Goal: Task Accomplishment & Management: Manage account settings

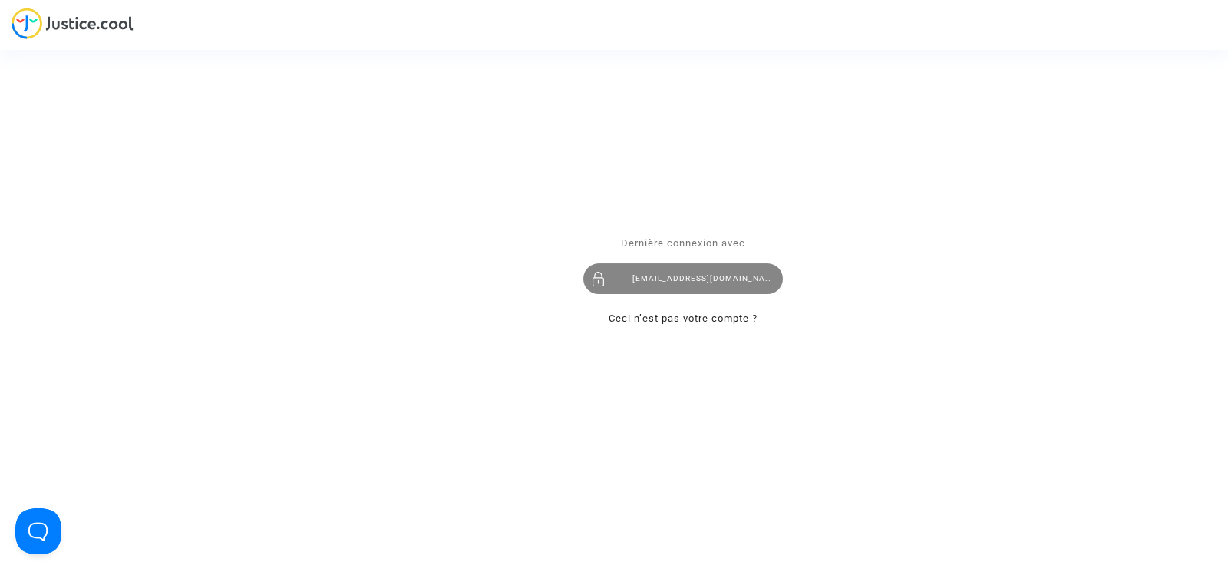
click at [682, 279] on div "hibo@pitcher-avocat.fr" at bounding box center [683, 279] width 200 height 31
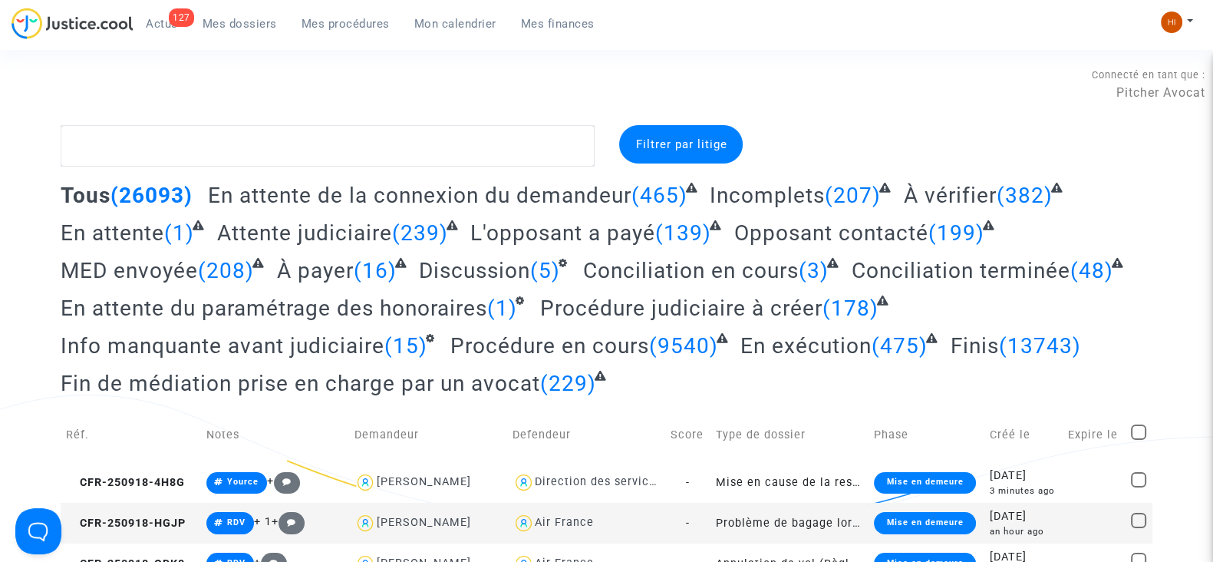
click at [328, 25] on span "Mes procédures" at bounding box center [346, 24] width 88 height 14
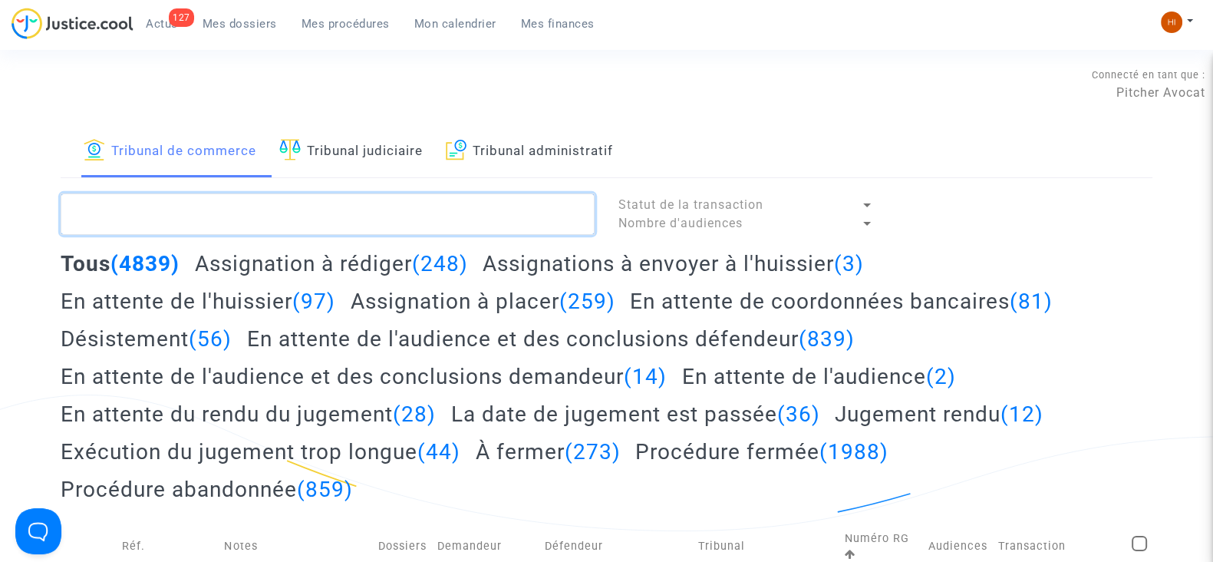
click at [299, 206] on textarea at bounding box center [328, 213] width 534 height 41
paste textarea "LS-241114-T6AD"
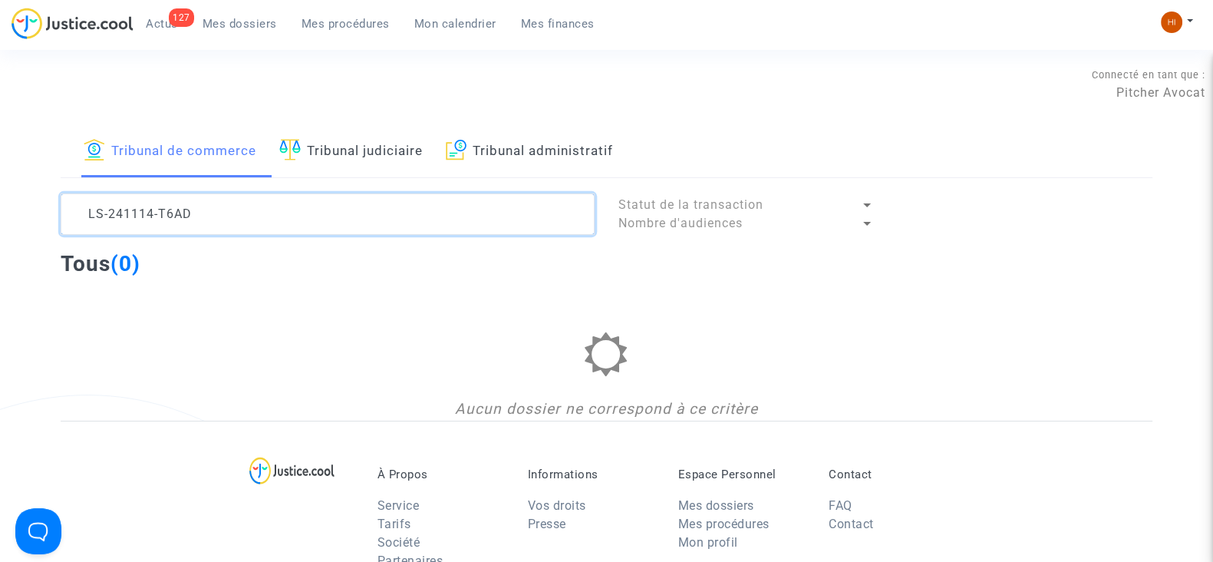
type textarea "LS-241114-T6AD"
click at [342, 152] on link "Tribunal judiciaire" at bounding box center [351, 151] width 144 height 52
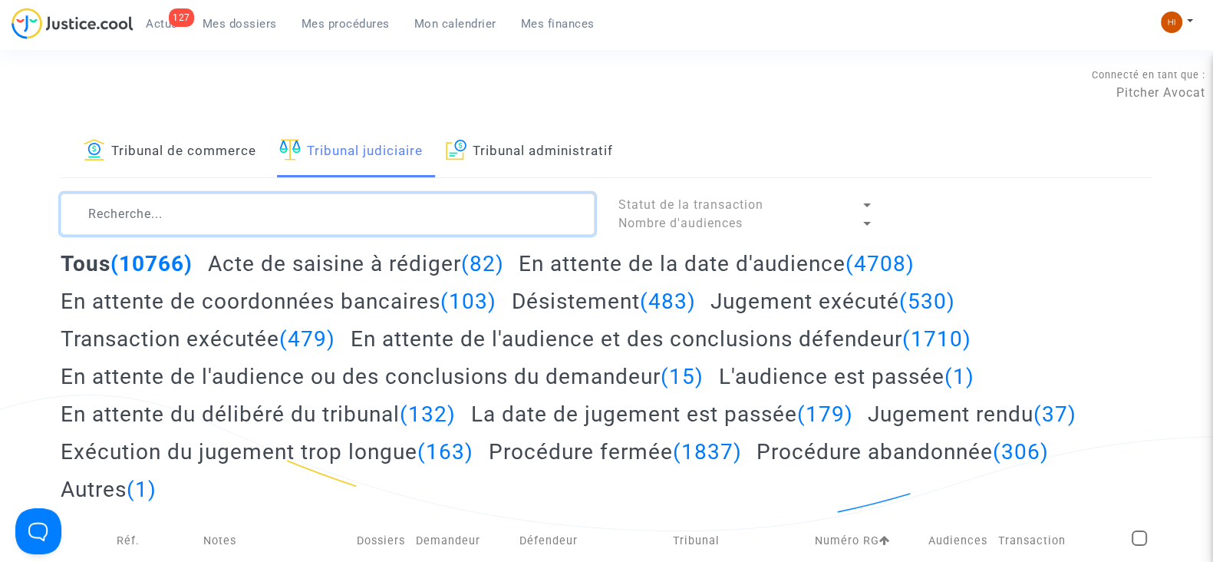
click at [272, 201] on textarea at bounding box center [328, 213] width 534 height 41
paste textarea "LS-241114-T6AD"
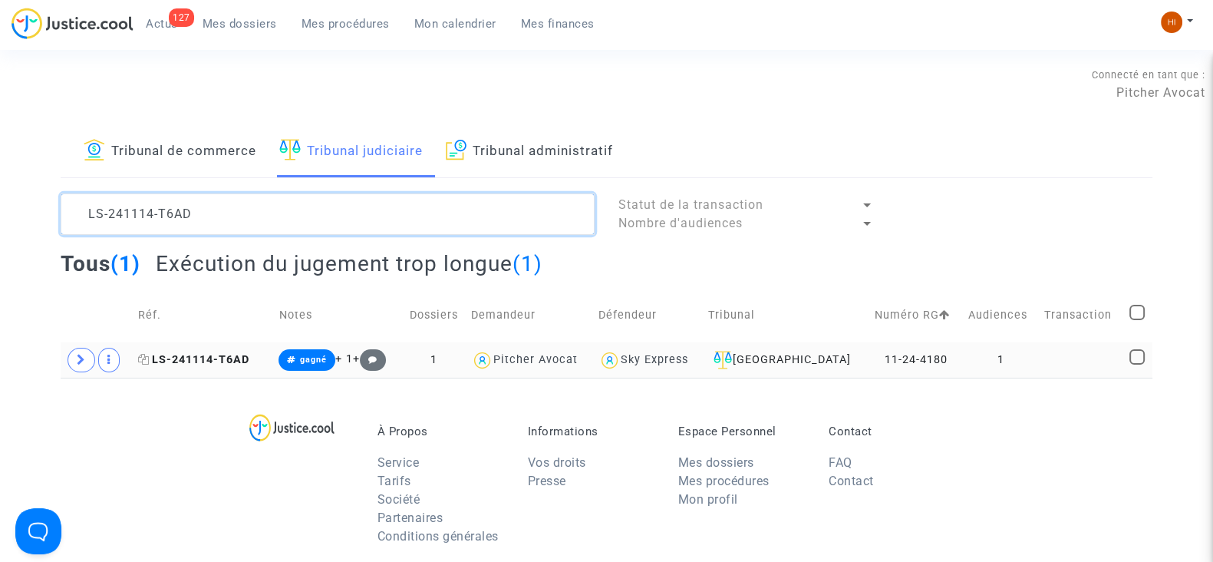
type textarea "LS-241114-T6AD"
click at [188, 357] on span "LS-241114-T6AD" at bounding box center [193, 359] width 111 height 13
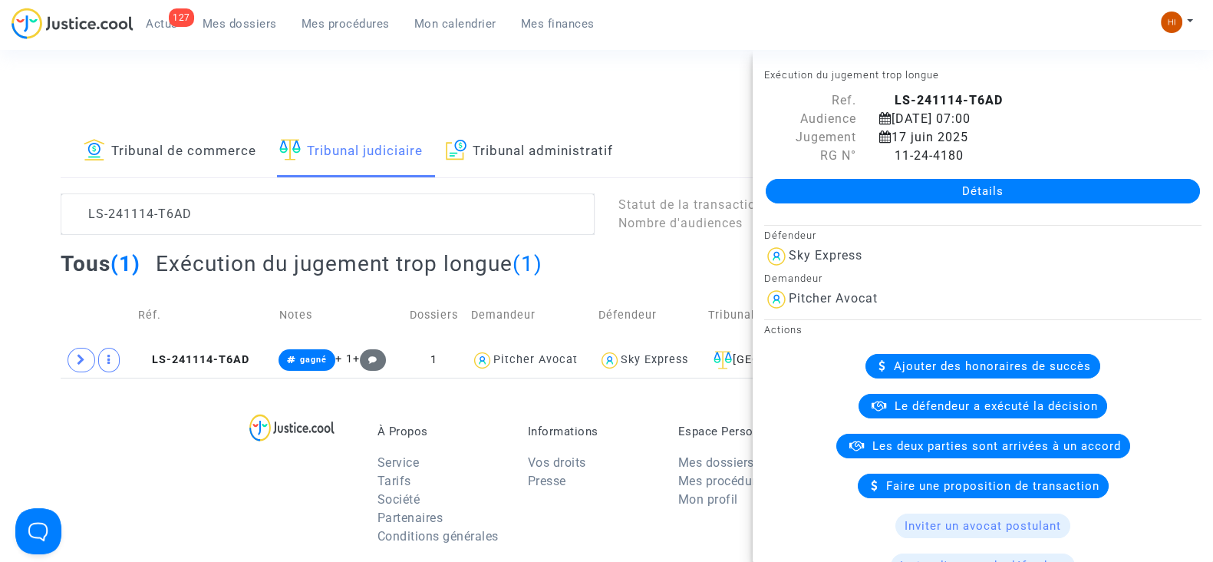
click at [825, 190] on link "Détails" at bounding box center [983, 191] width 434 height 25
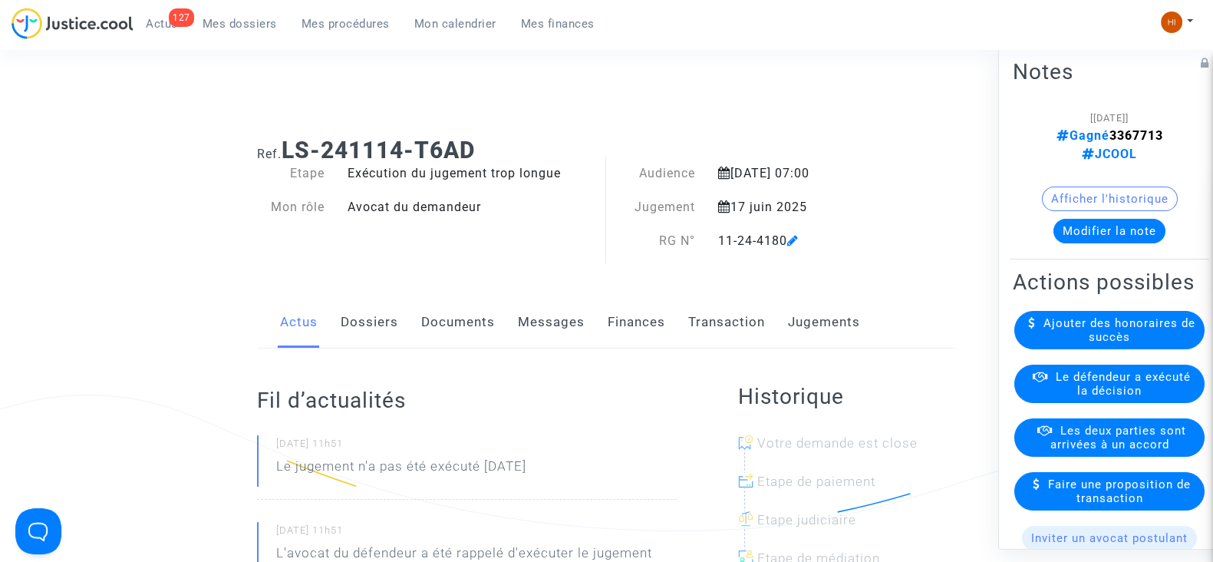
click at [390, 316] on link "Dossiers" at bounding box center [370, 322] width 58 height 51
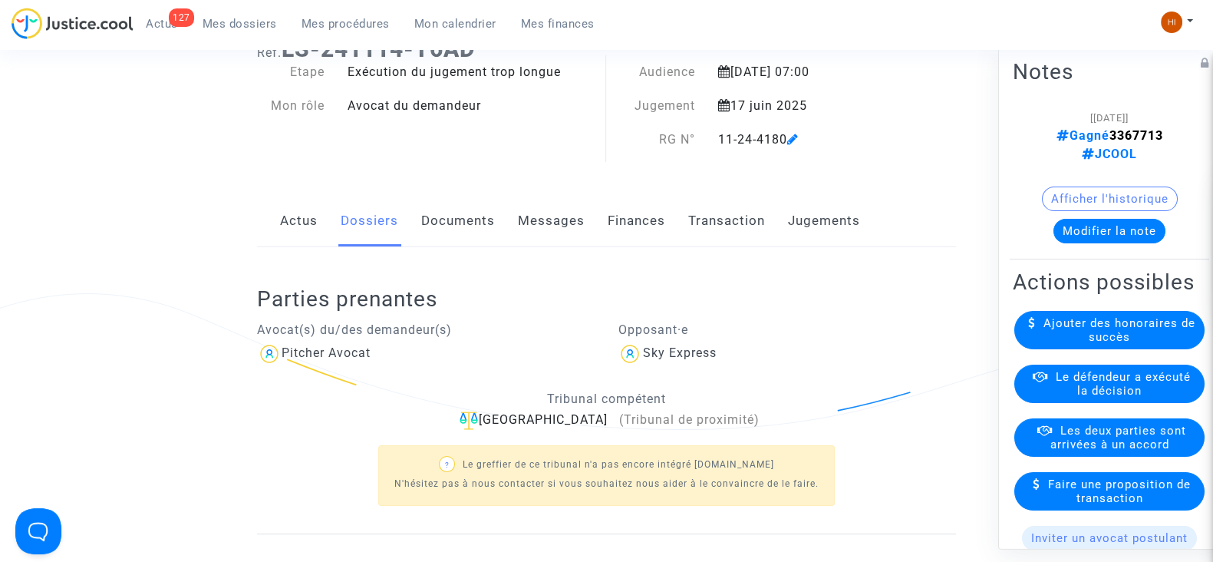
scroll to position [81, 0]
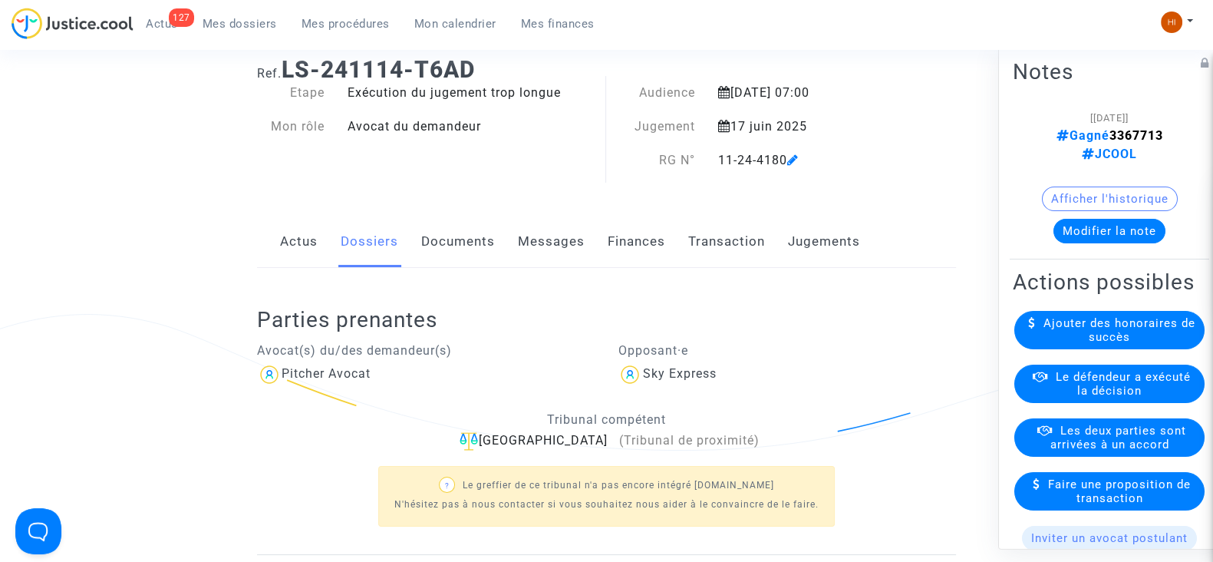
click at [479, 235] on link "Documents" at bounding box center [458, 241] width 74 height 51
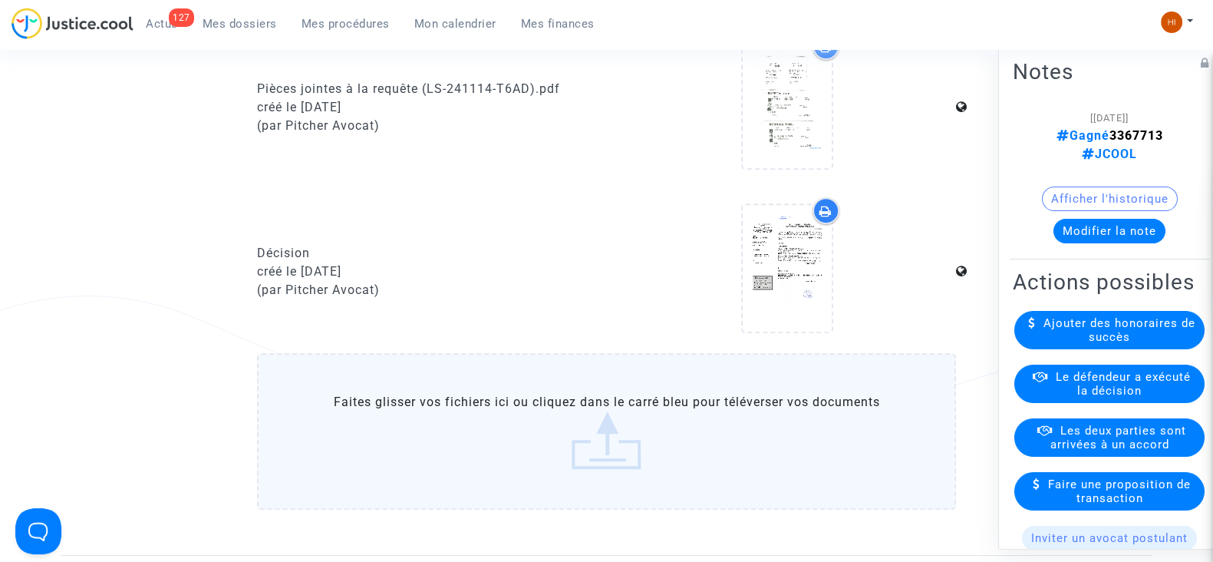
scroll to position [767, 0]
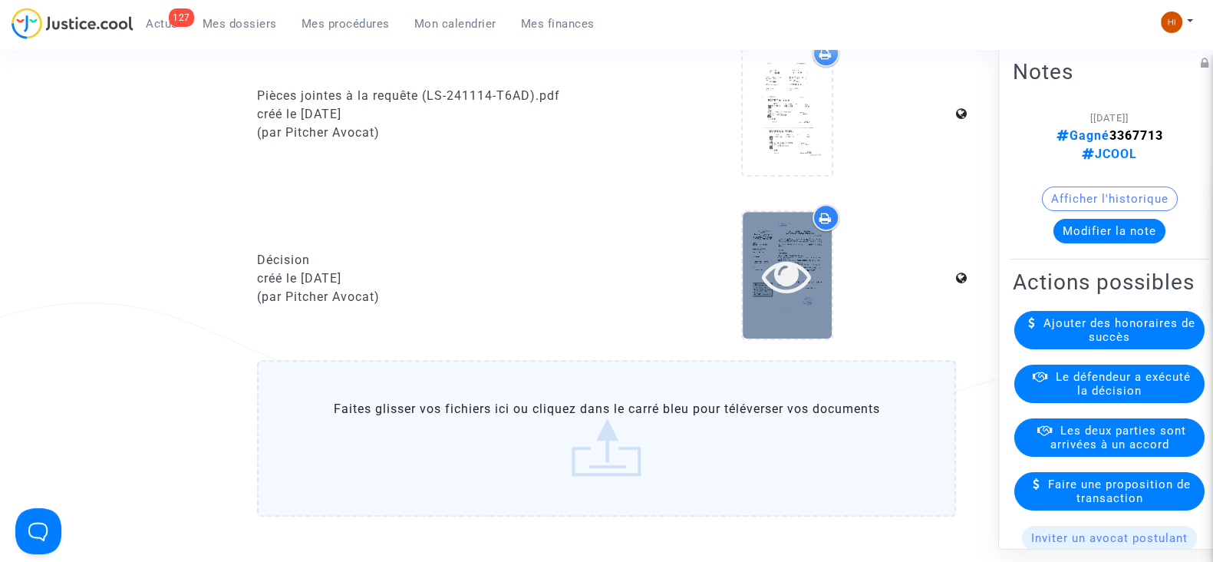
click at [771, 292] on icon at bounding box center [787, 275] width 50 height 49
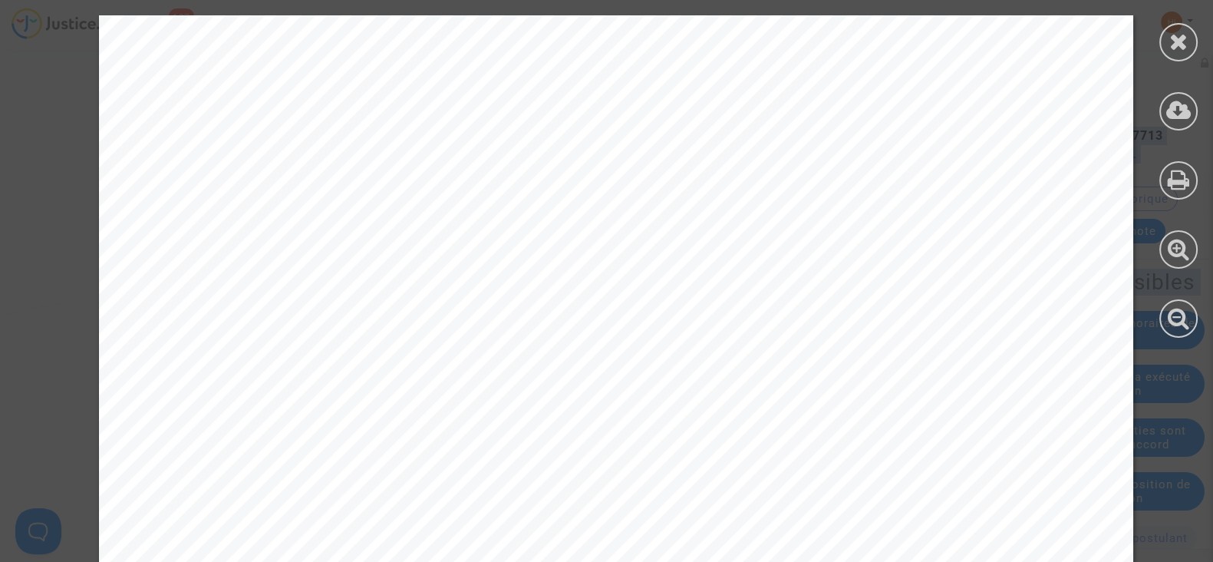
drag, startPoint x: 1209, startPoint y: 68, endPoint x: 1225, endPoint y: 137, distance: 71.7
click at [1213, 137] on html "127 Actus Mes dossiers Mes procédures Mon calendrier Mes finances Mon profil Ch…" at bounding box center [606, 182] width 1213 height 1899
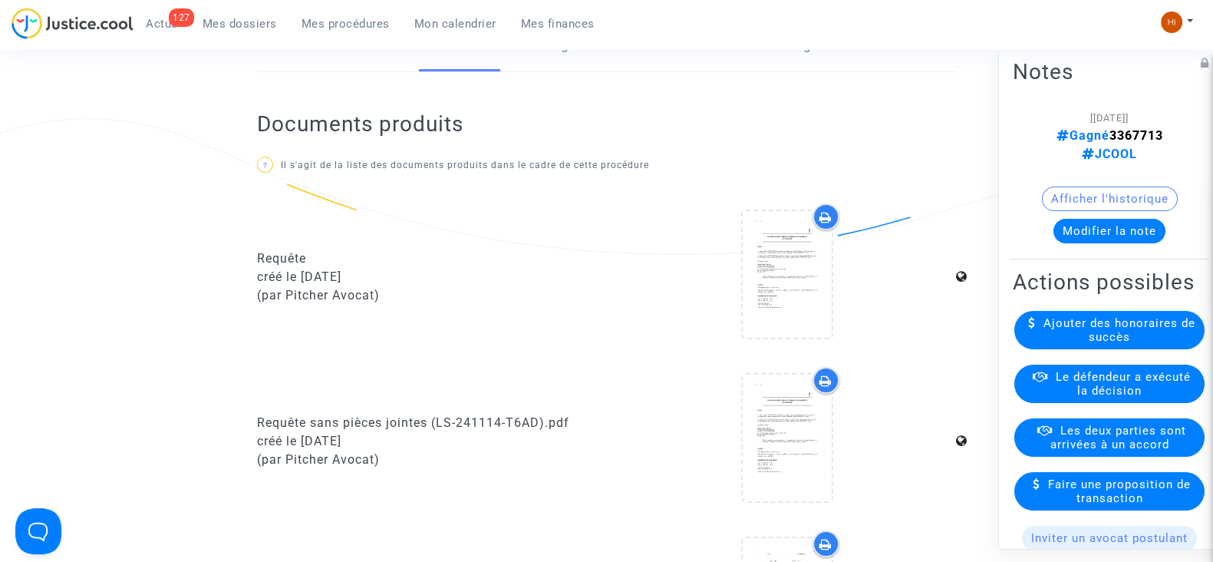
scroll to position [194, 0]
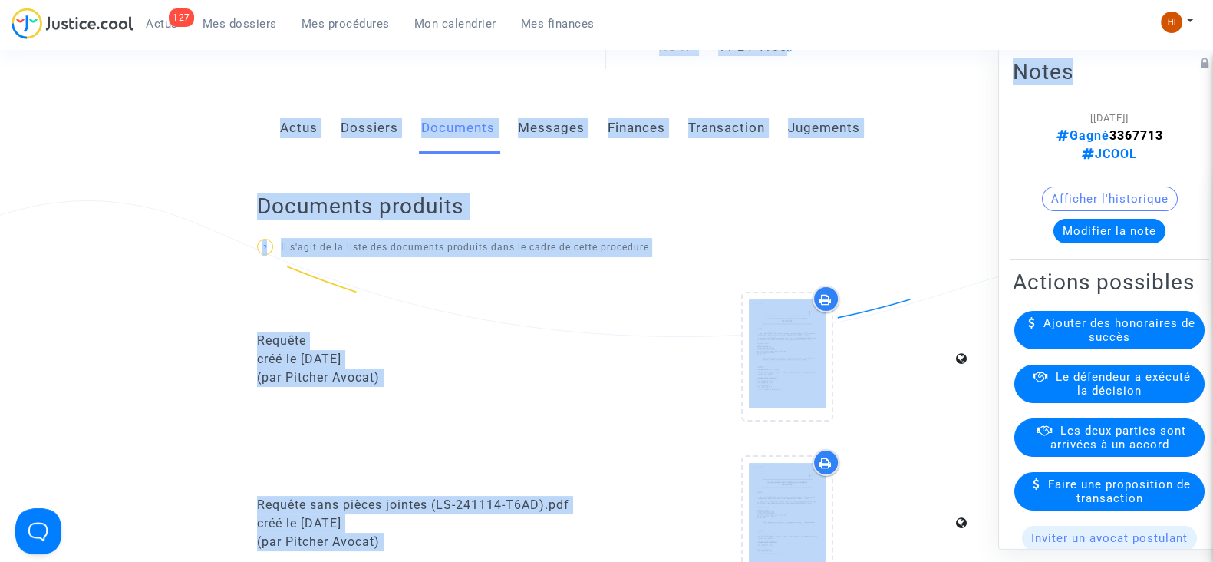
drag, startPoint x: 1204, startPoint y: 51, endPoint x: 1223, endPoint y: 42, distance: 20.3
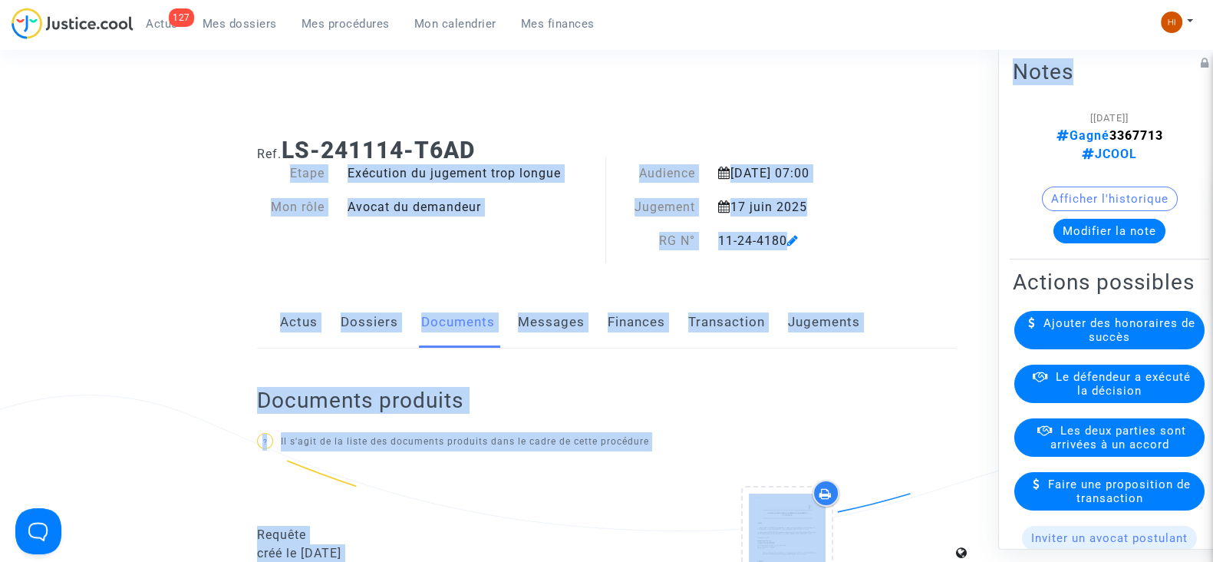
click at [383, 264] on div "Etape Exécution du jugement trop longue Mon rôle Avocat du demandeur" at bounding box center [426, 214] width 361 height 101
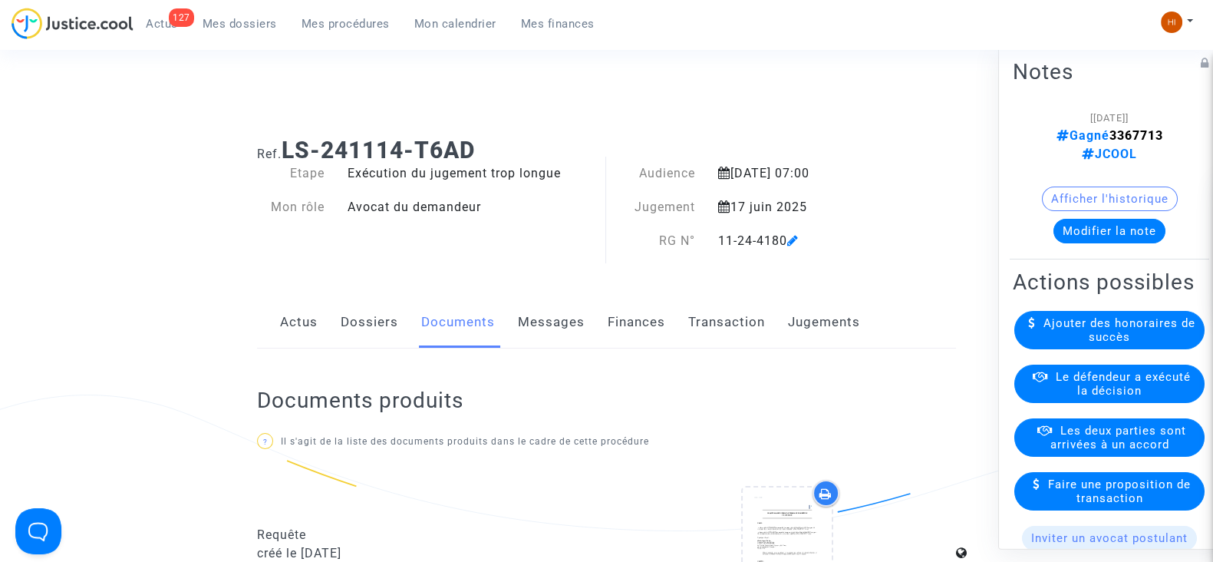
click at [365, 324] on link "Dossiers" at bounding box center [370, 322] width 58 height 51
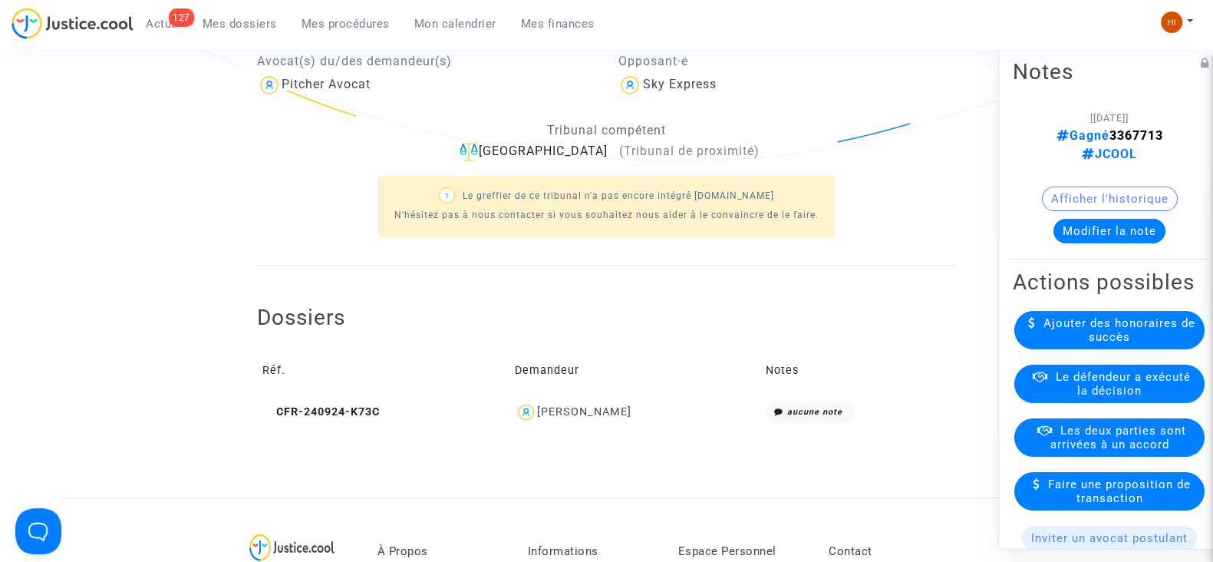
scroll to position [499, 0]
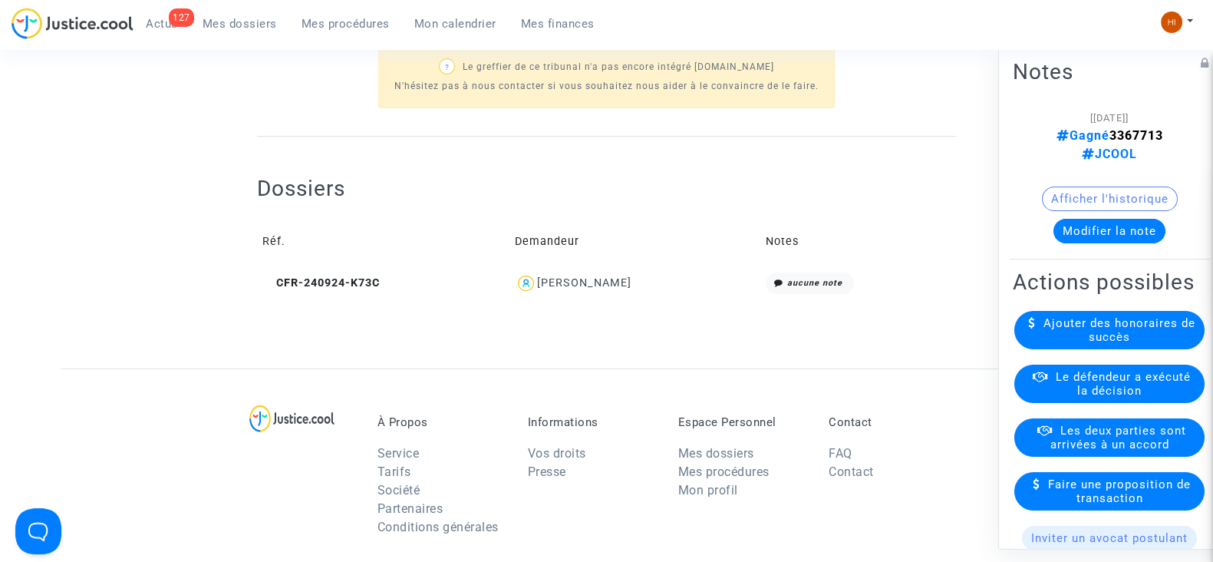
drag, startPoint x: 660, startPoint y: 275, endPoint x: 555, endPoint y: 287, distance: 105.9
click at [555, 287] on div "philippe GUILLOT-VIGNOT" at bounding box center [635, 283] width 240 height 22
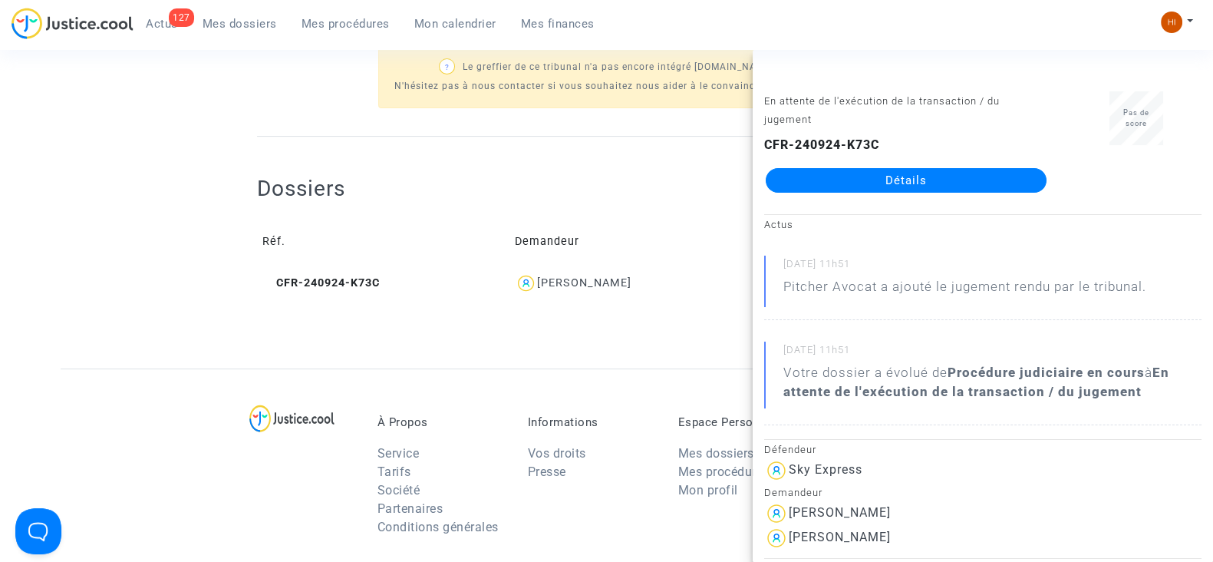
copy div "GUILLOT-VIGNOT"
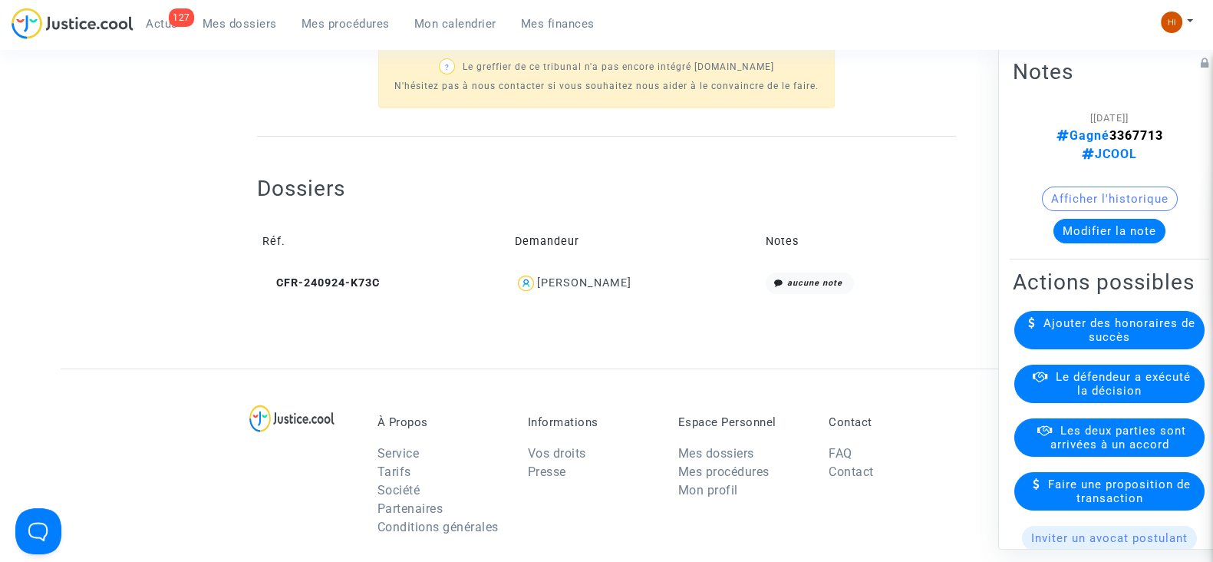
click at [318, 25] on span "Mes procédures" at bounding box center [346, 24] width 88 height 14
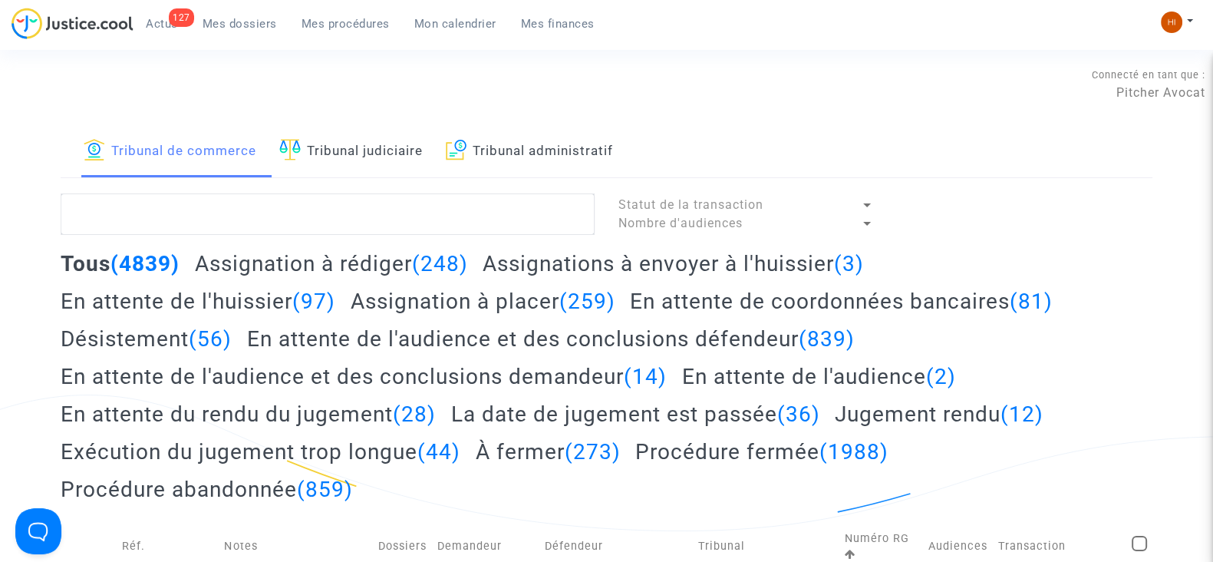
click at [380, 159] on link "Tribunal judiciaire" at bounding box center [351, 151] width 144 height 52
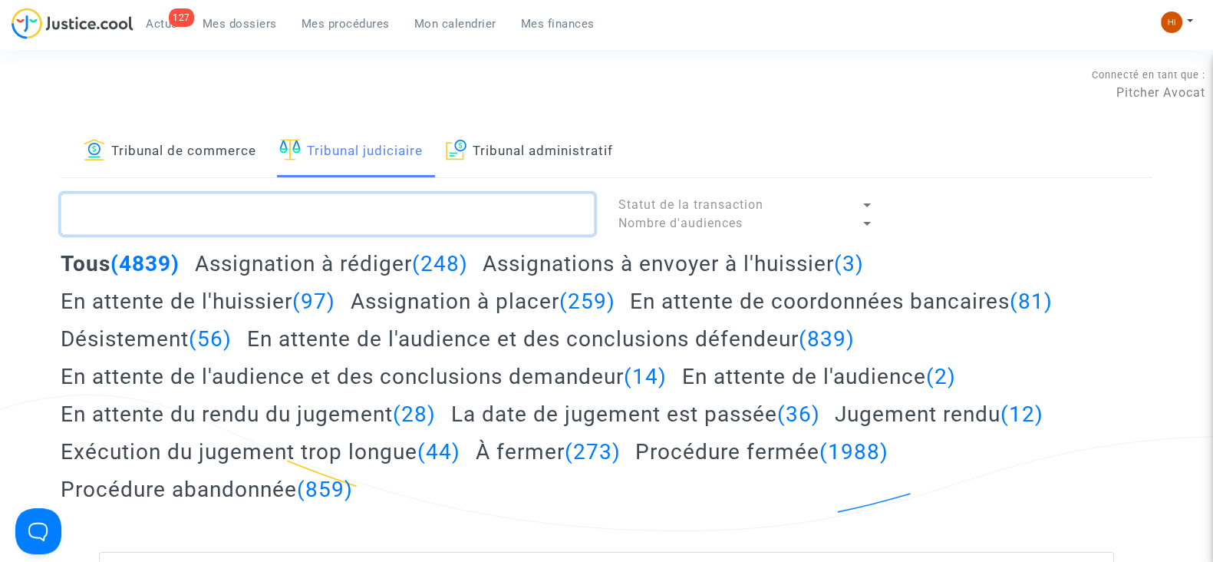
click at [367, 210] on textarea at bounding box center [328, 213] width 534 height 41
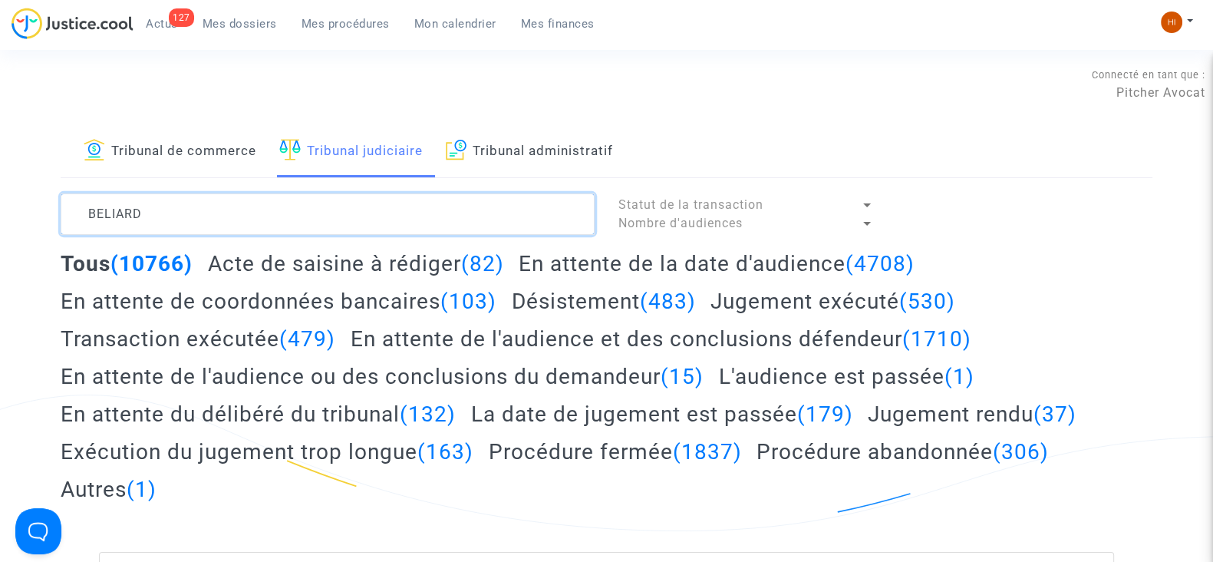
type textarea "BELIARD"
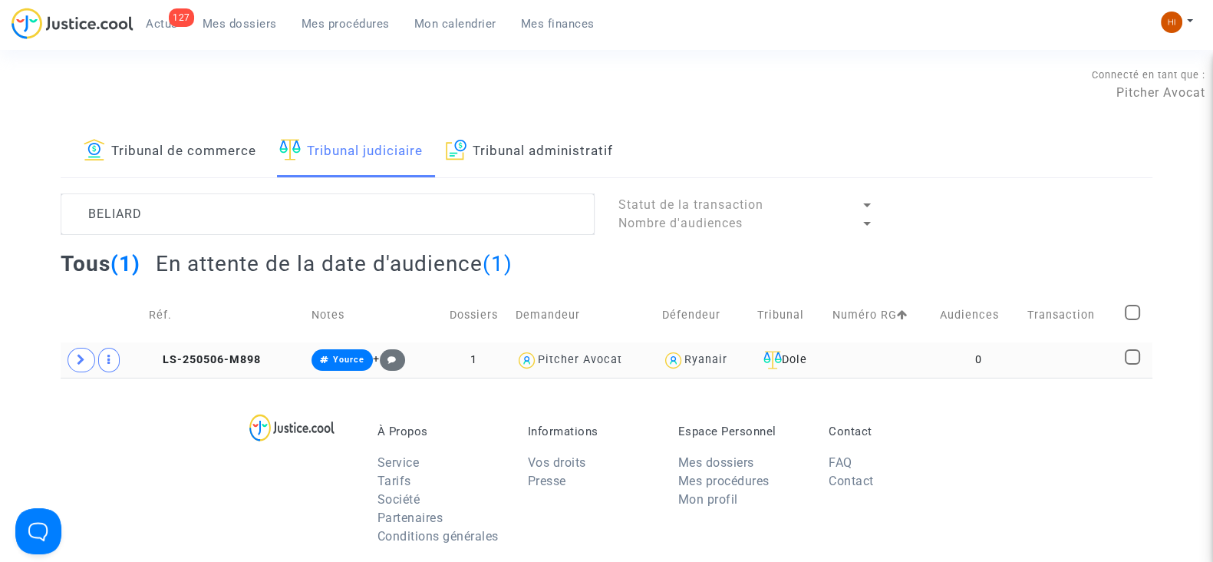
click at [955, 362] on td "0" at bounding box center [978, 359] width 87 height 35
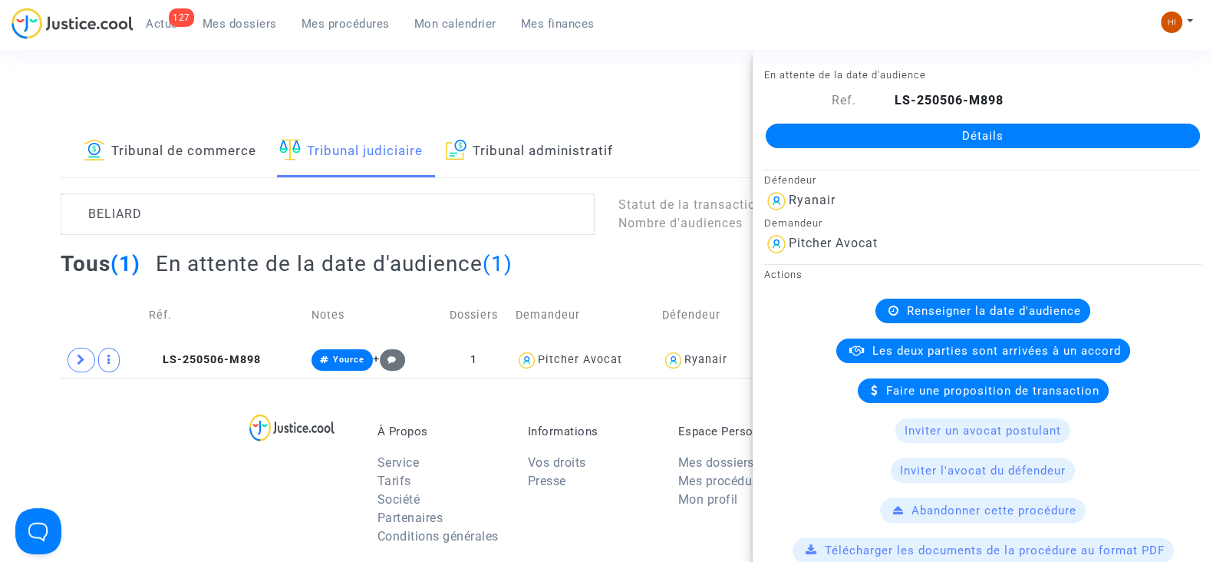
click at [997, 132] on link "Détails" at bounding box center [983, 136] width 434 height 25
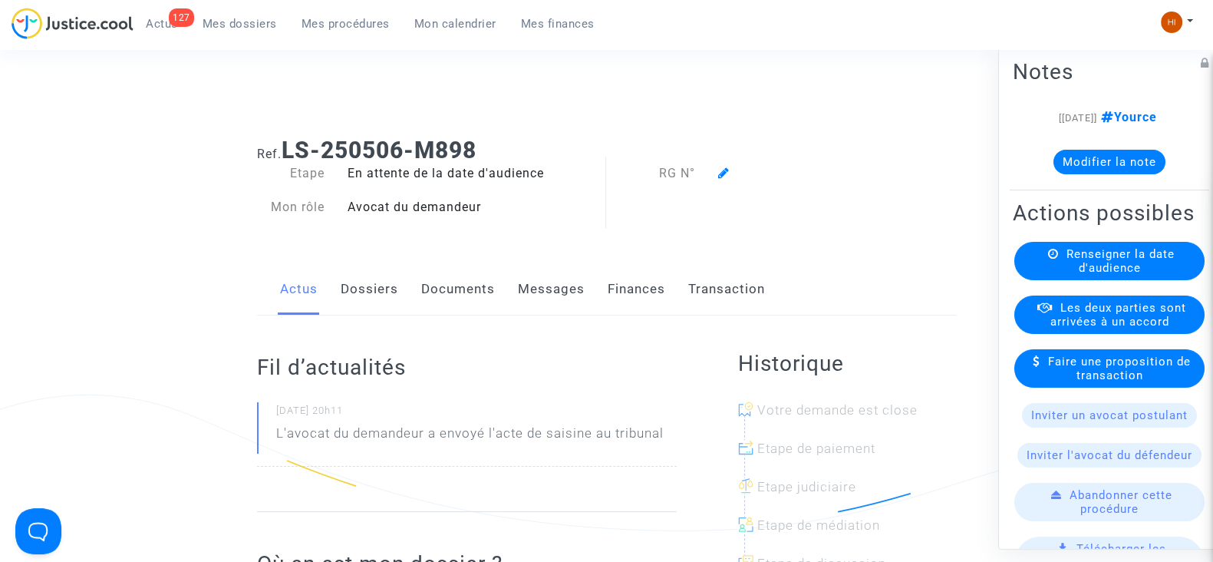
click at [1094, 275] on span "Renseigner la date d'audience" at bounding box center [1121, 261] width 108 height 28
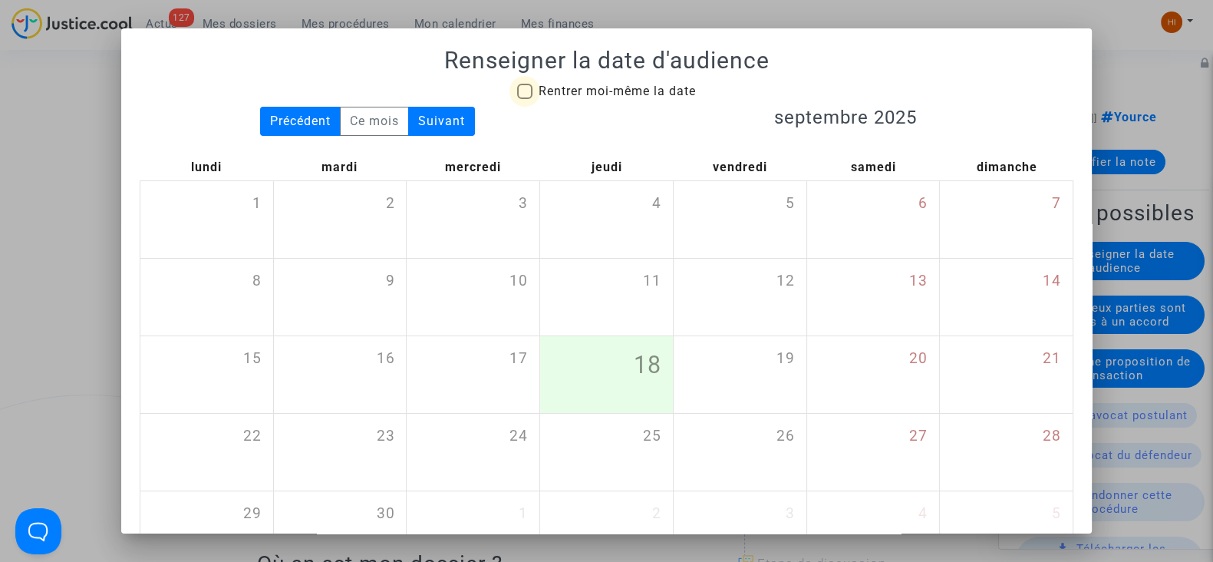
click at [639, 94] on span "Rentrer moi-même la date" at bounding box center [617, 91] width 157 height 15
click at [525, 99] on input "Rentrer moi-même la date" at bounding box center [524, 99] width 1 height 1
checkbox input "true"
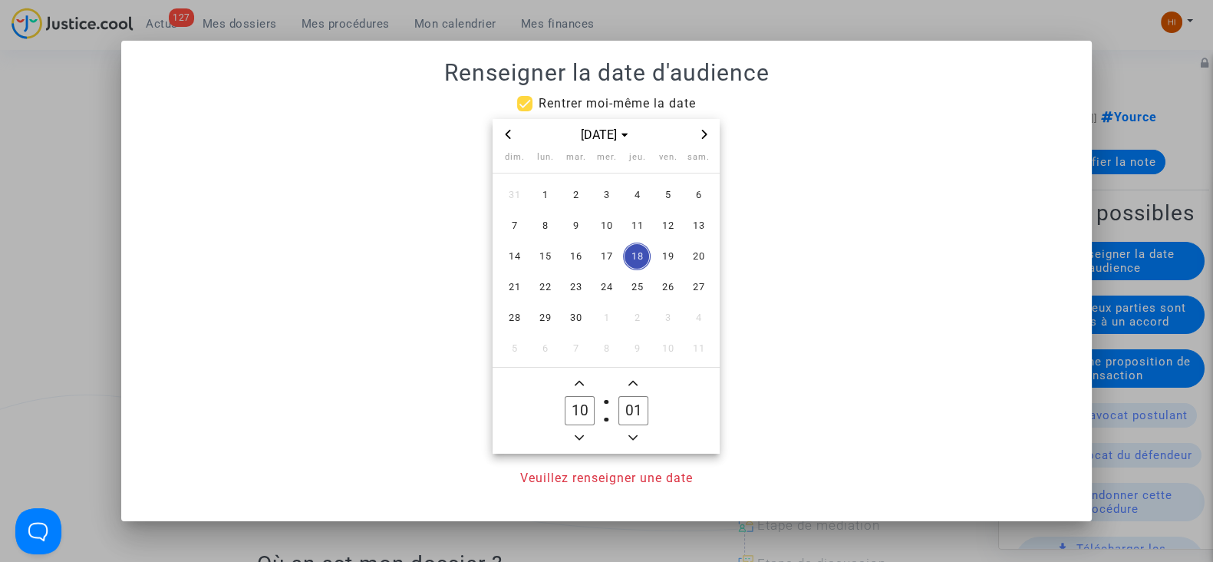
click at [709, 135] on icon "Next month" at bounding box center [704, 134] width 9 height 9
click at [634, 260] on span "16" at bounding box center [637, 257] width 28 height 28
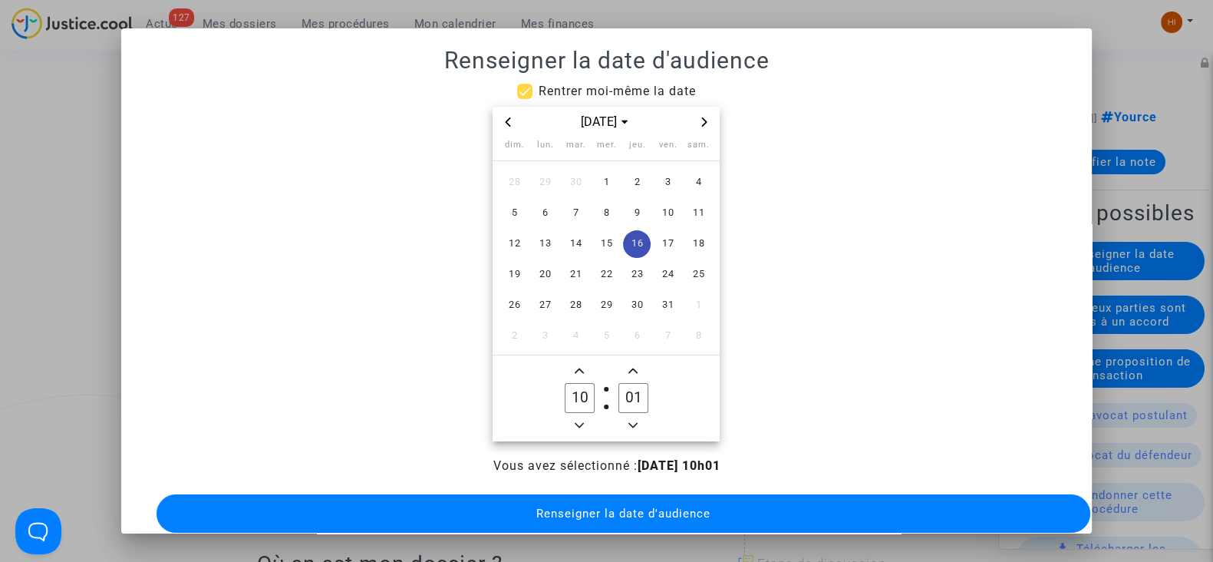
click at [575, 427] on icon "Minus a hour" at bounding box center [579, 425] width 9 height 9
type input "09"
click at [629, 423] on icon "Minus a minute" at bounding box center [633, 425] width 9 height 9
type input "00"
click at [608, 502] on button "Renseigner la date d'audience" at bounding box center [624, 513] width 934 height 38
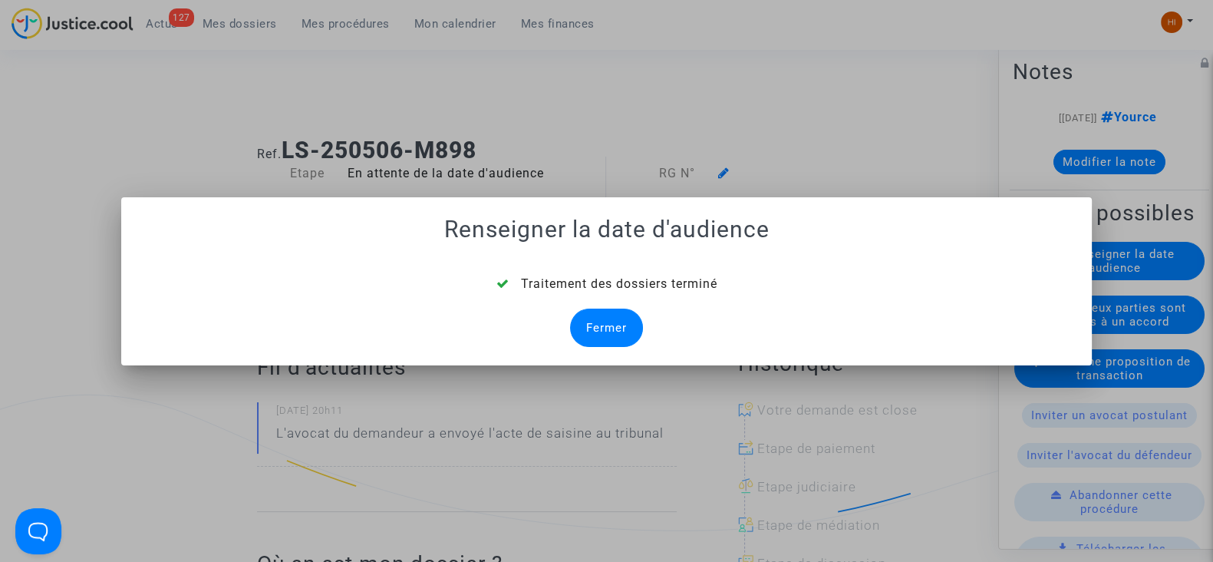
click at [633, 327] on div "Fermer" at bounding box center [606, 328] width 73 height 38
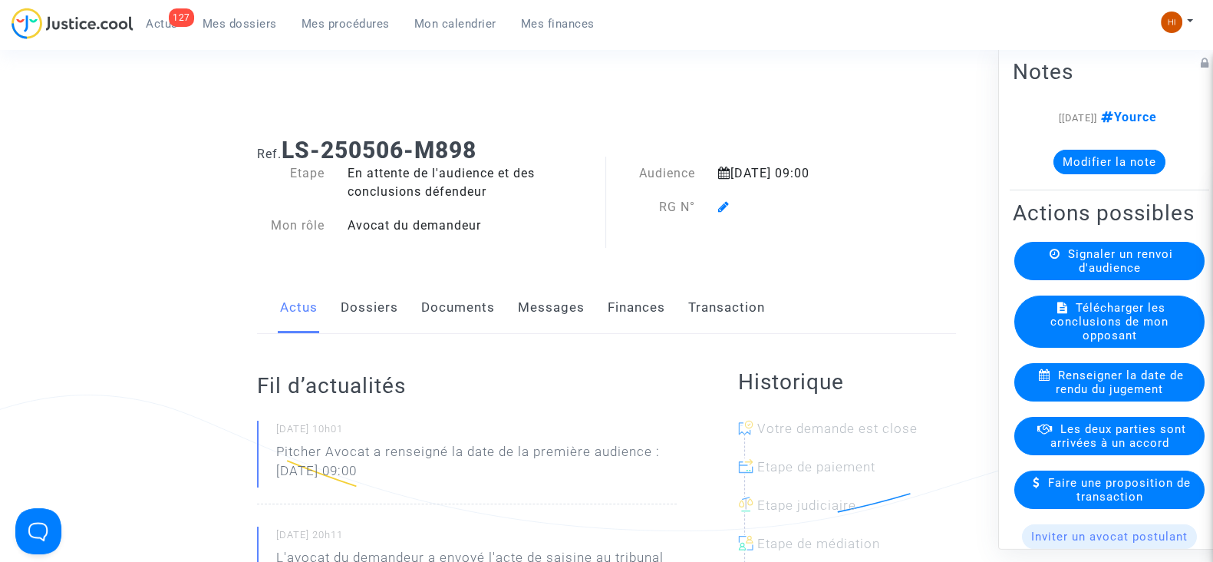
click at [725, 203] on icon at bounding box center [724, 206] width 12 height 12
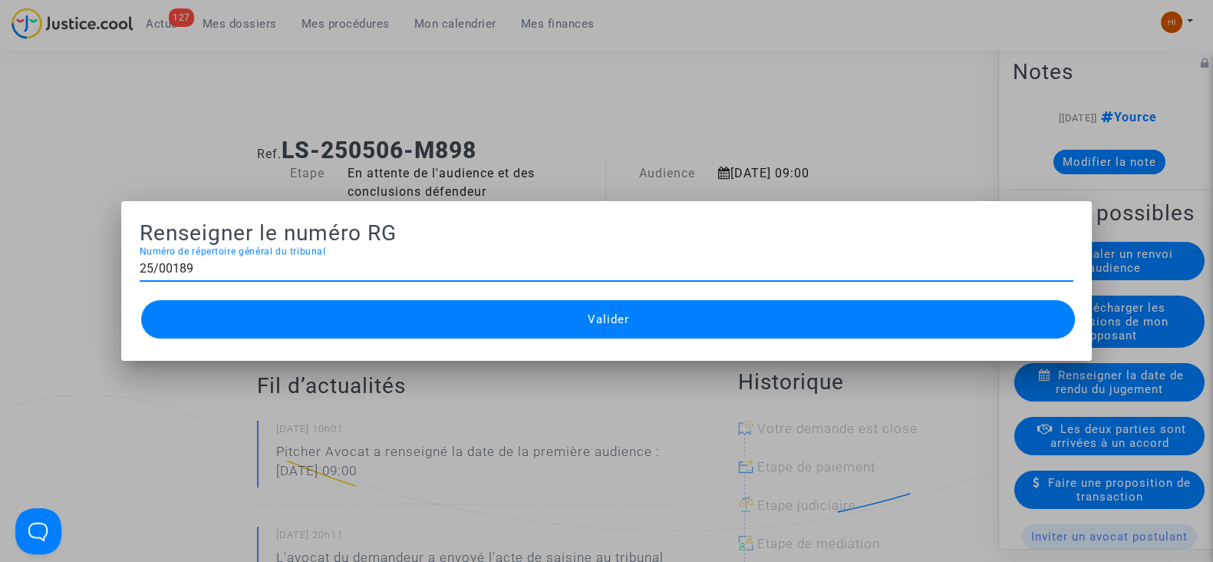
type input "25/00189"
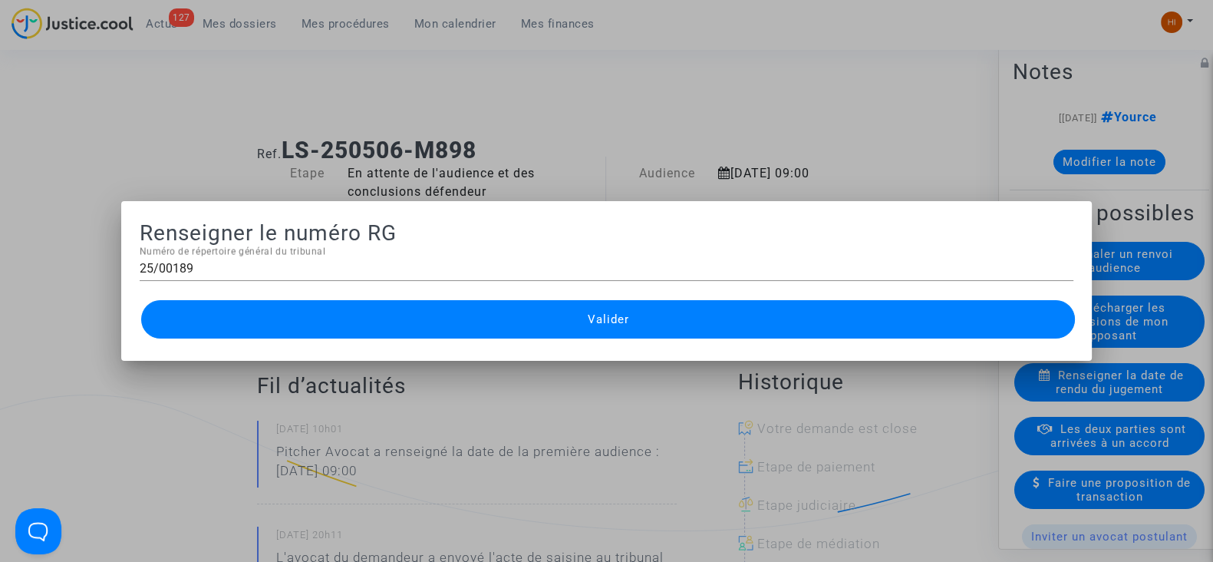
click at [610, 325] on span "Valider" at bounding box center [607, 319] width 41 height 14
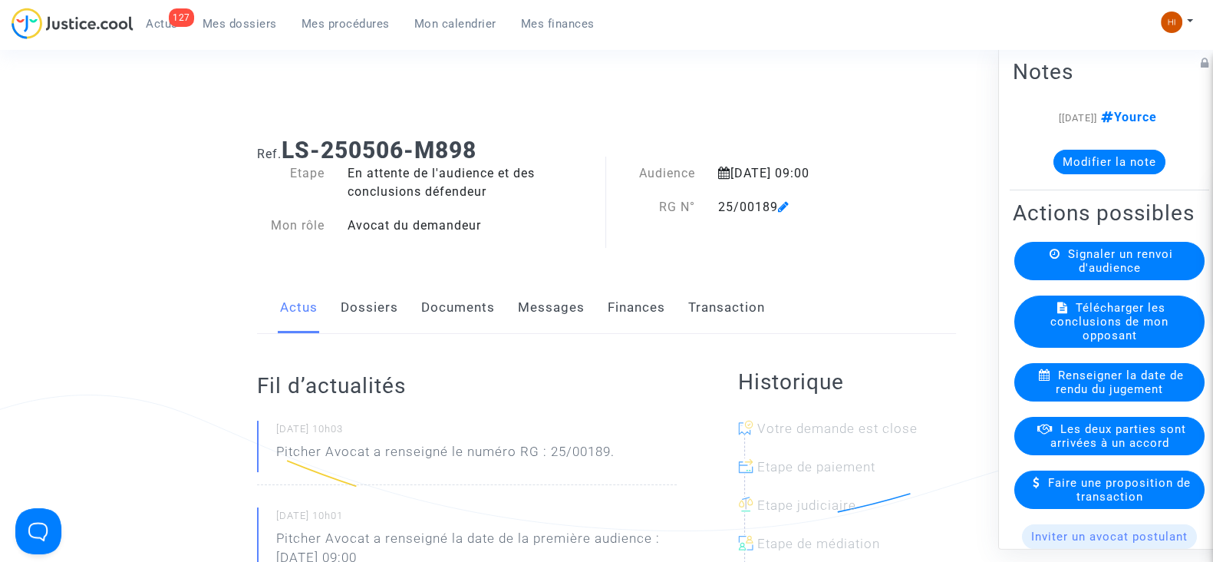
click at [444, 306] on link "Documents" at bounding box center [458, 307] width 74 height 51
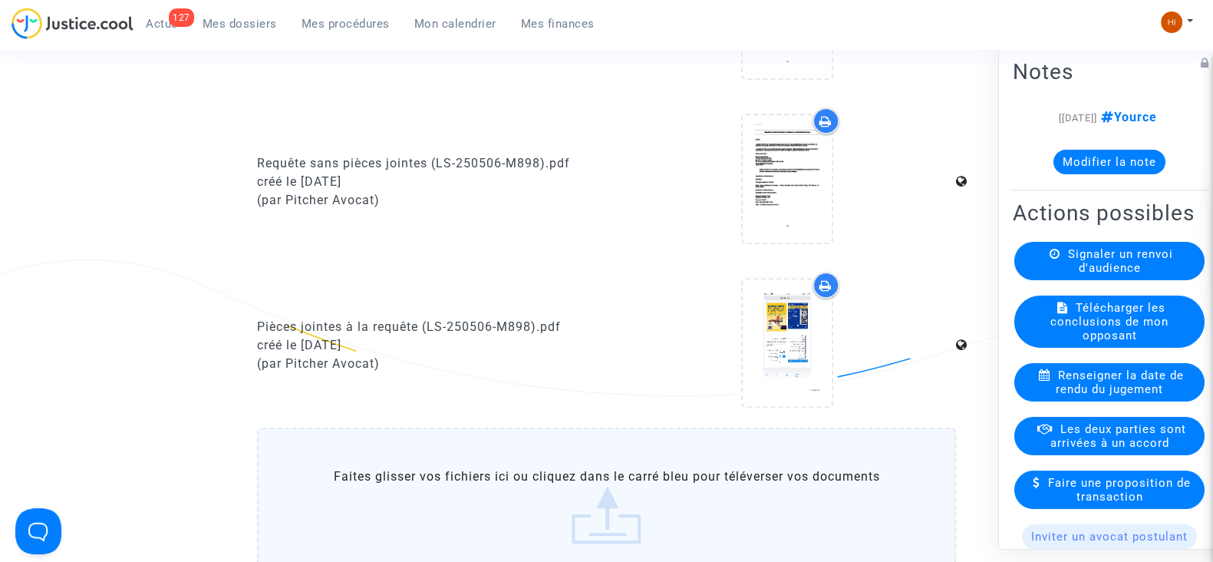
scroll to position [787, 0]
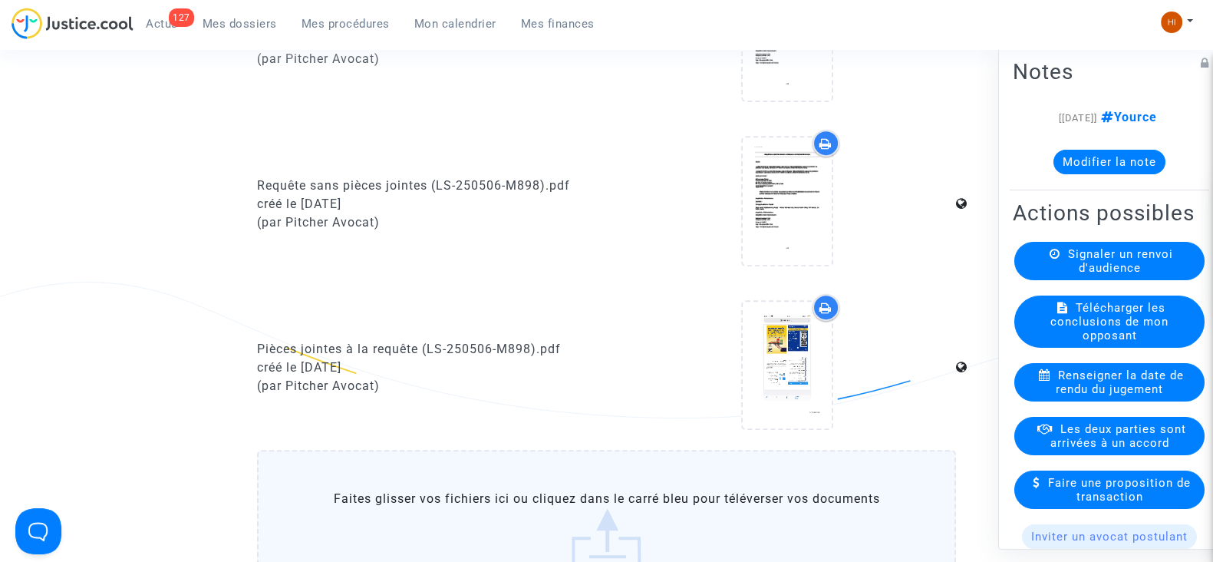
click at [526, 504] on label "Faites glisser vos fichiers ici ou cliquez dans le carré bleu pour téléverser v…" at bounding box center [606, 528] width 699 height 157
click at [0, 0] on input "Faites glisser vos fichiers ici ou cliquez dans le carré bleu pour téléverser v…" at bounding box center [0, 0] width 0 height 0
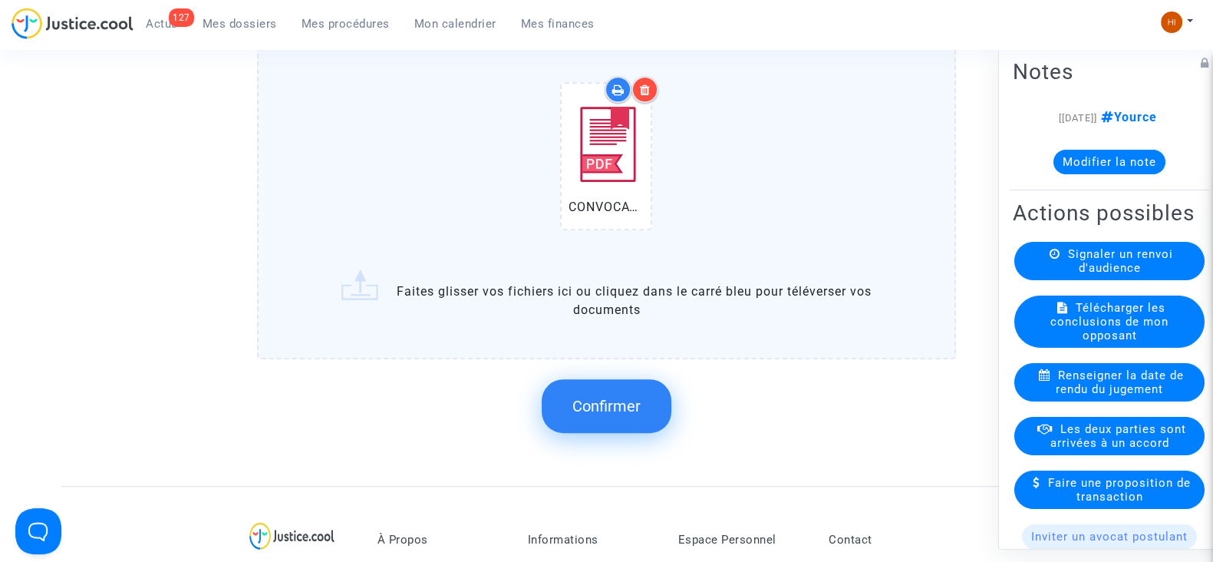
scroll to position [1228, 0]
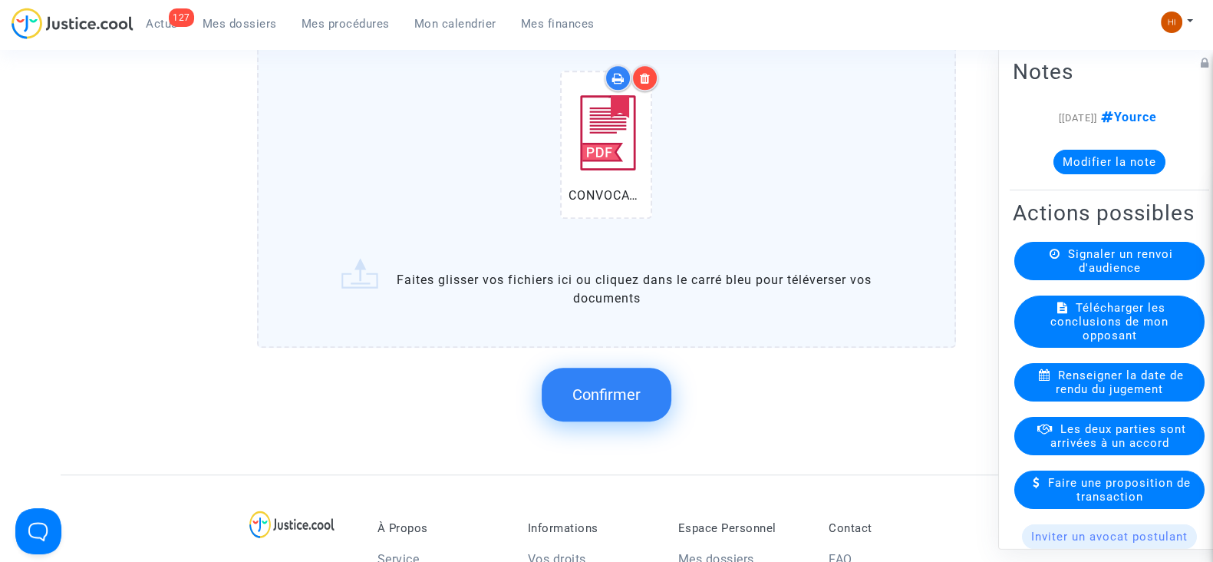
click at [591, 391] on span "Confirmer" at bounding box center [607, 394] width 68 height 18
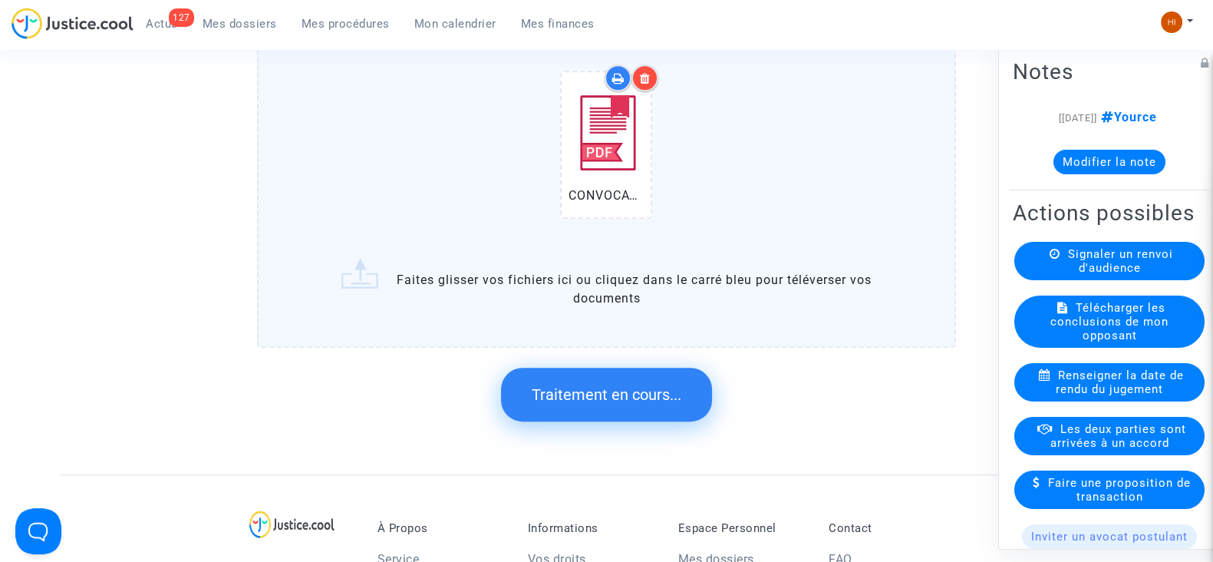
scroll to position [0, 0]
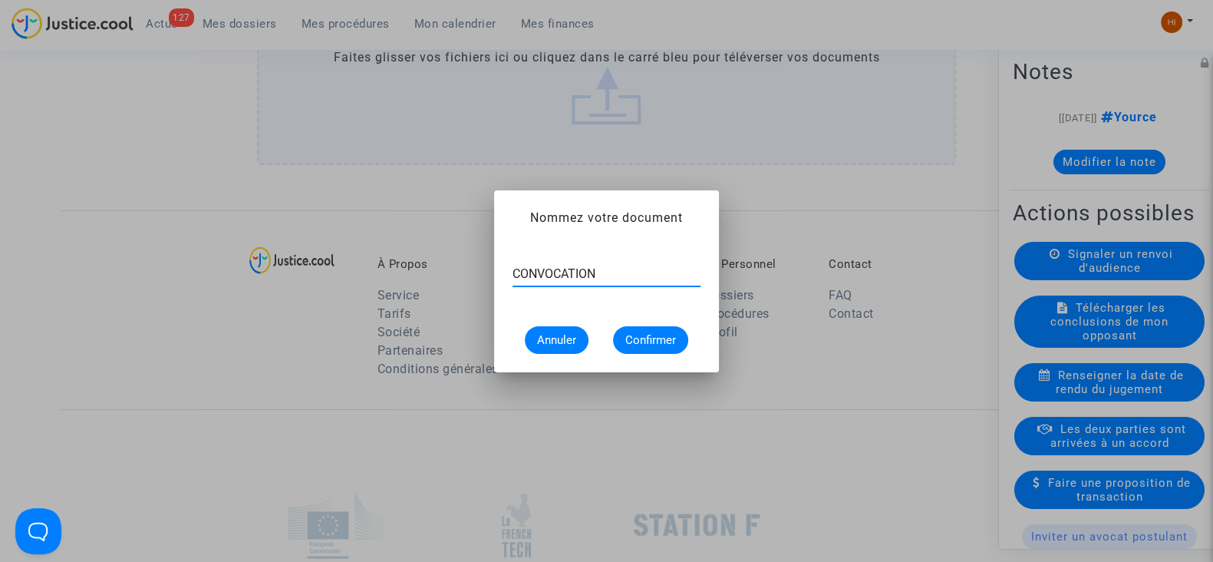
type input "CONVOCATION"
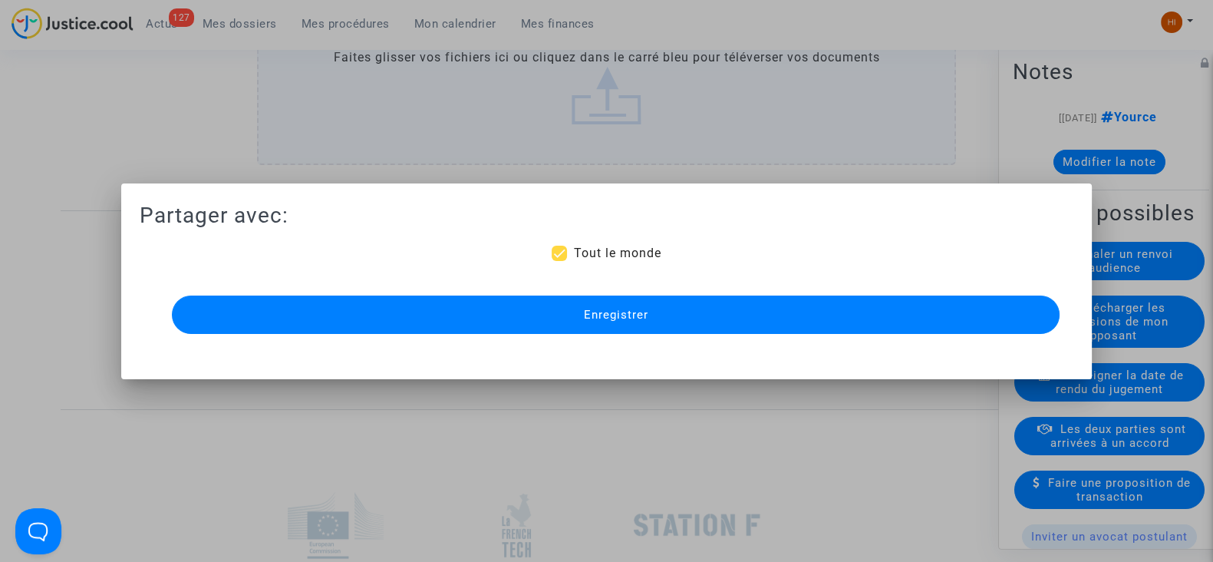
click at [633, 312] on span "Enregistrer" at bounding box center [615, 315] width 64 height 14
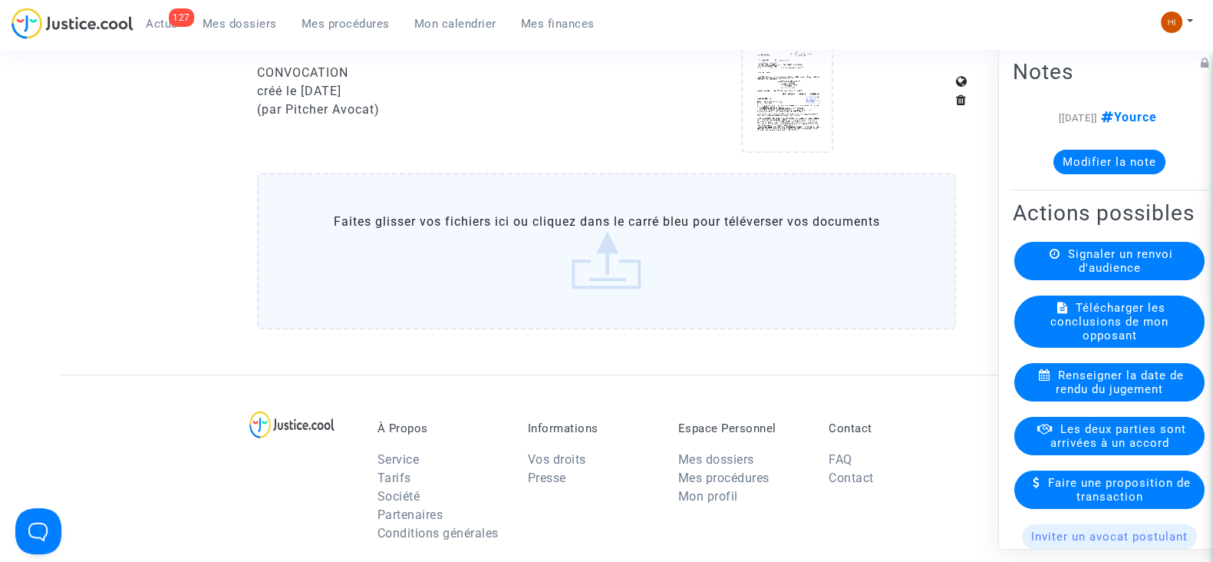
click at [356, 24] on span "Mes procédures" at bounding box center [346, 24] width 88 height 14
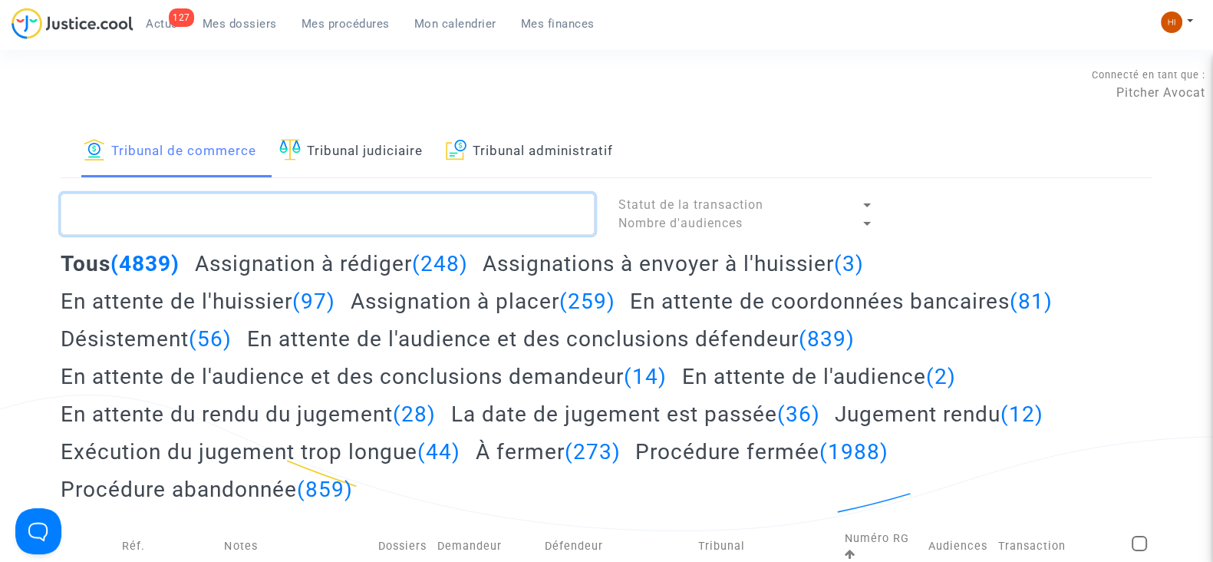
click at [292, 215] on textarea at bounding box center [328, 213] width 534 height 41
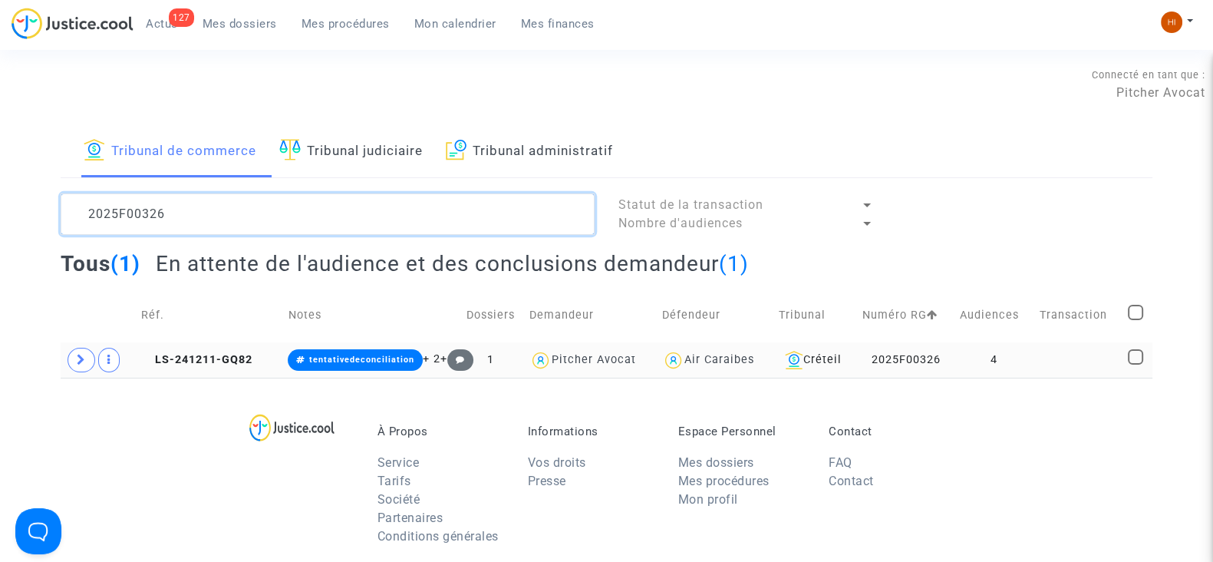
type textarea "2025F00326"
click at [218, 351] on td "LS-241211-GQ82" at bounding box center [209, 359] width 147 height 35
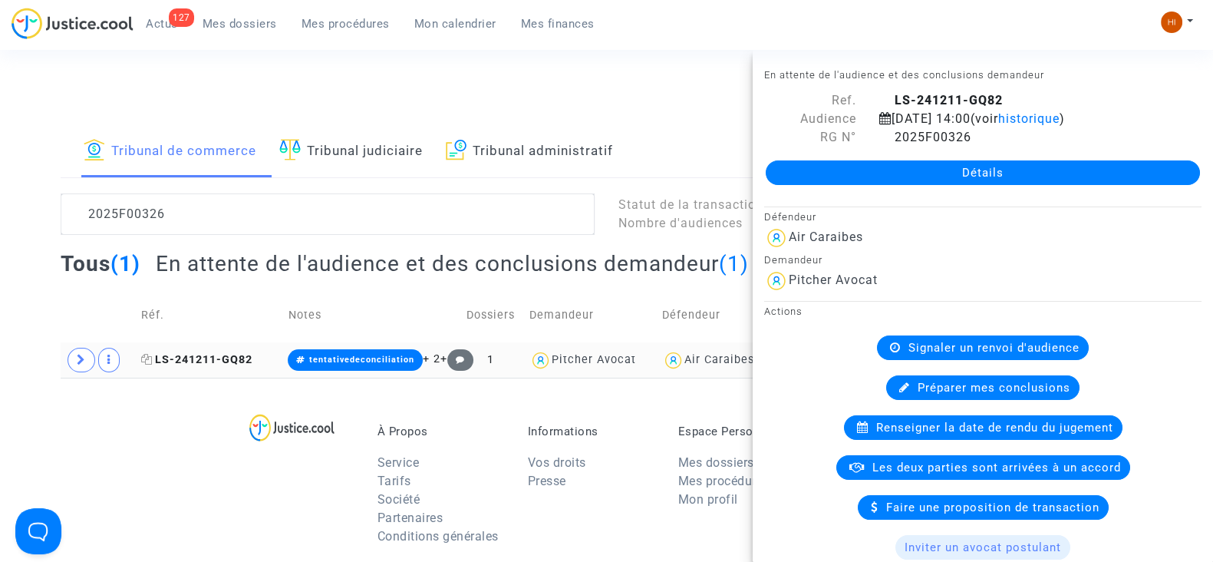
click at [236, 358] on span "LS-241211-GQ82" at bounding box center [196, 359] width 111 height 13
click at [817, 185] on link "Détails" at bounding box center [983, 172] width 434 height 25
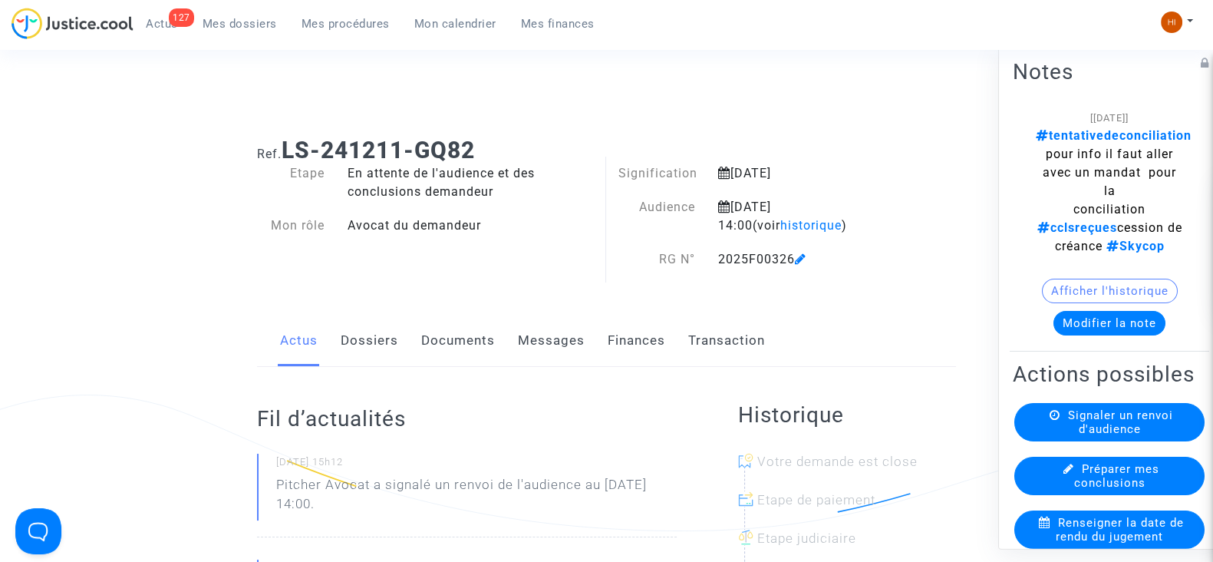
click at [467, 333] on link "Documents" at bounding box center [458, 340] width 74 height 51
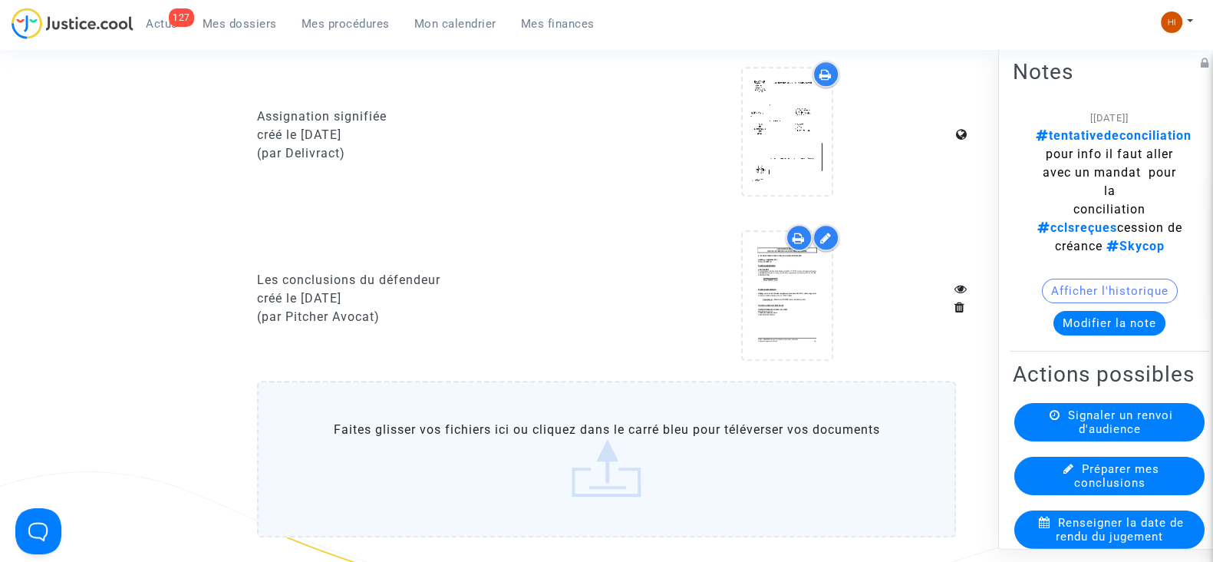
scroll to position [1276, 0]
click at [658, 440] on label "Faites glisser vos fichiers ici ou cliquez dans le carré bleu pour téléverser v…" at bounding box center [606, 456] width 699 height 157
click at [0, 0] on input "Faites glisser vos fichiers ici ou cliquez dans le carré bleu pour téléverser v…" at bounding box center [0, 0] width 0 height 0
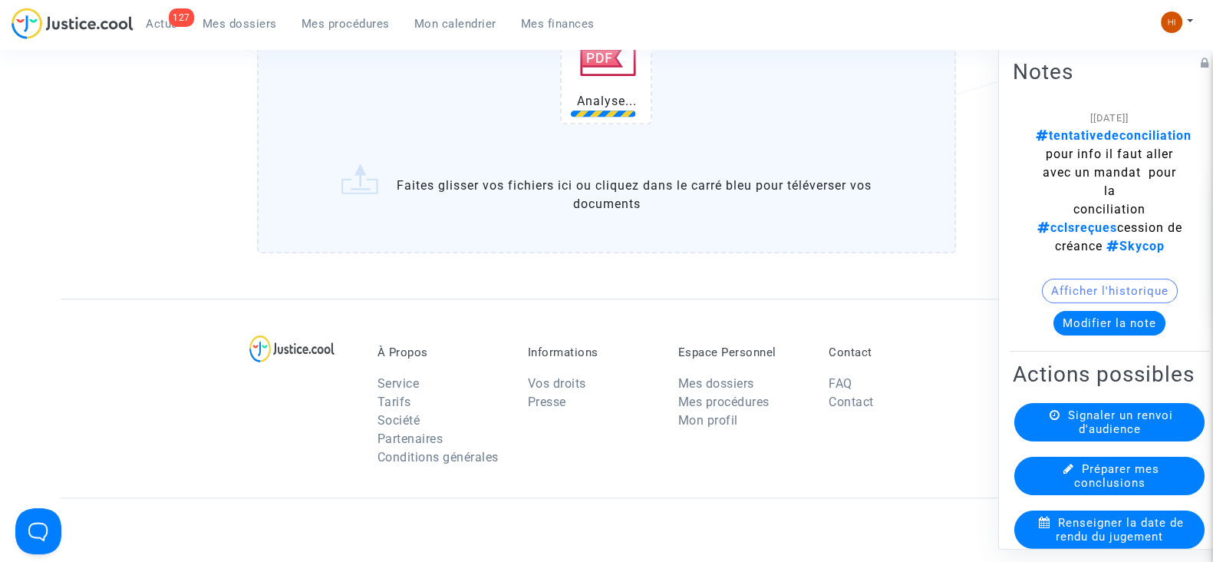
scroll to position [1761, 0]
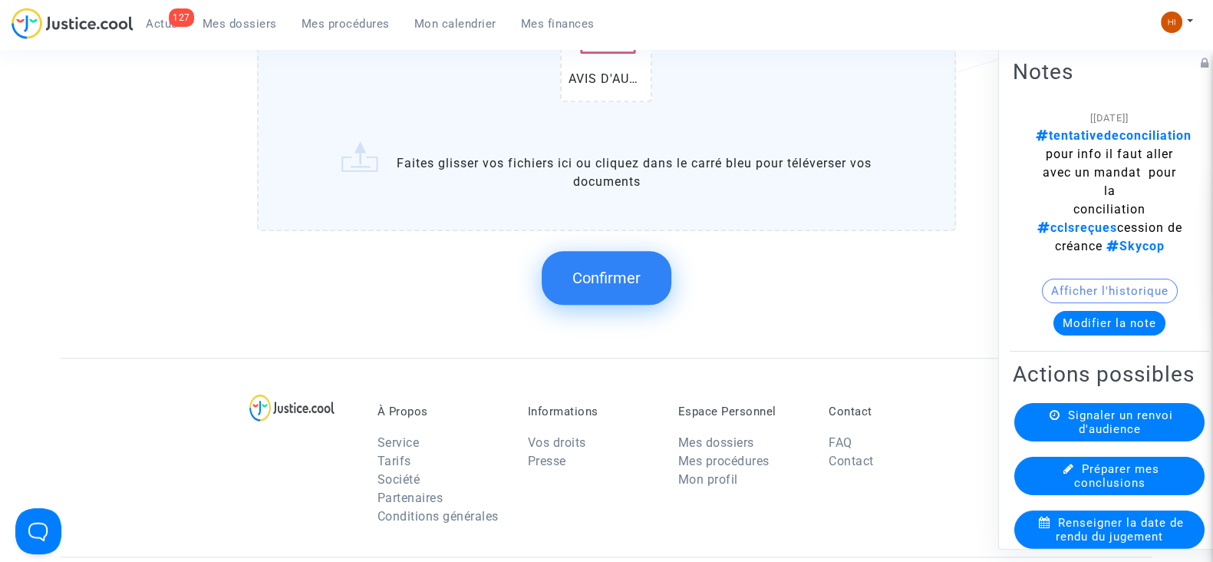
click at [579, 277] on span "Confirmer" at bounding box center [607, 278] width 68 height 18
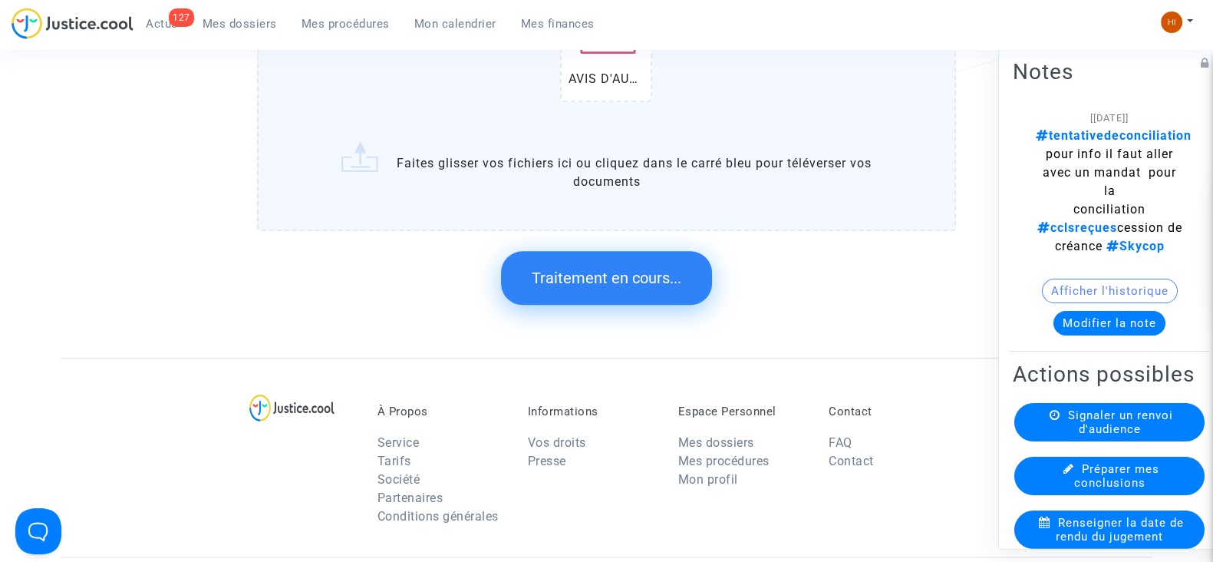
scroll to position [0, 0]
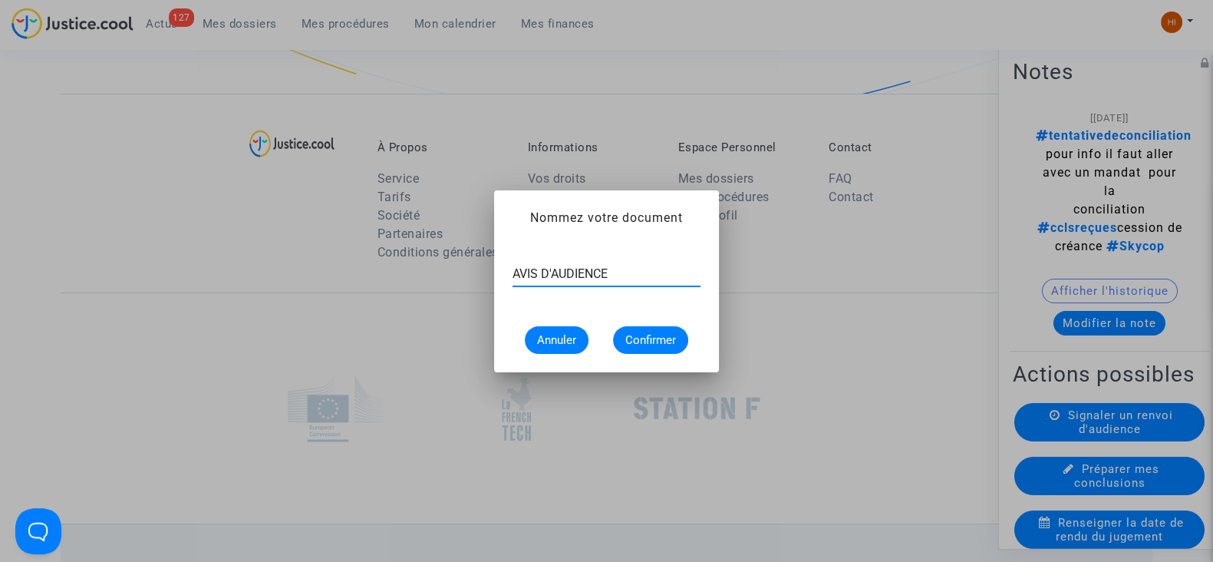
type input "AVIS D'AUDIENCE"
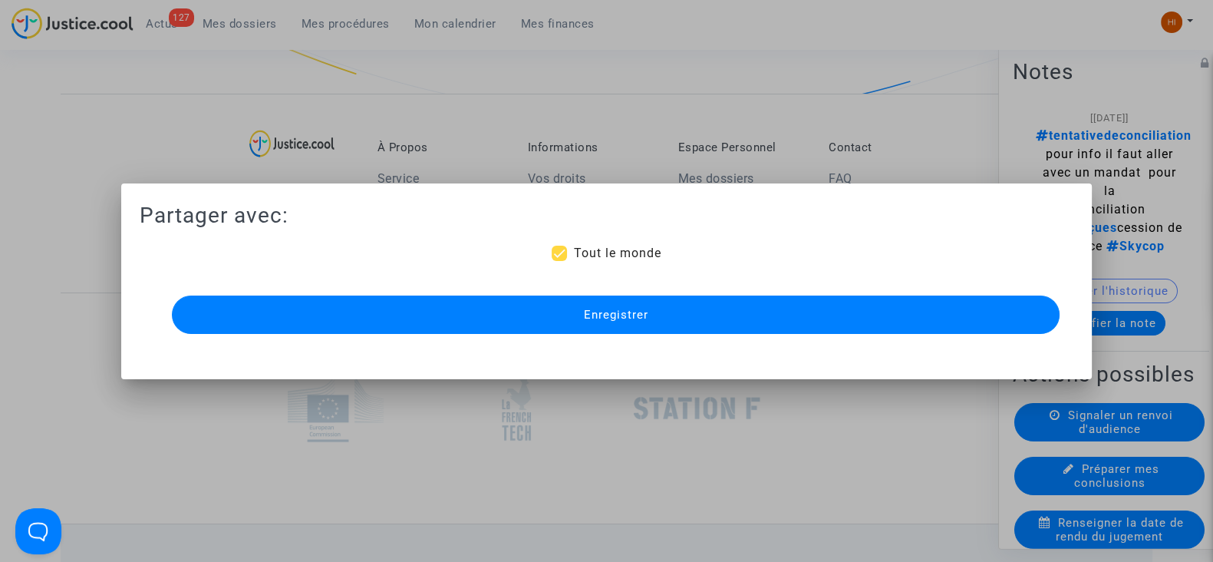
click at [596, 302] on button "Enregistrer" at bounding box center [616, 314] width 888 height 38
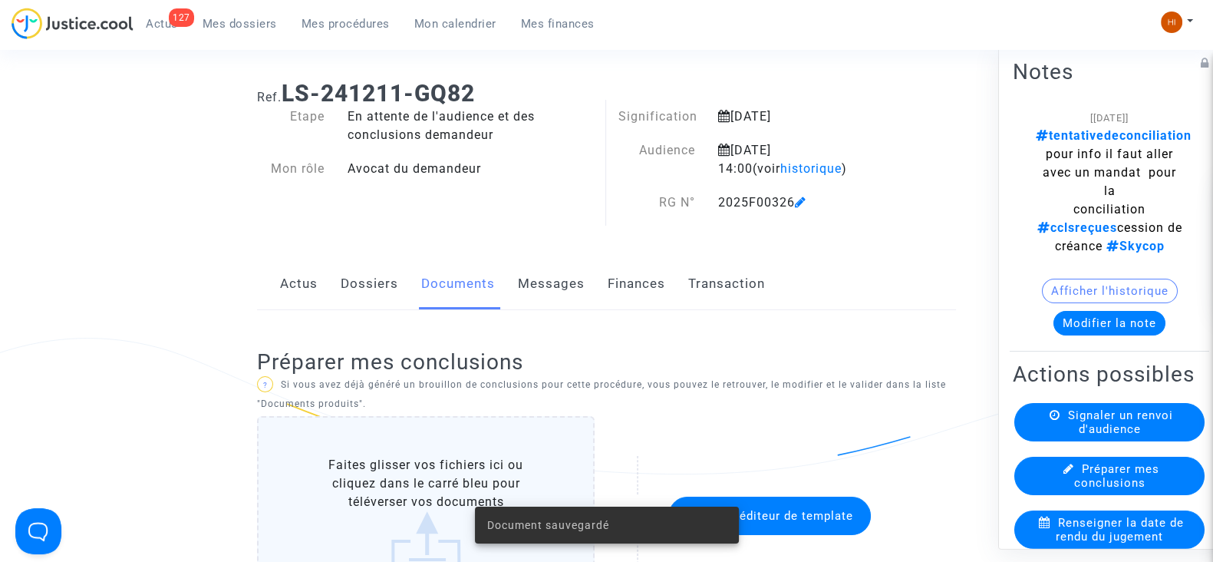
scroll to position [35, 0]
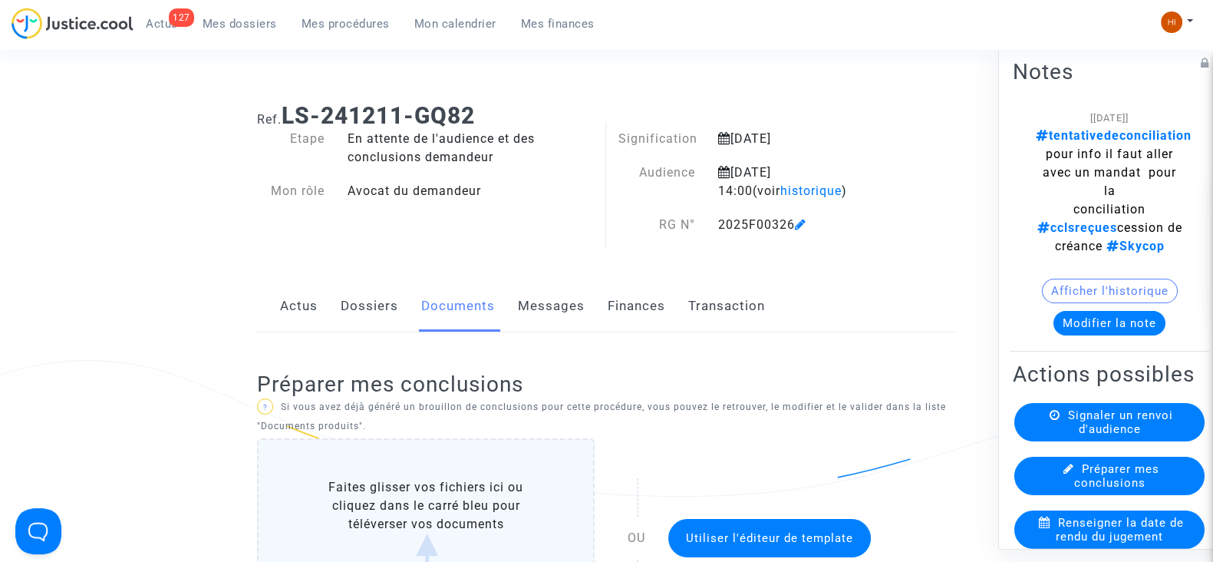
click at [804, 224] on icon at bounding box center [801, 224] width 12 height 12
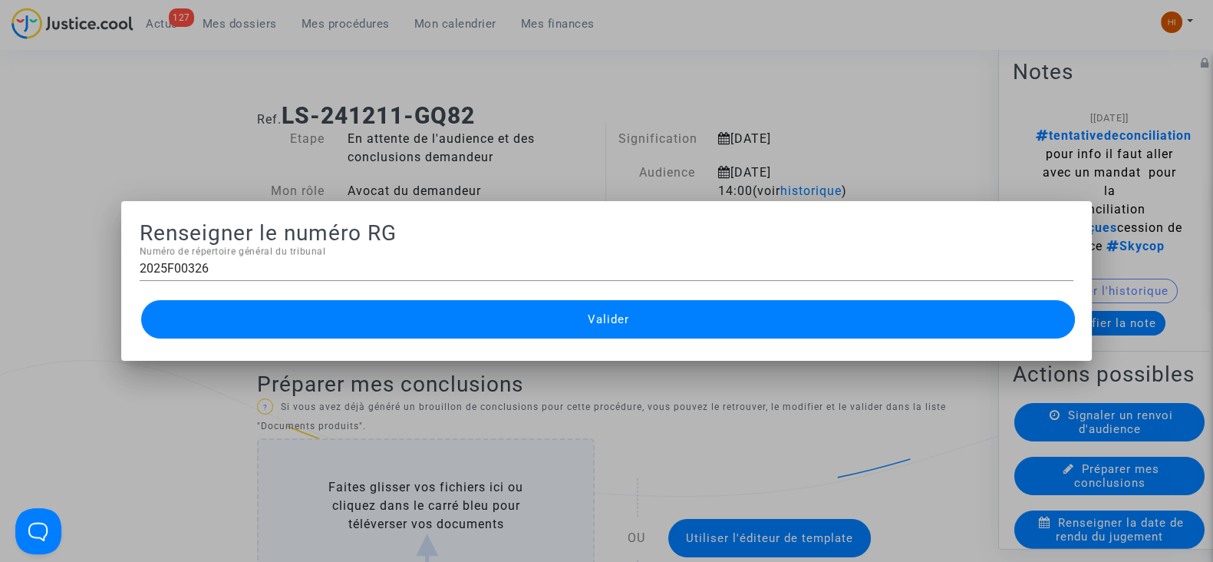
click at [215, 159] on div at bounding box center [606, 281] width 1213 height 562
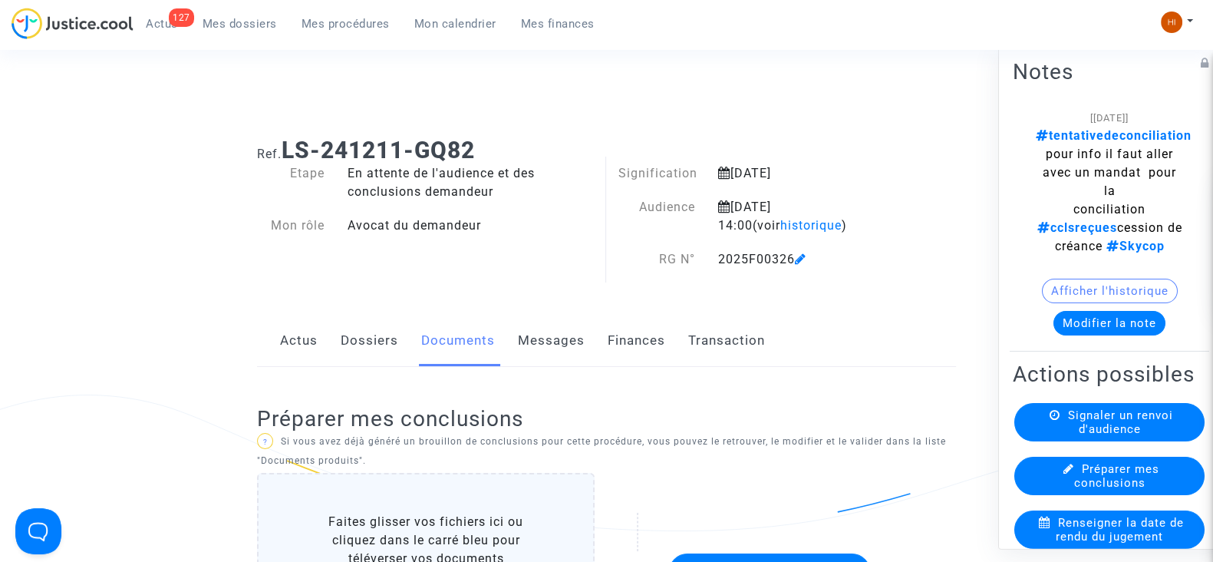
scroll to position [35, 0]
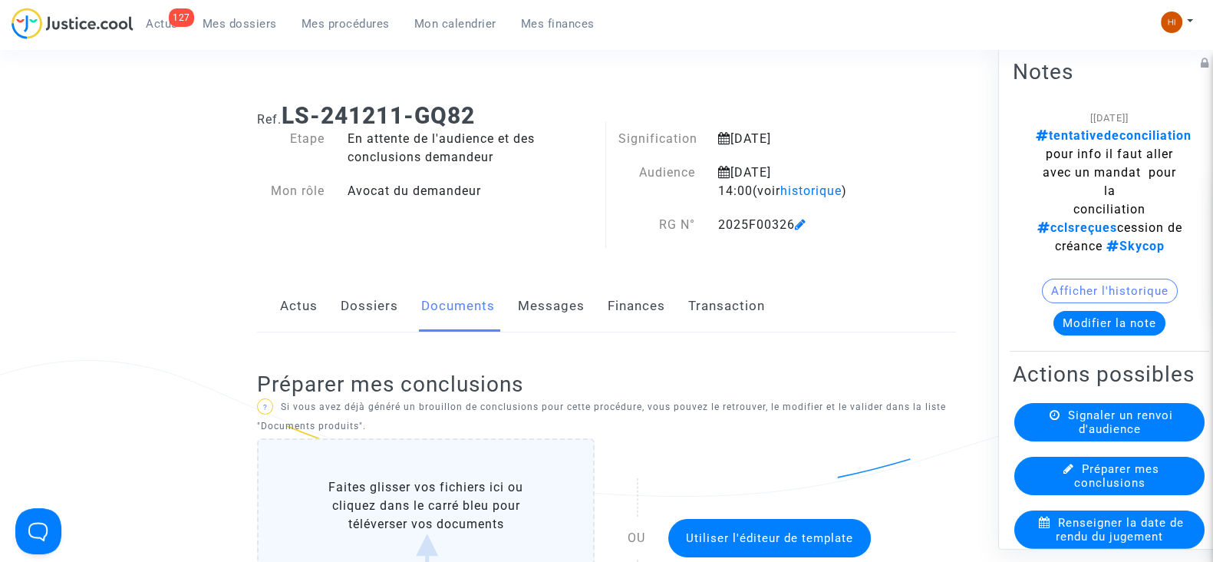
click at [313, 29] on span "Mes procédures" at bounding box center [346, 24] width 88 height 14
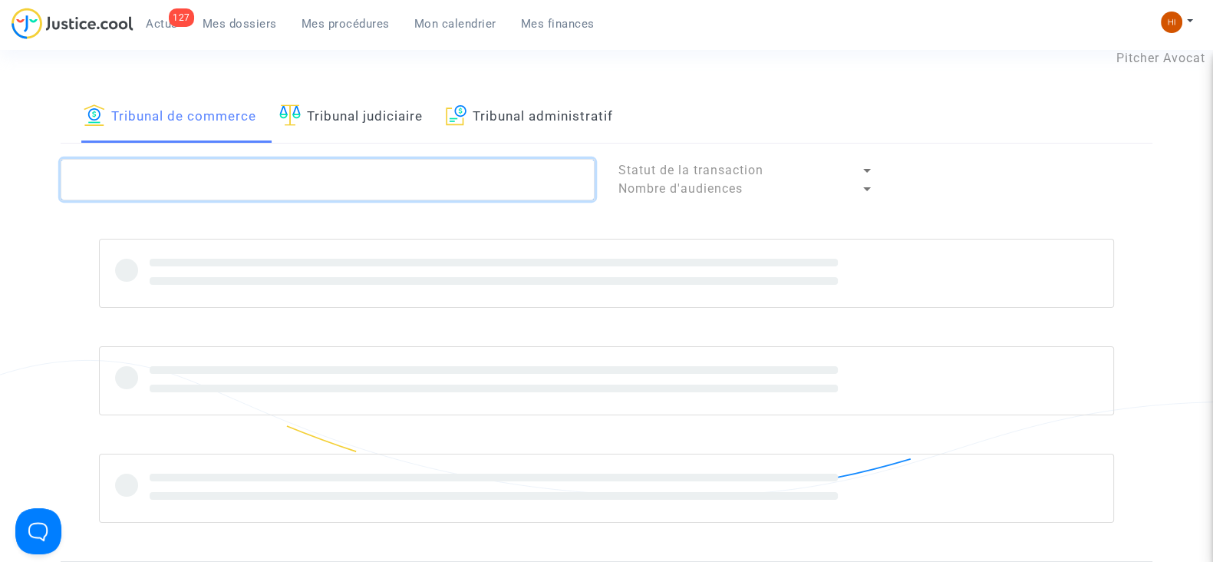
click at [235, 183] on textarea at bounding box center [328, 179] width 534 height 41
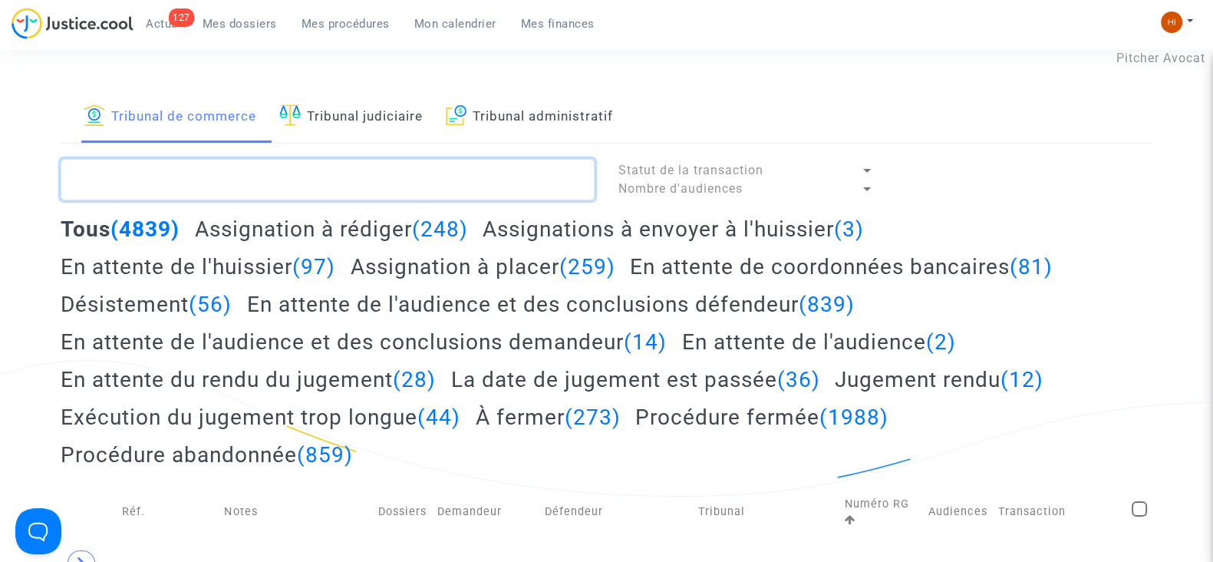
paste textarea "2025F00326"
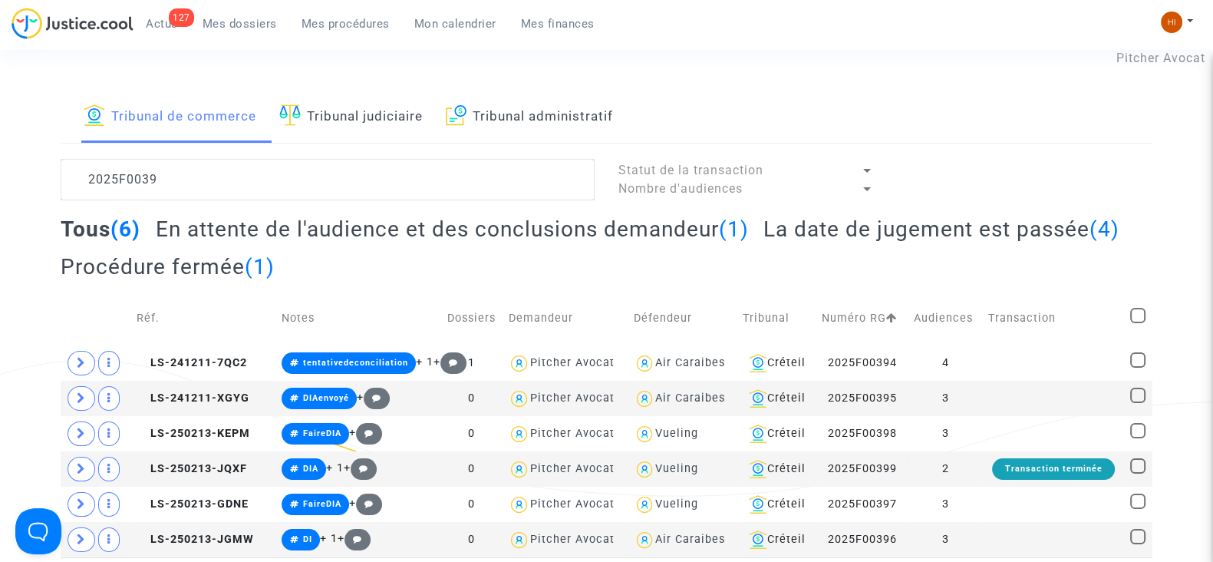
click at [959, 91] on div "Tribunal de commerce Tribunal judiciaire Tribunal administratif" at bounding box center [607, 117] width 1092 height 53
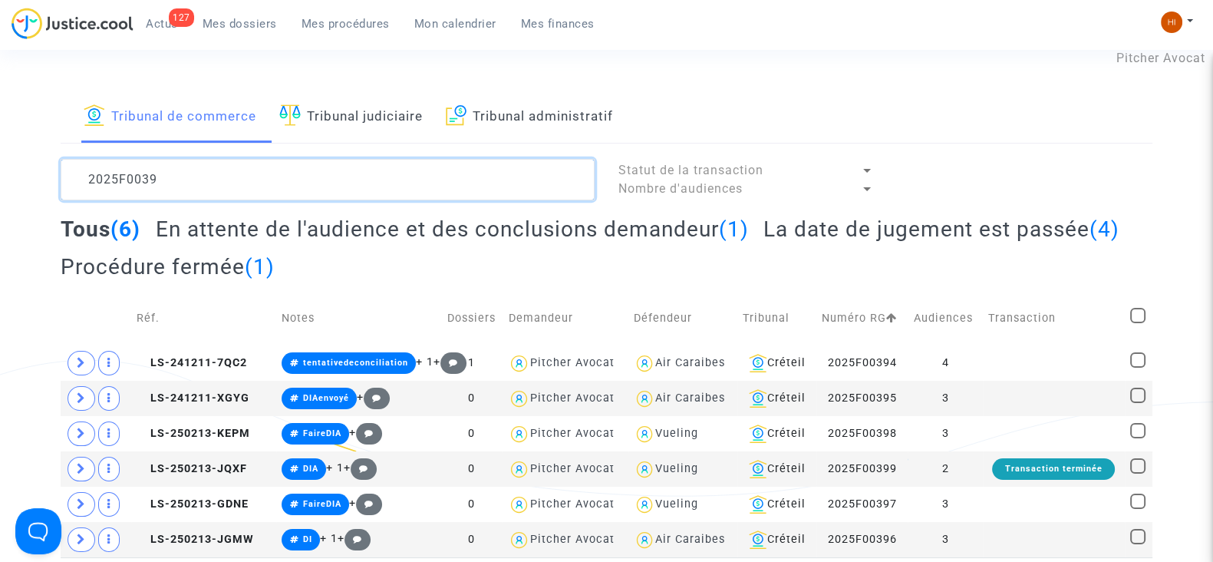
click at [434, 168] on textarea at bounding box center [328, 179] width 534 height 41
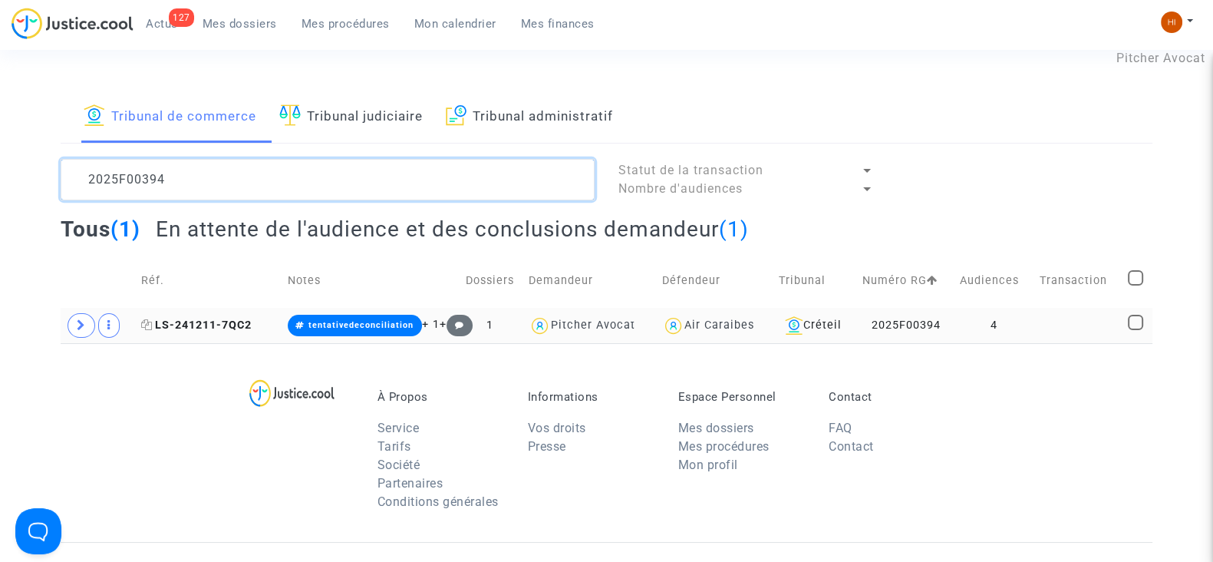
type textarea "2025F00394"
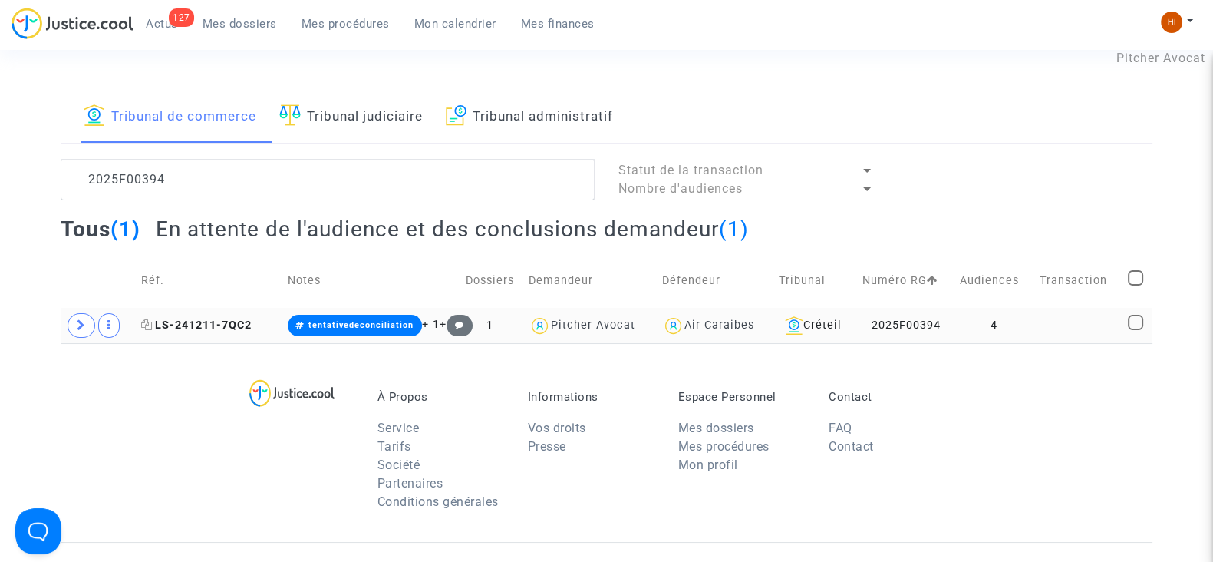
click at [220, 318] on span "LS-241211-7QC2" at bounding box center [196, 324] width 111 height 13
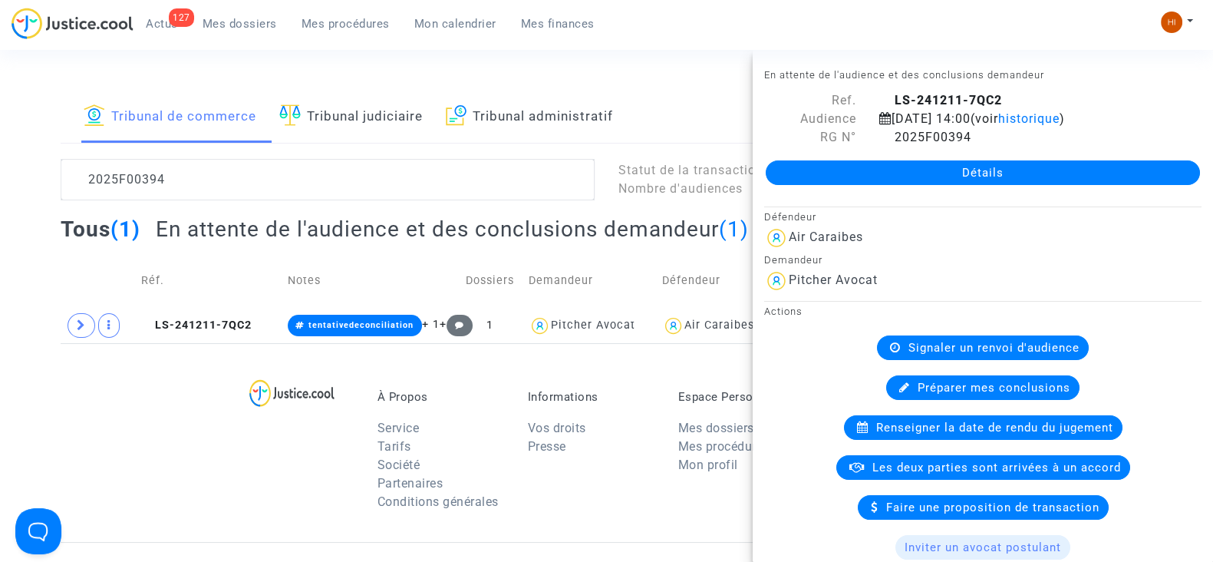
click at [963, 185] on link "Détails" at bounding box center [983, 172] width 434 height 25
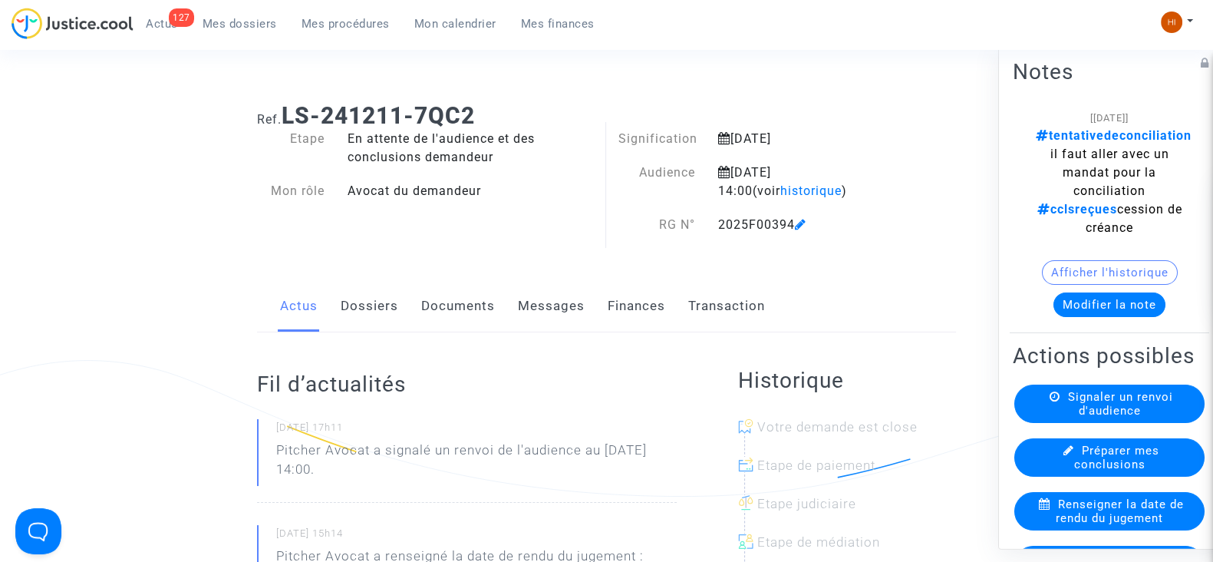
click at [454, 309] on link "Documents" at bounding box center [458, 306] width 74 height 51
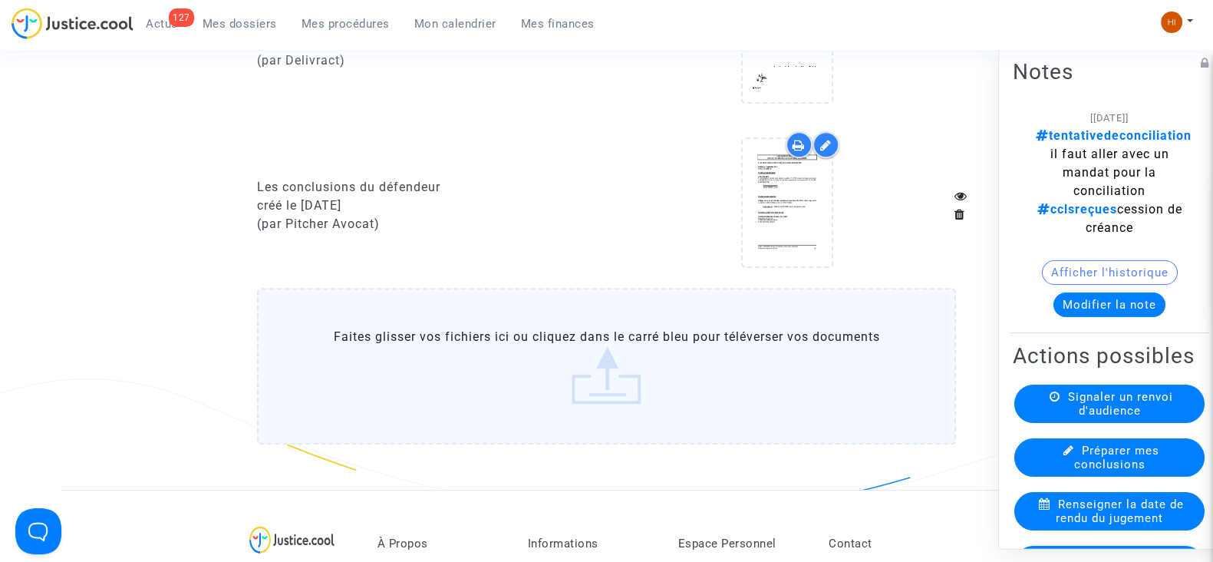
scroll to position [1369, 0]
click at [591, 370] on label "Faites glisser vos fichiers ici ou cliquez dans le carré bleu pour téléverser v…" at bounding box center [606, 363] width 699 height 157
click at [0, 0] on input "Faites glisser vos fichiers ici ou cliquez dans le carré bleu pour téléverser v…" at bounding box center [0, 0] width 0 height 0
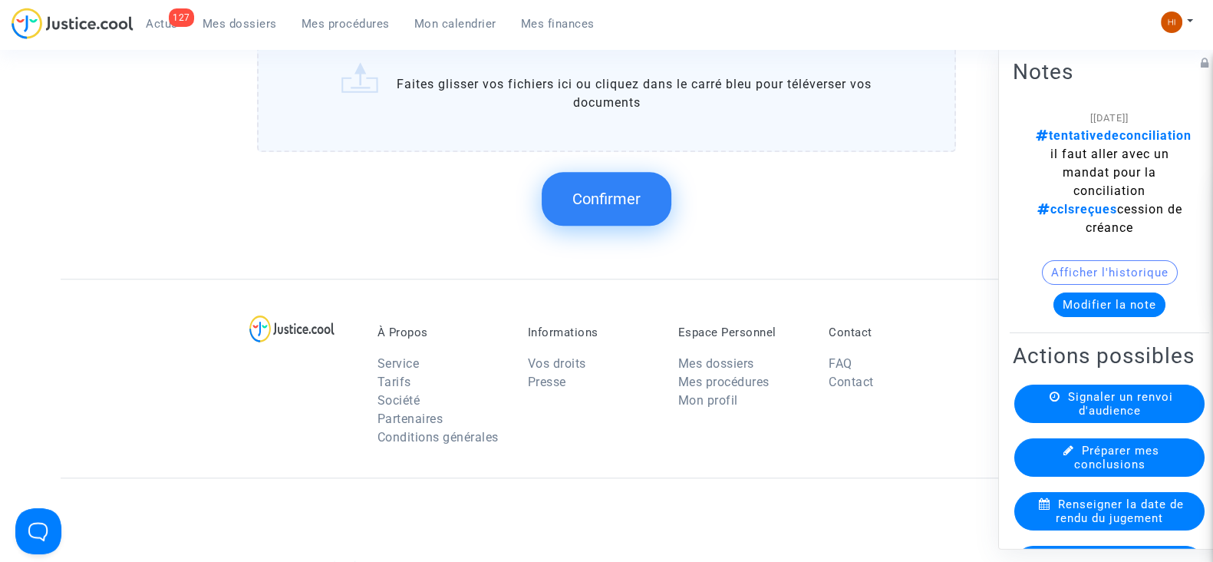
scroll to position [1843, 0]
click at [639, 217] on button "Confirmer" at bounding box center [607, 196] width 130 height 54
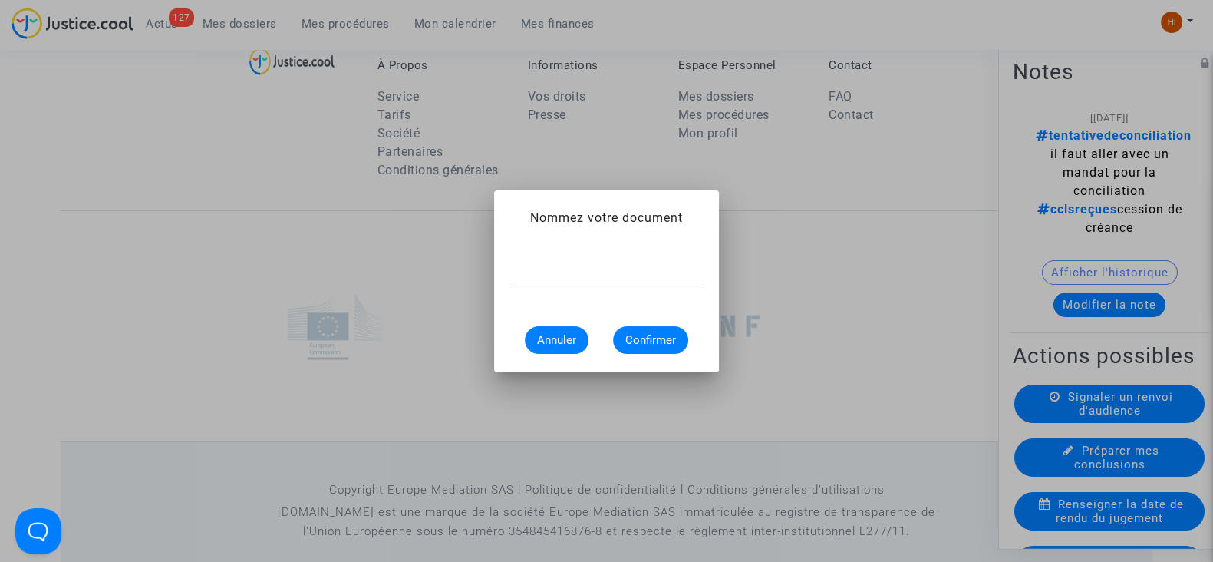
scroll to position [0, 0]
type input "AVIS D'AUDIENCE"
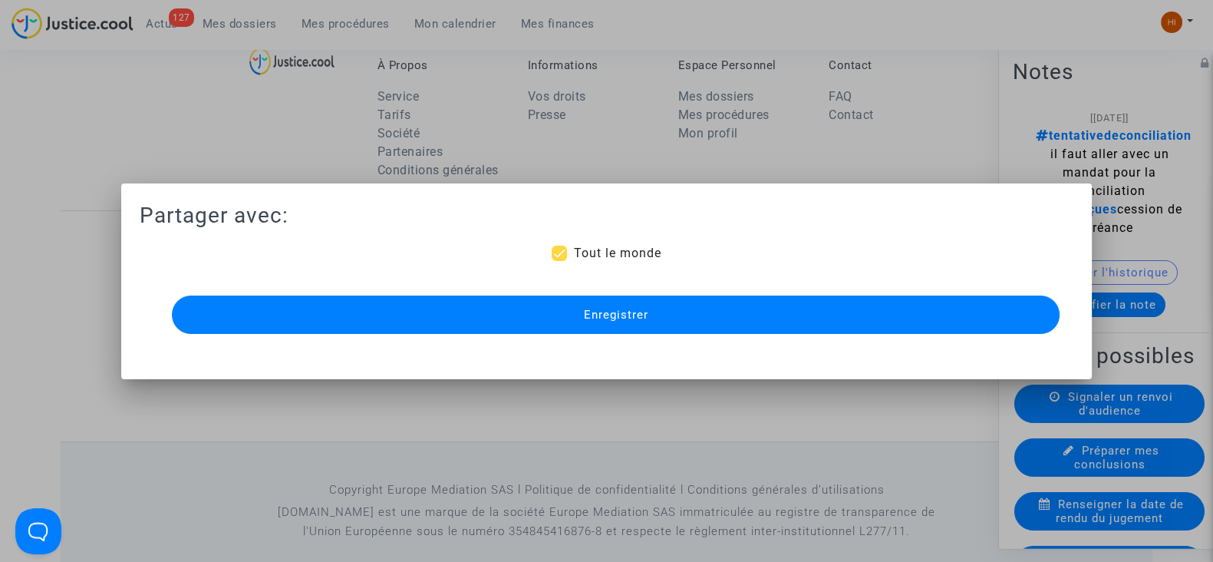
click at [589, 322] on button "Enregistrer" at bounding box center [616, 314] width 888 height 38
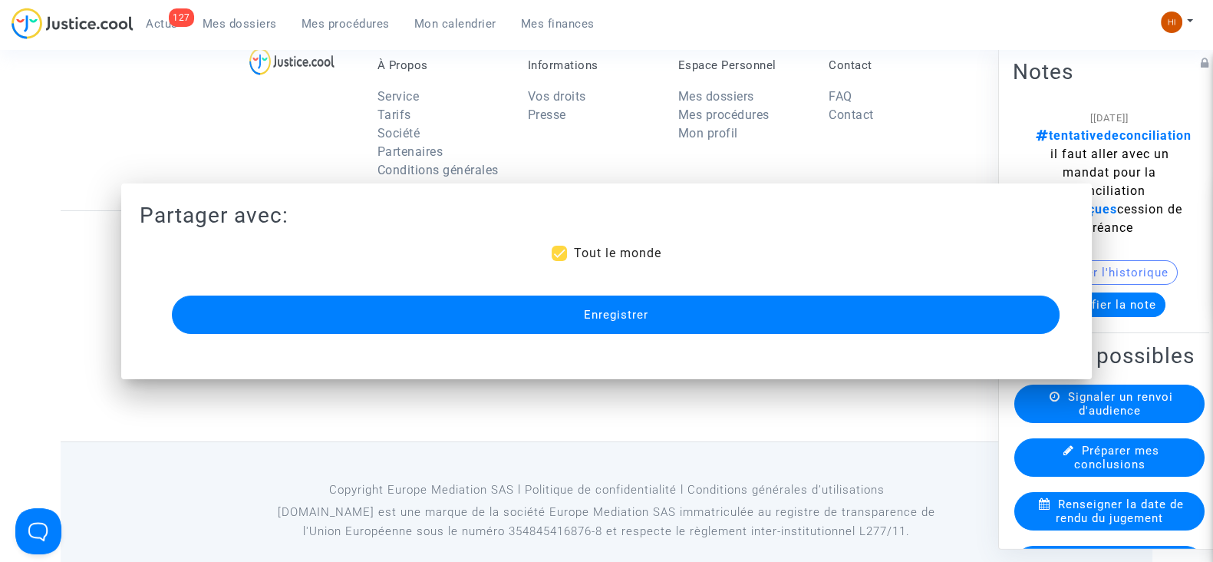
scroll to position [1843, 0]
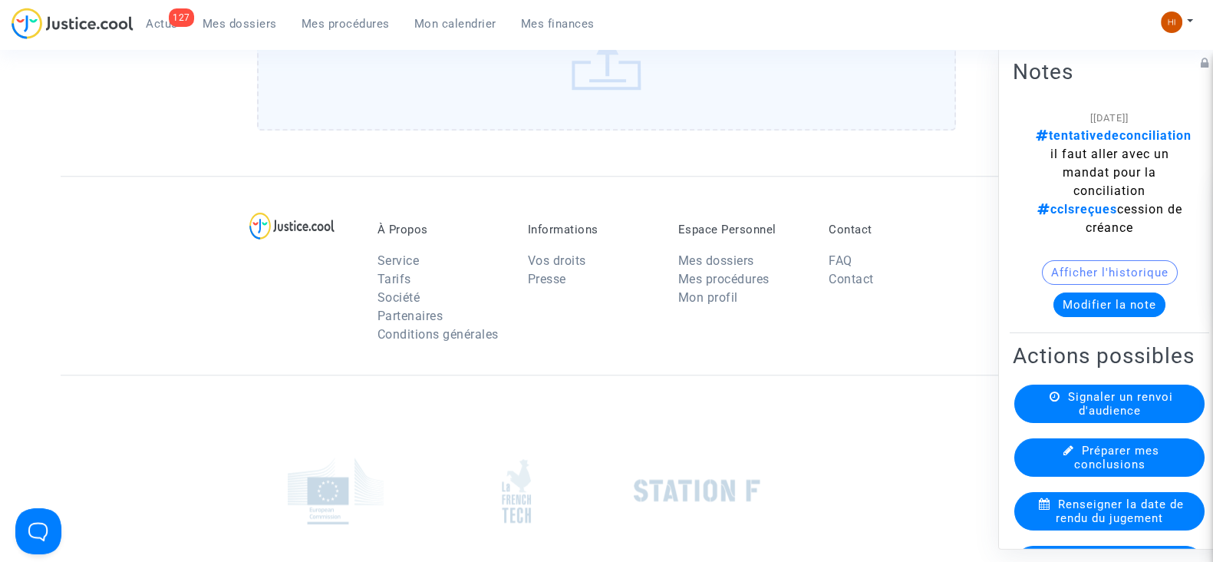
click at [343, 28] on span "Mes procédures" at bounding box center [346, 24] width 88 height 14
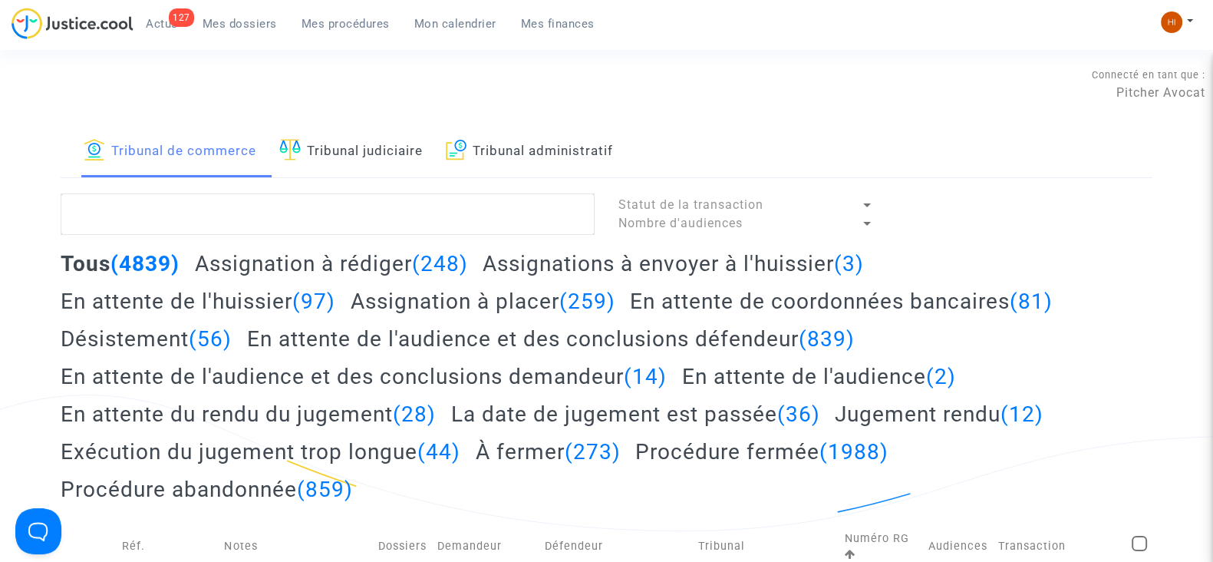
click at [384, 150] on link "Tribunal judiciaire" at bounding box center [351, 151] width 144 height 52
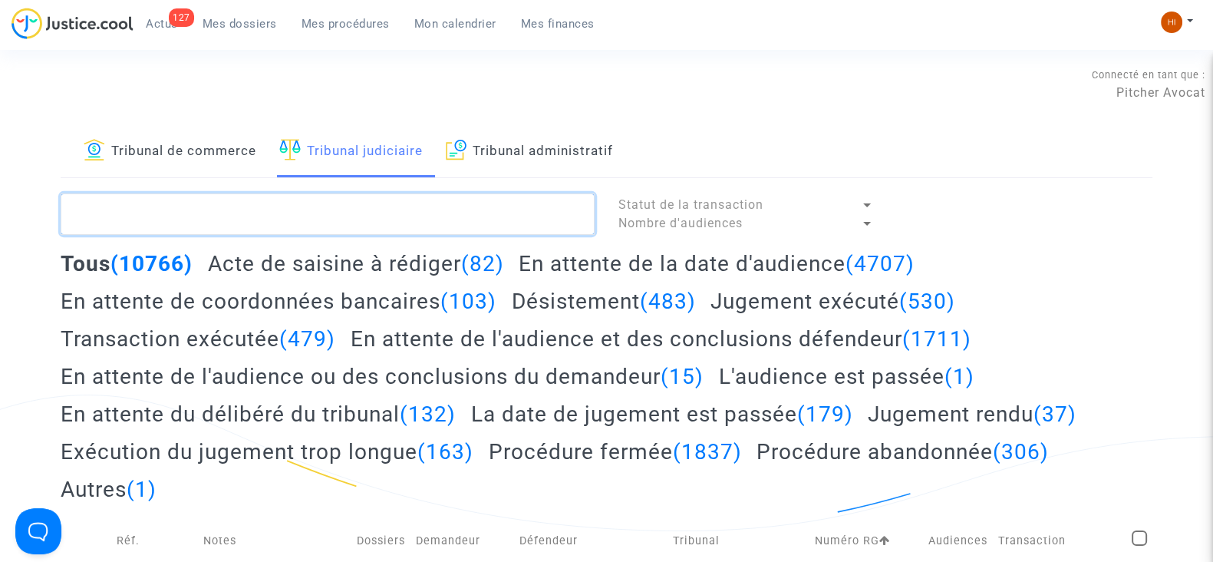
click at [341, 220] on textarea at bounding box center [328, 213] width 534 height 41
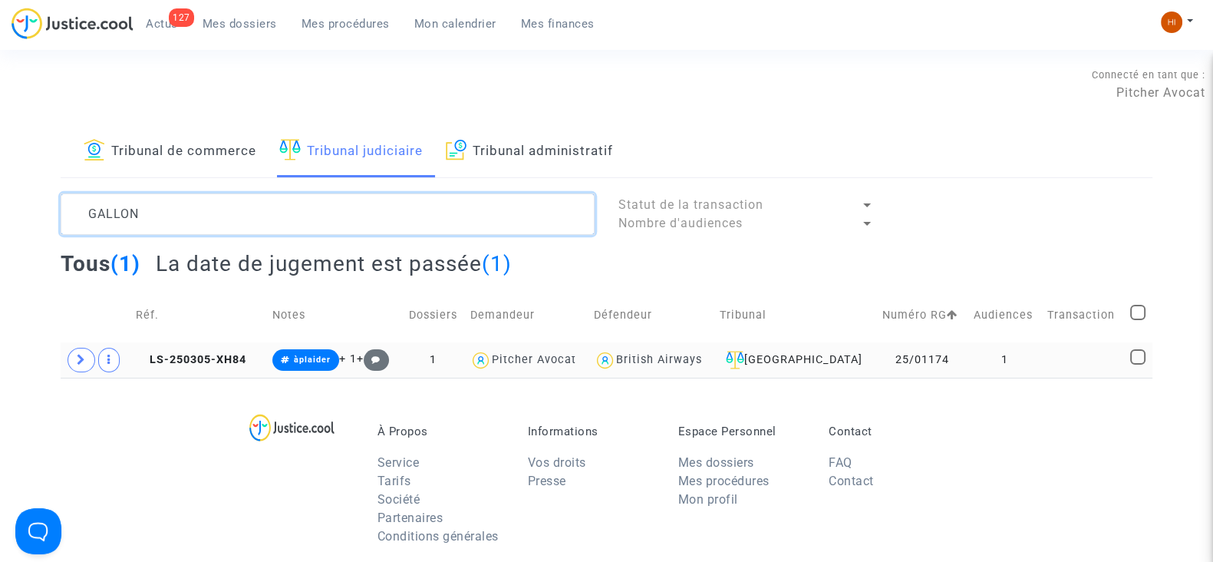
type textarea "GALLON"
click at [1070, 356] on td at bounding box center [1083, 359] width 83 height 35
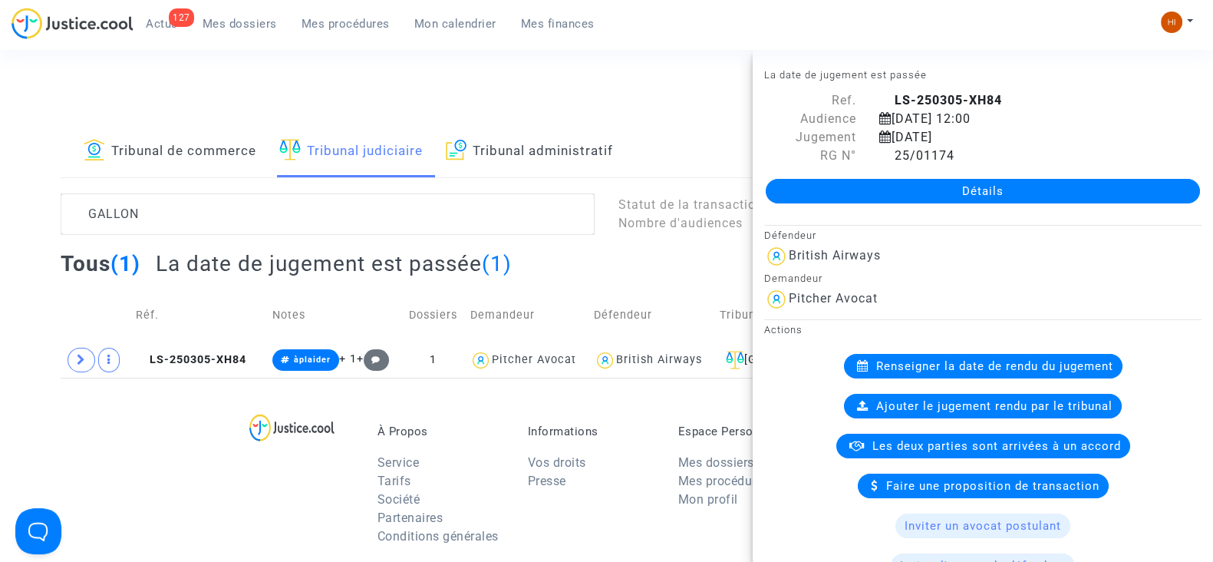
click at [914, 362] on span "Renseigner la date de rendu du jugement" at bounding box center [994, 366] width 237 height 14
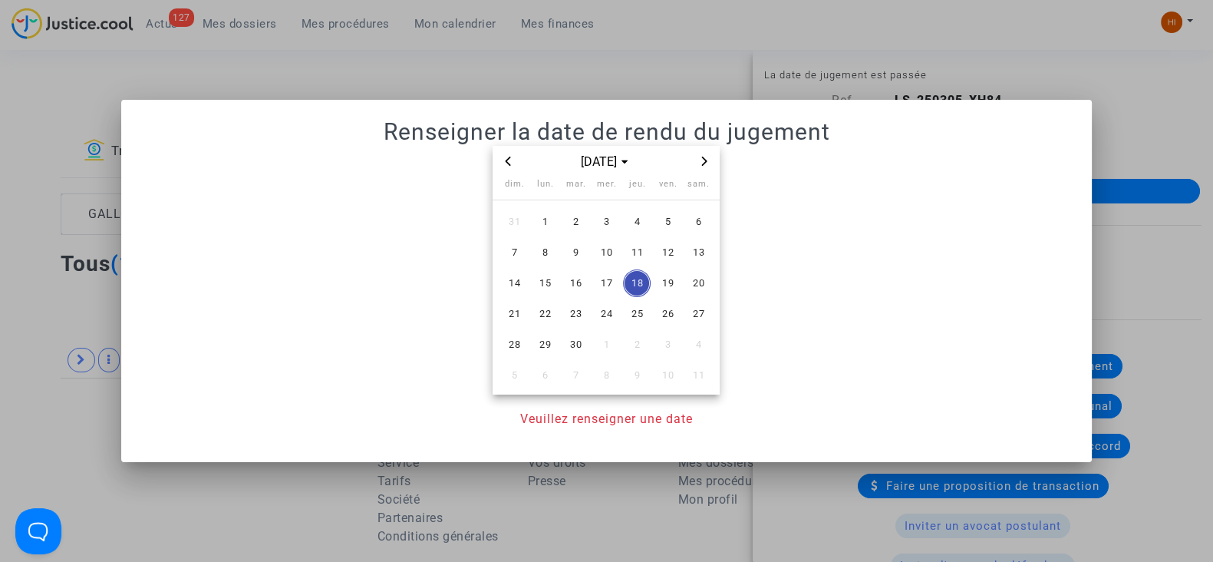
click at [702, 158] on icon "Next month" at bounding box center [704, 161] width 9 height 9
click at [547, 253] on span "6" at bounding box center [545, 253] width 28 height 28
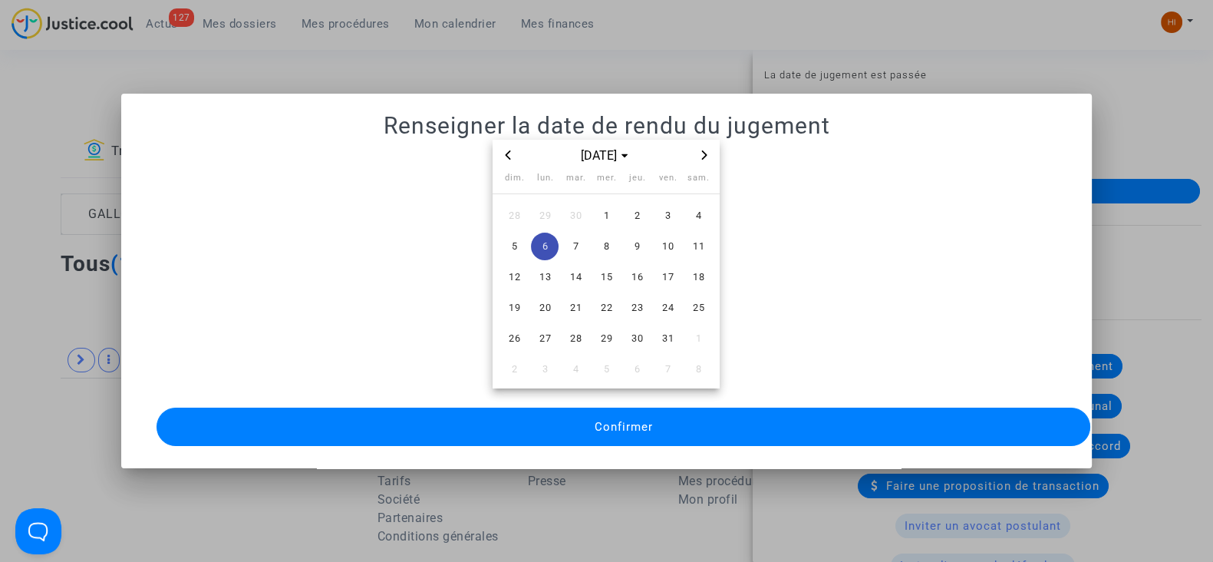
click at [495, 431] on button "Confirmer" at bounding box center [624, 427] width 934 height 38
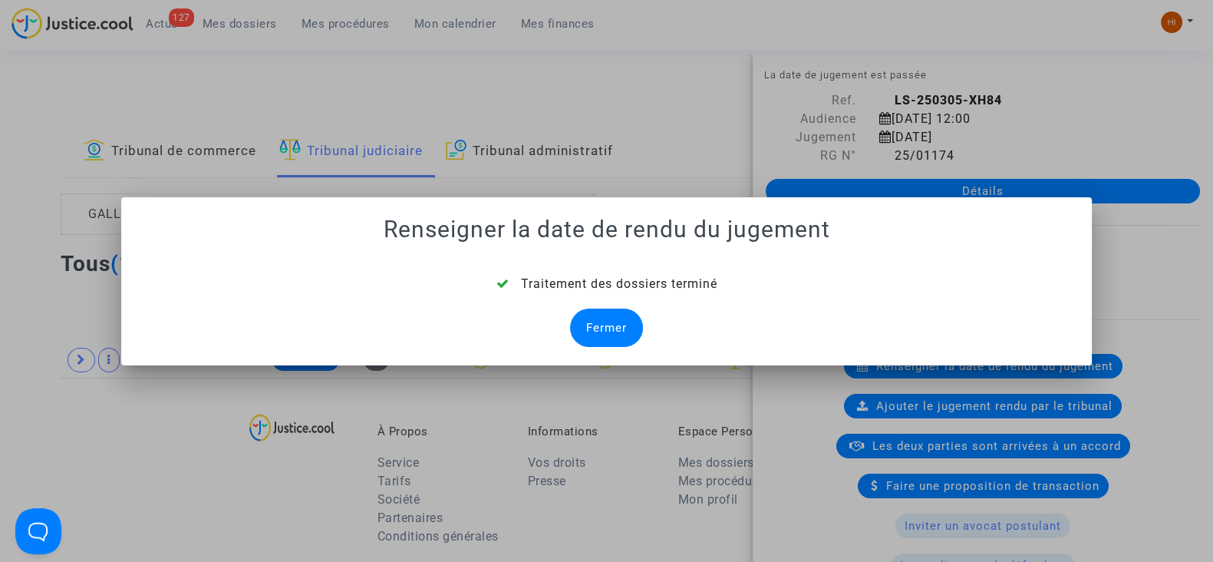
click at [612, 335] on div "Fermer" at bounding box center [606, 328] width 73 height 38
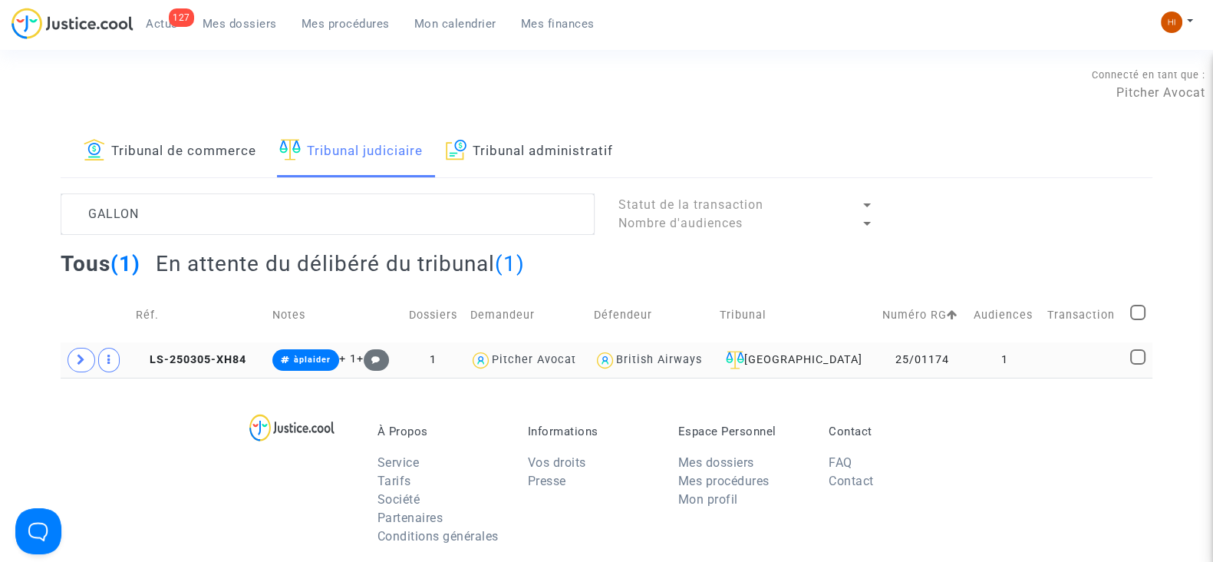
click at [1021, 352] on td "1" at bounding box center [1006, 359] width 74 height 35
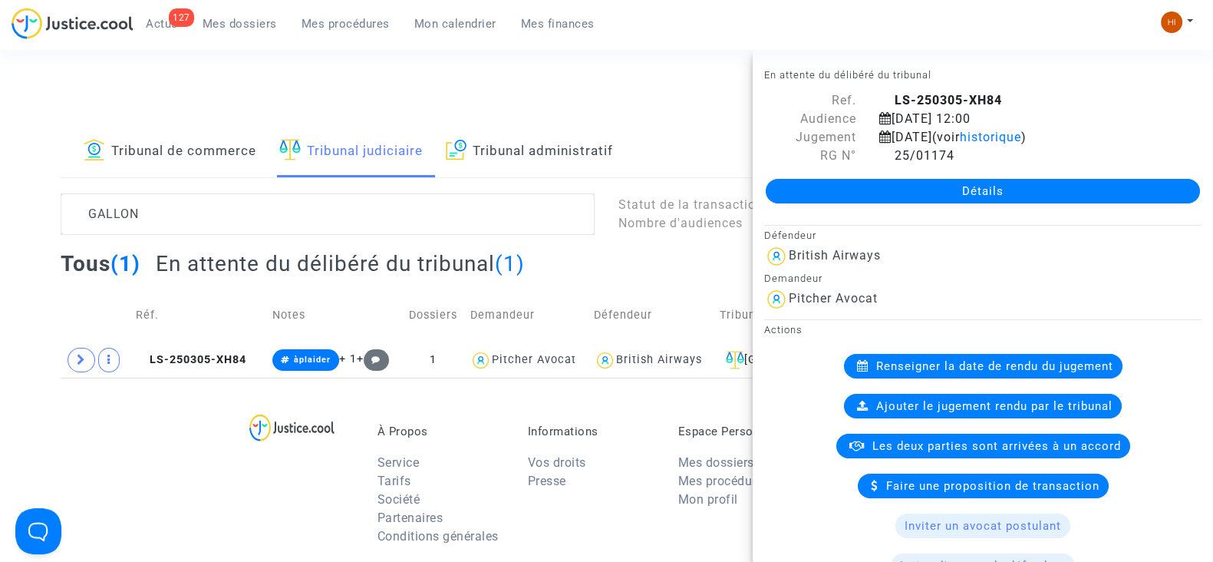
click at [955, 180] on link "Détails" at bounding box center [983, 191] width 434 height 25
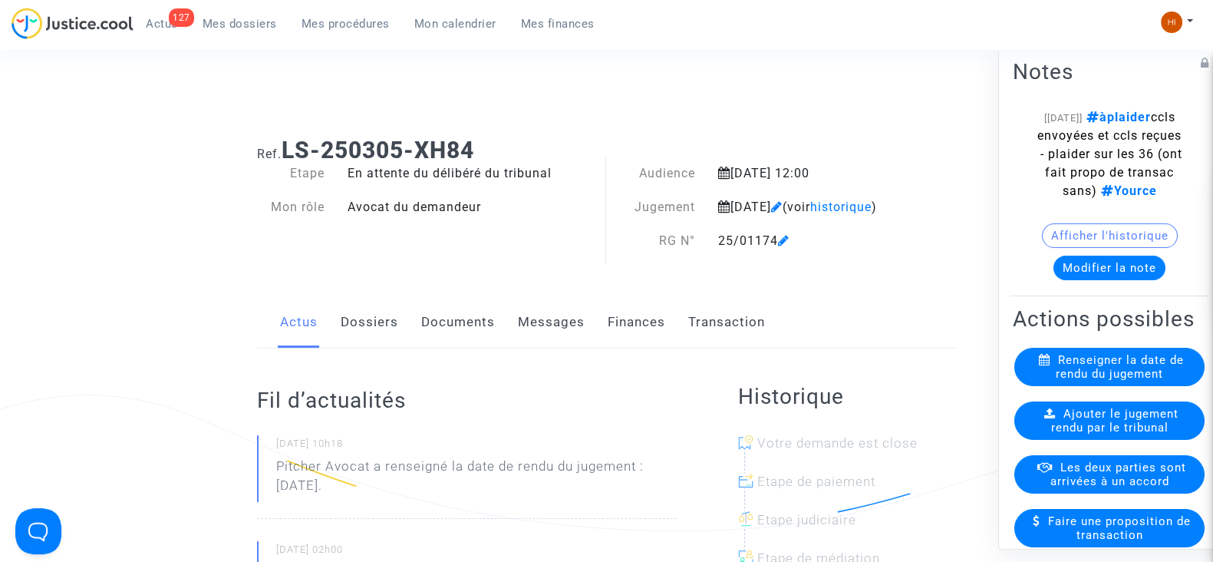
click at [430, 328] on link "Documents" at bounding box center [458, 322] width 74 height 51
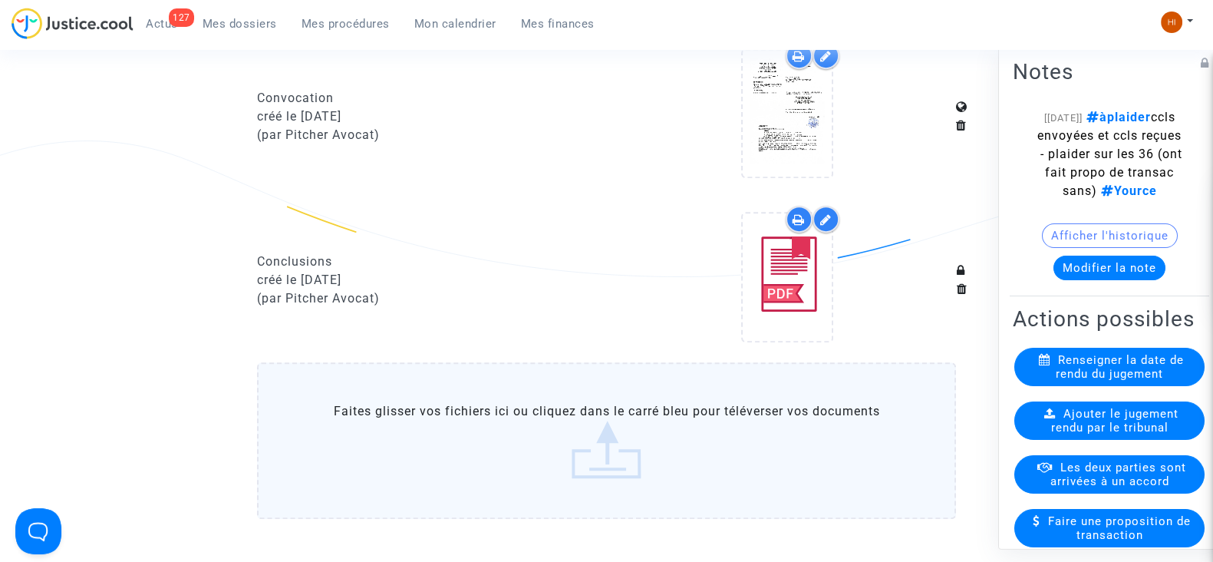
scroll to position [1037, 0]
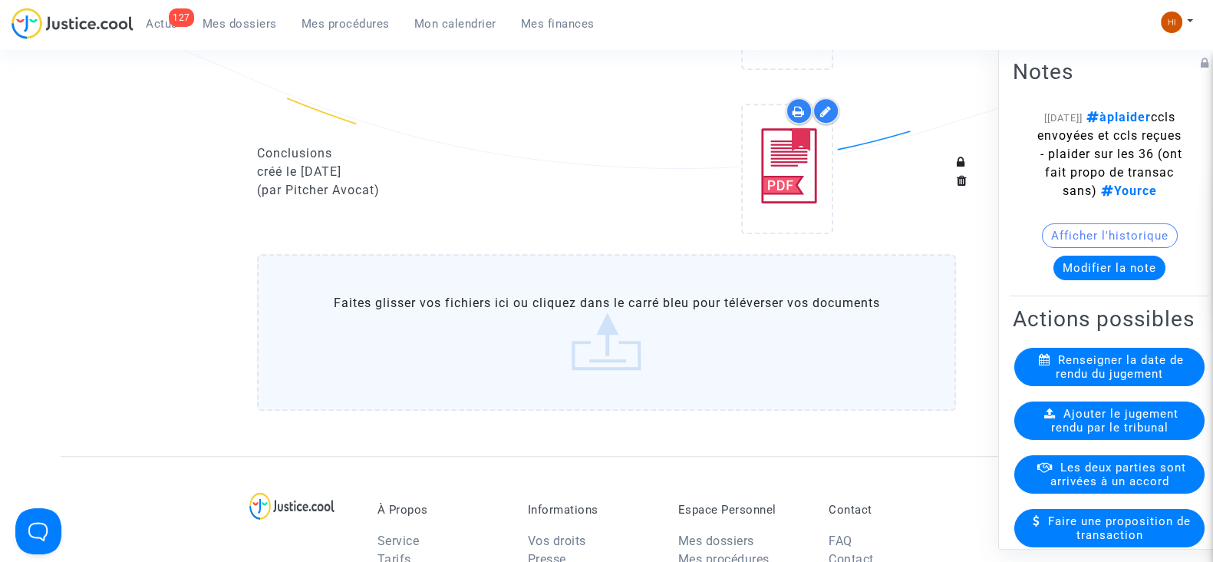
click at [562, 370] on label "Faites glisser vos fichiers ici ou cliquez dans le carré bleu pour téléverser v…" at bounding box center [606, 332] width 699 height 157
click at [0, 0] on input "Faites glisser vos fichiers ici ou cliquez dans le carré bleu pour téléverser v…" at bounding box center [0, 0] width 0 height 0
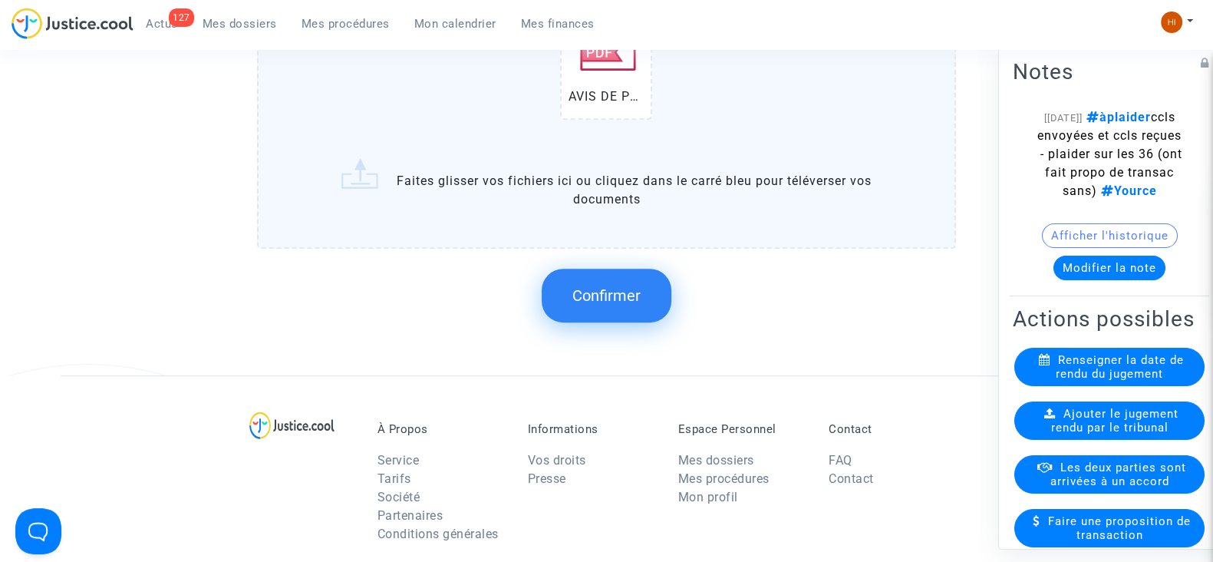
scroll to position [1429, 0]
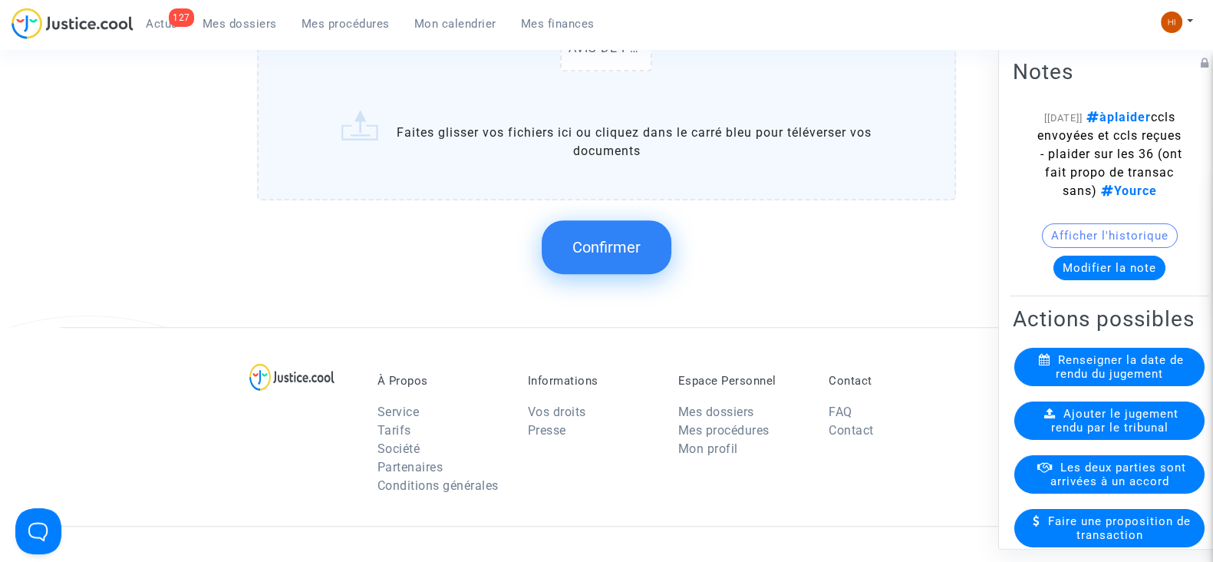
click at [599, 256] on span "Confirmer" at bounding box center [607, 247] width 68 height 18
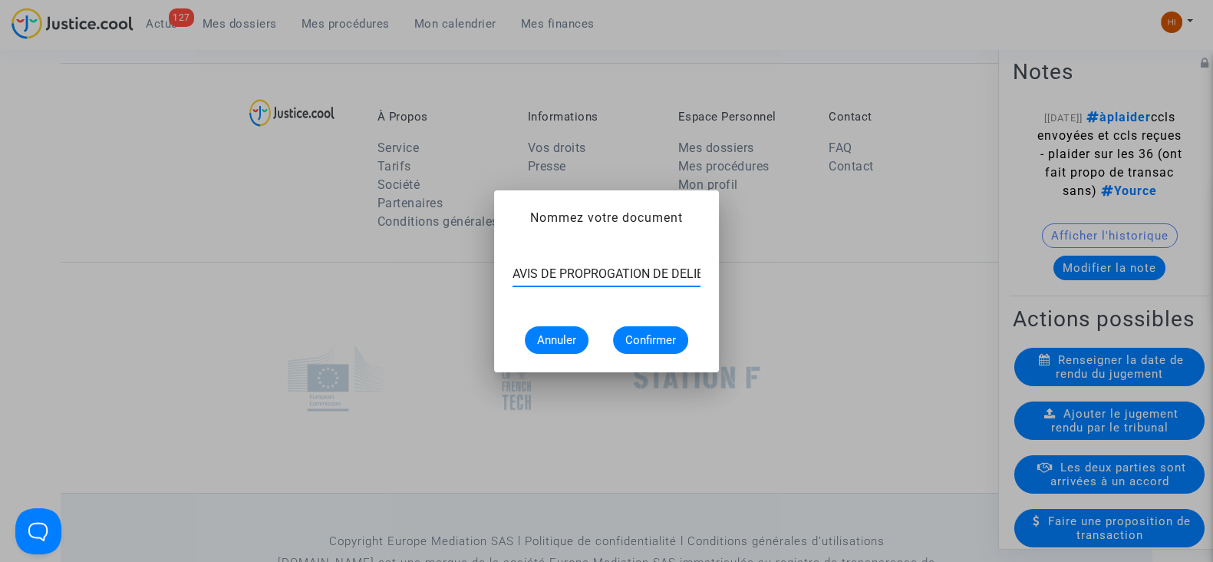
scroll to position [0, 25]
type input "AVIS DE PROPROGATION DE DELIBERE"
click at [640, 336] on span "Confirmer" at bounding box center [650, 340] width 51 height 14
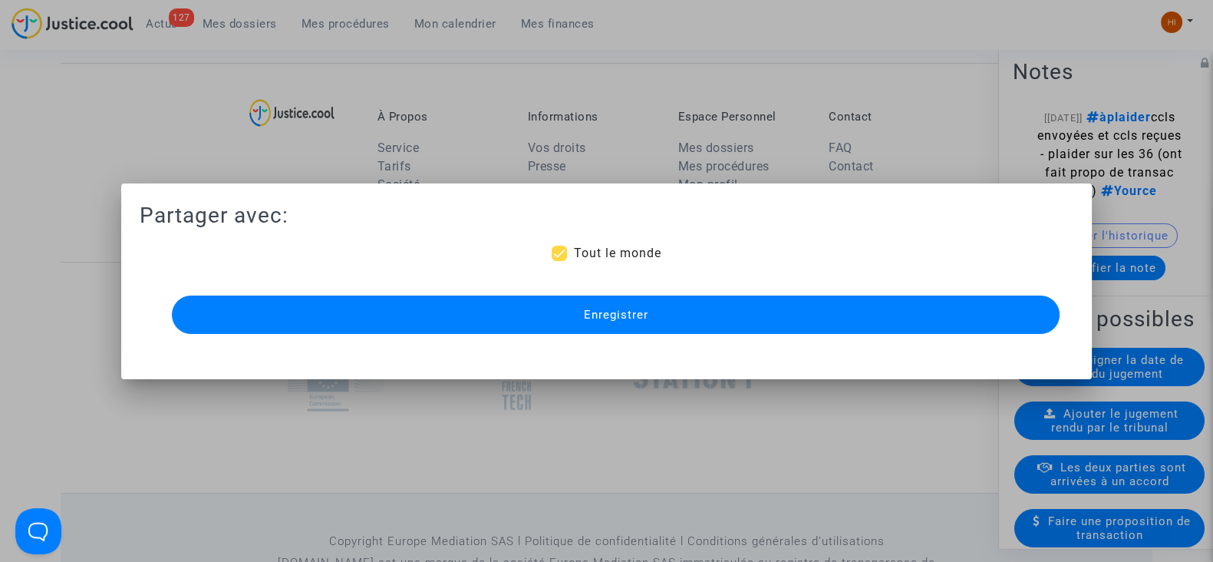
click at [624, 302] on button "Enregistrer" at bounding box center [616, 314] width 888 height 38
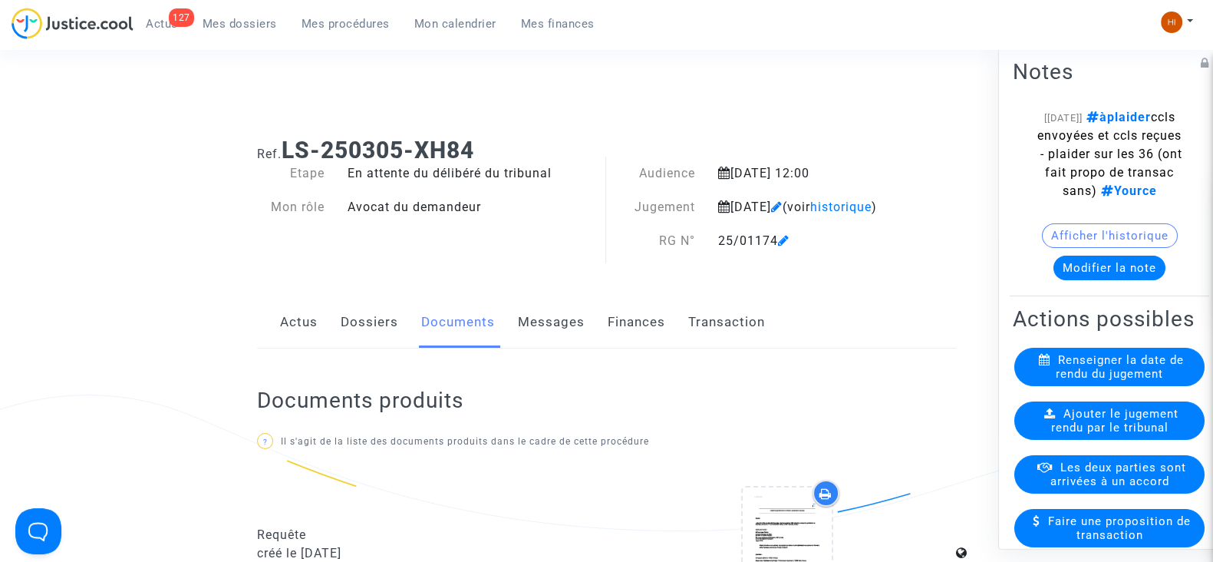
click at [347, 14] on link "Mes procédures" at bounding box center [345, 23] width 113 height 23
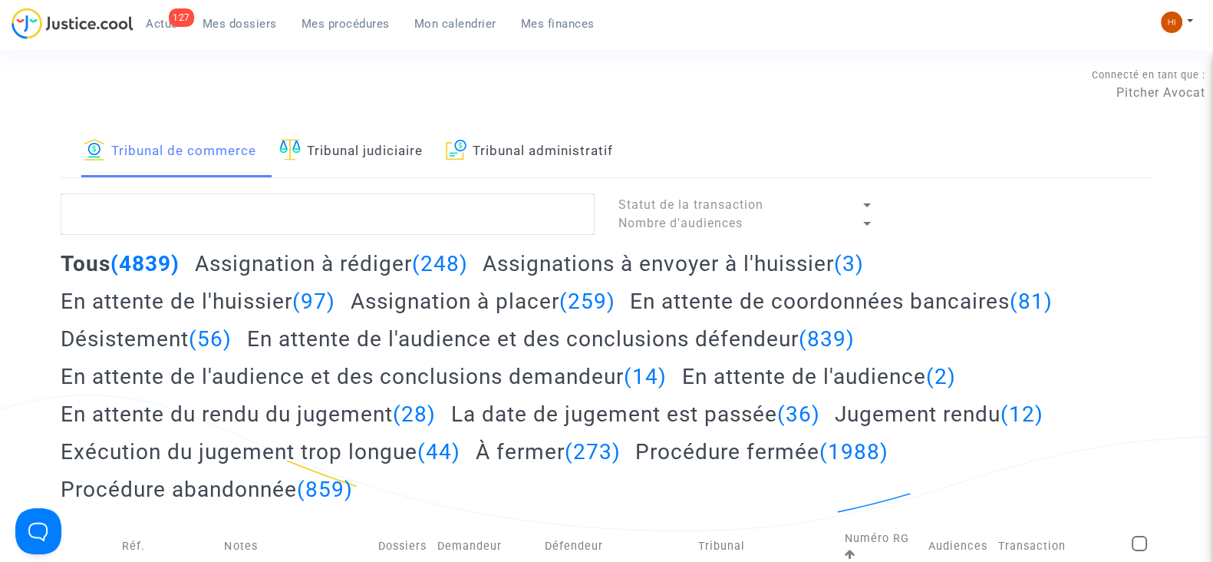
click at [367, 151] on link "Tribunal judiciaire" at bounding box center [351, 151] width 144 height 52
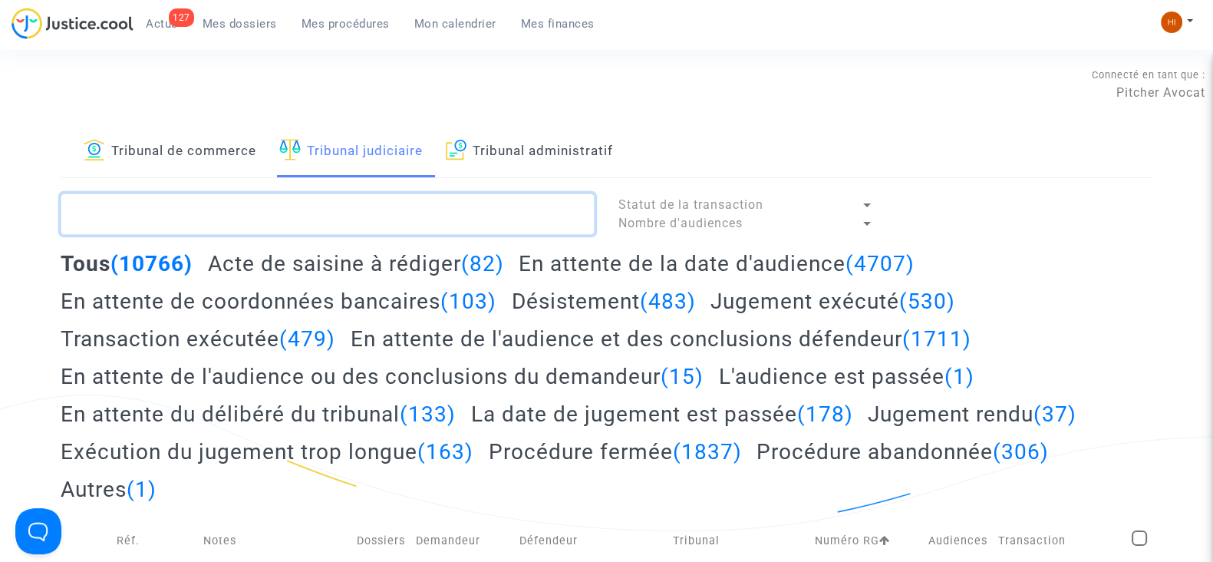
click at [370, 213] on textarea at bounding box center [328, 213] width 534 height 41
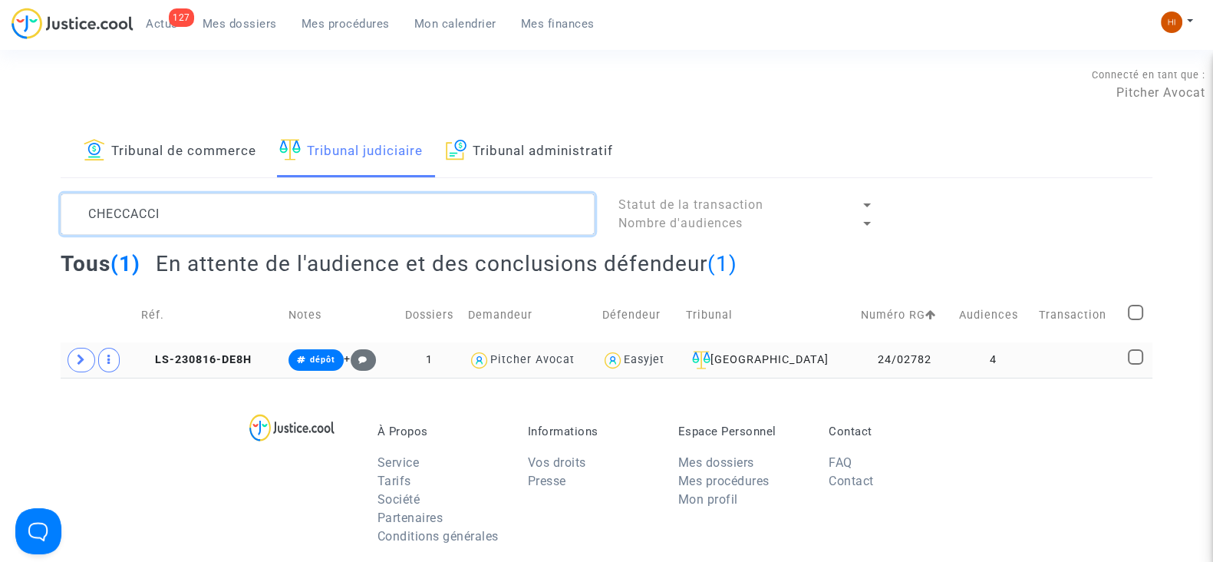
type textarea "CHECCACCI"
click at [233, 366] on td "LS-230816-DE8H" at bounding box center [209, 359] width 147 height 35
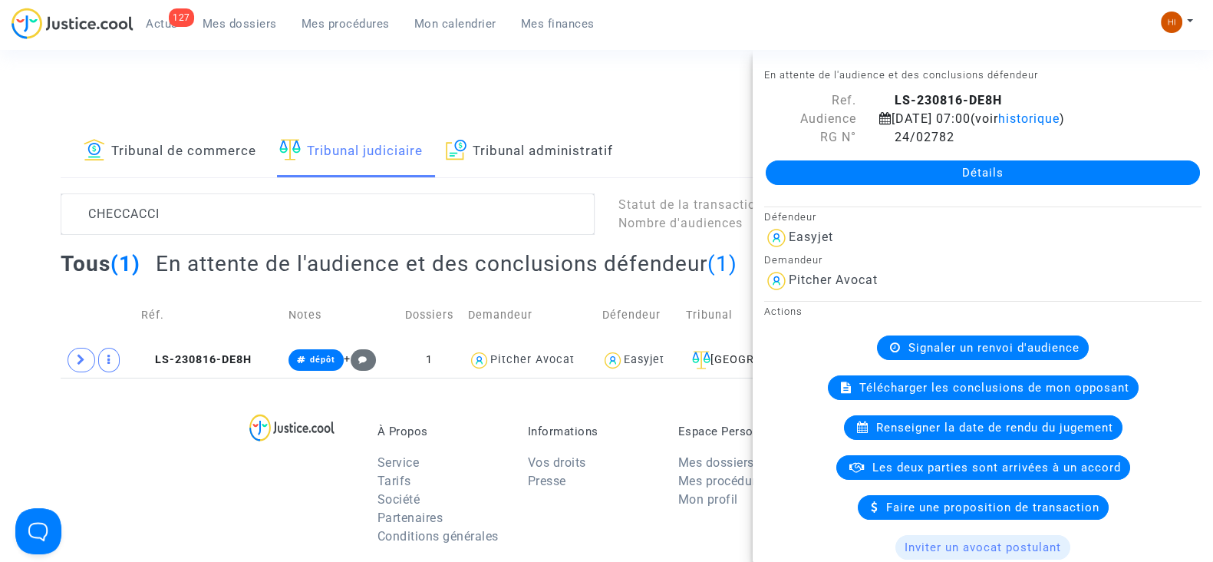
click at [923, 343] on span "Signaler un renvoi d'audience" at bounding box center [994, 348] width 171 height 14
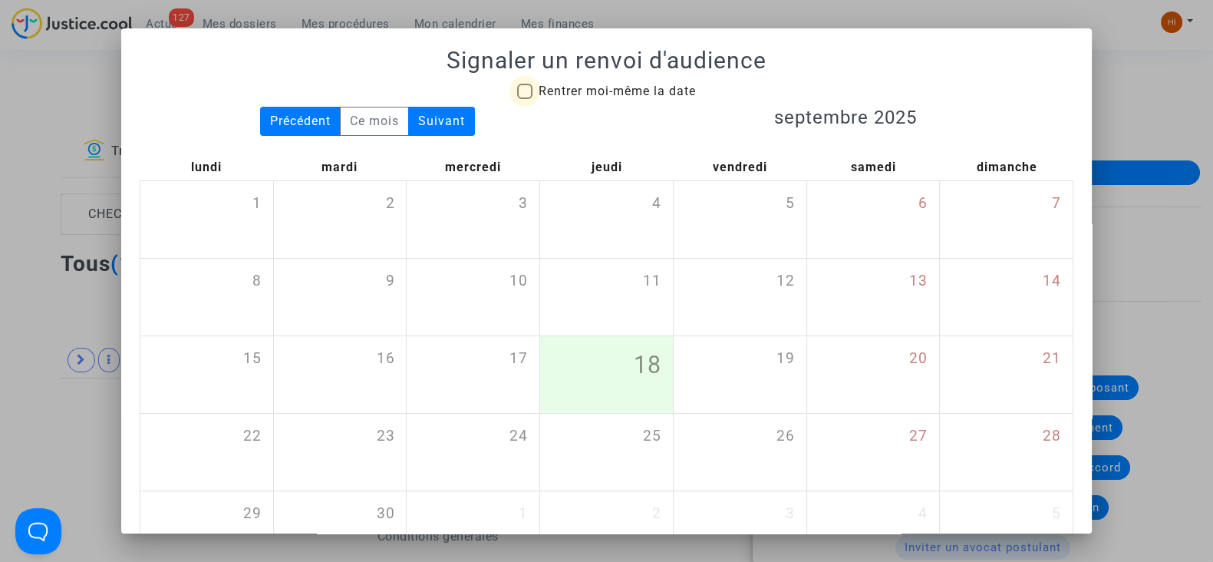
click at [599, 97] on span "Rentrer moi-même la date" at bounding box center [617, 91] width 157 height 15
click at [525, 99] on input "Rentrer moi-même la date" at bounding box center [524, 99] width 1 height 1
checkbox input "true"
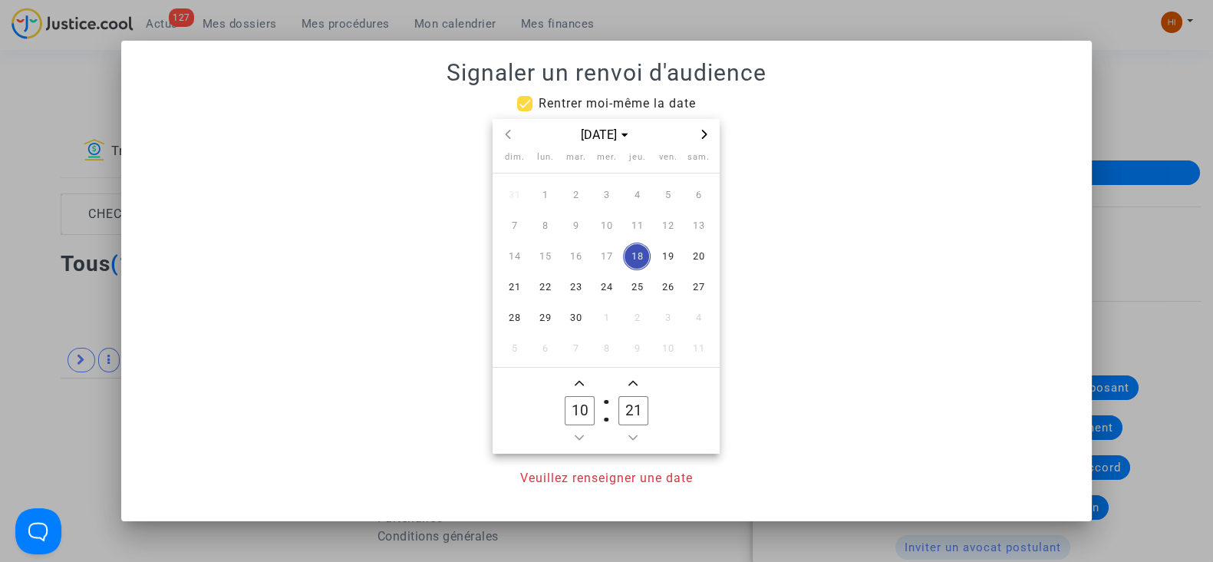
click at [703, 134] on icon "Next month" at bounding box center [704, 134] width 9 height 9
click at [573, 228] on span "6" at bounding box center [576, 226] width 28 height 28
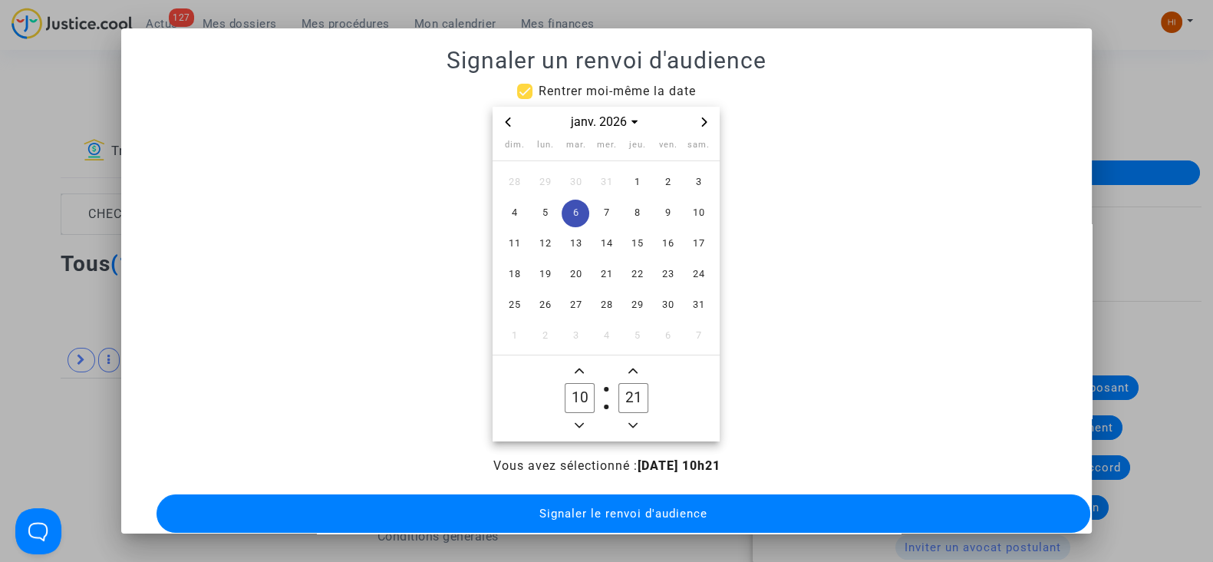
click at [575, 424] on icon "Minus a hour" at bounding box center [579, 425] width 9 height 9
type input "09"
click at [628, 392] on input "21" at bounding box center [633, 397] width 29 height 29
type input "00"
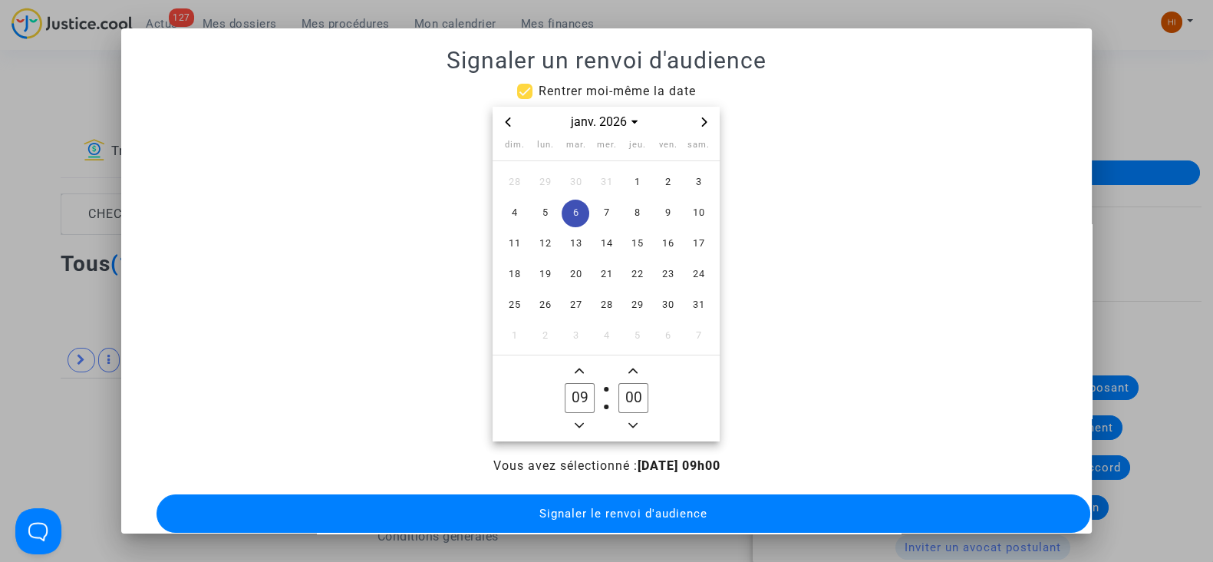
click at [609, 503] on button "Signaler le renvoi d'audience" at bounding box center [624, 513] width 934 height 38
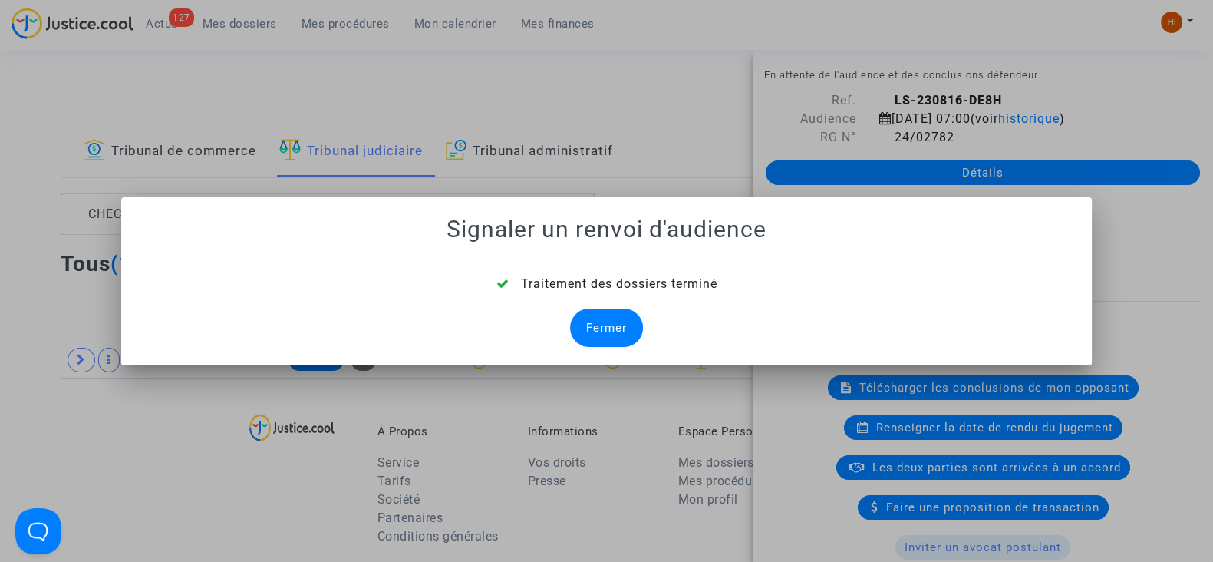
click at [599, 330] on div "Fermer" at bounding box center [606, 328] width 73 height 38
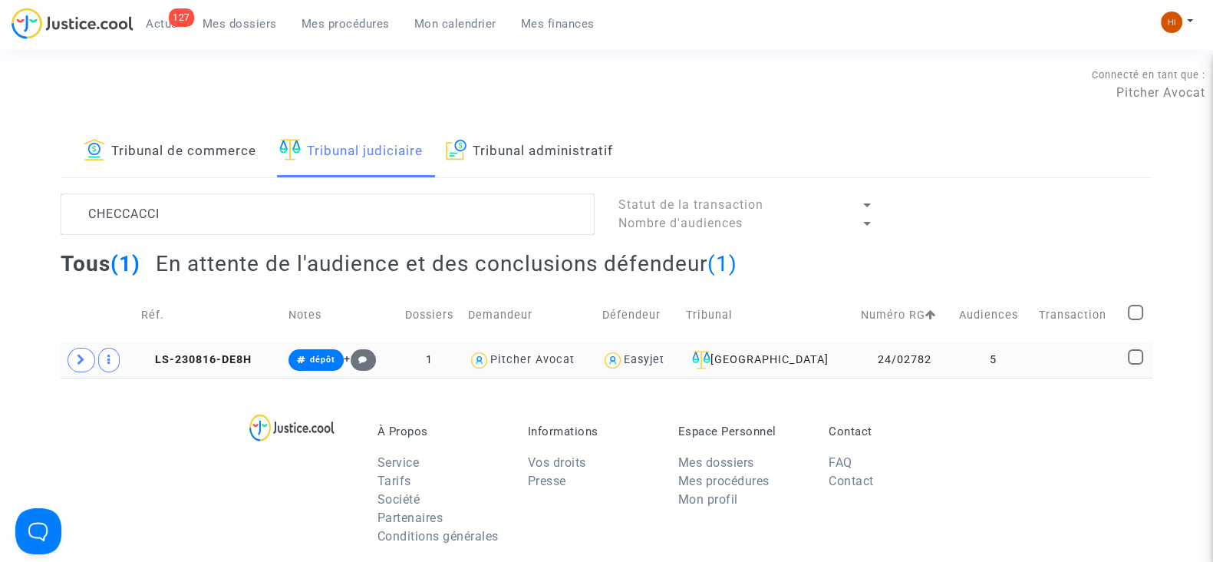
click at [260, 355] on td "LS-230816-DE8H" at bounding box center [209, 359] width 147 height 35
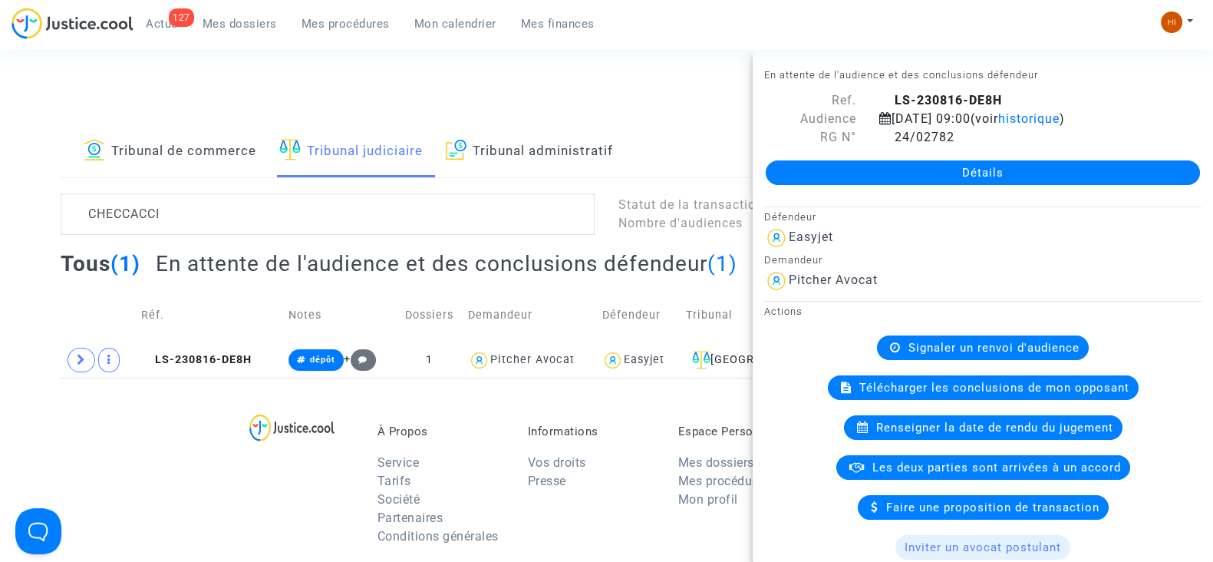
click at [852, 172] on link "Détails" at bounding box center [983, 172] width 434 height 25
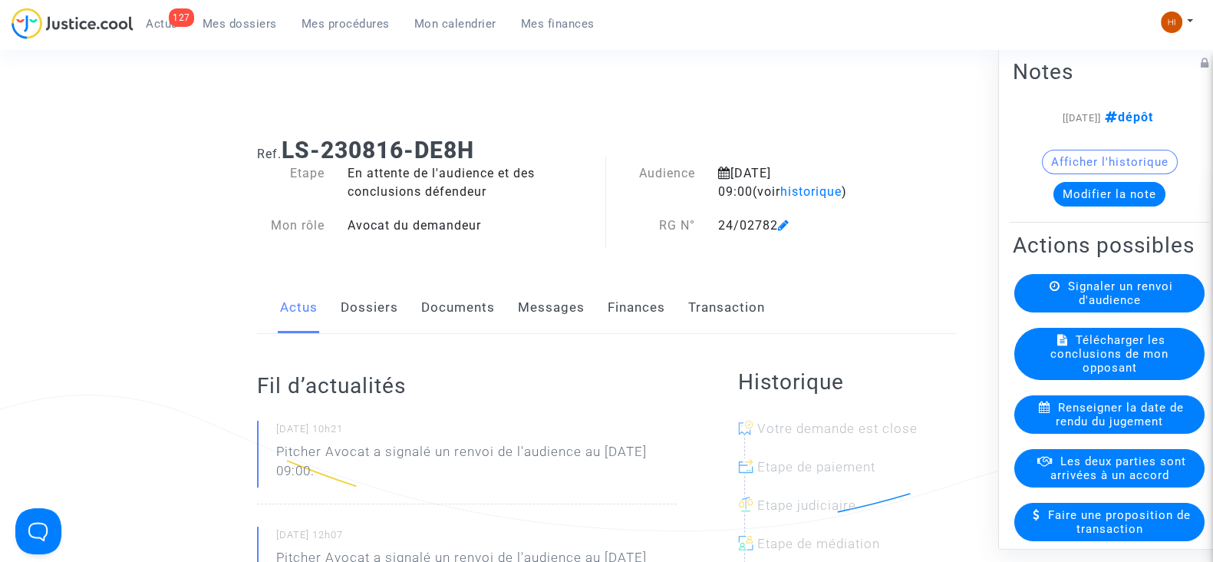
click at [460, 309] on link "Documents" at bounding box center [458, 307] width 74 height 51
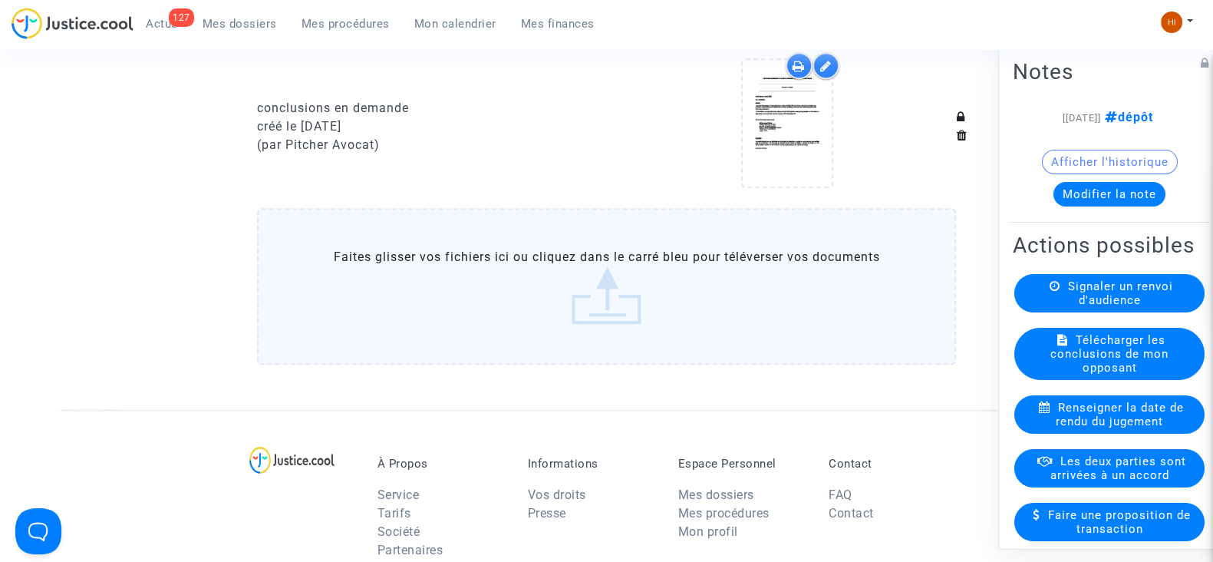
scroll to position [2026, 0]
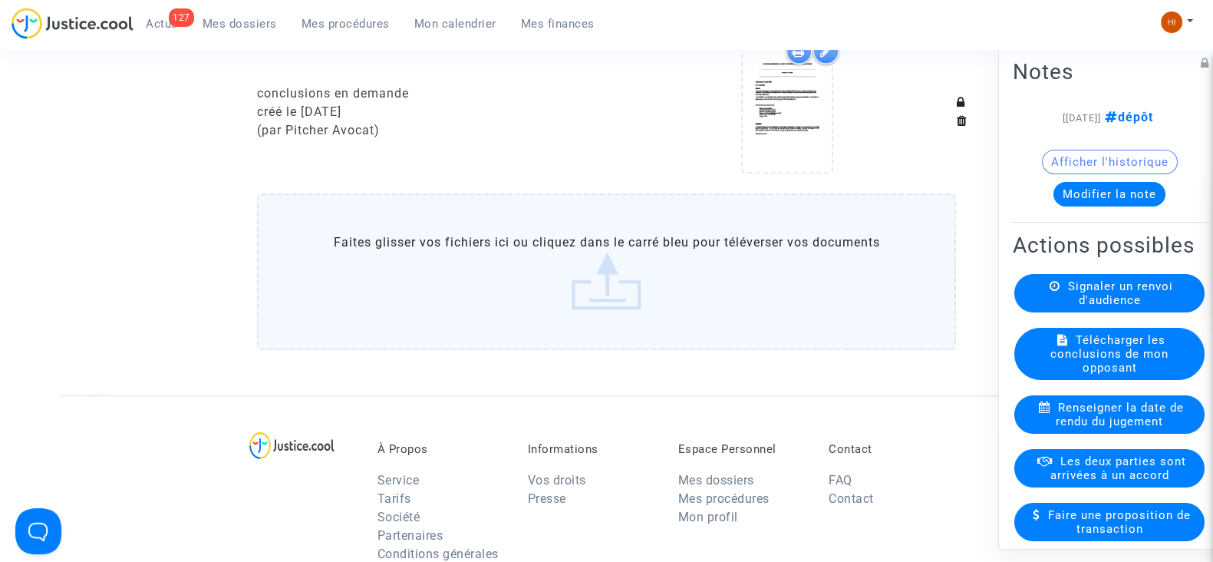
click at [1115, 198] on button "Modifier la note" at bounding box center [1110, 194] width 112 height 25
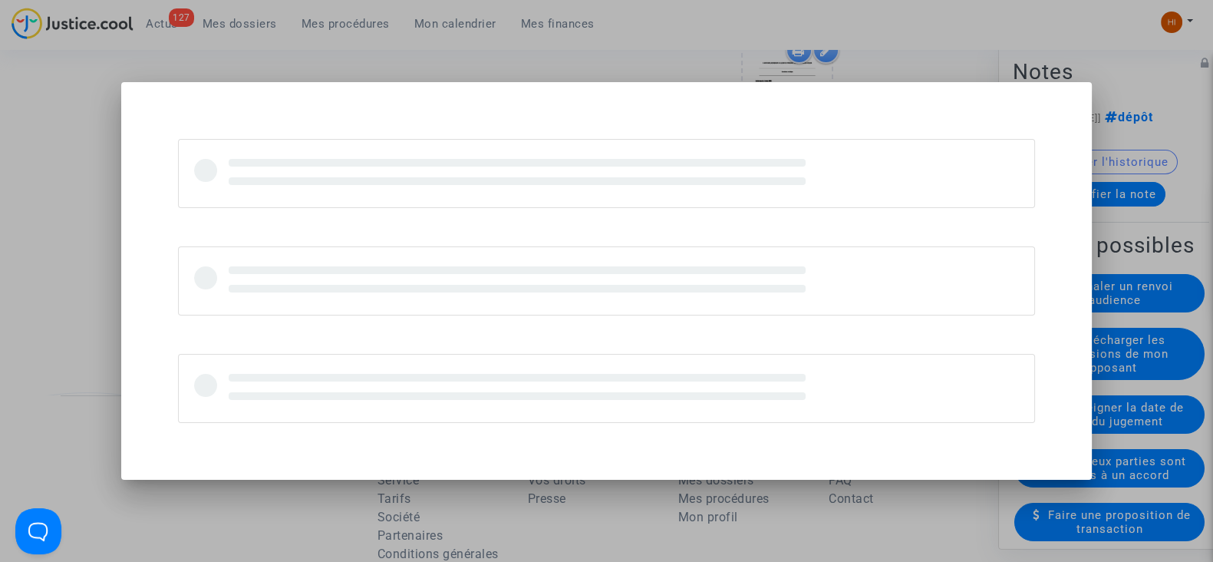
scroll to position [0, 0]
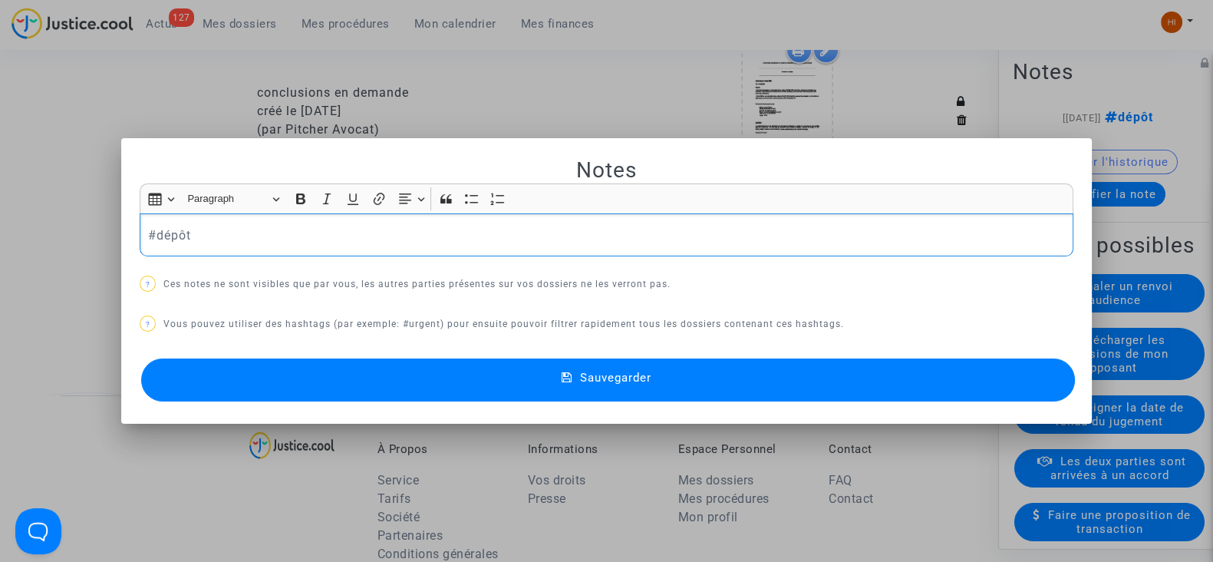
click at [148, 232] on p "#dépôt" at bounding box center [607, 235] width 918 height 19
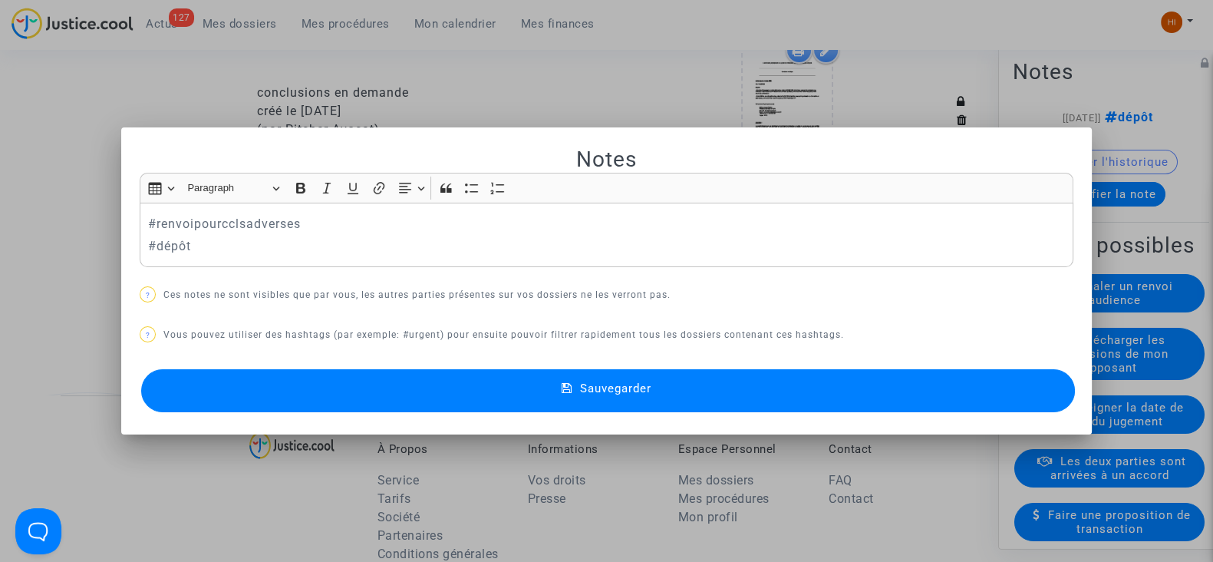
click at [259, 388] on button "Sauvegarder" at bounding box center [608, 390] width 934 height 43
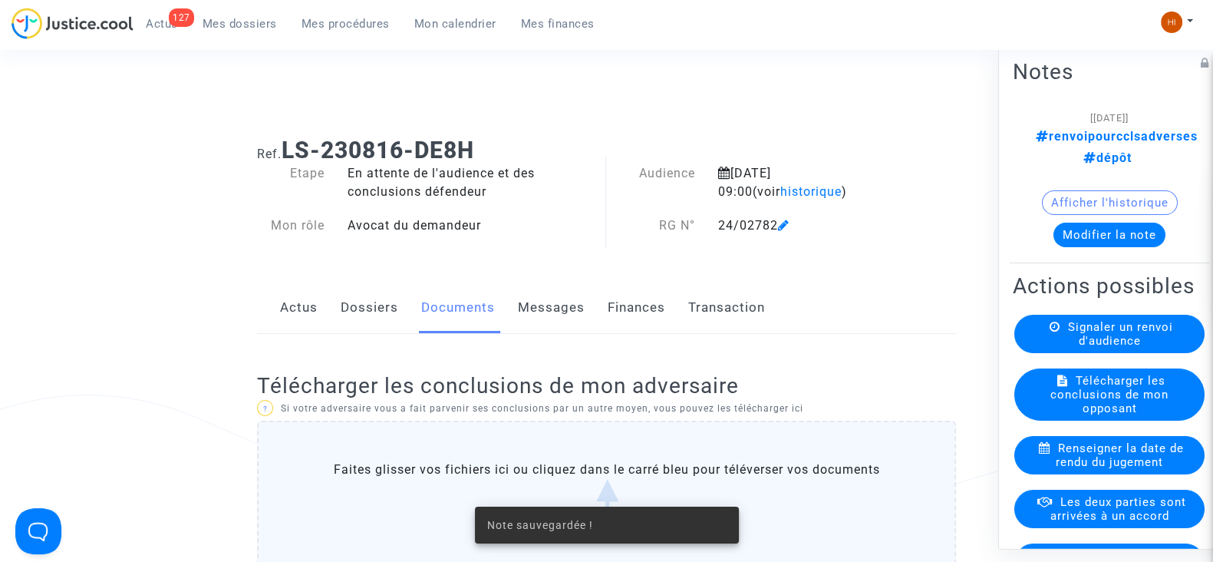
scroll to position [2026, 0]
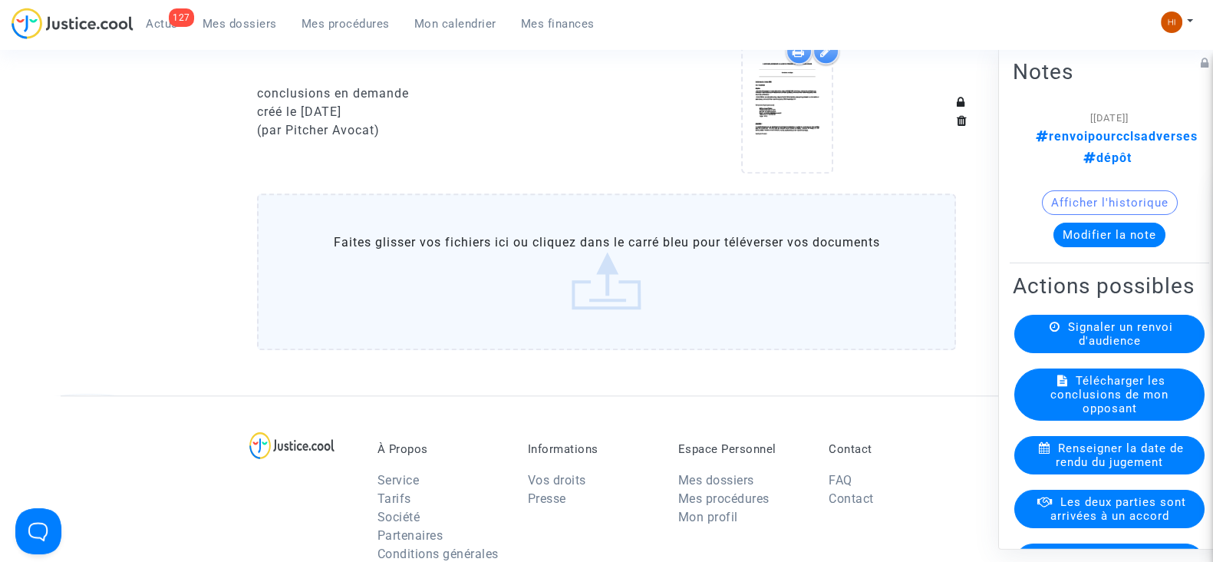
click at [502, 269] on label "Faites glisser vos fichiers ici ou cliquez dans le carré bleu pour téléverser v…" at bounding box center [606, 271] width 699 height 157
click at [0, 0] on input "Faites glisser vos fichiers ici ou cliquez dans le carré bleu pour téléverser v…" at bounding box center [0, 0] width 0 height 0
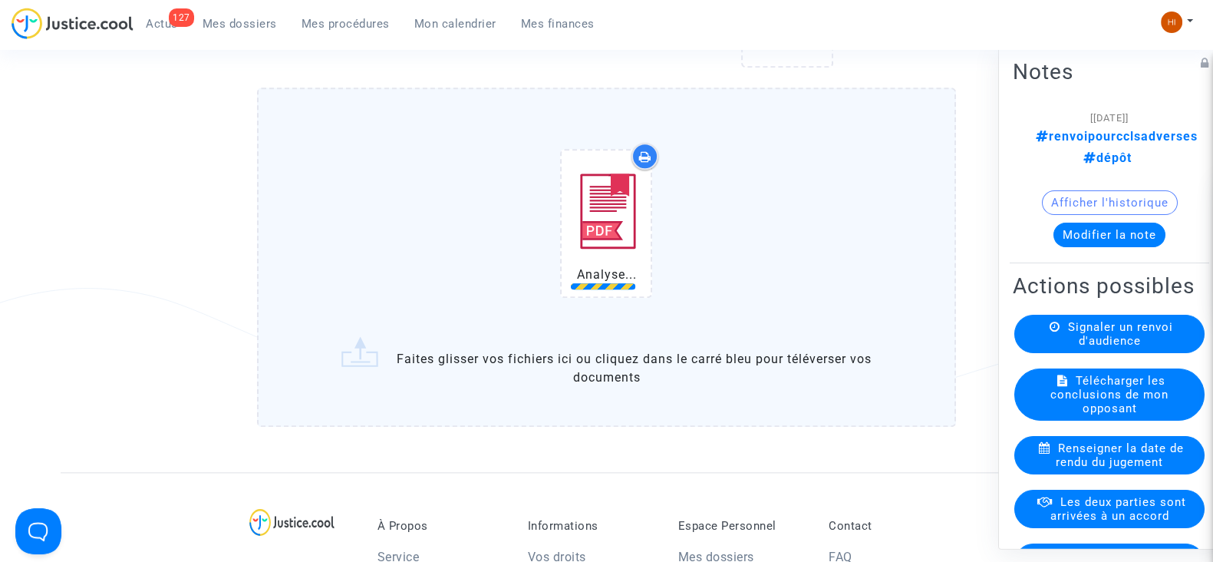
scroll to position [2140, 0]
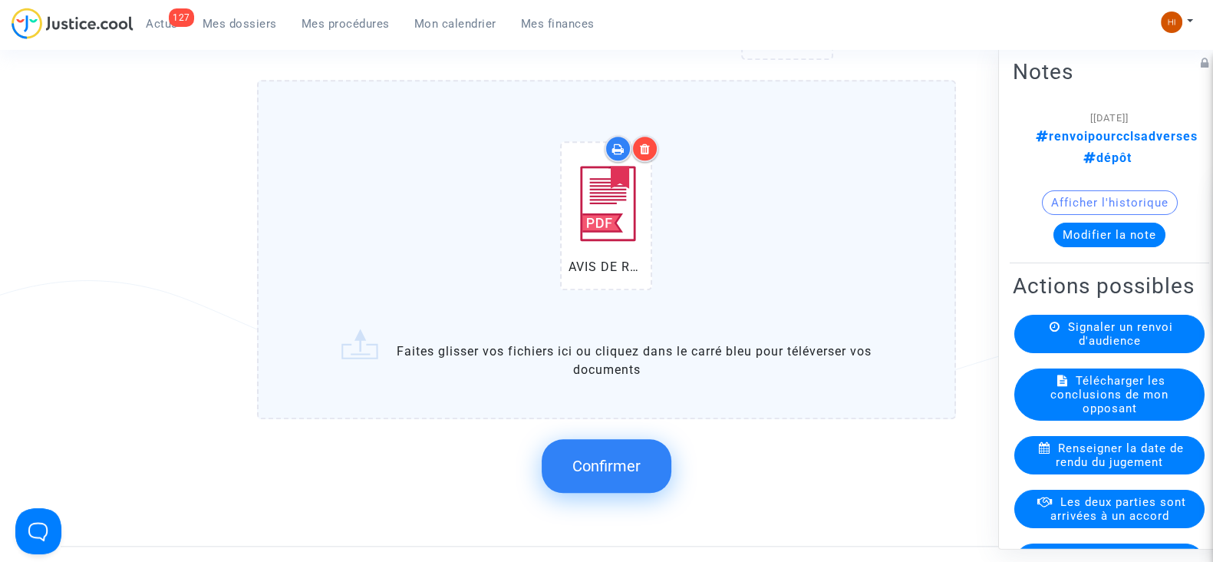
click at [599, 445] on button "Confirmer" at bounding box center [607, 466] width 130 height 54
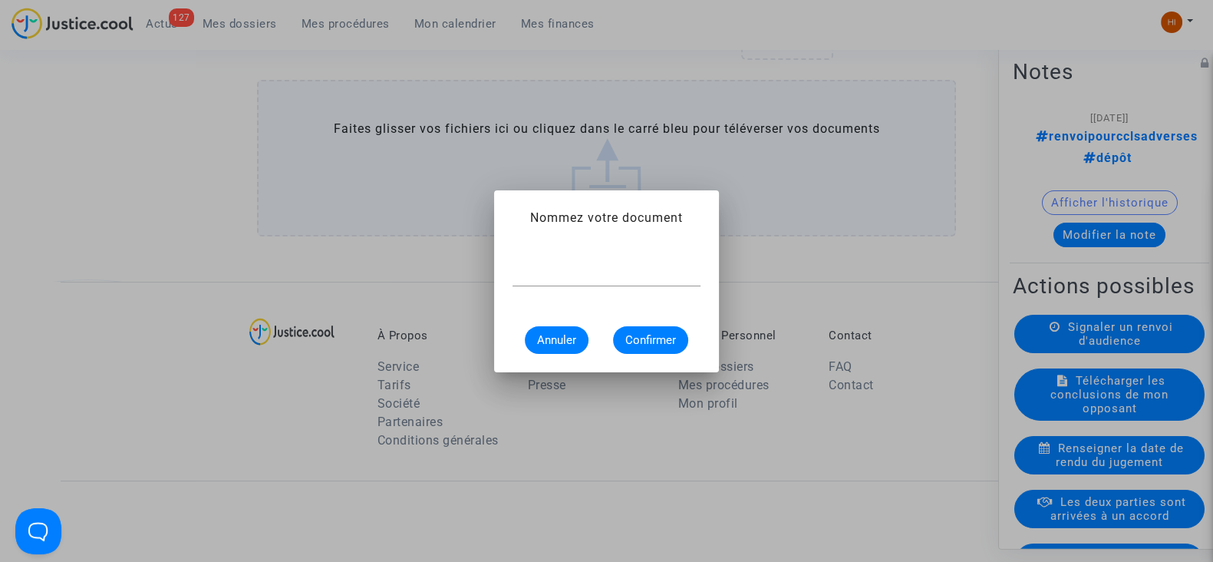
scroll to position [0, 0]
type input "AVIS DE RENVOI"
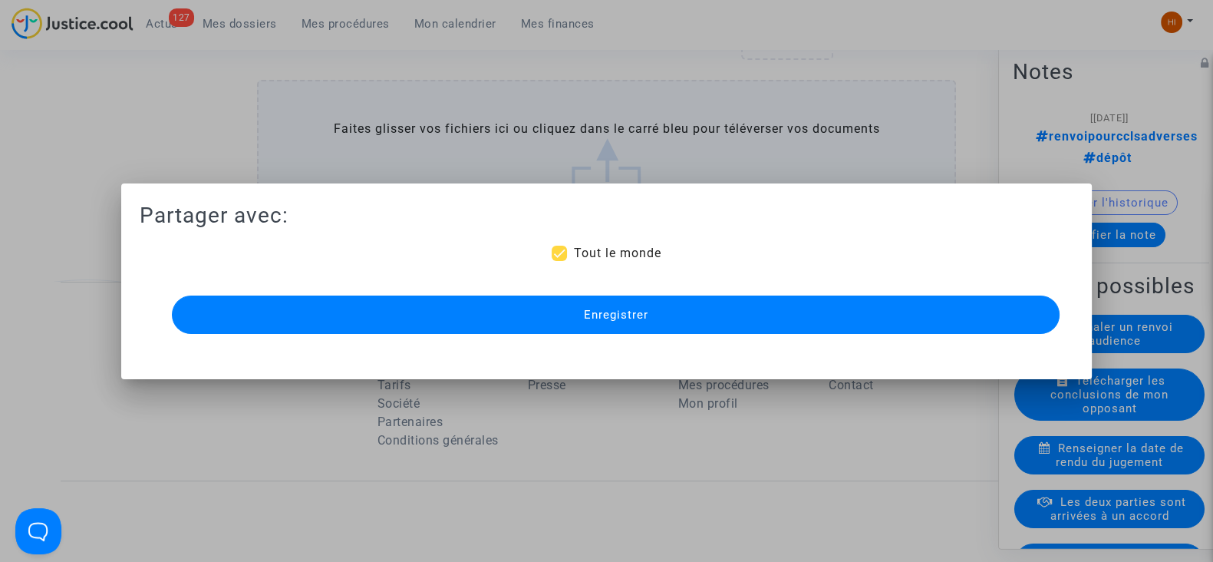
click at [622, 313] on span "Enregistrer" at bounding box center [615, 315] width 64 height 14
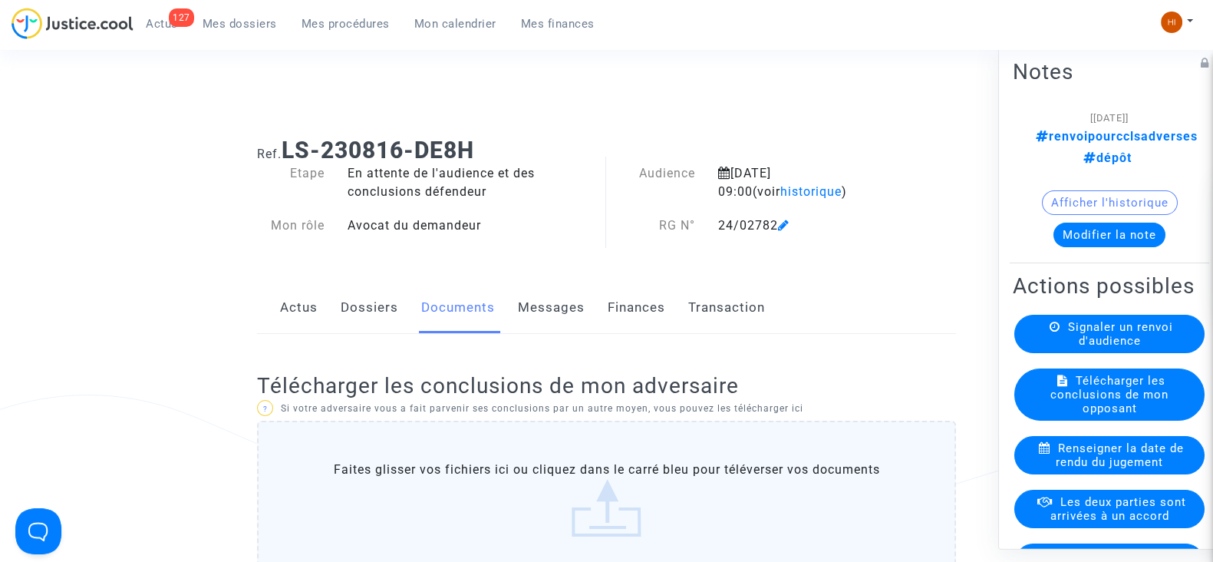
click at [332, 28] on span "Mes procédures" at bounding box center [346, 24] width 88 height 14
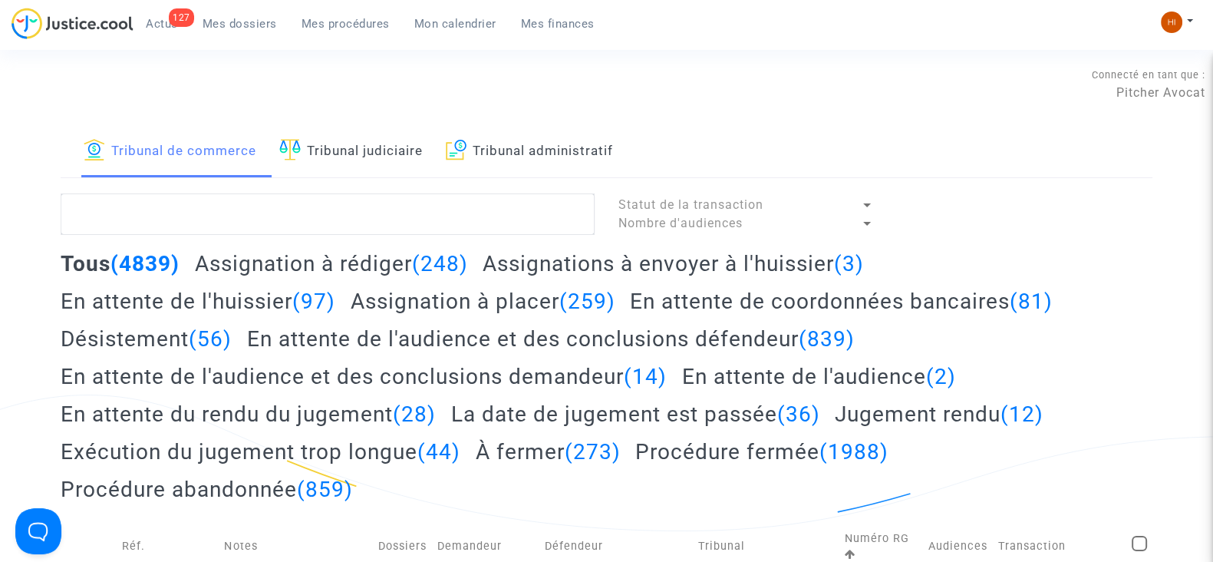
click at [384, 150] on link "Tribunal judiciaire" at bounding box center [351, 151] width 144 height 52
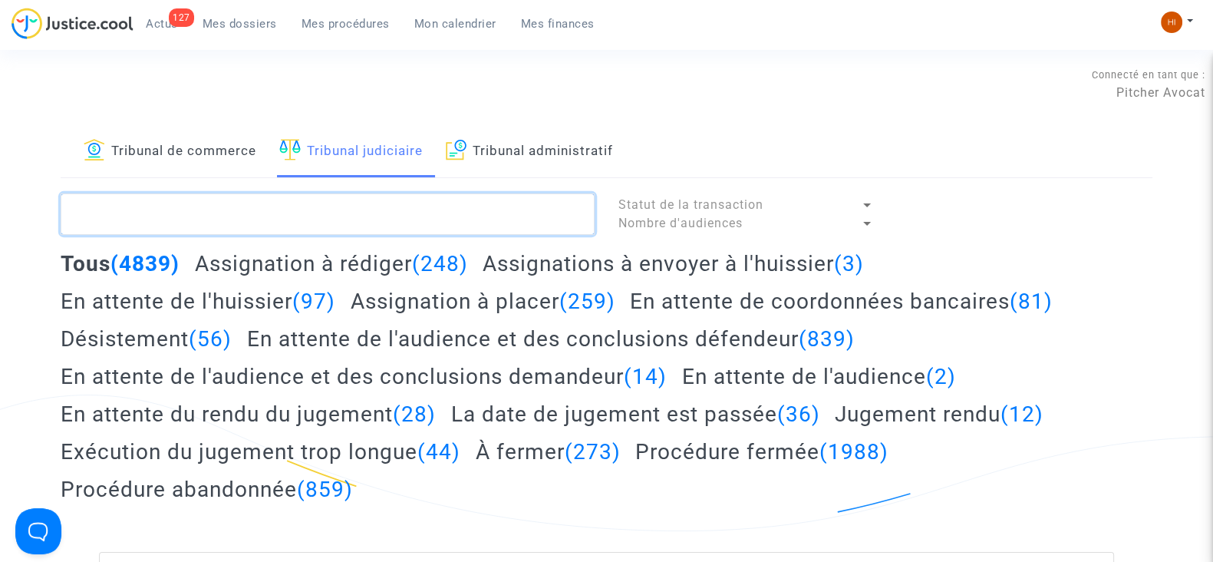
click at [378, 208] on textarea at bounding box center [328, 213] width 534 height 41
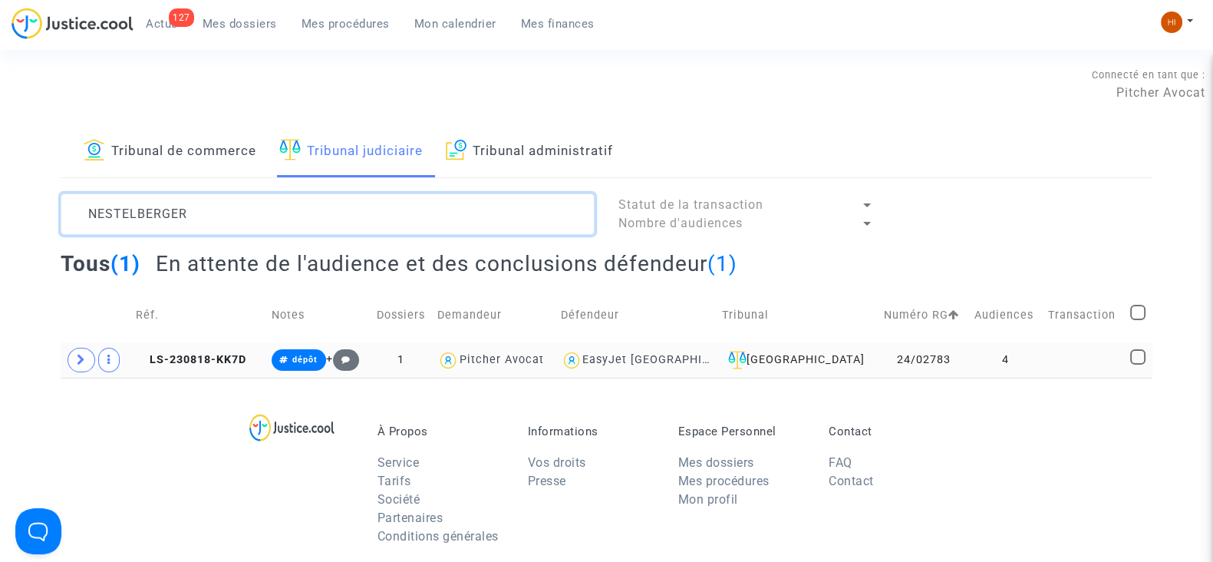
type textarea "NESTELBERGER"
click at [995, 352] on td "4" at bounding box center [1006, 359] width 74 height 35
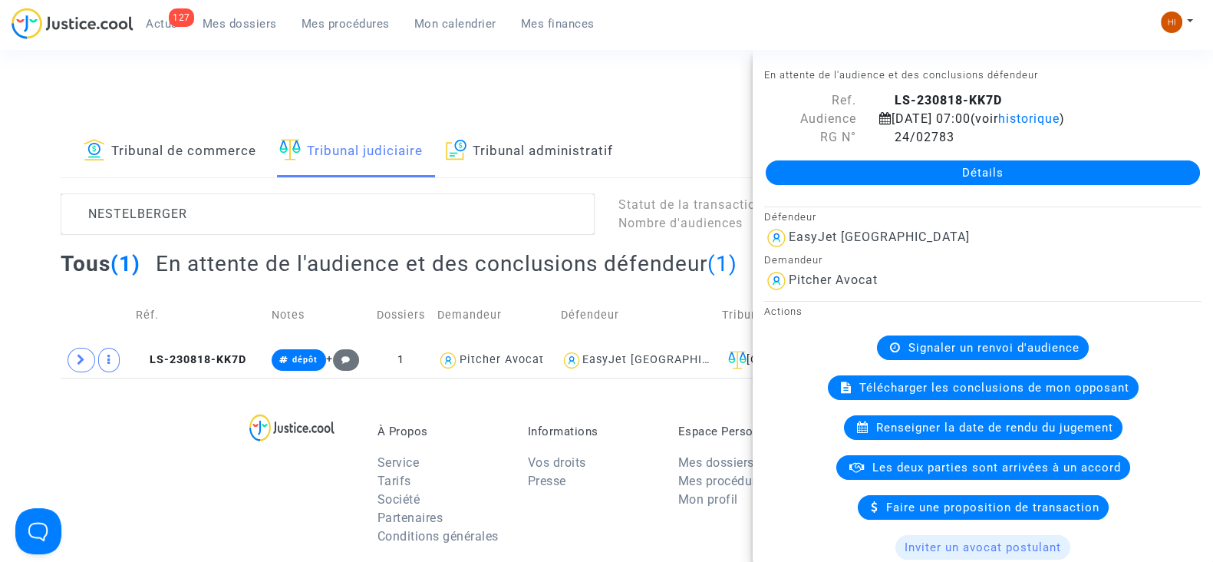
click at [980, 350] on span "Signaler un renvoi d'audience" at bounding box center [994, 348] width 171 height 14
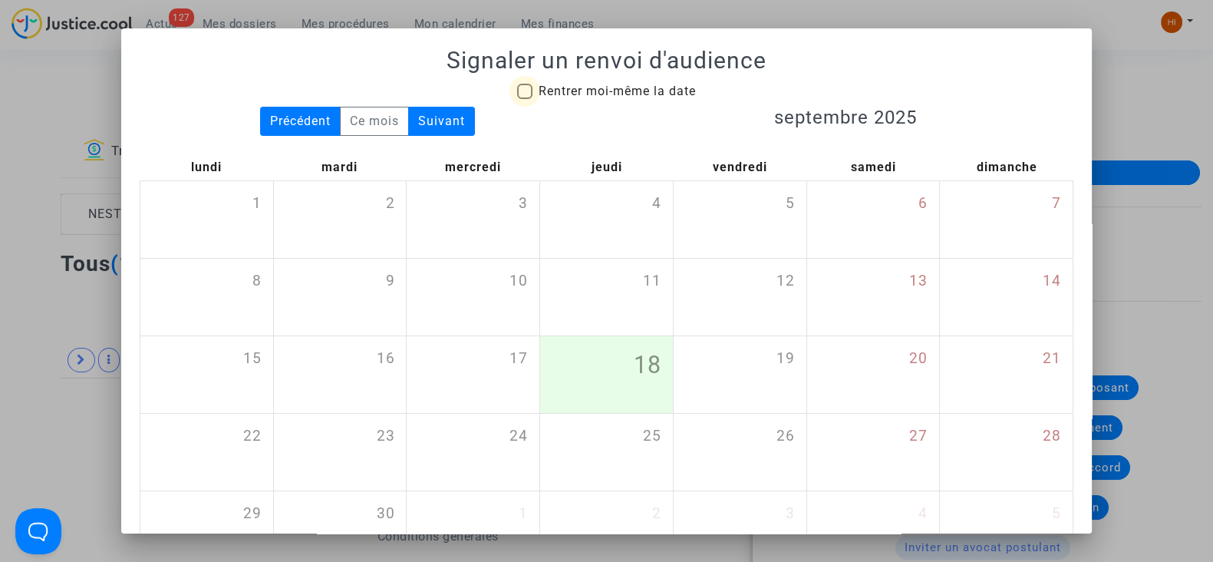
click at [602, 88] on span "Rentrer moi-même la date" at bounding box center [617, 91] width 157 height 15
click at [525, 99] on input "Rentrer moi-même la date" at bounding box center [524, 99] width 1 height 1
checkbox input "true"
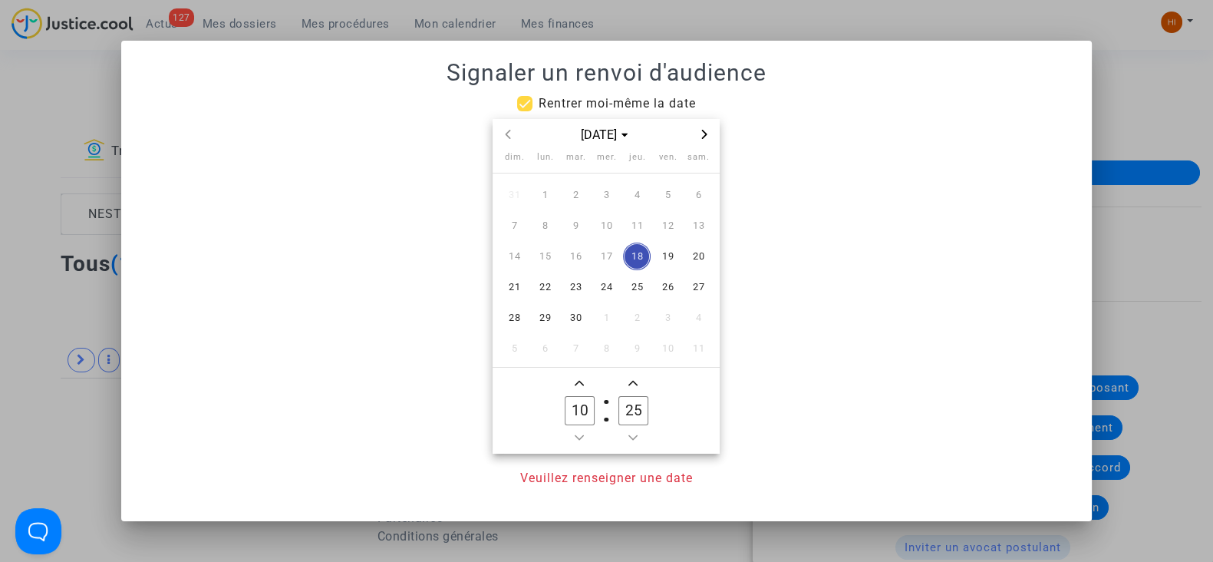
click at [691, 137] on div "[DATE]" at bounding box center [606, 135] width 178 height 18
click at [702, 131] on icon "Next month" at bounding box center [704, 134] width 9 height 9
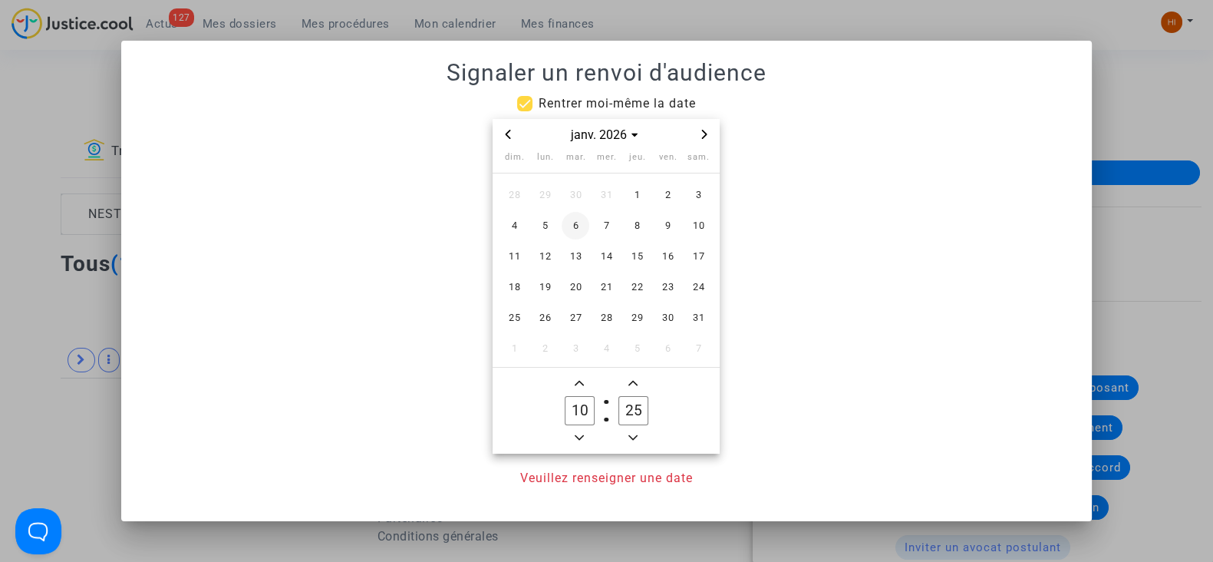
click at [565, 228] on span "6" at bounding box center [576, 226] width 28 height 28
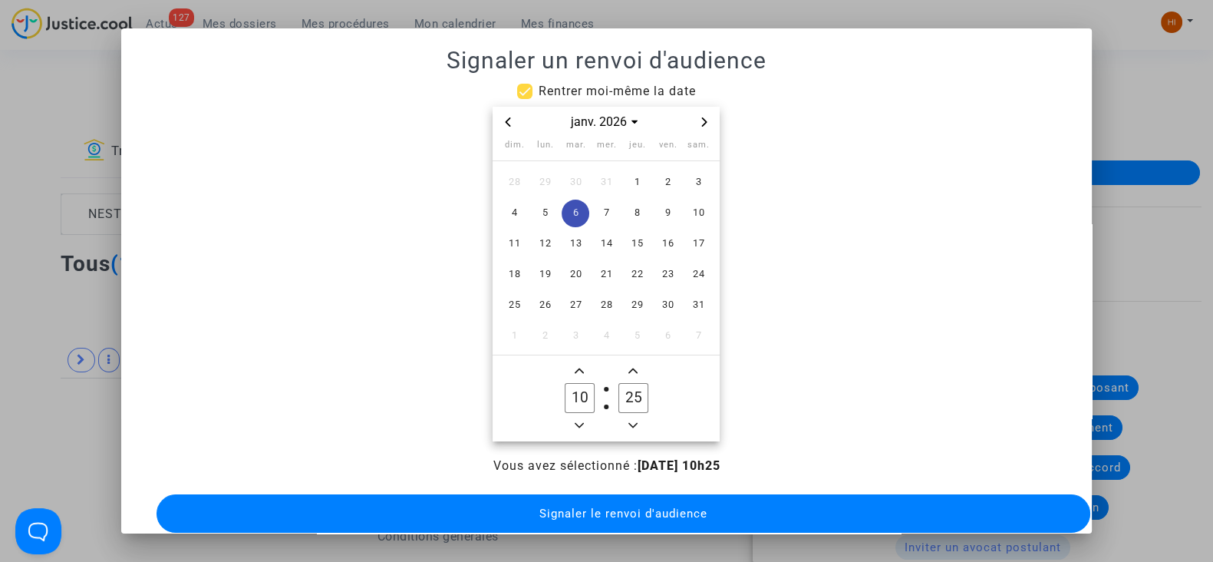
click at [567, 412] on label "10 Hour" at bounding box center [580, 398] width 54 height 31
click at [567, 412] on input "10" at bounding box center [579, 397] width 29 height 29
click at [570, 419] on span "Minus a hour" at bounding box center [579, 425] width 18 height 18
type input "09"
click at [629, 392] on input "25" at bounding box center [633, 397] width 29 height 29
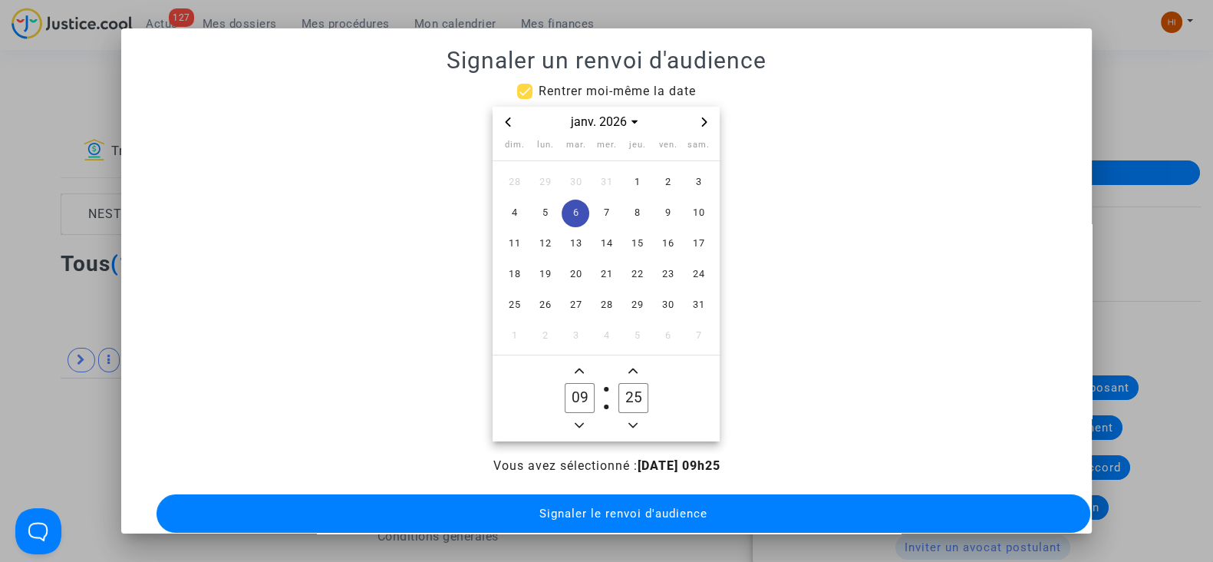
click at [629, 392] on input "25" at bounding box center [633, 397] width 29 height 29
type input "00"
click at [550, 507] on span "Signaler le renvoi d'audience" at bounding box center [624, 514] width 168 height 14
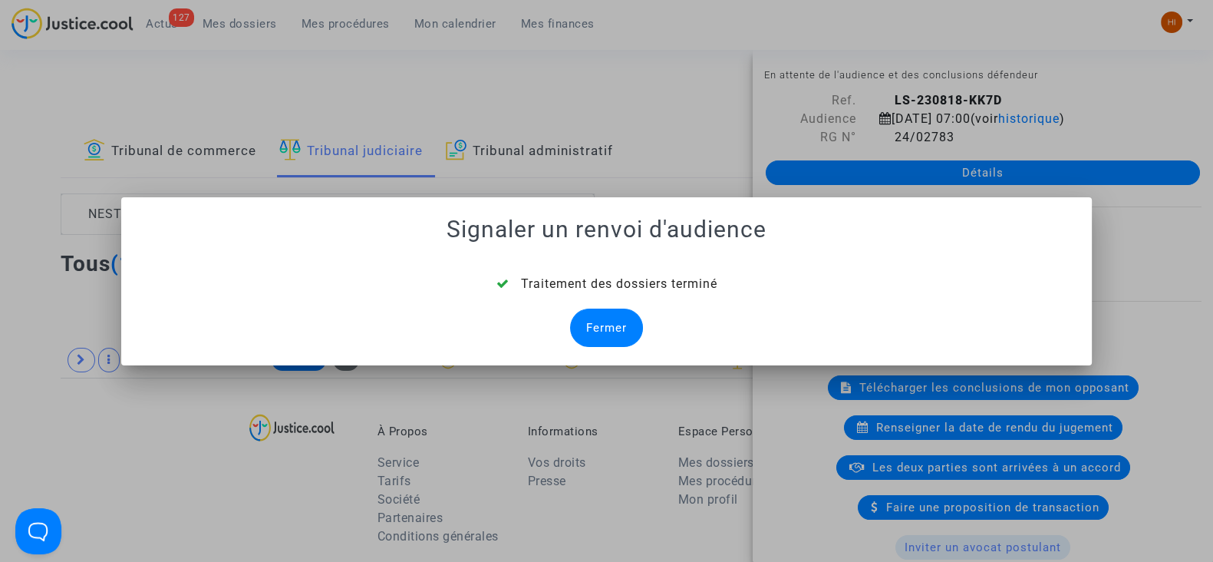
click at [606, 330] on div "Fermer" at bounding box center [606, 328] width 73 height 38
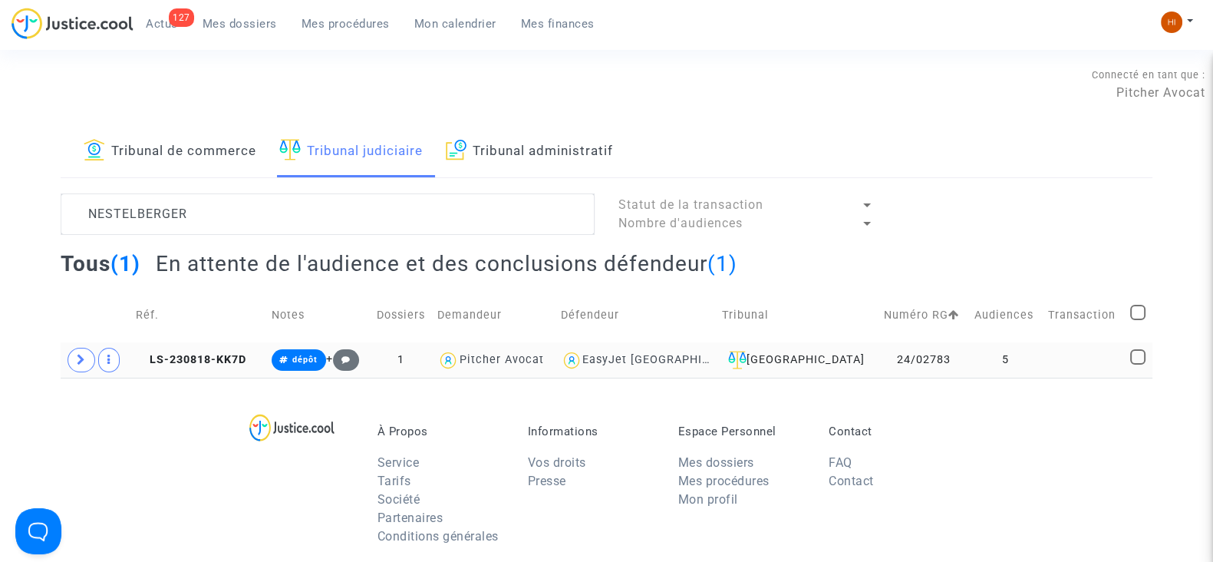
click at [994, 355] on td "5" at bounding box center [1006, 359] width 74 height 35
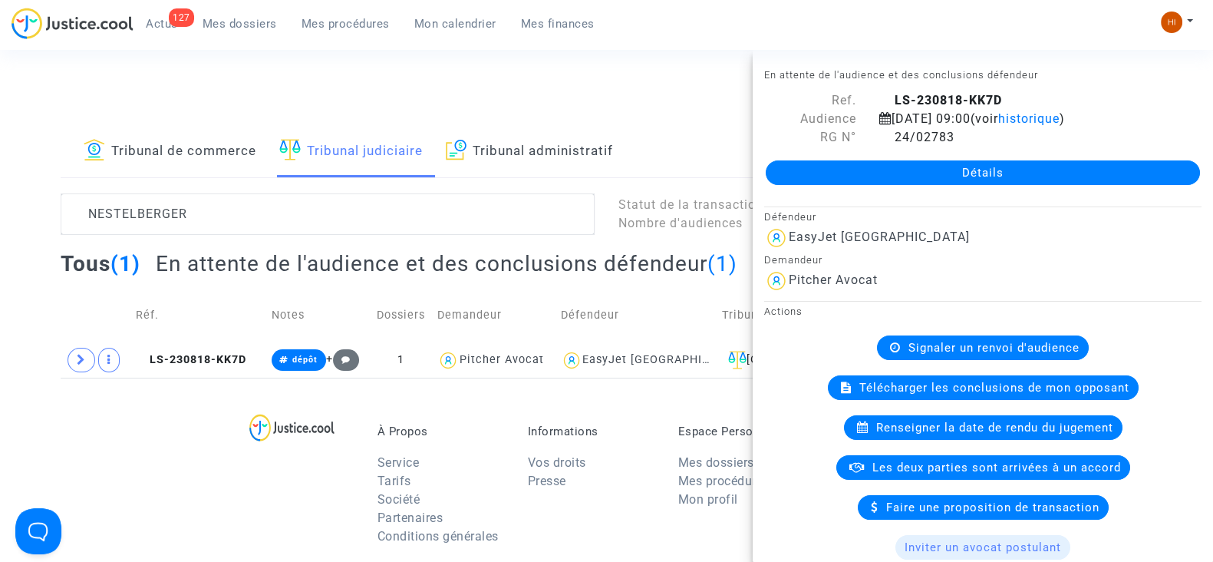
click at [938, 174] on link "Détails" at bounding box center [983, 172] width 434 height 25
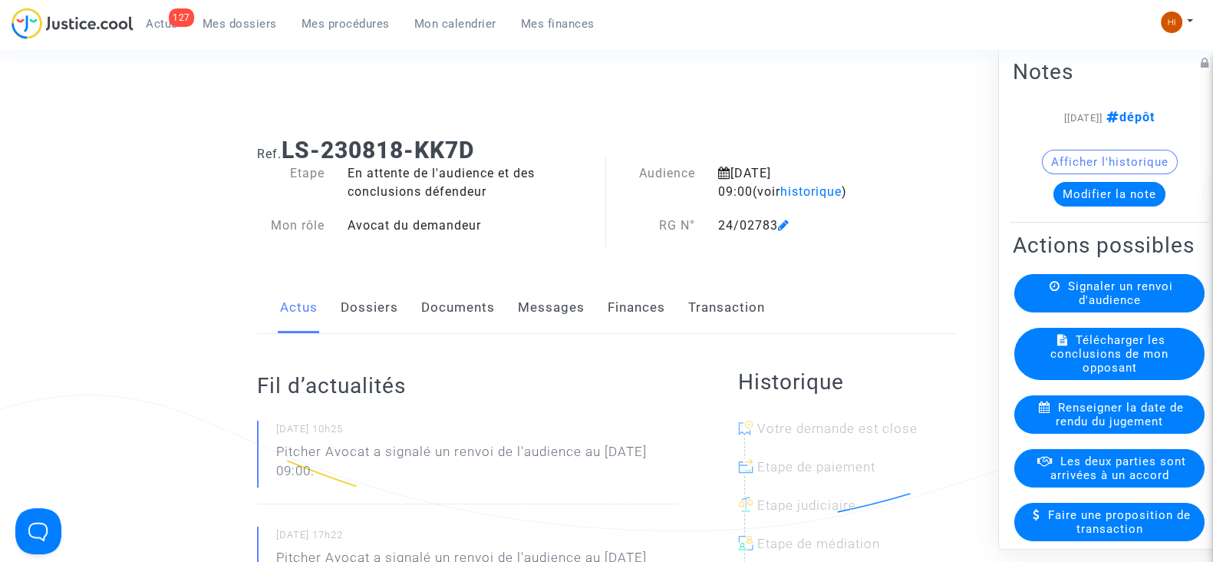
click at [457, 306] on link "Documents" at bounding box center [458, 307] width 74 height 51
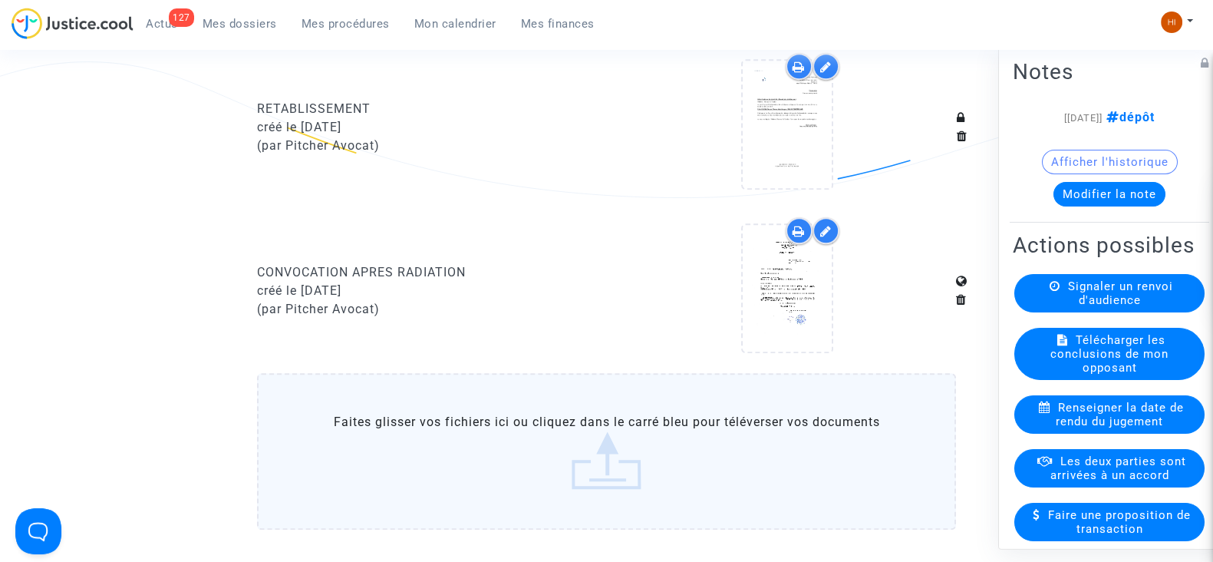
scroll to position [1693, 0]
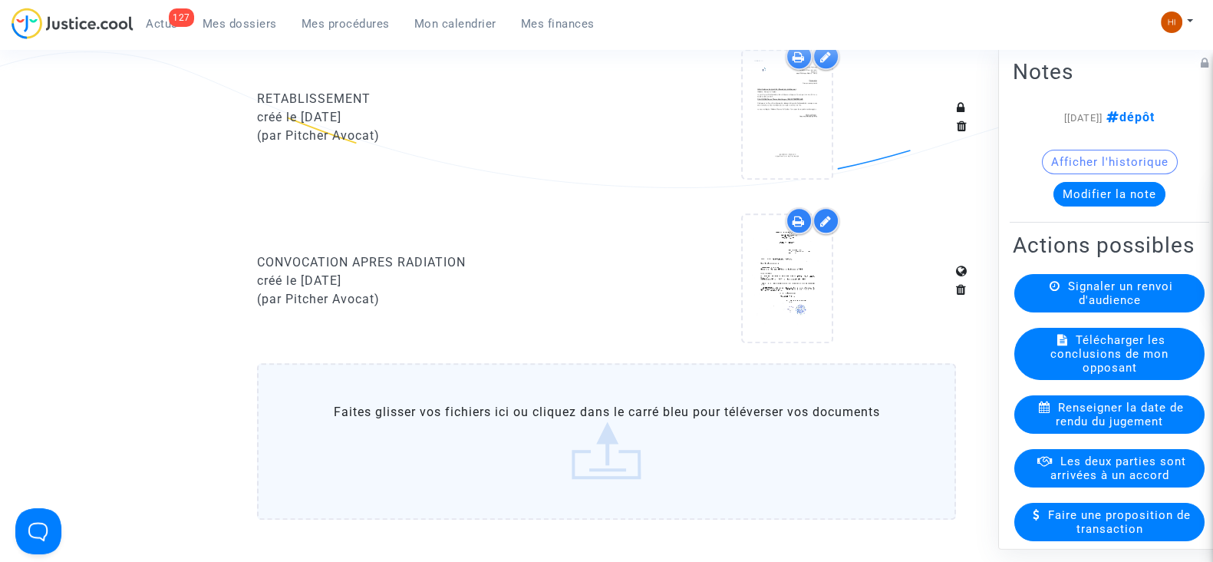
click at [506, 448] on label "Faites glisser vos fichiers ici ou cliquez dans le carré bleu pour téléverser v…" at bounding box center [606, 441] width 699 height 157
click at [0, 0] on input "Faites glisser vos fichiers ici ou cliquez dans le carré bleu pour téléverser v…" at bounding box center [0, 0] width 0 height 0
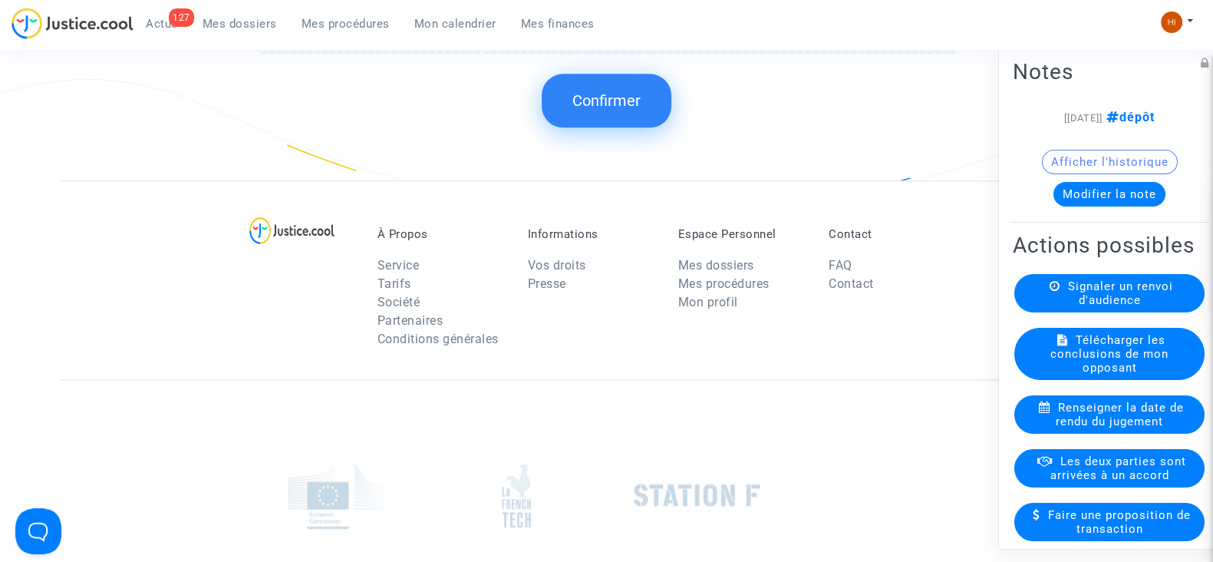
scroll to position [2229, 0]
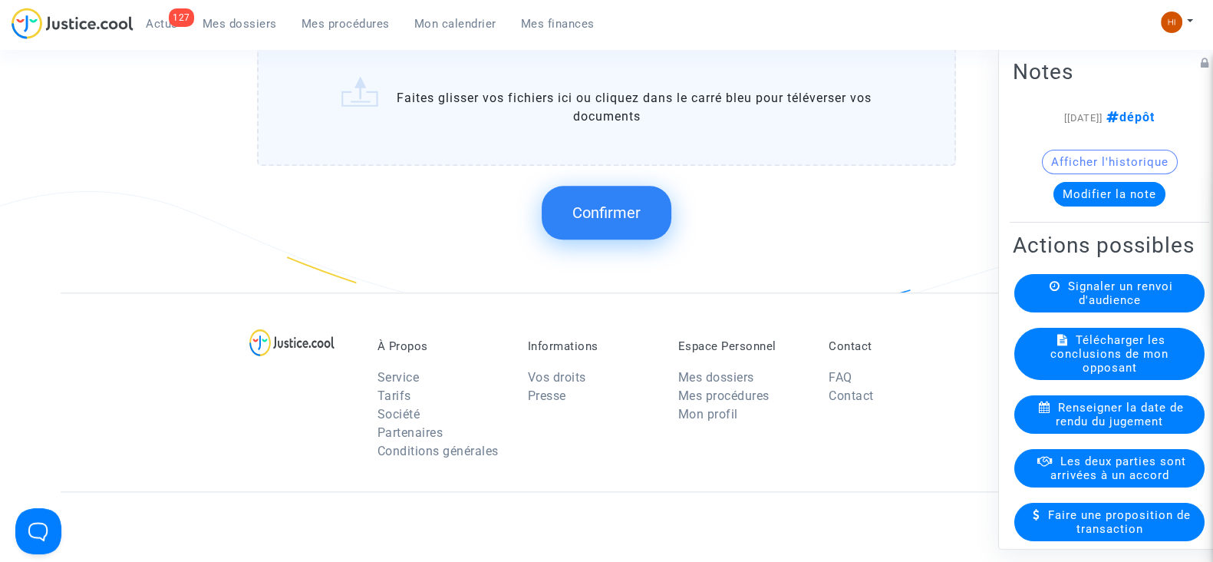
click at [583, 210] on span "Confirmer" at bounding box center [607, 212] width 68 height 18
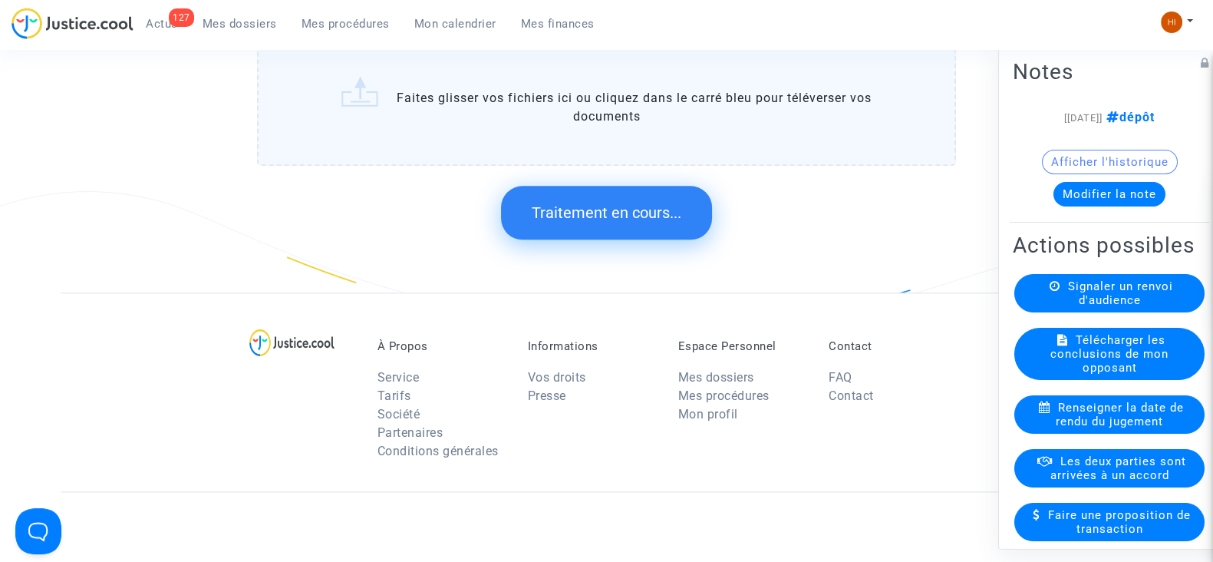
scroll to position [0, 0]
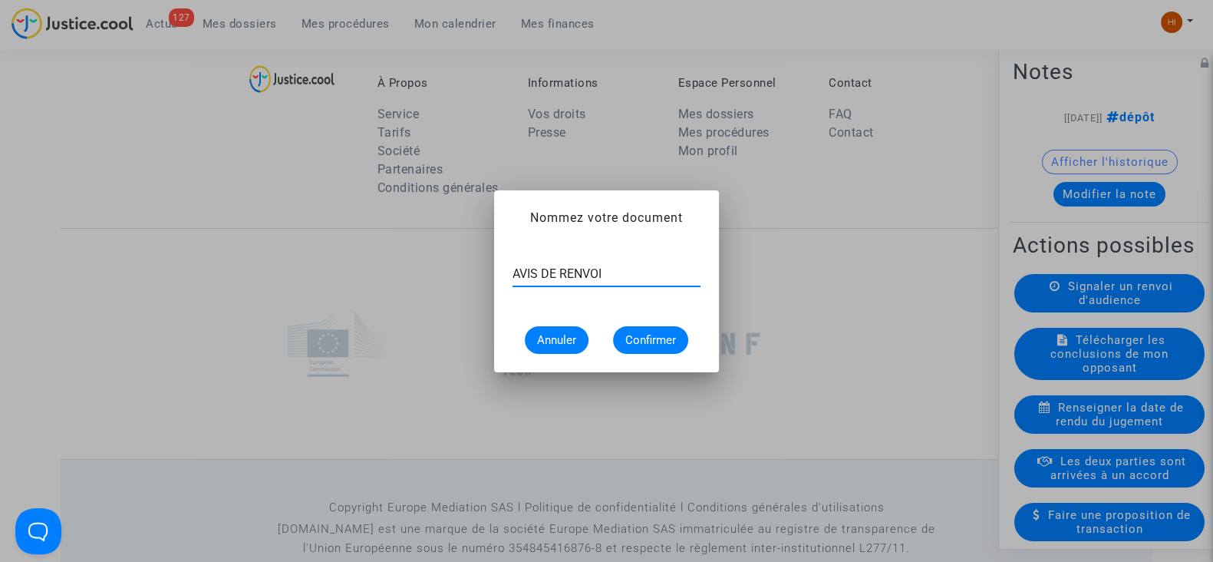
type input "AVIS DE RENVOI"
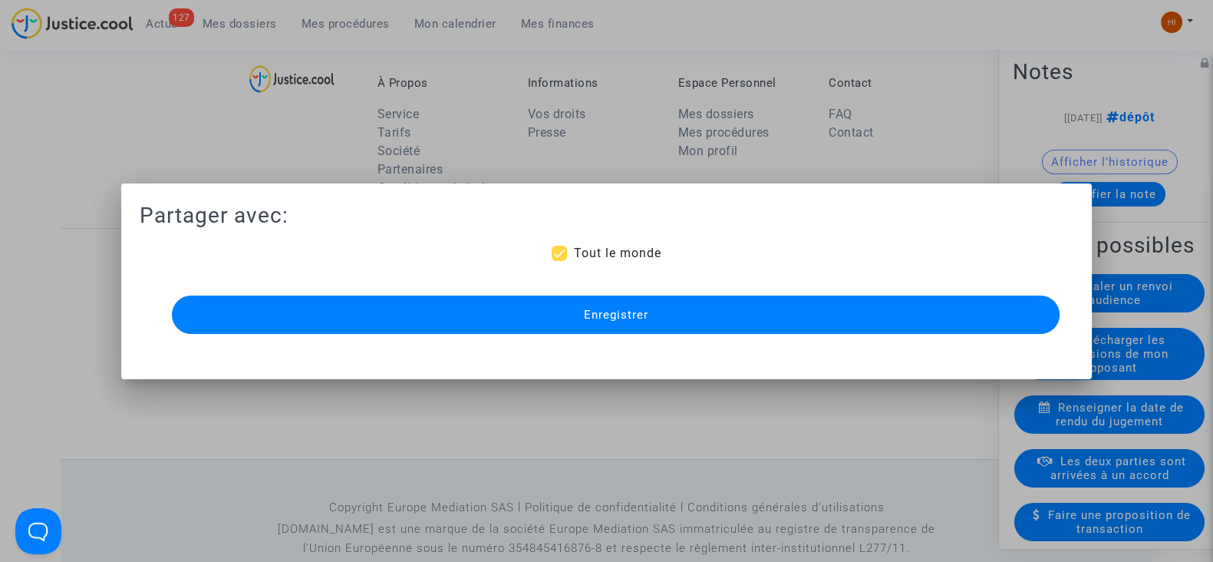
click at [602, 321] on button "Enregistrer" at bounding box center [616, 314] width 888 height 38
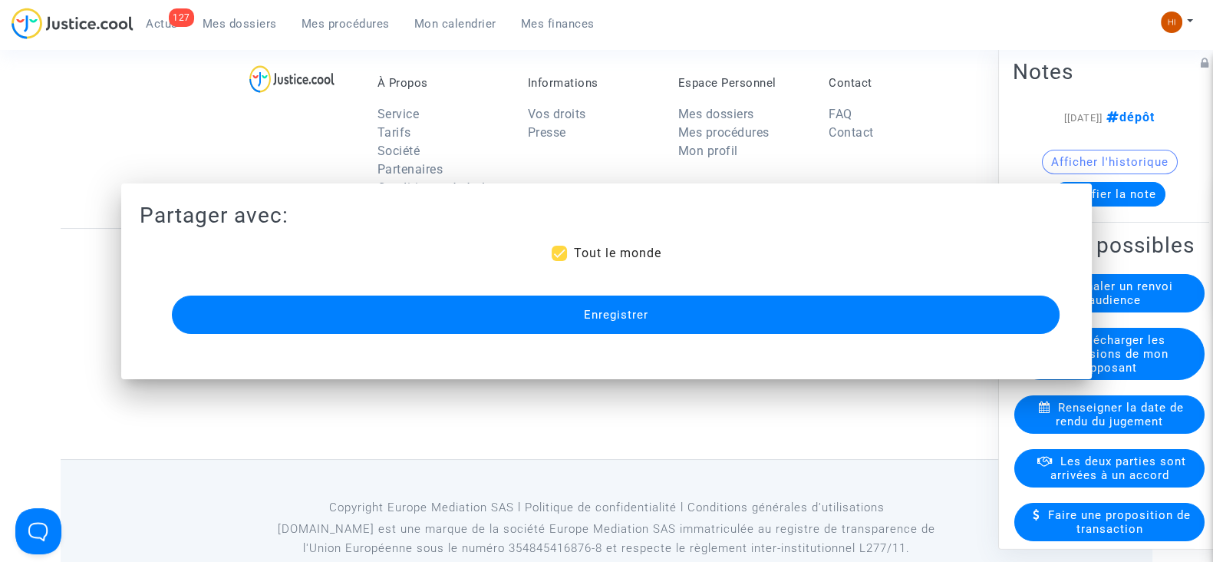
scroll to position [2229, 0]
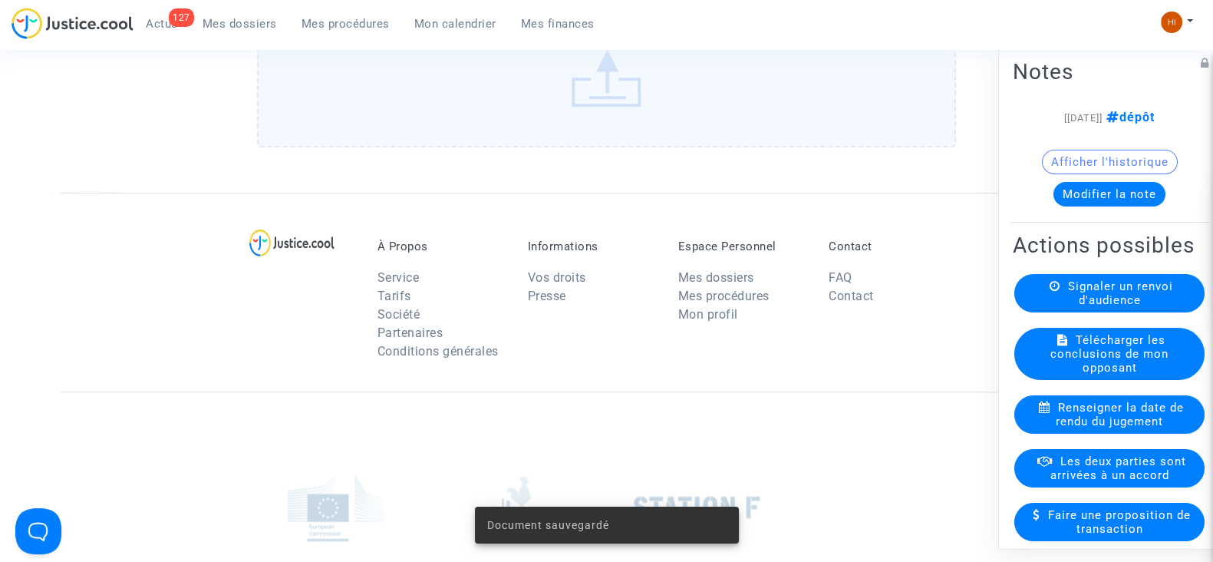
click at [1122, 195] on button "Modifier la note" at bounding box center [1110, 194] width 112 height 25
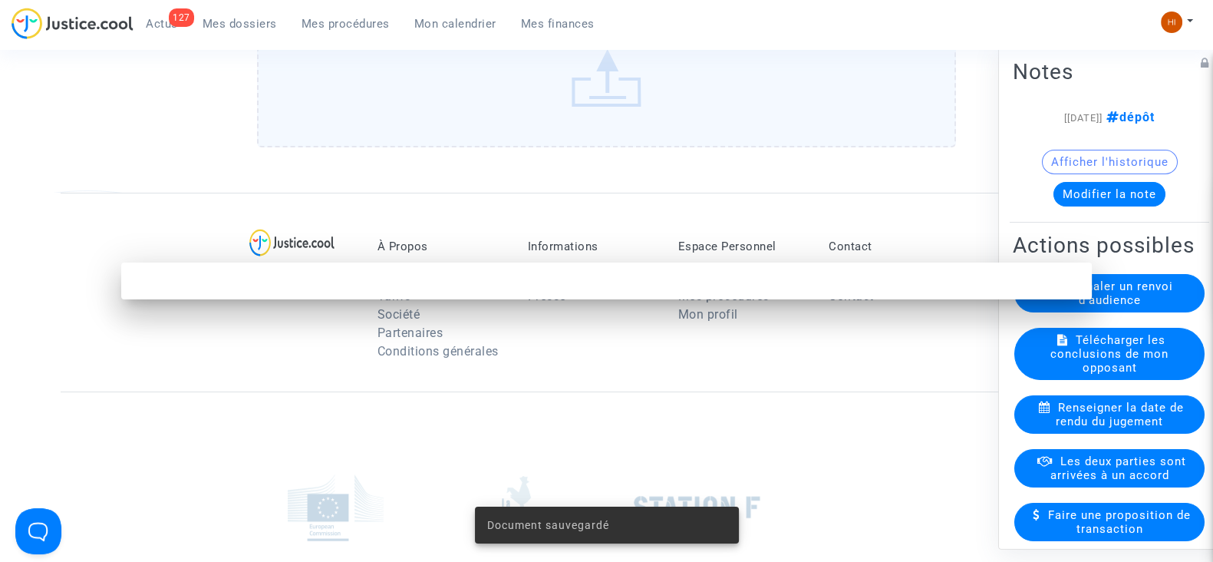
scroll to position [0, 0]
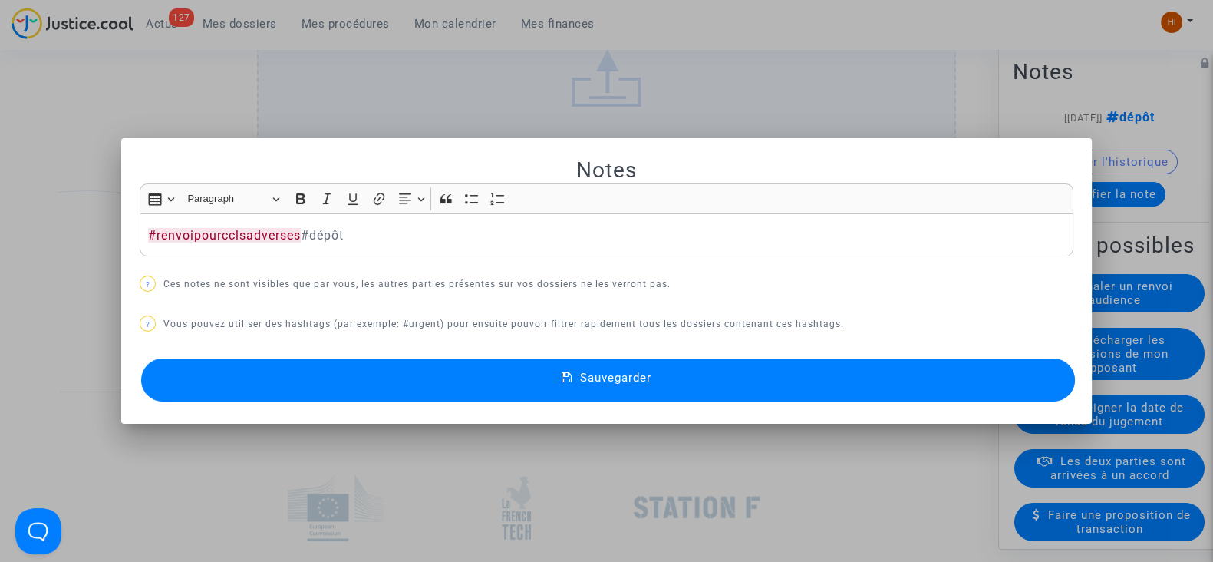
click at [323, 381] on button "Sauvegarder" at bounding box center [608, 379] width 934 height 43
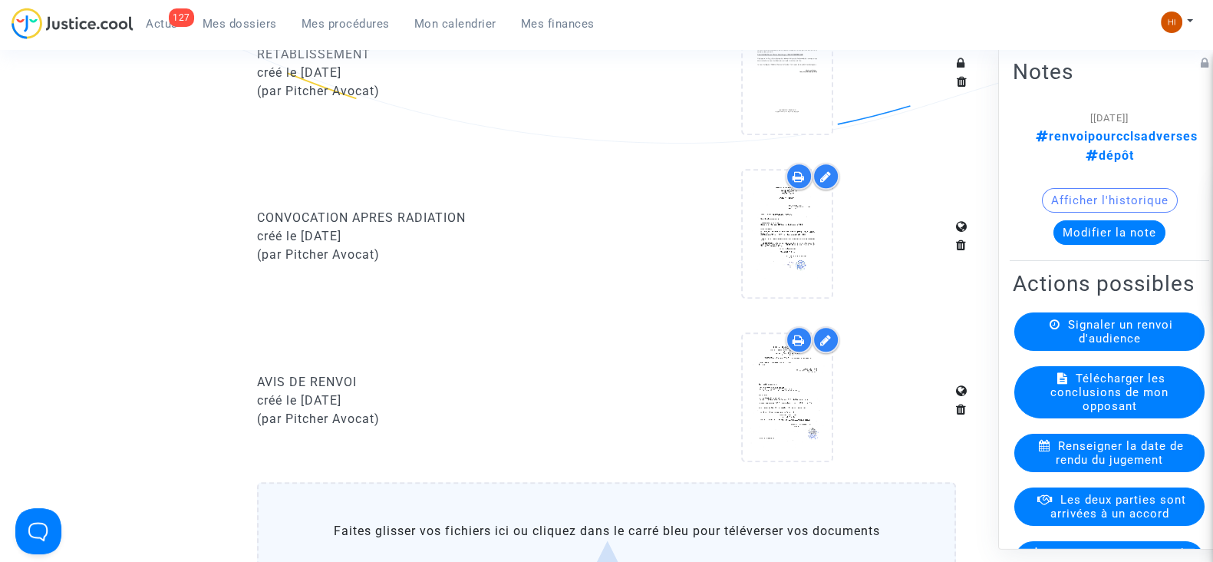
scroll to position [1655, 0]
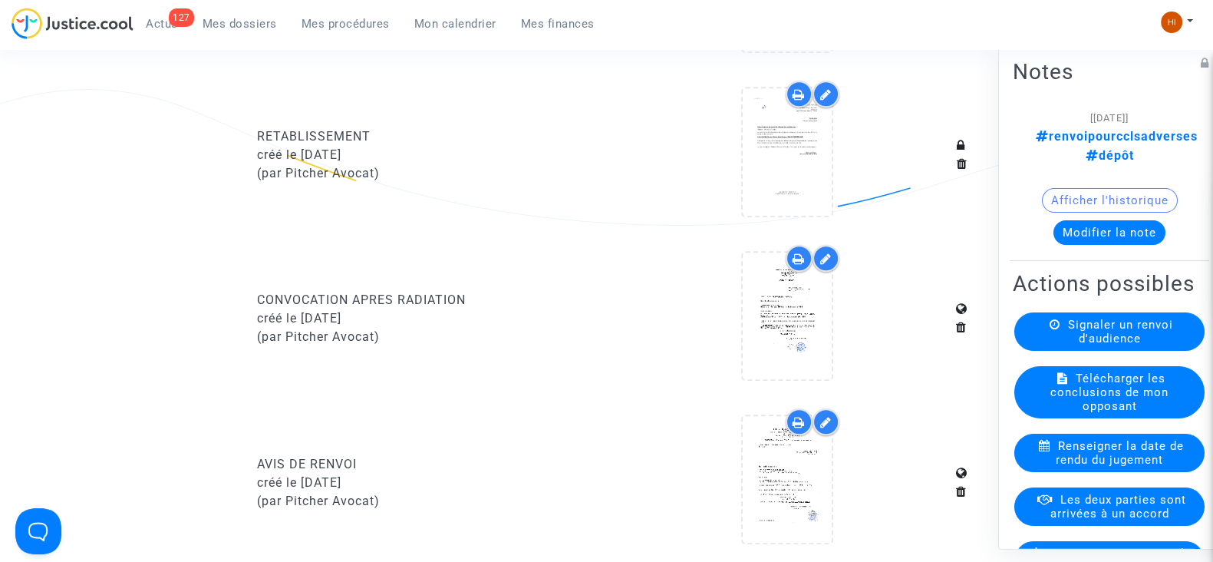
drag, startPoint x: 1227, startPoint y: 317, endPoint x: 120, endPoint y: 158, distance: 1118.0
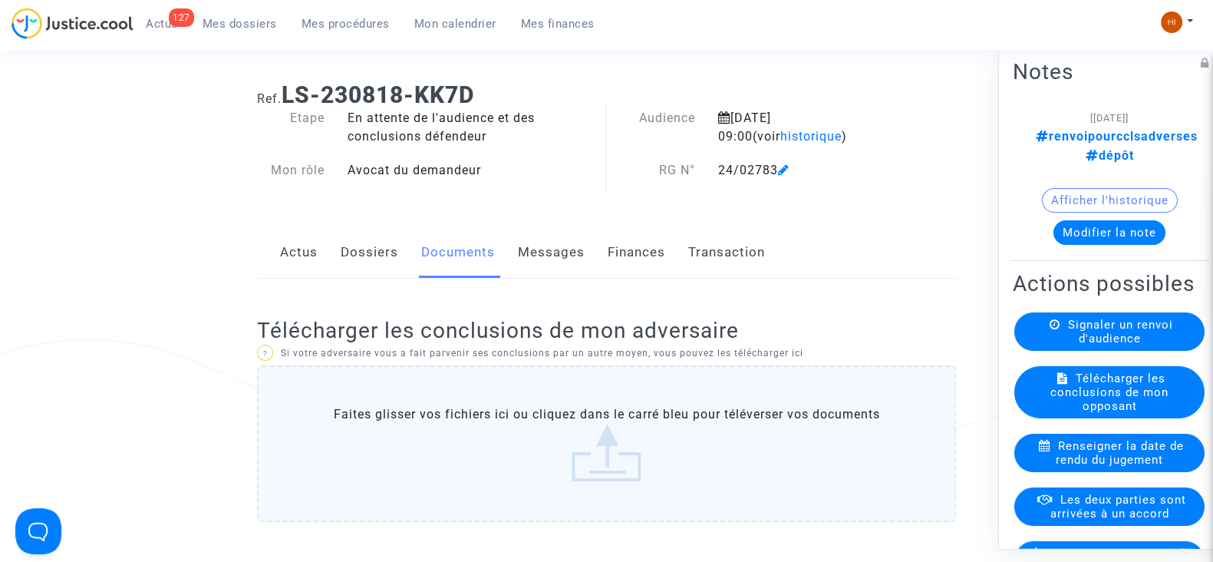
scroll to position [0, 0]
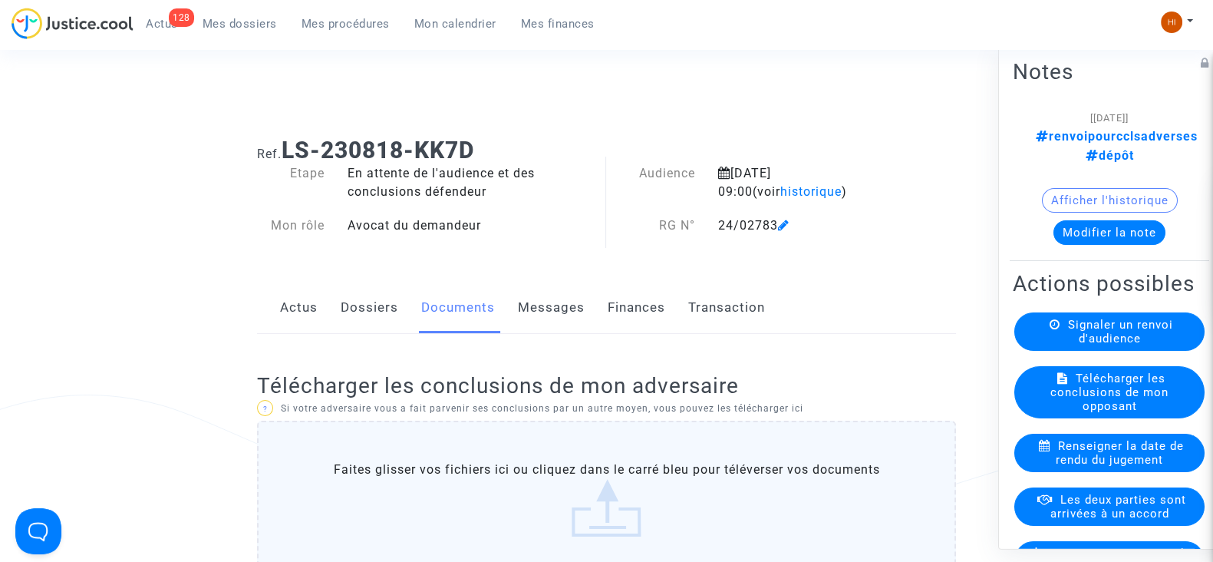
click at [342, 36] on div "128 Actus Mes dossiers Mes procédures Mon calendrier Mes finances" at bounding box center [310, 29] width 596 height 42
click at [335, 25] on span "Mes procédures" at bounding box center [346, 24] width 88 height 14
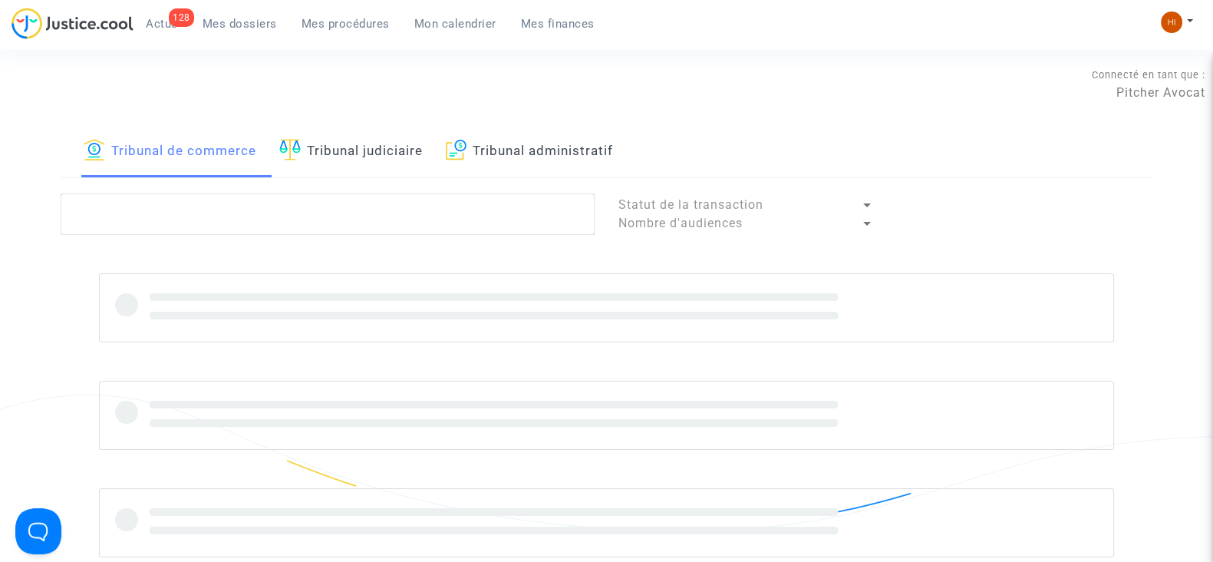
click at [380, 153] on link "Tribunal judiciaire" at bounding box center [351, 151] width 144 height 52
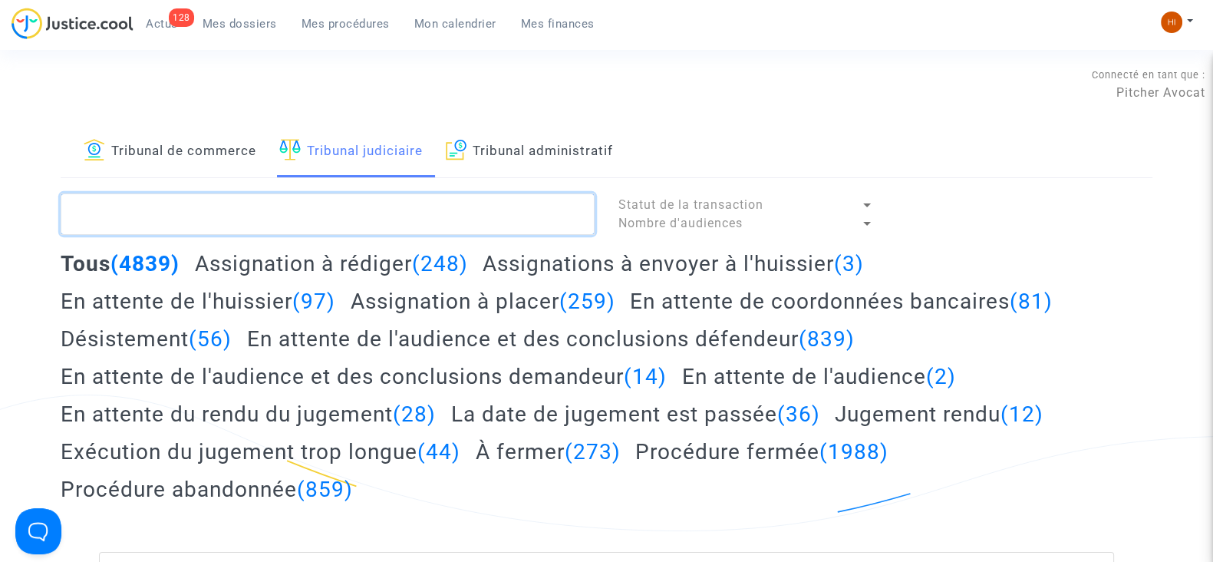
click at [376, 219] on textarea at bounding box center [328, 213] width 534 height 41
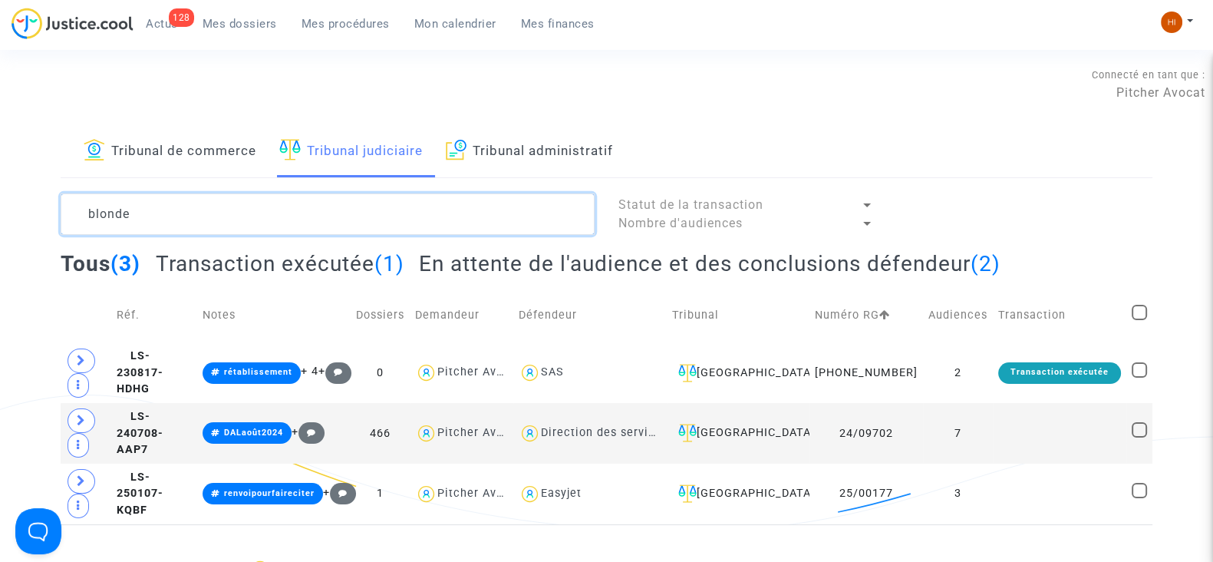
type textarea "blonde"
click at [992, 512] on td "3" at bounding box center [958, 494] width 70 height 61
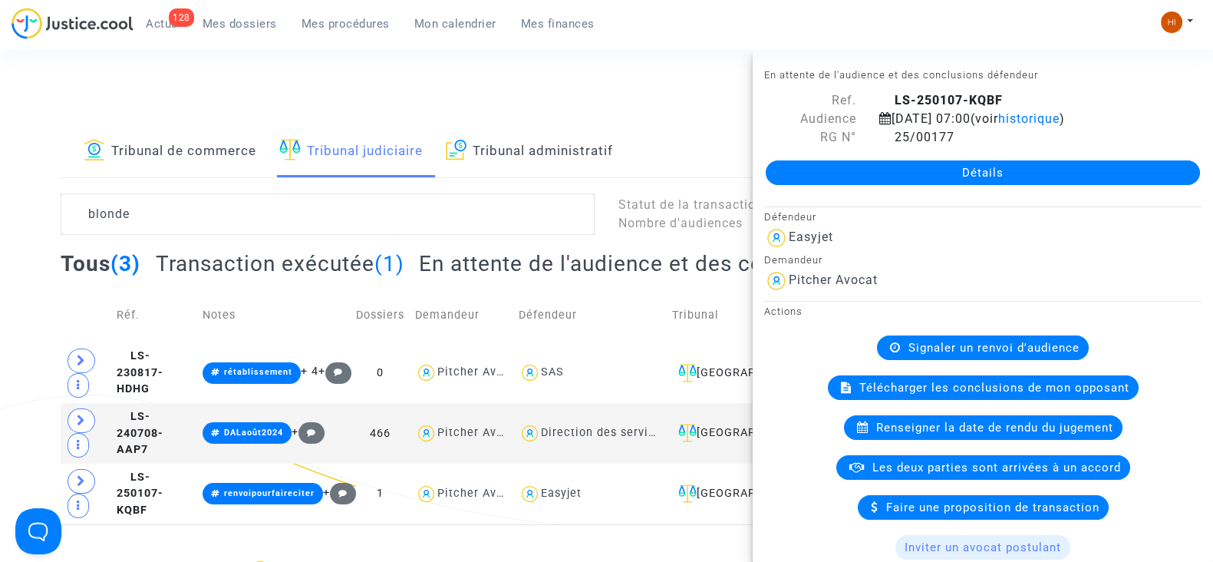
click at [965, 349] on span "Signaler un renvoi d'audience" at bounding box center [994, 348] width 171 height 14
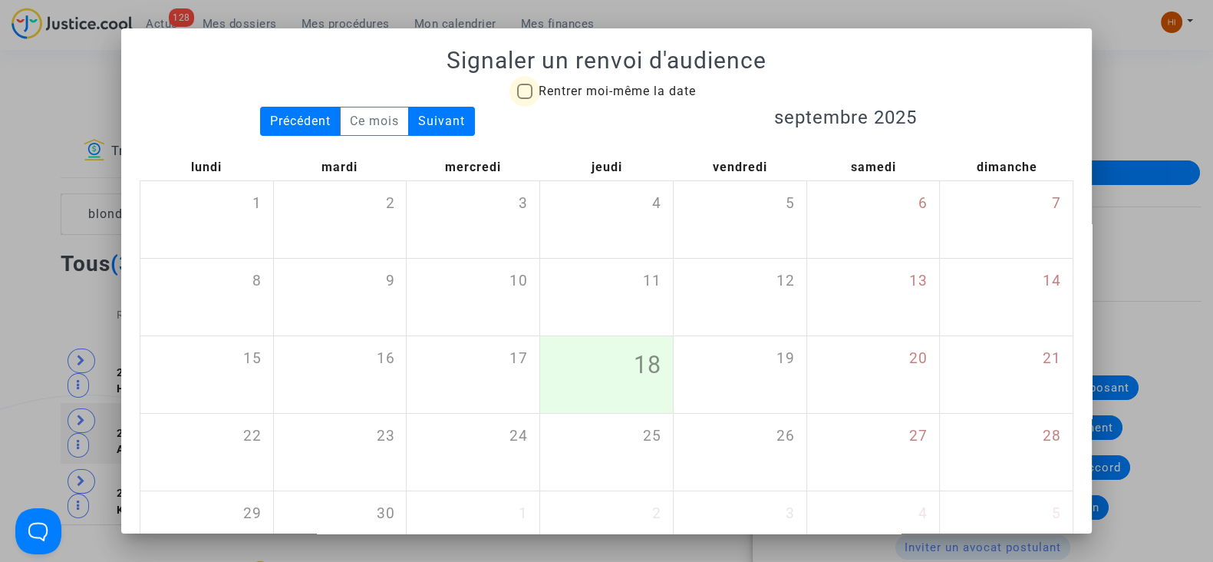
click at [622, 89] on span "Rentrer moi-même la date" at bounding box center [617, 91] width 157 height 15
click at [525, 99] on input "Rentrer moi-même la date" at bounding box center [524, 99] width 1 height 1
checkbox input "true"
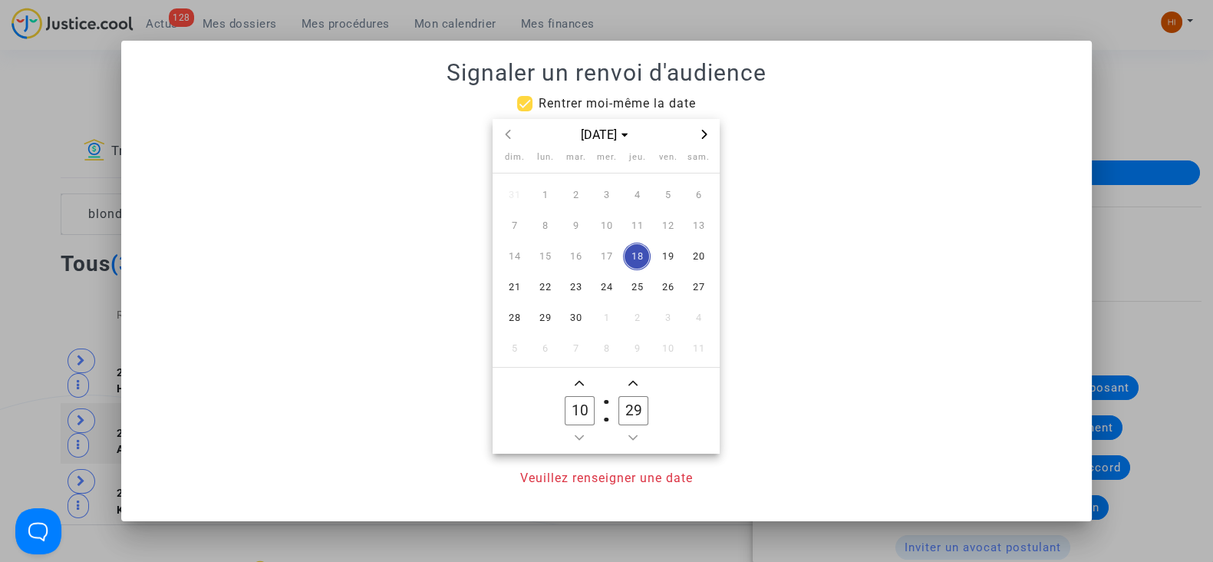
click at [698, 128] on span "Next month" at bounding box center [704, 134] width 18 height 18
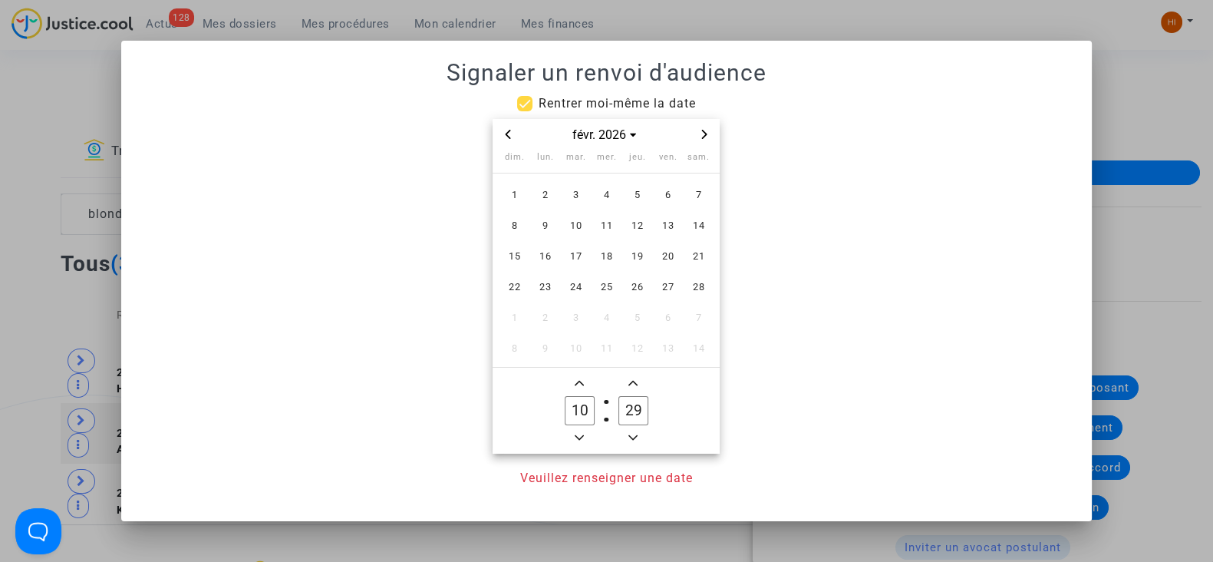
click at [509, 133] on icon "Previous month" at bounding box center [507, 134] width 9 height 9
click at [576, 228] on span "6" at bounding box center [576, 226] width 28 height 28
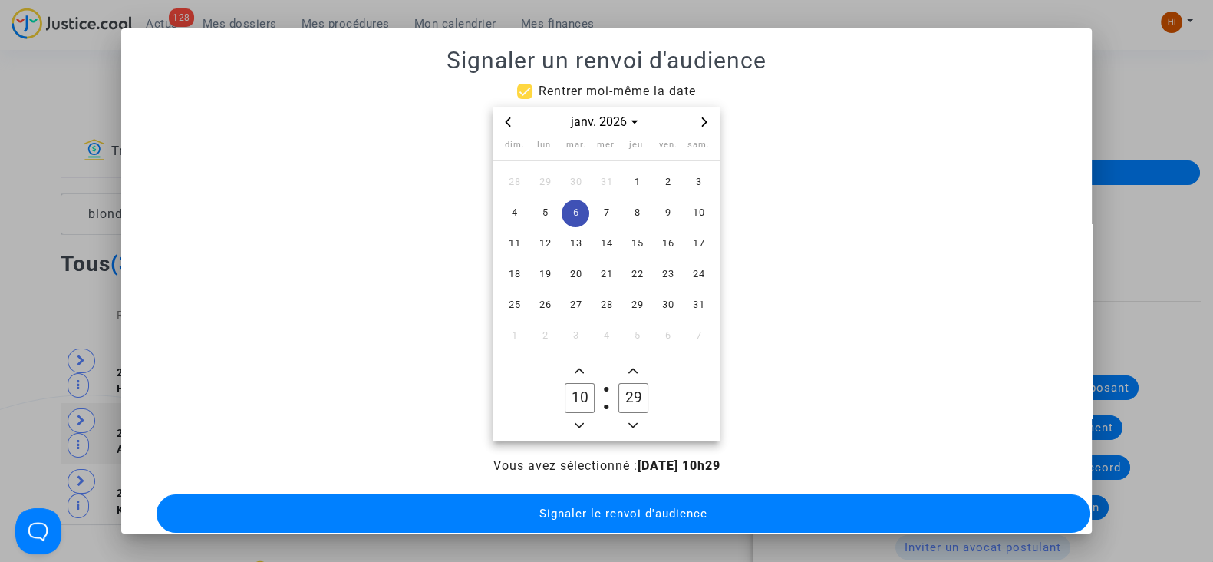
click at [576, 421] on icon "Minus a hour" at bounding box center [579, 425] width 9 height 9
type input "09"
click at [622, 398] on input "29" at bounding box center [633, 397] width 29 height 29
type input "00"
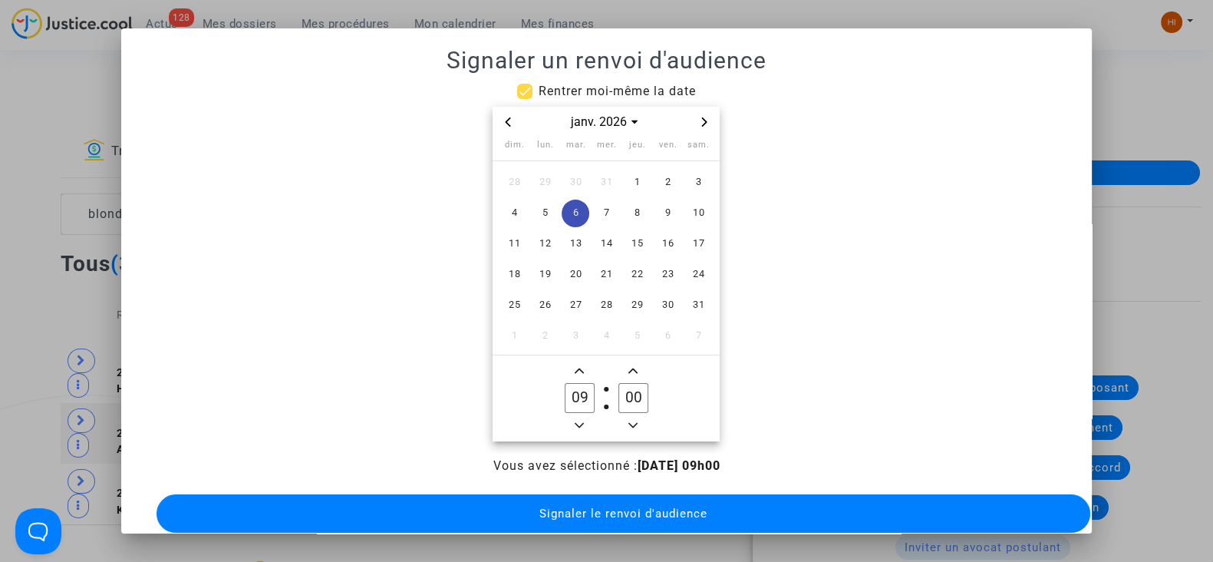
click at [528, 507] on button "Signaler le renvoi d'audience" at bounding box center [624, 513] width 934 height 38
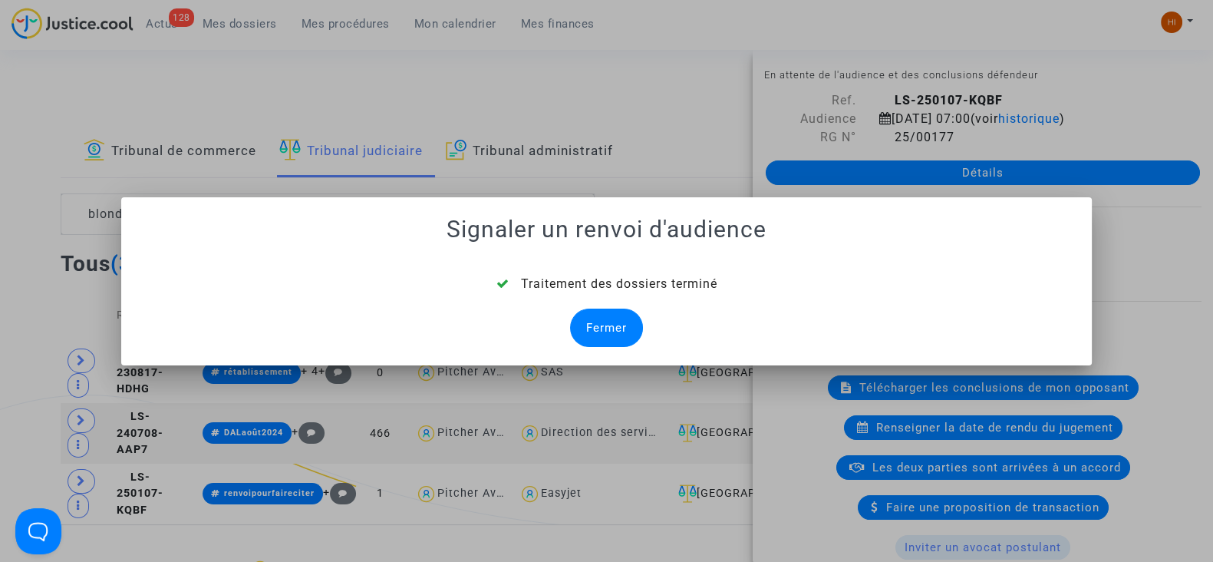
click at [594, 337] on div "Fermer" at bounding box center [606, 328] width 73 height 38
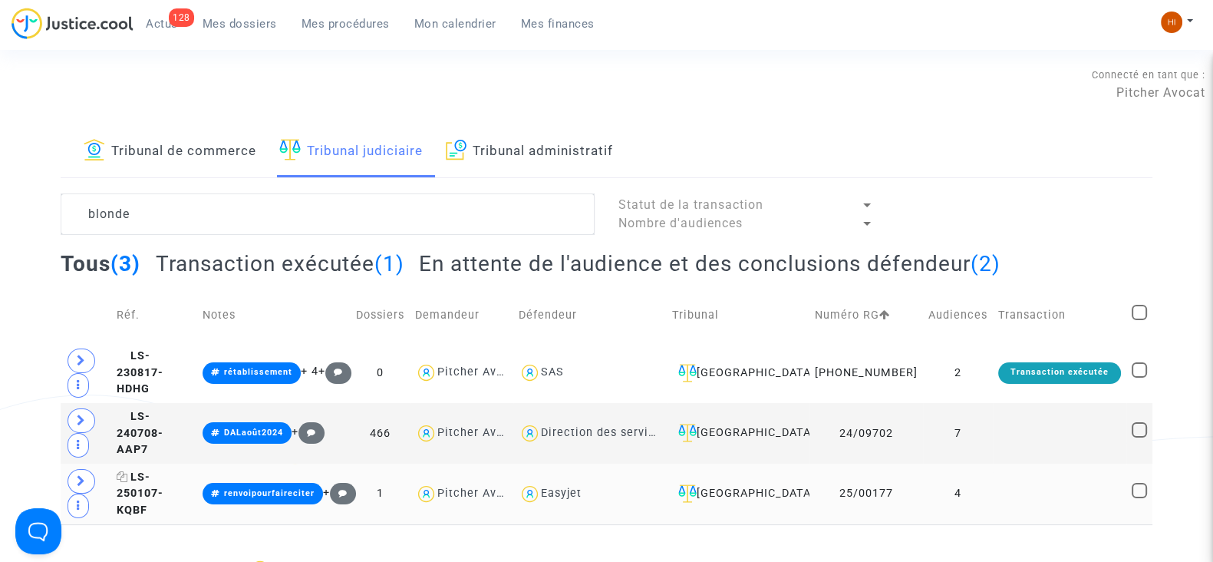
click at [161, 492] on span "LS-250107-KQBF" at bounding box center [140, 493] width 47 height 46
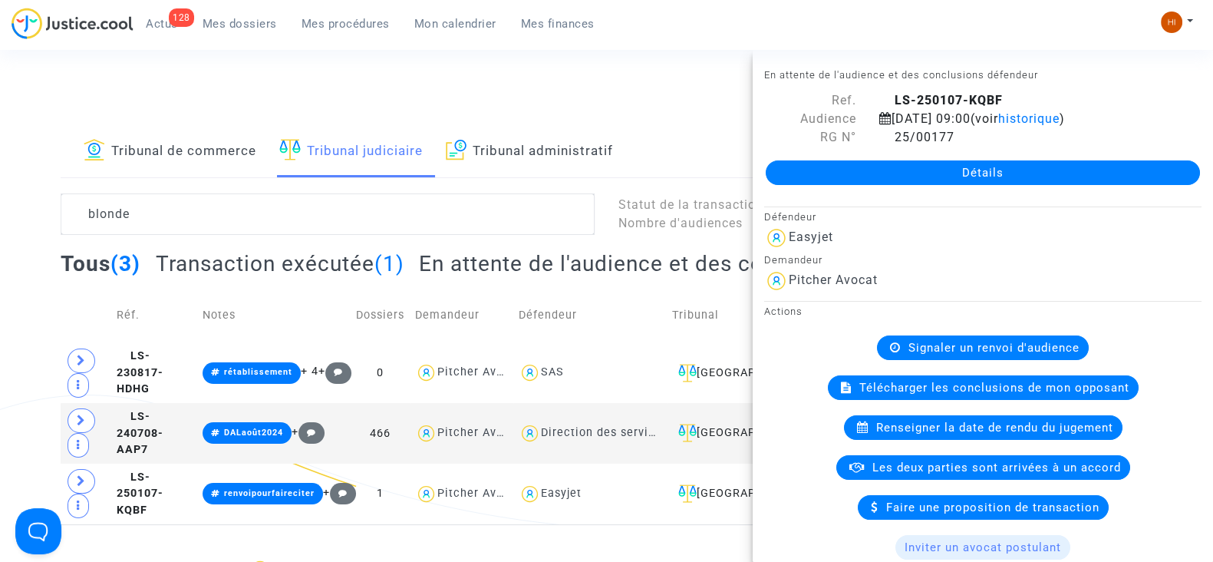
click at [802, 170] on link "Détails" at bounding box center [983, 172] width 434 height 25
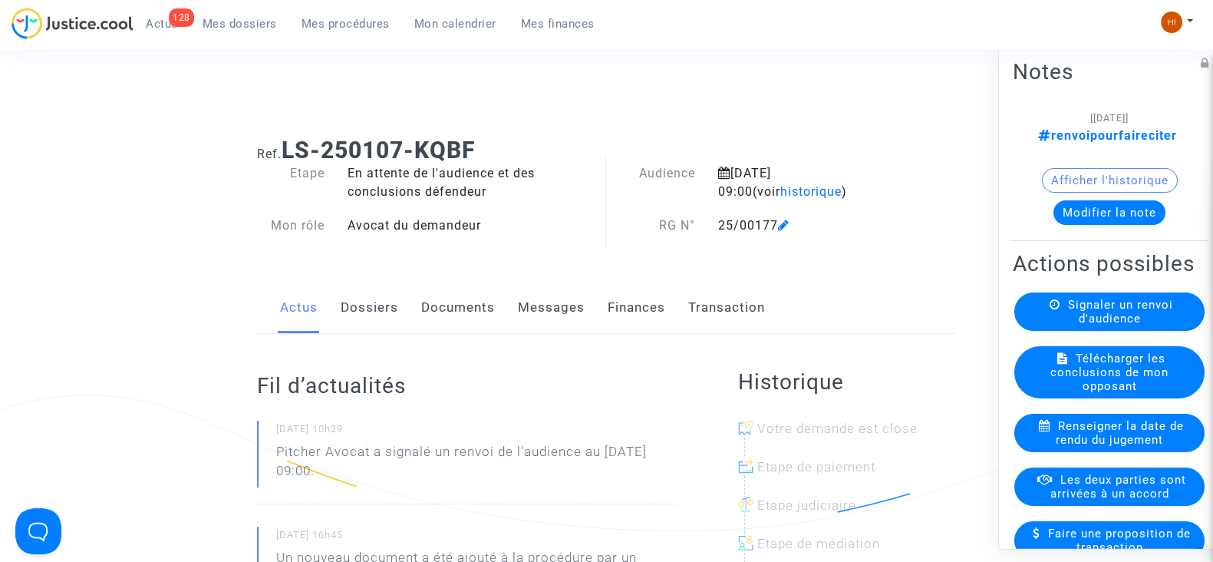
click at [1106, 209] on button "Modifier la note" at bounding box center [1110, 212] width 112 height 25
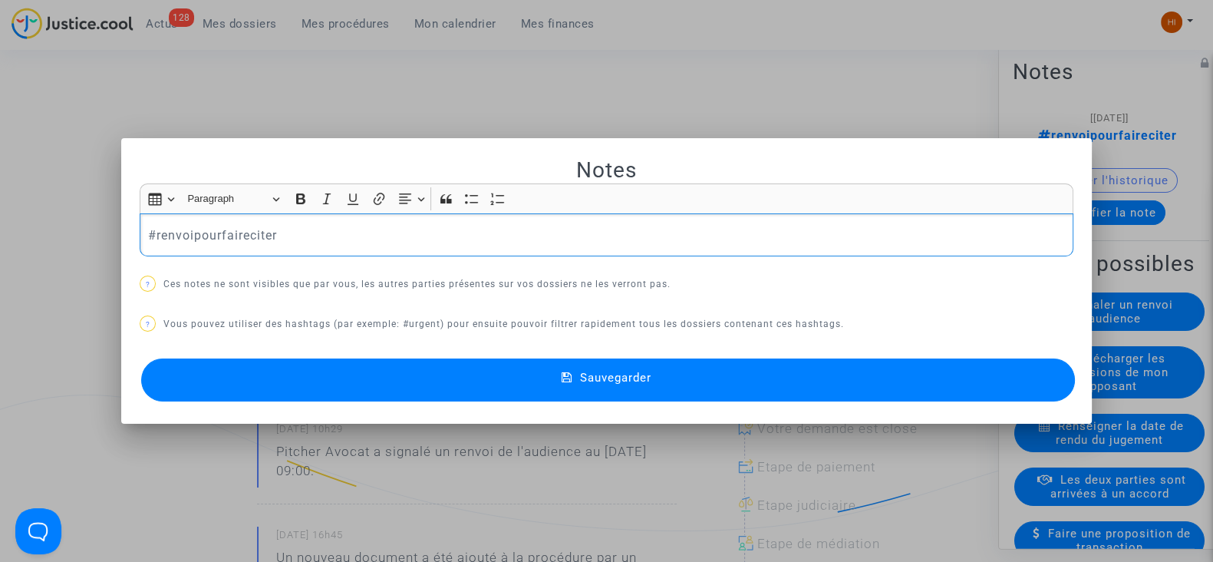
click at [596, 251] on div "#renvoipourfaireciter" at bounding box center [607, 234] width 934 height 43
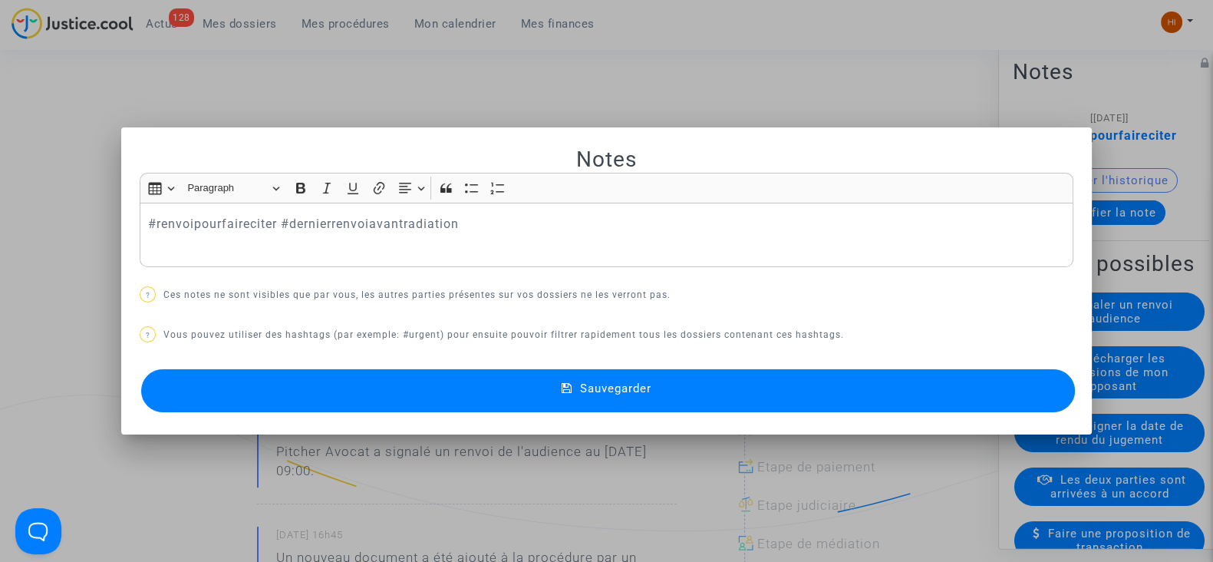
click at [468, 391] on button "Sauvegarder" at bounding box center [608, 390] width 934 height 43
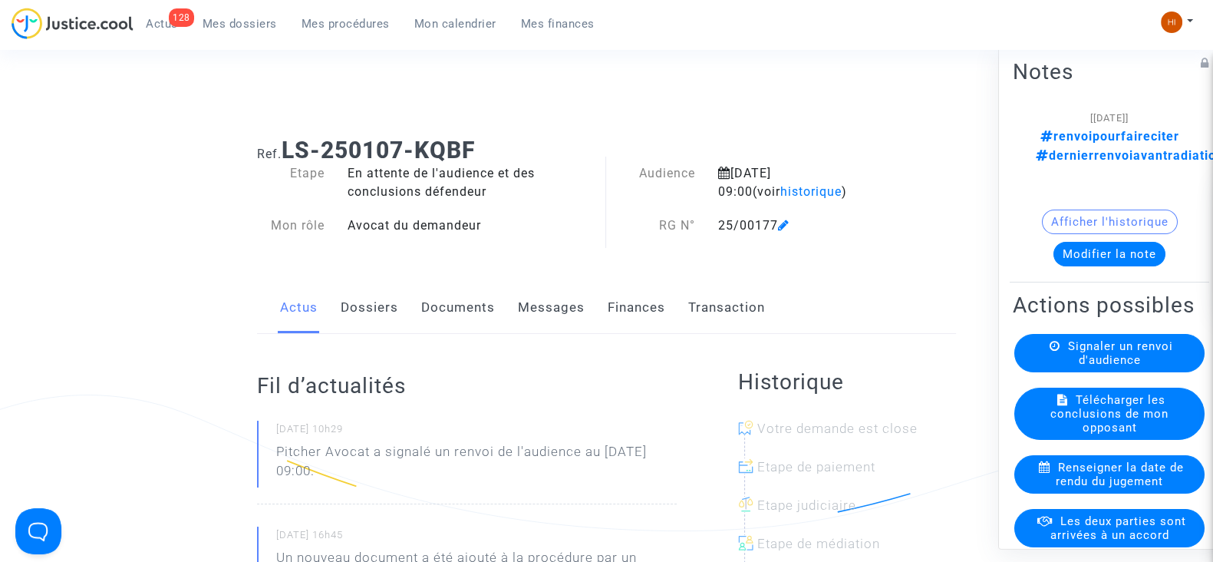
click at [448, 315] on link "Documents" at bounding box center [458, 307] width 74 height 51
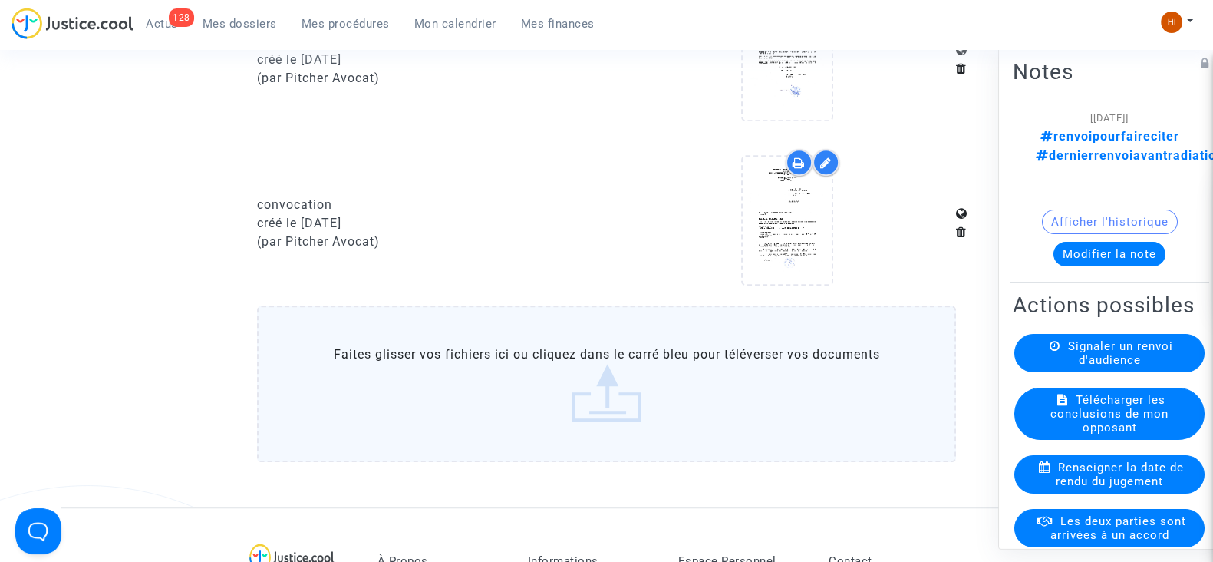
scroll to position [1291, 0]
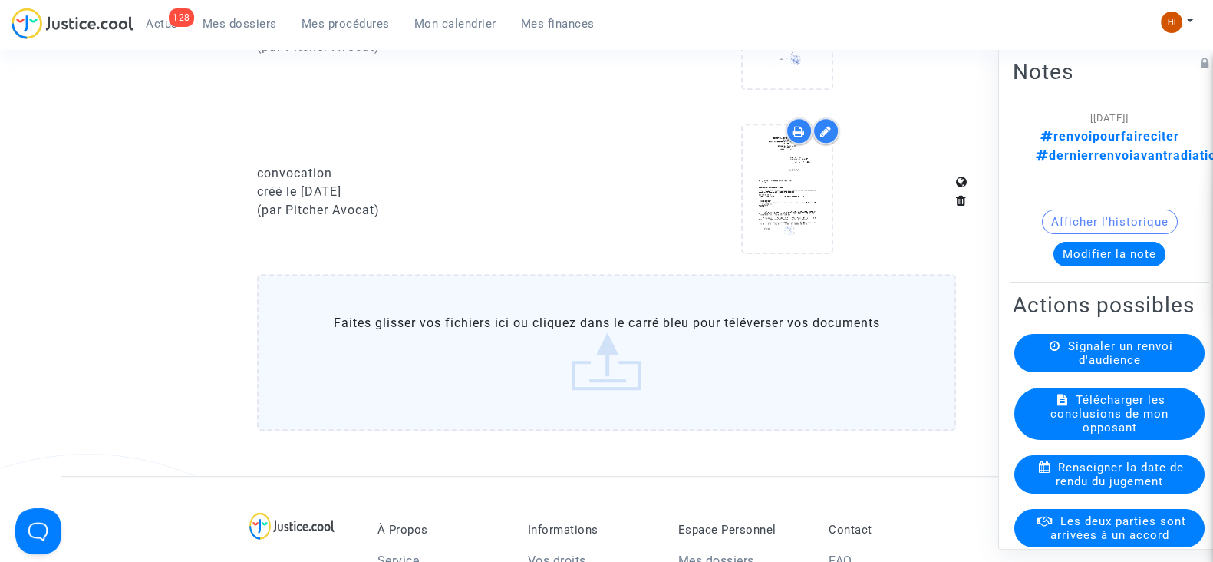
click at [687, 388] on label "Faites glisser vos fichiers ici ou cliquez dans le carré bleu pour téléverser v…" at bounding box center [606, 352] width 699 height 157
click at [0, 0] on input "Faites glisser vos fichiers ici ou cliquez dans le carré bleu pour téléverser v…" at bounding box center [0, 0] width 0 height 0
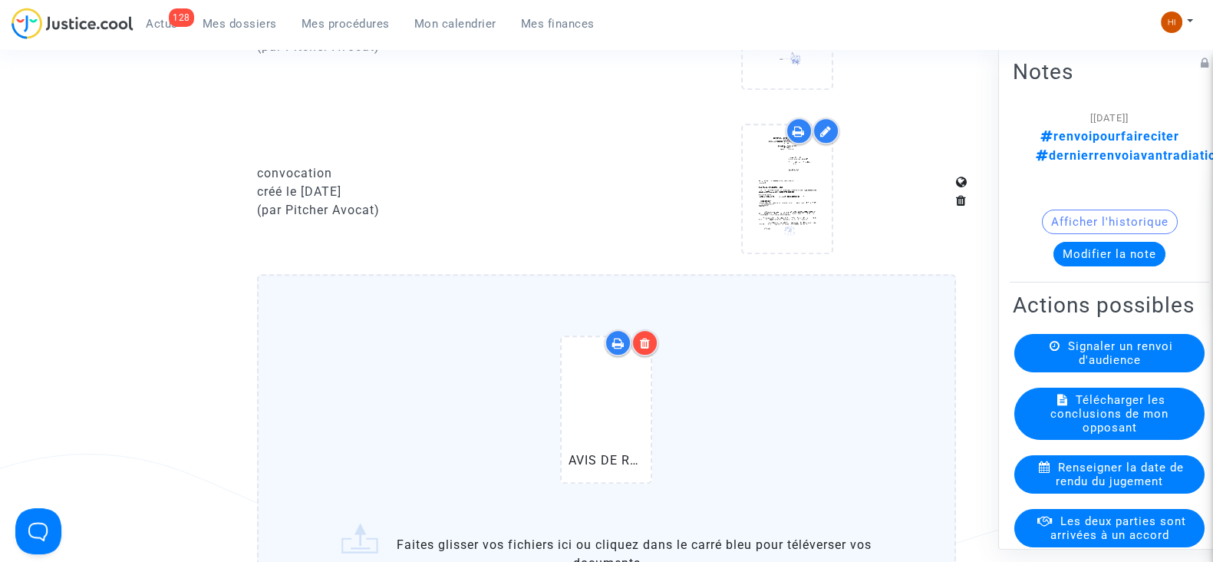
click at [610, 390] on icon at bounding box center [607, 409] width 50 height 49
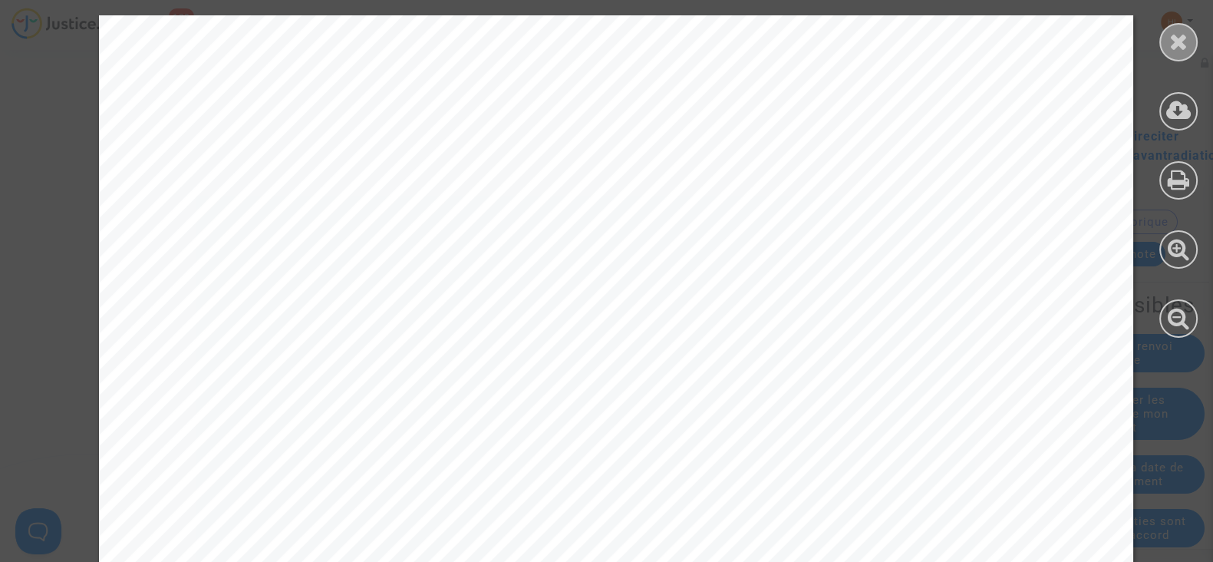
click at [1185, 25] on div at bounding box center [1179, 42] width 38 height 38
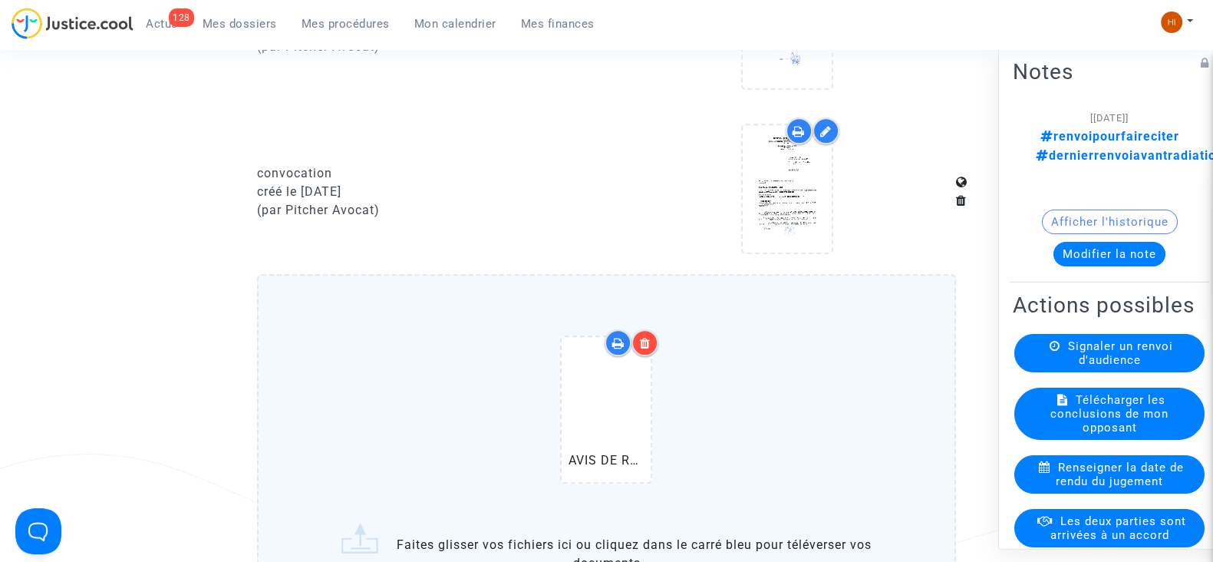
click at [648, 330] on div at bounding box center [645, 342] width 27 height 27
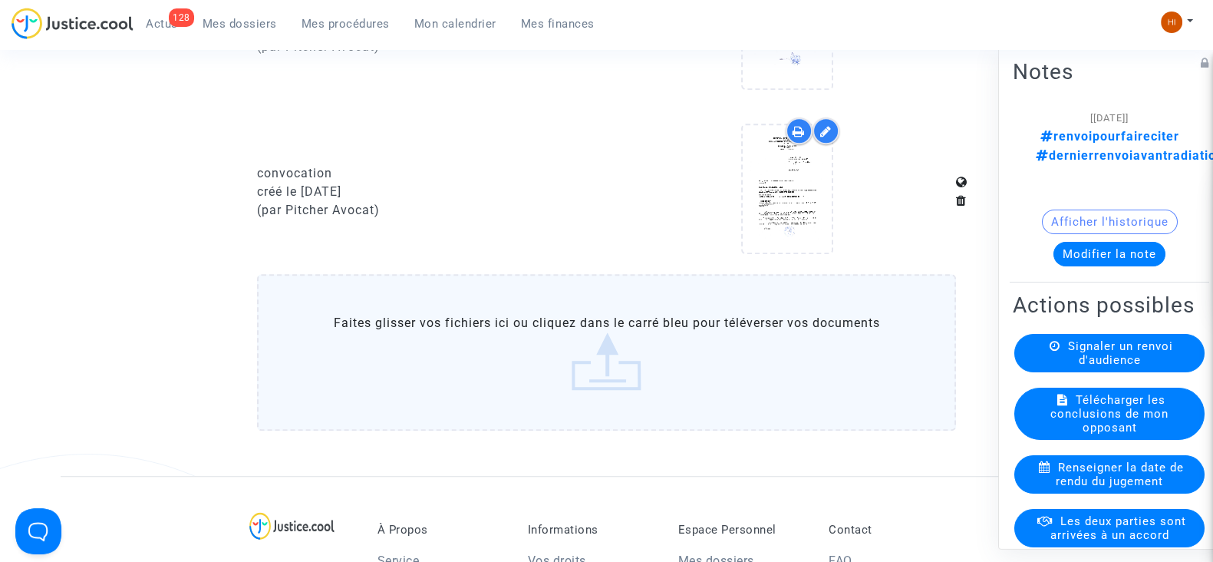
click at [639, 332] on label "Faites glisser vos fichiers ici ou cliquez dans le carré bleu pour téléverser v…" at bounding box center [606, 352] width 699 height 157
click at [0, 0] on input "Faites glisser vos fichiers ici ou cliquez dans le carré bleu pour téléverser v…" at bounding box center [0, 0] width 0 height 0
click at [399, 315] on label "Faites glisser vos fichiers ici ou cliquez dans le carré bleu pour téléverser v…" at bounding box center [606, 352] width 699 height 157
click at [0, 0] on input "Faites glisser vos fichiers ici ou cliquez dans le carré bleu pour téléverser v…" at bounding box center [0, 0] width 0 height 0
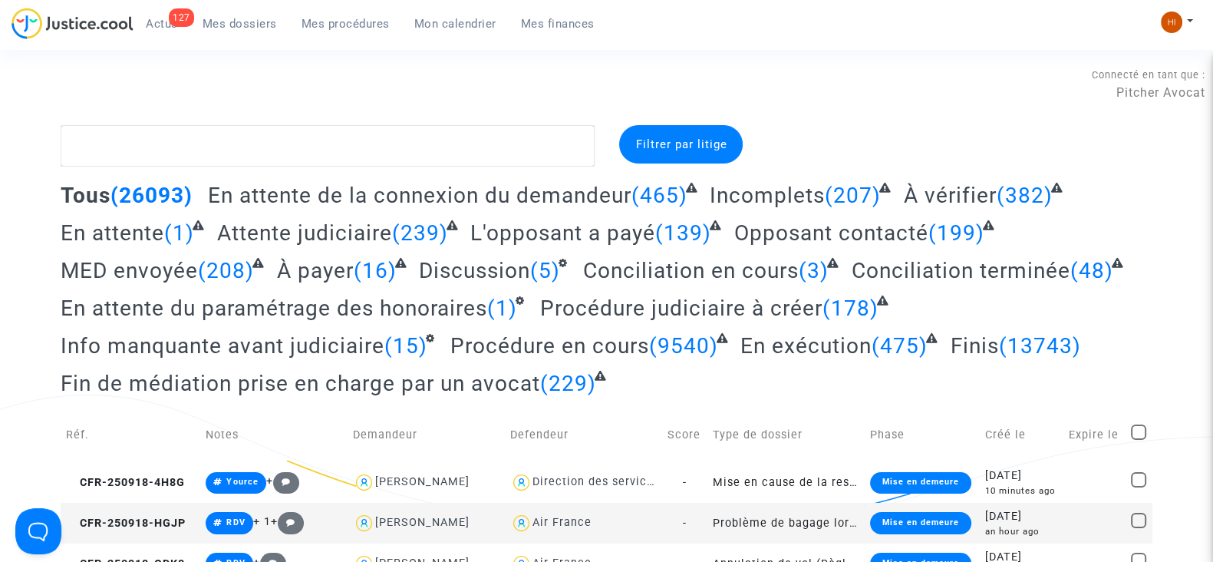
click at [342, 31] on link "Mes procédures" at bounding box center [345, 23] width 113 height 23
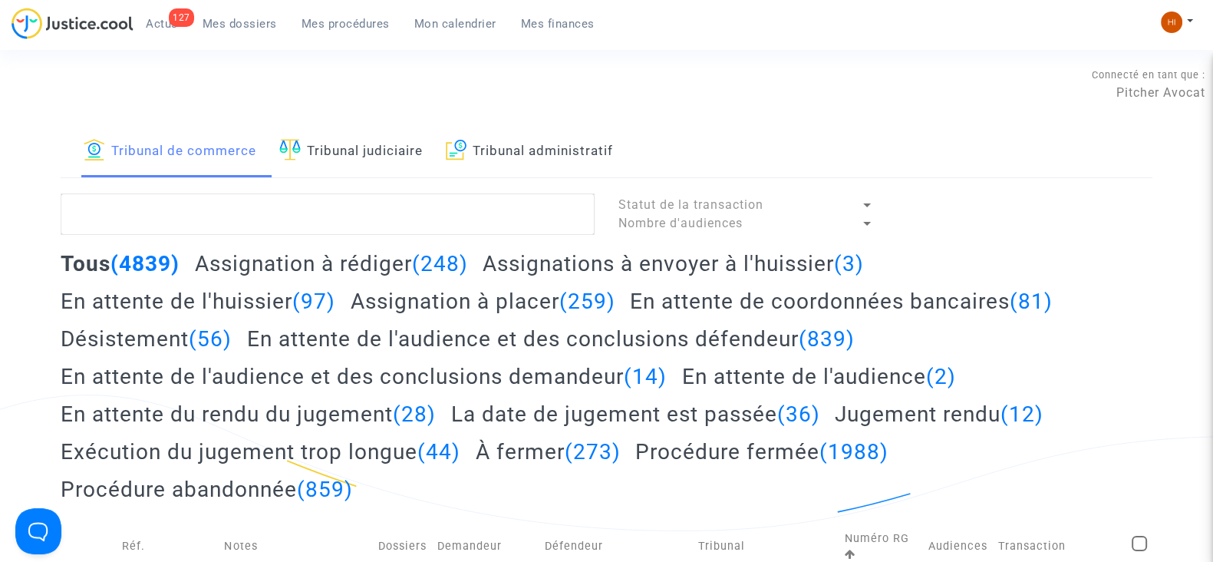
click at [369, 158] on link "Tribunal judiciaire" at bounding box center [351, 151] width 144 height 52
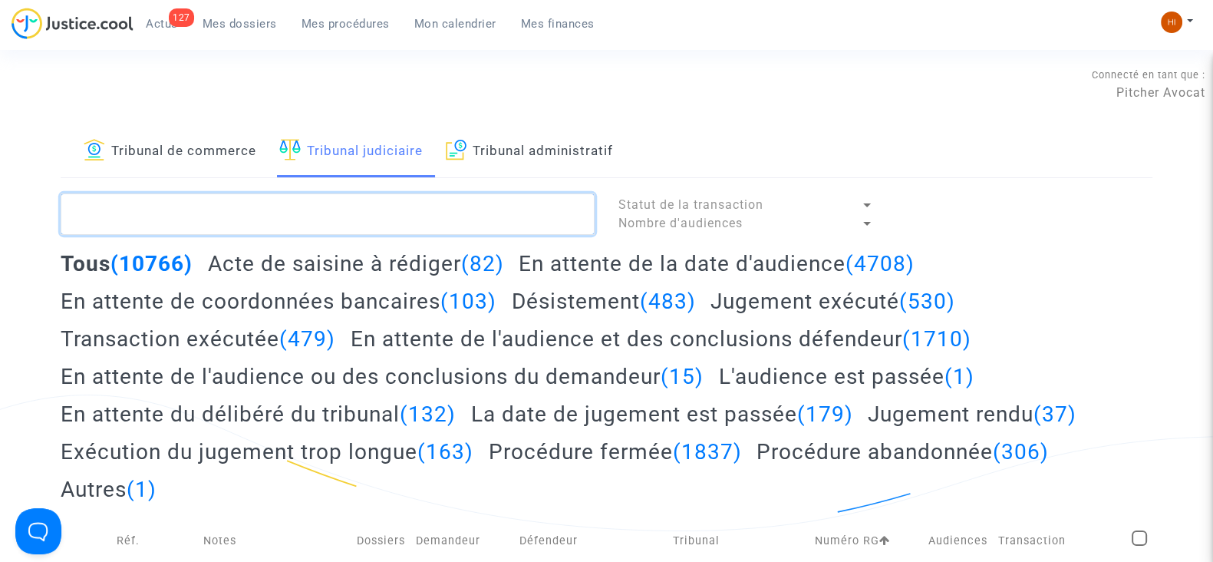
click at [315, 219] on textarea at bounding box center [328, 213] width 534 height 41
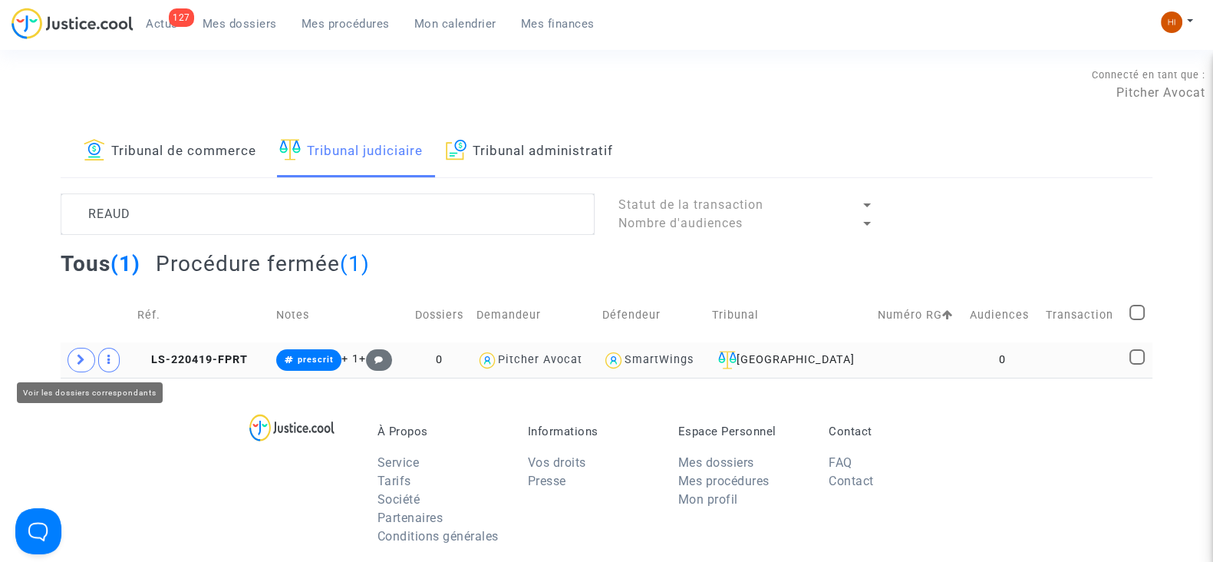
click at [74, 366] on span at bounding box center [82, 360] width 28 height 25
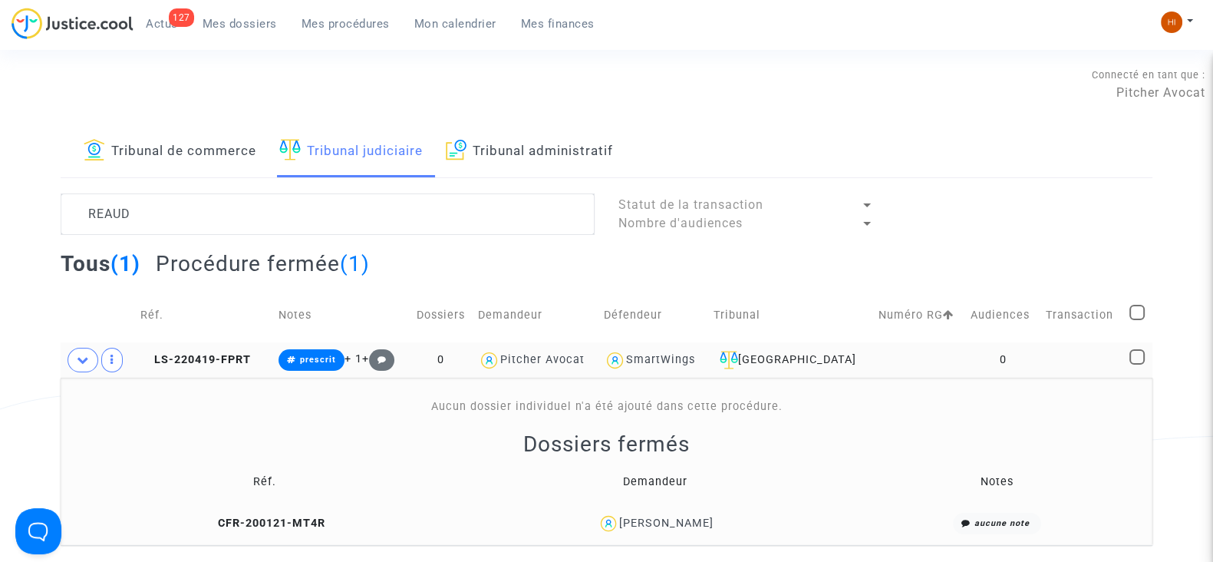
click at [195, 366] on td "LS-220419-FPRT" at bounding box center [204, 359] width 138 height 35
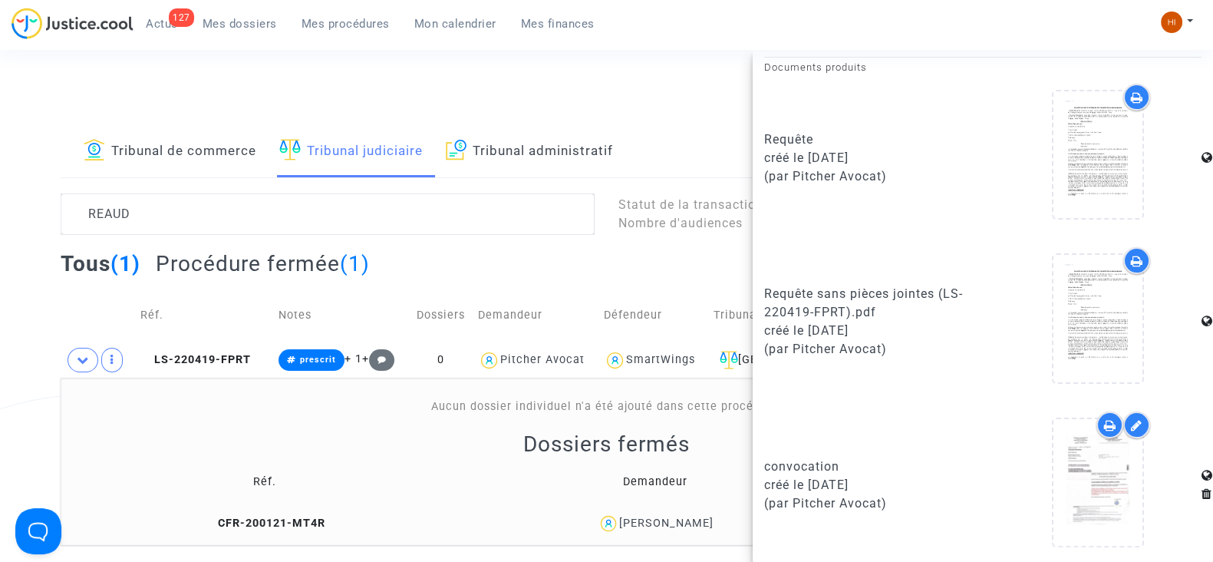
scroll to position [450, 0]
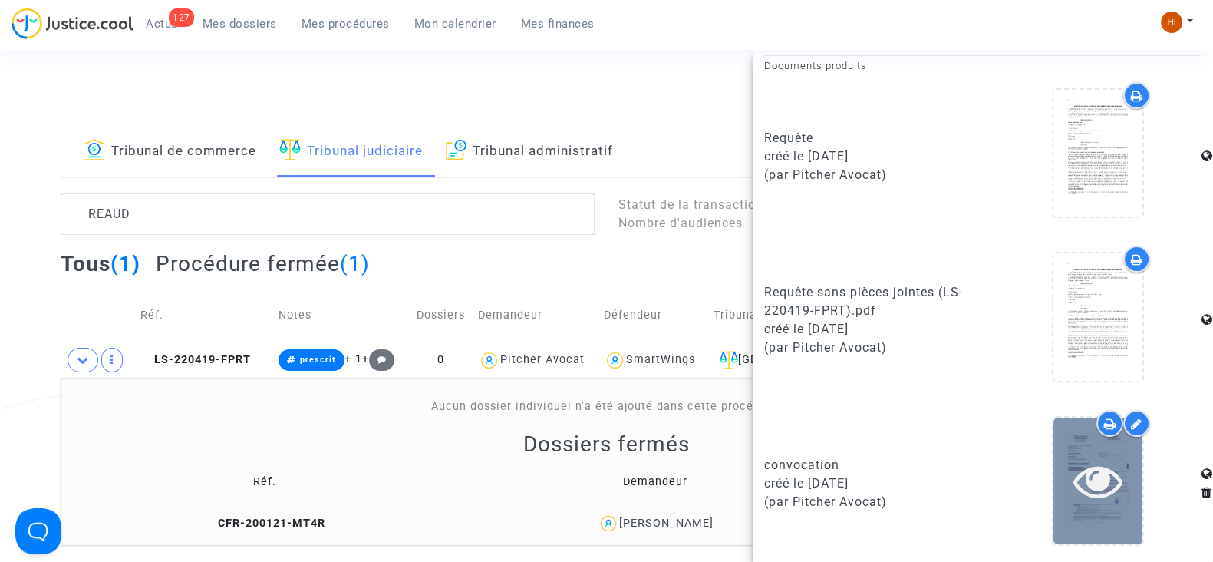
click at [1078, 487] on icon at bounding box center [1099, 480] width 50 height 49
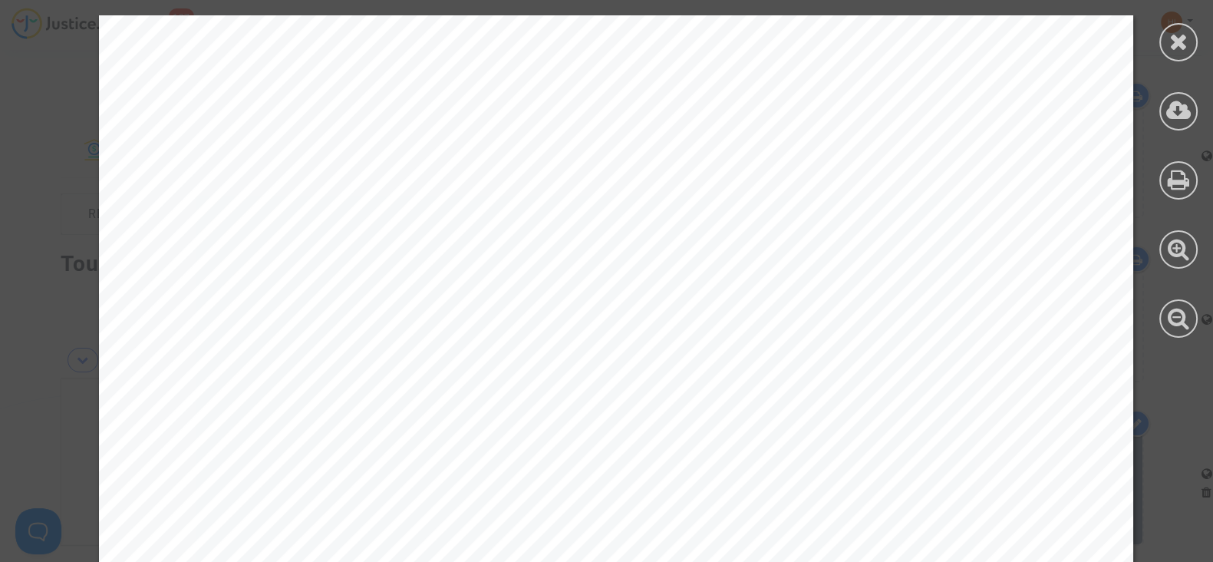
scroll to position [38, 0]
click at [1182, 35] on icon at bounding box center [1179, 41] width 19 height 23
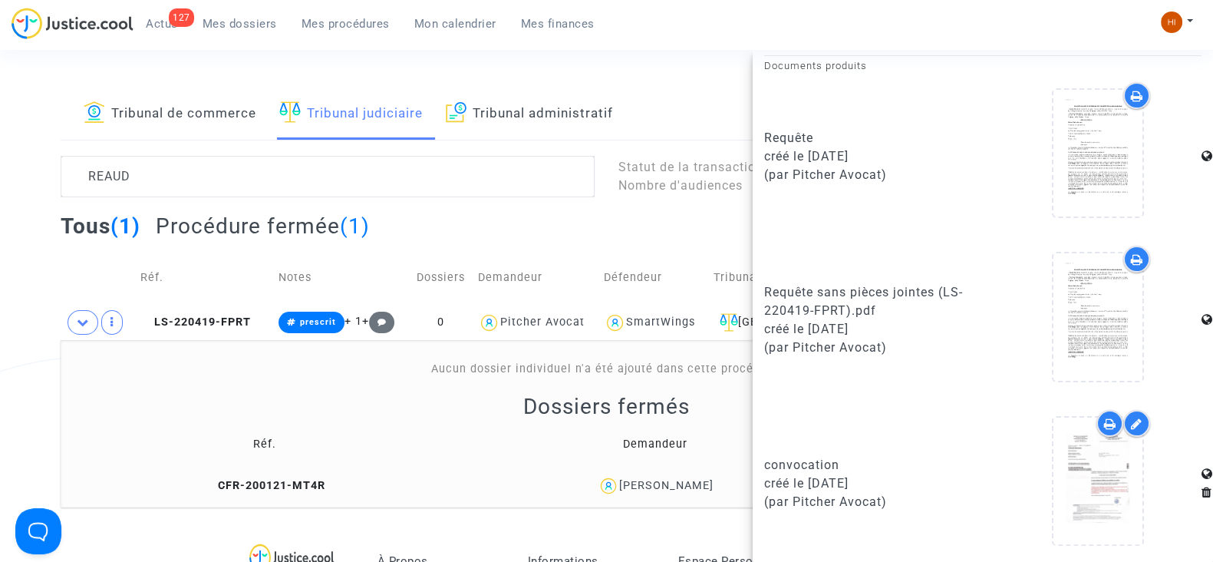
click at [544, 217] on div "Tous (1) Procédure fermée (1)" at bounding box center [607, 232] width 1092 height 38
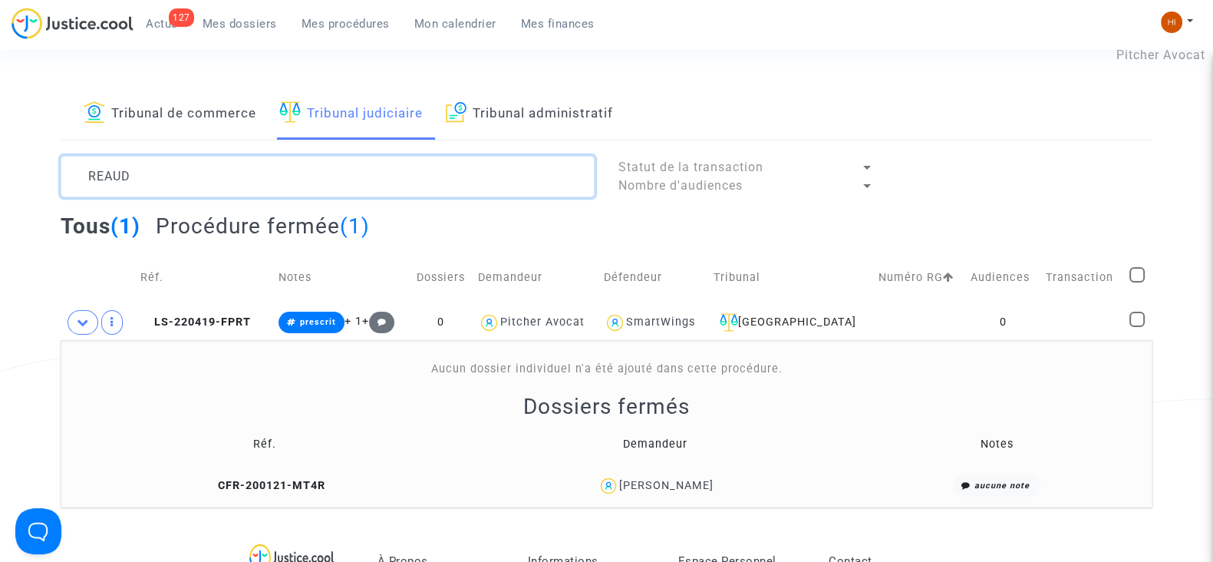
click at [207, 174] on textarea at bounding box center [328, 176] width 534 height 41
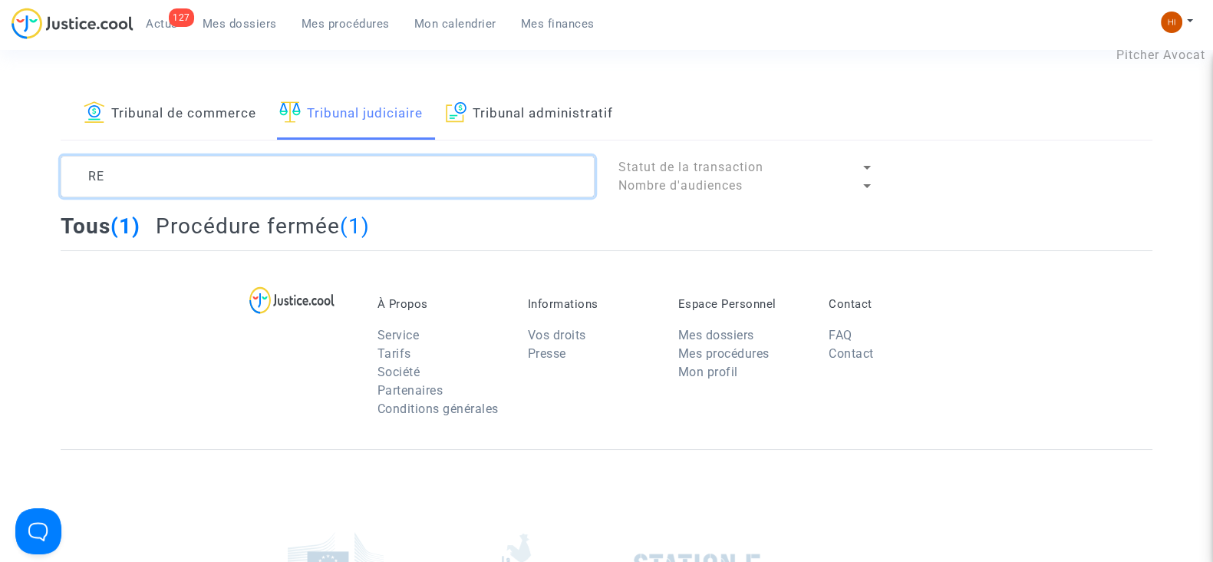
type textarea "R"
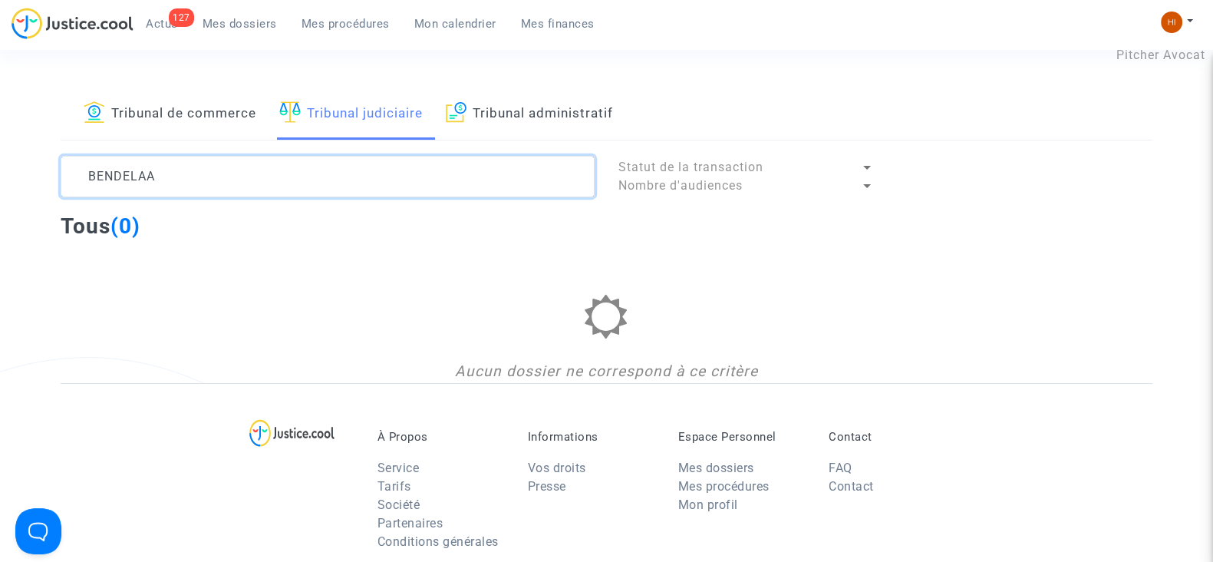
click at [321, 174] on textarea at bounding box center [328, 176] width 534 height 41
click at [265, 182] on textarea at bounding box center [328, 176] width 534 height 41
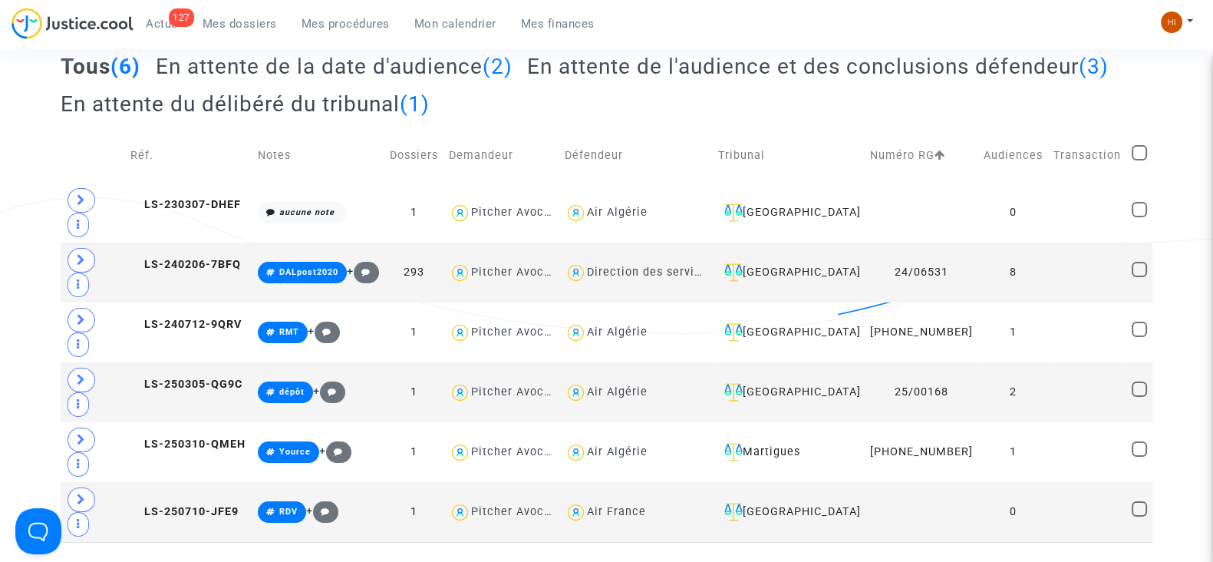
scroll to position [200, 0]
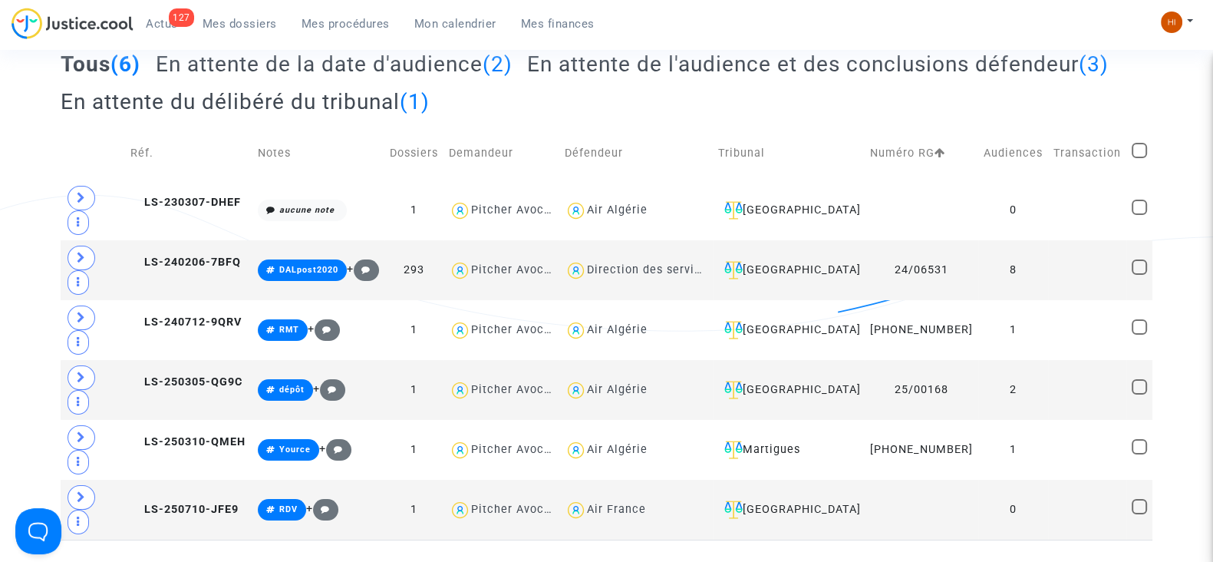
type textarea "BELKACEM"
click at [1081, 360] on td at bounding box center [1087, 390] width 78 height 60
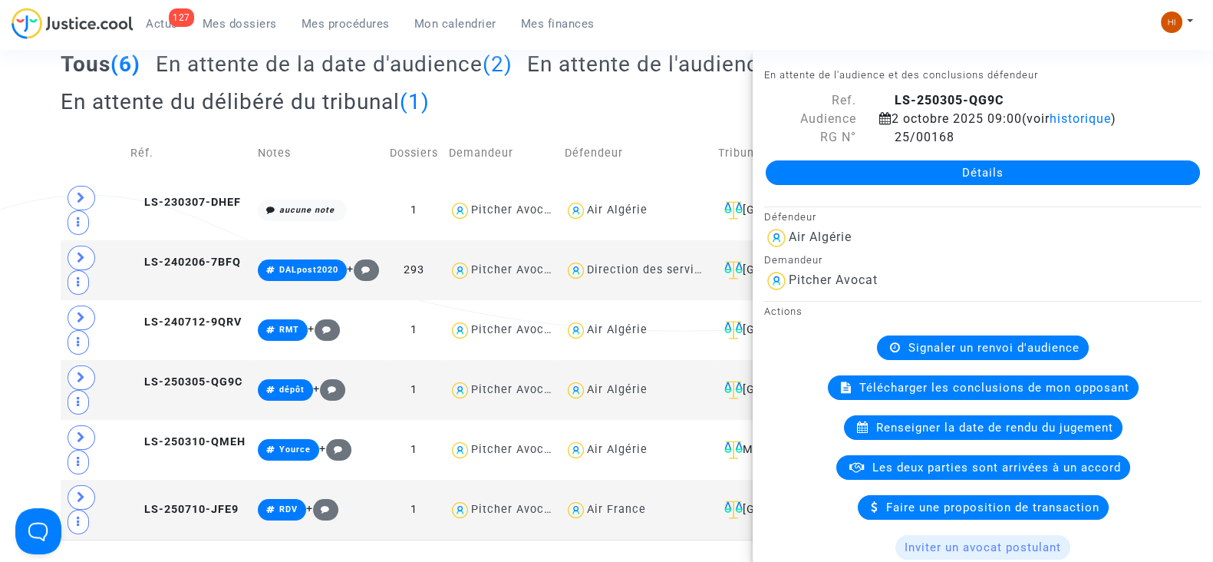
click at [1047, 168] on link "Détails" at bounding box center [983, 172] width 434 height 25
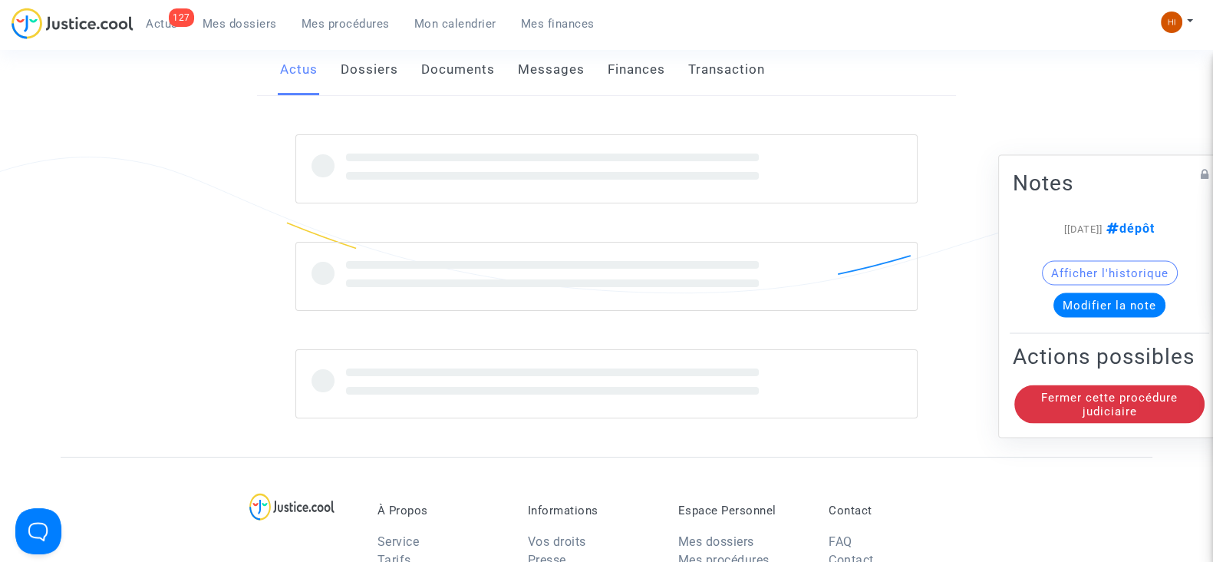
scroll to position [200, 0]
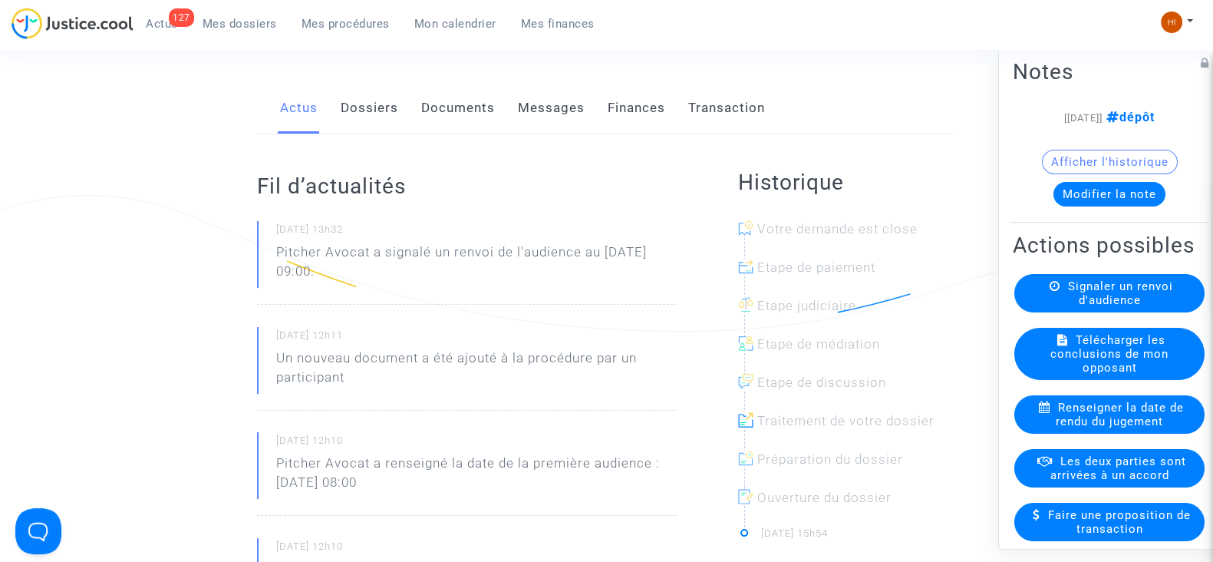
click at [454, 105] on link "Documents" at bounding box center [458, 108] width 74 height 51
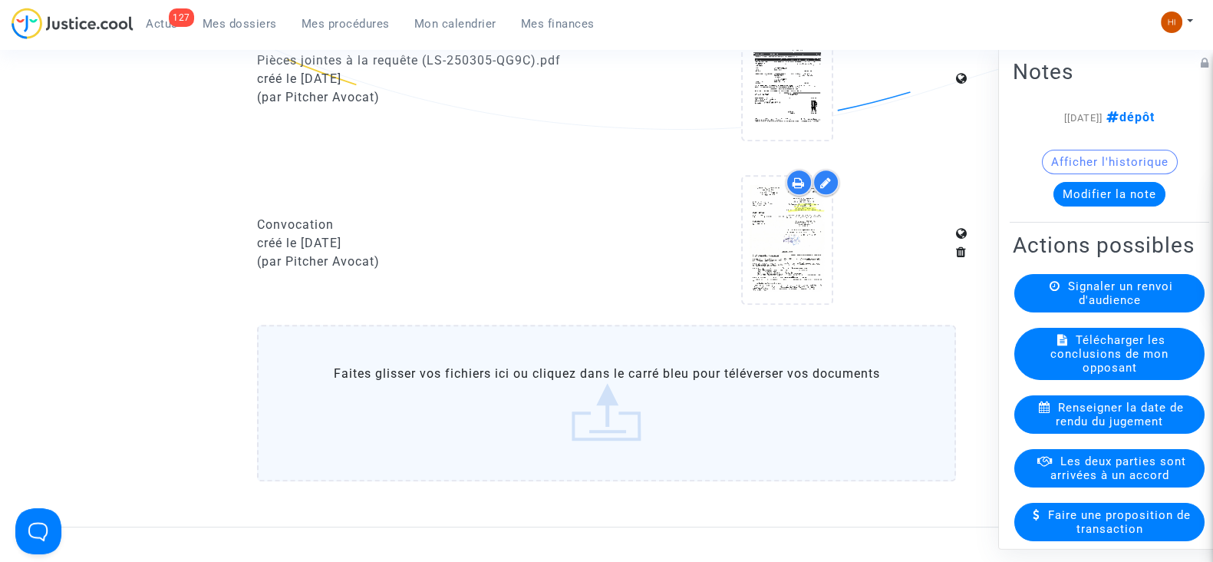
scroll to position [1082, 0]
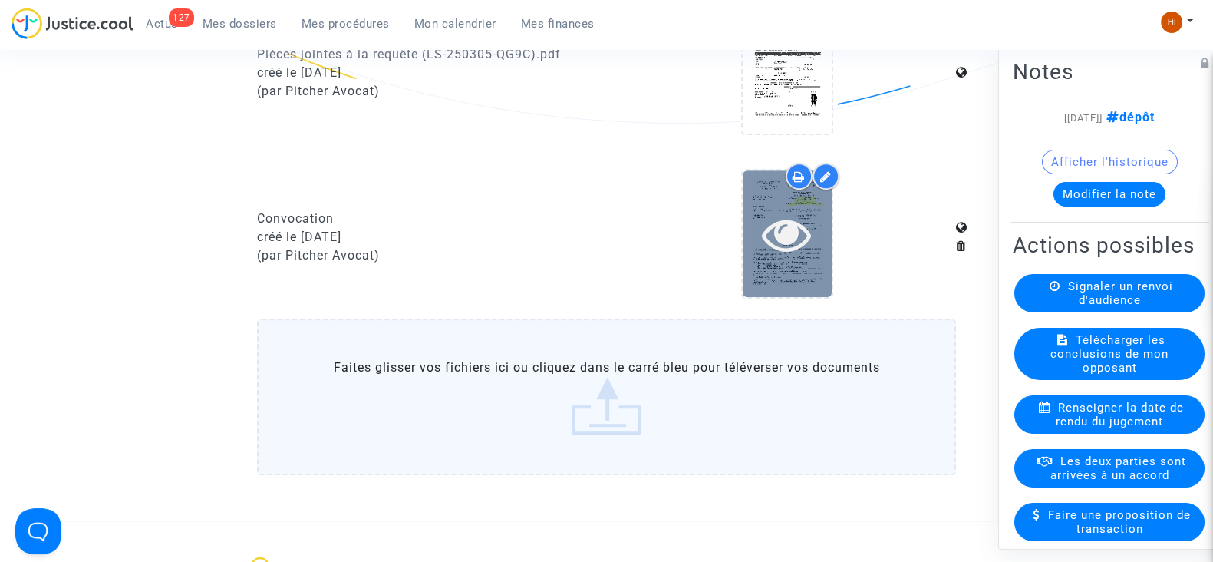
click at [796, 242] on icon at bounding box center [787, 234] width 50 height 49
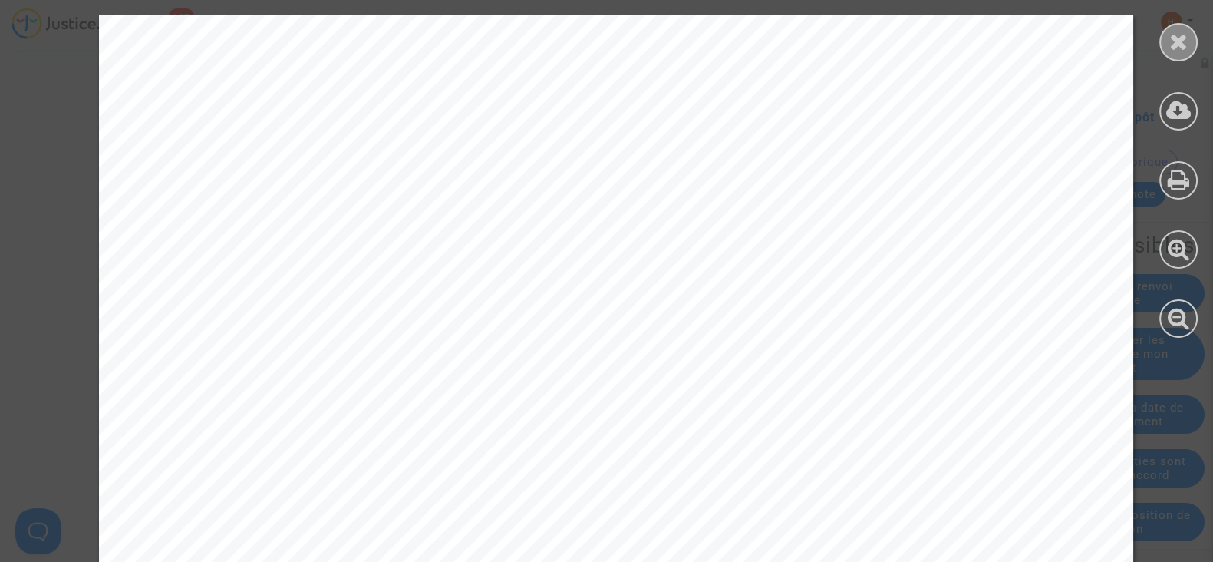
click at [1176, 40] on icon at bounding box center [1179, 41] width 19 height 23
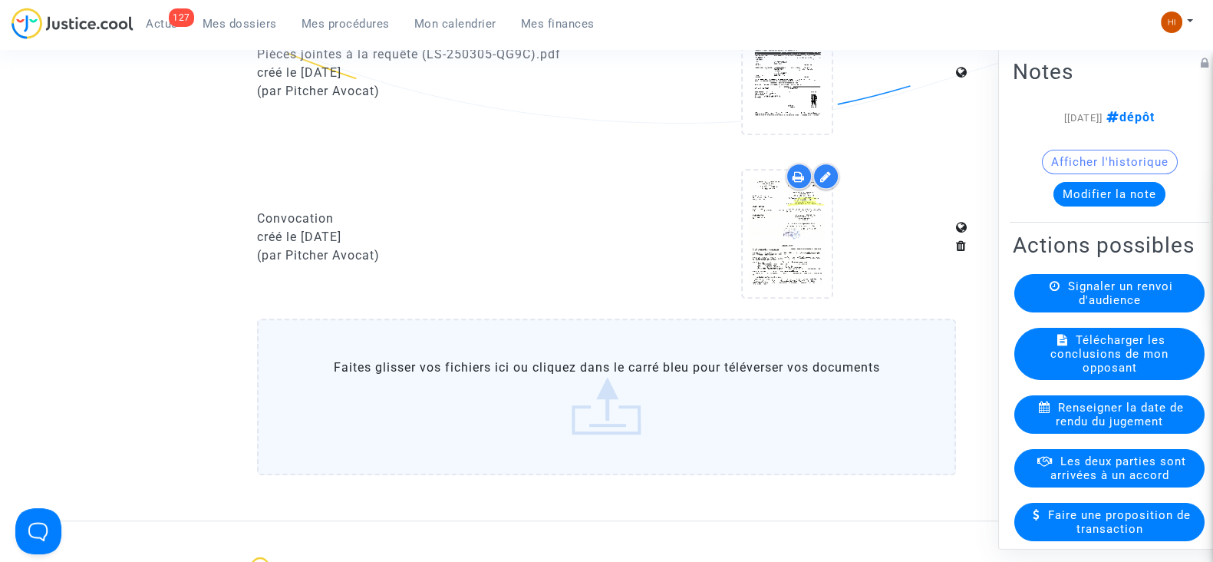
click at [638, 401] on label "Faites glisser vos fichiers ici ou cliquez dans le carré bleu pour téléverser v…" at bounding box center [606, 396] width 699 height 157
click at [0, 0] on input "Faites glisser vos fichiers ici ou cliquez dans le carré bleu pour téléverser v…" at bounding box center [0, 0] width 0 height 0
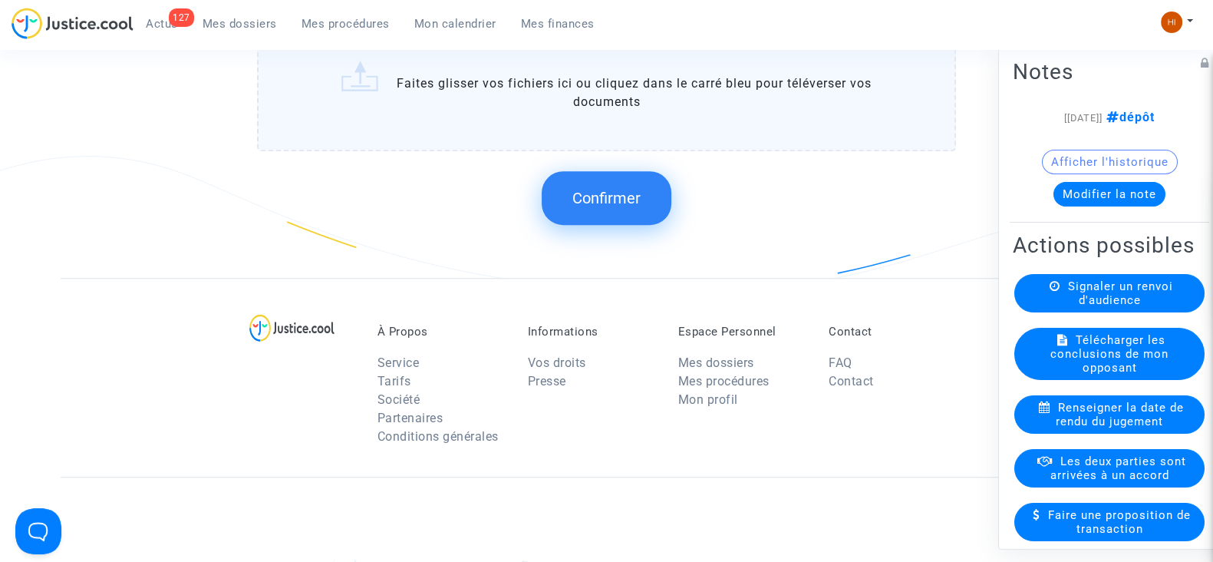
scroll to position [1657, 0]
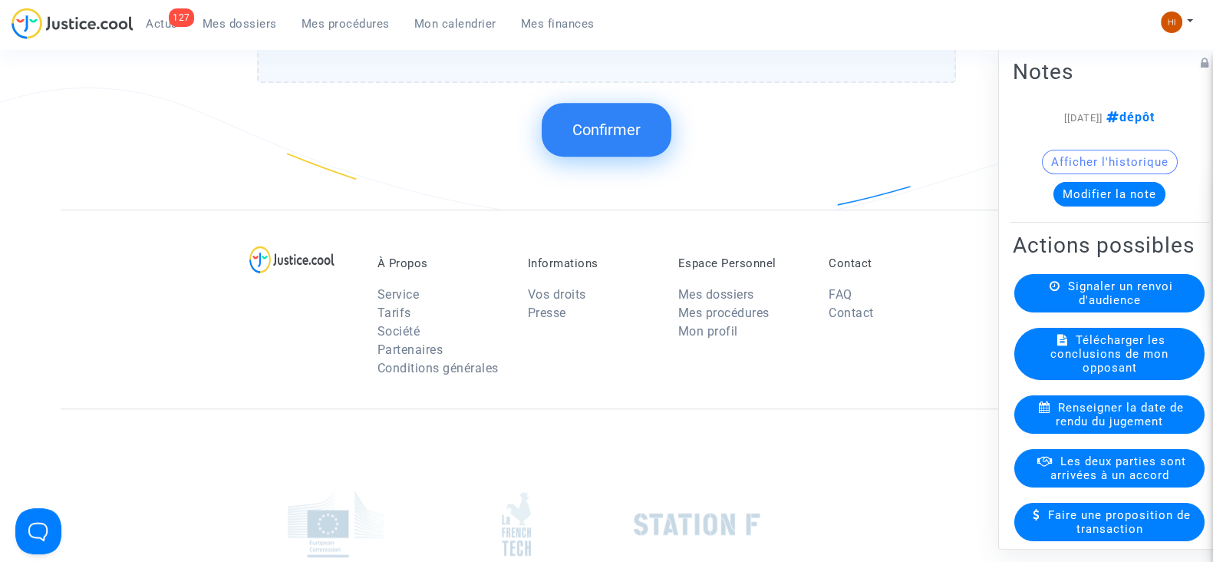
click at [618, 120] on span "Confirmer" at bounding box center [607, 129] width 68 height 18
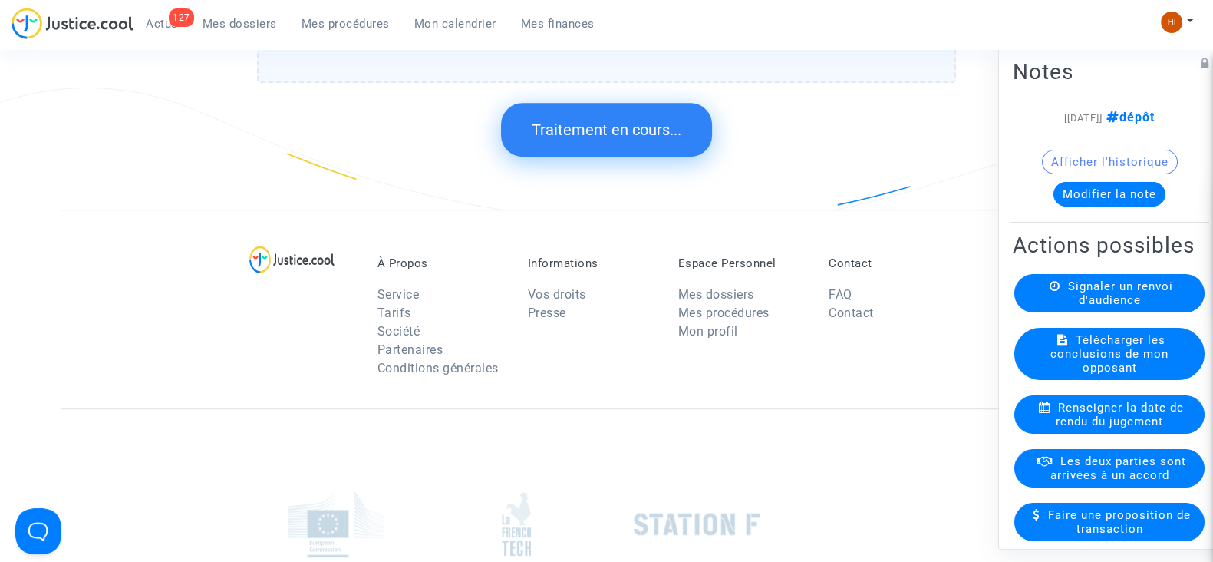
scroll to position [0, 0]
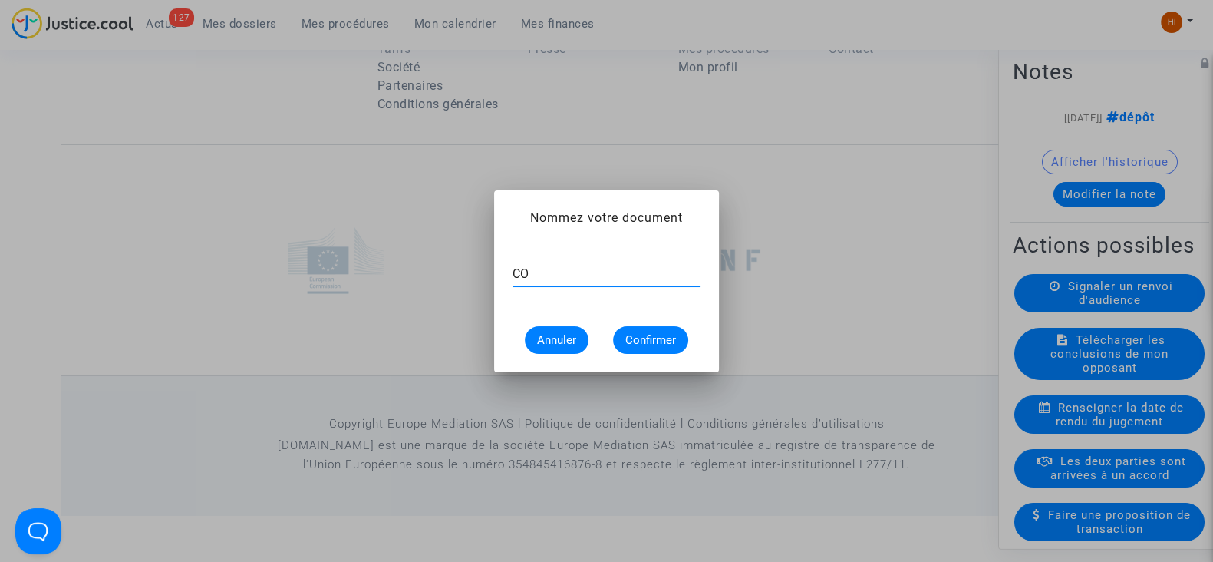
type input "C"
type input "AVIS DE RENVOI"
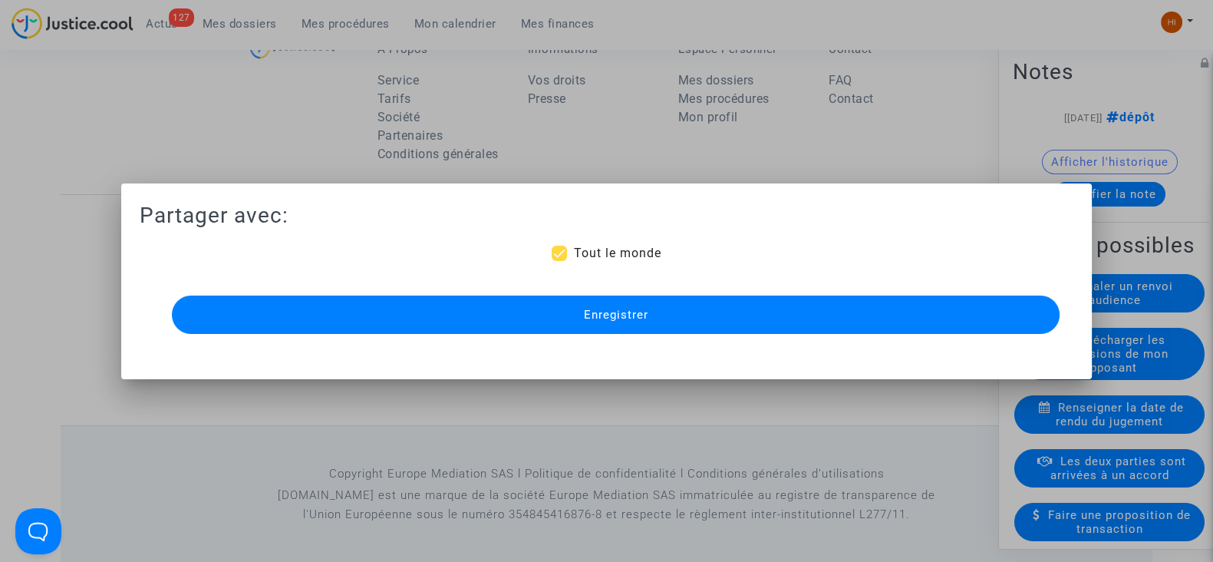
click at [488, 312] on button "Enregistrer" at bounding box center [616, 314] width 888 height 38
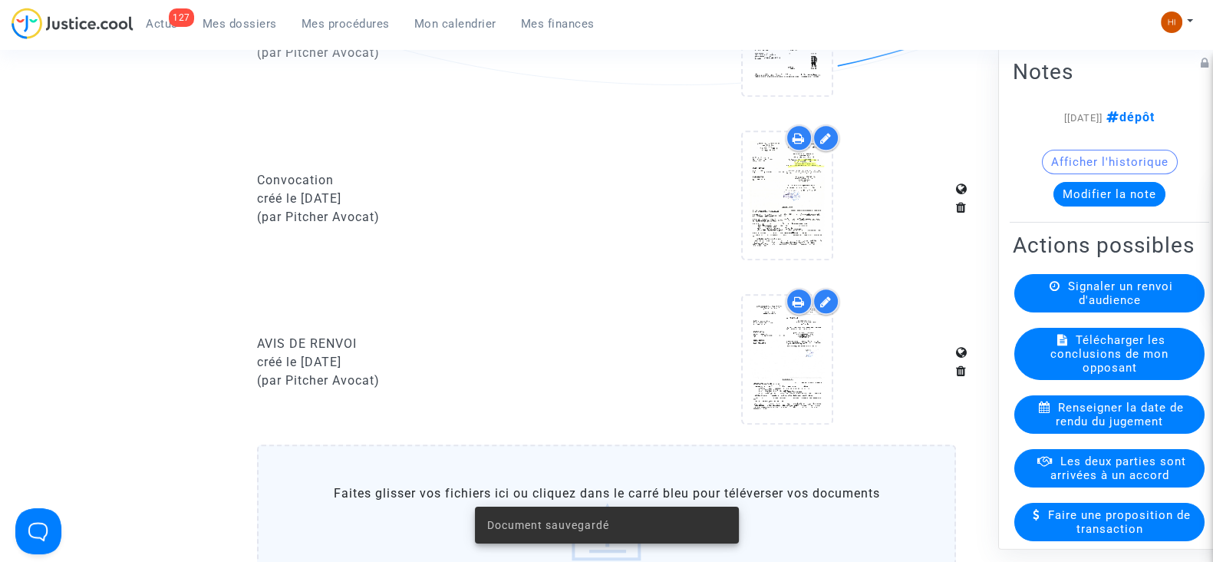
scroll to position [1115, 0]
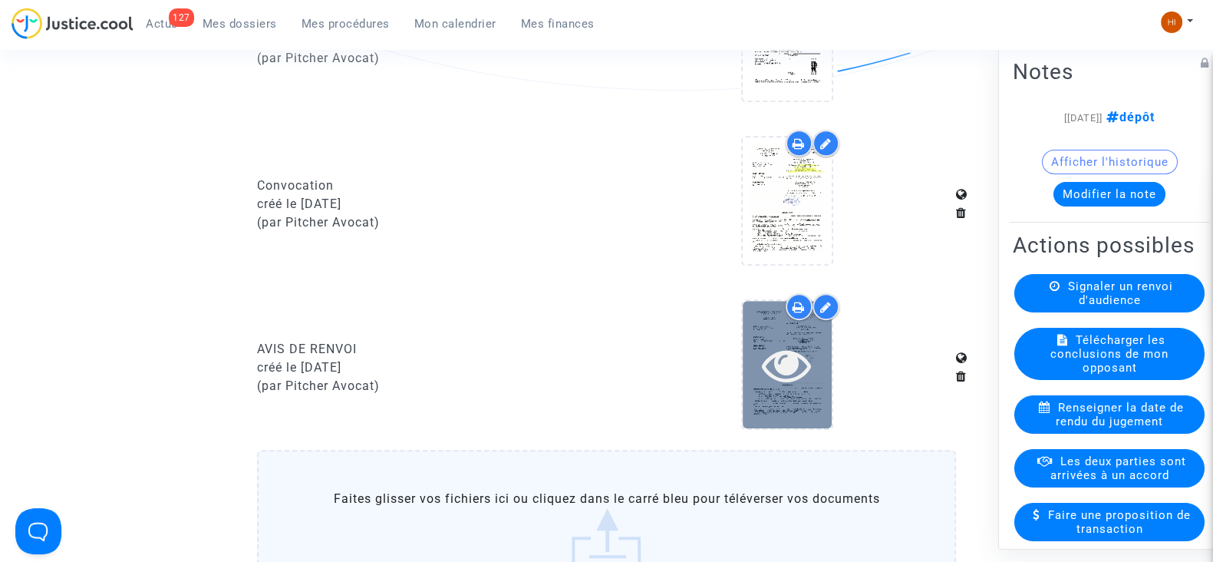
click at [779, 344] on icon at bounding box center [787, 364] width 50 height 49
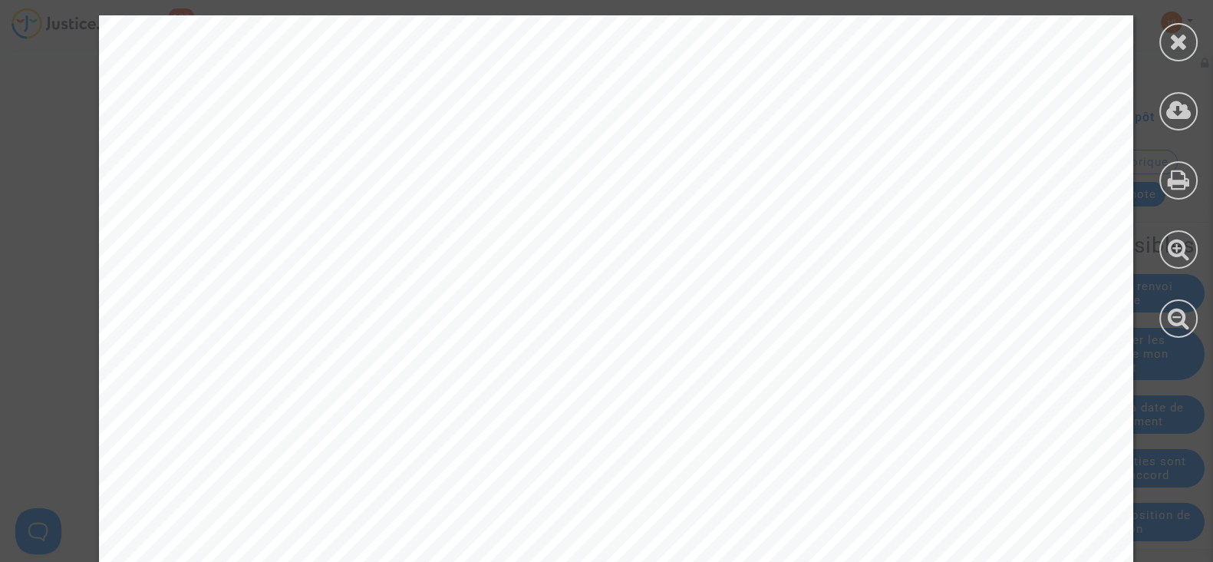
scroll to position [1153, 0]
click at [1165, 46] on div at bounding box center [1179, 42] width 38 height 38
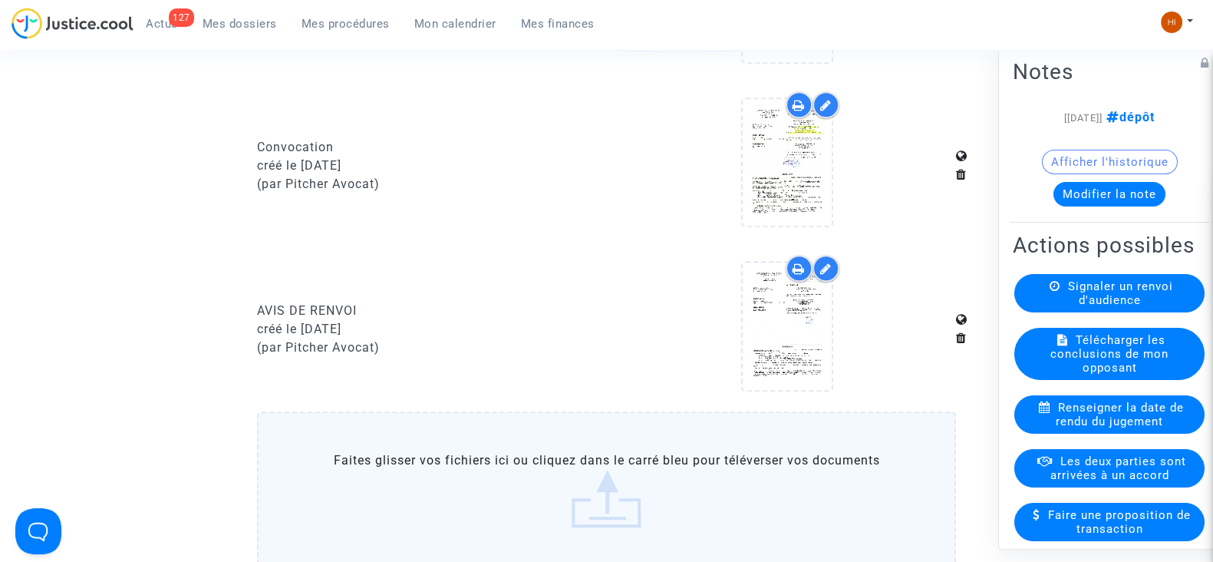
click at [1123, 157] on button "Afficher l'historique" at bounding box center [1110, 162] width 136 height 25
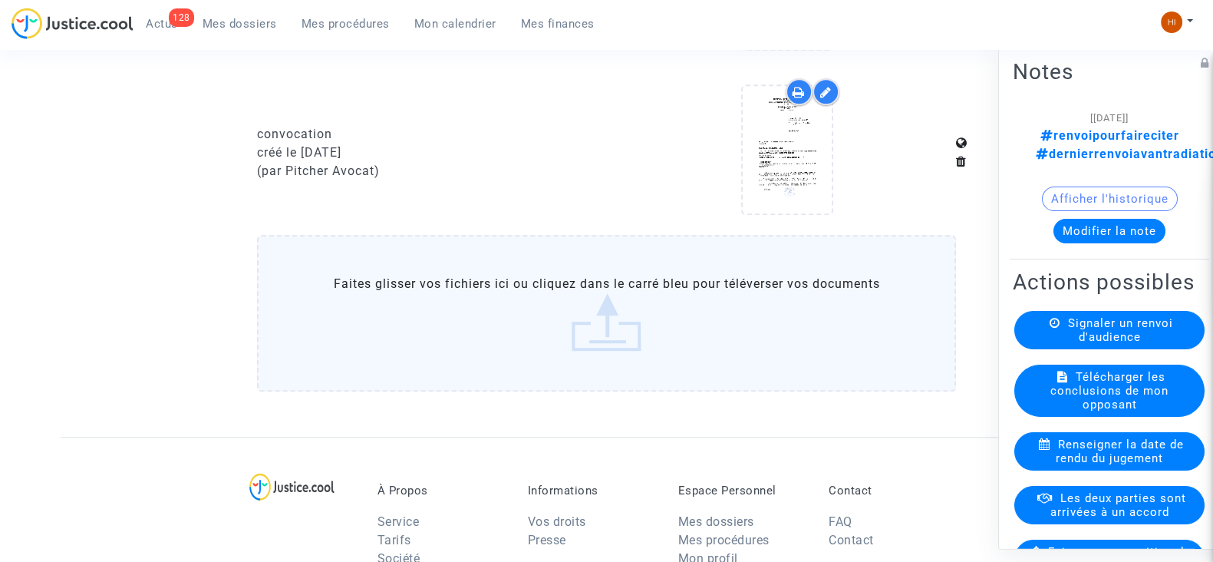
click at [509, 363] on label "Faites glisser vos fichiers ici ou cliquez dans le carré bleu pour téléverser v…" at bounding box center [606, 313] width 699 height 157
click at [0, 0] on input "Faites glisser vos fichiers ici ou cliquez dans le carré bleu pour téléverser v…" at bounding box center [0, 0] width 0 height 0
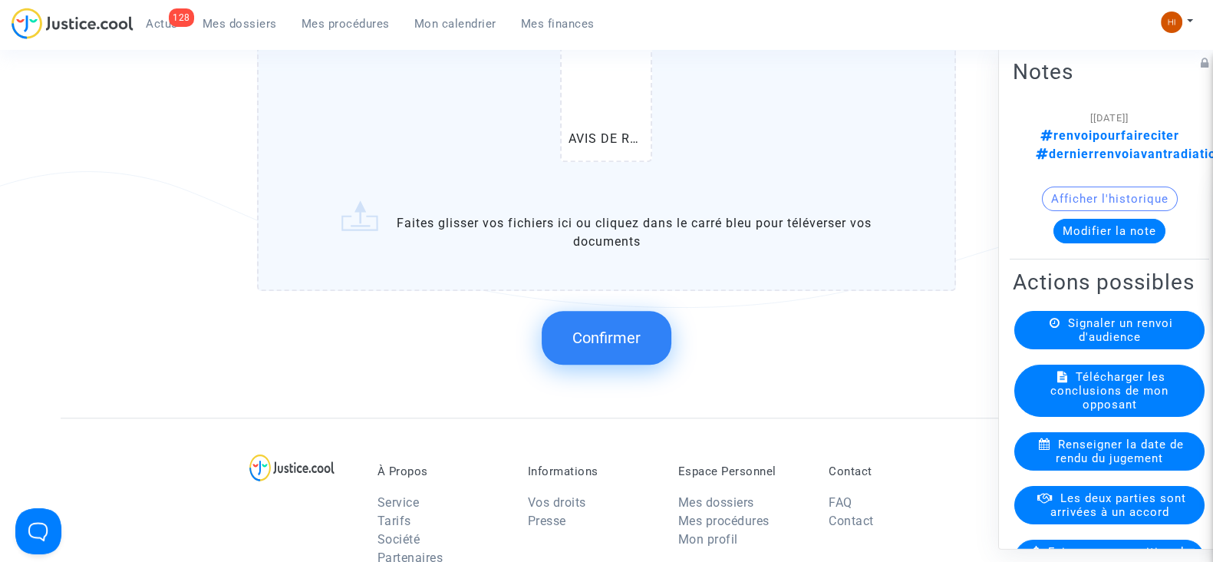
scroll to position [1623, 0]
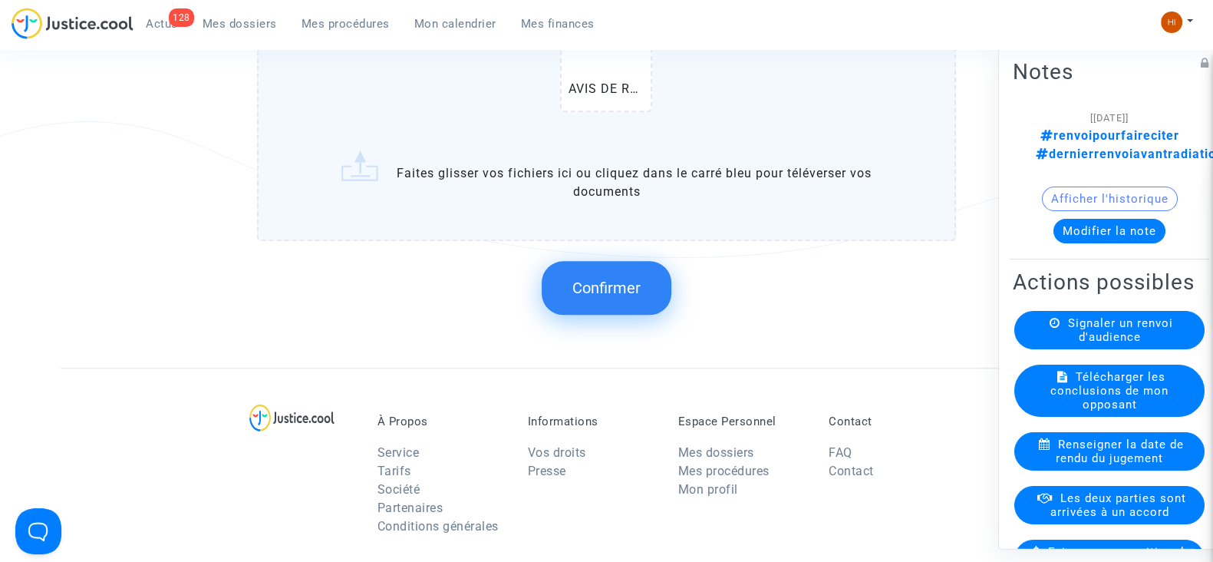
click at [616, 297] on span "Confirmer" at bounding box center [607, 288] width 68 height 18
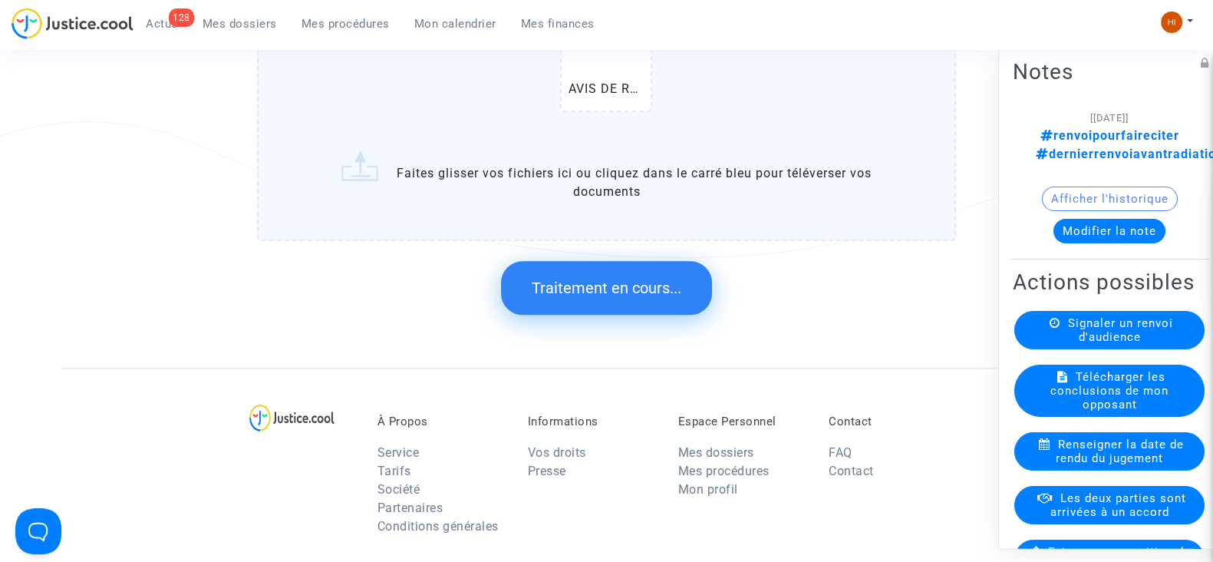
scroll to position [0, 0]
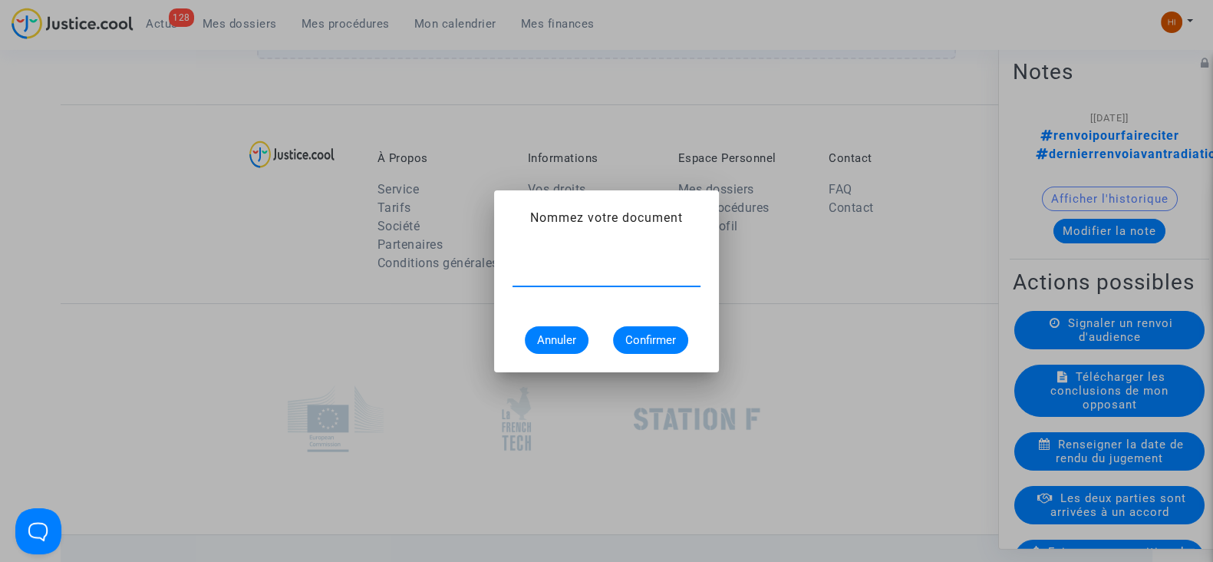
paste input "AVIS DE RENVOI"
type input "AVIS DE RENVOI"
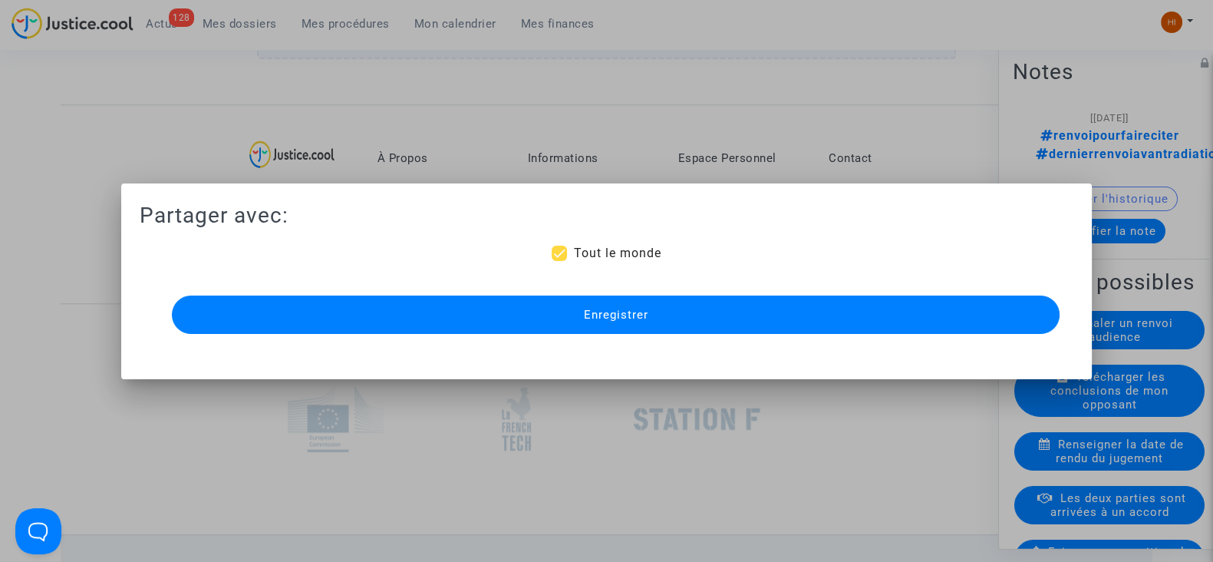
click at [606, 309] on span "Enregistrer" at bounding box center [615, 315] width 64 height 14
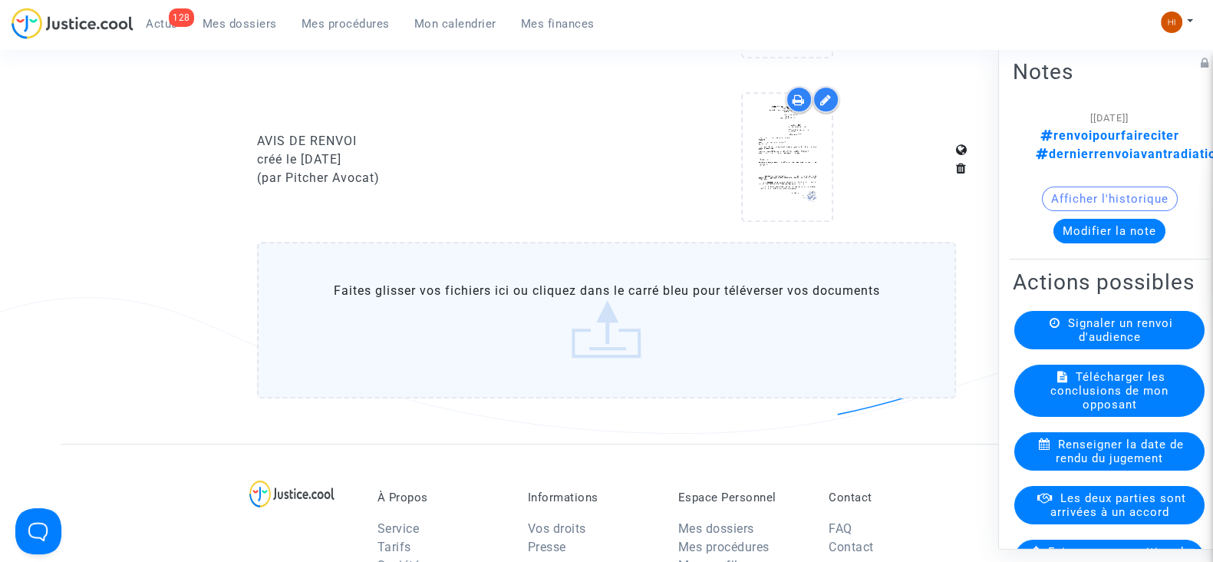
scroll to position [1450, 0]
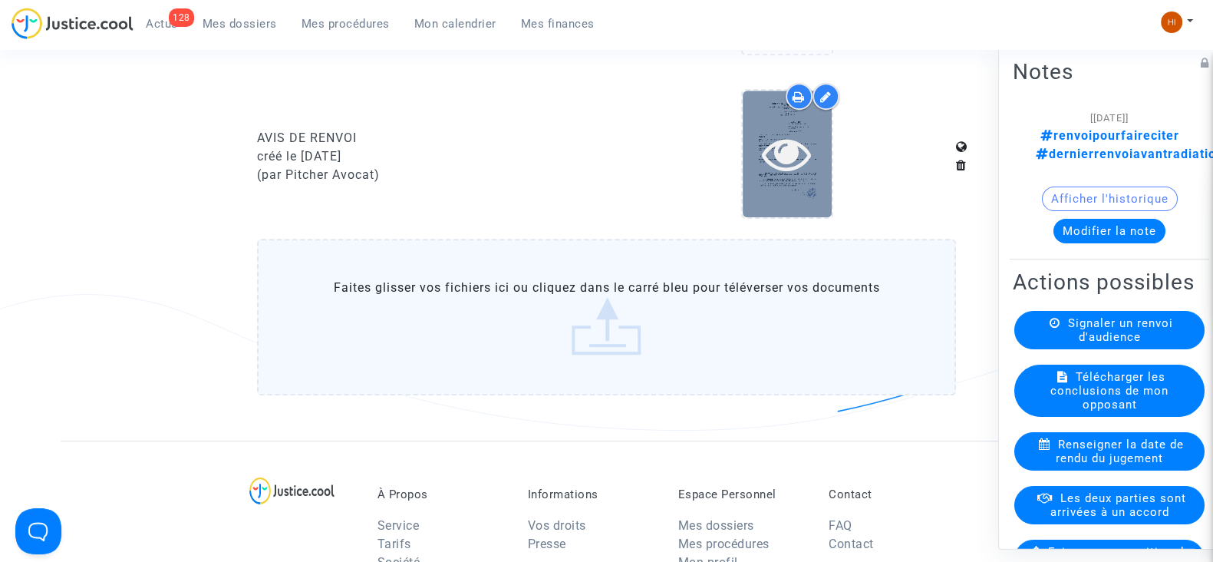
click at [789, 178] on icon at bounding box center [787, 153] width 50 height 49
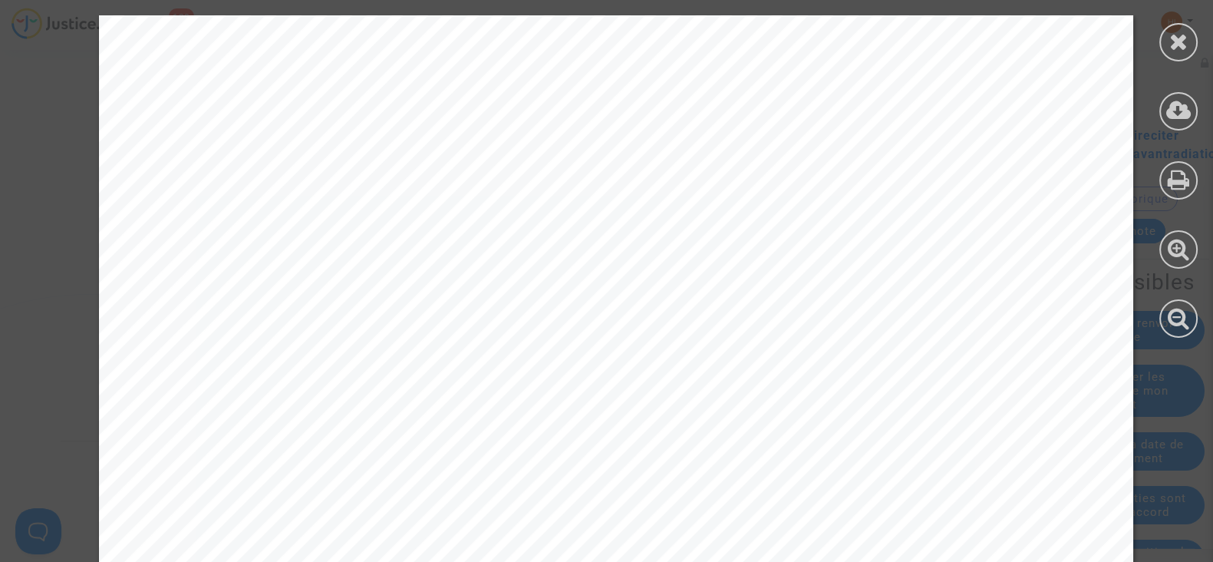
click at [1177, 38] on icon at bounding box center [1179, 41] width 19 height 23
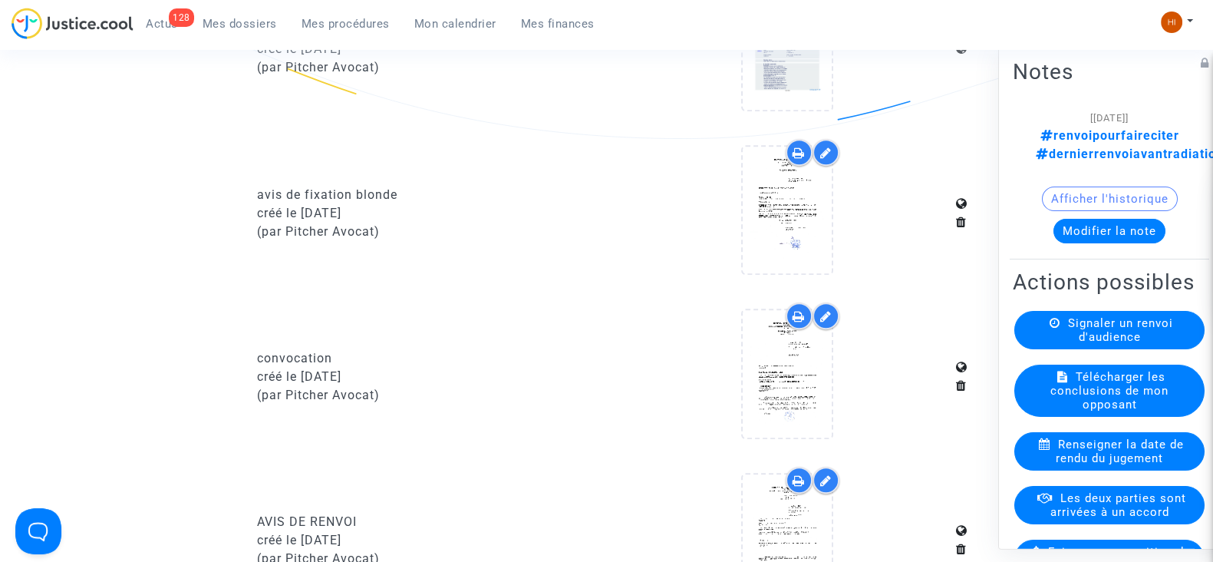
click at [352, 23] on span "Mes procédures" at bounding box center [346, 24] width 88 height 14
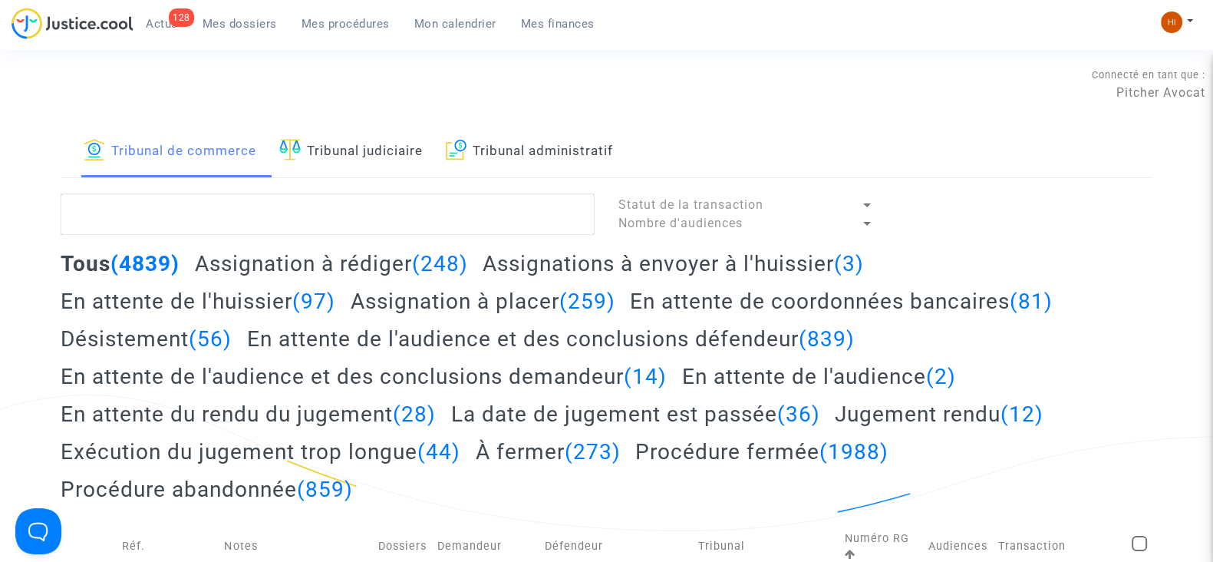
click at [408, 164] on link "Tribunal judiciaire" at bounding box center [351, 151] width 144 height 52
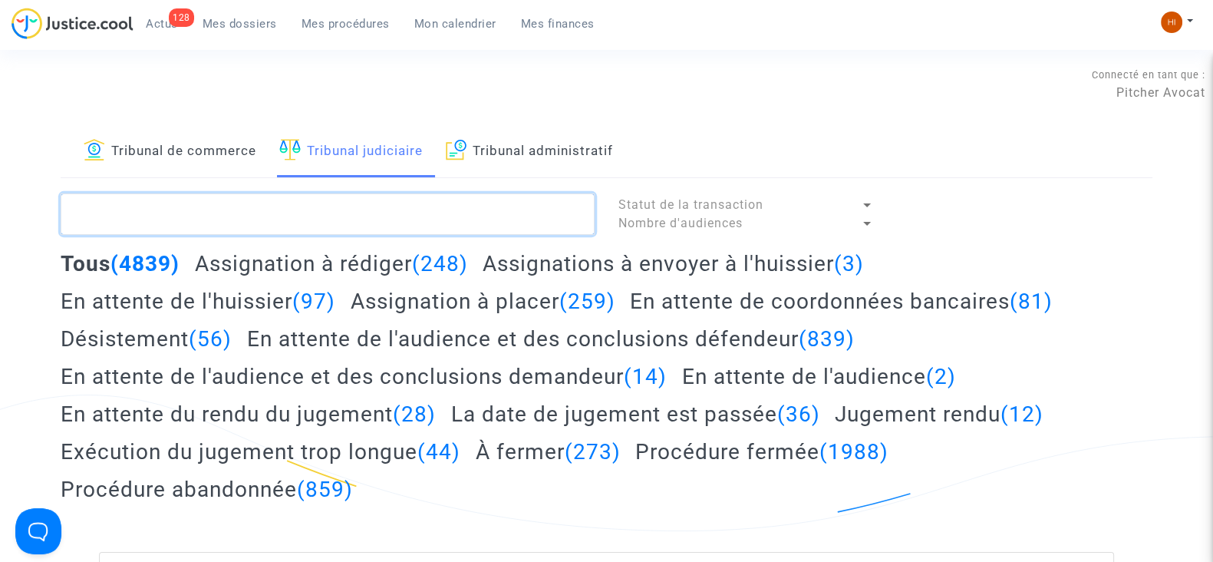
click at [361, 219] on textarea at bounding box center [328, 213] width 534 height 41
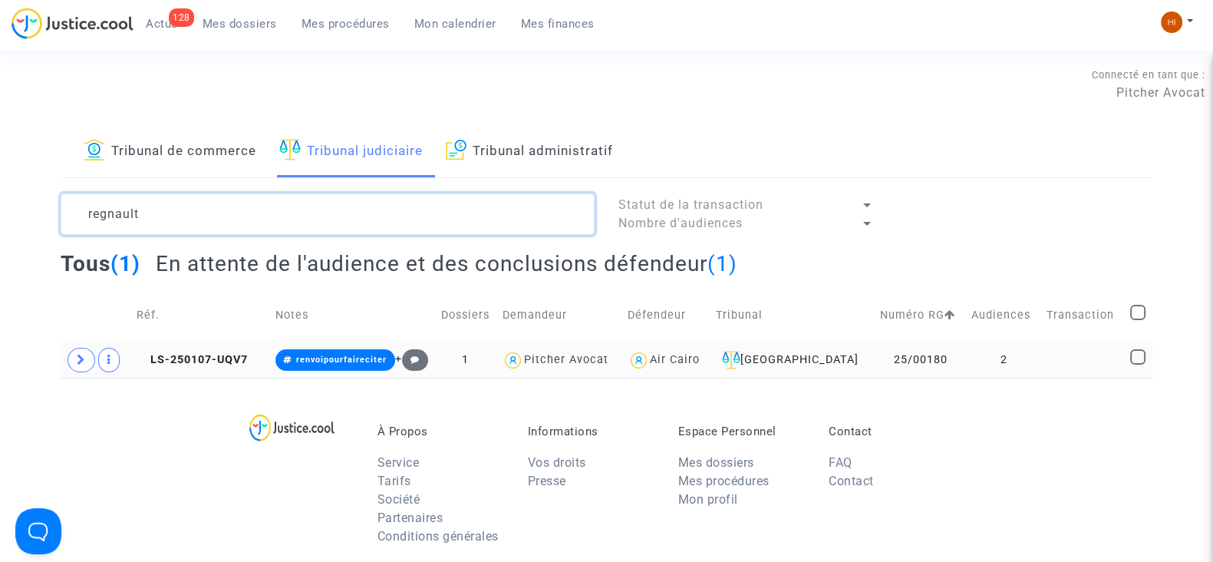
type textarea "regnault"
click at [995, 346] on td "2" at bounding box center [1003, 359] width 74 height 35
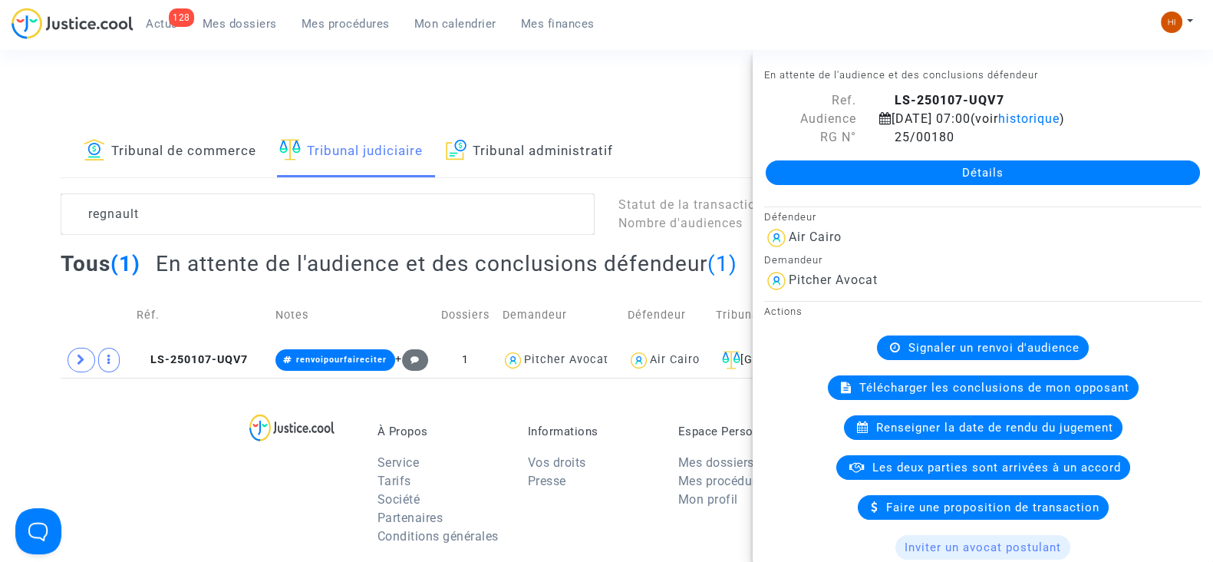
click at [947, 346] on span "Signaler un renvoi d'audience" at bounding box center [994, 348] width 171 height 14
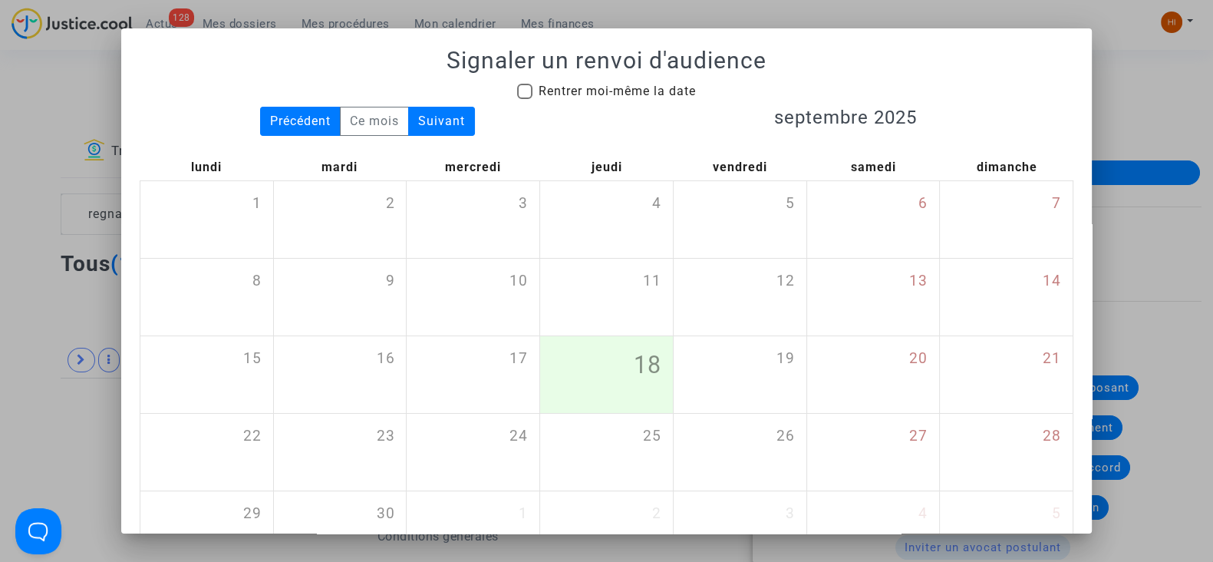
click at [579, 90] on span "Rentrer moi-même la date" at bounding box center [617, 91] width 157 height 15
click at [525, 99] on input "Rentrer moi-même la date" at bounding box center [524, 99] width 1 height 1
checkbox input "true"
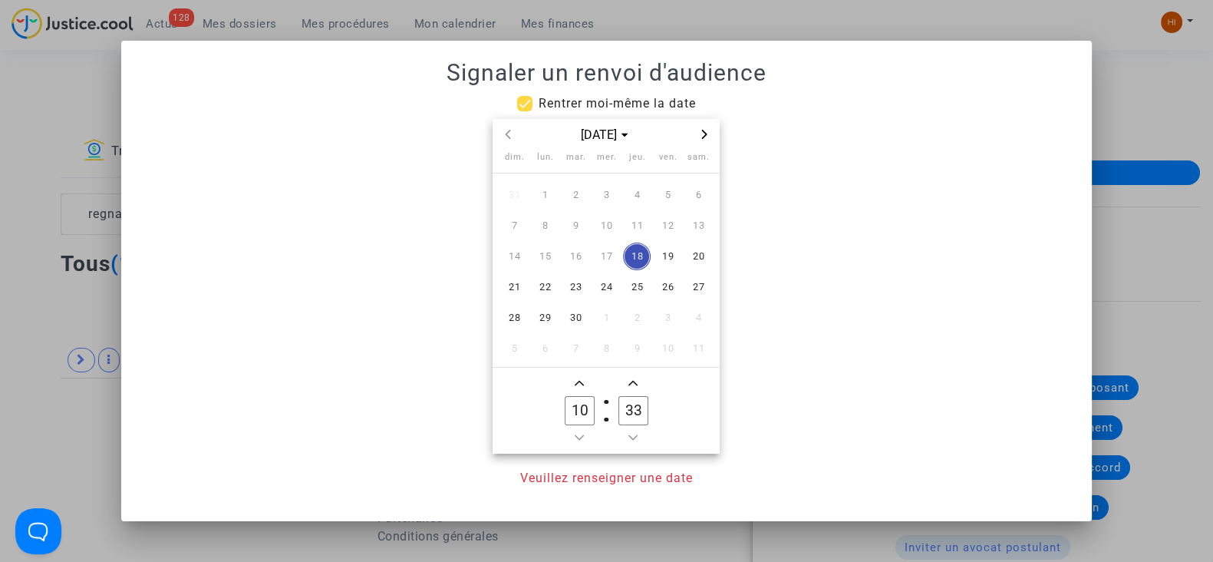
click at [706, 135] on icon "Next month" at bounding box center [704, 134] width 5 height 9
click at [568, 228] on span "6" at bounding box center [576, 226] width 28 height 28
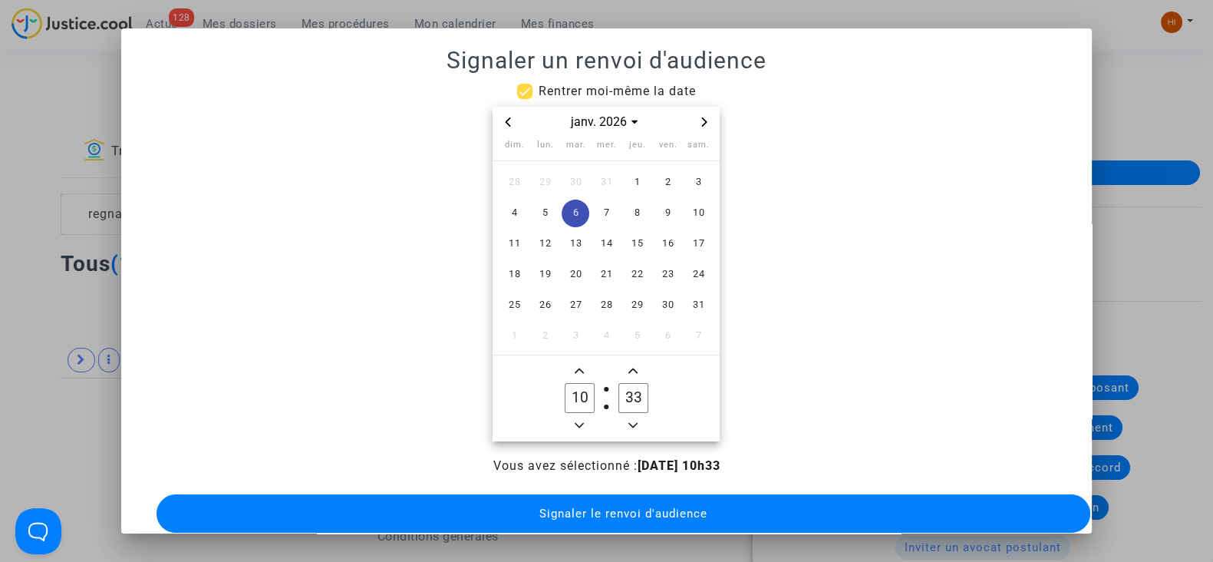
click at [576, 424] on icon "Minus a hour" at bounding box center [579, 425] width 9 height 9
type input "09"
click at [635, 398] on input "33" at bounding box center [633, 397] width 29 height 29
type input "00"
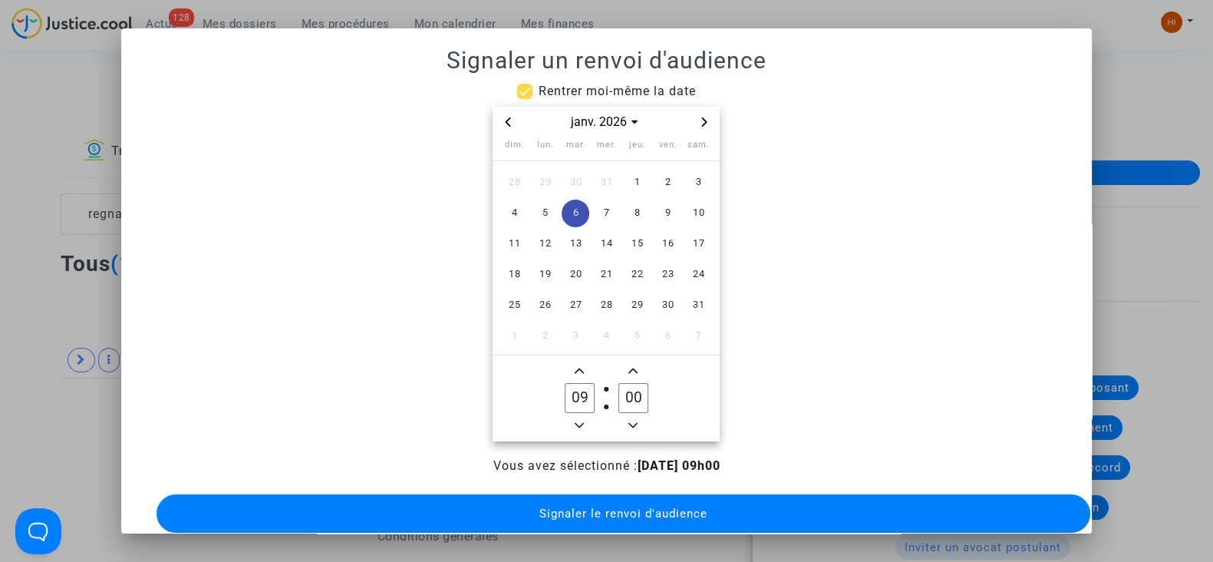
click at [541, 503] on button "Signaler le renvoi d'audience" at bounding box center [624, 513] width 934 height 38
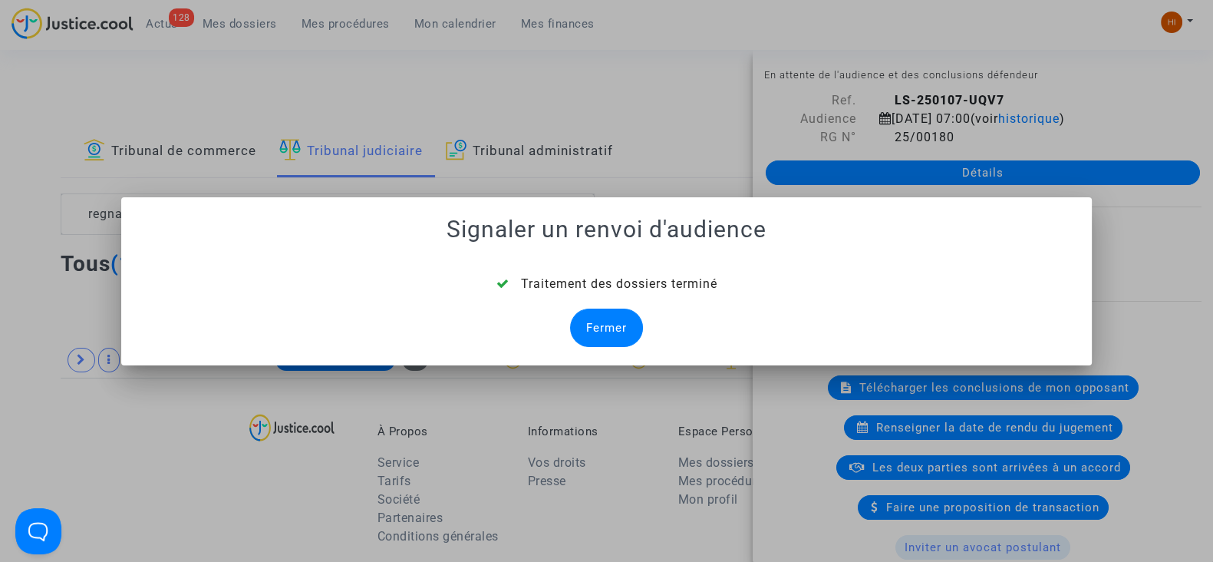
click at [638, 299] on div "Traitement des dossiers terminé Fermer" at bounding box center [607, 311] width 934 height 72
click at [612, 322] on div "Fermer" at bounding box center [606, 328] width 73 height 38
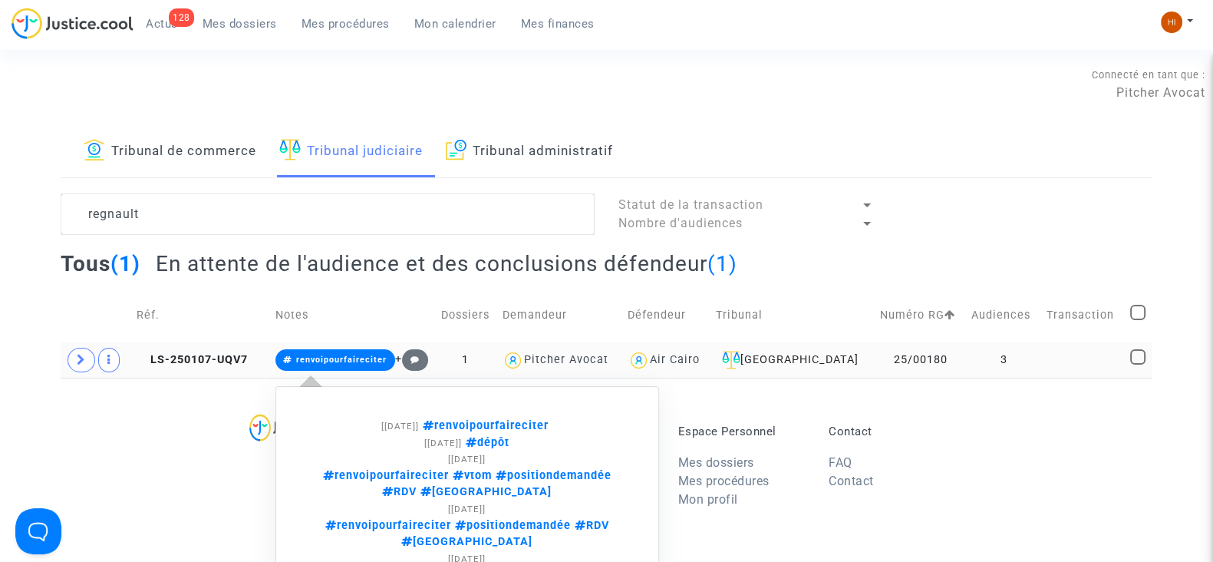
click at [342, 351] on span "renvoipourfaireciter" at bounding box center [336, 359] width 120 height 21
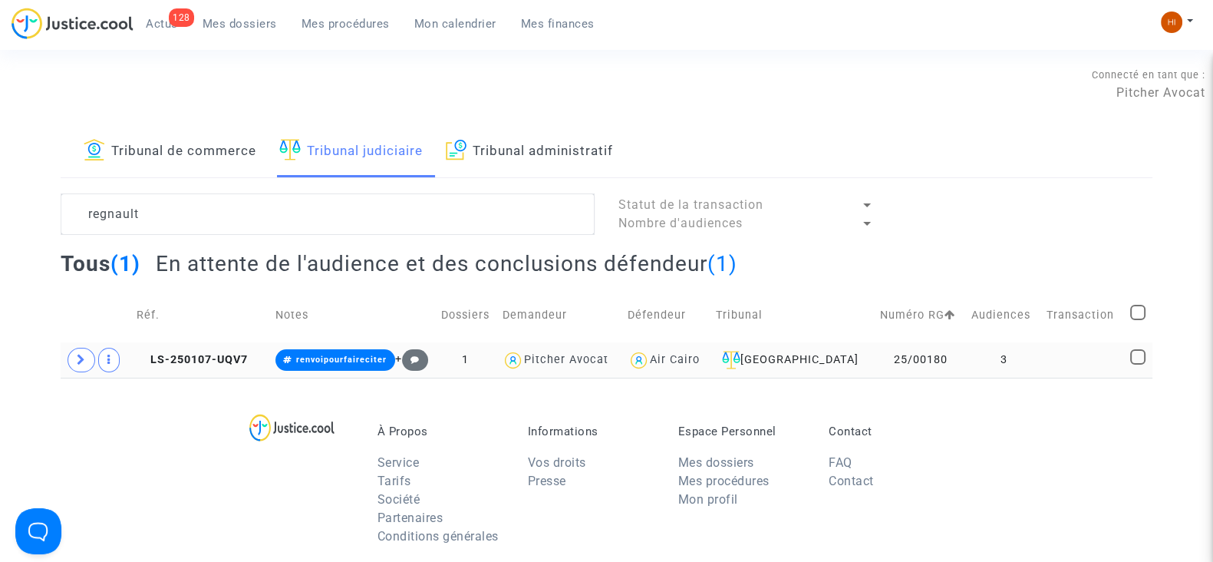
click at [1002, 355] on td "3" at bounding box center [1003, 359] width 74 height 35
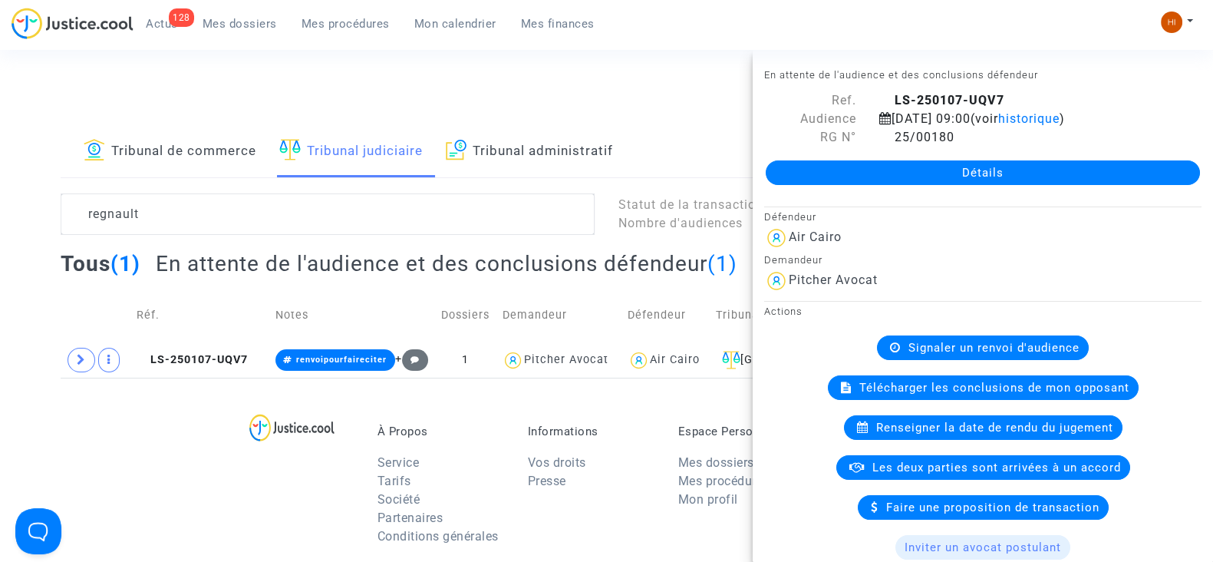
click at [1052, 169] on link "Détails" at bounding box center [983, 172] width 434 height 25
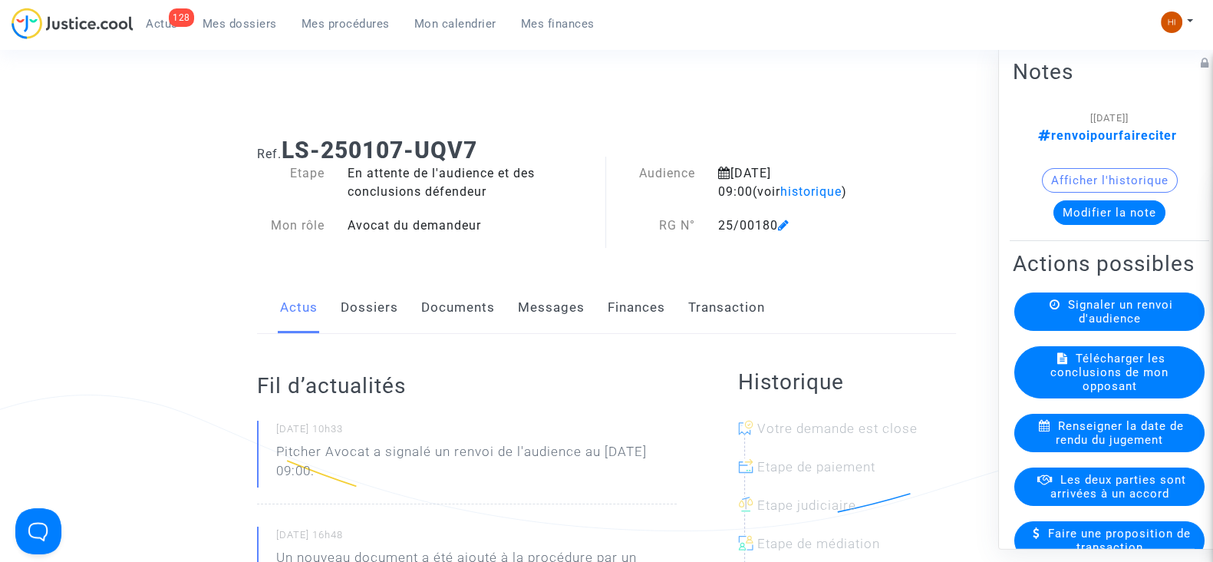
click at [1079, 210] on button "Modifier la note" at bounding box center [1110, 212] width 112 height 25
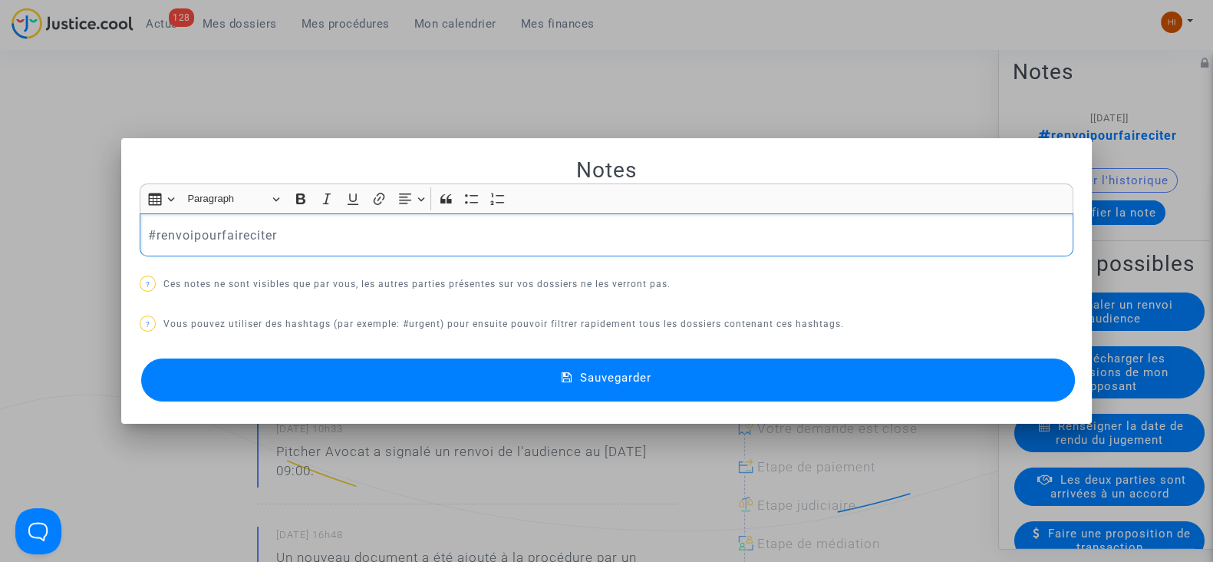
click at [653, 243] on p "#renvoipourfaireciter" at bounding box center [607, 235] width 918 height 19
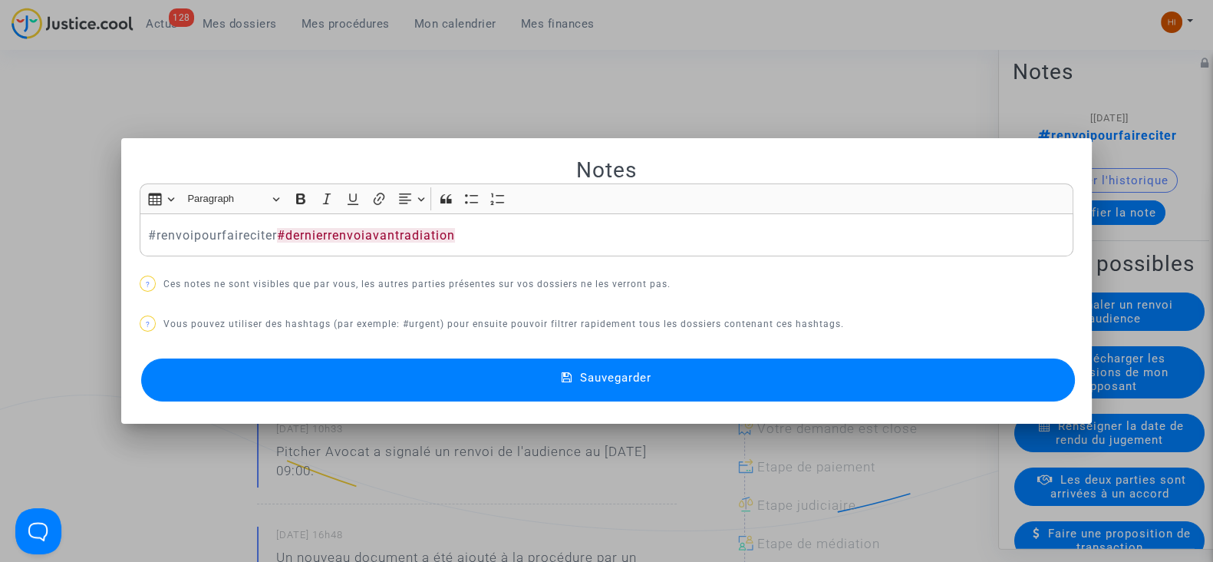
click at [513, 378] on button "Sauvegarder" at bounding box center [608, 379] width 934 height 43
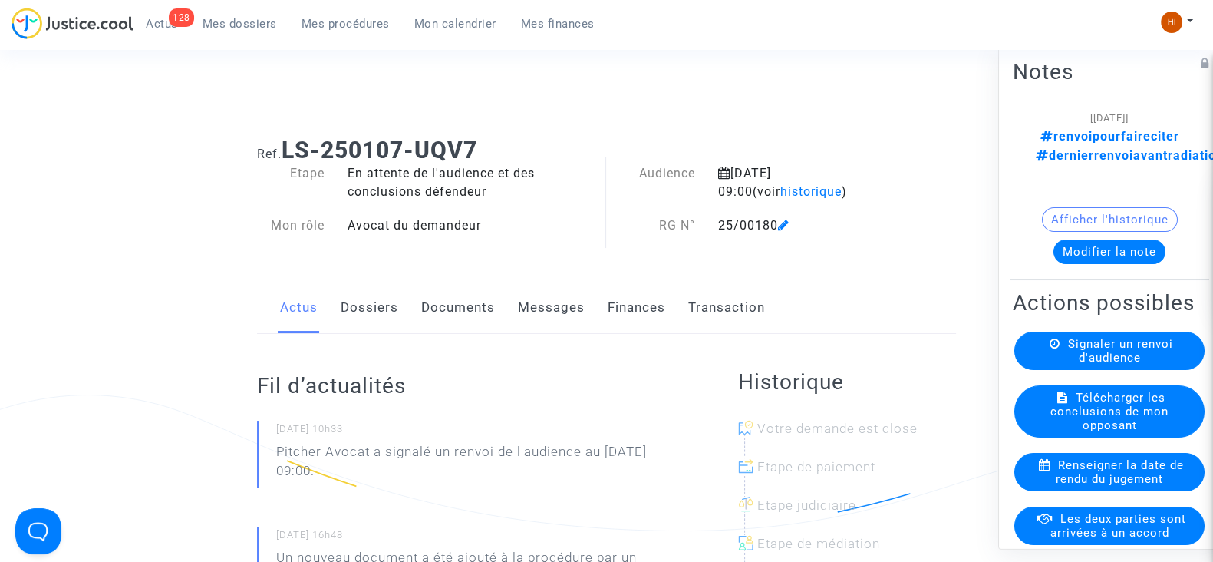
click at [1096, 239] on button "Modifier la note" at bounding box center [1110, 251] width 112 height 25
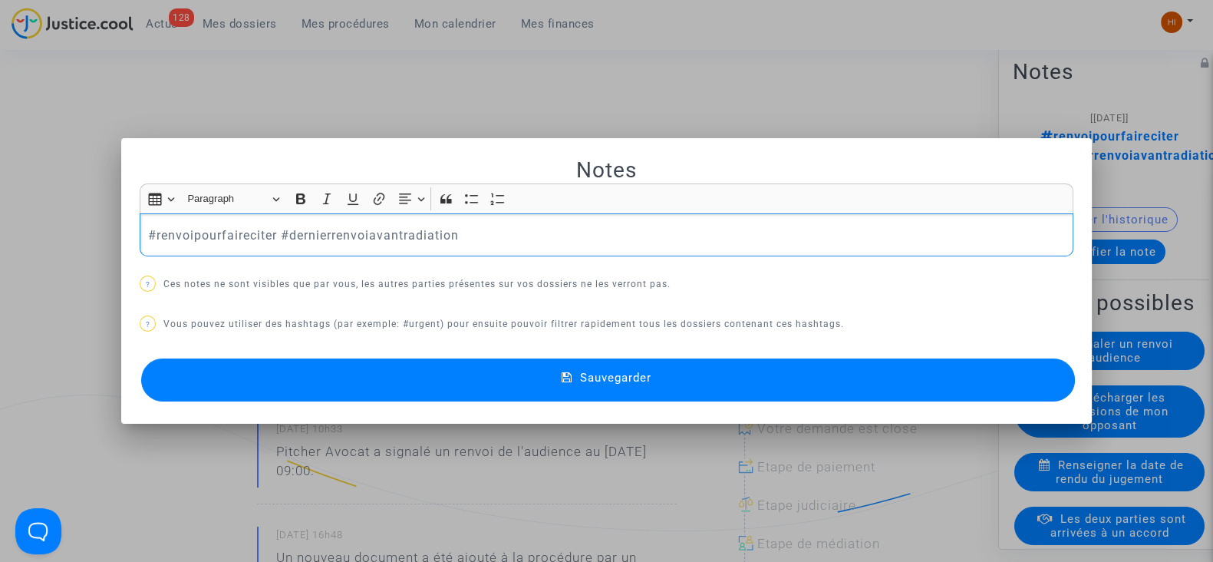
drag, startPoint x: 279, startPoint y: 236, endPoint x: 493, endPoint y: 217, distance: 214.9
click at [493, 217] on div "#renvoipourfaireciter #dernierrenvoiavantradiation" at bounding box center [607, 234] width 934 height 43
click at [148, 232] on p "#renvoipourfaireciter" at bounding box center [607, 235] width 918 height 19
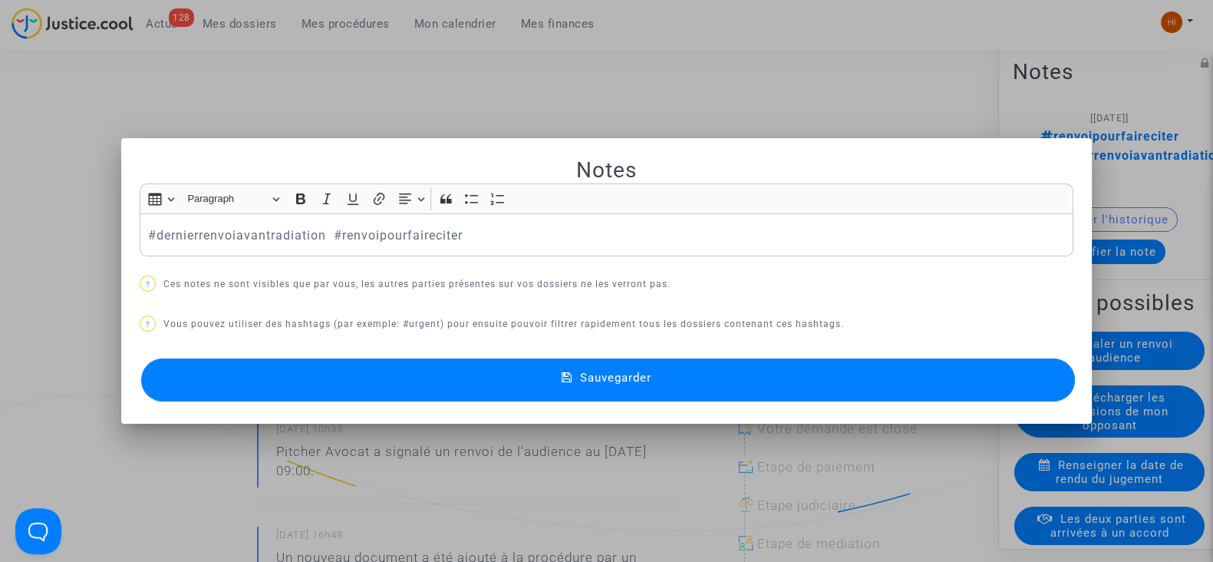
click at [437, 384] on button "Sauvegarder" at bounding box center [608, 379] width 934 height 43
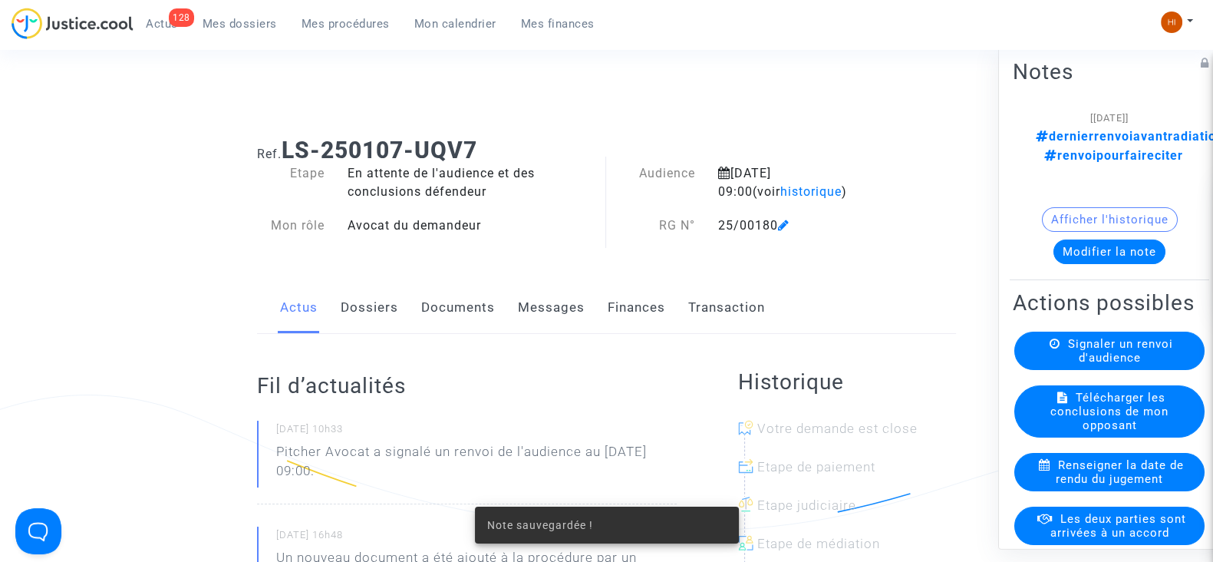
click at [460, 314] on link "Documents" at bounding box center [458, 307] width 74 height 51
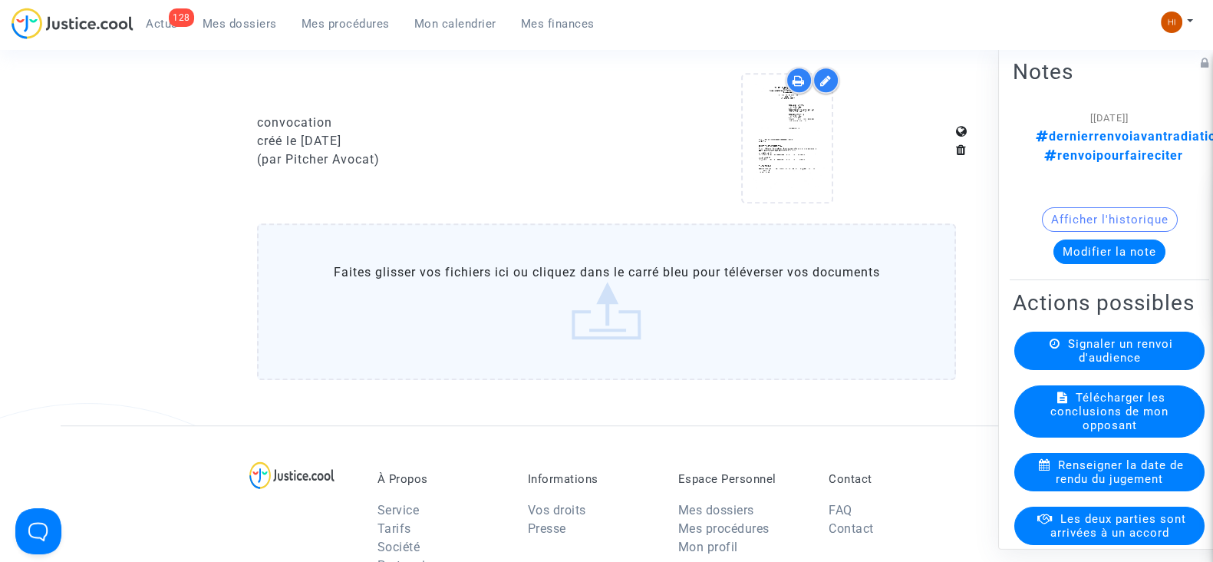
scroll to position [1345, 0]
click at [757, 265] on label "Faites glisser vos fichiers ici ou cliquez dans le carré bleu pour téléverser v…" at bounding box center [606, 298] width 699 height 157
click at [0, 0] on input "Faites glisser vos fichiers ici ou cliquez dans le carré bleu pour téléverser v…" at bounding box center [0, 0] width 0 height 0
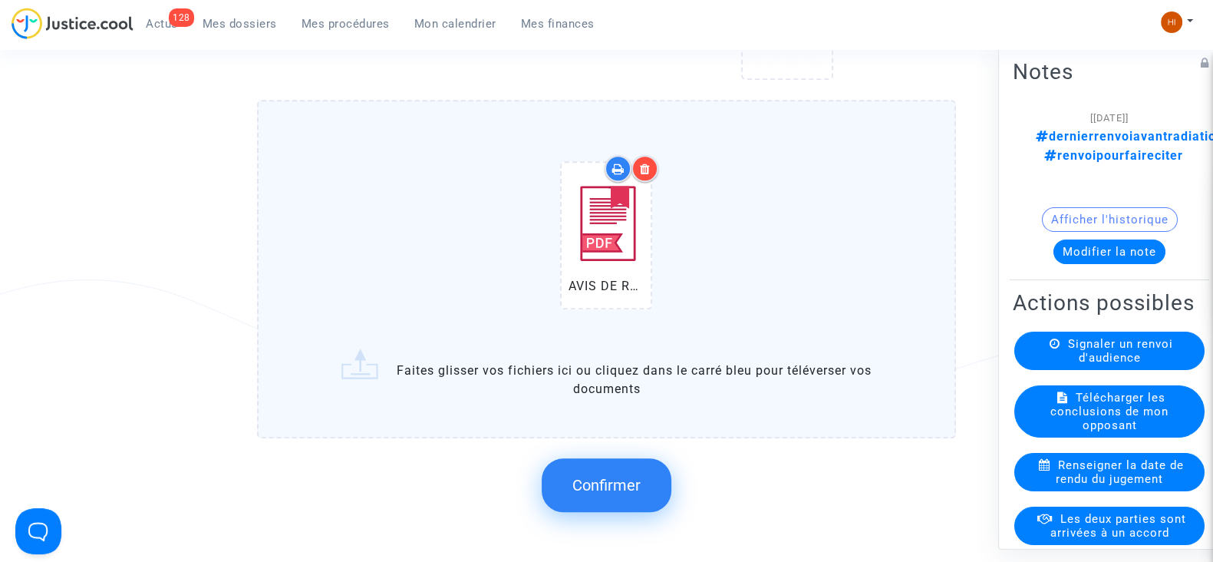
scroll to position [1505, 0]
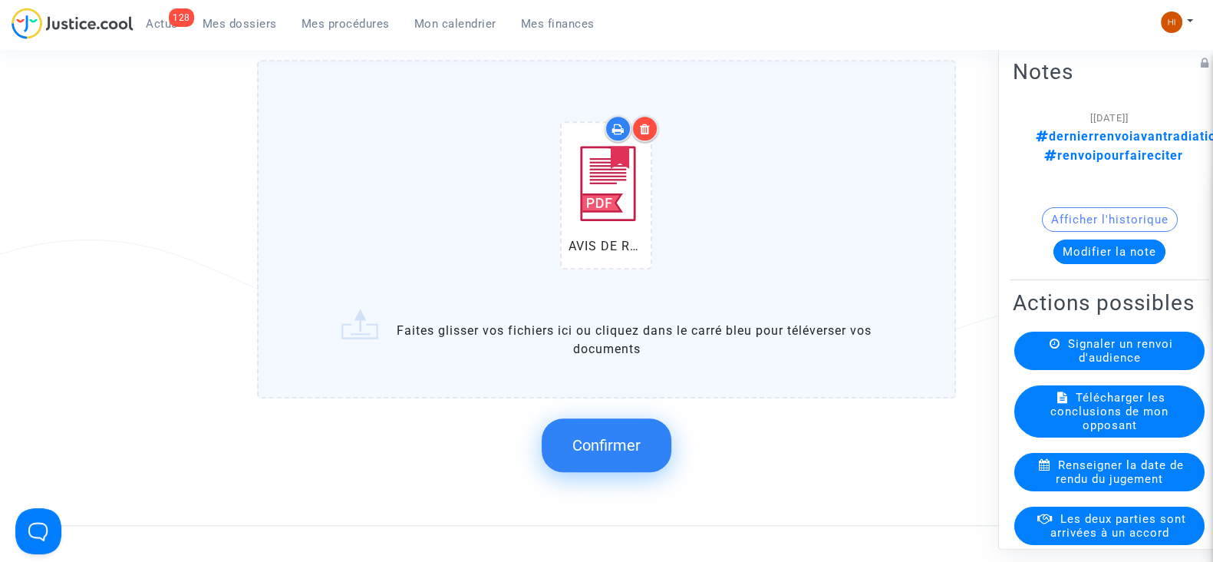
click at [603, 443] on span "Confirmer" at bounding box center [607, 445] width 68 height 18
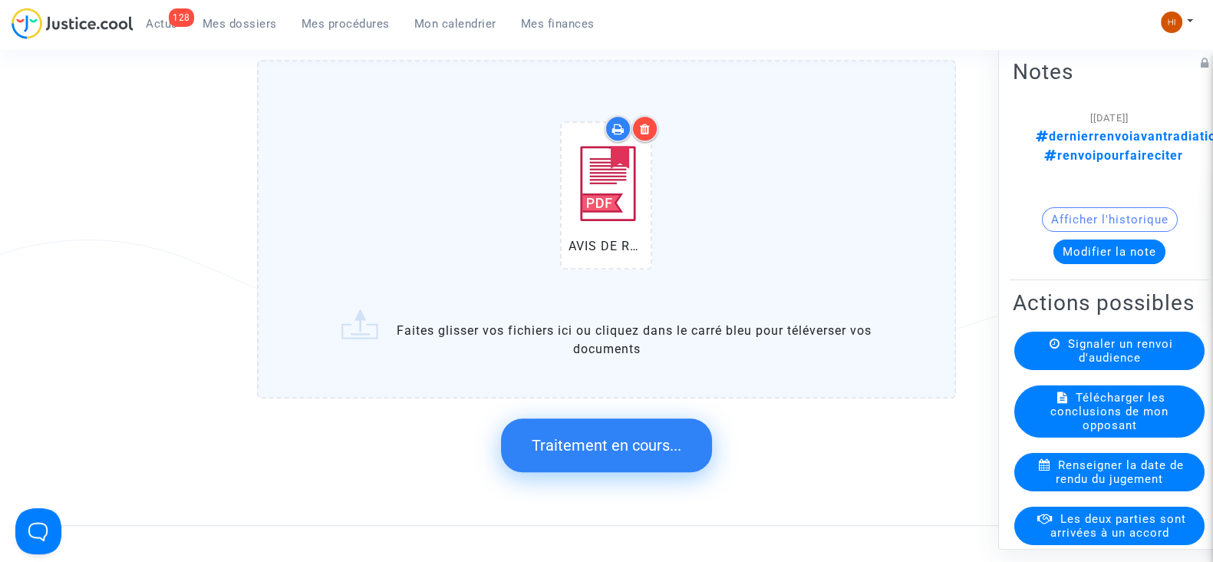
scroll to position [0, 0]
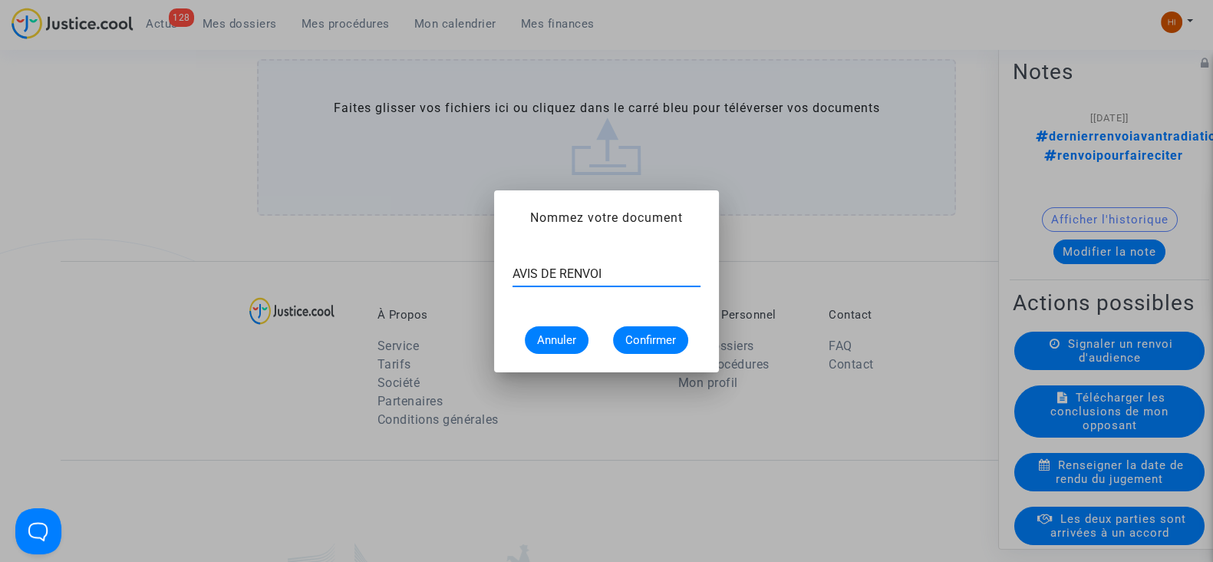
type input "AVIS DE RENVOI"
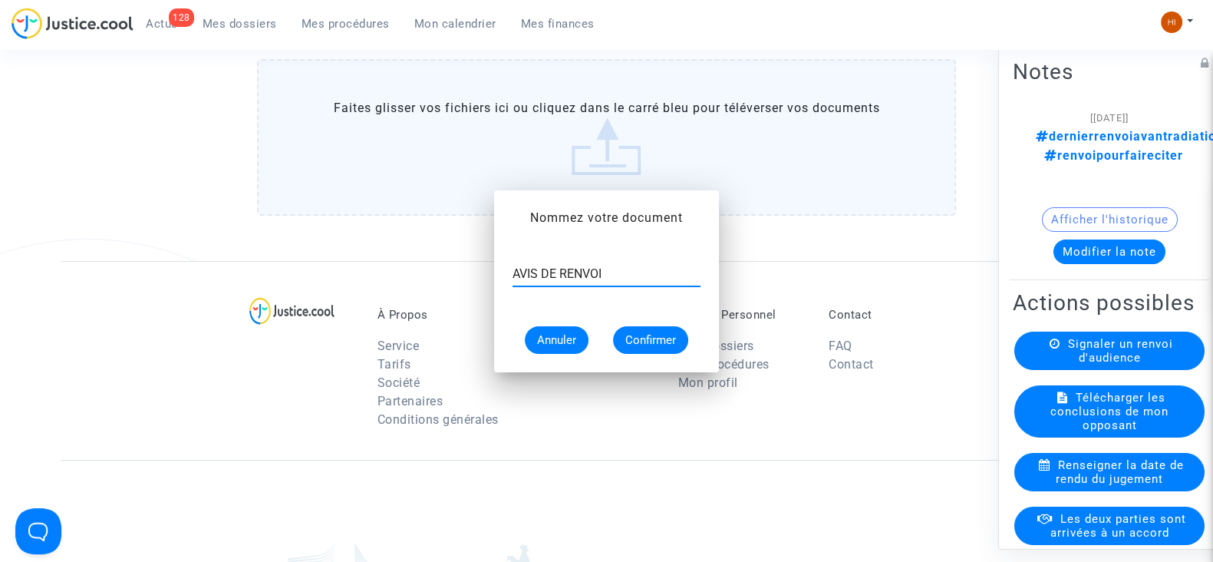
scroll to position [1505, 0]
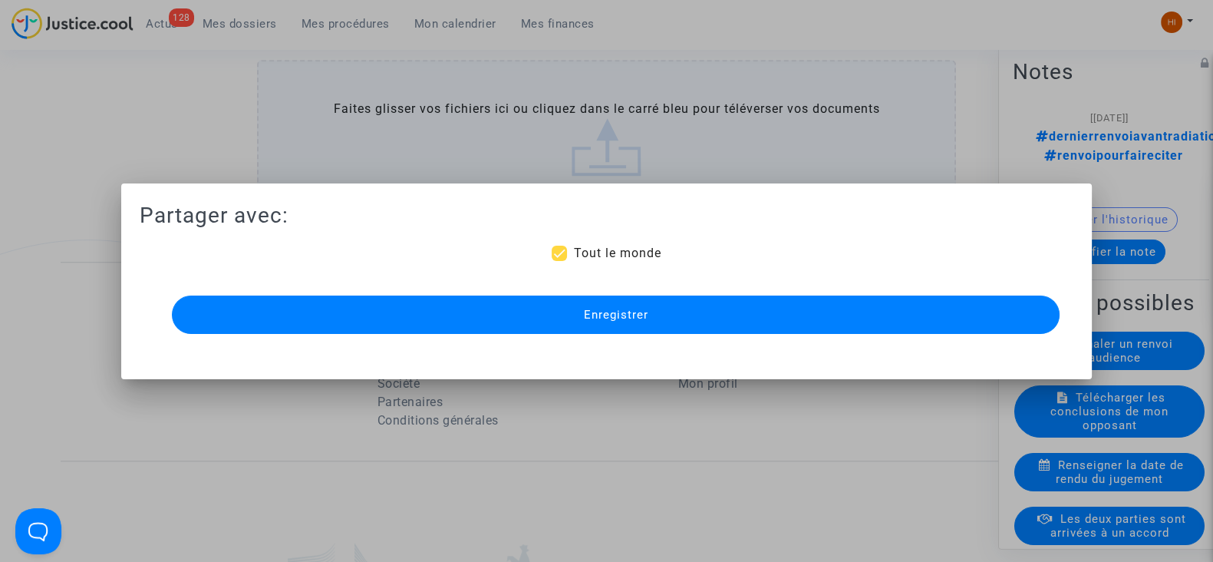
click at [530, 302] on button "Enregistrer" at bounding box center [616, 314] width 888 height 38
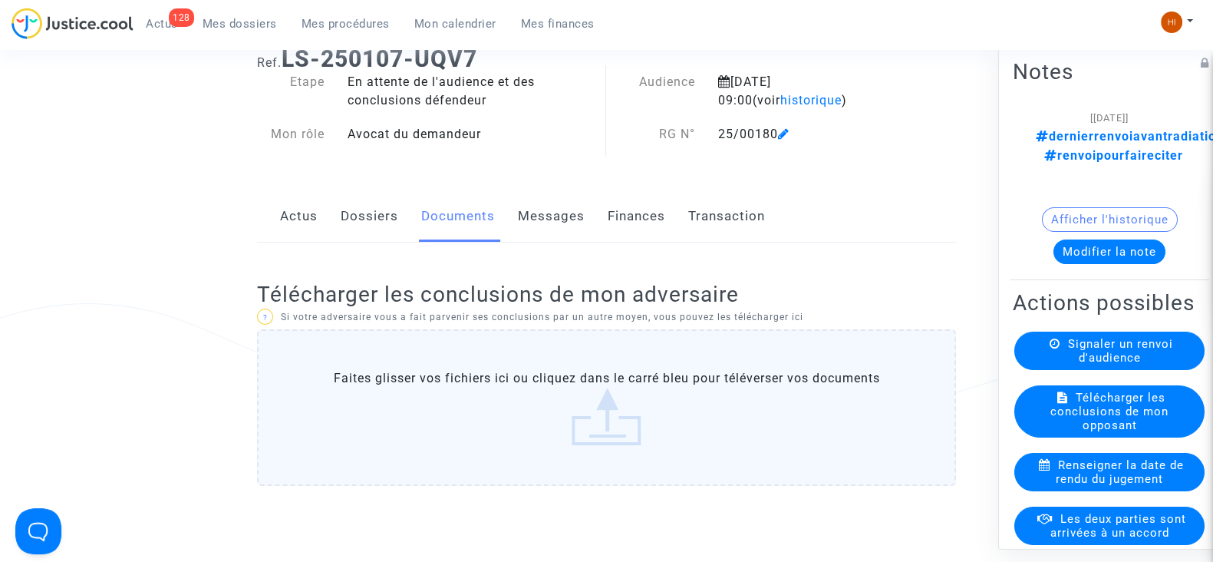
scroll to position [0, 0]
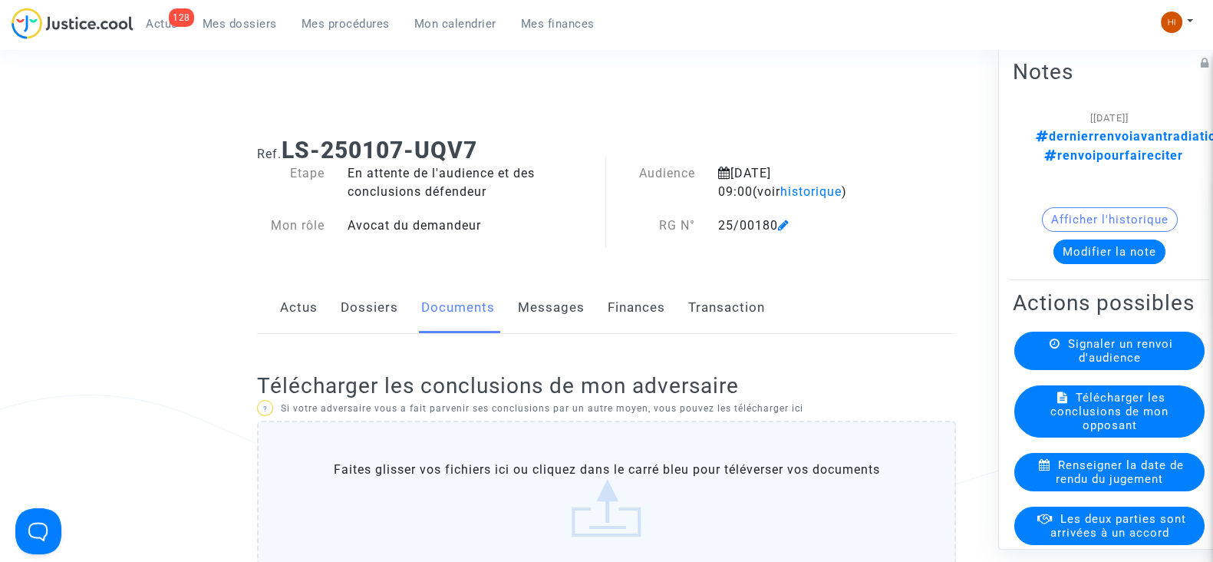
click at [338, 23] on span "Mes procédures" at bounding box center [346, 24] width 88 height 14
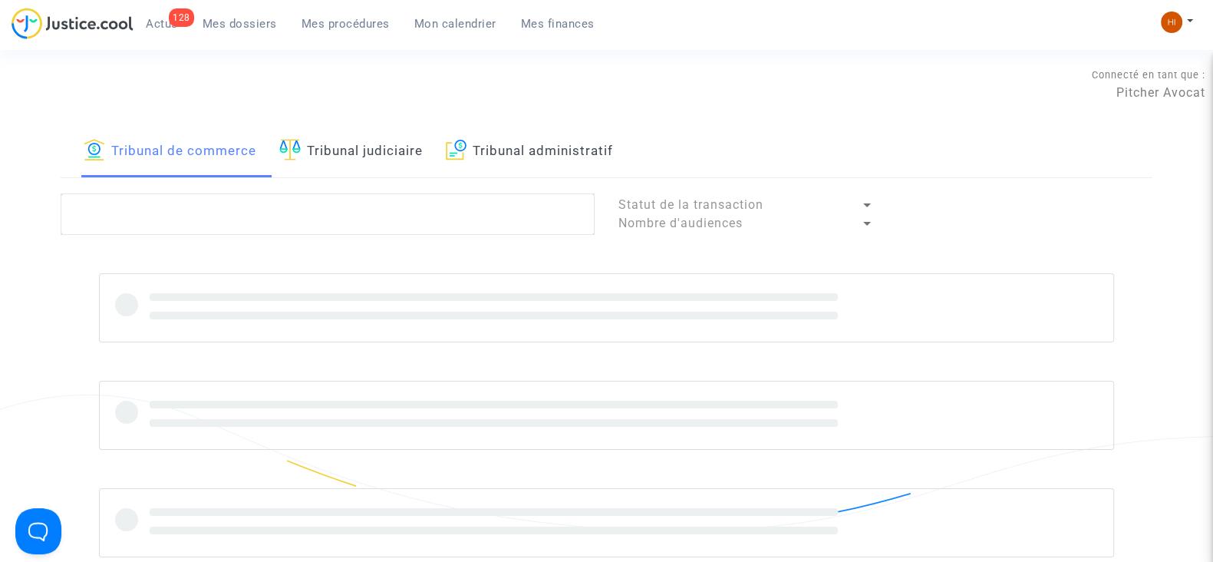
click at [393, 167] on link "Tribunal judiciaire" at bounding box center [351, 151] width 144 height 52
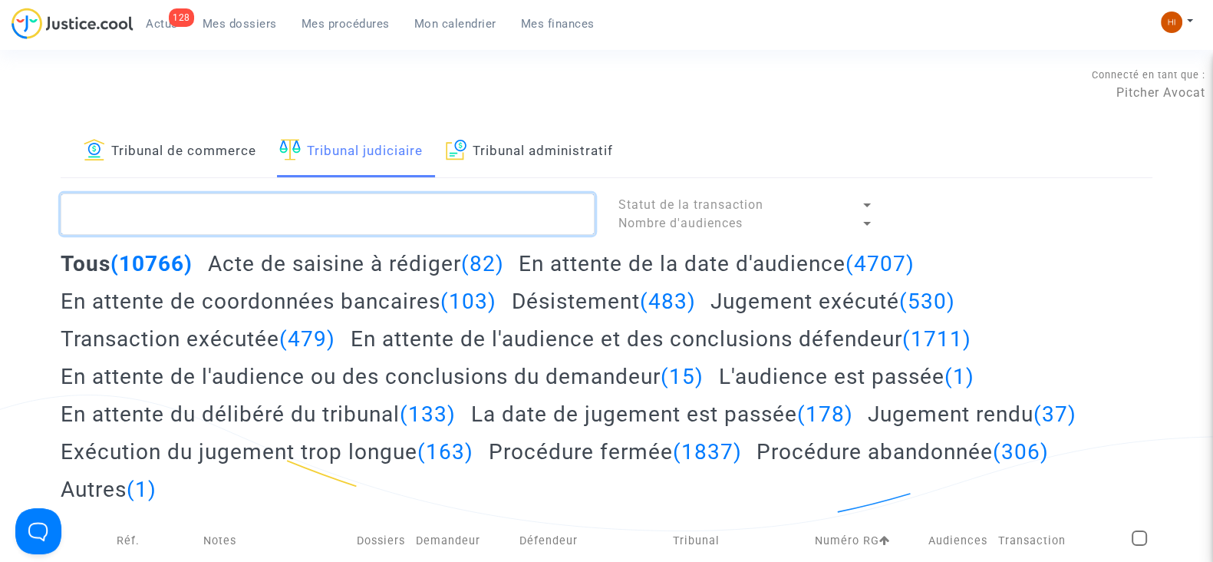
click at [393, 216] on textarea at bounding box center [328, 213] width 534 height 41
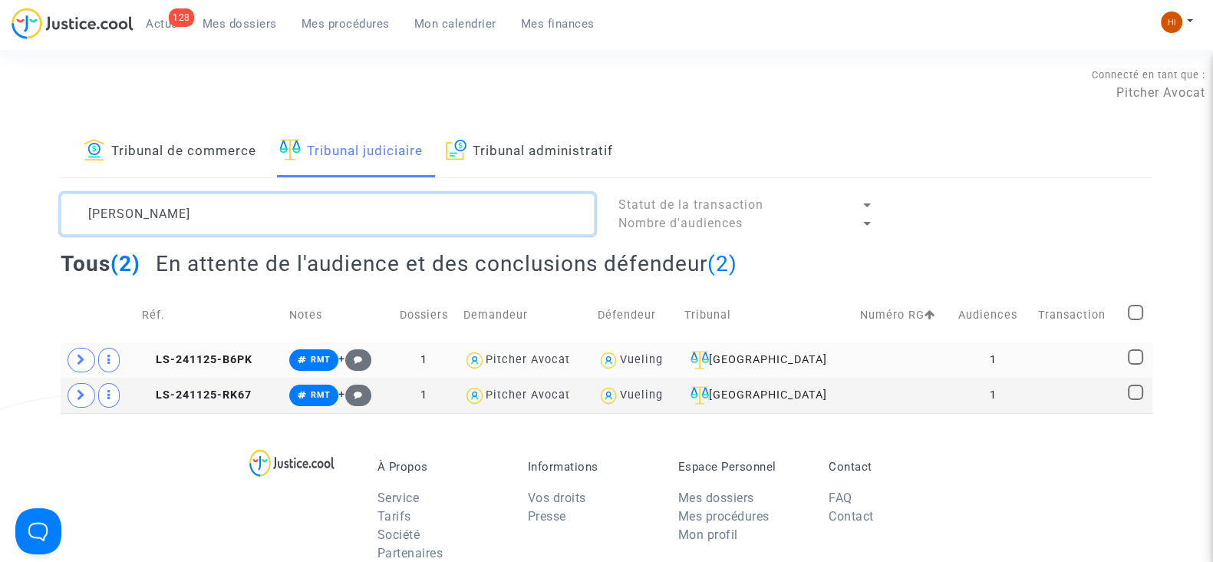
type textarea "tessier sylvie"
click at [1005, 353] on td "1" at bounding box center [993, 359] width 80 height 35
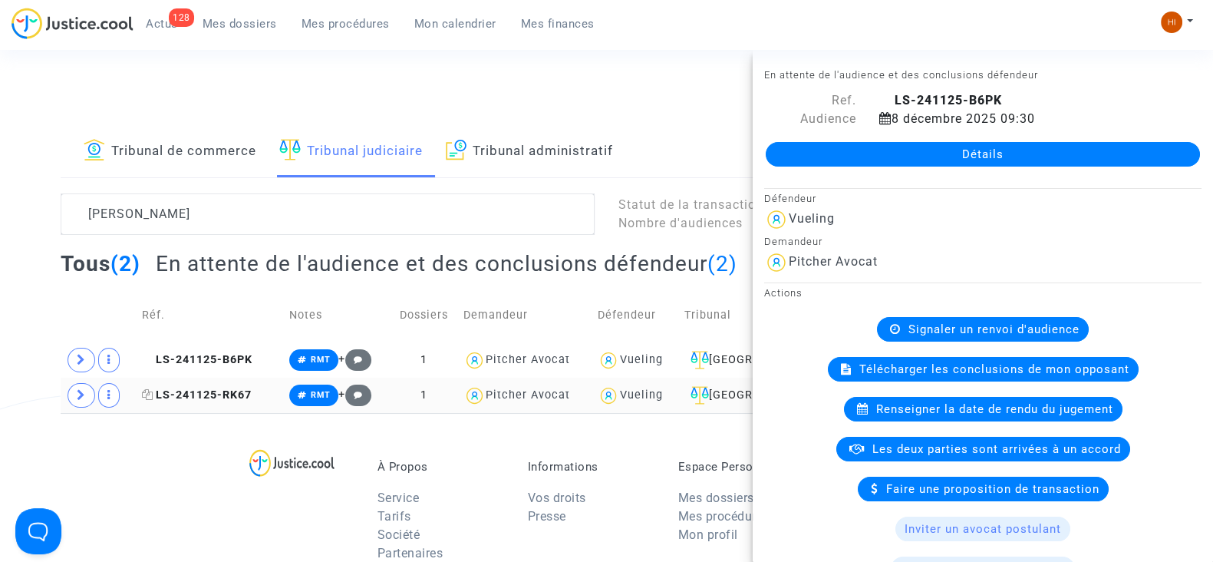
click at [231, 395] on span "LS-241125-RK67" at bounding box center [197, 394] width 110 height 13
click at [82, 363] on icon at bounding box center [81, 360] width 9 height 12
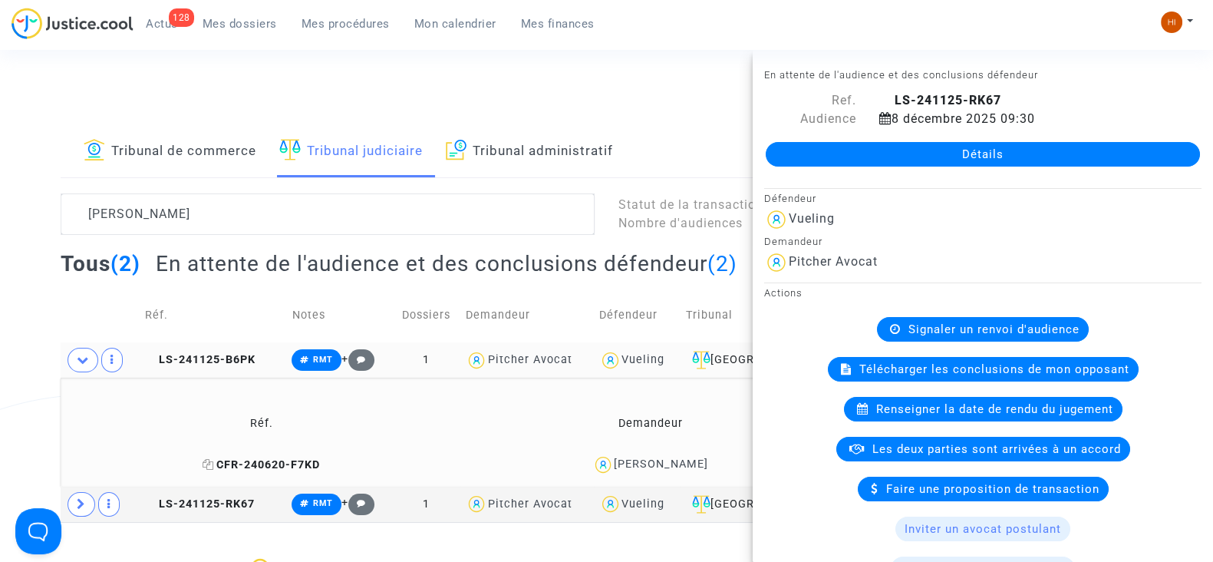
click at [287, 466] on span "CFR-240620-F7KD" at bounding box center [261, 464] width 117 height 13
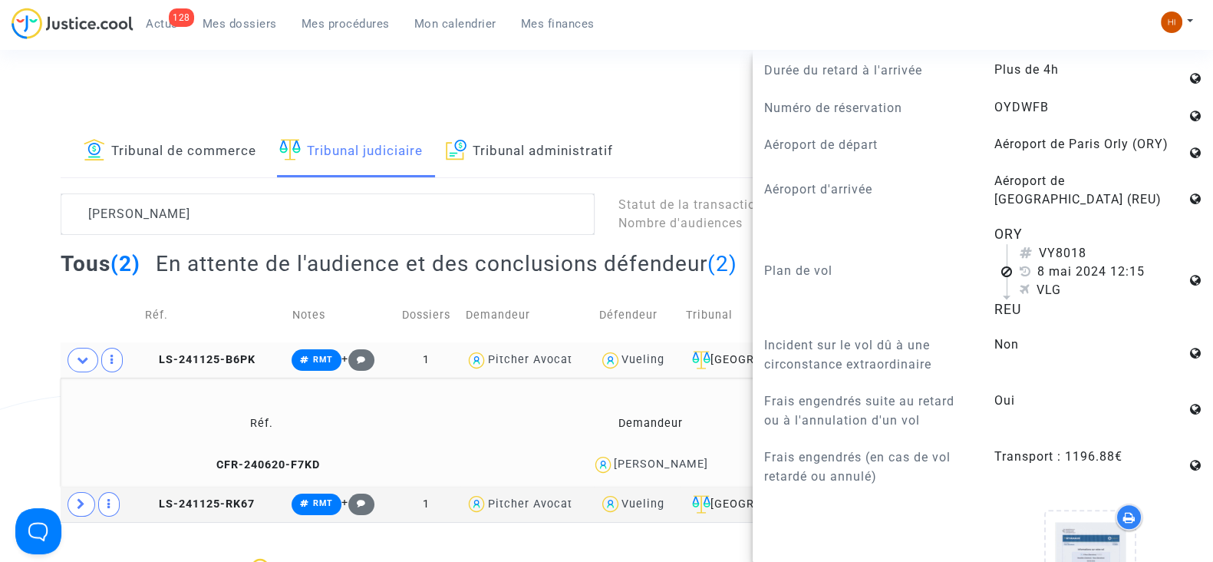
scroll to position [1091, 0]
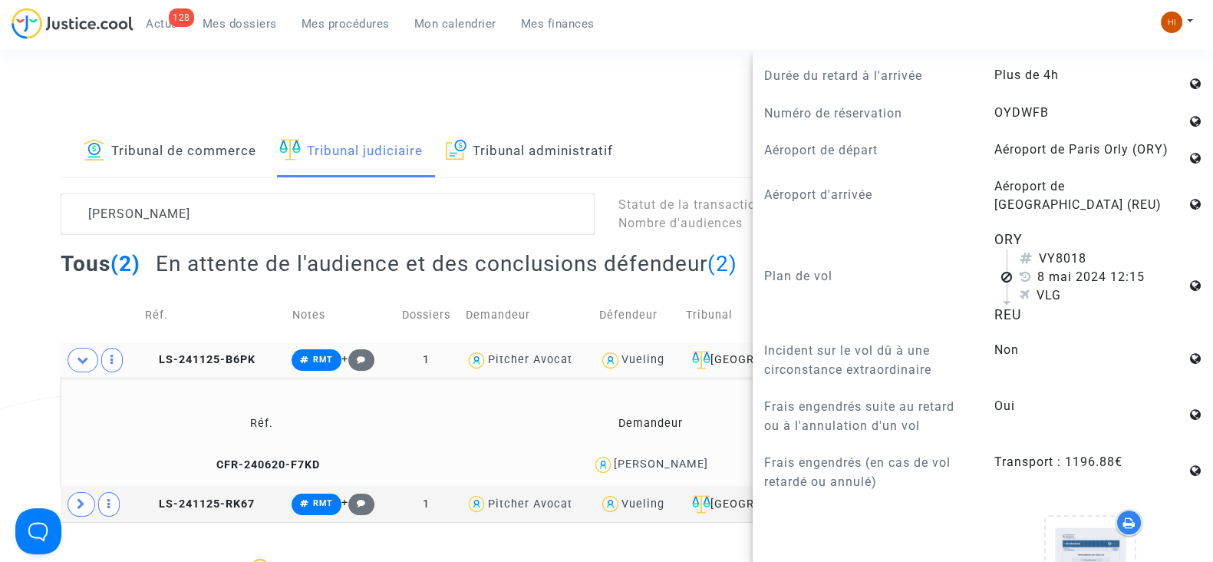
drag, startPoint x: 1033, startPoint y: 222, endPoint x: 1148, endPoint y: 241, distance: 116.7
click at [1148, 249] on div "VY8018 8 mai 2024 12:15 VLG" at bounding box center [1097, 276] width 180 height 55
copy div "VY8018 8 mai 2024 12:15"
drag, startPoint x: 982, startPoint y: 195, endPoint x: 1019, endPoint y: 270, distance: 84.1
click at [1019, 270] on div "ORY VY8018 8 mai 2024 12:15 VLG REU" at bounding box center [1098, 277] width 230 height 96
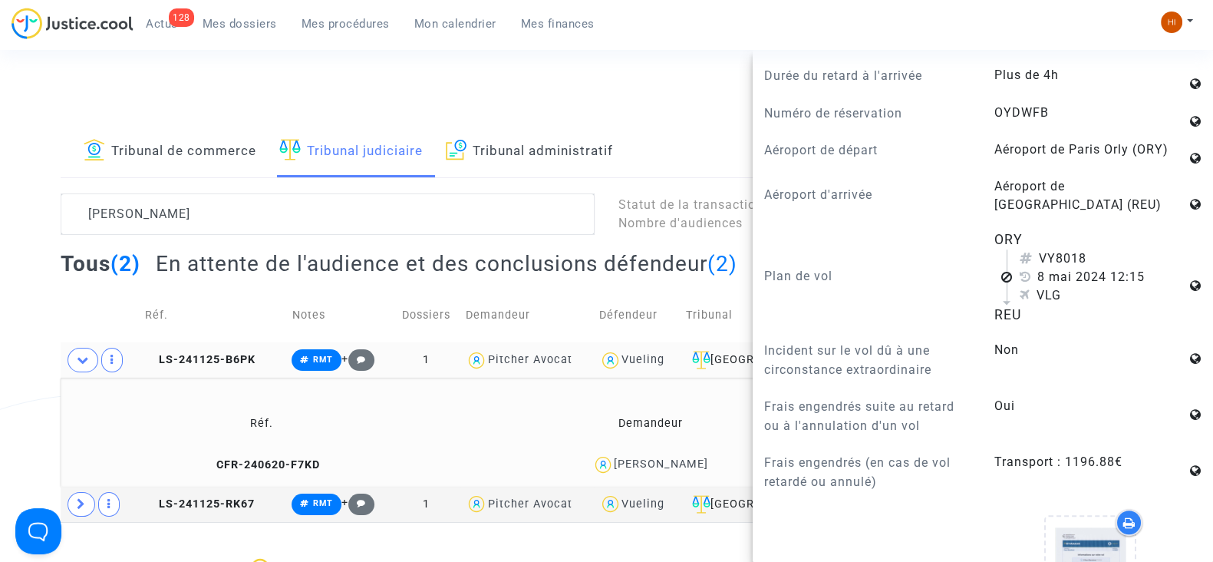
copy flight-plan "ORY VY8018 8 mai 2024 12:15 VLG REU"
click at [77, 503] on icon at bounding box center [81, 504] width 9 height 12
click at [3, 384] on div "Tribunal de commerce Tribunal judiciaire Tribunal administratif tessier sylvie …" at bounding box center [606, 377] width 1213 height 505
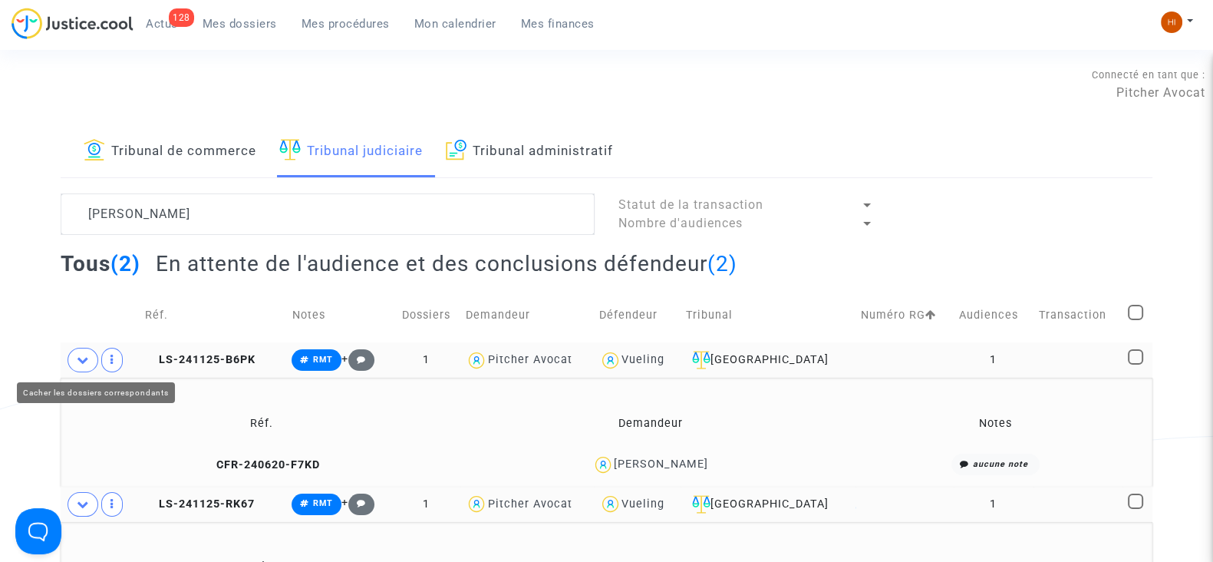
click at [90, 361] on span at bounding box center [83, 360] width 31 height 25
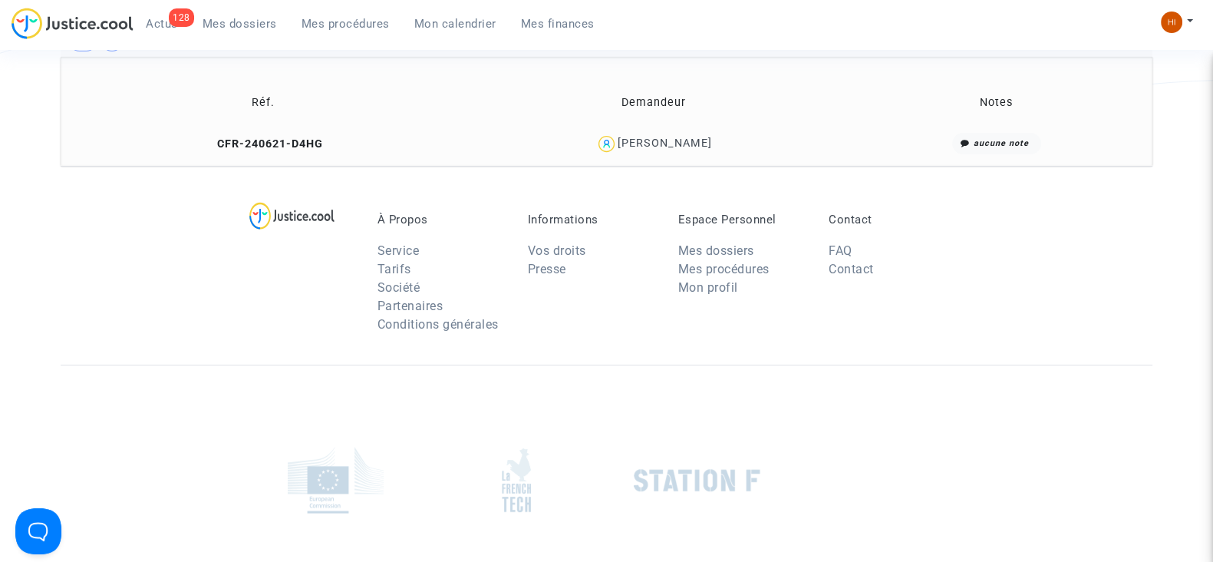
scroll to position [358, 0]
click at [302, 136] on span "CFR-240621-D4HG" at bounding box center [263, 142] width 120 height 13
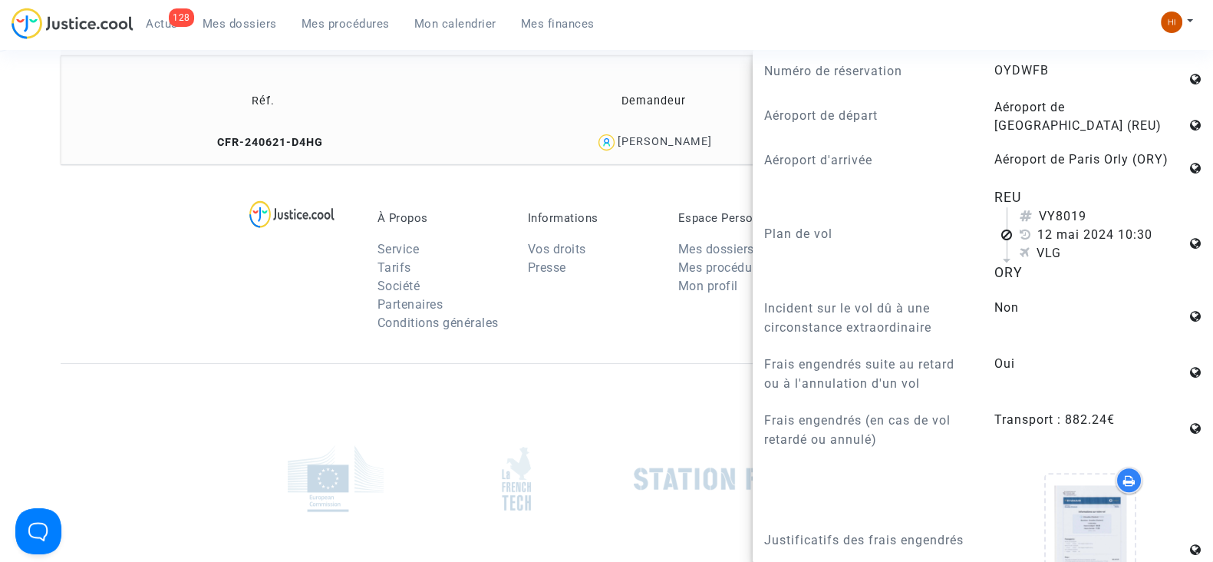
scroll to position [1142, 0]
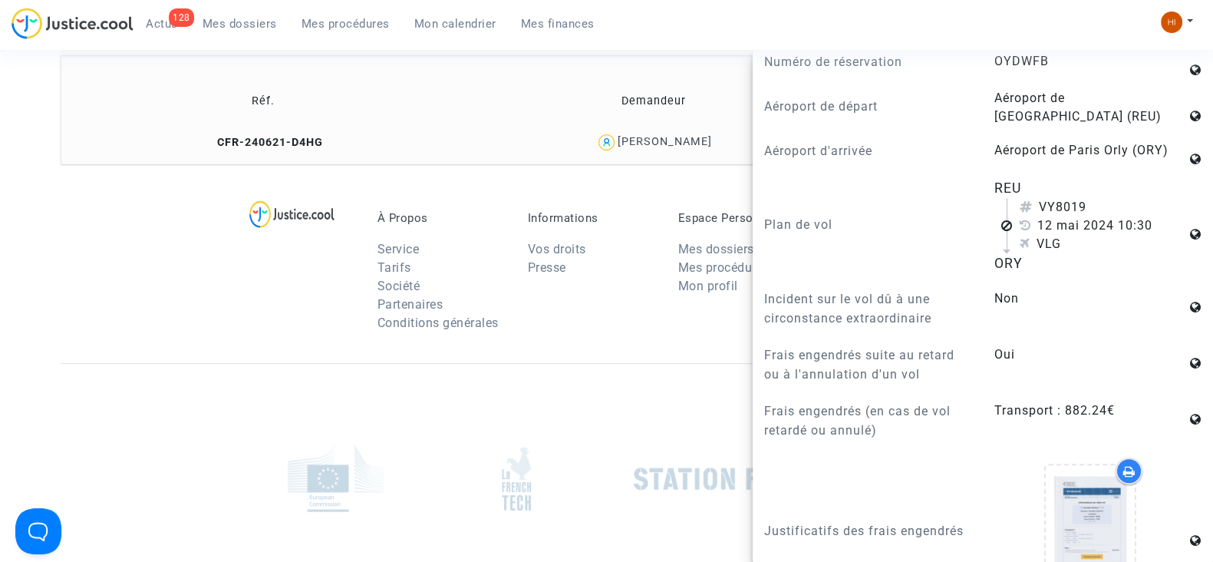
drag, startPoint x: 1033, startPoint y: 167, endPoint x: 1147, endPoint y: 184, distance: 115.7
click at [1147, 198] on div "VY8019 12 mai 2024 10:30 VLG" at bounding box center [1097, 225] width 180 height 55
copy div "VY8019 12 mai 2024 10:30"
click at [348, 17] on span "Mes procédures" at bounding box center [346, 24] width 88 height 14
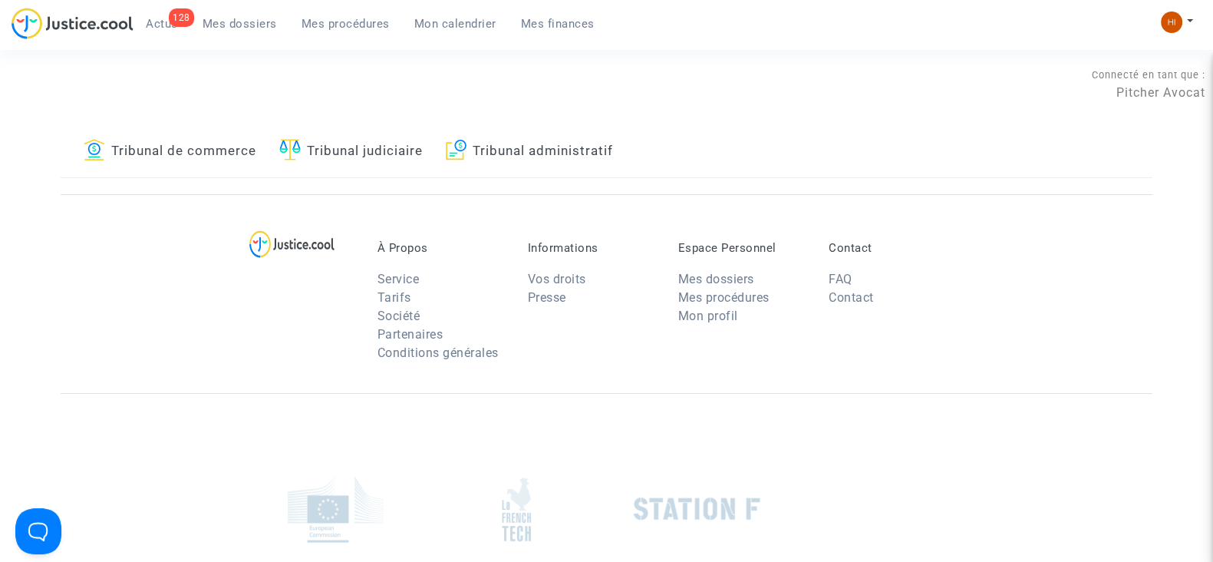
click at [403, 153] on link "Tribunal judiciaire" at bounding box center [351, 151] width 144 height 52
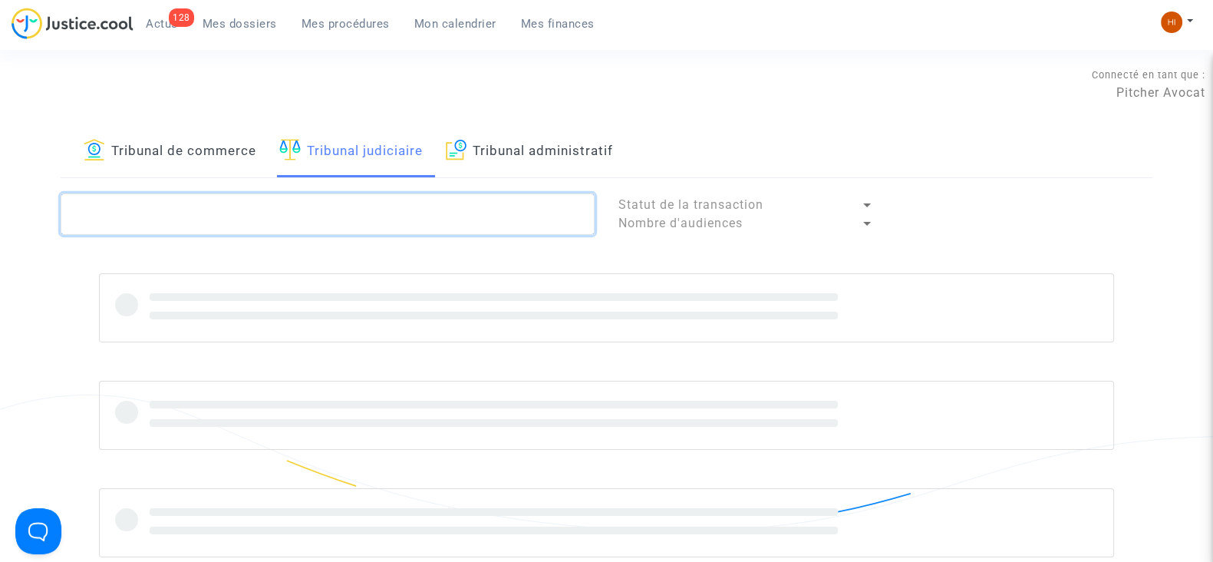
click at [365, 226] on textarea at bounding box center [328, 213] width 534 height 41
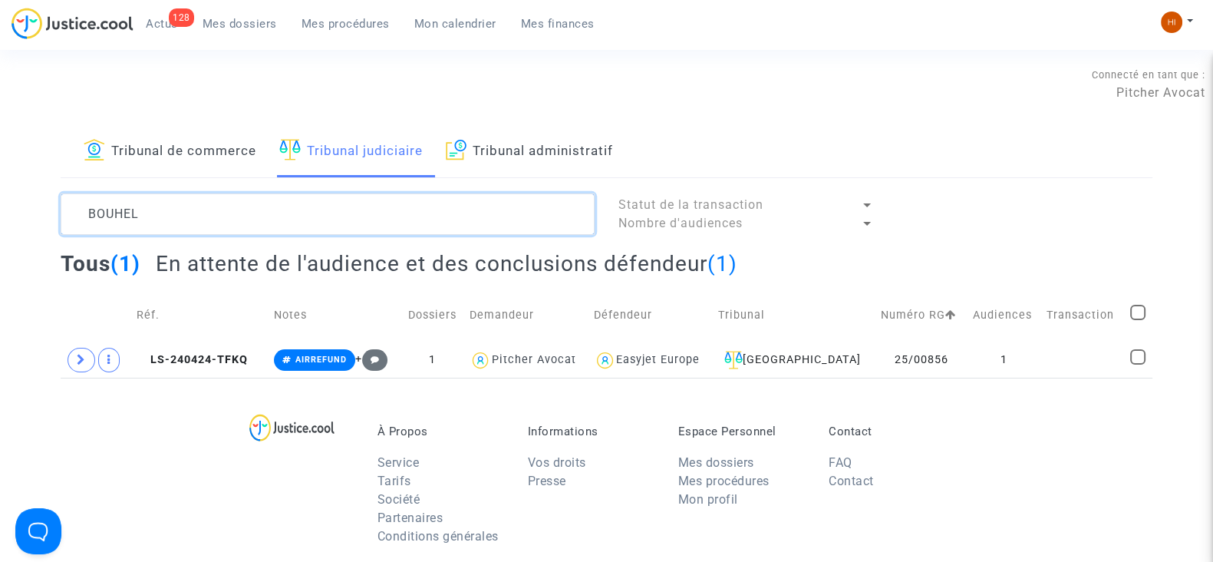
drag, startPoint x: 155, startPoint y: 201, endPoint x: 0, endPoint y: 205, distance: 155.1
click at [0, 205] on div "Tribunal de commerce Tribunal judiciaire Tribunal administratif BOUHEL Statut d…" at bounding box center [606, 251] width 1213 height 252
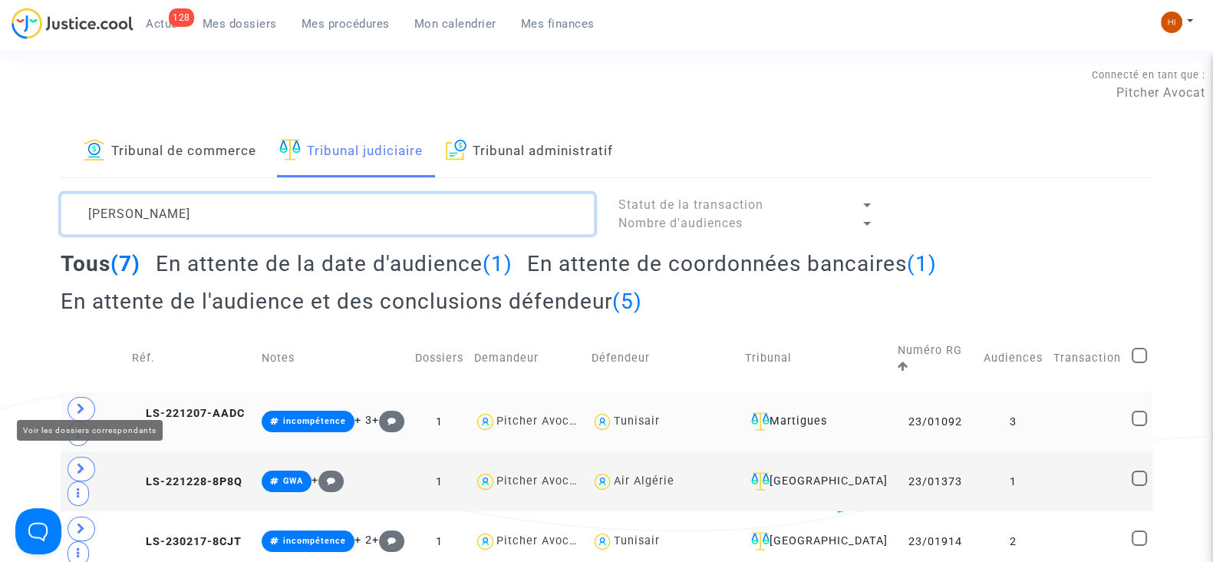
type textarea "KARIM BOU"
click at [82, 403] on icon at bounding box center [81, 409] width 9 height 12
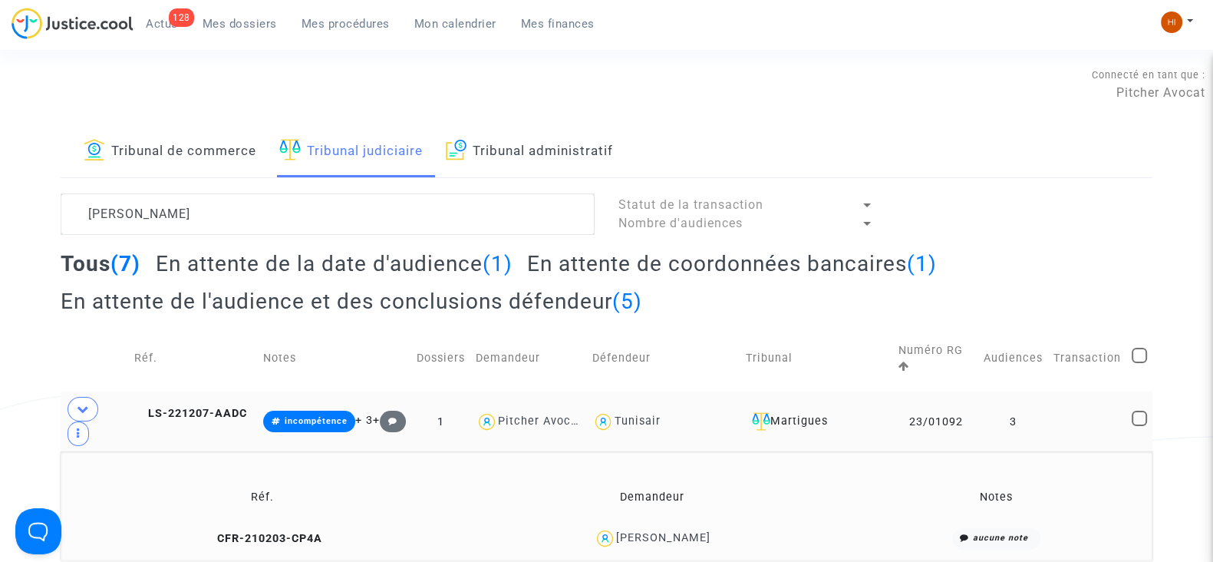
click at [242, 391] on td "LS-221207-AADC" at bounding box center [193, 421] width 129 height 60
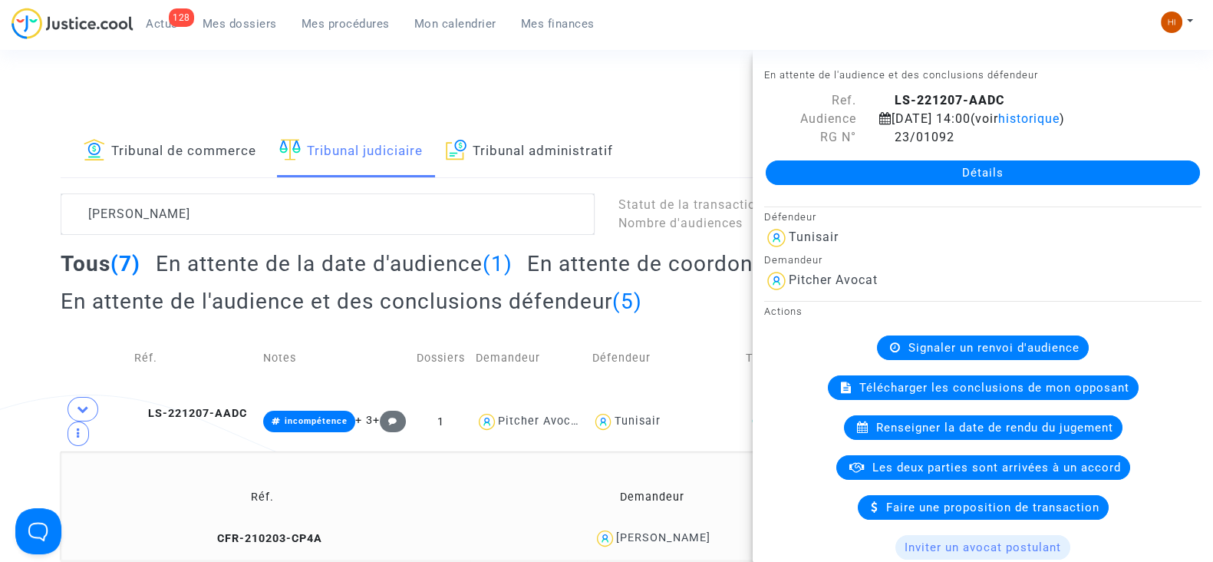
click at [1017, 171] on link "Détails" at bounding box center [983, 172] width 434 height 25
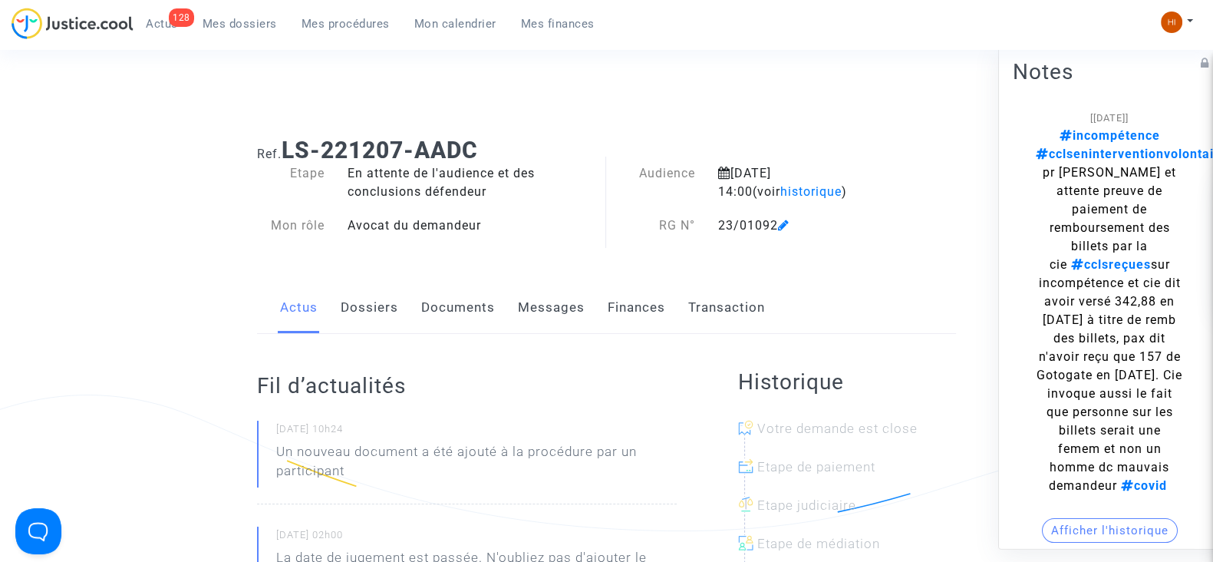
click at [483, 312] on link "Documents" at bounding box center [458, 307] width 74 height 51
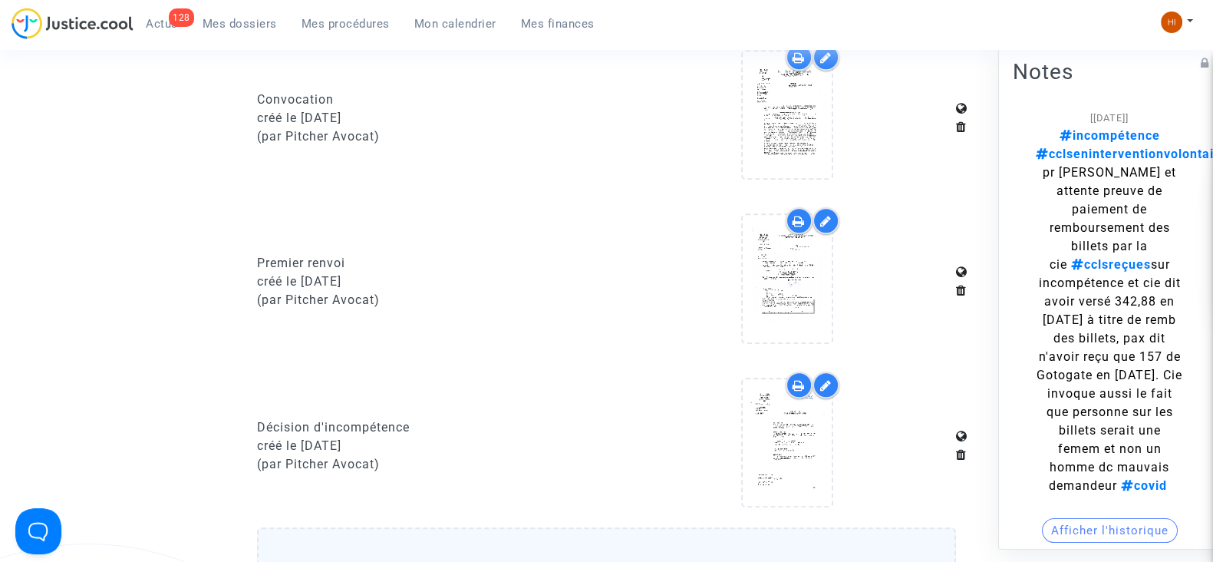
scroll to position [1227, 0]
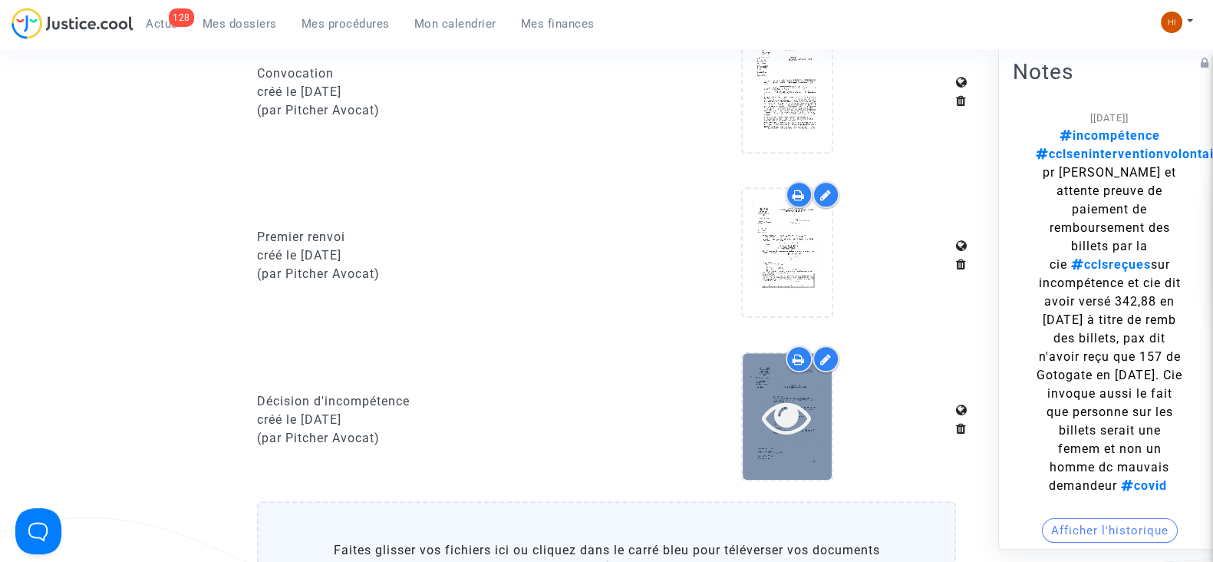
click at [806, 409] on icon at bounding box center [787, 416] width 50 height 49
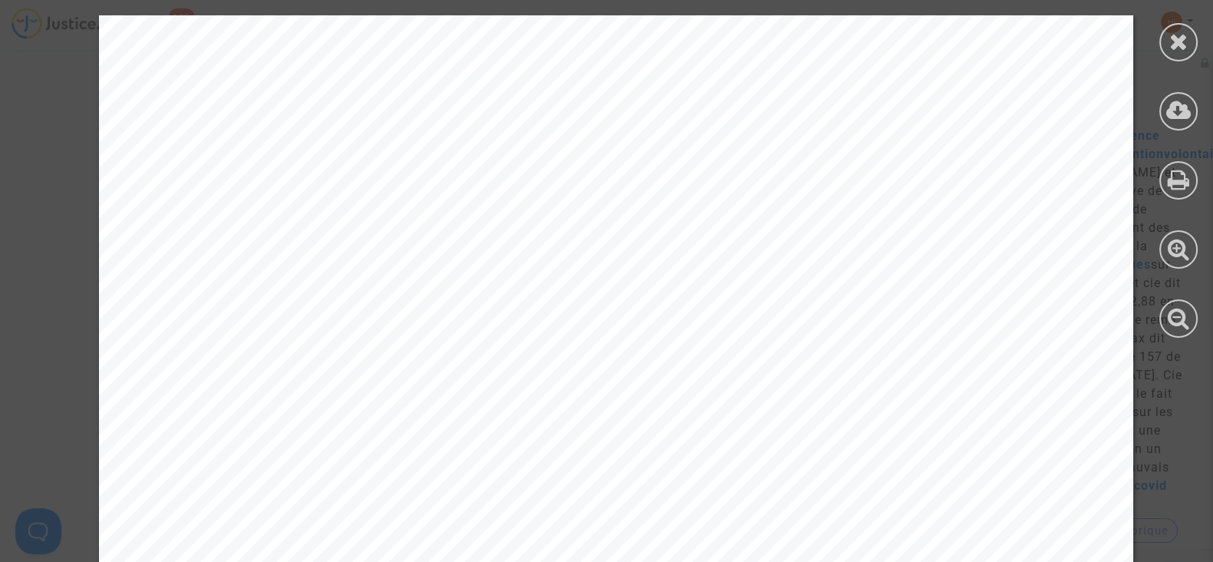
click at [794, 172] on div at bounding box center [616, 403] width 1035 height 1464
click at [1186, 39] on icon at bounding box center [1179, 41] width 19 height 23
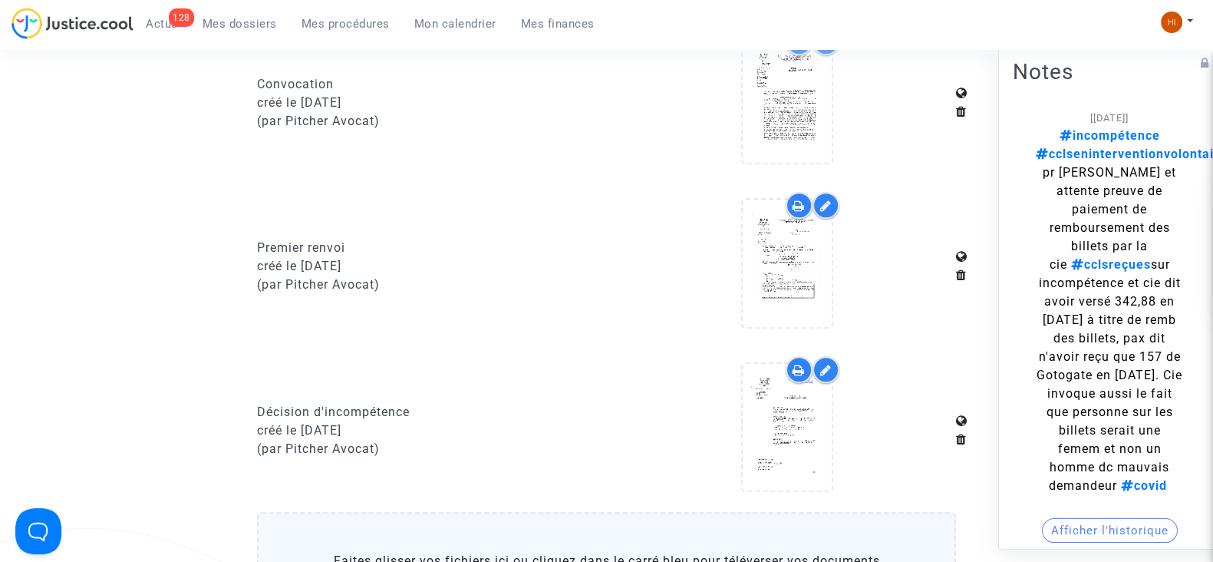
scroll to position [1189, 0]
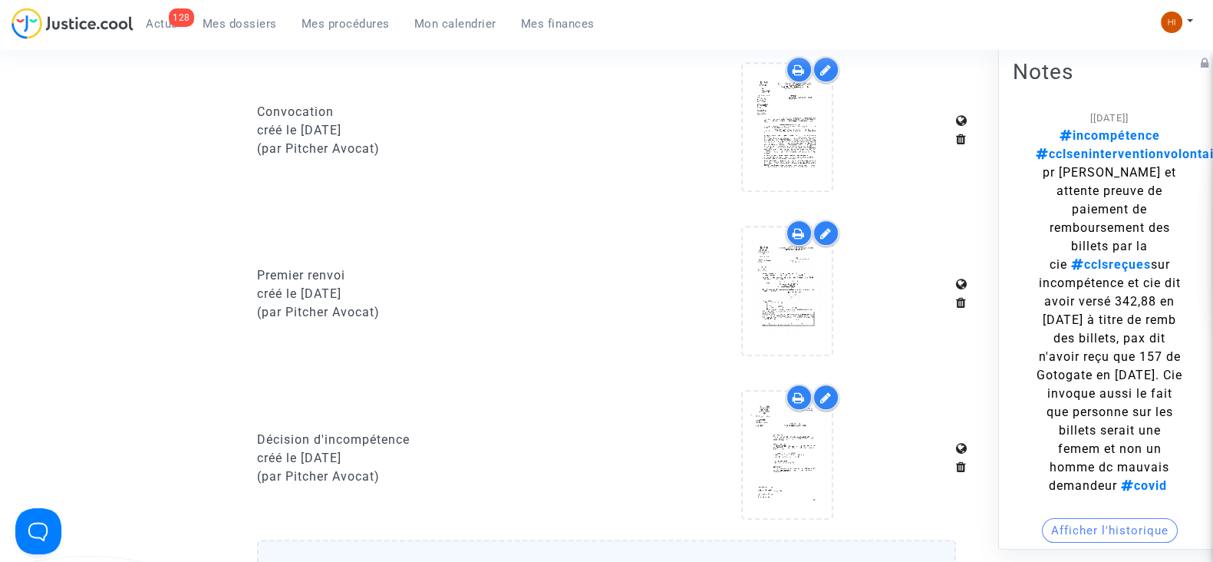
click at [916, 357] on div at bounding box center [787, 293] width 338 height 148
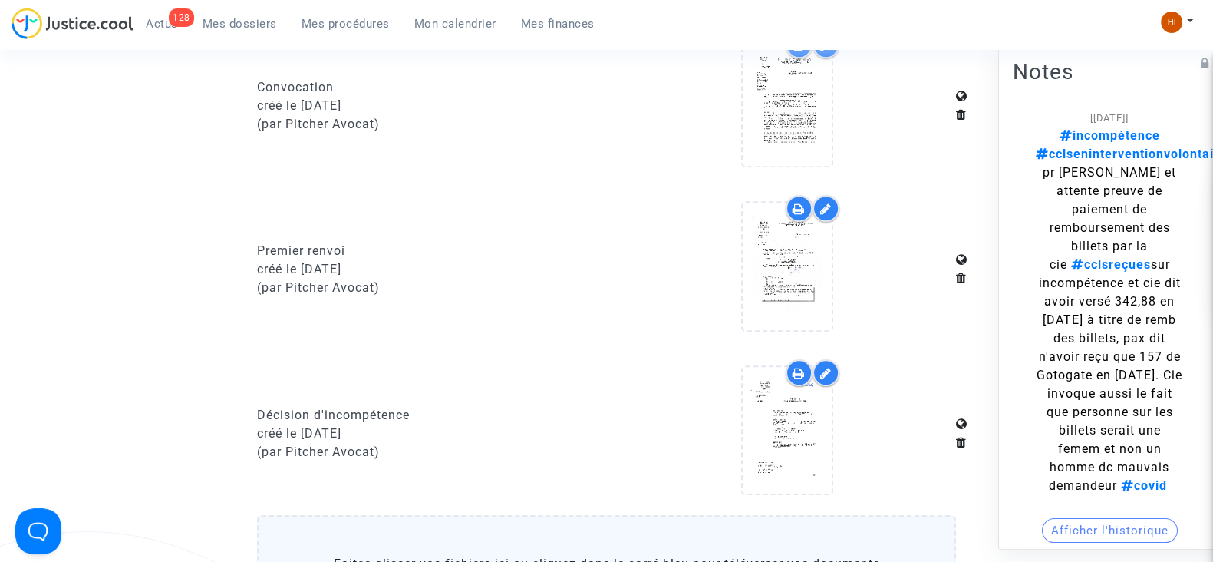
scroll to position [1227, 0]
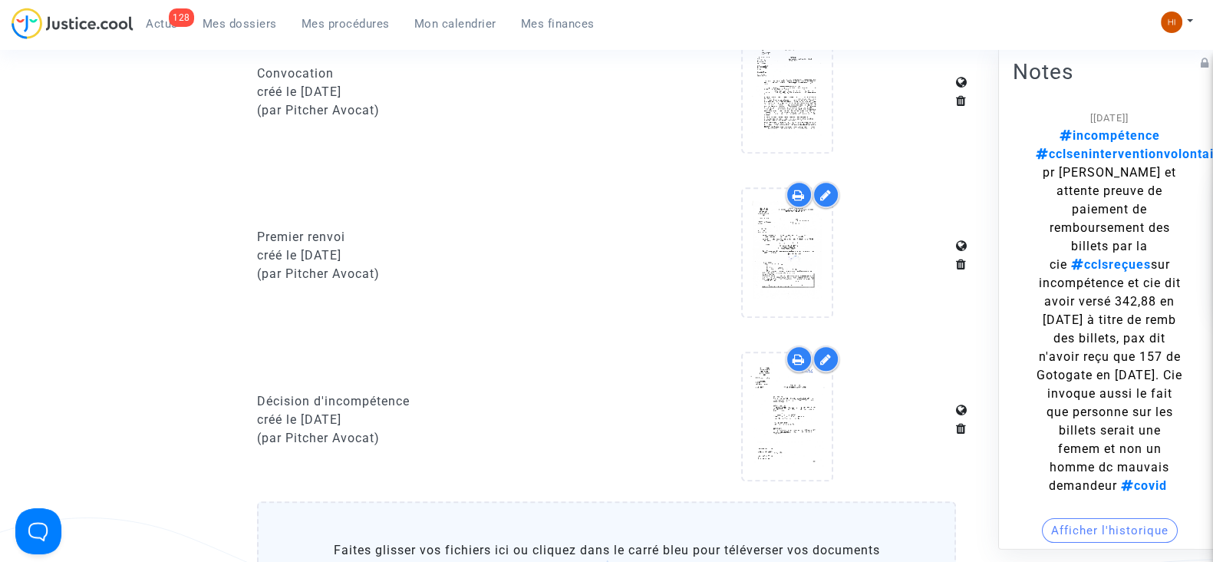
click at [1183, 425] on note-viewer "[09/05/2025] incompétence cclseninterventionvolontaire pr Sabah BOUHLEL et atte…" at bounding box center [1109, 341] width 193 height 467
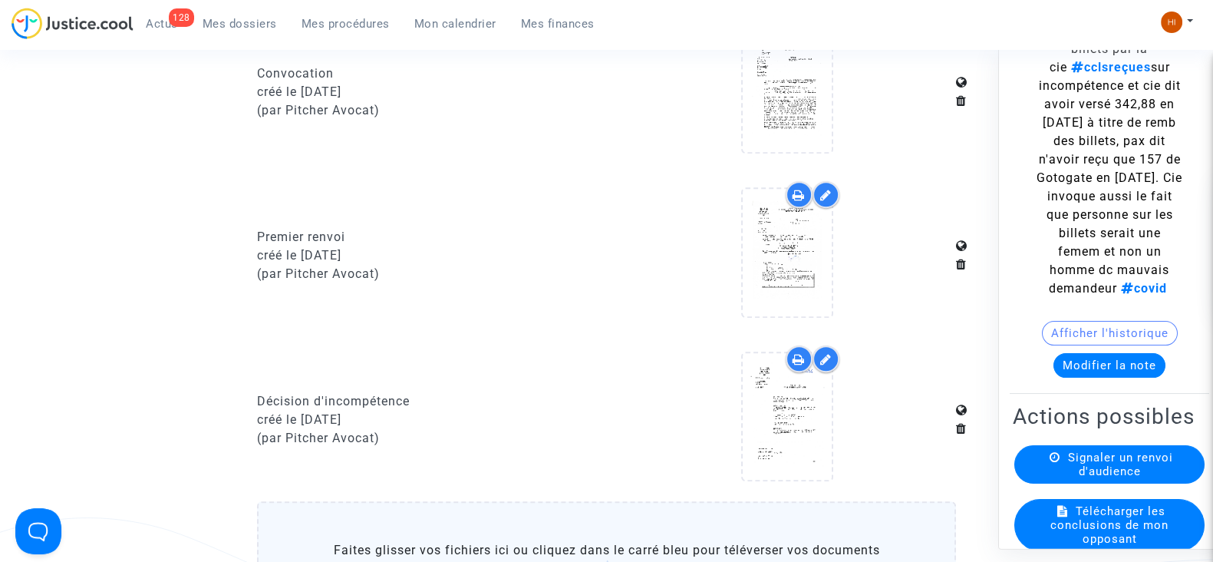
scroll to position [191, 0]
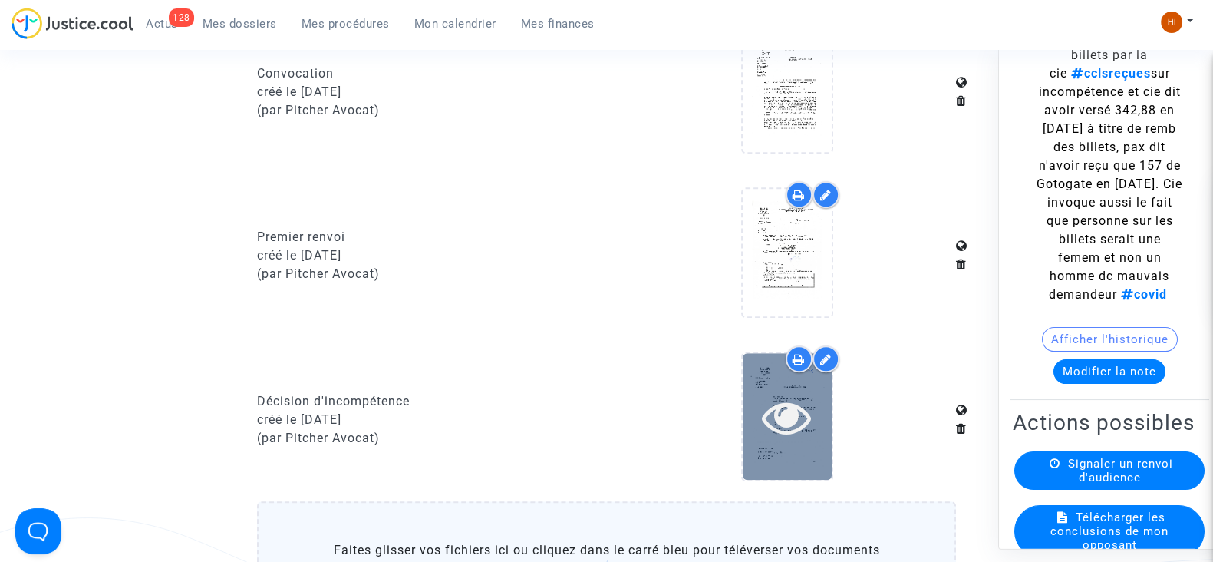
click at [798, 426] on icon at bounding box center [787, 416] width 50 height 49
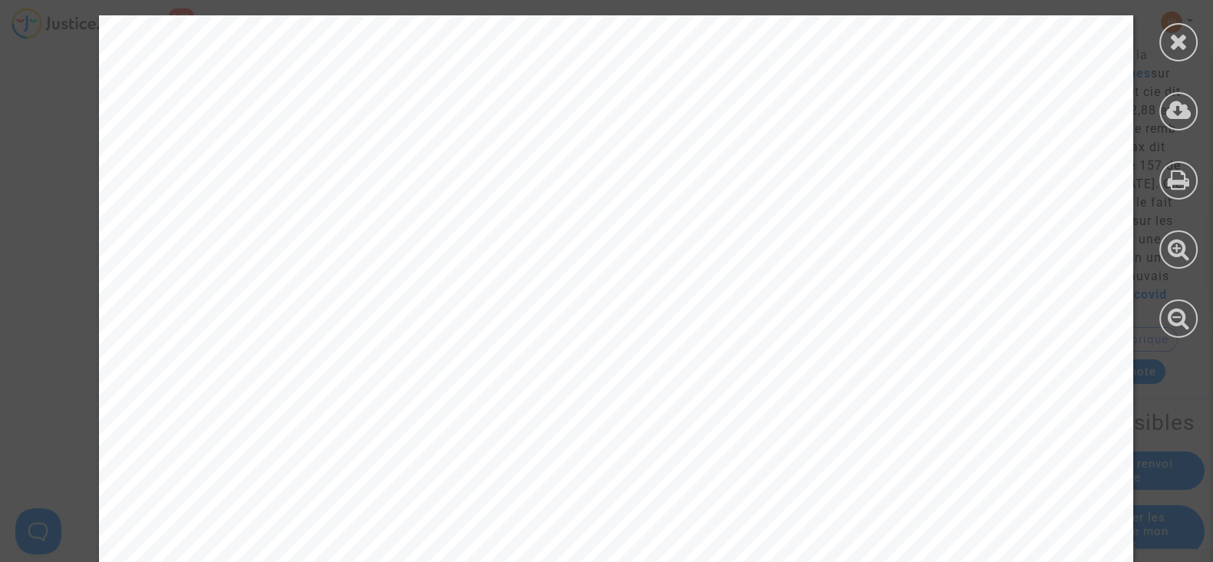
drag, startPoint x: 1205, startPoint y: 55, endPoint x: 1206, endPoint y: 134, distance: 79.1
click at [1206, 134] on div at bounding box center [1178, 176] width 69 height 353
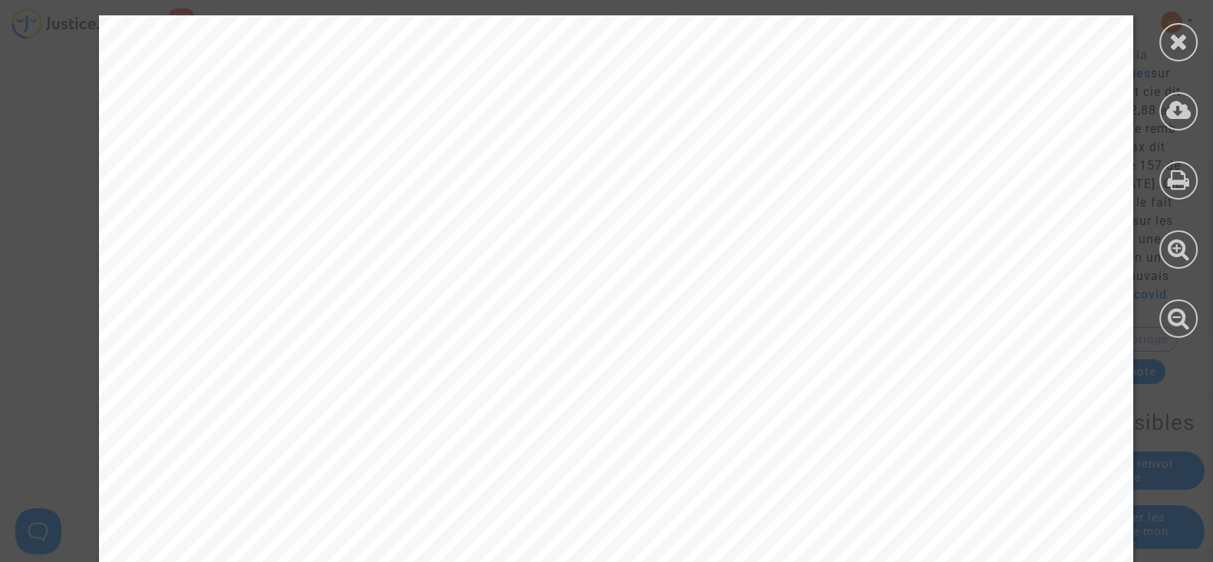
click at [1180, 40] on icon at bounding box center [1179, 41] width 19 height 23
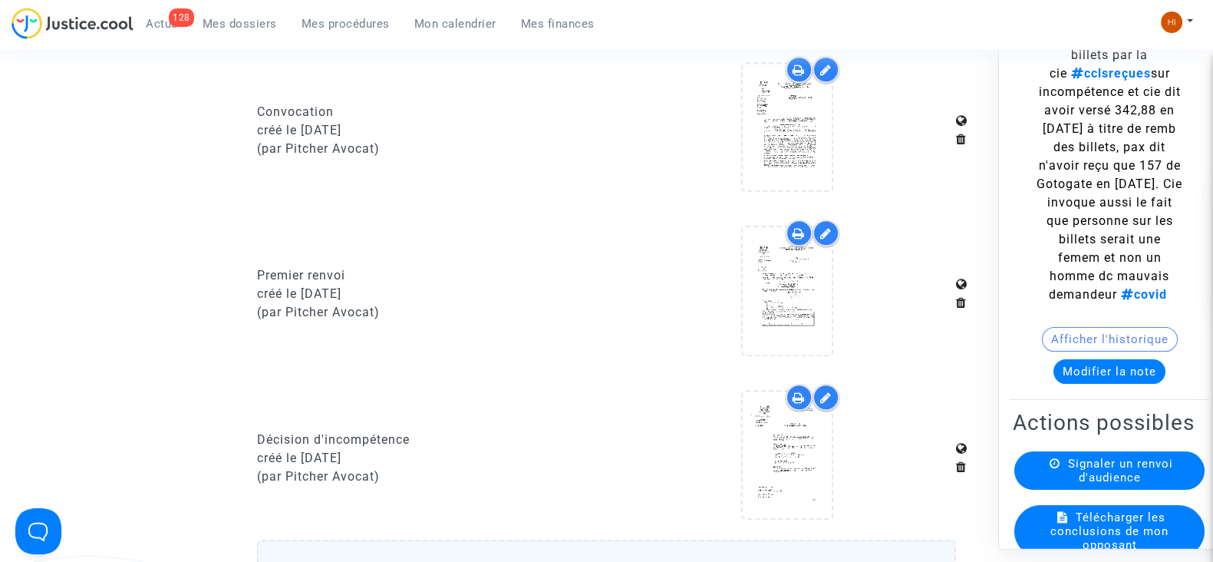
click at [1068, 484] on span "Signaler un renvoi d'audience" at bounding box center [1120, 471] width 105 height 28
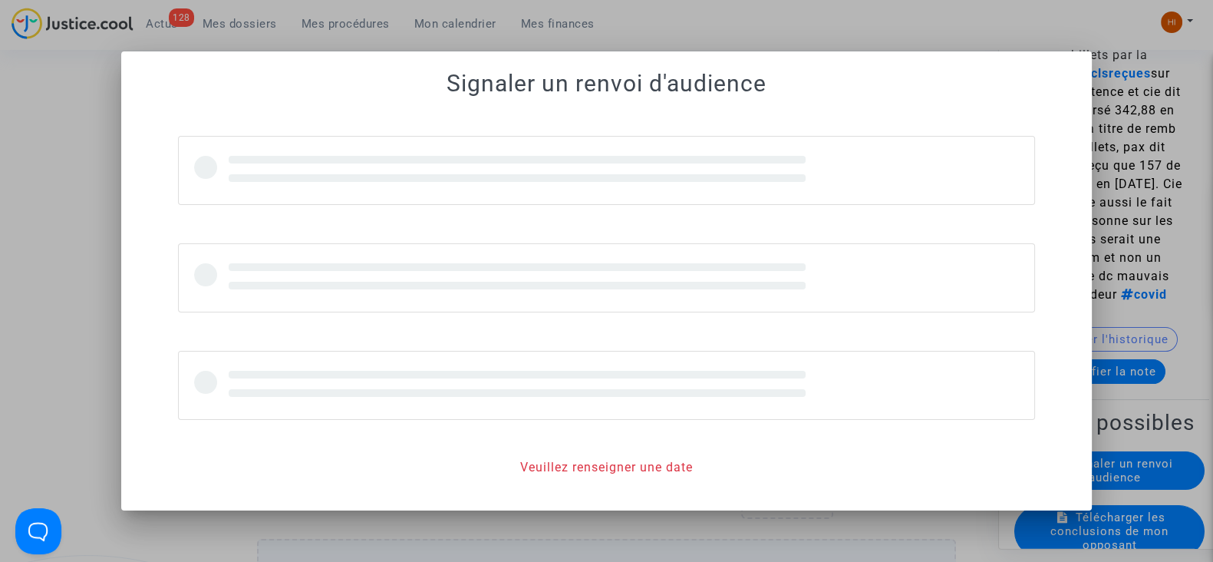
scroll to position [0, 0]
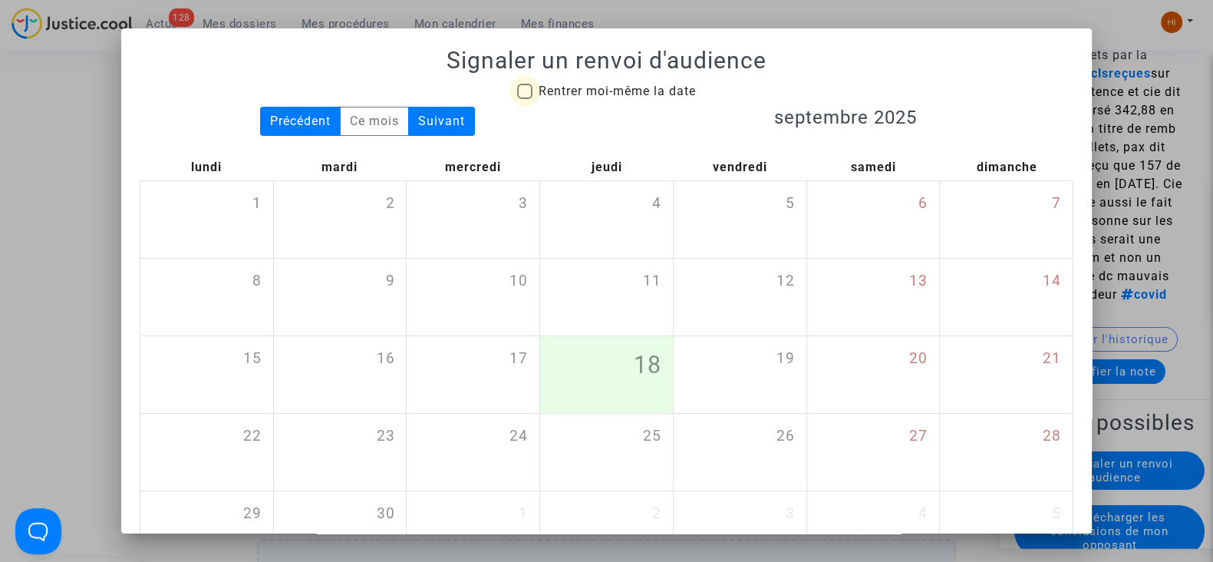
click at [597, 85] on span "Rentrer moi-même la date" at bounding box center [617, 91] width 157 height 15
click at [525, 99] on input "Rentrer moi-même la date" at bounding box center [524, 99] width 1 height 1
checkbox input "true"
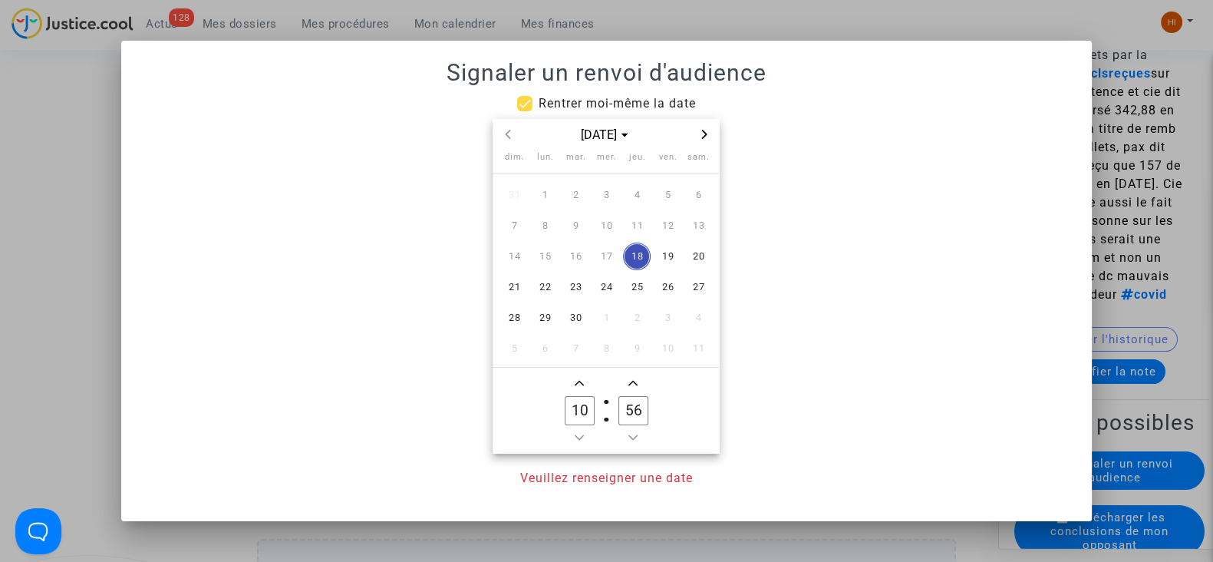
click at [702, 140] on span "Next month" at bounding box center [704, 134] width 18 height 18
click at [642, 262] on span "13" at bounding box center [637, 257] width 28 height 28
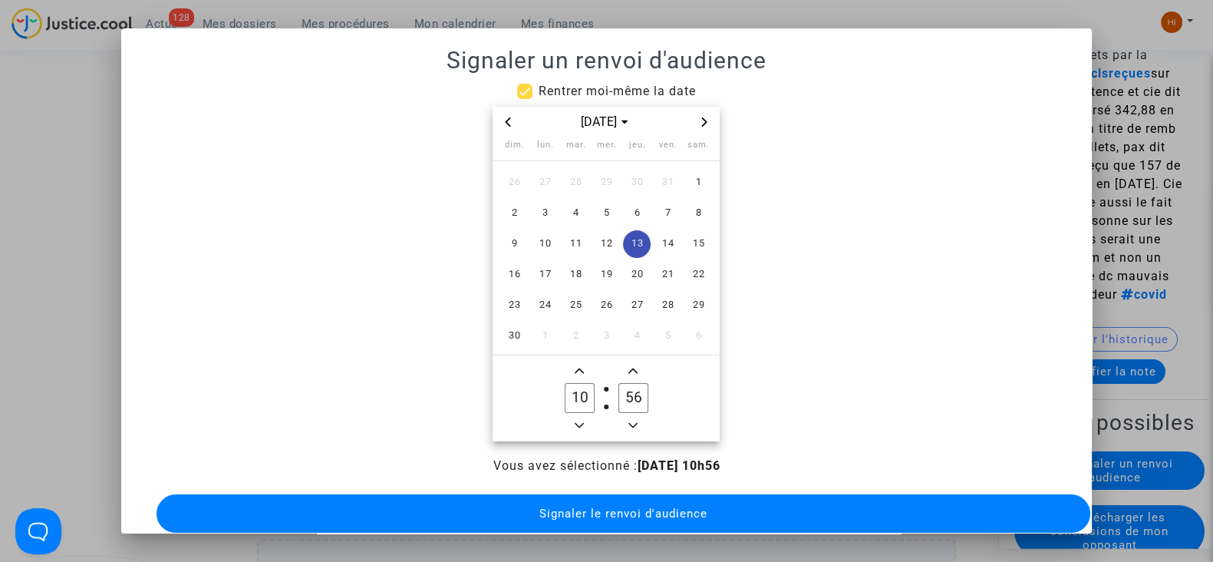
click at [575, 427] on icon "Minus a hour" at bounding box center [579, 425] width 9 height 9
type input "09"
click at [625, 404] on input "56" at bounding box center [633, 397] width 29 height 29
type input "00"
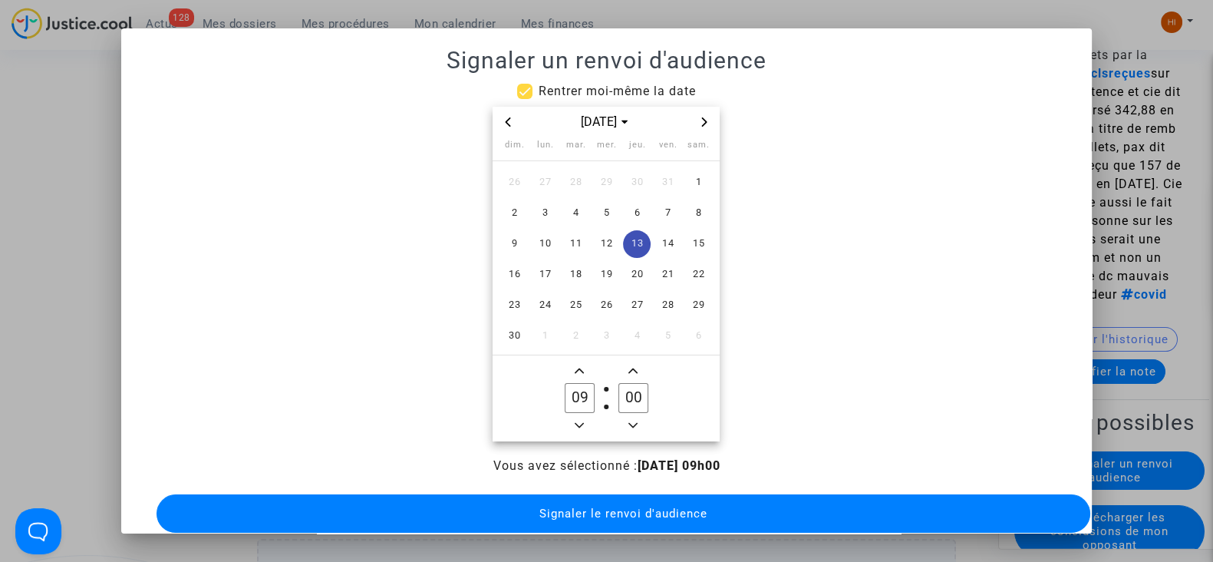
click at [598, 507] on span "Signaler le renvoi d'audience" at bounding box center [624, 514] width 168 height 14
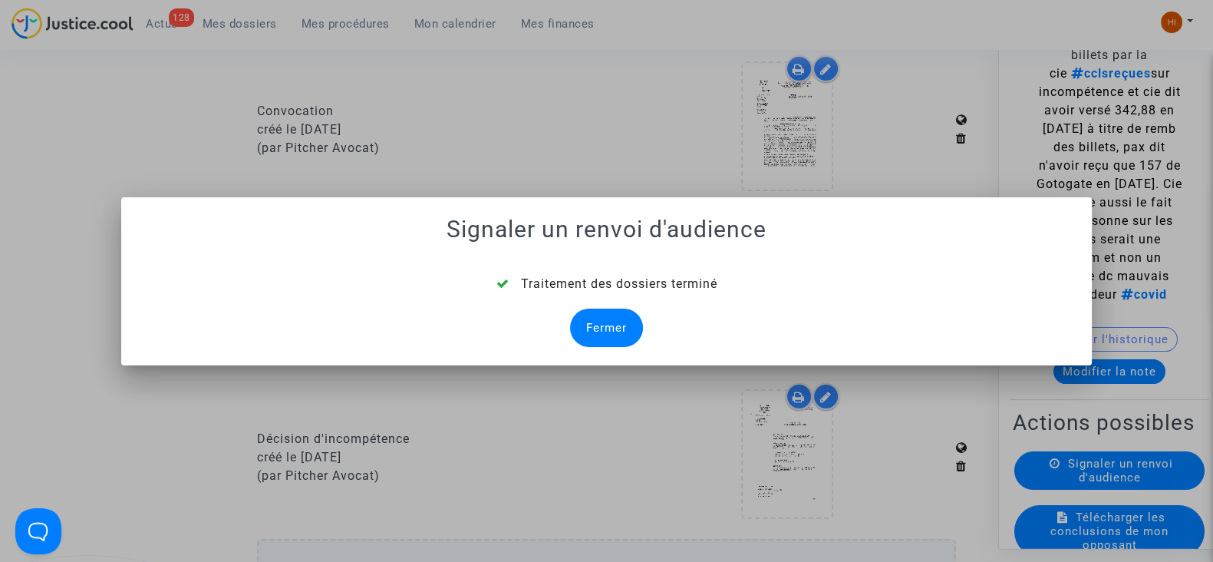
click at [602, 322] on div "Fermer" at bounding box center [606, 328] width 73 height 38
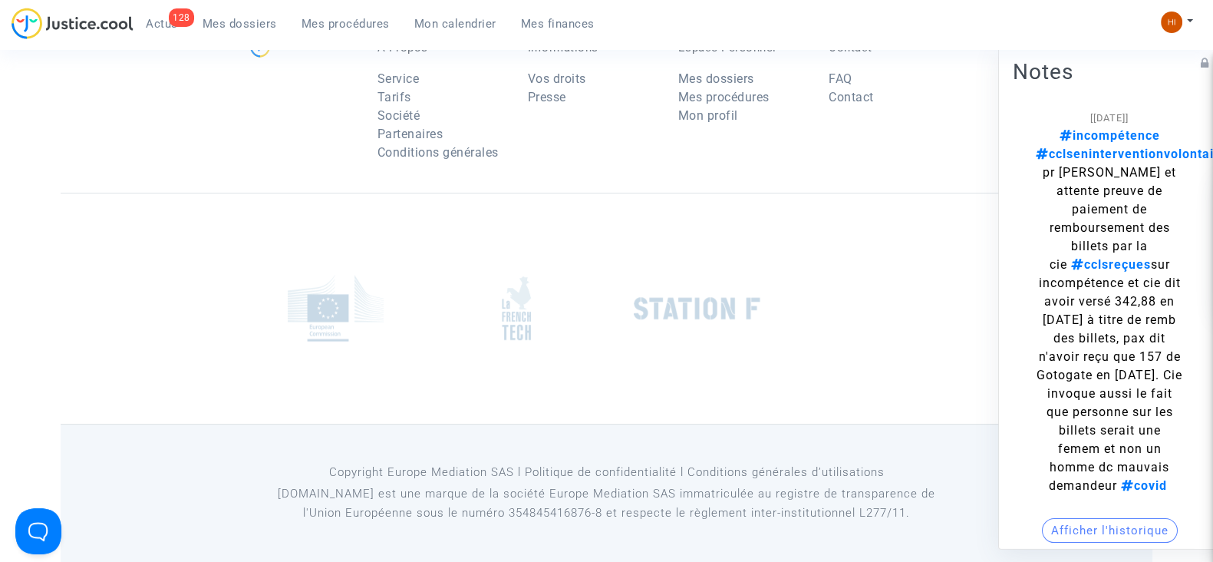
scroll to position [1189, 0]
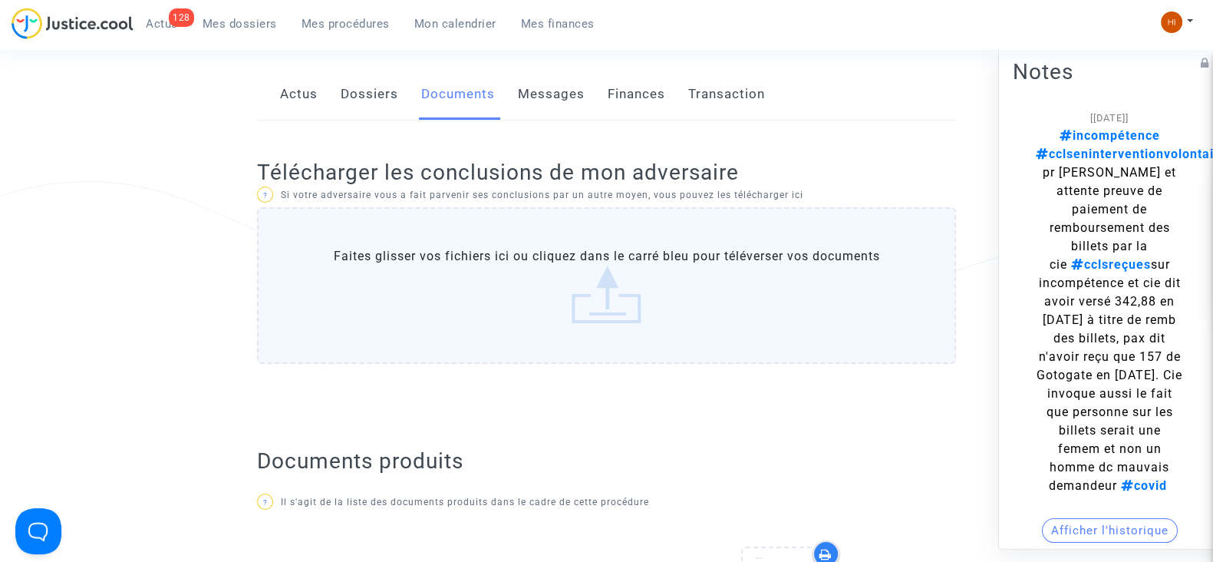
scroll to position [191, 0]
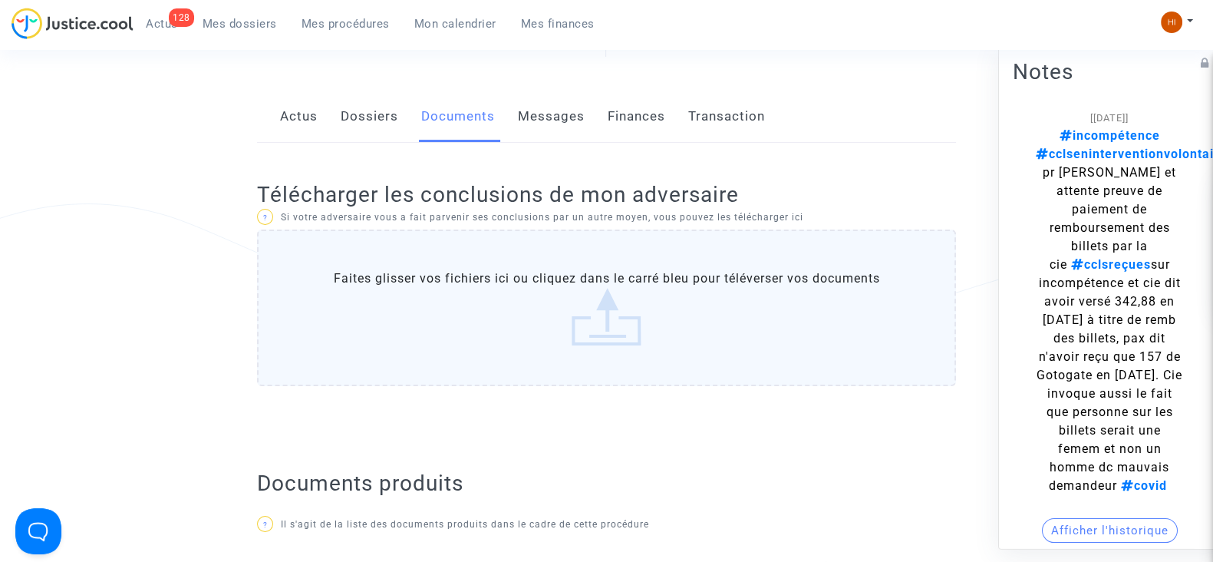
click at [356, 132] on link "Dossiers" at bounding box center [370, 116] width 58 height 51
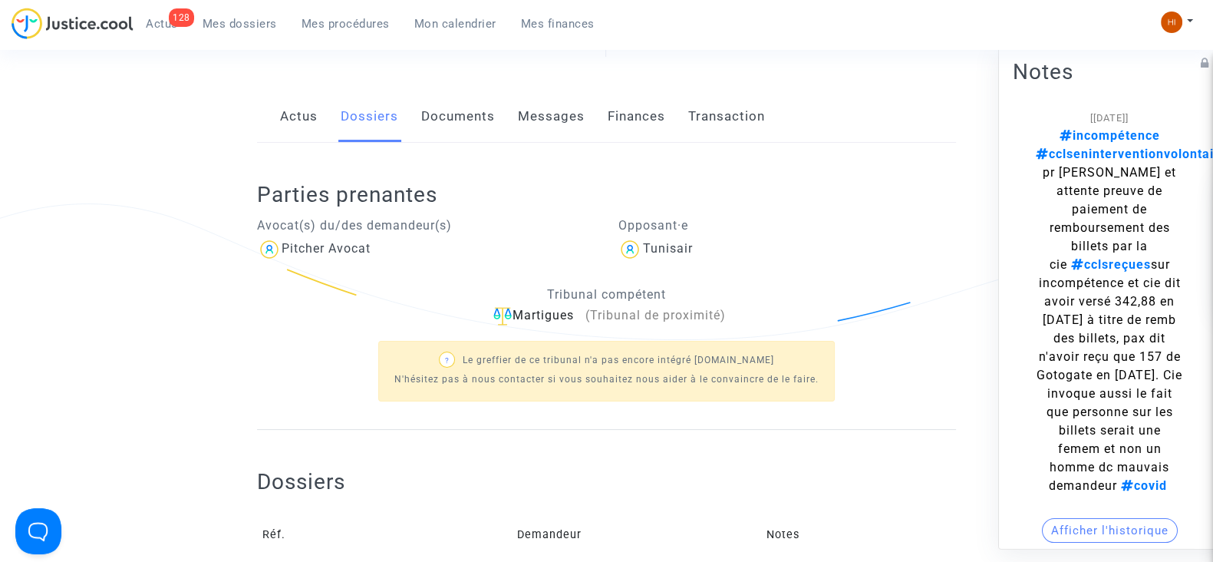
click at [183, 335] on ng-component "Ref. LS-221207-AADC Etape En attente de l'audience et des conclusions défendeur…" at bounding box center [607, 298] width 1092 height 728
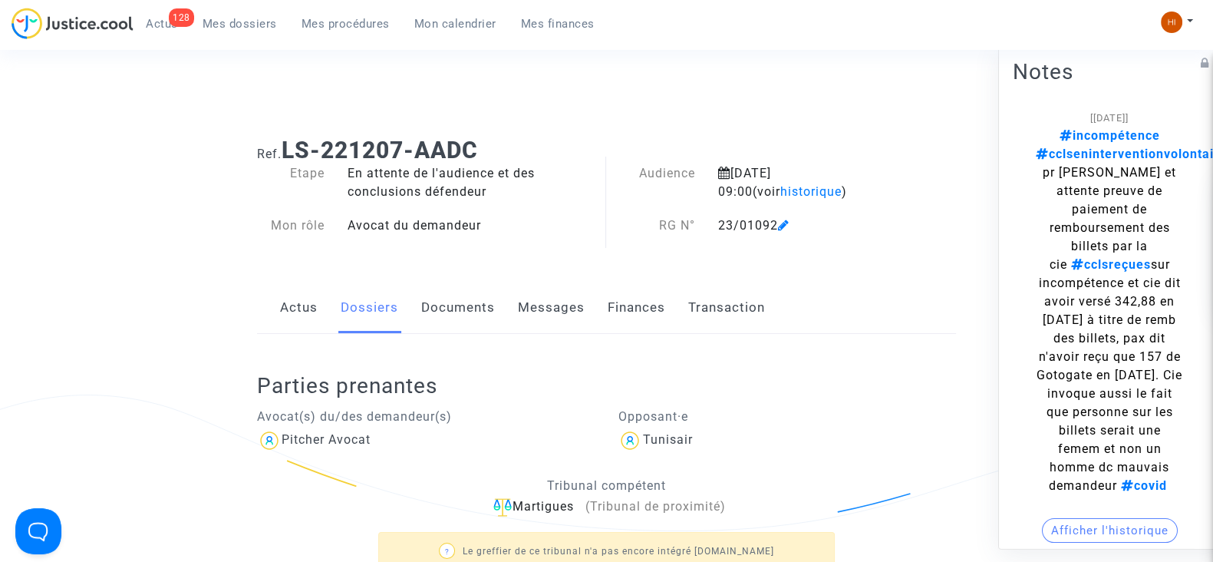
drag, startPoint x: 499, startPoint y: 145, endPoint x: 284, endPoint y: 141, distance: 214.9
click at [284, 141] on h1 "Ref. LS-221207-AADC" at bounding box center [606, 151] width 699 height 28
copy b "LS-221207-AADC"
click at [782, 224] on icon at bounding box center [784, 225] width 12 height 12
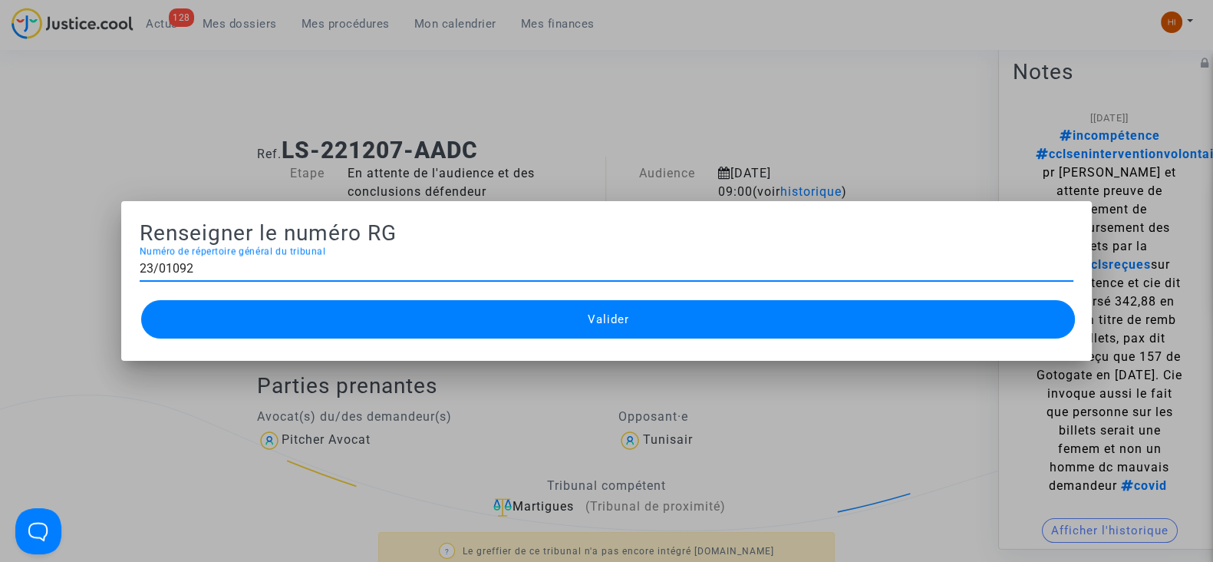
click at [148, 265] on input "23/01092" at bounding box center [607, 269] width 934 height 14
type input "25/04632"
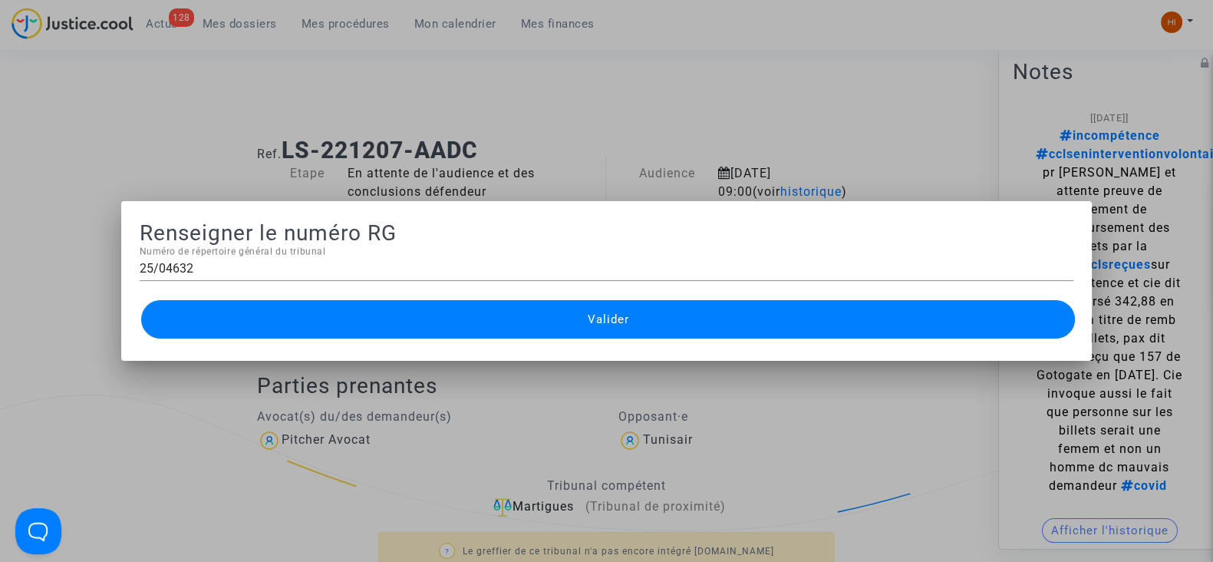
click at [229, 331] on button "Valider" at bounding box center [608, 319] width 934 height 38
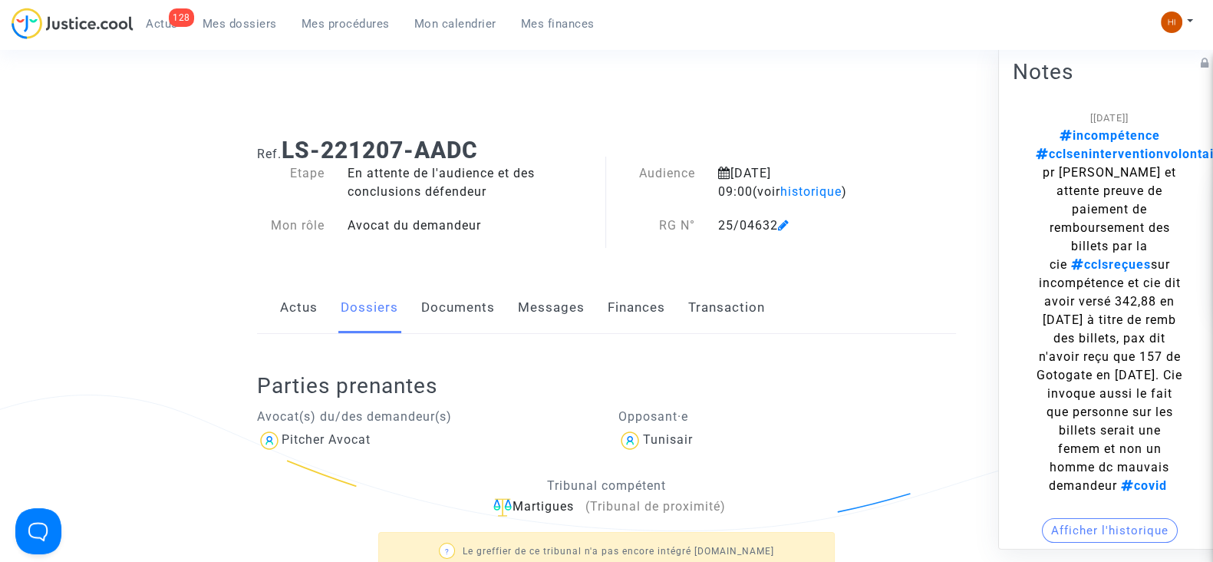
click at [451, 303] on link "Documents" at bounding box center [458, 307] width 74 height 51
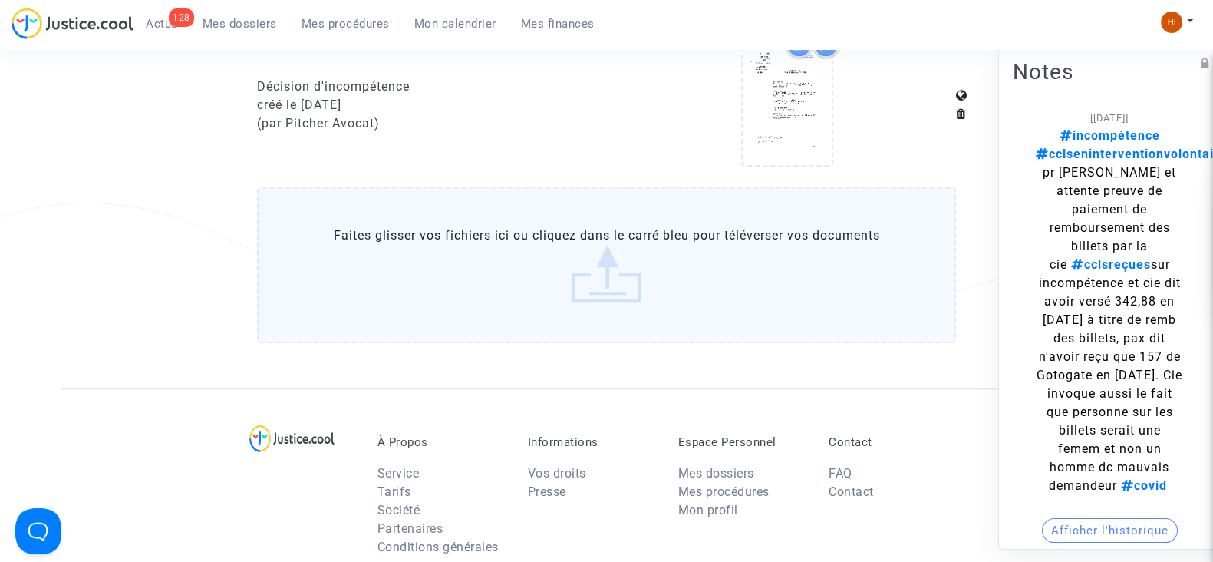
scroll to position [1573, 0]
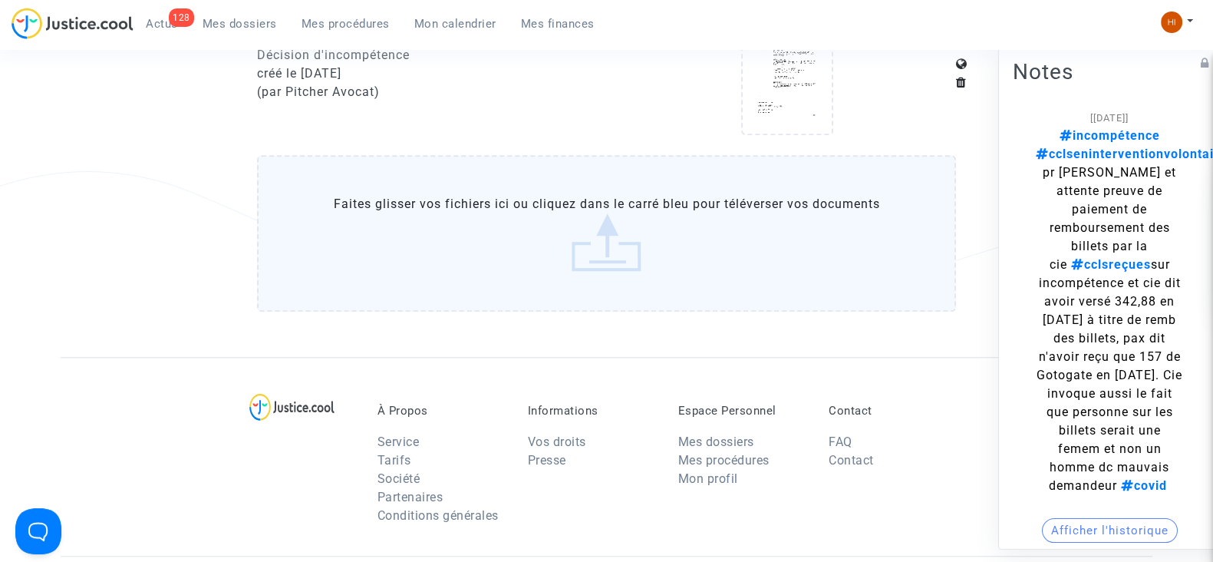
click at [568, 251] on label "Faites glisser vos fichiers ici ou cliquez dans le carré bleu pour téléverser v…" at bounding box center [606, 233] width 699 height 157
click at [0, 0] on input "Faites glisser vos fichiers ici ou cliquez dans le carré bleu pour téléverser v…" at bounding box center [0, 0] width 0 height 0
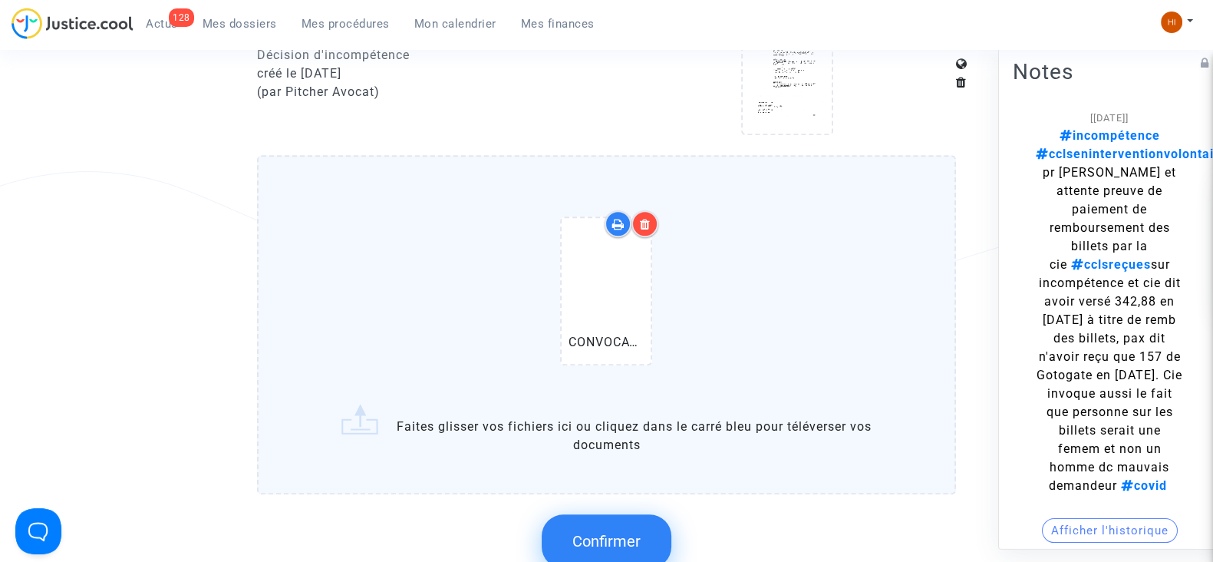
click at [602, 533] on span "Confirmer" at bounding box center [607, 541] width 68 height 18
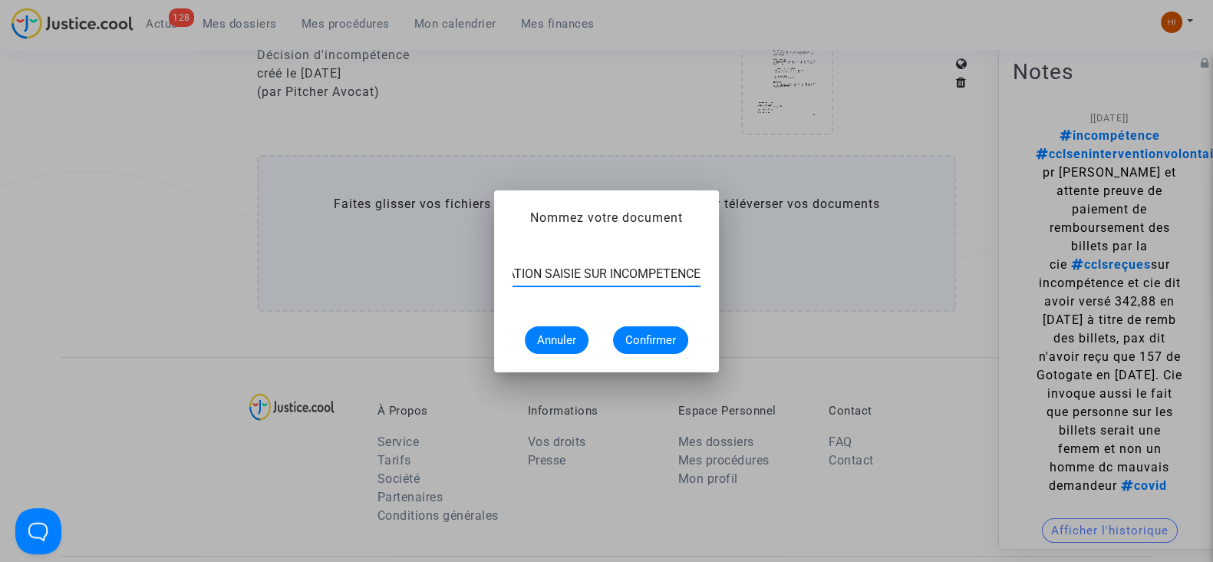
scroll to position [0, 59]
type input "CONVOCATION SAISIE SUR INCOMPETENCE"
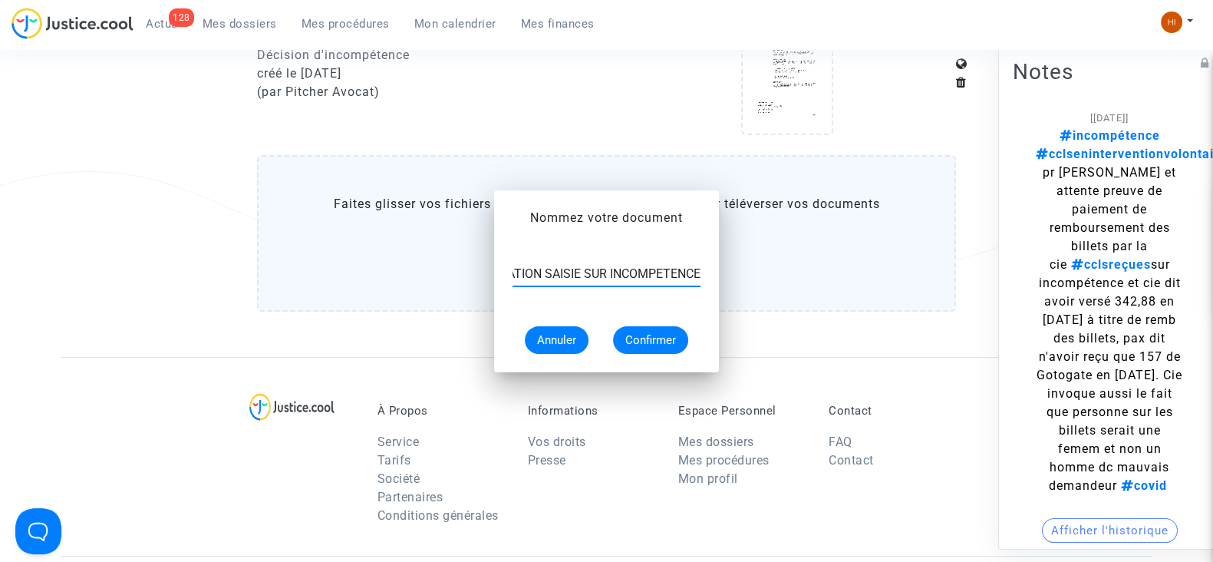
scroll to position [1573, 0]
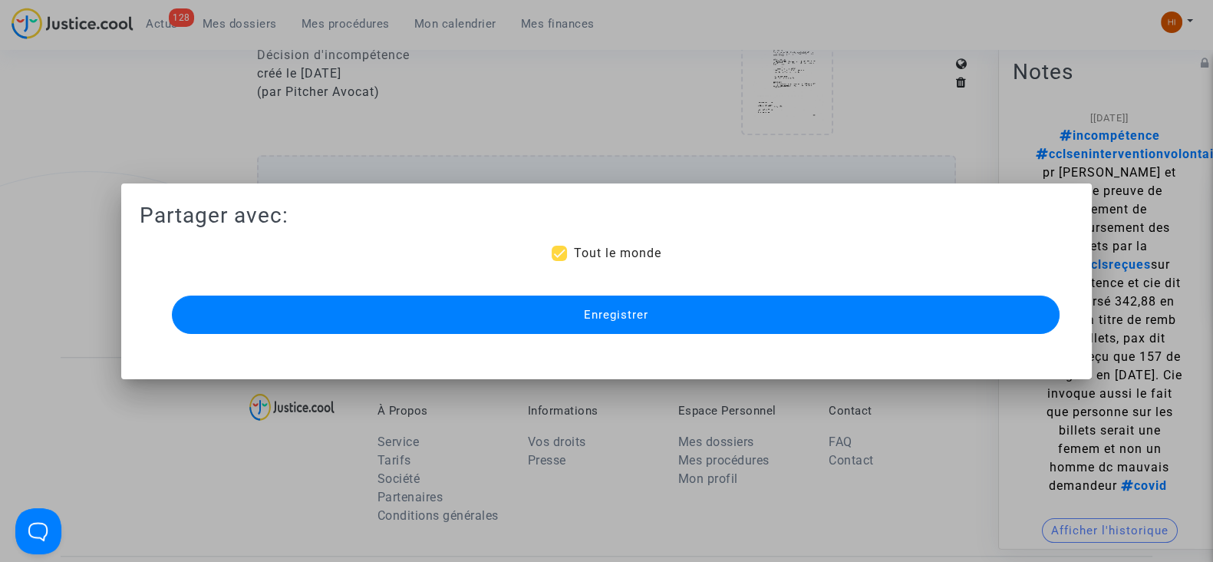
click at [614, 325] on button "Enregistrer" at bounding box center [616, 314] width 888 height 38
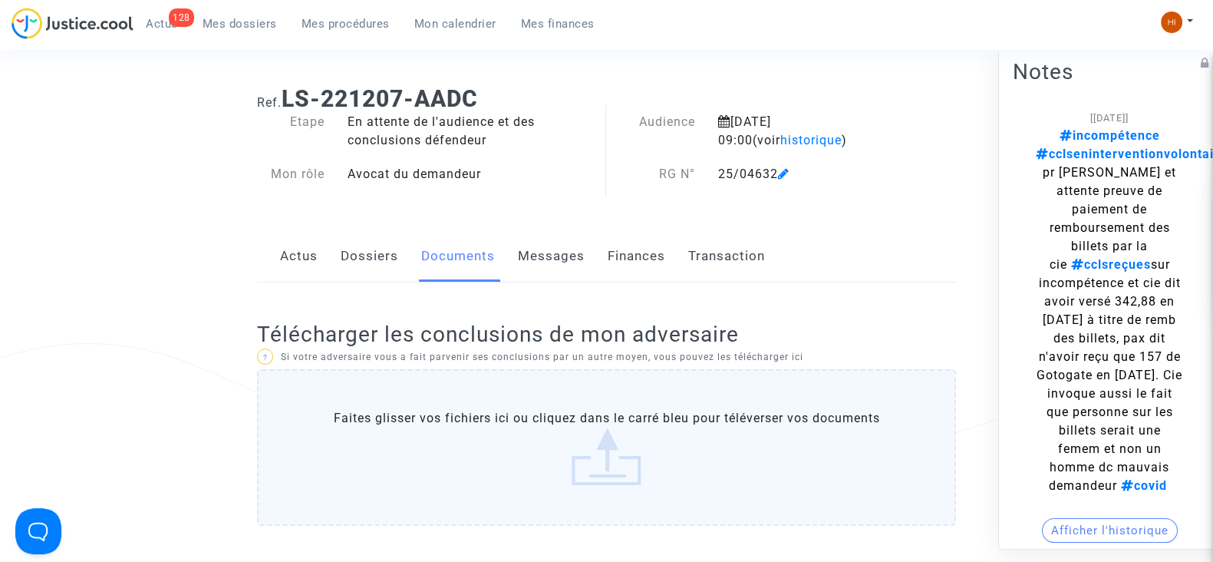
scroll to position [0, 0]
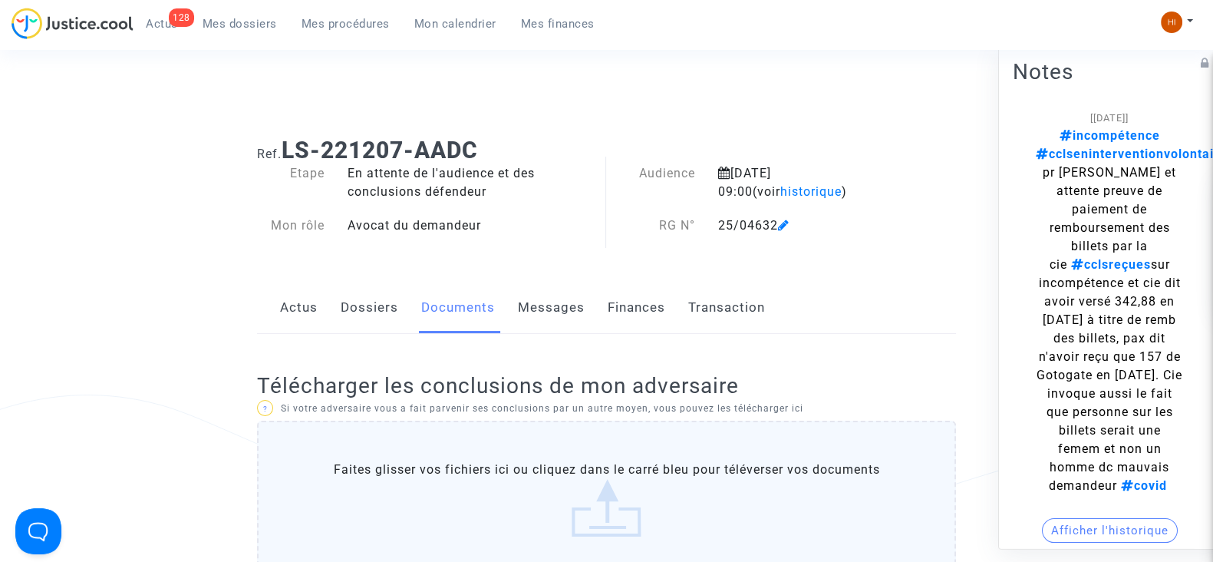
click at [338, 33] on link "Mes procédures" at bounding box center [345, 23] width 113 height 23
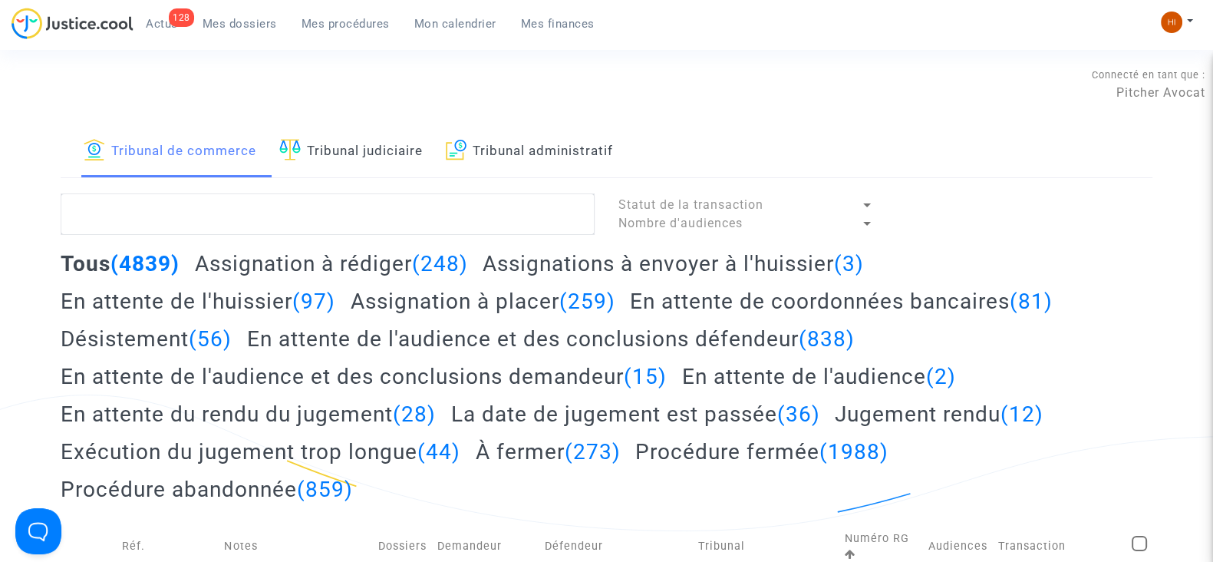
click at [371, 177] on div "Tribunal de commerce Tribunal judiciaire Tribunal administratif" at bounding box center [607, 151] width 1092 height 53
click at [365, 163] on link "Tribunal judiciaire" at bounding box center [351, 151] width 144 height 52
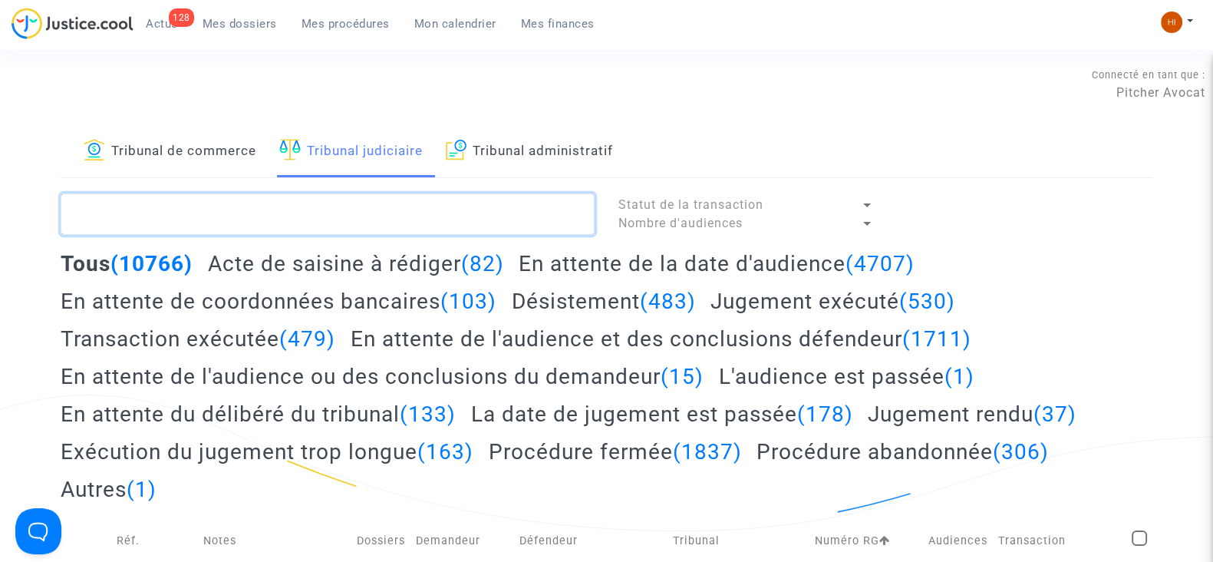
click at [345, 217] on textarea at bounding box center [328, 213] width 534 height 41
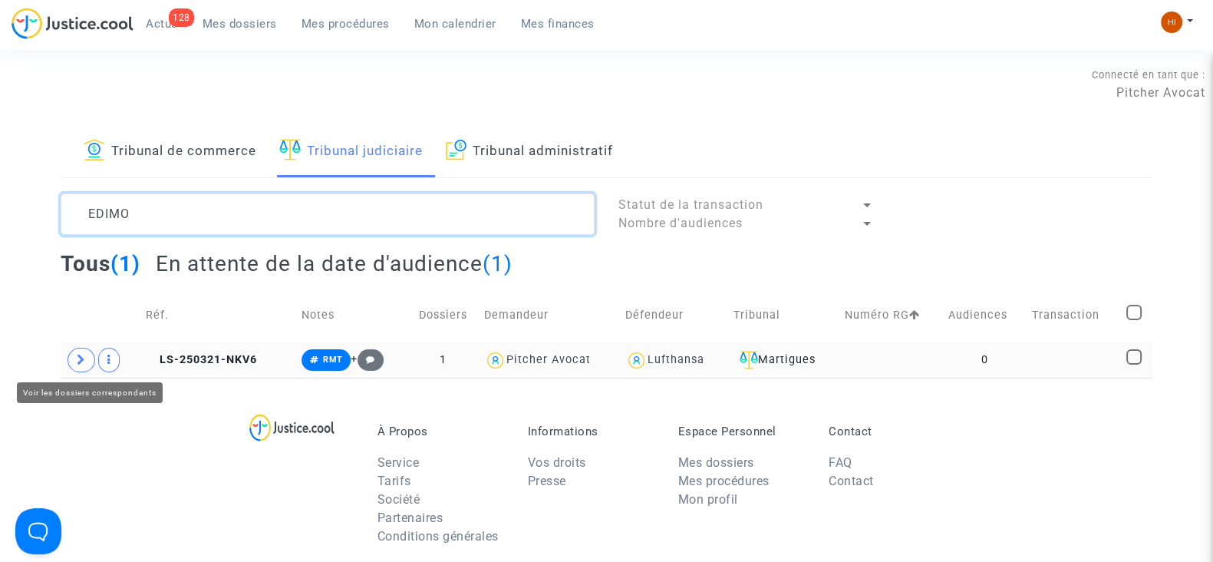
type textarea "EDIMO"
click at [74, 353] on span at bounding box center [82, 360] width 28 height 25
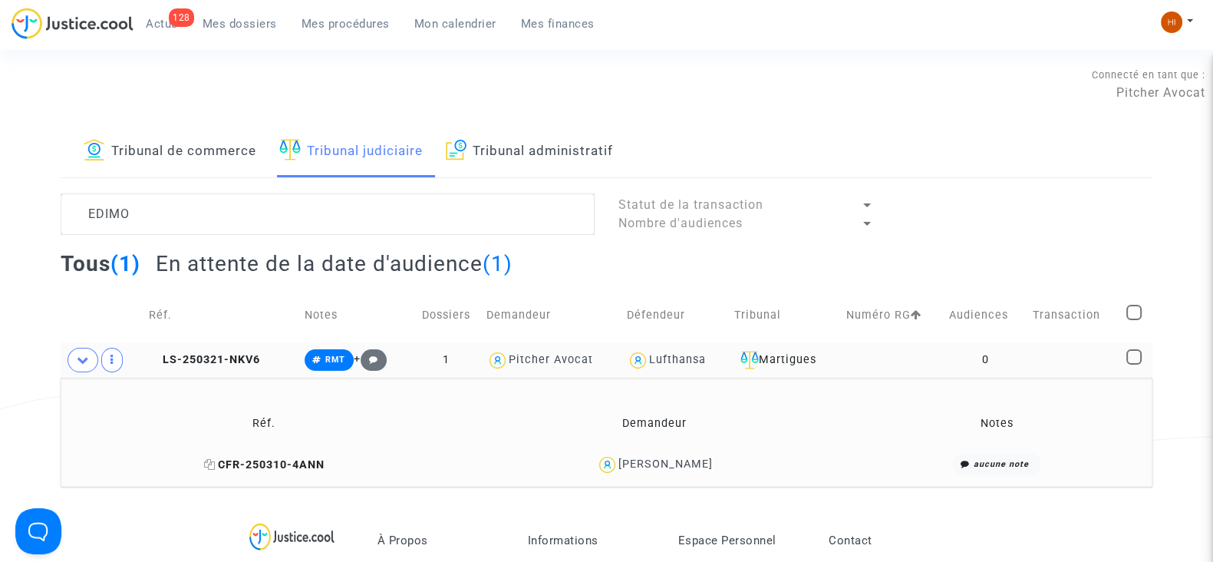
click at [214, 462] on icon at bounding box center [210, 464] width 12 height 11
click at [230, 353] on span "LS-250321-NKV6" at bounding box center [204, 359] width 111 height 13
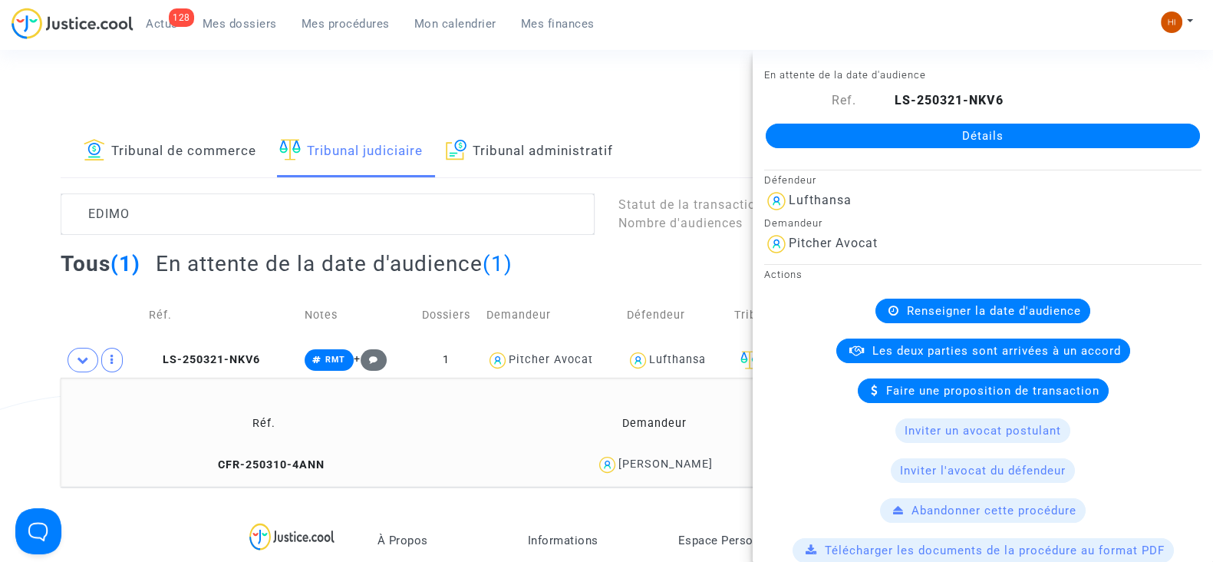
click at [850, 132] on link "Détails" at bounding box center [983, 136] width 434 height 25
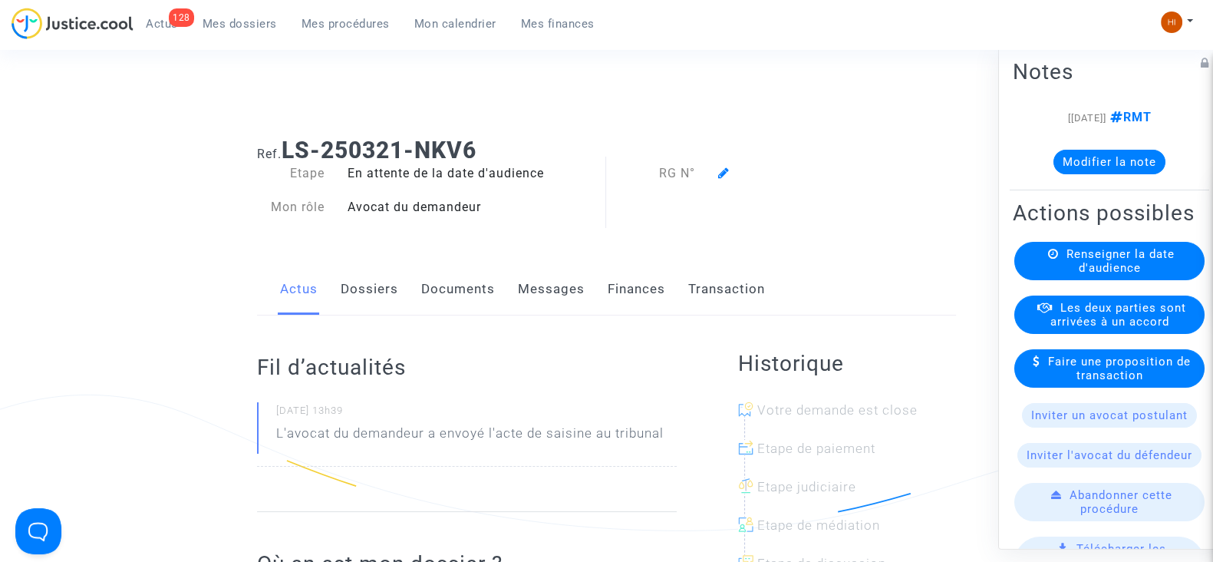
click at [1054, 278] on div "Renseigner la date d'audience" at bounding box center [1110, 261] width 190 height 38
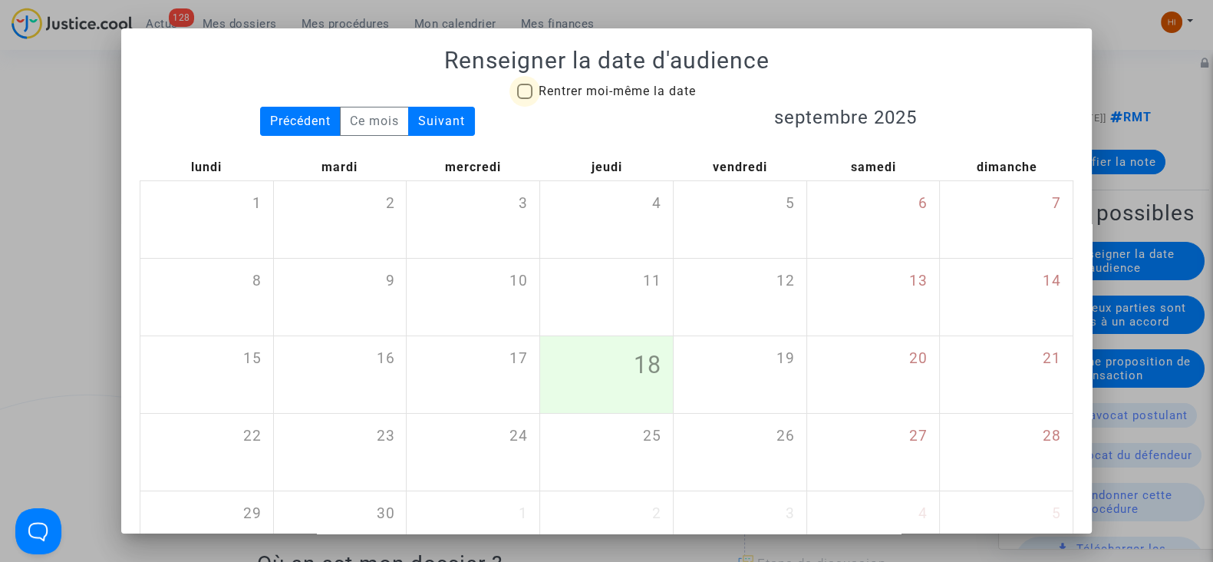
click at [602, 94] on span "Rentrer moi-même la date" at bounding box center [617, 91] width 157 height 15
click at [525, 99] on input "Rentrer moi-même la date" at bounding box center [524, 99] width 1 height 1
checkbox input "true"
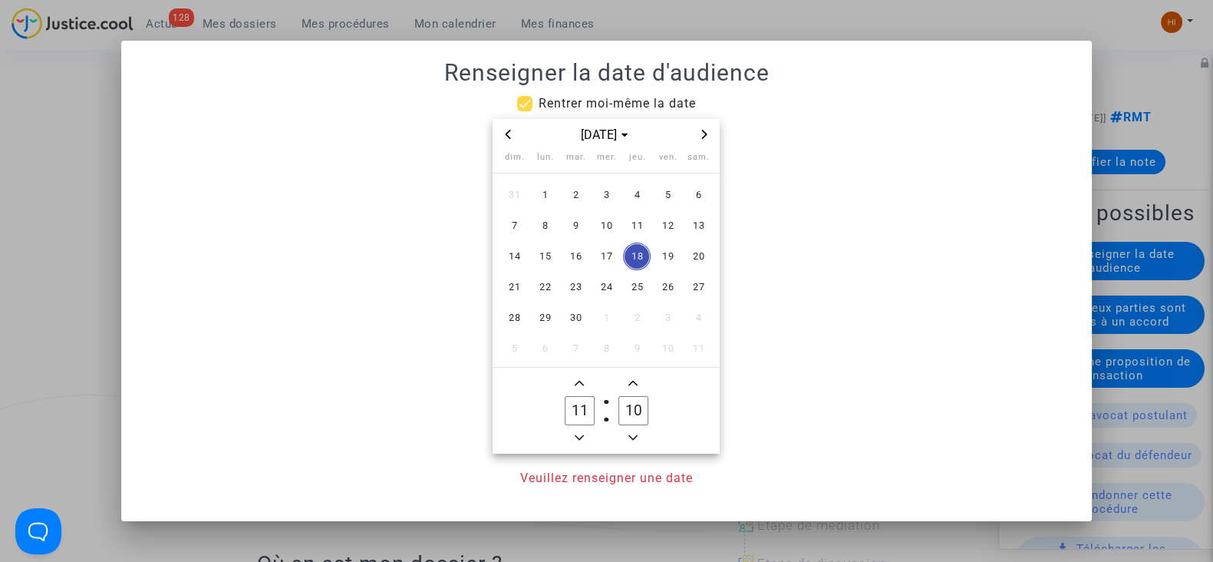
click at [704, 135] on icon "Next month" at bounding box center [704, 134] width 9 height 9
click at [553, 195] on span "1" at bounding box center [545, 195] width 28 height 28
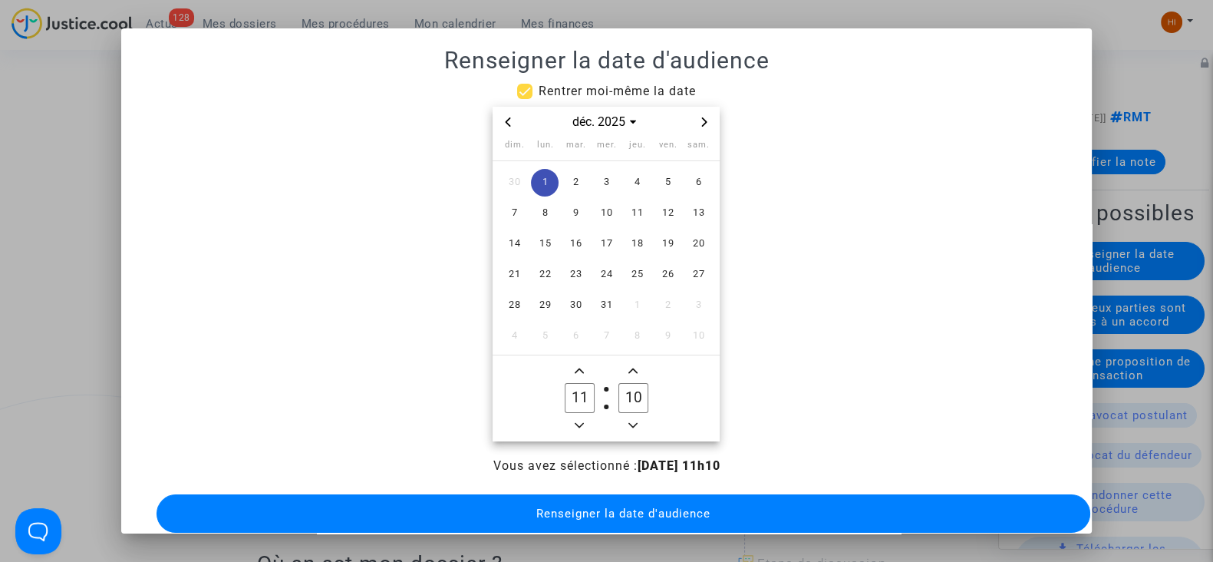
click at [573, 365] on span "Add a hour" at bounding box center [579, 370] width 18 height 18
type input "13"
drag, startPoint x: 623, startPoint y: 397, endPoint x: 589, endPoint y: 401, distance: 34.7
click at [589, 401] on owl-date-time-timer "13 Hour 10 Minute" at bounding box center [606, 398] width 227 height 86
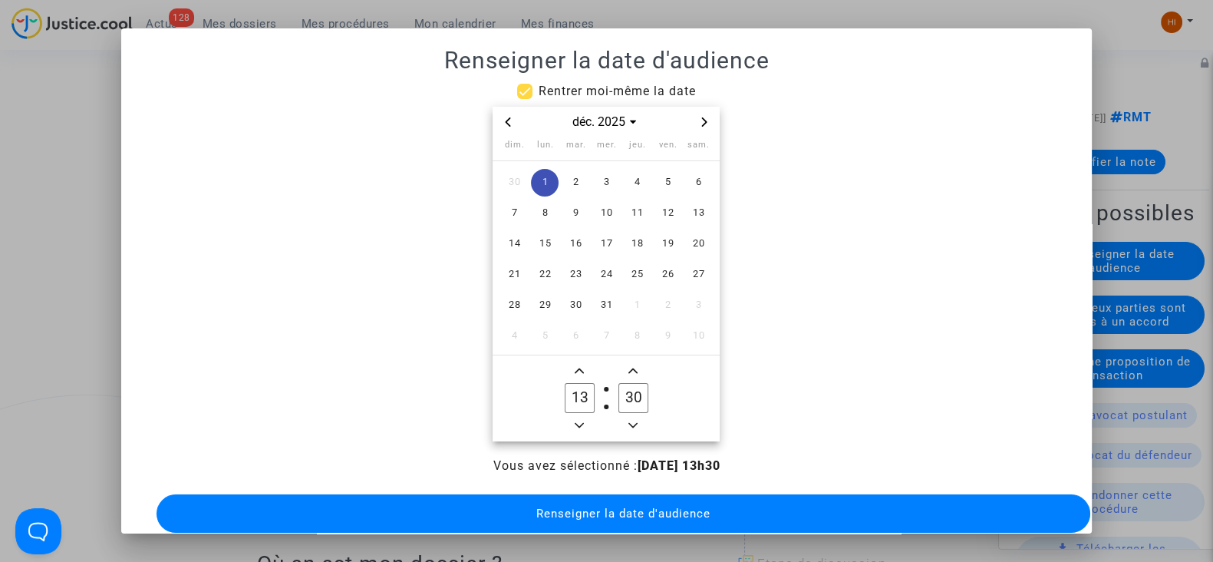
type input "30"
click at [573, 510] on span "Renseigner la date d'audience" at bounding box center [623, 514] width 174 height 14
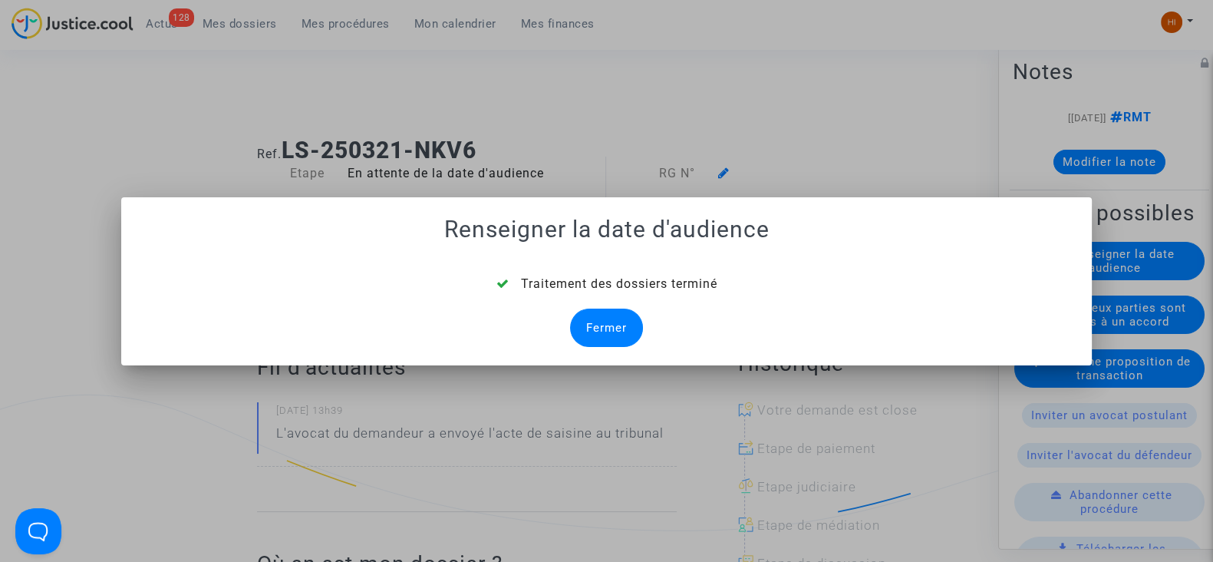
click at [582, 331] on div "Fermer" at bounding box center [606, 328] width 73 height 38
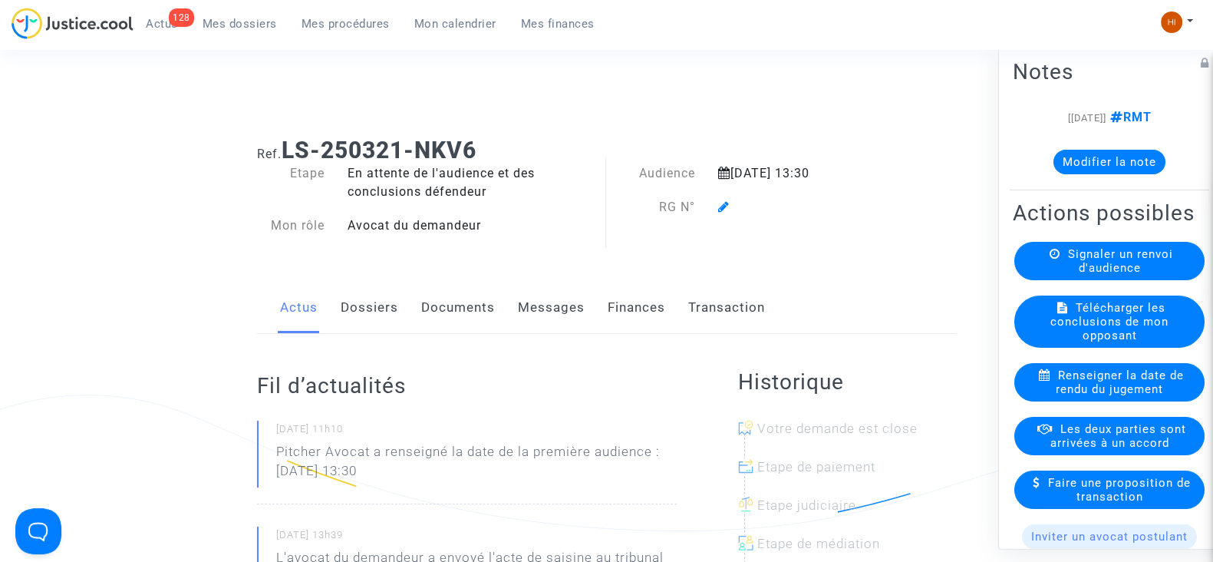
click at [722, 206] on icon at bounding box center [724, 206] width 12 height 12
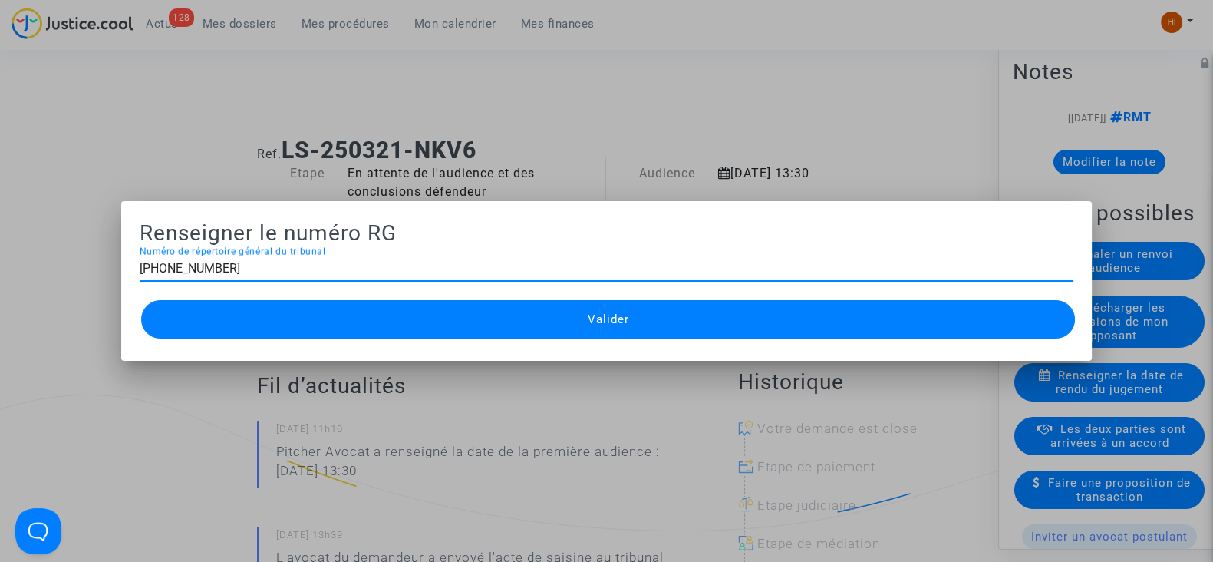
type input "[PHONE_NUMBER]"
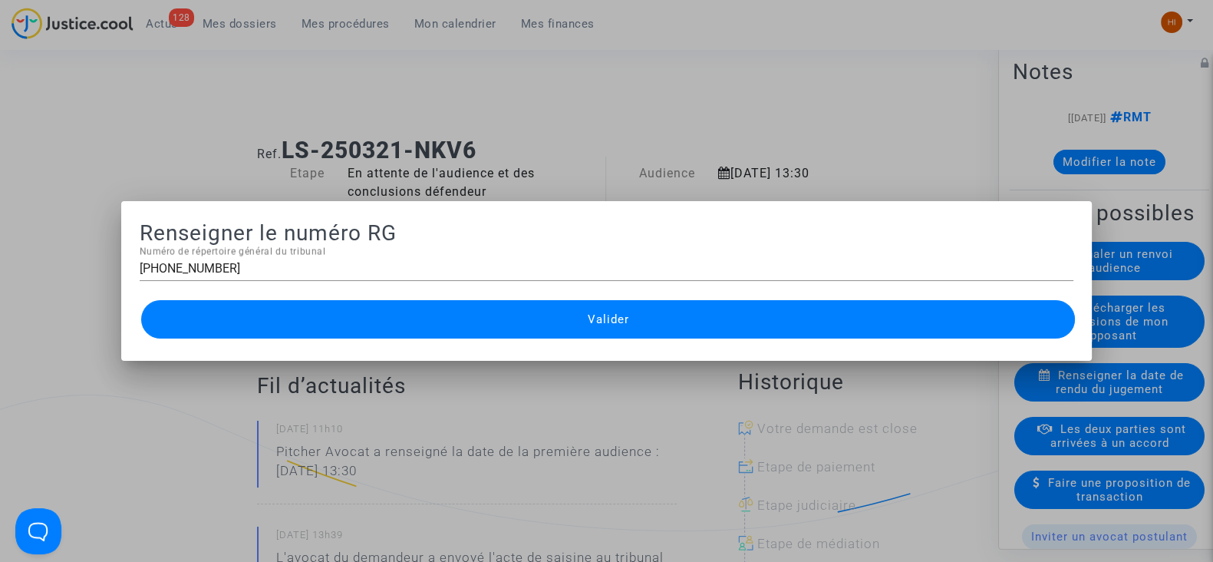
click at [576, 308] on button "Valider" at bounding box center [608, 319] width 934 height 38
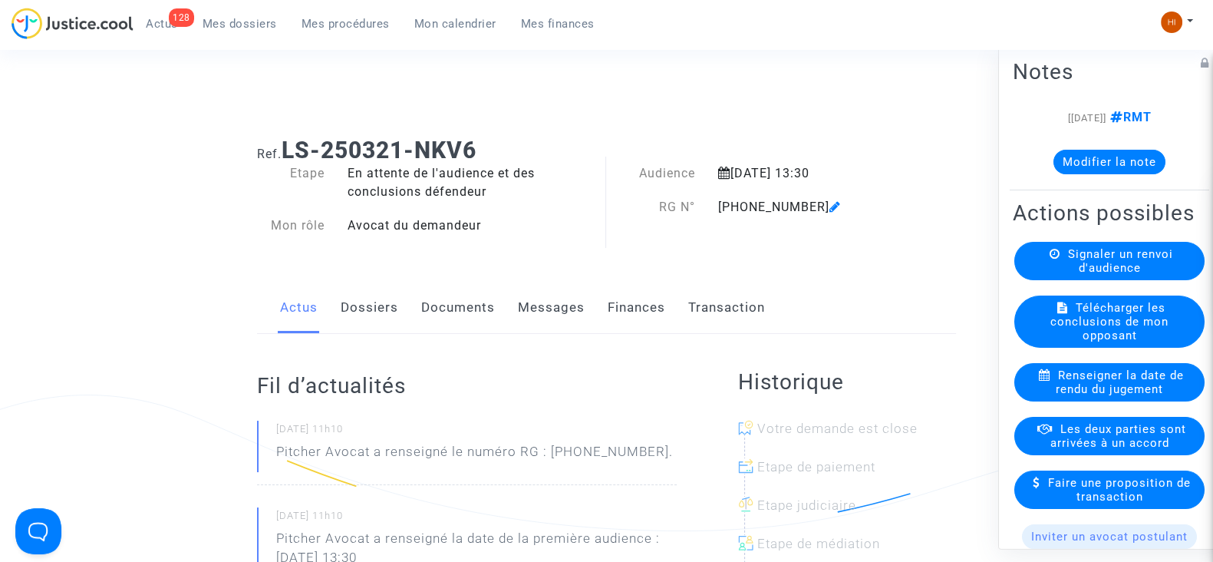
click at [441, 293] on link "Documents" at bounding box center [458, 307] width 74 height 51
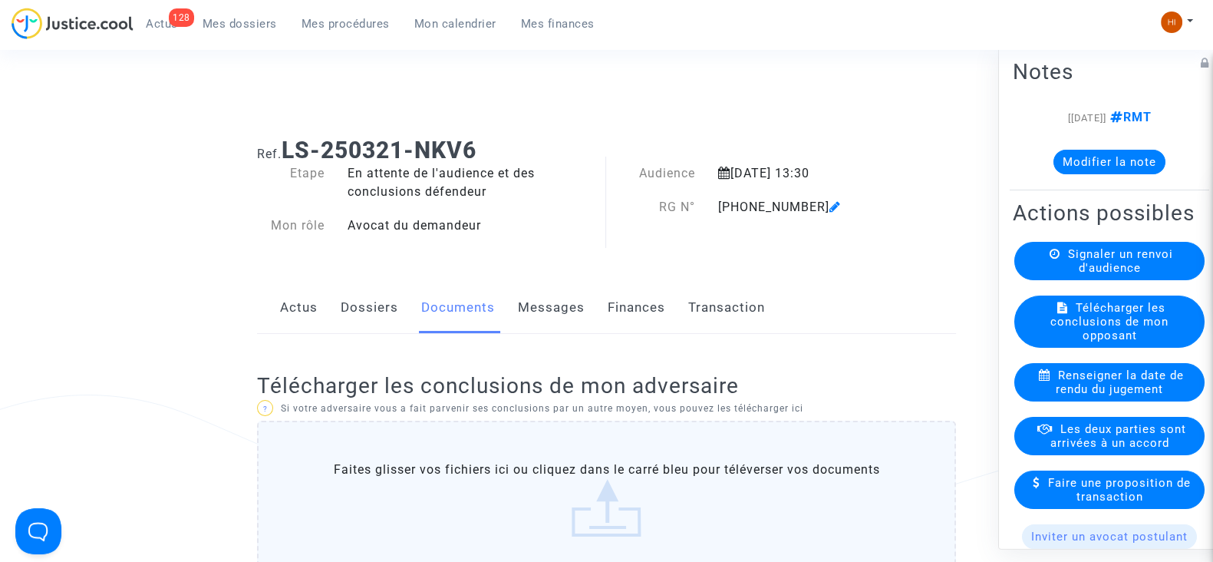
click at [259, 328] on div "Actus Dossiers Documents Messages Finances Transaction" at bounding box center [606, 307] width 699 height 51
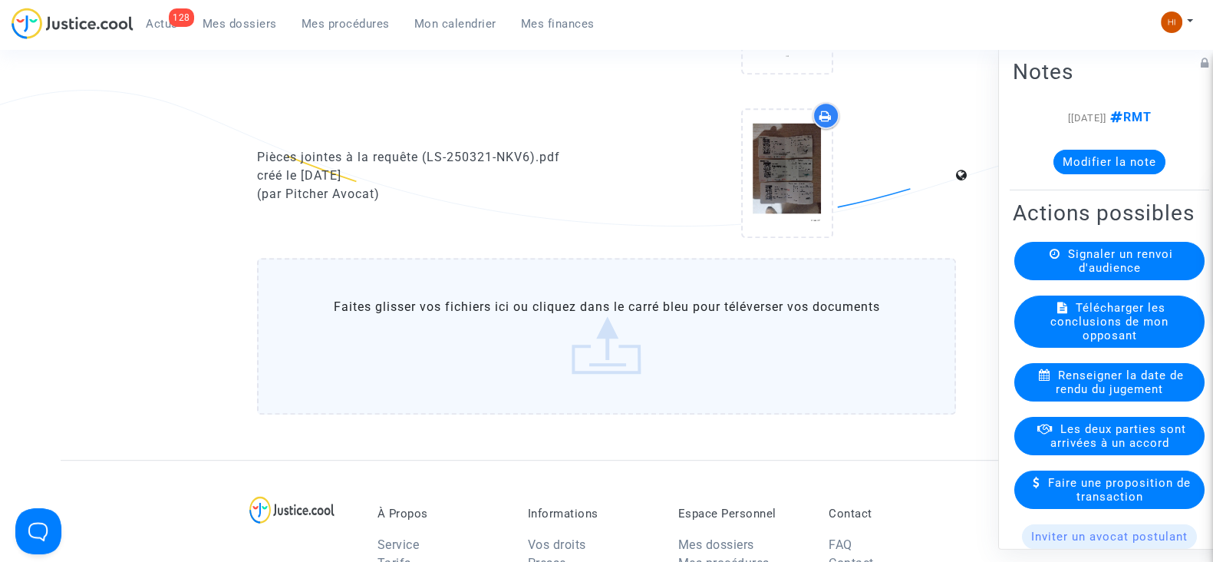
scroll to position [998, 0]
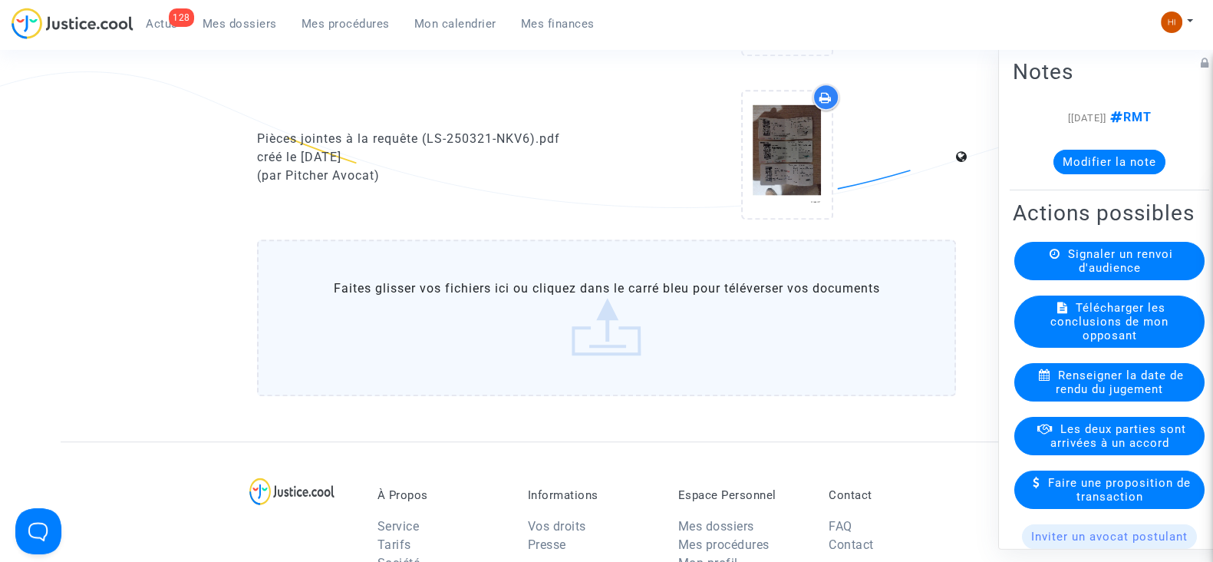
click at [383, 296] on label "Faites glisser vos fichiers ici ou cliquez dans le carré bleu pour téléverser v…" at bounding box center [606, 317] width 699 height 157
click at [0, 0] on input "Faites glisser vos fichiers ici ou cliquez dans le carré bleu pour téléverser v…" at bounding box center [0, 0] width 0 height 0
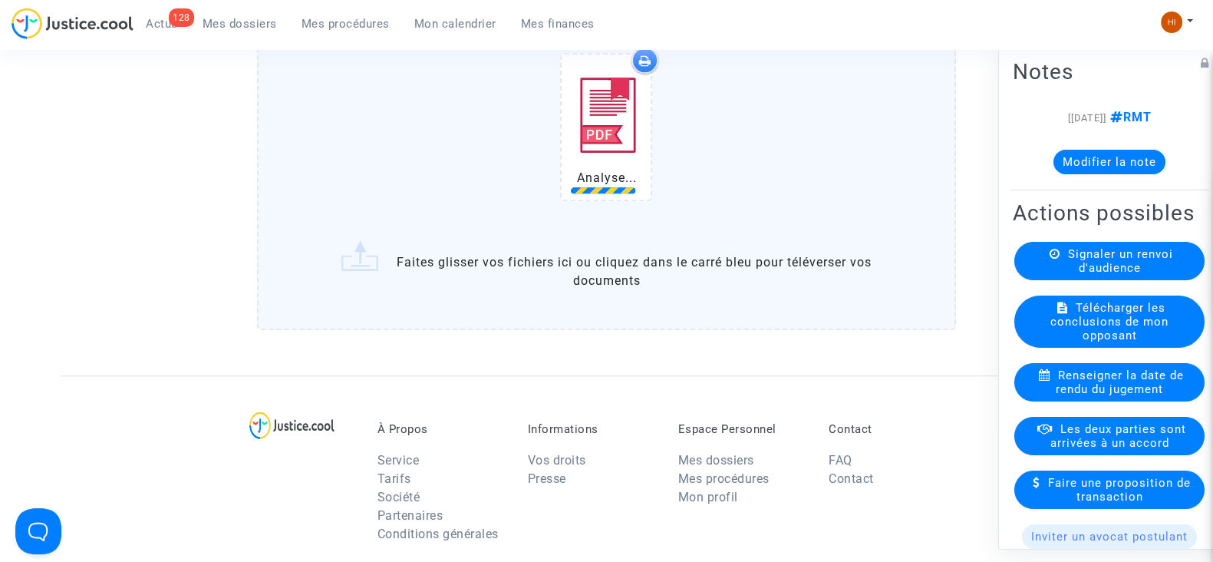
scroll to position [1256, 0]
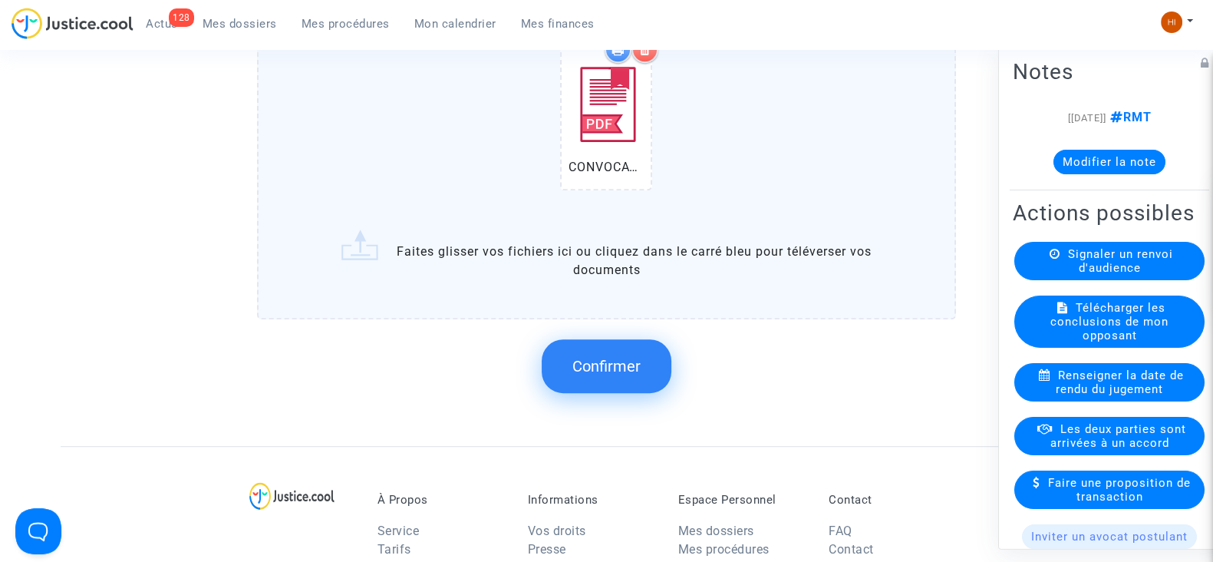
click at [610, 371] on span "Confirmer" at bounding box center [607, 366] width 68 height 18
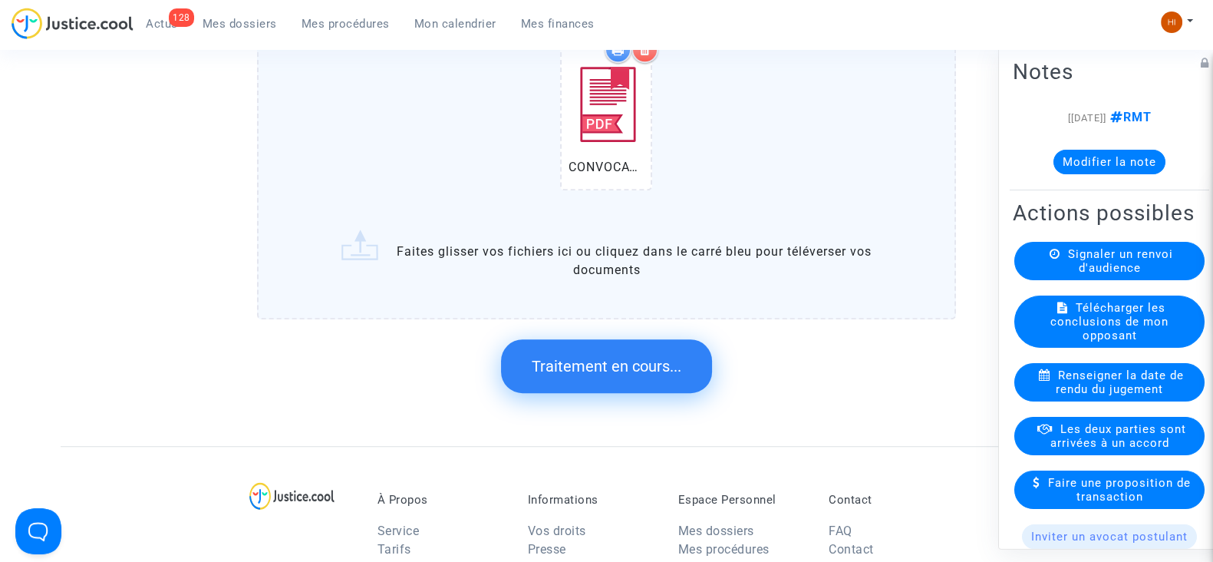
scroll to position [0, 0]
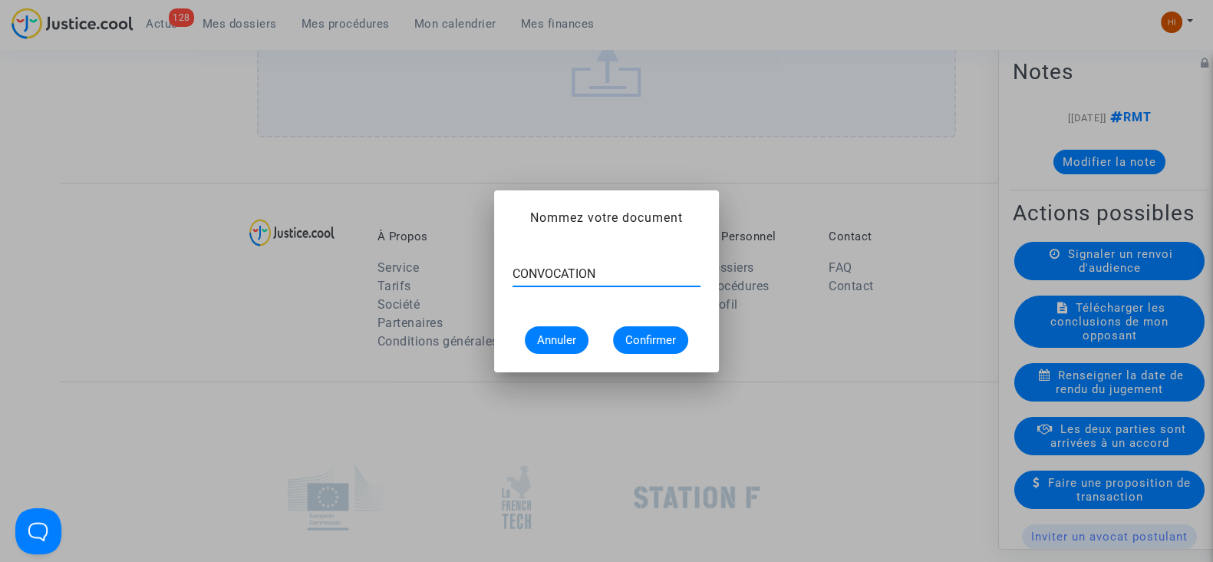
type input "CONVOCATION"
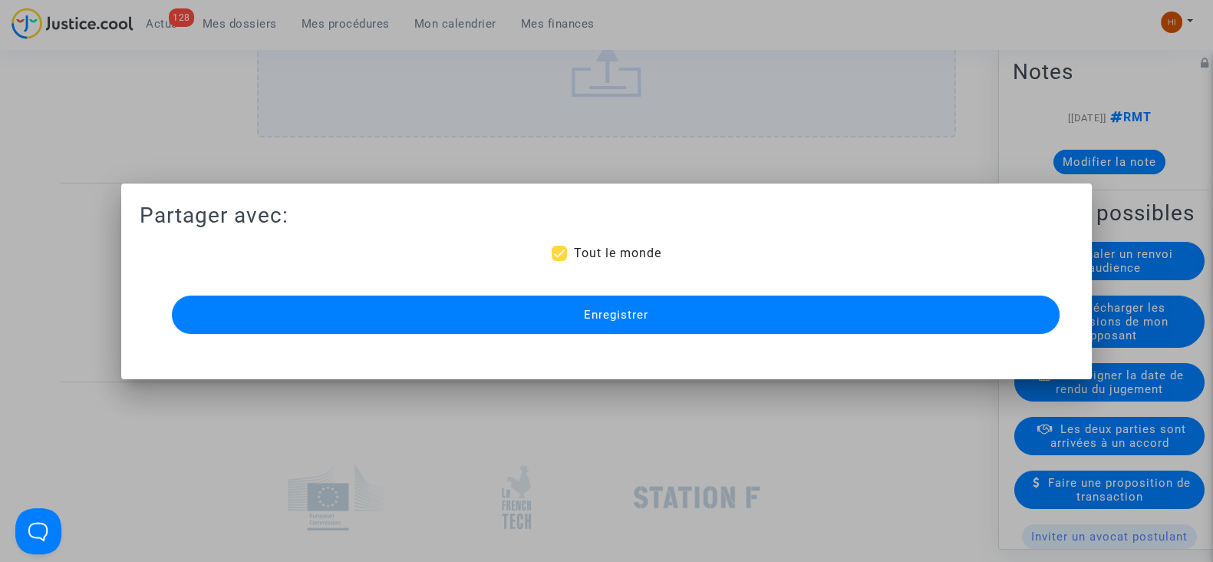
click at [595, 318] on span "Enregistrer" at bounding box center [615, 315] width 64 height 14
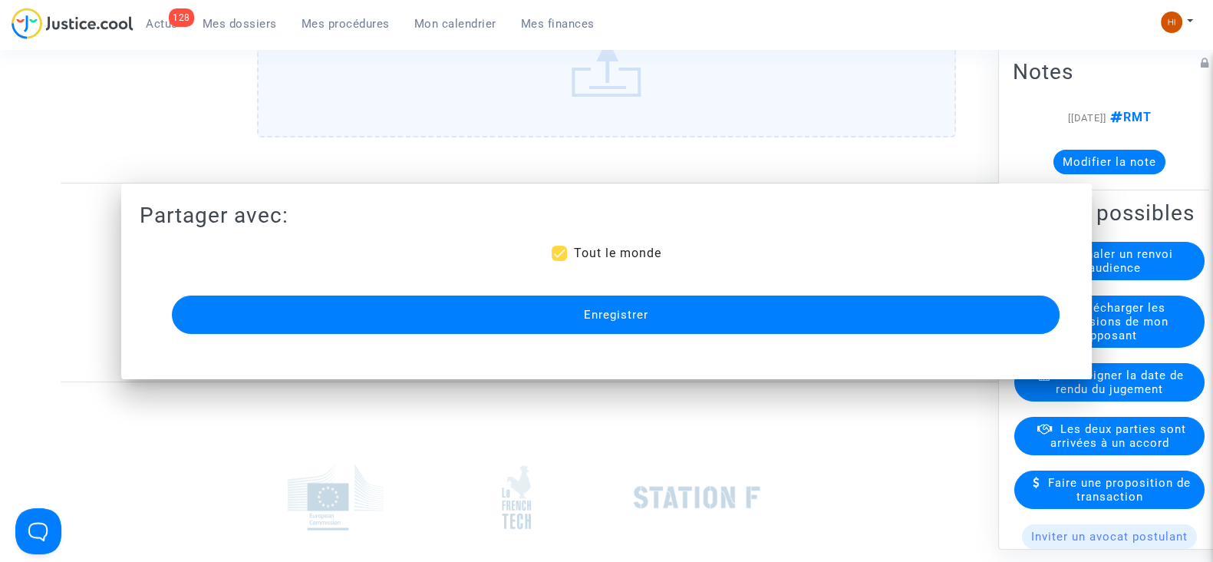
scroll to position [1256, 0]
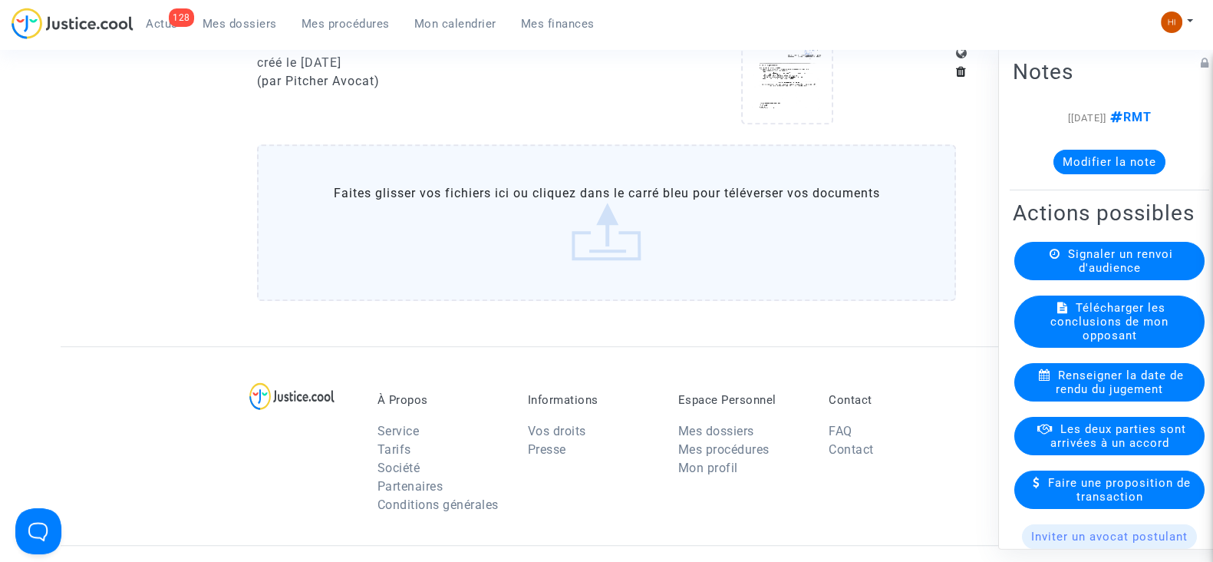
click at [328, 20] on span "Mes procédures" at bounding box center [346, 24] width 88 height 14
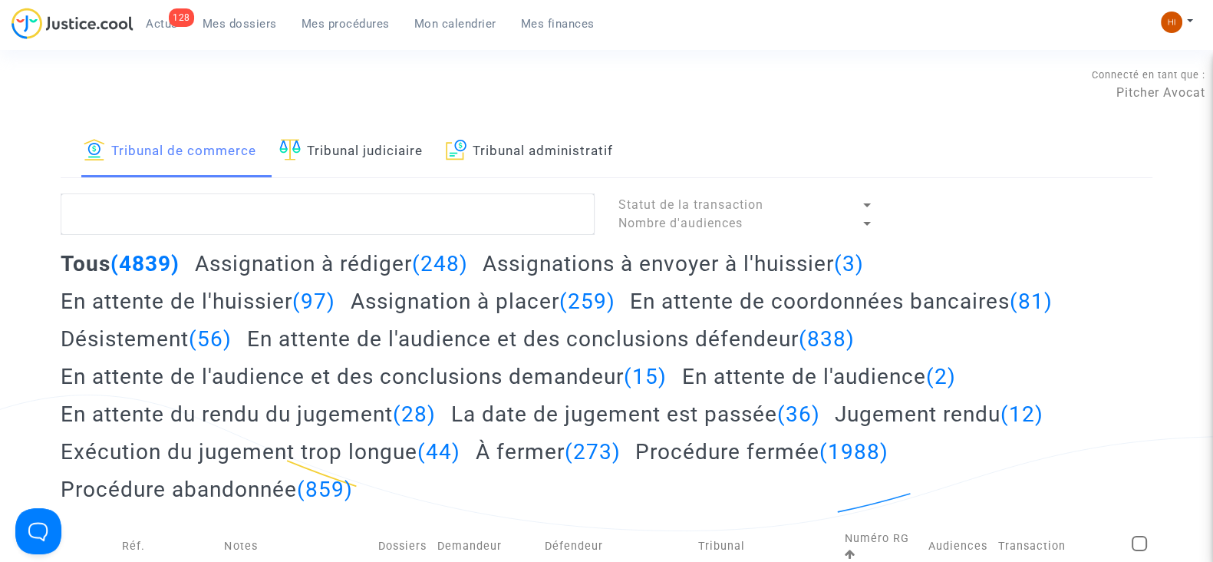
click at [391, 152] on link "Tribunal judiciaire" at bounding box center [351, 151] width 144 height 52
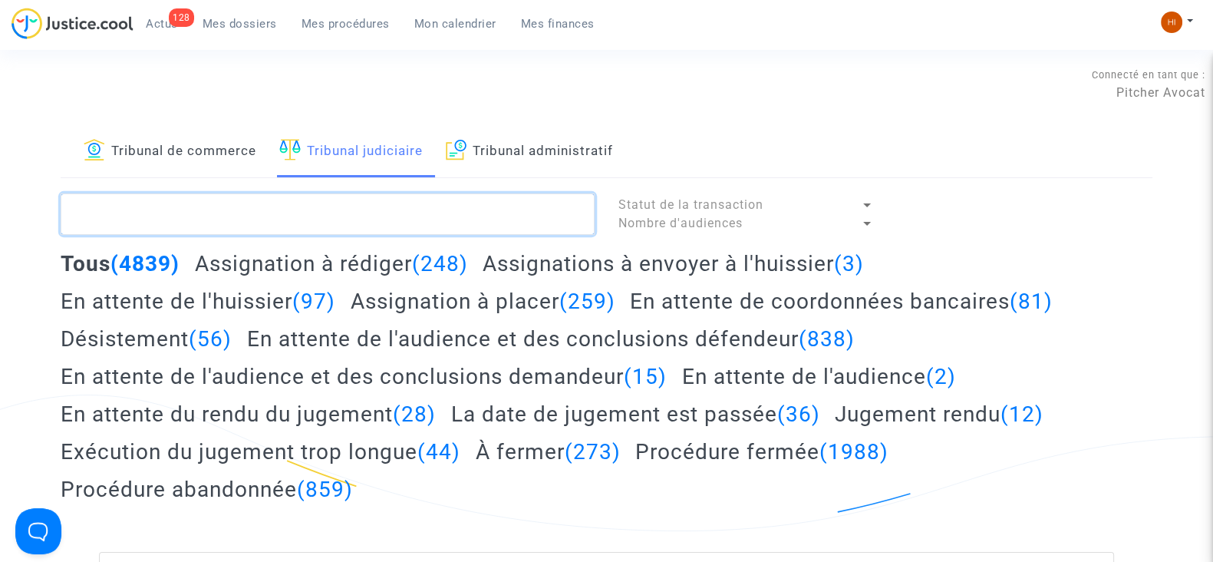
click at [381, 205] on textarea at bounding box center [328, 213] width 534 height 41
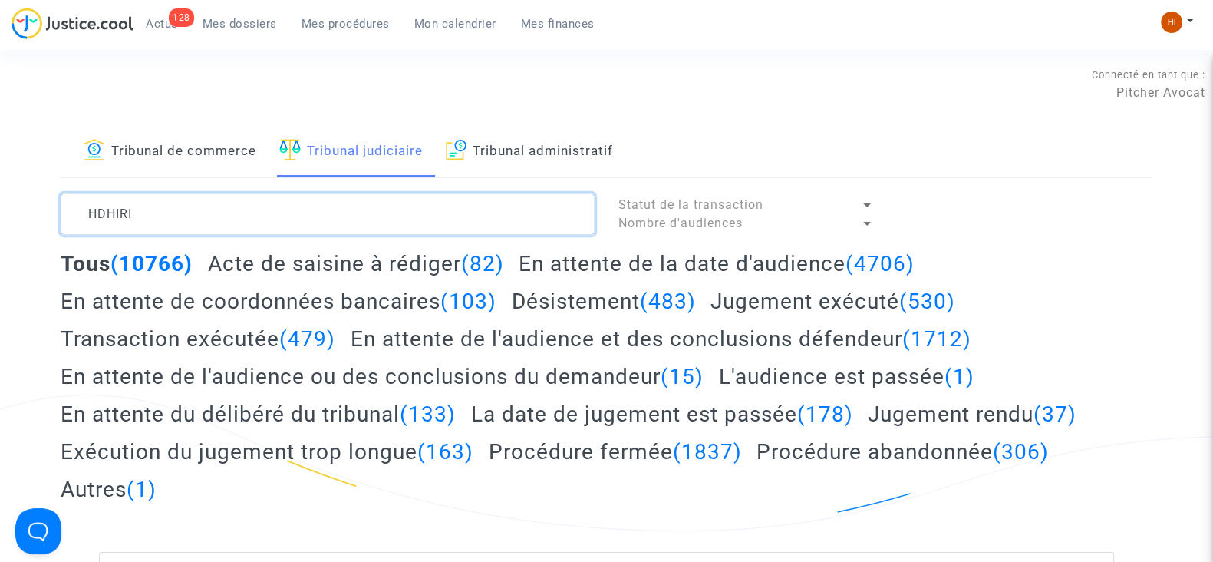
type textarea "HDHIRI"
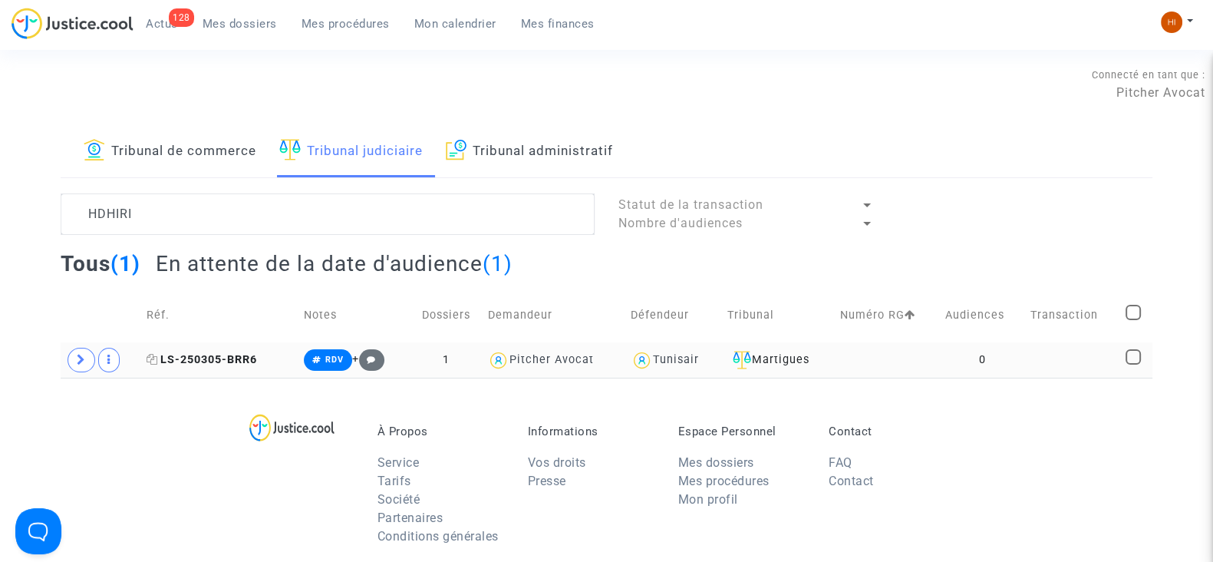
click at [235, 354] on span "LS-250305-BRR6" at bounding box center [202, 359] width 111 height 13
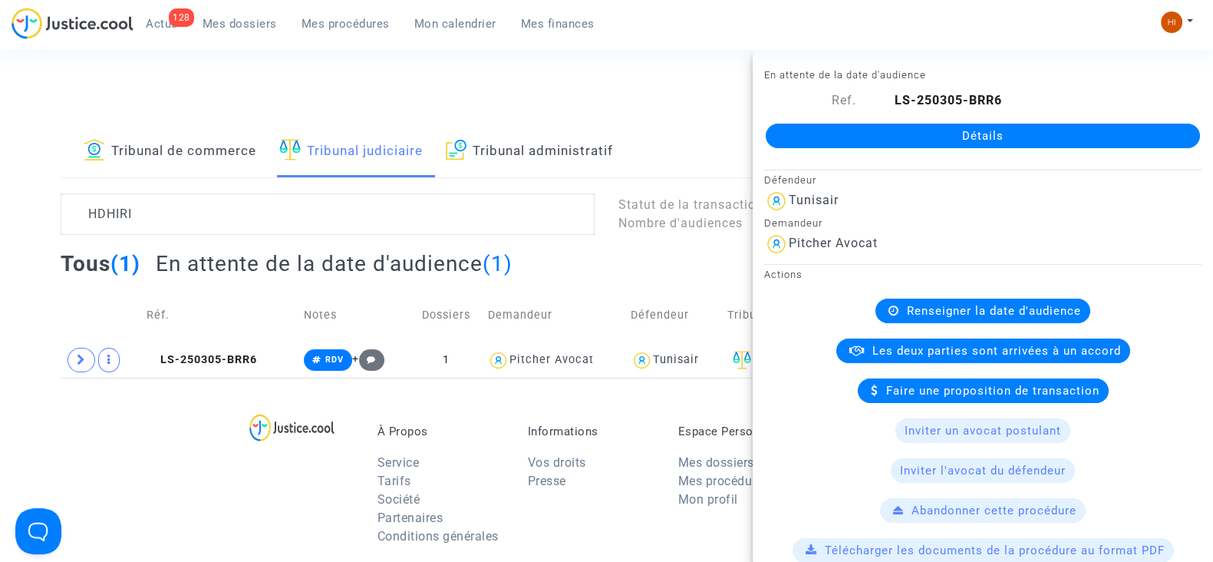
click at [1051, 143] on link "Détails" at bounding box center [983, 136] width 434 height 25
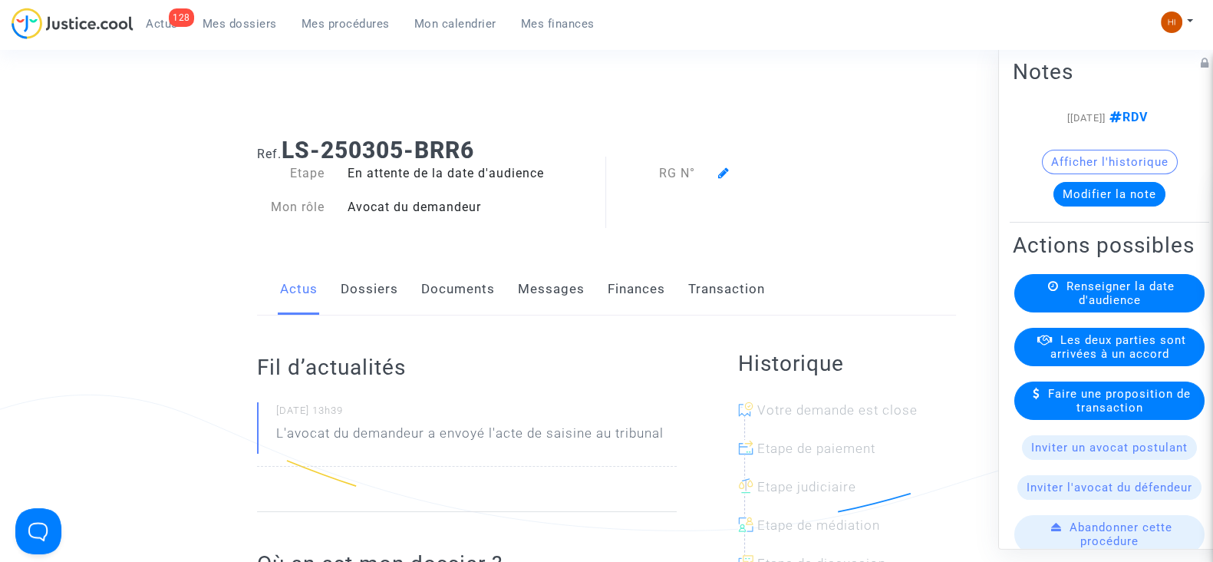
click at [1094, 302] on div "Renseigner la date d'audience" at bounding box center [1110, 293] width 190 height 38
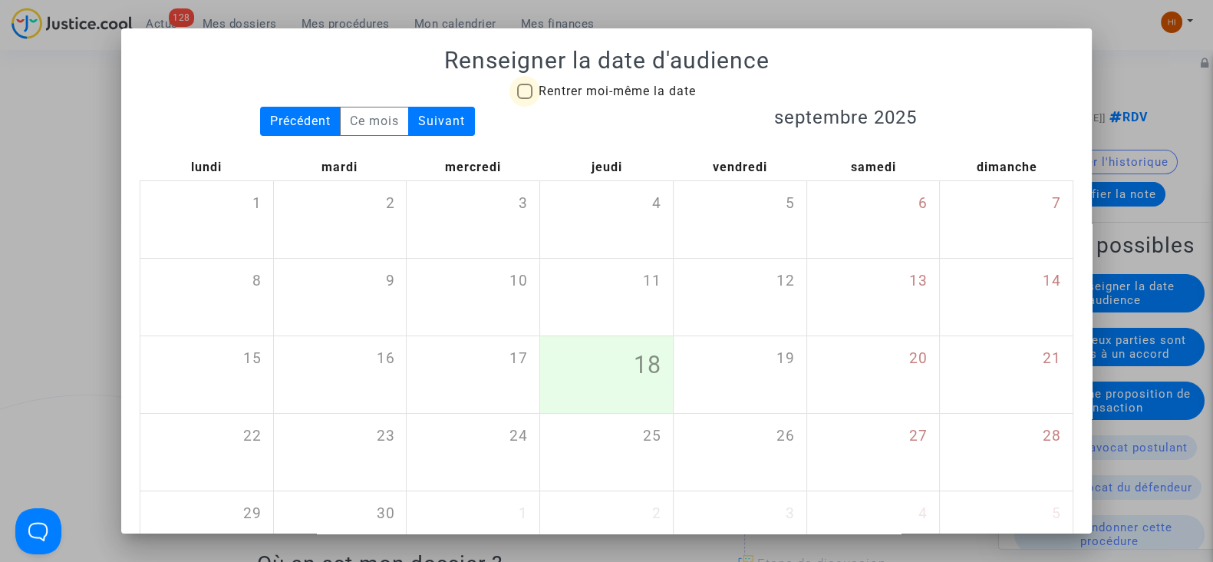
click at [620, 92] on span "Rentrer moi-même la date" at bounding box center [617, 91] width 157 height 15
click at [525, 99] on input "Rentrer moi-même la date" at bounding box center [524, 99] width 1 height 1
checkbox input "true"
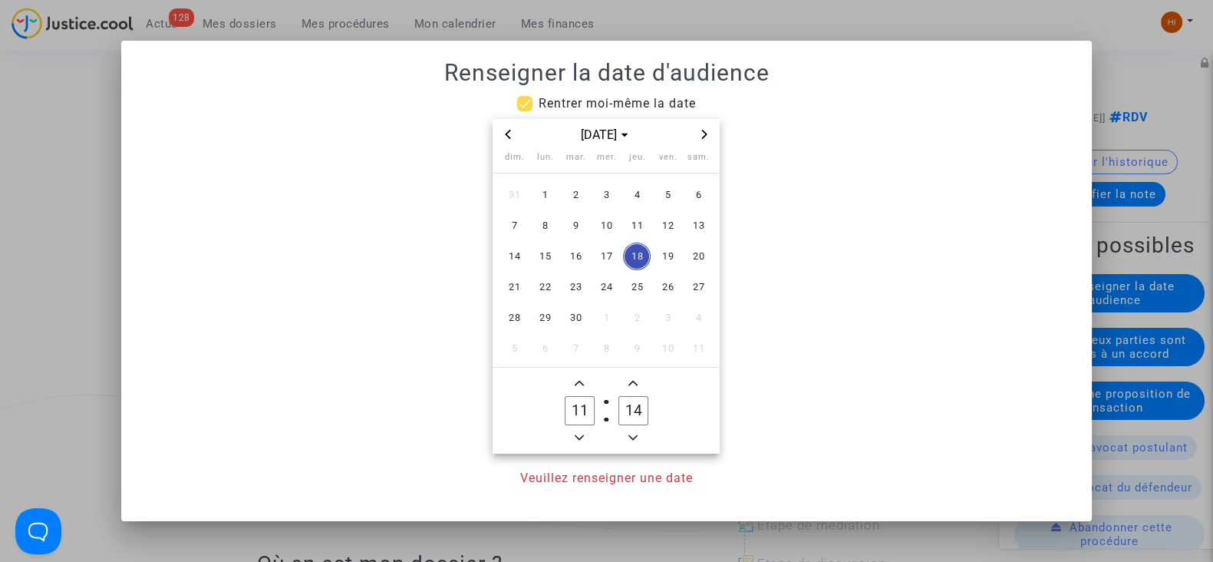
click at [708, 134] on icon "Next month" at bounding box center [704, 134] width 9 height 9
click at [545, 197] on span "1" at bounding box center [545, 195] width 28 height 28
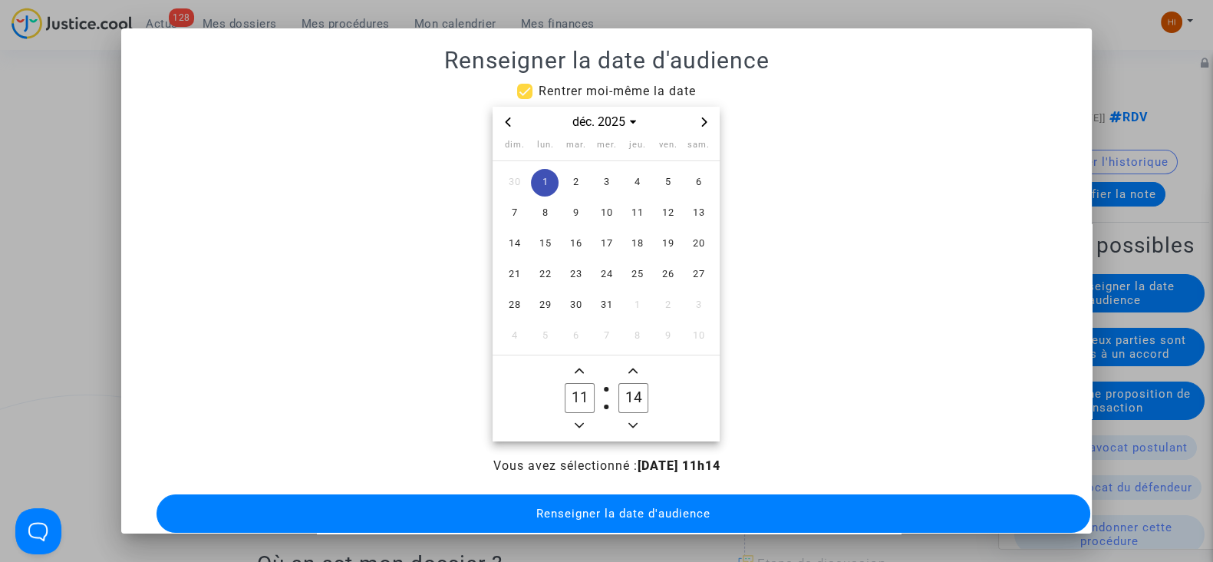
click at [579, 375] on button "Add a hour" at bounding box center [579, 370] width 18 height 19
type input "13"
drag, startPoint x: 625, startPoint y: 402, endPoint x: 598, endPoint y: 404, distance: 27.7
click at [606, 404] on owl-date-time-timer-box "14 Minute" at bounding box center [633, 398] width 54 height 74
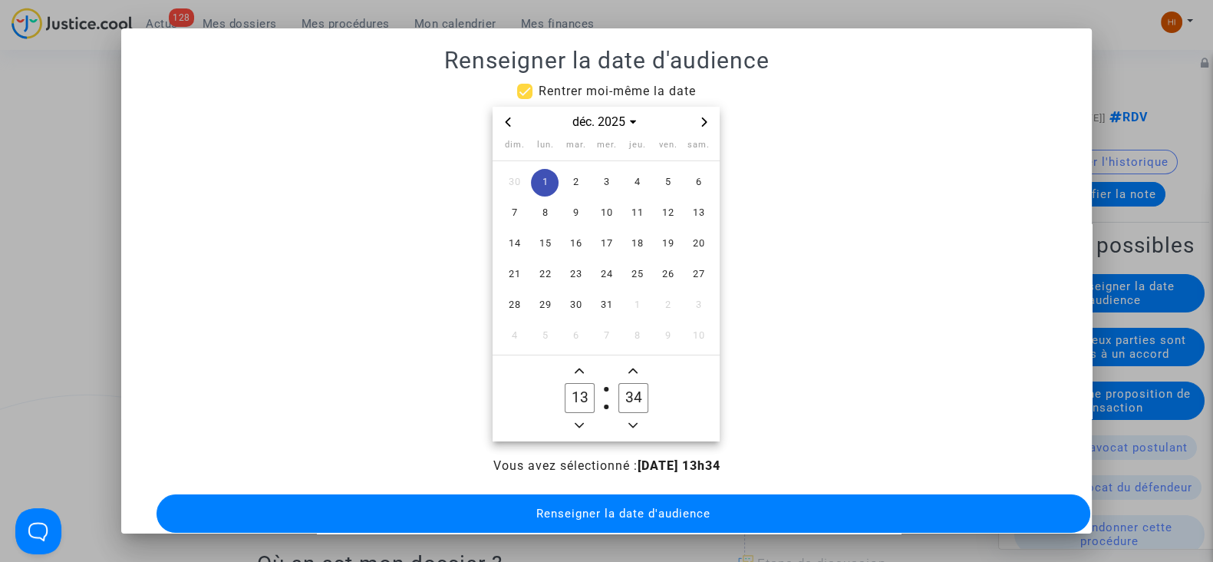
click at [629, 417] on span "Minus a minute" at bounding box center [633, 425] width 18 height 18
type input "30"
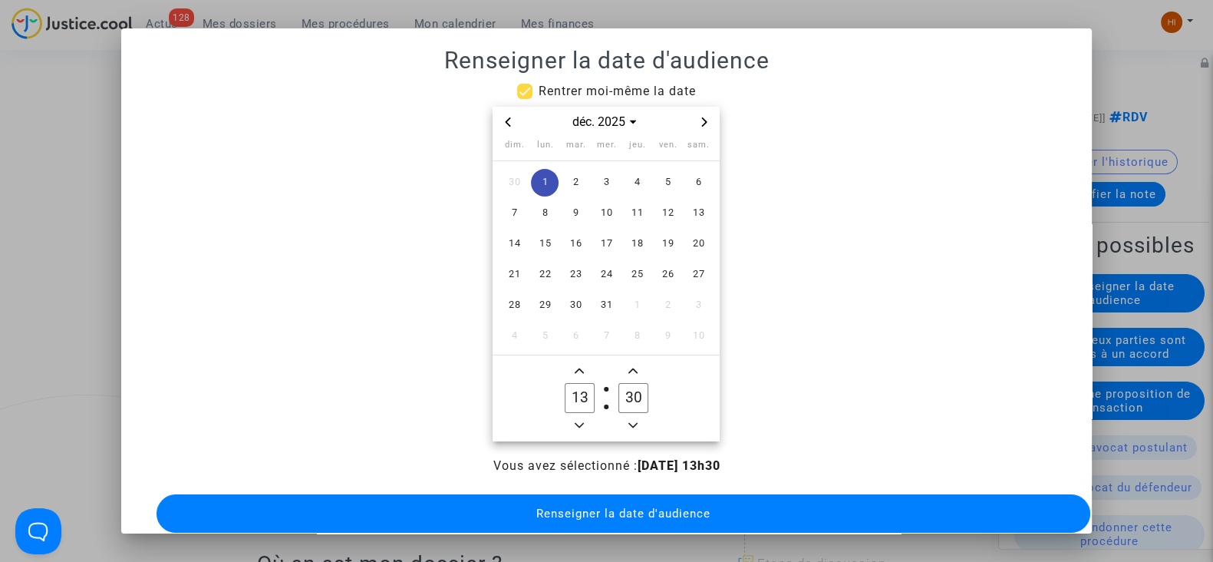
click at [558, 501] on button "Renseigner la date d'audience" at bounding box center [624, 513] width 934 height 38
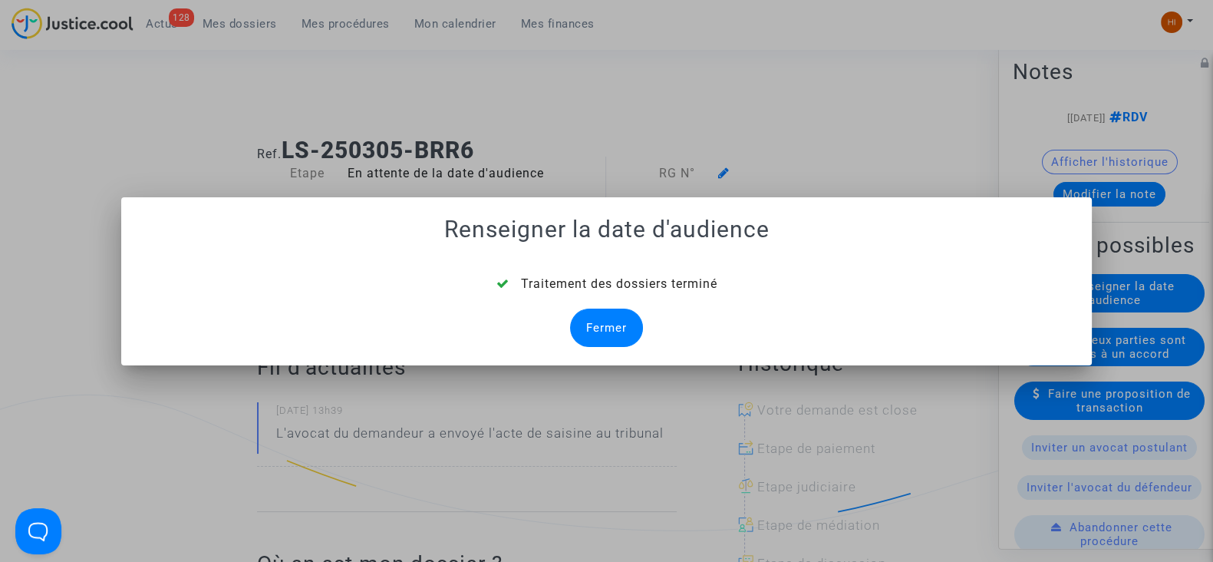
click at [593, 305] on div "Traitement des dossiers terminé Fermer" at bounding box center [607, 311] width 934 height 72
click at [593, 312] on div "Fermer" at bounding box center [606, 328] width 73 height 38
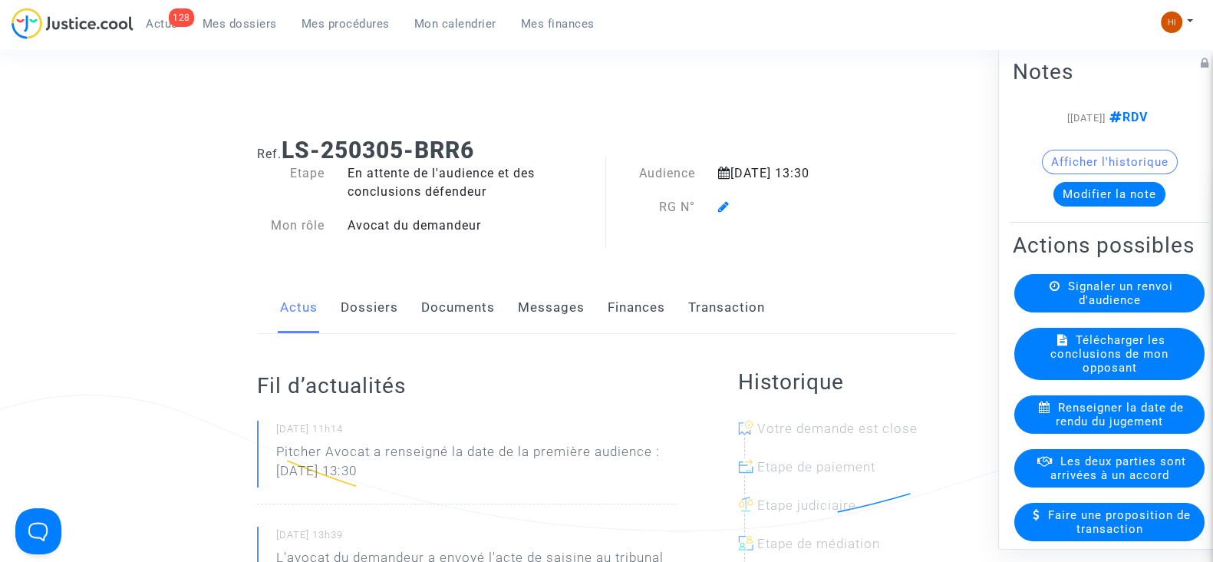
click at [725, 204] on icon at bounding box center [724, 206] width 12 height 12
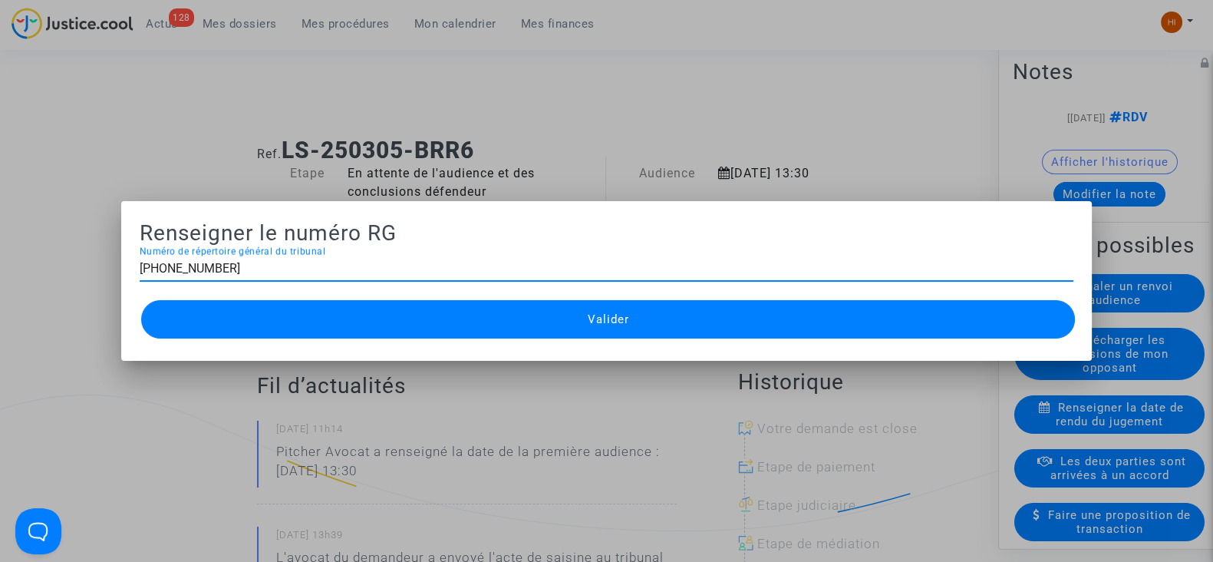
type input "11-25-000778"
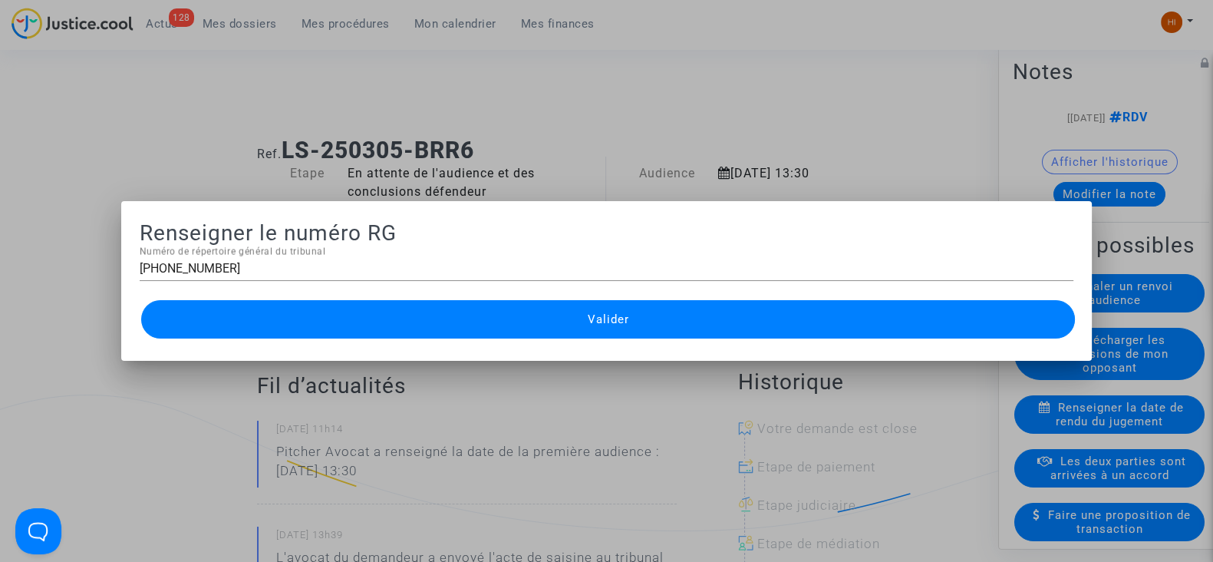
click at [348, 330] on button "Valider" at bounding box center [608, 319] width 934 height 38
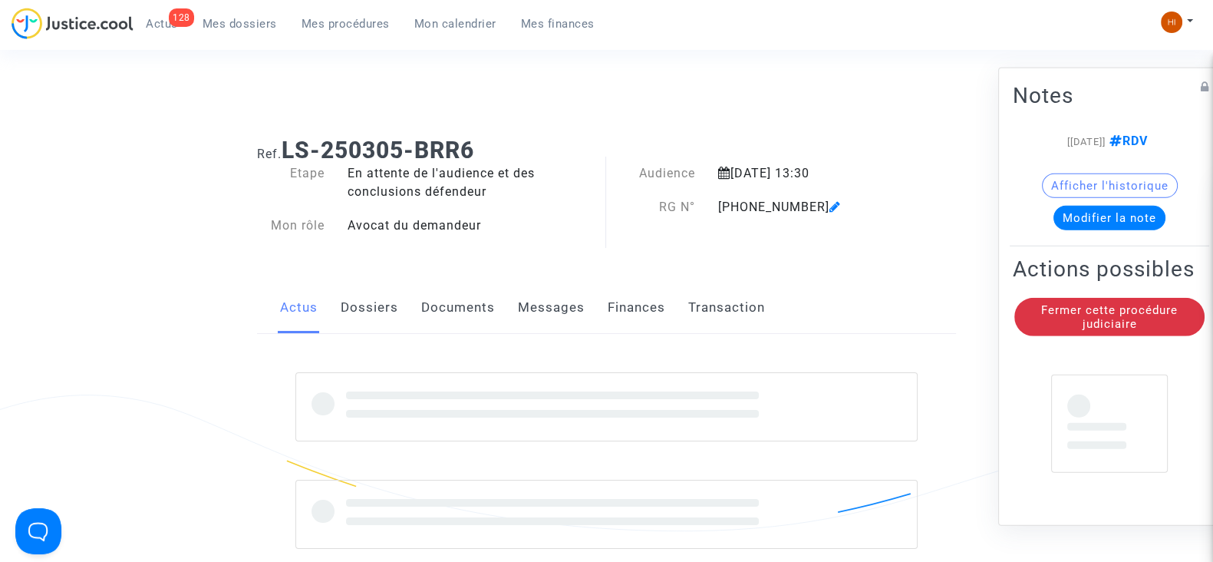
click at [461, 315] on link "Documents" at bounding box center [458, 307] width 74 height 51
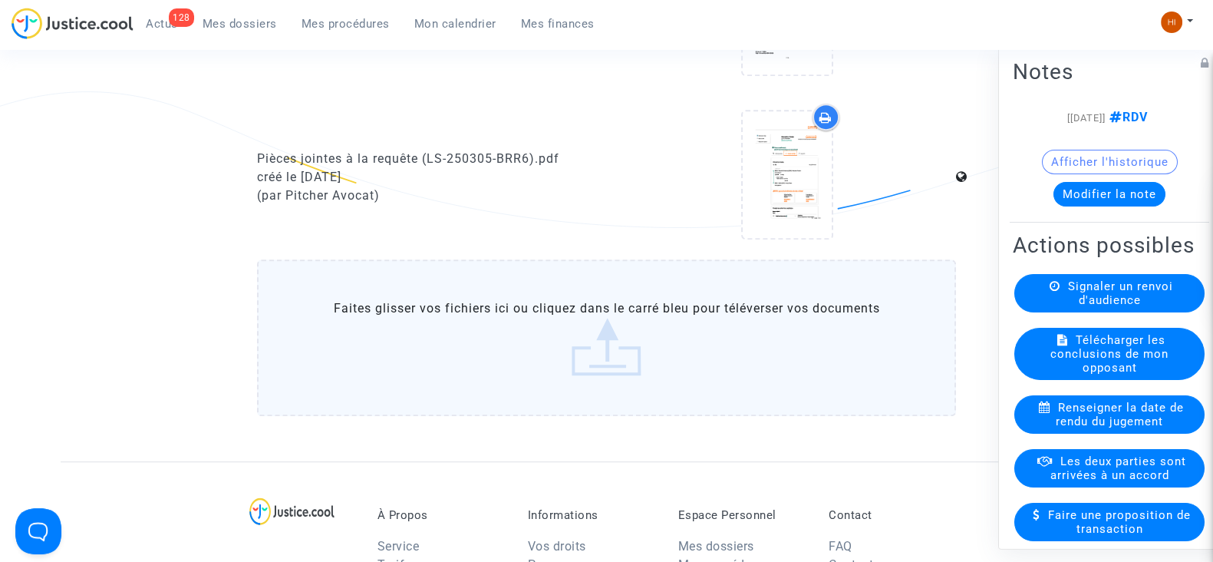
scroll to position [982, 0]
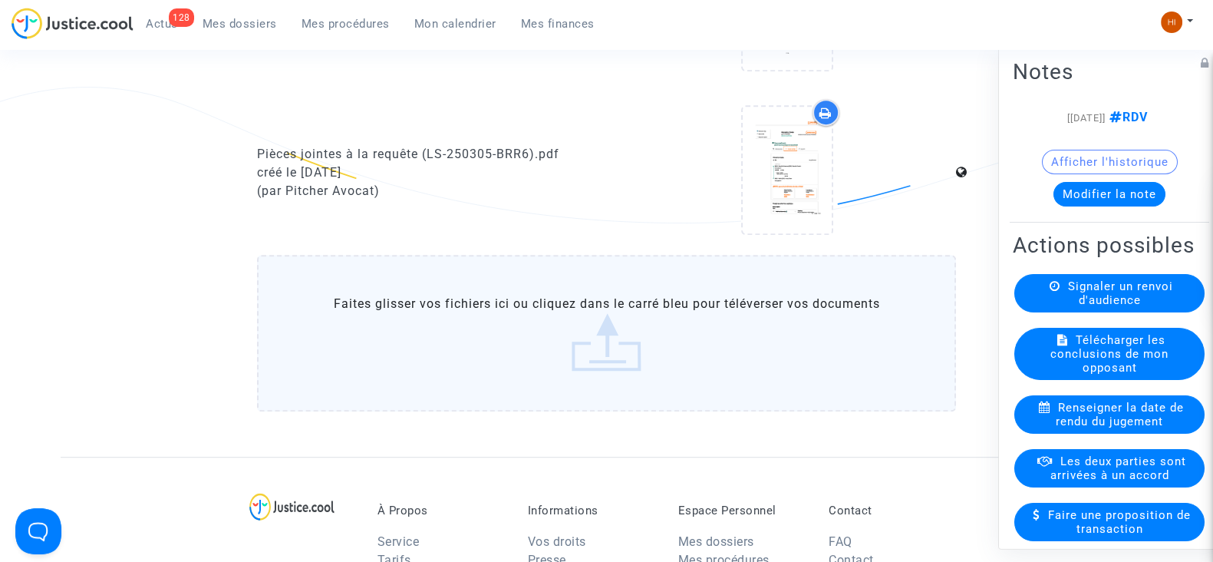
click at [553, 339] on label "Faites glisser vos fichiers ici ou cliquez dans le carré bleu pour téléverser v…" at bounding box center [606, 333] width 699 height 157
click at [0, 0] on input "Faites glisser vos fichiers ici ou cliquez dans le carré bleu pour téléverser v…" at bounding box center [0, 0] width 0 height 0
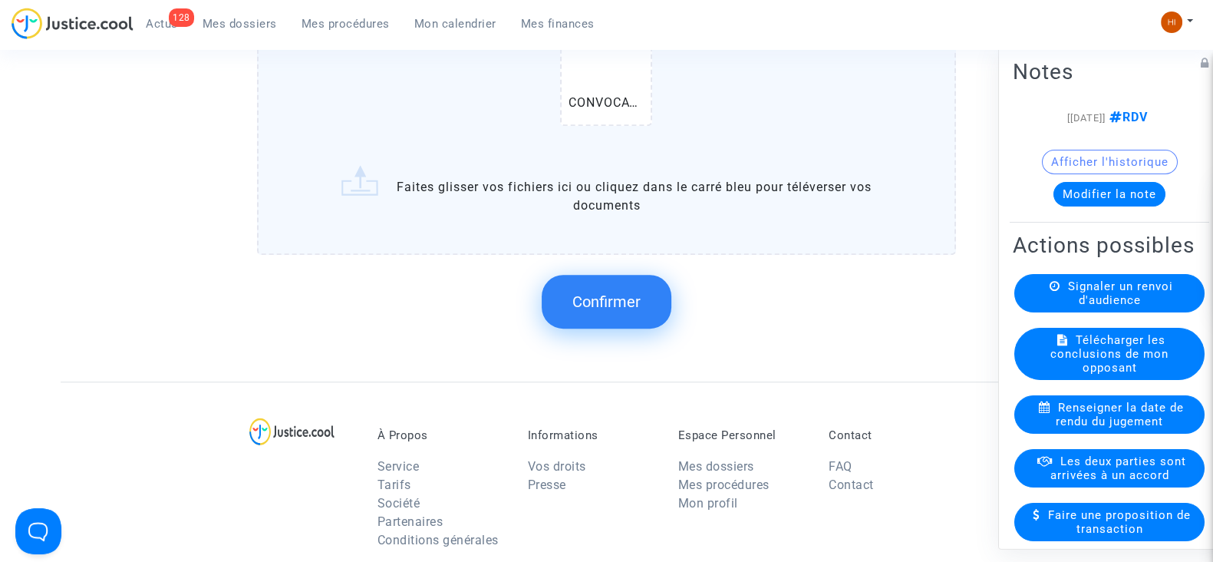
scroll to position [1327, 0]
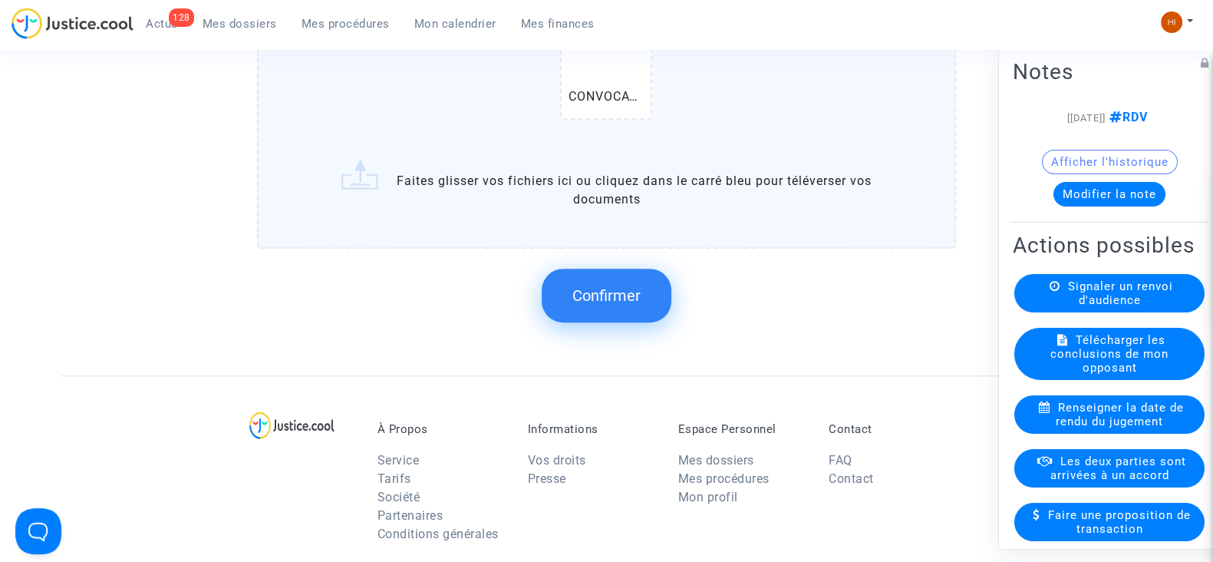
click at [573, 269] on button "Confirmer" at bounding box center [607, 296] width 130 height 54
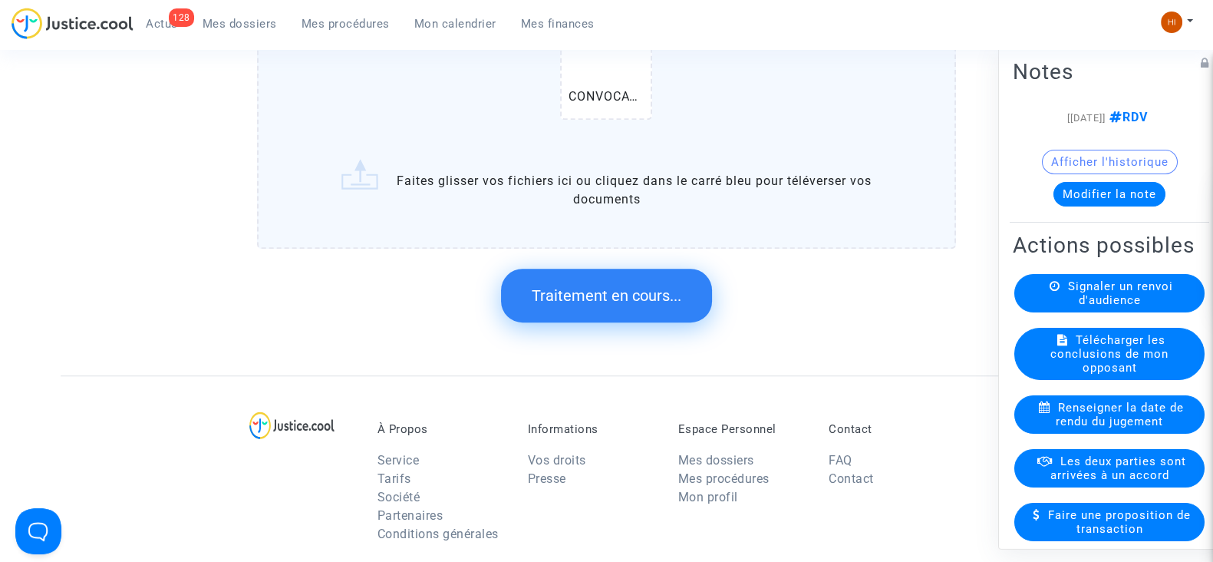
scroll to position [0, 0]
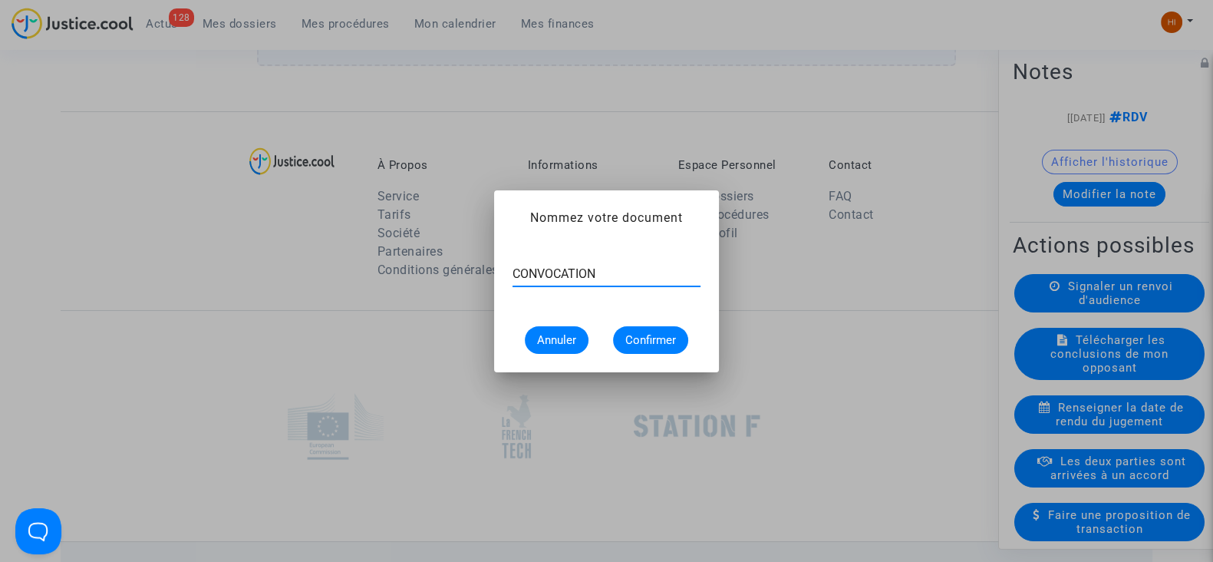
type input "CONVOCATION"
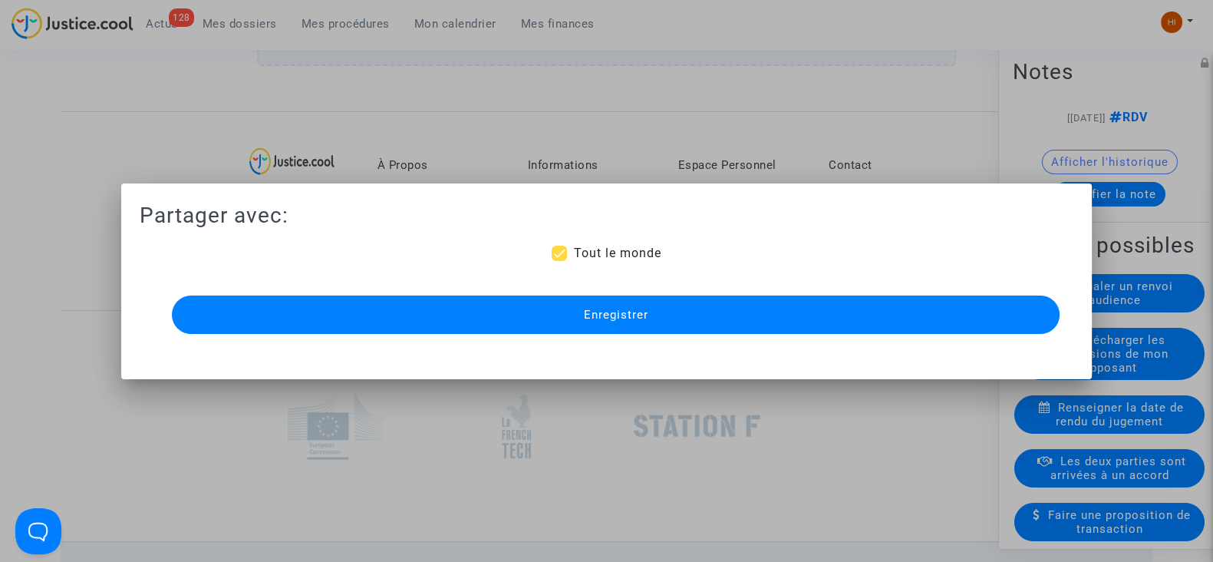
click at [555, 315] on button "Enregistrer" at bounding box center [616, 314] width 888 height 38
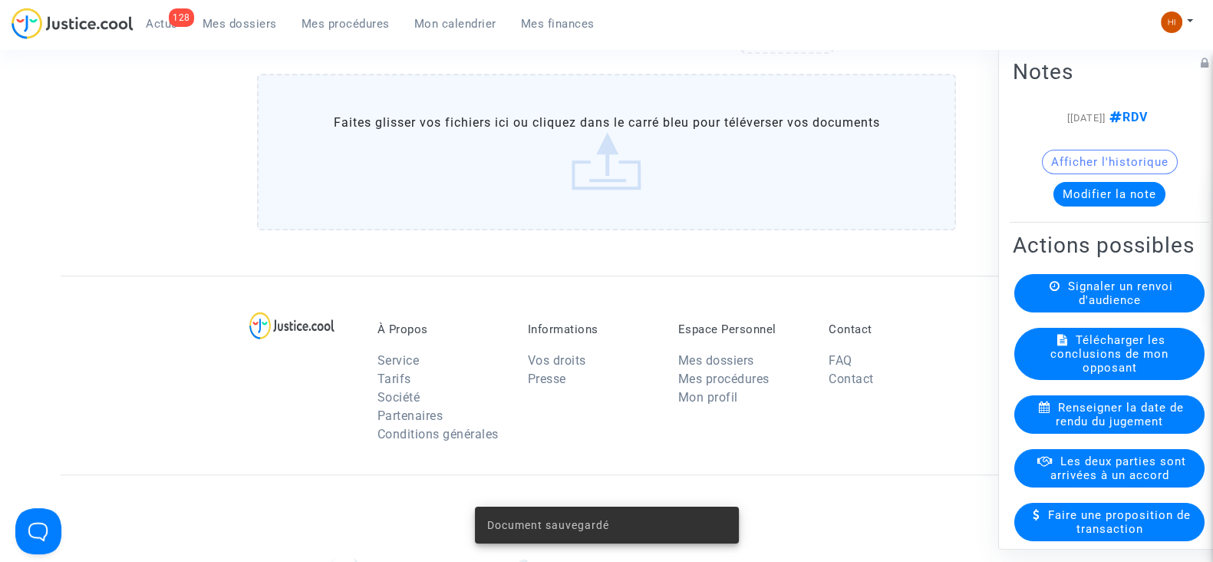
click at [318, 29] on span "Mes procédures" at bounding box center [346, 24] width 88 height 14
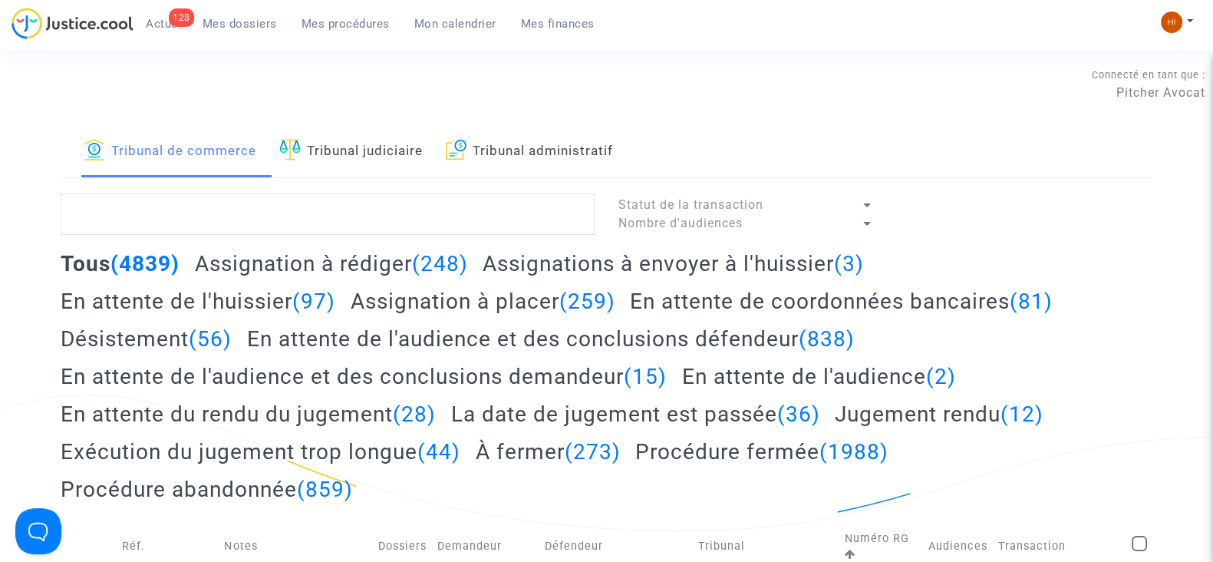
click at [345, 159] on link "Tribunal judiciaire" at bounding box center [351, 151] width 144 height 52
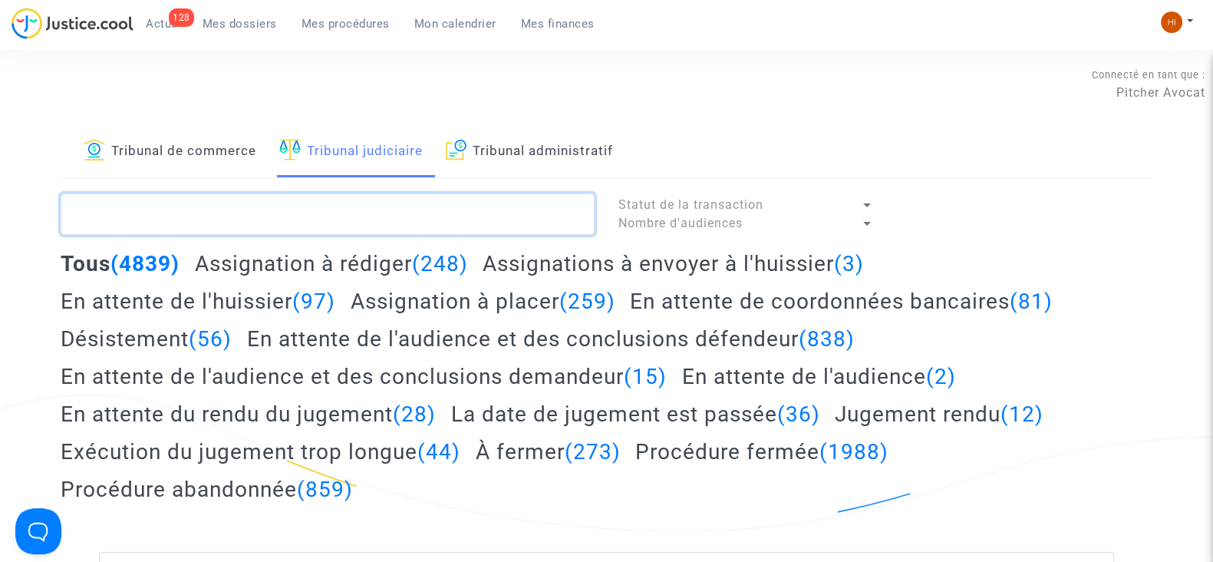
click at [313, 206] on textarea at bounding box center [328, 213] width 534 height 41
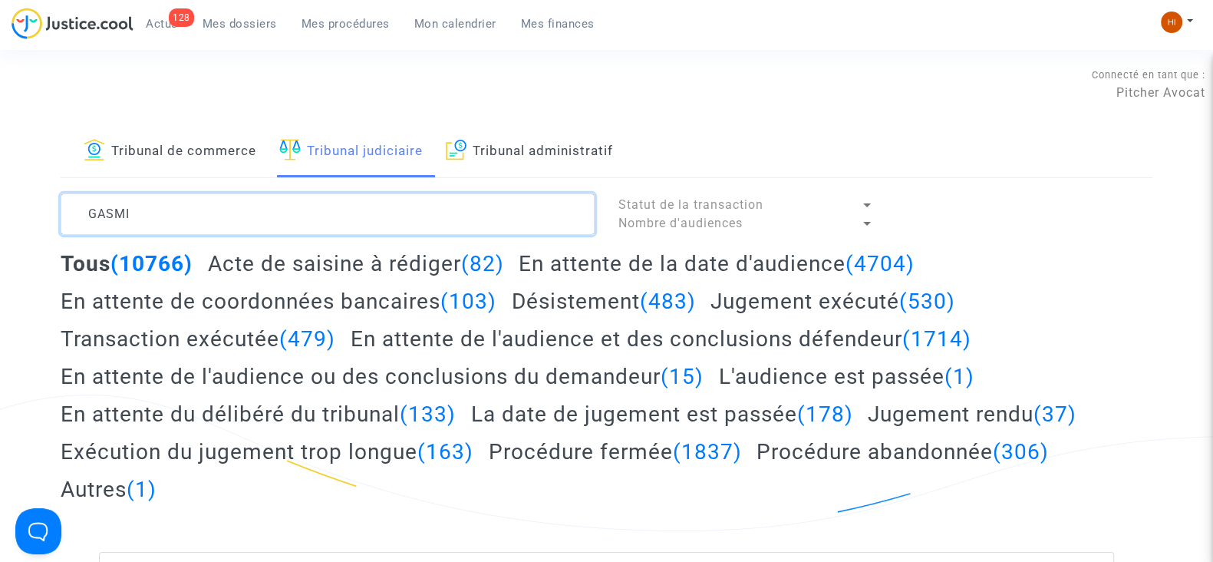
type textarea "GASMI"
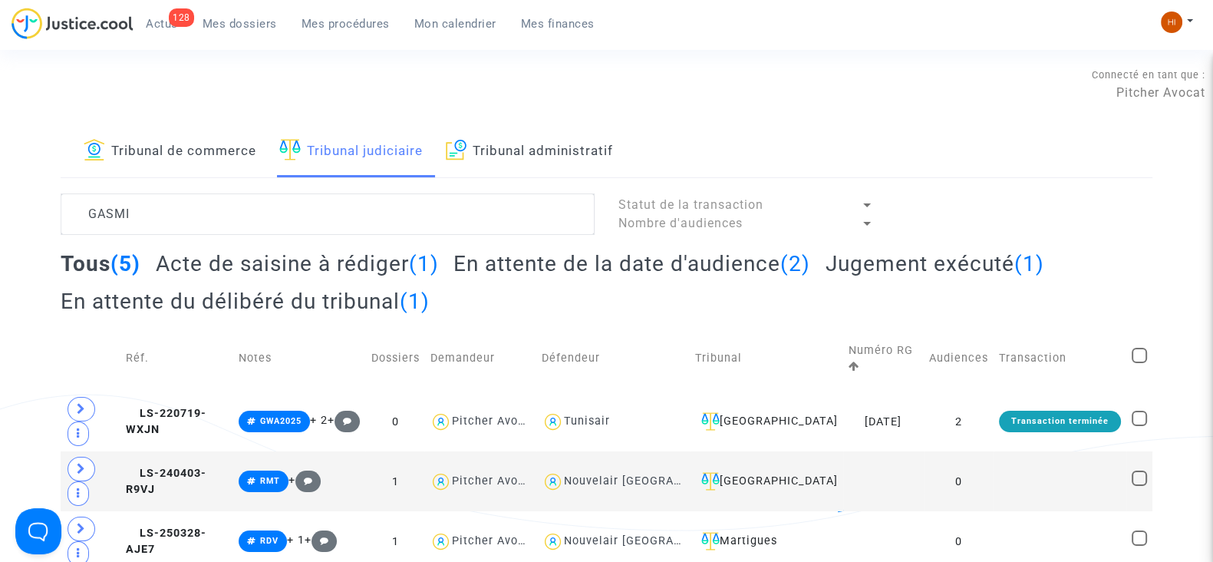
click at [7, 343] on div "Tribunal de commerce Tribunal judiciaire Tribunal administratif GASMI Statut de…" at bounding box center [606, 408] width 1213 height 566
click at [741, 542] on div "Martigues" at bounding box center [766, 541] width 143 height 18
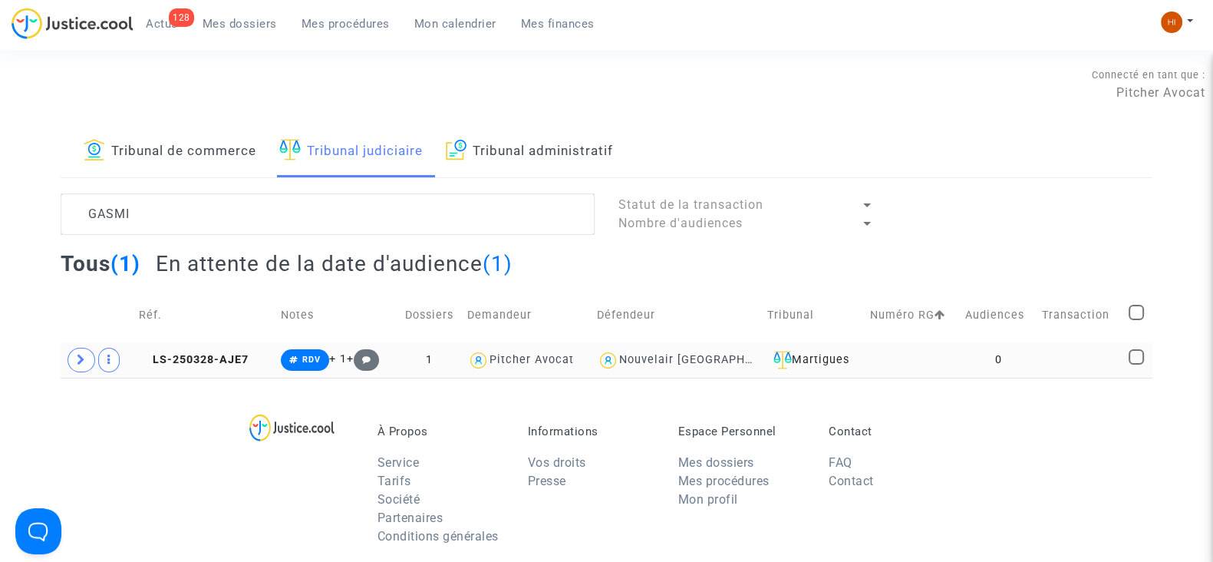
click at [1003, 368] on td "0" at bounding box center [999, 359] width 78 height 35
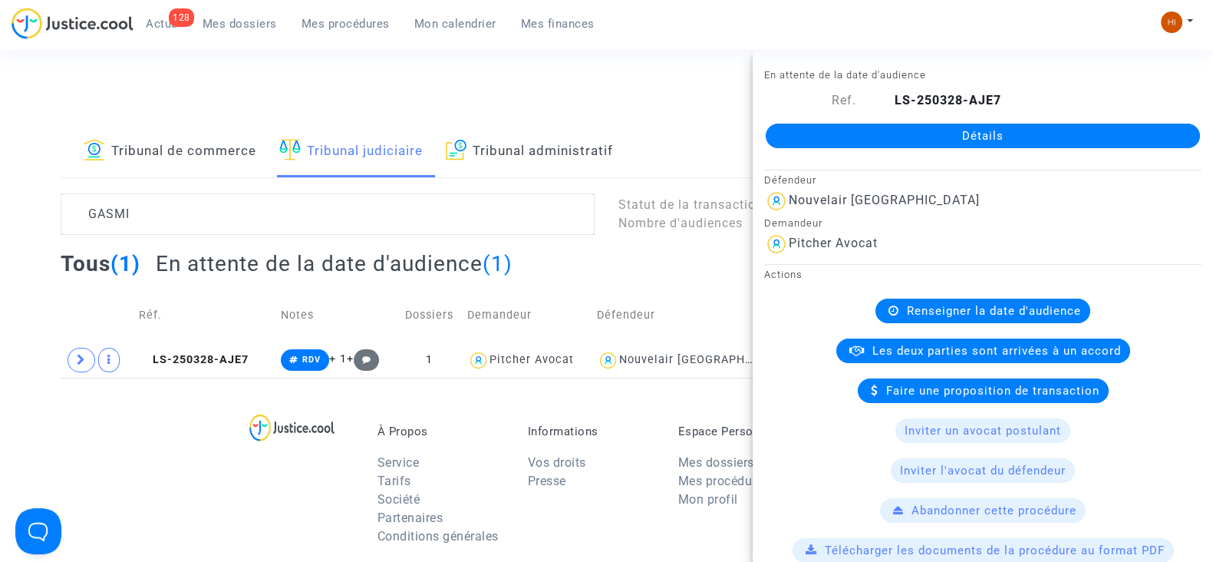
click at [914, 120] on div "Détails" at bounding box center [983, 136] width 460 height 52
click at [849, 133] on link "Détails" at bounding box center [983, 136] width 434 height 25
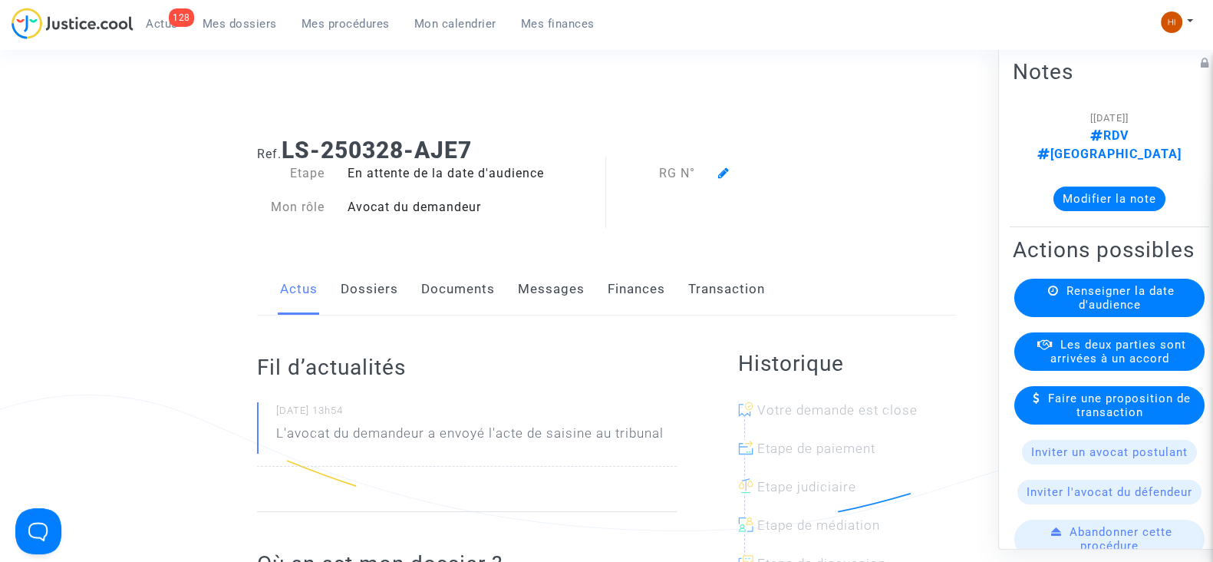
click at [1049, 296] on icon at bounding box center [1053, 291] width 11 height 12
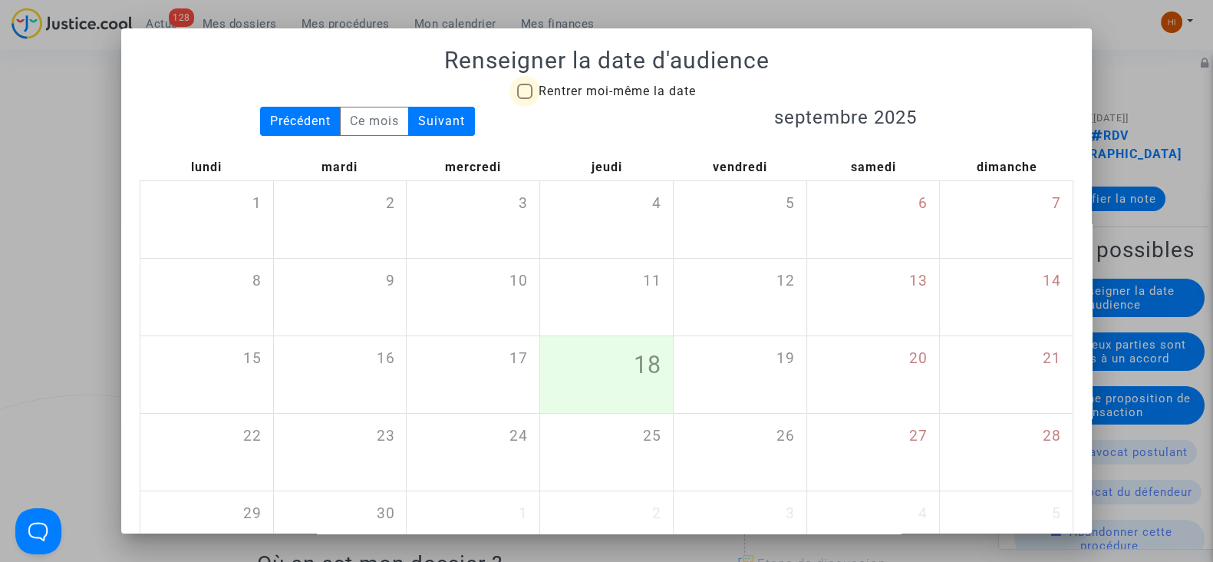
click at [622, 93] on span "Rentrer moi-même la date" at bounding box center [617, 91] width 157 height 15
click at [525, 99] on input "Rentrer moi-même la date" at bounding box center [524, 99] width 1 height 1
checkbox input "true"
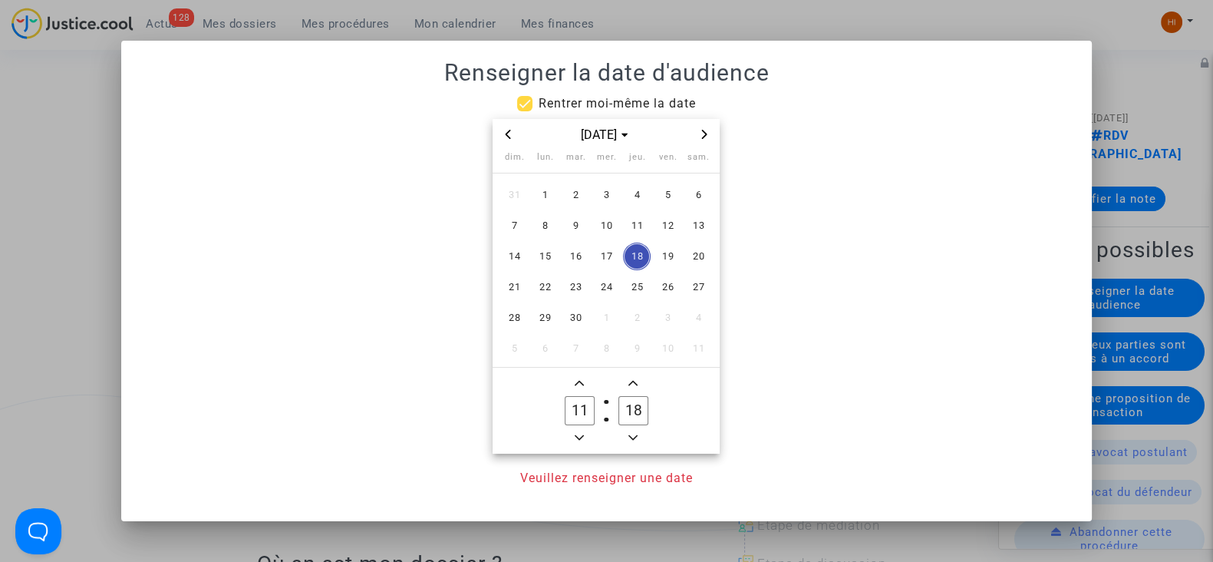
click at [701, 135] on icon "Next month" at bounding box center [704, 134] width 9 height 9
click at [546, 193] on span "1" at bounding box center [545, 195] width 28 height 28
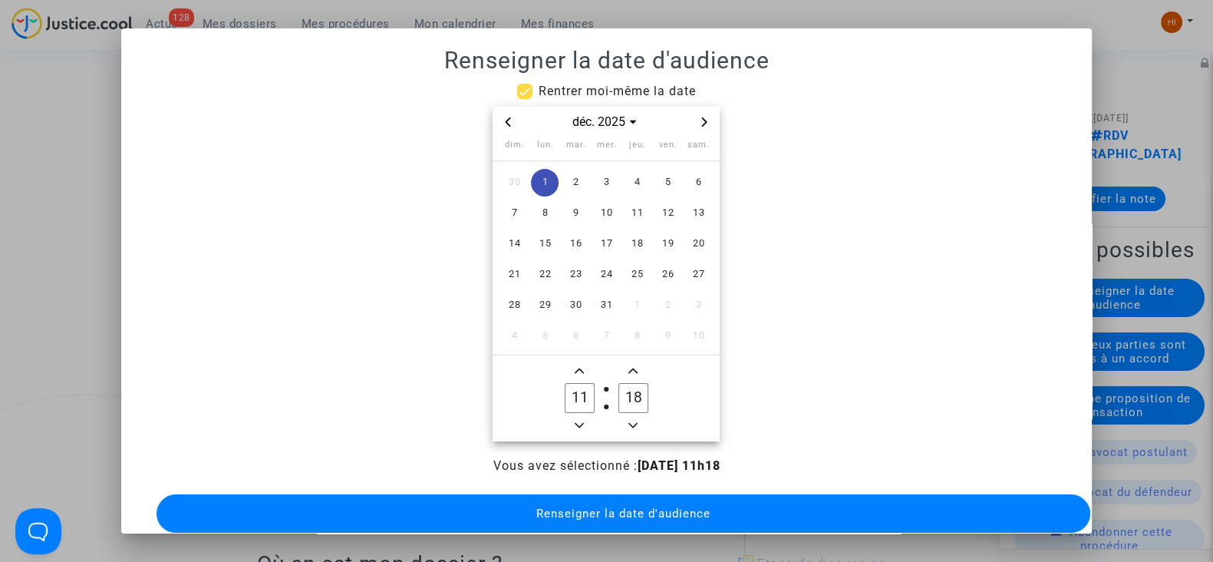
click at [570, 365] on span "Add a hour" at bounding box center [579, 370] width 18 height 18
type input "13"
click at [629, 372] on icon "Add a minute" at bounding box center [633, 370] width 9 height 5
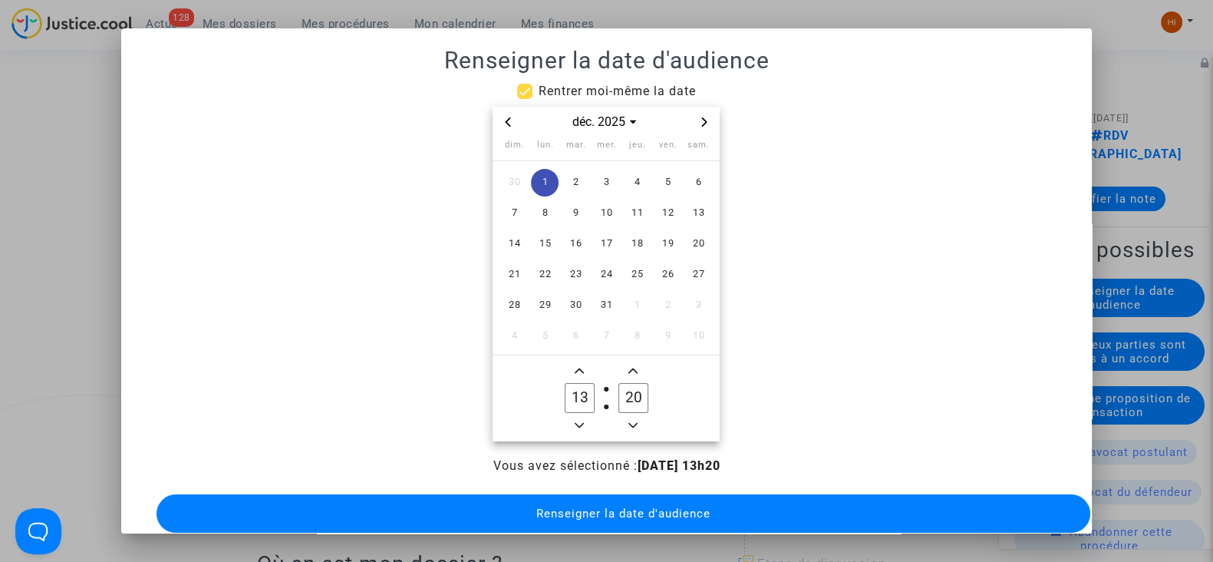
click at [629, 372] on icon "Add a minute" at bounding box center [633, 370] width 9 height 5
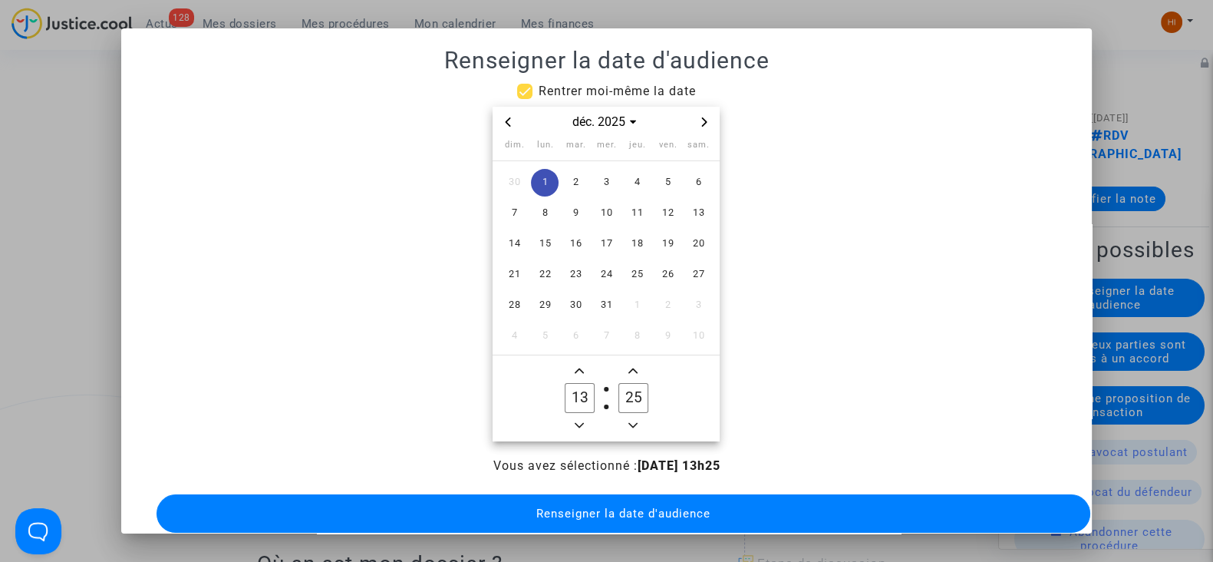
click at [629, 372] on icon "Add a minute" at bounding box center [633, 370] width 9 height 5
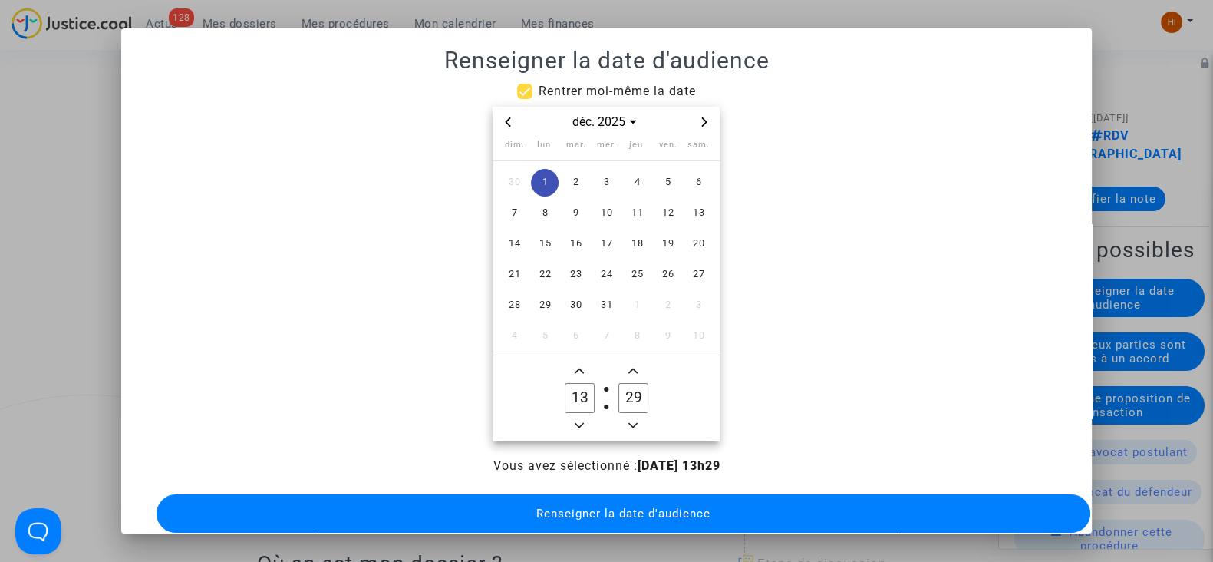
type input "30"
click at [511, 512] on button "Renseigner la date d'audience" at bounding box center [624, 513] width 934 height 38
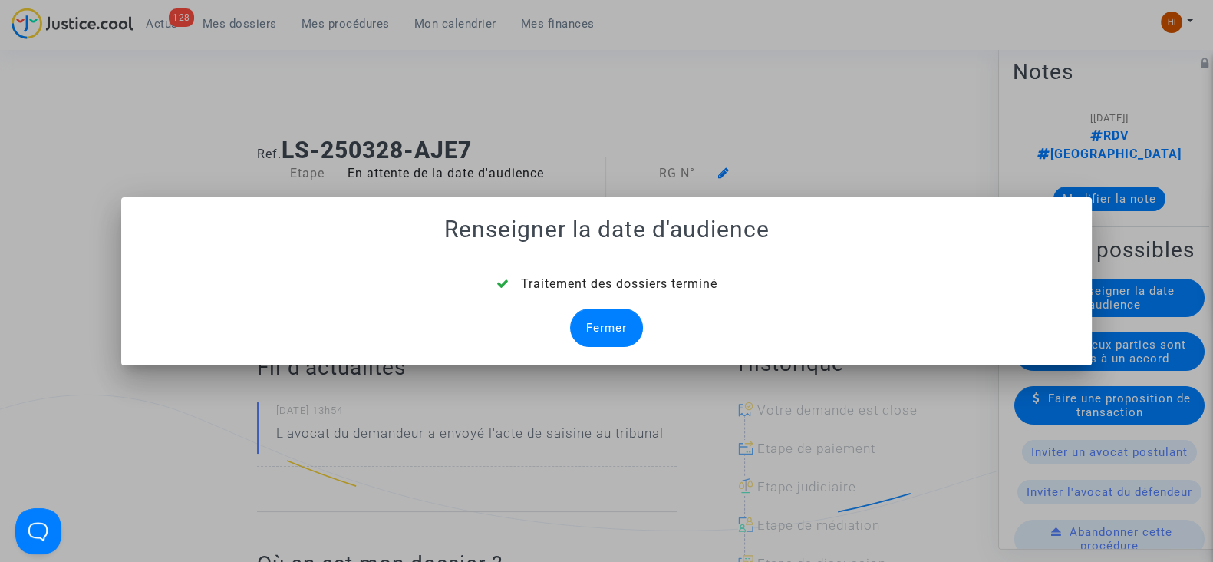
click at [609, 325] on div "Fermer" at bounding box center [606, 328] width 73 height 38
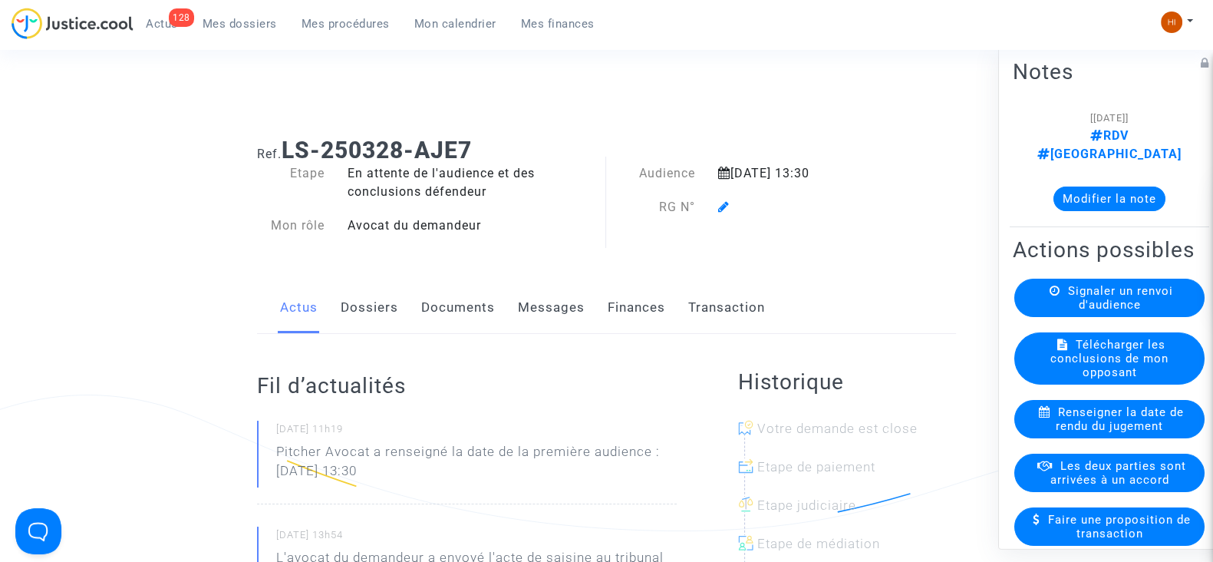
click at [725, 205] on icon at bounding box center [724, 206] width 12 height 12
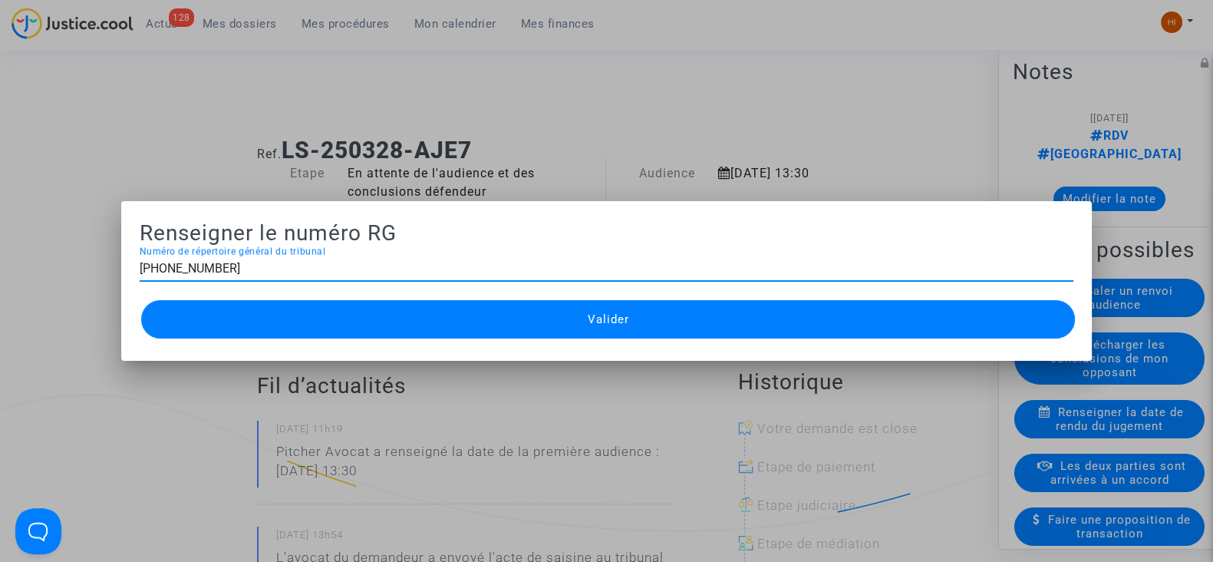
type input "11-25-000776"
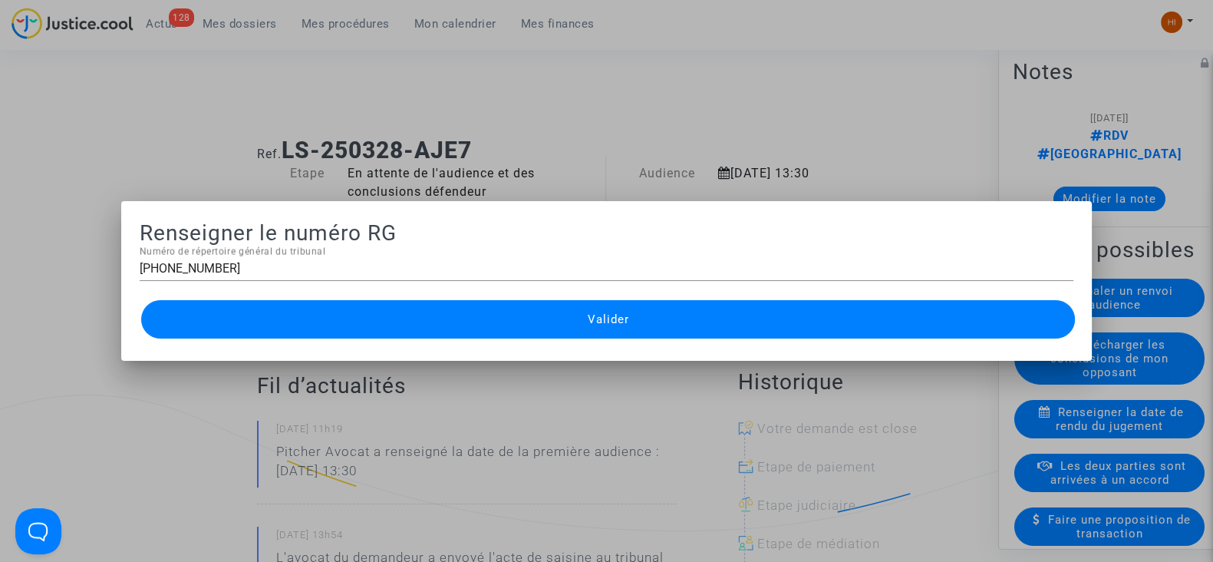
click at [588, 326] on button "Valider" at bounding box center [608, 319] width 934 height 38
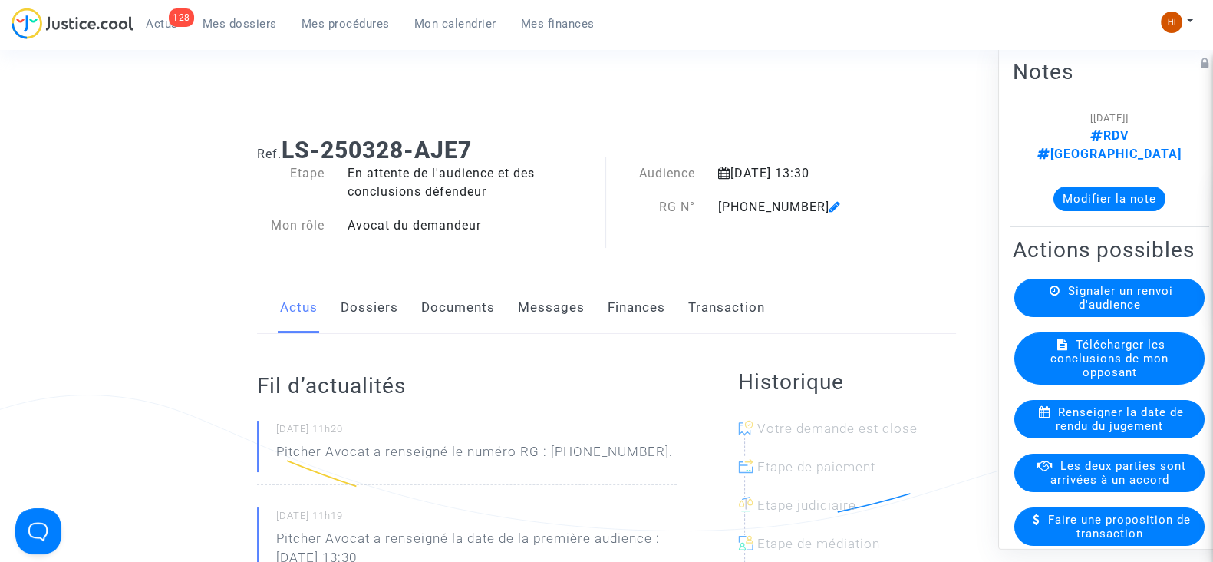
click at [446, 313] on link "Documents" at bounding box center [458, 307] width 74 height 51
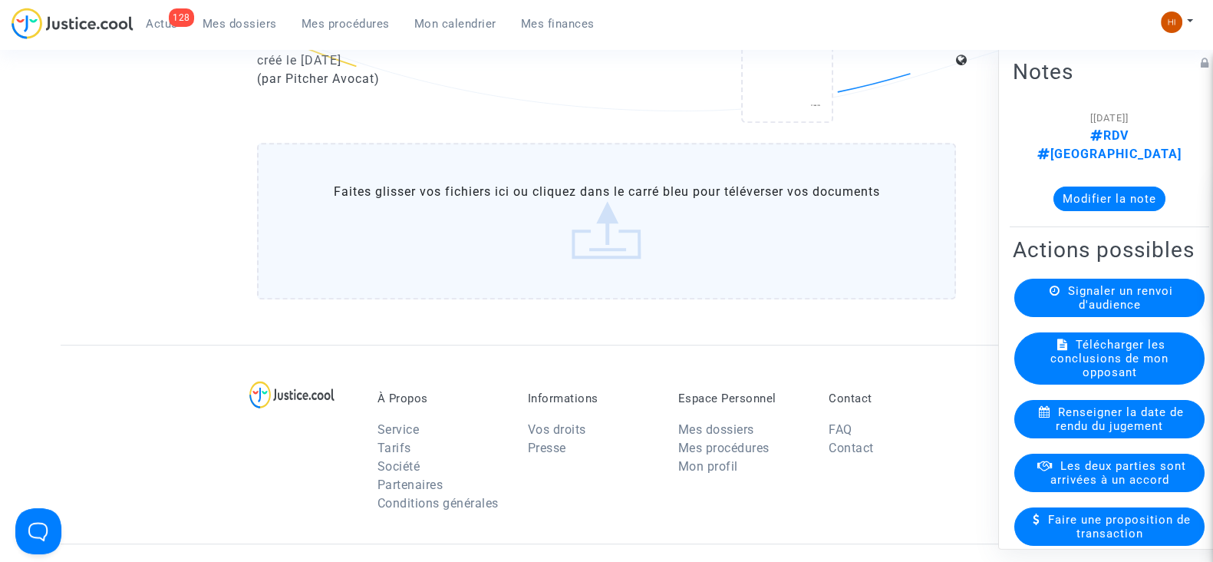
scroll to position [1097, 0]
click at [530, 205] on label "Faites glisser vos fichiers ici ou cliquez dans le carré bleu pour téléverser v…" at bounding box center [606, 218] width 699 height 157
click at [0, 0] on input "Faites glisser vos fichiers ici ou cliquez dans le carré bleu pour téléverser v…" at bounding box center [0, 0] width 0 height 0
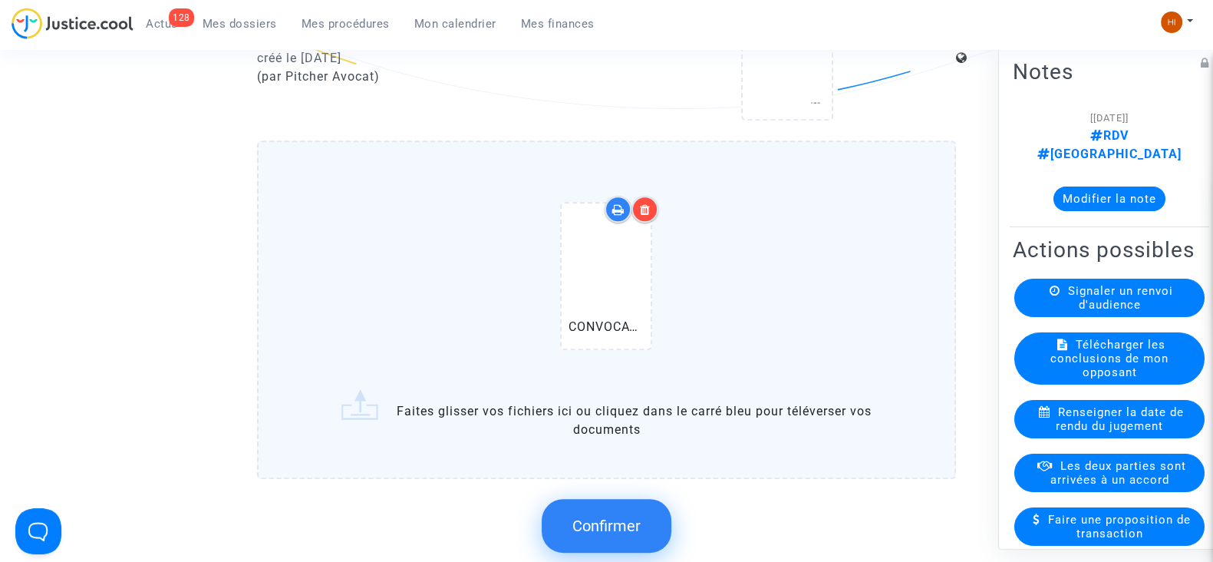
click at [606, 516] on span "Confirmer" at bounding box center [607, 525] width 68 height 18
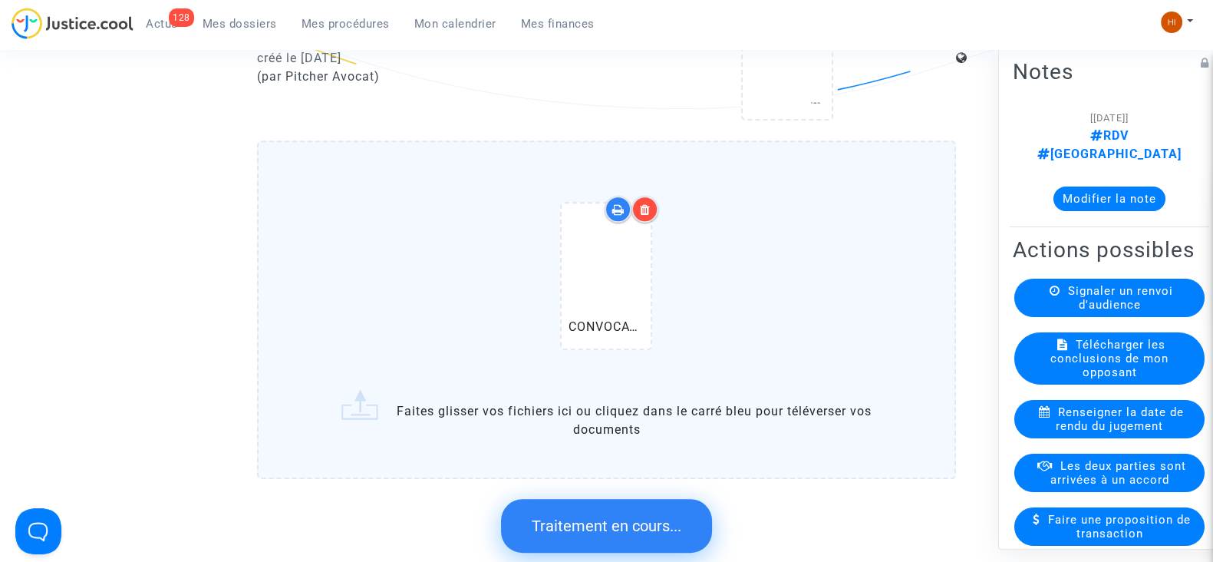
scroll to position [0, 0]
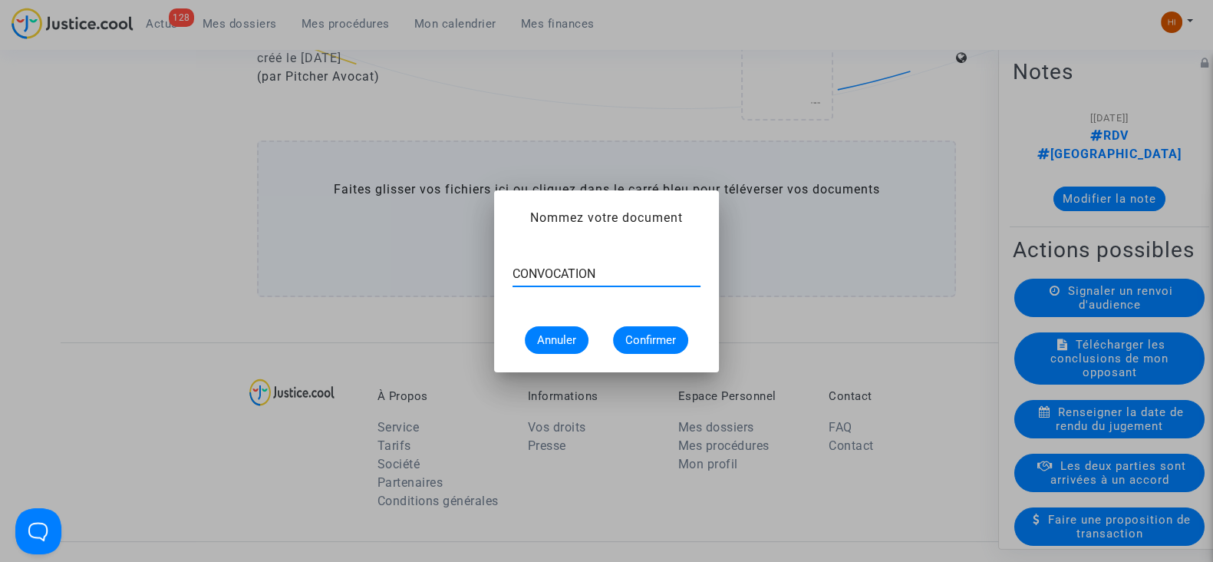
type input "CONVOCATION"
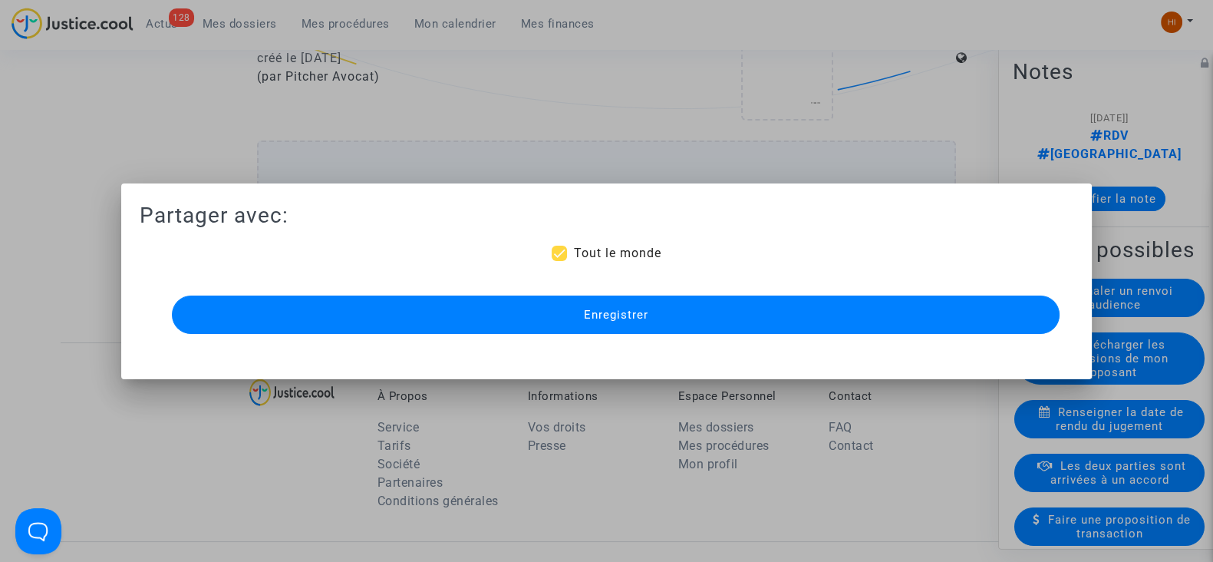
click at [503, 320] on button "Enregistrer" at bounding box center [616, 314] width 888 height 38
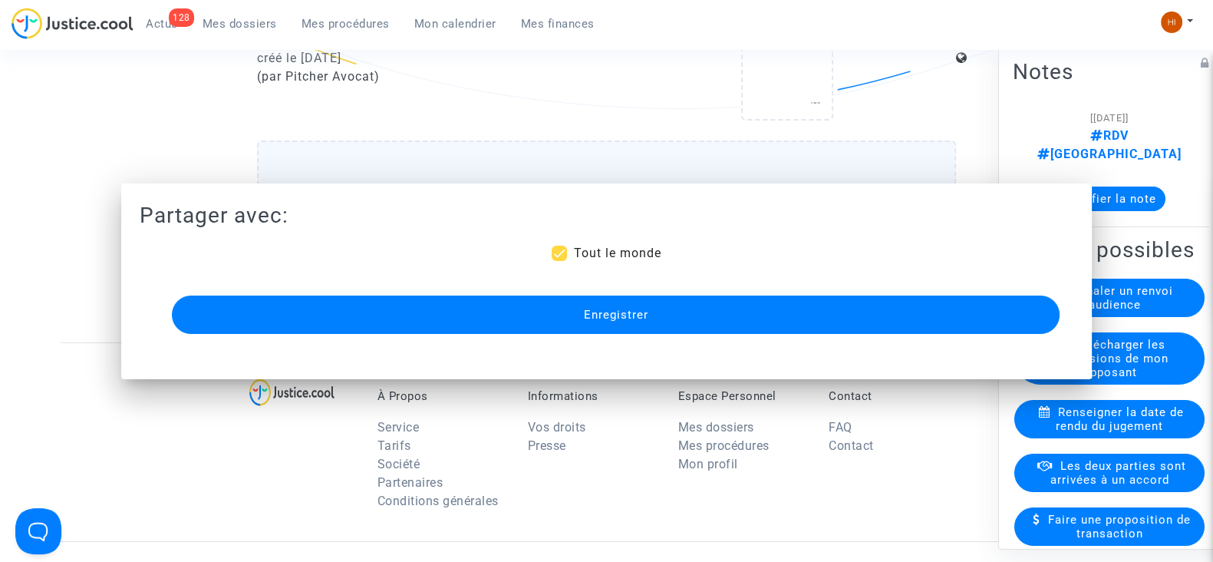
scroll to position [1097, 0]
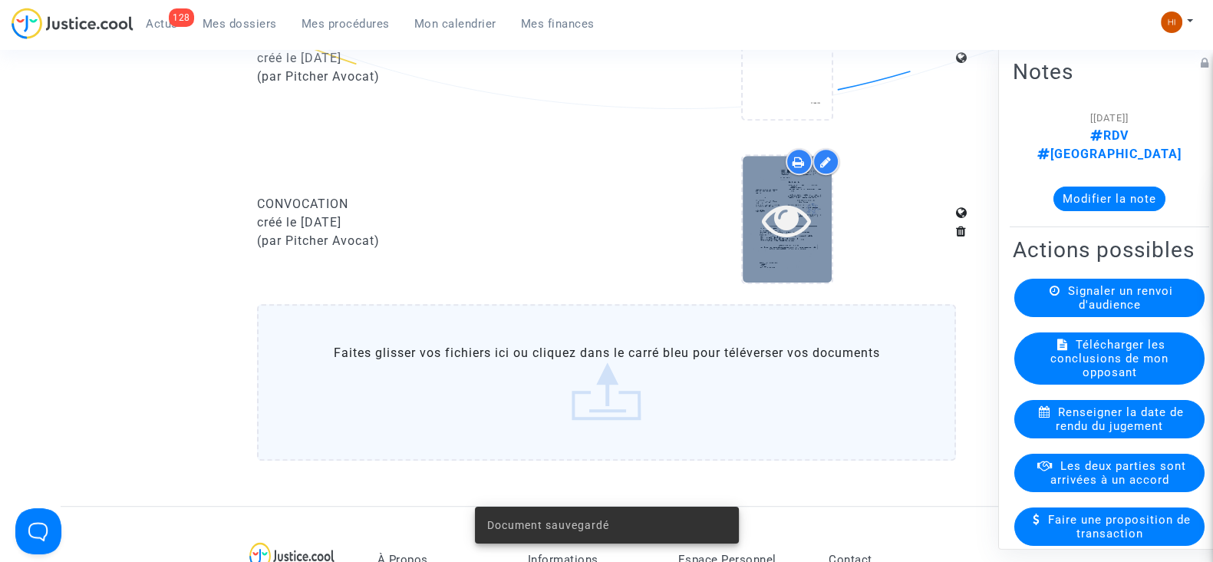
click at [793, 225] on icon at bounding box center [787, 219] width 50 height 49
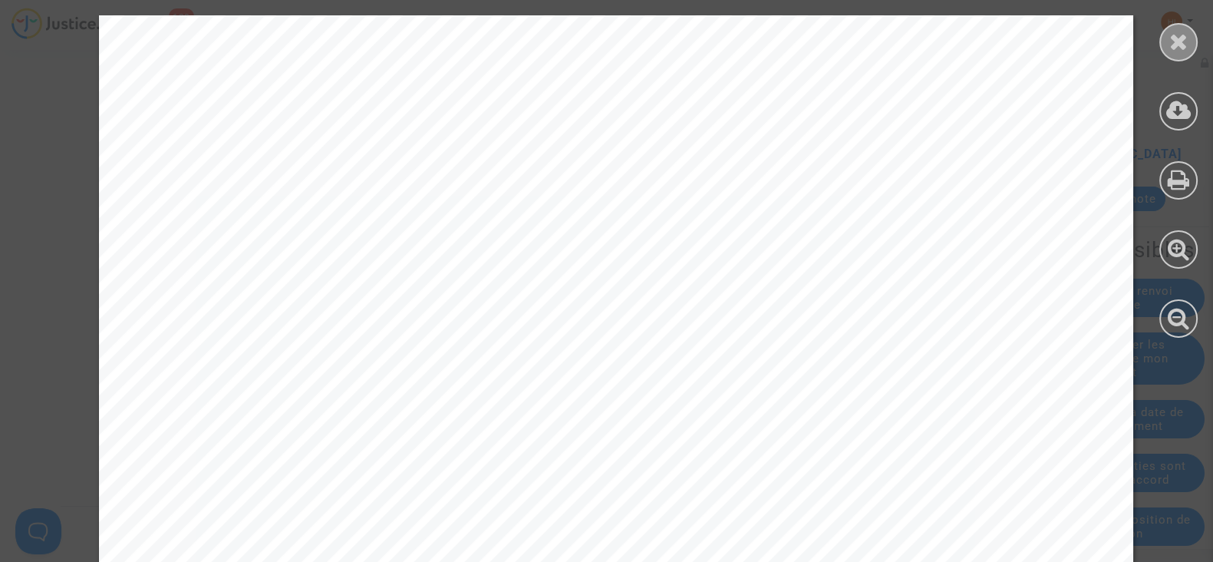
click at [1165, 44] on div at bounding box center [1179, 42] width 38 height 38
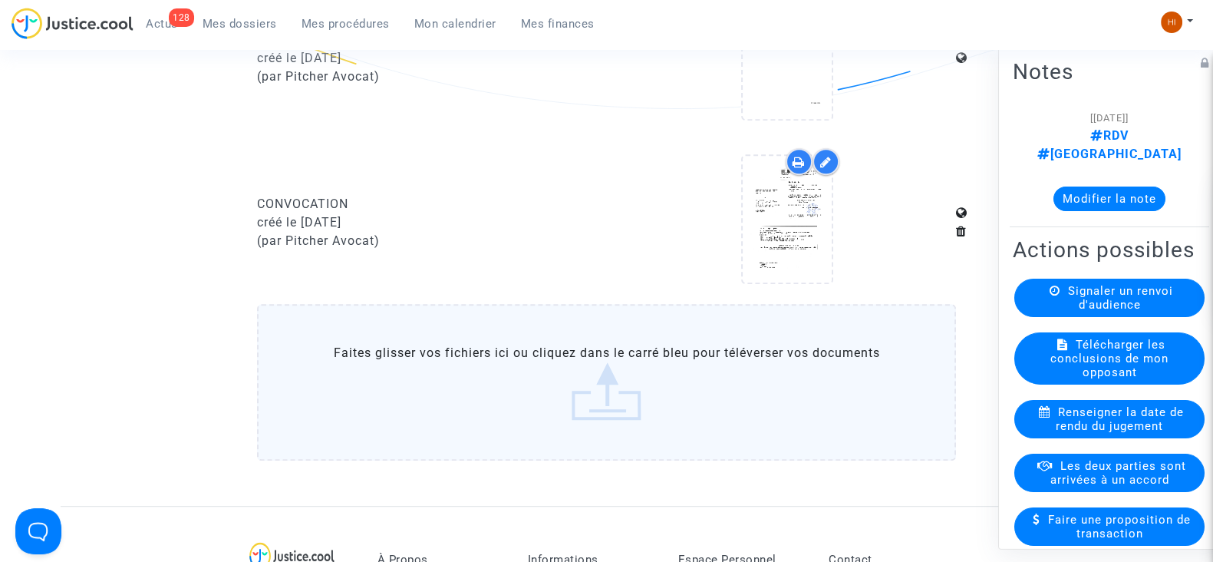
click at [326, 22] on span "Mes procédures" at bounding box center [346, 24] width 88 height 14
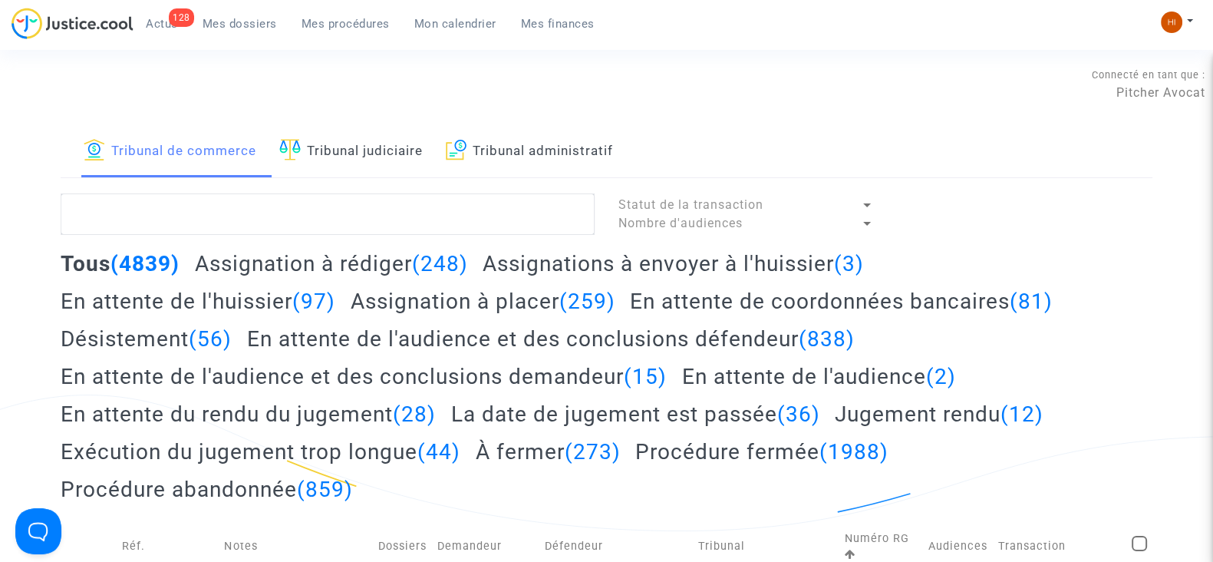
click at [375, 164] on link "Tribunal judiciaire" at bounding box center [351, 151] width 144 height 52
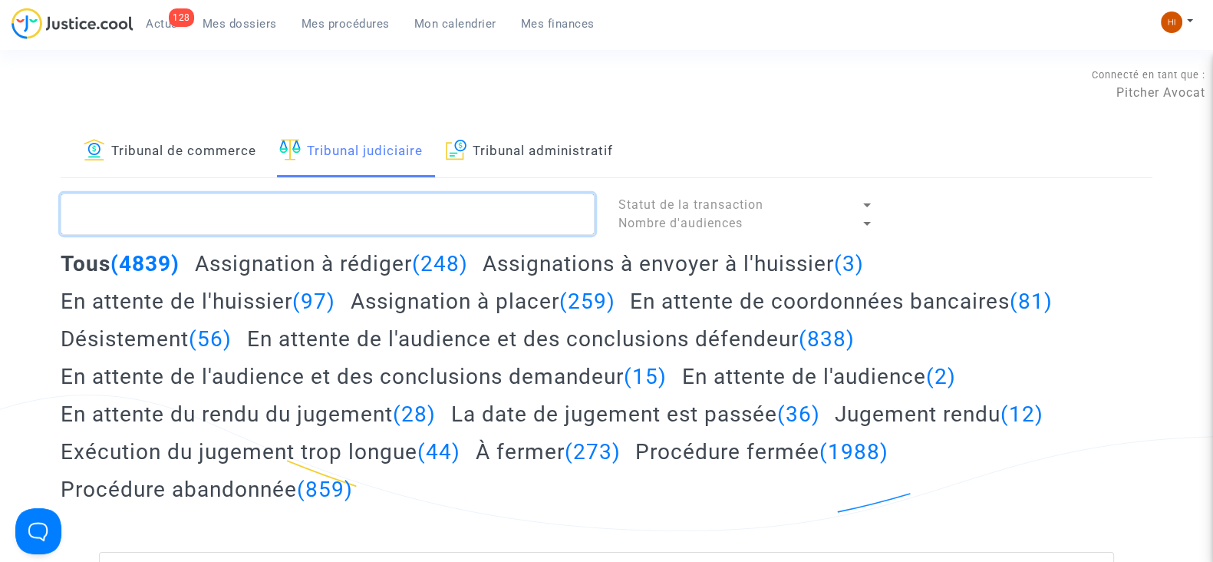
click at [360, 232] on textarea at bounding box center [328, 213] width 534 height 41
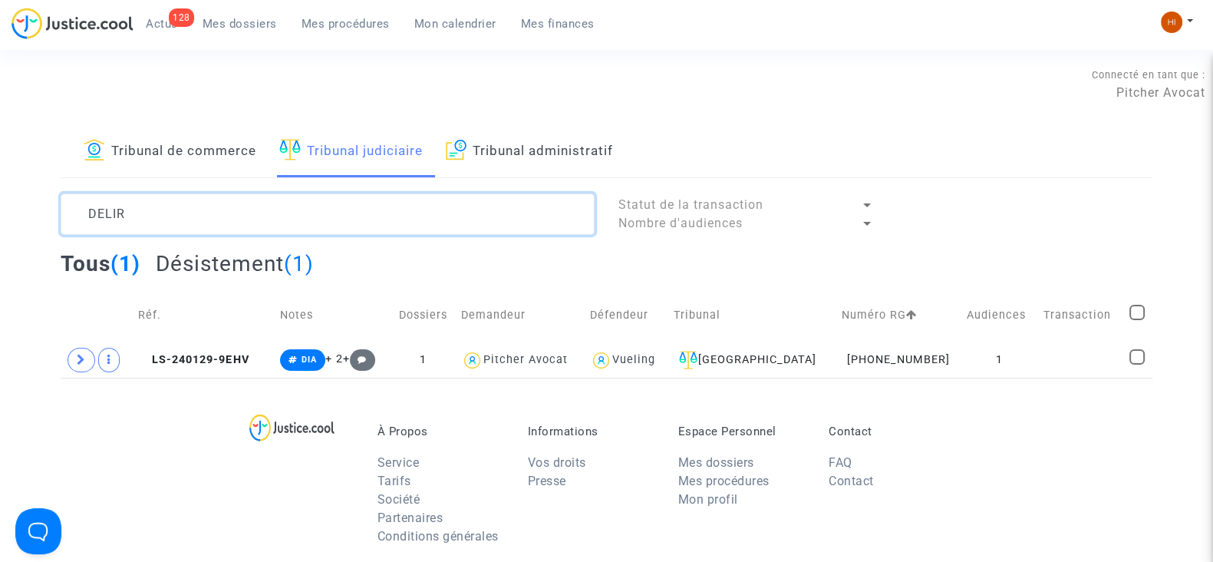
click at [165, 209] on textarea at bounding box center [328, 213] width 534 height 41
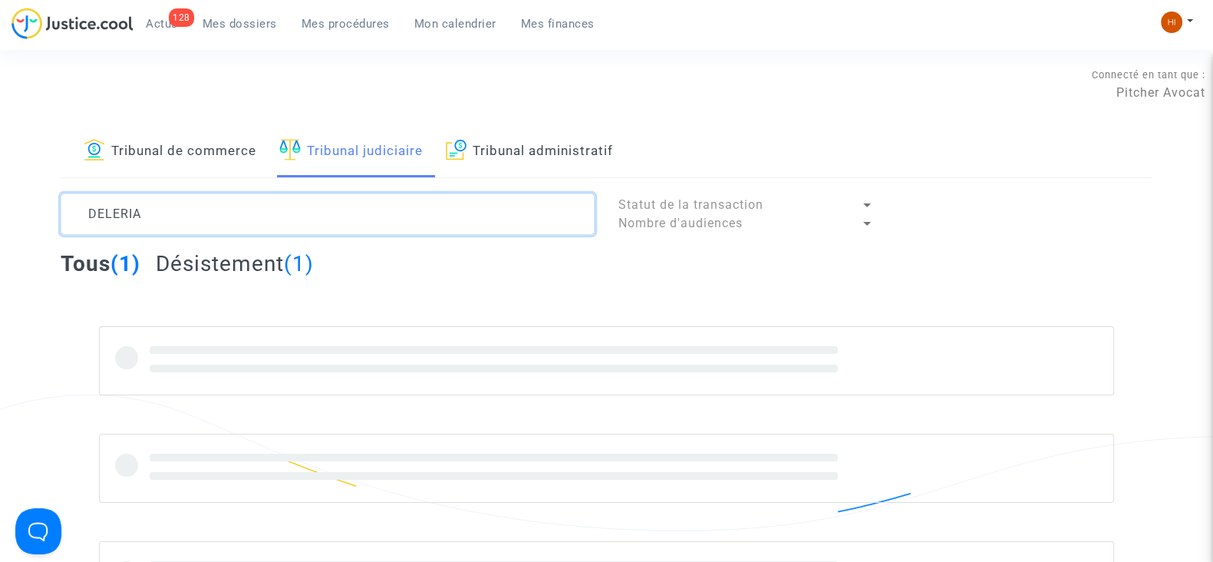
type textarea "DELERIA"
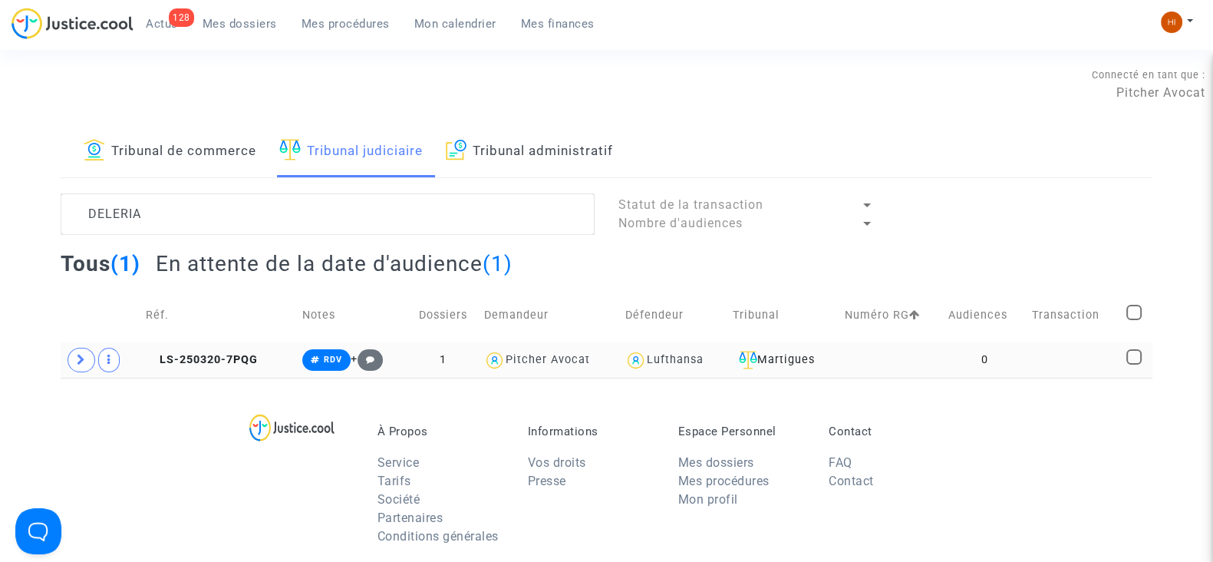
click at [926, 358] on td at bounding box center [892, 359] width 104 height 35
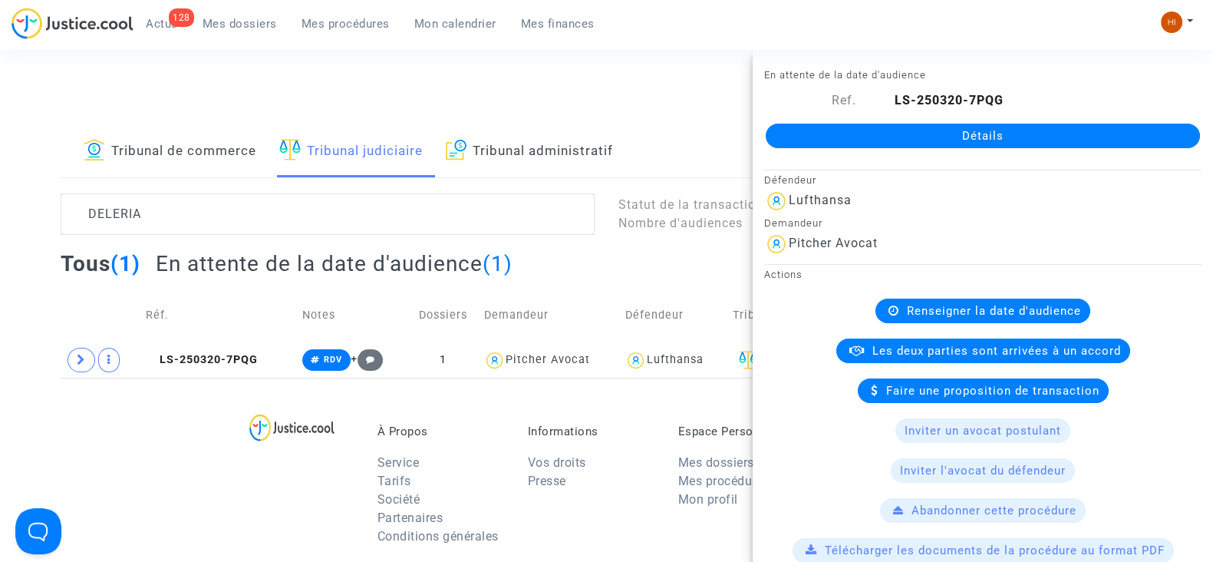
click at [931, 135] on link "Détails" at bounding box center [983, 136] width 434 height 25
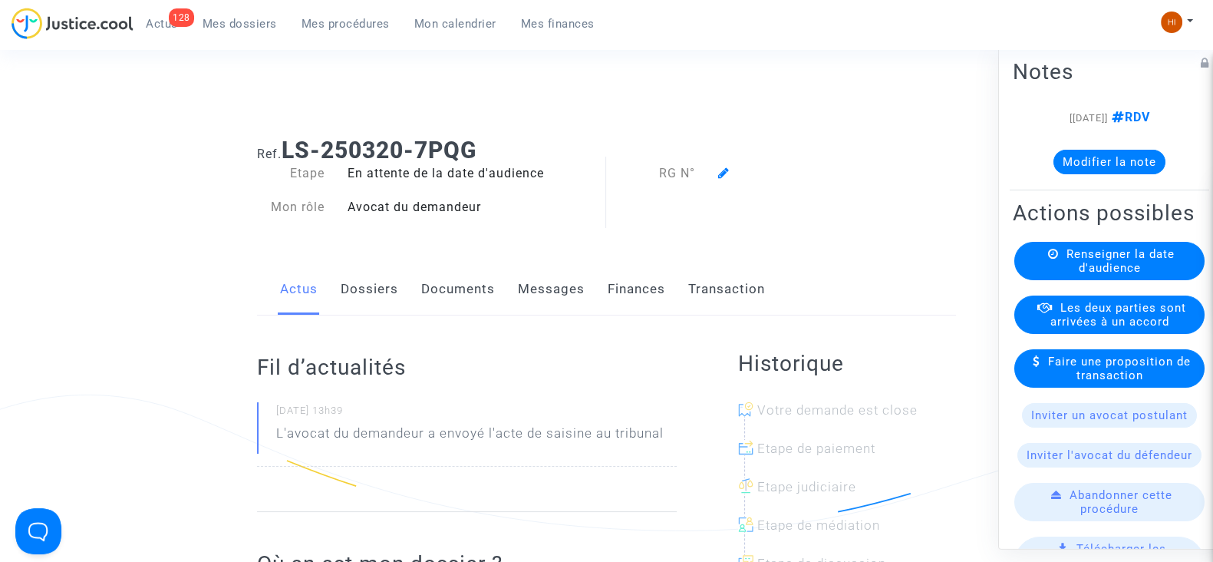
click at [1102, 275] on span "Renseigner la date d'audience" at bounding box center [1121, 261] width 108 height 28
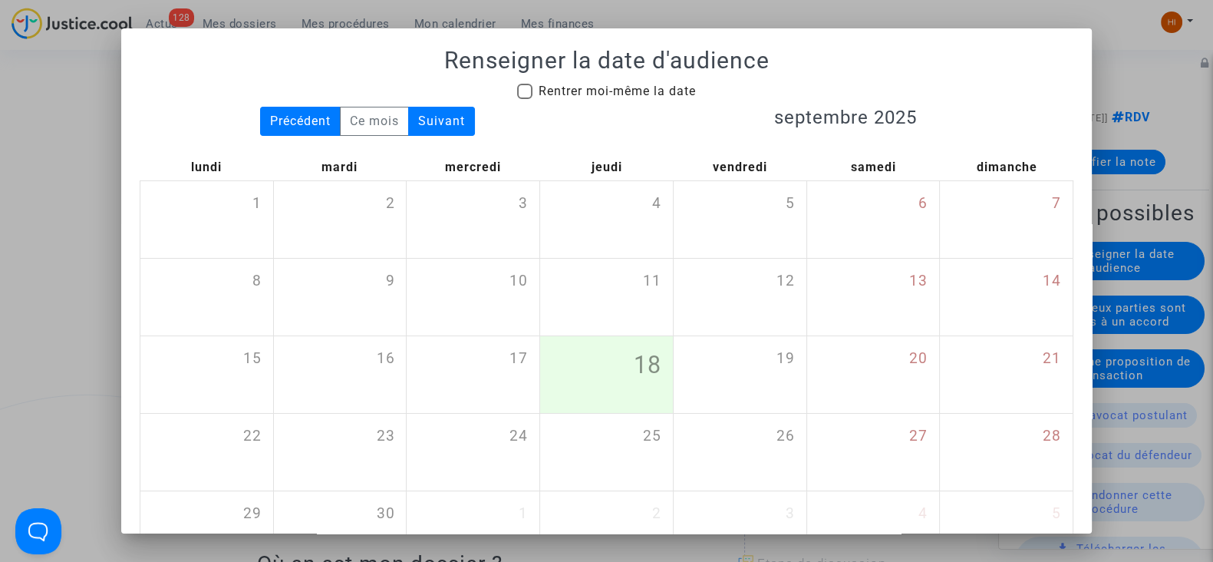
click at [642, 82] on span "Rentrer moi-même la date" at bounding box center [617, 91] width 157 height 18
click at [525, 99] on input "Rentrer moi-même la date" at bounding box center [524, 99] width 1 height 1
checkbox input "true"
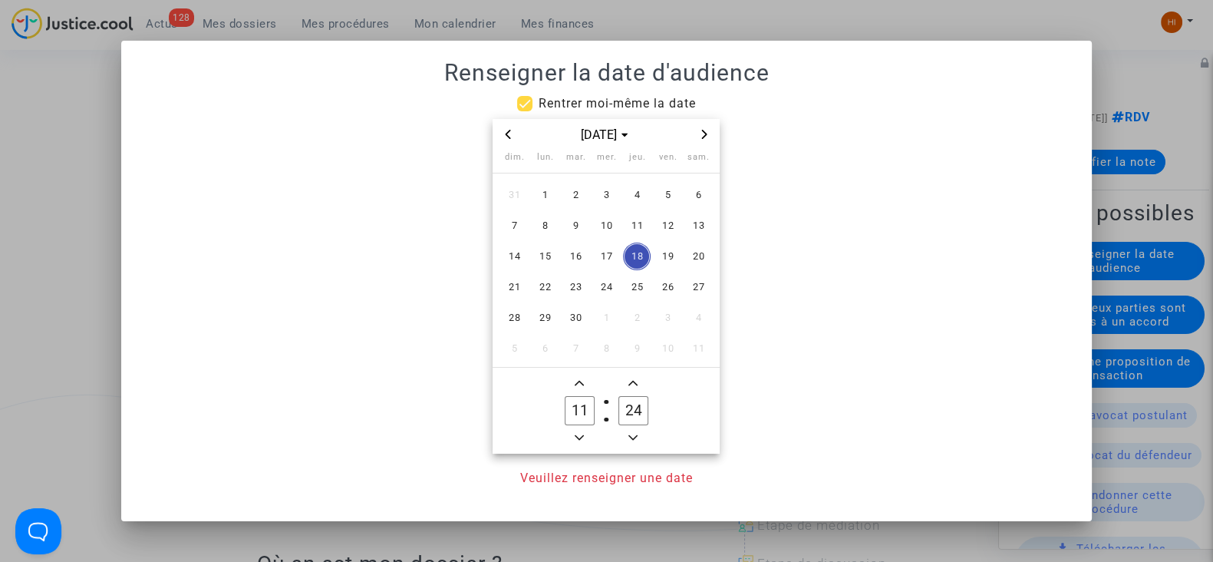
click at [701, 132] on icon "Next month" at bounding box center [704, 134] width 9 height 9
click at [540, 200] on span "1" at bounding box center [545, 195] width 28 height 28
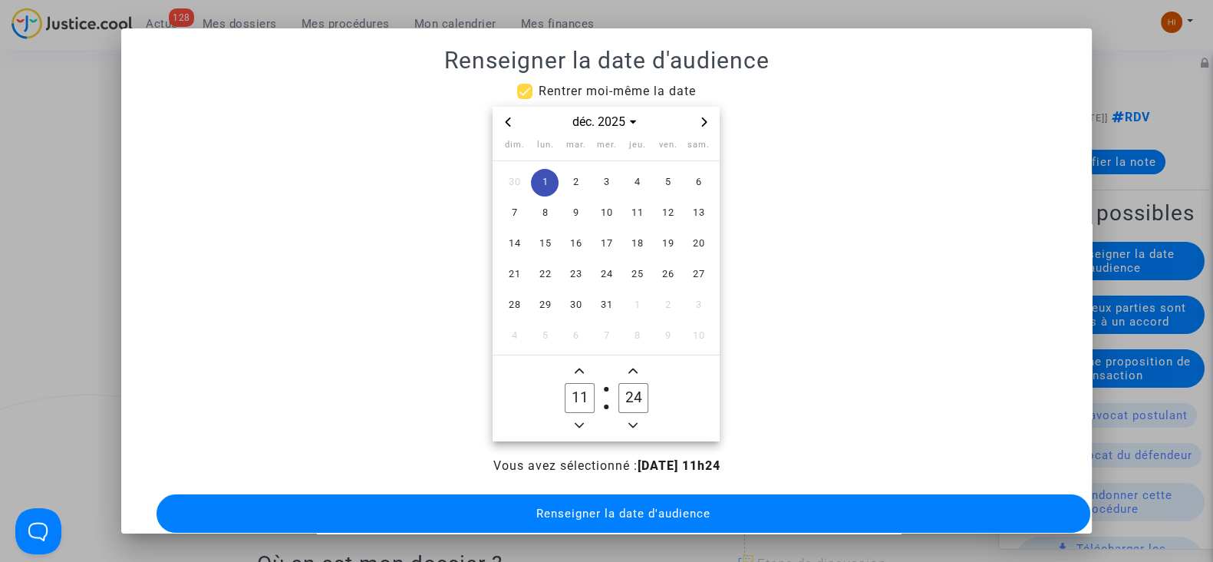
drag, startPoint x: 540, startPoint y: 200, endPoint x: 594, endPoint y: 391, distance: 199.2
click at [594, 391] on div "déc. 2025 dim. lun. mar. mer. jeu. ven. sam. 30 1 2 3 4 5 6 7 8 9 10 11 12 13 1…" at bounding box center [606, 274] width 227 height 335
click at [579, 365] on span "Add a hour" at bounding box center [579, 370] width 18 height 18
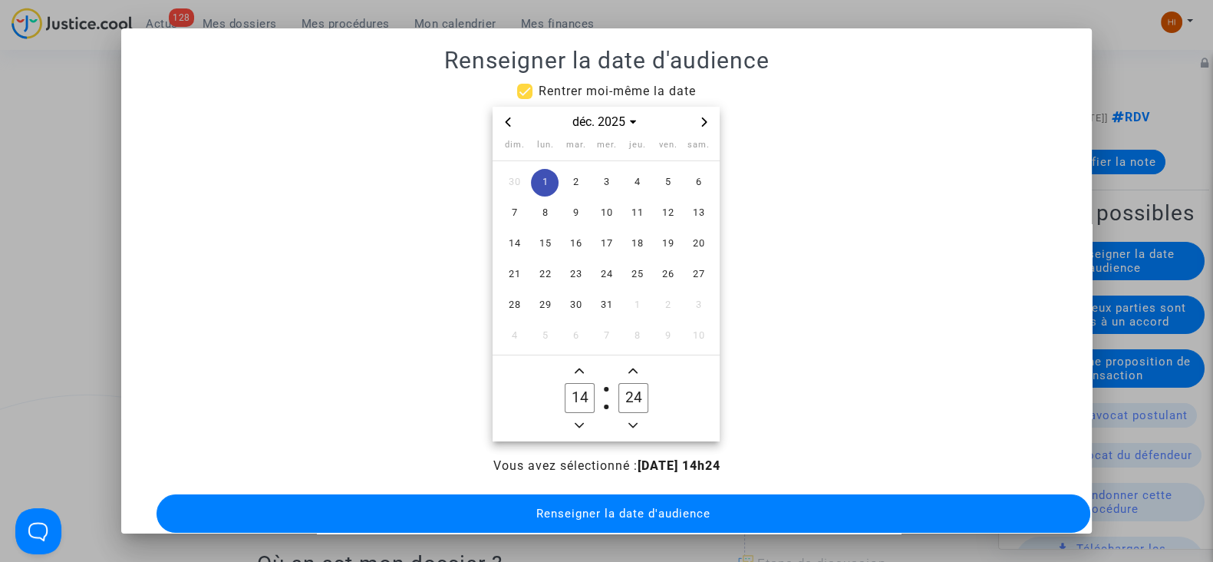
click at [579, 365] on span "Add a hour" at bounding box center [579, 370] width 18 height 18
click at [573, 429] on span "Minus a hour" at bounding box center [579, 425] width 18 height 18
type input "13"
click at [625, 375] on span "Add a minute" at bounding box center [633, 370] width 18 height 18
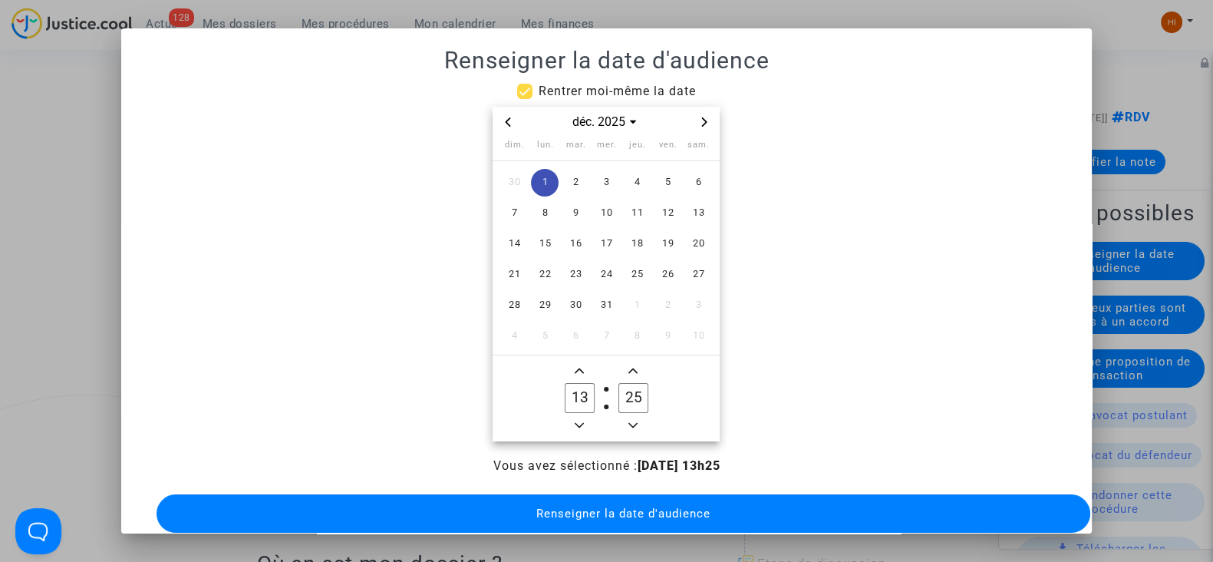
click at [625, 375] on span "Add a minute" at bounding box center [633, 370] width 18 height 18
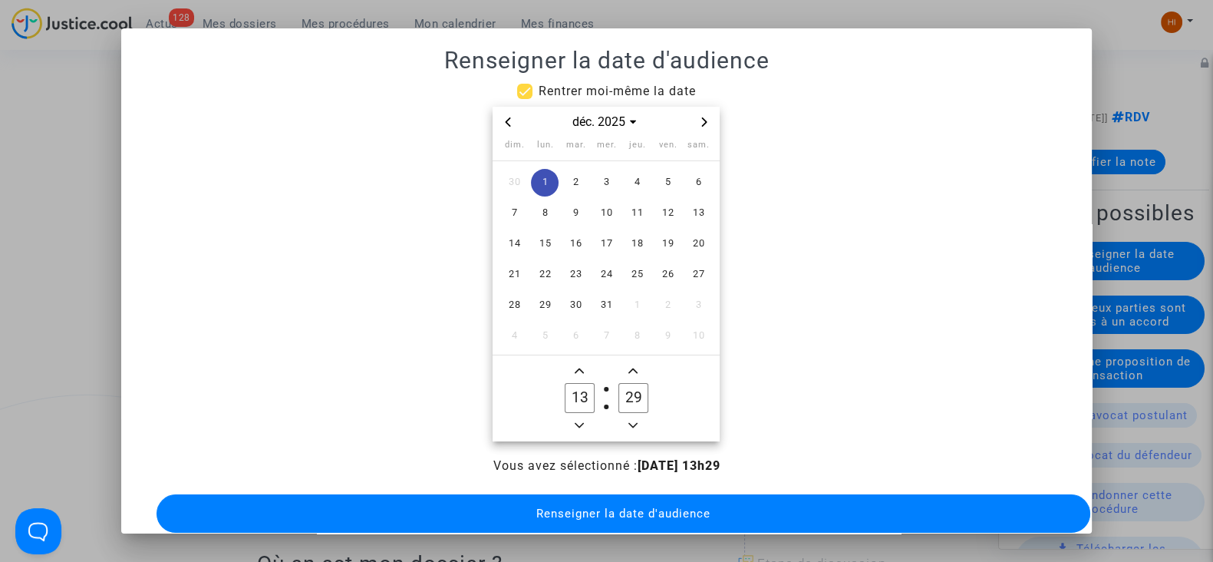
type input "30"
click at [495, 503] on button "Renseigner la date d'audience" at bounding box center [624, 513] width 934 height 38
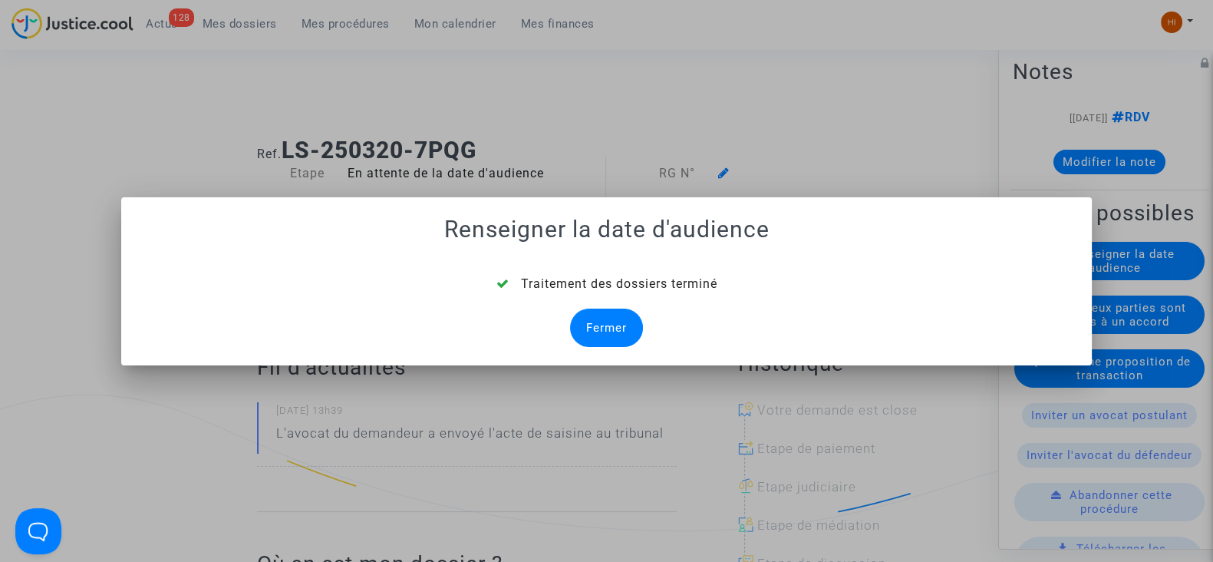
click at [610, 335] on div "Fermer" at bounding box center [606, 328] width 73 height 38
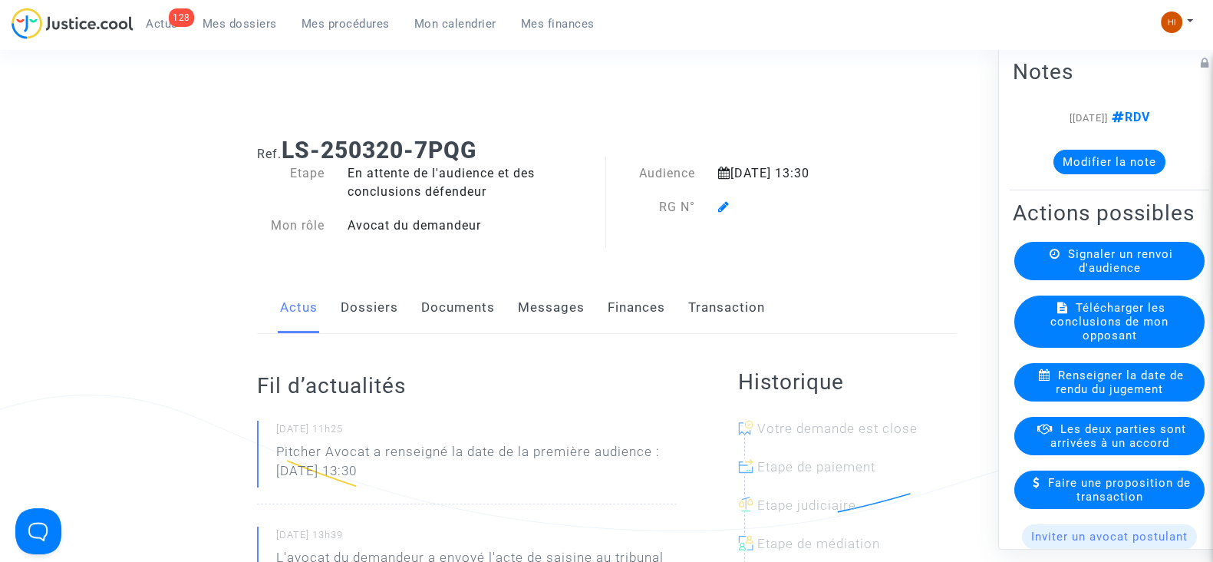
click at [728, 208] on icon at bounding box center [724, 206] width 12 height 12
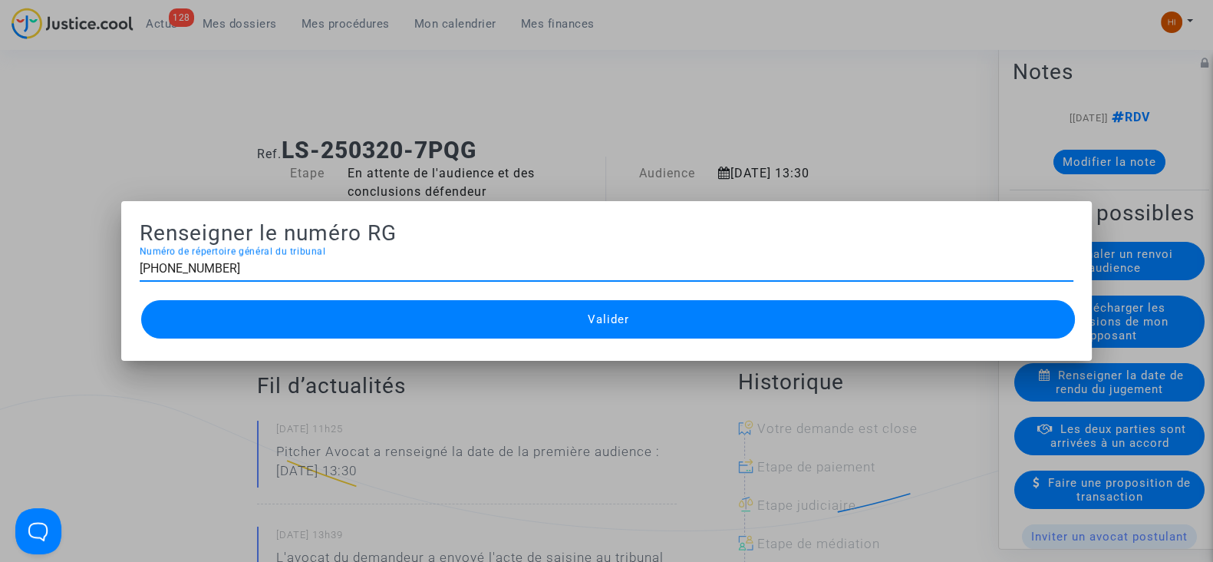
type input "11-25-000774"
click at [596, 315] on span "Valider" at bounding box center [607, 319] width 41 height 14
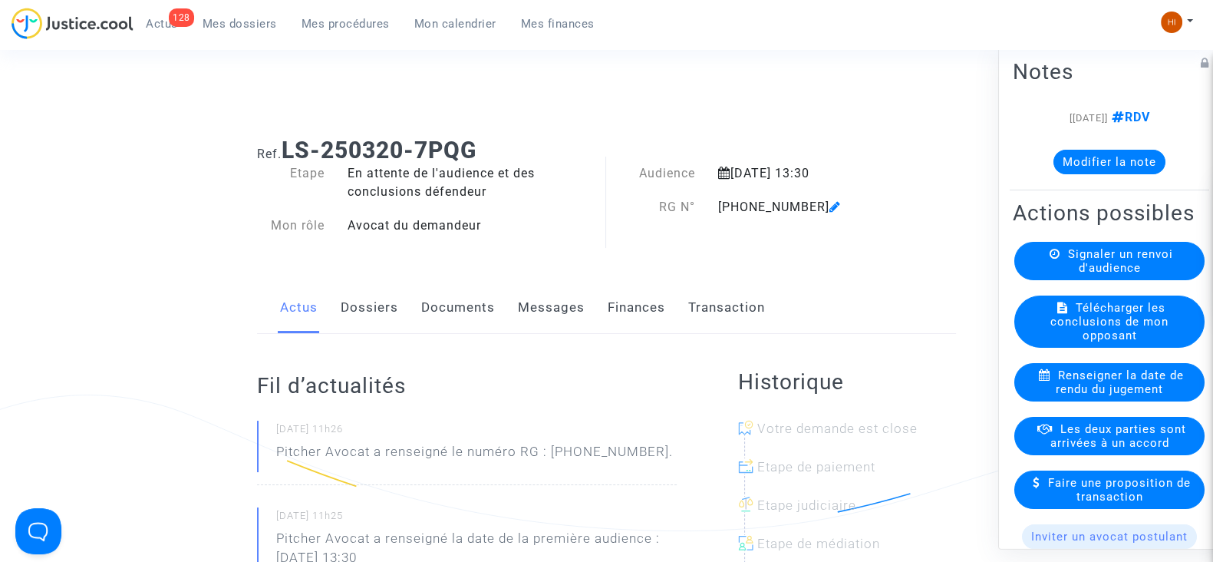
click at [433, 305] on link "Documents" at bounding box center [458, 307] width 74 height 51
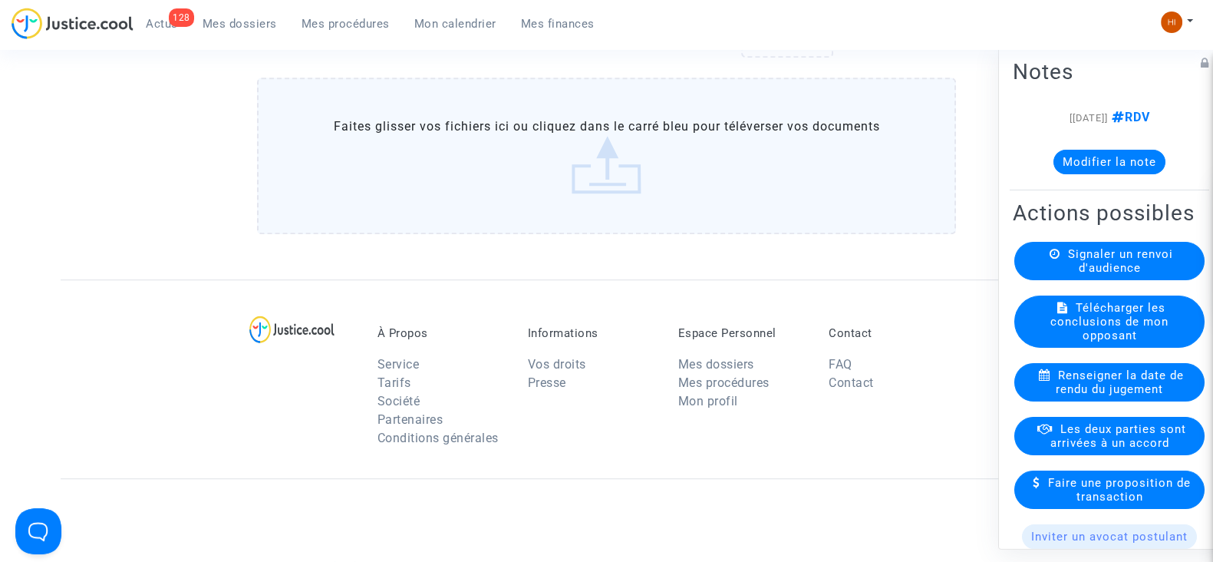
scroll to position [1155, 0]
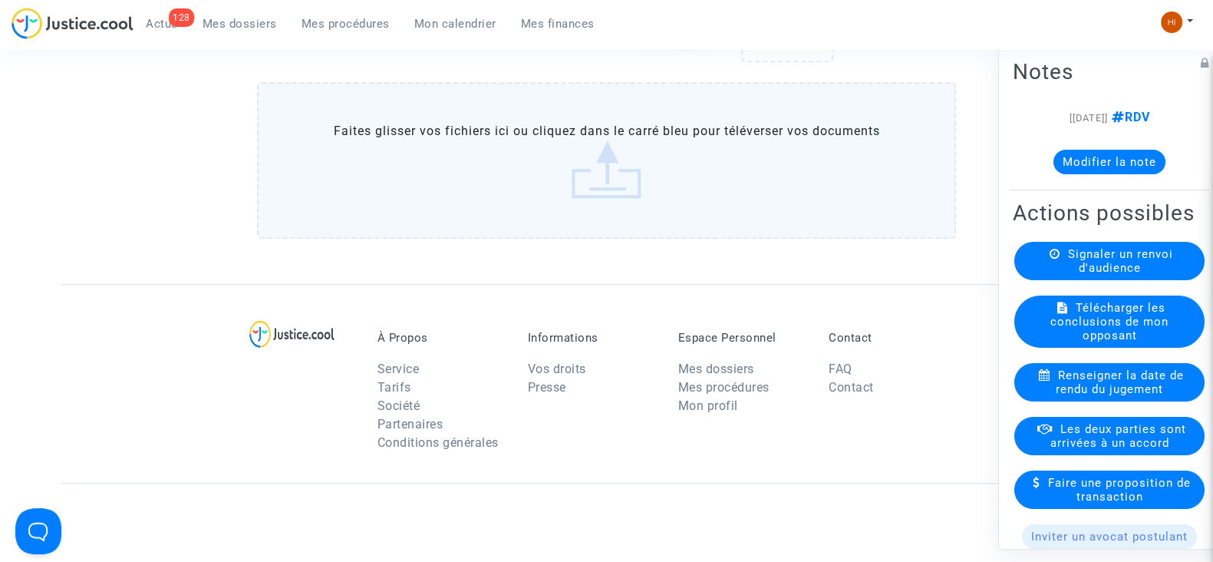
click at [716, 156] on label "Faites glisser vos fichiers ici ou cliquez dans le carré bleu pour téléverser v…" at bounding box center [606, 160] width 699 height 157
click at [0, 0] on input "Faites glisser vos fichiers ici ou cliquez dans le carré bleu pour téléverser v…" at bounding box center [0, 0] width 0 height 0
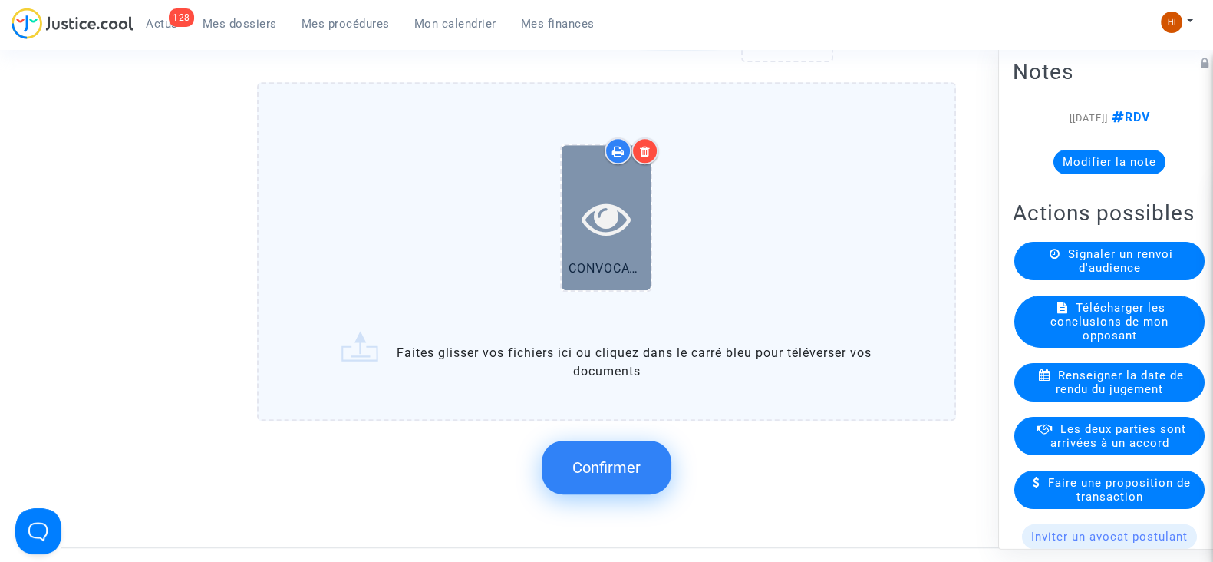
click at [590, 200] on icon at bounding box center [607, 217] width 50 height 49
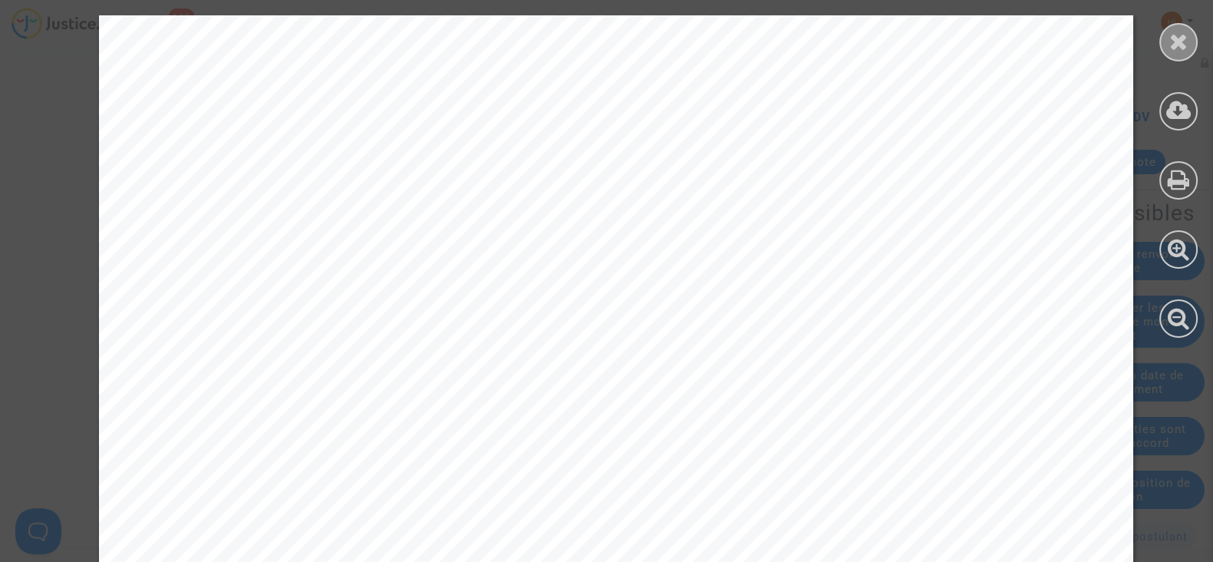
click at [1171, 45] on icon at bounding box center [1179, 41] width 19 height 23
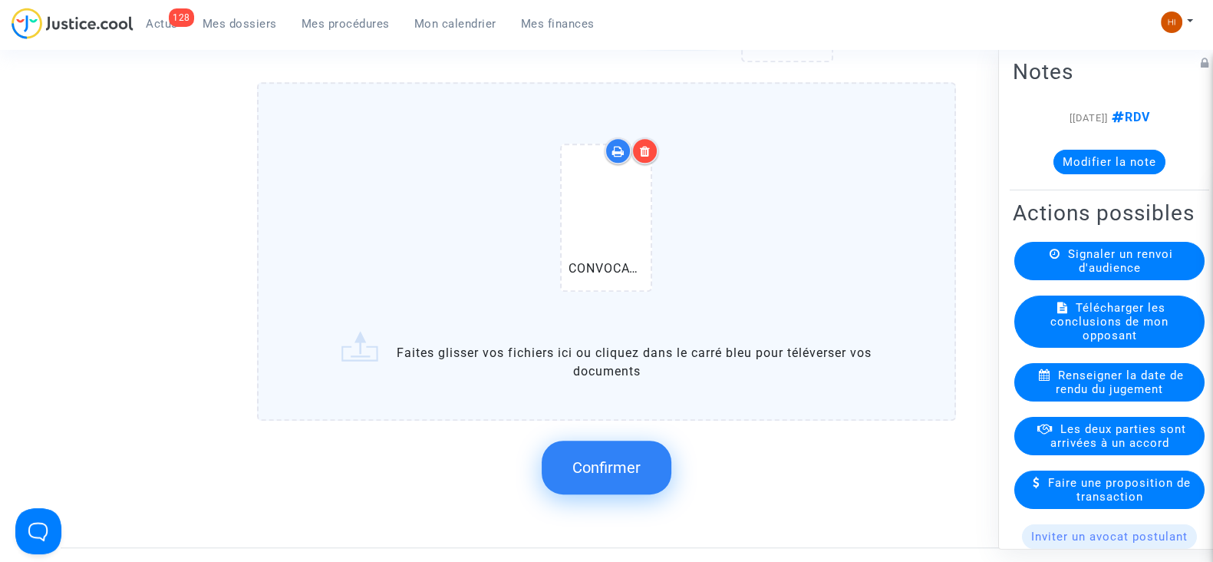
click at [596, 460] on span "Confirmer" at bounding box center [607, 467] width 68 height 18
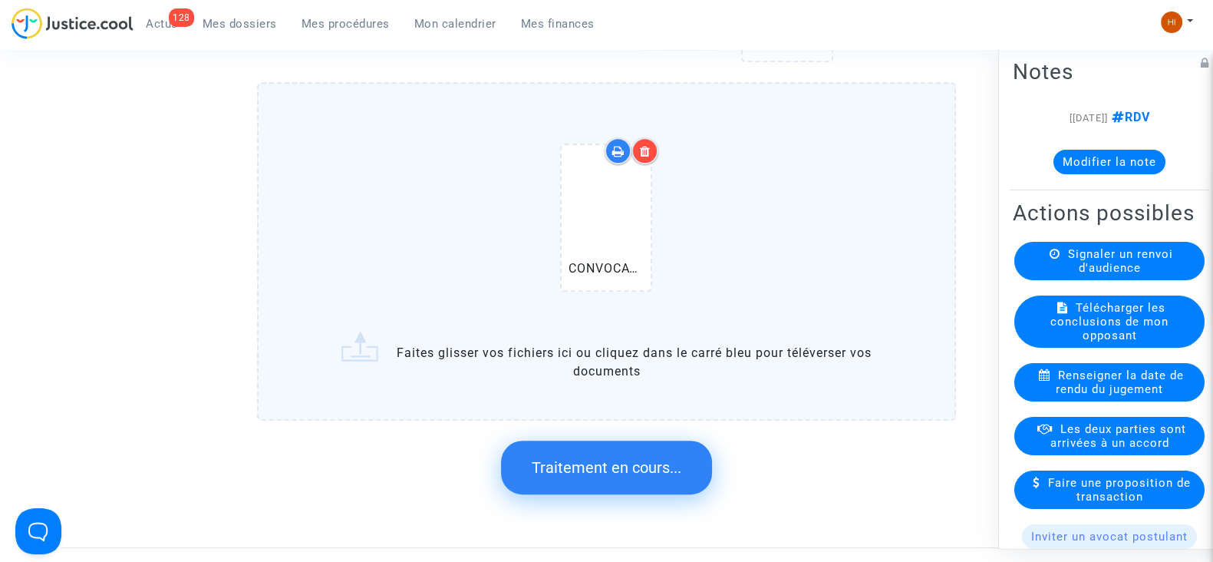
scroll to position [0, 0]
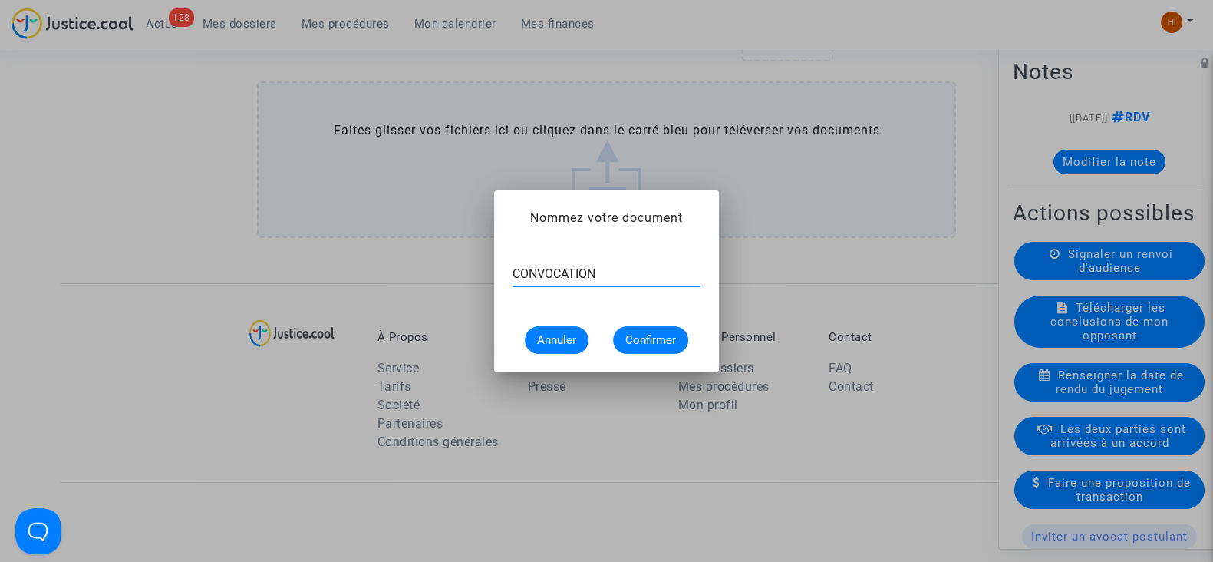
type input "CONVOCATION"
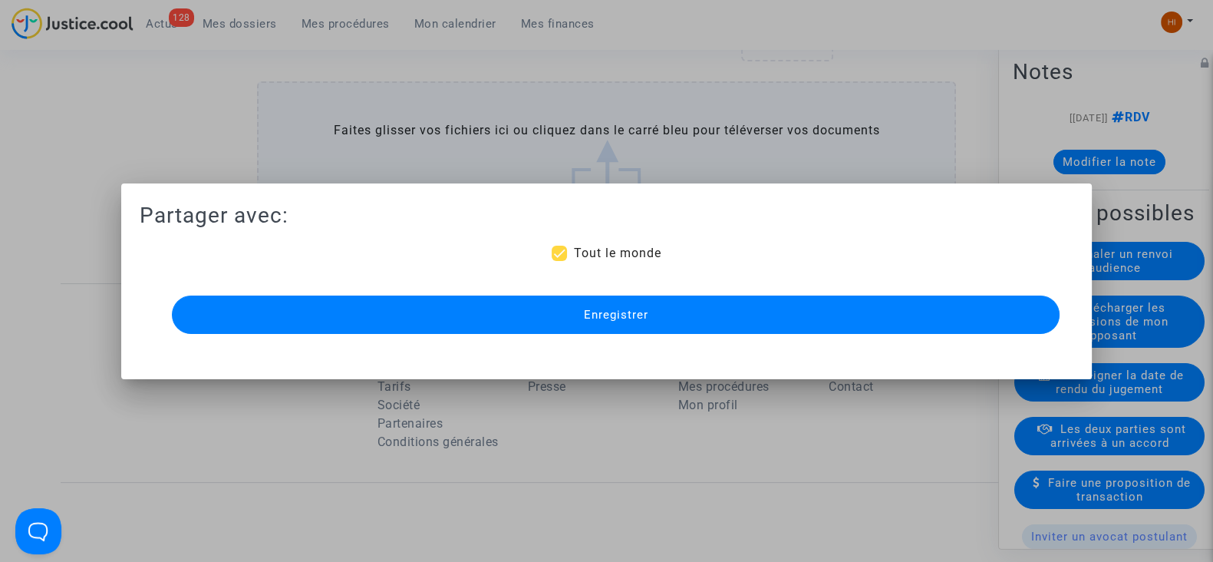
click at [635, 305] on button "Enregistrer" at bounding box center [616, 314] width 888 height 38
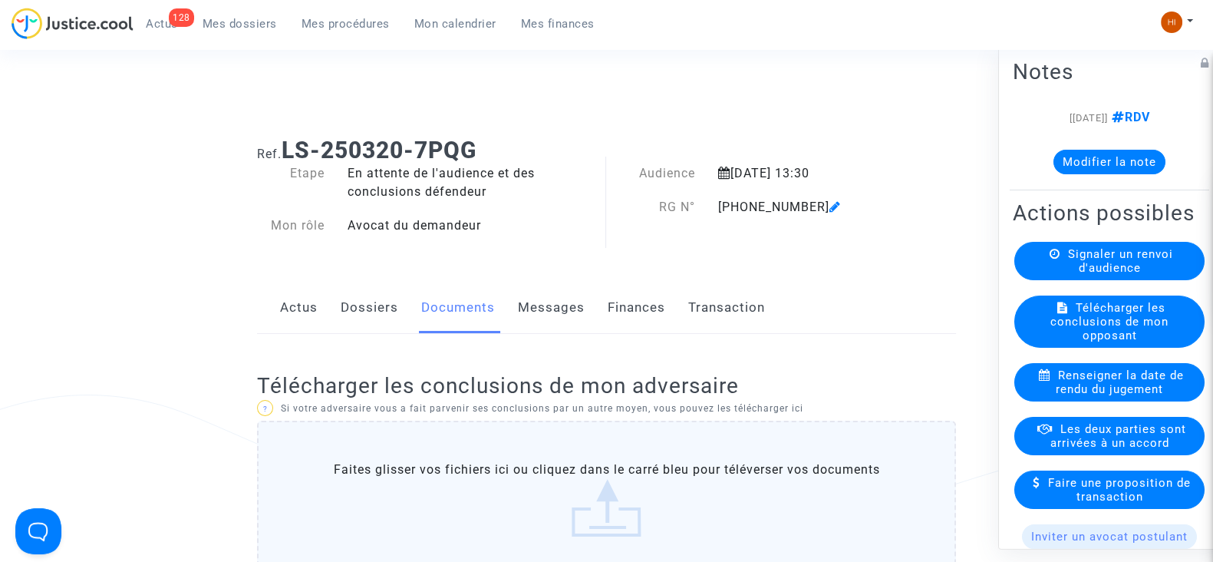
scroll to position [1155, 0]
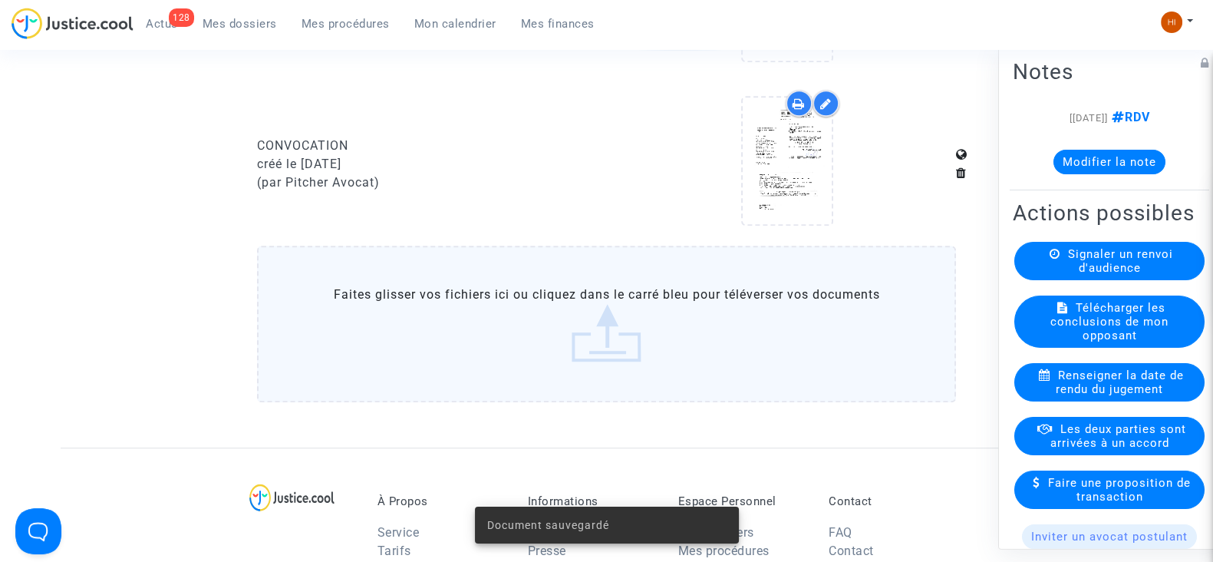
click at [302, 17] on span "Mes procédures" at bounding box center [346, 24] width 88 height 14
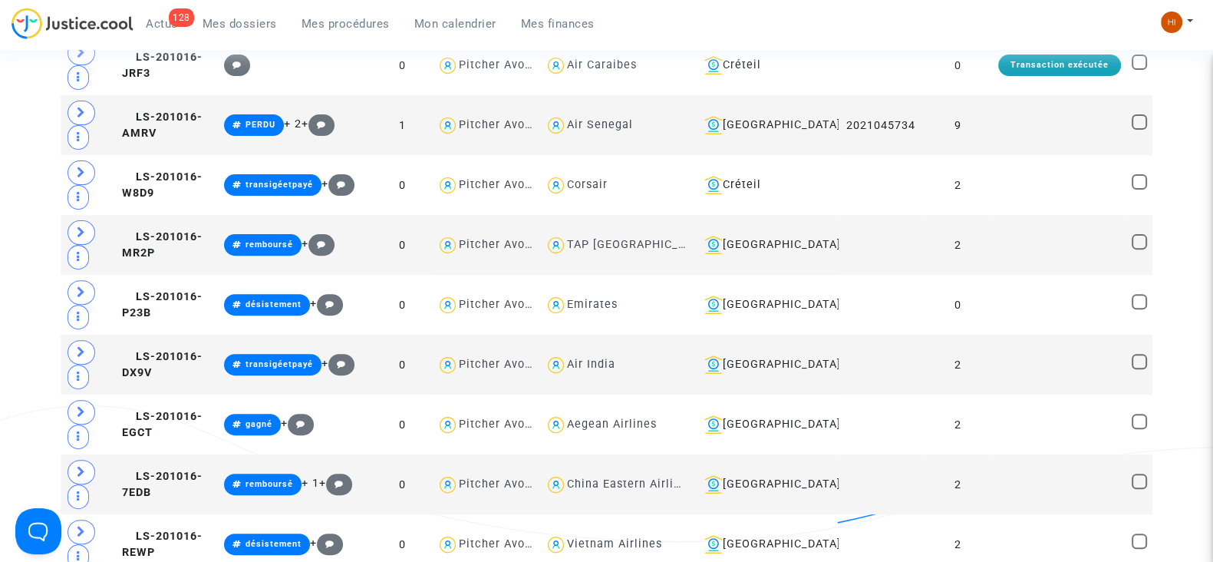
scroll to position [8, 0]
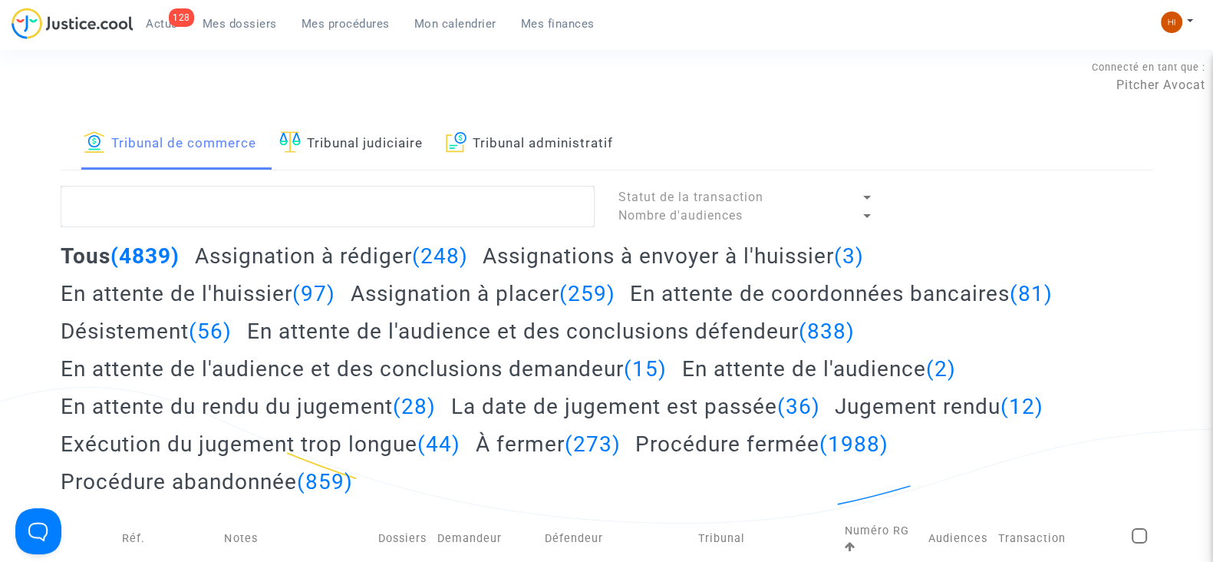
click at [351, 134] on link "Tribunal judiciaire" at bounding box center [351, 143] width 144 height 52
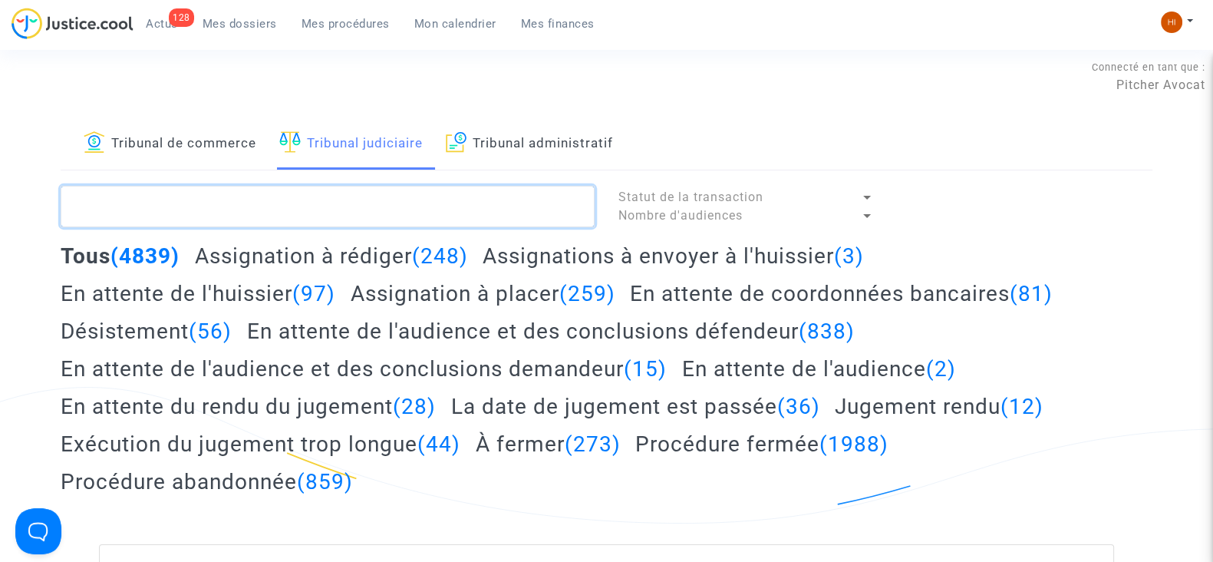
click at [305, 210] on textarea at bounding box center [328, 206] width 534 height 41
type textarea "V"
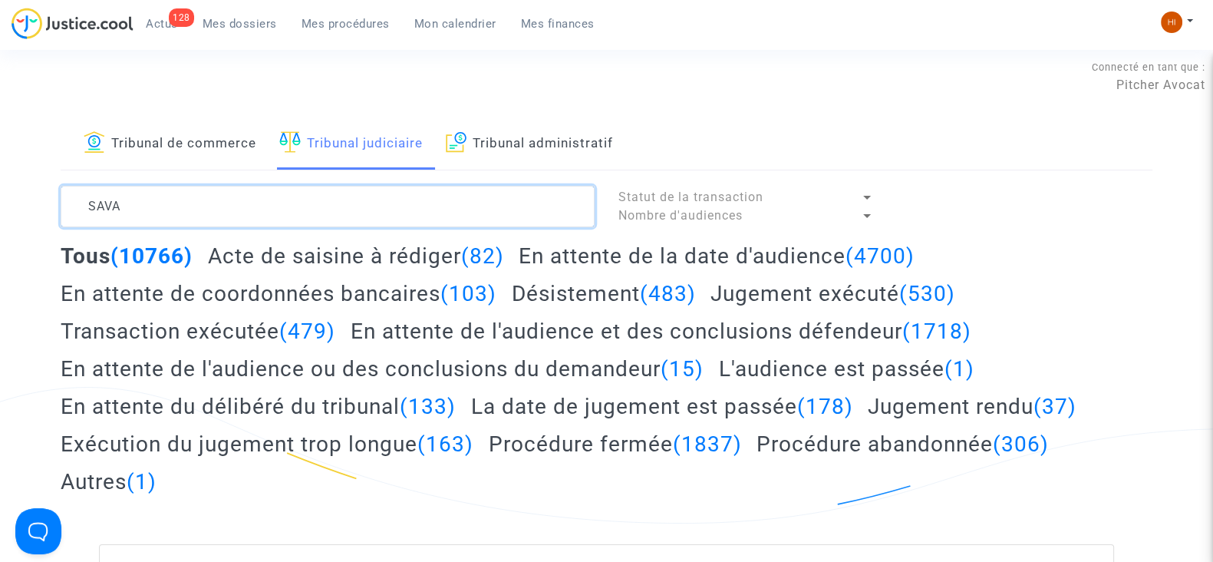
type textarea "SAVA"
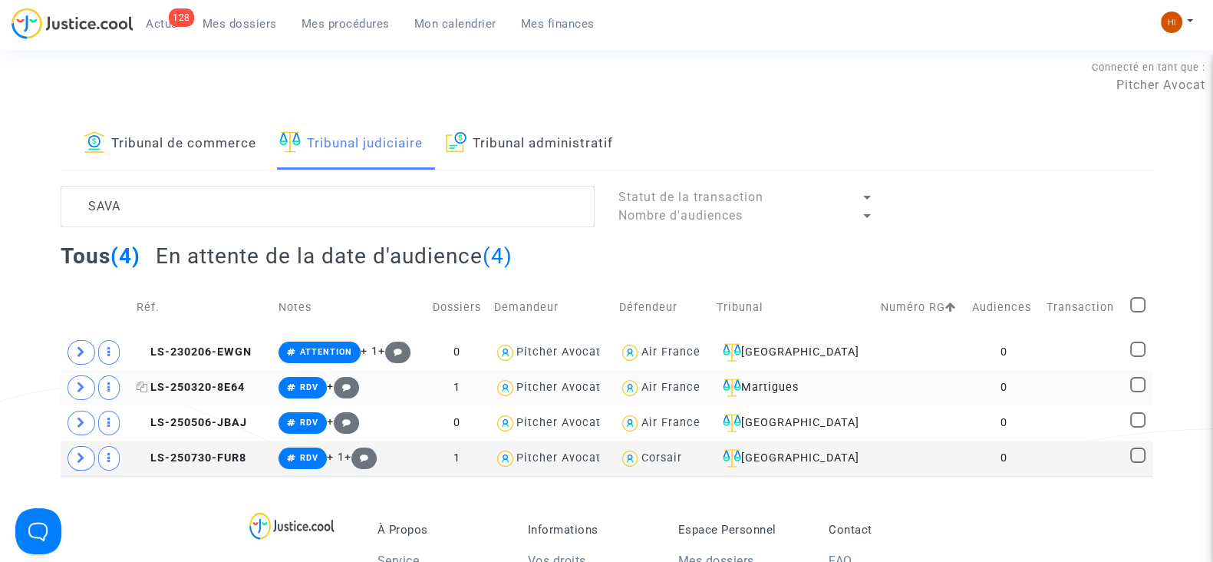
click at [213, 389] on span "LS-250320-8E64" at bounding box center [191, 387] width 108 height 13
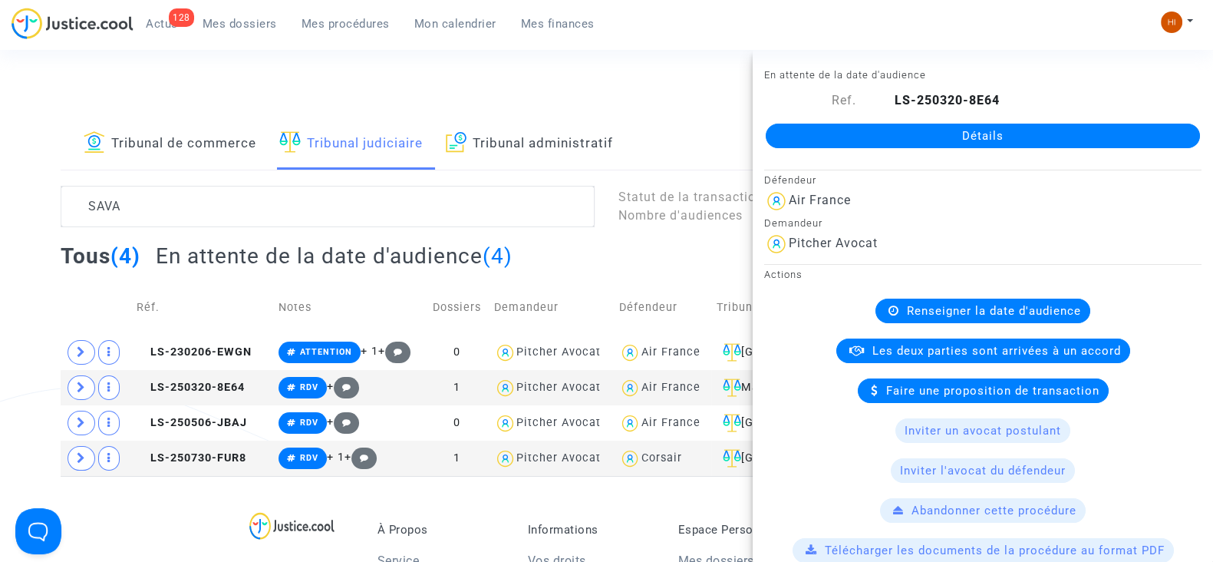
click at [860, 122] on div "Détails" at bounding box center [983, 136] width 460 height 52
click at [860, 127] on link "Détails" at bounding box center [983, 136] width 434 height 25
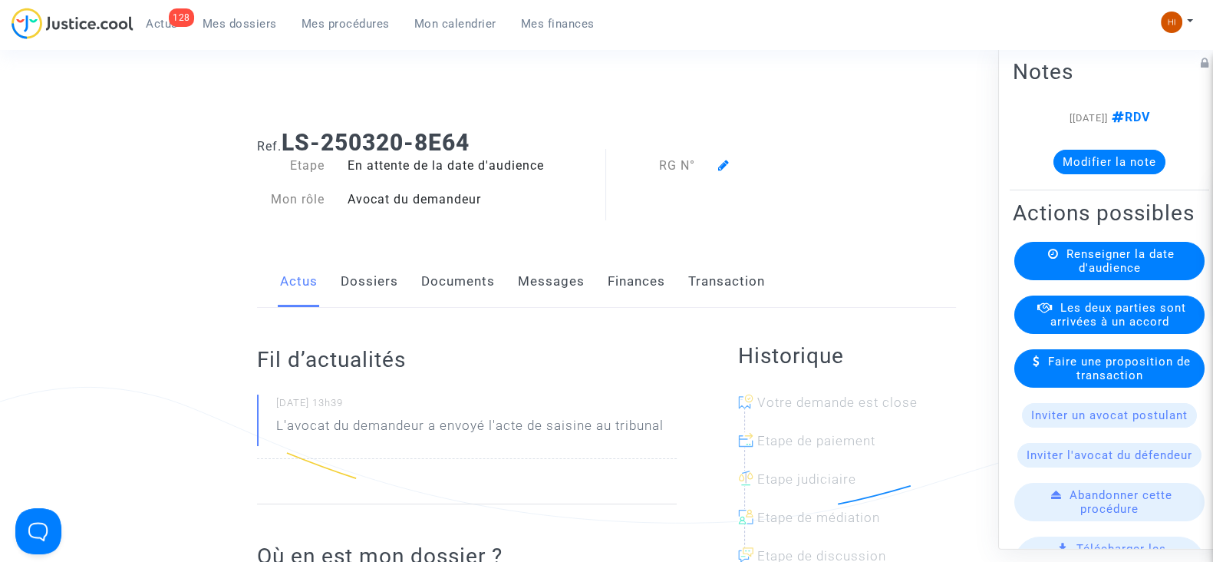
click at [720, 163] on icon at bounding box center [724, 165] width 12 height 12
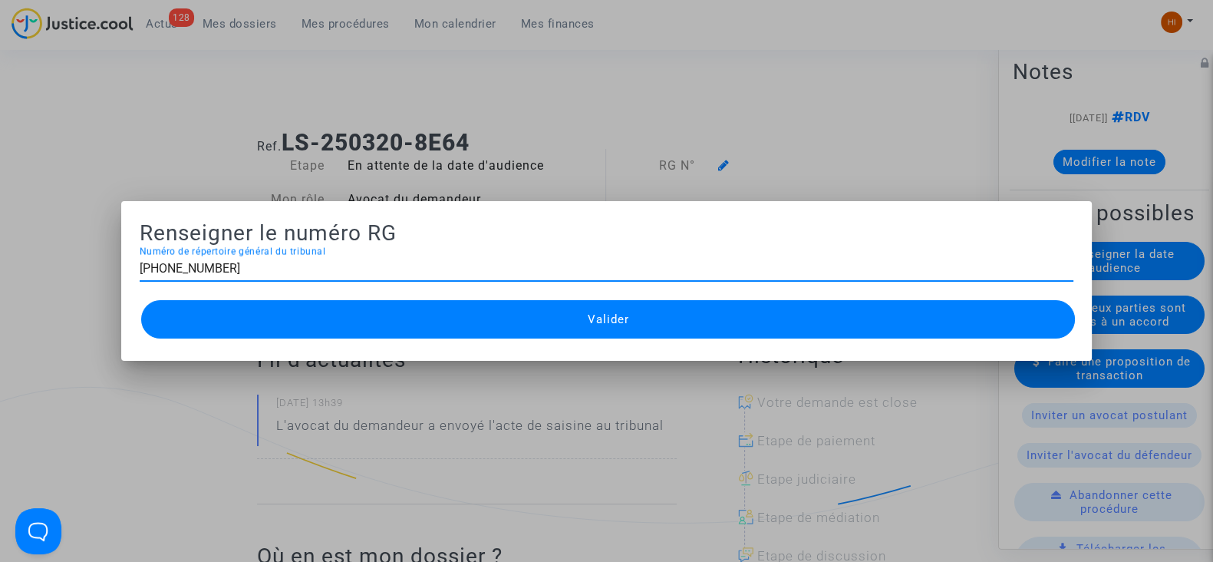
type input "11-25-000769"
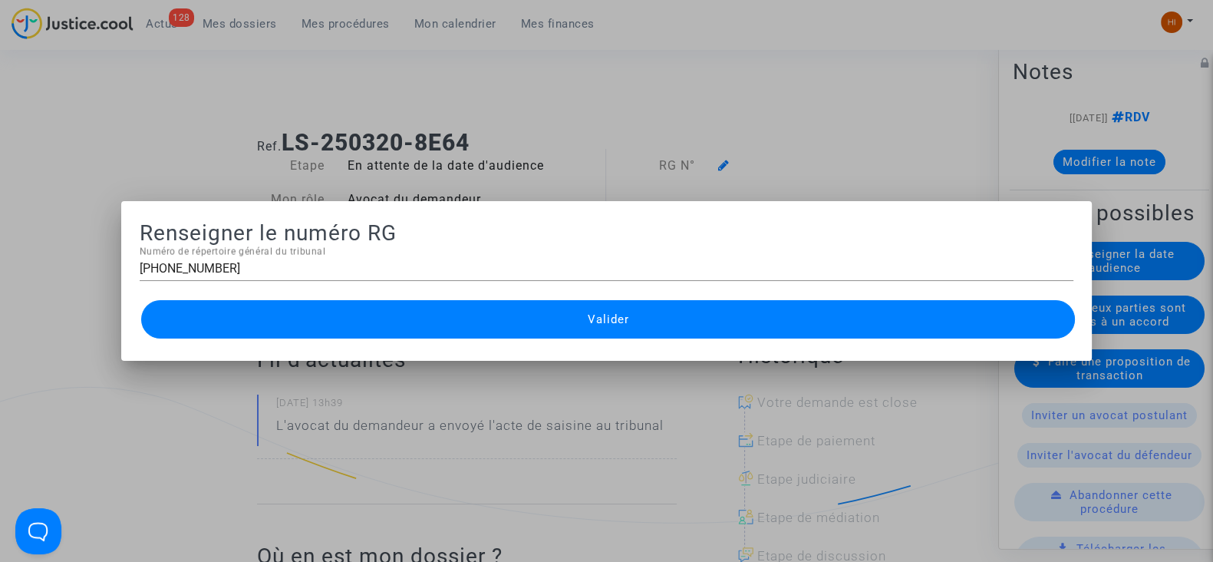
click at [310, 318] on button "Valider" at bounding box center [608, 319] width 934 height 38
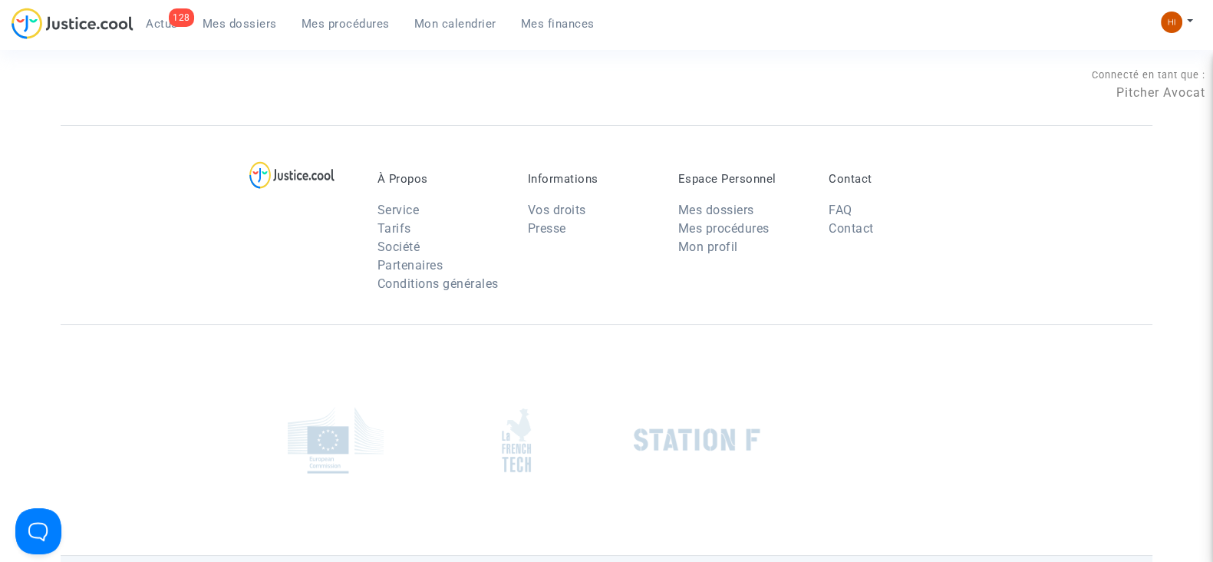
scroll to position [8, 0]
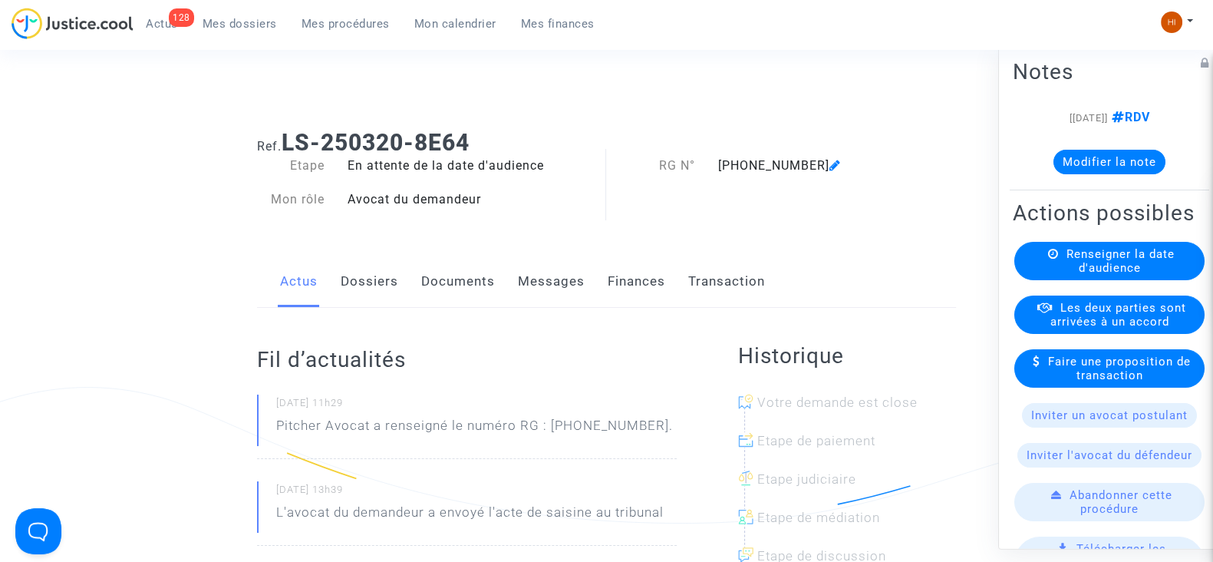
click at [1067, 280] on div "Renseigner la date d'audience" at bounding box center [1110, 261] width 190 height 38
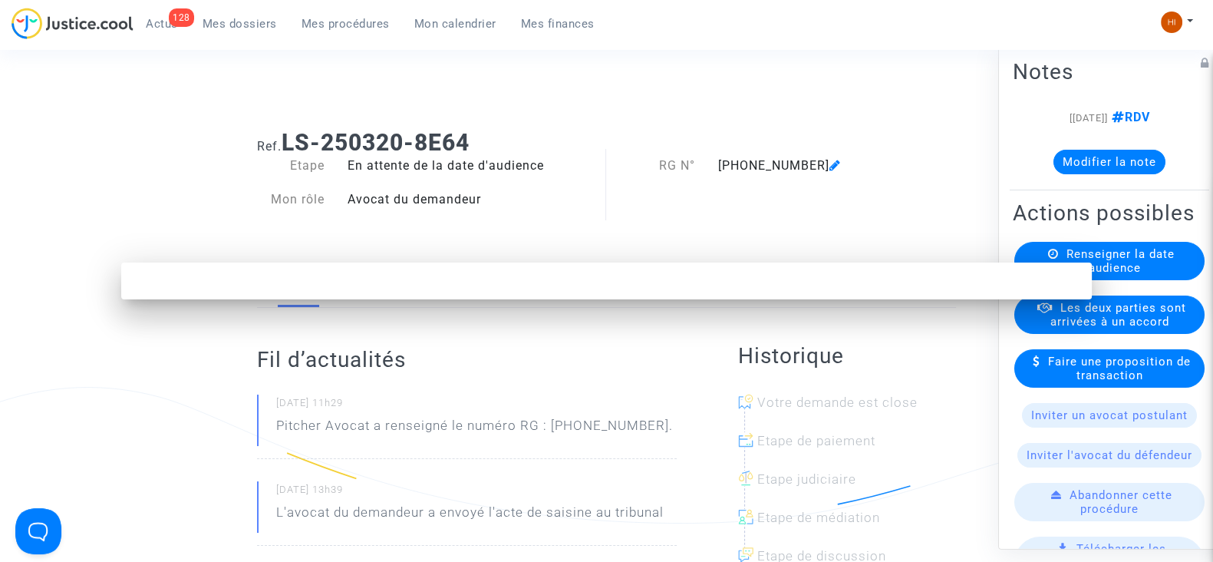
scroll to position [0, 0]
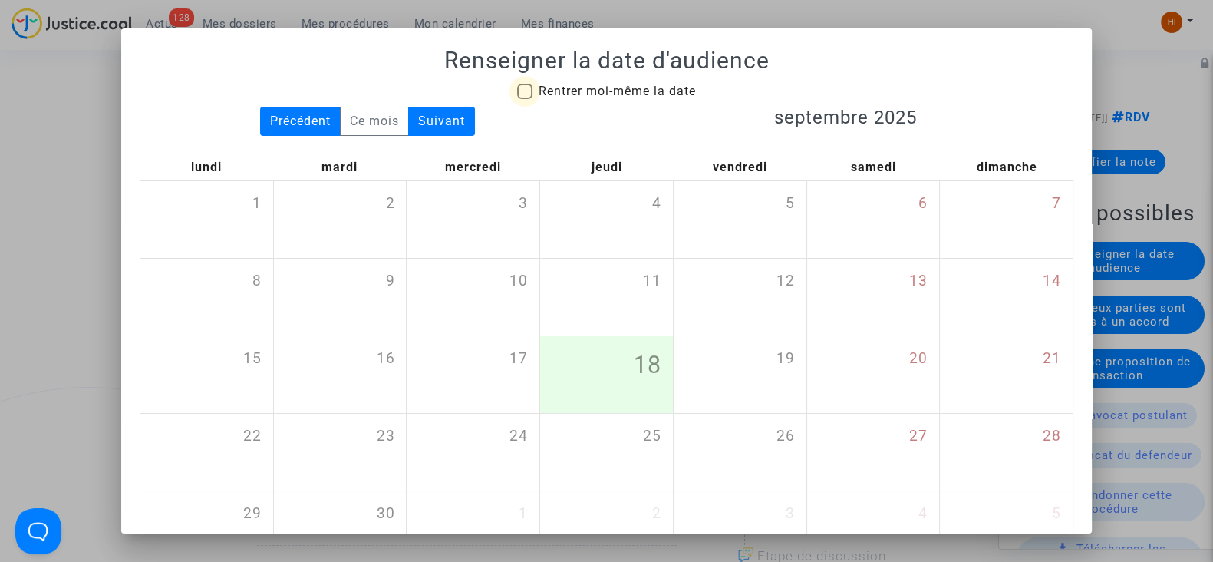
click at [572, 93] on span "Rentrer moi-même la date" at bounding box center [617, 91] width 157 height 15
click at [525, 99] on input "Rentrer moi-même la date" at bounding box center [524, 99] width 1 height 1
checkbox input "true"
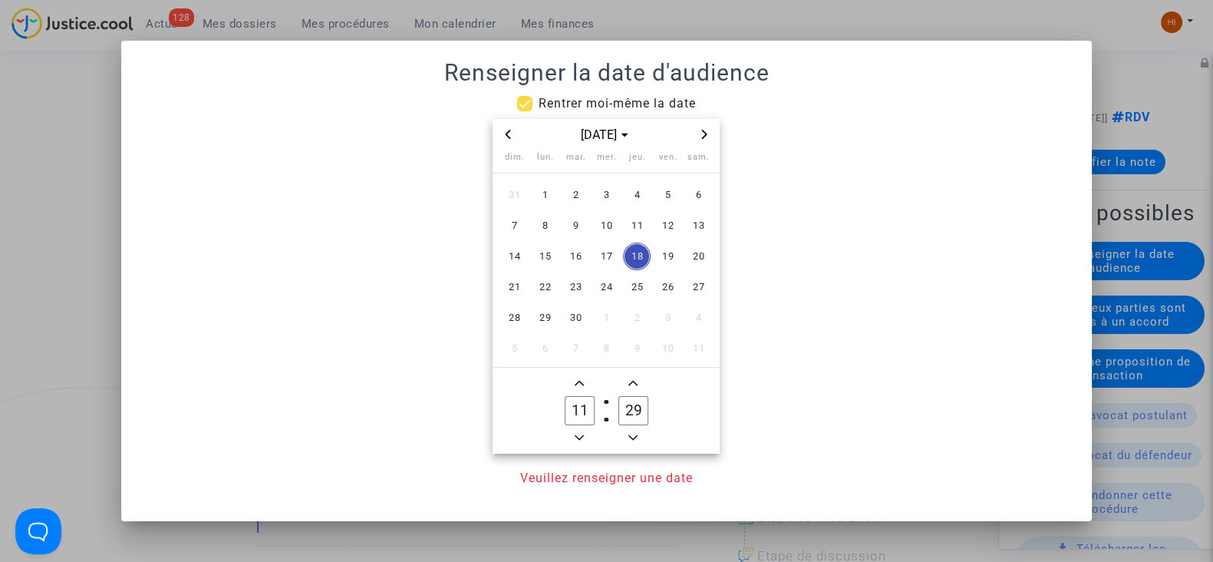
click at [707, 135] on icon "Next month" at bounding box center [704, 134] width 9 height 9
click at [503, 135] on icon "Previous month" at bounding box center [507, 134] width 9 height 9
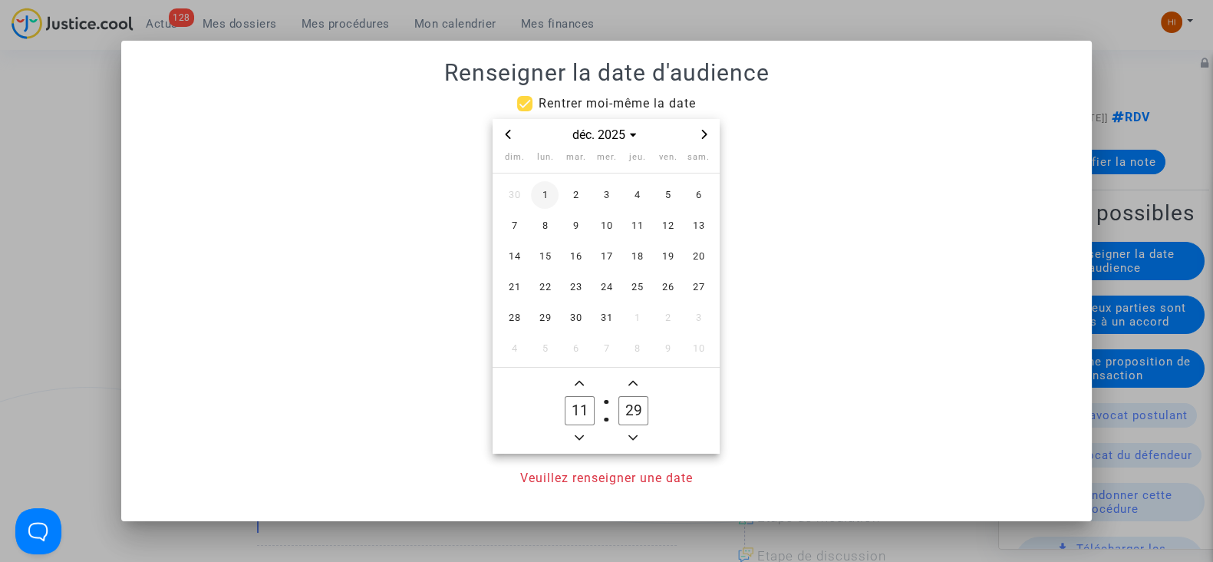
click at [550, 193] on span "1" at bounding box center [545, 195] width 28 height 28
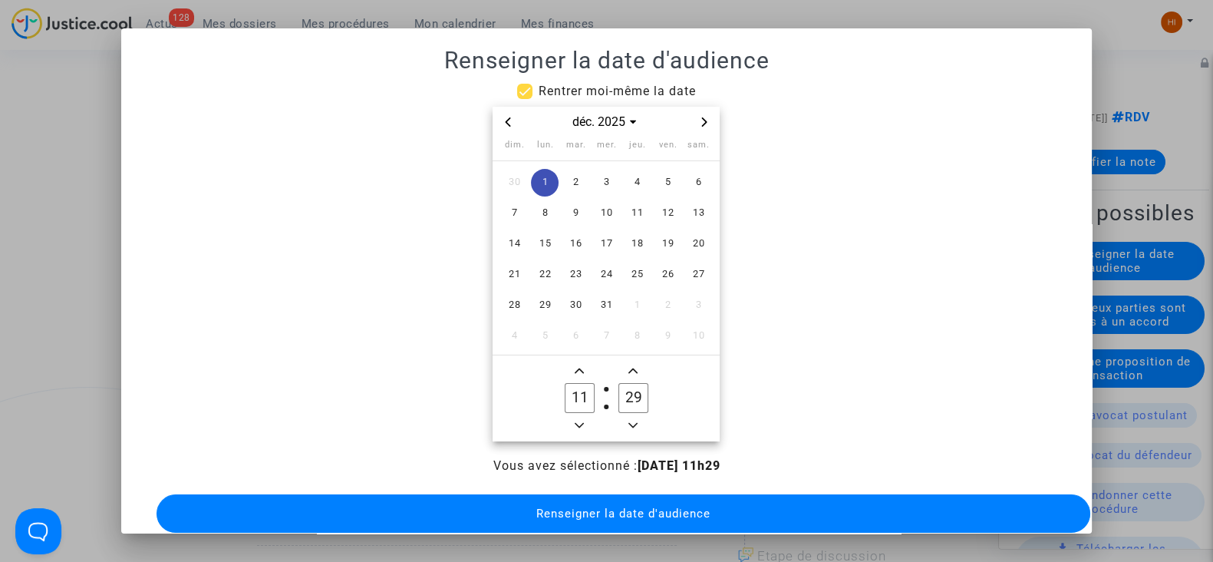
click at [568, 358] on owl-date-time-timer "11 Hour 29 Minute" at bounding box center [606, 398] width 227 height 86
click at [575, 370] on icon "Add a hour" at bounding box center [579, 370] width 9 height 5
type input "13"
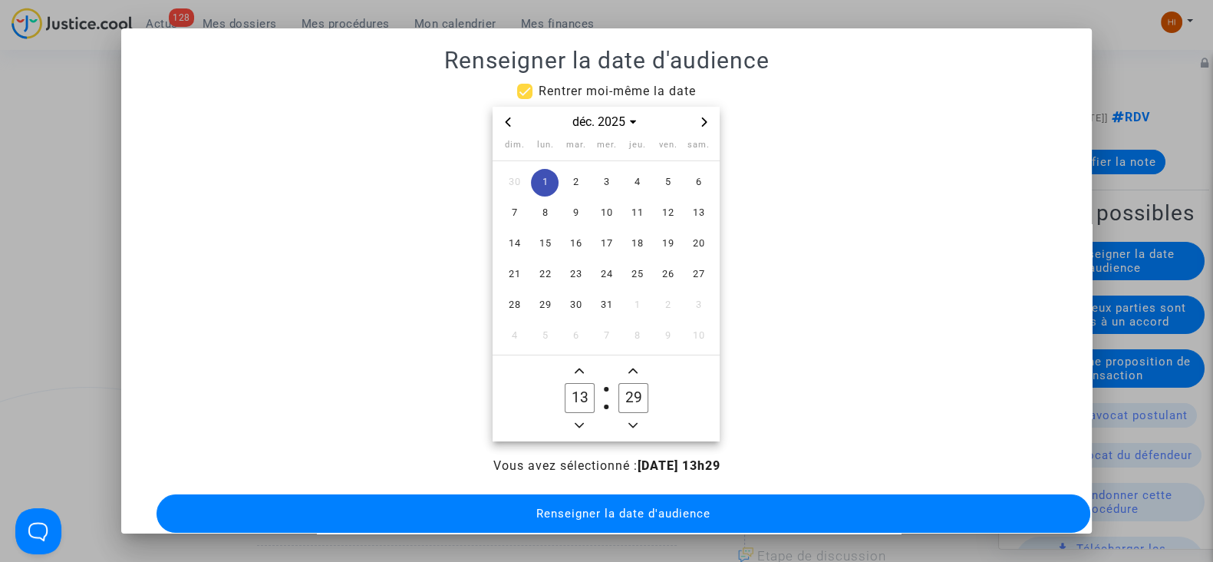
click at [629, 368] on icon "Add a minute" at bounding box center [633, 370] width 9 height 9
type input "30"
click at [514, 506] on button "Renseigner la date d'audience" at bounding box center [624, 513] width 934 height 38
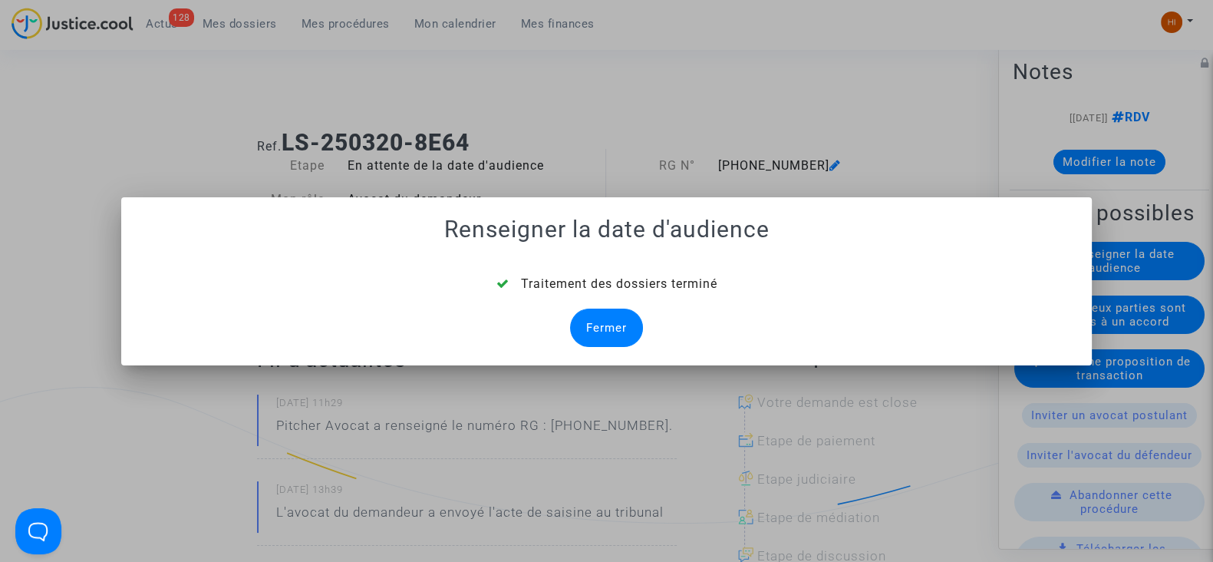
click at [602, 329] on div "Fermer" at bounding box center [606, 328] width 73 height 38
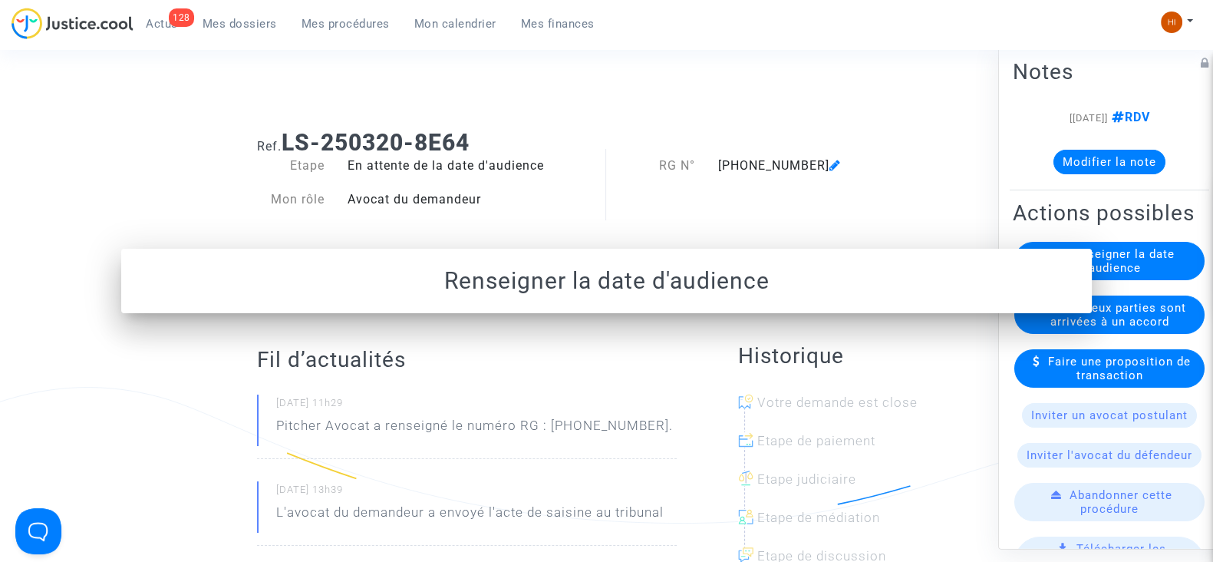
scroll to position [8, 0]
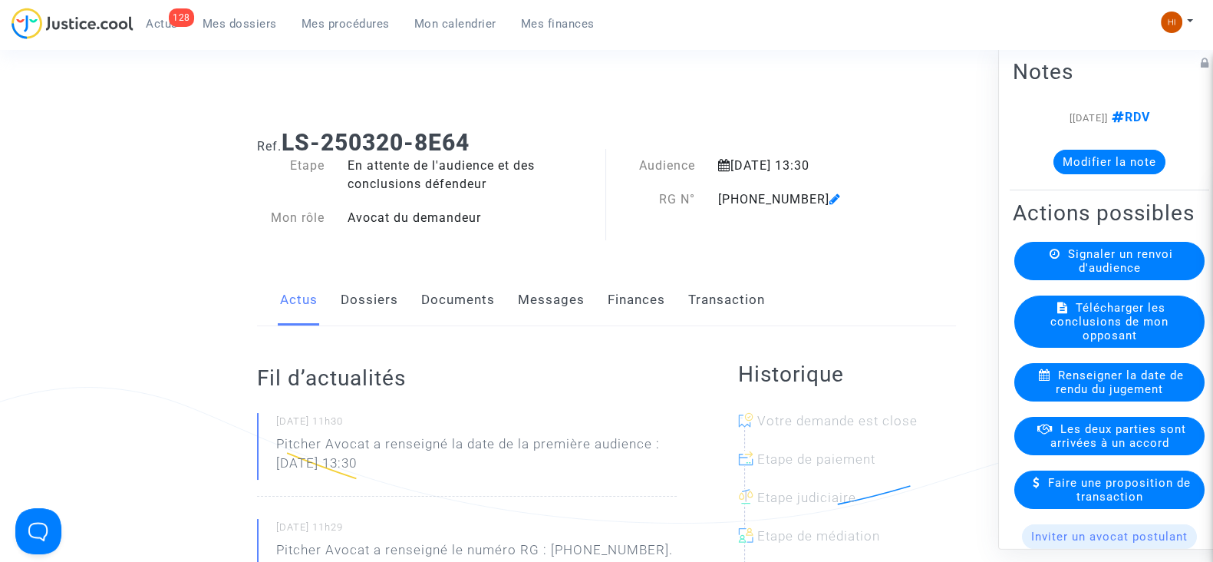
click at [485, 297] on link "Documents" at bounding box center [458, 300] width 74 height 51
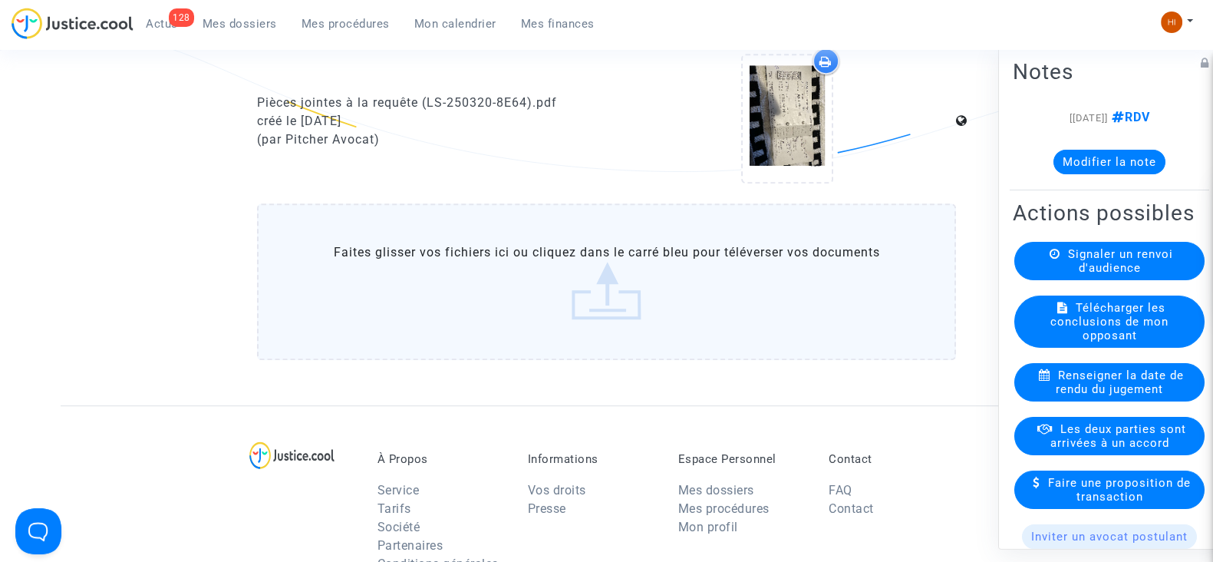
scroll to position [1031, 0]
click at [591, 278] on label "Faites glisser vos fichiers ici ou cliquez dans le carré bleu pour téléverser v…" at bounding box center [606, 284] width 699 height 157
click at [0, 0] on input "Faites glisser vos fichiers ici ou cliquez dans le carré bleu pour téléverser v…" at bounding box center [0, 0] width 0 height 0
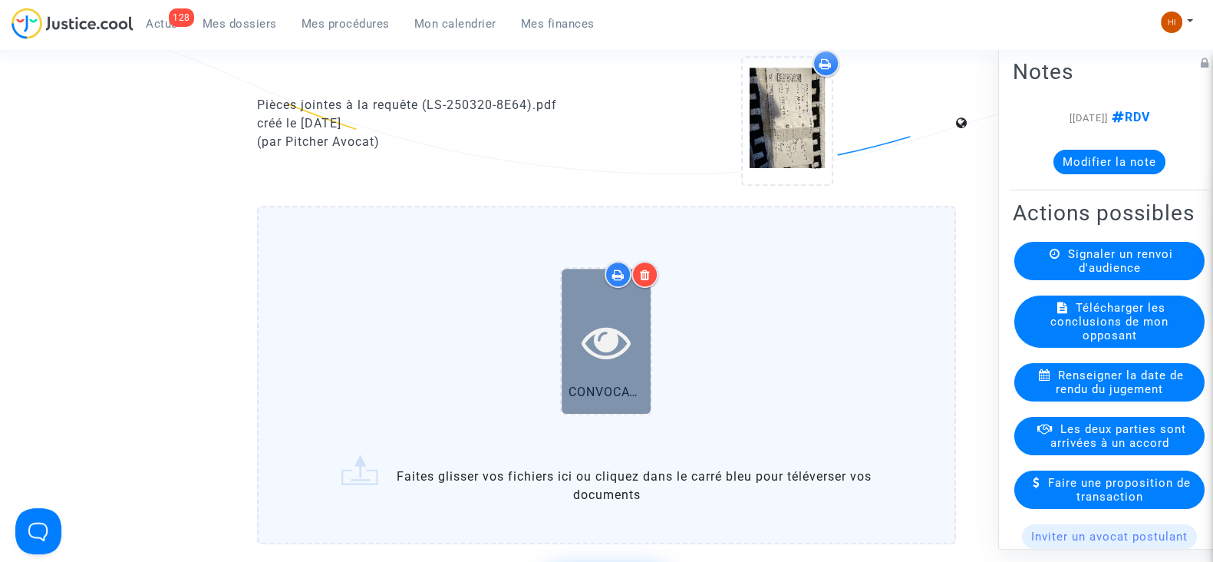
click at [592, 345] on icon at bounding box center [607, 341] width 50 height 49
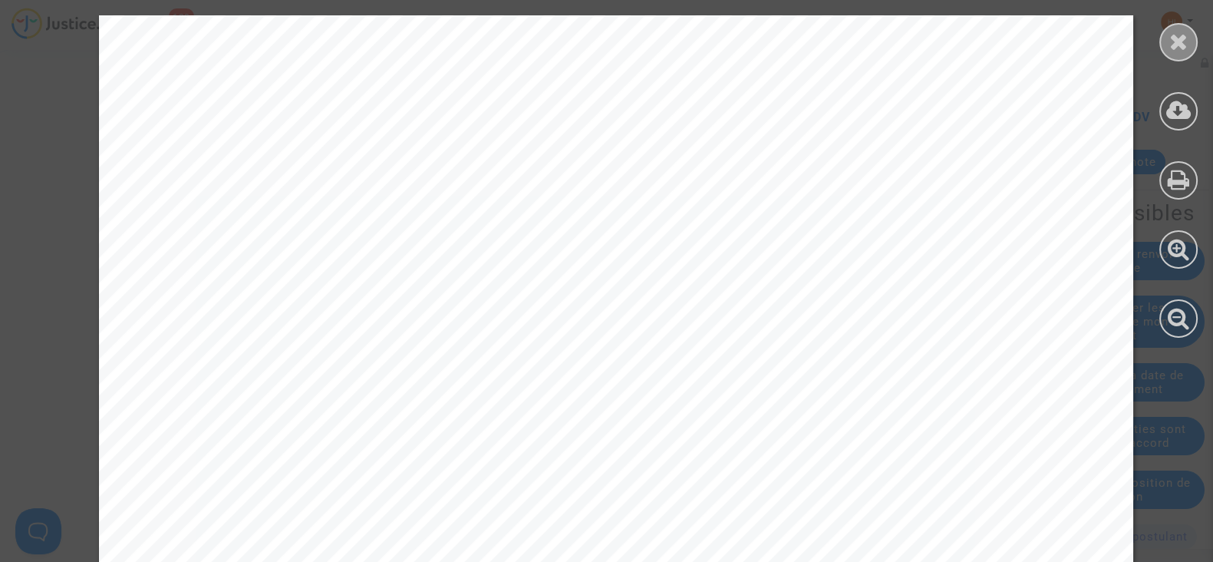
click at [1177, 31] on icon at bounding box center [1179, 41] width 19 height 23
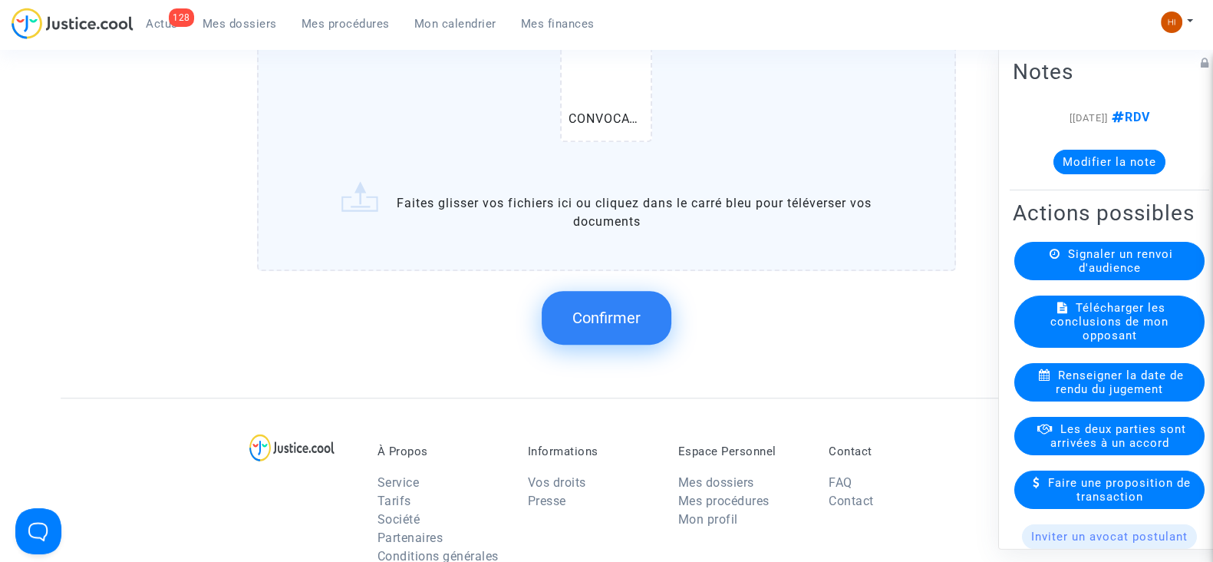
scroll to position [1349, 0]
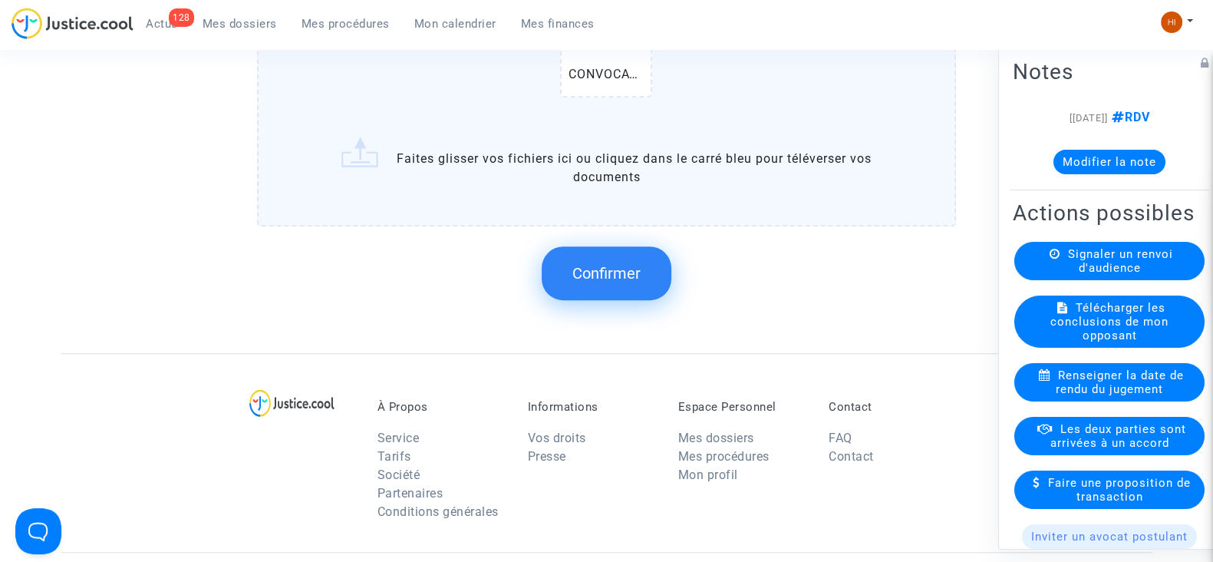
click at [606, 264] on span "Confirmer" at bounding box center [607, 273] width 68 height 18
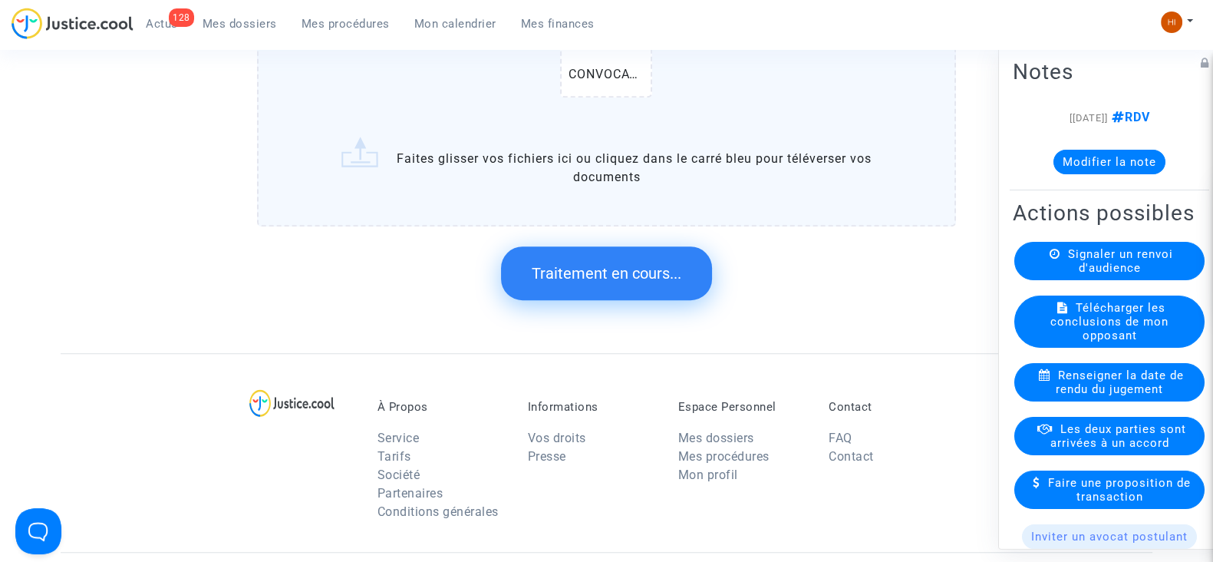
scroll to position [0, 0]
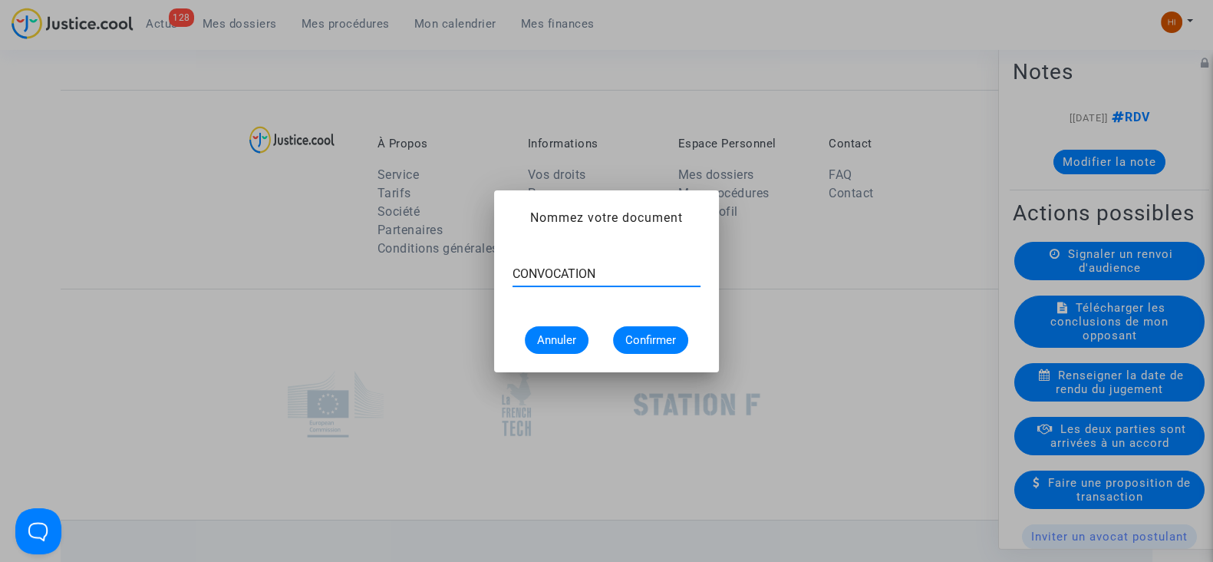
type input "CONVOCATION"
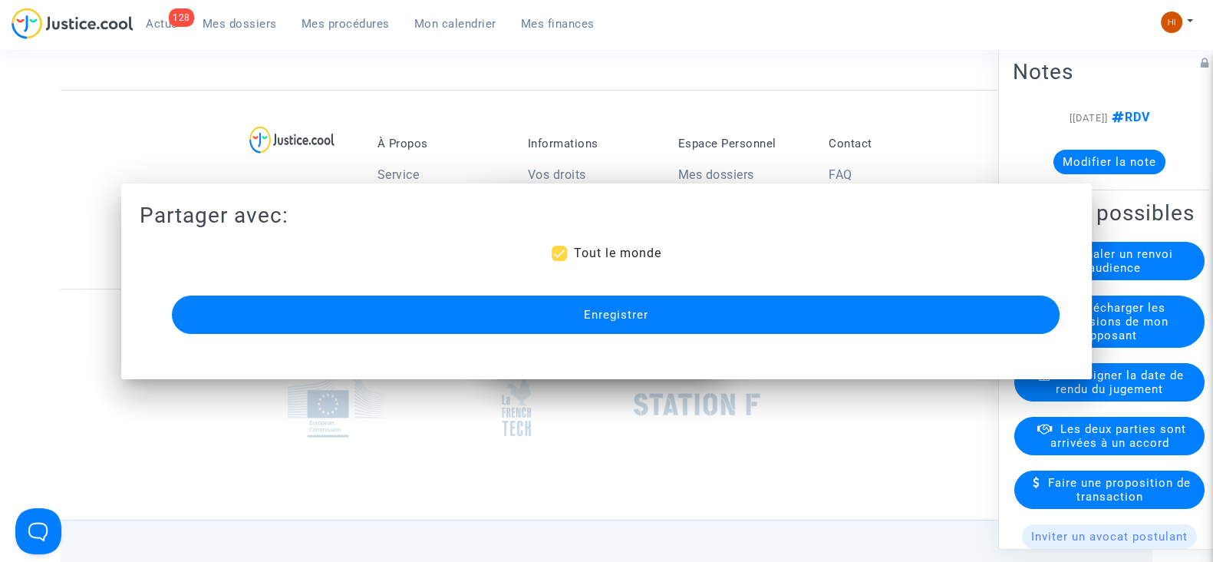
scroll to position [1349, 0]
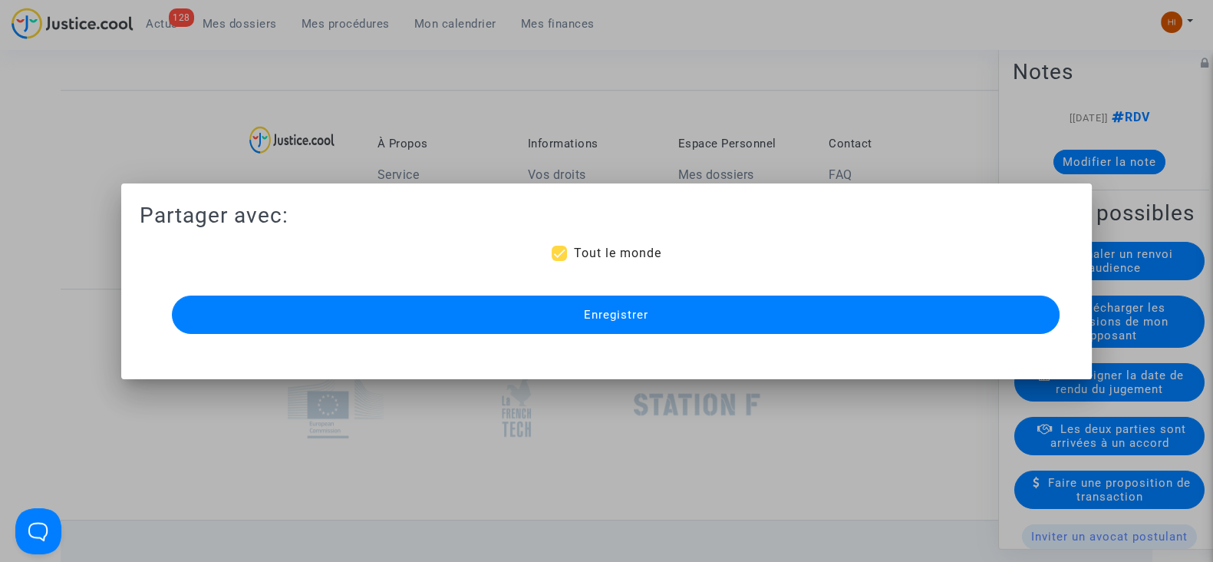
click at [562, 325] on button "Enregistrer" at bounding box center [616, 314] width 888 height 38
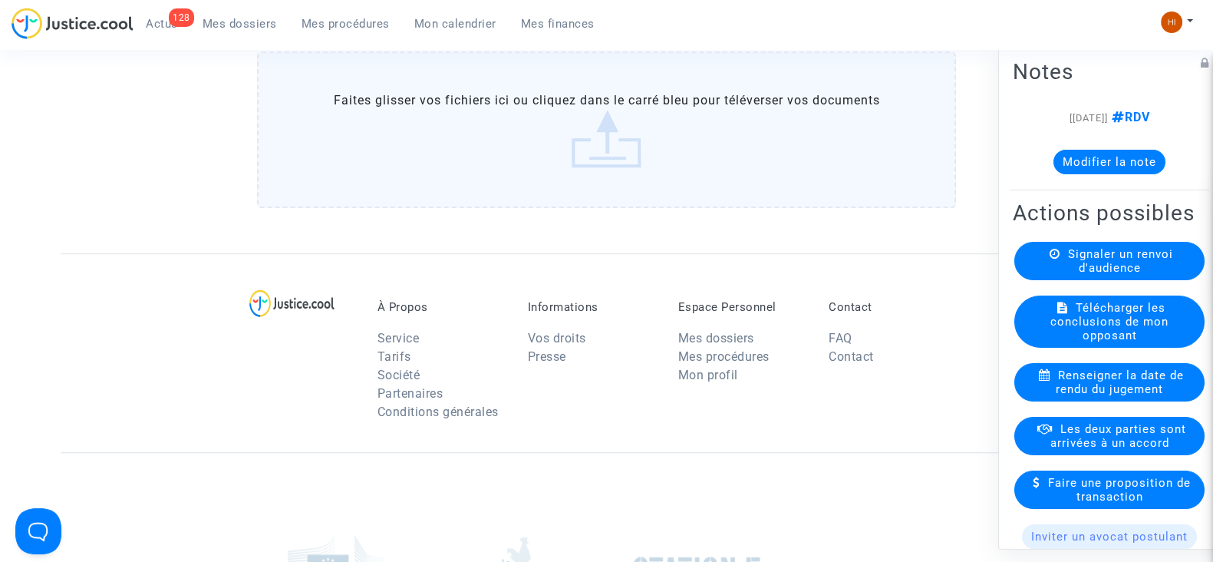
click at [336, 19] on span "Mes procédures" at bounding box center [346, 24] width 88 height 14
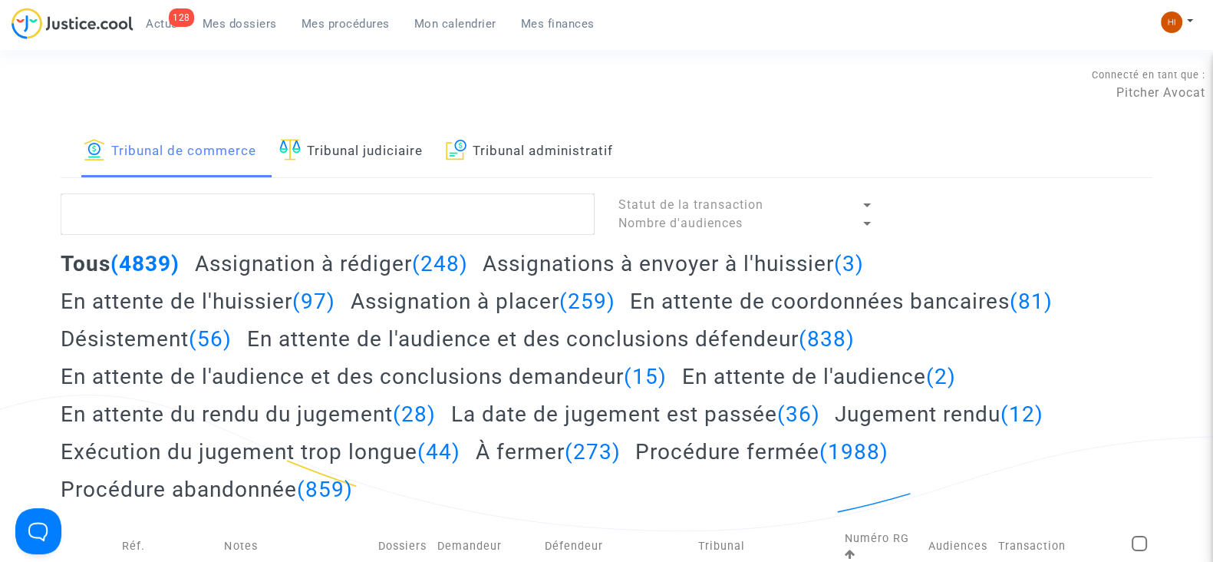
click at [404, 157] on link "Tribunal judiciaire" at bounding box center [351, 151] width 144 height 52
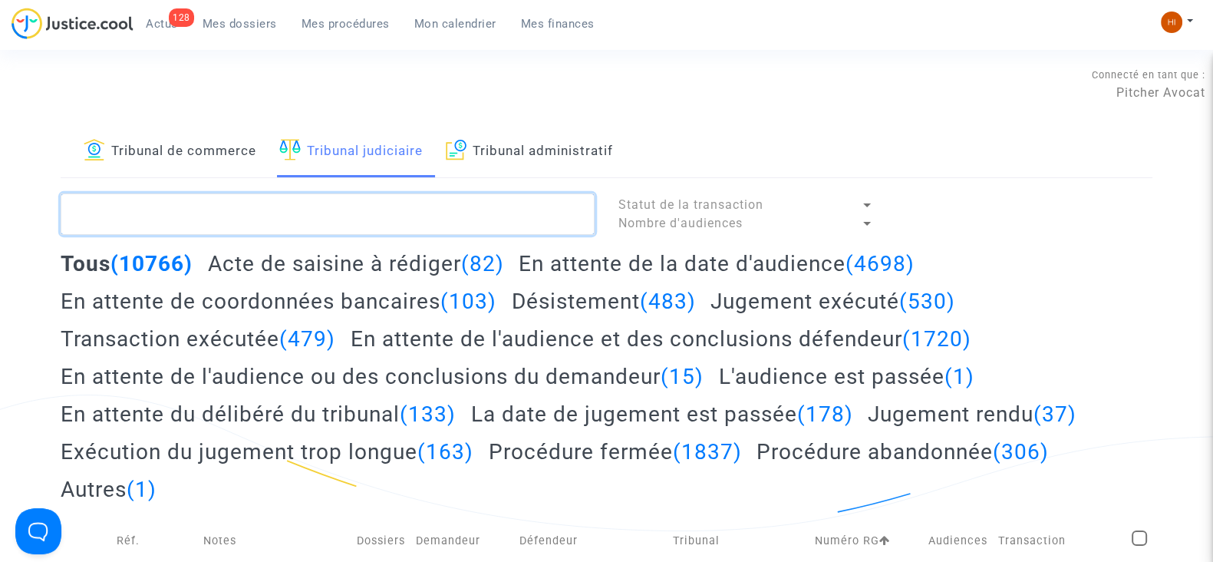
click at [376, 215] on textarea at bounding box center [328, 213] width 534 height 41
type textarea "DELSAUT"
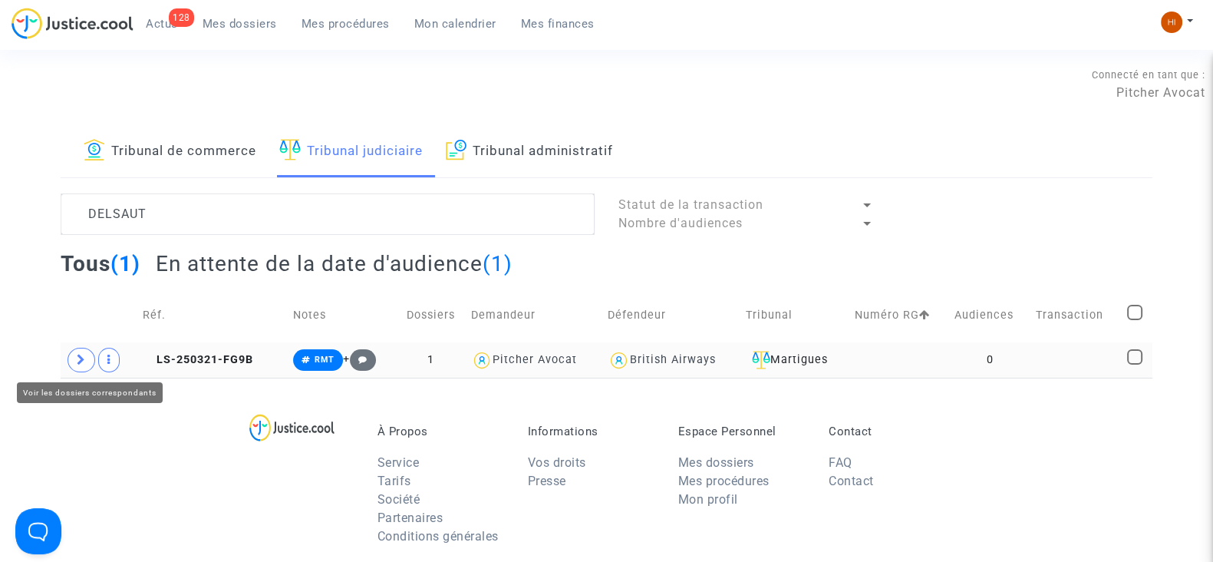
click at [70, 356] on span at bounding box center [82, 360] width 28 height 25
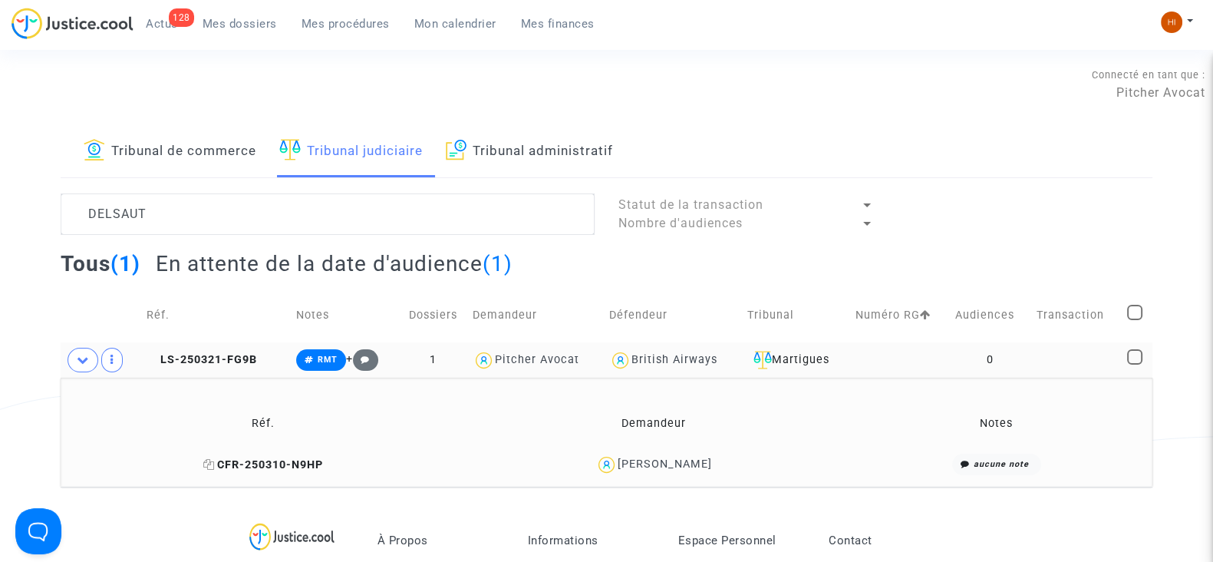
click at [203, 460] on icon at bounding box center [209, 464] width 12 height 11
click at [246, 356] on span "LS-250321-FG9B" at bounding box center [202, 359] width 111 height 13
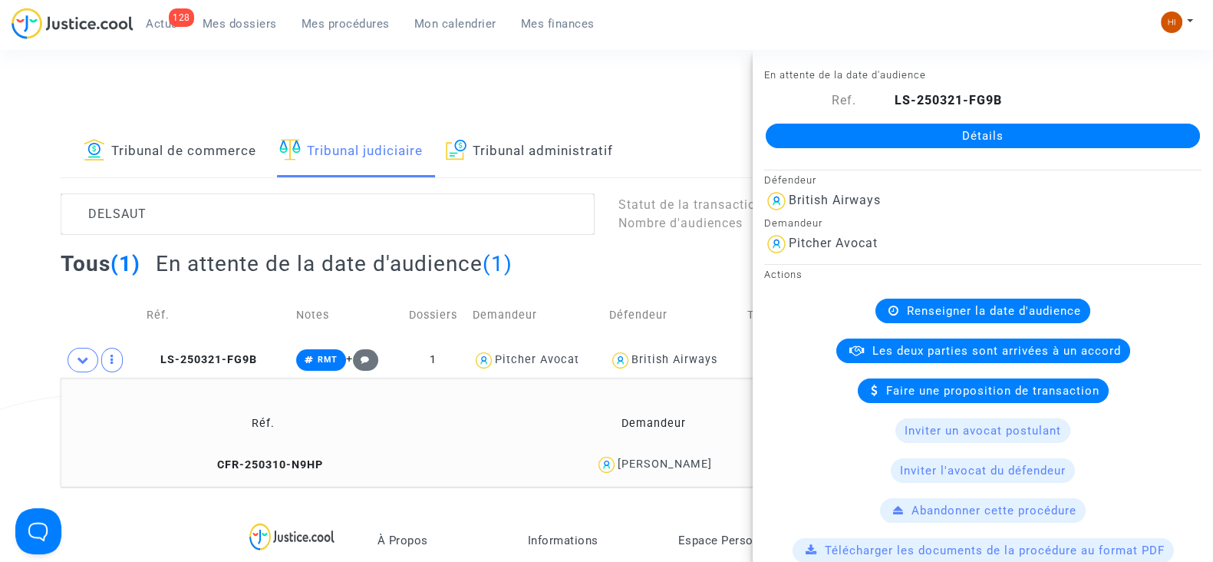
click at [862, 114] on div "Détails" at bounding box center [983, 136] width 460 height 52
click at [863, 127] on link "Détails" at bounding box center [983, 136] width 434 height 25
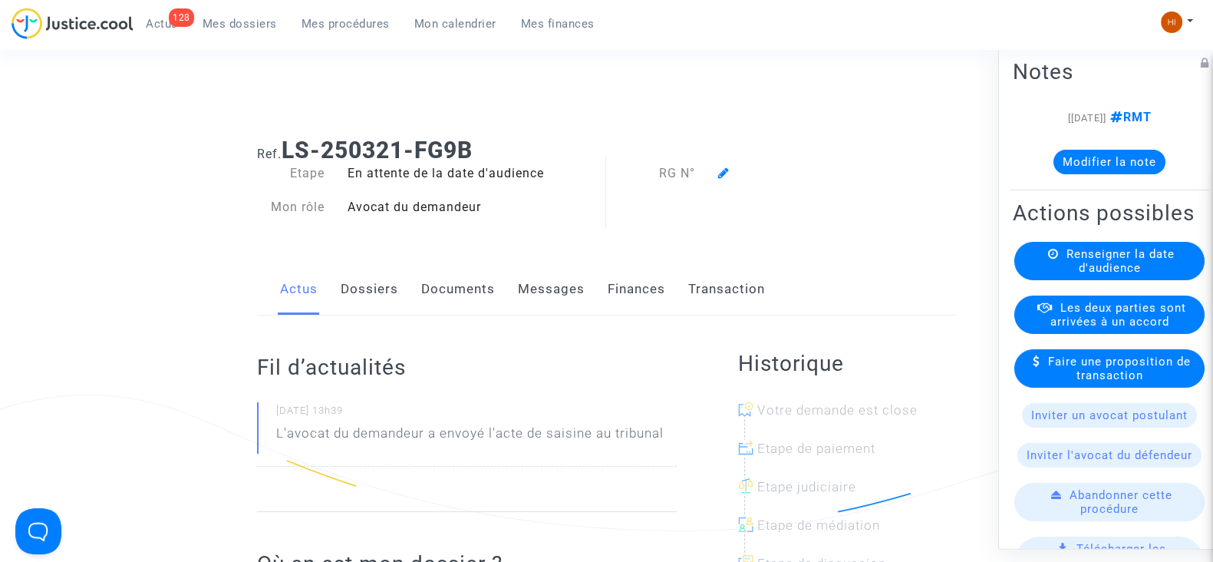
click at [1101, 280] on div "Renseigner la date d'audience" at bounding box center [1110, 261] width 190 height 38
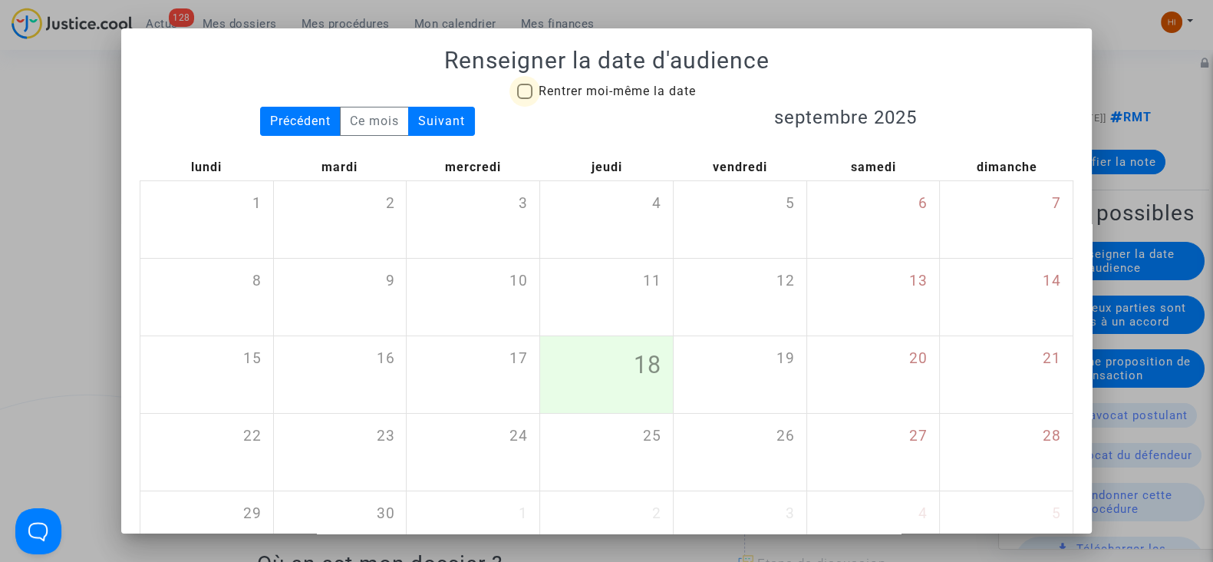
click at [539, 86] on span "Rentrer moi-même la date" at bounding box center [617, 91] width 157 height 15
click at [525, 99] on input "Rentrer moi-même la date" at bounding box center [524, 99] width 1 height 1
checkbox input "true"
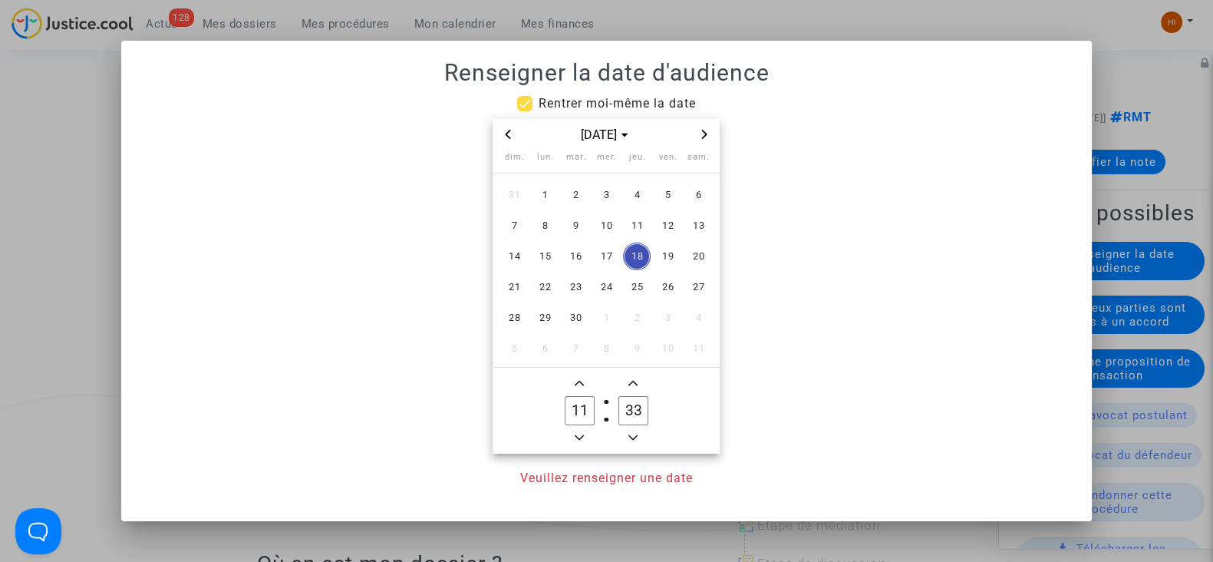
click at [706, 134] on icon "Next month" at bounding box center [704, 134] width 5 height 9
click at [550, 186] on span "1" at bounding box center [545, 195] width 28 height 28
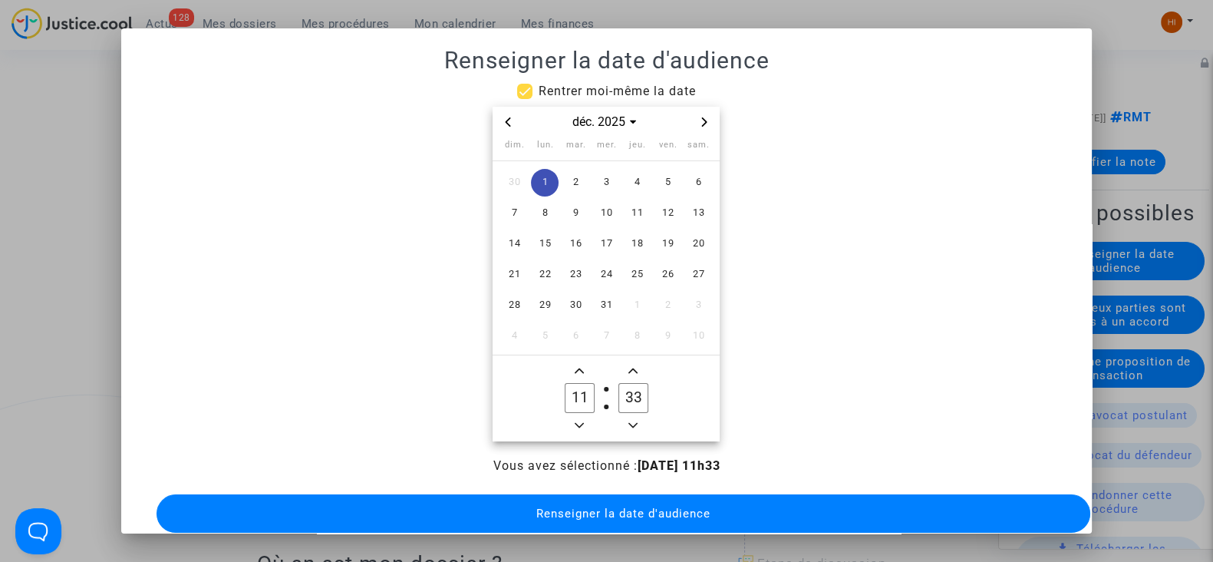
click at [575, 368] on icon "Add a hour" at bounding box center [579, 370] width 9 height 9
type input "13"
click at [629, 426] on icon "Minus a minute" at bounding box center [633, 425] width 9 height 9
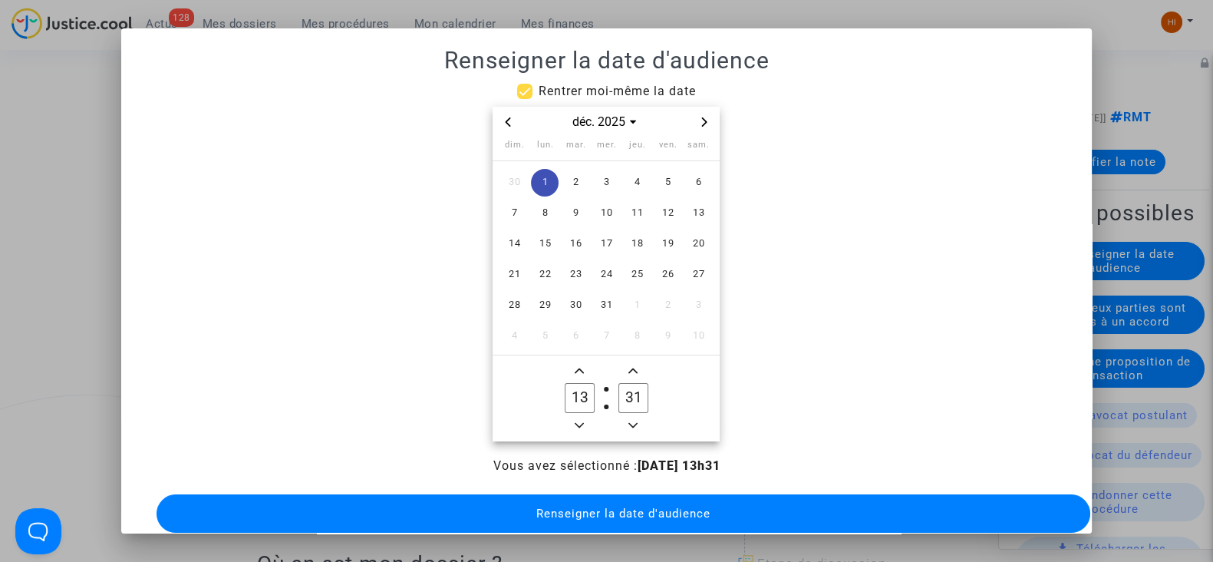
click at [629, 426] on icon "Minus a minute" at bounding box center [633, 425] width 9 height 9
type input "30"
click at [579, 507] on span "Renseigner la date d'audience" at bounding box center [623, 514] width 174 height 14
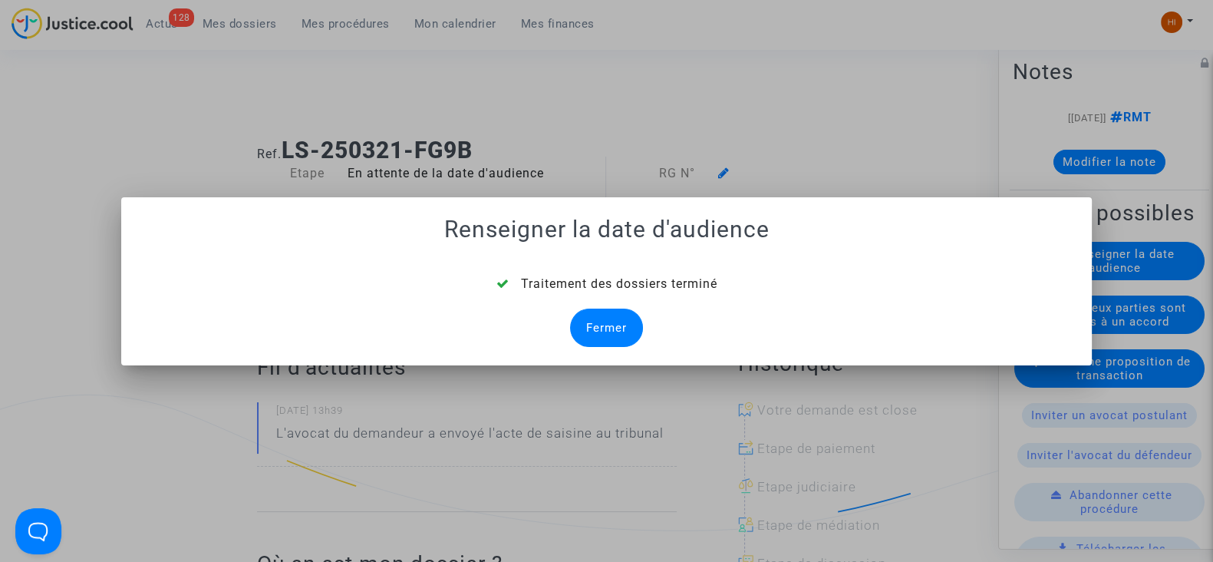
click at [601, 316] on div "Fermer" at bounding box center [606, 328] width 73 height 38
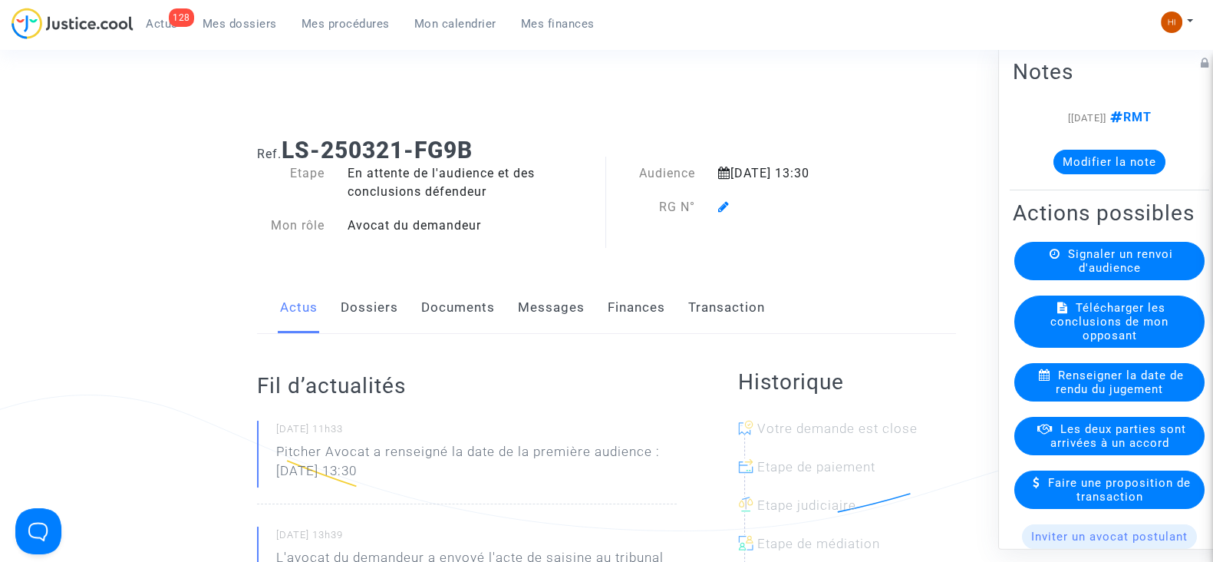
click at [723, 205] on icon at bounding box center [724, 206] width 12 height 12
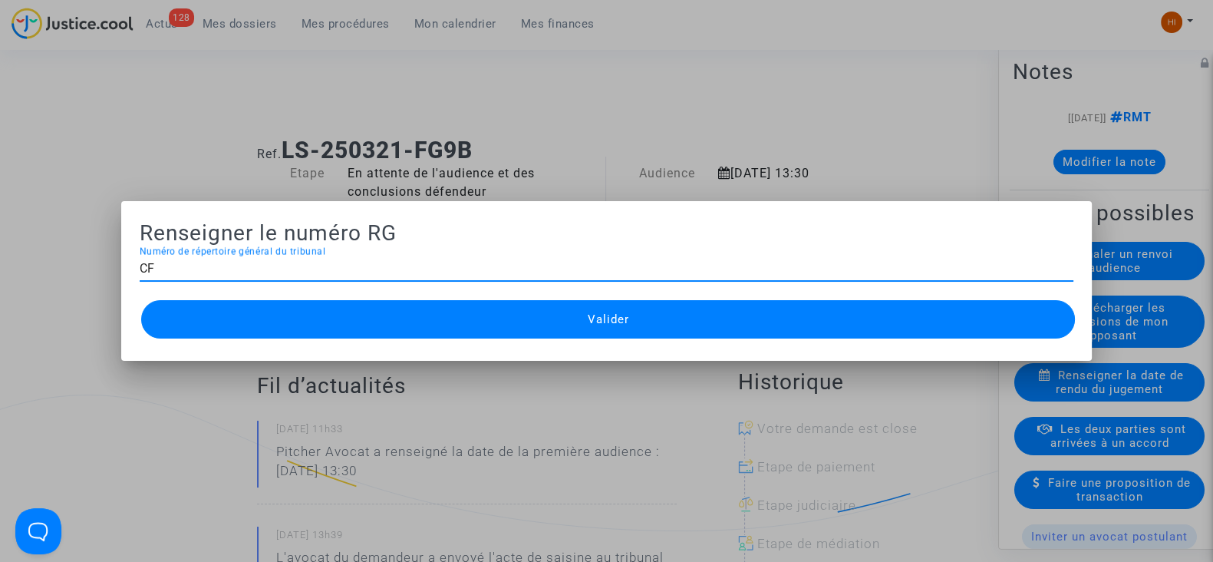
type input "C"
click at [227, 270] on input "11-25-00767" at bounding box center [607, 269] width 934 height 14
type input "11-25-00767"
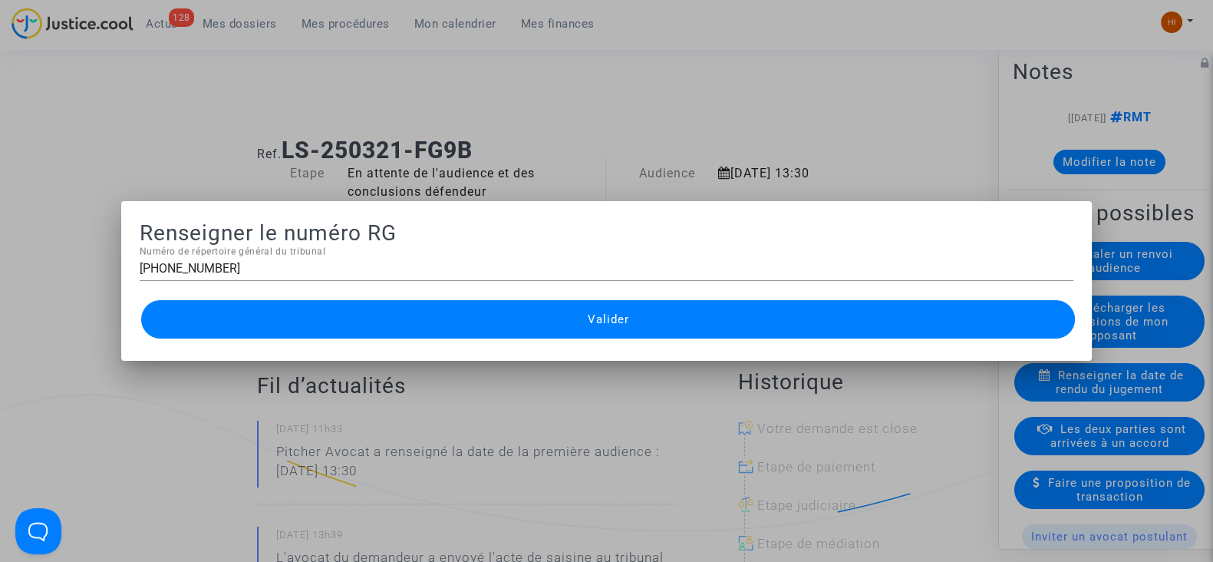
click at [256, 312] on button "Valider" at bounding box center [608, 319] width 934 height 38
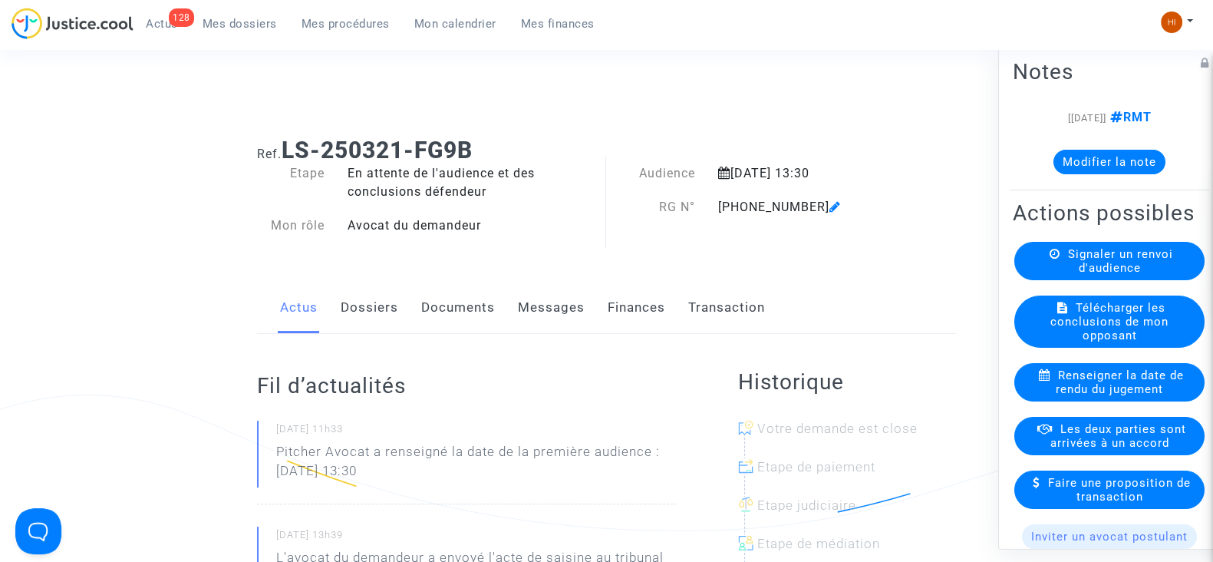
click at [459, 323] on link "Documents" at bounding box center [458, 307] width 74 height 51
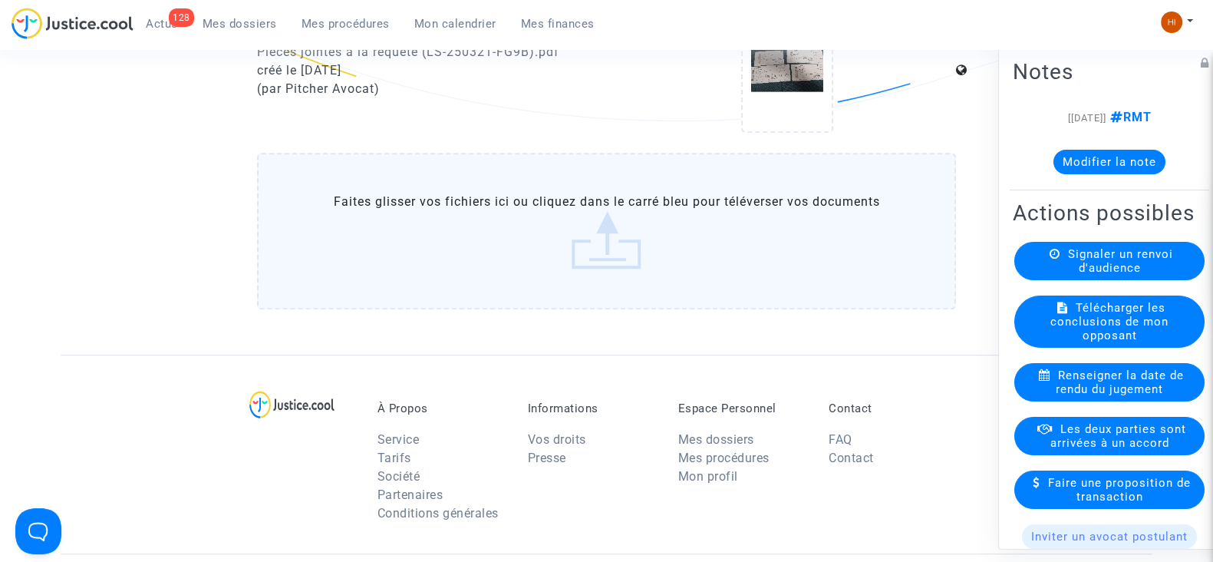
scroll to position [1090, 0]
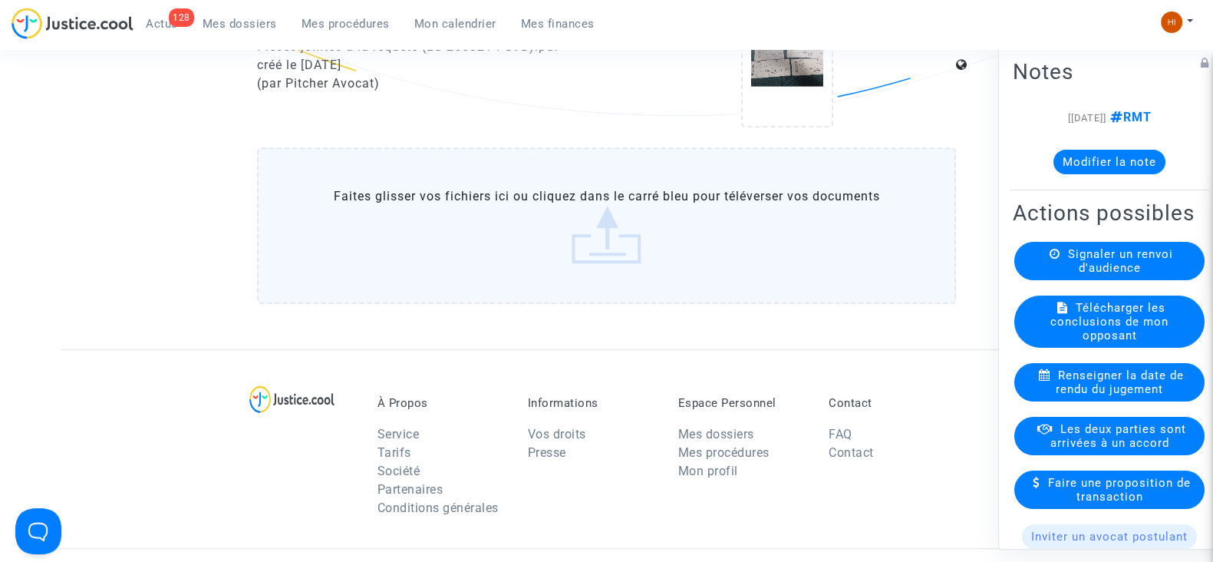
click at [557, 236] on label "Faites glisser vos fichiers ici ou cliquez dans le carré bleu pour téléverser v…" at bounding box center [606, 225] width 699 height 157
click at [0, 0] on input "Faites glisser vos fichiers ici ou cliquez dans le carré bleu pour téléverser v…" at bounding box center [0, 0] width 0 height 0
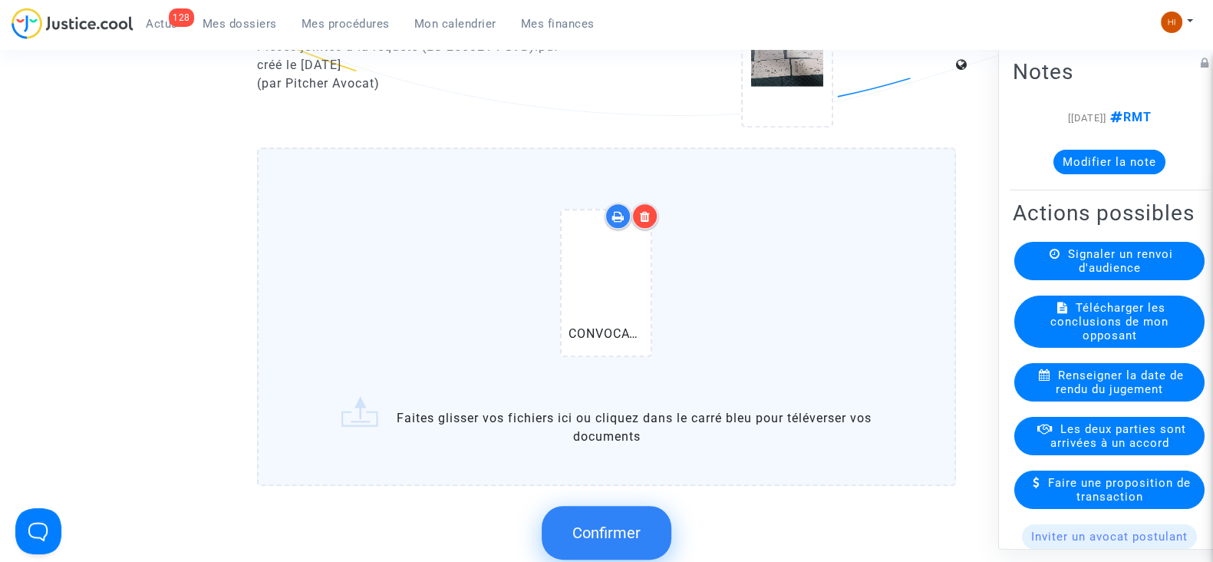
click at [595, 537] on span "Confirmer" at bounding box center [607, 532] width 68 height 18
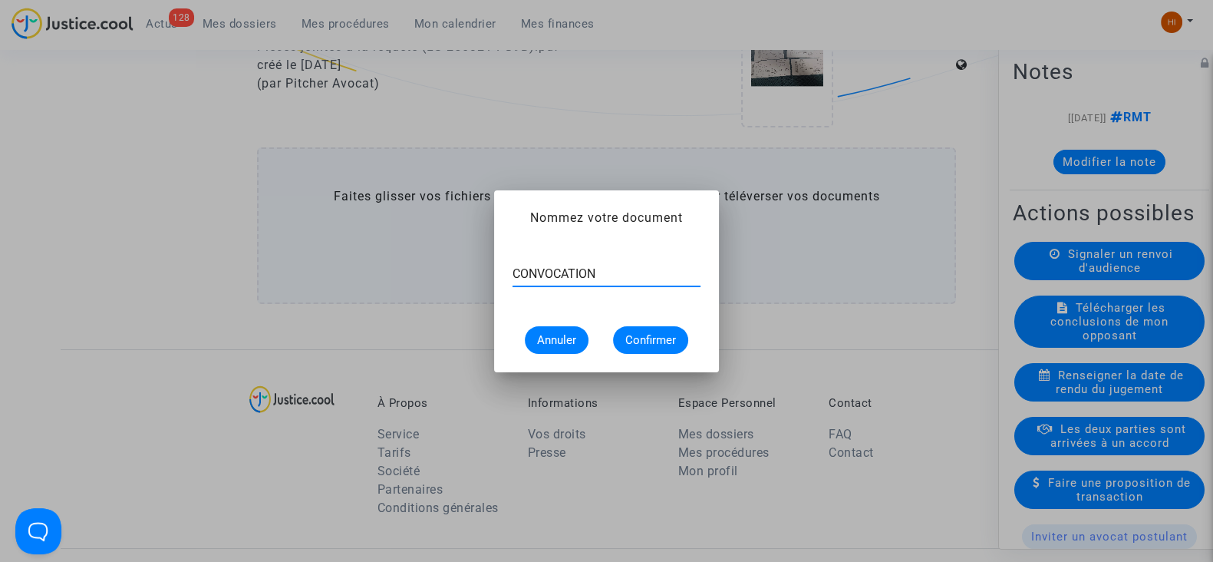
type input "CONVOCATION"
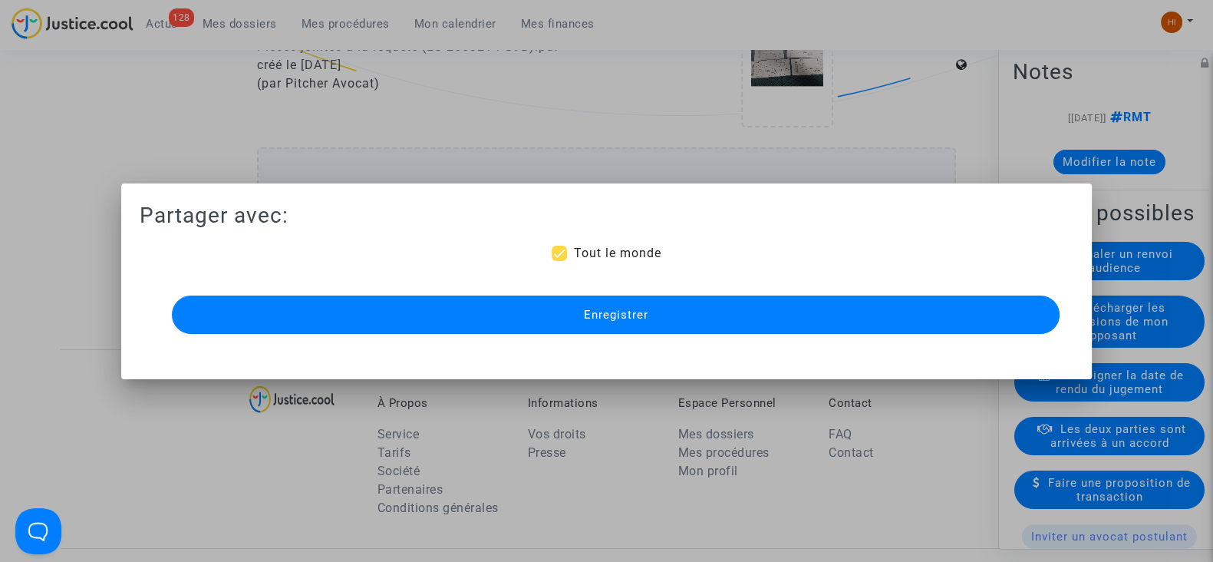
click at [536, 320] on button "Enregistrer" at bounding box center [616, 314] width 888 height 38
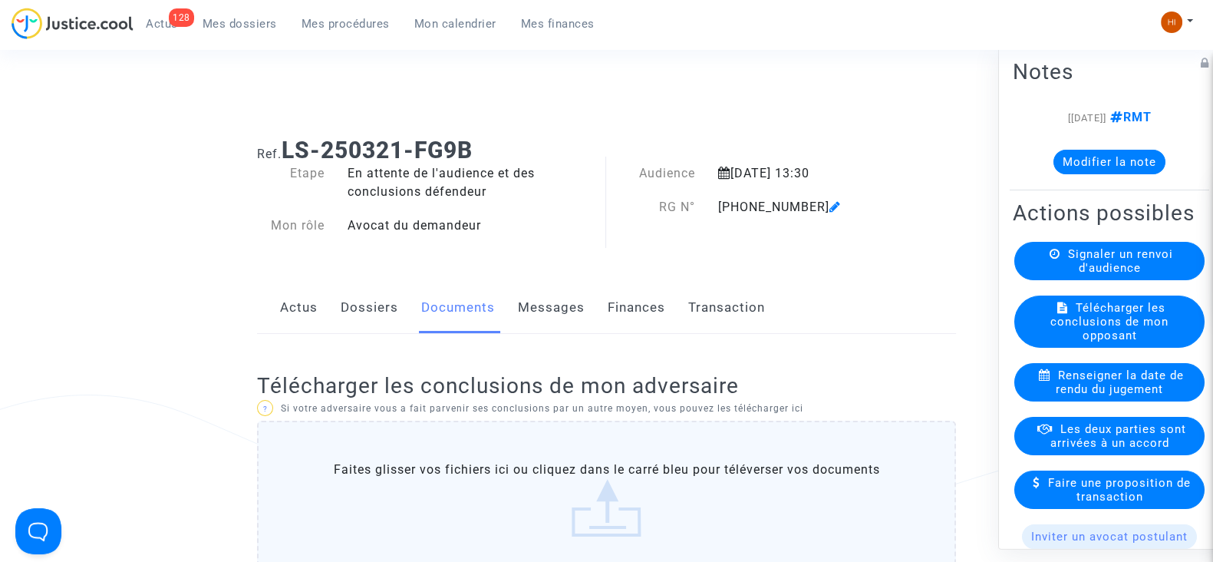
scroll to position [1090, 0]
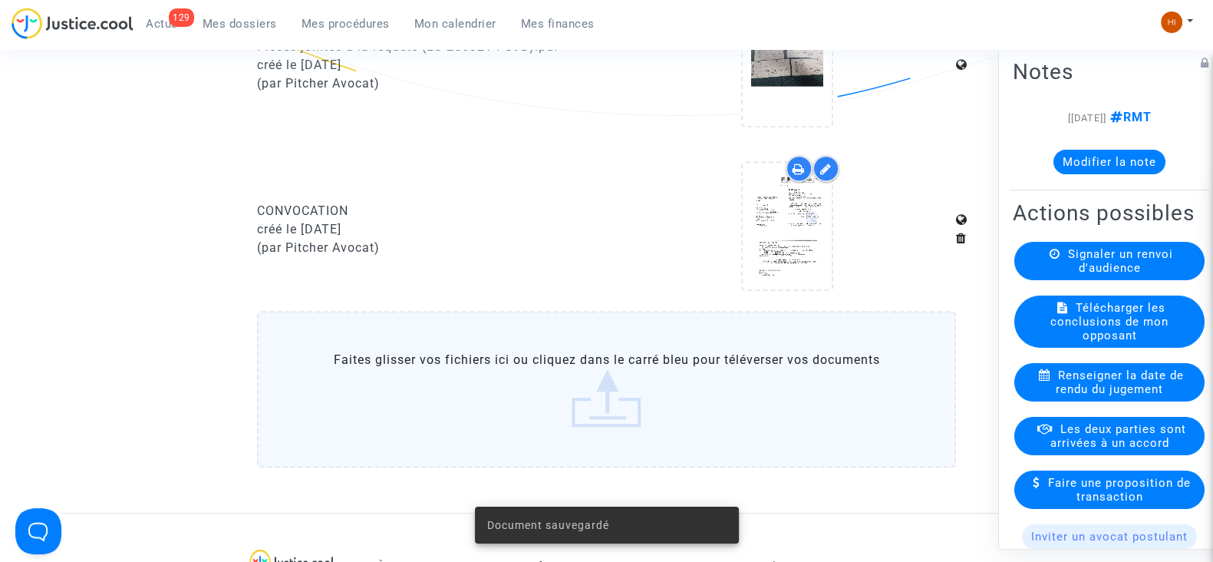
click at [355, 24] on span "Mes procédures" at bounding box center [346, 24] width 88 height 14
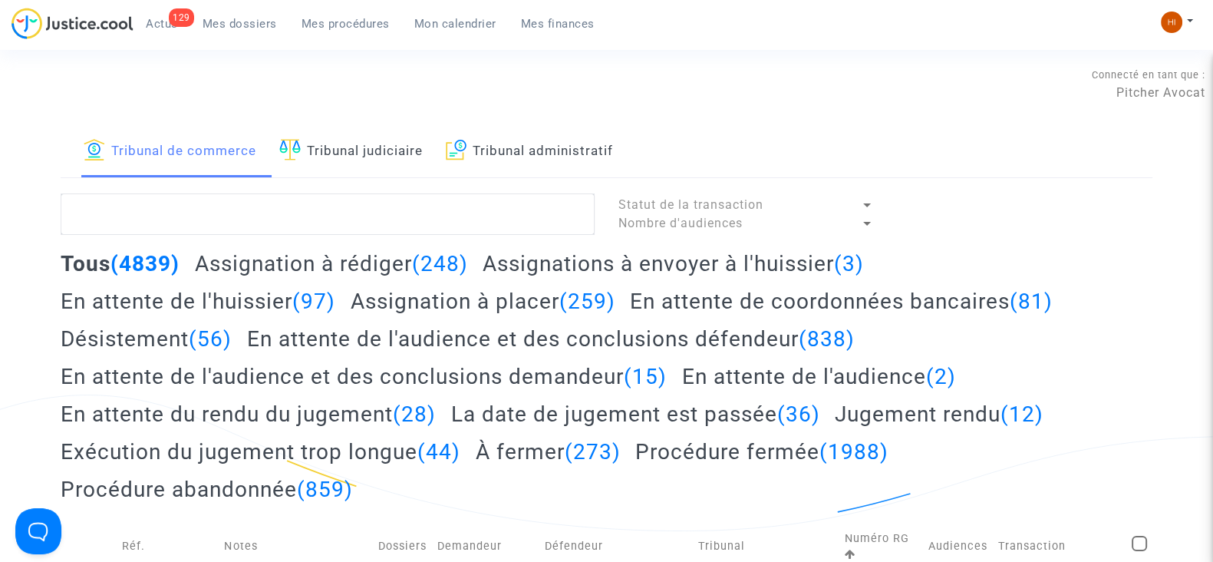
click at [366, 150] on link "Tribunal judiciaire" at bounding box center [351, 151] width 144 height 52
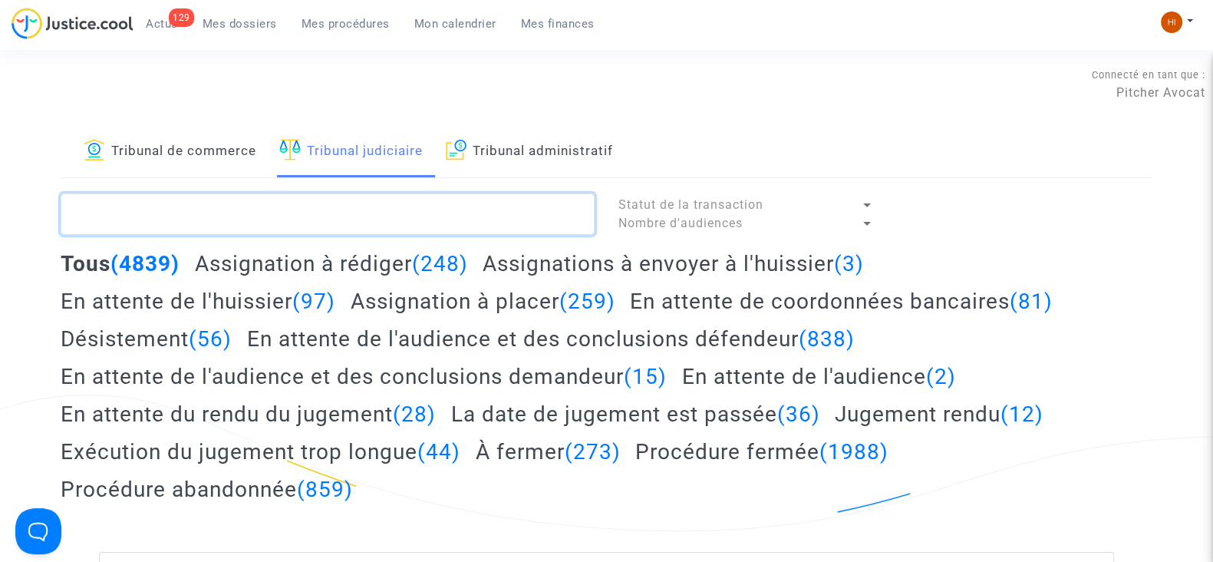
click at [332, 203] on textarea at bounding box center [328, 213] width 534 height 41
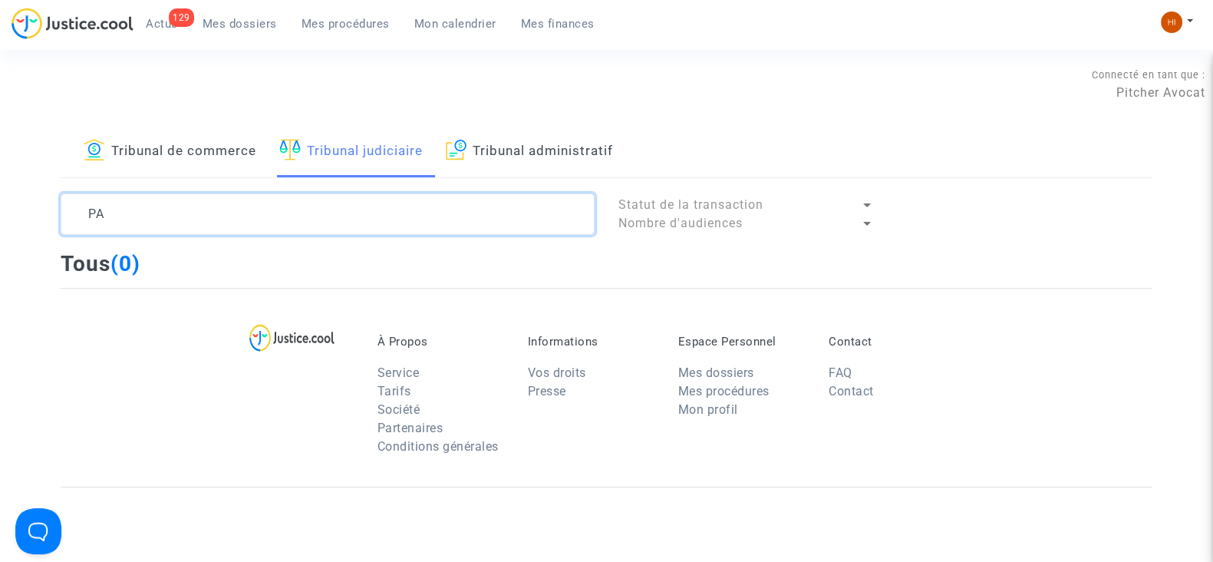
type textarea "P"
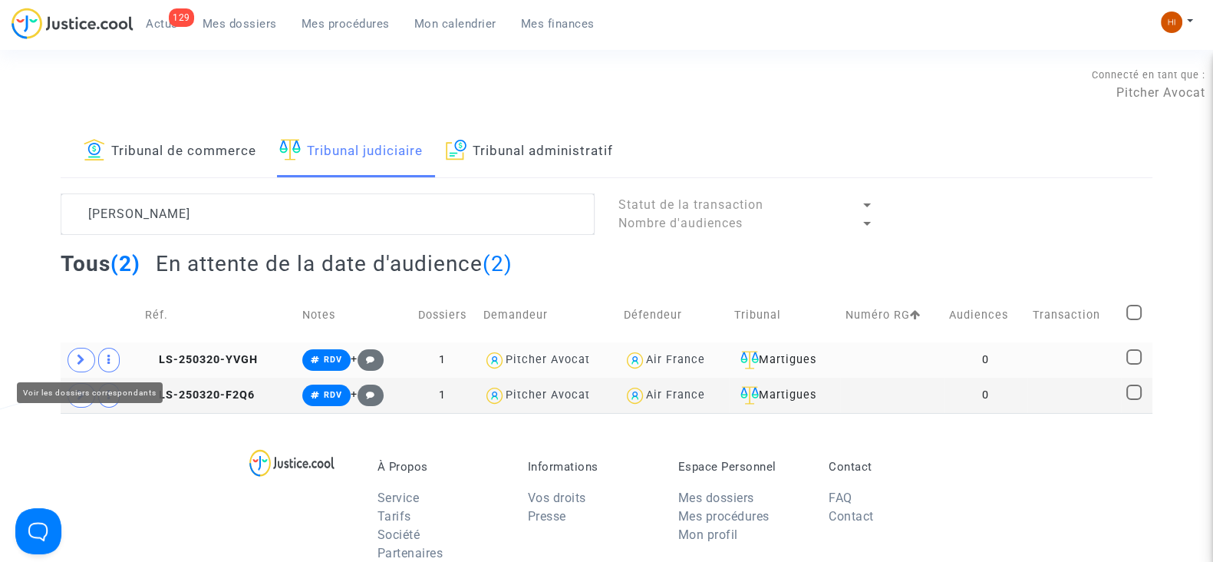
click at [81, 356] on icon at bounding box center [81, 360] width 9 height 12
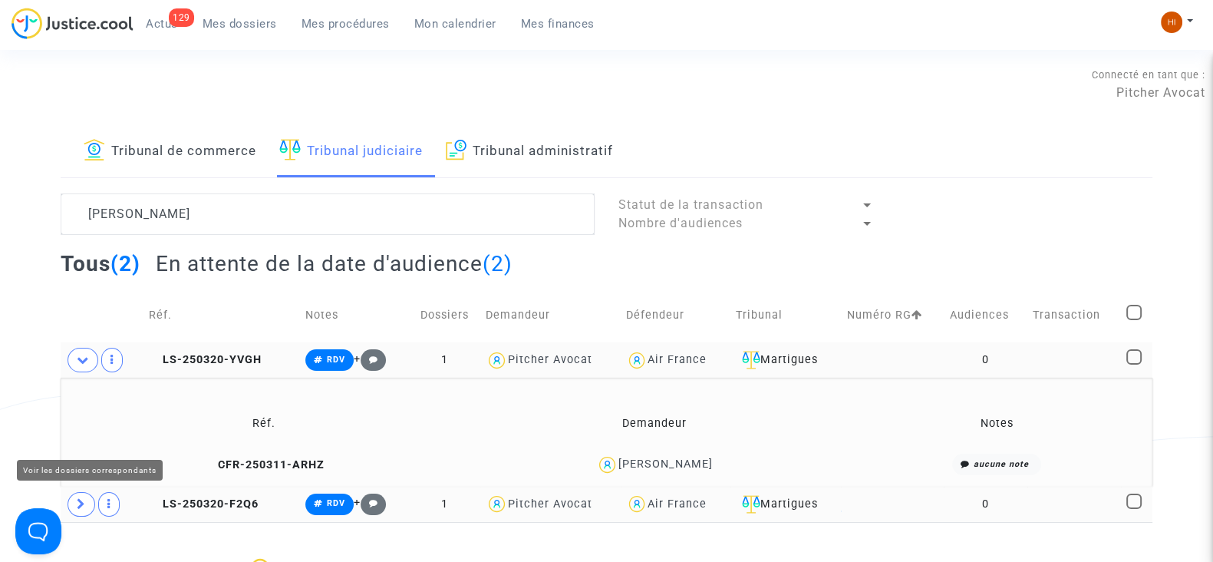
click at [84, 501] on icon at bounding box center [81, 504] width 9 height 12
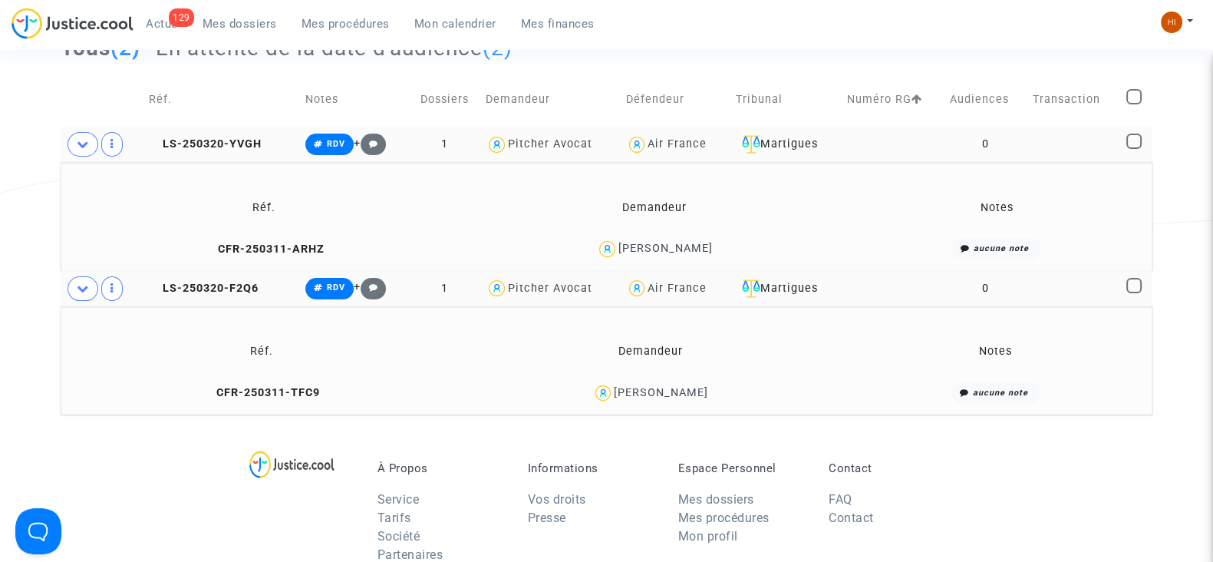
scroll to position [214, 0]
click at [265, 393] on span "CFR-250311-TFC9" at bounding box center [261, 394] width 117 height 13
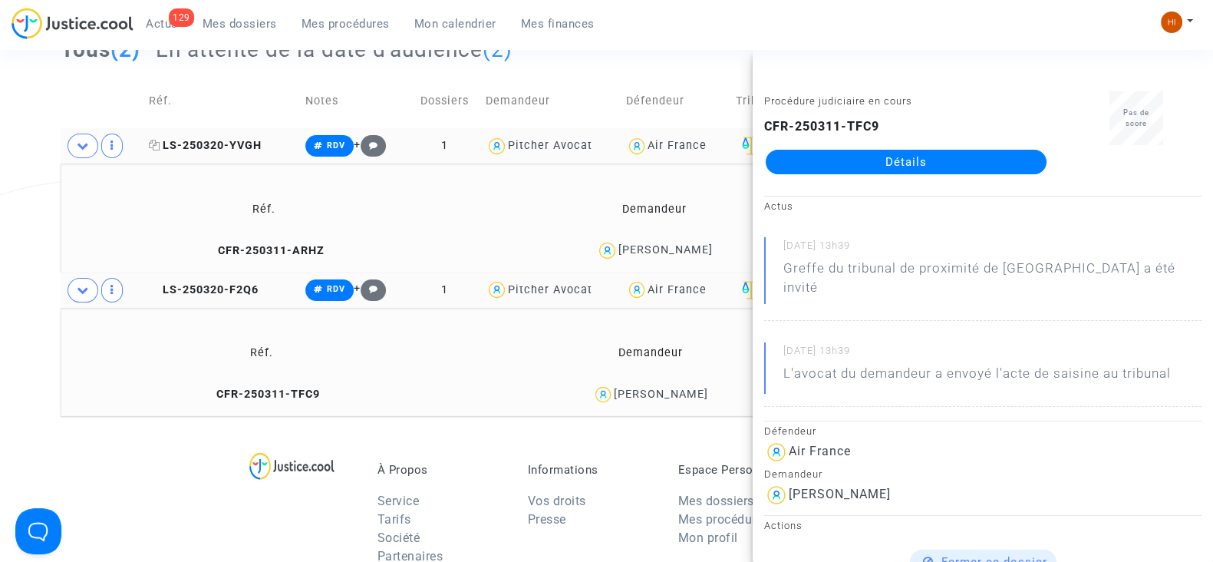
click at [233, 144] on span "LS-250320-YVGH" at bounding box center [205, 145] width 113 height 13
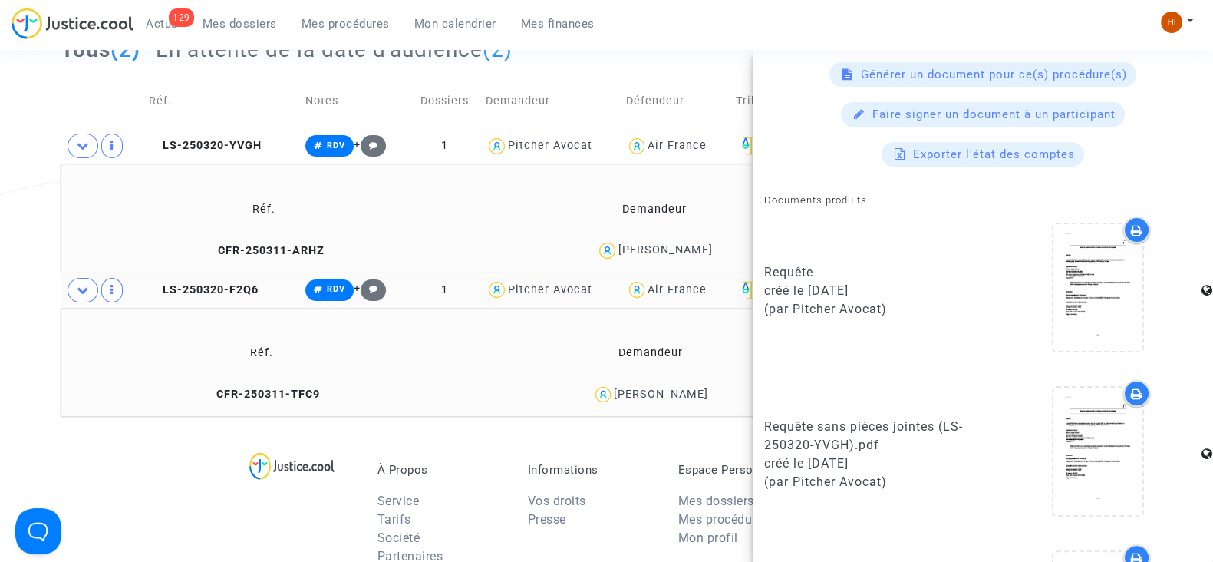
scroll to position [557, 0]
click at [192, 292] on span "LS-250320-F2Q6" at bounding box center [204, 289] width 110 height 13
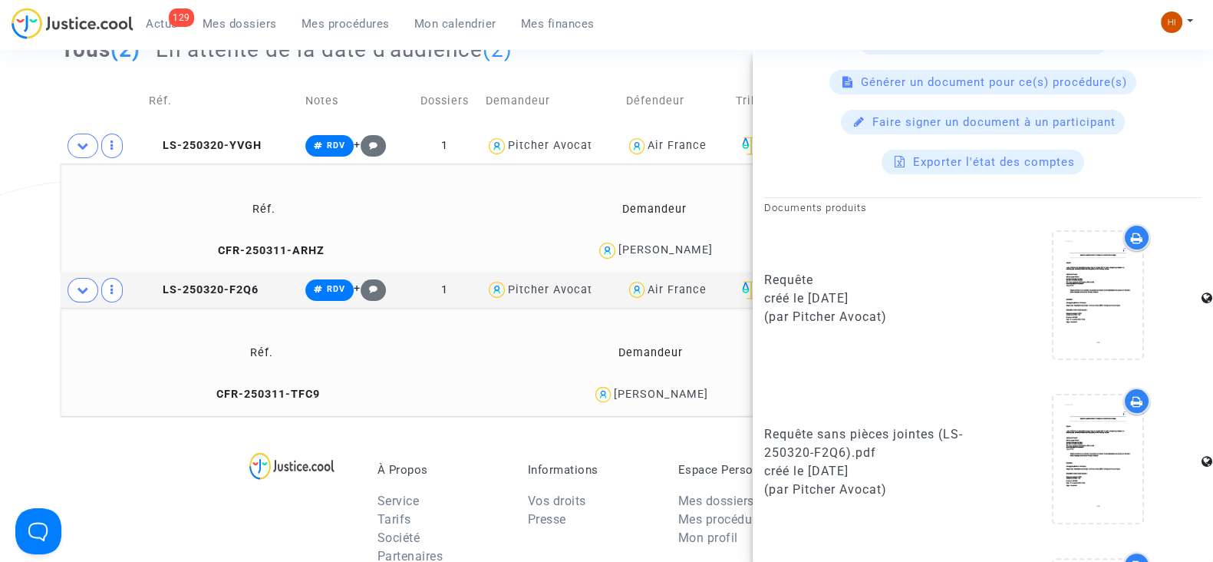
scroll to position [688, 0]
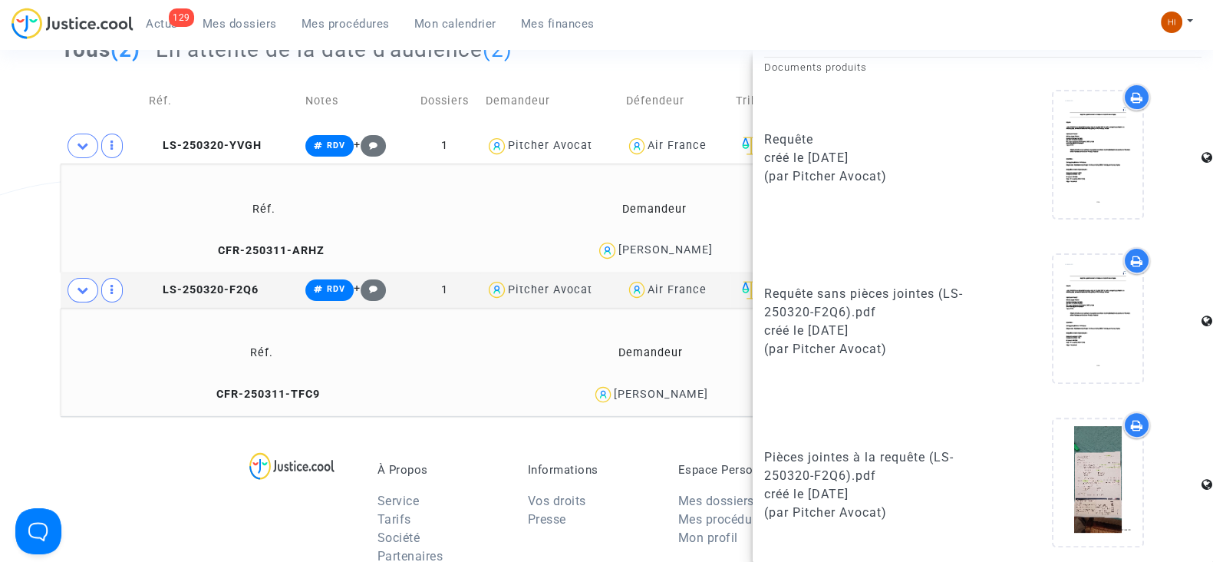
click at [147, 474] on div "À Propos Service Tarifs Société Partenaires Conditions générales Informations V…" at bounding box center [607, 515] width 1092 height 199
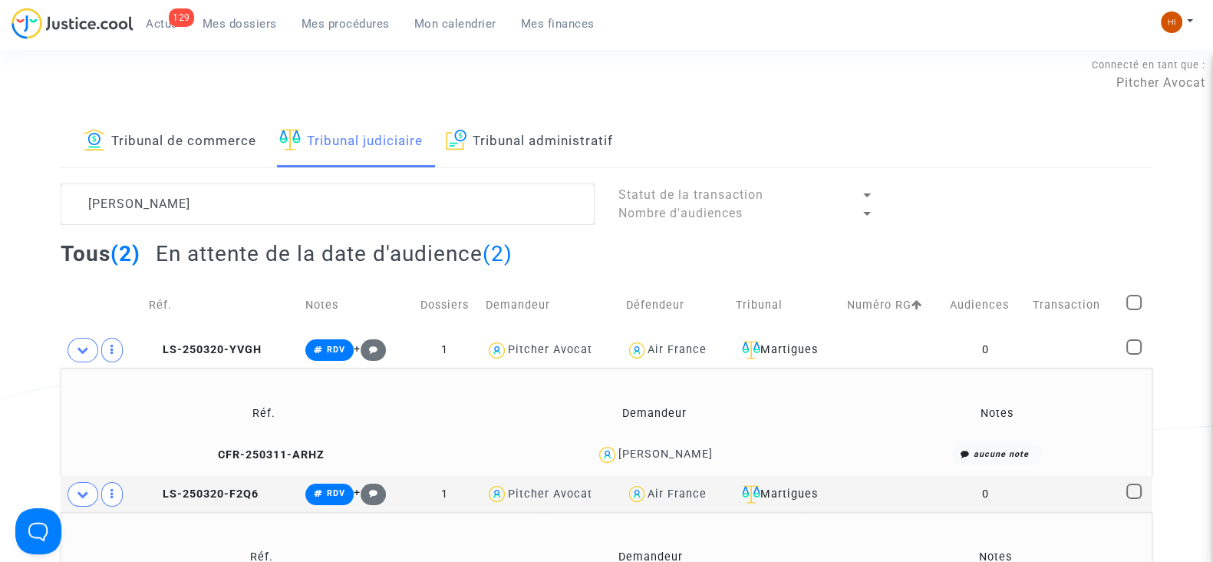
scroll to position [0, 0]
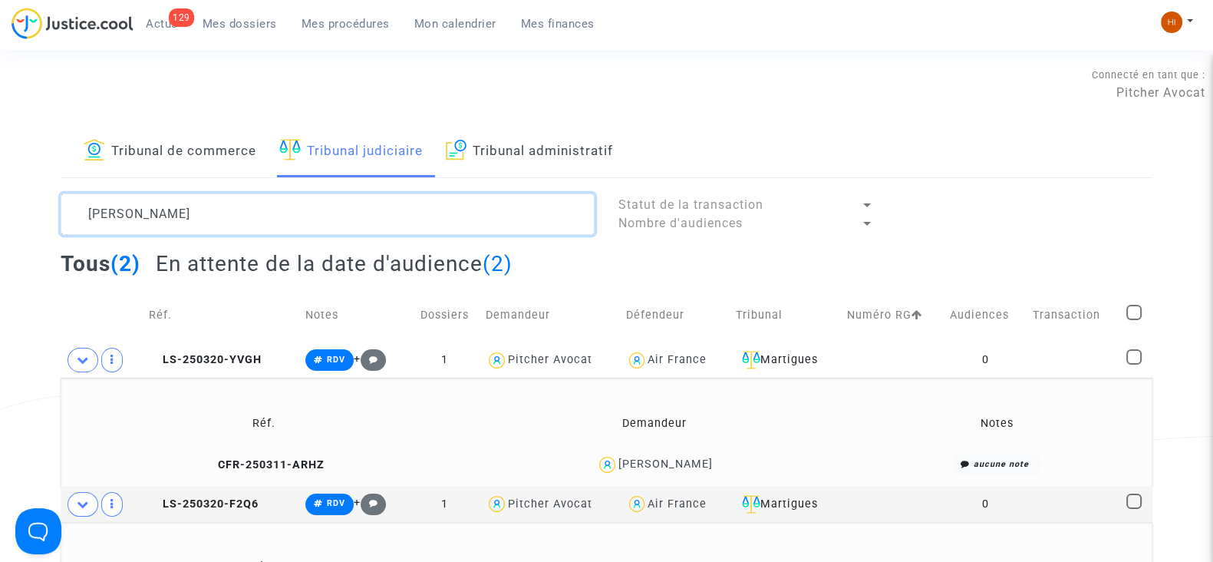
click at [271, 221] on textarea at bounding box center [328, 213] width 534 height 41
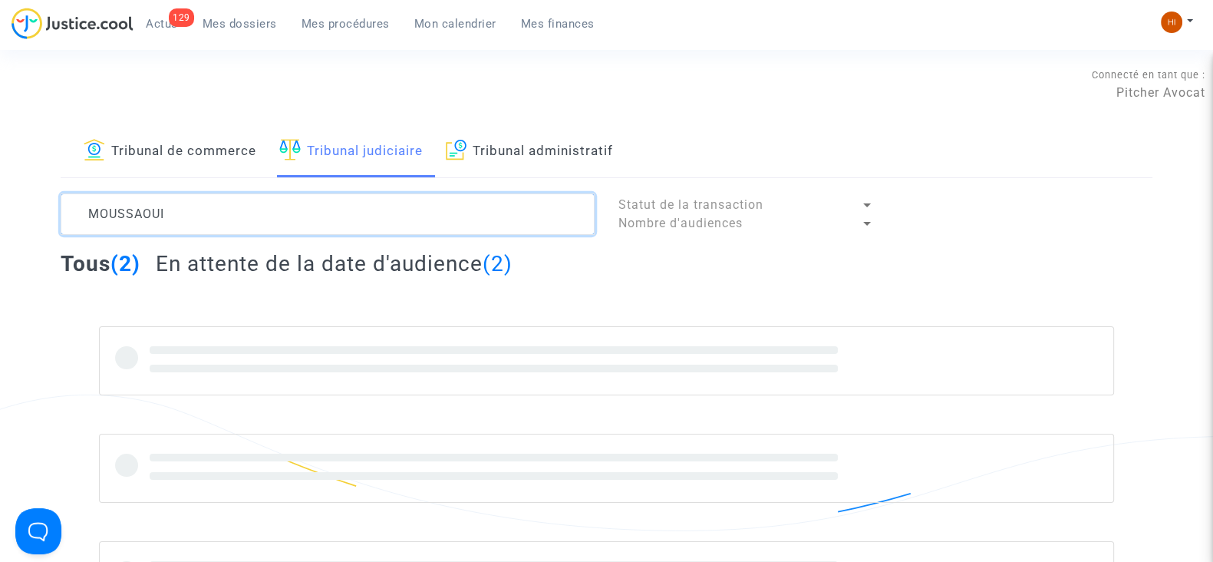
type textarea "MOUSSAOUI"
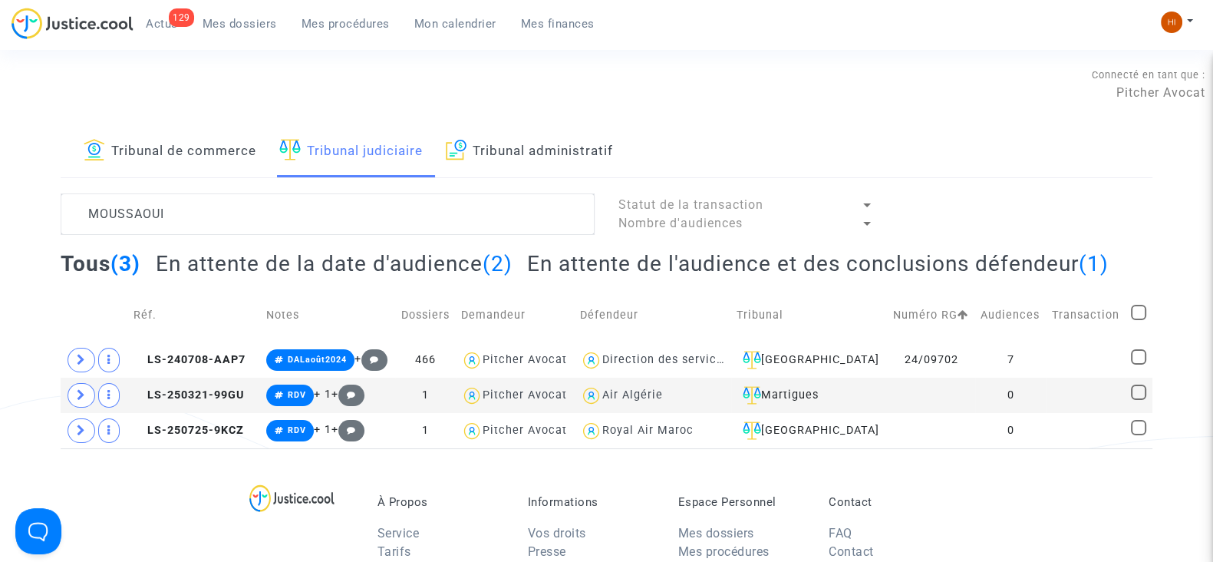
click at [753, 79] on div "Connecté en tant que : Pitcher Avocat" at bounding box center [603, 83] width 1206 height 37
click at [220, 390] on span "LS-250321-99GU" at bounding box center [189, 394] width 111 height 13
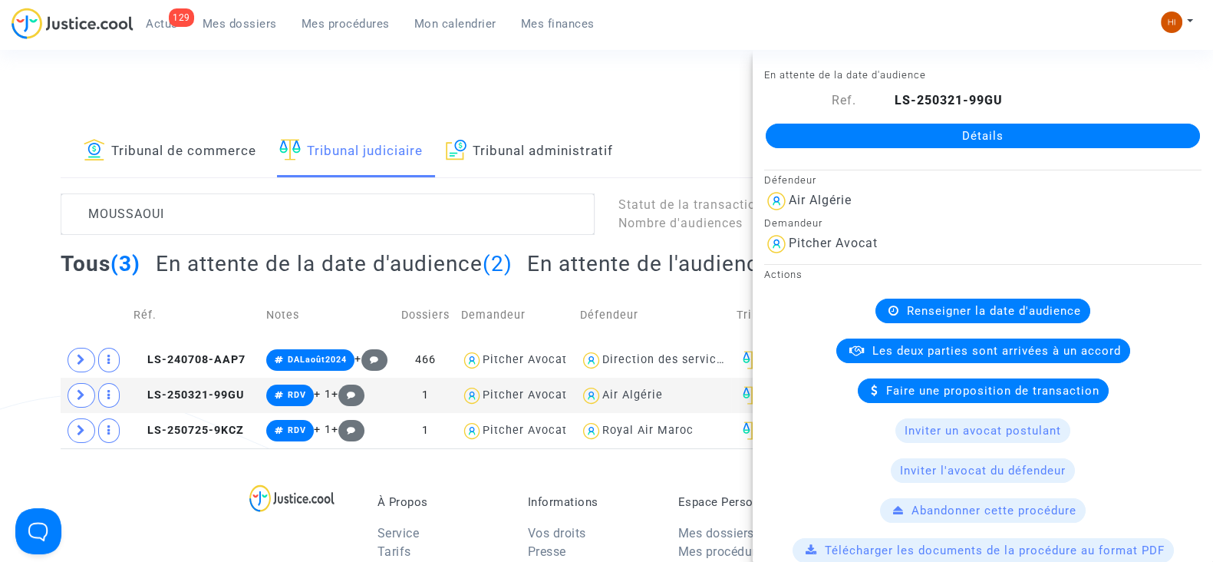
click at [1071, 124] on link "Détails" at bounding box center [983, 136] width 434 height 25
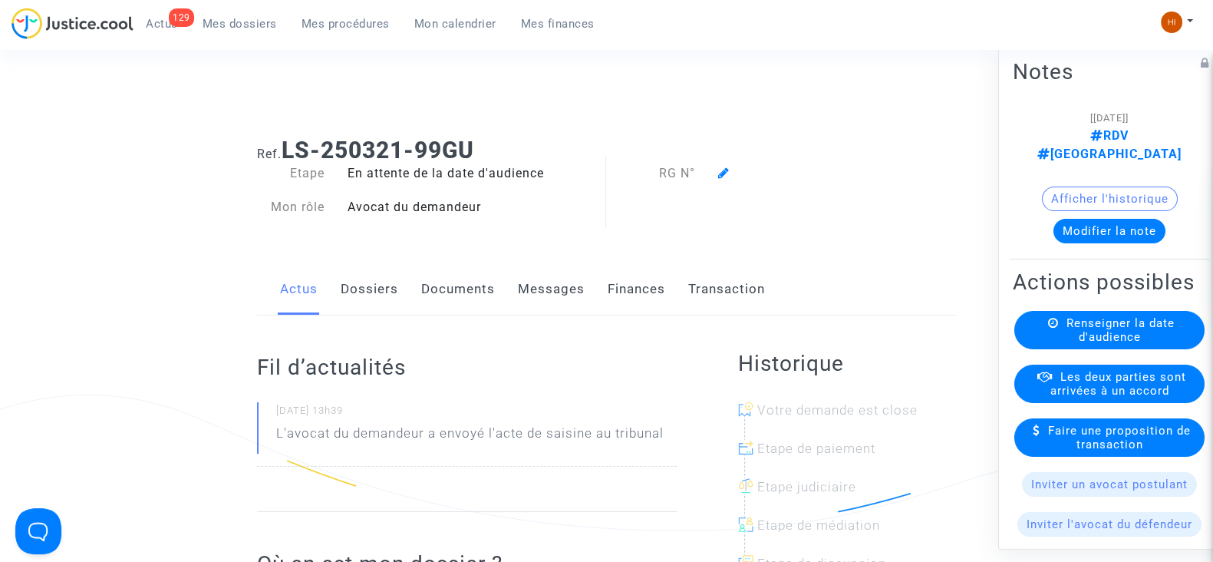
click at [1063, 320] on div "Renseigner la date d'audience" at bounding box center [1110, 330] width 190 height 38
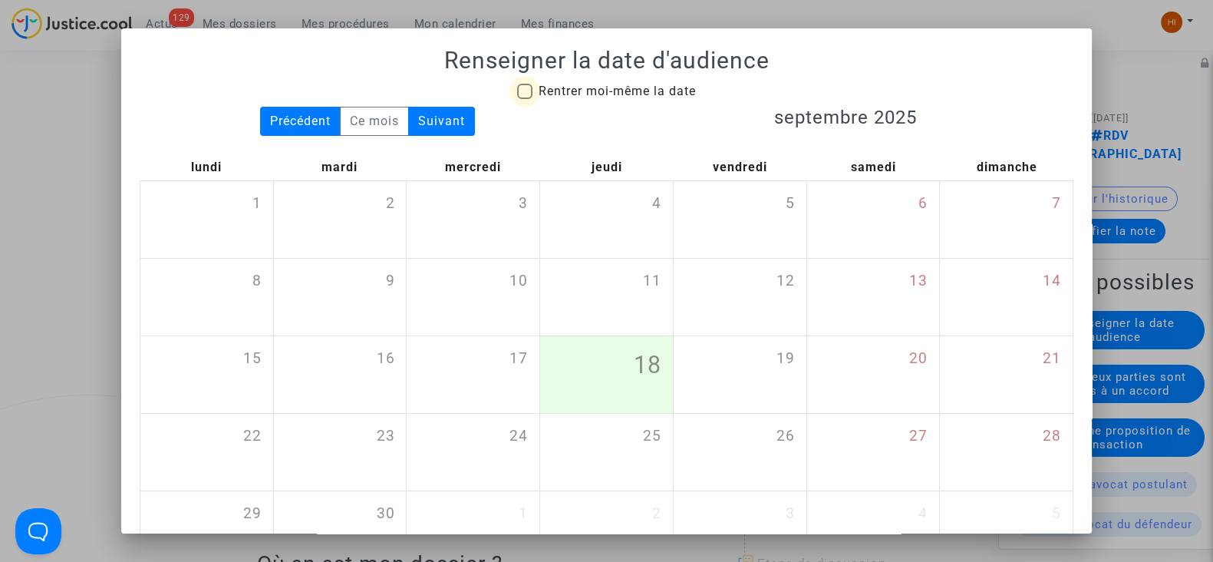
click at [580, 98] on span "Rentrer moi-même la date" at bounding box center [617, 91] width 157 height 18
click at [525, 99] on input "Rentrer moi-même la date" at bounding box center [524, 99] width 1 height 1
checkbox input "true"
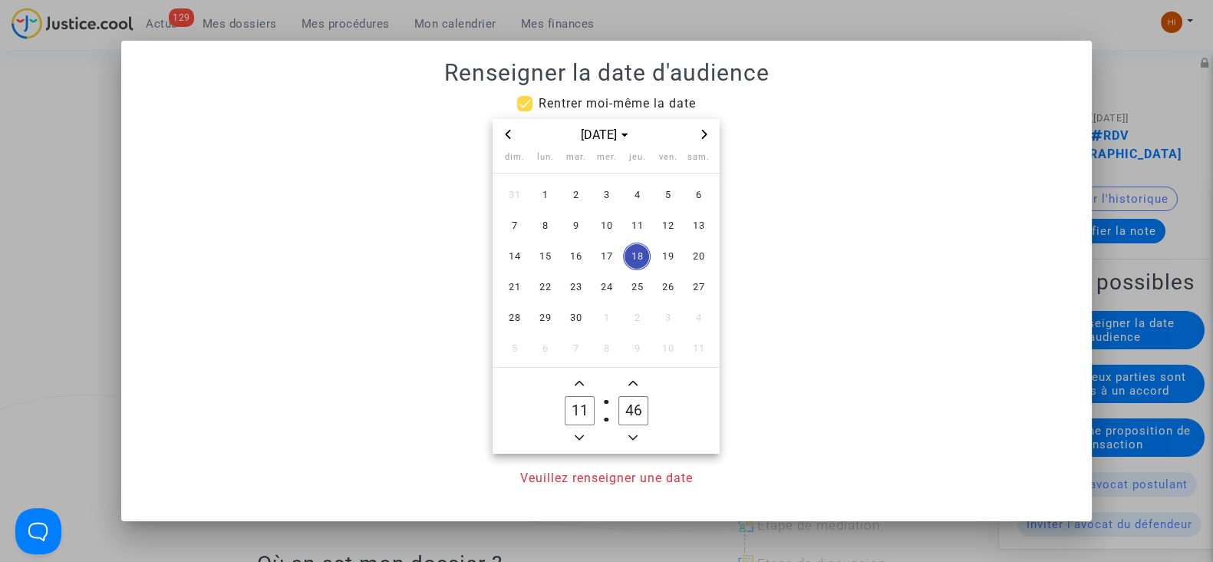
click at [701, 140] on span "Next month" at bounding box center [704, 134] width 18 height 18
click at [542, 186] on span "1" at bounding box center [545, 195] width 28 height 28
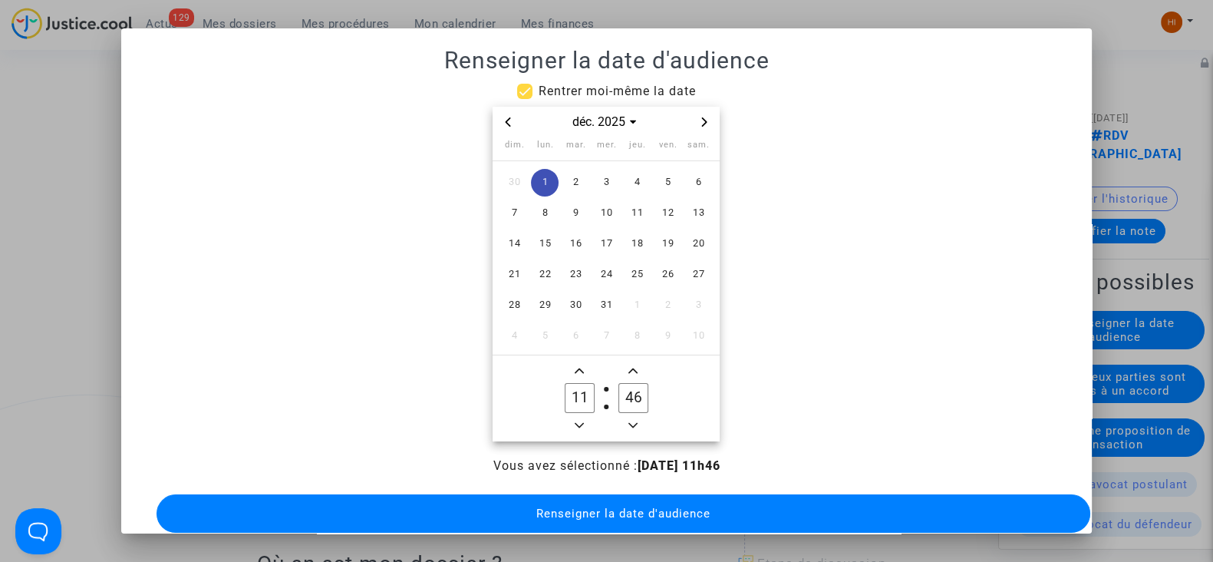
click at [575, 369] on icon "Add a hour" at bounding box center [579, 370] width 9 height 5
type input "13"
click at [625, 397] on input "46" at bounding box center [633, 397] width 29 height 29
click at [621, 397] on input "46" at bounding box center [633, 397] width 29 height 29
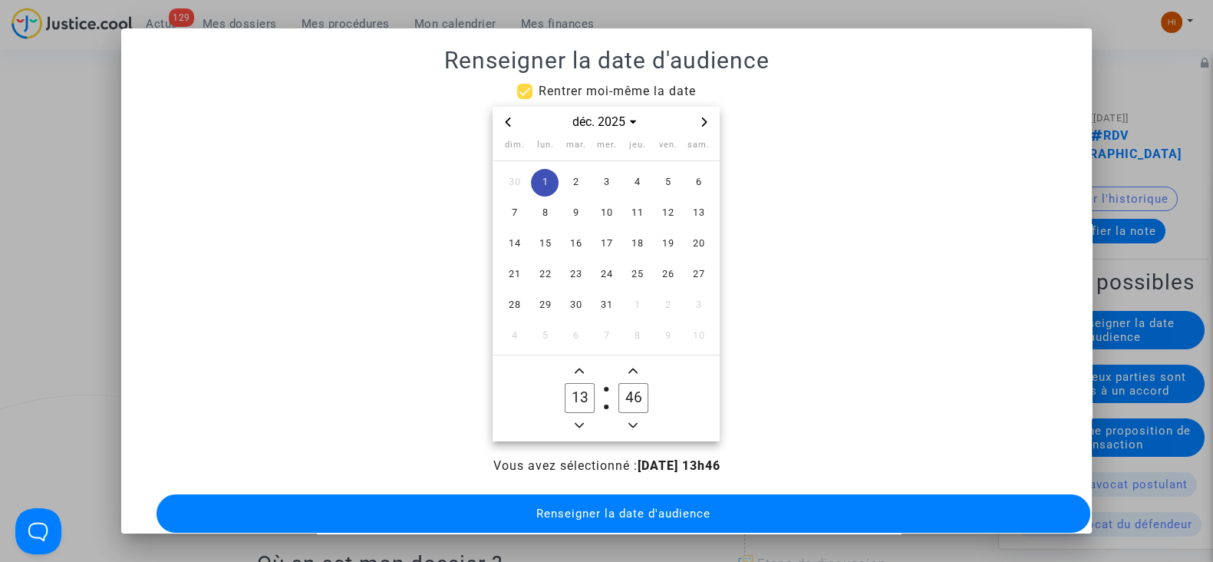
click at [621, 397] on input "46" at bounding box center [633, 397] width 29 height 29
click at [622, 401] on input "46" at bounding box center [633, 397] width 29 height 29
click at [627, 399] on input "36" at bounding box center [633, 397] width 29 height 29
type input "30"
click at [576, 503] on button "Renseigner la date d'audience" at bounding box center [624, 513] width 934 height 38
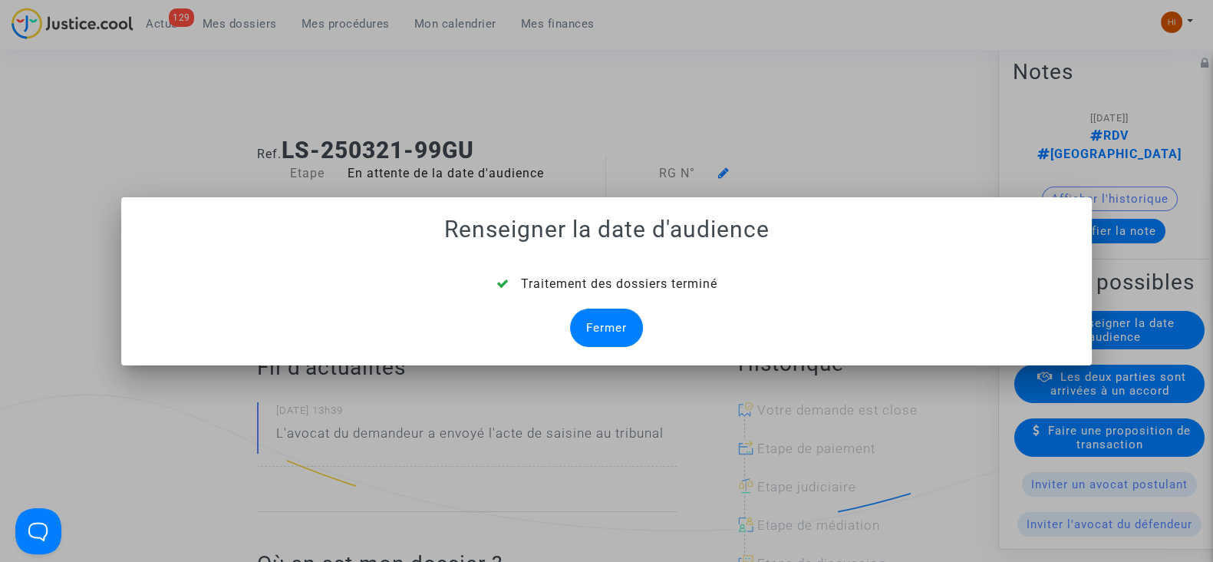
click at [610, 297] on div "Traitement des dossiers terminé Fermer" at bounding box center [607, 311] width 934 height 72
click at [609, 322] on div "Fermer" at bounding box center [606, 328] width 73 height 38
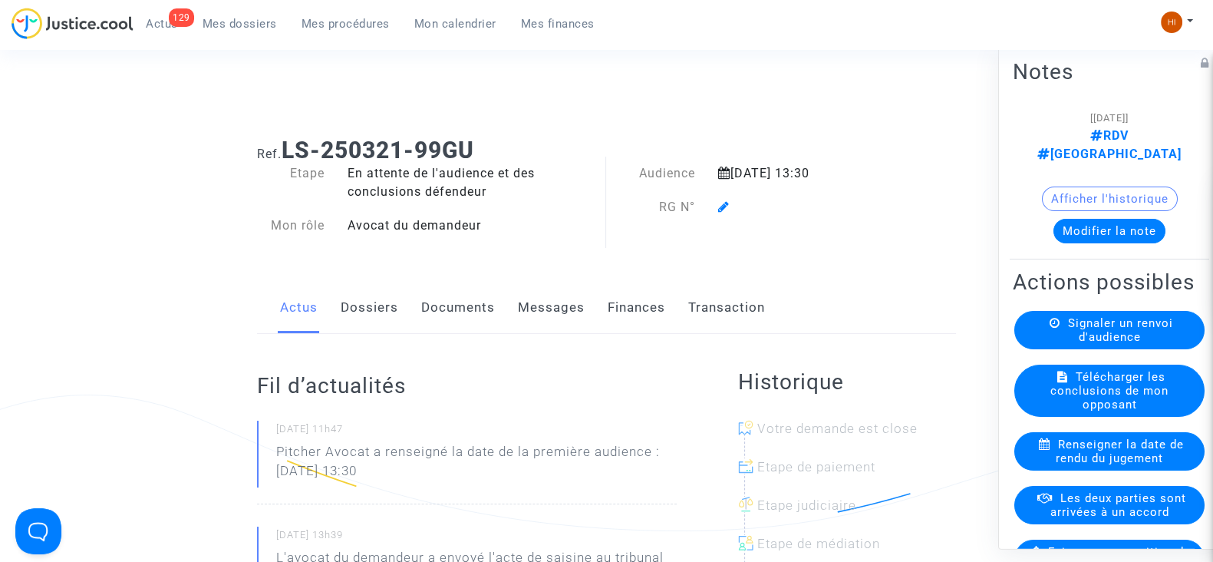
click at [725, 205] on icon at bounding box center [724, 206] width 12 height 12
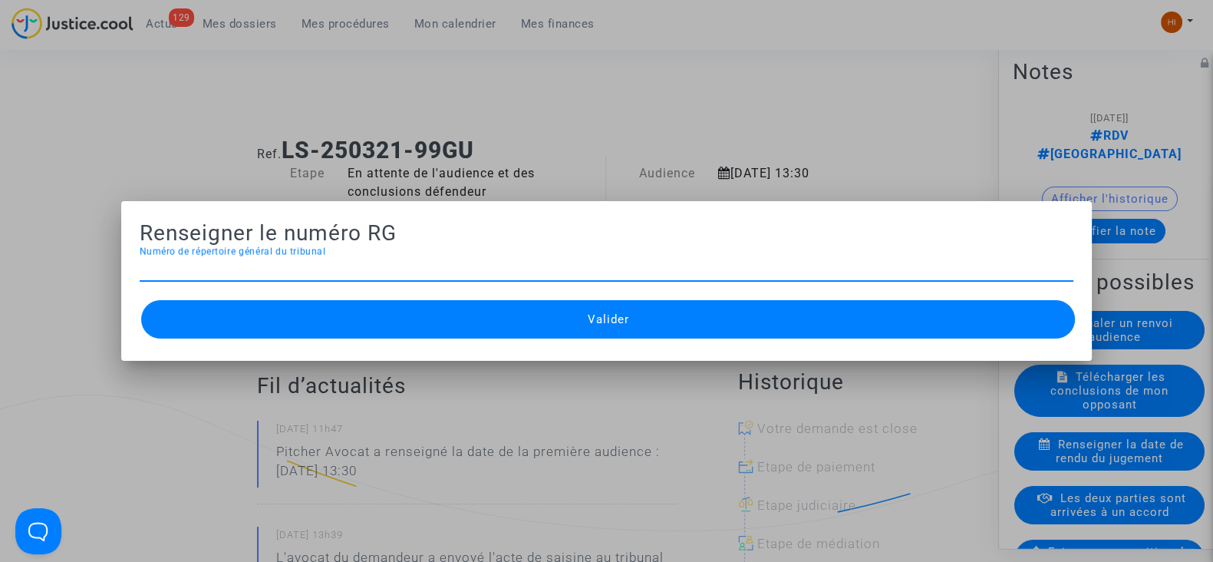
paste input "[PHONE_NUMBER]"
type input "11-25-00764"
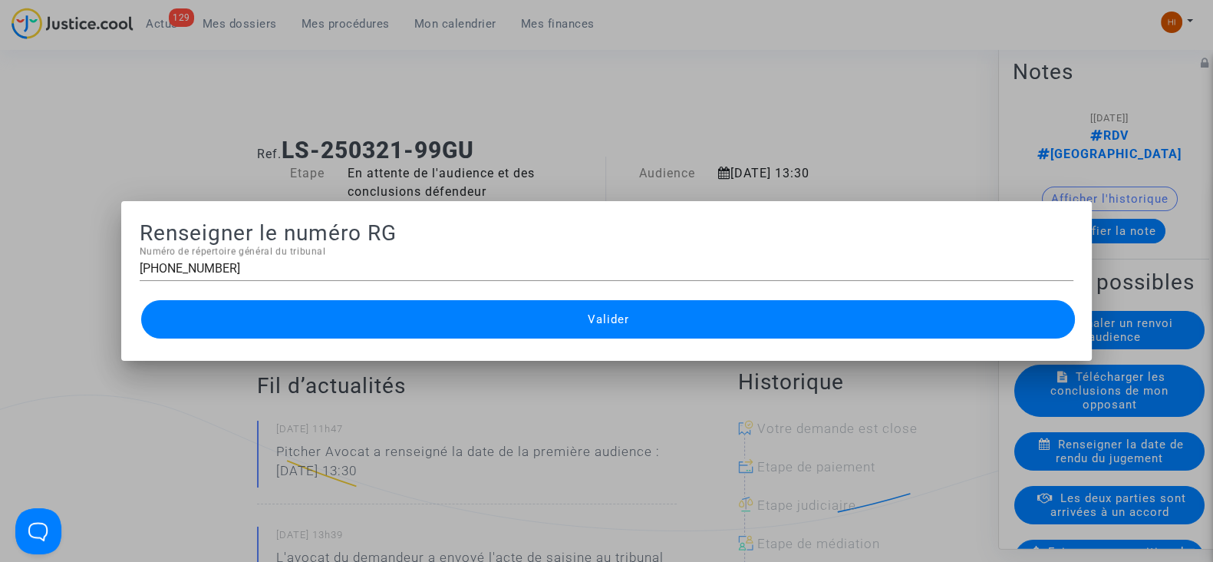
click at [477, 316] on button "Valider" at bounding box center [608, 319] width 934 height 38
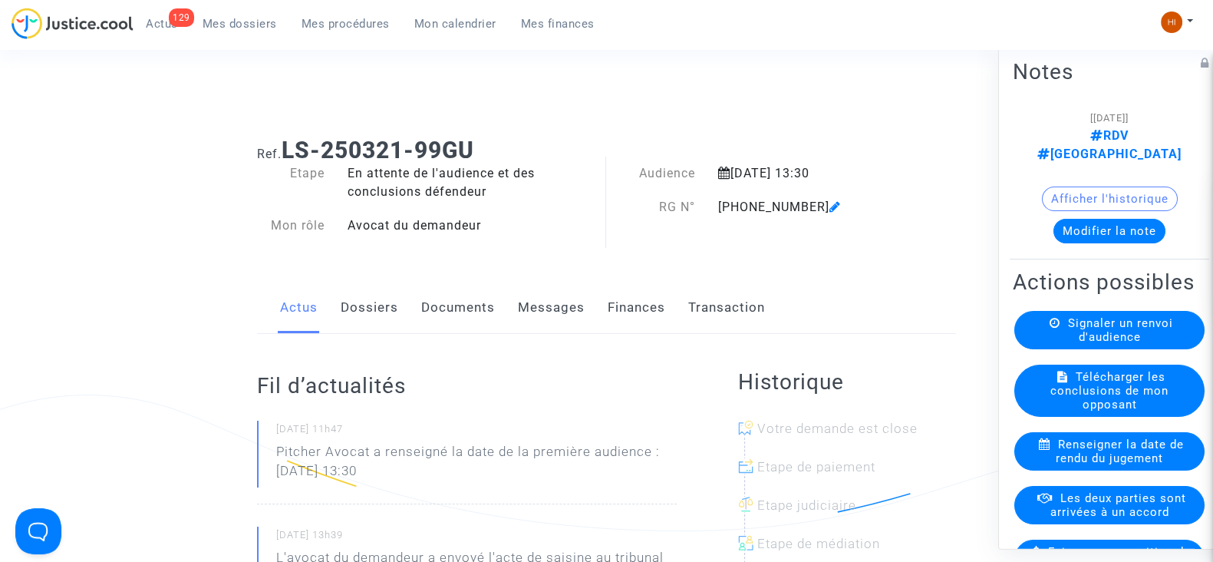
click at [477, 316] on link "Documents" at bounding box center [458, 307] width 74 height 51
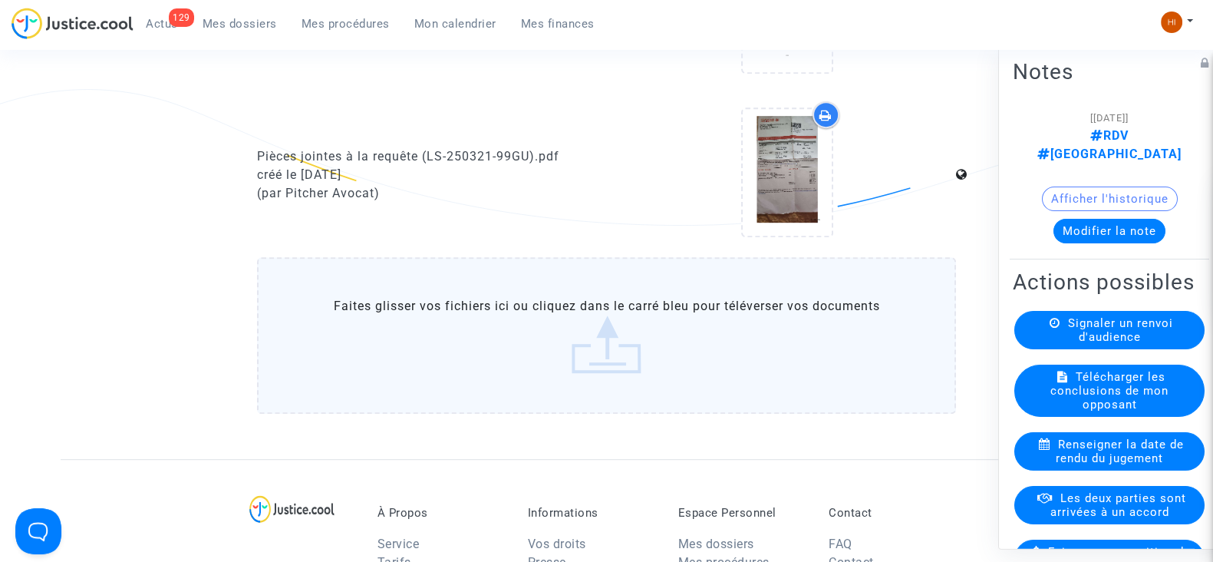
scroll to position [982, 0]
click at [650, 362] on label "Faites glisser vos fichiers ici ou cliquez dans le carré bleu pour téléverser v…" at bounding box center [606, 333] width 699 height 157
click at [0, 0] on input "Faites glisser vos fichiers ici ou cliquez dans le carré bleu pour téléverser v…" at bounding box center [0, 0] width 0 height 0
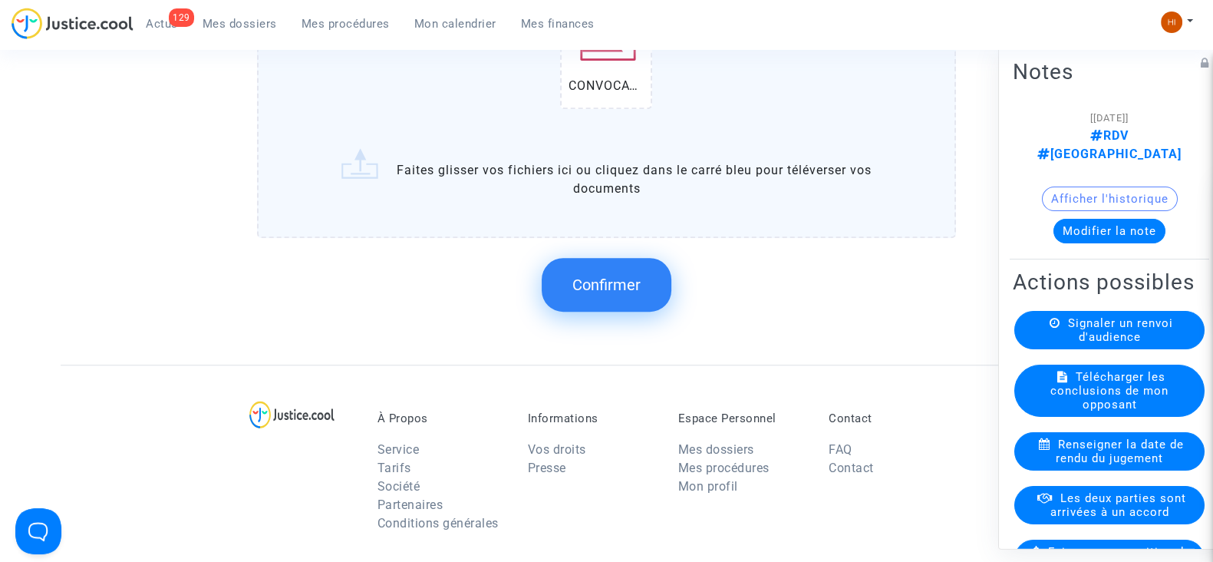
scroll to position [1312, 0]
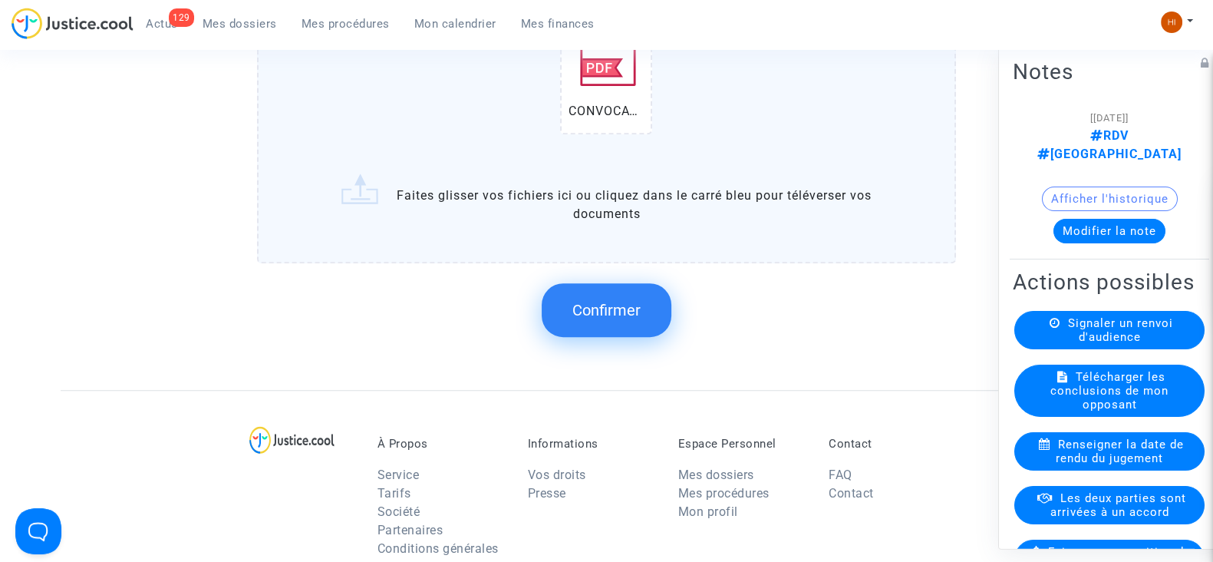
click at [591, 305] on span "Confirmer" at bounding box center [607, 310] width 68 height 18
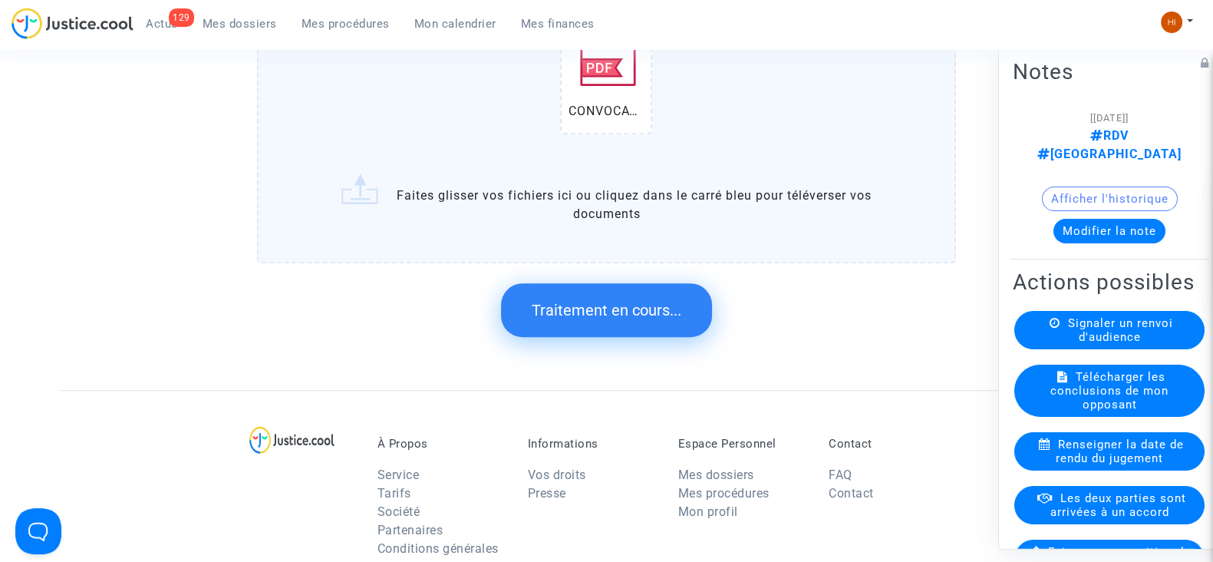
scroll to position [0, 0]
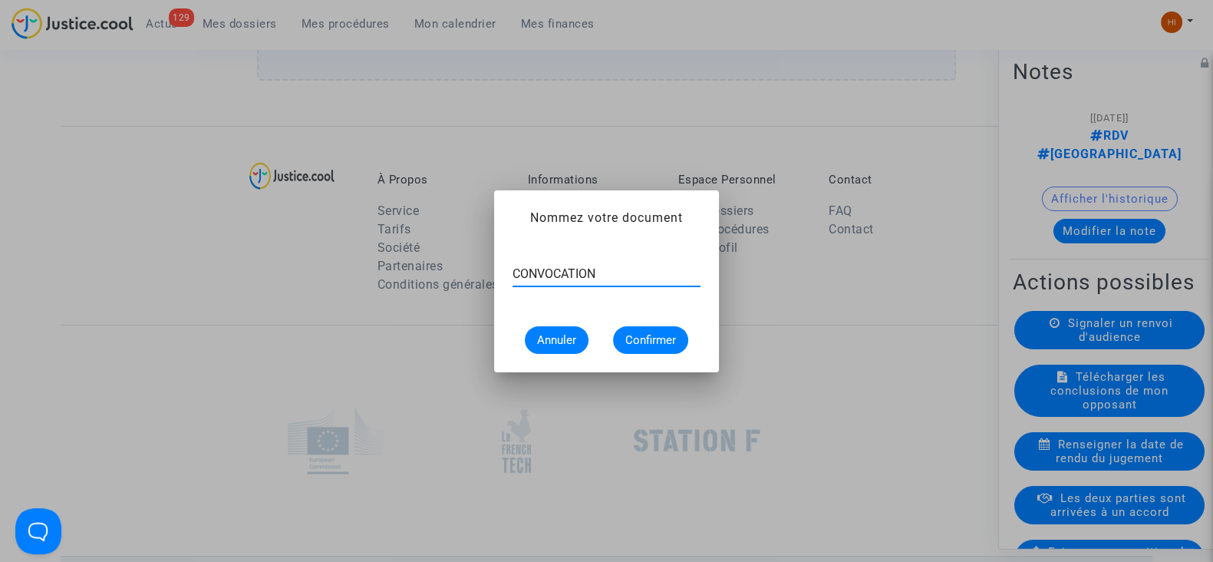
type input "CONVOCATION"
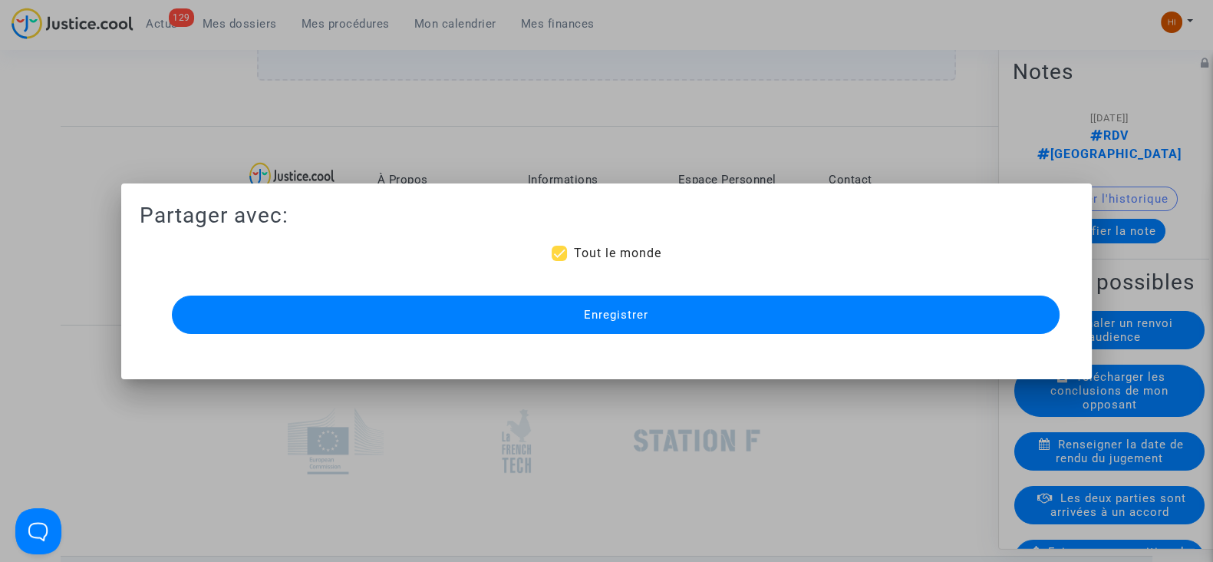
click at [591, 305] on button "Enregistrer" at bounding box center [616, 314] width 888 height 38
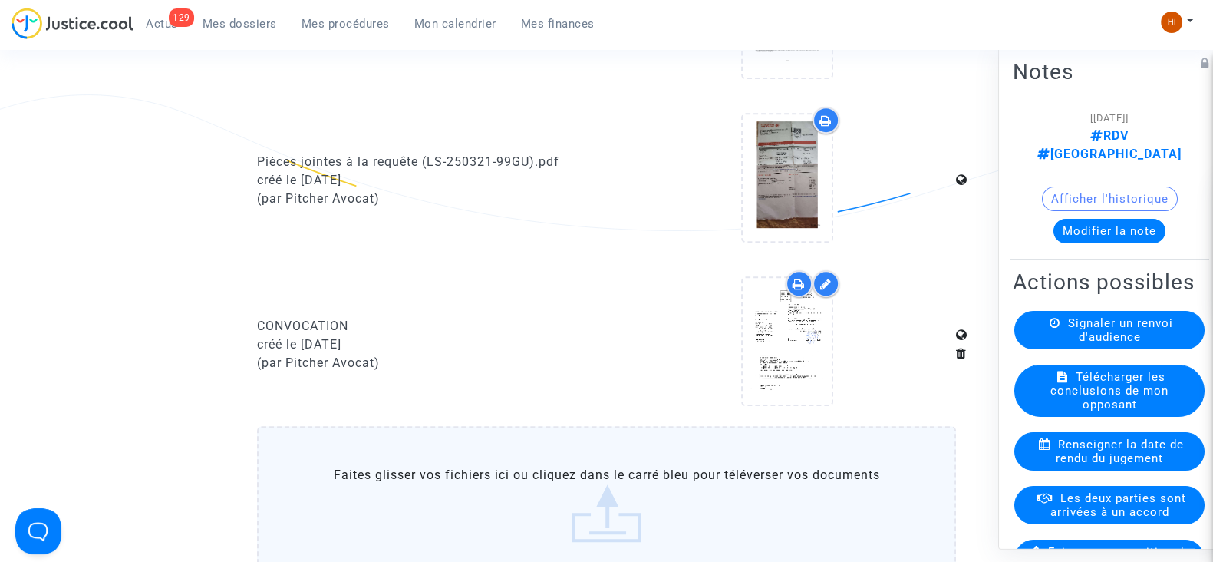
scroll to position [980, 0]
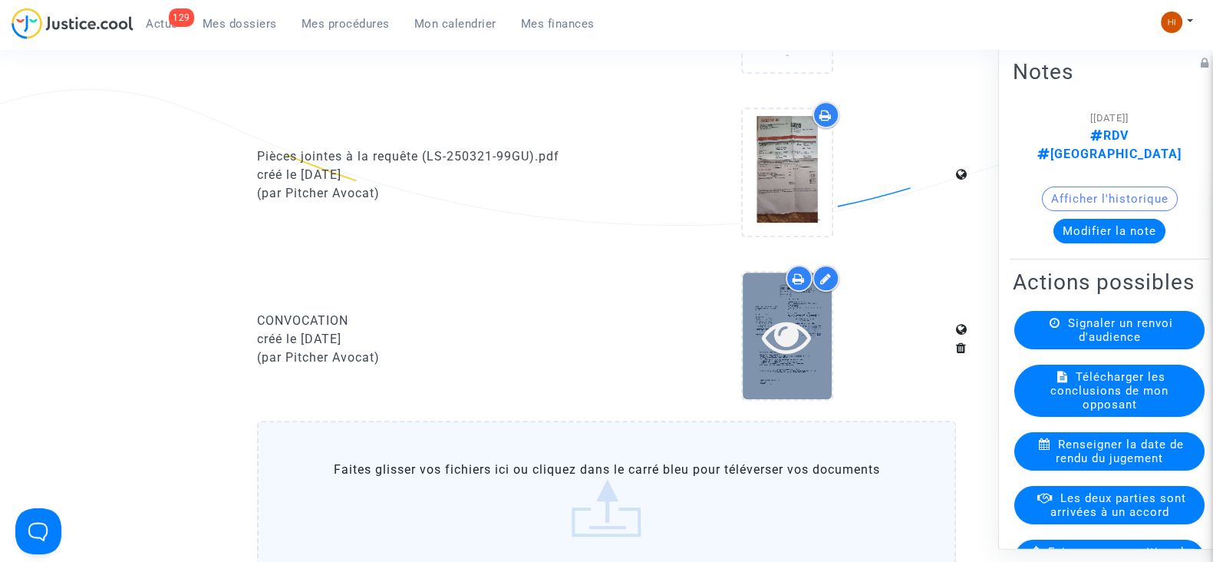
click at [770, 319] on icon at bounding box center [787, 336] width 50 height 49
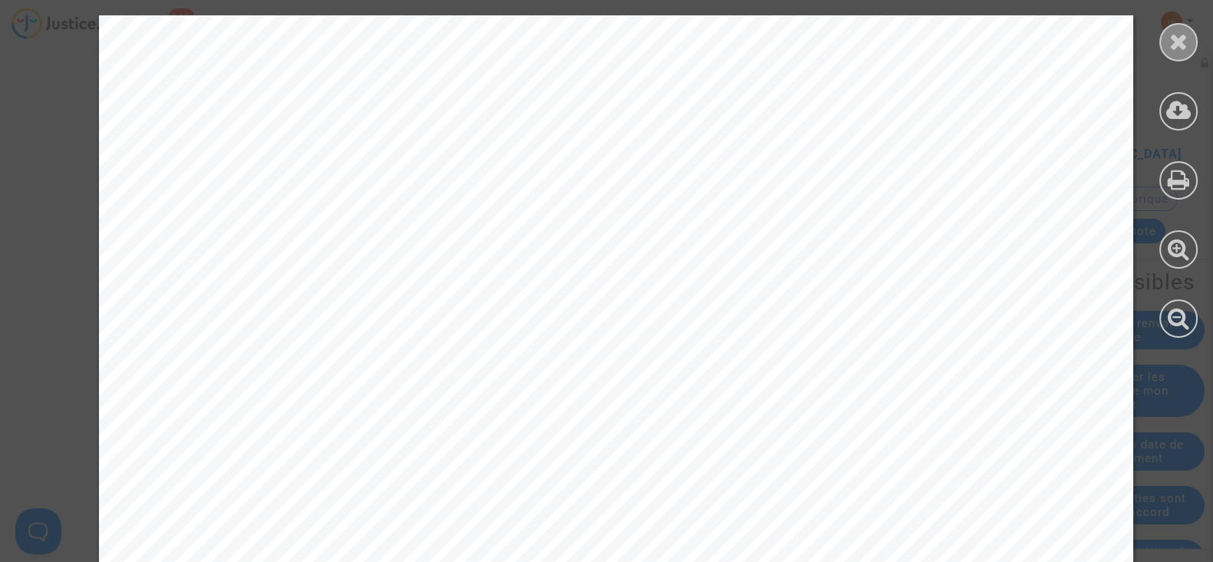
click at [1174, 44] on icon at bounding box center [1179, 41] width 19 height 23
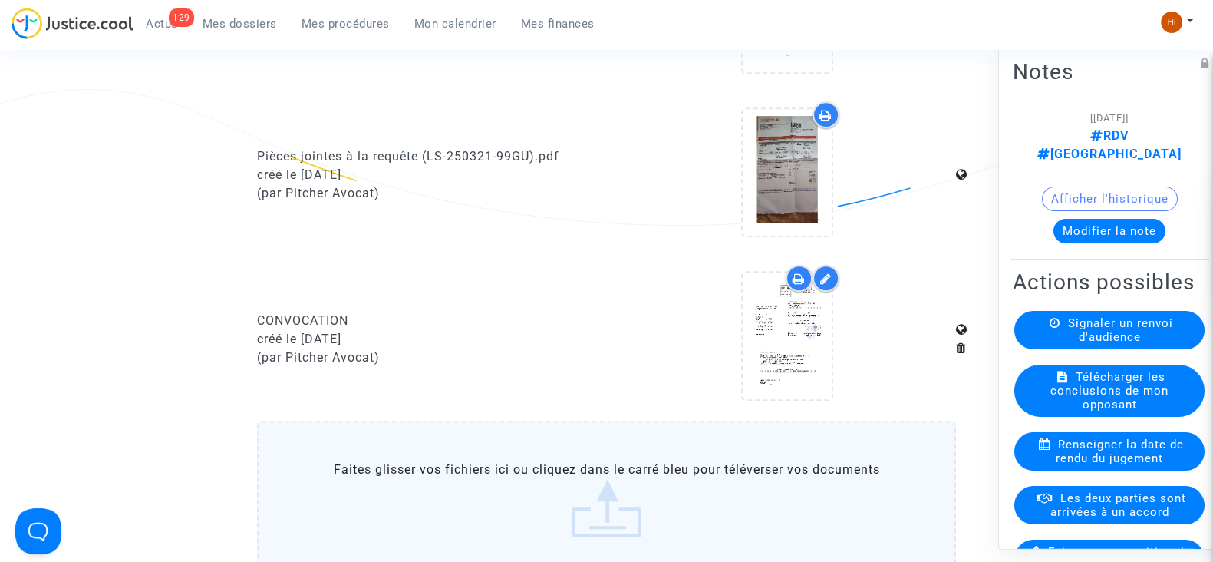
click at [350, 21] on span "Mes procédures" at bounding box center [346, 24] width 88 height 14
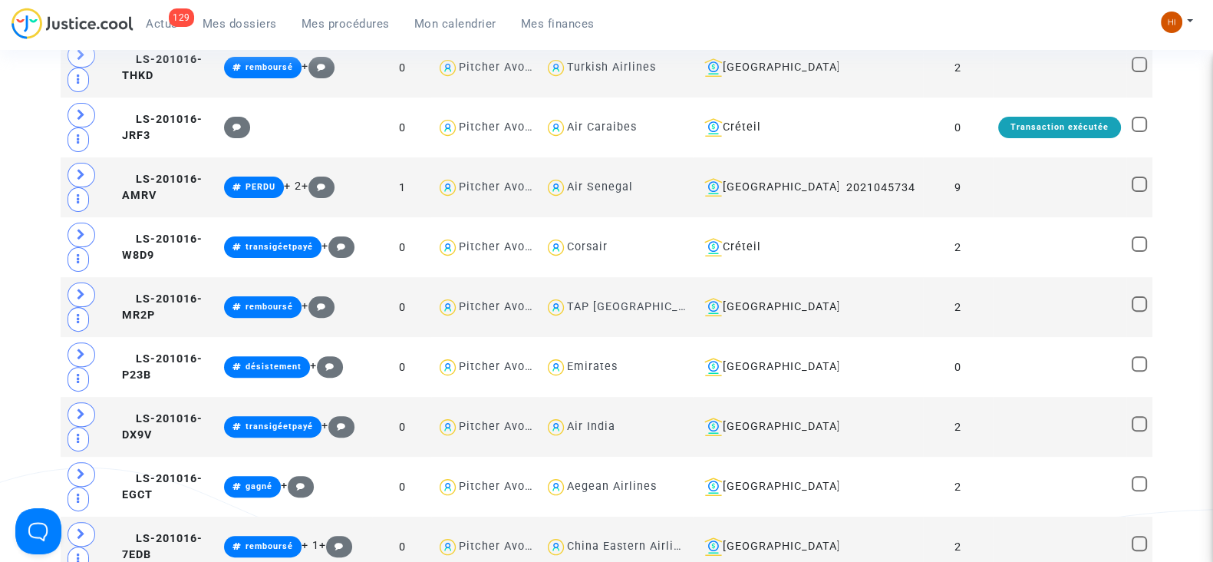
scroll to position [980, 0]
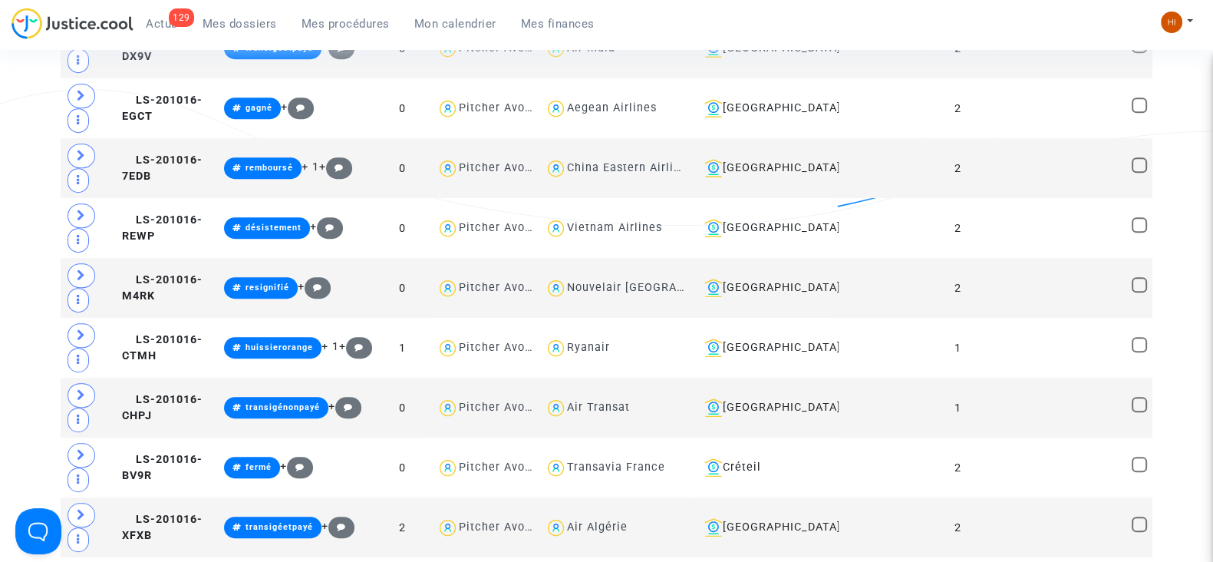
scroll to position [133, 0]
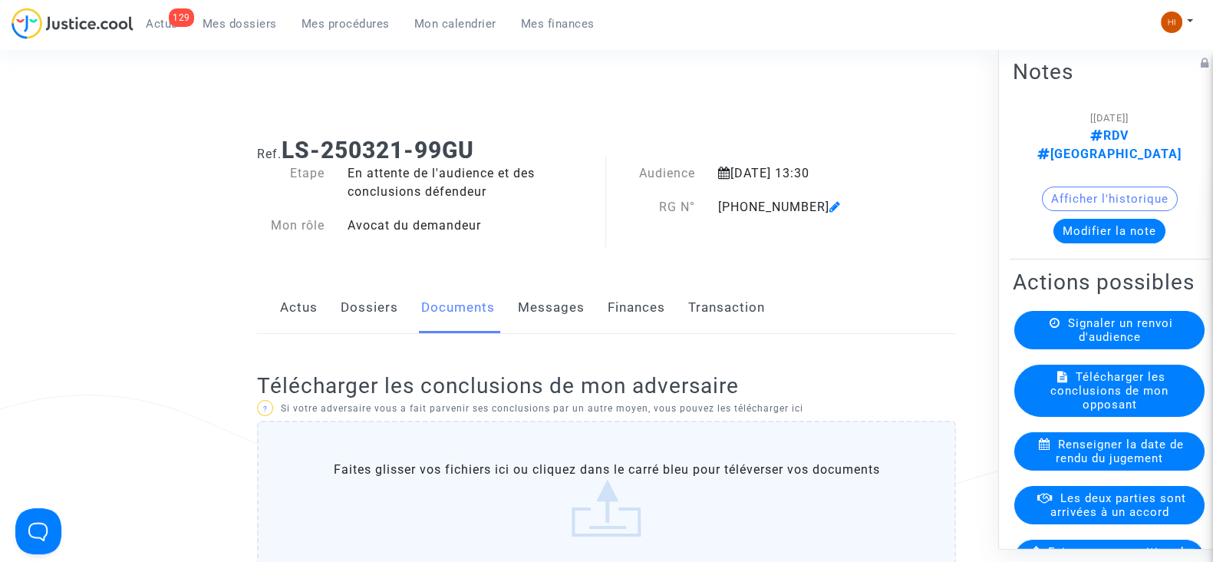
click at [325, 27] on span "Mes procédures" at bounding box center [346, 24] width 88 height 14
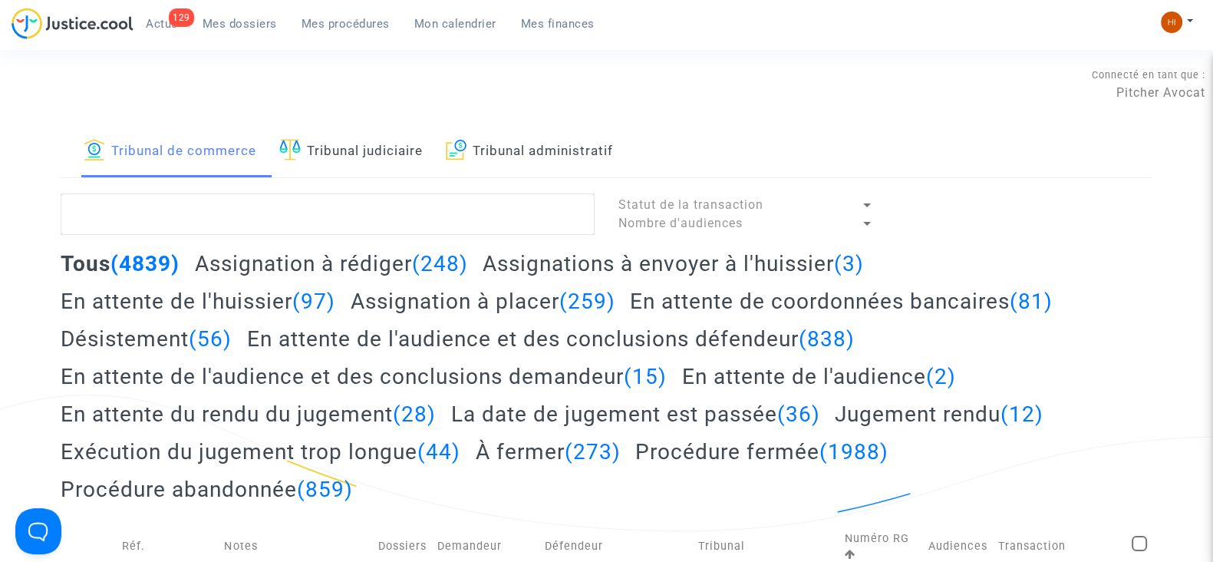
click at [320, 147] on link "Tribunal judiciaire" at bounding box center [351, 151] width 144 height 52
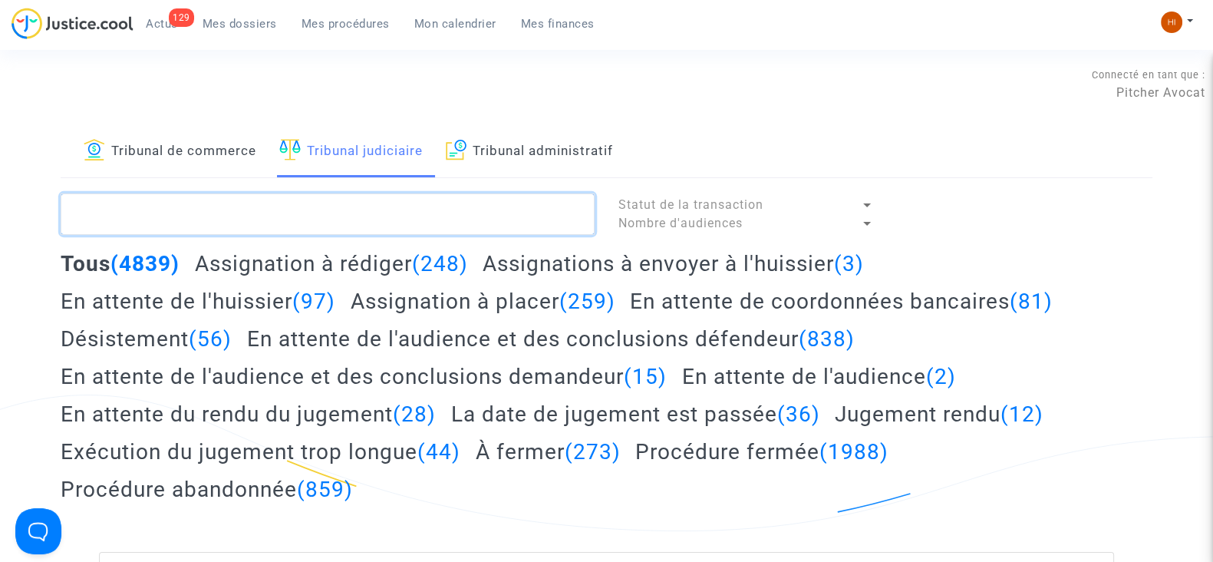
click at [322, 228] on textarea at bounding box center [328, 213] width 534 height 41
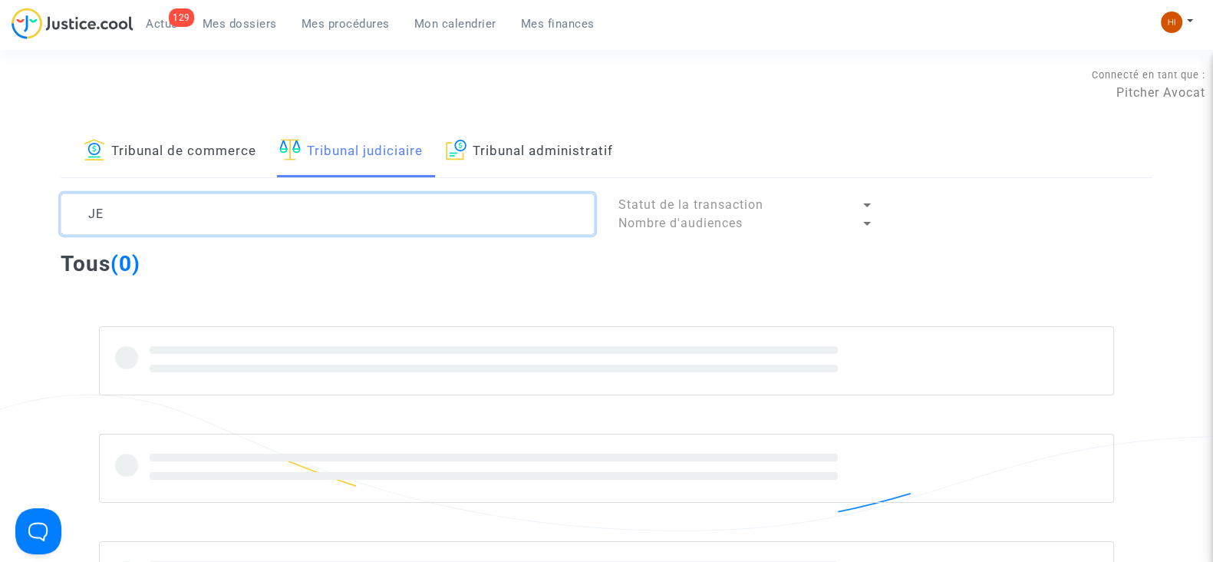
type textarea "J"
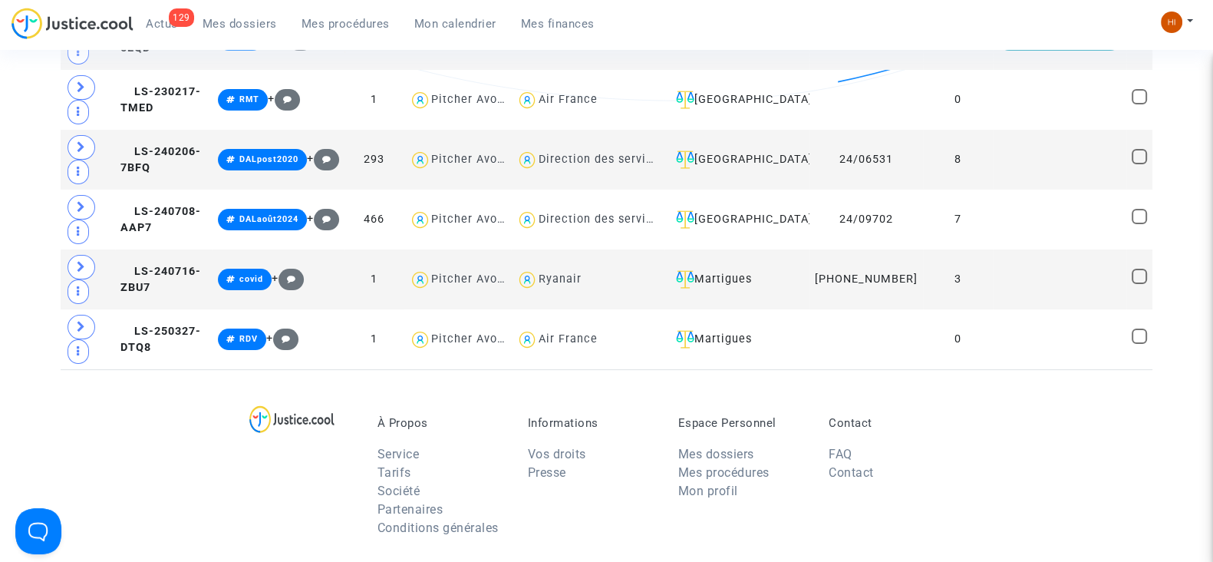
scroll to position [430, 0]
type textarea "ARNAUD F"
click at [160, 275] on span "LS-240716-ZBU7" at bounding box center [160, 280] width 81 height 30
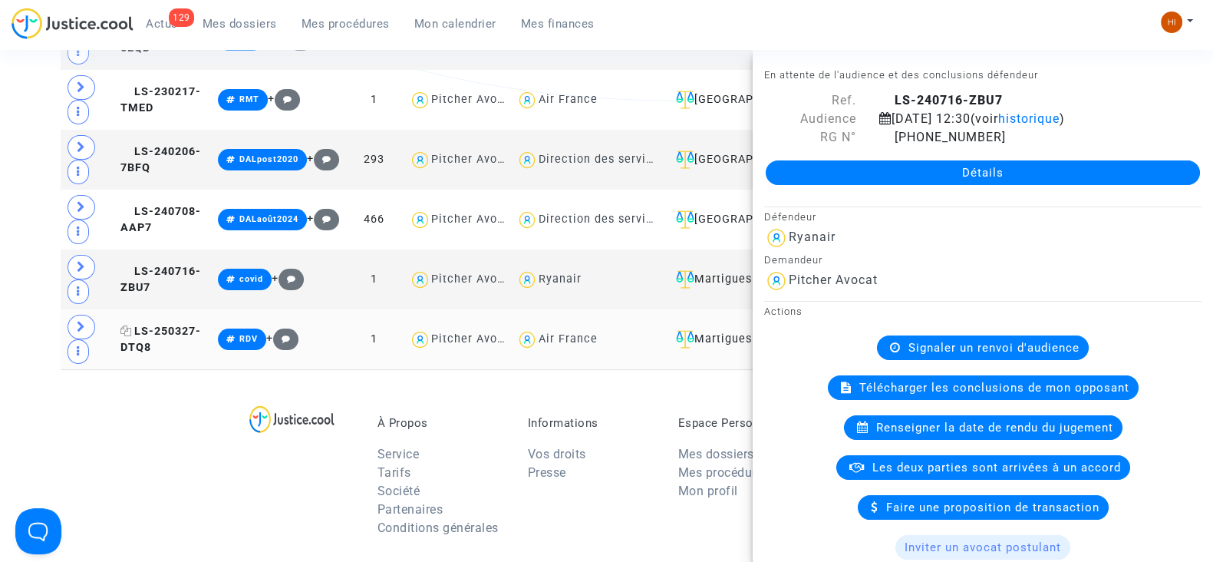
click at [174, 339] on span "LS-250327-DTQ8" at bounding box center [160, 340] width 81 height 30
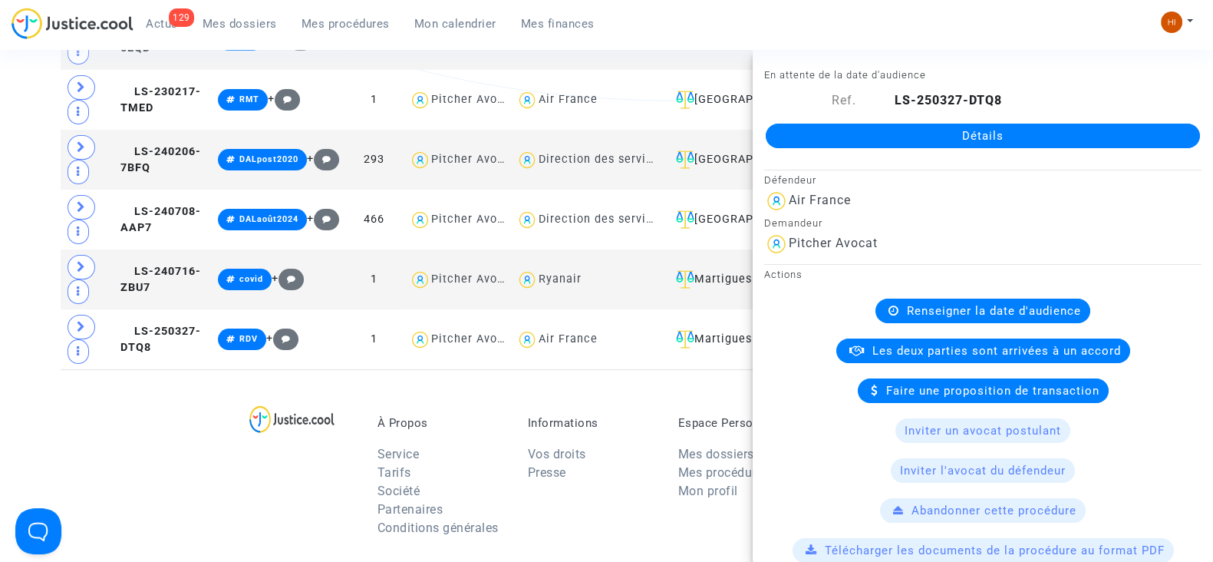
click at [846, 134] on link "Détails" at bounding box center [983, 136] width 434 height 25
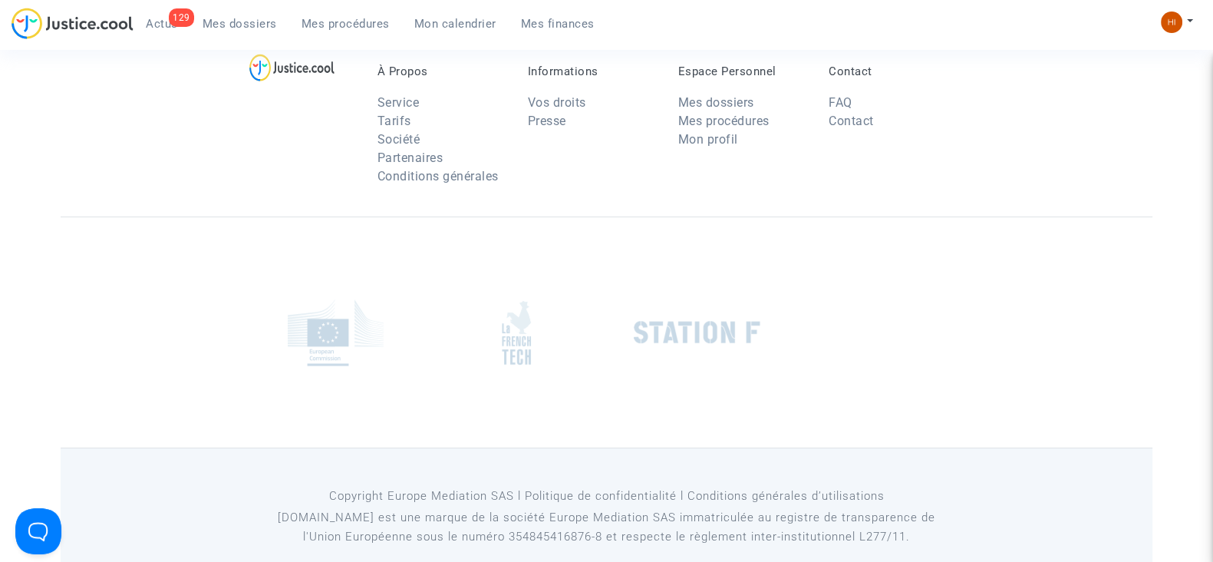
scroll to position [430, 0]
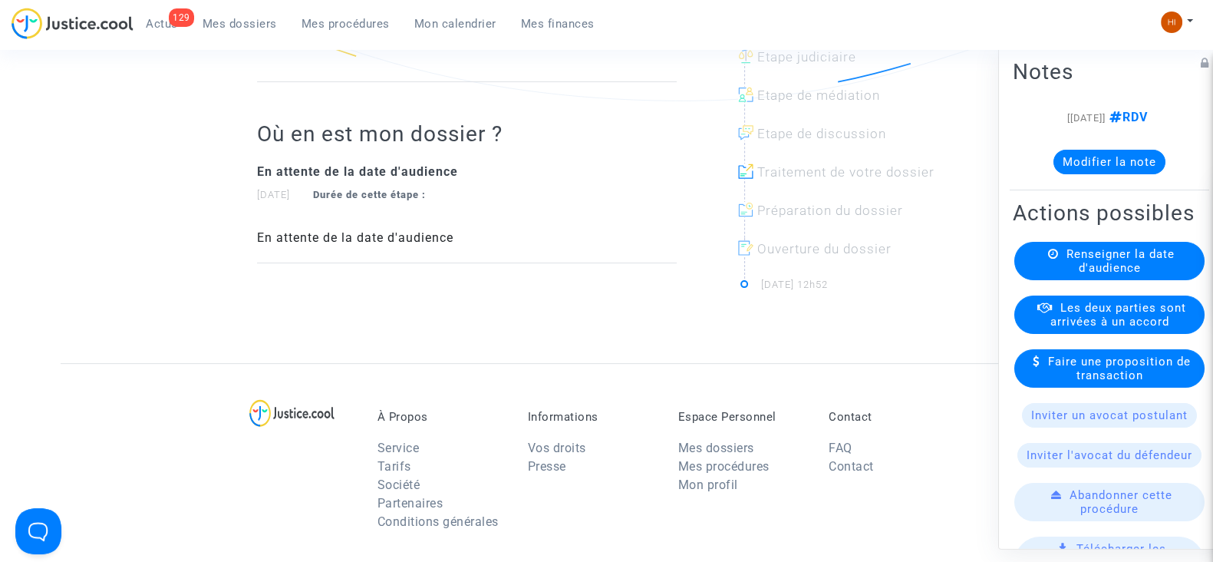
click at [426, 338] on div at bounding box center [467, 313] width 420 height 100
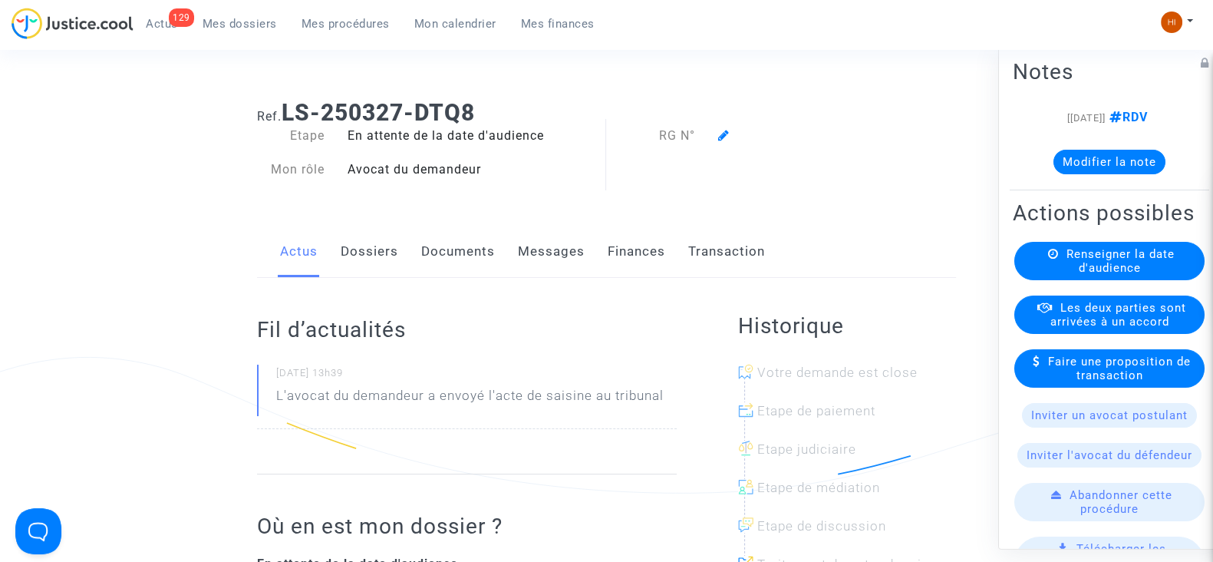
scroll to position [0, 0]
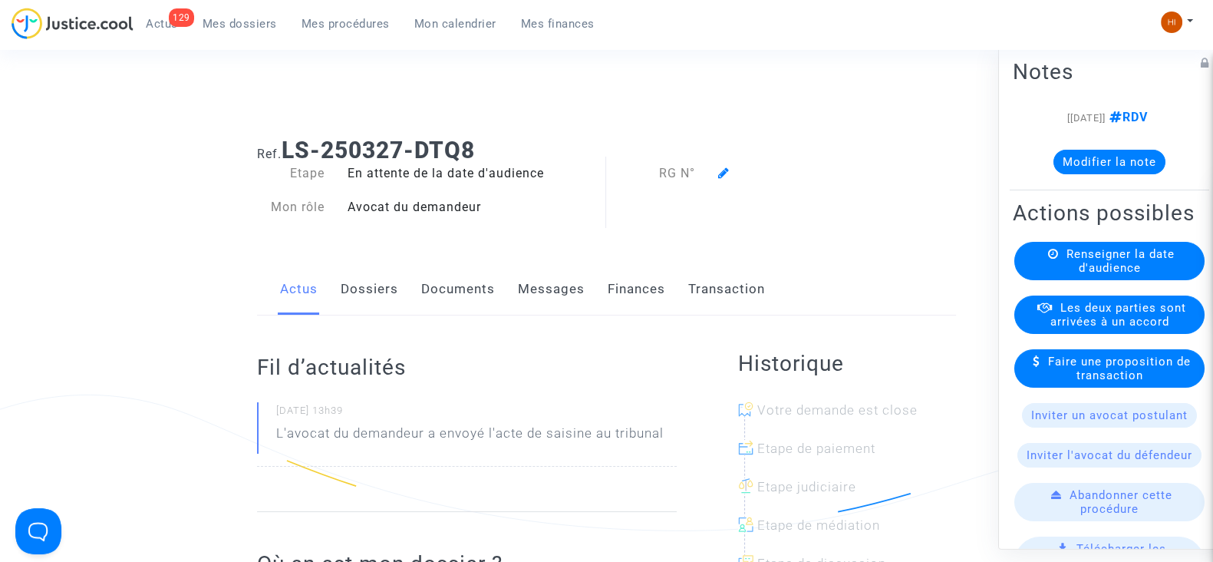
click at [1033, 272] on div "Renseigner la date d'audience" at bounding box center [1110, 261] width 190 height 38
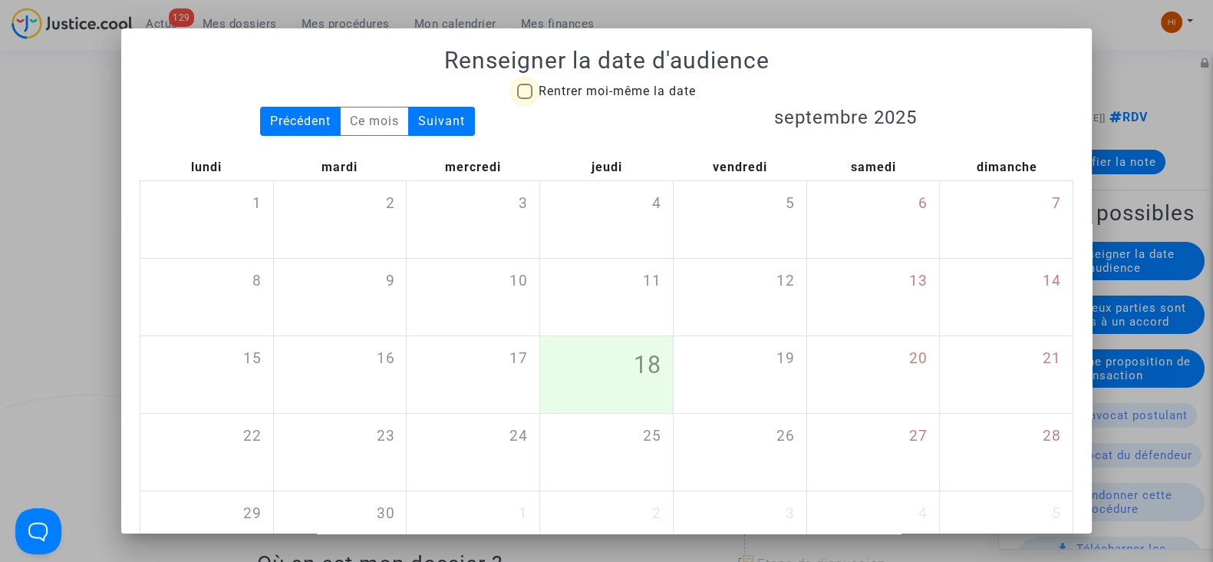
click at [590, 84] on span "Rentrer moi-même la date" at bounding box center [617, 91] width 157 height 15
click at [525, 99] on input "Rentrer moi-même la date" at bounding box center [524, 99] width 1 height 1
checkbox input "true"
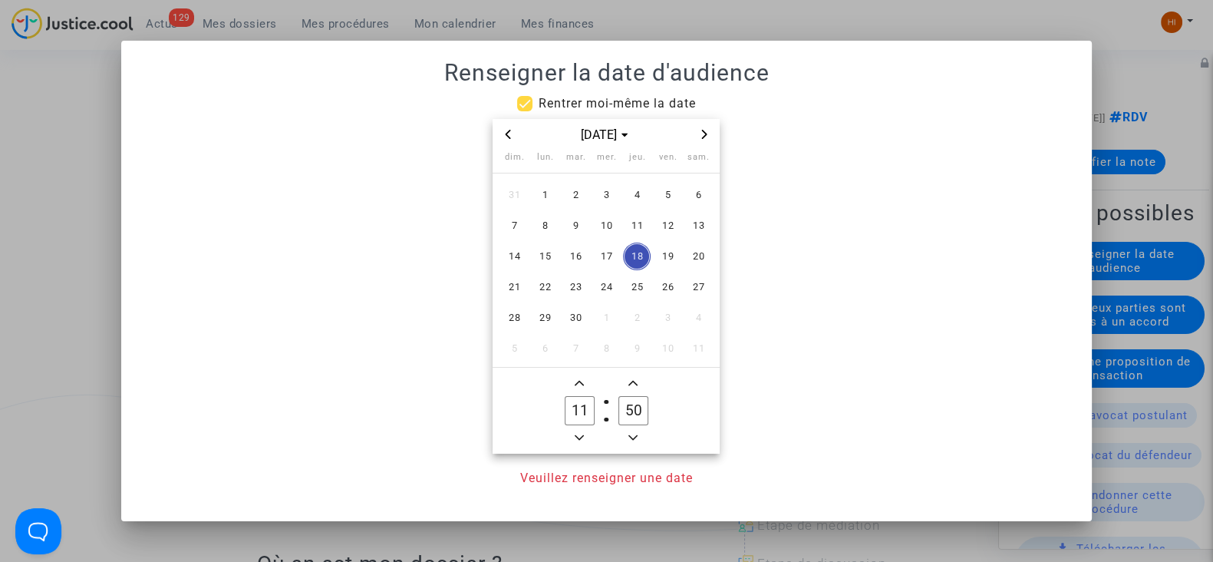
click at [706, 137] on icon "Next month" at bounding box center [704, 134] width 9 height 9
click at [705, 135] on icon "Next month" at bounding box center [704, 134] width 5 height 9
click at [552, 190] on span "1" at bounding box center [545, 195] width 28 height 28
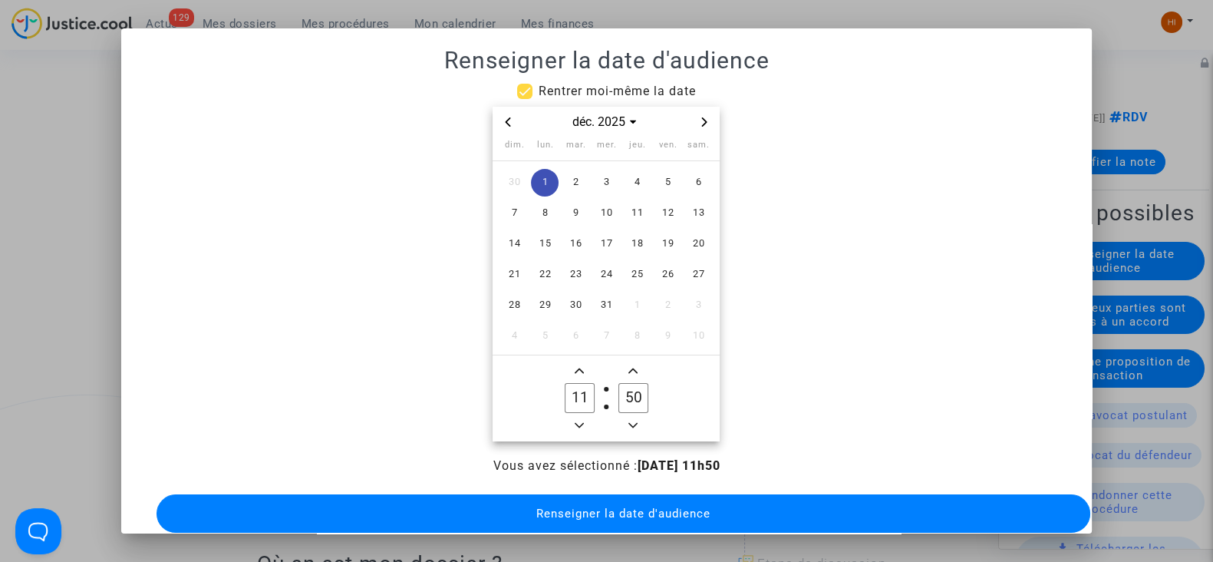
click at [575, 372] on icon "Add a hour" at bounding box center [579, 370] width 9 height 9
type input "13"
drag, startPoint x: 625, startPoint y: 396, endPoint x: 611, endPoint y: 396, distance: 14.6
click at [619, 396] on input "50" at bounding box center [633, 397] width 29 height 29
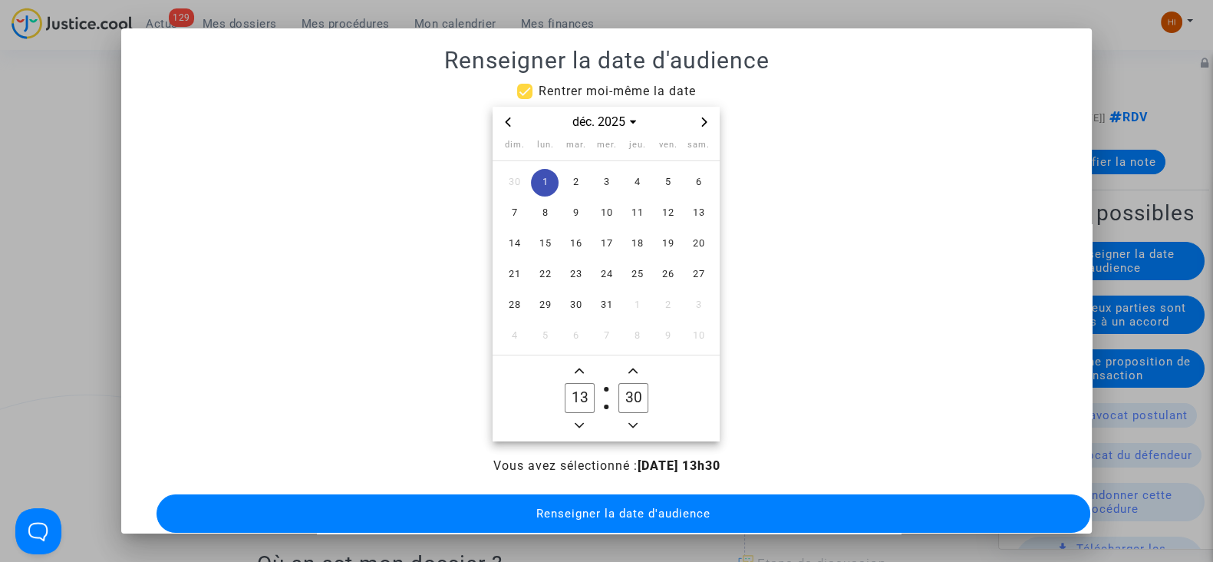
type input "30"
click at [549, 503] on button "Renseigner la date d'audience" at bounding box center [624, 513] width 934 height 38
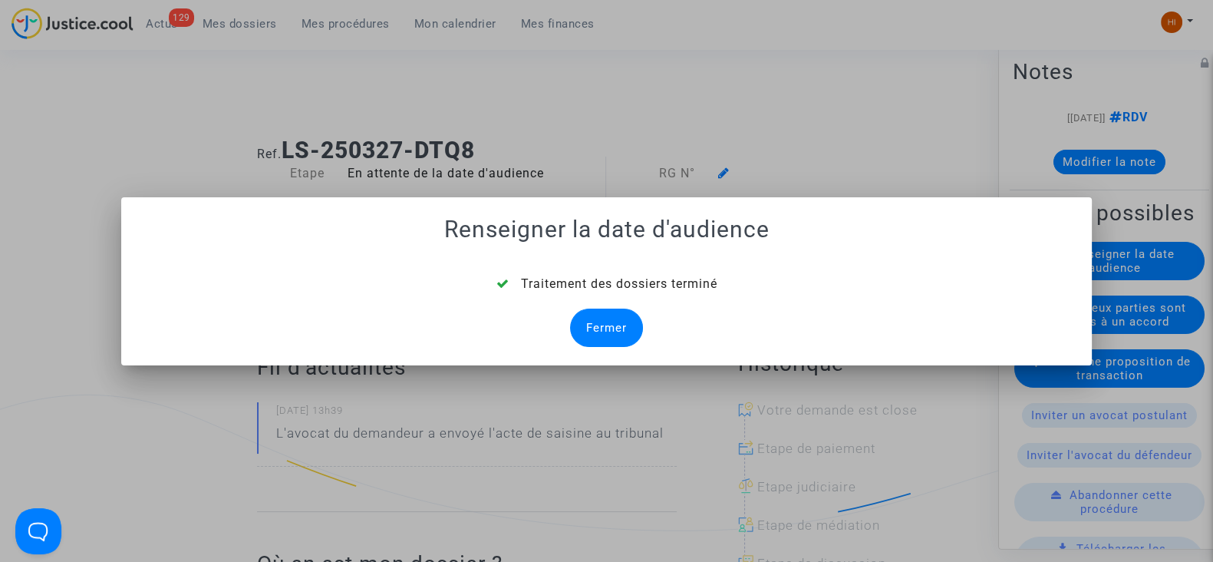
click at [609, 334] on div "Fermer" at bounding box center [606, 328] width 73 height 38
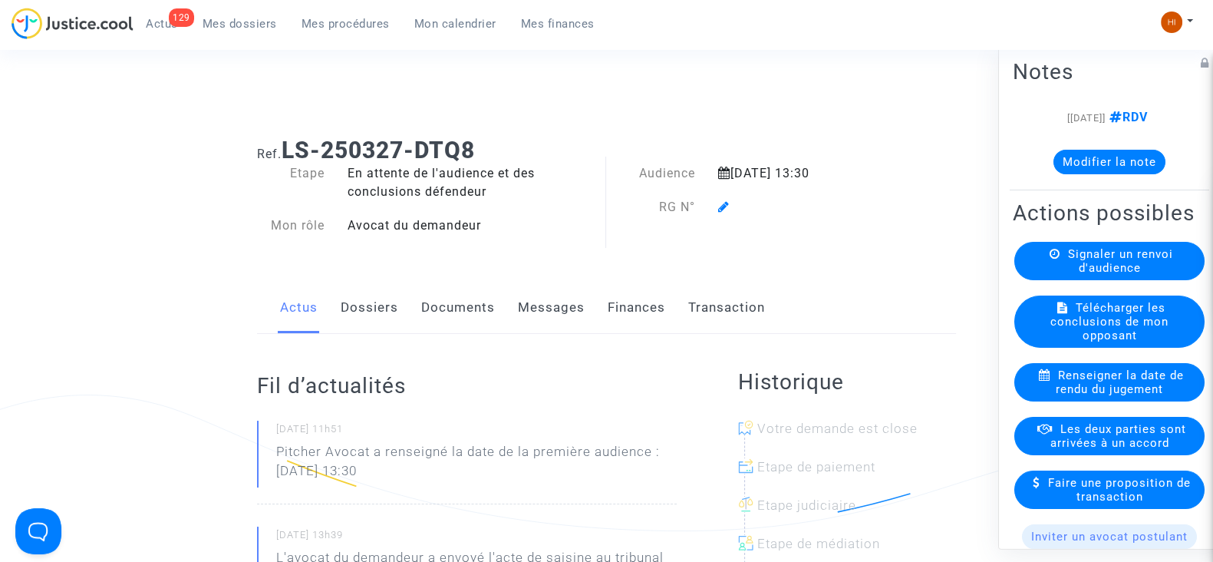
click at [721, 205] on icon at bounding box center [724, 206] width 12 height 12
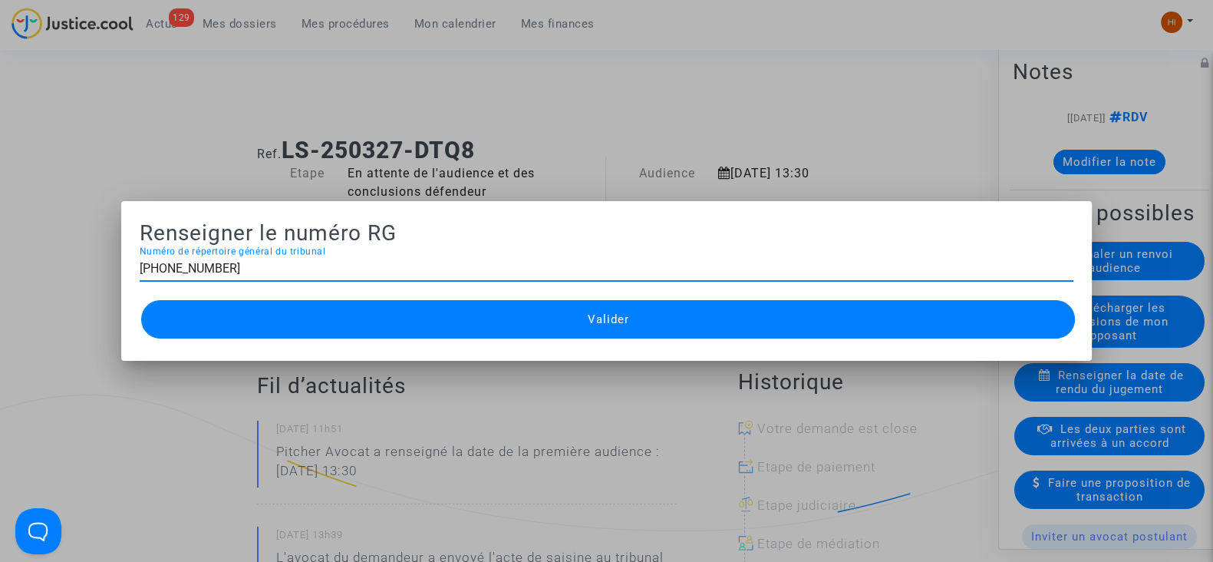
click at [441, 271] on input "11-25-007" at bounding box center [607, 269] width 934 height 14
type input "11-25-00763"
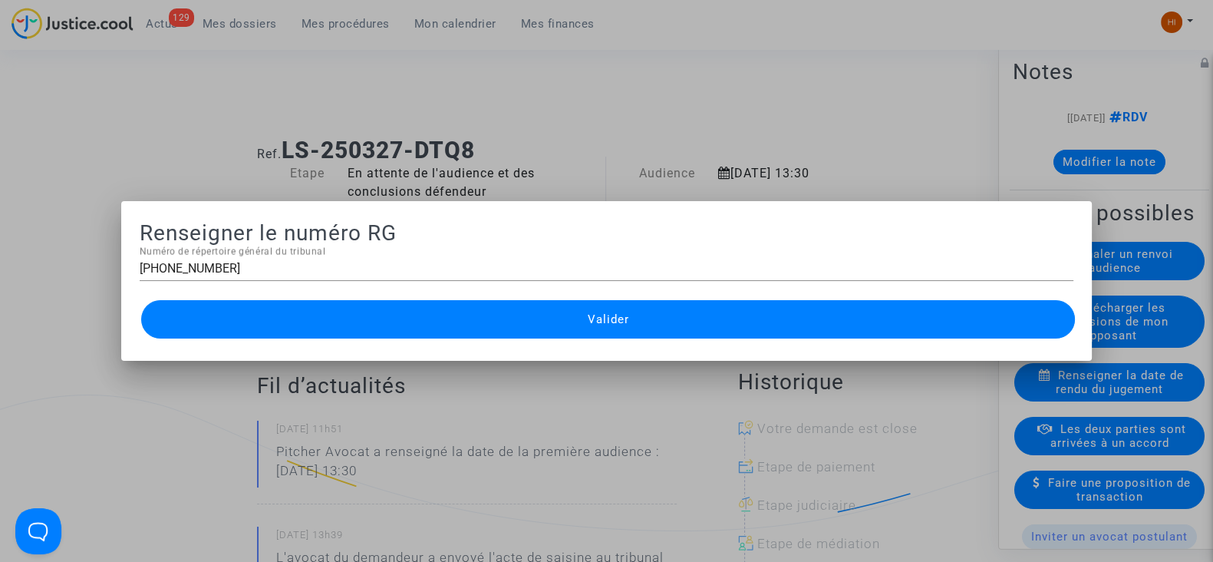
click at [453, 318] on button "Valider" at bounding box center [608, 319] width 934 height 38
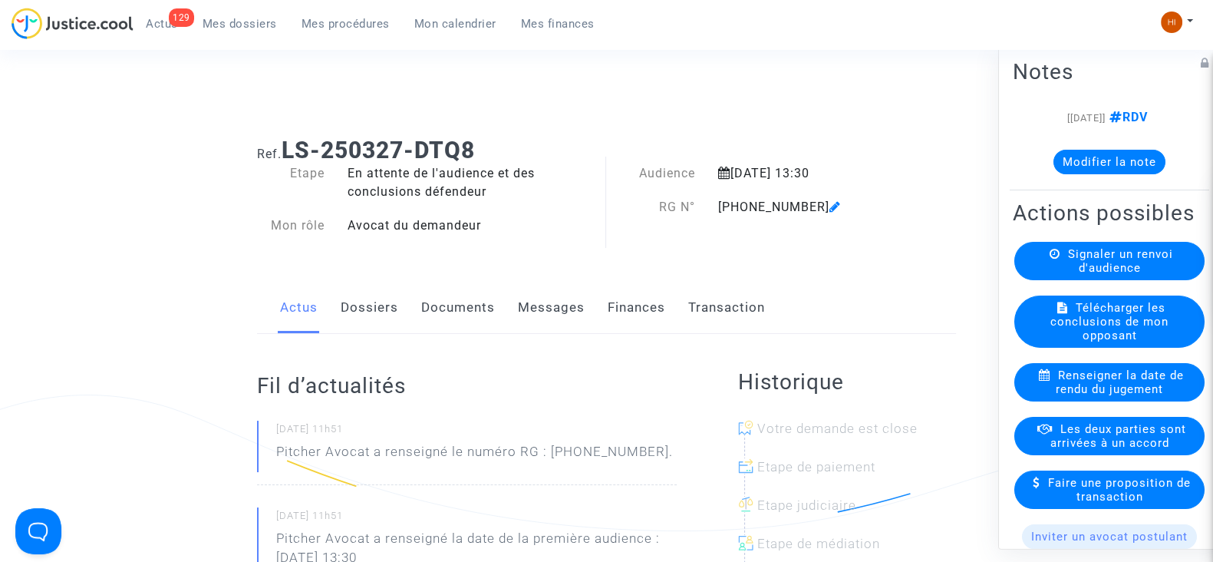
click at [455, 307] on link "Documents" at bounding box center [458, 307] width 74 height 51
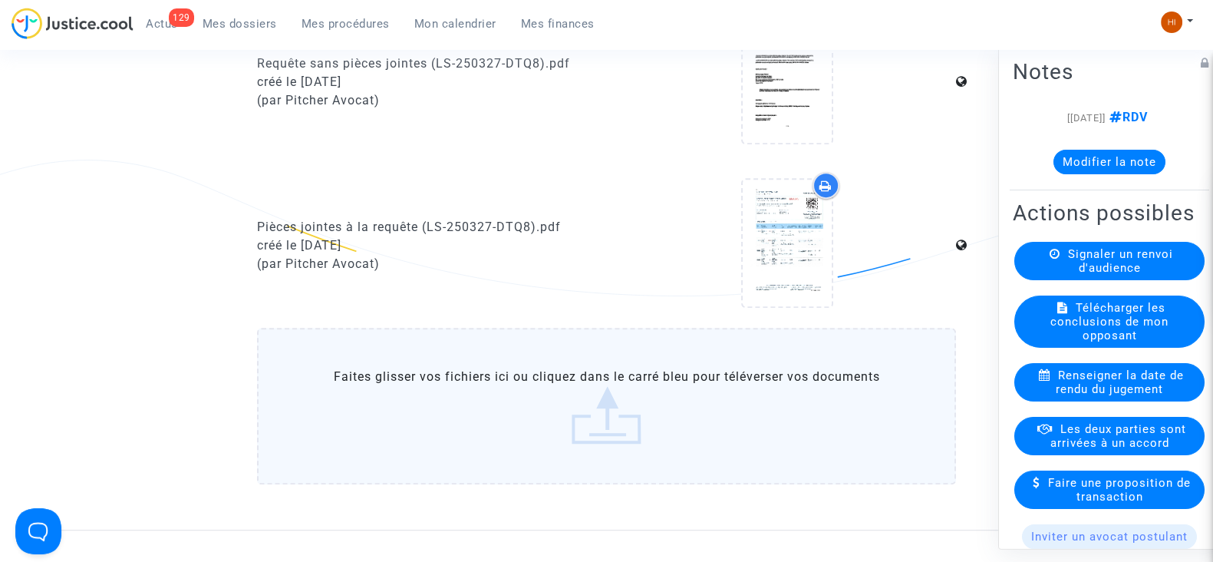
scroll to position [914, 0]
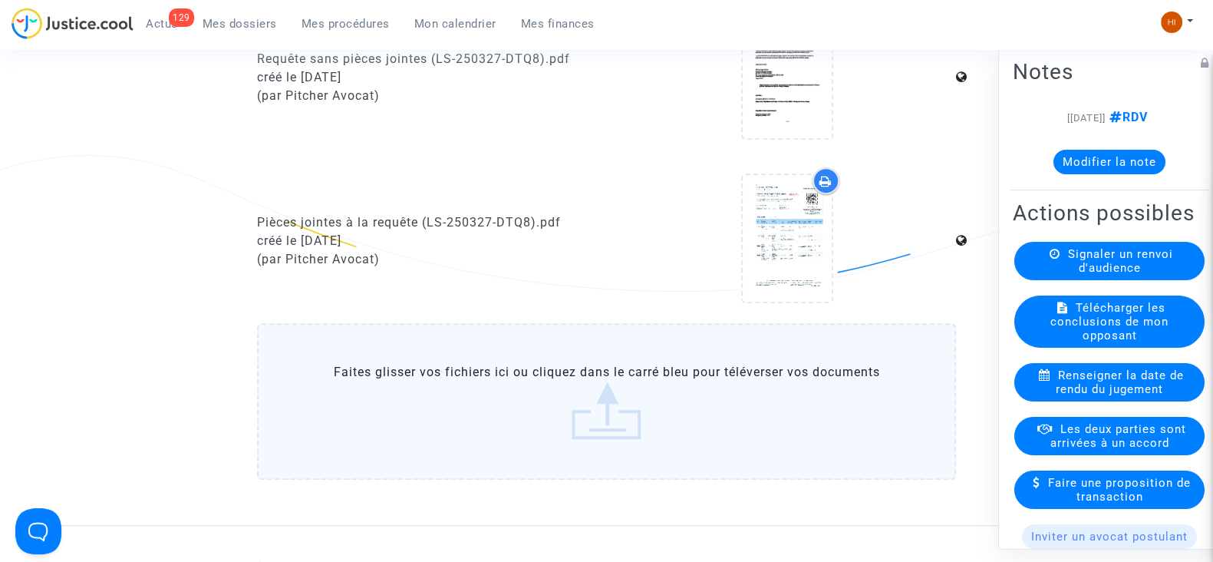
click at [665, 419] on label "Faites glisser vos fichiers ici ou cliquez dans le carré bleu pour téléverser v…" at bounding box center [606, 401] width 699 height 157
click at [0, 0] on input "Faites glisser vos fichiers ici ou cliquez dans le carré bleu pour téléverser v…" at bounding box center [0, 0] width 0 height 0
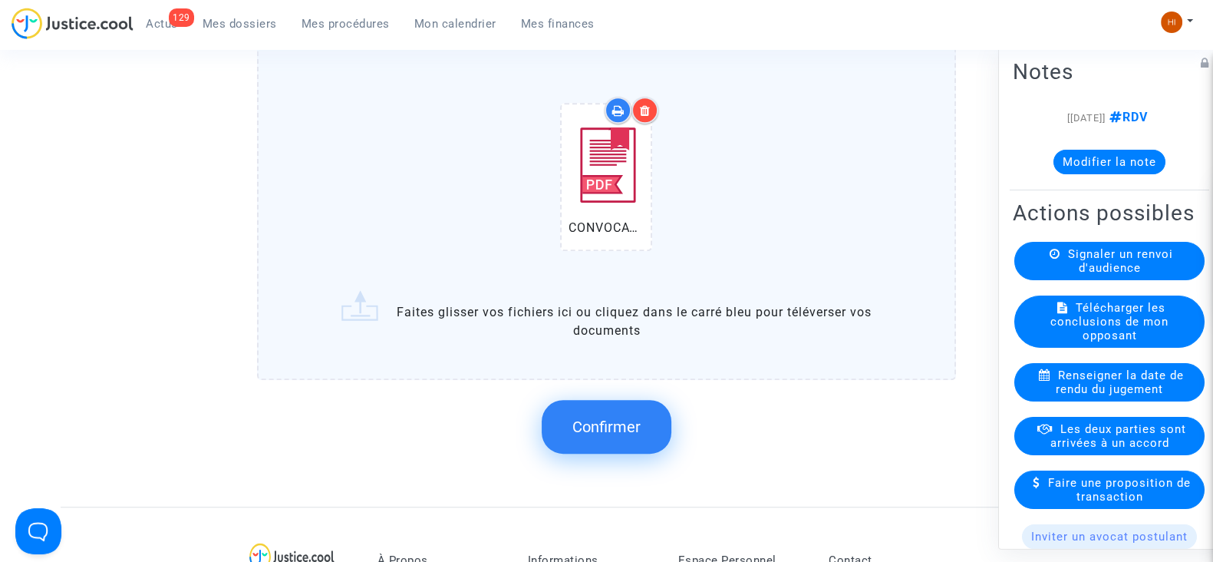
scroll to position [1229, 0]
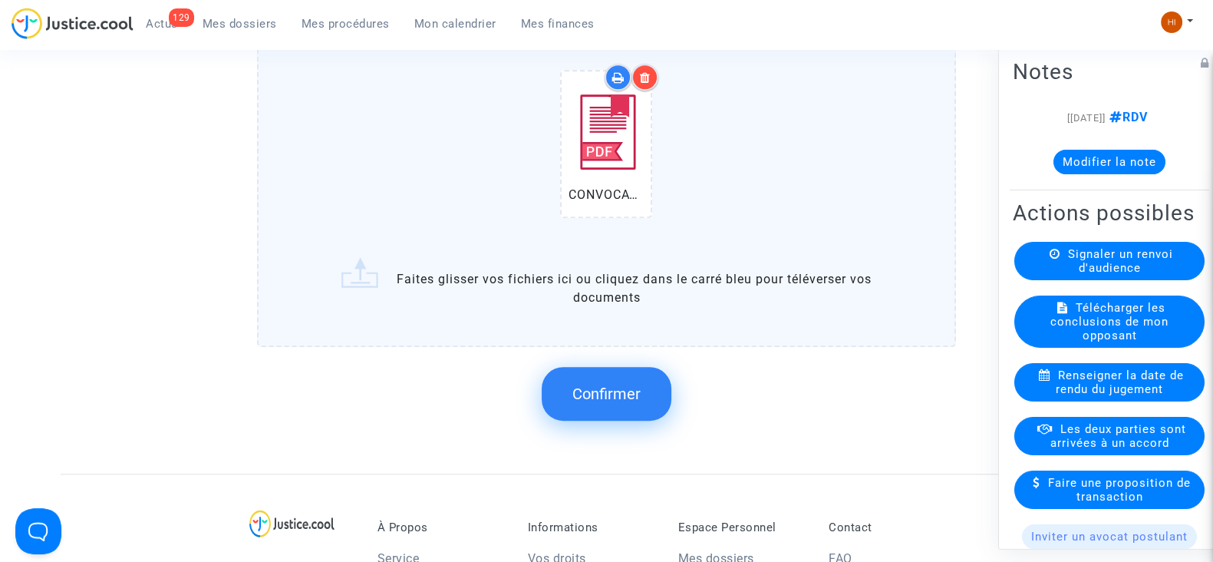
click at [600, 385] on span "Confirmer" at bounding box center [607, 393] width 68 height 18
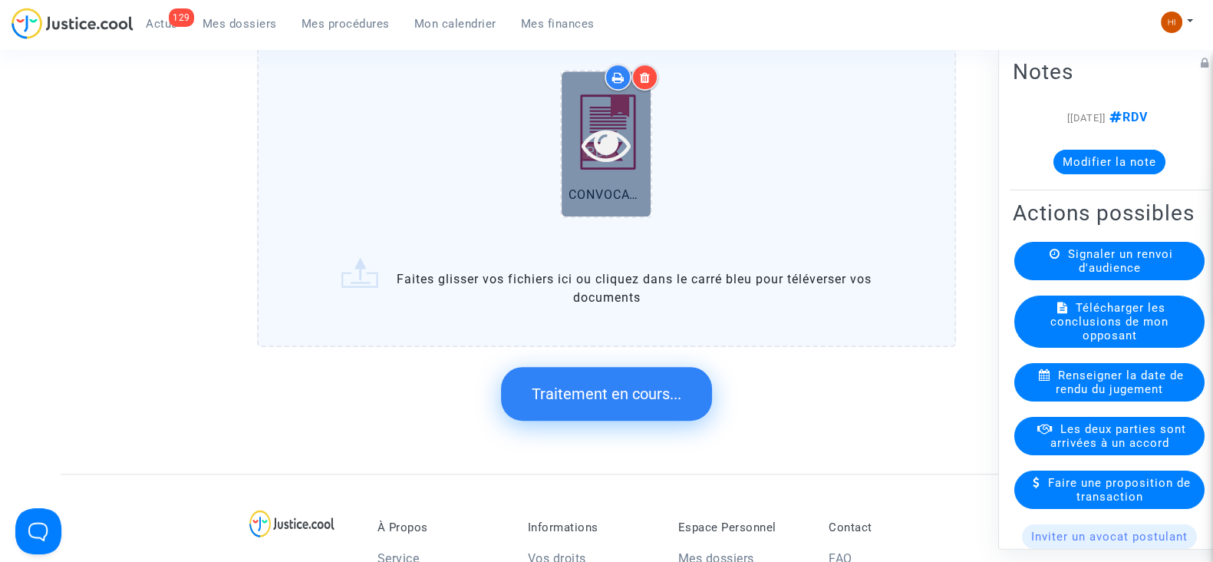
scroll to position [0, 0]
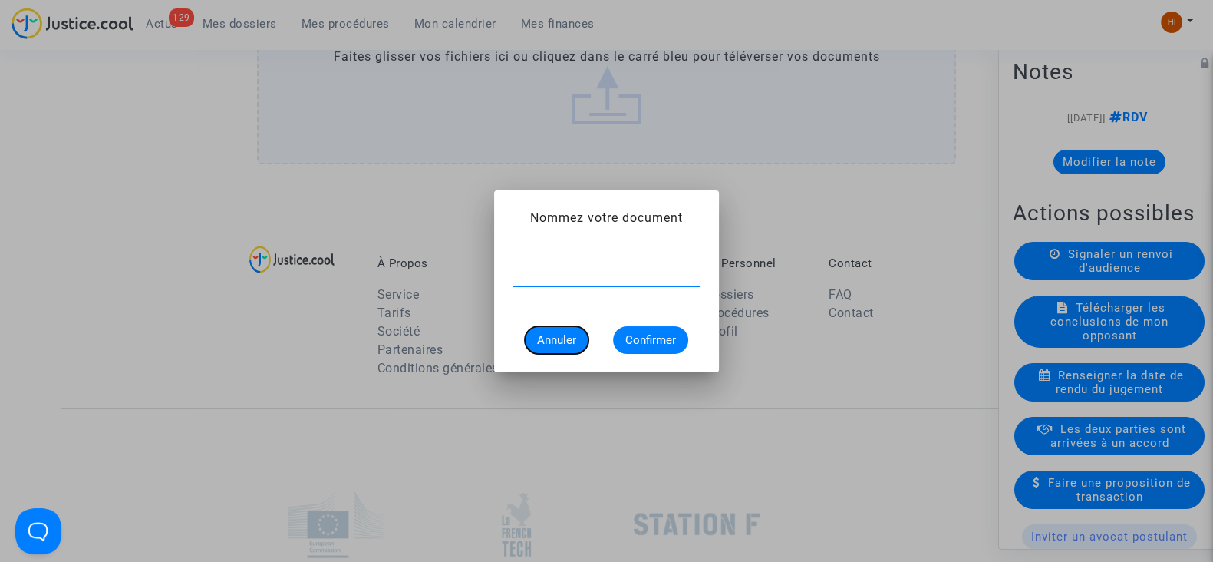
click at [549, 334] on span "Annuler" at bounding box center [556, 340] width 39 height 14
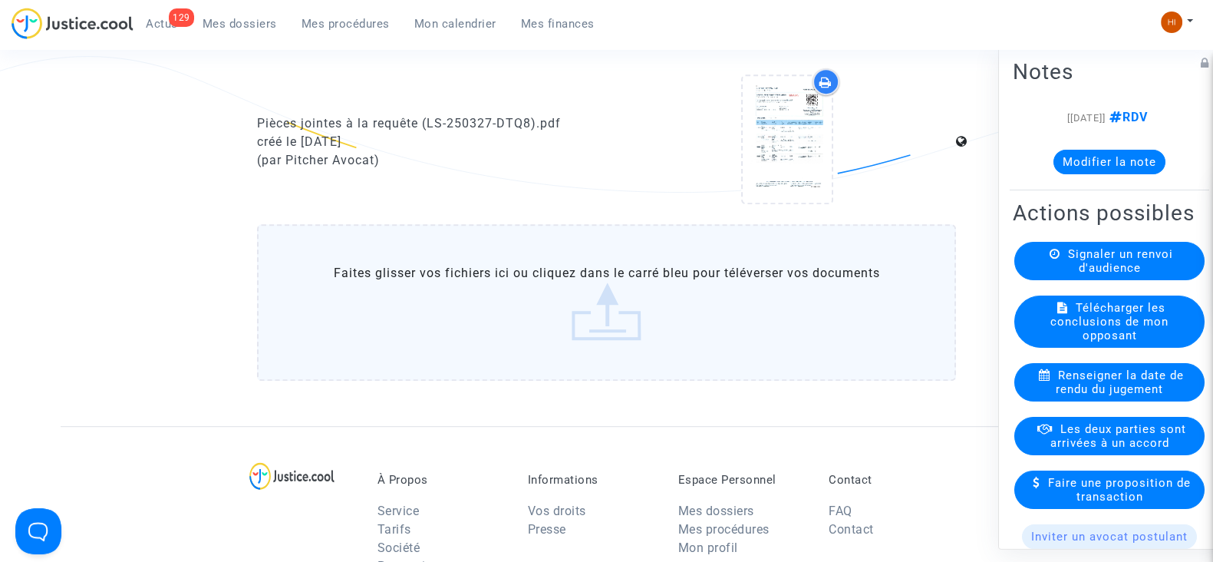
scroll to position [998, 0]
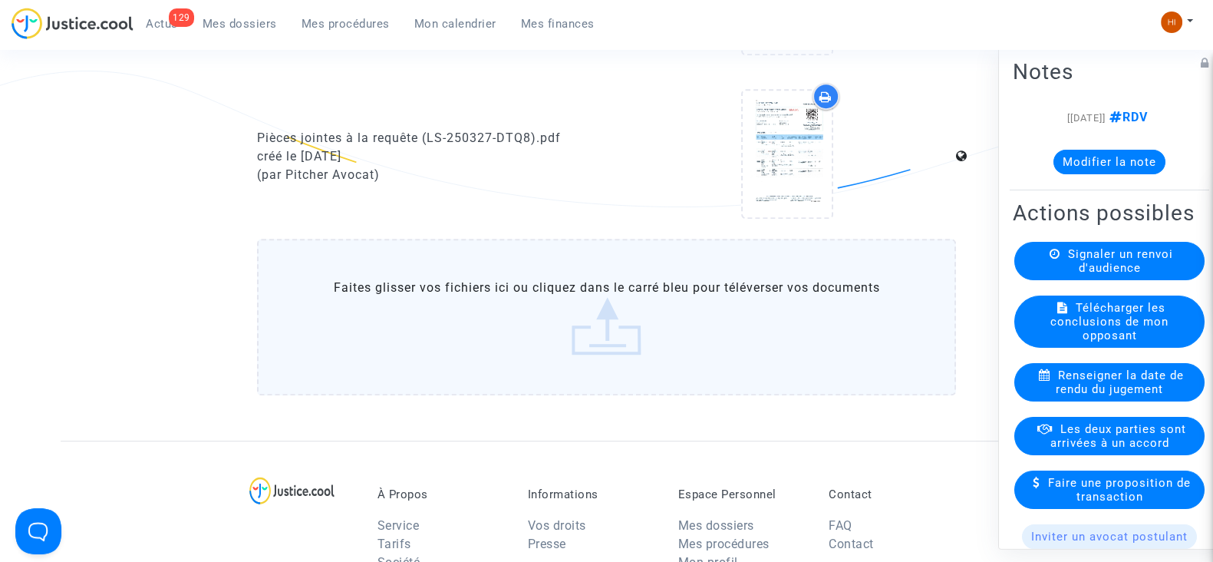
click at [572, 289] on label "Faites glisser vos fichiers ici ou cliquez dans le carré bleu pour téléverser v…" at bounding box center [606, 317] width 699 height 157
click at [0, 0] on input "Faites glisser vos fichiers ici ou cliquez dans le carré bleu pour téléverser v…" at bounding box center [0, 0] width 0 height 0
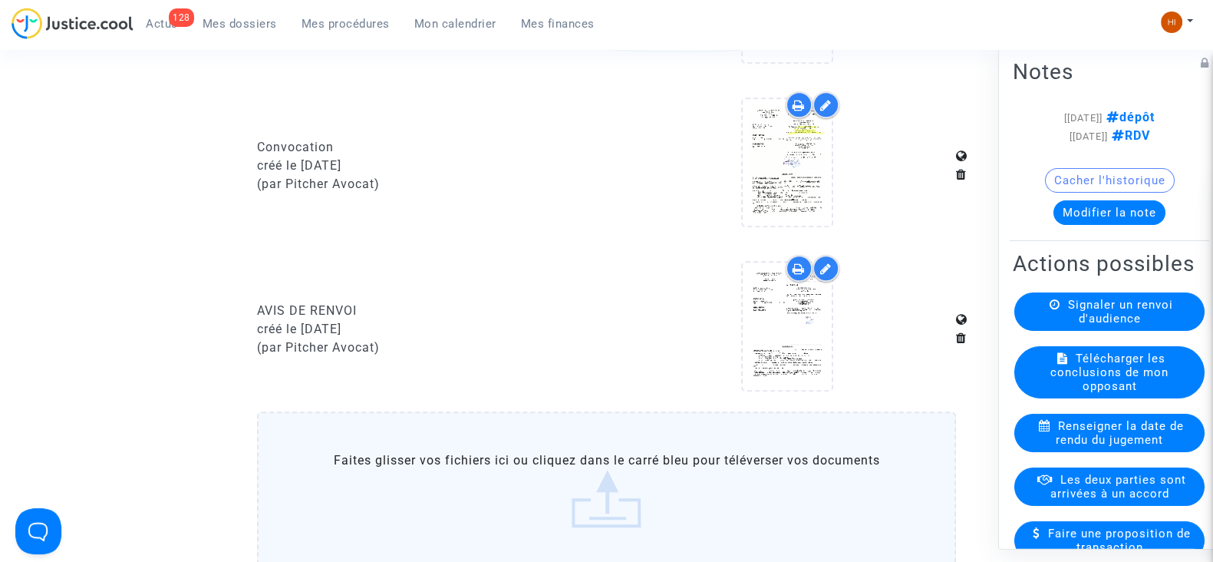
drag, startPoint x: 0, startPoint y: 0, endPoint x: 322, endPoint y: 28, distance: 322.8
click at [322, 28] on span "Mes procédures" at bounding box center [346, 24] width 88 height 14
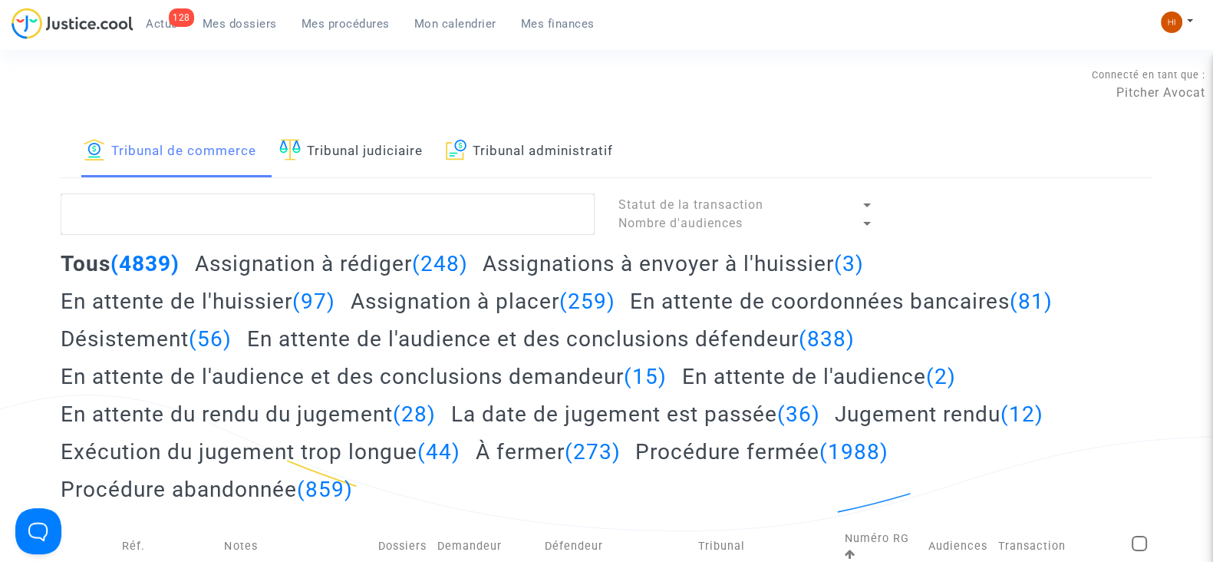
click at [363, 163] on link "Tribunal judiciaire" at bounding box center [351, 151] width 144 height 52
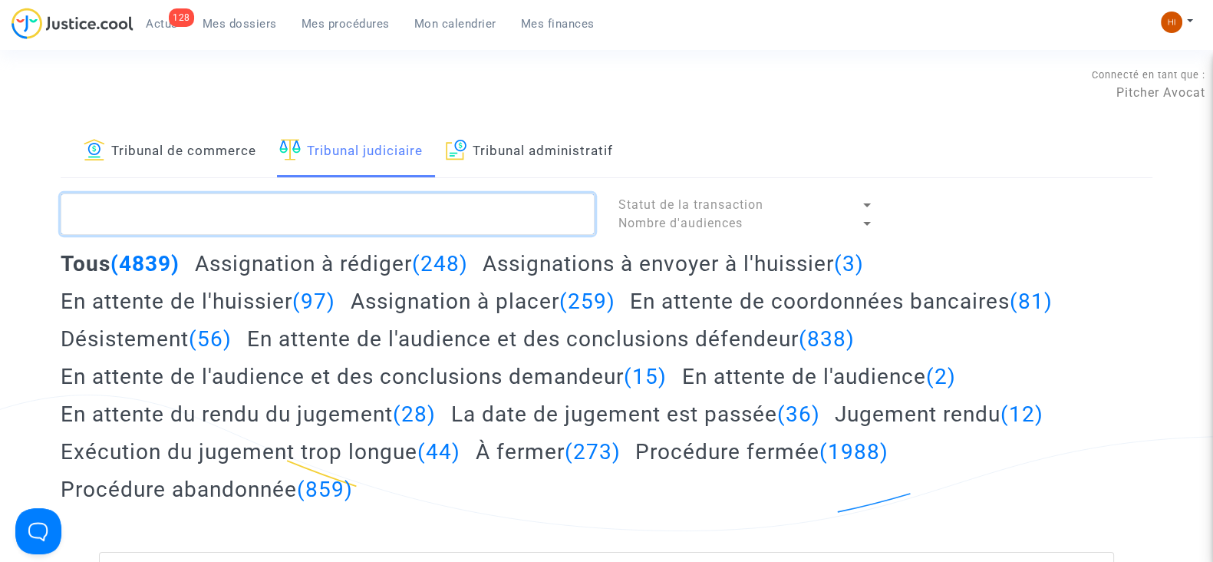
click at [342, 207] on textarea at bounding box center [328, 213] width 534 height 41
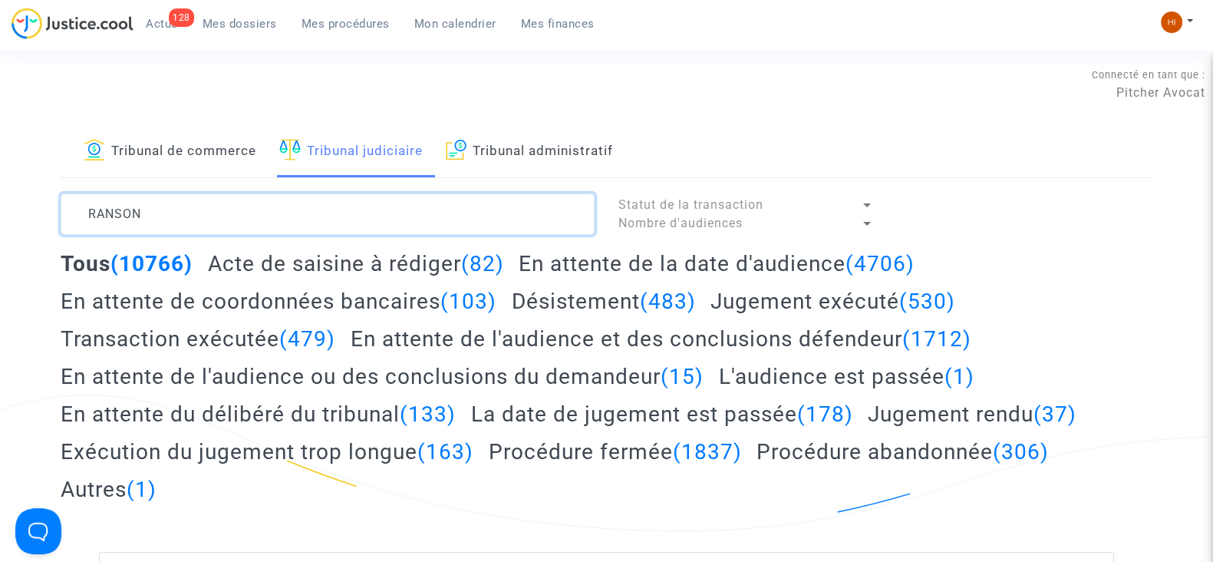
type textarea "RANSON"
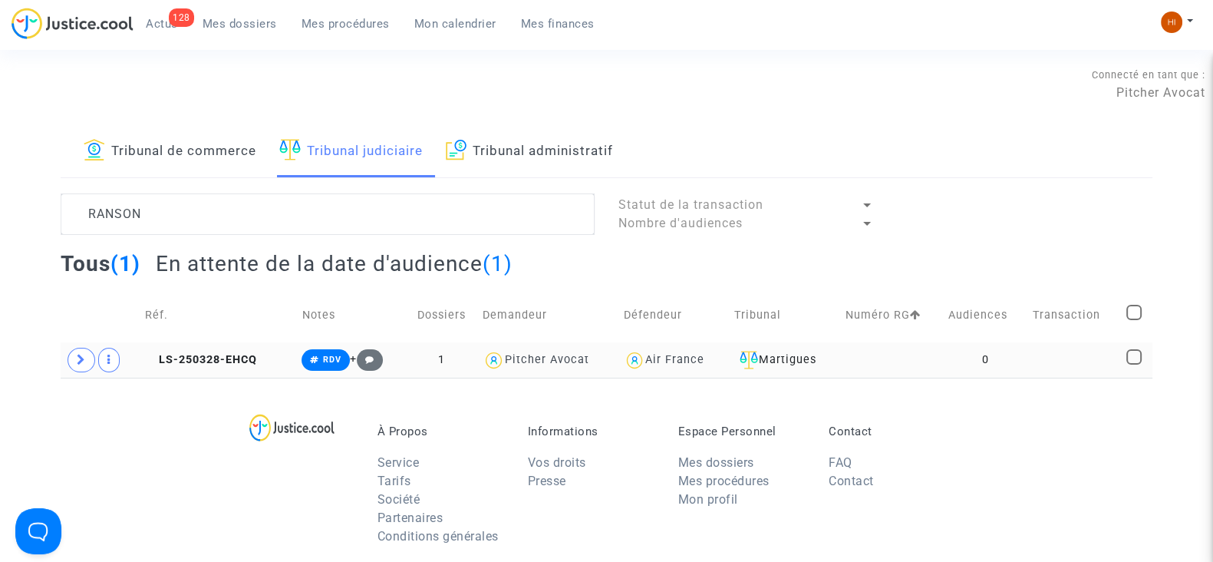
click at [846, 351] on td at bounding box center [892, 359] width 104 height 35
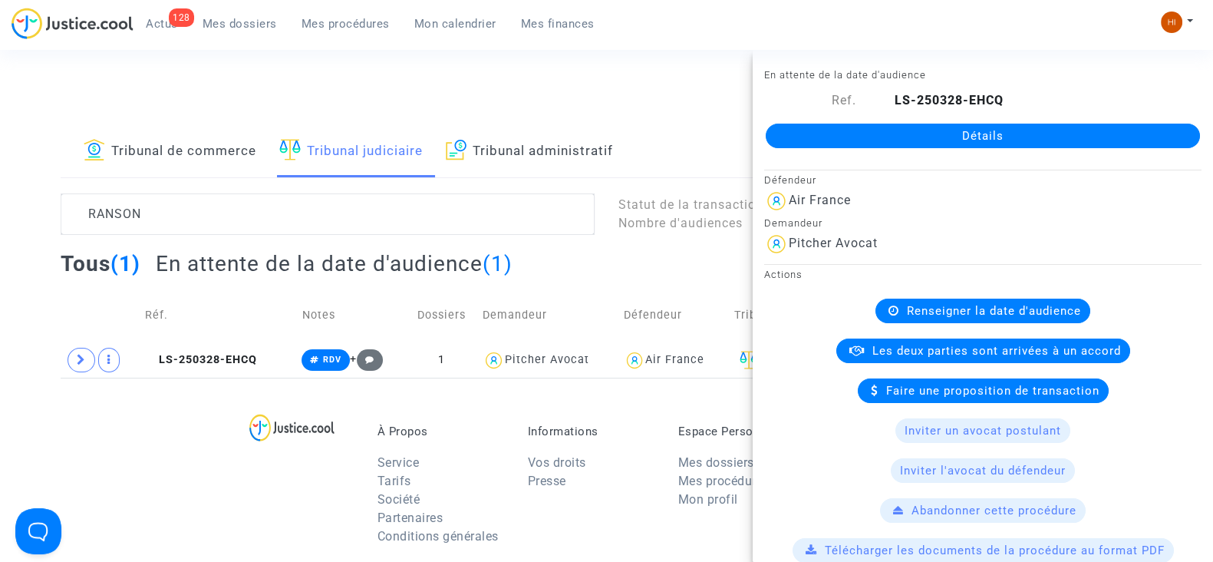
click at [883, 124] on link "Détails" at bounding box center [983, 136] width 434 height 25
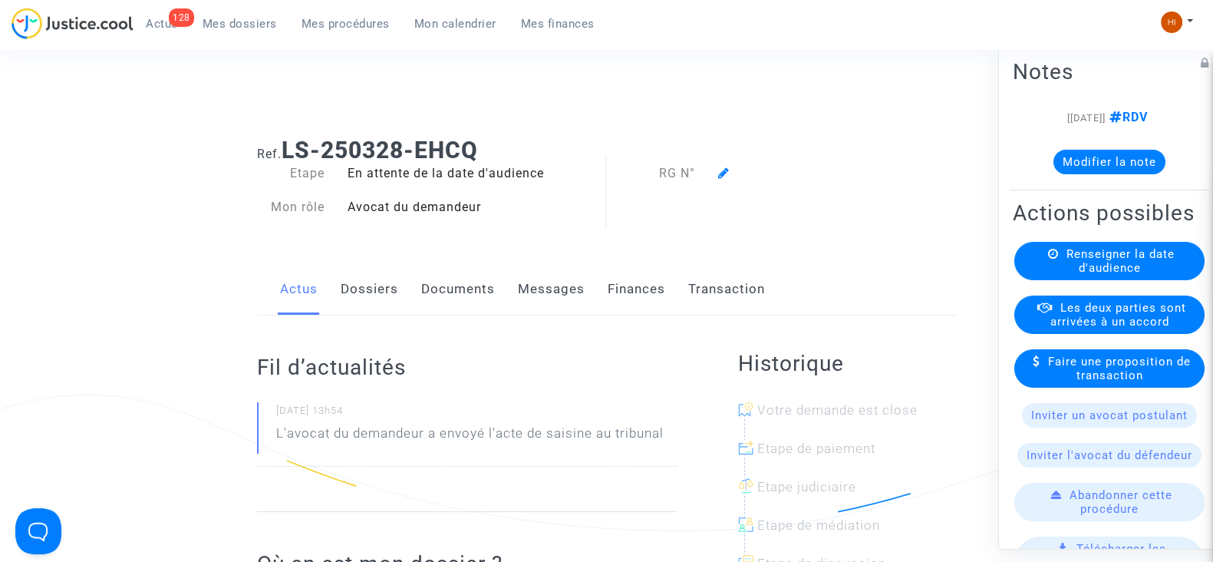
click at [1123, 275] on span "Renseigner la date d'audience" at bounding box center [1121, 261] width 108 height 28
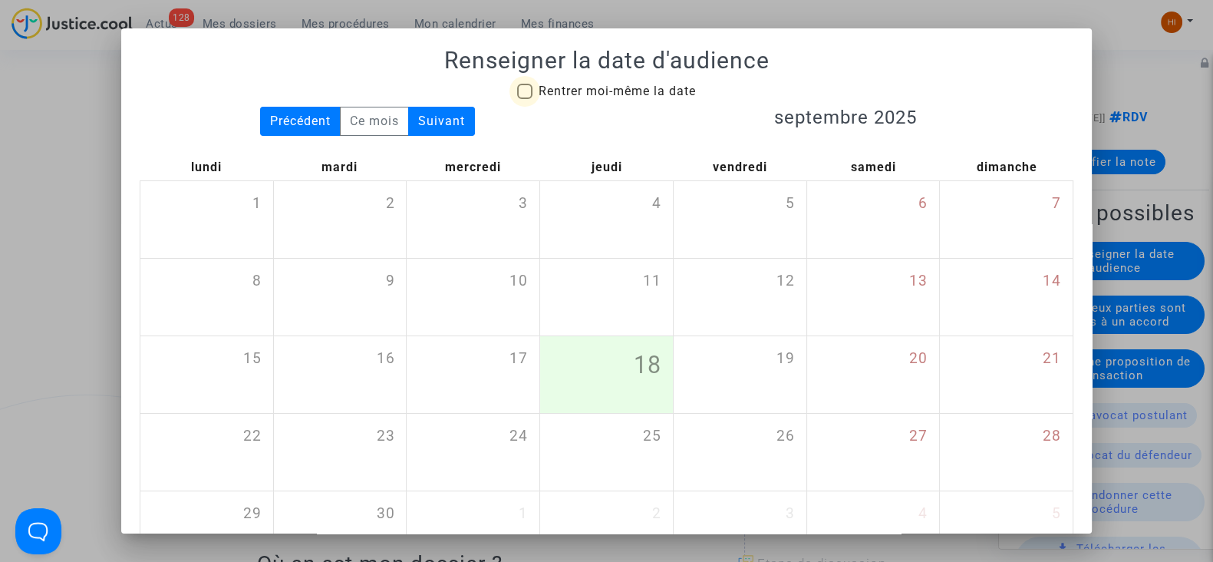
click at [595, 84] on span "Rentrer moi-même la date" at bounding box center [617, 91] width 157 height 15
click at [525, 99] on input "Rentrer moi-même la date" at bounding box center [524, 99] width 1 height 1
checkbox input "true"
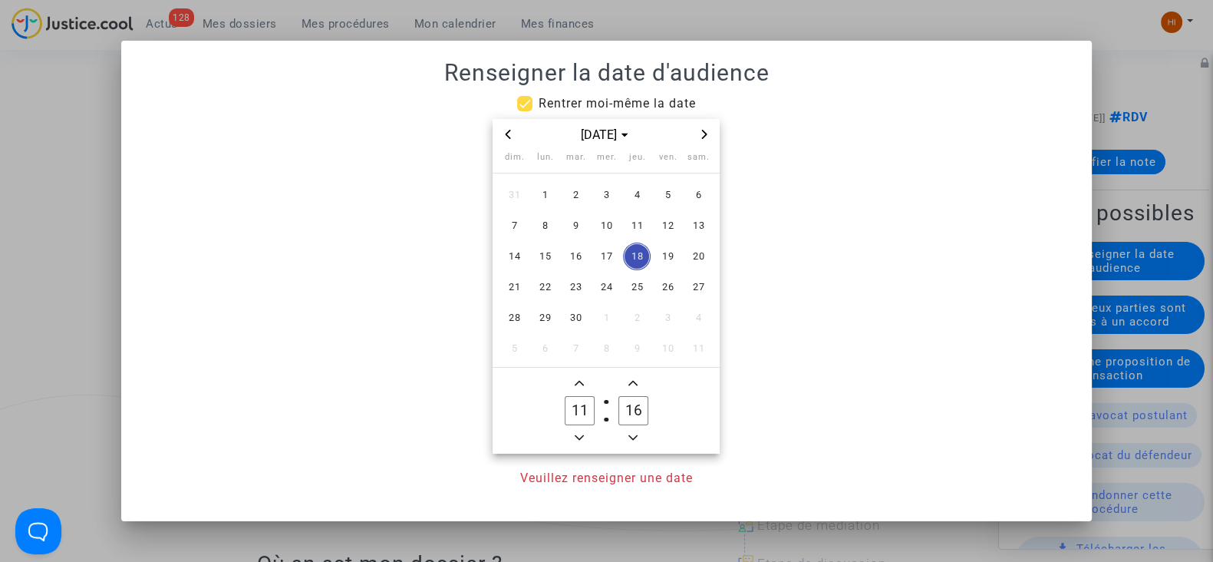
click at [705, 133] on icon "Next month" at bounding box center [704, 134] width 5 height 9
click at [549, 197] on span "1" at bounding box center [545, 195] width 28 height 28
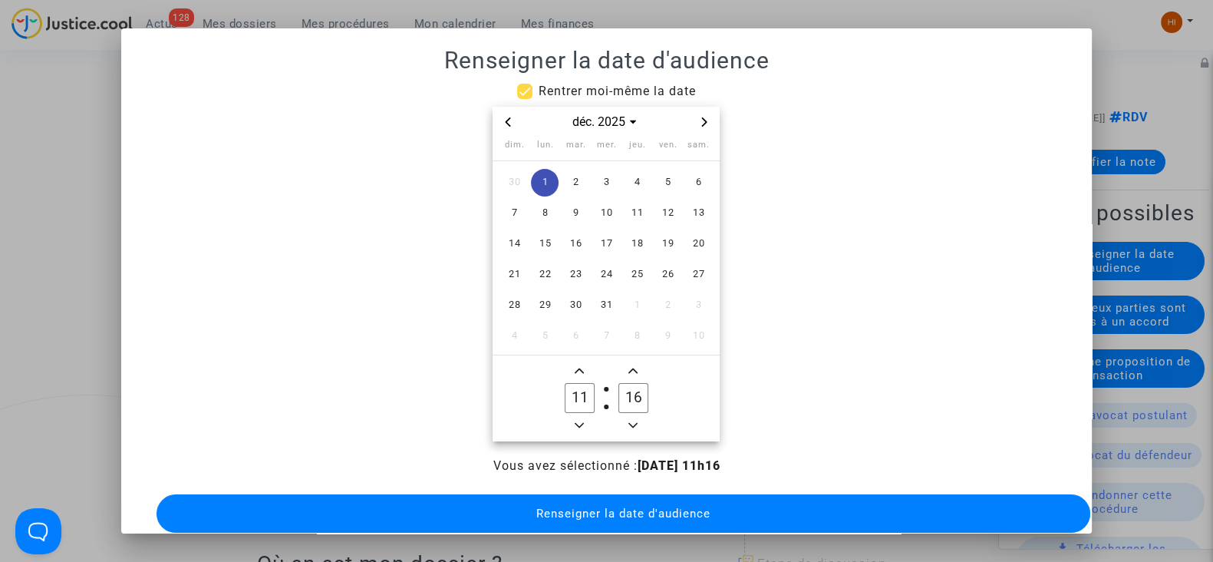
click at [575, 368] on icon "Add a hour" at bounding box center [579, 370] width 9 height 9
type input "13"
click at [629, 366] on icon "Add a minute" at bounding box center [633, 370] width 9 height 9
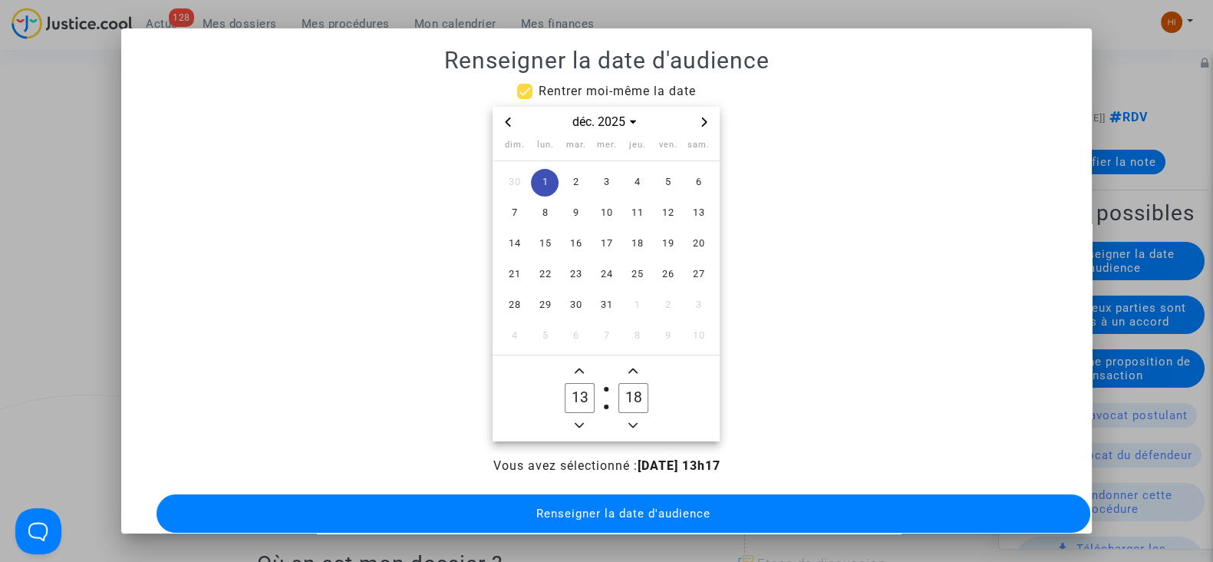
click at [629, 366] on icon "Add a minute" at bounding box center [633, 370] width 9 height 9
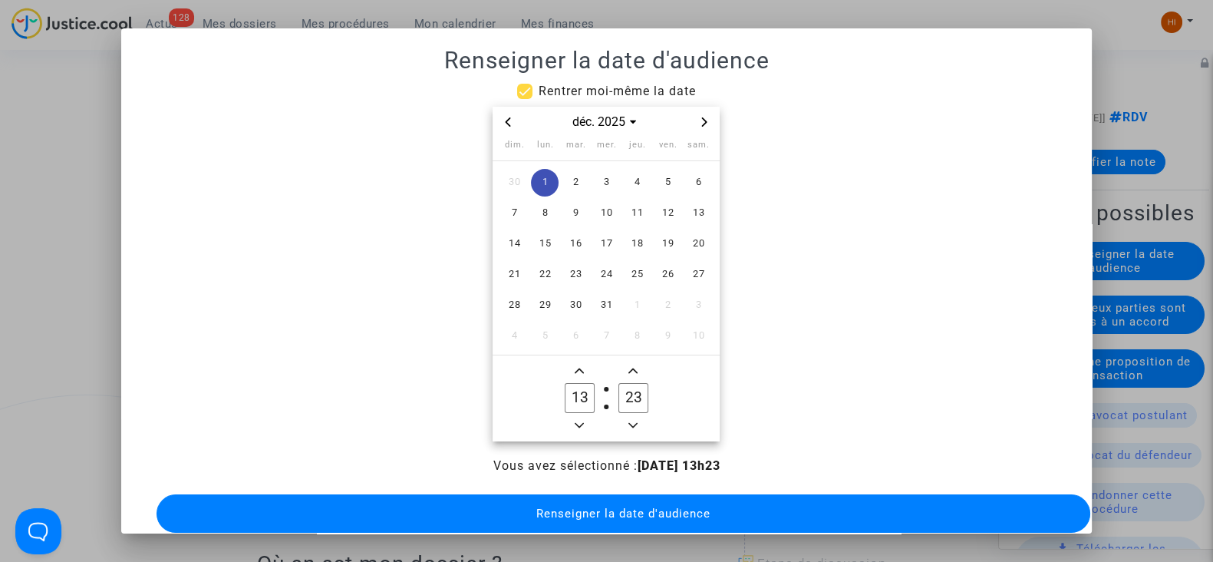
click at [629, 366] on icon "Add a minute" at bounding box center [633, 370] width 9 height 9
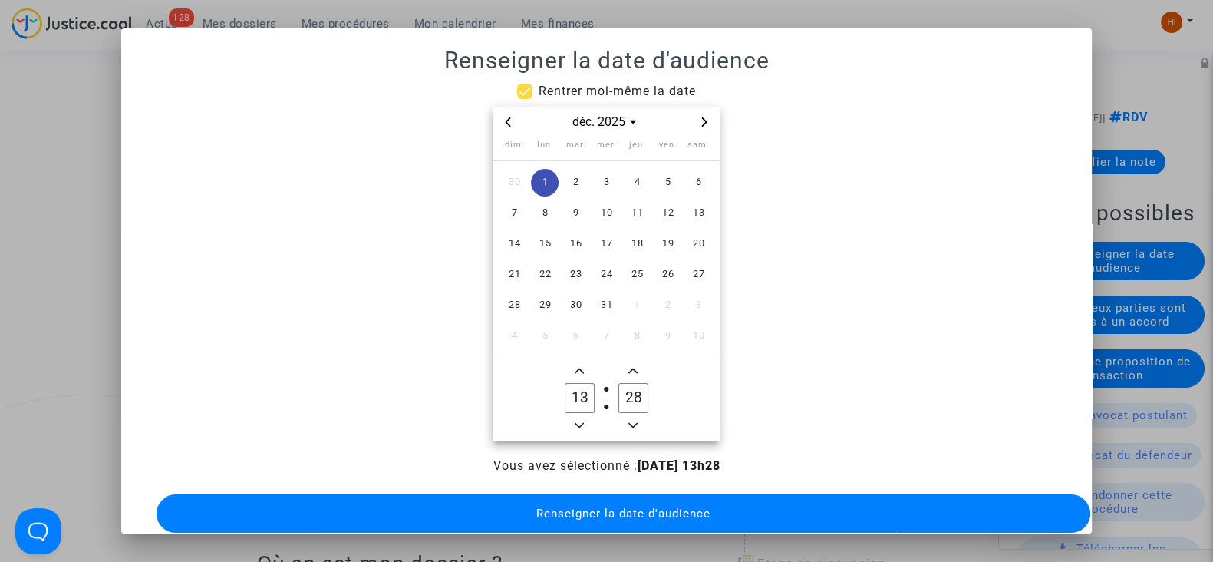
click at [629, 366] on icon "Add a minute" at bounding box center [633, 370] width 9 height 9
type input "30"
click at [445, 511] on button "Renseigner la date d'audience" at bounding box center [624, 513] width 934 height 38
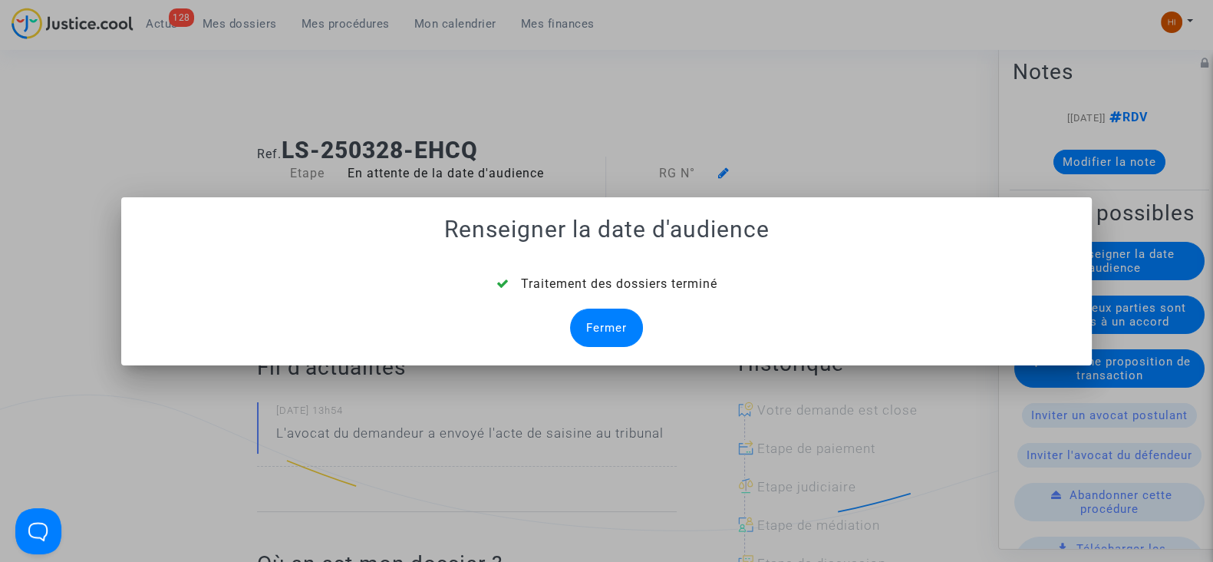
click at [599, 328] on div "Fermer" at bounding box center [606, 328] width 73 height 38
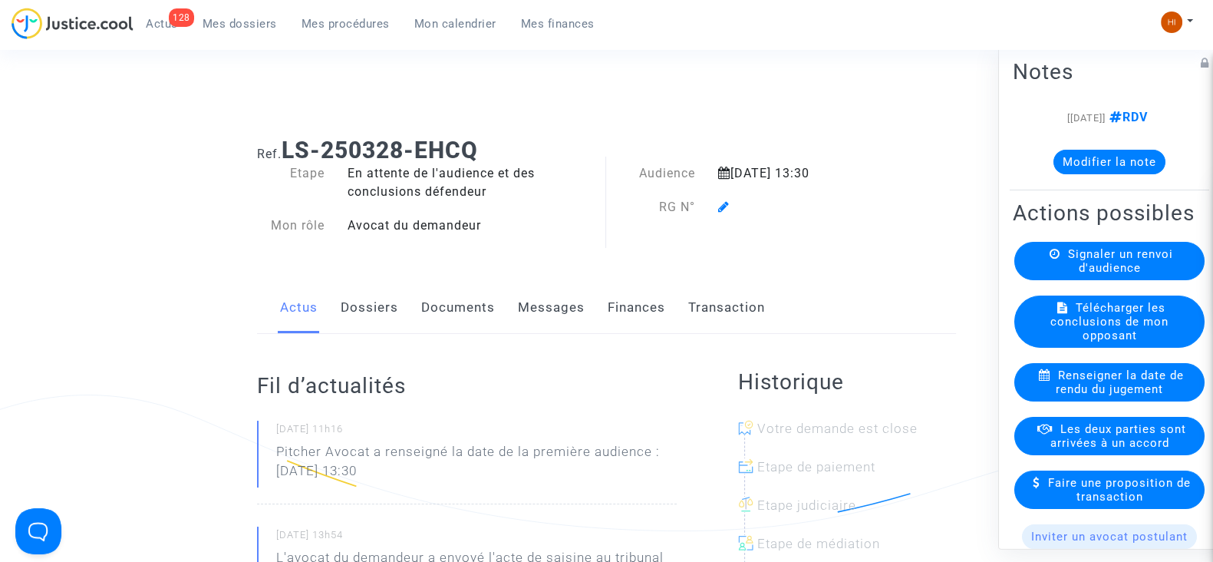
click at [724, 204] on icon at bounding box center [724, 206] width 12 height 12
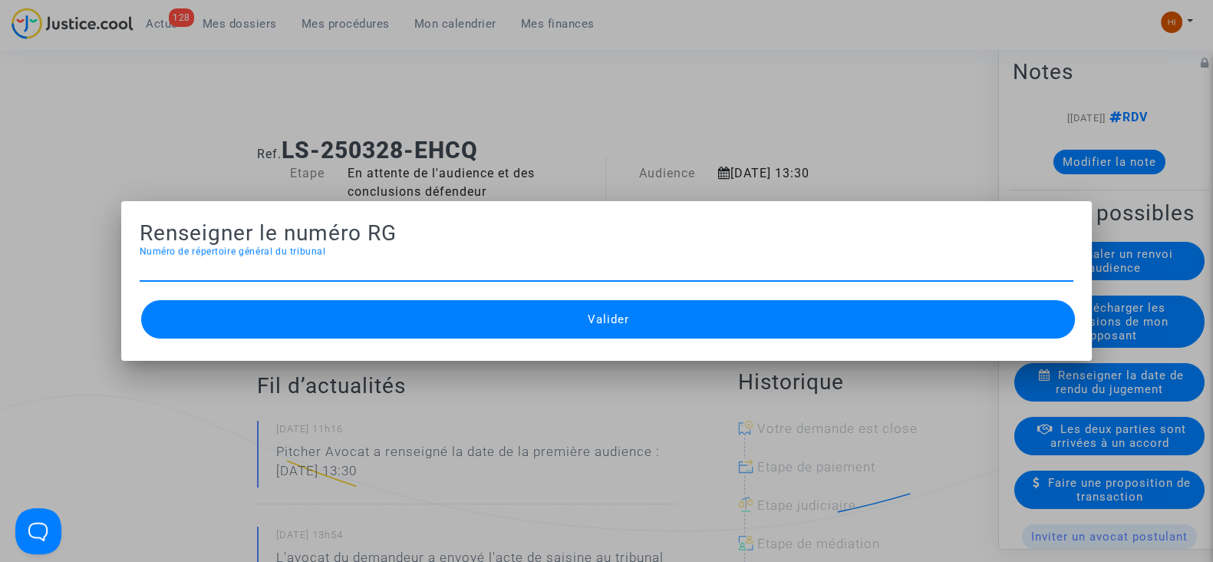
paste input "[PHONE_NUMBER]"
type input "[PHONE_NUMBER]"
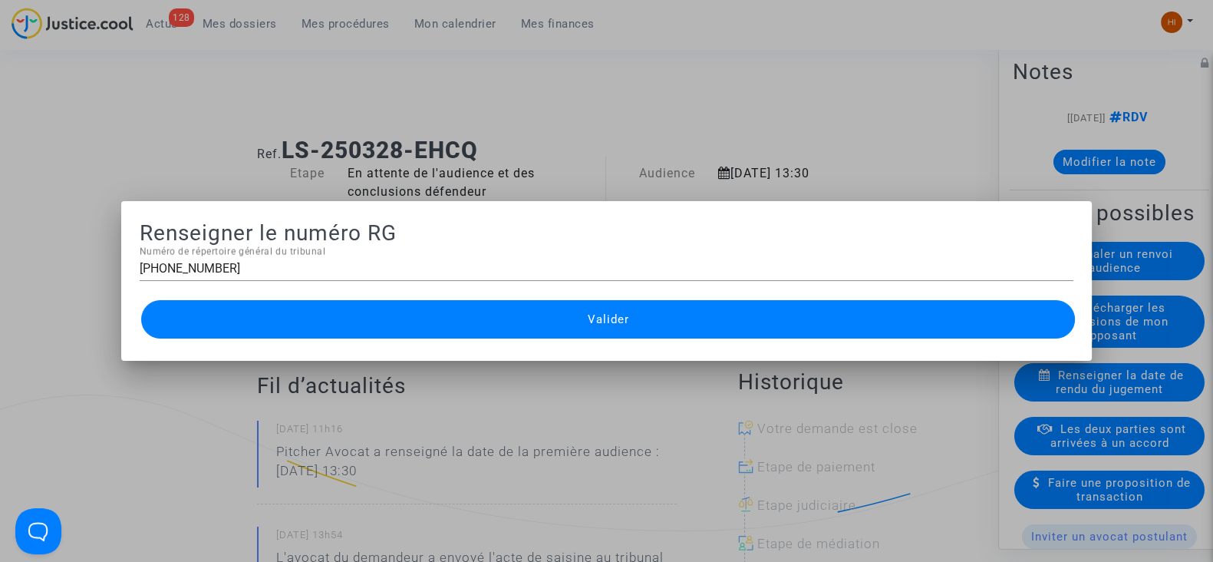
click at [612, 315] on span "Valider" at bounding box center [607, 319] width 41 height 14
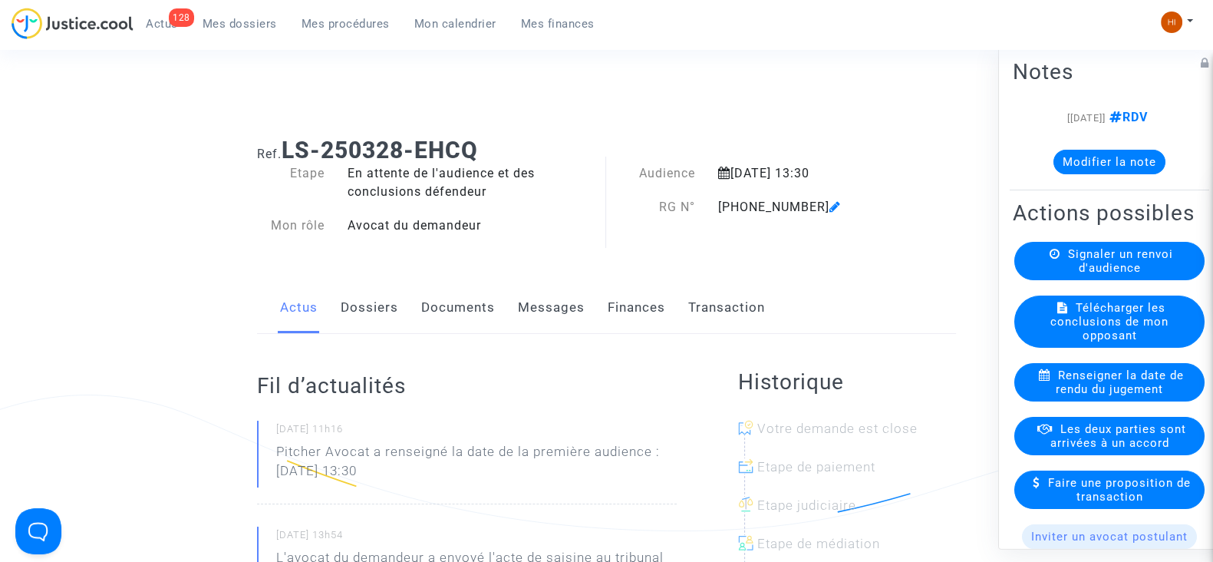
click at [463, 307] on link "Documents" at bounding box center [458, 307] width 74 height 51
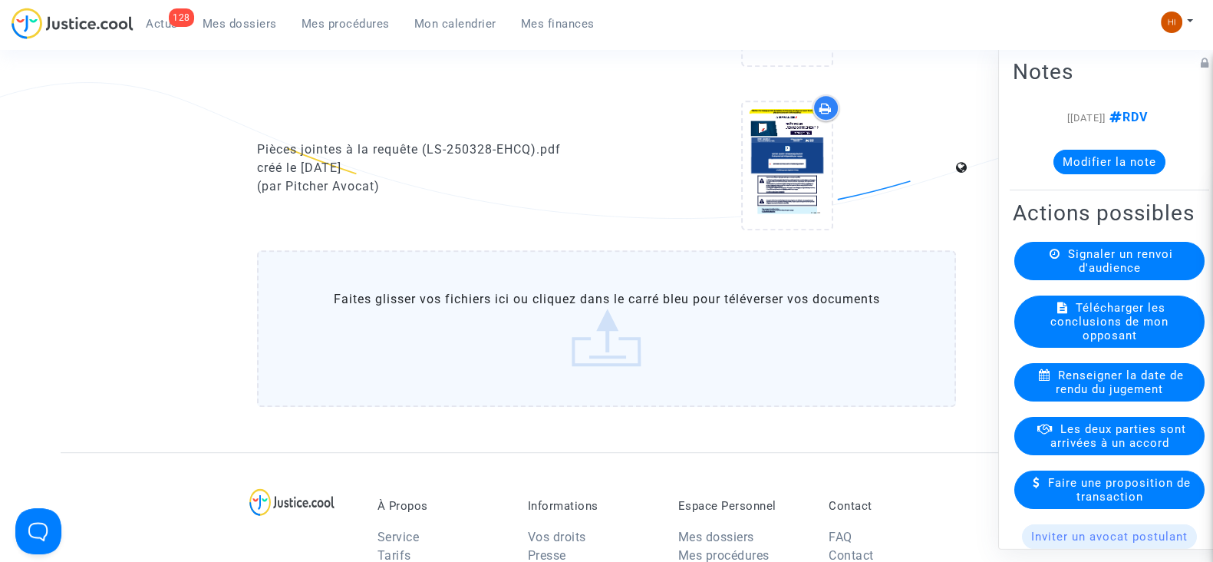
scroll to position [982, 0]
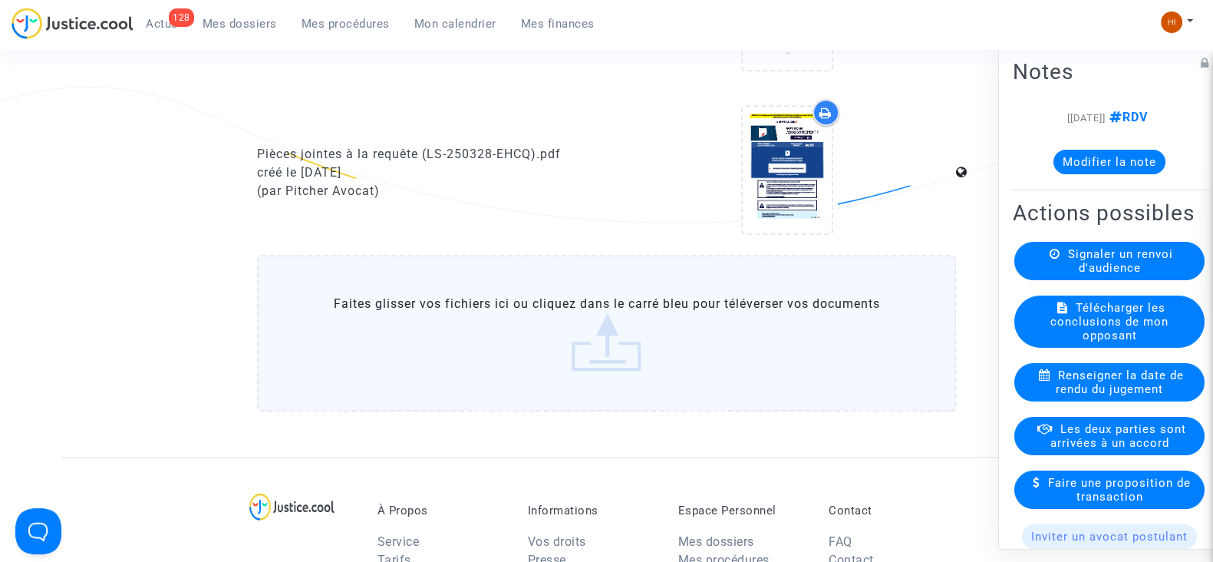
click at [510, 347] on label "Faites glisser vos fichiers ici ou cliquez dans le carré bleu pour téléverser v…" at bounding box center [606, 333] width 699 height 157
click at [0, 0] on input "Faites glisser vos fichiers ici ou cliquez dans le carré bleu pour téléverser v…" at bounding box center [0, 0] width 0 height 0
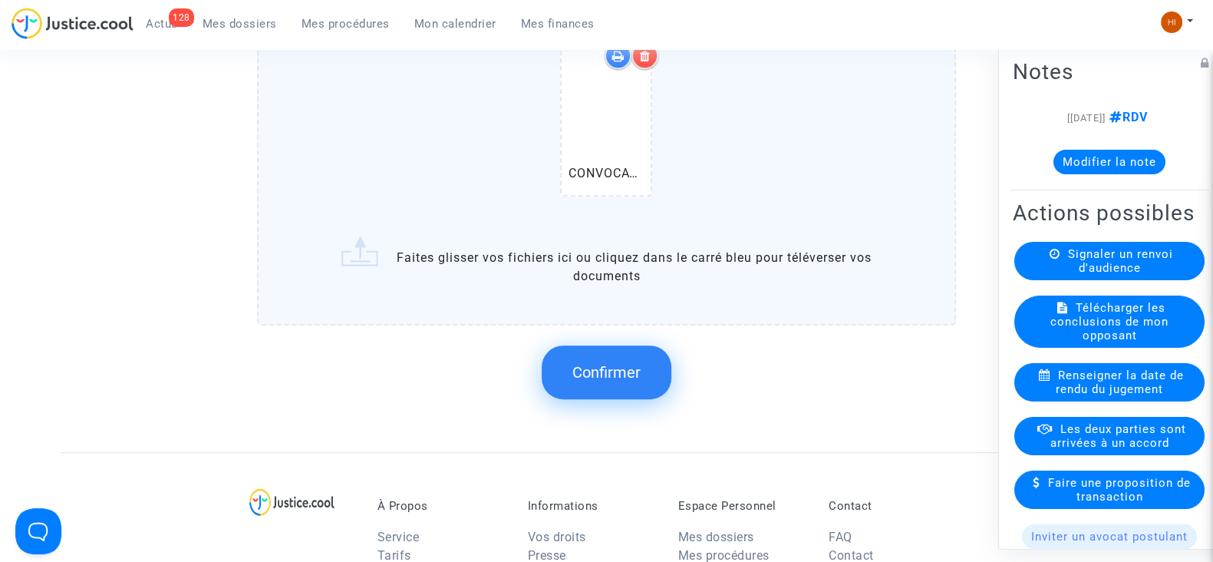
scroll to position [1256, 0]
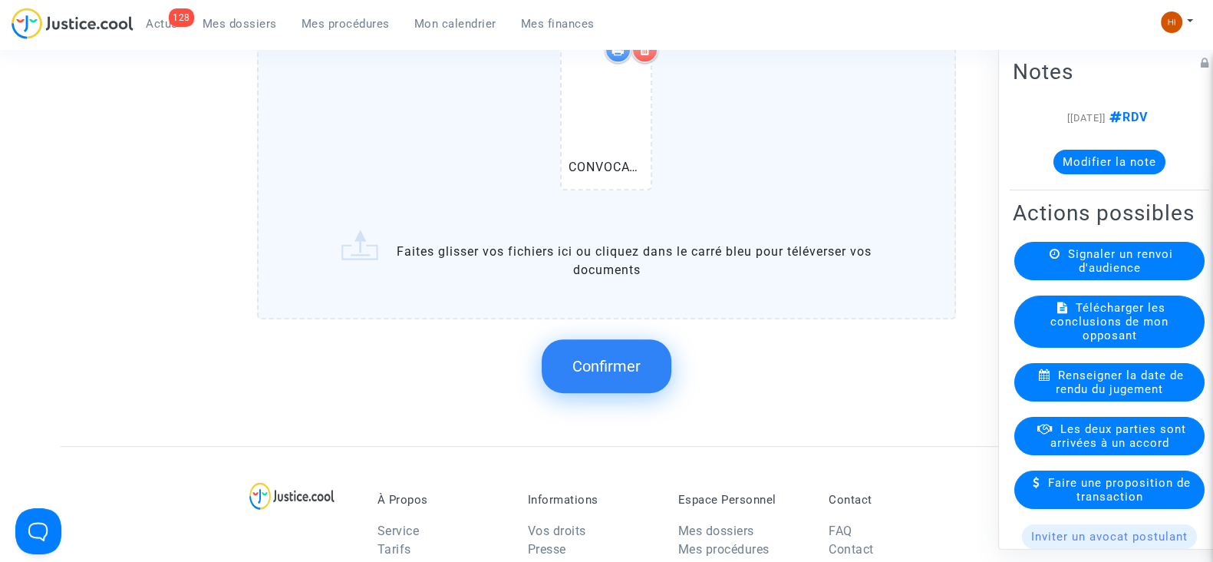
click at [594, 351] on button "Confirmer" at bounding box center [607, 366] width 130 height 54
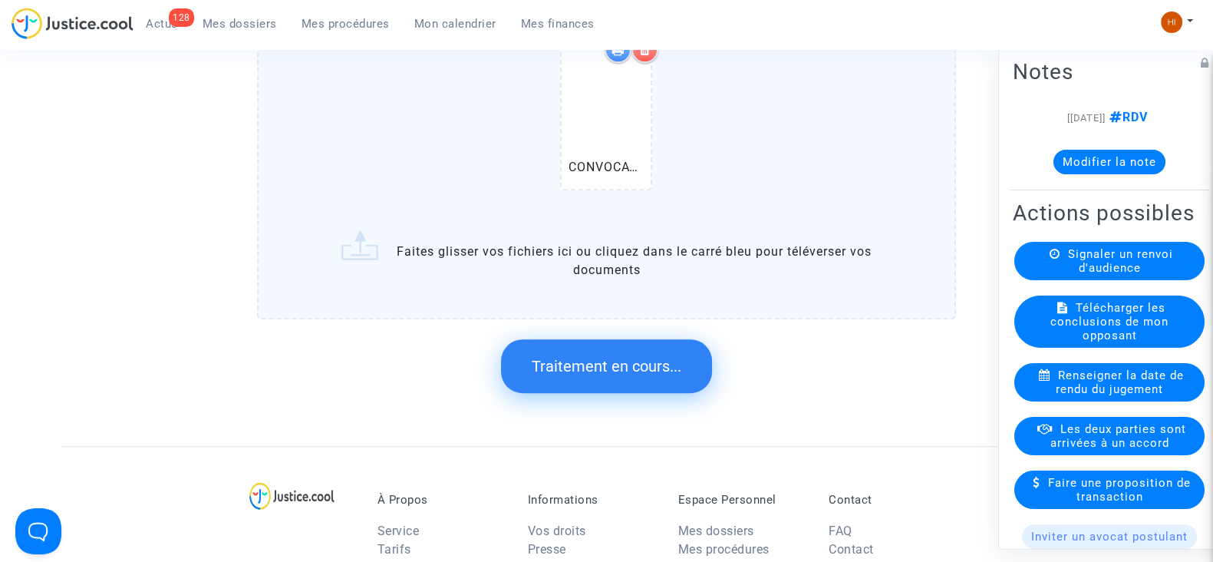
scroll to position [0, 0]
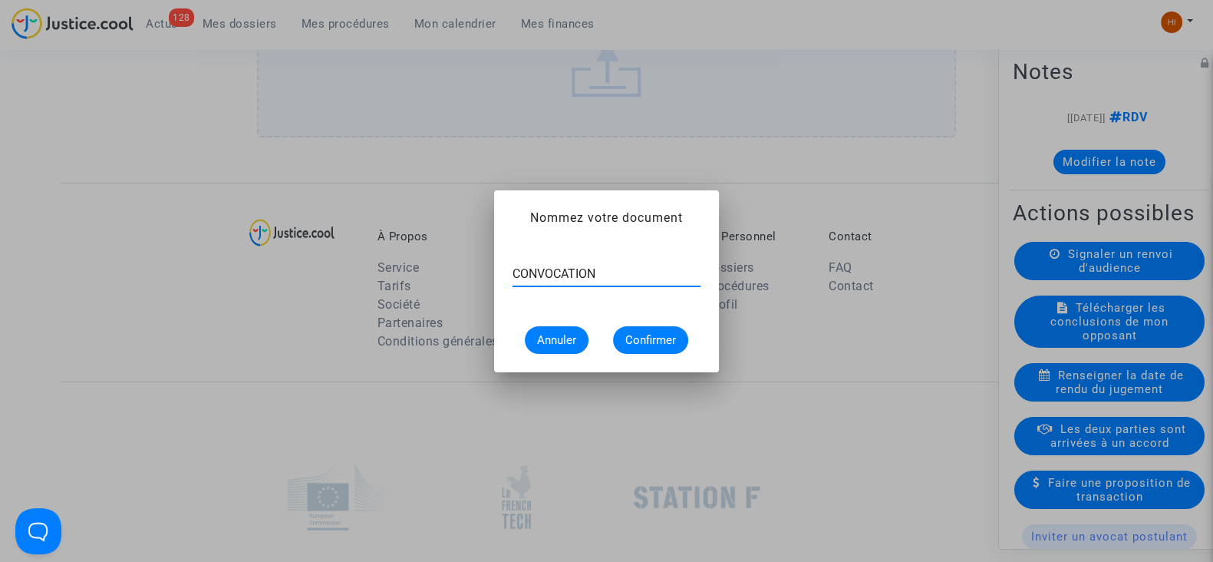
type input "CONVOCATION"
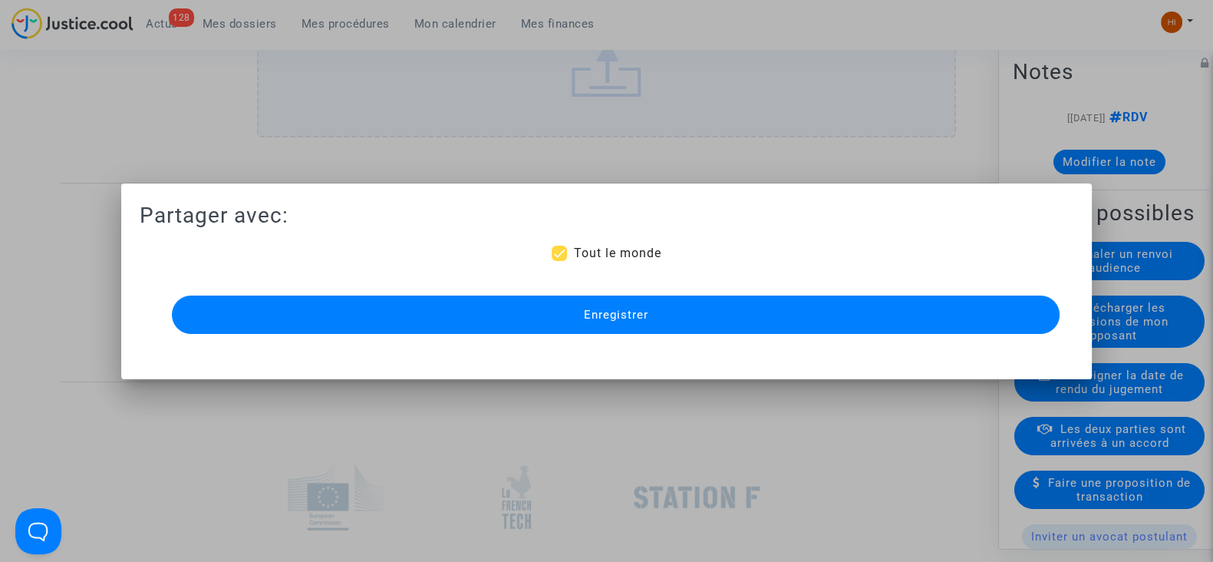
click at [556, 321] on button "Enregistrer" at bounding box center [616, 314] width 888 height 38
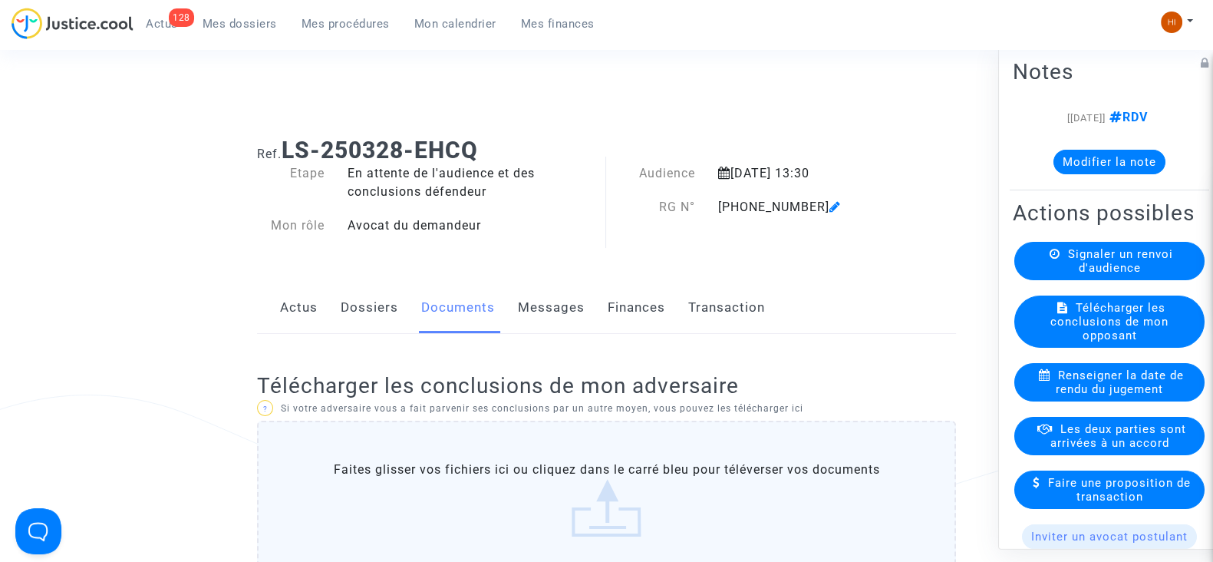
scroll to position [1256, 0]
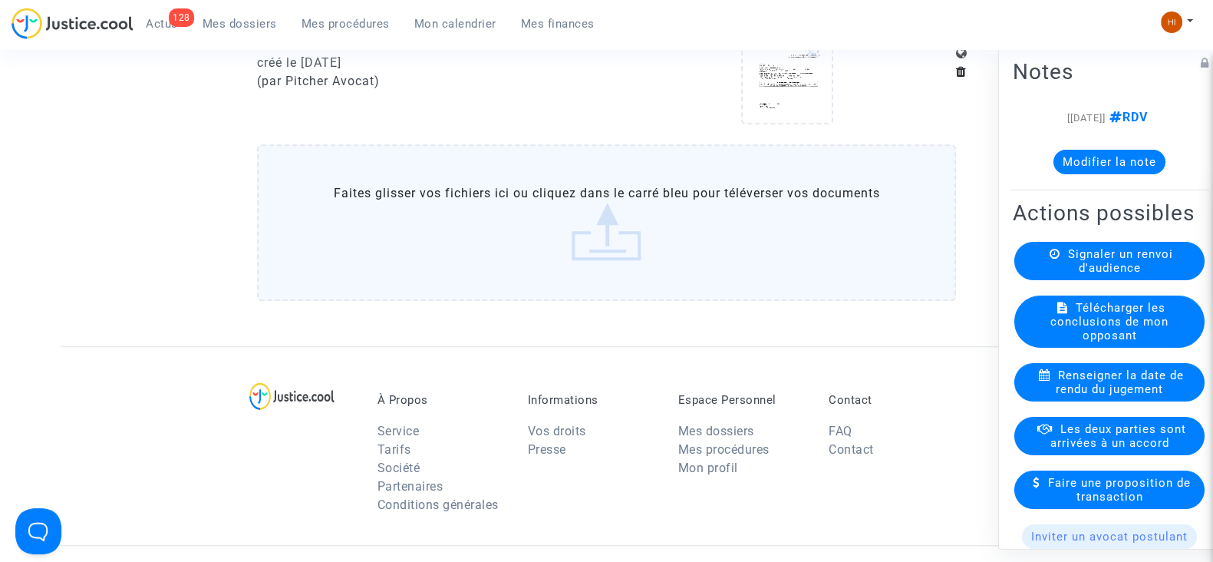
click at [343, 21] on span "Mes procédures" at bounding box center [346, 24] width 88 height 14
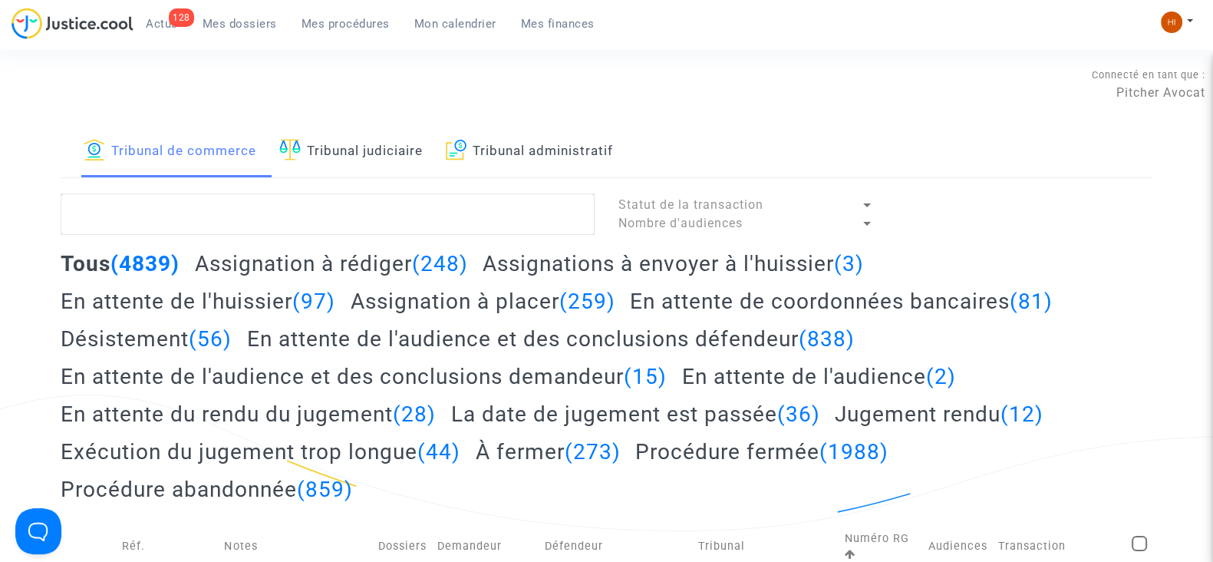
click at [361, 146] on link "Tribunal judiciaire" at bounding box center [351, 151] width 144 height 52
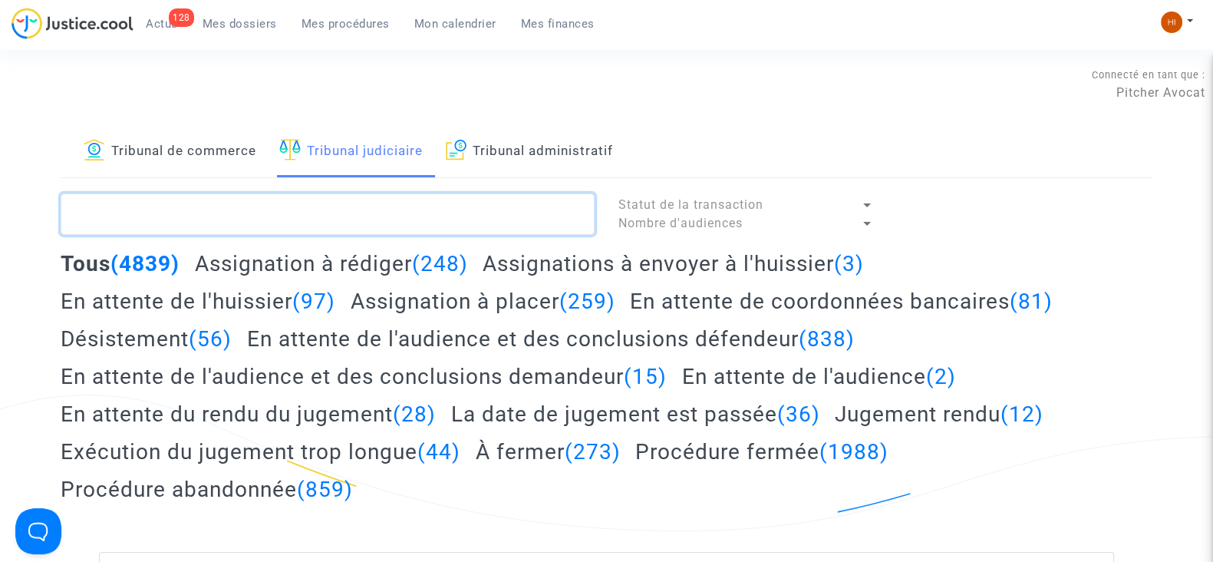
click at [297, 223] on textarea at bounding box center [328, 213] width 534 height 41
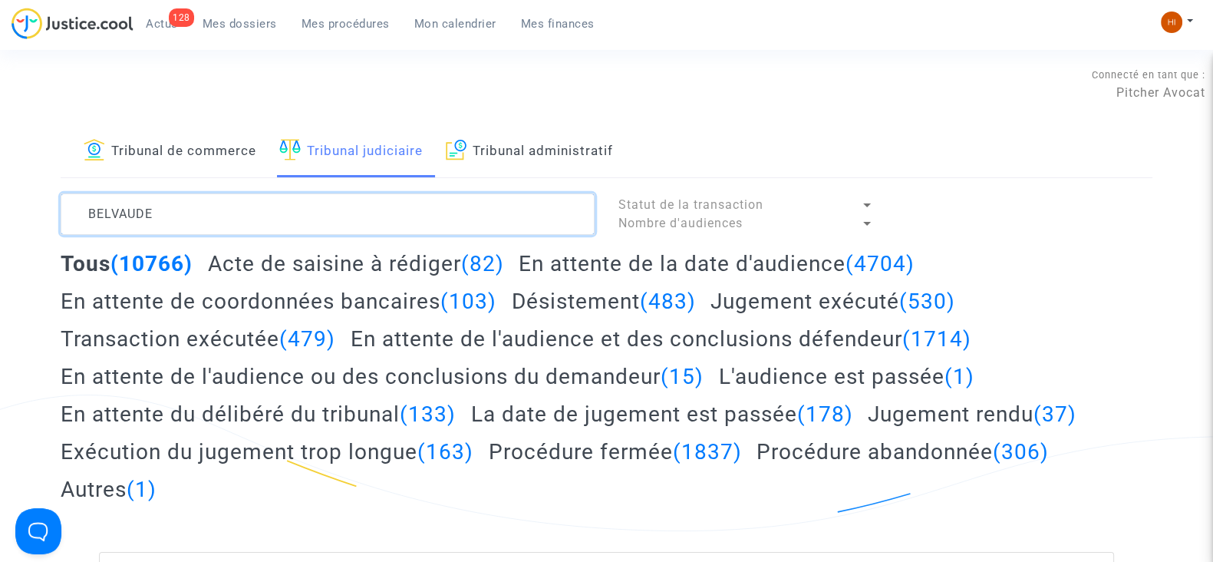
type textarea "BELVAUDE"
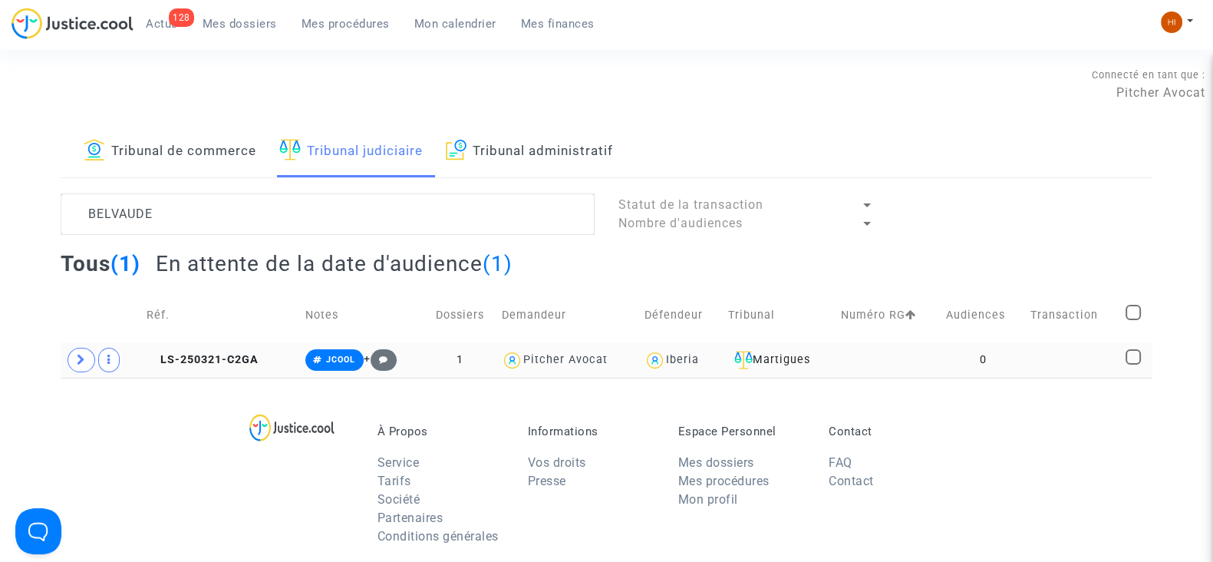
click at [919, 368] on td at bounding box center [888, 359] width 104 height 35
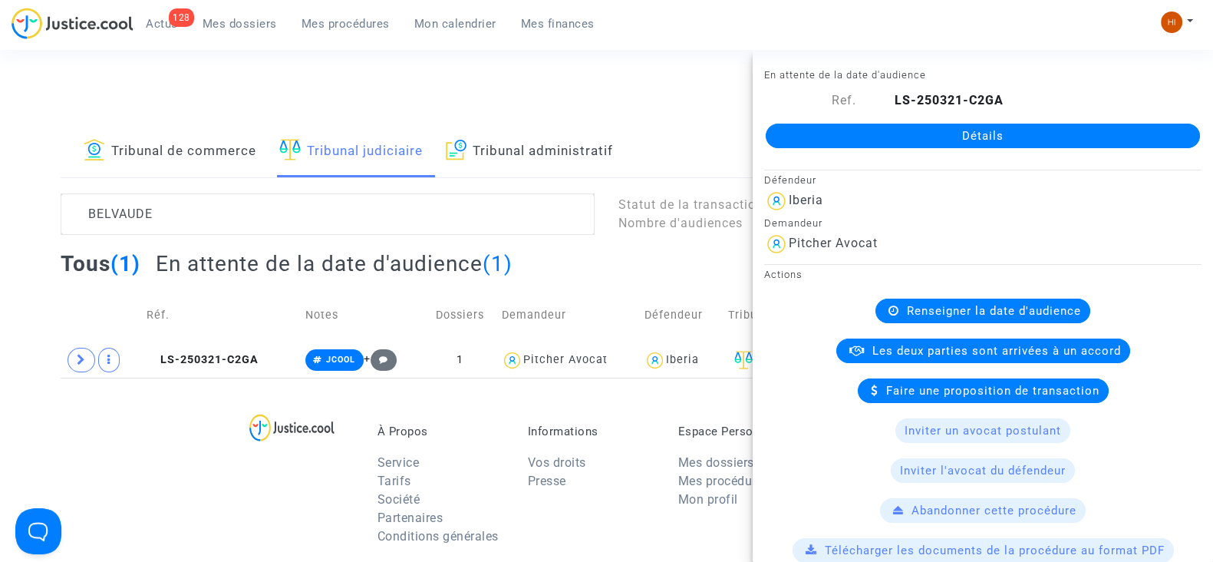
click at [959, 124] on link "Détails" at bounding box center [983, 136] width 434 height 25
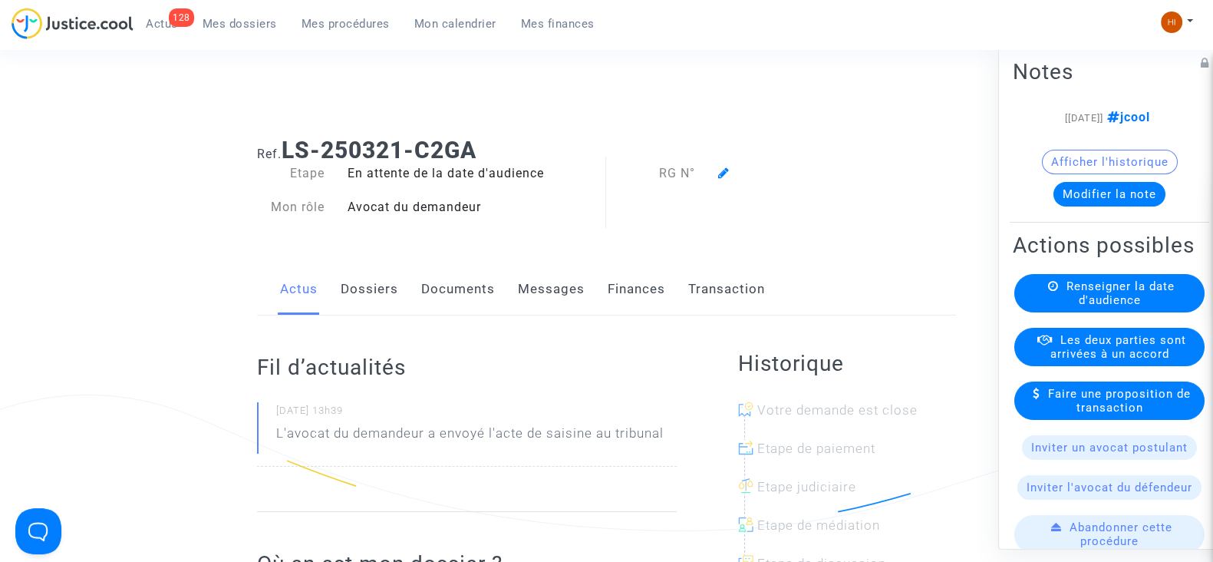
click at [1097, 294] on div "Actions possibles Renseigner la date d'audience Les deux parties sont arrivées …" at bounding box center [1110, 561] width 200 height 664
click at [1096, 307] on span "Renseigner la date d'audience" at bounding box center [1121, 293] width 108 height 28
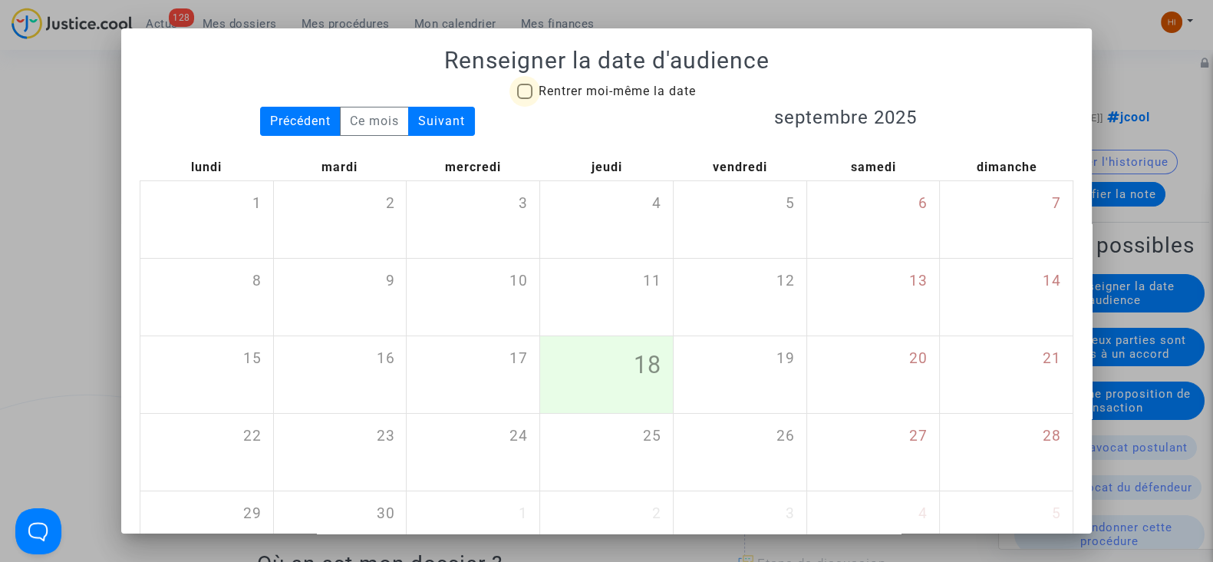
click at [635, 94] on span "Rentrer moi-même la date" at bounding box center [617, 91] width 157 height 15
click at [525, 99] on input "Rentrer moi-même la date" at bounding box center [524, 99] width 1 height 1
checkbox input "true"
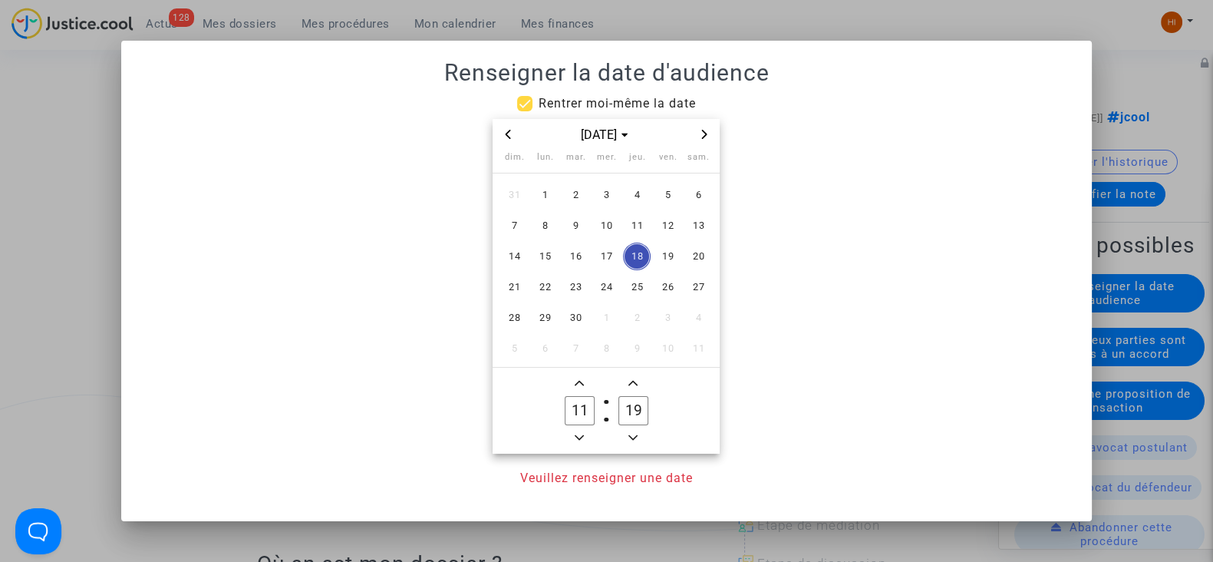
click at [702, 130] on icon "Next month" at bounding box center [704, 134] width 5 height 9
click at [509, 128] on span "Previous month" at bounding box center [508, 134] width 18 height 18
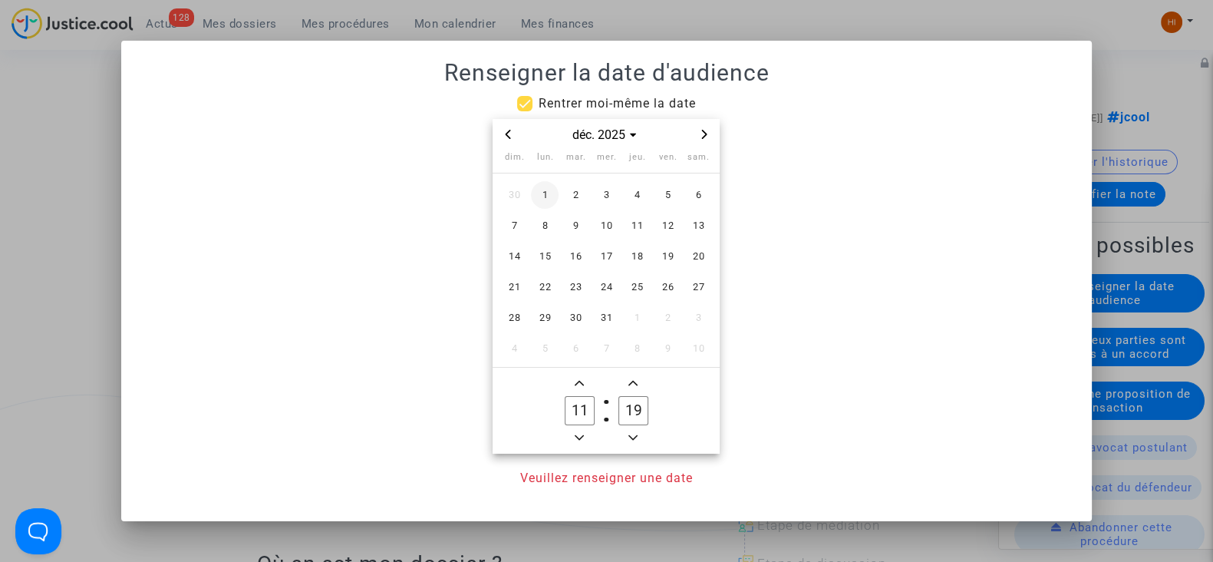
click at [543, 193] on span "1" at bounding box center [545, 195] width 28 height 28
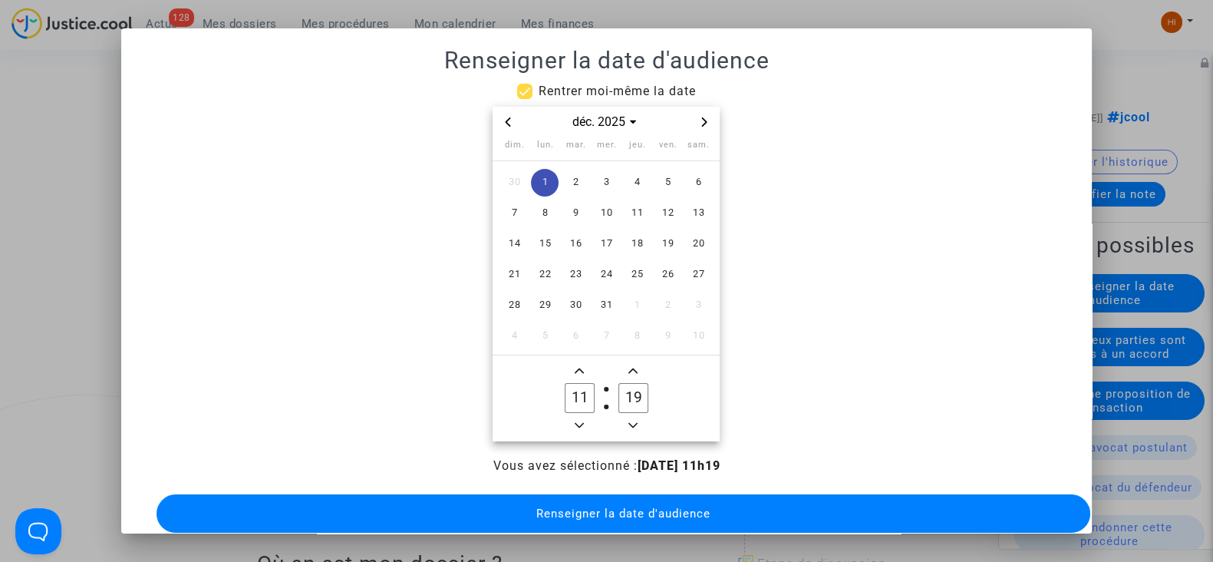
click at [562, 366] on owl-date-time-timer-box "11 Hour" at bounding box center [580, 398] width 54 height 74
click at [575, 367] on icon "Add a hour" at bounding box center [579, 370] width 9 height 9
type input "13"
click at [629, 371] on icon "Add a minute" at bounding box center [633, 370] width 9 height 9
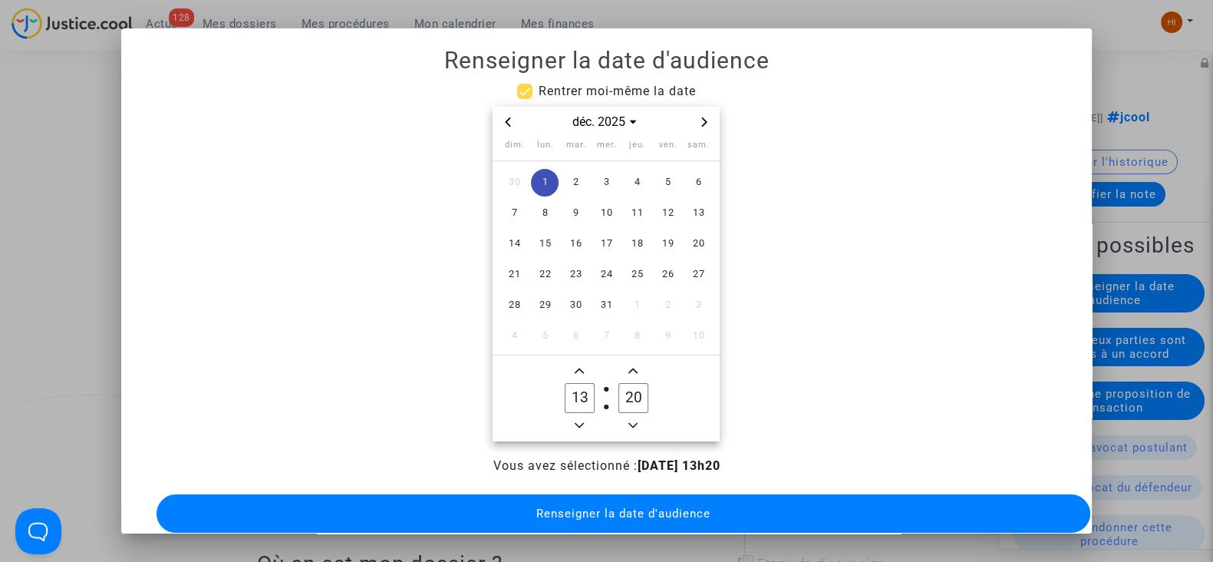
click at [629, 371] on icon "Add a minute" at bounding box center [633, 370] width 9 height 9
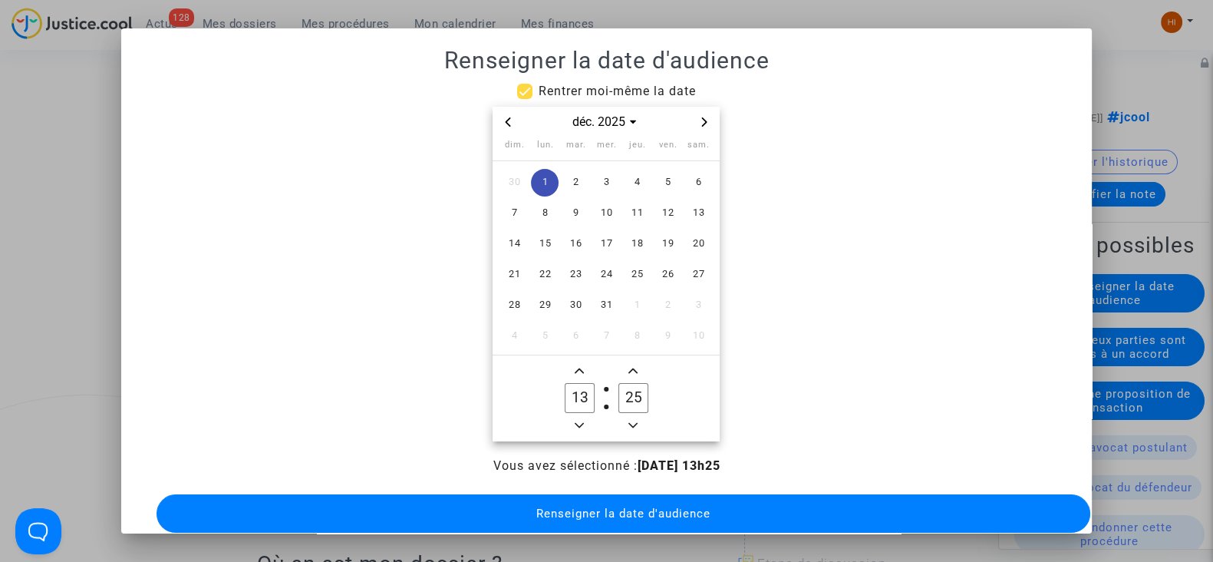
click at [629, 371] on icon "Add a minute" at bounding box center [633, 370] width 9 height 9
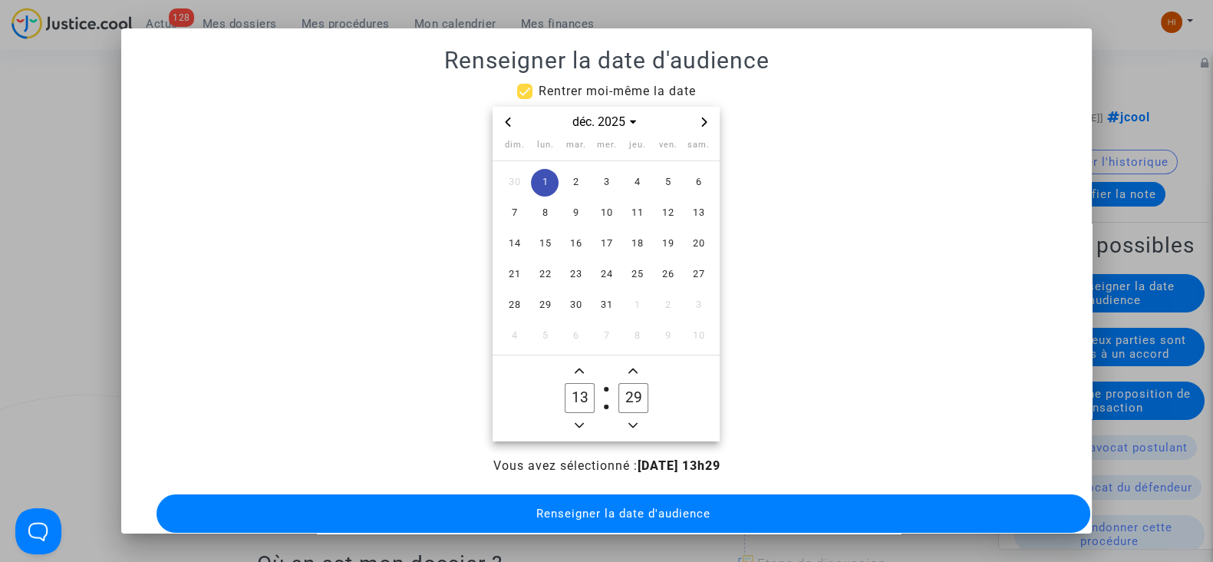
type input "30"
click at [499, 509] on button "Renseigner la date d'audience" at bounding box center [624, 513] width 934 height 38
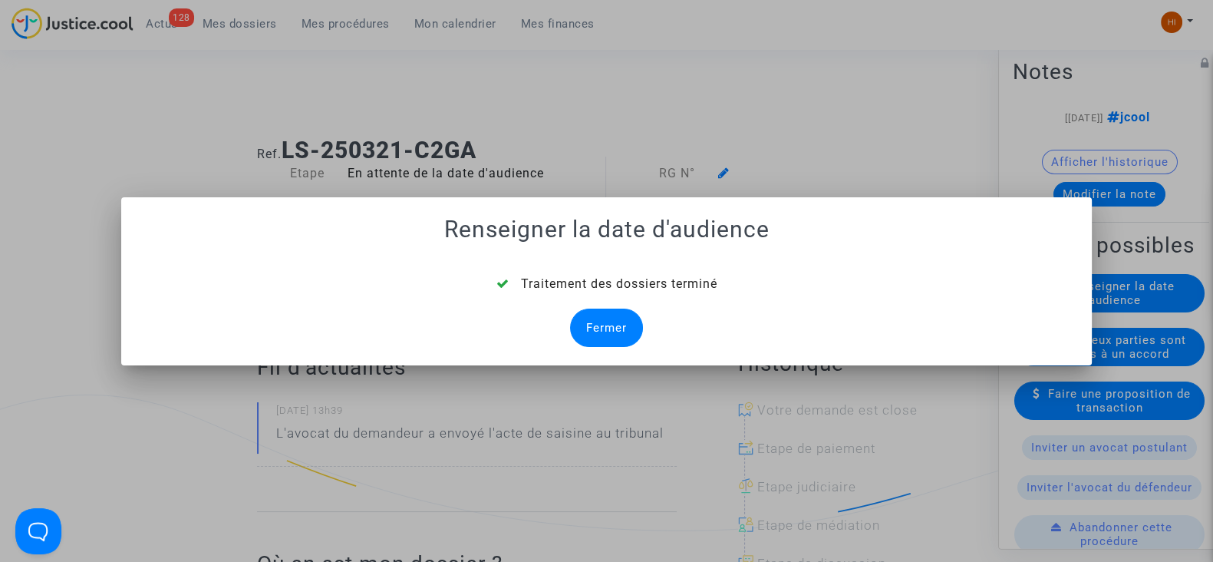
click at [595, 325] on div "Fermer" at bounding box center [606, 328] width 73 height 38
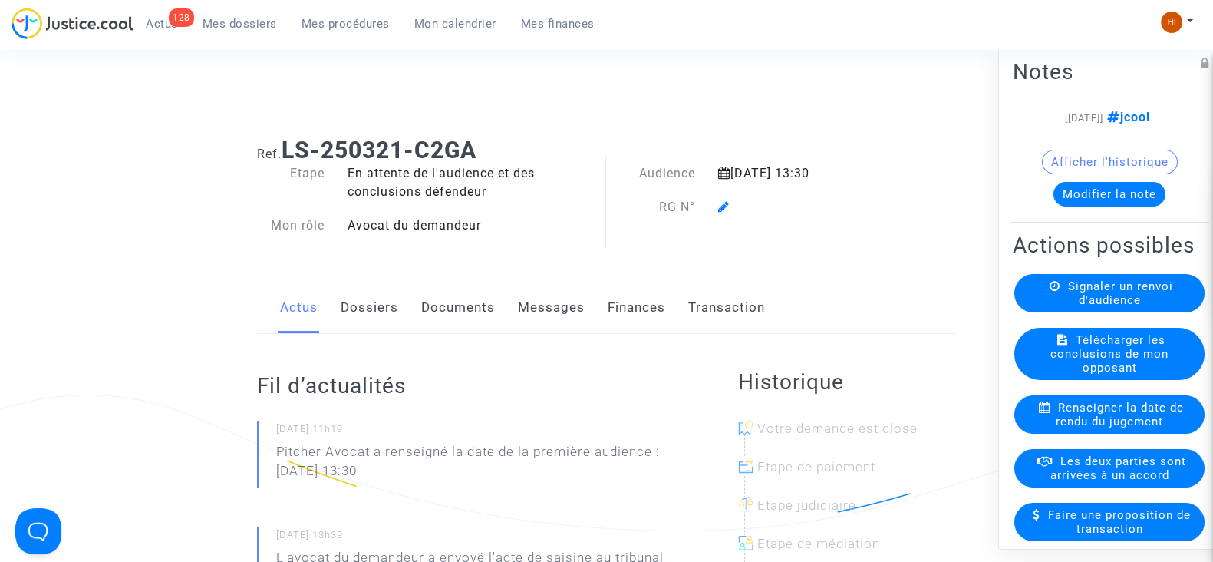
click at [725, 213] on span at bounding box center [724, 162] width 12 height 103
click at [724, 205] on icon at bounding box center [724, 206] width 12 height 12
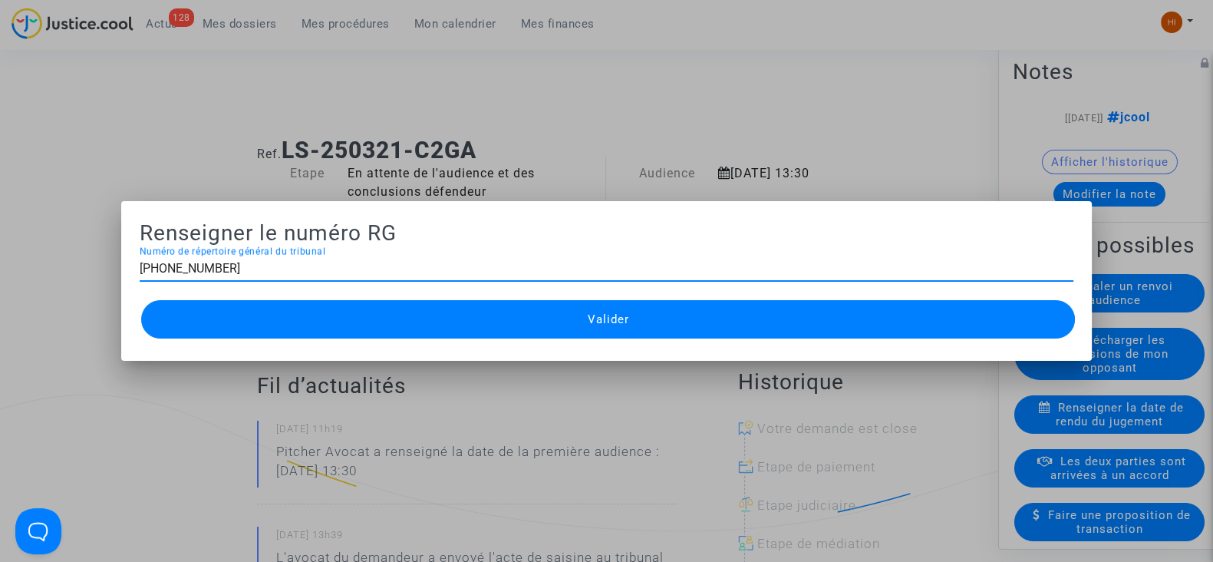
type input "[PHONE_NUMBER]"
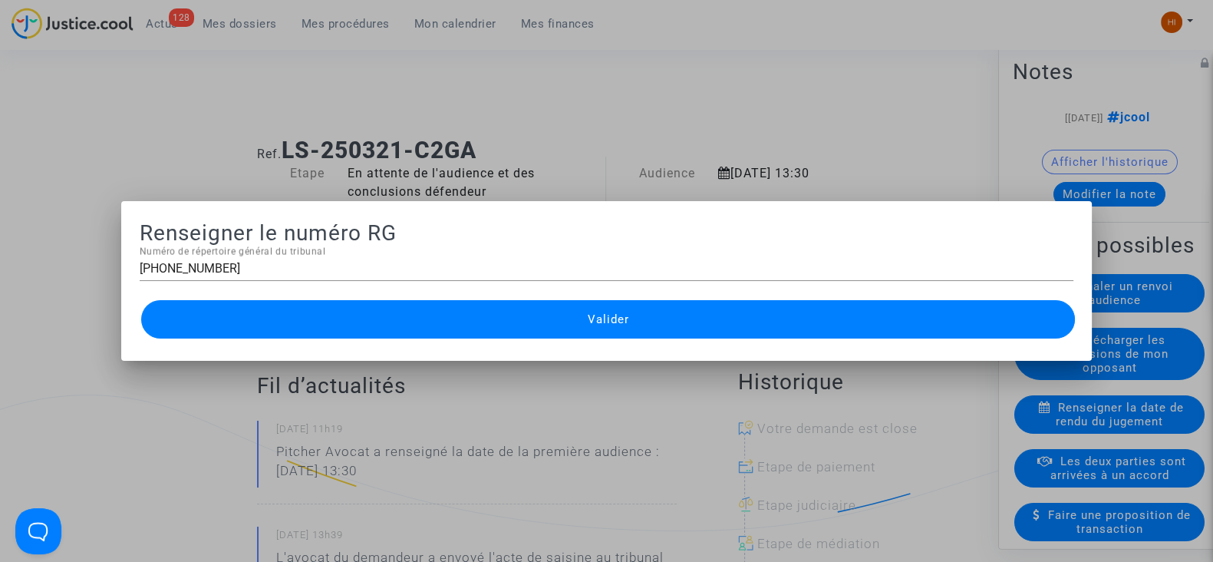
click at [660, 322] on button "Valider" at bounding box center [608, 319] width 934 height 38
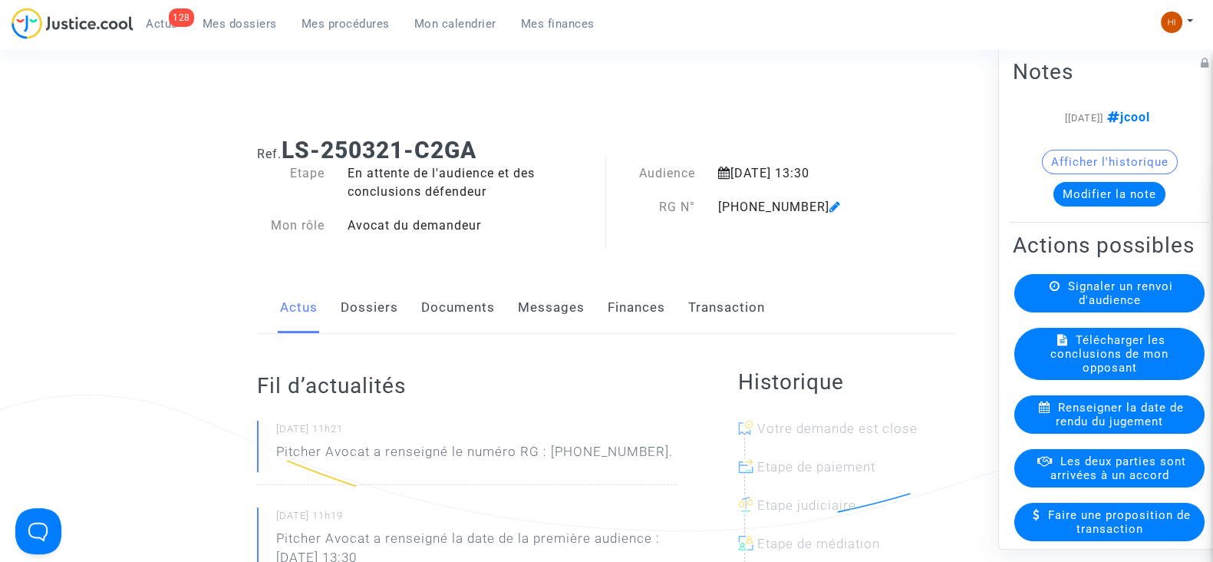
click at [456, 301] on link "Documents" at bounding box center [458, 307] width 74 height 51
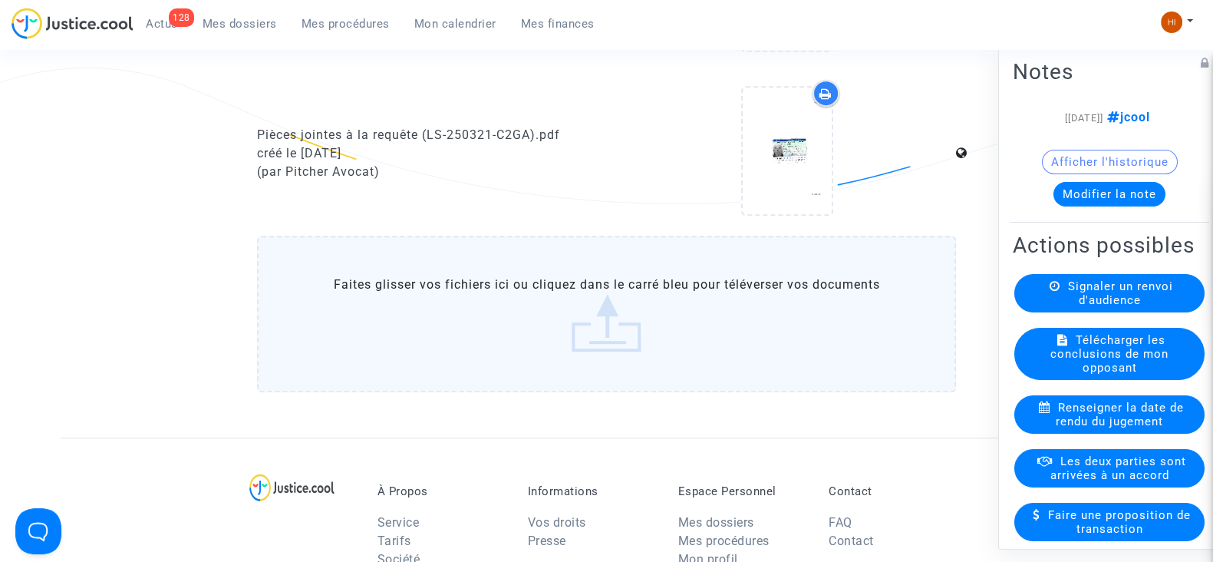
scroll to position [1038, 0]
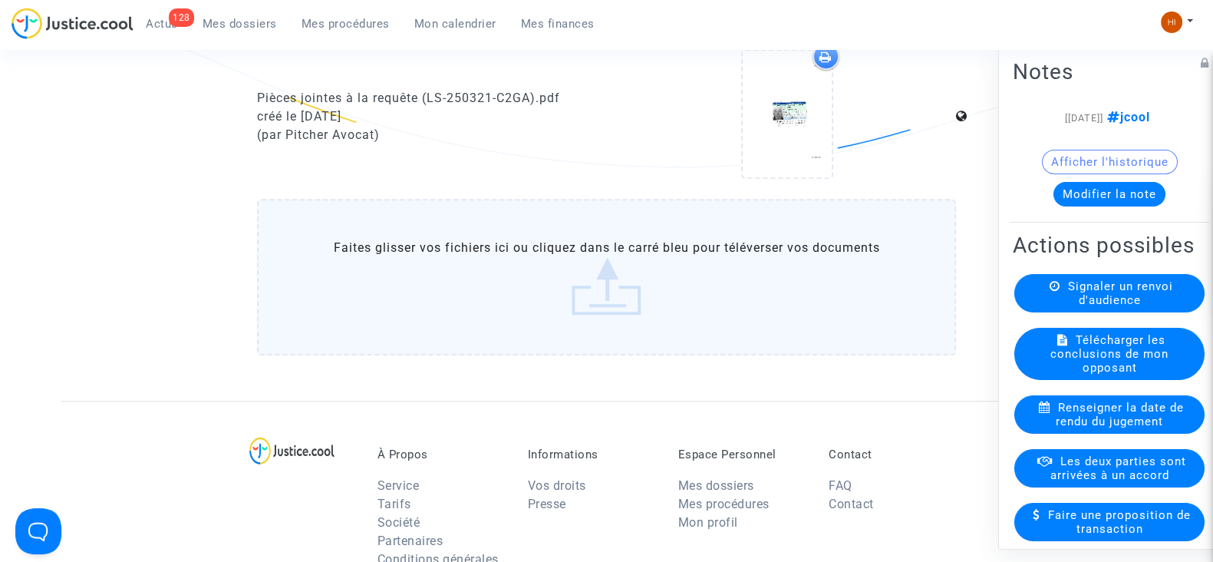
click at [549, 249] on label "Faites glisser vos fichiers ici ou cliquez dans le carré bleu pour téléverser v…" at bounding box center [606, 277] width 699 height 157
click at [0, 0] on input "Faites glisser vos fichiers ici ou cliquez dans le carré bleu pour téléverser v…" at bounding box center [0, 0] width 0 height 0
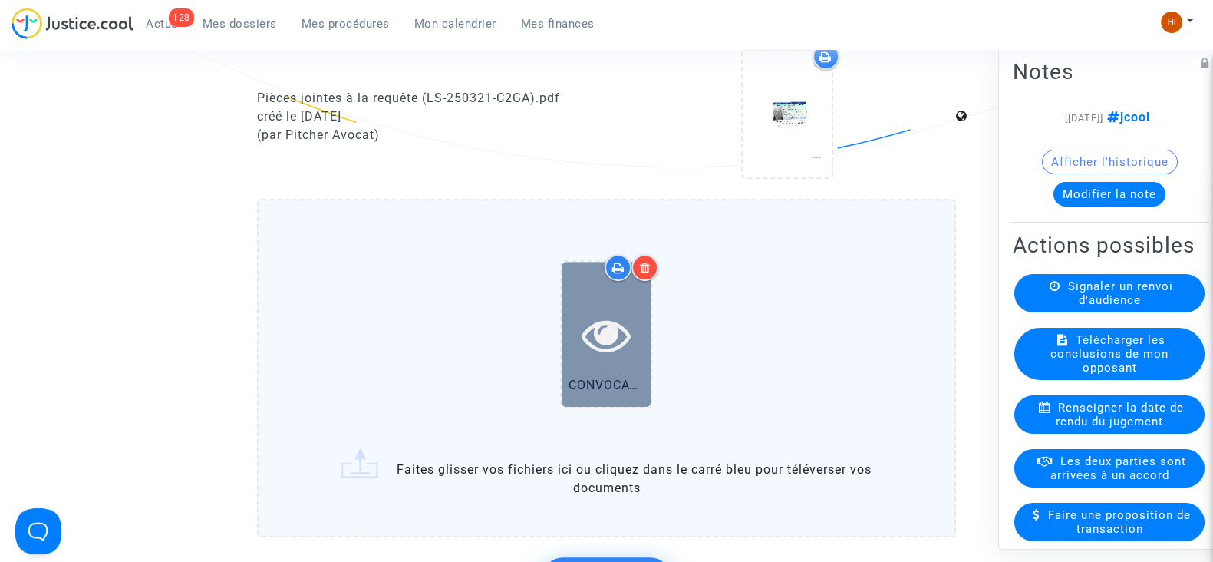
click at [612, 335] on icon at bounding box center [607, 334] width 50 height 49
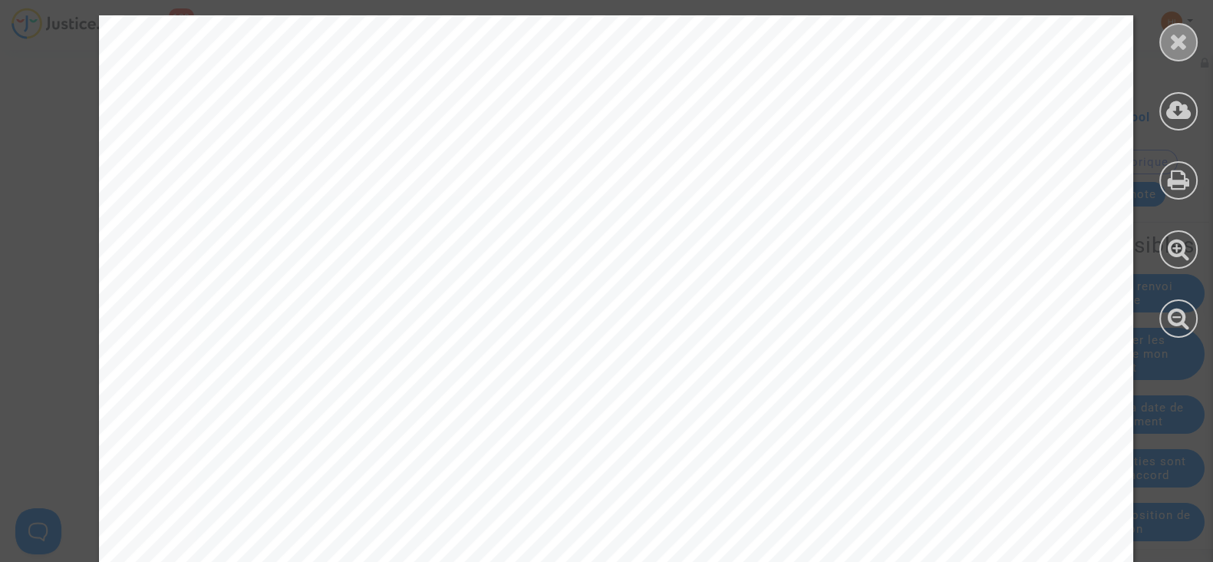
click at [1170, 37] on icon at bounding box center [1179, 41] width 19 height 23
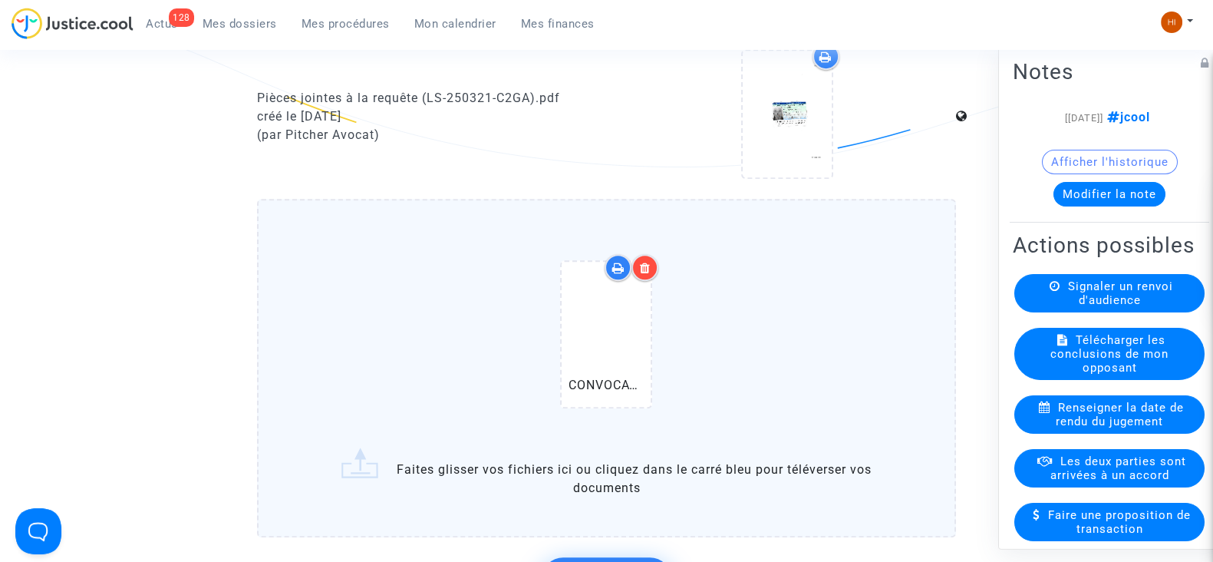
click at [641, 262] on icon at bounding box center [645, 268] width 11 height 12
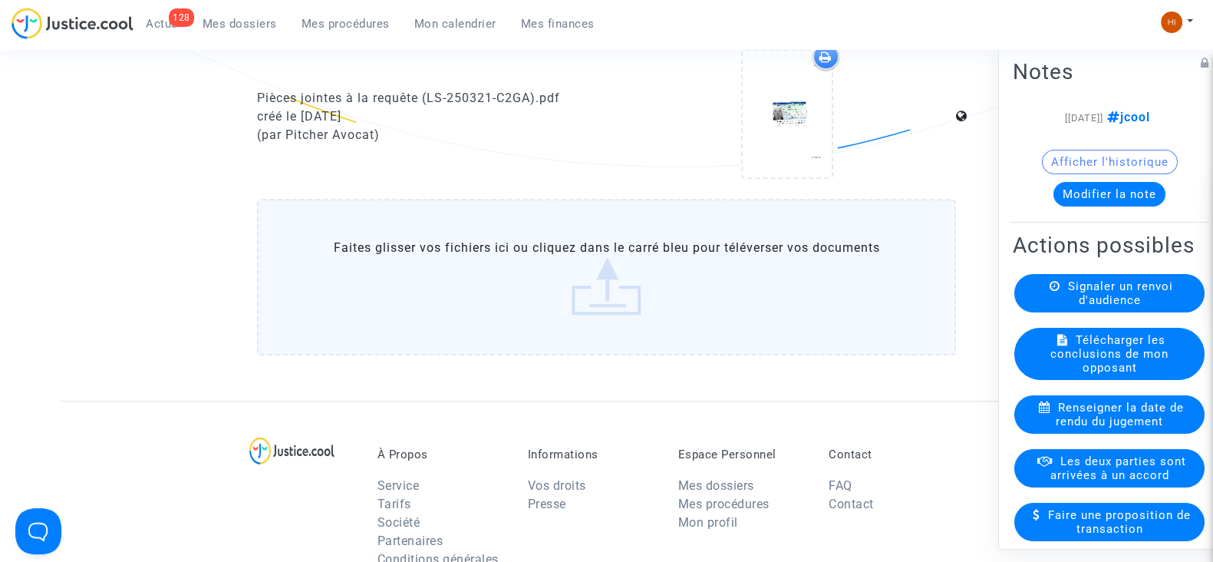
click at [641, 262] on label "Faites glisser vos fichiers ici ou cliquez dans le carré bleu pour téléverser v…" at bounding box center [606, 277] width 699 height 157
click at [0, 0] on input "Faites glisser vos fichiers ici ou cliquez dans le carré bleu pour téléverser v…" at bounding box center [0, 0] width 0 height 0
click at [460, 265] on label "Faites glisser vos fichiers ici ou cliquez dans le carré bleu pour téléverser v…" at bounding box center [606, 277] width 699 height 157
click at [0, 0] on input "Faites glisser vos fichiers ici ou cliquez dans le carré bleu pour téléverser v…" at bounding box center [0, 0] width 0 height 0
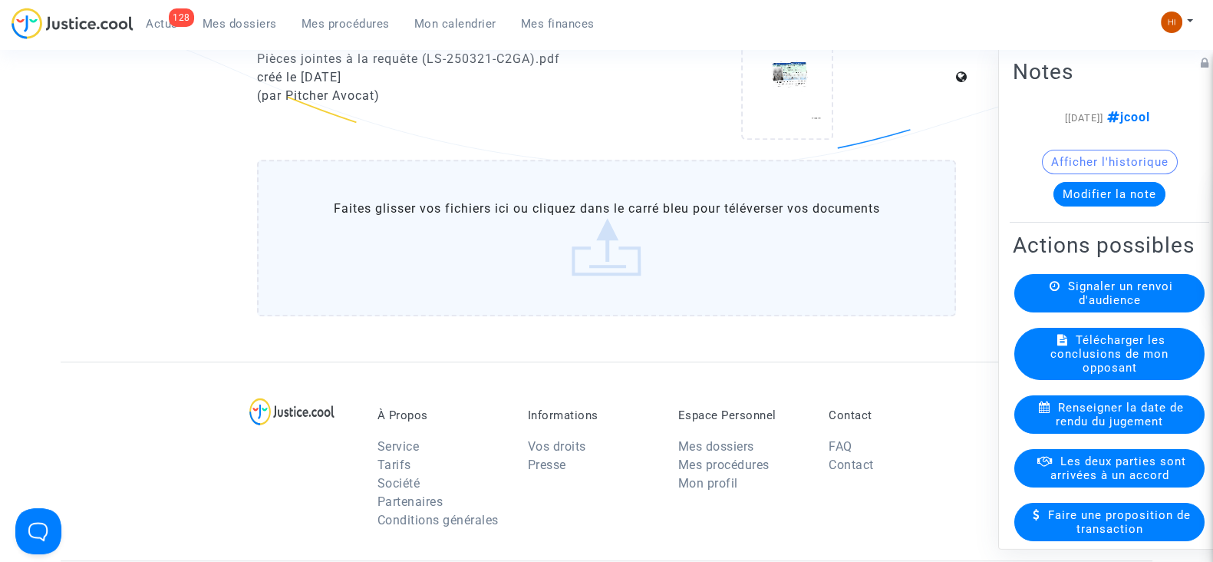
click at [374, 258] on label "Faites glisser vos fichiers ici ou cliquez dans le carré bleu pour téléverser v…" at bounding box center [606, 238] width 699 height 157
click at [0, 0] on input "Faites glisser vos fichiers ici ou cliquez dans le carré bleu pour téléverser v…" at bounding box center [0, 0] width 0 height 0
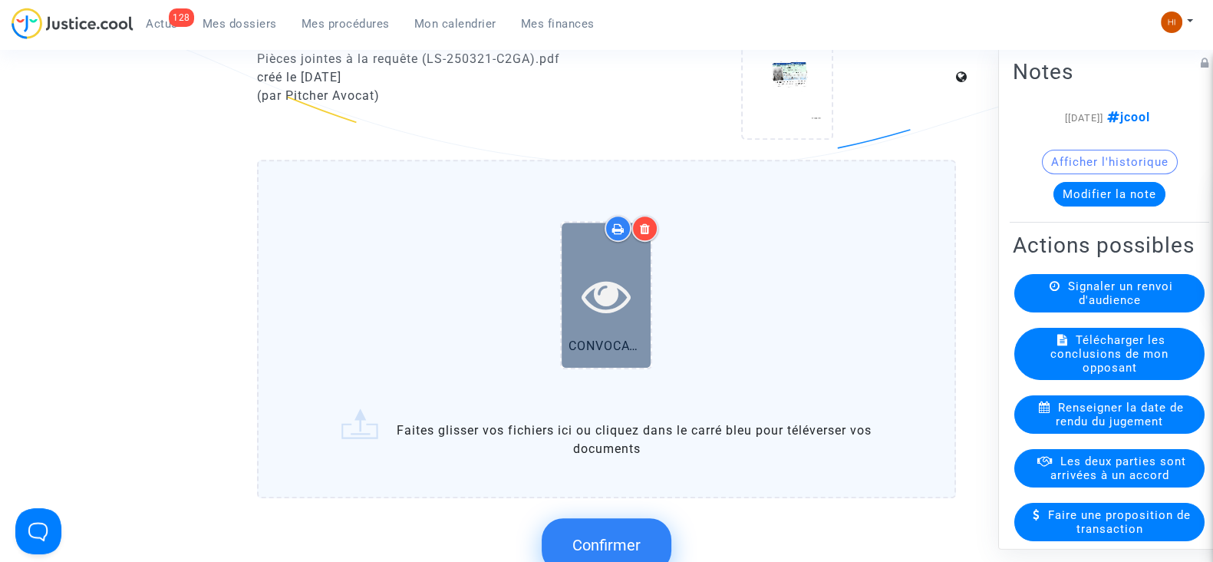
click at [618, 320] on icon at bounding box center [607, 295] width 50 height 49
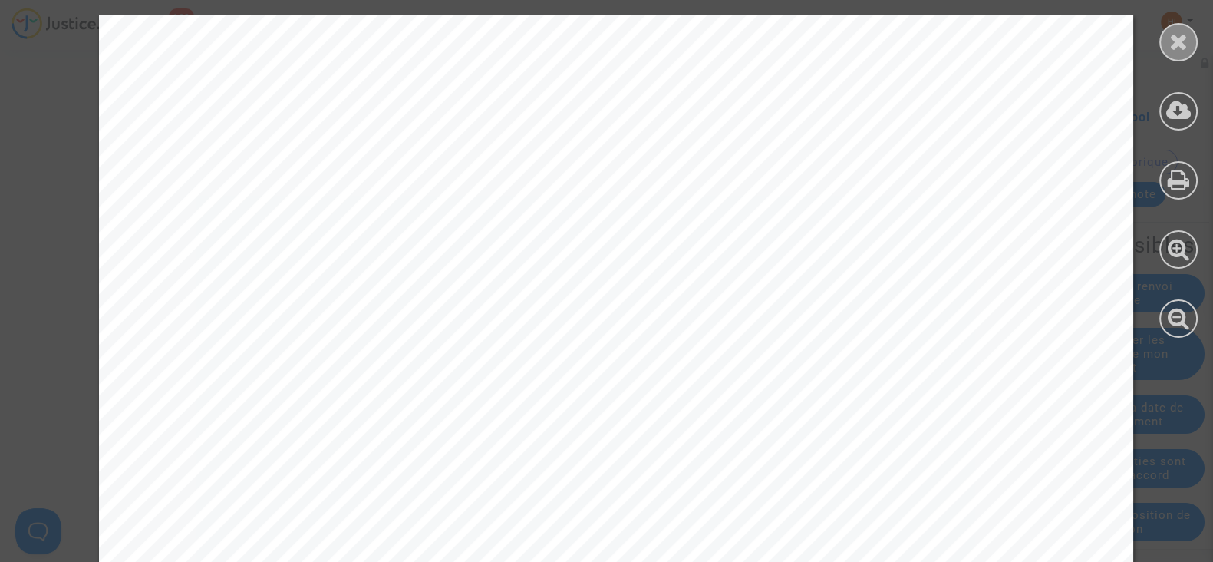
click at [1175, 51] on icon at bounding box center [1179, 41] width 19 height 23
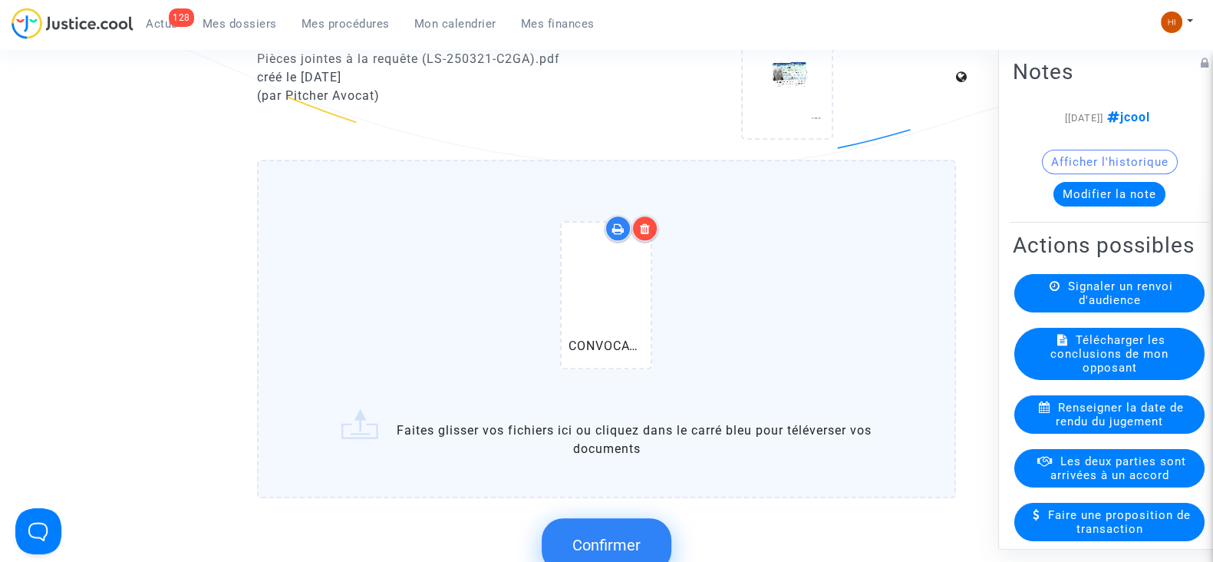
click at [583, 556] on button "Confirmer" at bounding box center [607, 545] width 130 height 54
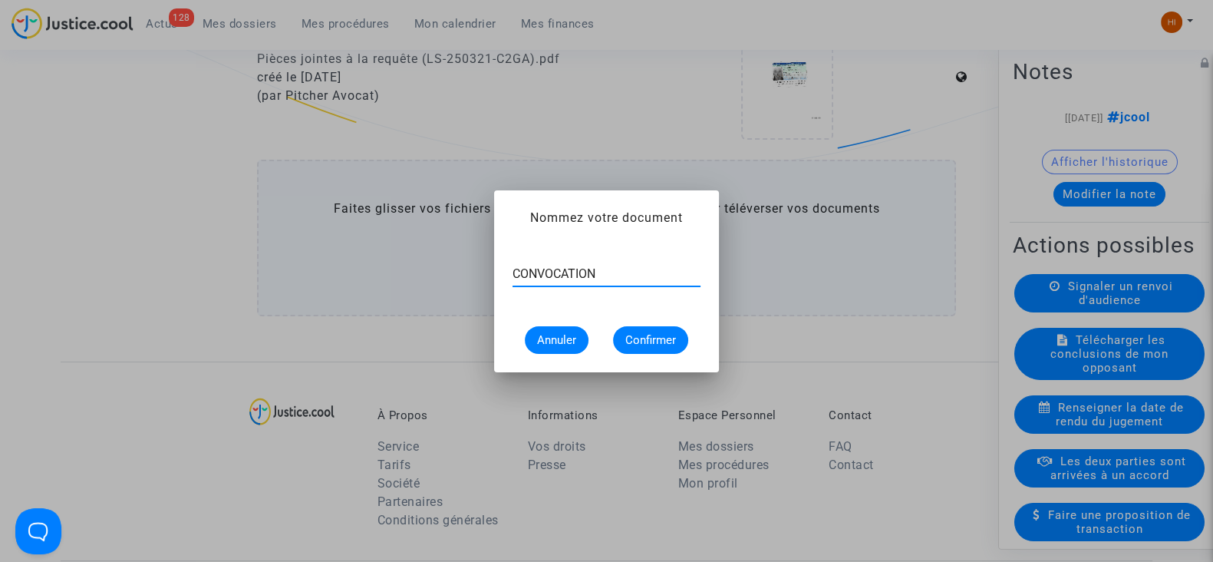
type input "CONVOCATION"
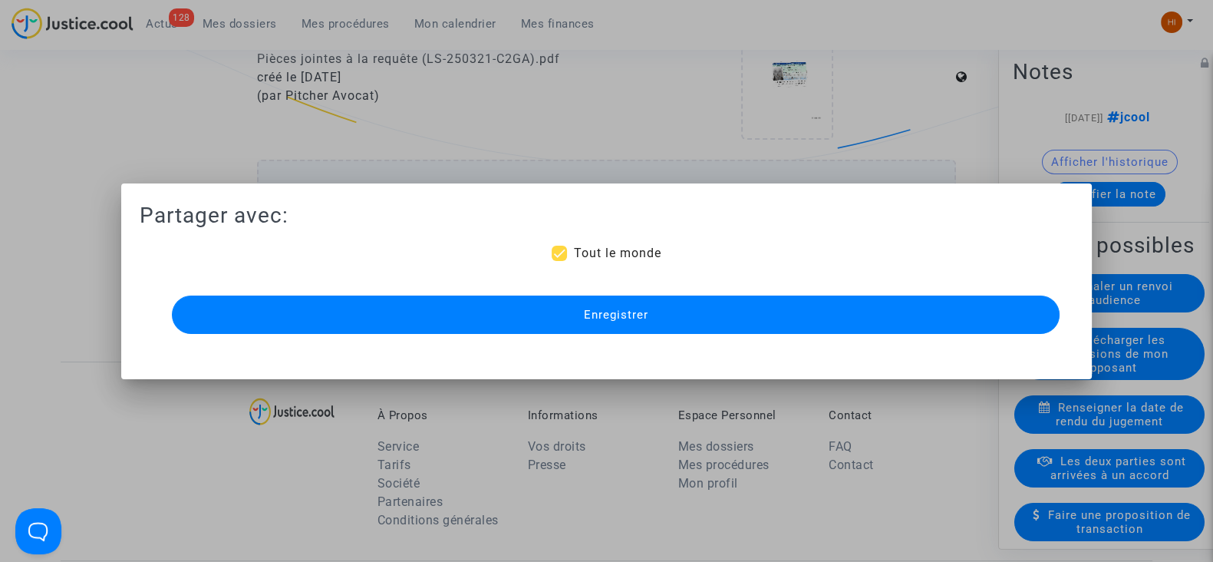
click at [635, 295] on button "Enregistrer" at bounding box center [616, 314] width 888 height 38
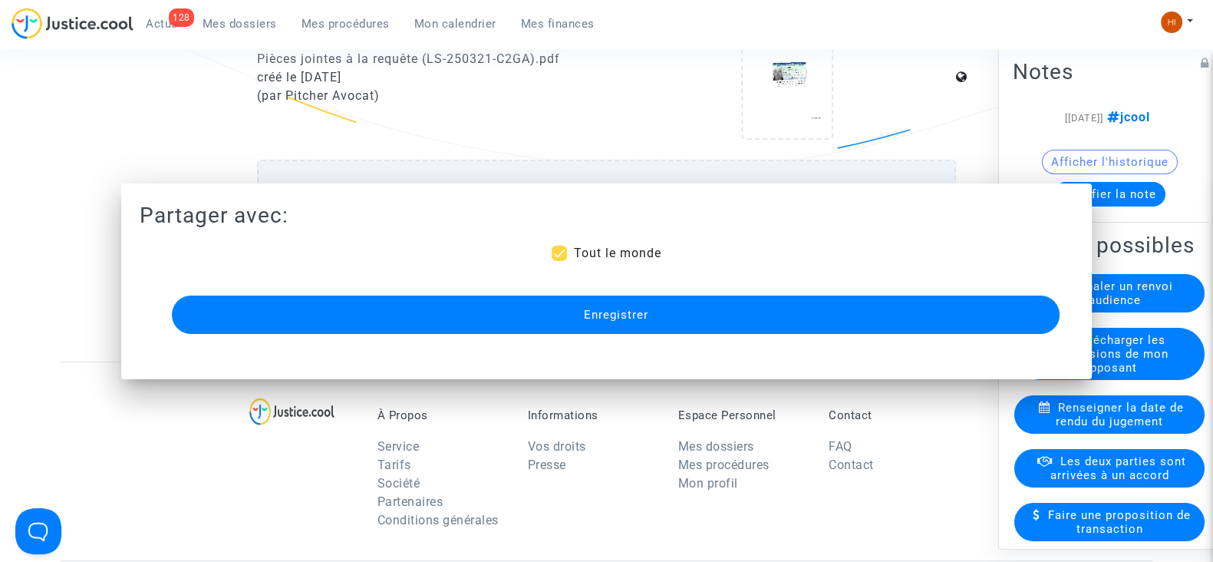
scroll to position [1038, 0]
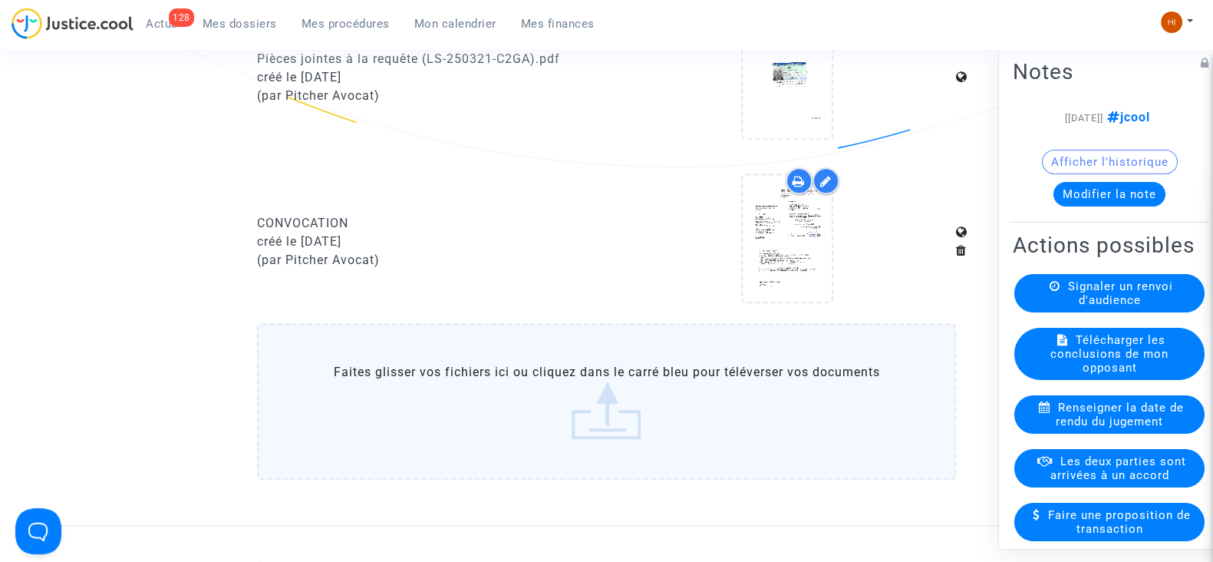
click at [321, 21] on span "Mes procédures" at bounding box center [346, 24] width 88 height 14
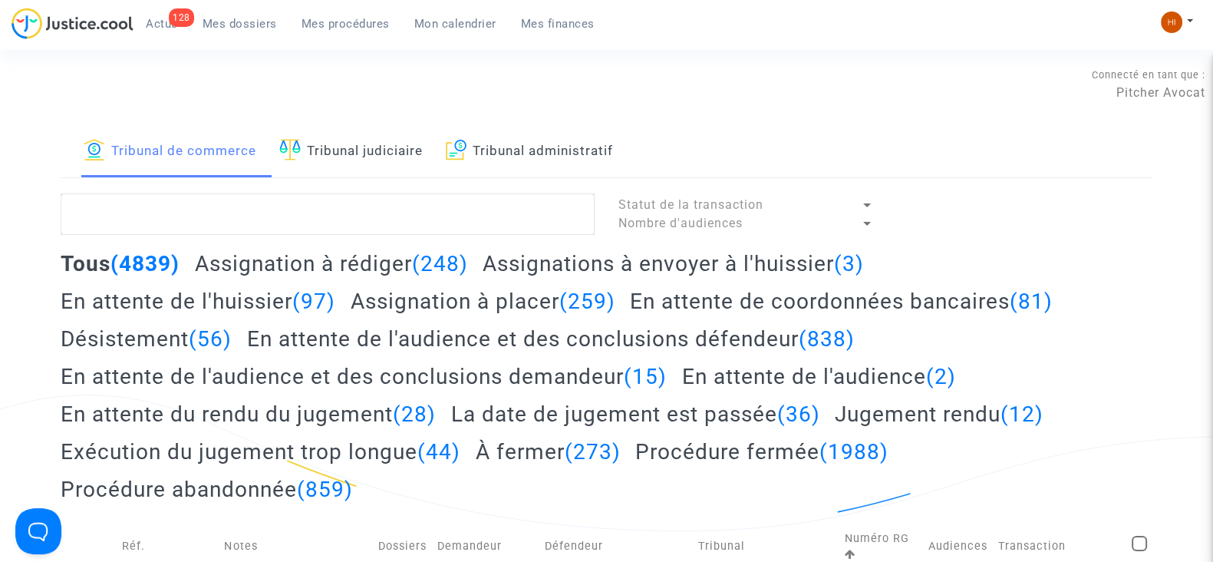
click at [368, 154] on link "Tribunal judiciaire" at bounding box center [351, 151] width 144 height 52
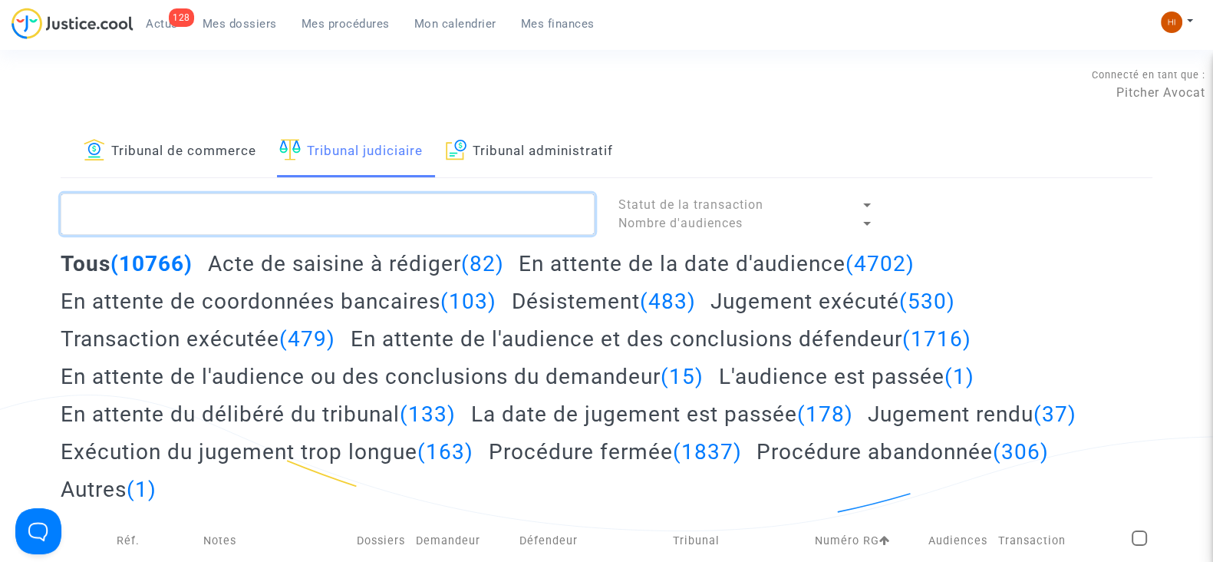
click at [414, 219] on textarea at bounding box center [328, 213] width 534 height 41
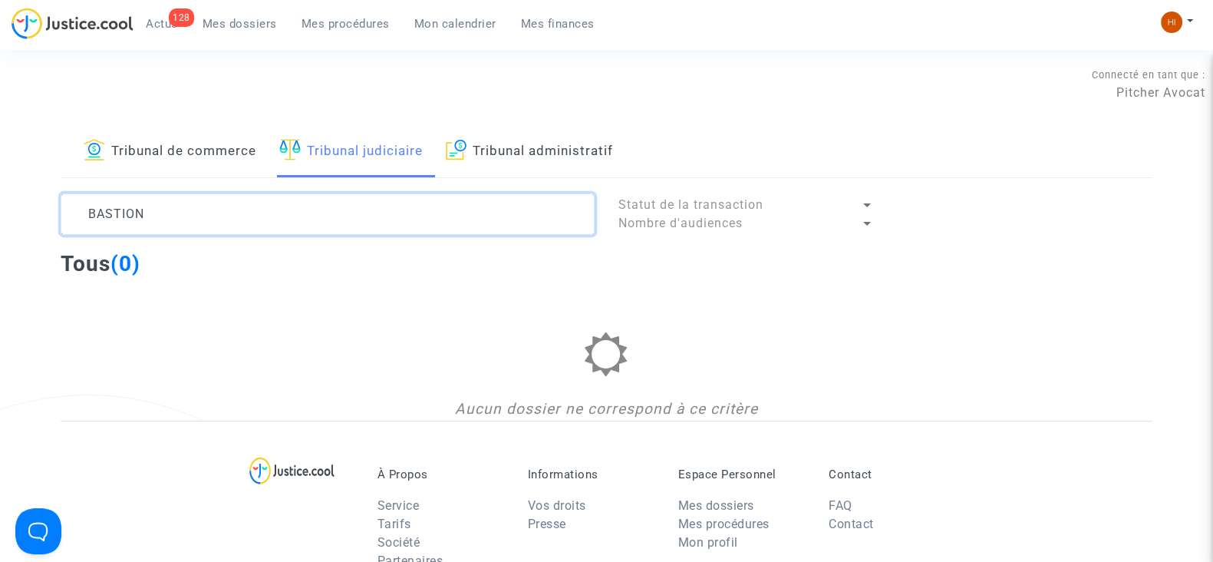
click at [379, 201] on textarea at bounding box center [328, 213] width 534 height 41
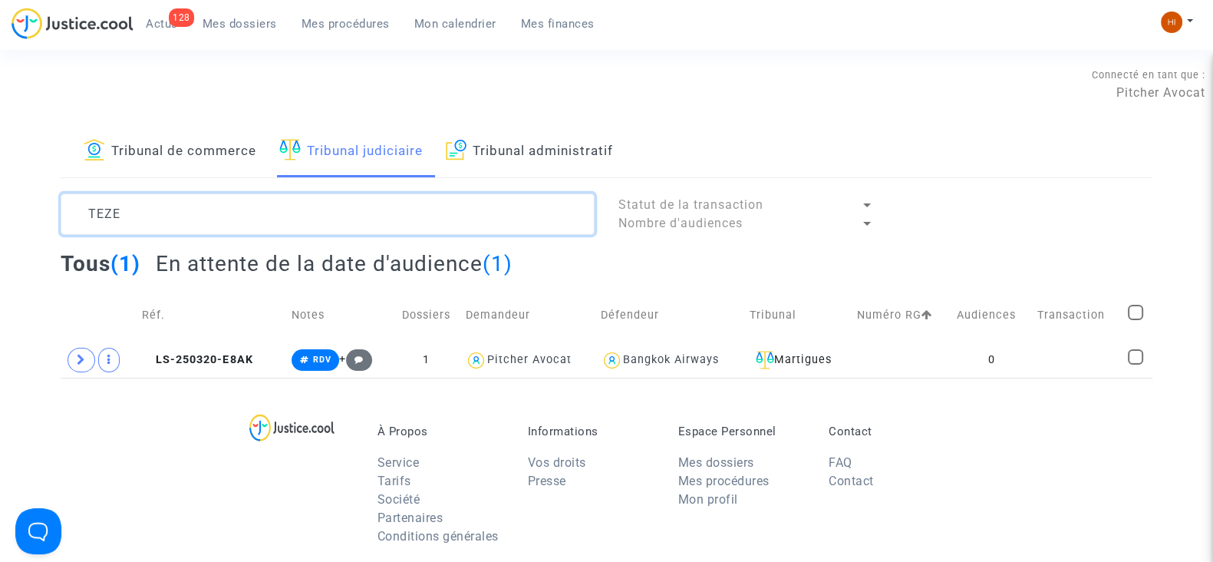
type textarea "TEZE"
click at [1028, 361] on td "0" at bounding box center [991, 359] width 81 height 35
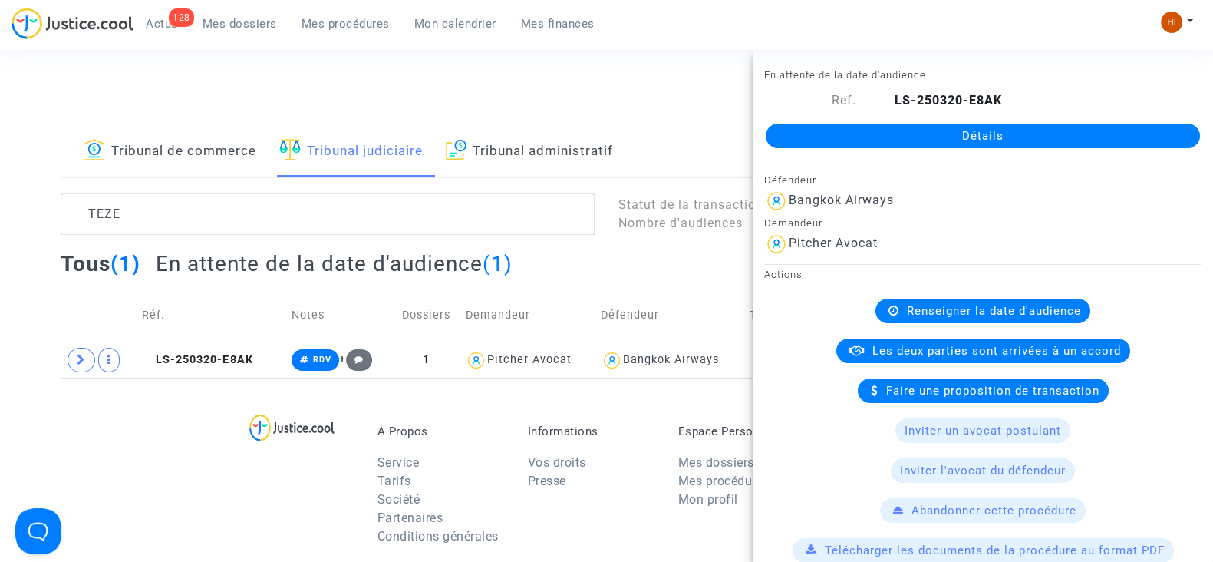
click at [955, 132] on link "Détails" at bounding box center [983, 136] width 434 height 25
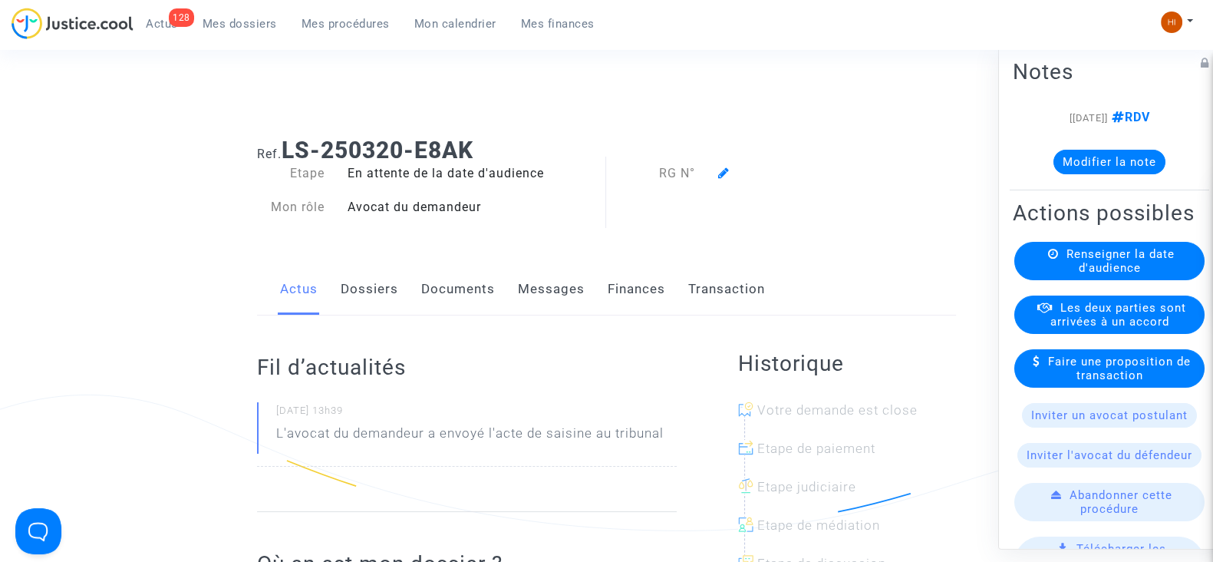
click at [1031, 280] on div "Renseigner la date d'audience" at bounding box center [1110, 261] width 190 height 38
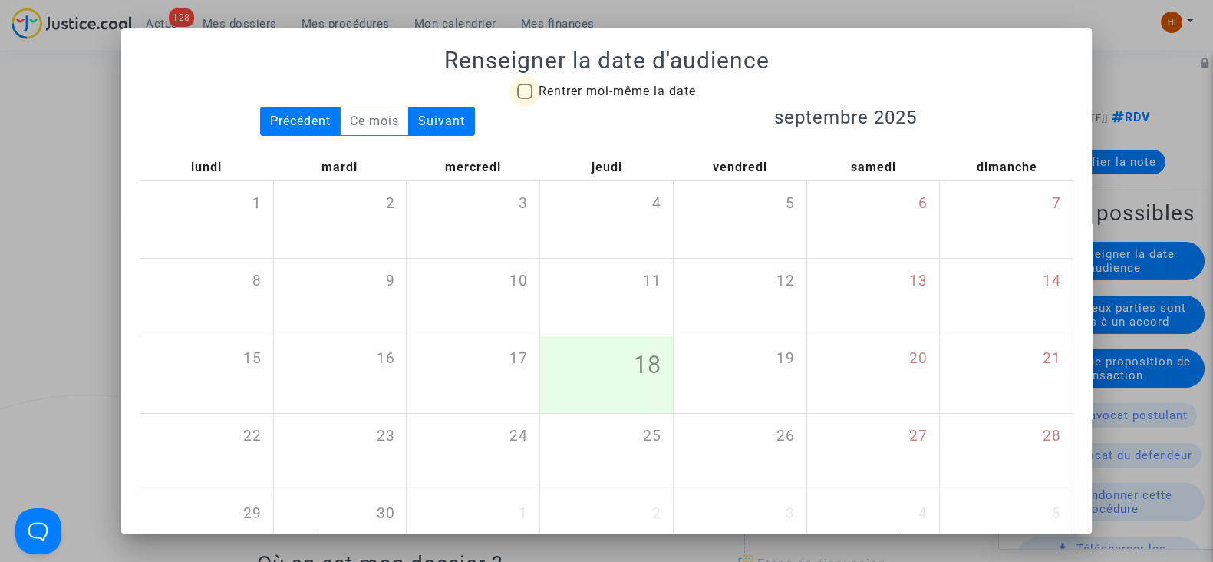
click at [642, 82] on span "Rentrer moi-même la date" at bounding box center [617, 91] width 157 height 18
click at [525, 99] on input "Rentrer moi-même la date" at bounding box center [524, 99] width 1 height 1
checkbox input "true"
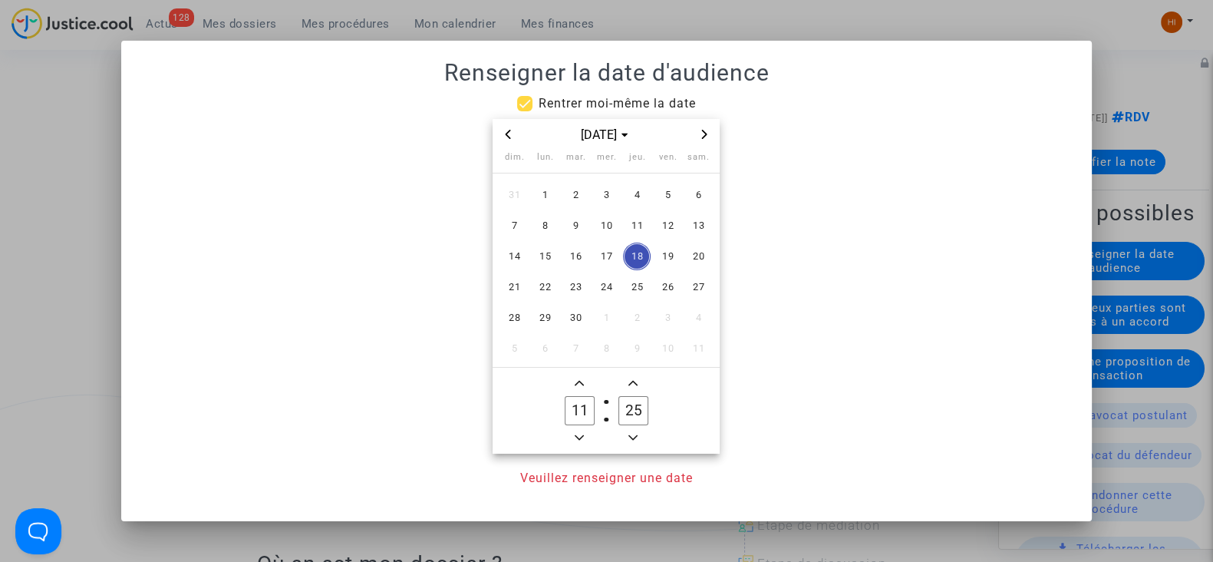
click at [702, 126] on span "Next month" at bounding box center [704, 134] width 18 height 18
click at [534, 186] on span "1" at bounding box center [545, 195] width 28 height 28
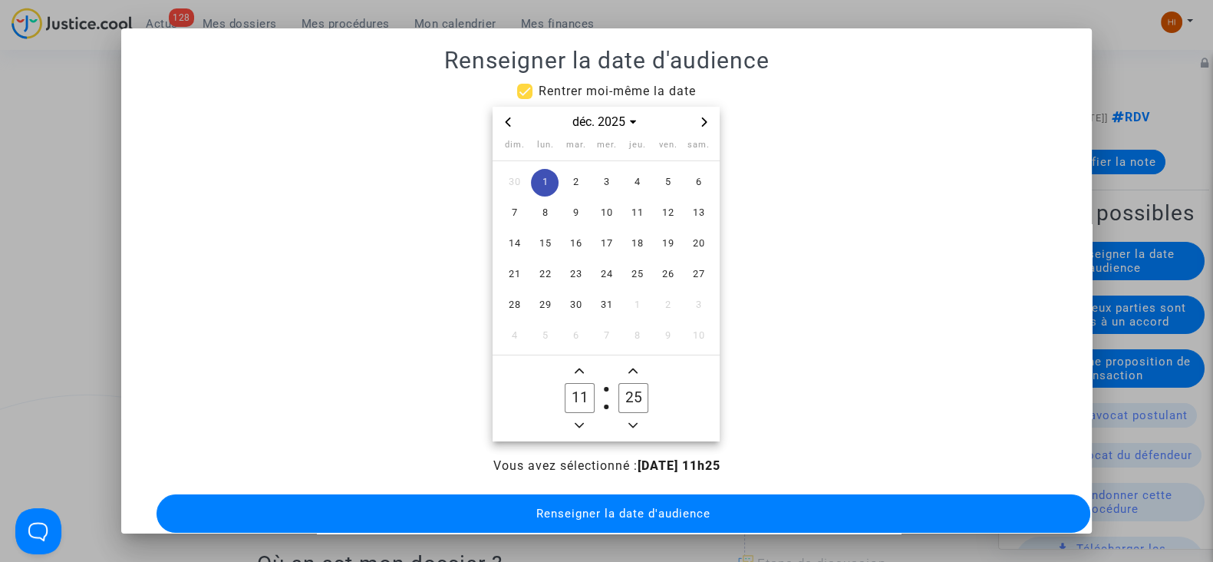
click at [575, 371] on icon "Add a hour" at bounding box center [579, 370] width 9 height 9
type input "13"
click at [629, 370] on icon "Add a minute" at bounding box center [633, 370] width 9 height 9
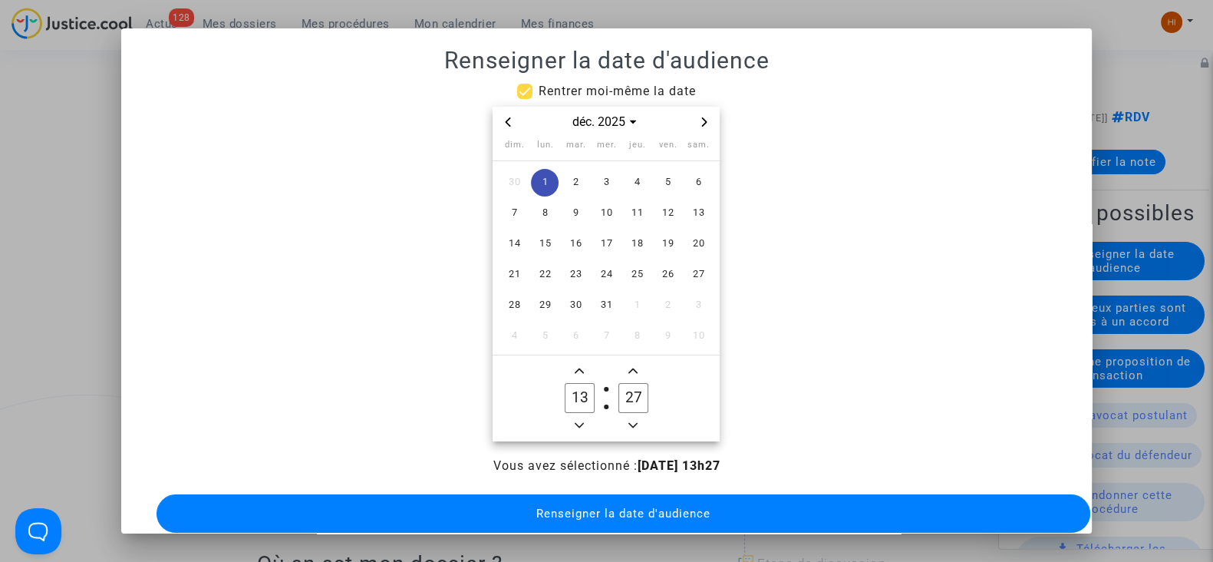
click at [629, 370] on icon "Add a minute" at bounding box center [633, 370] width 9 height 9
type input "30"
click at [481, 507] on button "Renseigner la date d'audience" at bounding box center [624, 513] width 934 height 38
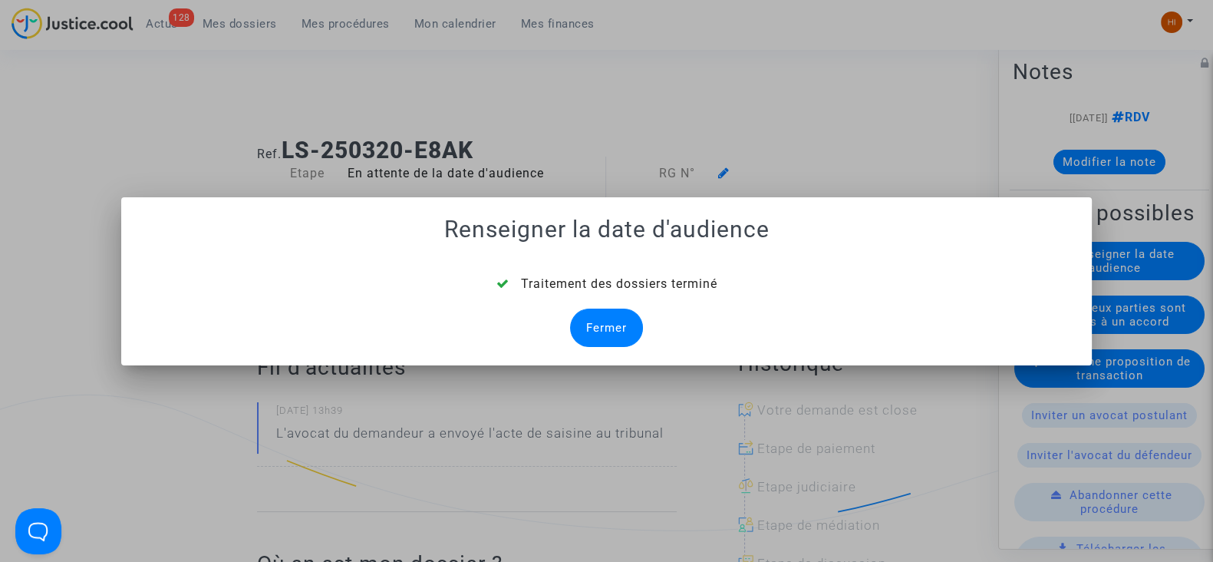
click at [602, 326] on div "Fermer" at bounding box center [606, 328] width 73 height 38
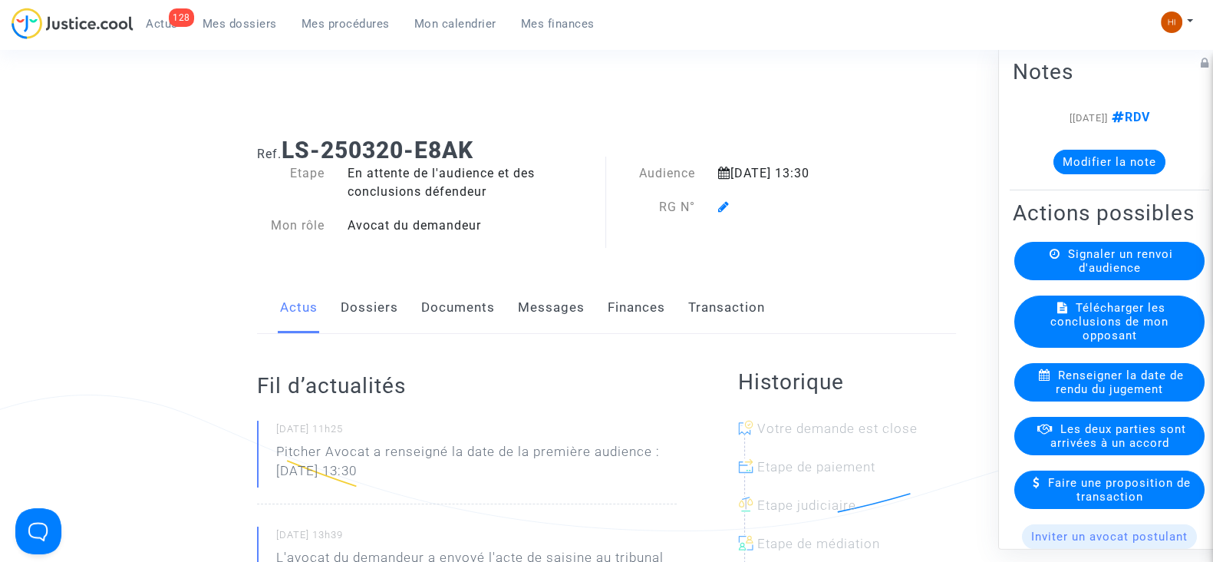
click at [721, 212] on icon at bounding box center [724, 206] width 12 height 12
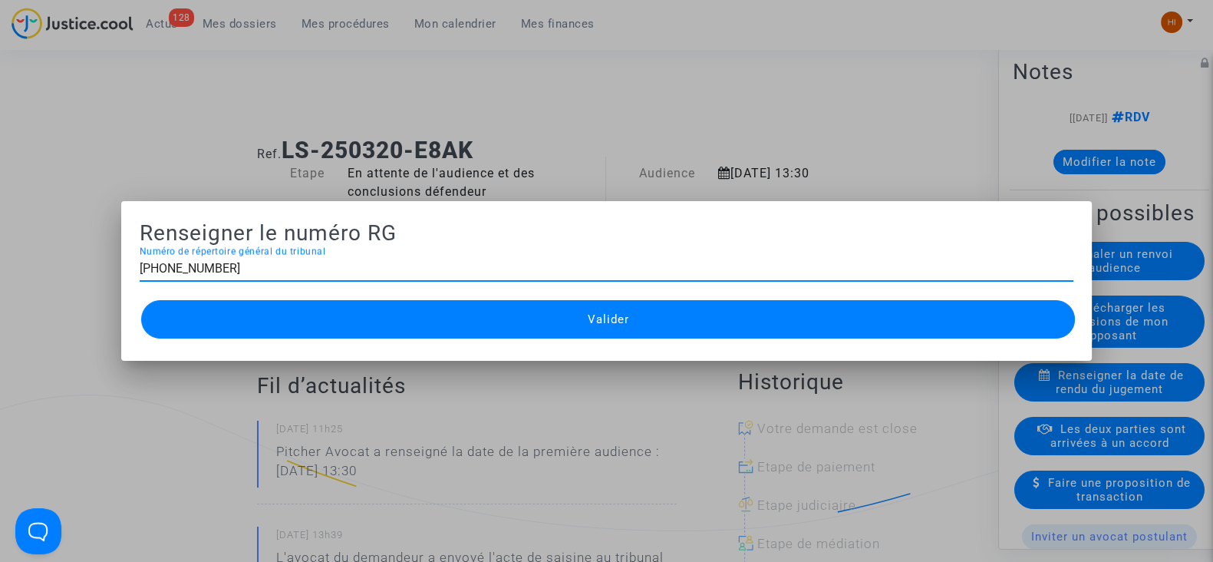
type input "[PHONE_NUMBER]"
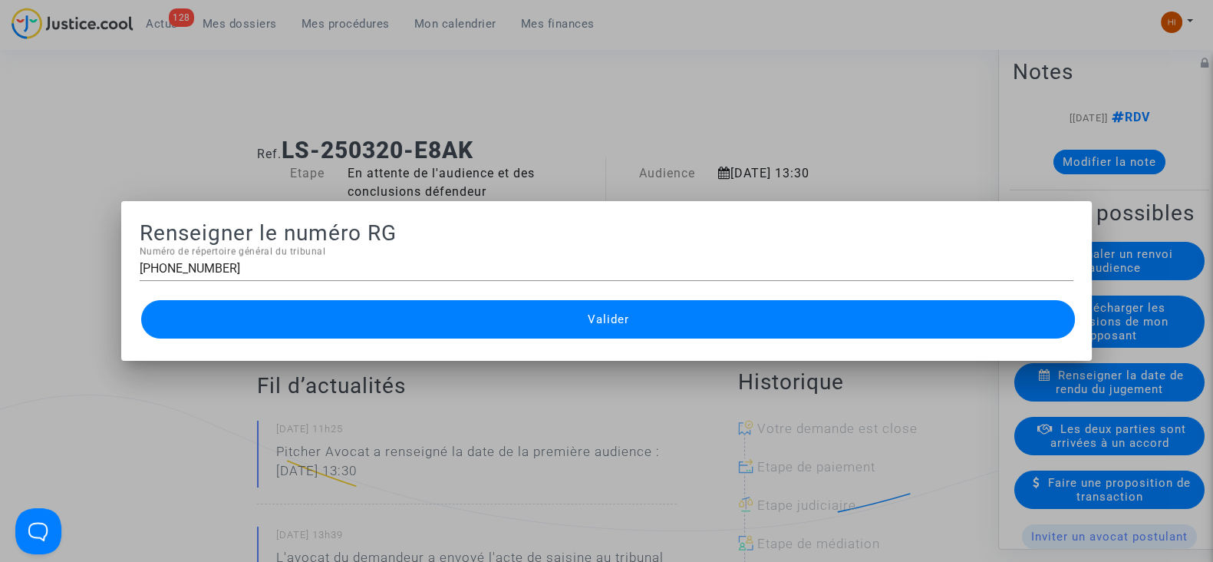
click at [299, 324] on button "Valider" at bounding box center [608, 319] width 934 height 38
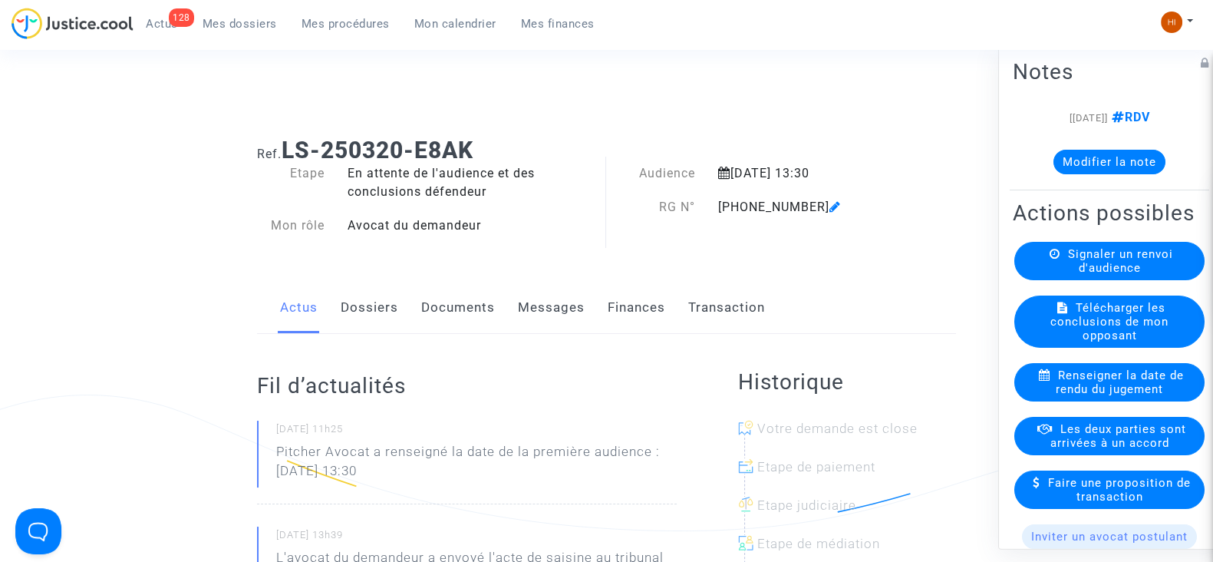
click at [457, 302] on link "Documents" at bounding box center [458, 307] width 74 height 51
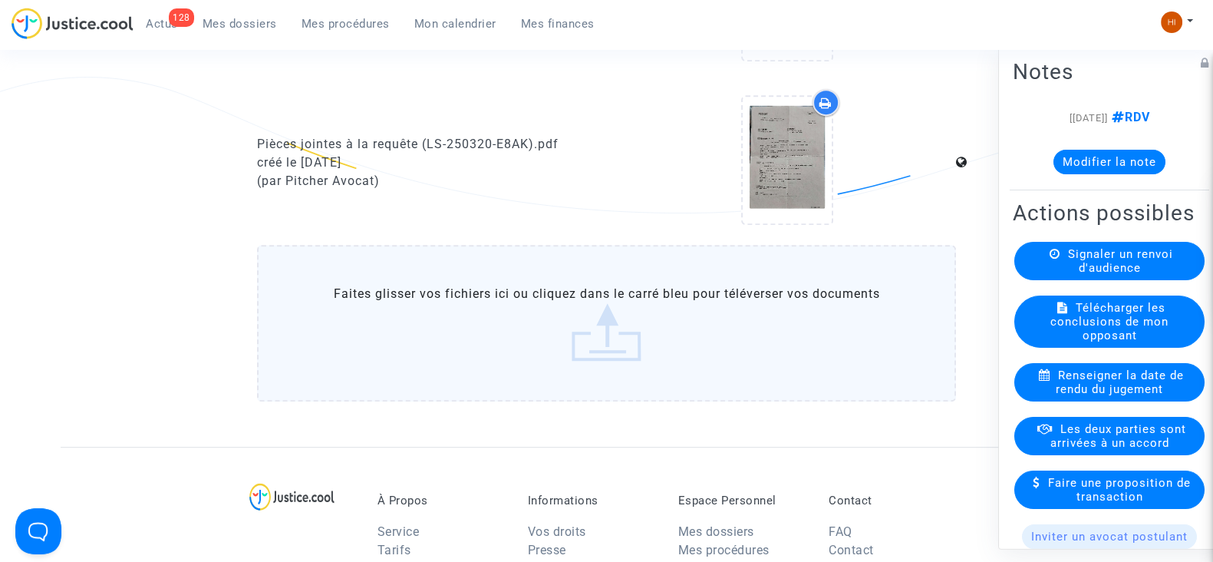
scroll to position [997, 0]
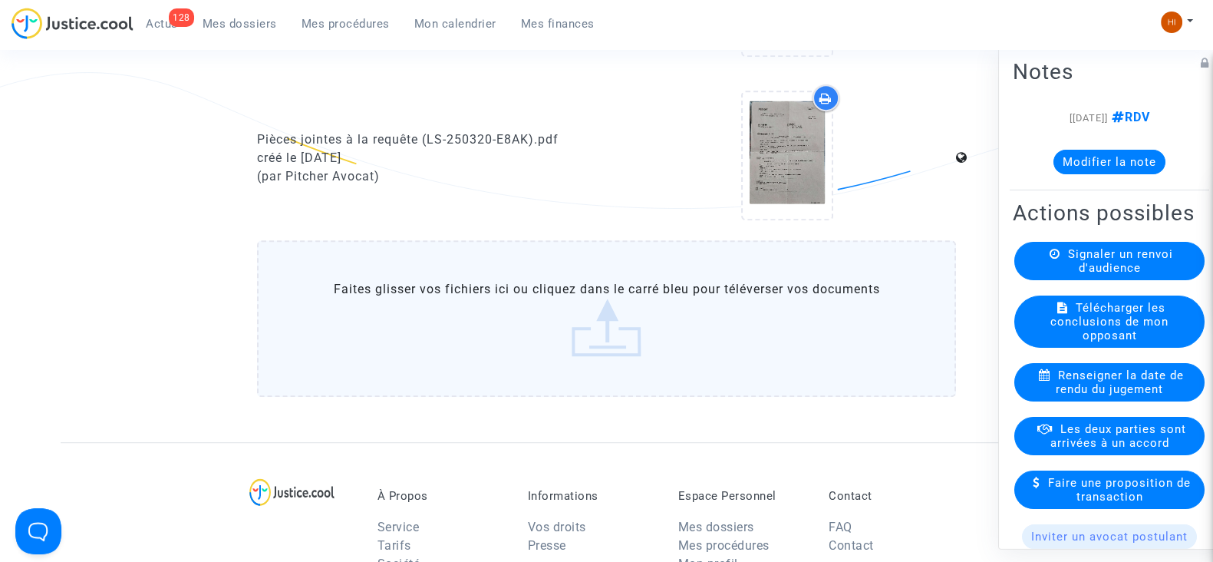
click at [714, 354] on label "Faites glisser vos fichiers ici ou cliquez dans le carré bleu pour téléverser v…" at bounding box center [606, 318] width 699 height 157
click at [0, 0] on input "Faites glisser vos fichiers ici ou cliquez dans le carré bleu pour téléverser v…" at bounding box center [0, 0] width 0 height 0
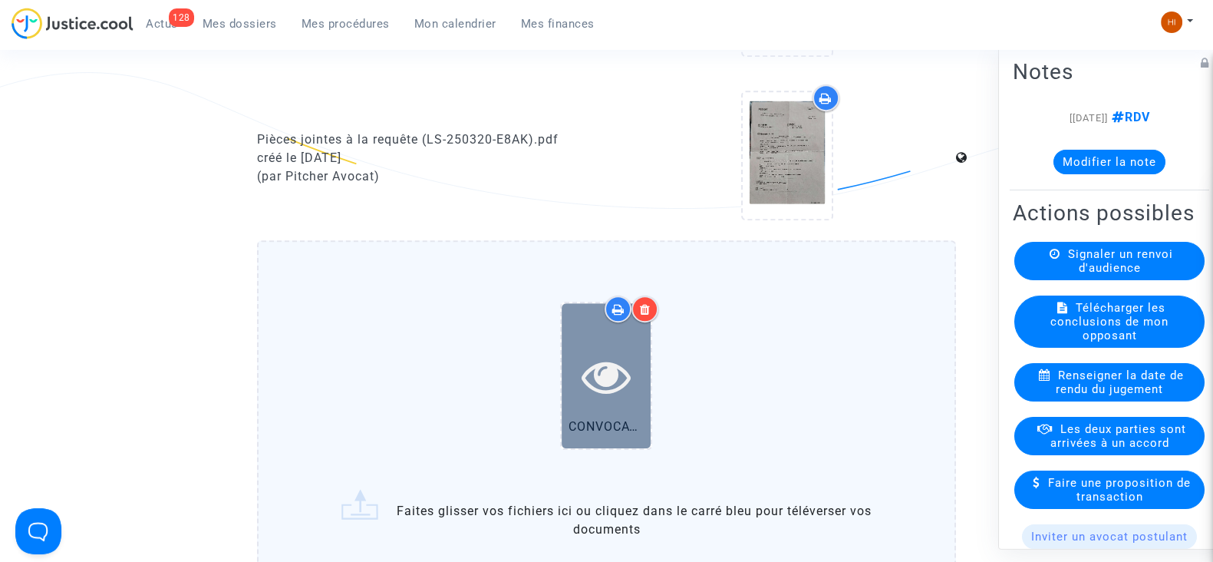
click at [610, 366] on icon at bounding box center [607, 375] width 50 height 49
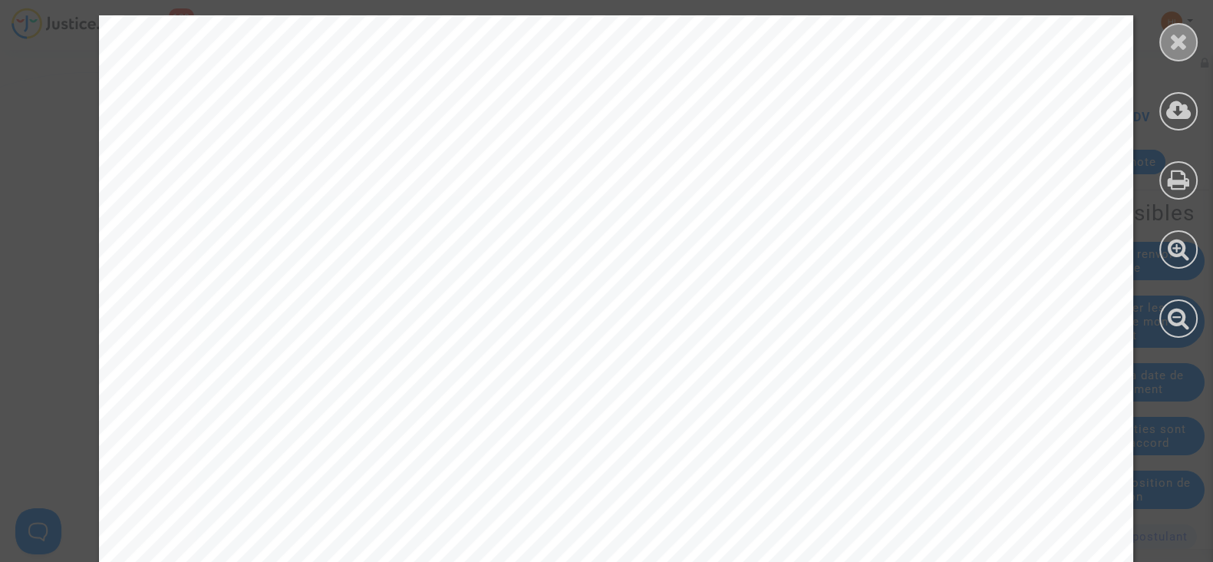
click at [1186, 54] on div at bounding box center [1179, 42] width 38 height 38
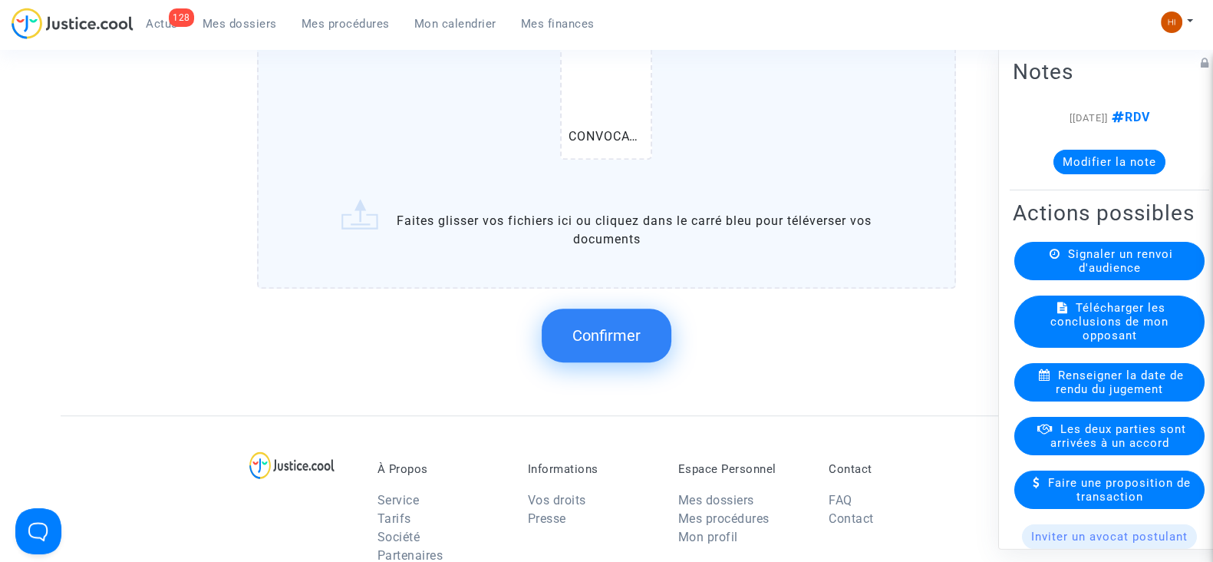
scroll to position [1290, 0]
click at [599, 323] on span "Confirmer" at bounding box center [607, 332] width 68 height 18
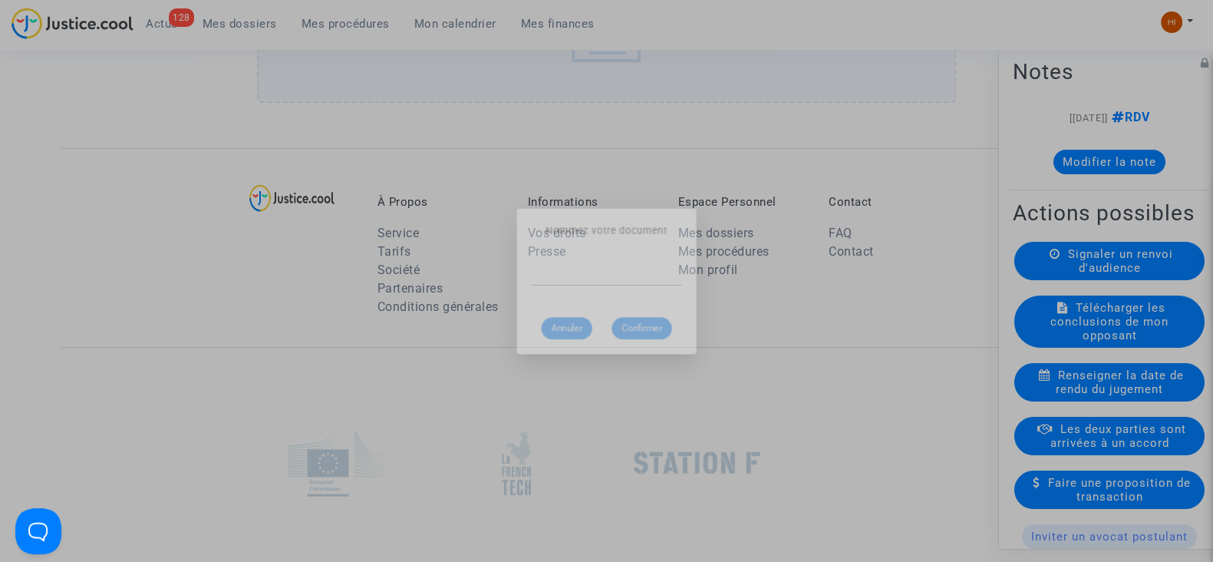
scroll to position [0, 0]
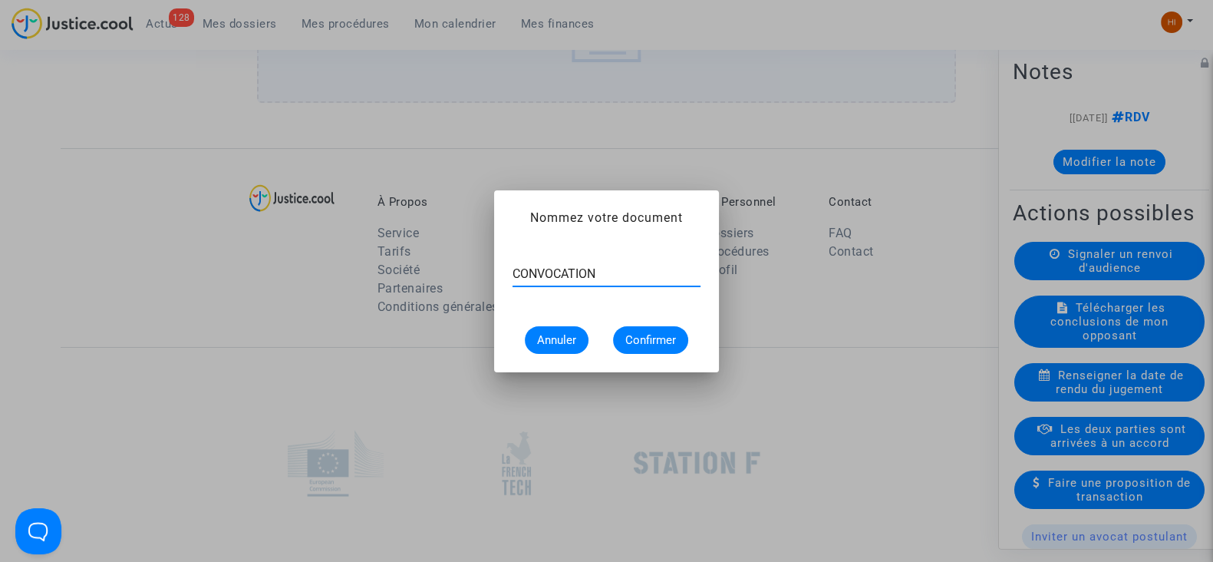
type input "CONVOCATION"
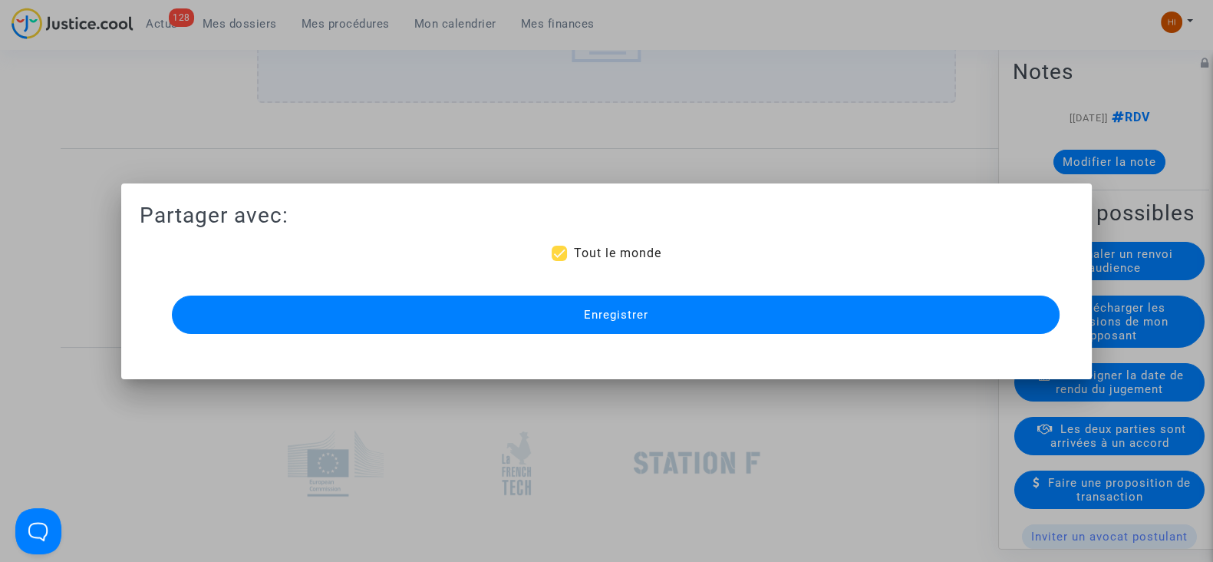
click at [599, 318] on span "Enregistrer" at bounding box center [615, 315] width 64 height 14
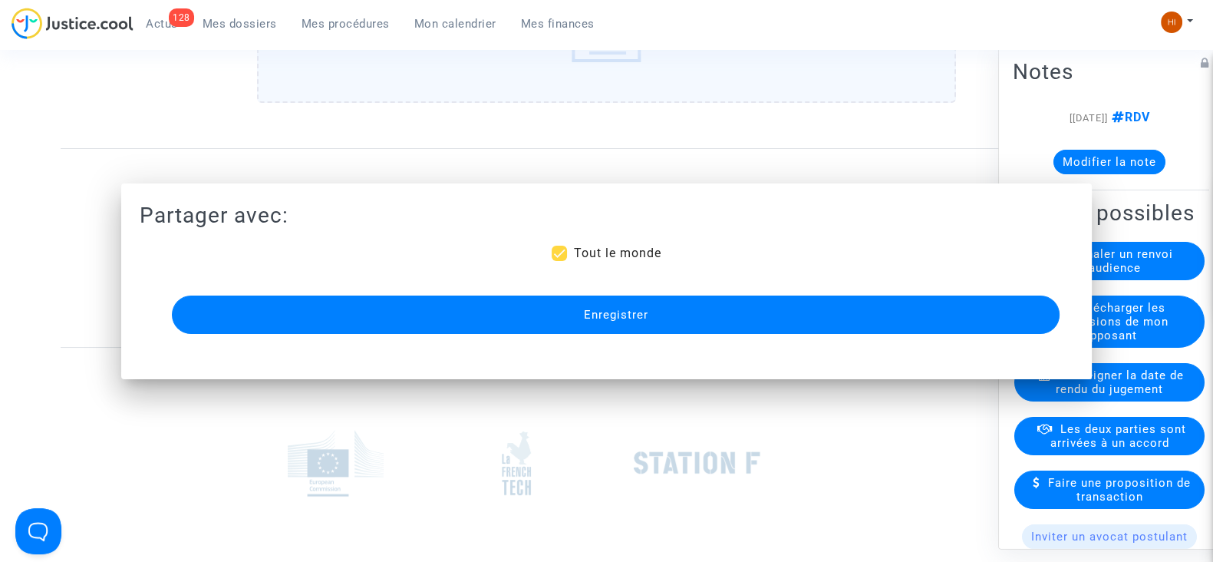
scroll to position [1290, 0]
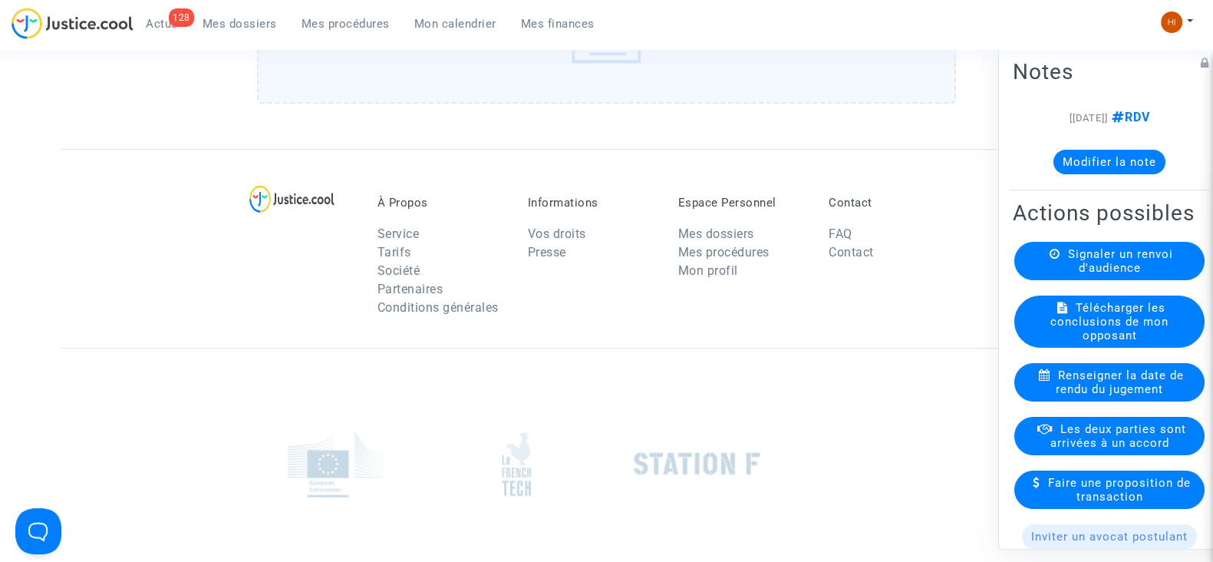
click at [318, 28] on span "Mes procédures" at bounding box center [346, 24] width 88 height 14
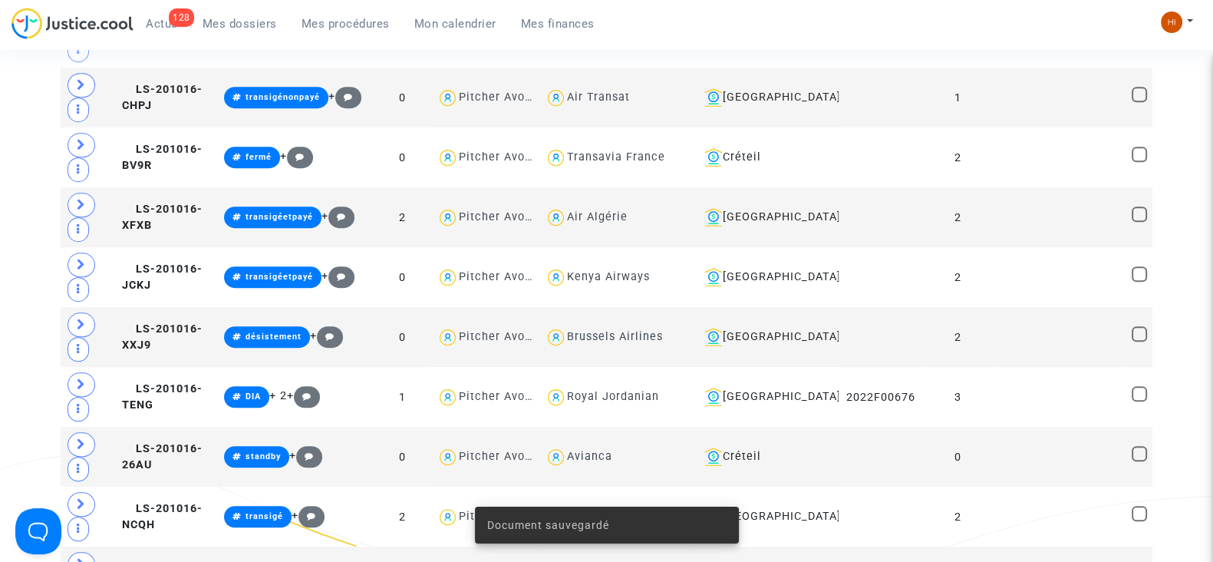
click at [318, 28] on span "Mes procédures" at bounding box center [346, 24] width 88 height 14
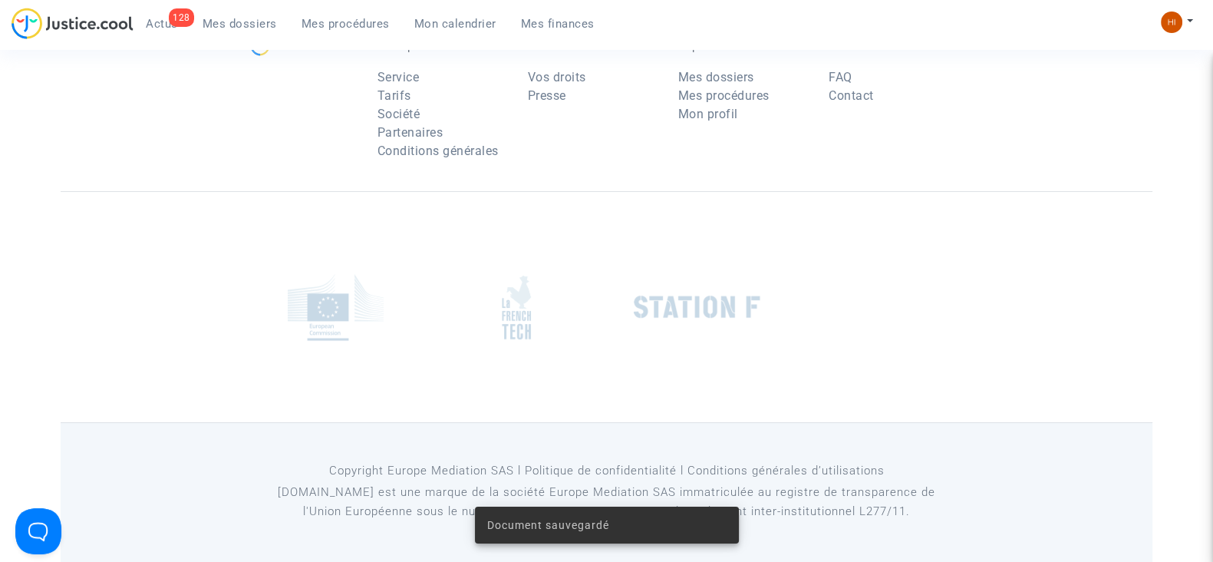
scroll to position [202, 0]
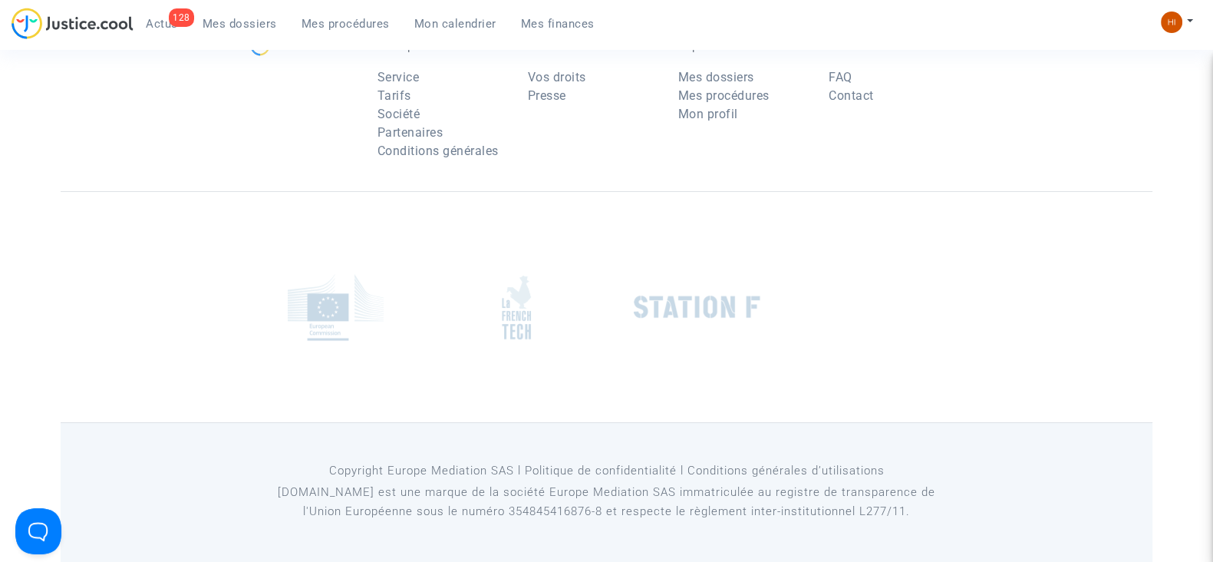
click at [342, 36] on div "128 Actus Mes dossiers Mes procédures Mon calendrier Mes finances" at bounding box center [310, 29] width 596 height 42
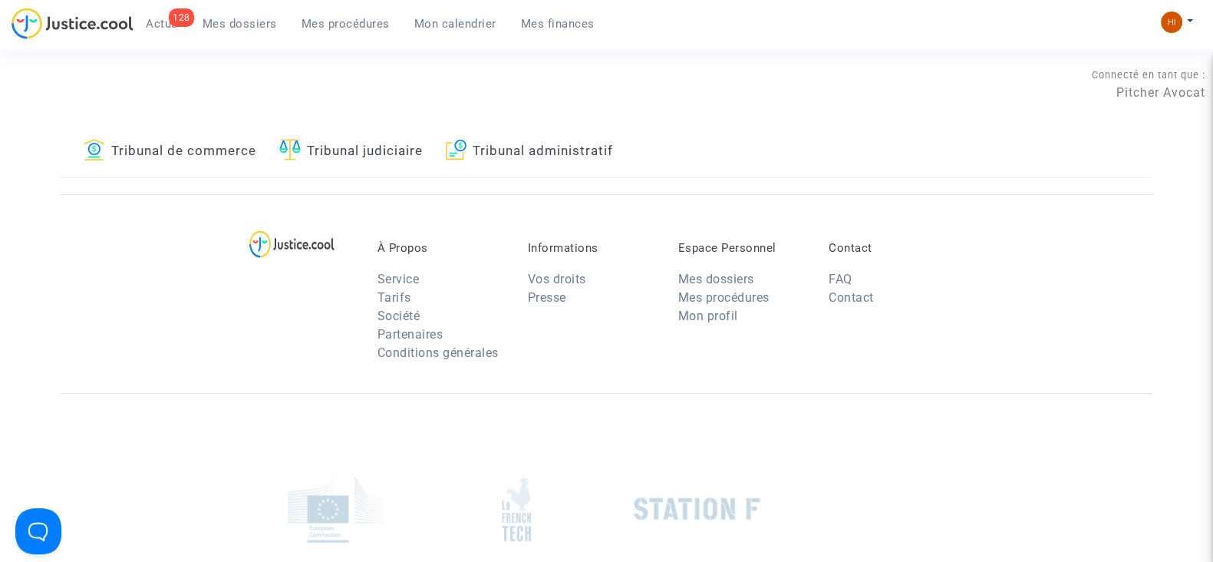
click at [384, 160] on link "Tribunal judiciaire" at bounding box center [351, 151] width 144 height 52
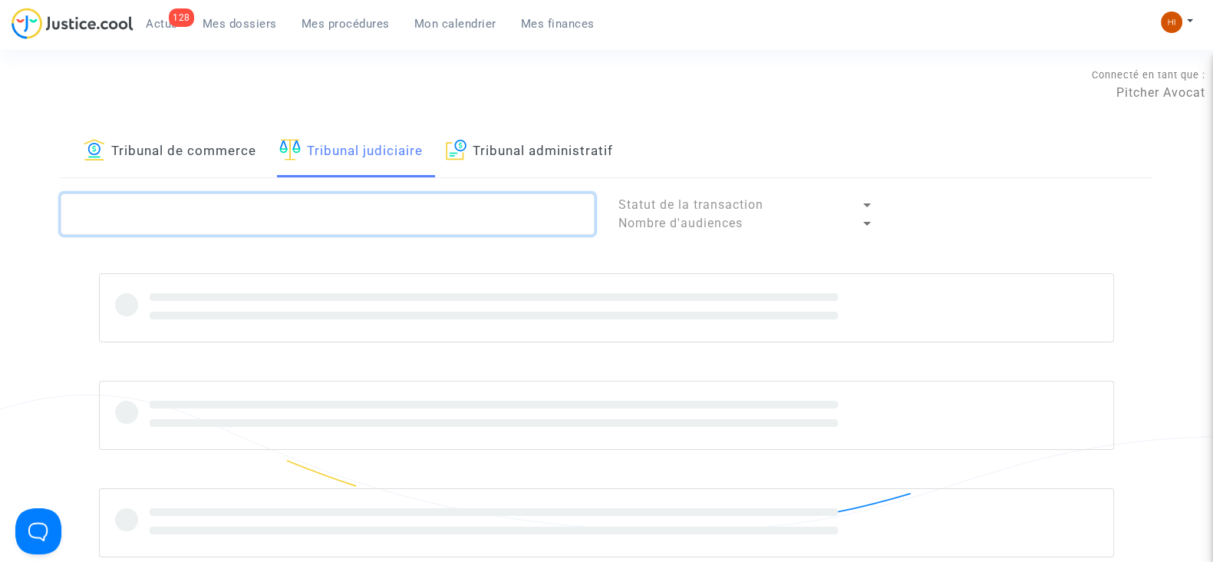
click at [355, 227] on textarea at bounding box center [328, 213] width 534 height 41
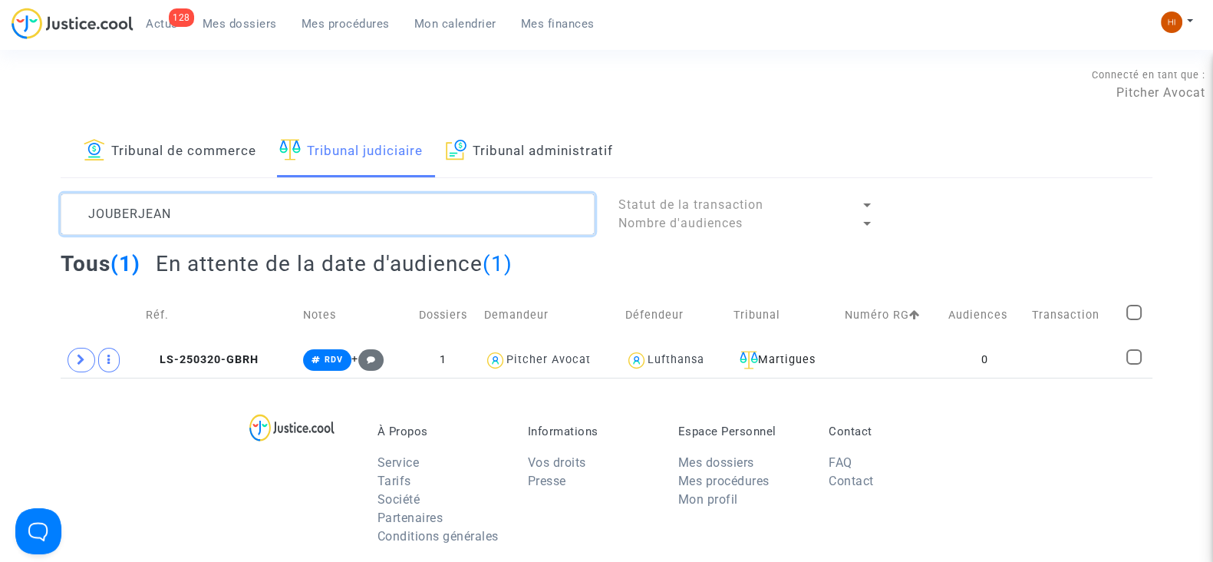
type textarea "JOUBERJEAN"
click at [198, 366] on td "LS-250320-GBRH" at bounding box center [219, 359] width 158 height 35
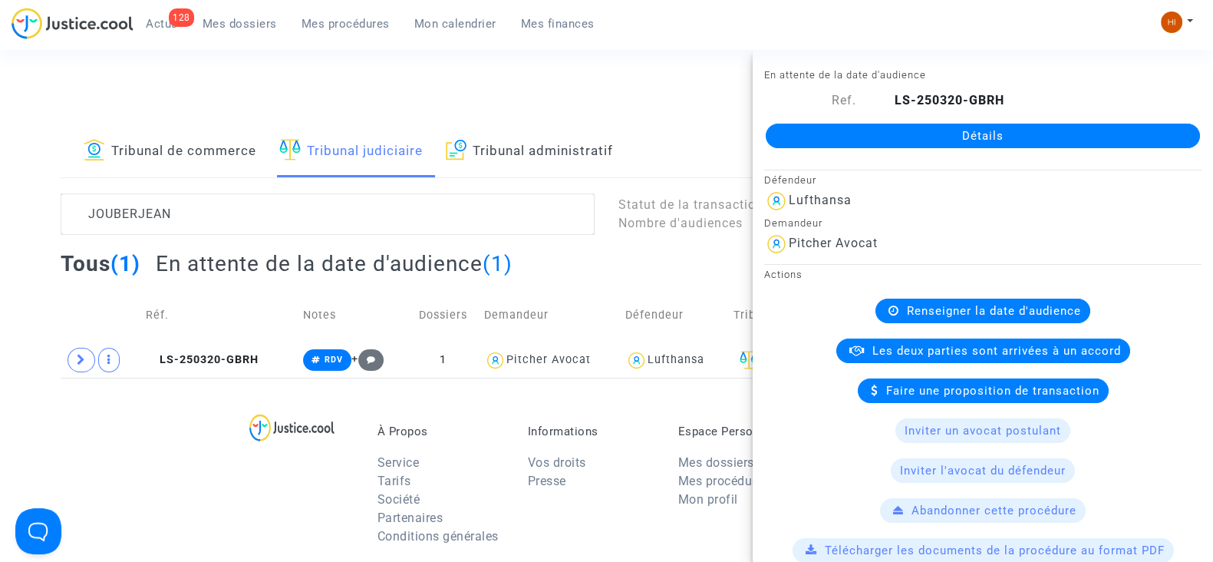
click at [875, 137] on link "Détails" at bounding box center [983, 136] width 434 height 25
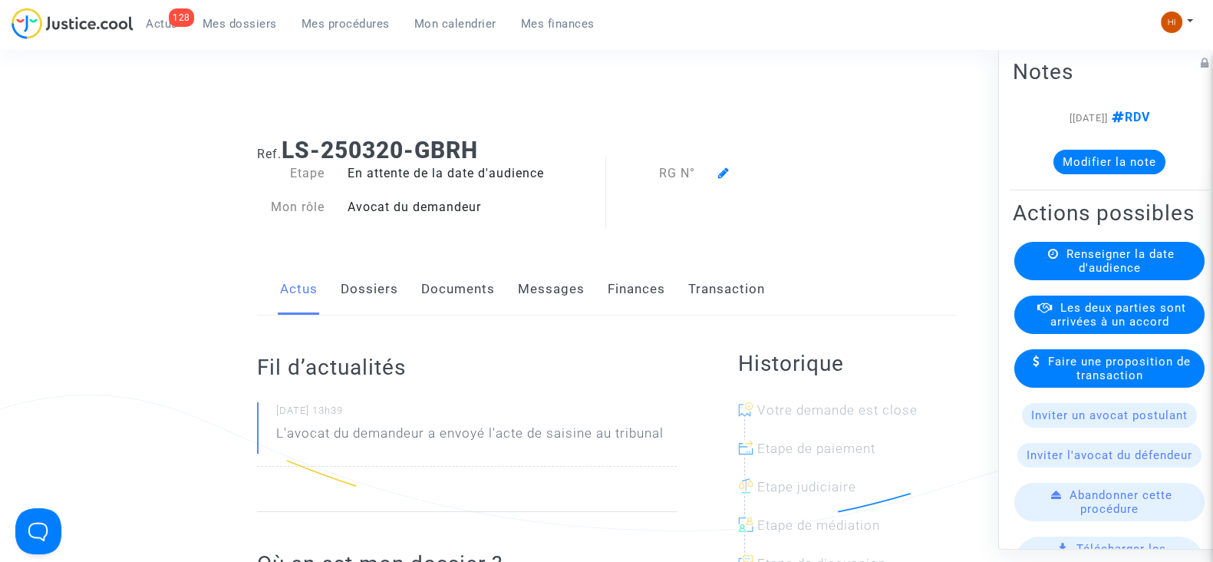
click at [1090, 275] on span "Renseigner la date d'audience" at bounding box center [1121, 261] width 108 height 28
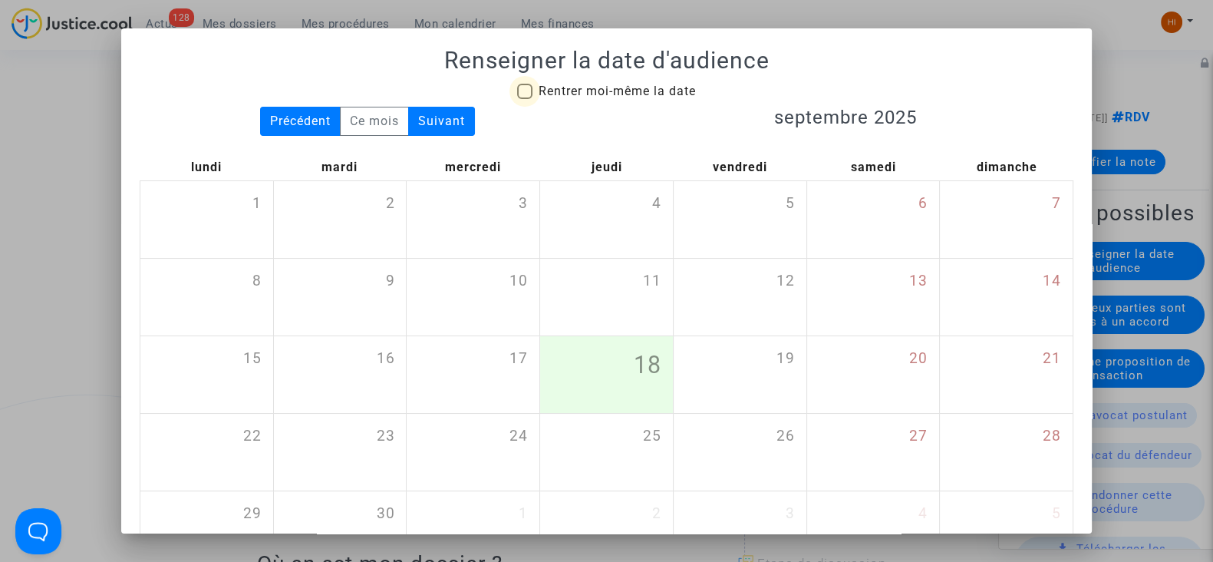
click at [641, 90] on span "Rentrer moi-même la date" at bounding box center [617, 91] width 157 height 15
click at [525, 99] on input "Rentrer moi-même la date" at bounding box center [524, 99] width 1 height 1
checkbox input "true"
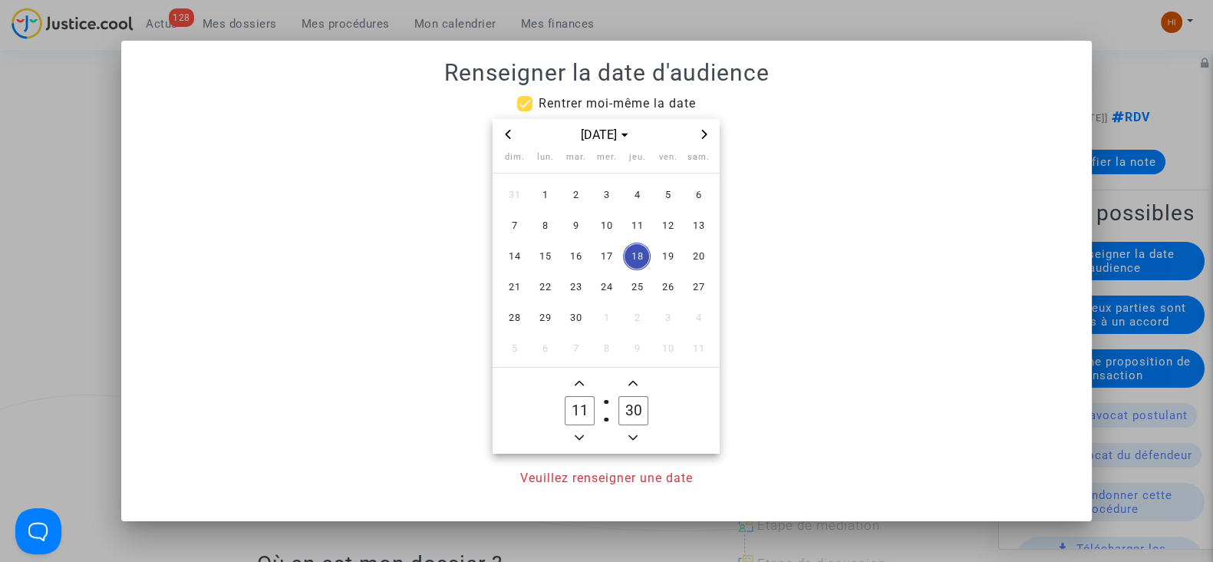
click at [704, 135] on icon "Next month" at bounding box center [704, 134] width 9 height 9
click at [548, 191] on span "1" at bounding box center [545, 195] width 28 height 28
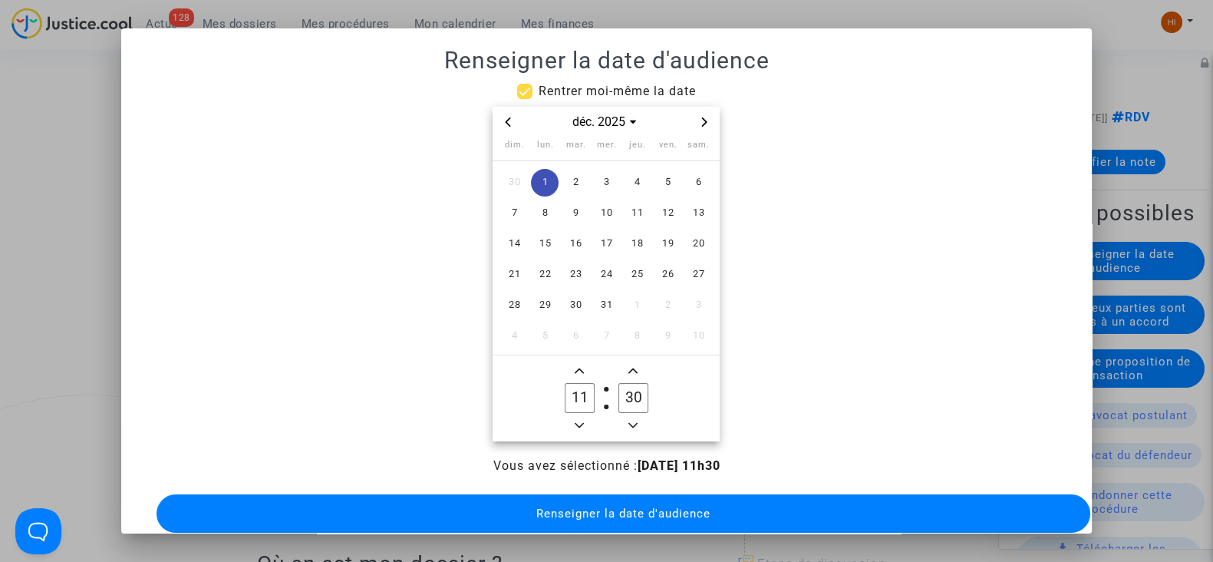
click at [576, 372] on icon "Add a hour" at bounding box center [579, 370] width 9 height 5
click at [575, 421] on icon "Minus a hour" at bounding box center [579, 425] width 9 height 9
type input "13"
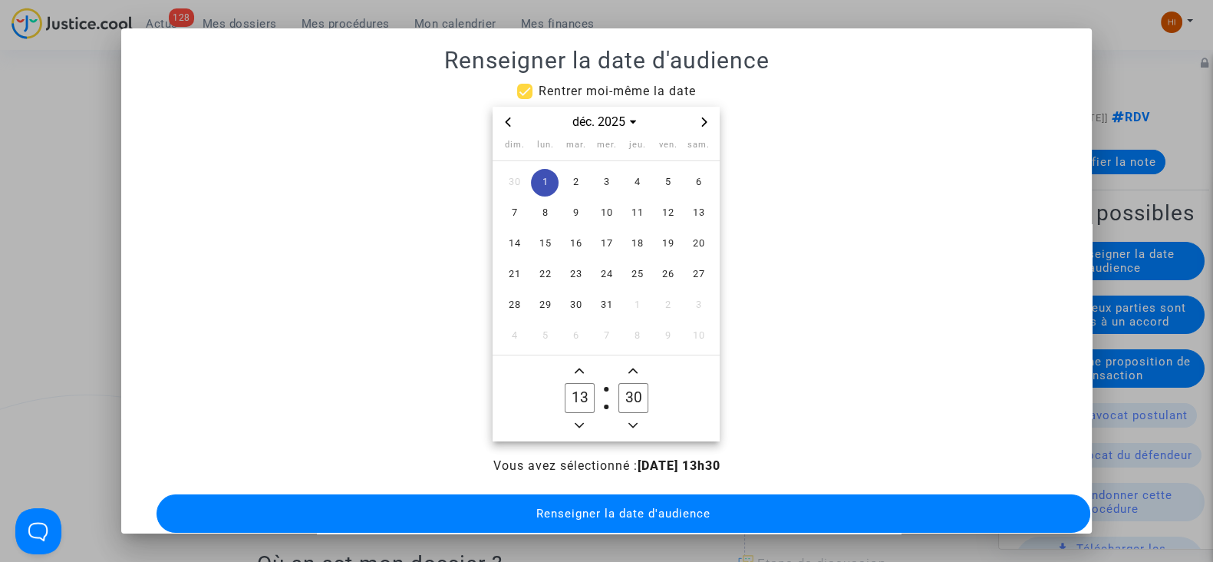
click at [524, 507] on button "Renseigner la date d'audience" at bounding box center [624, 513] width 934 height 38
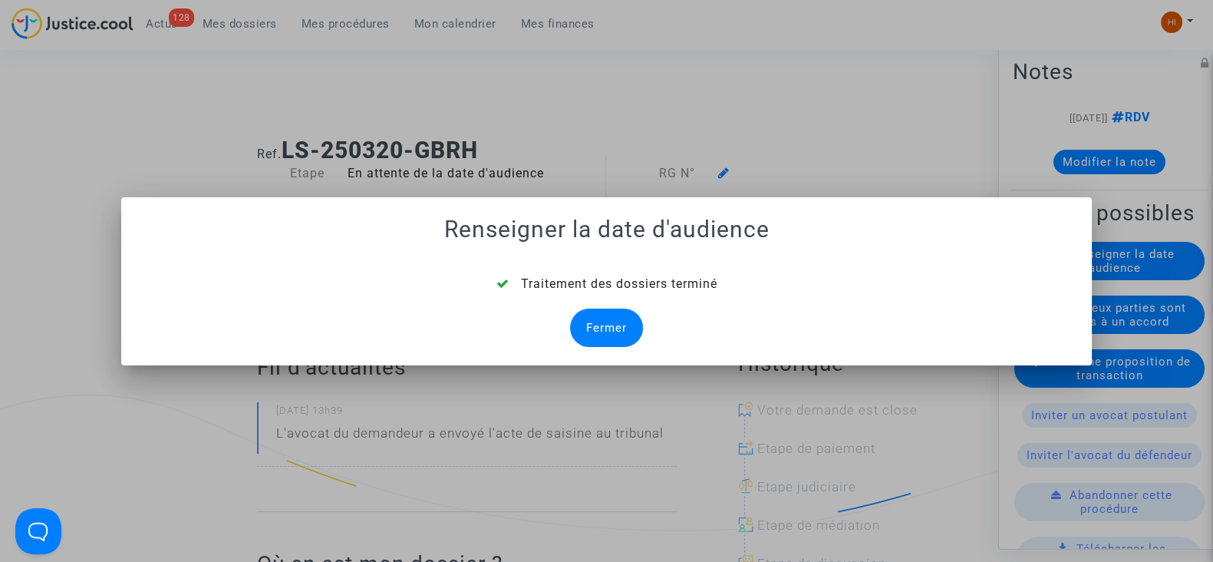
click at [589, 327] on div "Fermer" at bounding box center [606, 328] width 73 height 38
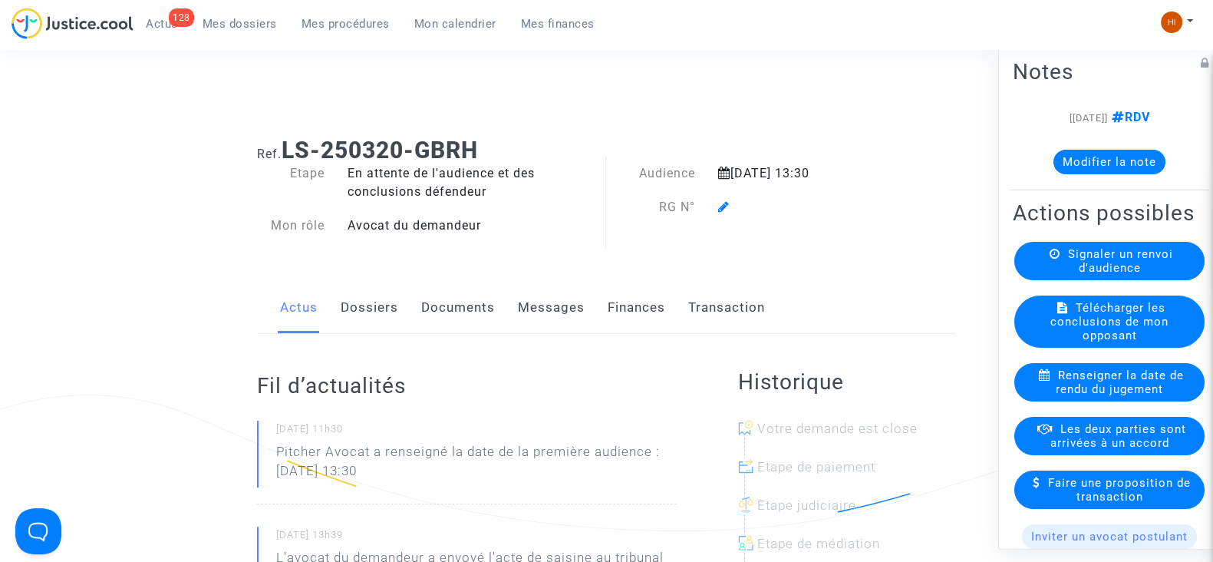
click at [718, 213] on span at bounding box center [724, 162] width 12 height 103
click at [731, 193] on div "Audience [DATE] 13:30 RG N°" at bounding box center [756, 207] width 301 height 87
click at [723, 209] on icon at bounding box center [724, 206] width 12 height 12
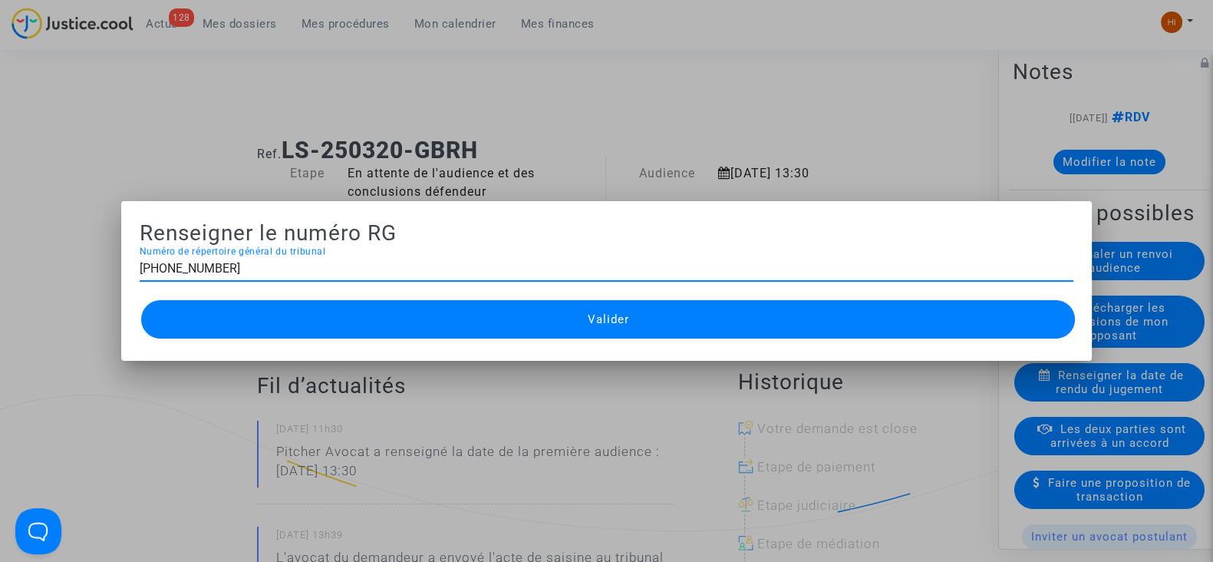
type input "[PHONE_NUMBER]"
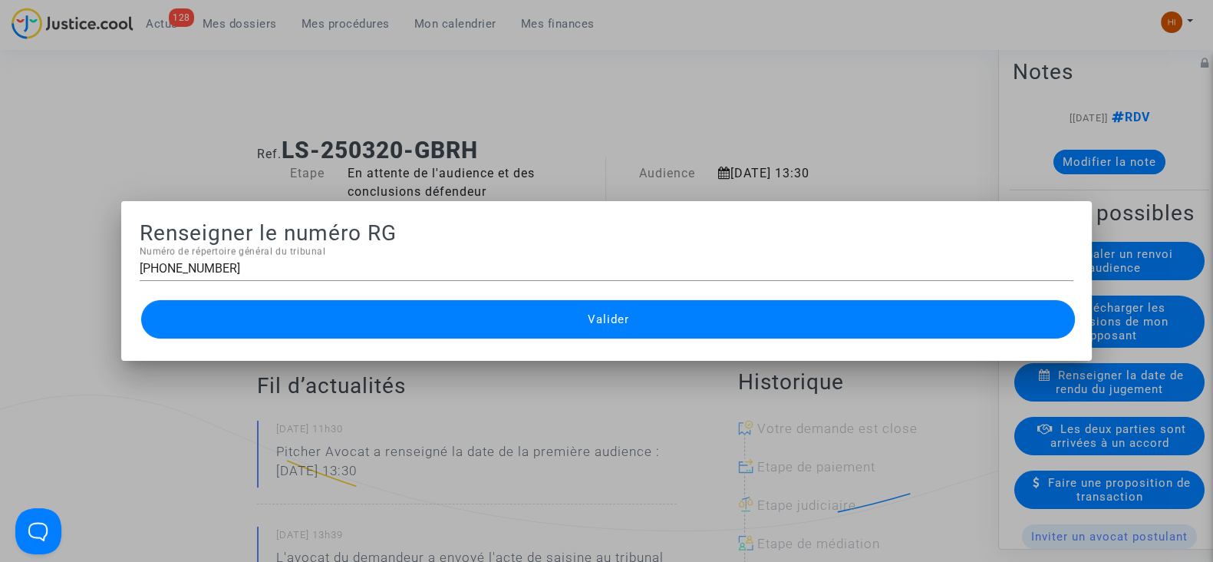
click at [437, 330] on button "Valider" at bounding box center [608, 319] width 934 height 38
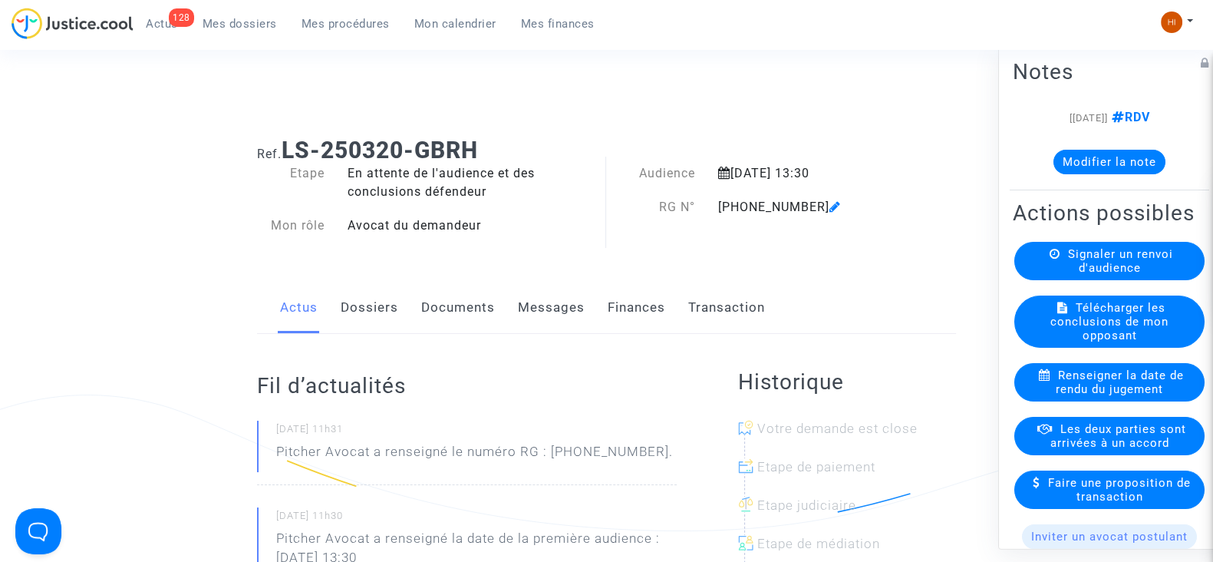
click at [453, 299] on link "Documents" at bounding box center [458, 307] width 74 height 51
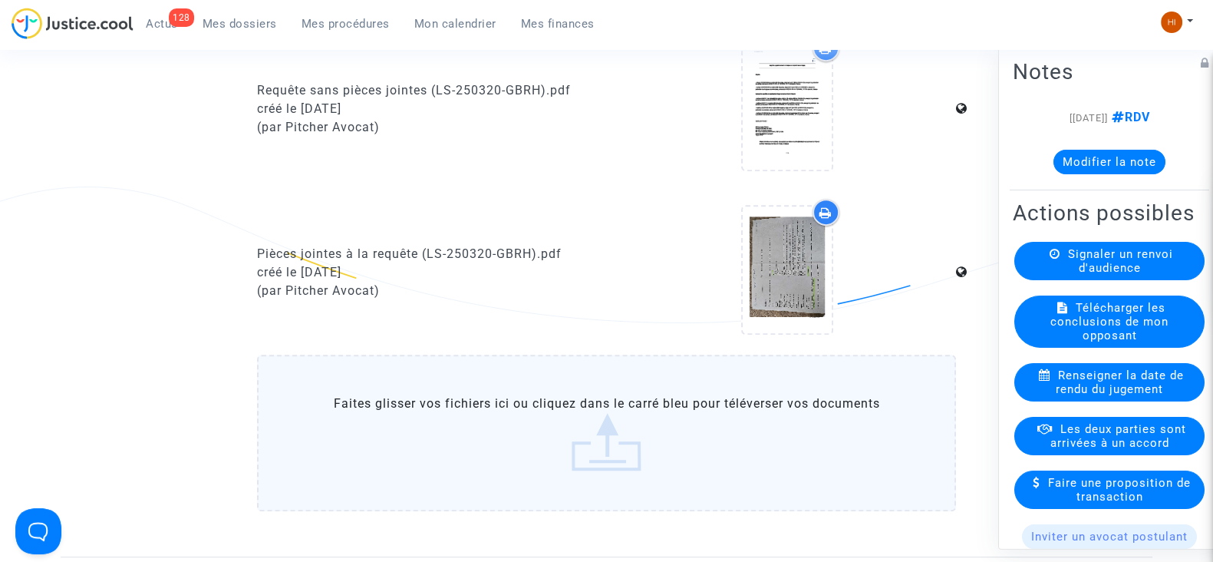
scroll to position [890, 0]
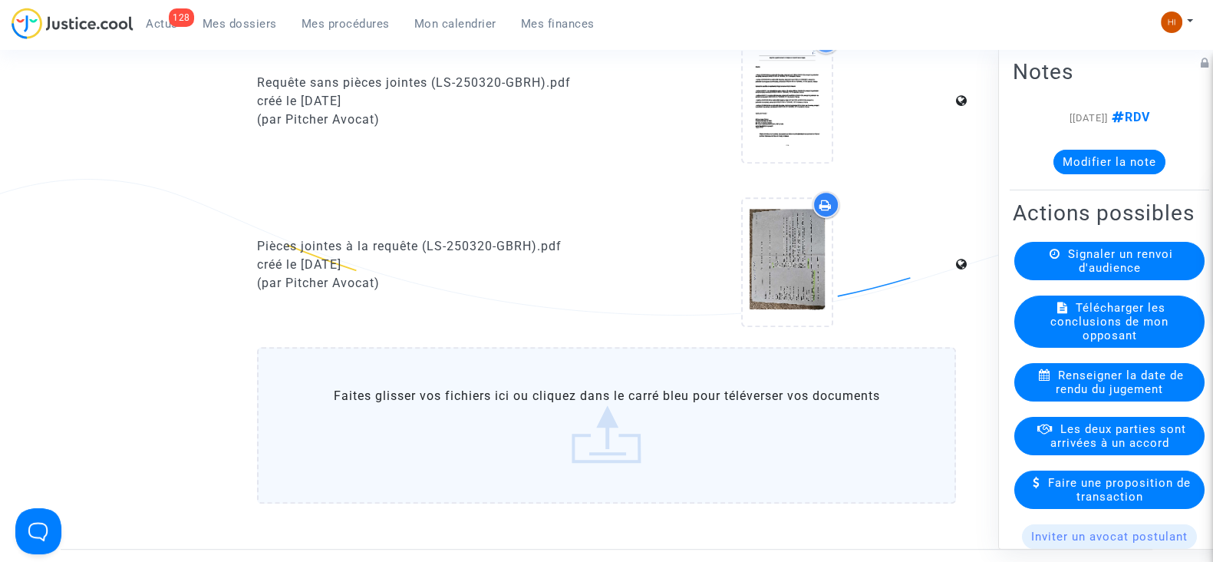
click at [628, 425] on label "Faites glisser vos fichiers ici ou cliquez dans le carré bleu pour téléverser v…" at bounding box center [606, 425] width 699 height 157
click at [0, 0] on input "Faites glisser vos fichiers ici ou cliquez dans le carré bleu pour téléverser v…" at bounding box center [0, 0] width 0 height 0
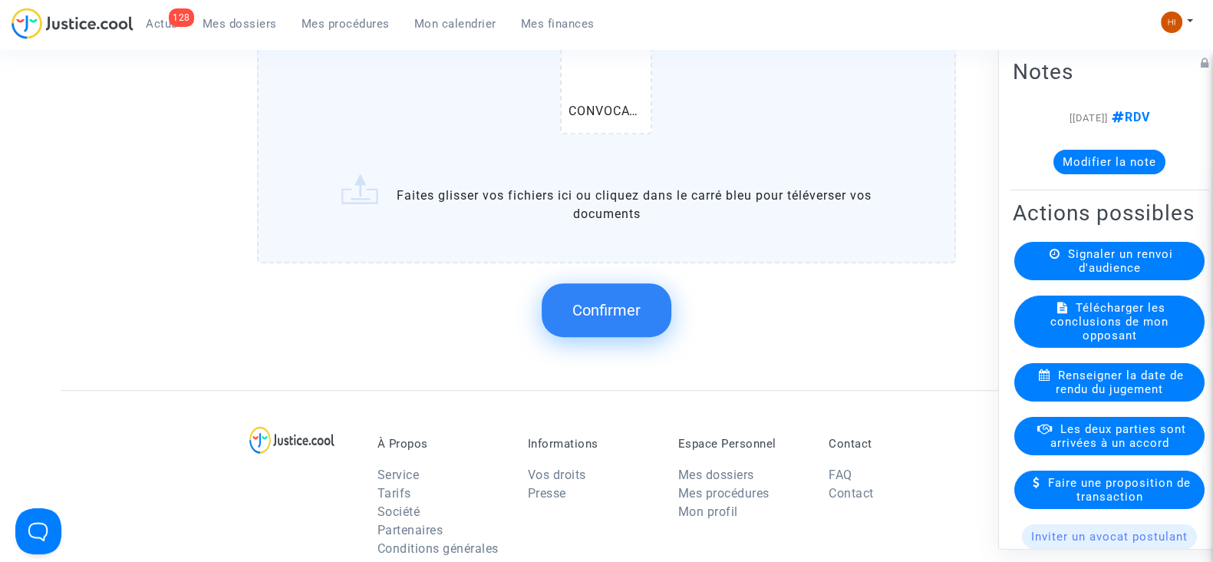
scroll to position [1299, 0]
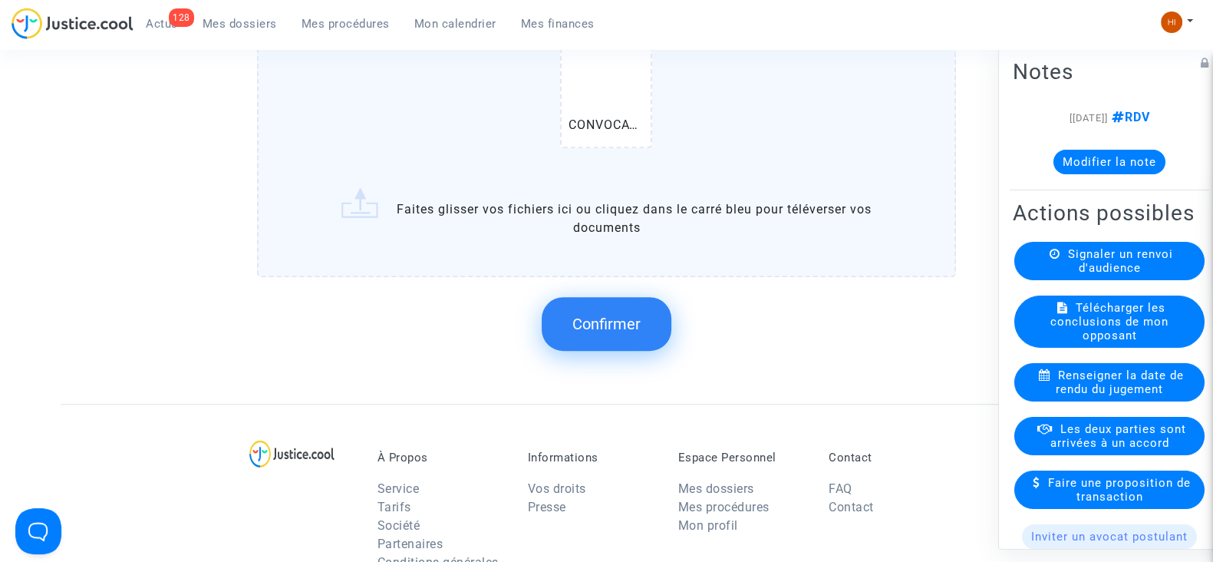
click at [635, 322] on span "Confirmer" at bounding box center [607, 324] width 68 height 18
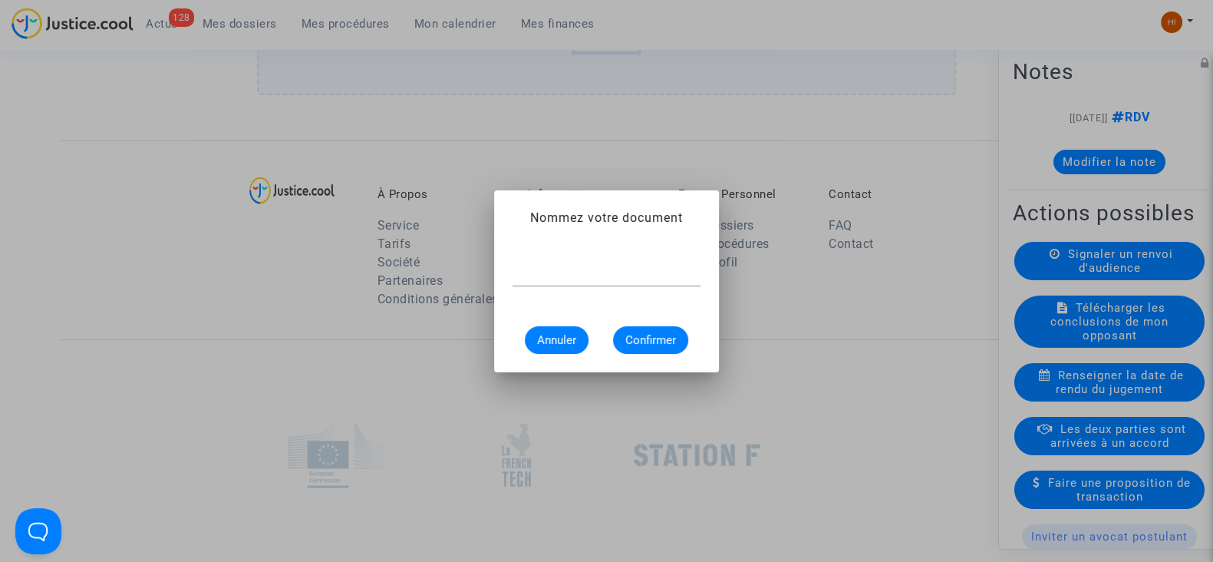
scroll to position [0, 0]
type input "CONVOCATION"
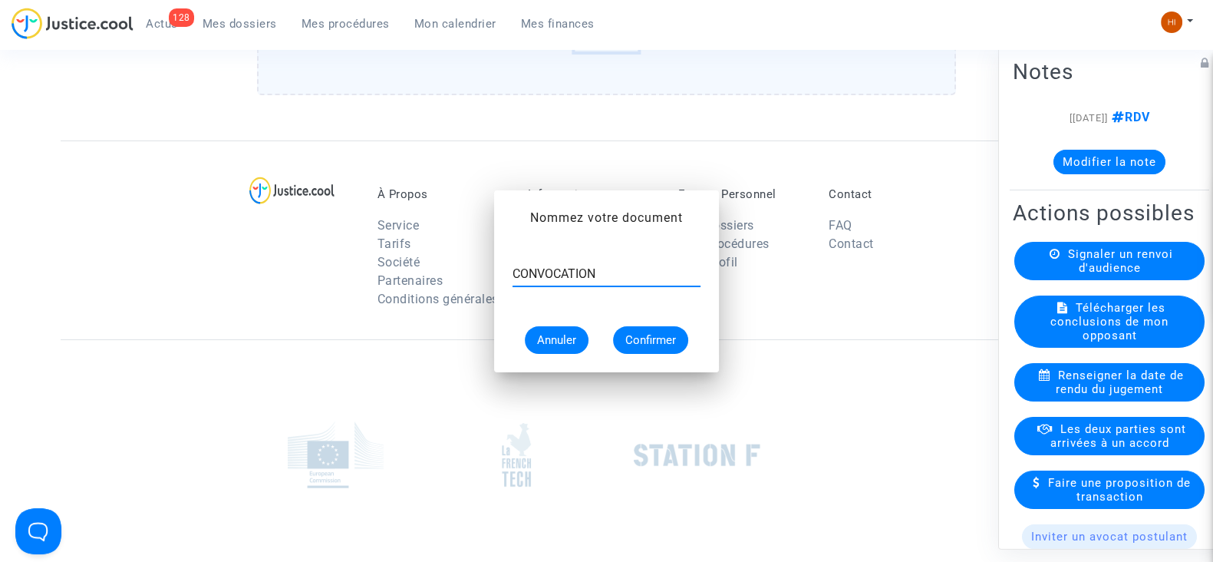
scroll to position [1299, 0]
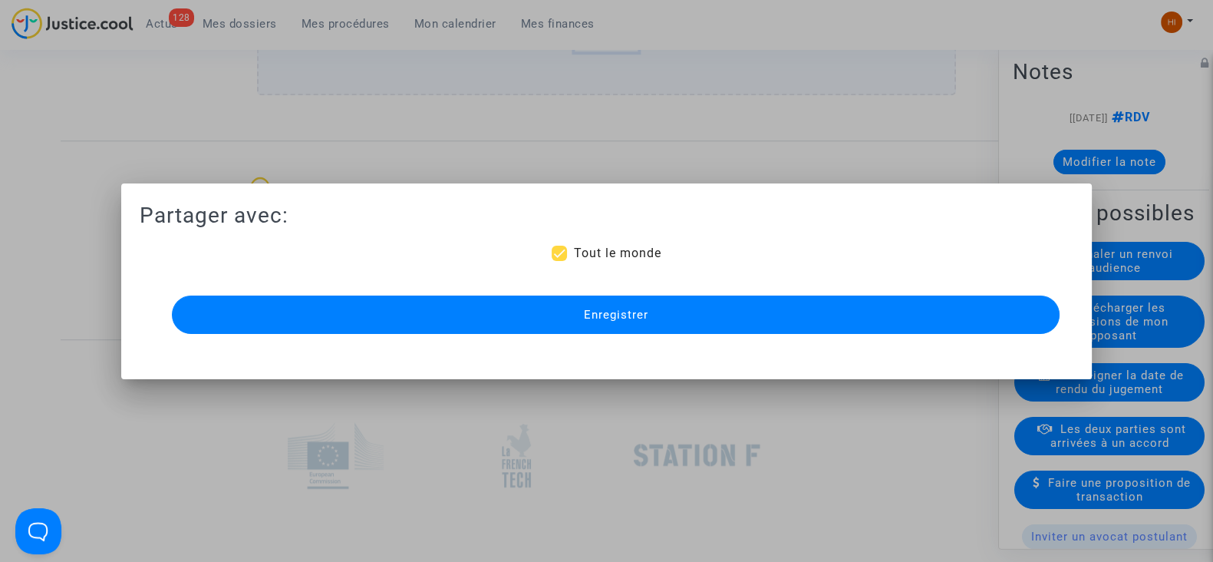
click at [635, 322] on button "Enregistrer" at bounding box center [616, 314] width 888 height 38
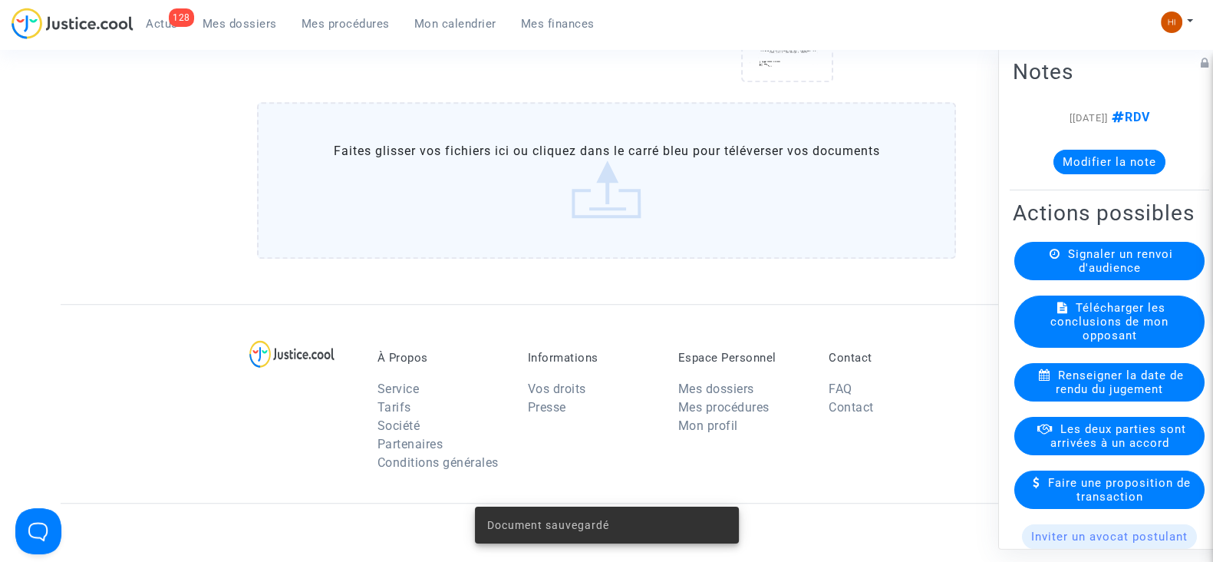
click at [324, 17] on span "Mes procédures" at bounding box center [346, 24] width 88 height 14
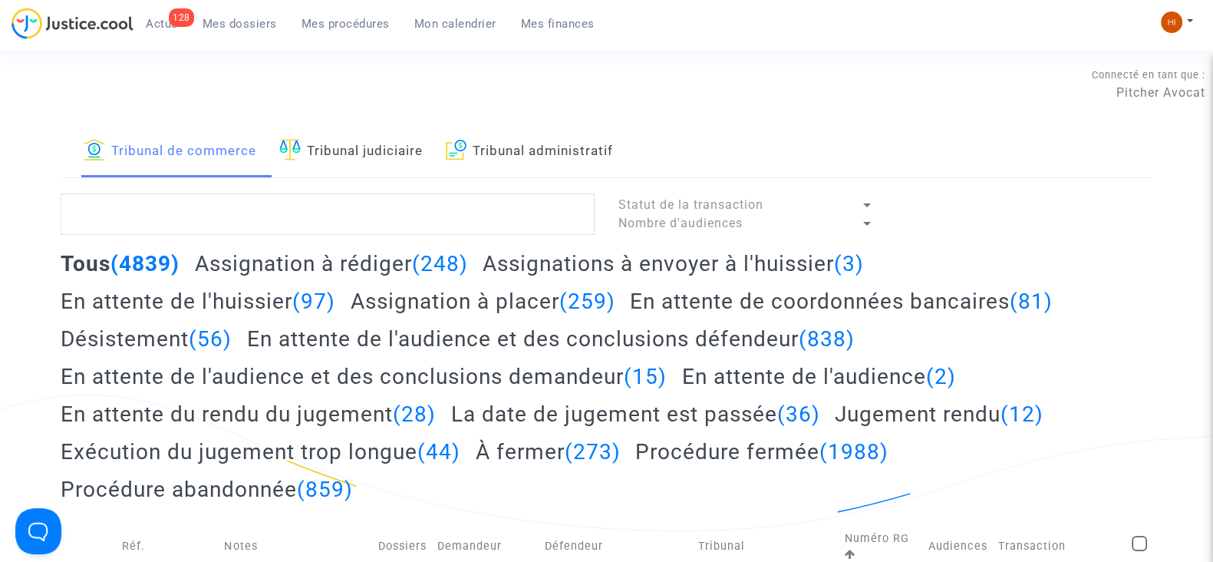
click at [396, 144] on link "Tribunal judiciaire" at bounding box center [351, 151] width 144 height 52
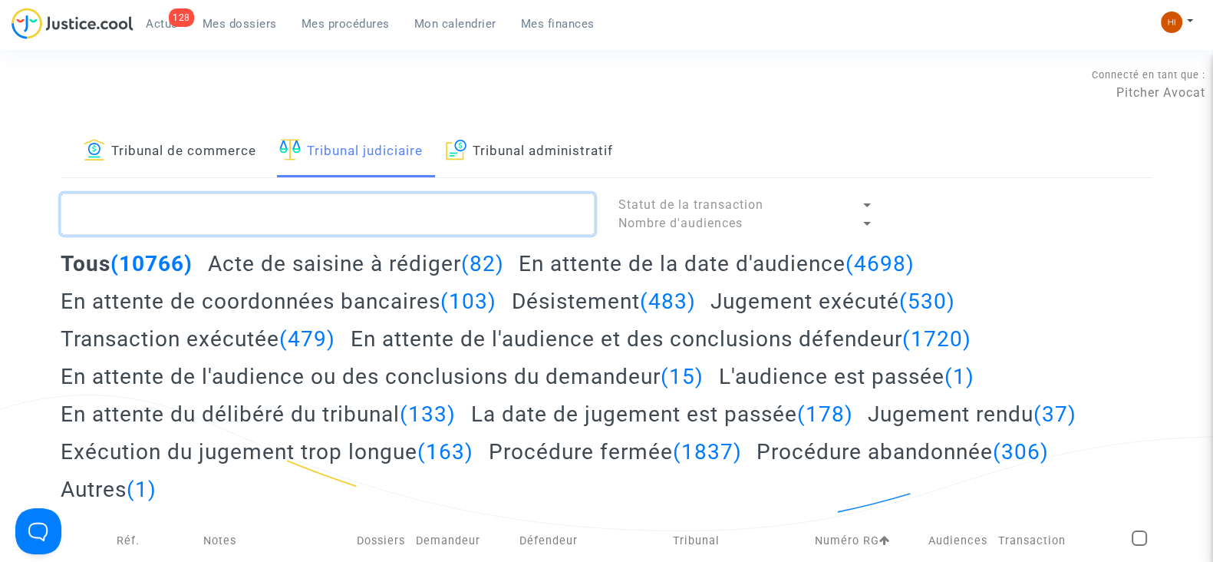
click at [358, 225] on textarea at bounding box center [328, 213] width 534 height 41
type textarea "CARASCO"
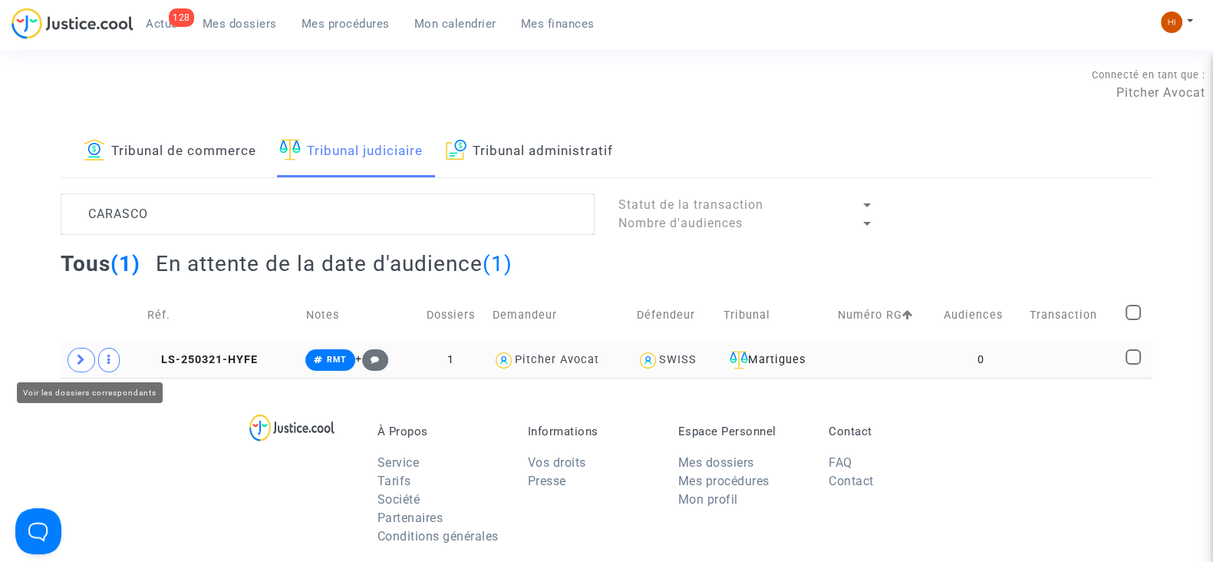
click at [71, 353] on span at bounding box center [82, 360] width 28 height 25
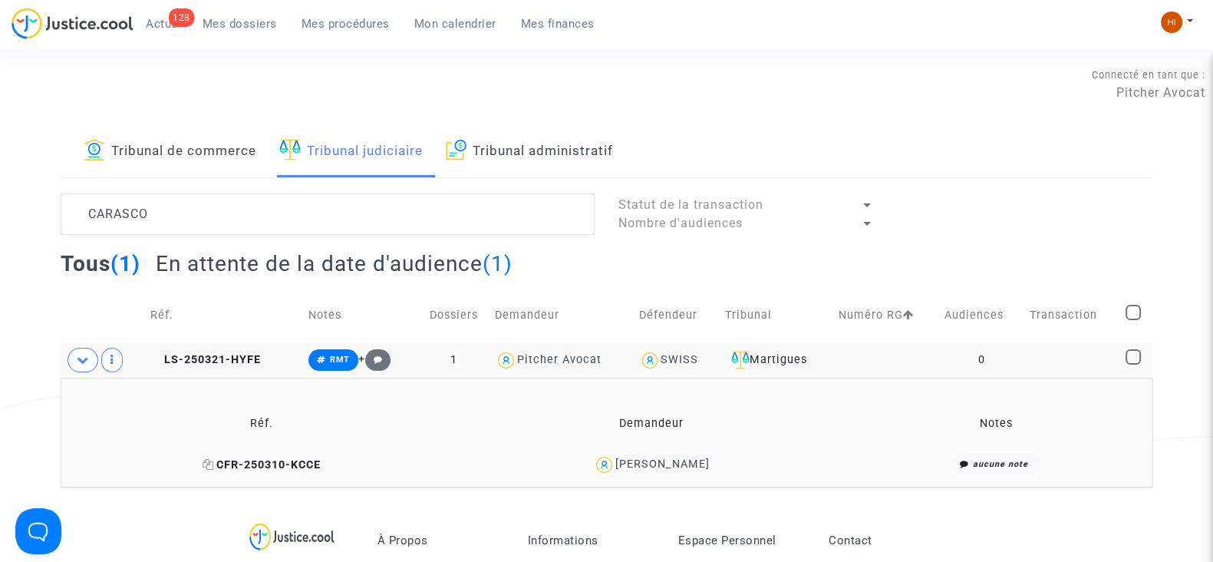
click at [214, 464] on icon at bounding box center [209, 464] width 12 height 11
click at [221, 356] on span "LS-250321-HYFE" at bounding box center [205, 359] width 111 height 13
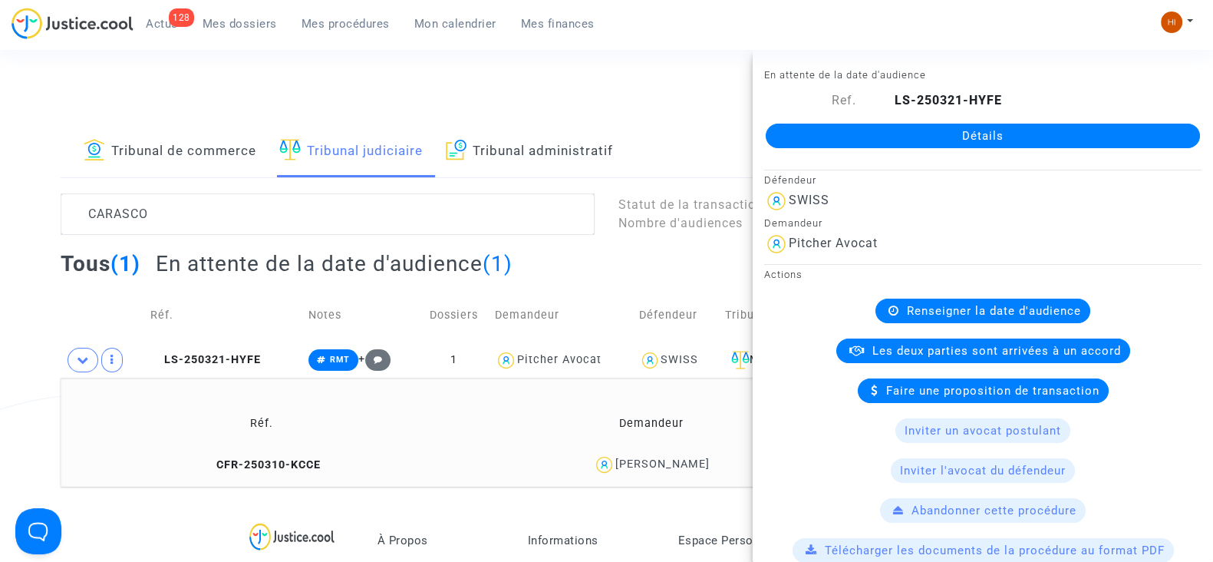
click at [886, 133] on link "Détails" at bounding box center [983, 136] width 434 height 25
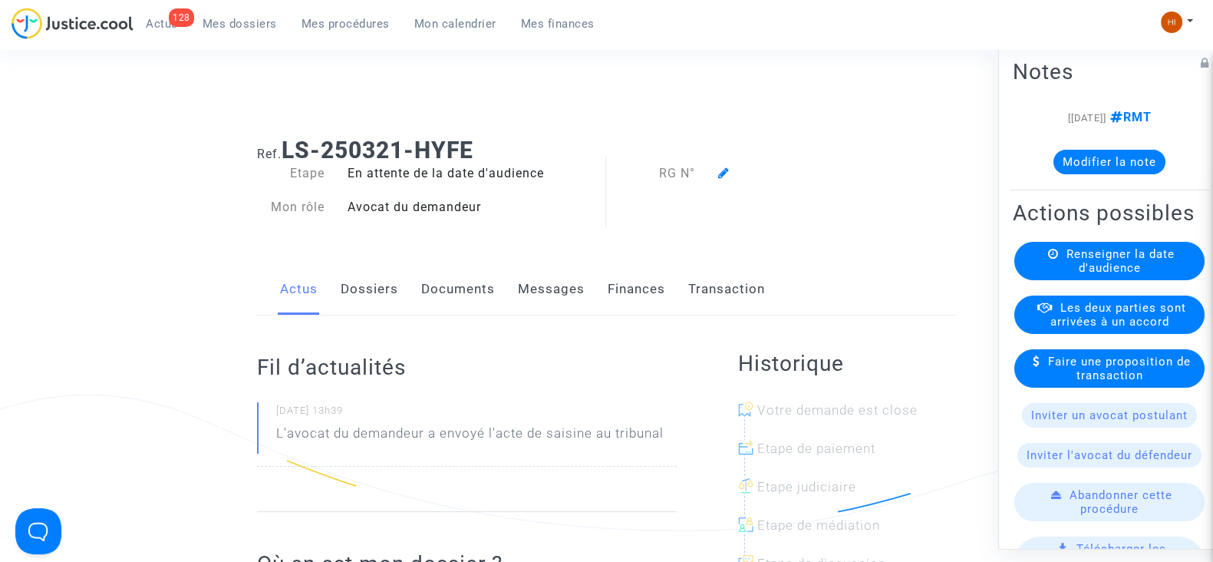
click at [1071, 275] on span "Renseigner la date d'audience" at bounding box center [1121, 261] width 108 height 28
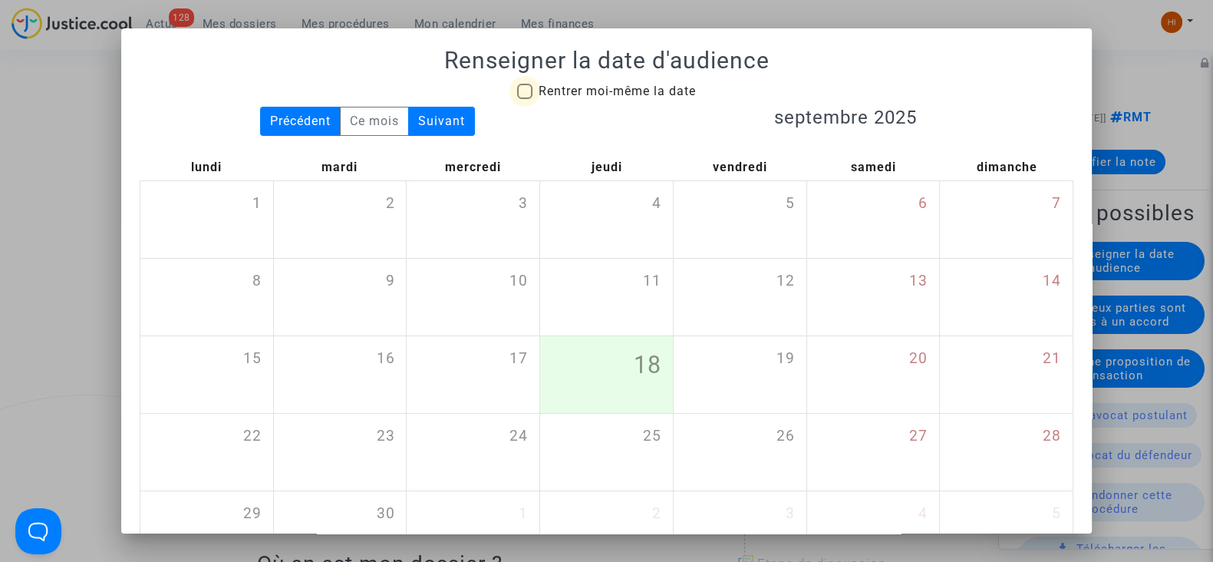
click at [641, 94] on span "Rentrer moi-même la date" at bounding box center [617, 91] width 157 height 15
click at [525, 99] on input "Rentrer moi-même la date" at bounding box center [524, 99] width 1 height 1
checkbox input "true"
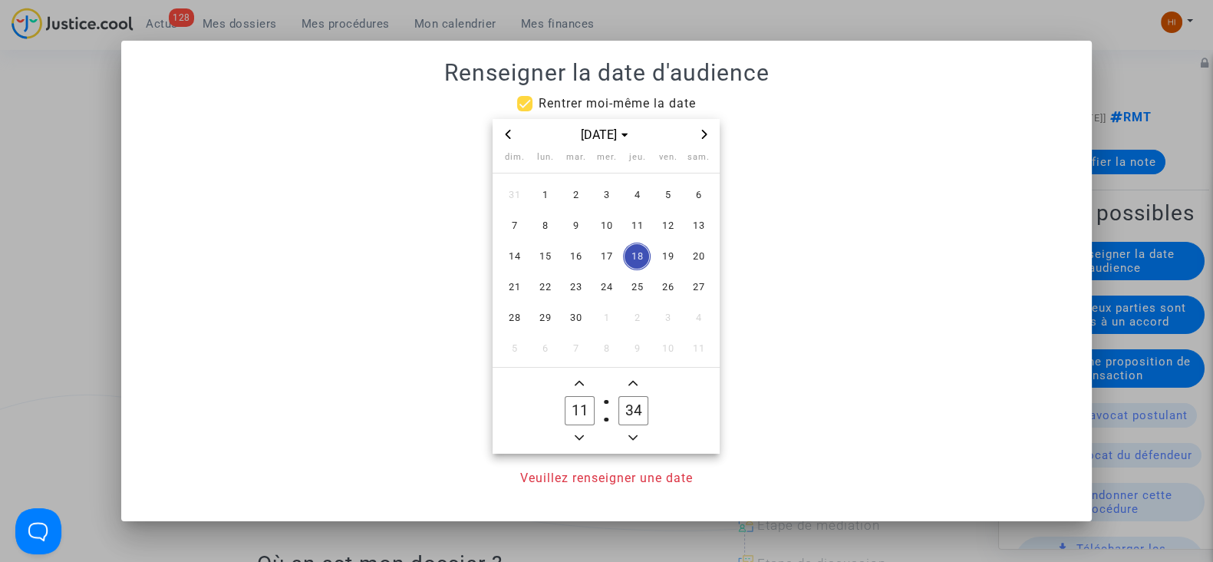
click at [707, 137] on icon "Next month" at bounding box center [704, 134] width 9 height 9
click at [543, 200] on span "1" at bounding box center [545, 195] width 28 height 28
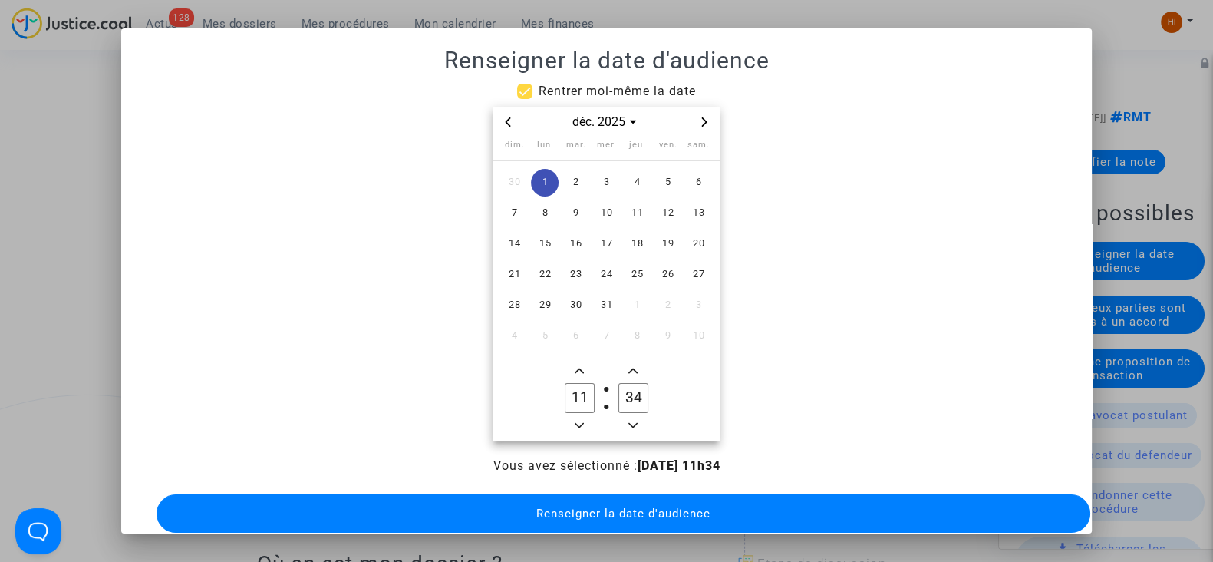
click at [575, 368] on icon "Add a hour" at bounding box center [579, 370] width 9 height 9
type input "13"
click at [629, 425] on icon "Minus a minute" at bounding box center [633, 424] width 9 height 5
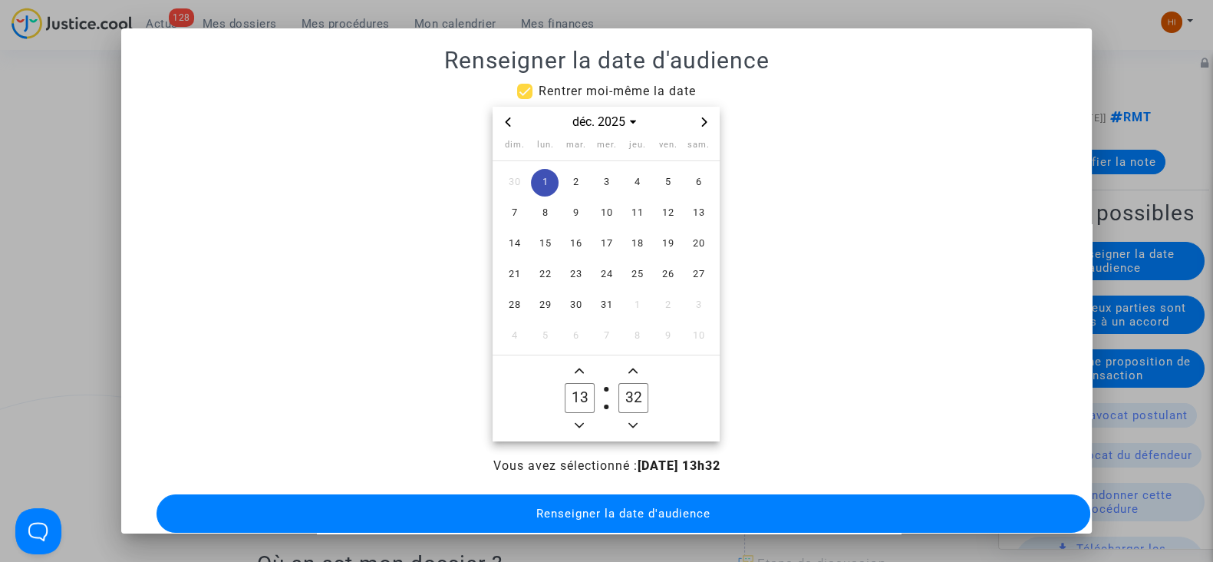
click at [629, 425] on icon "Minus a minute" at bounding box center [633, 424] width 9 height 5
type input "30"
click at [546, 508] on span "Renseigner la date d'audience" at bounding box center [623, 514] width 174 height 14
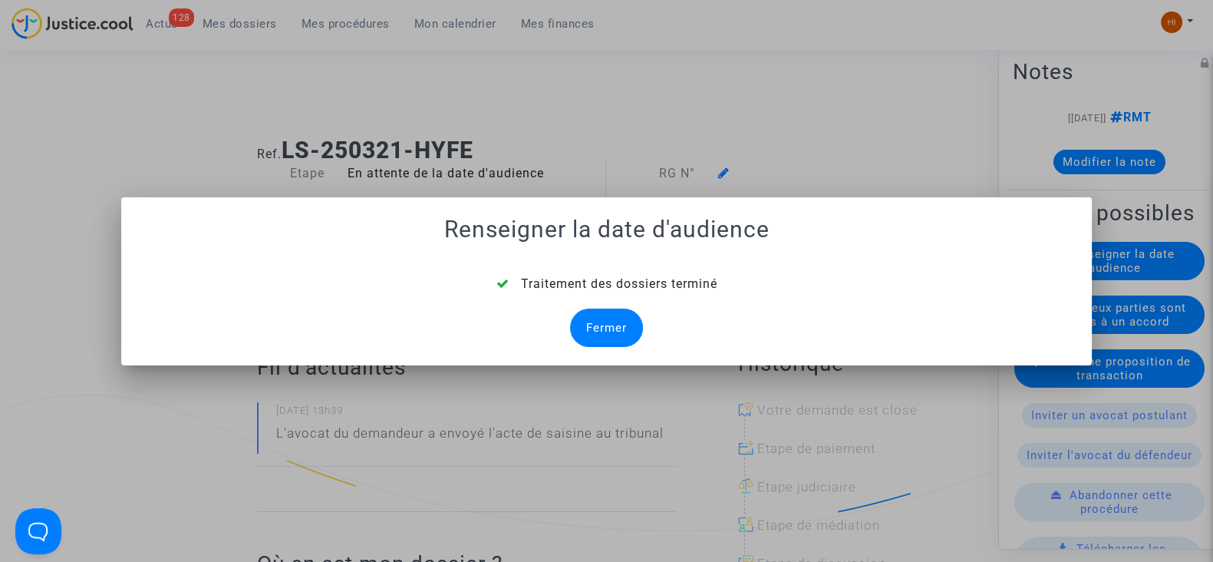
click at [598, 325] on div "Fermer" at bounding box center [606, 328] width 73 height 38
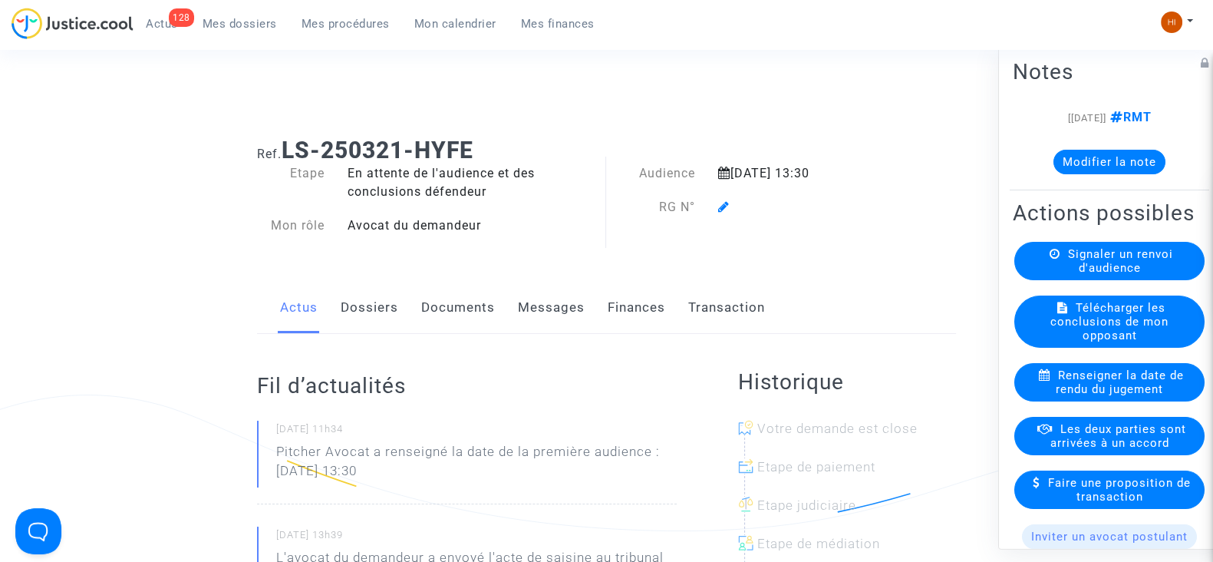
click at [724, 210] on icon at bounding box center [724, 206] width 12 height 12
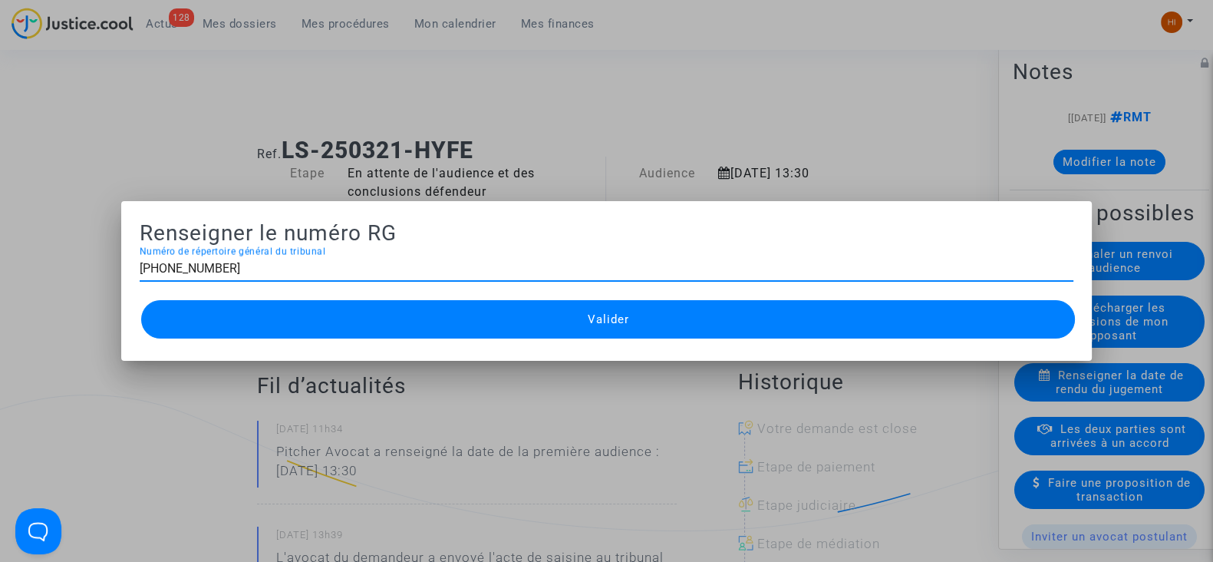
click at [434, 269] on input "[PHONE_NUMBER]" at bounding box center [607, 269] width 934 height 14
type input "[PHONE_NUMBER]"
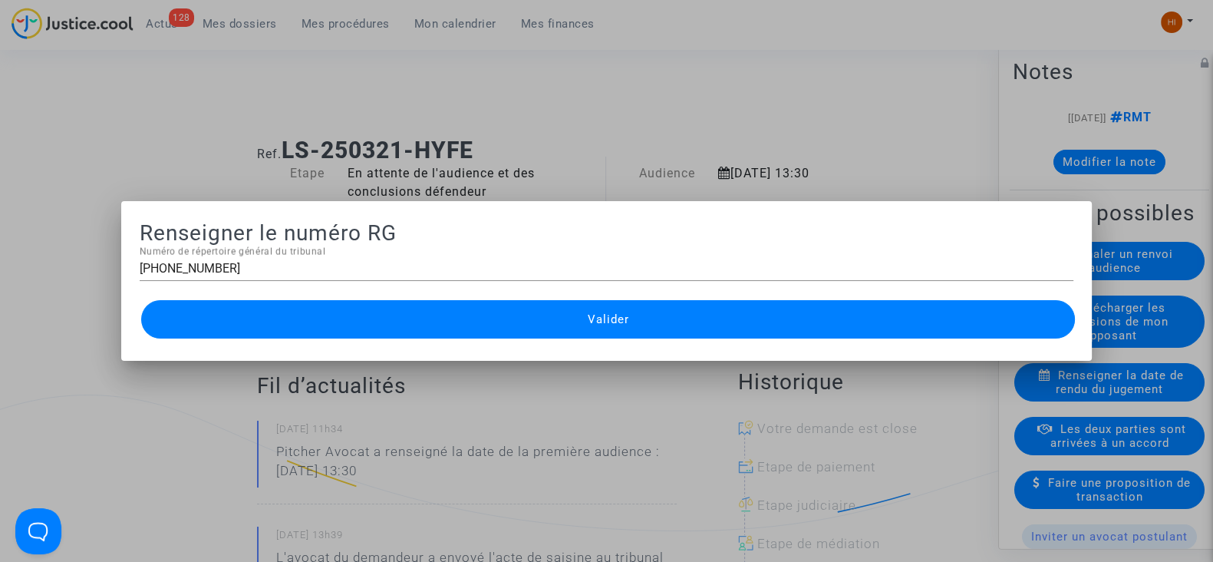
click at [433, 347] on mat-dialog-container "Renseigner le numéro RG [PHONE_NUMBER] Numéro de répertoire général du tribunal…" at bounding box center [606, 281] width 971 height 160
click at [430, 332] on button "Valider" at bounding box center [608, 319] width 934 height 38
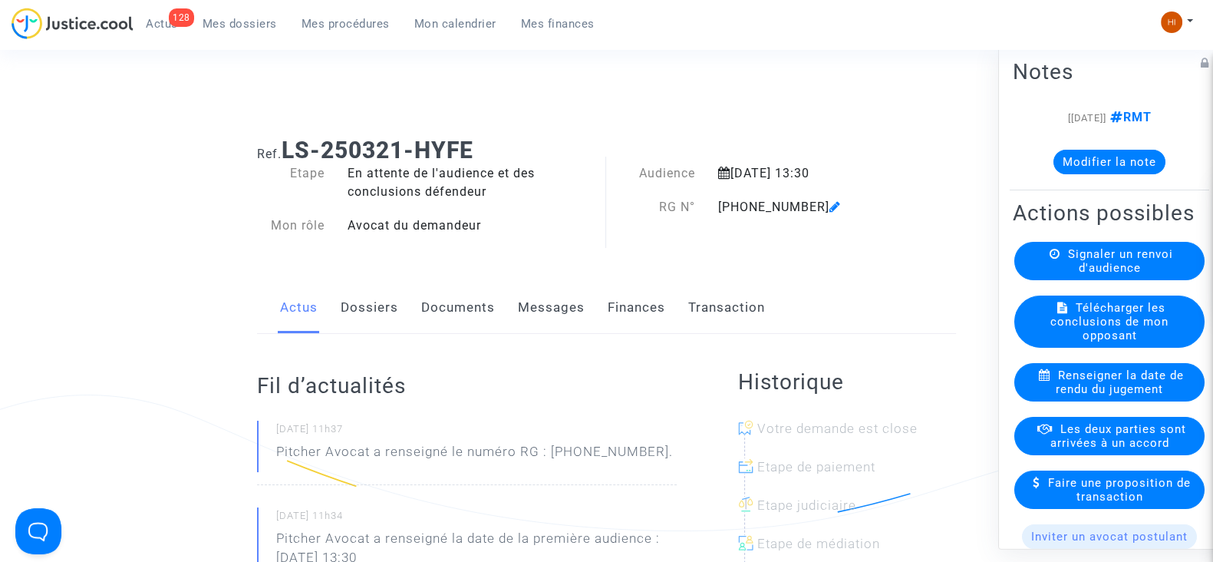
click at [454, 310] on link "Documents" at bounding box center [458, 307] width 74 height 51
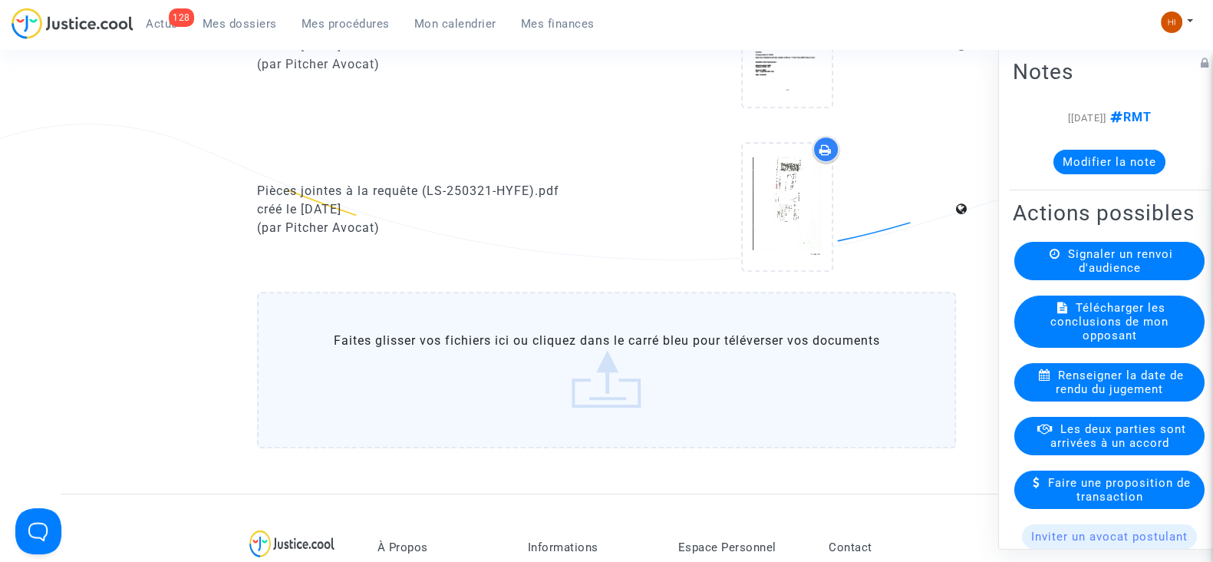
scroll to position [978, 0]
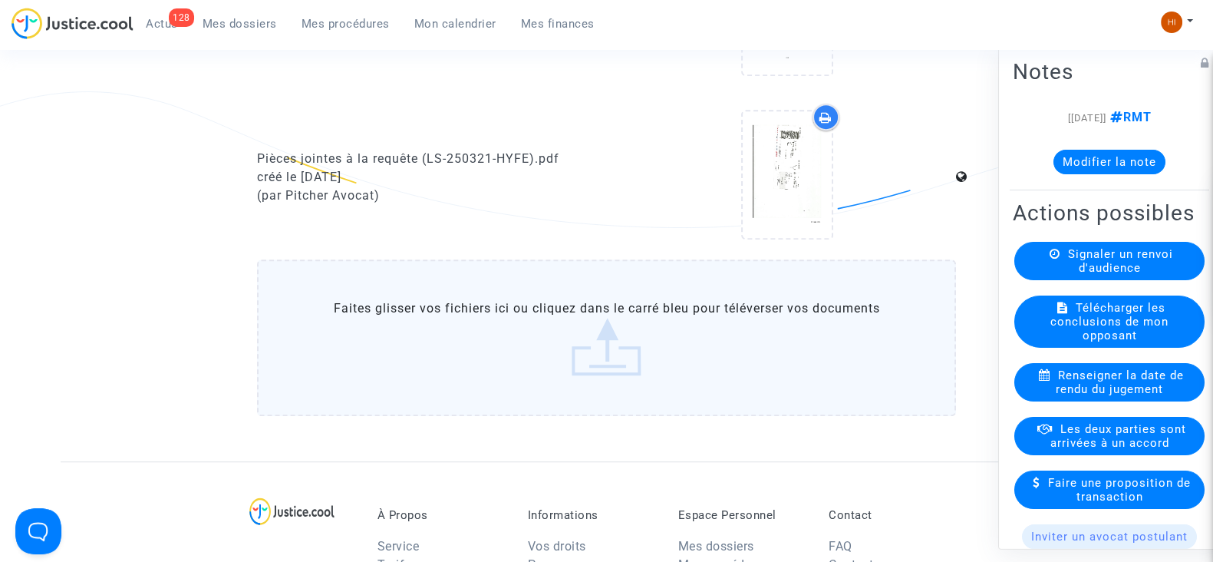
click at [748, 394] on label "Faites glisser vos fichiers ici ou cliquez dans le carré bleu pour téléverser v…" at bounding box center [606, 337] width 699 height 157
click at [0, 0] on input "Faites glisser vos fichiers ici ou cliquez dans le carré bleu pour téléverser v…" at bounding box center [0, 0] width 0 height 0
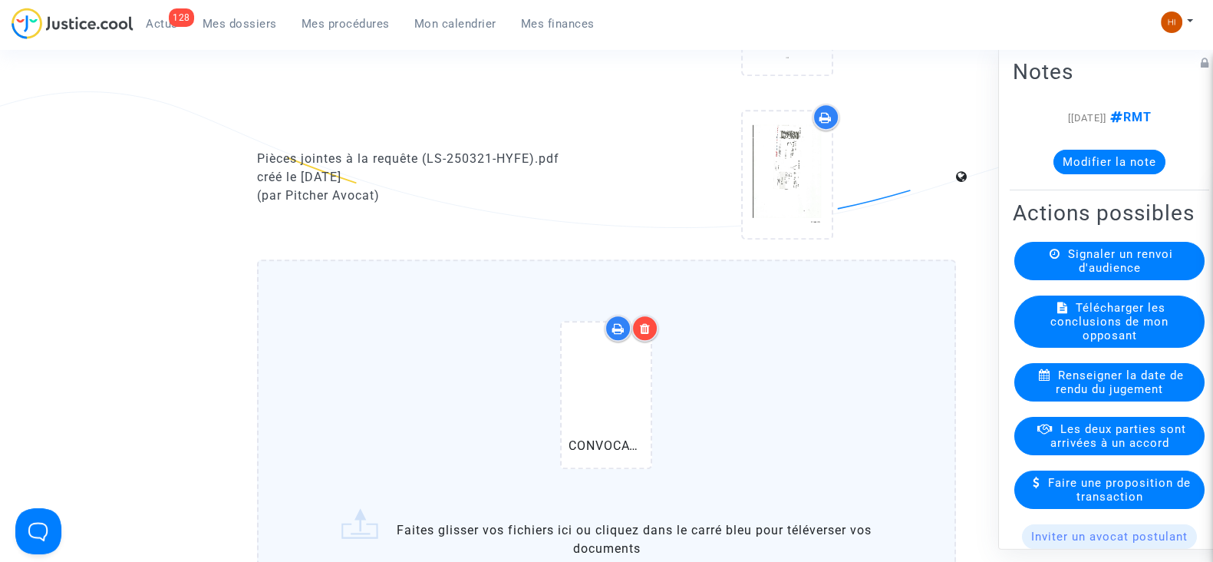
click at [604, 404] on icon at bounding box center [607, 395] width 50 height 49
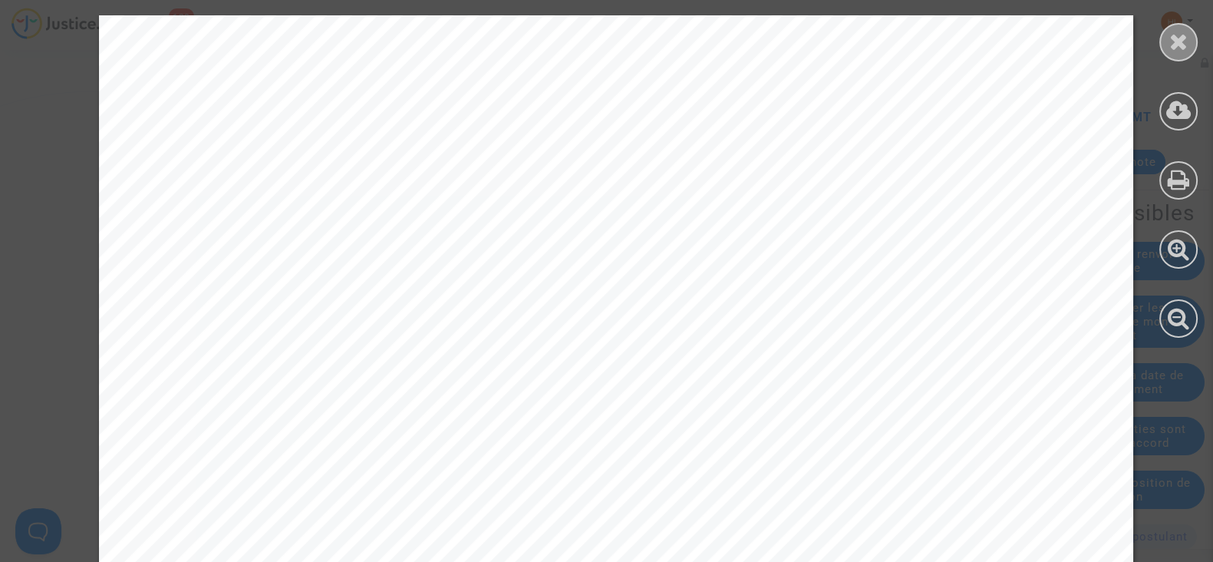
click at [1190, 45] on div at bounding box center [1179, 42] width 38 height 38
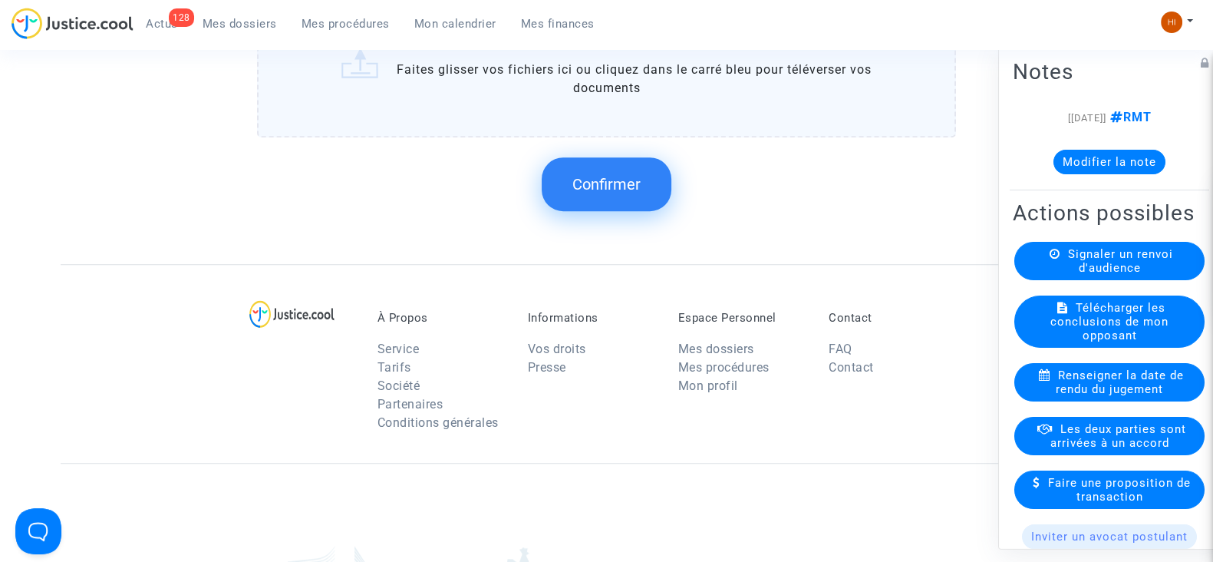
scroll to position [1447, 0]
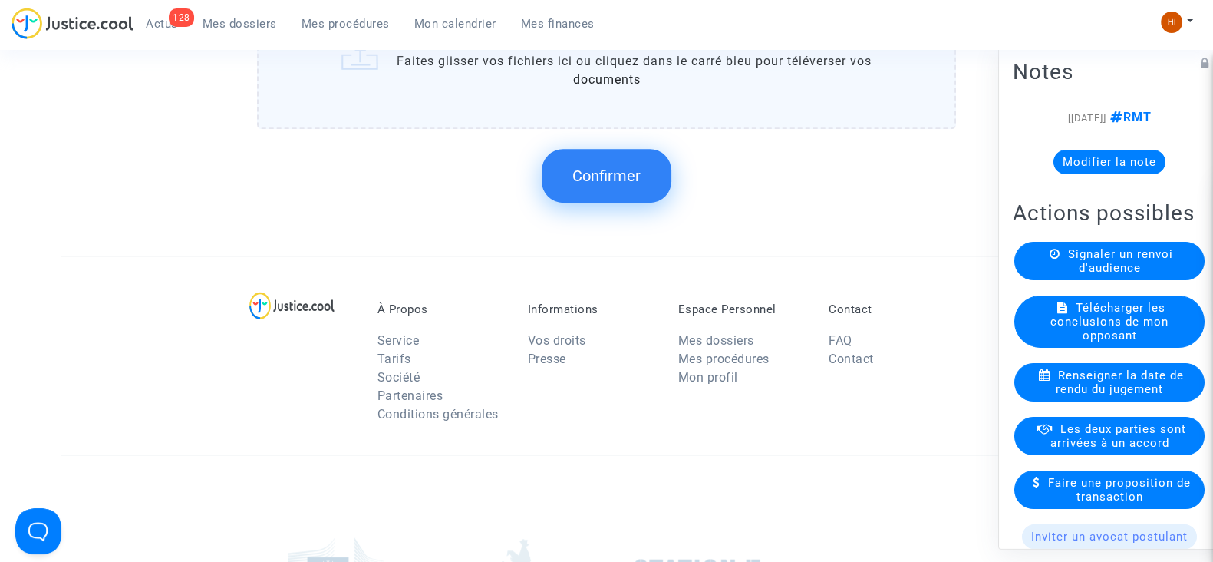
click at [629, 181] on button "Confirmer" at bounding box center [607, 176] width 130 height 54
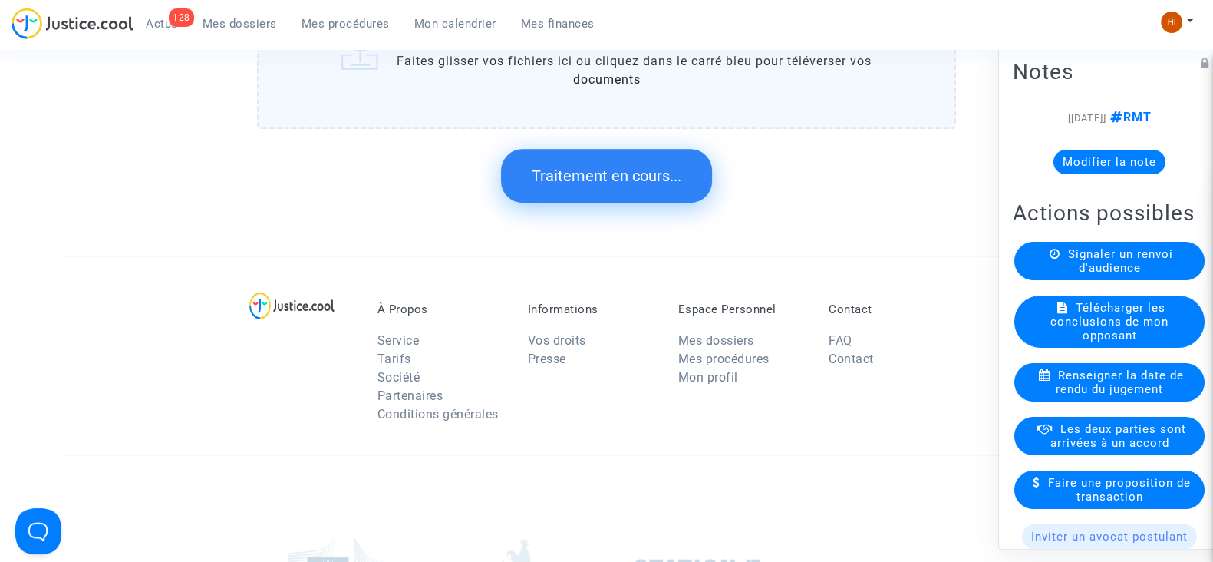
scroll to position [0, 0]
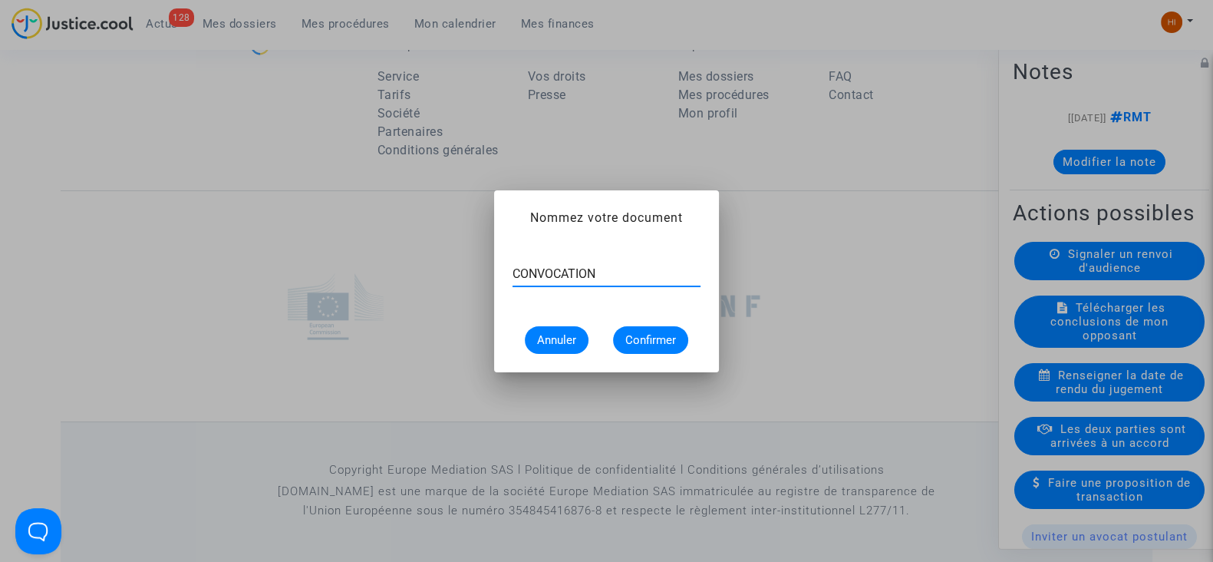
type input "CONVOCATION"
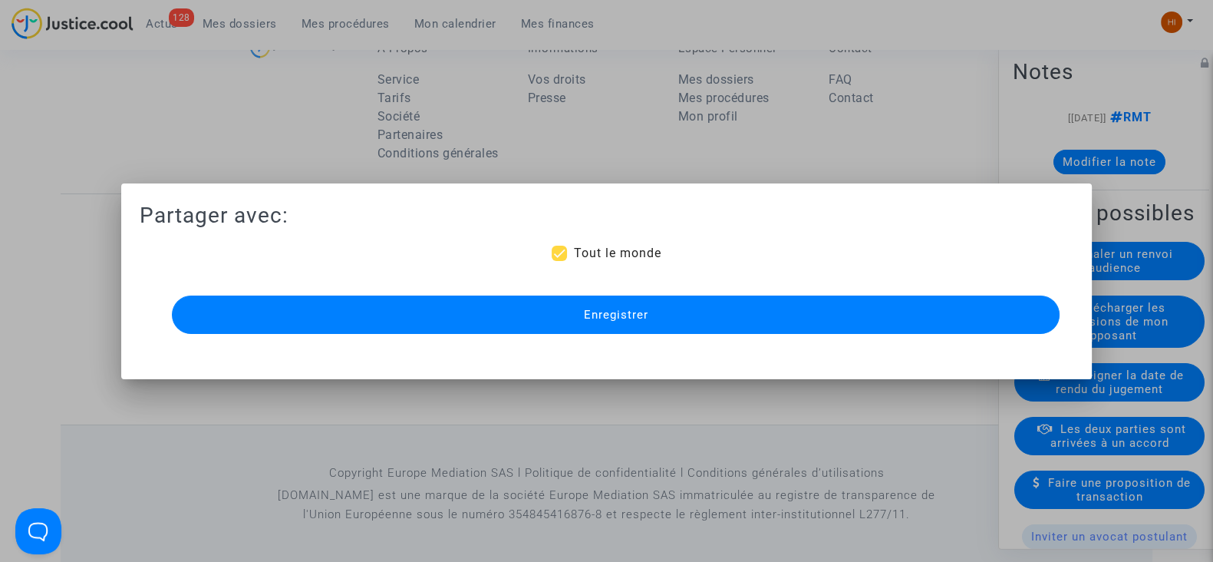
click at [576, 318] on button "Enregistrer" at bounding box center [616, 314] width 888 height 38
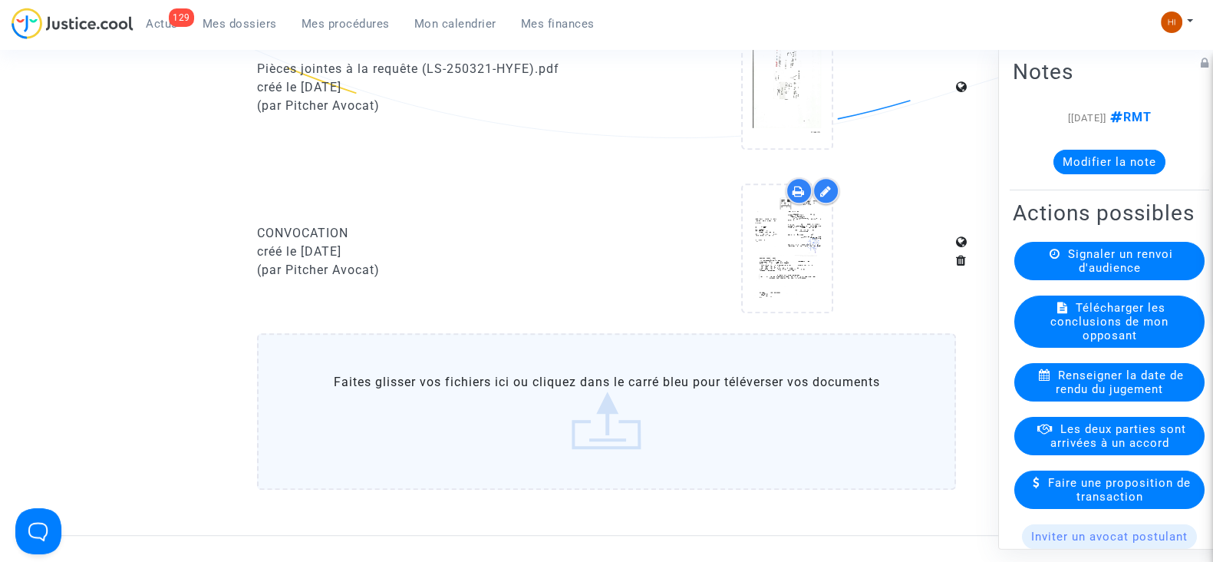
scroll to position [1081, 0]
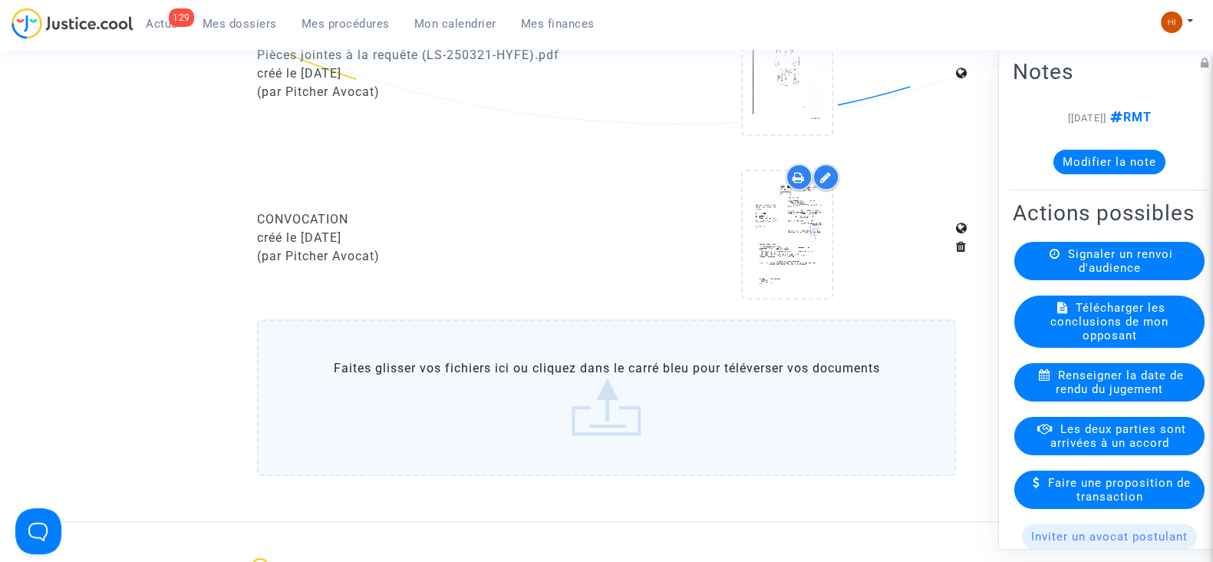
click at [355, 21] on span "Mes procédures" at bounding box center [346, 24] width 88 height 14
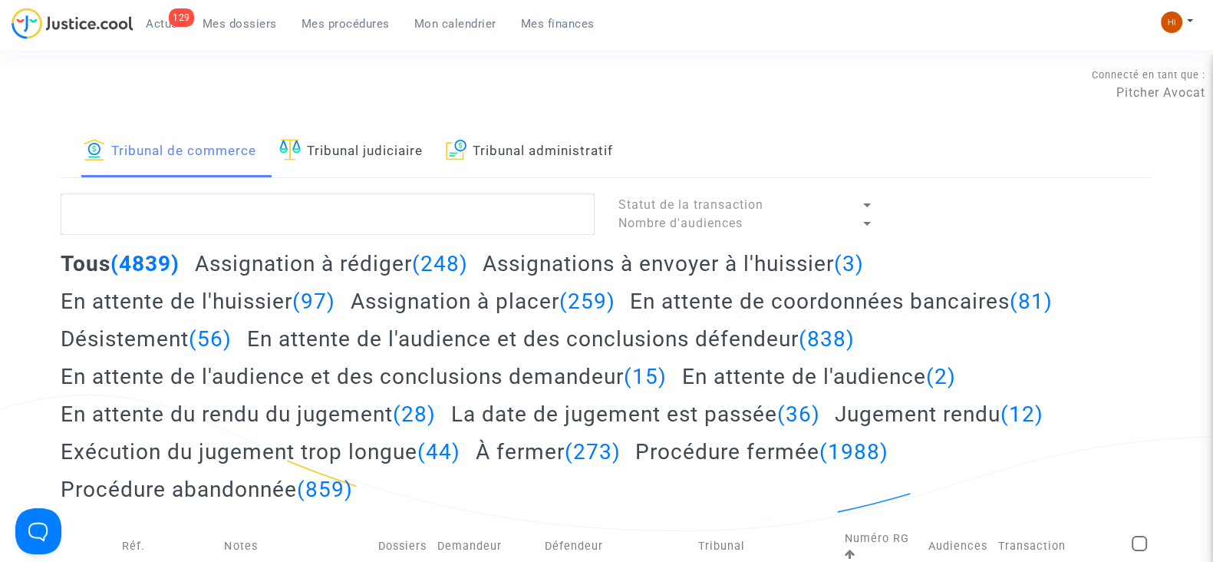
click at [372, 159] on link "Tribunal judiciaire" at bounding box center [351, 151] width 144 height 52
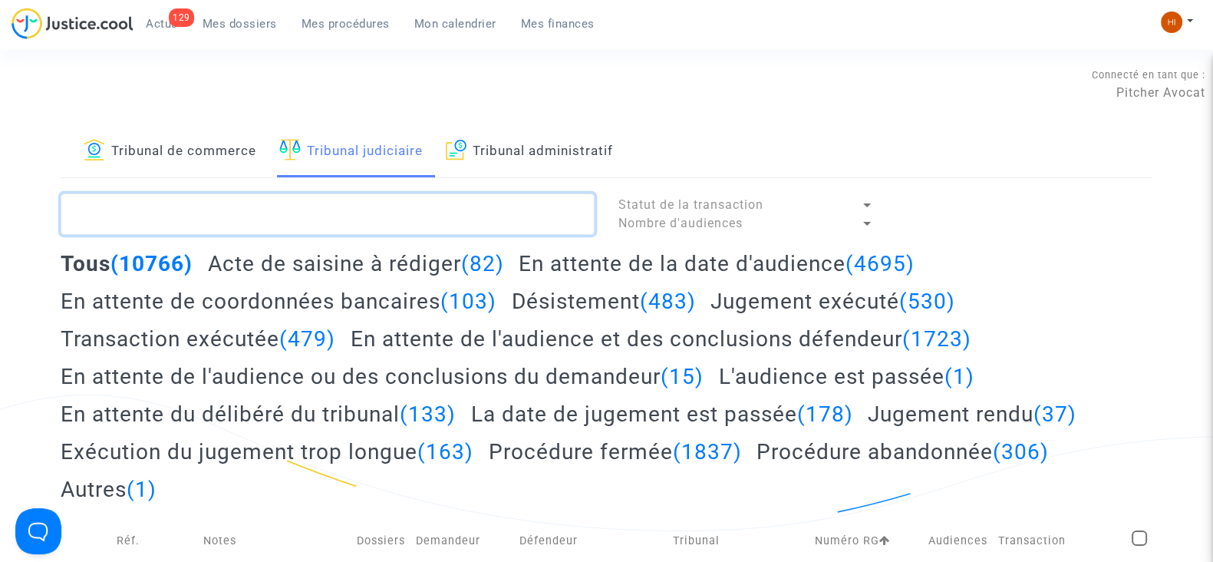
click at [222, 220] on textarea at bounding box center [328, 213] width 534 height 41
type textarea "SOLIVERES"
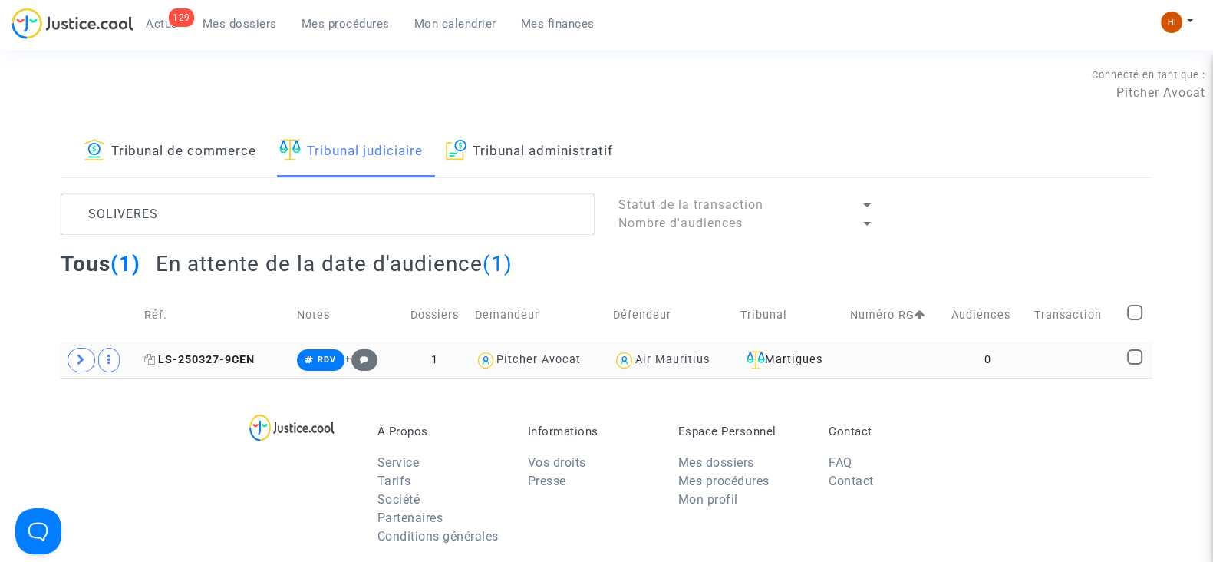
click at [231, 355] on span "LS-250327-9CEN" at bounding box center [199, 359] width 111 height 13
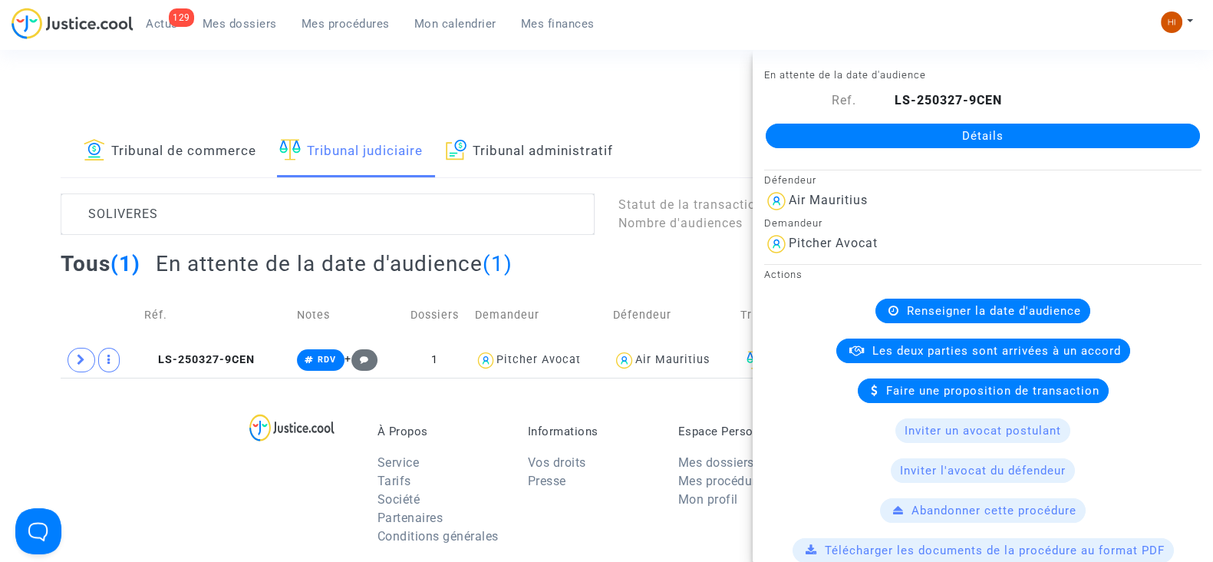
click at [853, 140] on link "Détails" at bounding box center [983, 136] width 434 height 25
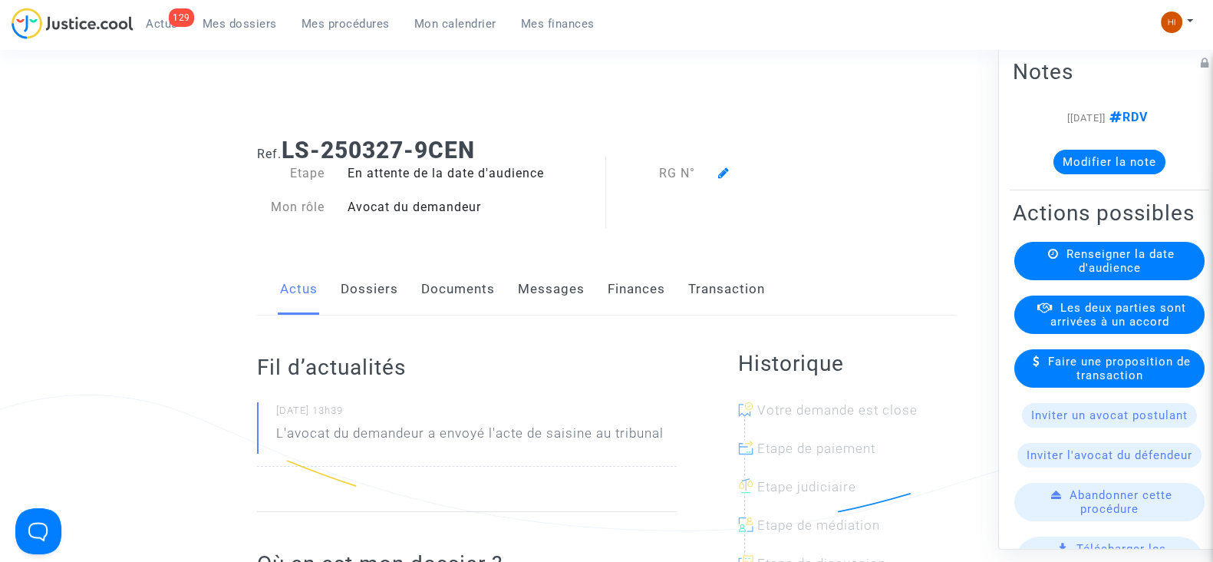
click at [1163, 280] on div "Renseigner la date d'audience" at bounding box center [1110, 261] width 190 height 38
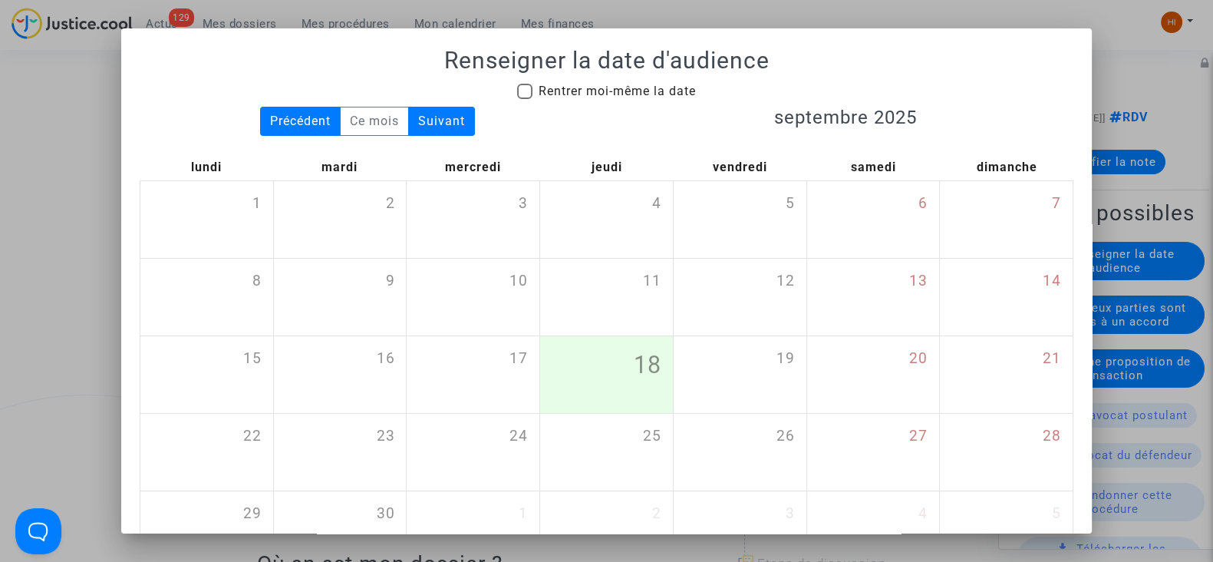
click at [602, 97] on span "Rentrer moi-même la date" at bounding box center [617, 91] width 157 height 15
click at [525, 99] on input "Rentrer moi-même la date" at bounding box center [524, 99] width 1 height 1
checkbox input "true"
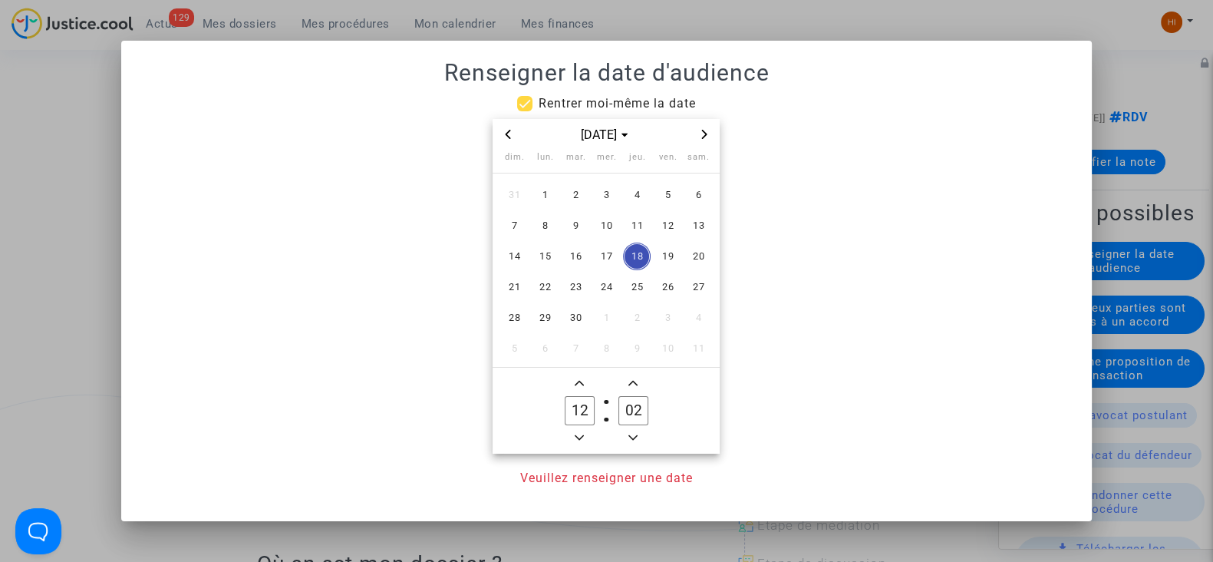
click at [698, 135] on span "Next month" at bounding box center [704, 134] width 18 height 18
click at [543, 183] on span "1" at bounding box center [545, 195] width 28 height 28
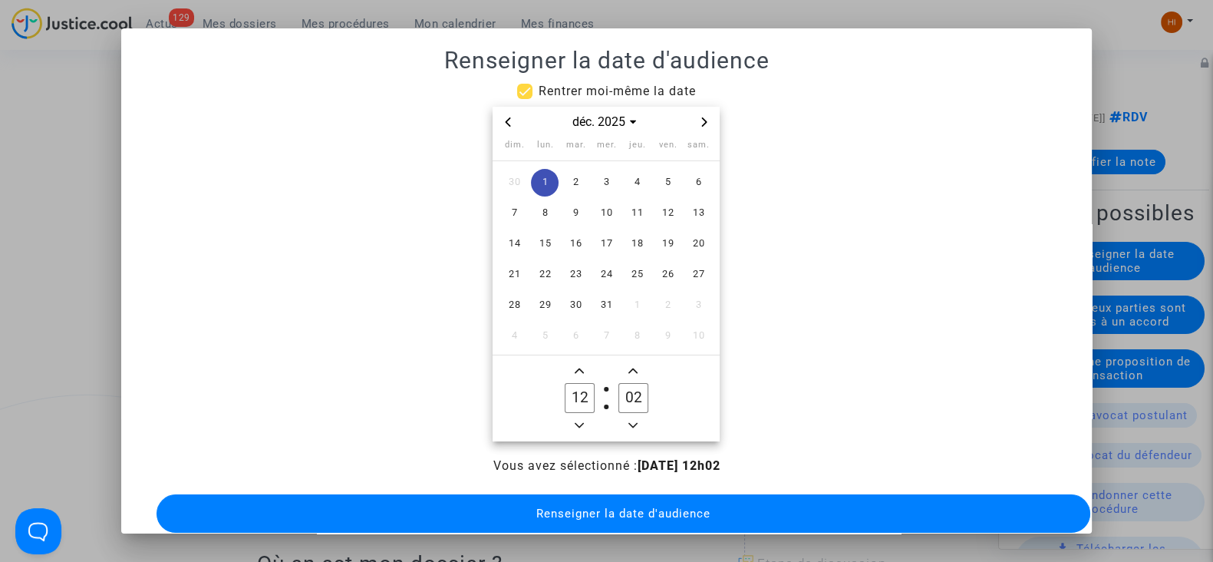
click at [575, 366] on icon "Add a hour" at bounding box center [579, 370] width 9 height 9
type input "13"
drag, startPoint x: 628, startPoint y: 403, endPoint x: 612, endPoint y: 393, distance: 19.0
click at [619, 393] on input "02" at bounding box center [633, 397] width 29 height 29
click at [635, 397] on input "32" at bounding box center [633, 397] width 29 height 29
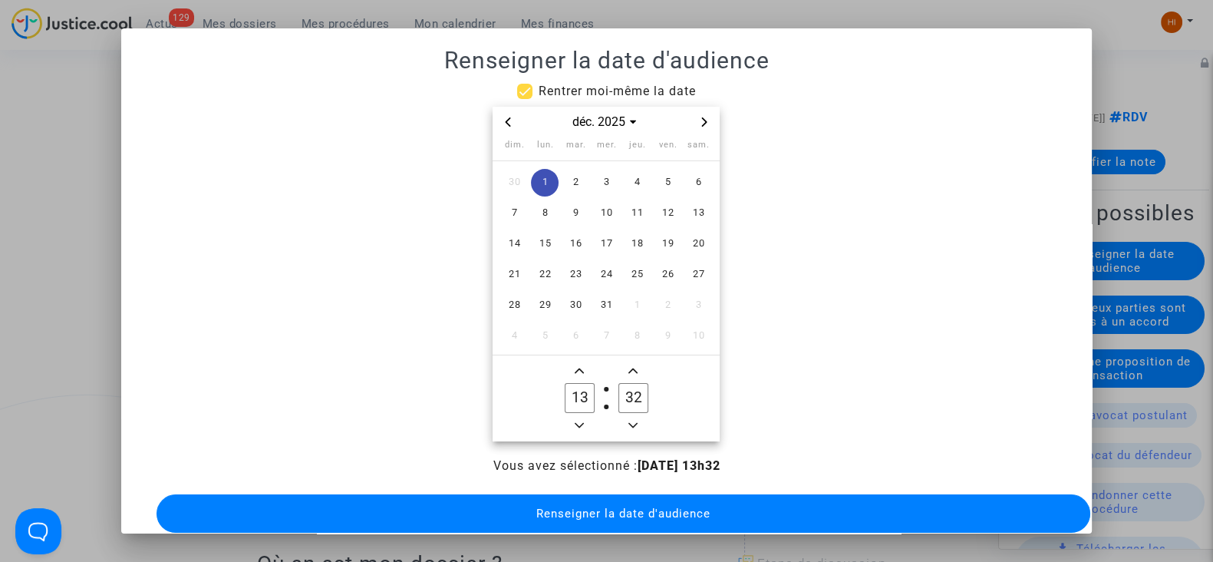
click at [629, 396] on input "32" at bounding box center [633, 397] width 29 height 29
type input "30"
click at [523, 501] on button "Renseigner la date d'audience" at bounding box center [624, 513] width 934 height 38
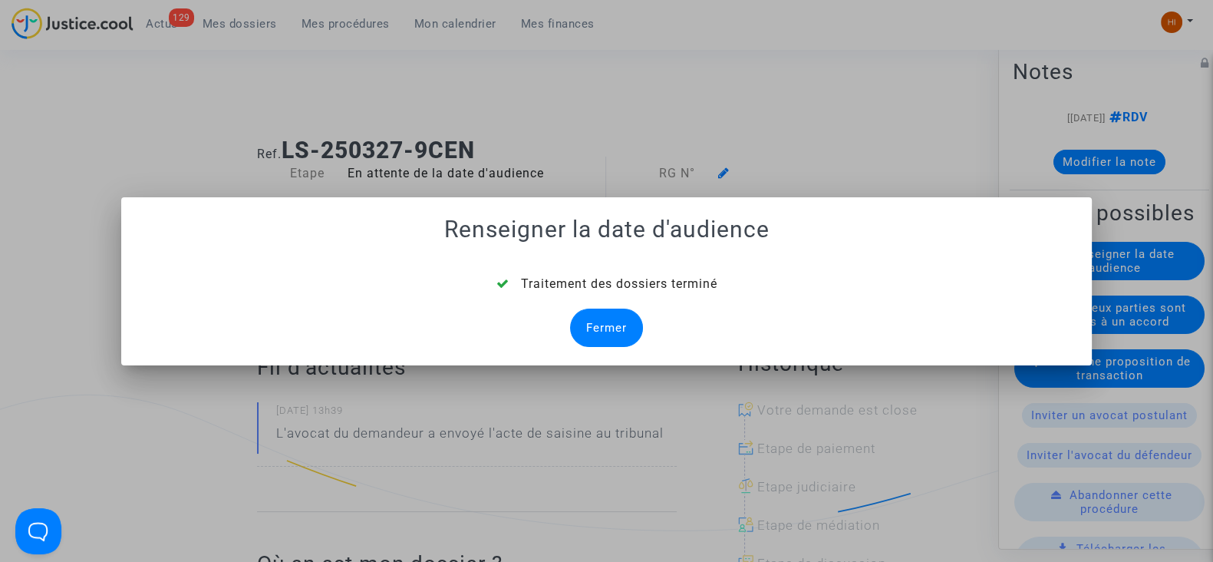
click at [582, 324] on div "Fermer" at bounding box center [606, 328] width 73 height 38
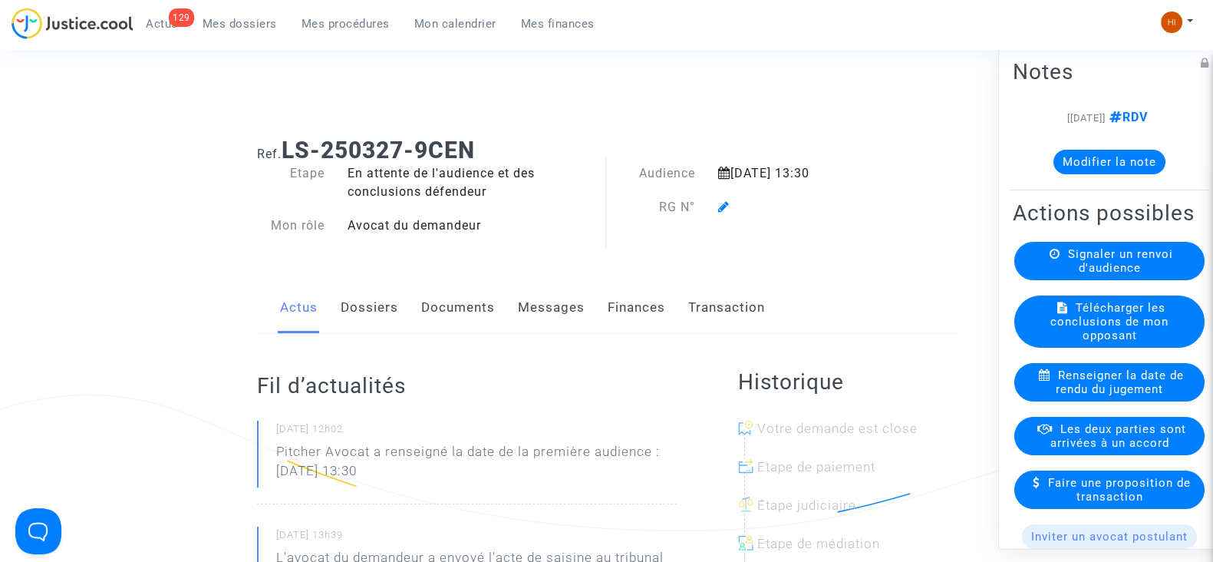
click at [724, 207] on icon at bounding box center [724, 206] width 12 height 12
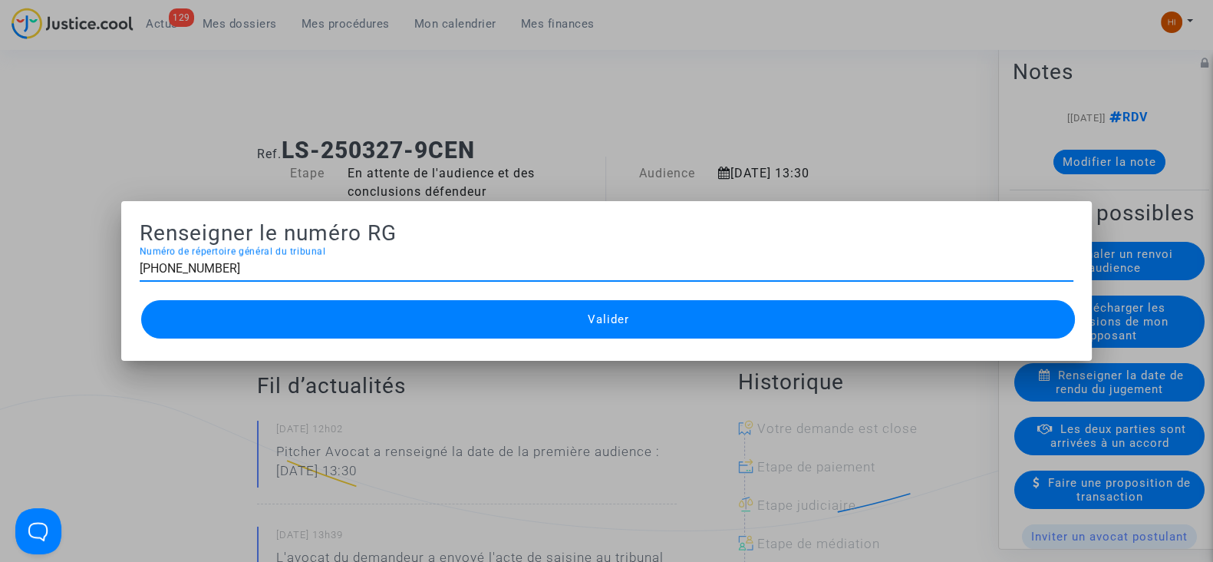
type input "[PHONE_NUMBER]"
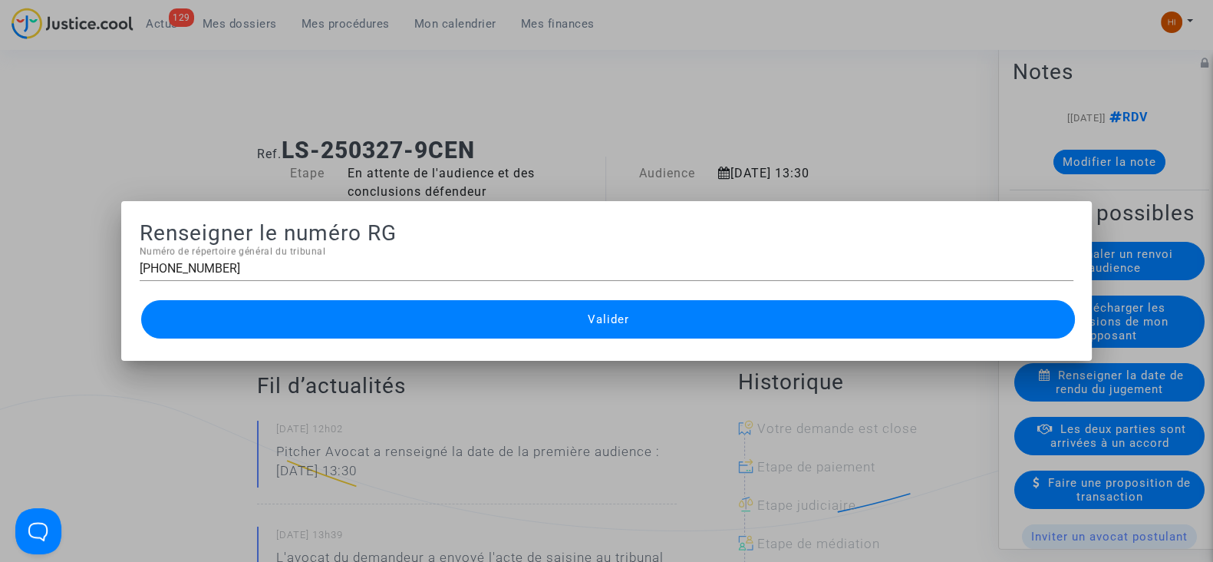
click at [399, 316] on button "Valider" at bounding box center [608, 319] width 934 height 38
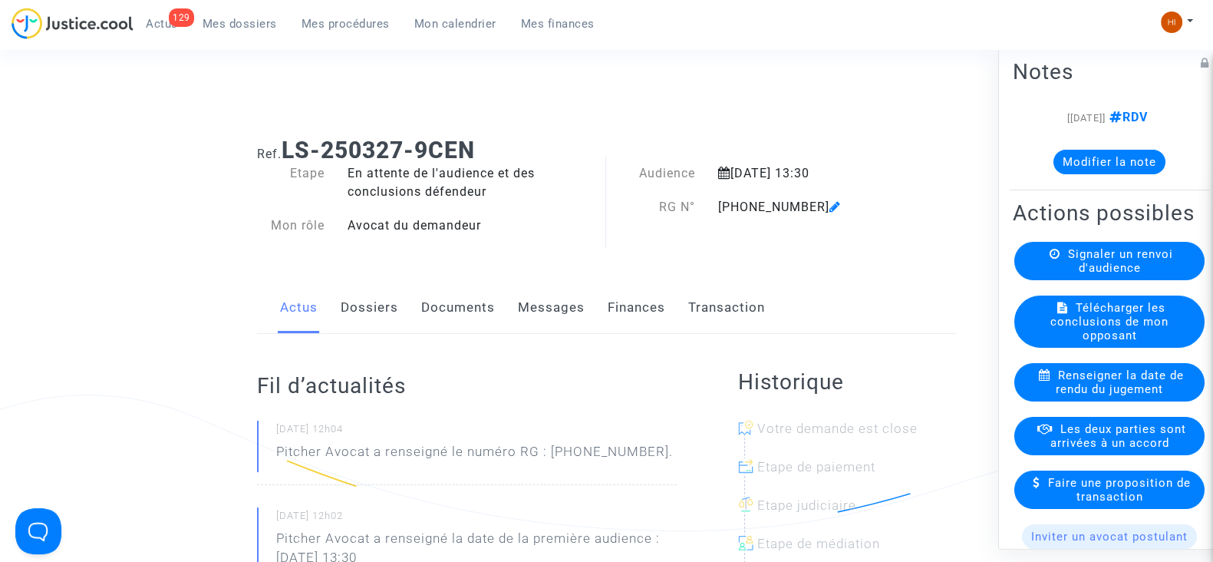
click at [445, 315] on link "Documents" at bounding box center [458, 307] width 74 height 51
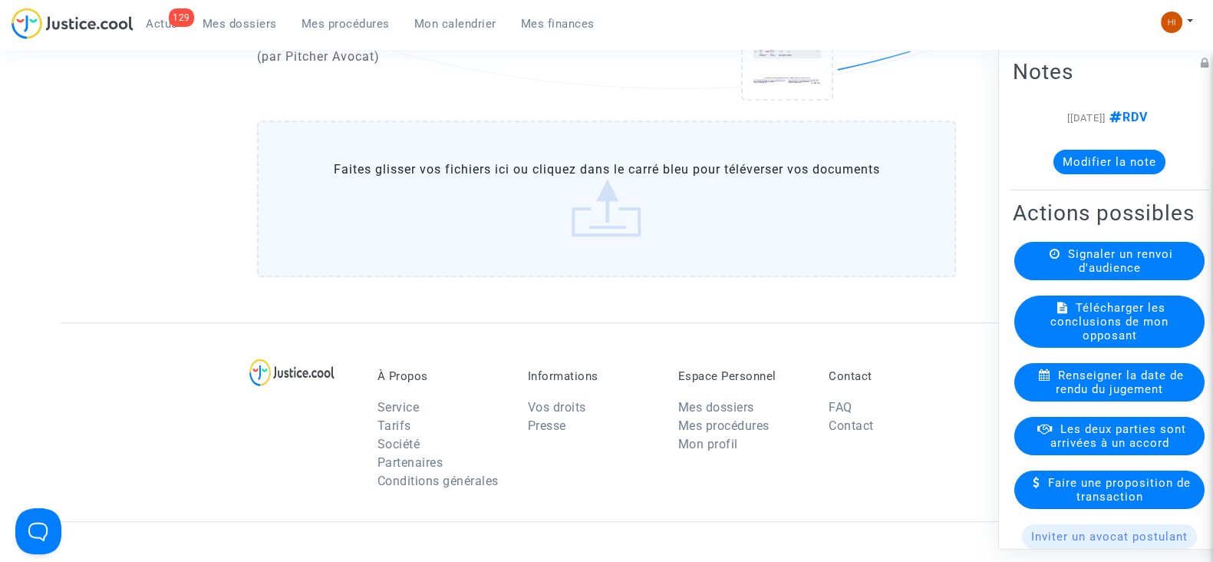
scroll to position [1120, 0]
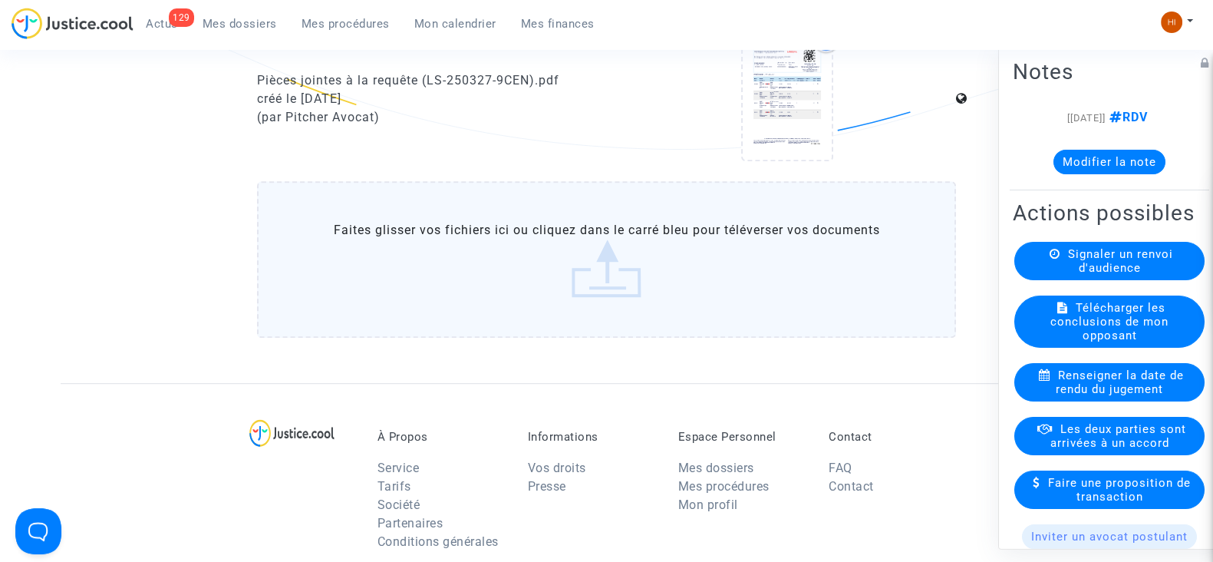
scroll to position [1044, 0]
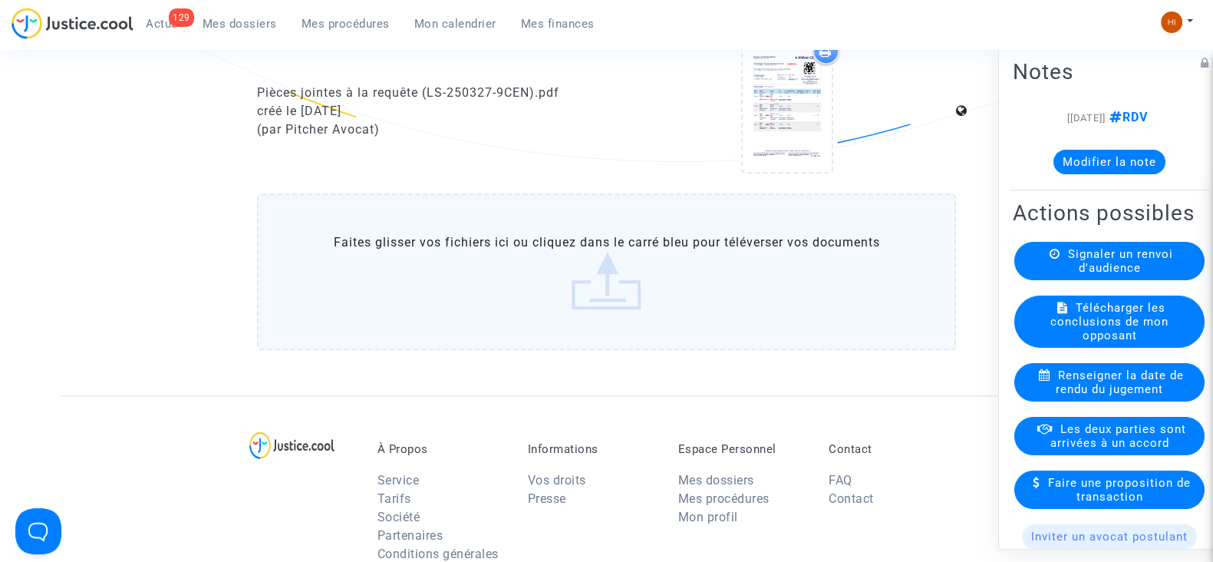
click at [537, 265] on label "Faites glisser vos fichiers ici ou cliquez dans le carré bleu pour téléverser v…" at bounding box center [606, 271] width 699 height 157
click at [0, 0] on input "Faites glisser vos fichiers ici ou cliquez dans le carré bleu pour téléverser v…" at bounding box center [0, 0] width 0 height 0
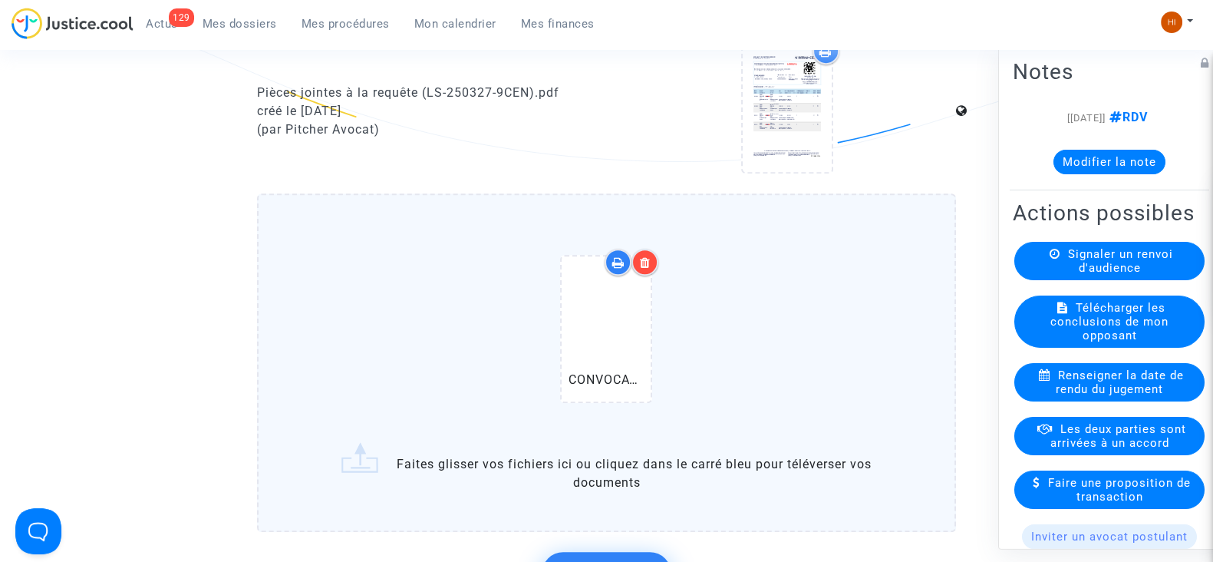
click at [651, 255] on div at bounding box center [645, 262] width 27 height 27
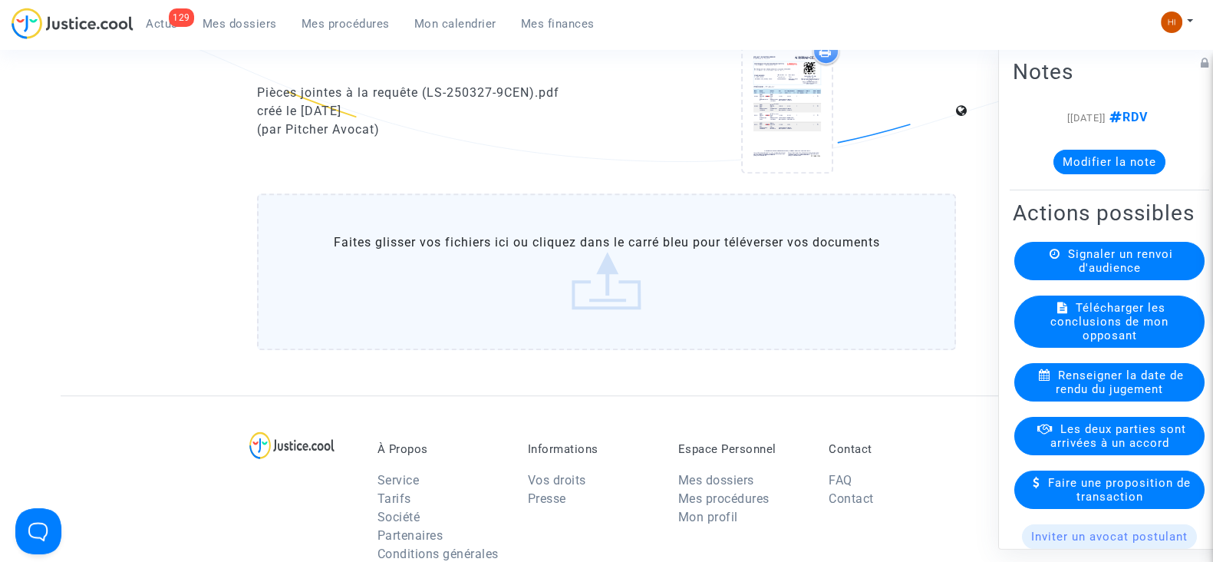
click at [651, 255] on label "Faites glisser vos fichiers ici ou cliquez dans le carré bleu pour téléverser v…" at bounding box center [606, 271] width 699 height 157
click at [0, 0] on input "Faites glisser vos fichiers ici ou cliquez dans le carré bleu pour téléverser v…" at bounding box center [0, 0] width 0 height 0
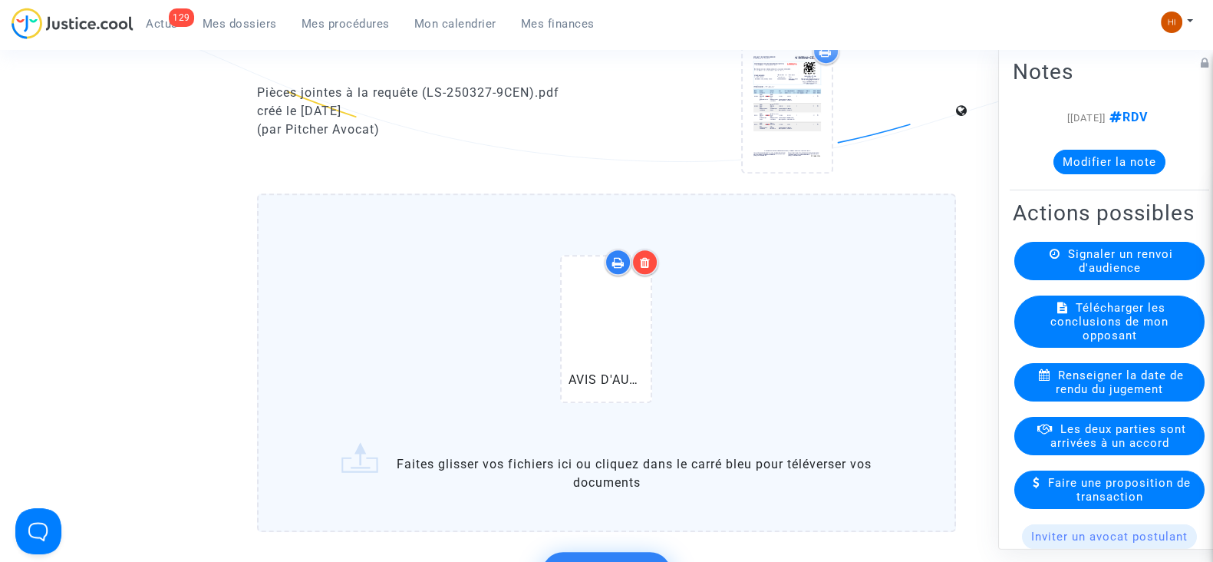
click at [649, 262] on icon at bounding box center [645, 262] width 11 height 12
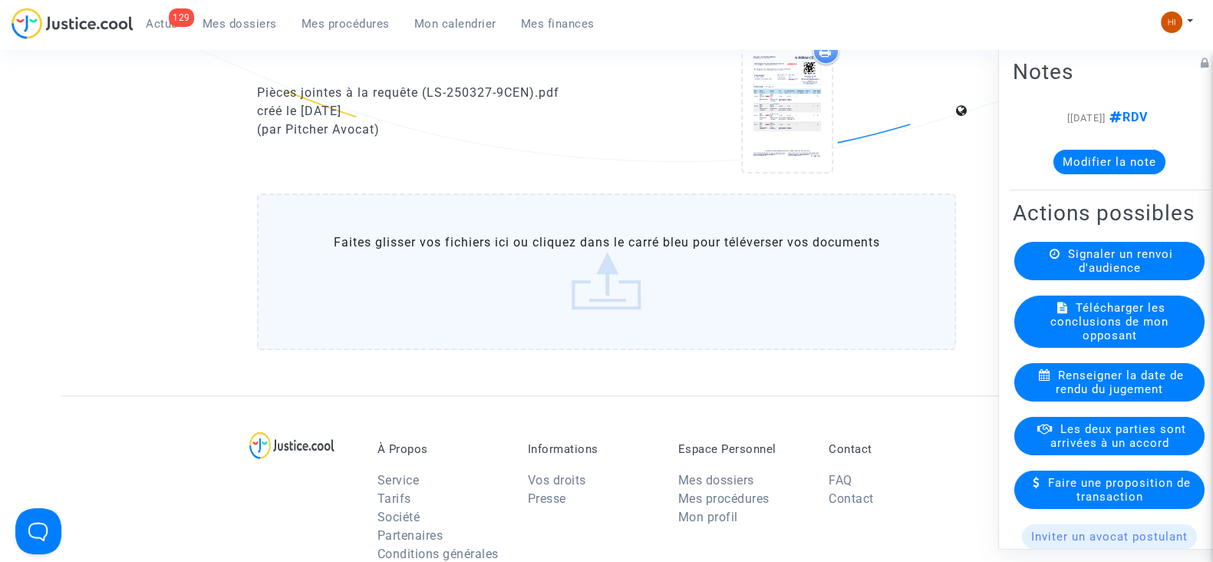
click at [649, 262] on label "Faites glisser vos fichiers ici ou cliquez dans le carré bleu pour téléverser v…" at bounding box center [606, 271] width 699 height 157
click at [0, 0] on input "Faites glisser vos fichiers ici ou cliquez dans le carré bleu pour téléverser v…" at bounding box center [0, 0] width 0 height 0
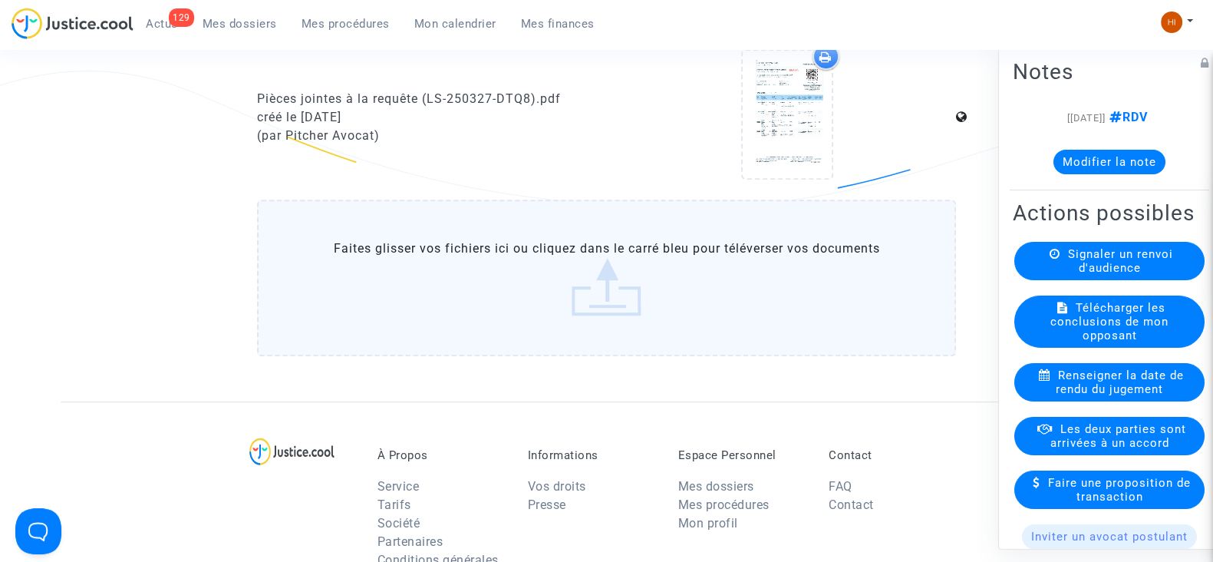
click at [633, 338] on label "Faites glisser vos fichiers ici ou cliquez dans le carré bleu pour téléverser v…" at bounding box center [606, 278] width 699 height 157
click at [0, 0] on input "Faites glisser vos fichiers ici ou cliquez dans le carré bleu pour téléverser v…" at bounding box center [0, 0] width 0 height 0
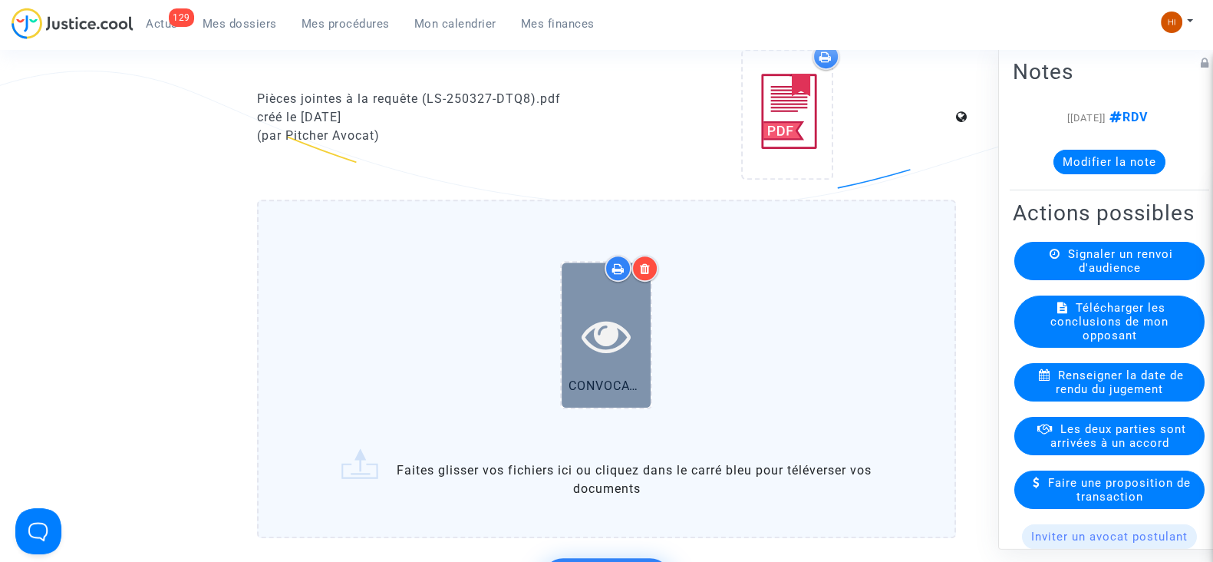
click at [591, 360] on icon at bounding box center [607, 335] width 50 height 49
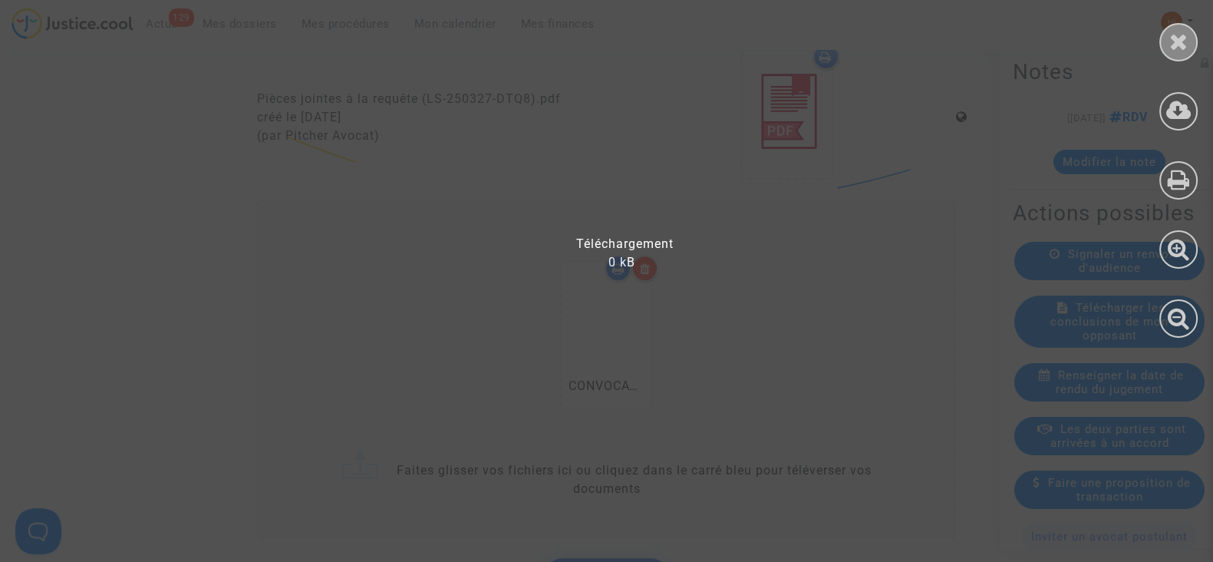
click at [1170, 41] on icon at bounding box center [1179, 41] width 19 height 23
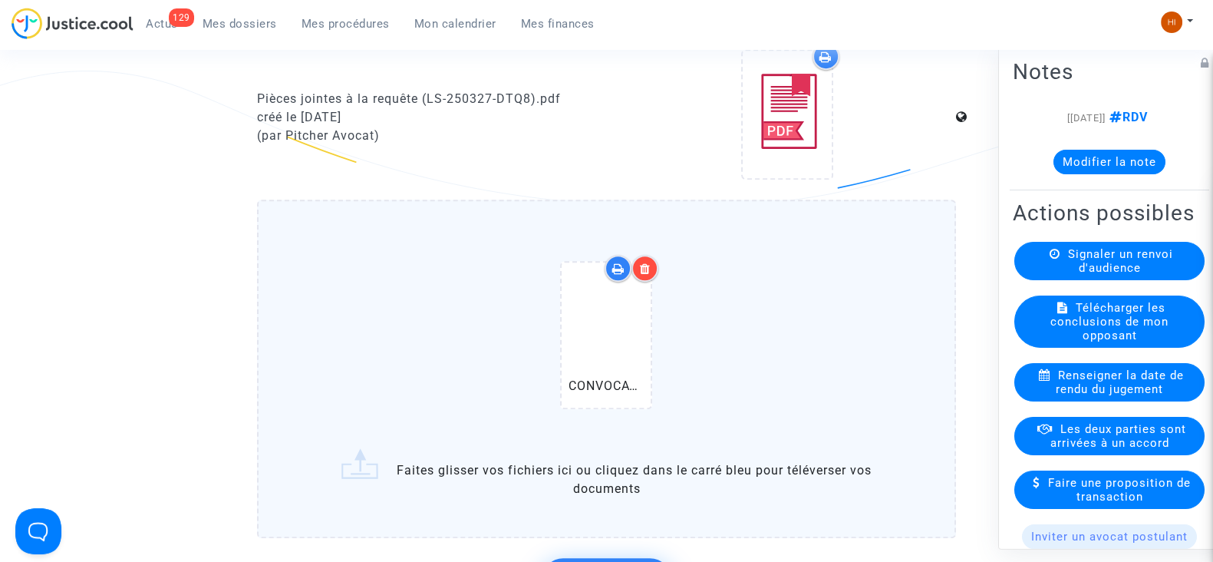
click at [648, 282] on div at bounding box center [645, 268] width 27 height 27
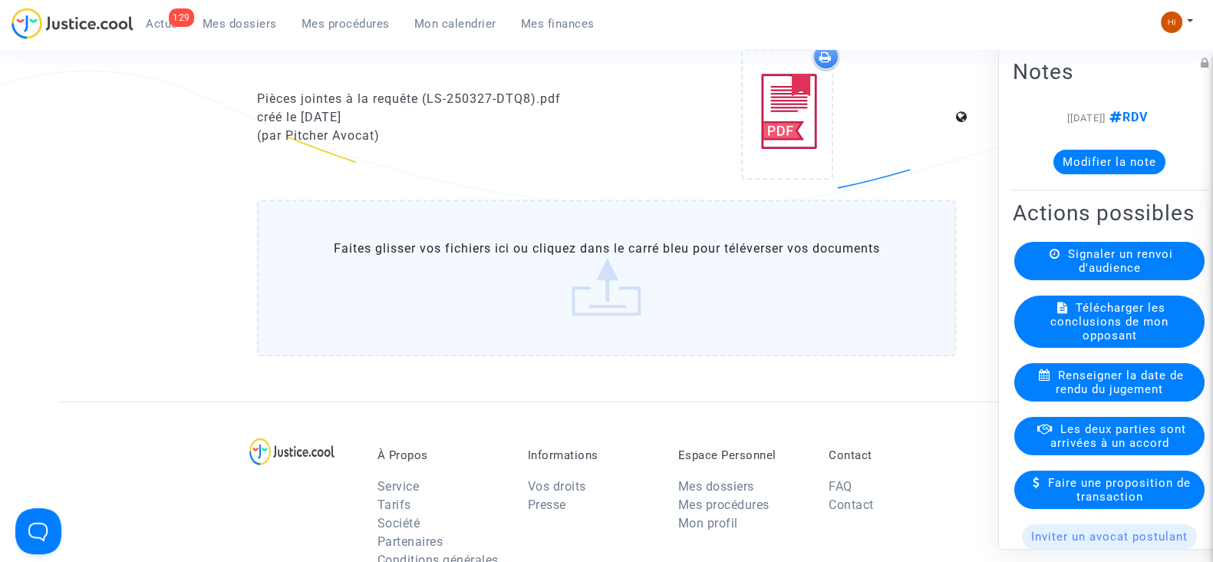
click at [390, 275] on label "Faites glisser vos fichiers ici ou cliquez dans le carré bleu pour téléverser v…" at bounding box center [606, 278] width 699 height 157
click at [0, 0] on input "Faites glisser vos fichiers ici ou cliquez dans le carré bleu pour téléverser v…" at bounding box center [0, 0] width 0 height 0
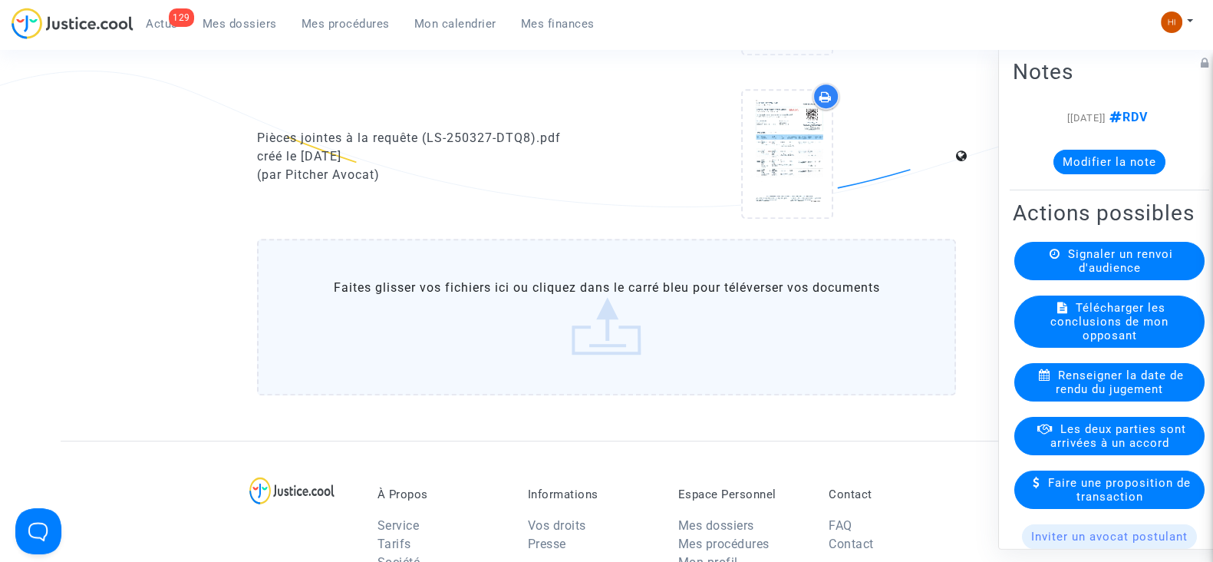
click at [444, 325] on label "Faites glisser vos fichiers ici ou cliquez dans le carré bleu pour téléverser v…" at bounding box center [606, 317] width 699 height 157
click at [0, 0] on input "Faites glisser vos fichiers ici ou cliquez dans le carré bleu pour téléverser v…" at bounding box center [0, 0] width 0 height 0
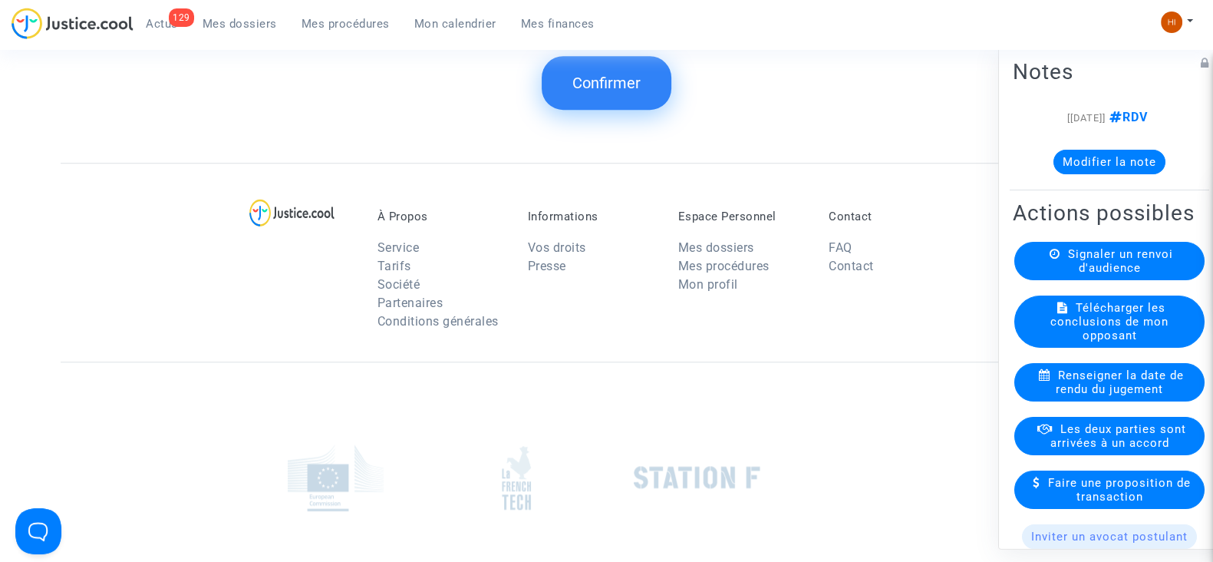
scroll to position [1523, 0]
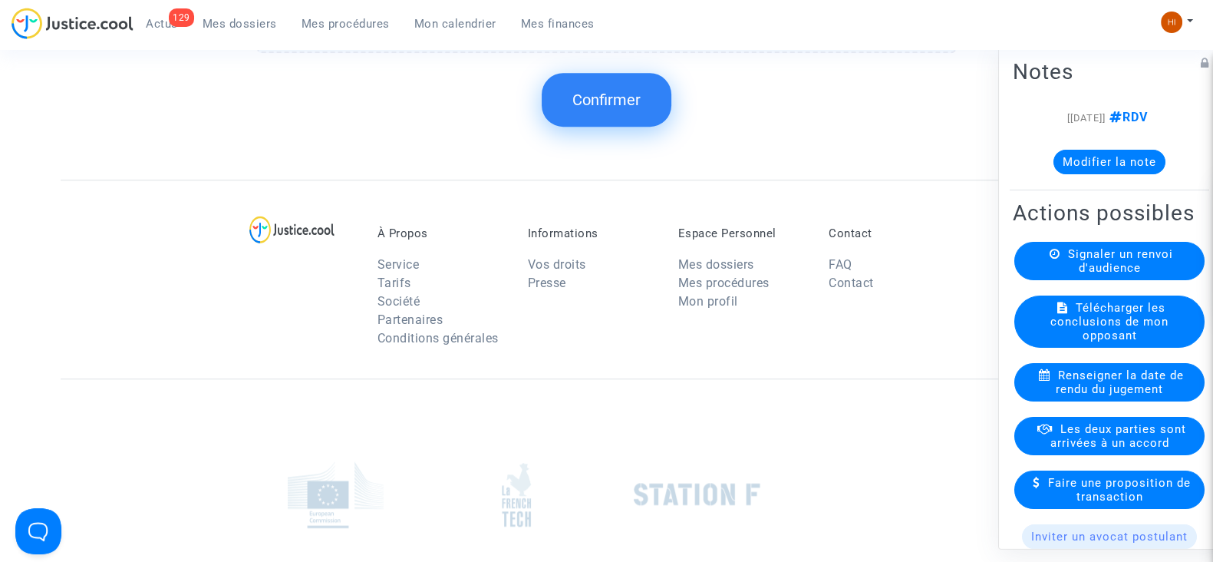
click at [645, 86] on button "Confirmer" at bounding box center [607, 100] width 130 height 54
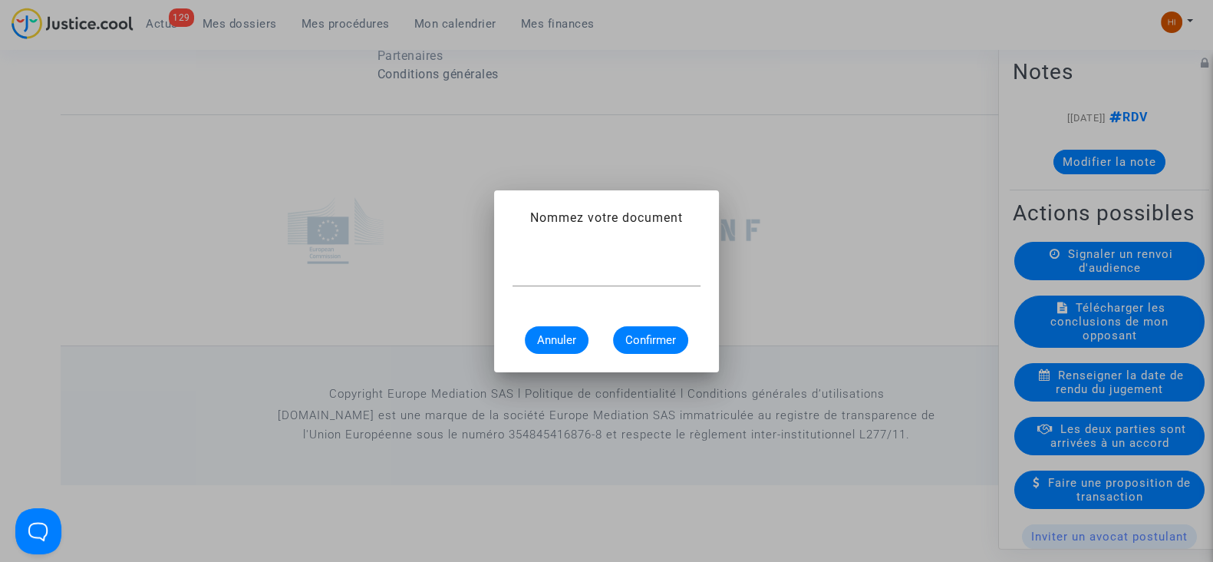
scroll to position [0, 0]
type input "CONVOCATION"
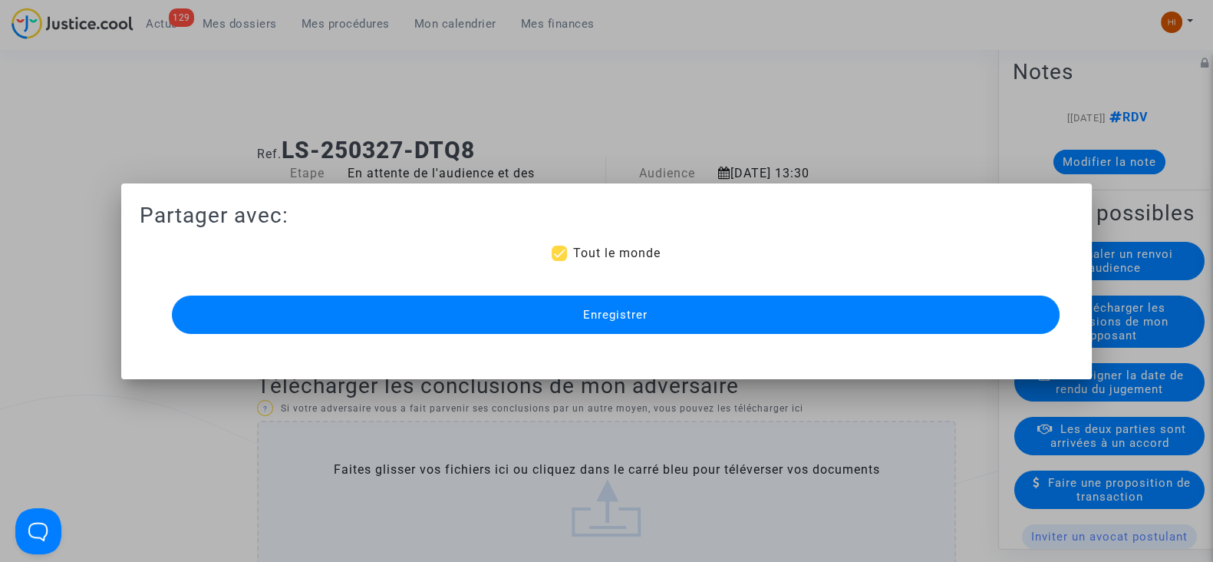
scroll to position [1444, 0]
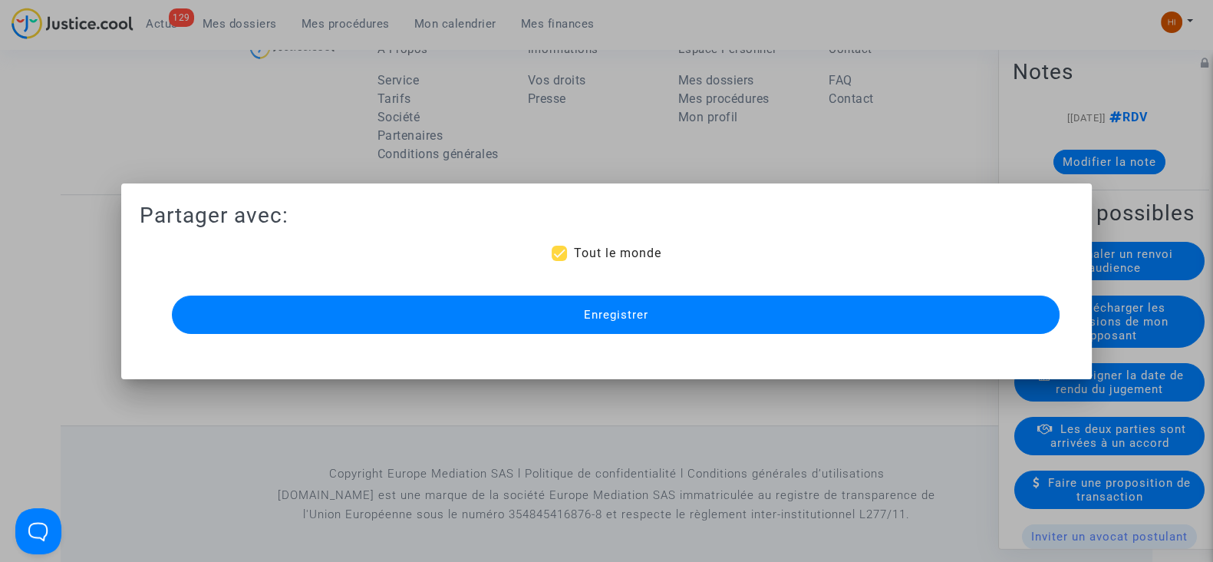
click at [441, 304] on button "Enregistrer" at bounding box center [616, 314] width 888 height 38
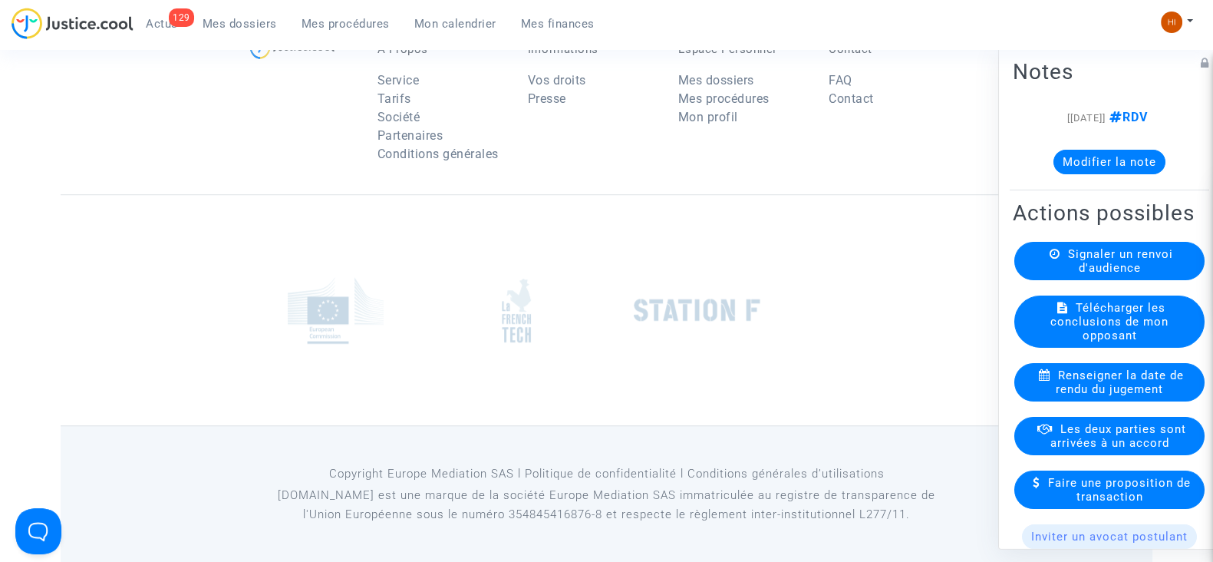
scroll to position [1607, 0]
click at [148, 172] on div "À Propos Service Tarifs Société Partenaires Conditions générales Informations V…" at bounding box center [607, 94] width 1092 height 199
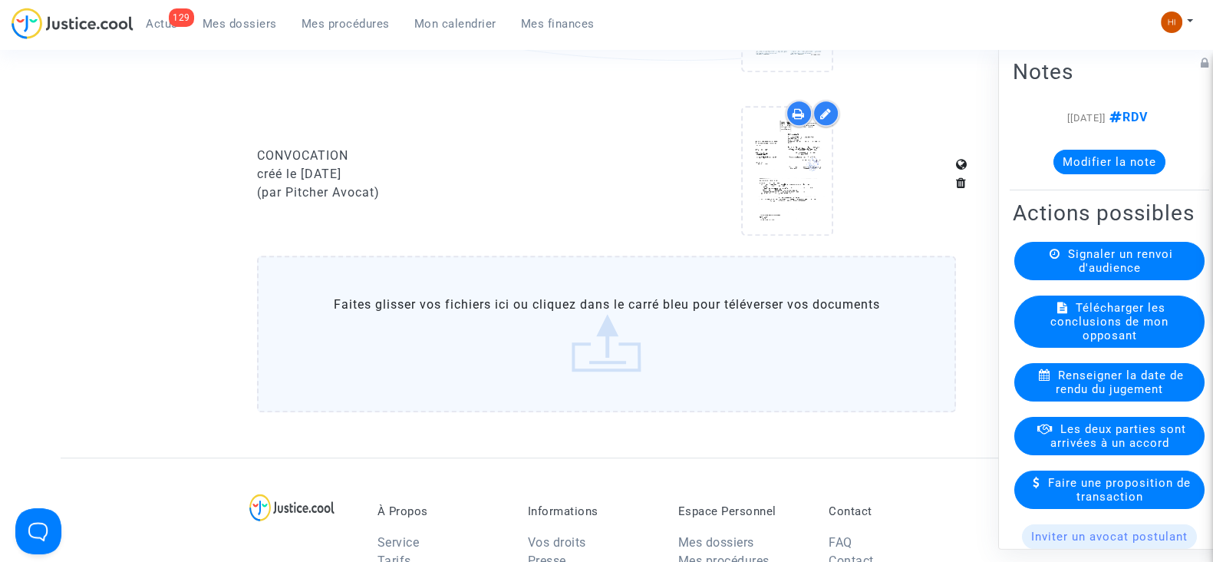
scroll to position [1108, 0]
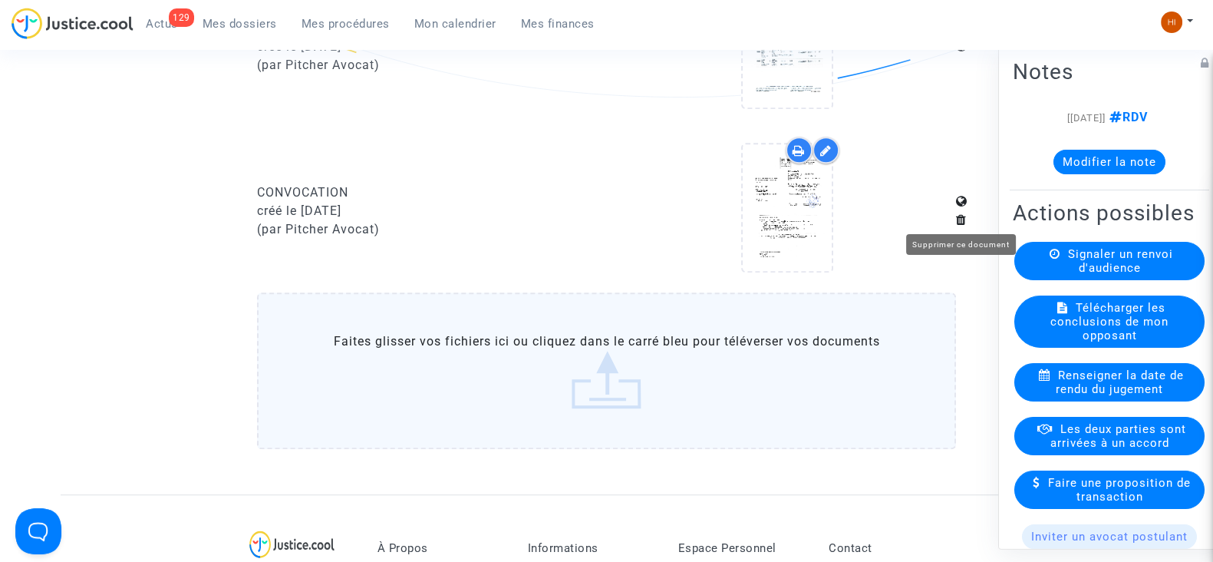
click at [961, 213] on icon at bounding box center [961, 219] width 11 height 12
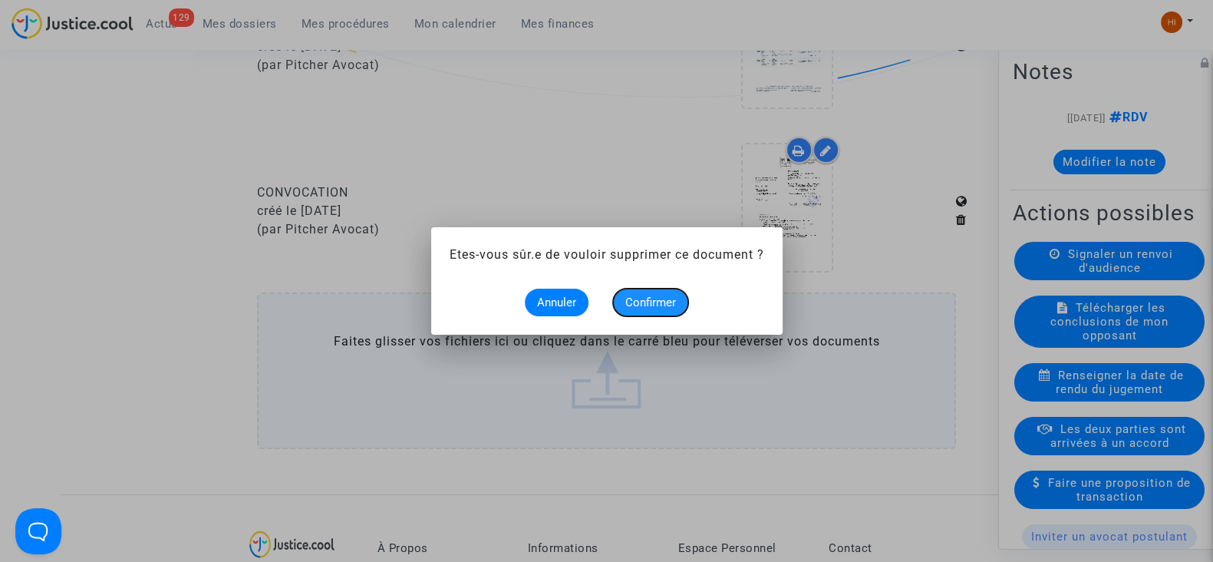
click at [631, 305] on span "Confirmer" at bounding box center [650, 302] width 51 height 14
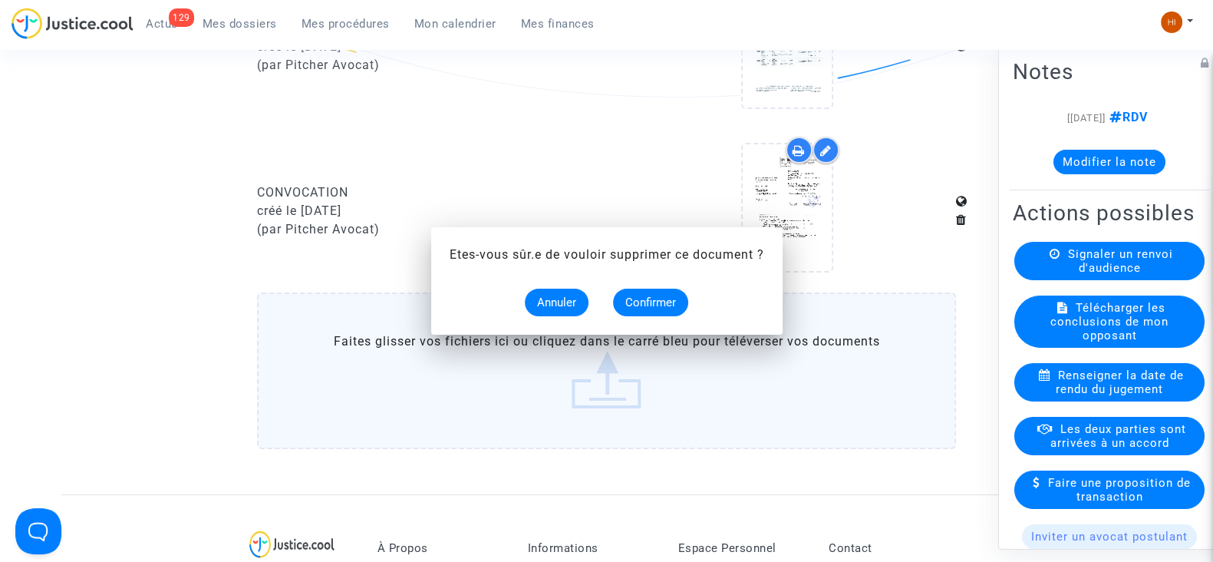
scroll to position [1108, 0]
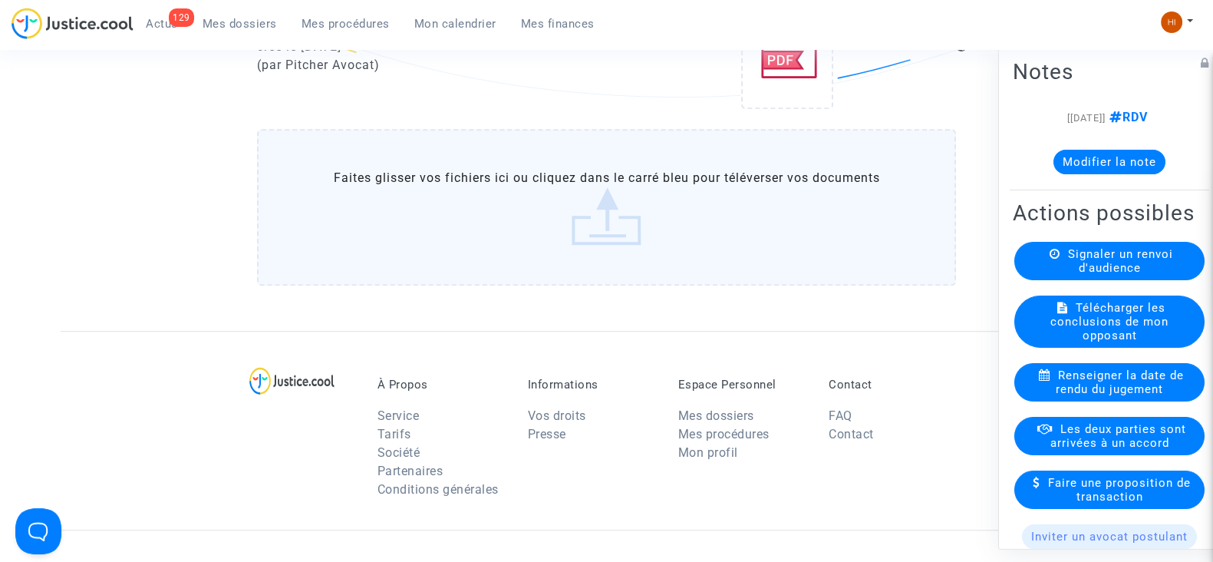
click at [659, 208] on label "Faites glisser vos fichiers ici ou cliquez dans le carré bleu pour téléverser v…" at bounding box center [606, 207] width 699 height 157
click at [0, 0] on input "Faites glisser vos fichiers ici ou cliquez dans le carré bleu pour téléverser v…" at bounding box center [0, 0] width 0 height 0
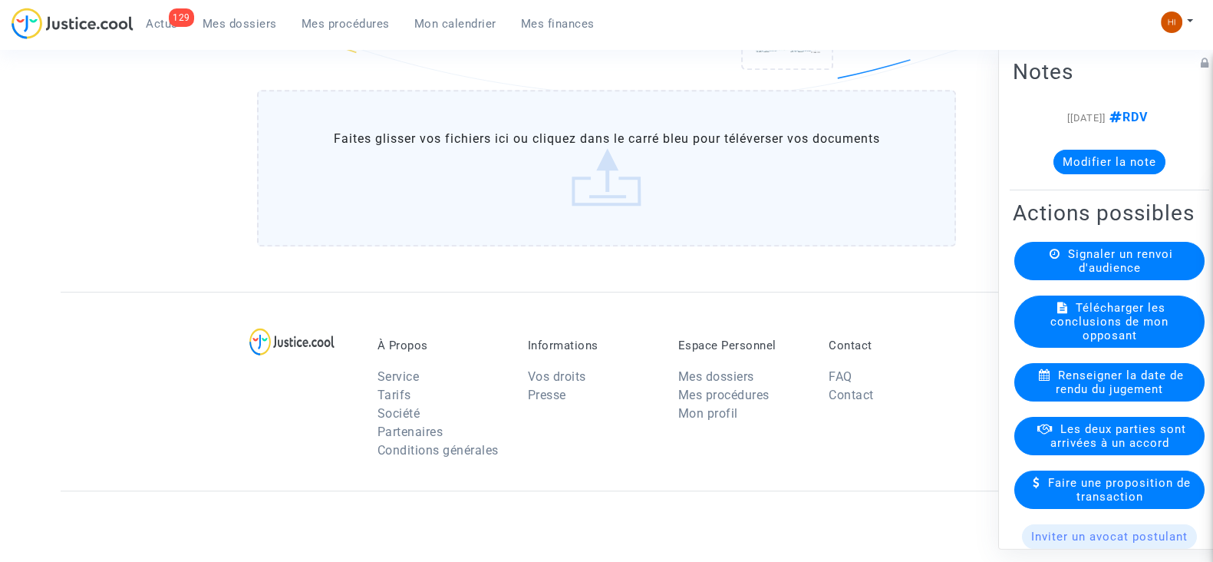
click at [608, 196] on label "Faites glisser vos fichiers ici ou cliquez dans le carré bleu pour téléverser v…" at bounding box center [606, 168] width 699 height 157
click at [0, 0] on input "Faites glisser vos fichiers ici ou cliquez dans le carré bleu pour téléverser v…" at bounding box center [0, 0] width 0 height 0
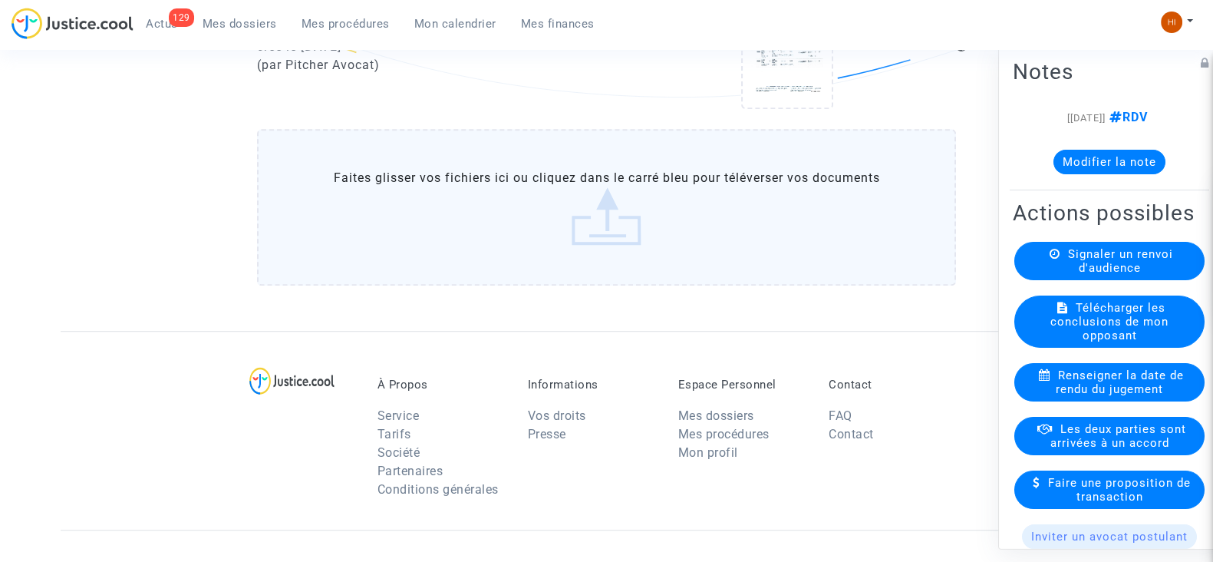
click at [388, 196] on label "Faites glisser vos fichiers ici ou cliquez dans le carré bleu pour téléverser v…" at bounding box center [606, 207] width 699 height 157
click at [0, 0] on input "Faites glisser vos fichiers ici ou cliquez dans le carré bleu pour téléverser v…" at bounding box center [0, 0] width 0 height 0
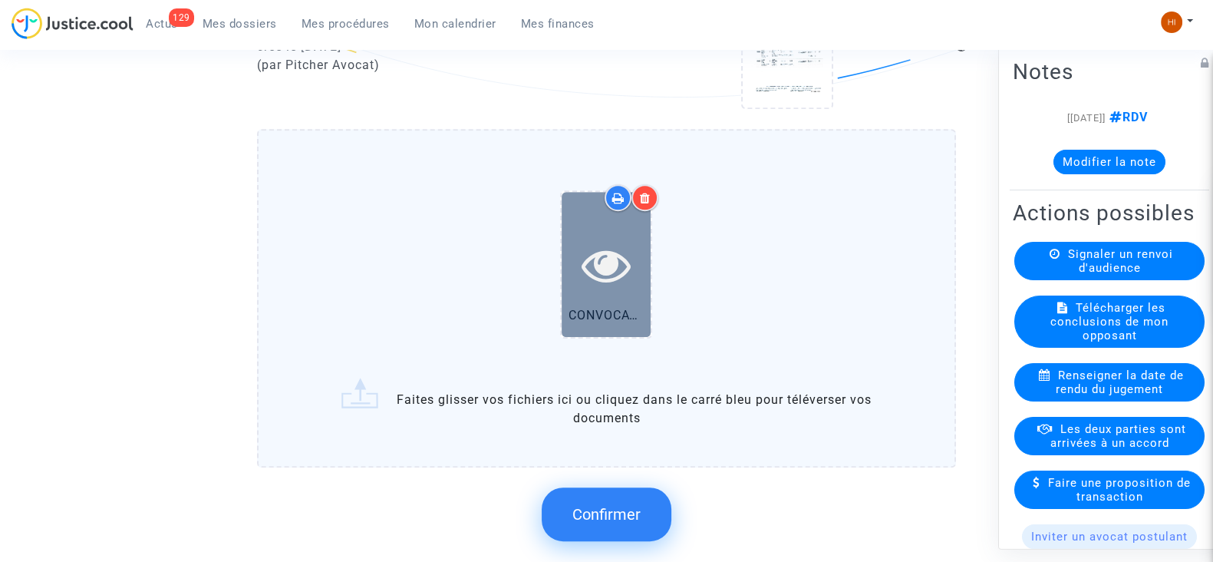
click at [619, 252] on icon at bounding box center [607, 264] width 50 height 49
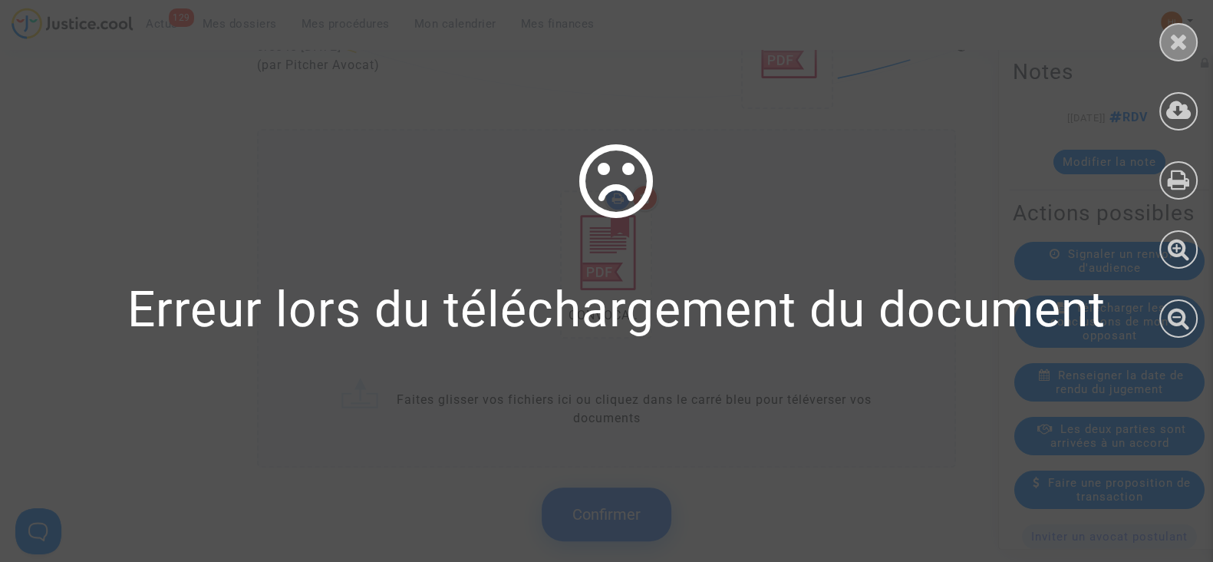
click at [1171, 47] on icon at bounding box center [1179, 41] width 19 height 23
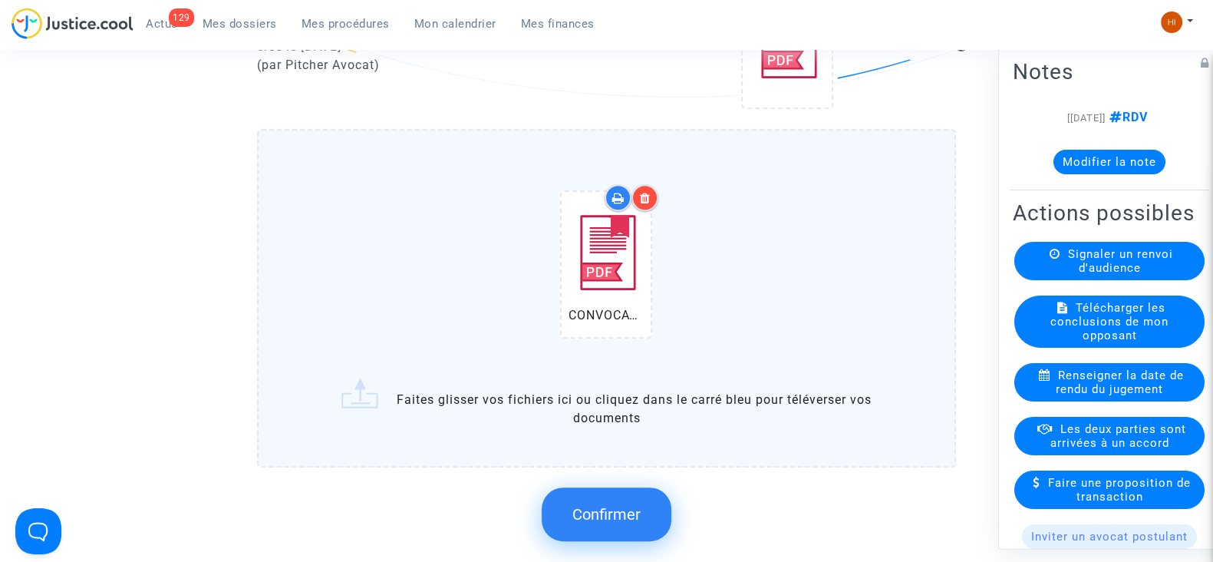
click at [648, 192] on icon at bounding box center [645, 198] width 11 height 12
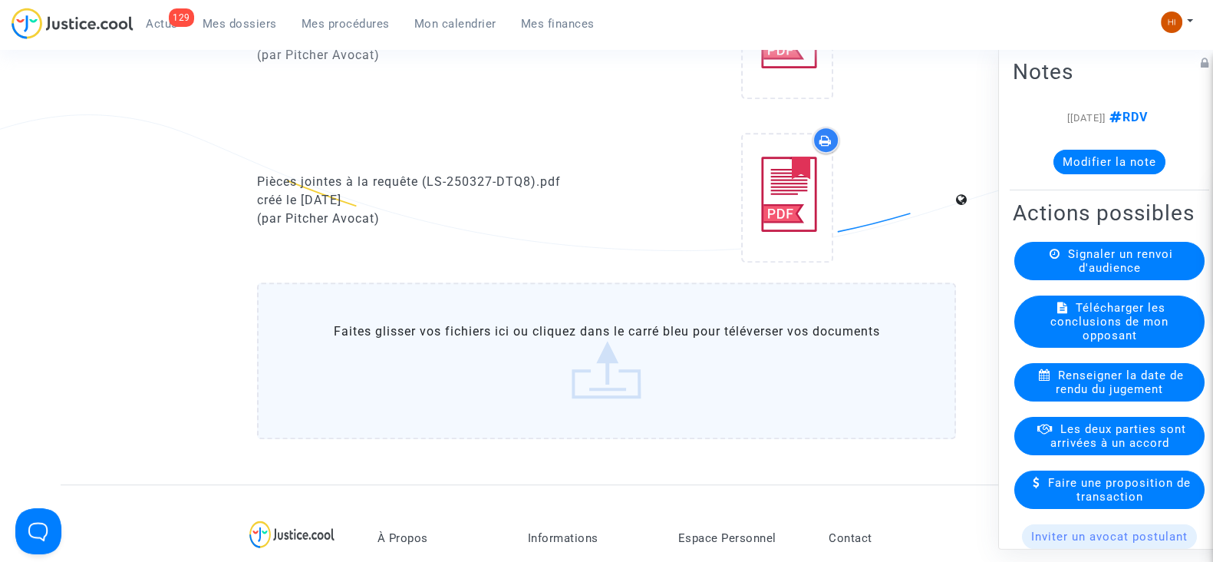
scroll to position [916, 0]
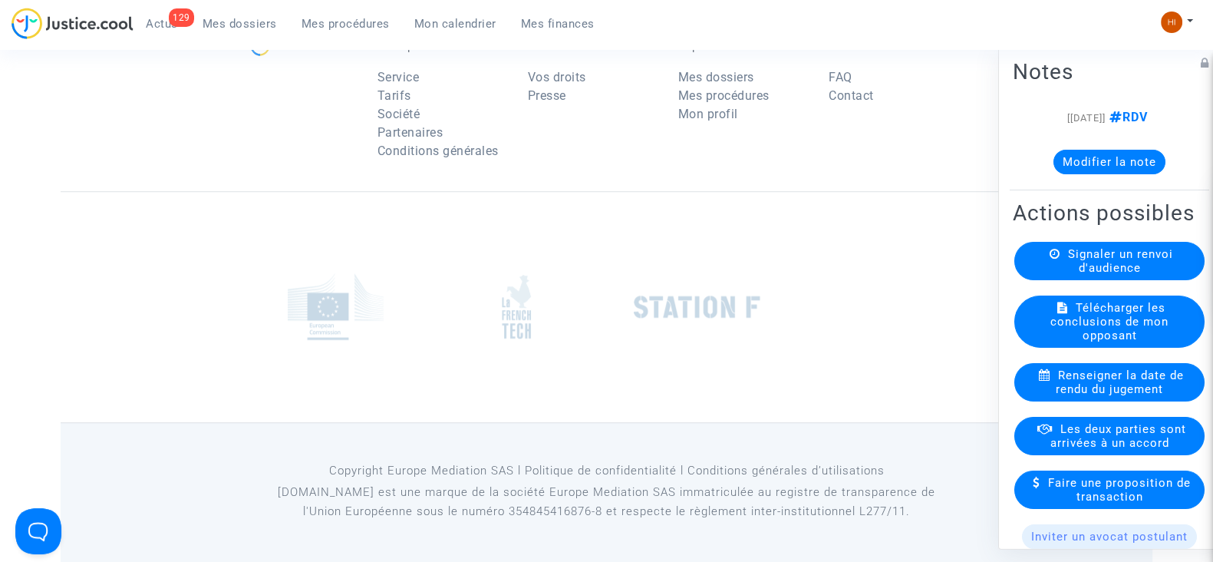
click at [157, 177] on div "À Propos Service Tarifs Société Partenaires Conditions générales Informations V…" at bounding box center [607, 91] width 1092 height 199
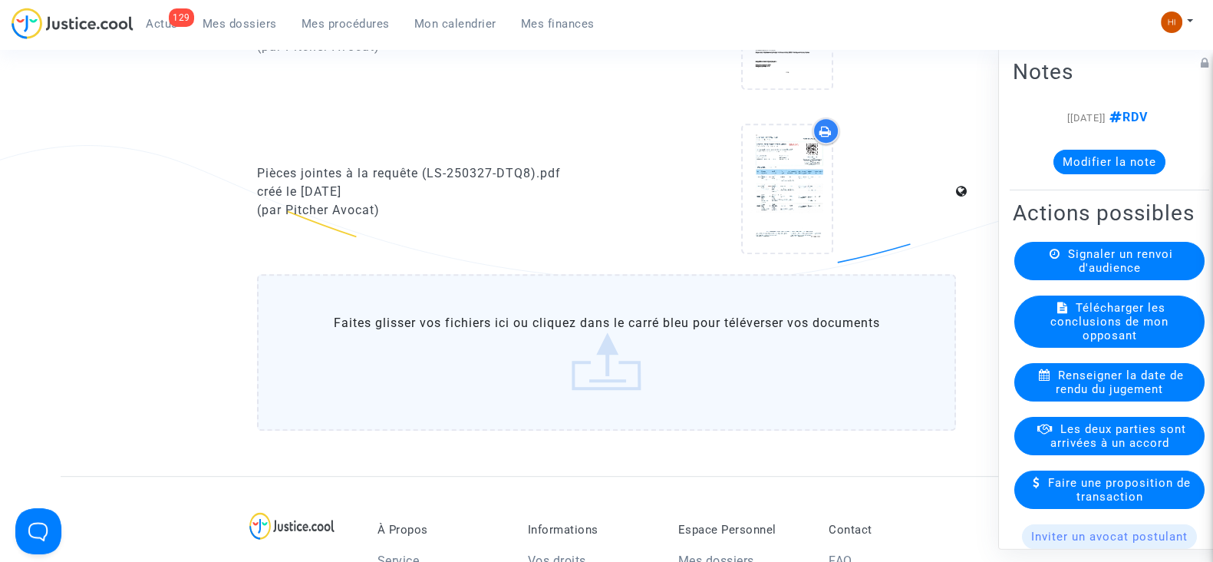
scroll to position [921, 0]
click at [521, 385] on label "Faites glisser vos fichiers ici ou cliquez dans le carré bleu pour téléverser v…" at bounding box center [606, 355] width 699 height 157
click at [0, 0] on input "Faites glisser vos fichiers ici ou cliquez dans le carré bleu pour téléverser v…" at bounding box center [0, 0] width 0 height 0
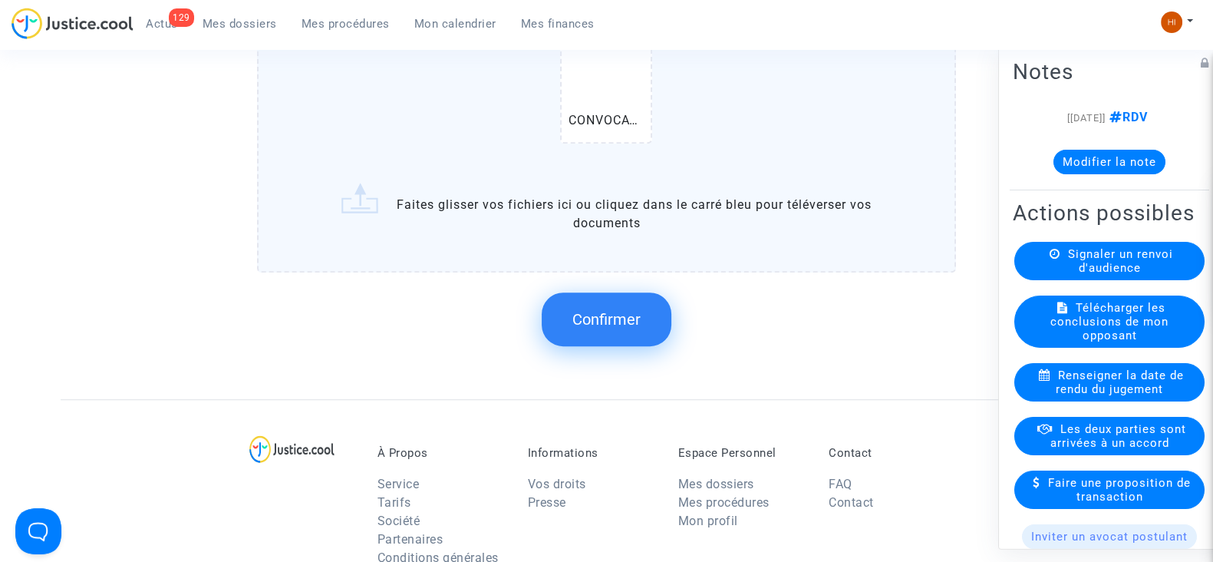
scroll to position [1346, 0]
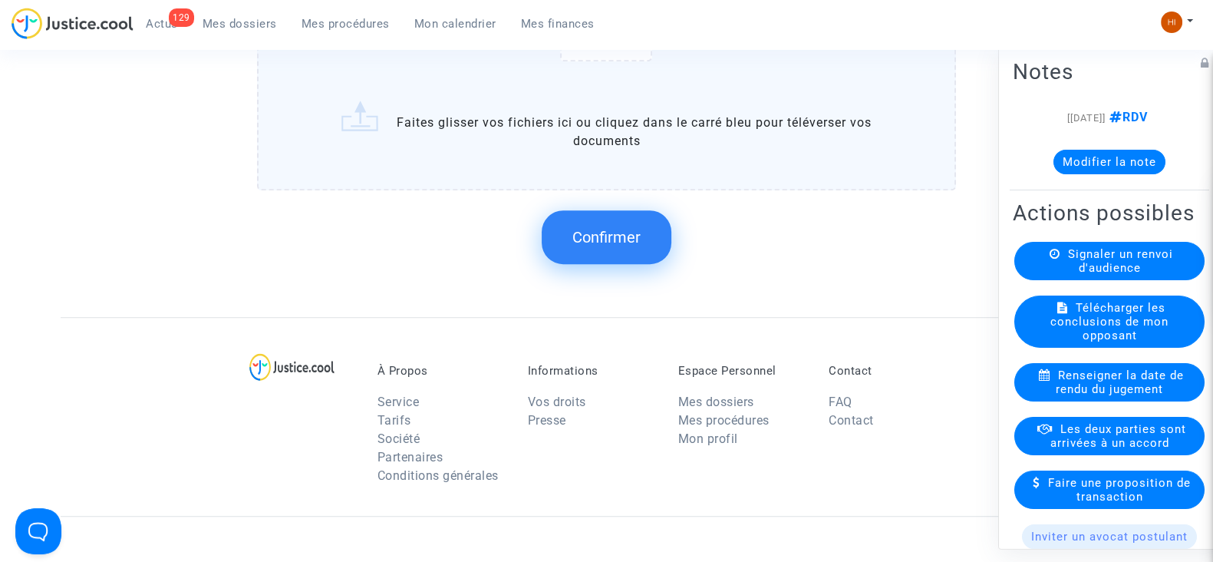
click at [595, 246] on span "Confirmer" at bounding box center [607, 237] width 68 height 18
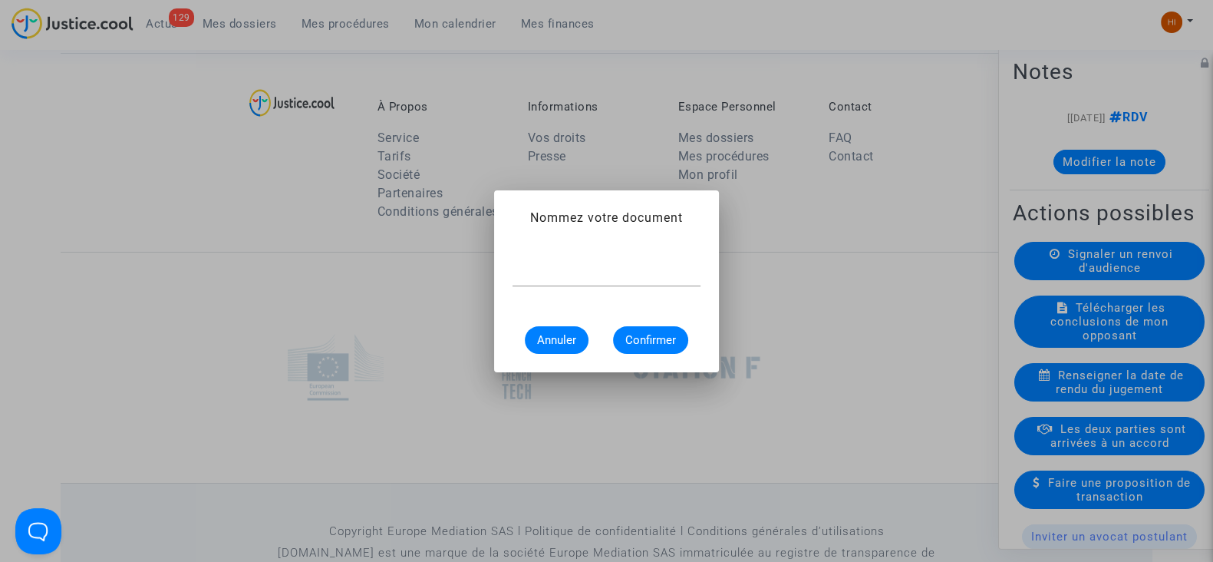
scroll to position [0, 0]
type input "CONVOCATION"
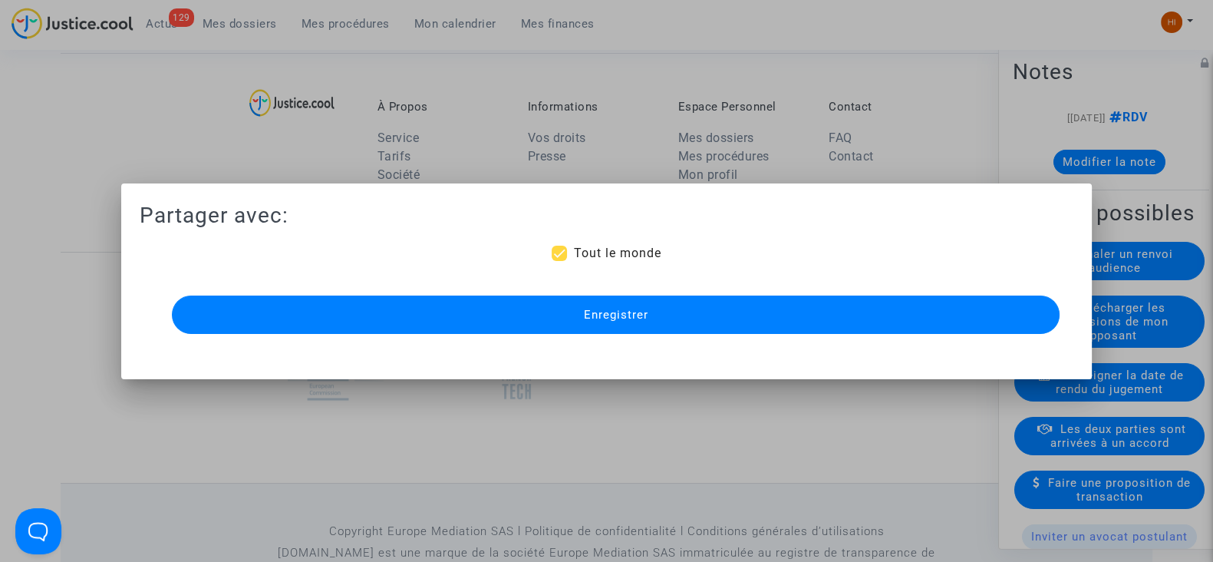
click at [589, 305] on button "Enregistrer" at bounding box center [616, 314] width 888 height 38
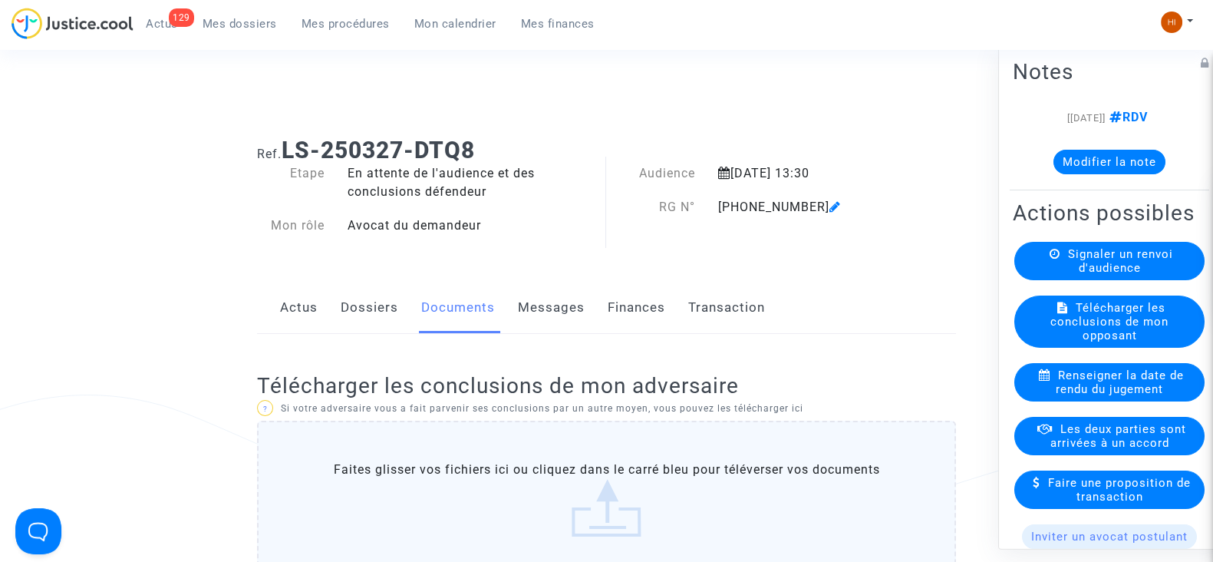
click at [318, 21] on span "Mes procédures" at bounding box center [346, 24] width 88 height 14
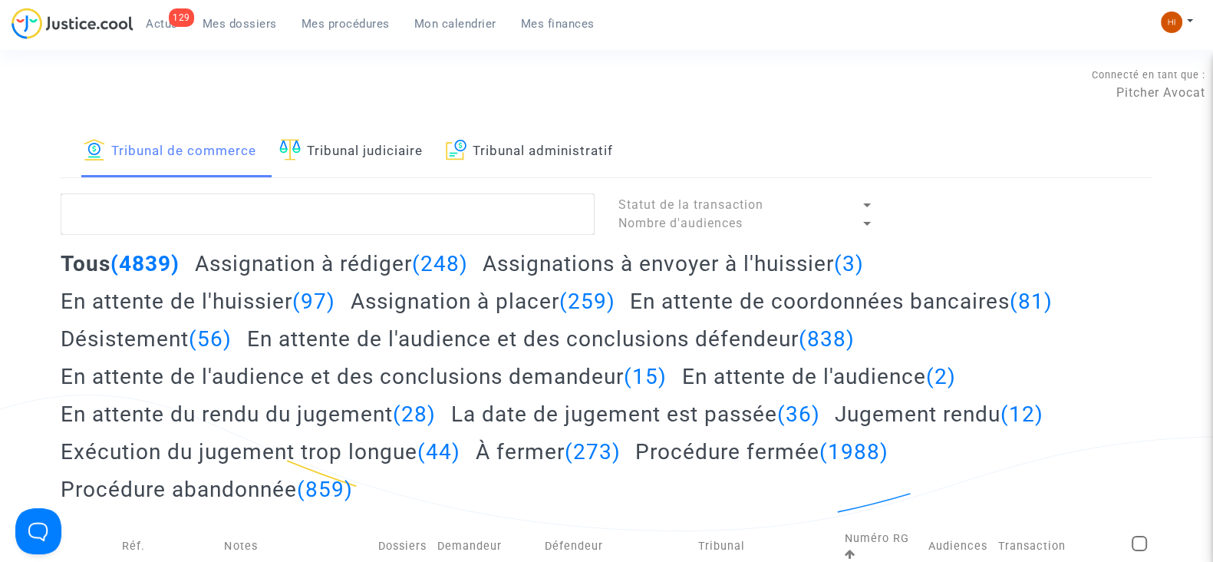
drag, startPoint x: 317, startPoint y: 159, endPoint x: 309, endPoint y: 179, distance: 21.4
click at [317, 159] on link "Tribunal judiciaire" at bounding box center [351, 151] width 144 height 52
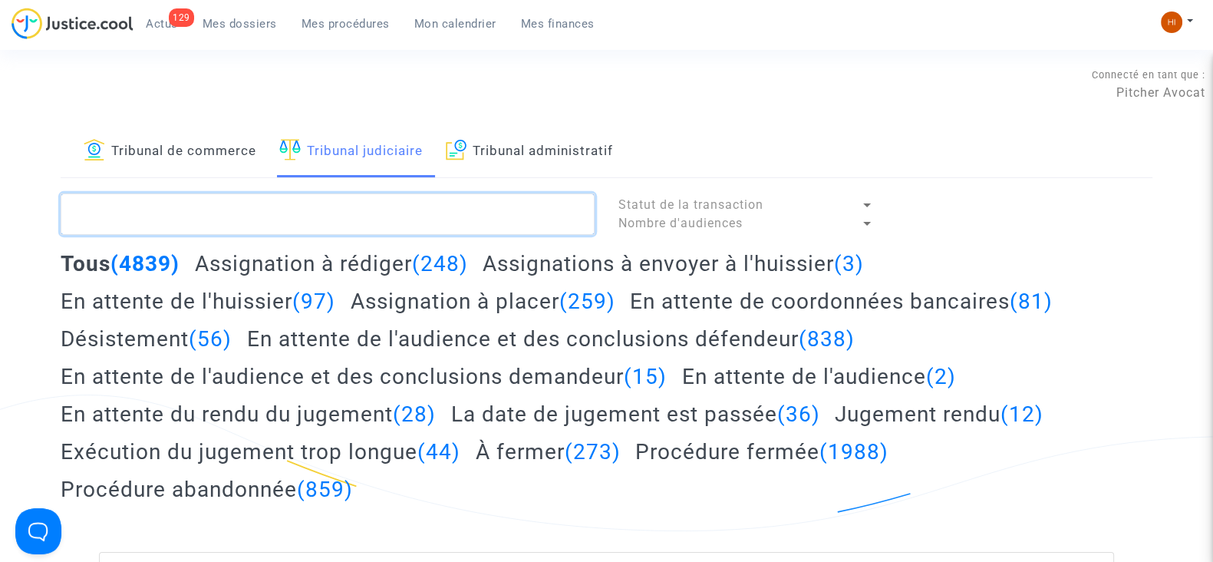
click at [295, 203] on textarea at bounding box center [328, 213] width 534 height 41
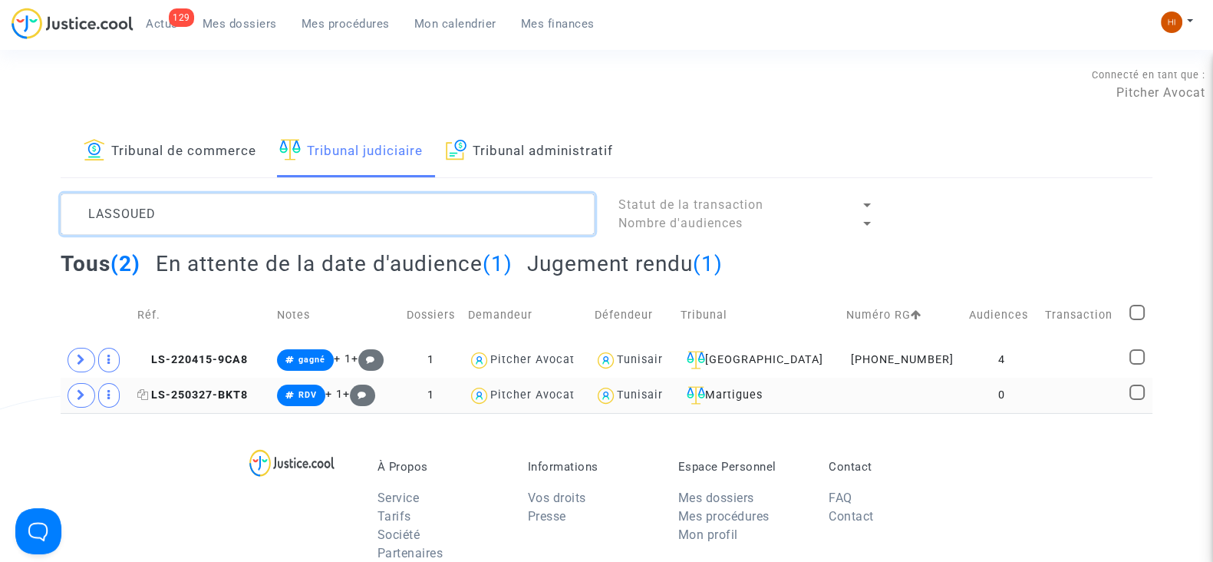
type textarea "LASSOUED"
click at [183, 388] on span "LS-250327-BKT8" at bounding box center [192, 394] width 111 height 13
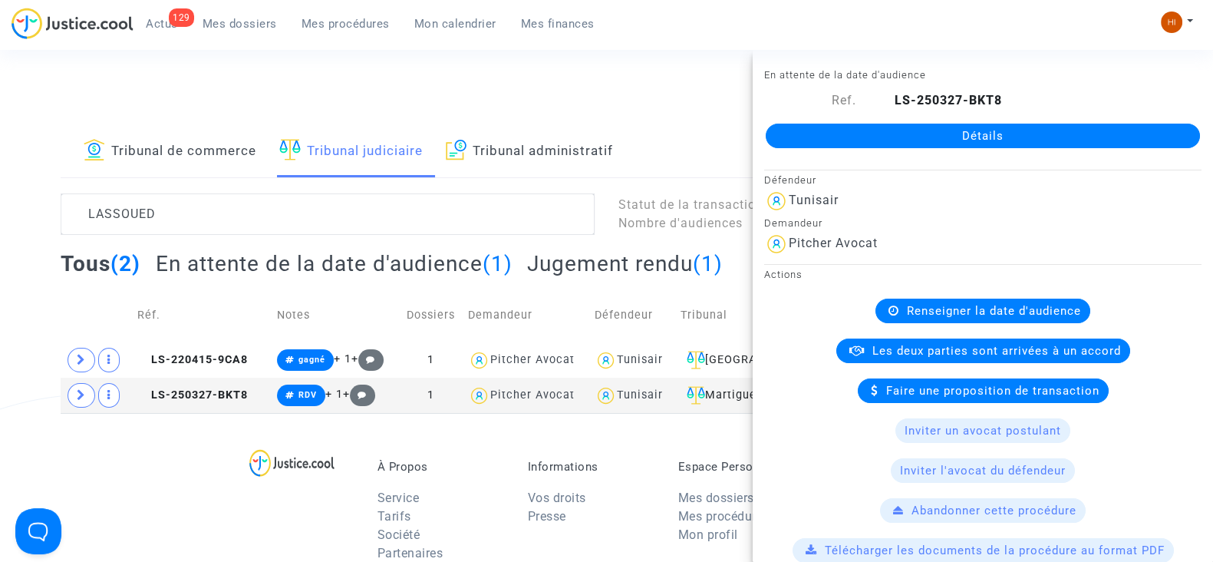
click at [842, 137] on link "Détails" at bounding box center [983, 136] width 434 height 25
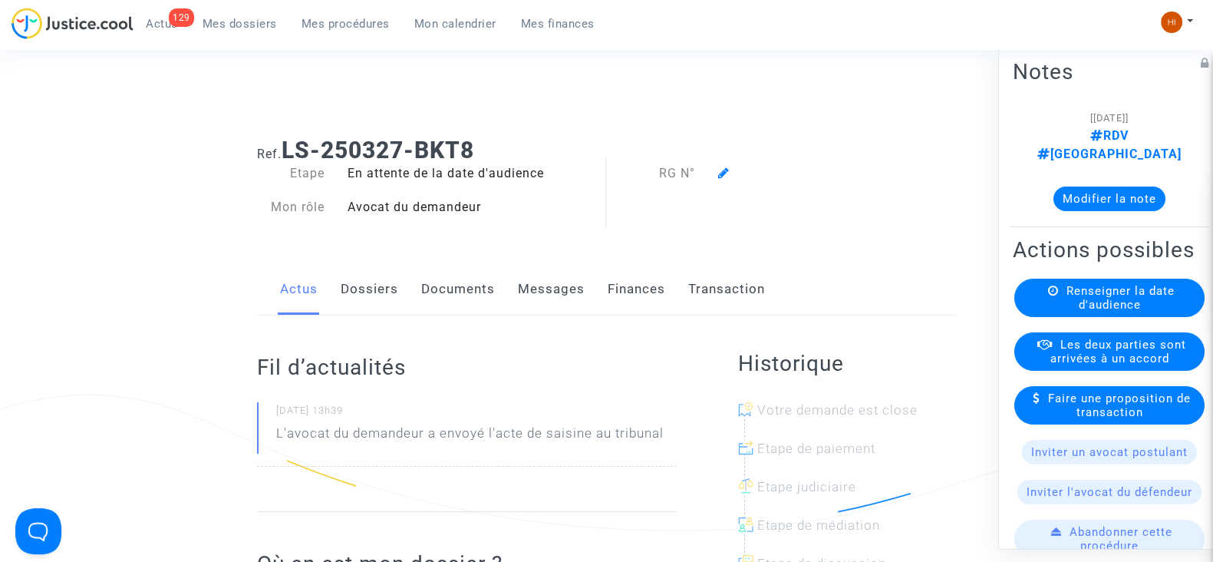
click at [1078, 296] on span "Renseigner la date d'audience" at bounding box center [1121, 298] width 108 height 28
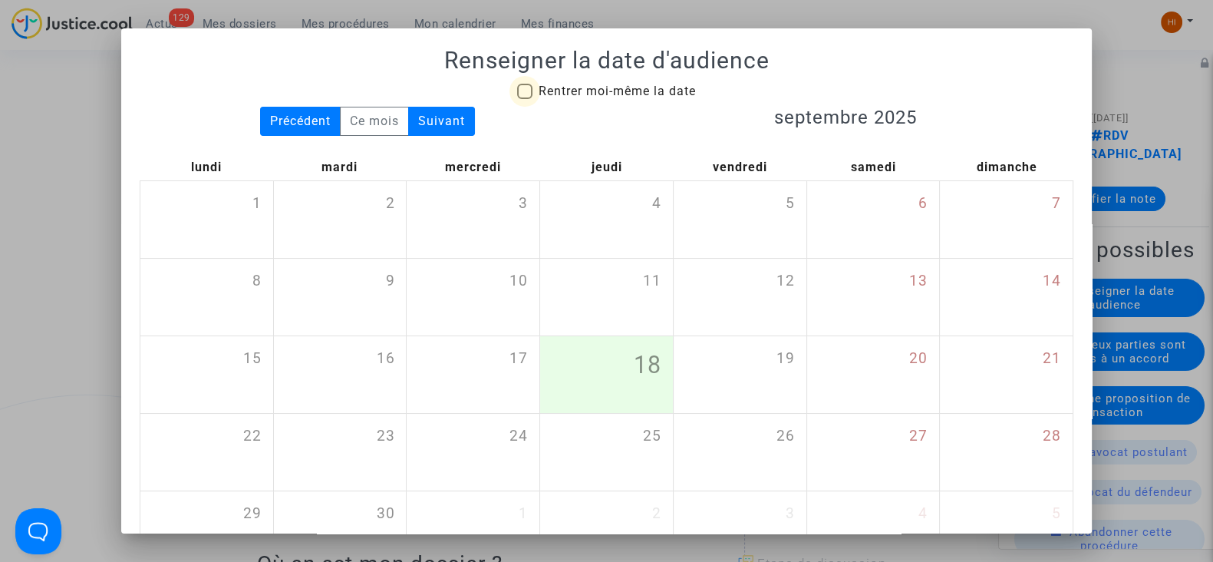
click at [590, 93] on span "Rentrer moi-même la date" at bounding box center [617, 91] width 157 height 15
click at [525, 99] on input "Rentrer moi-même la date" at bounding box center [524, 99] width 1 height 1
checkbox input "true"
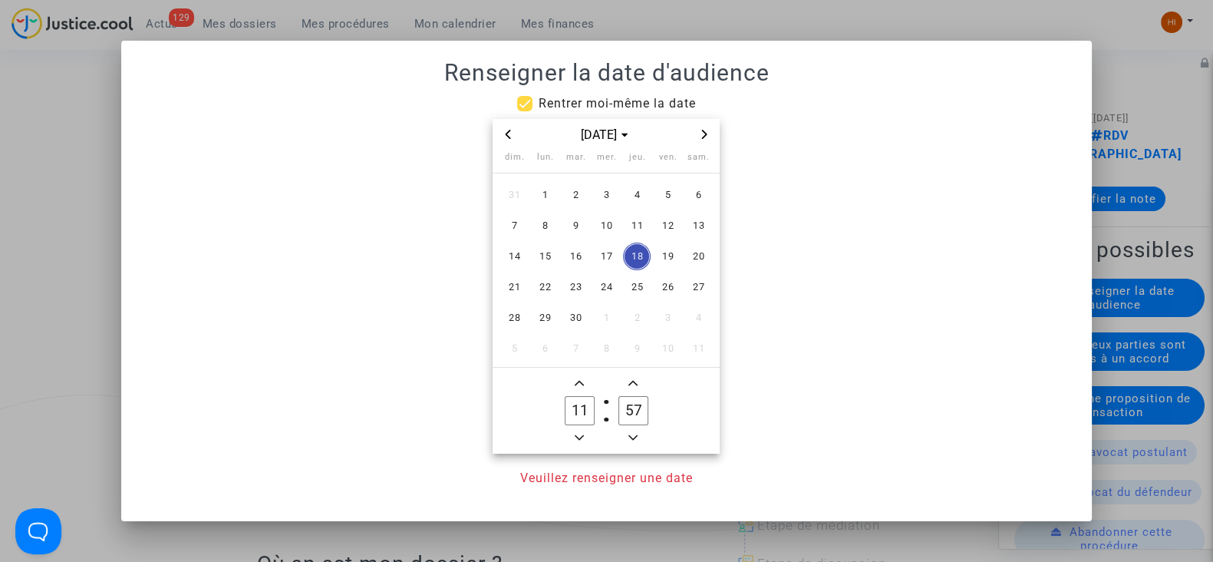
click at [700, 135] on icon "Next month" at bounding box center [704, 134] width 9 height 9
click at [545, 194] on span "1" at bounding box center [545, 195] width 28 height 28
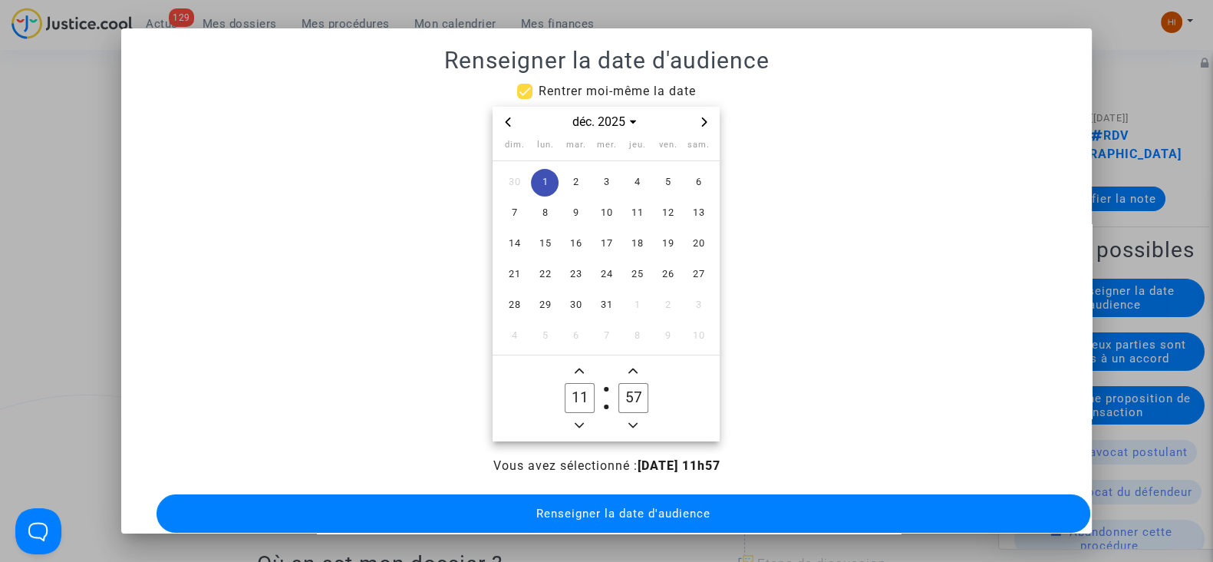
click at [575, 370] on icon "Add a hour" at bounding box center [579, 370] width 9 height 5
type input "13"
drag, startPoint x: 624, startPoint y: 397, endPoint x: 611, endPoint y: 397, distance: 13.0
click at [619, 397] on input "57" at bounding box center [633, 397] width 29 height 29
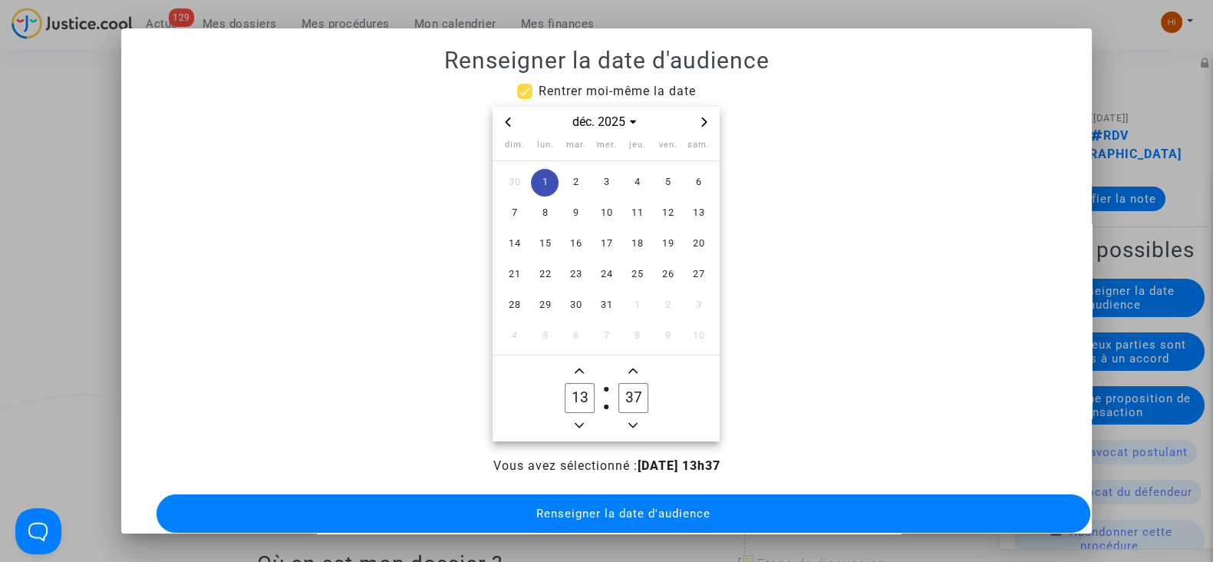
click at [629, 393] on input "37" at bounding box center [633, 397] width 29 height 29
type input "30"
click at [536, 512] on span "Renseigner la date d'audience" at bounding box center [623, 514] width 174 height 14
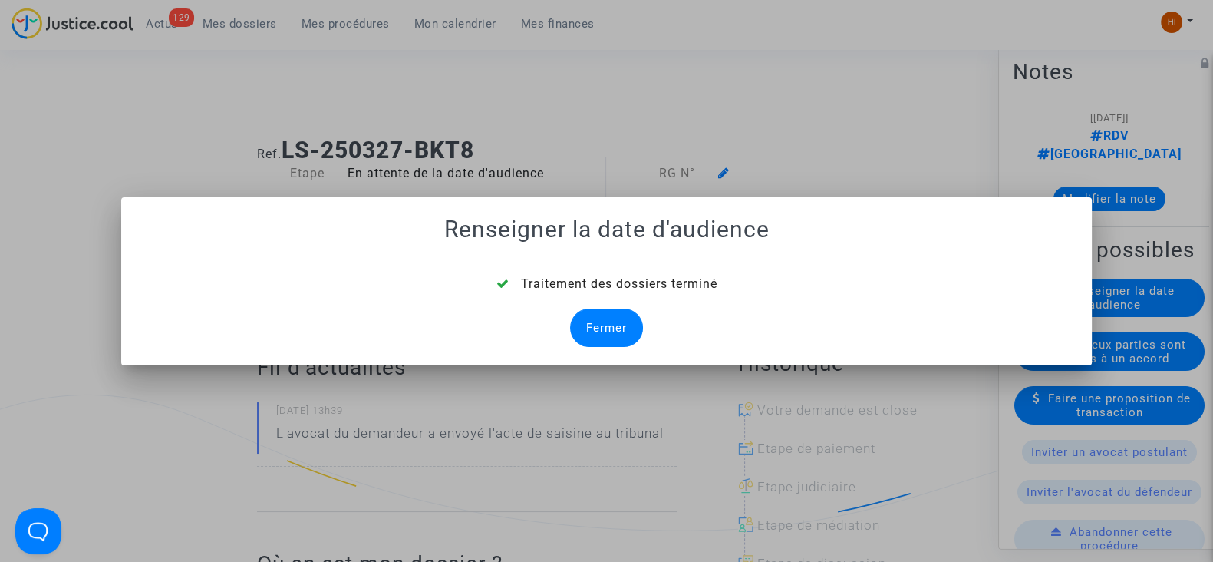
click at [615, 325] on div "Fermer" at bounding box center [606, 328] width 73 height 38
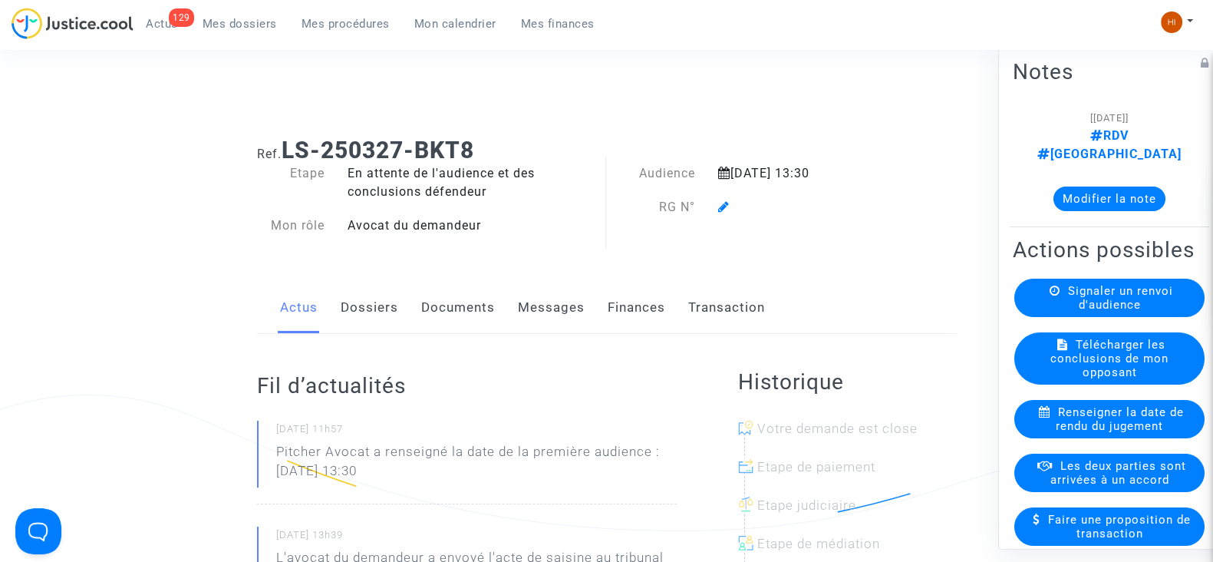
click at [724, 205] on icon at bounding box center [724, 206] width 12 height 12
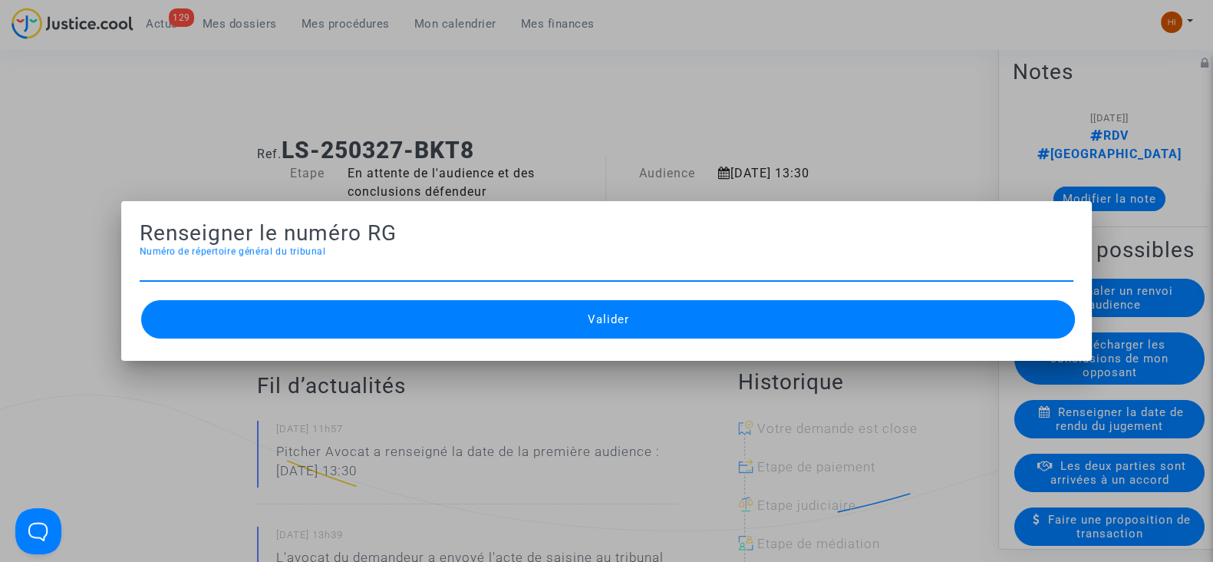
paste input "[PHONE_NUMBER]"
type input "11-25-00762"
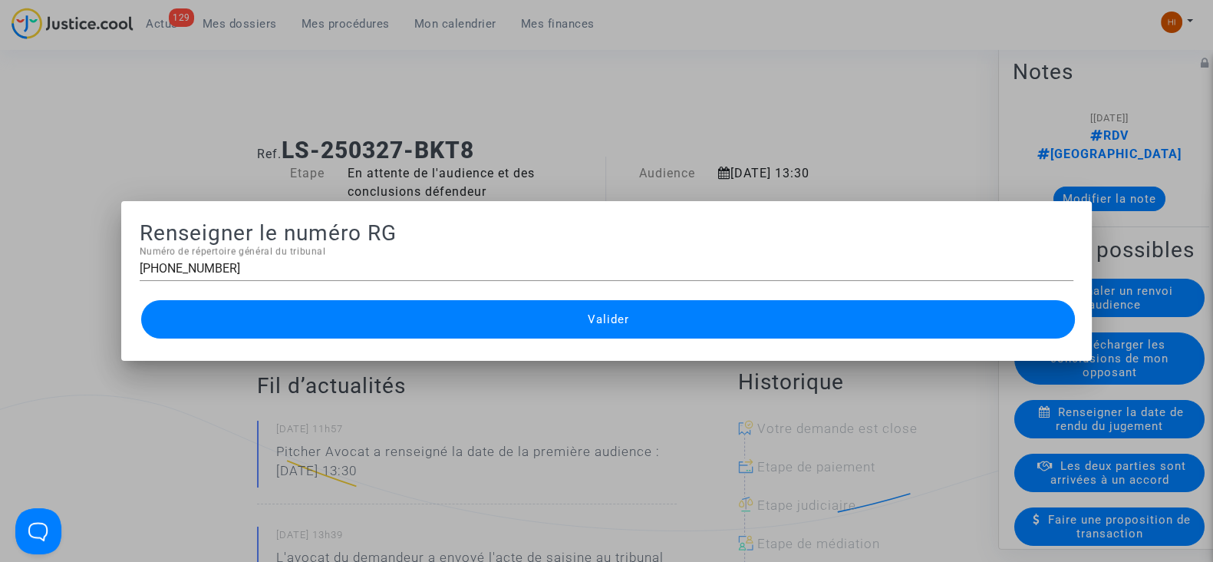
click at [339, 312] on button "Valider" at bounding box center [608, 319] width 934 height 38
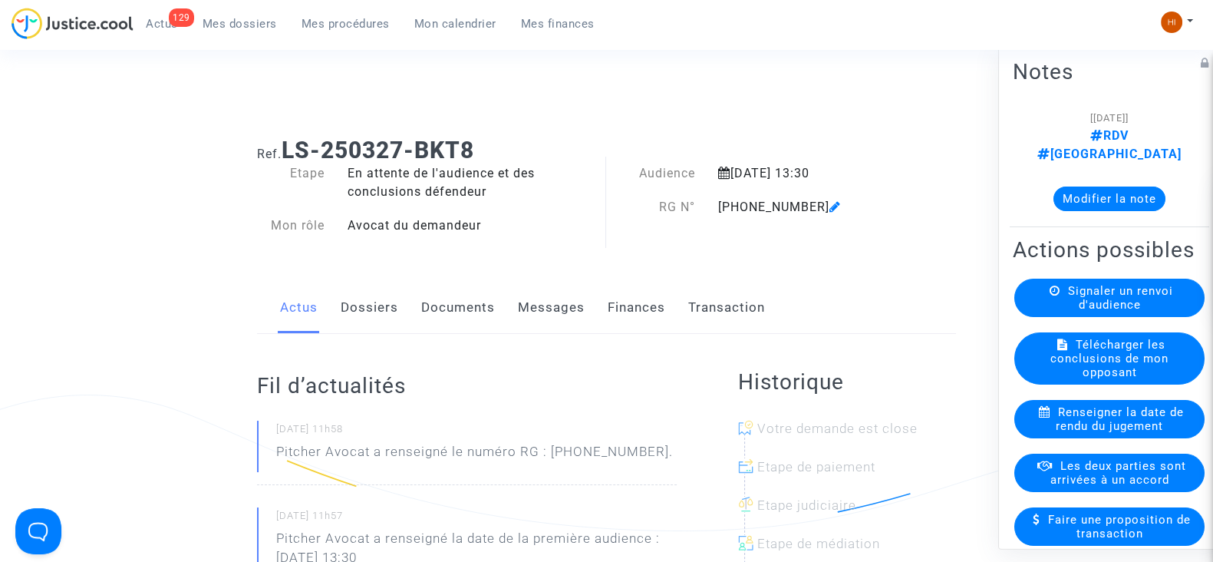
click at [476, 309] on link "Documents" at bounding box center [458, 307] width 74 height 51
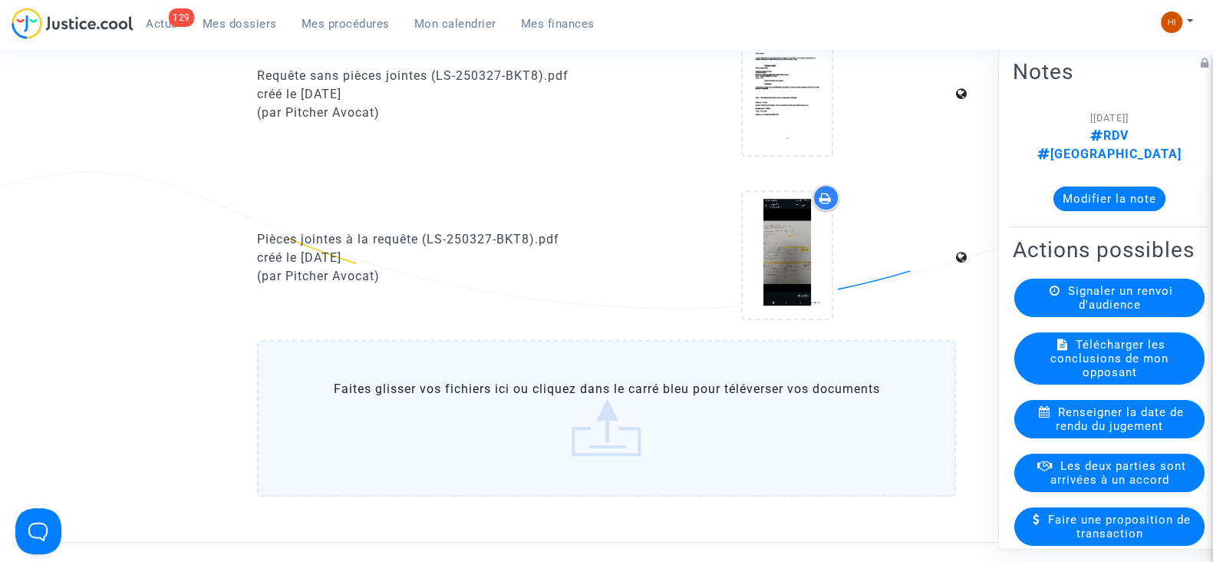
scroll to position [883, 0]
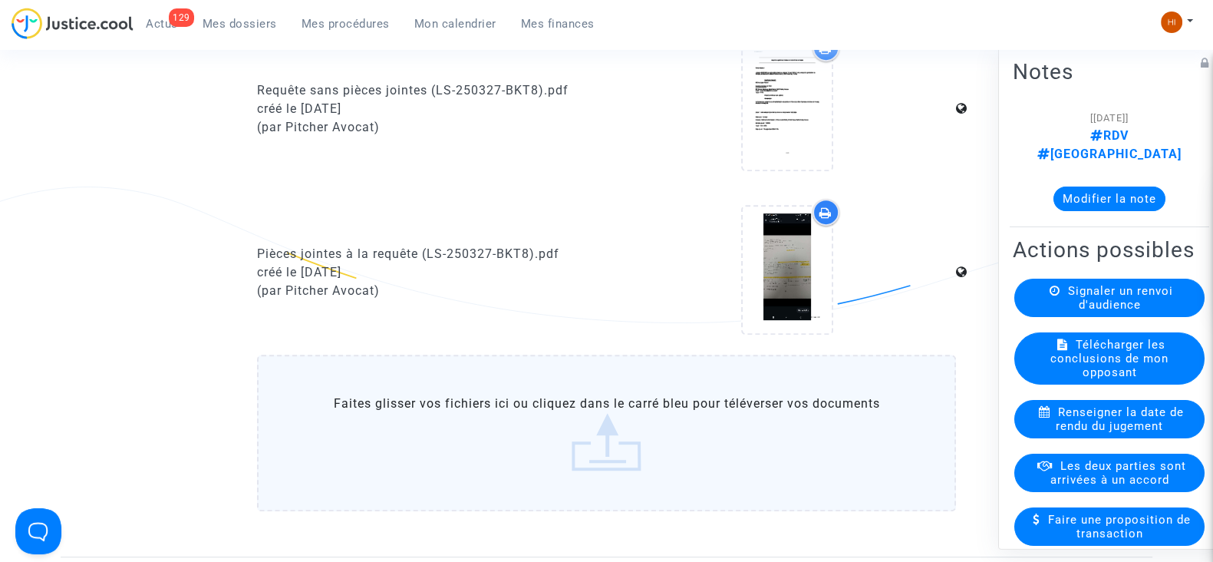
click at [632, 444] on label "Faites glisser vos fichiers ici ou cliquez dans le carré bleu pour téléverser v…" at bounding box center [606, 433] width 699 height 157
click at [0, 0] on input "Faites glisser vos fichiers ici ou cliquez dans le carré bleu pour téléverser v…" at bounding box center [0, 0] width 0 height 0
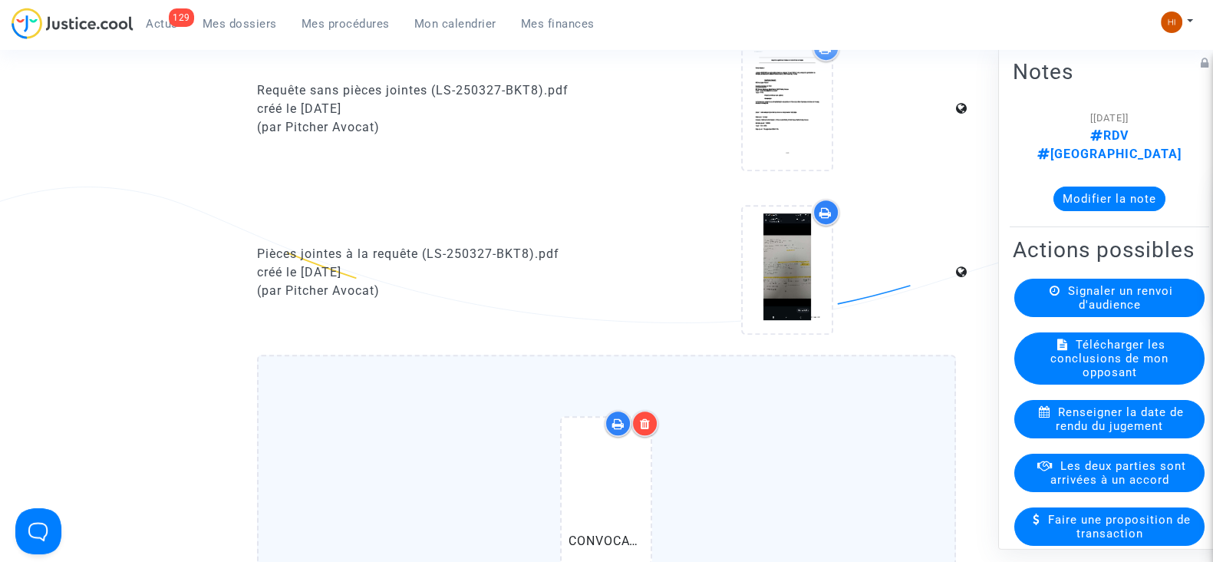
click at [649, 417] on icon at bounding box center [645, 423] width 11 height 12
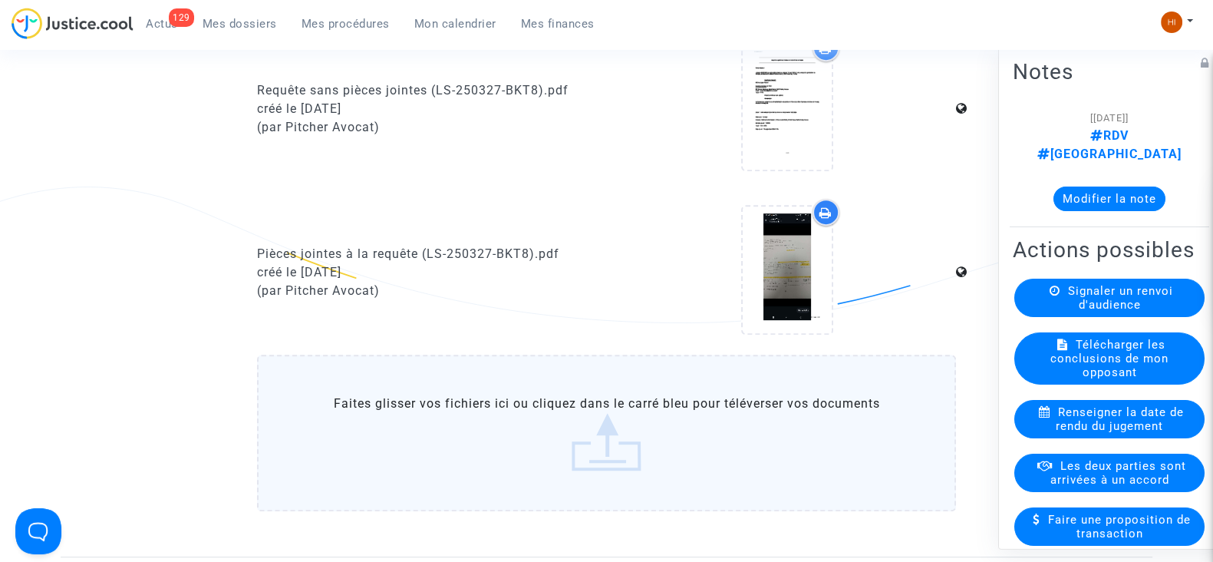
click at [584, 401] on label "Faites glisser vos fichiers ici ou cliquez dans le carré bleu pour téléverser v…" at bounding box center [606, 433] width 699 height 157
click at [0, 0] on input "Faites glisser vos fichiers ici ou cliquez dans le carré bleu pour téléverser v…" at bounding box center [0, 0] width 0 height 0
click at [464, 431] on label "Faites glisser vos fichiers ici ou cliquez dans le carré bleu pour téléverser v…" at bounding box center [606, 433] width 699 height 157
click at [0, 0] on input "Faites glisser vos fichiers ici ou cliquez dans le carré bleu pour téléverser v…" at bounding box center [0, 0] width 0 height 0
click at [597, 444] on label "Faites glisser vos fichiers ici ou cliquez dans le carré bleu pour téléverser v…" at bounding box center [606, 433] width 699 height 157
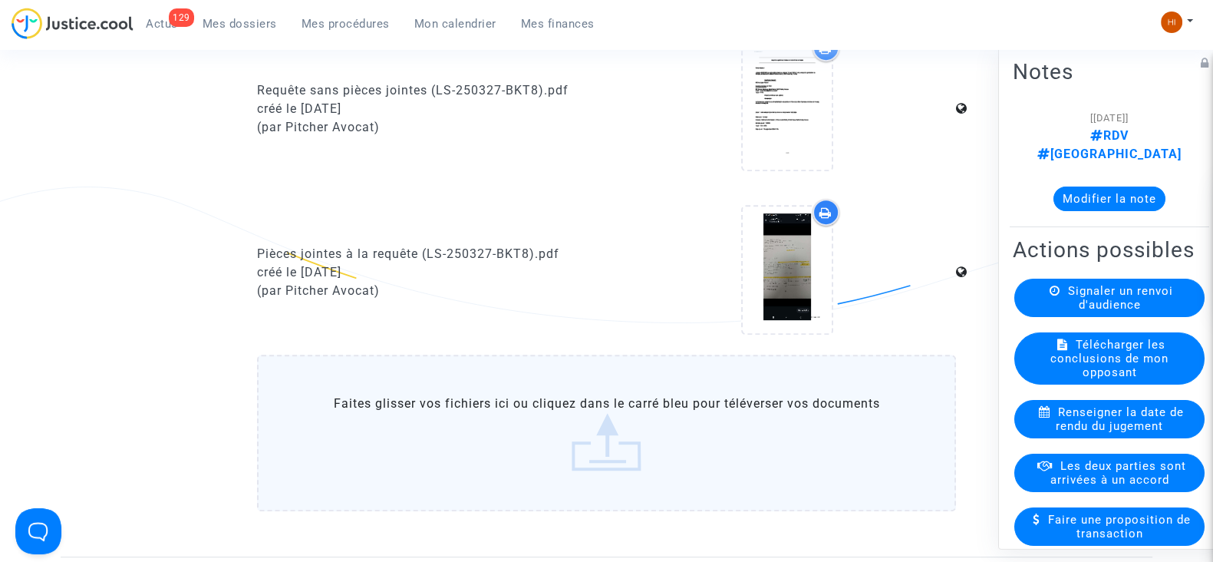
click at [0, 0] on input "Faites glisser vos fichiers ici ou cliquez dans le carré bleu pour téléverser v…" at bounding box center [0, 0] width 0 height 0
click at [509, 454] on label "Faites glisser vos fichiers ici ou cliquez dans le carré bleu pour téléverser v…" at bounding box center [606, 433] width 699 height 157
click at [0, 0] on input "Faites glisser vos fichiers ici ou cliquez dans le carré bleu pour téléverser v…" at bounding box center [0, 0] width 0 height 0
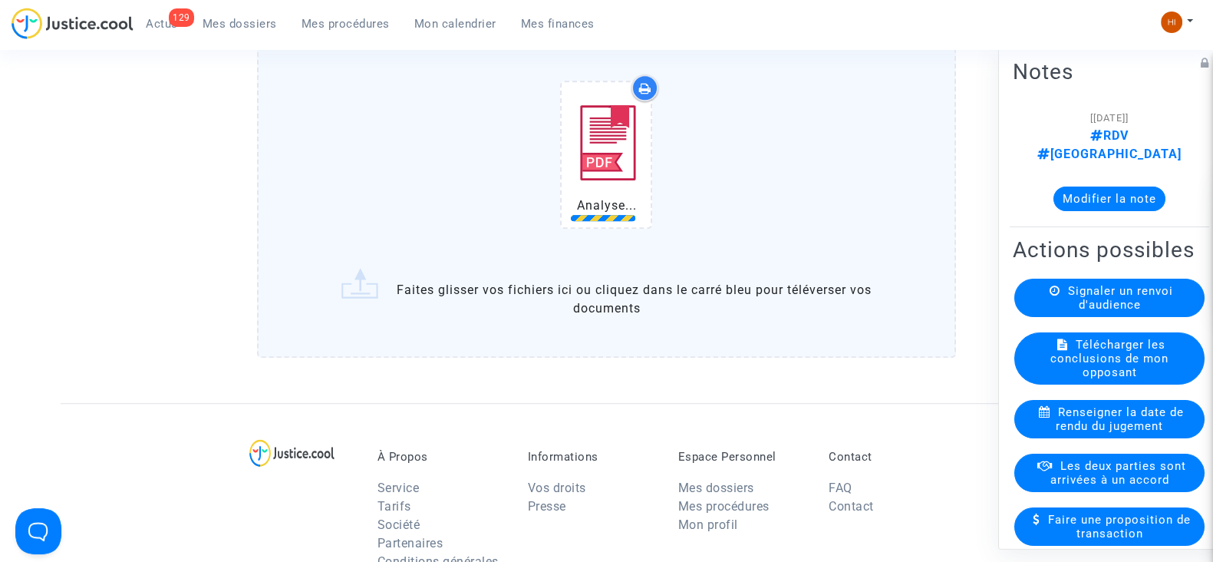
scroll to position [1229, 0]
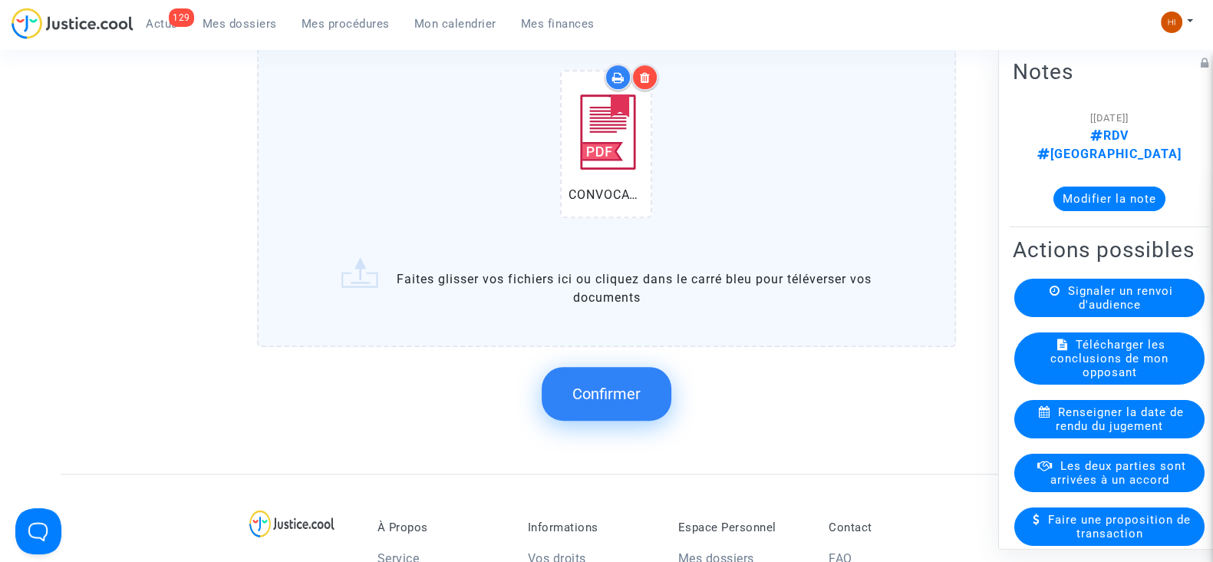
click at [611, 375] on button "Confirmer" at bounding box center [607, 394] width 130 height 54
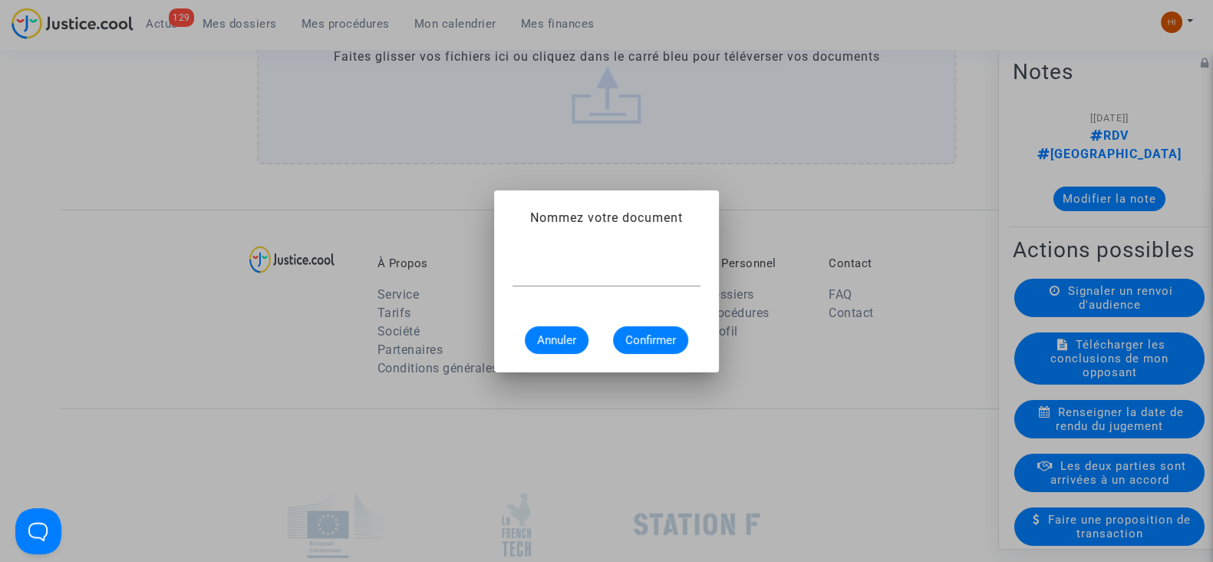
scroll to position [0, 0]
type input "CONVOCATION"
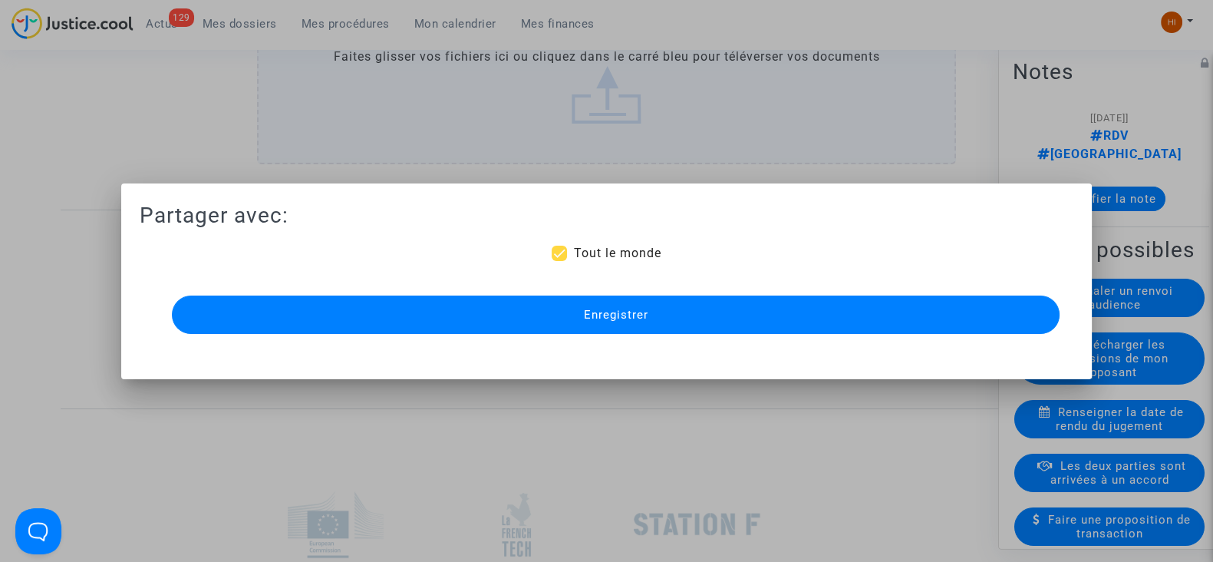
click at [601, 308] on span "Enregistrer" at bounding box center [615, 315] width 64 height 14
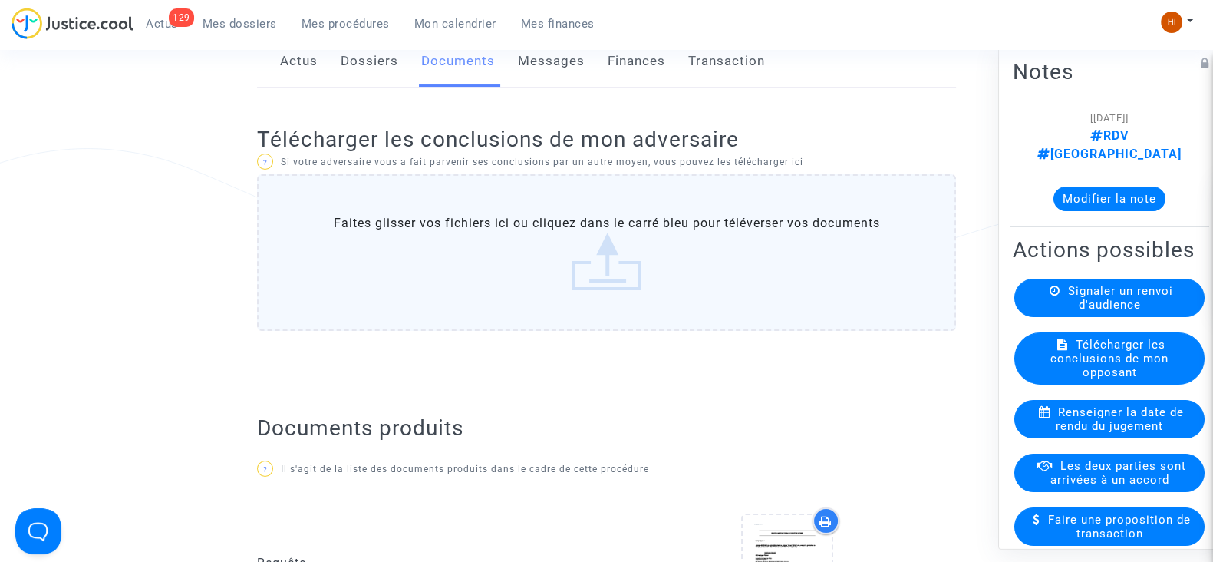
scroll to position [2, 0]
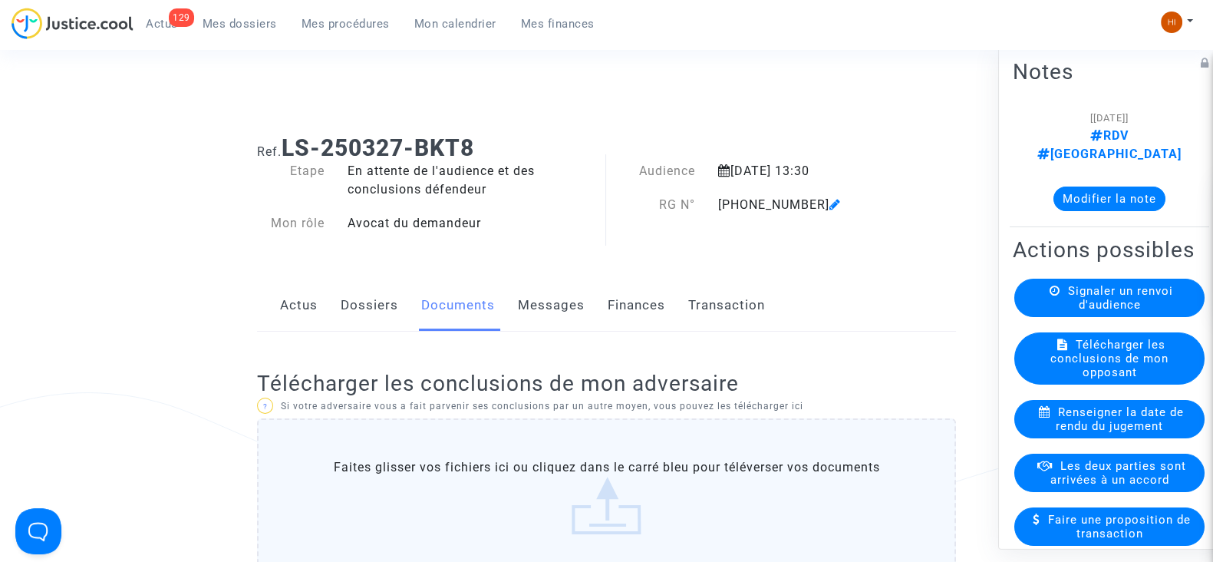
click at [358, 18] on span "Mes procédures" at bounding box center [346, 24] width 88 height 14
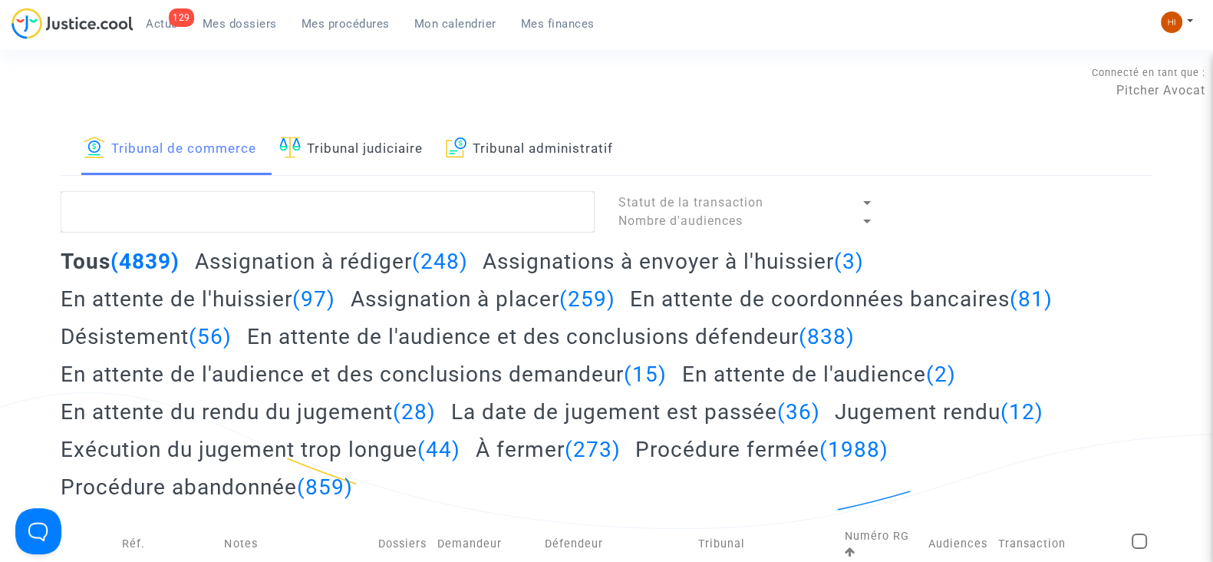
click at [362, 145] on link "Tribunal judiciaire" at bounding box center [351, 149] width 144 height 52
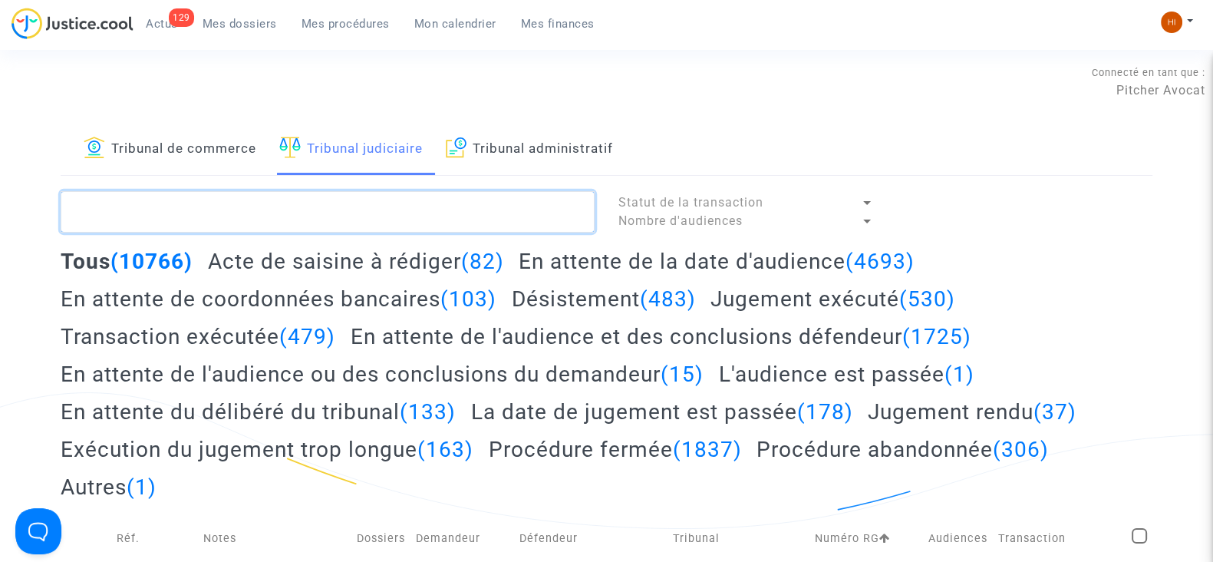
click at [167, 219] on textarea at bounding box center [328, 211] width 534 height 41
type textarea "BENCHAKAL"
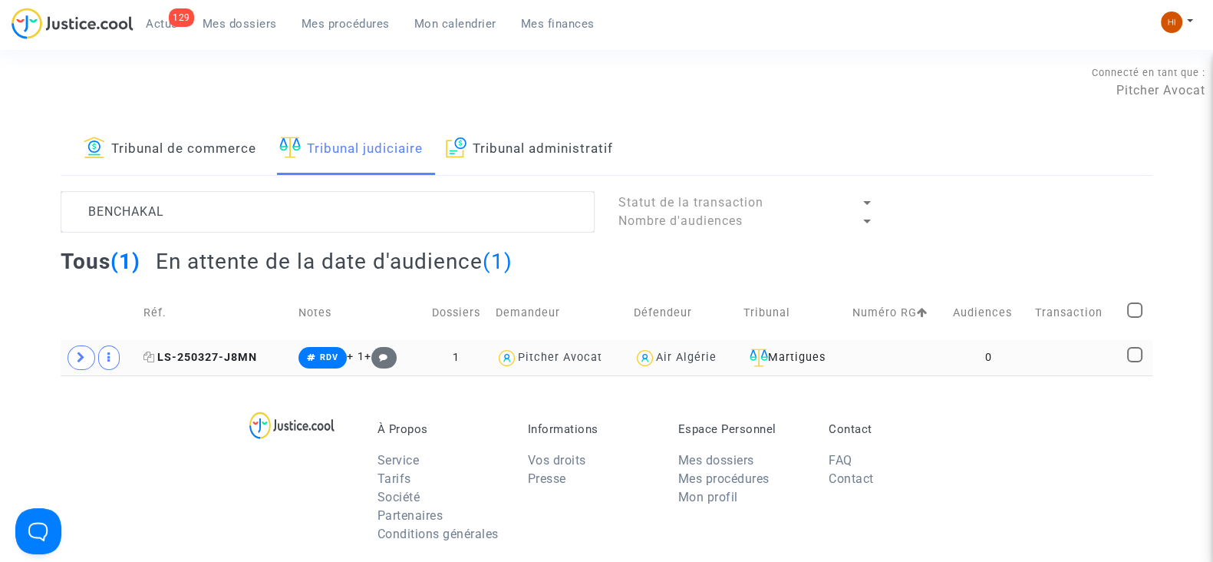
click at [198, 355] on span "LS-250327-J8MN" at bounding box center [201, 357] width 114 height 13
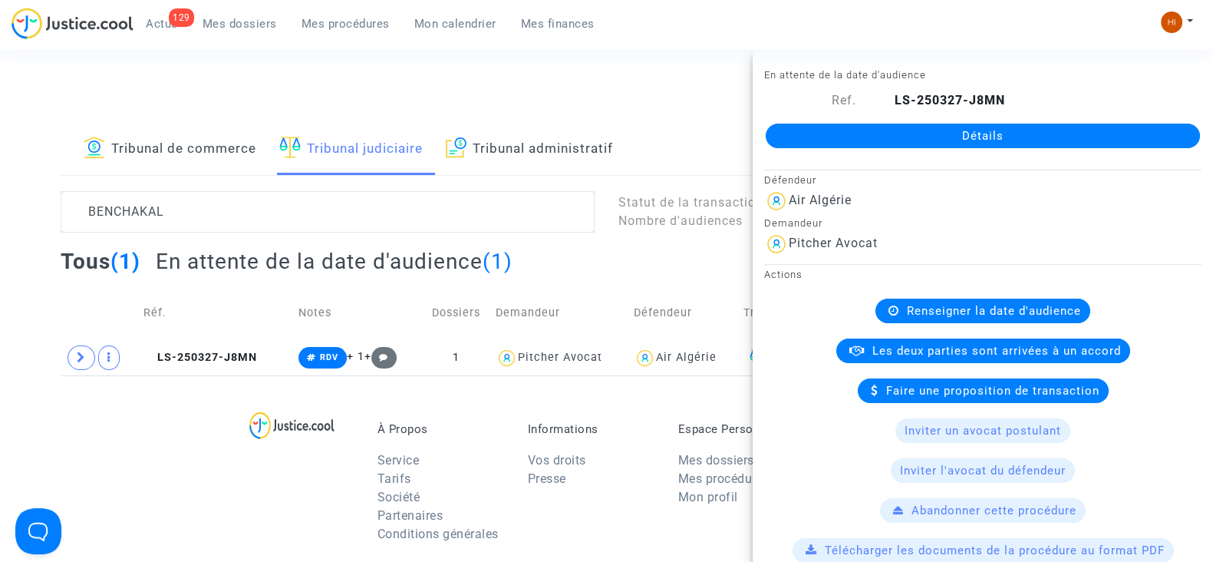
click at [949, 144] on link "Détails" at bounding box center [983, 136] width 434 height 25
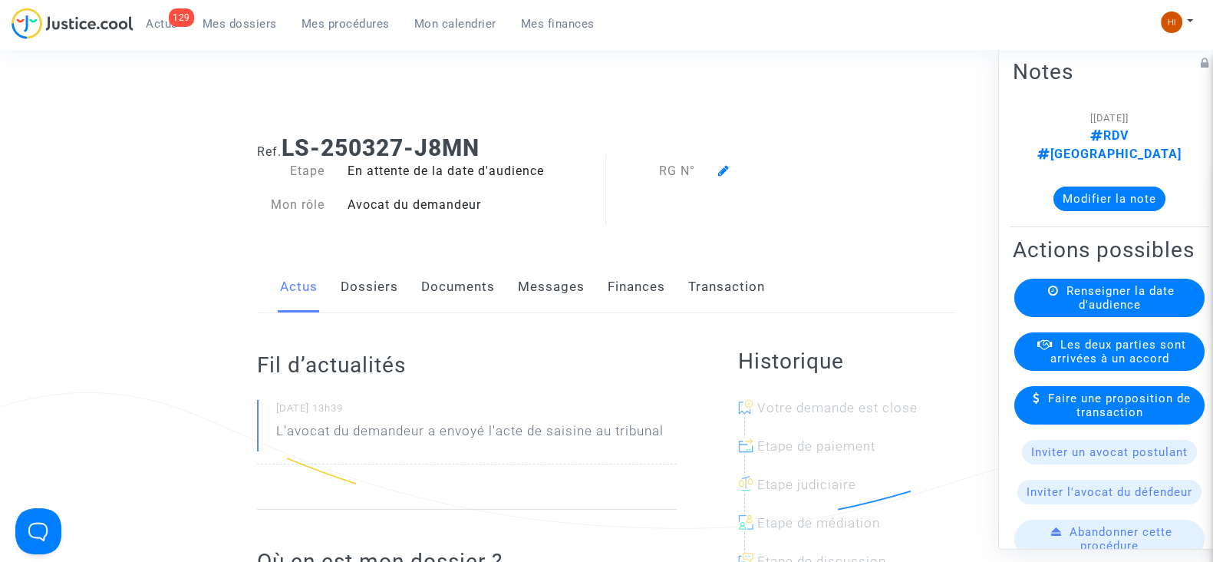
click at [1101, 301] on span "Renseigner la date d'audience" at bounding box center [1121, 298] width 108 height 28
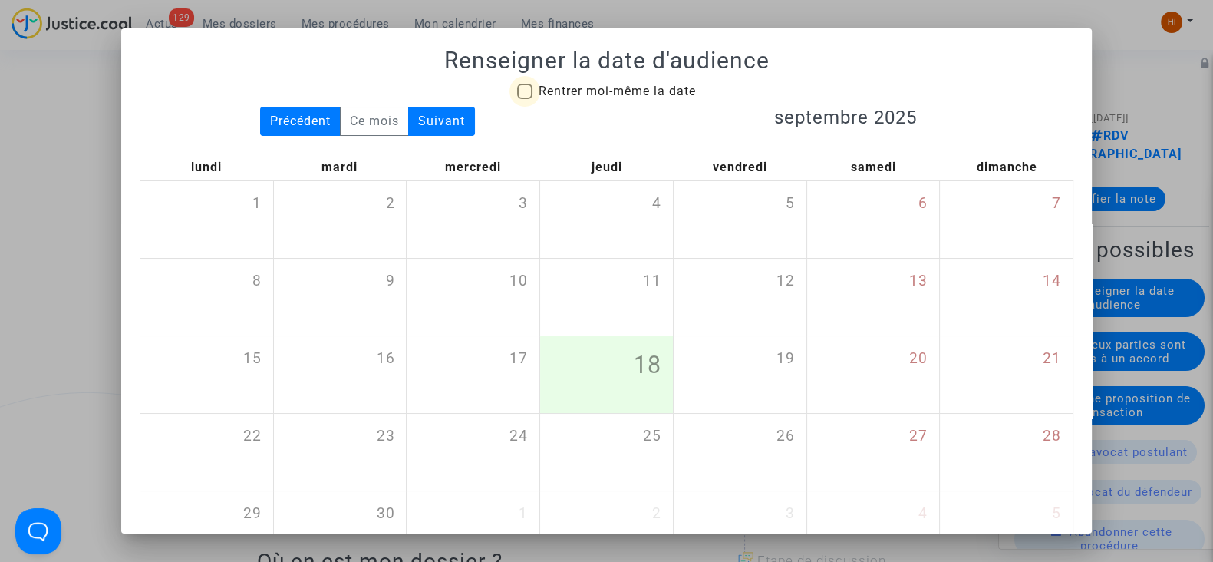
click at [602, 85] on span "Rentrer moi-même la date" at bounding box center [617, 91] width 157 height 15
click at [525, 99] on input "Rentrer moi-même la date" at bounding box center [524, 99] width 1 height 1
checkbox input "true"
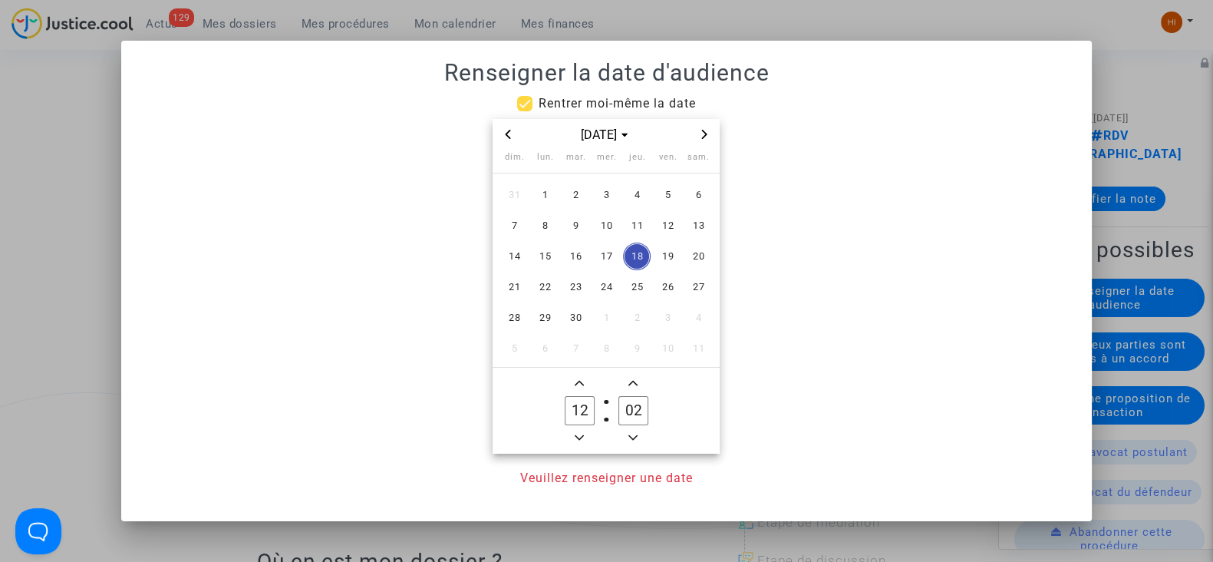
click at [703, 139] on span "Next month" at bounding box center [704, 134] width 18 height 18
click at [545, 201] on span "1" at bounding box center [545, 195] width 28 height 28
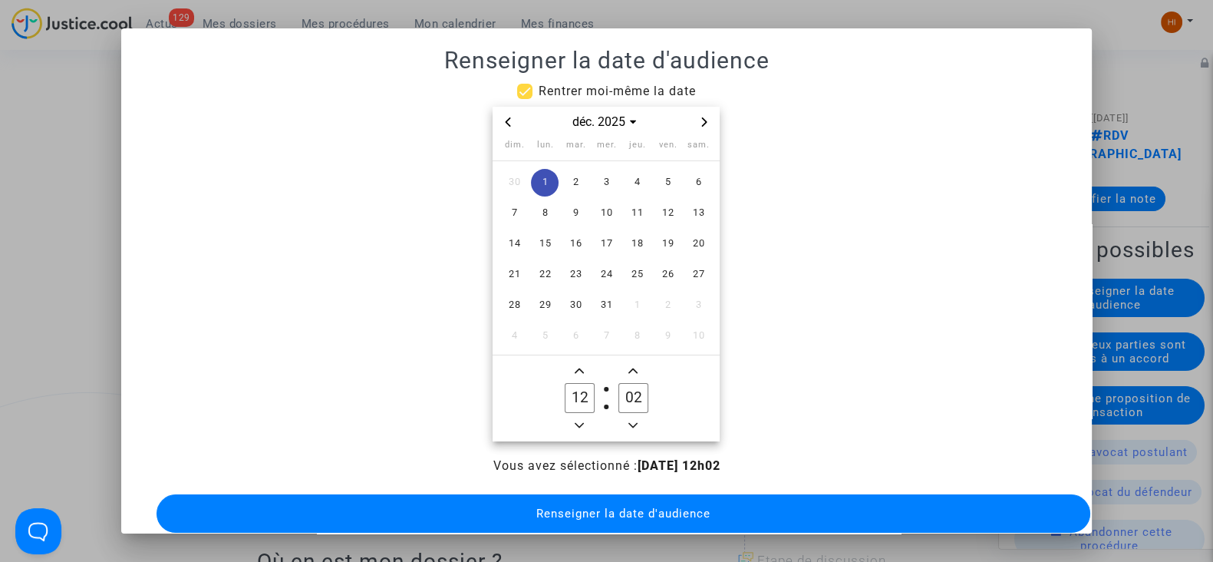
click at [575, 370] on icon "Add a hour" at bounding box center [579, 370] width 9 height 9
type input "13"
drag, startPoint x: 624, startPoint y: 394, endPoint x: 607, endPoint y: 389, distance: 17.7
click at [607, 389] on label "02 Minute" at bounding box center [633, 398] width 54 height 31
click at [629, 397] on input "32" at bounding box center [633, 397] width 29 height 29
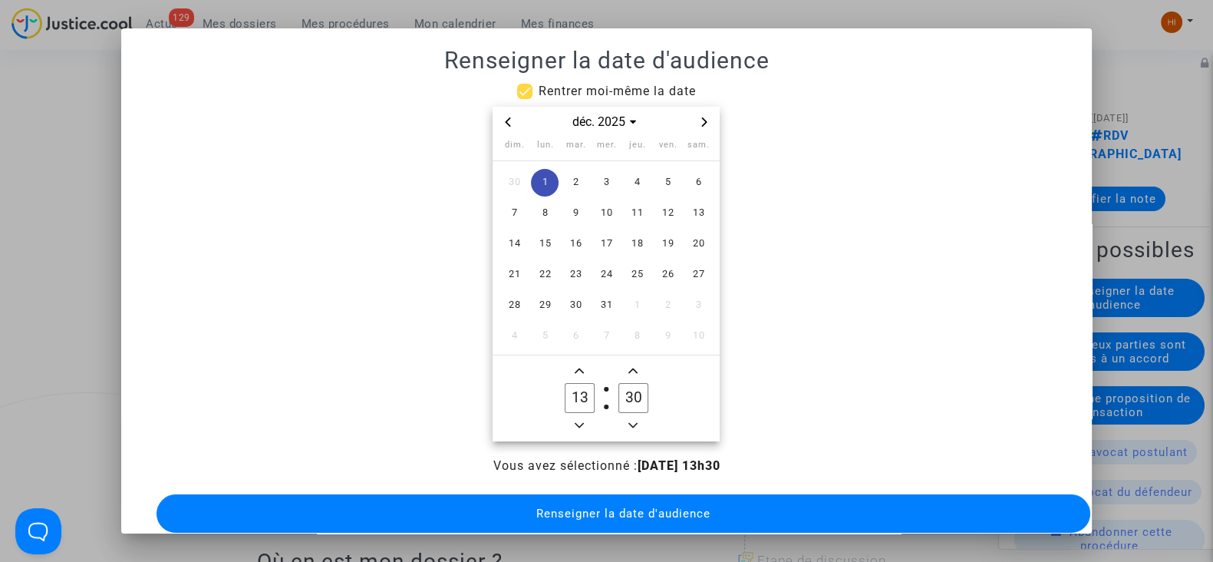
type input "30"
click at [482, 497] on button "Renseigner la date d'audience" at bounding box center [624, 513] width 934 height 38
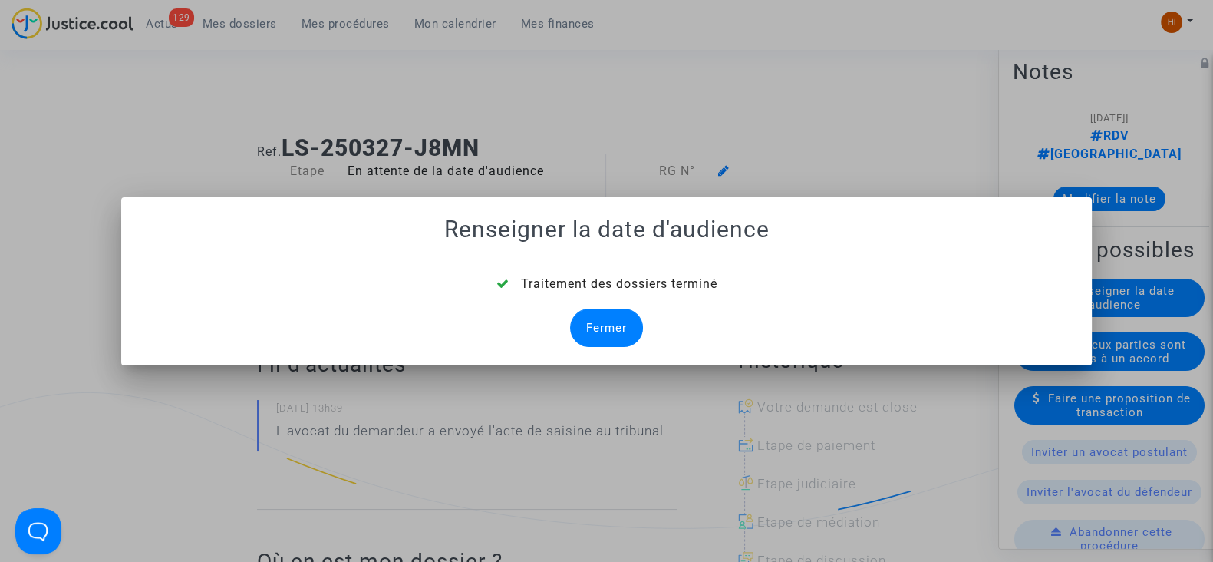
click at [599, 322] on div "Fermer" at bounding box center [606, 328] width 73 height 38
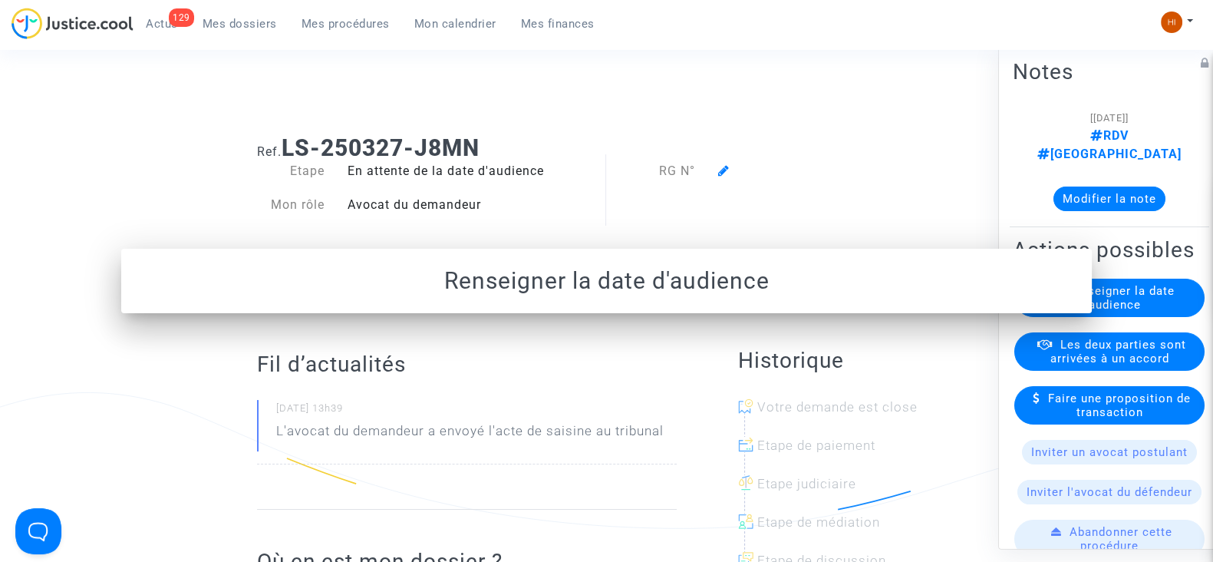
scroll to position [2, 0]
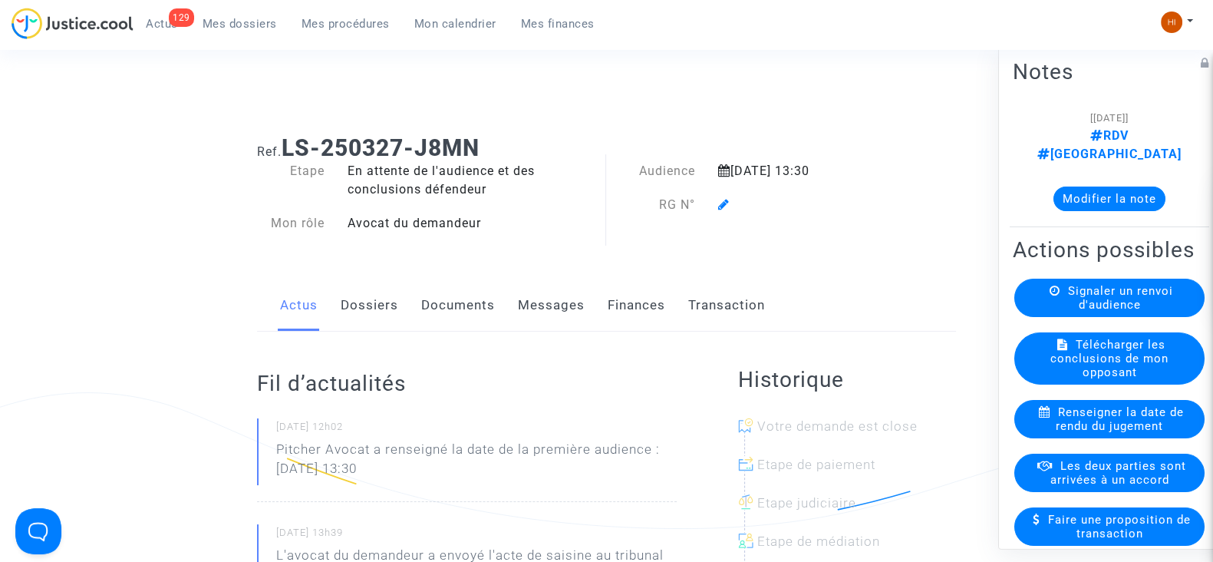
click at [721, 204] on icon at bounding box center [724, 204] width 12 height 12
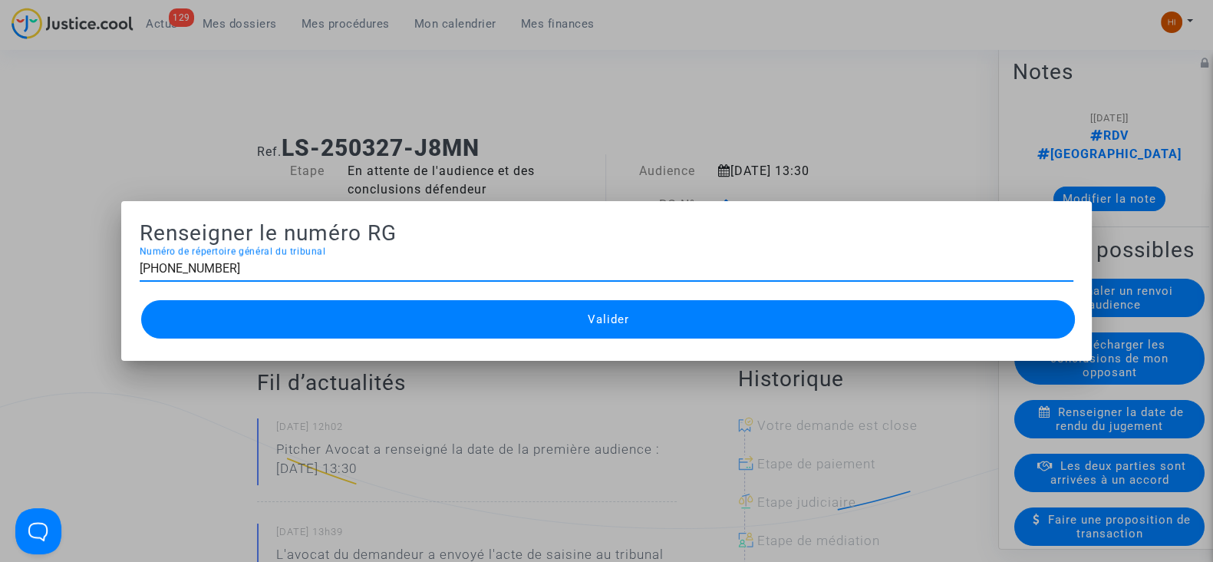
type input "11-25-00761"
click at [556, 319] on button "Valider" at bounding box center [608, 319] width 934 height 38
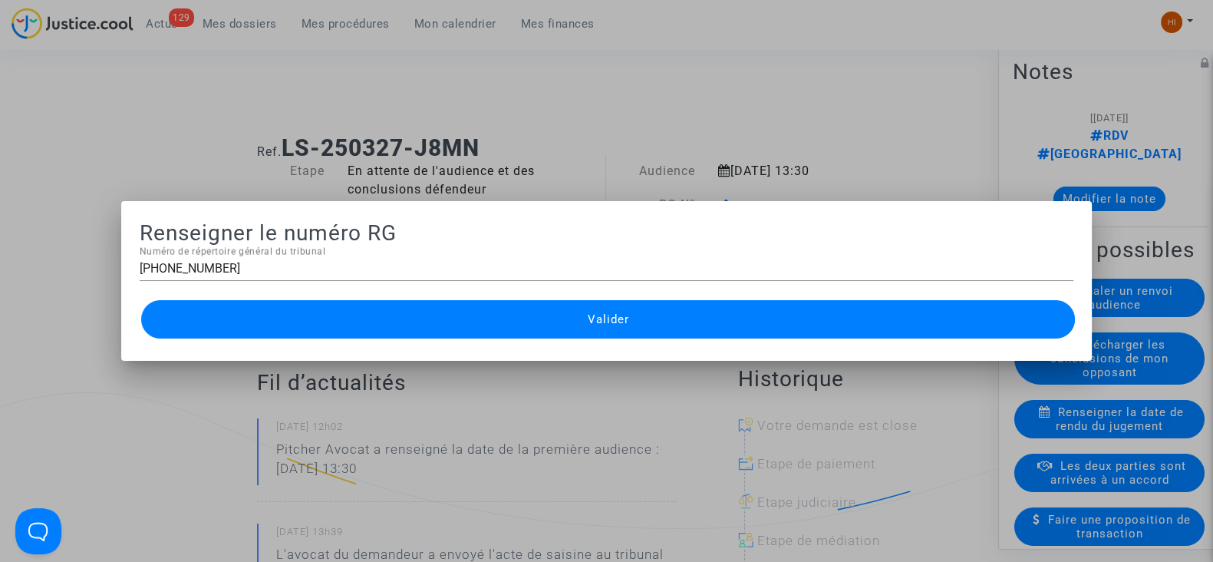
scroll to position [2, 0]
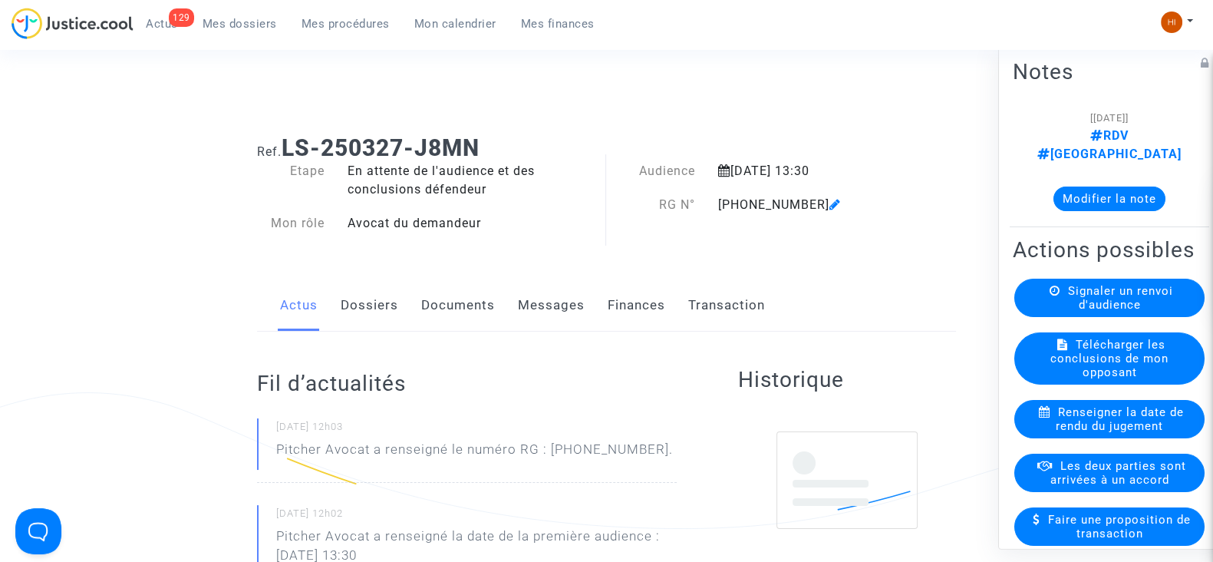
click at [553, 316] on link "Messages" at bounding box center [551, 305] width 67 height 51
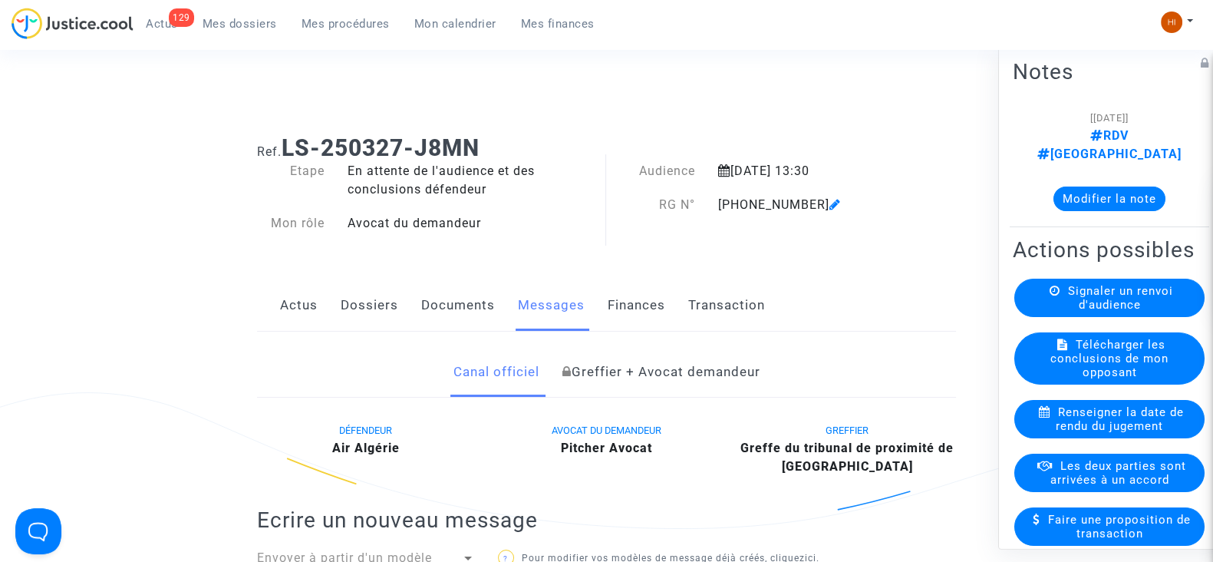
click at [471, 310] on link "Documents" at bounding box center [458, 305] width 74 height 51
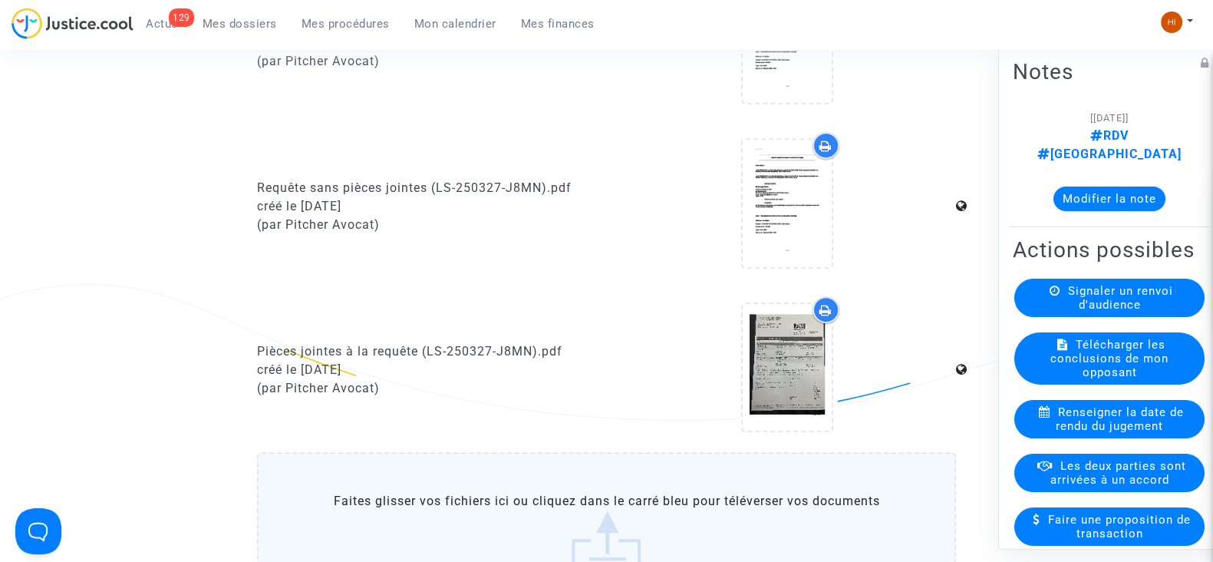
scroll to position [754, 0]
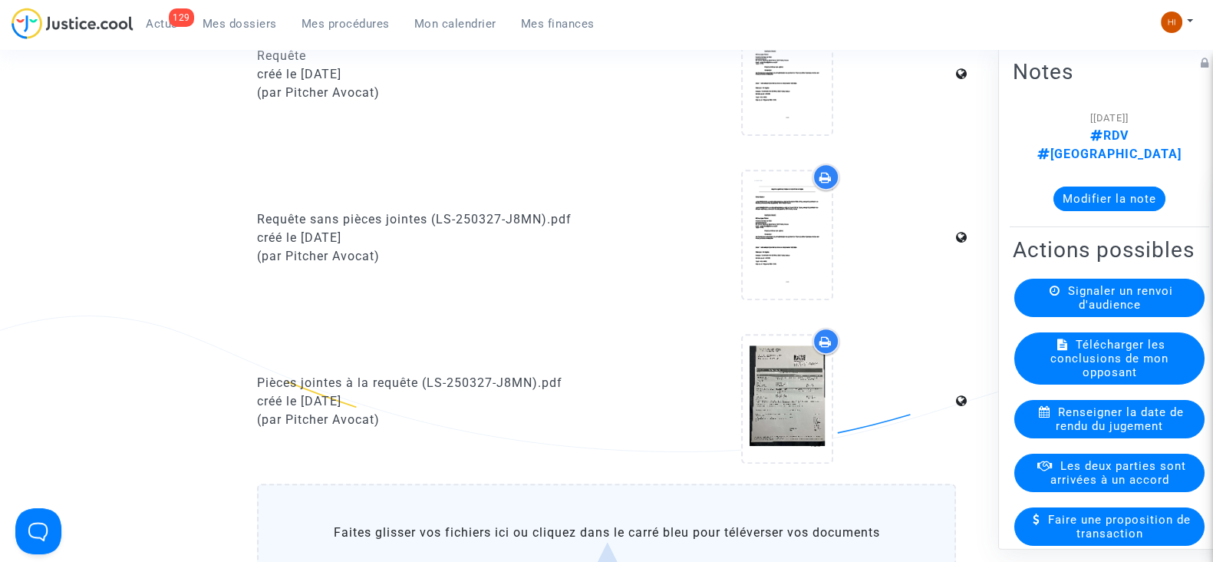
click at [553, 505] on label "Faites glisser vos fichiers ici ou cliquez dans le carré bleu pour téléverser v…" at bounding box center [606, 561] width 699 height 157
click at [0, 0] on input "Faites glisser vos fichiers ici ou cliquez dans le carré bleu pour téléverser v…" at bounding box center [0, 0] width 0 height 0
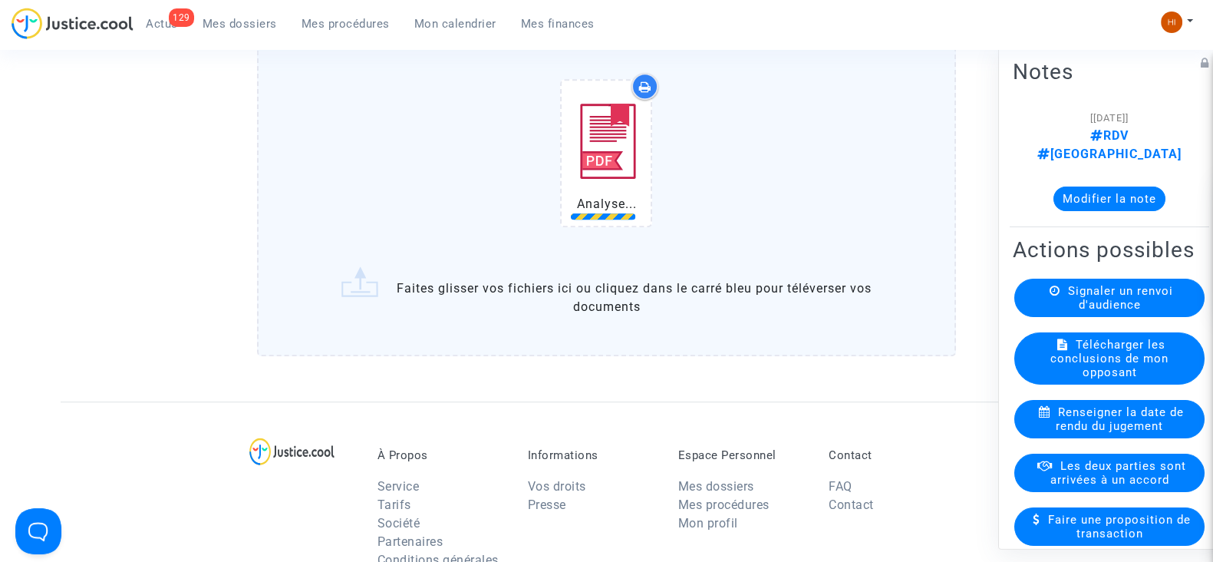
scroll to position [1193, 0]
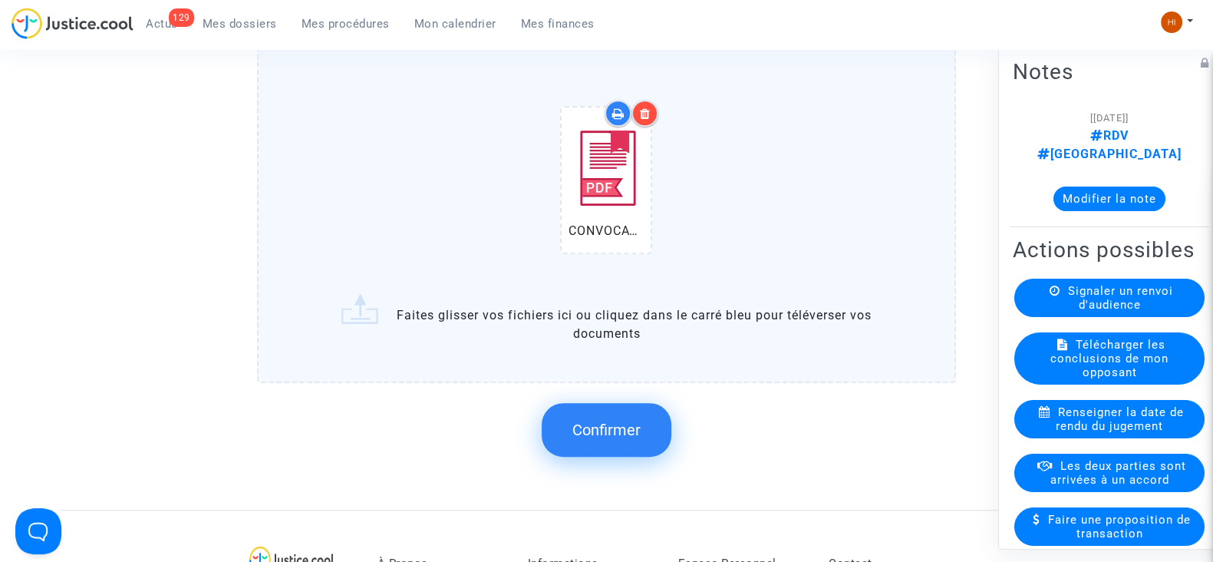
click at [648, 110] on icon at bounding box center [645, 113] width 11 height 12
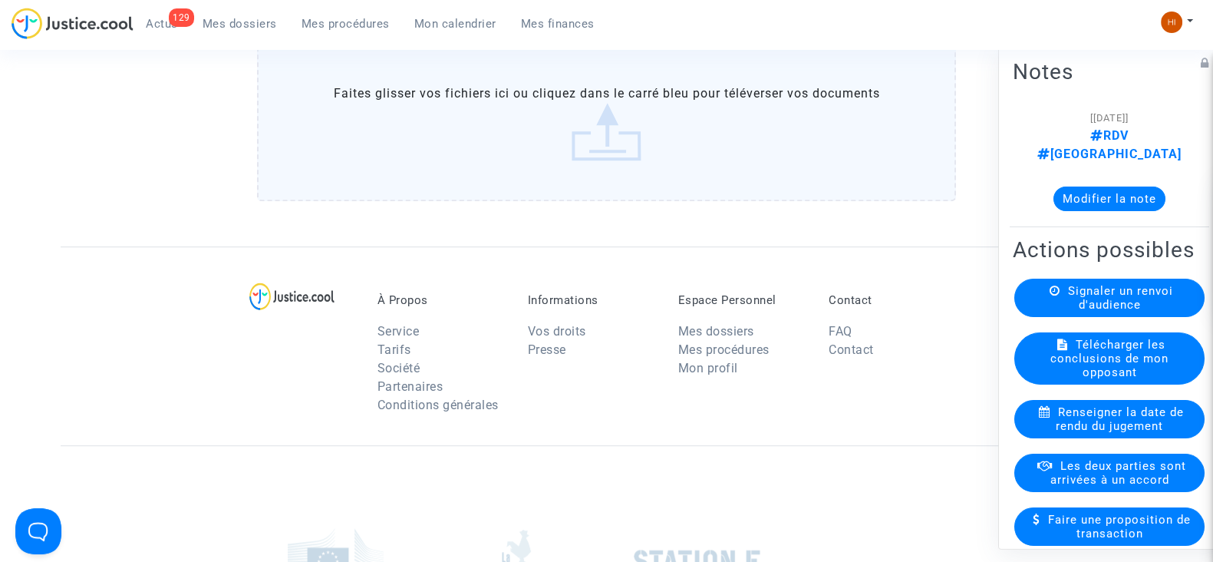
click at [648, 110] on label "Faites glisser vos fichiers ici ou cliquez dans le carré bleu pour téléverser v…" at bounding box center [606, 123] width 699 height 157
click at [0, 0] on input "Faites glisser vos fichiers ici ou cliquez dans le carré bleu pour téléverser v…" at bounding box center [0, 0] width 0 height 0
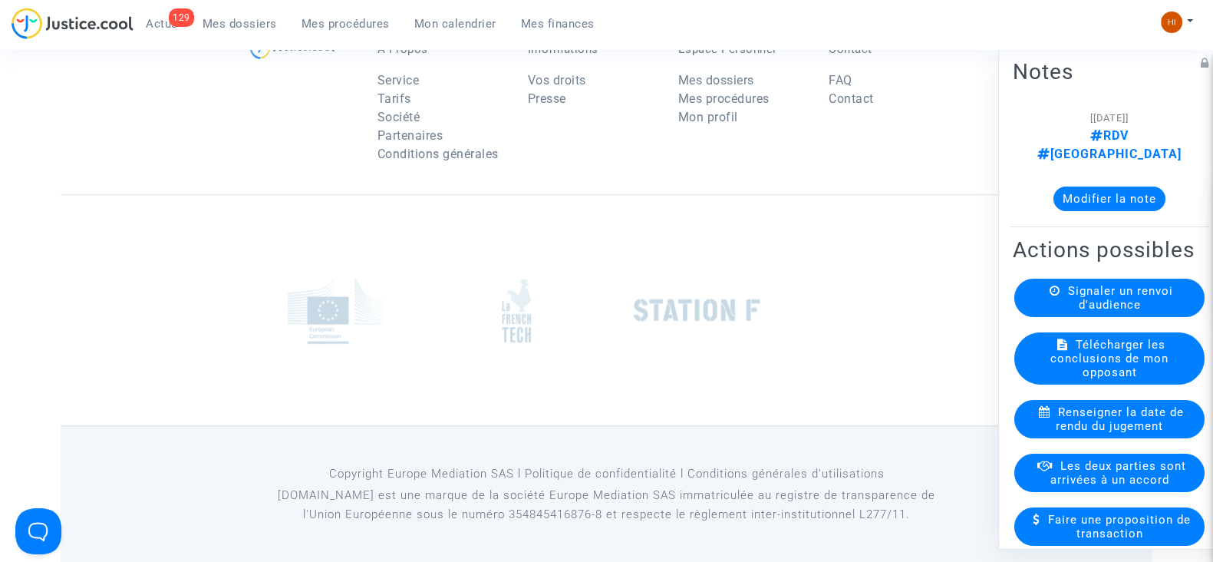
click at [204, 137] on div "À Propos Service Tarifs Société Partenaires Conditions générales Informations V…" at bounding box center [607, 94] width 1092 height 199
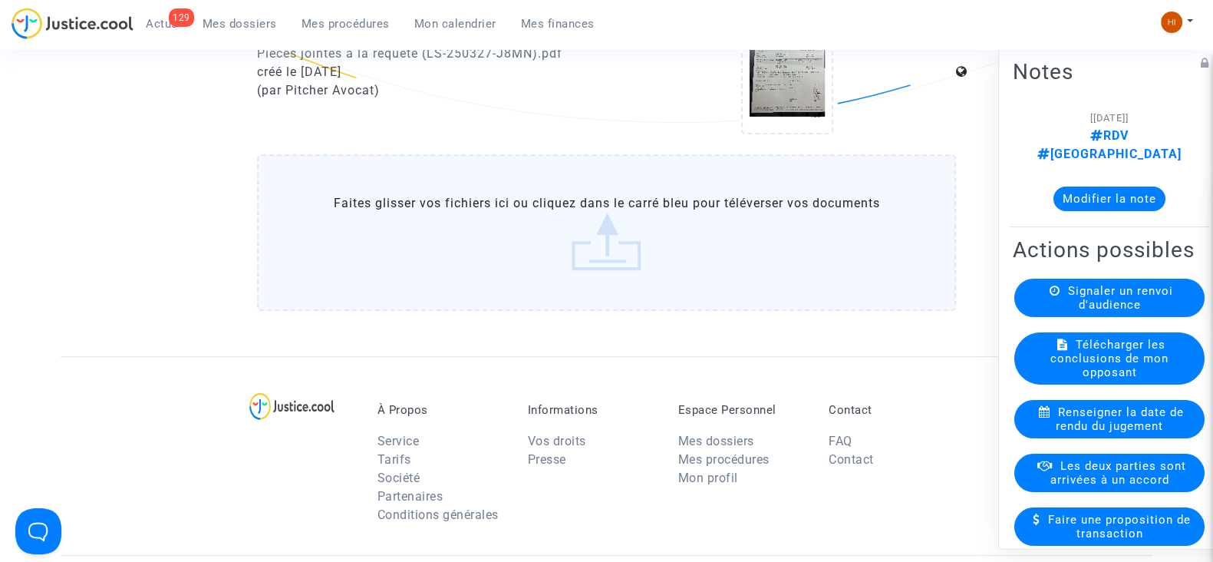
scroll to position [1060, 0]
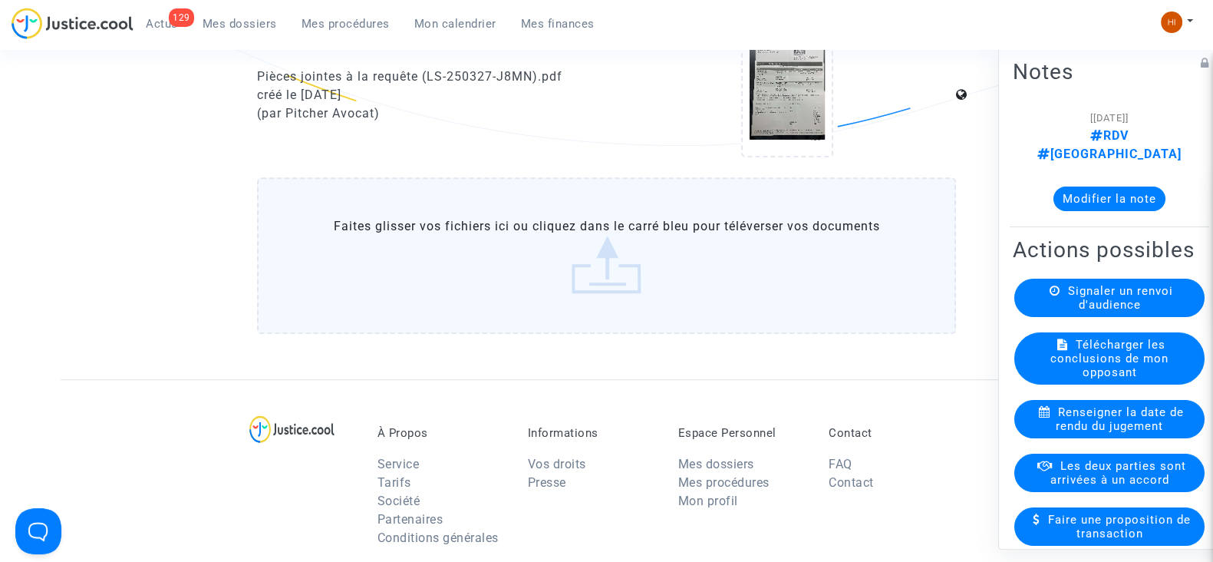
click at [522, 277] on label "Faites glisser vos fichiers ici ou cliquez dans le carré bleu pour téléverser v…" at bounding box center [606, 255] width 699 height 157
click at [0, 0] on input "Faites glisser vos fichiers ici ou cliquez dans le carré bleu pour téléverser v…" at bounding box center [0, 0] width 0 height 0
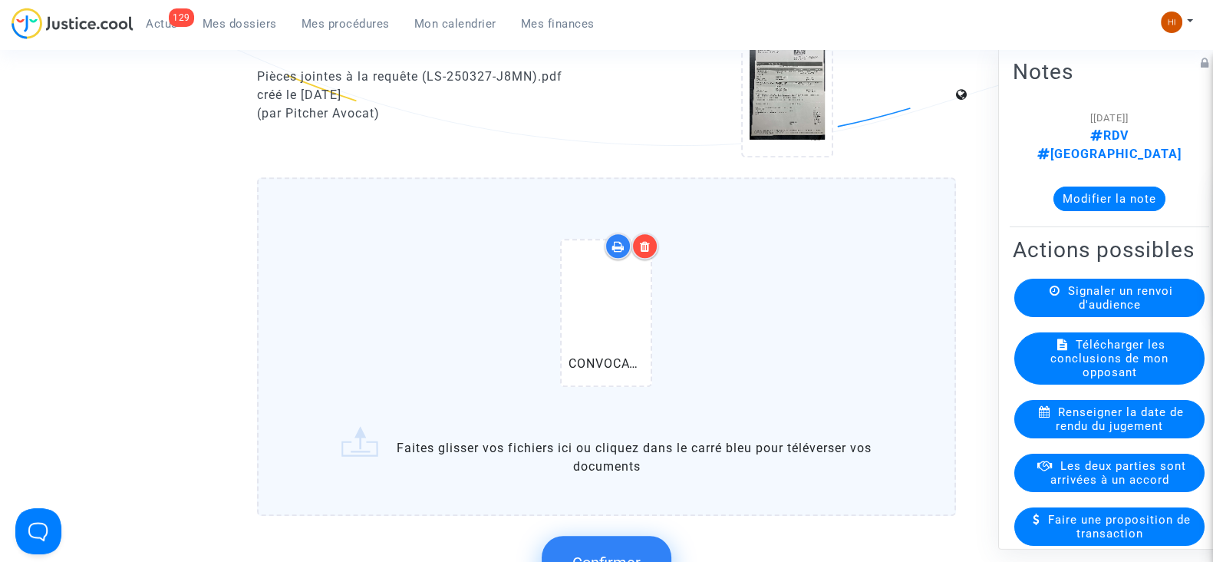
click at [609, 540] on button "Confirmer" at bounding box center [607, 563] width 130 height 54
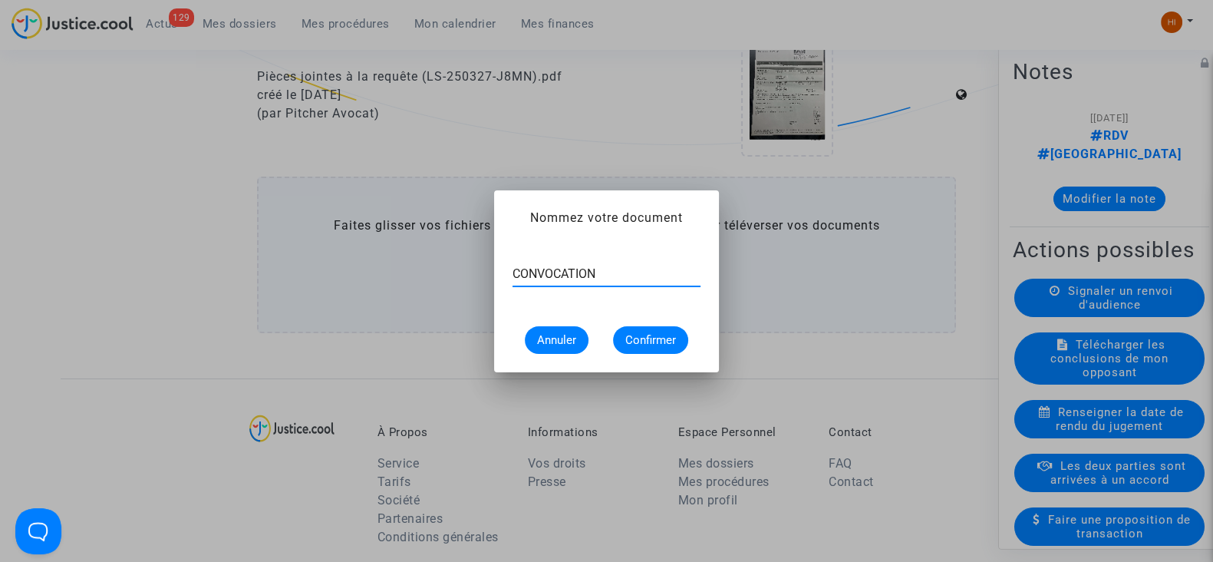
type input "CONVOCATION"
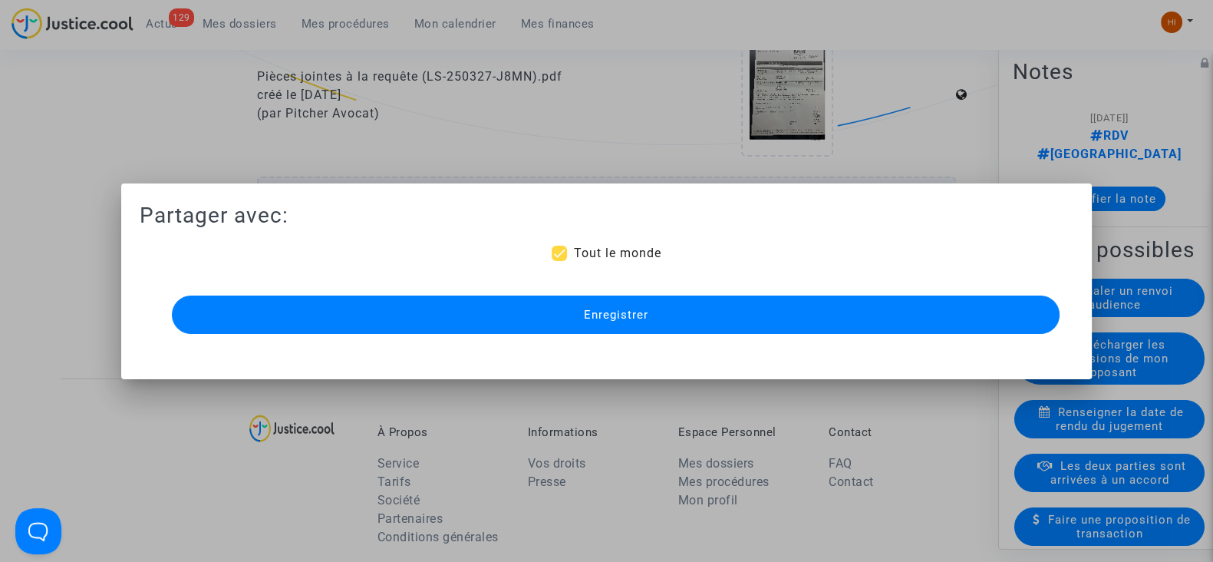
click at [439, 305] on button "Enregistrer" at bounding box center [616, 314] width 888 height 38
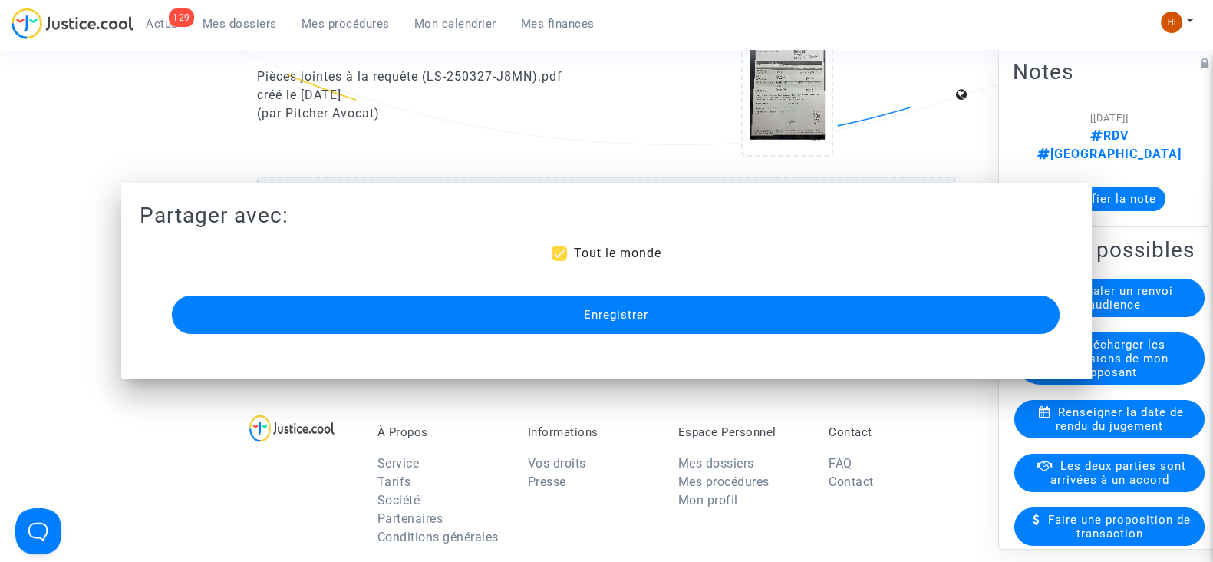
scroll to position [1060, 0]
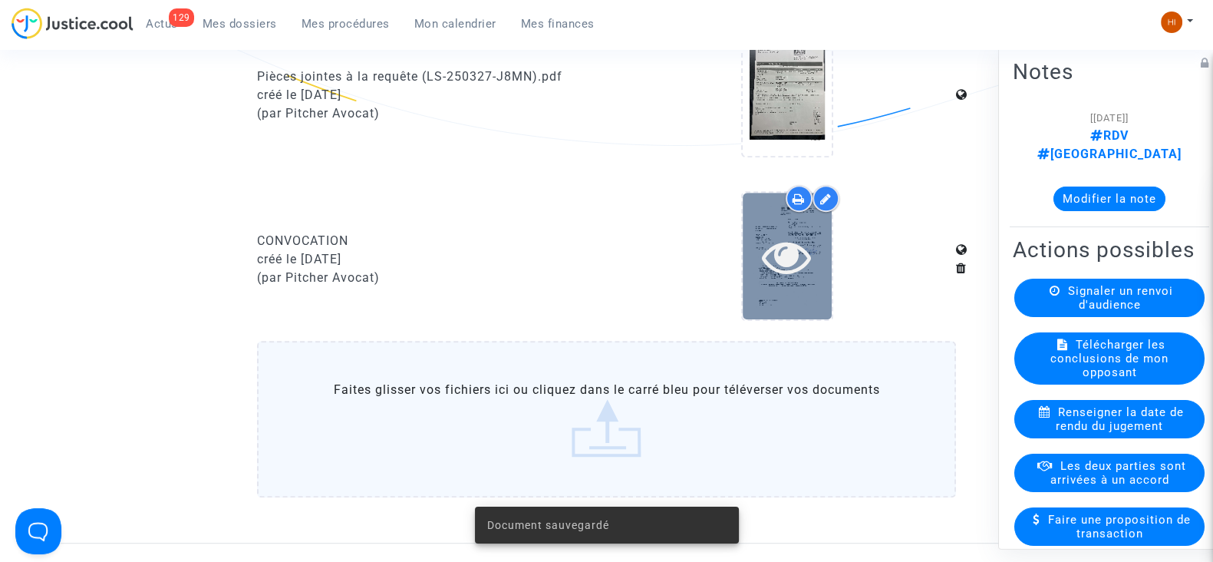
click at [808, 284] on div at bounding box center [787, 256] width 89 height 127
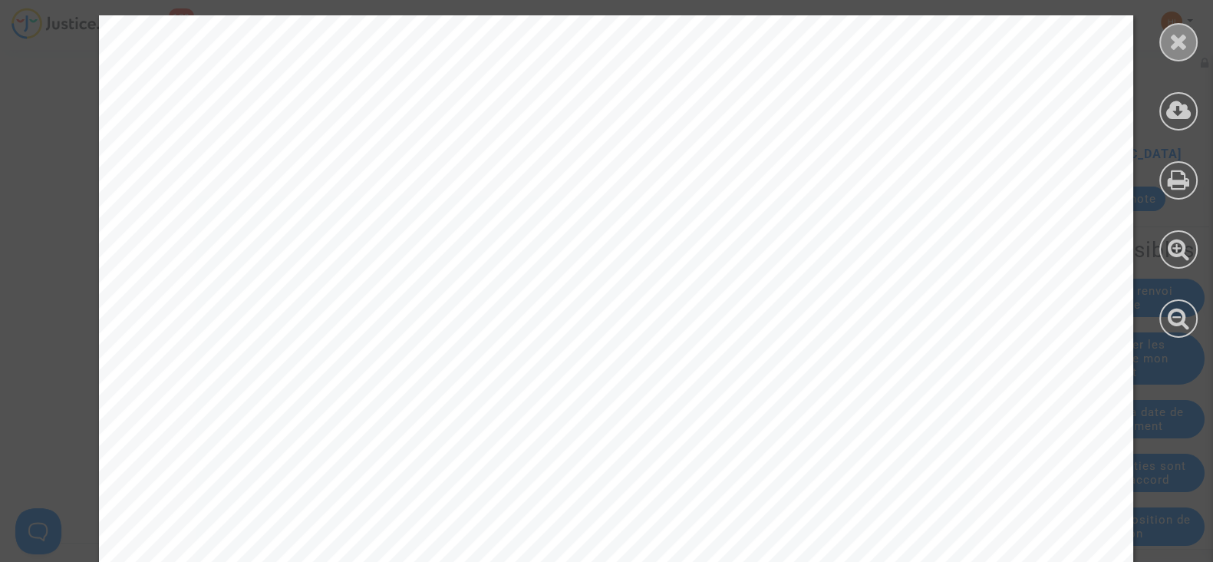
click at [1190, 45] on div at bounding box center [1179, 42] width 38 height 38
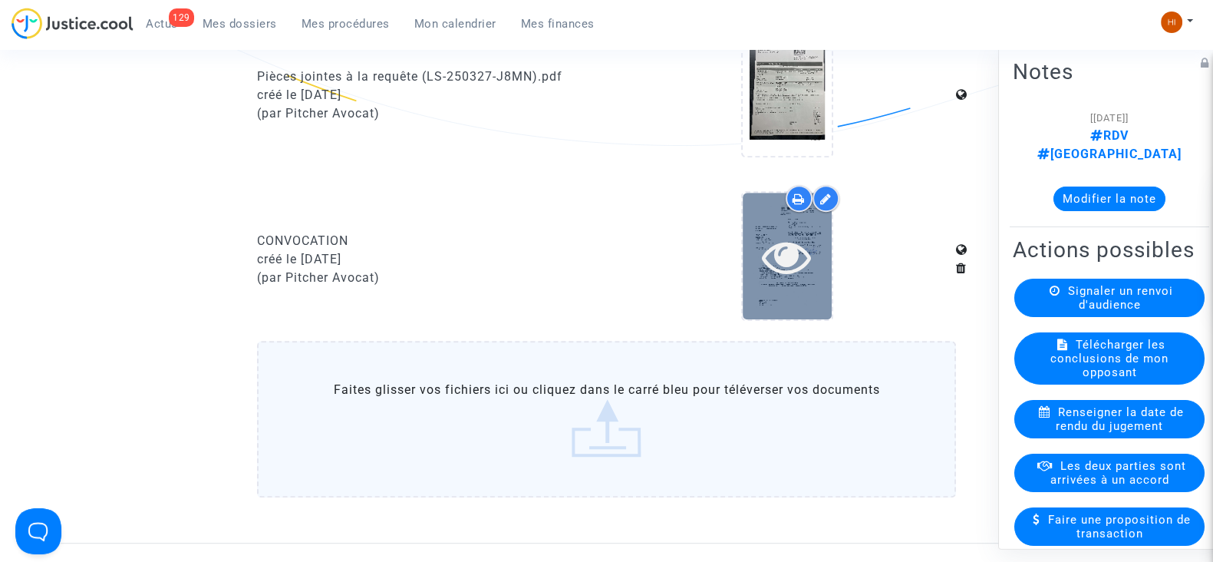
click at [771, 256] on icon at bounding box center [787, 256] width 50 height 49
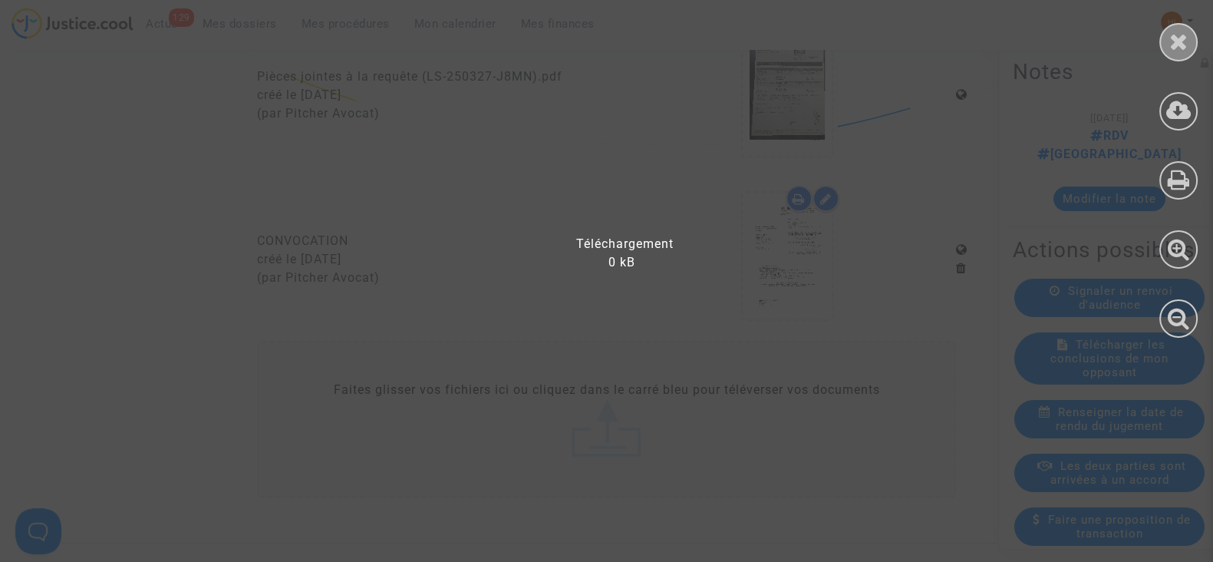
click at [1182, 48] on icon at bounding box center [1179, 41] width 19 height 23
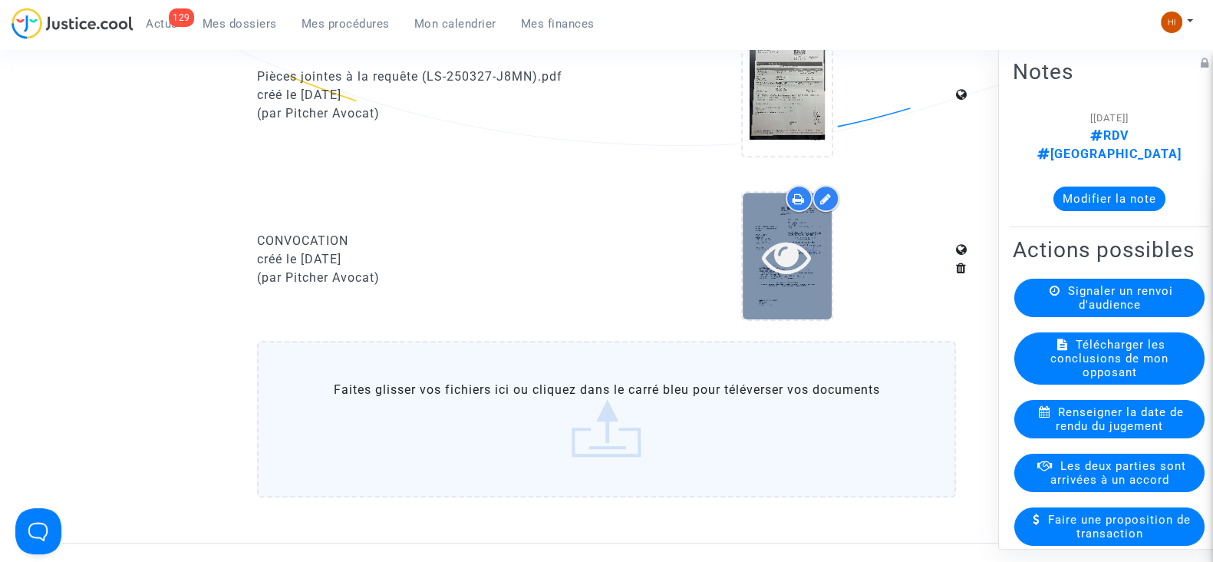
click at [780, 238] on icon at bounding box center [787, 256] width 50 height 49
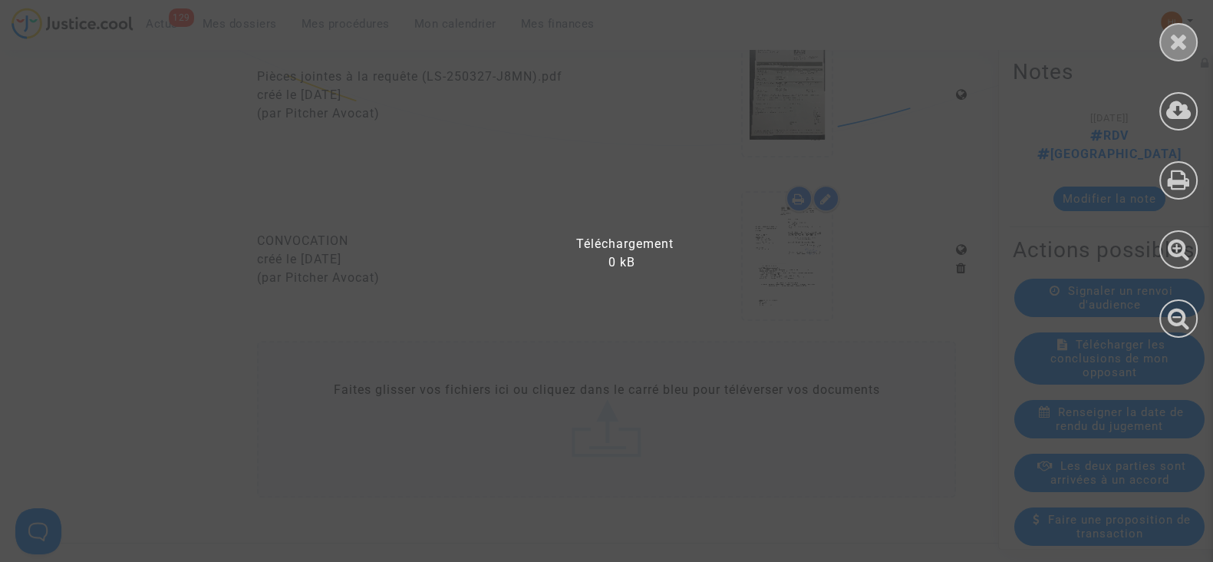
click at [1185, 34] on icon at bounding box center [1179, 41] width 19 height 23
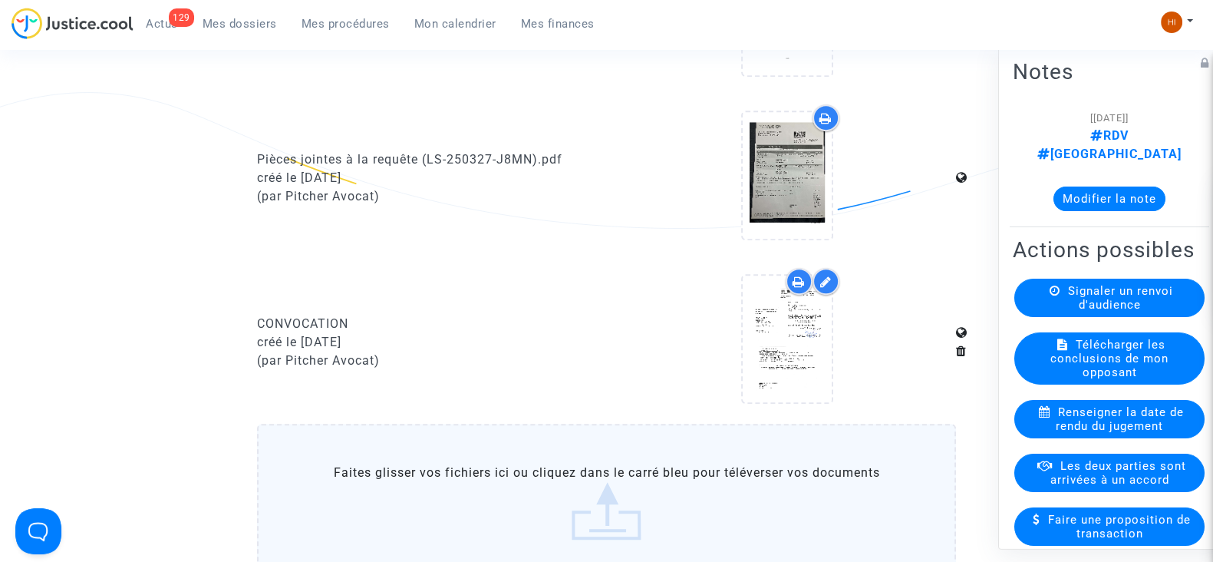
scroll to position [988, 0]
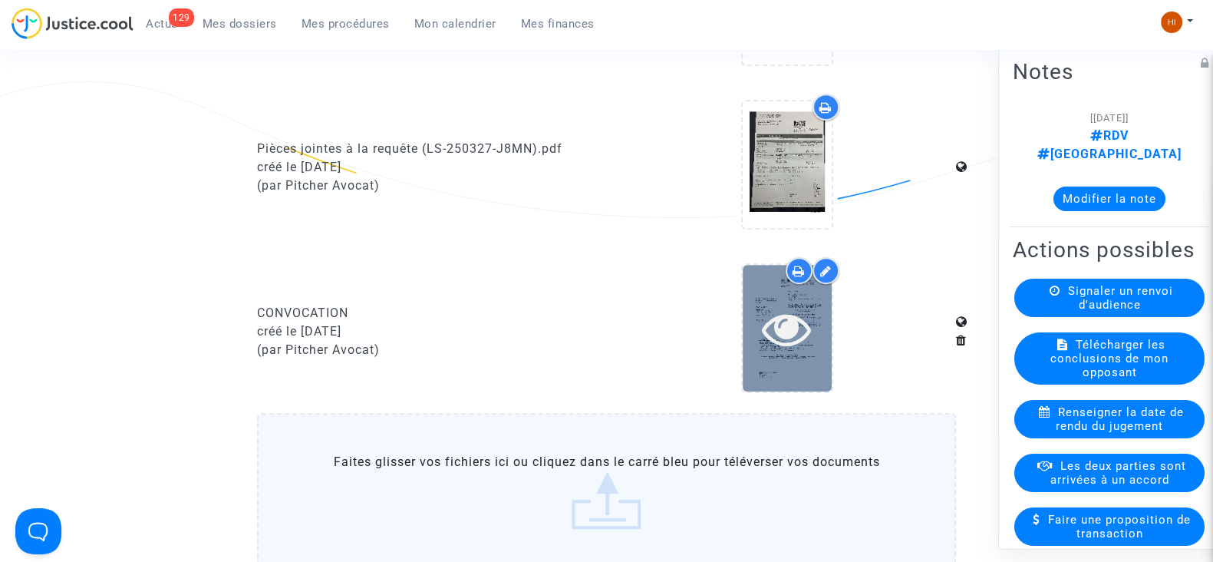
click at [774, 333] on icon at bounding box center [787, 328] width 50 height 49
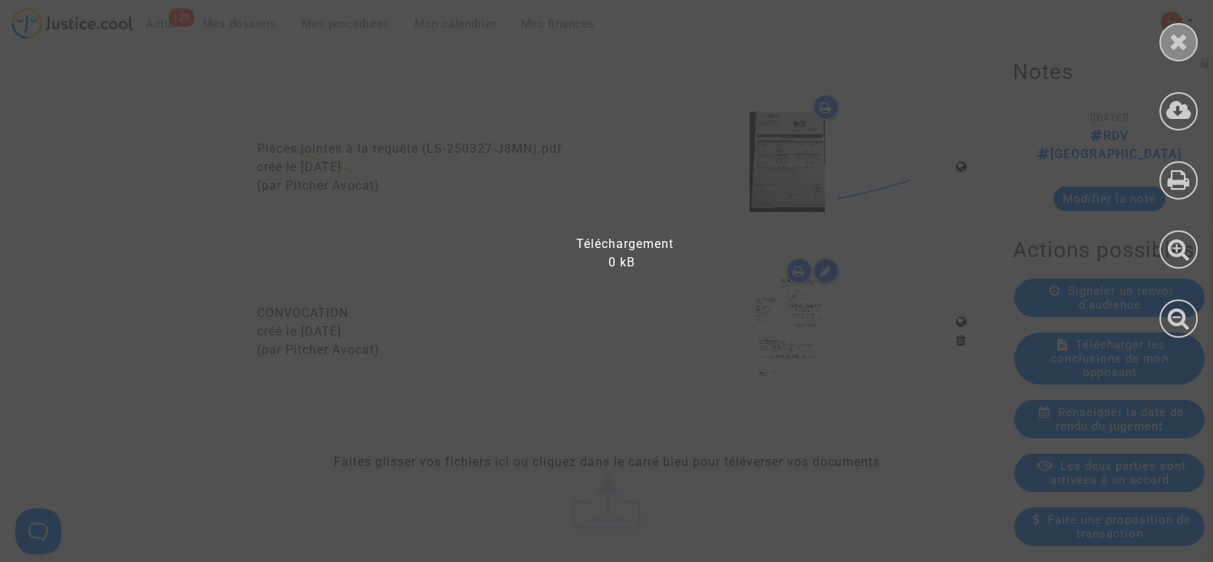
click at [1170, 49] on icon at bounding box center [1179, 41] width 19 height 23
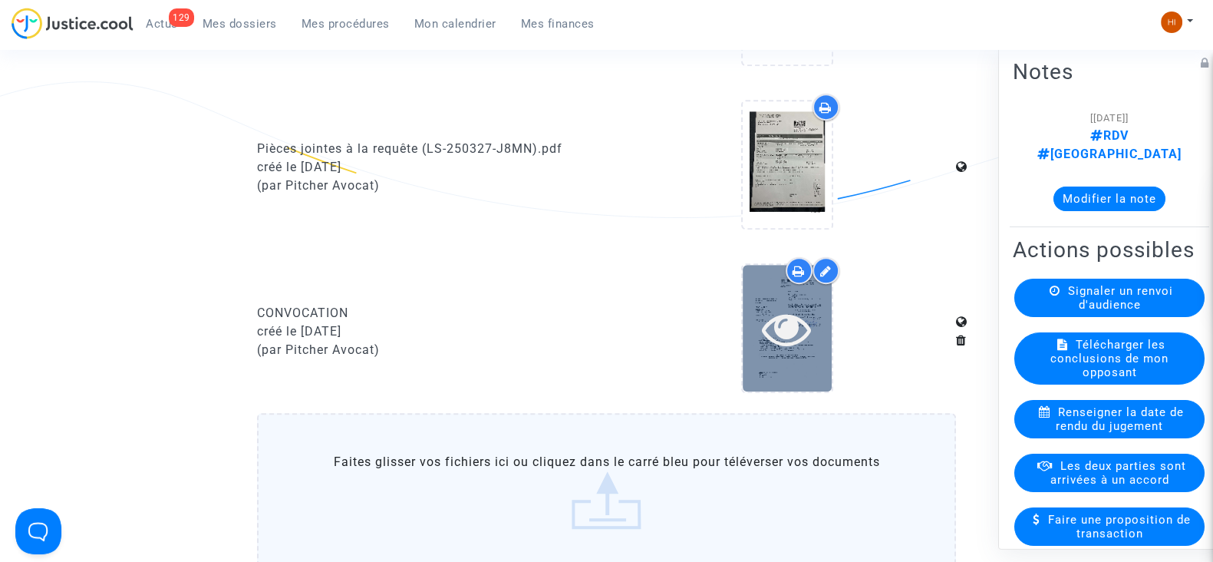
click at [783, 332] on icon at bounding box center [787, 328] width 50 height 49
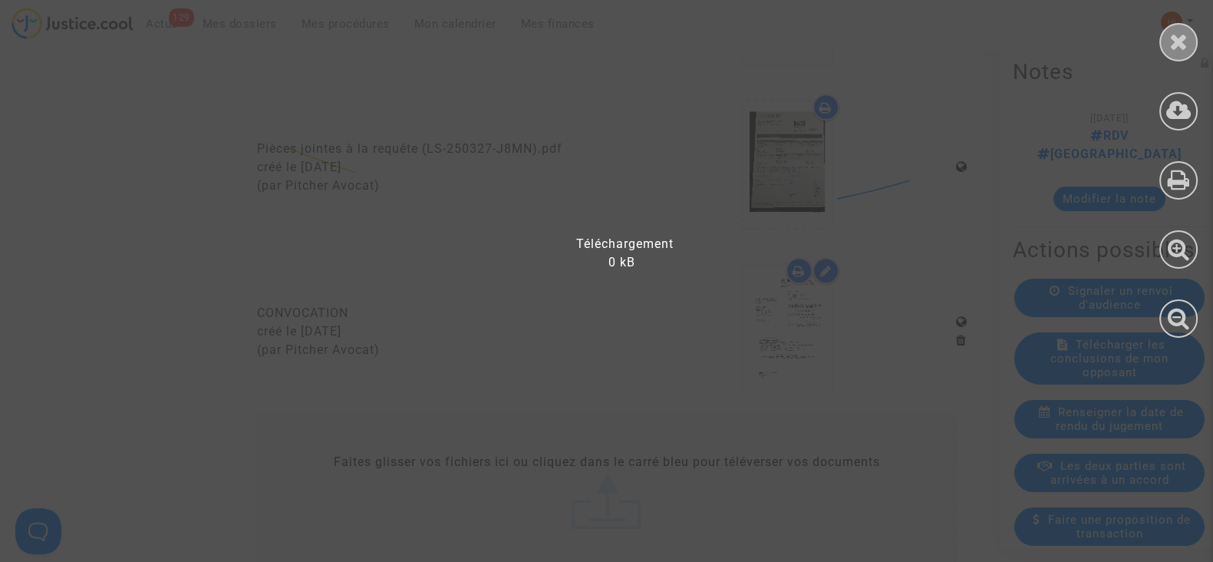
click at [1176, 36] on icon at bounding box center [1179, 41] width 19 height 23
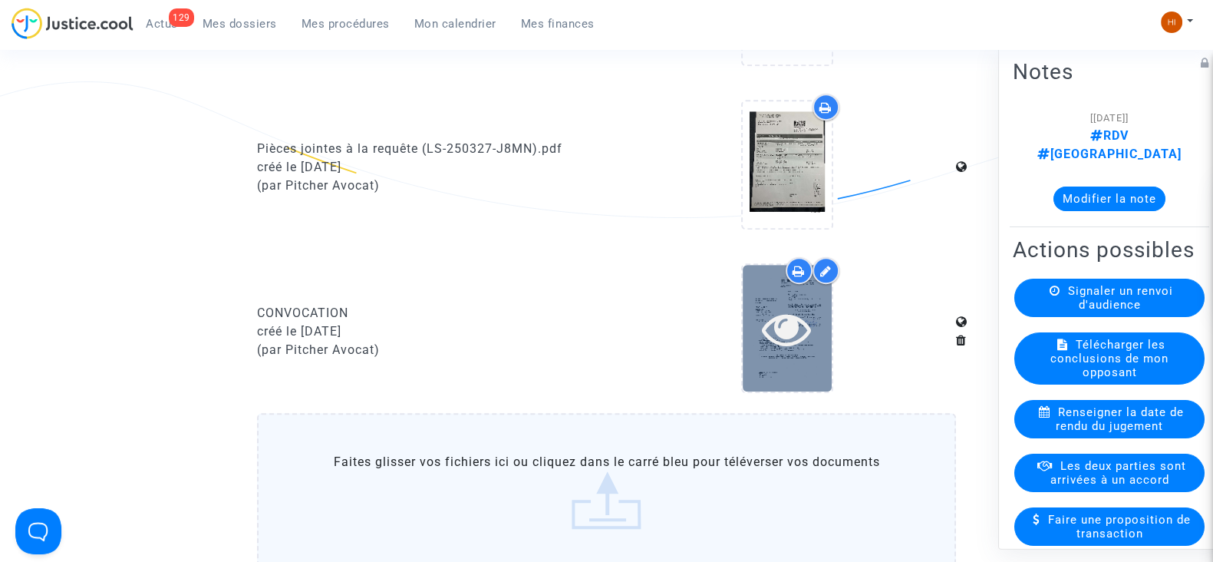
click at [780, 328] on icon at bounding box center [787, 328] width 50 height 49
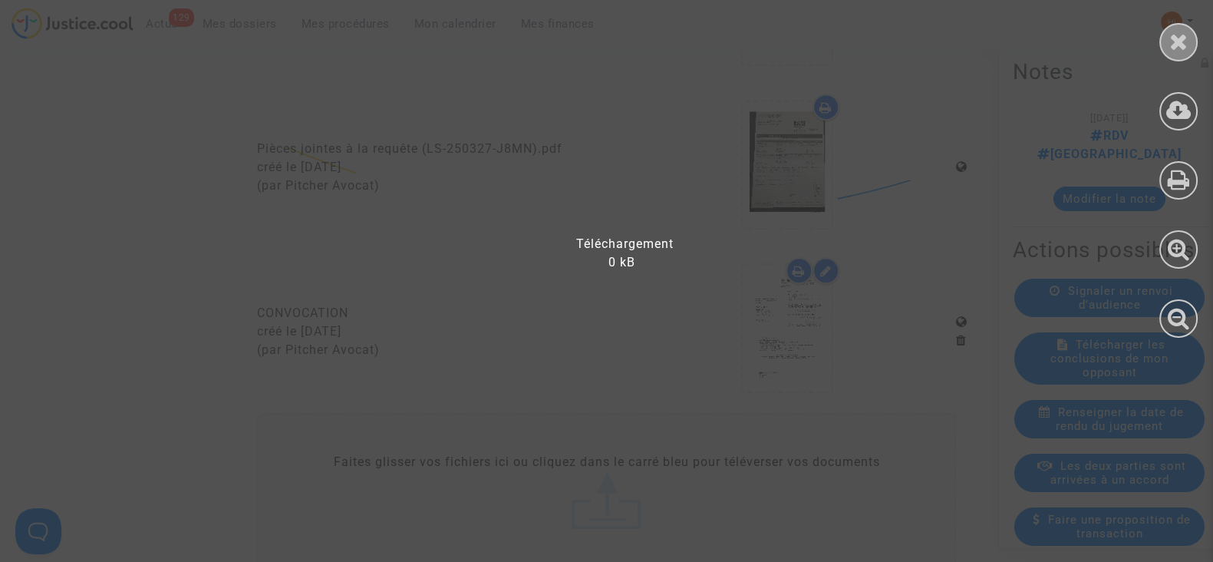
click at [1179, 36] on icon at bounding box center [1179, 41] width 19 height 23
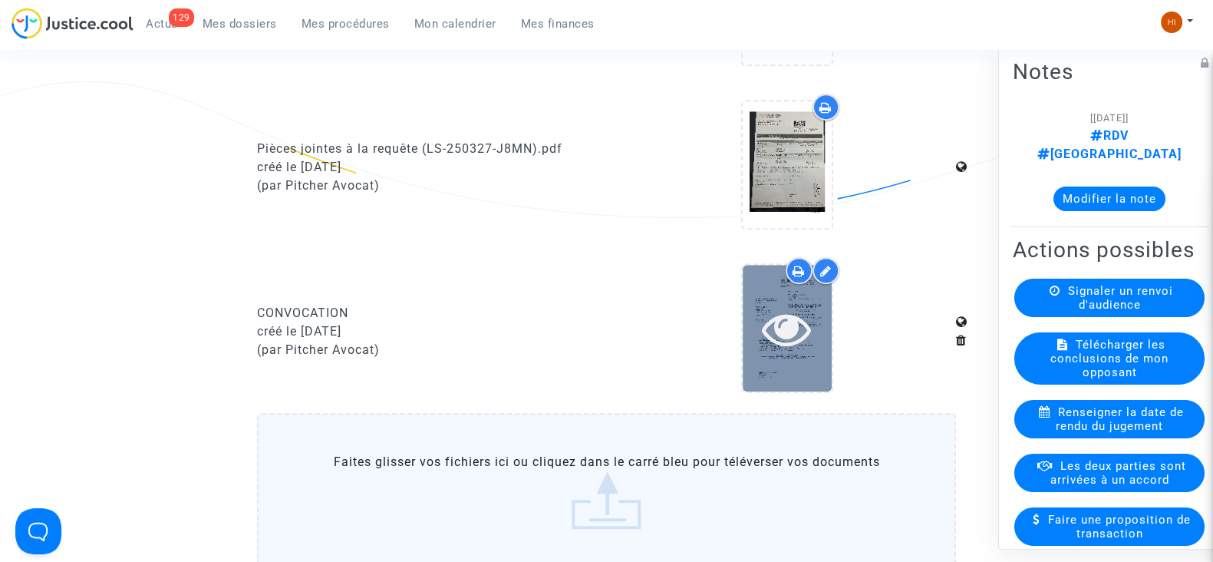
click at [800, 319] on icon at bounding box center [787, 328] width 50 height 49
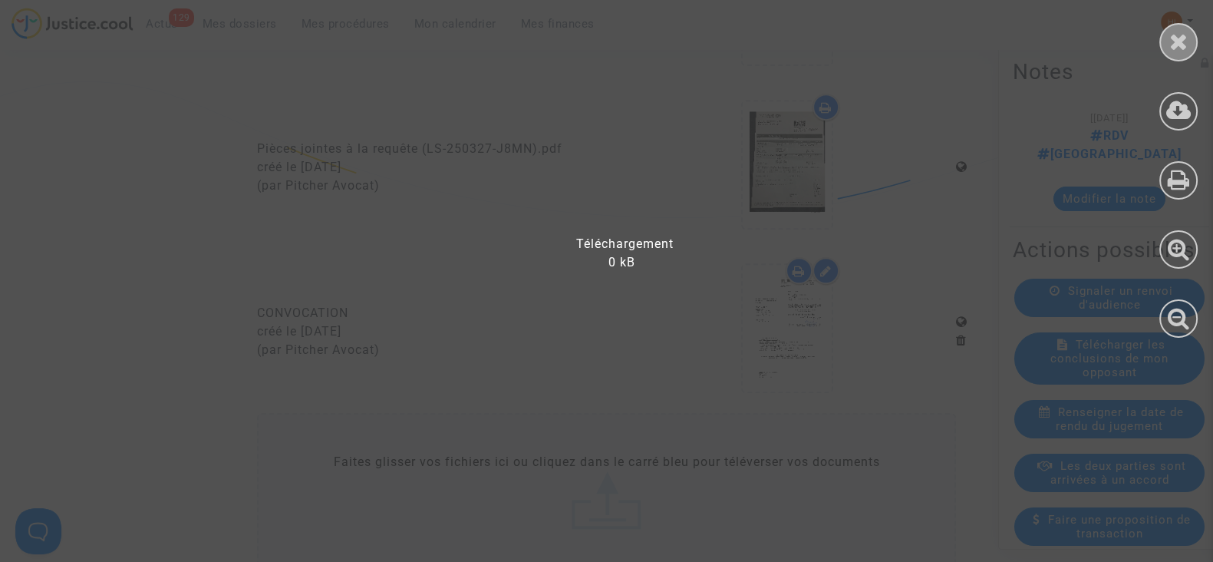
click at [1186, 36] on icon at bounding box center [1179, 41] width 19 height 23
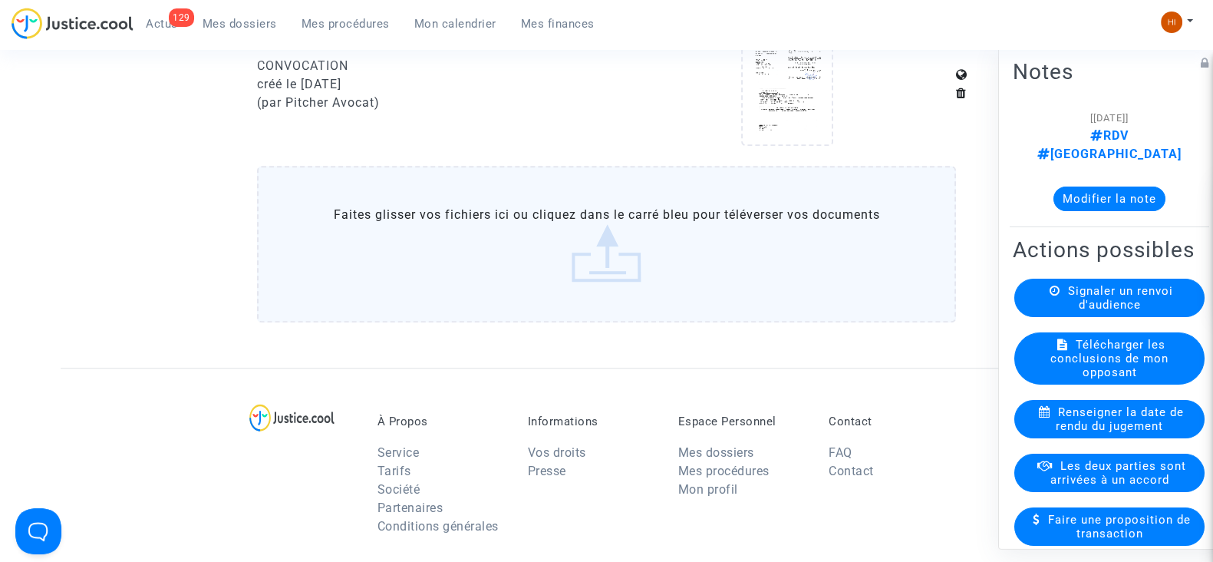
scroll to position [1197, 0]
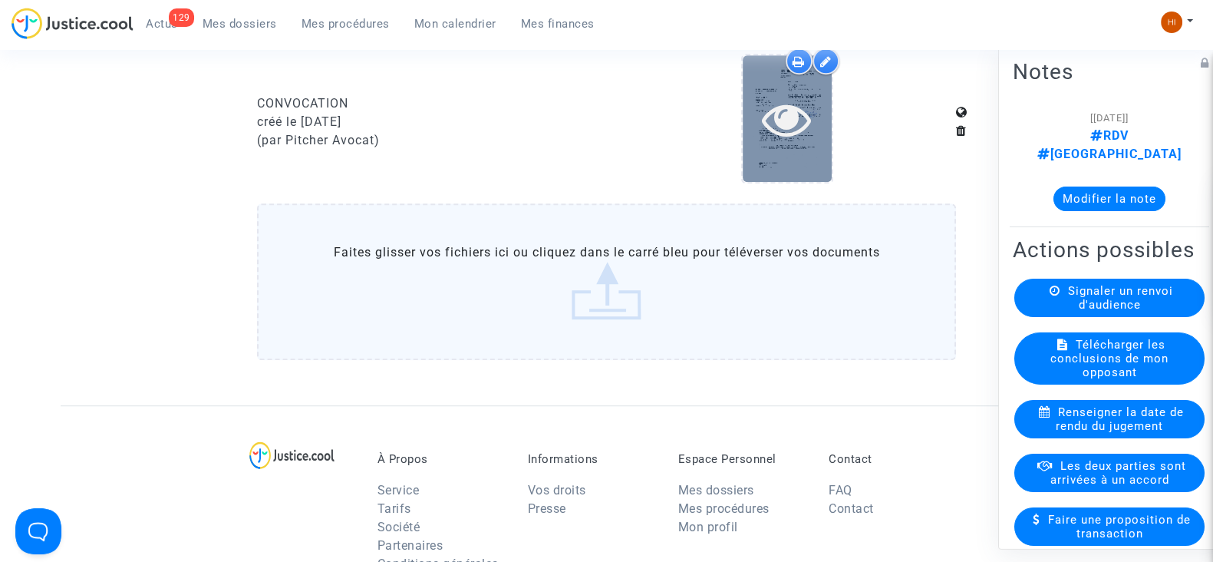
click at [781, 120] on icon at bounding box center [787, 118] width 50 height 49
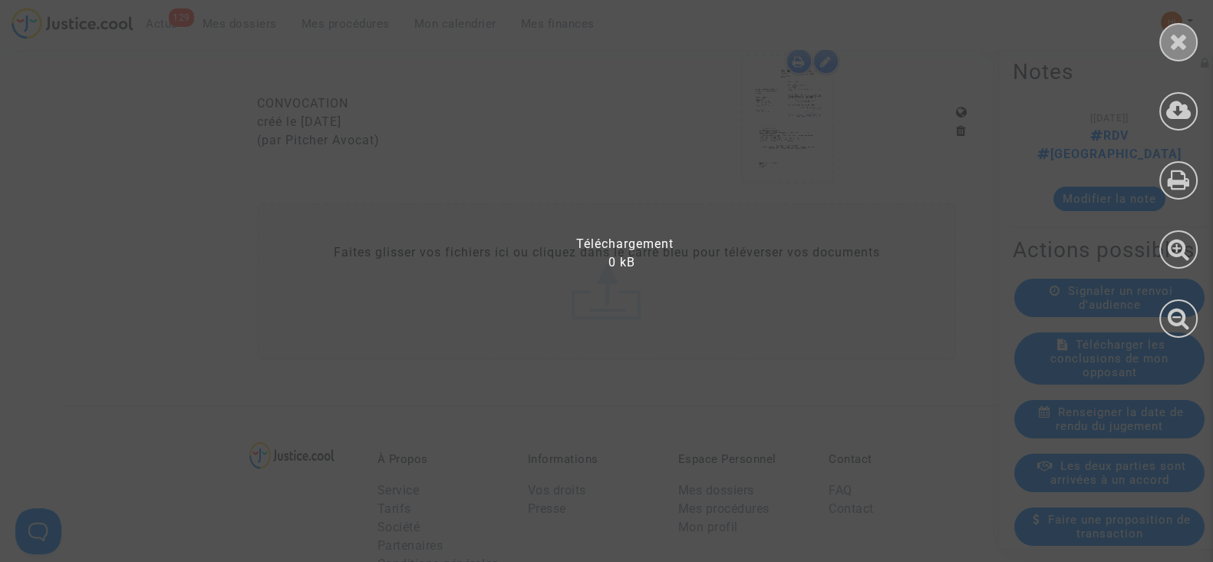
click at [1189, 40] on div at bounding box center [1179, 42] width 38 height 38
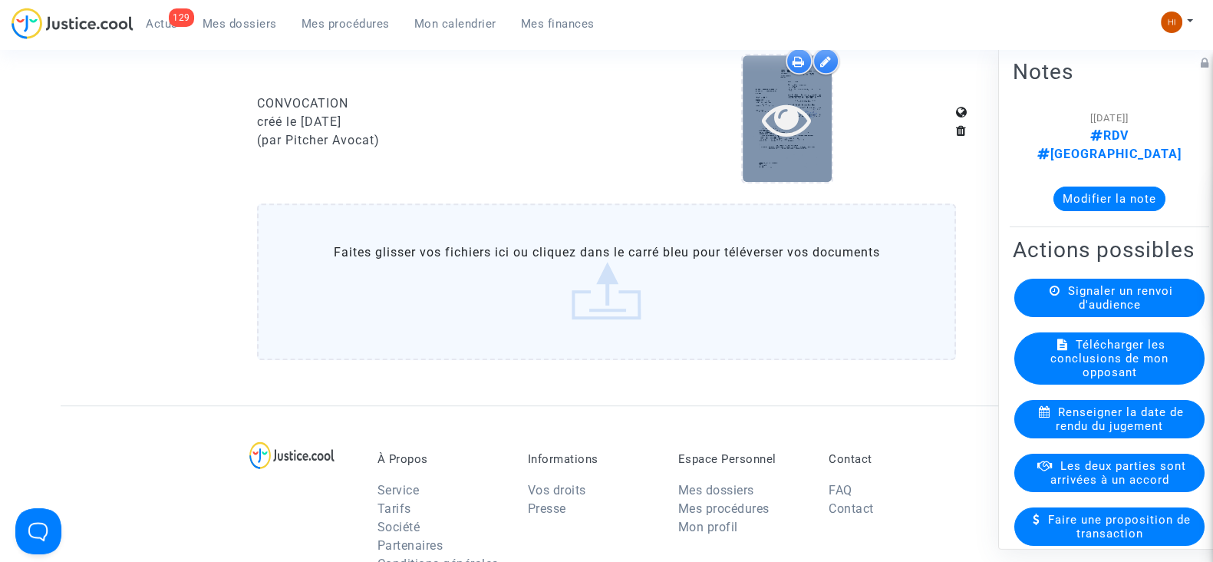
click at [777, 119] on icon at bounding box center [787, 118] width 50 height 49
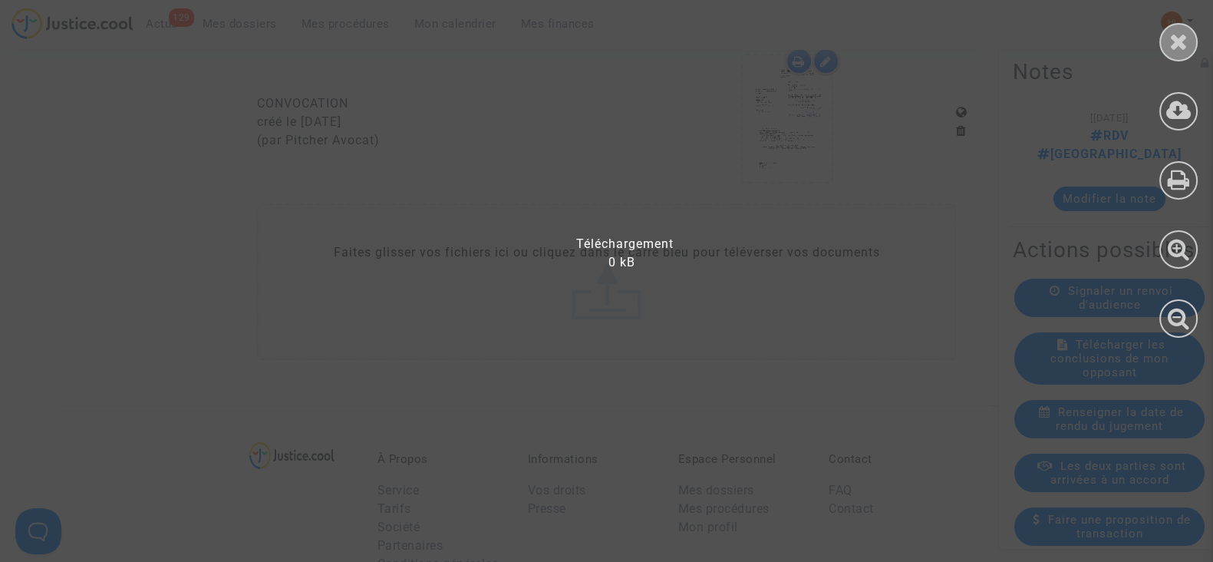
click at [1176, 55] on div at bounding box center [1179, 42] width 38 height 38
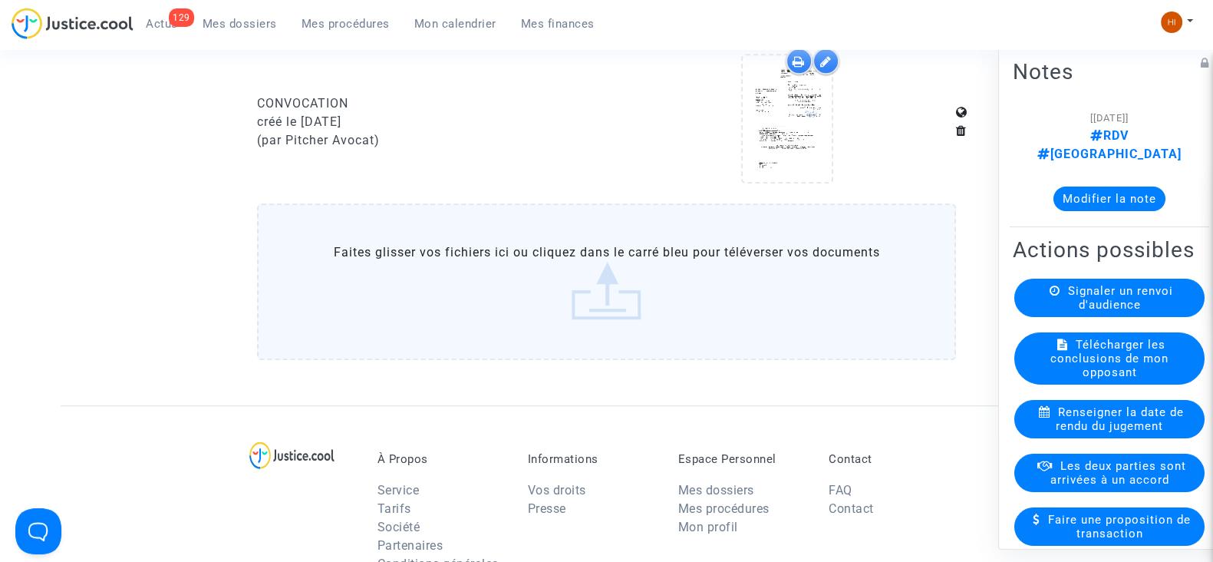
click at [322, 23] on span "Mes procédures" at bounding box center [346, 24] width 88 height 14
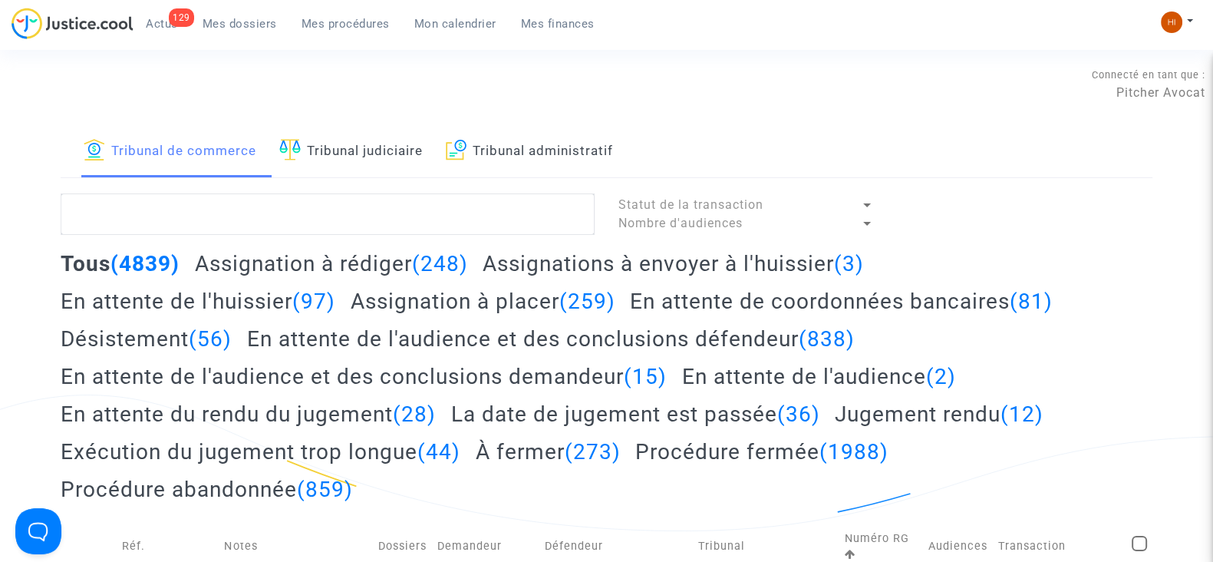
click at [408, 159] on link "Tribunal judiciaire" at bounding box center [351, 151] width 144 height 52
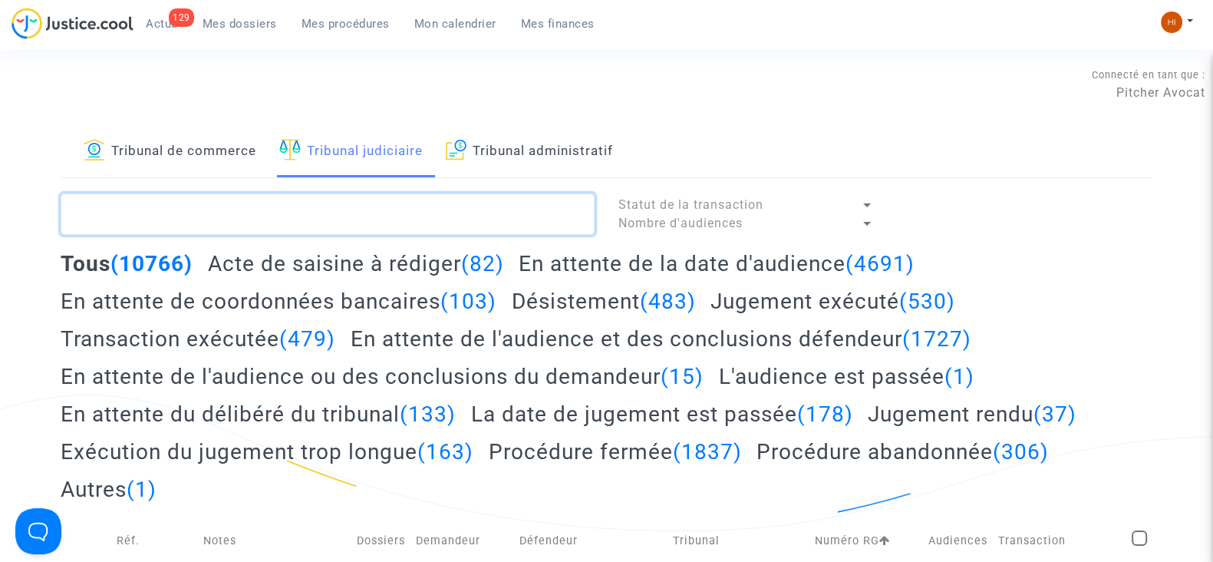
click at [286, 210] on textarea at bounding box center [328, 213] width 534 height 41
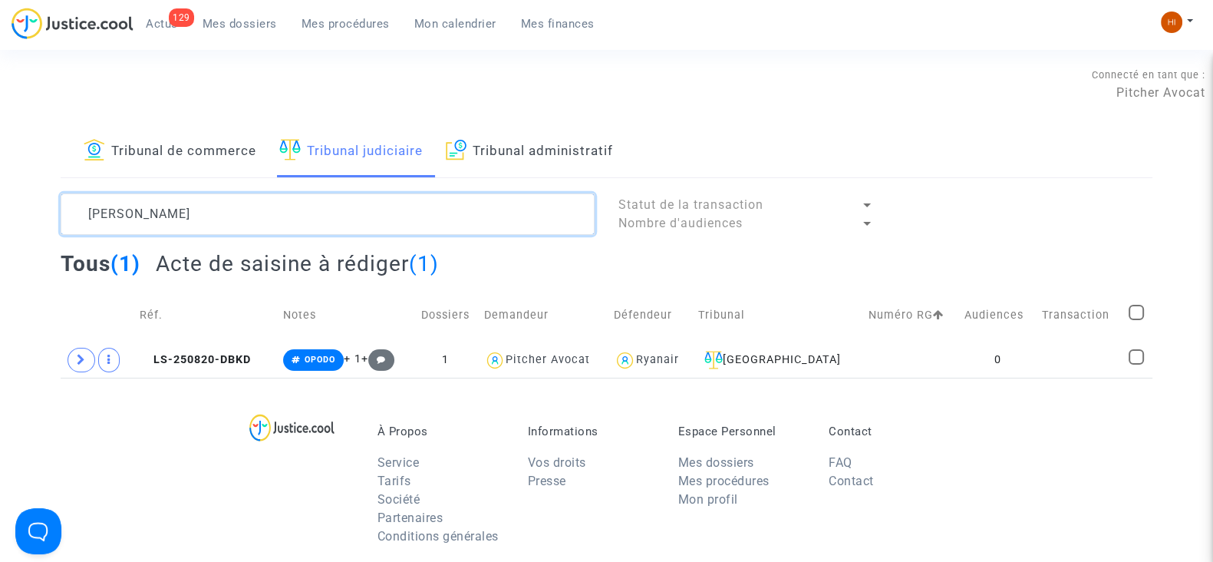
click at [295, 232] on textarea at bounding box center [328, 213] width 534 height 41
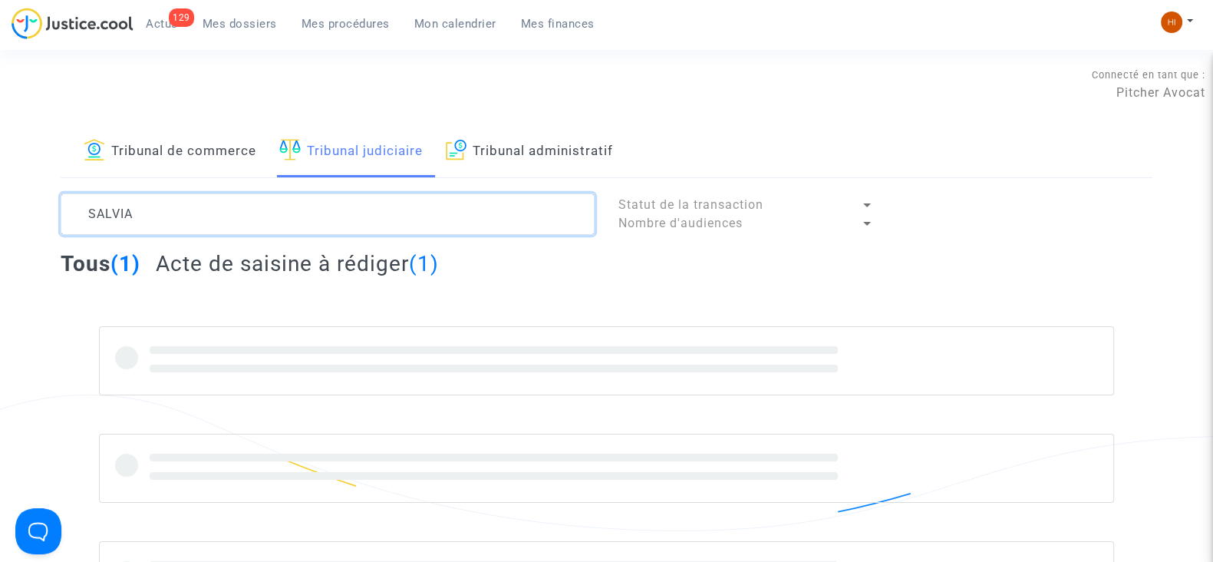
type textarea "SALVIA"
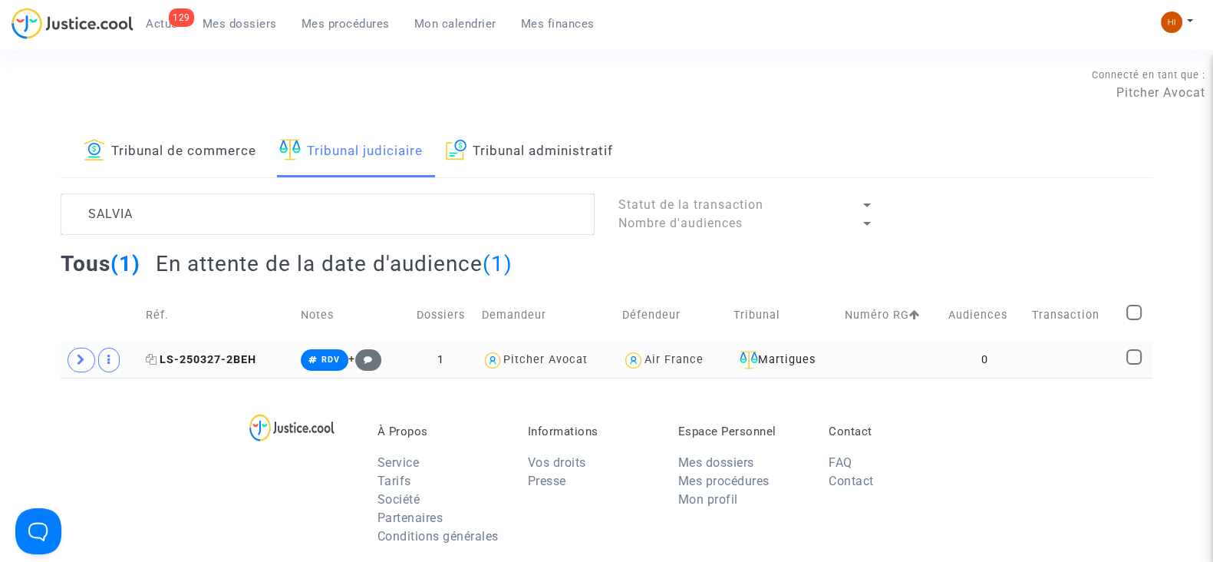
click at [207, 359] on span "LS-250327-2BEH" at bounding box center [201, 359] width 111 height 13
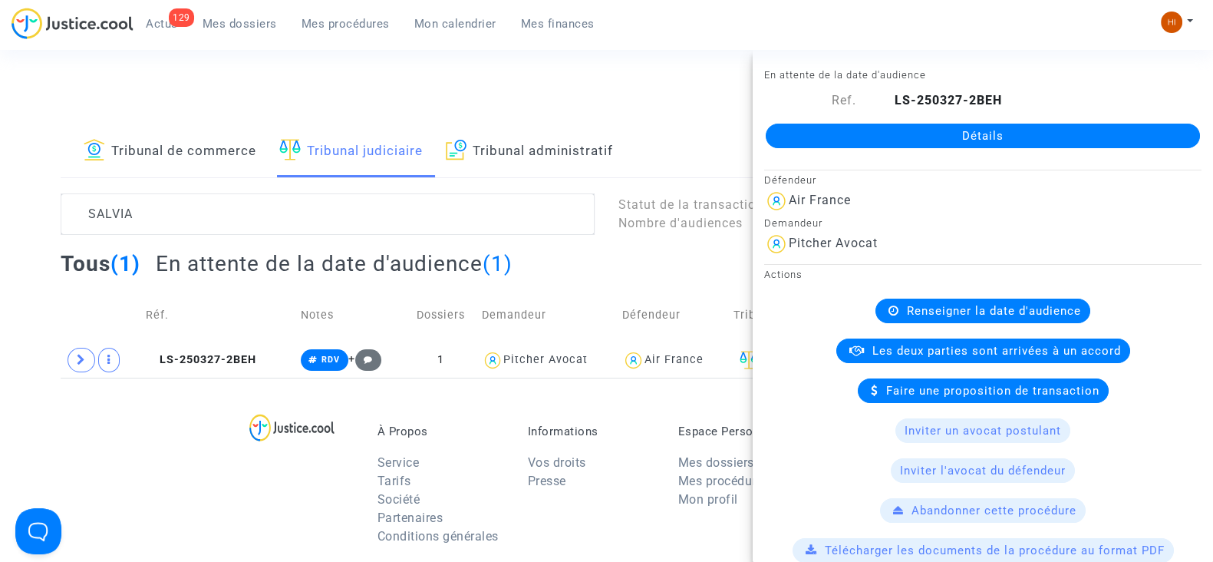
click at [883, 136] on link "Détails" at bounding box center [983, 136] width 434 height 25
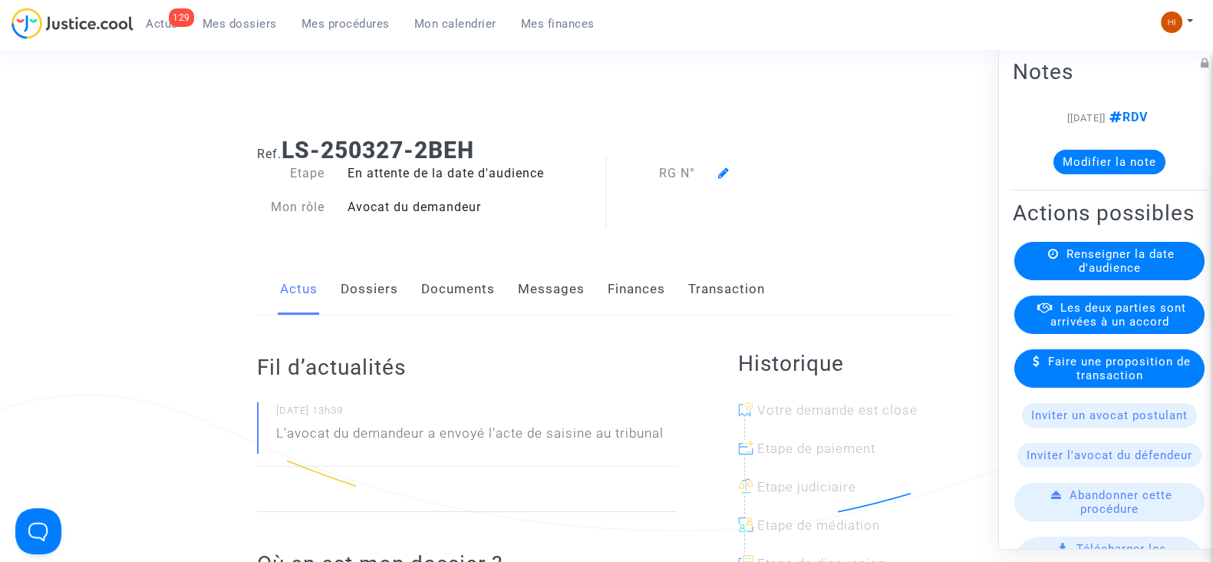
click at [1038, 280] on div "Renseigner la date d'audience" at bounding box center [1110, 261] width 190 height 38
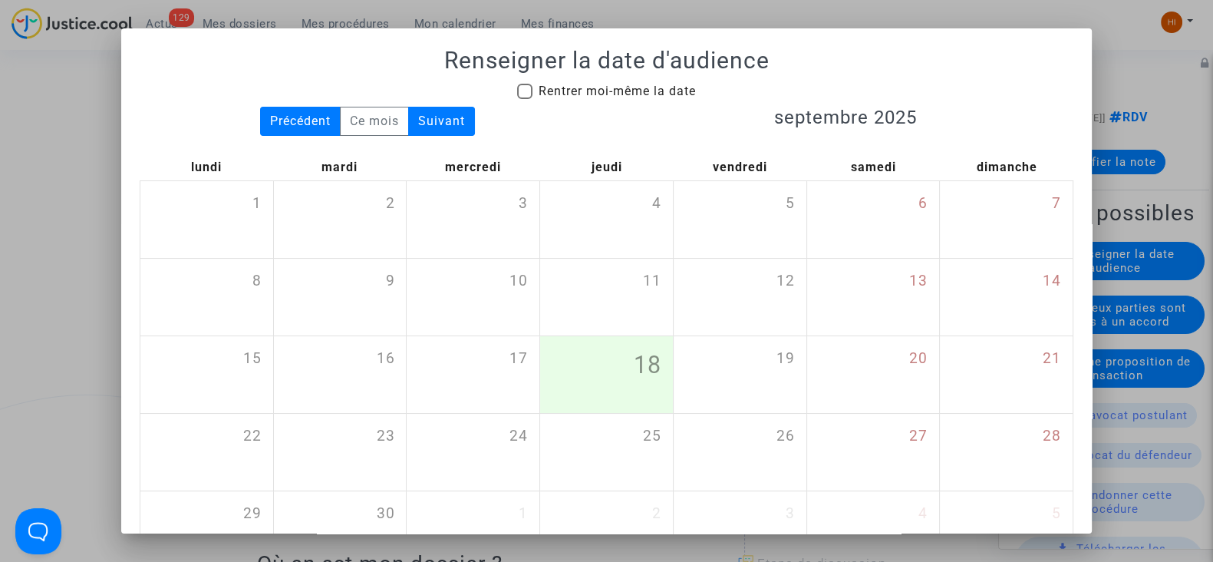
click at [609, 88] on span "Rentrer moi-même la date" at bounding box center [617, 91] width 157 height 15
click at [525, 99] on input "Rentrer moi-même la date" at bounding box center [524, 99] width 1 height 1
checkbox input "true"
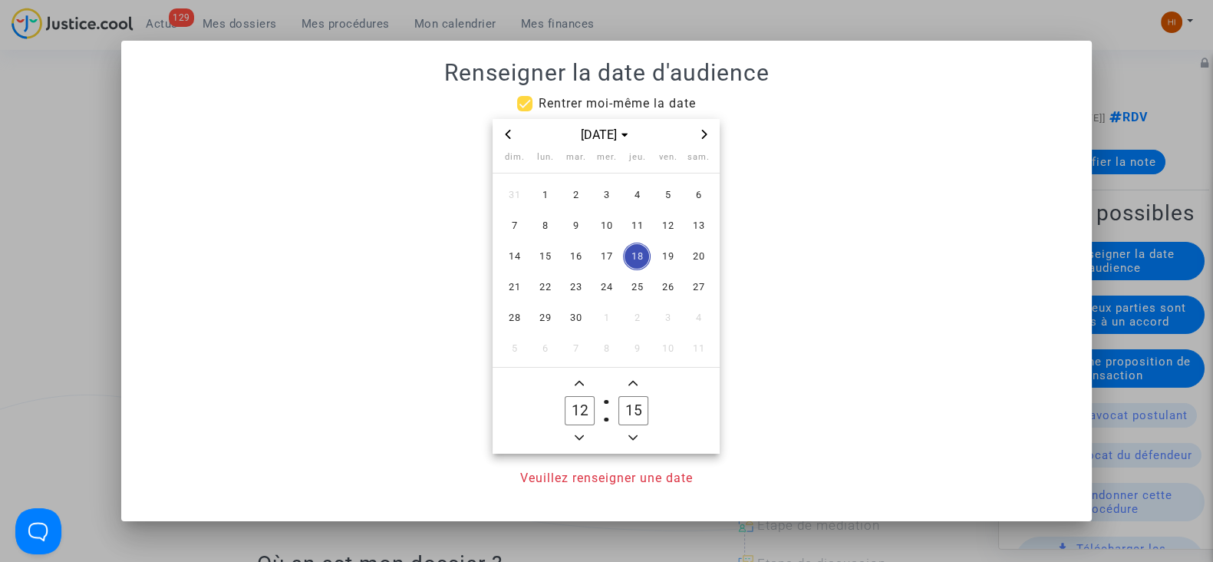
click at [701, 134] on icon "Next month" at bounding box center [704, 134] width 9 height 9
click at [556, 192] on span "1" at bounding box center [545, 195] width 28 height 28
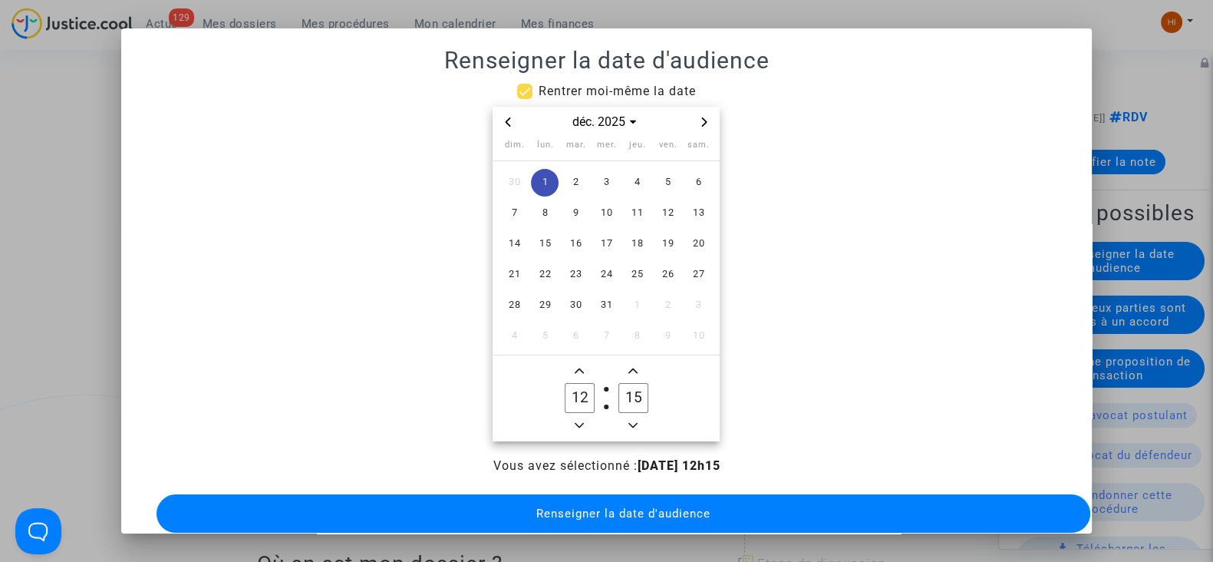
click at [575, 370] on icon "Add a hour" at bounding box center [579, 370] width 9 height 9
type input "13"
drag, startPoint x: 622, startPoint y: 393, endPoint x: 613, endPoint y: 393, distance: 8.4
click at [619, 393] on input "15" at bounding box center [633, 397] width 29 height 29
click at [629, 397] on input "35" at bounding box center [633, 397] width 29 height 29
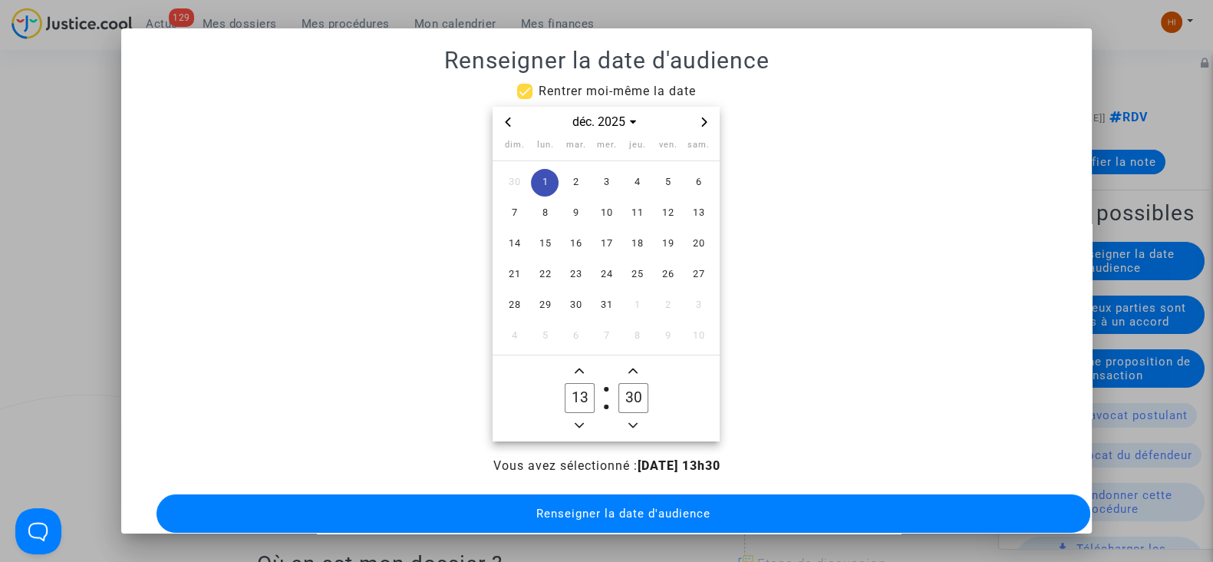
type input "30"
click at [484, 502] on button "Renseigner la date d'audience" at bounding box center [624, 513] width 934 height 38
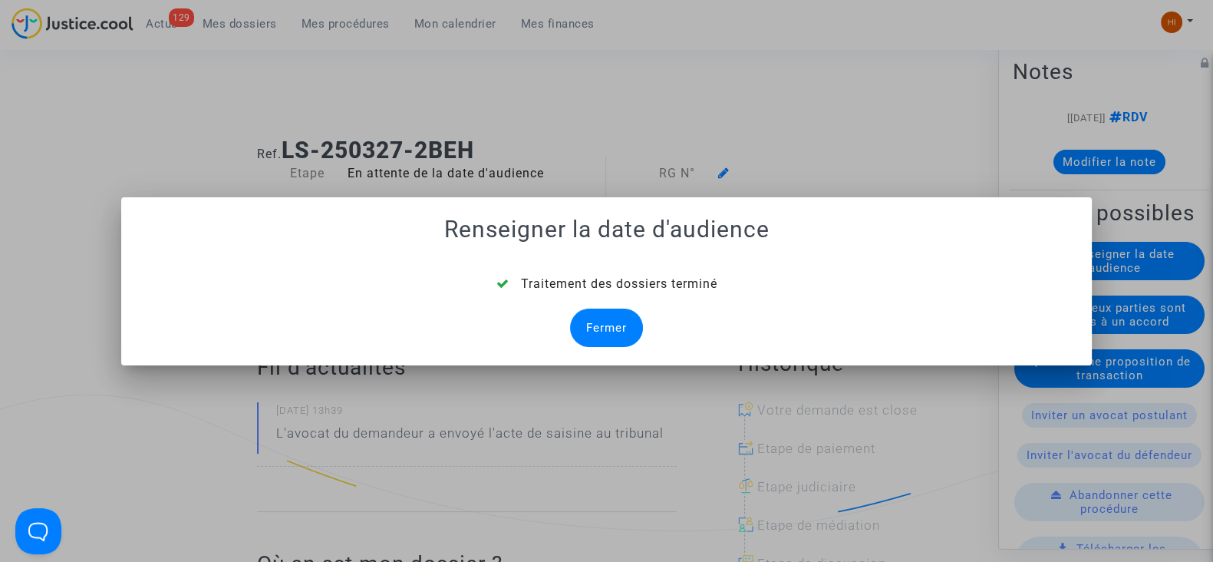
click at [621, 315] on div "Fermer" at bounding box center [606, 328] width 73 height 38
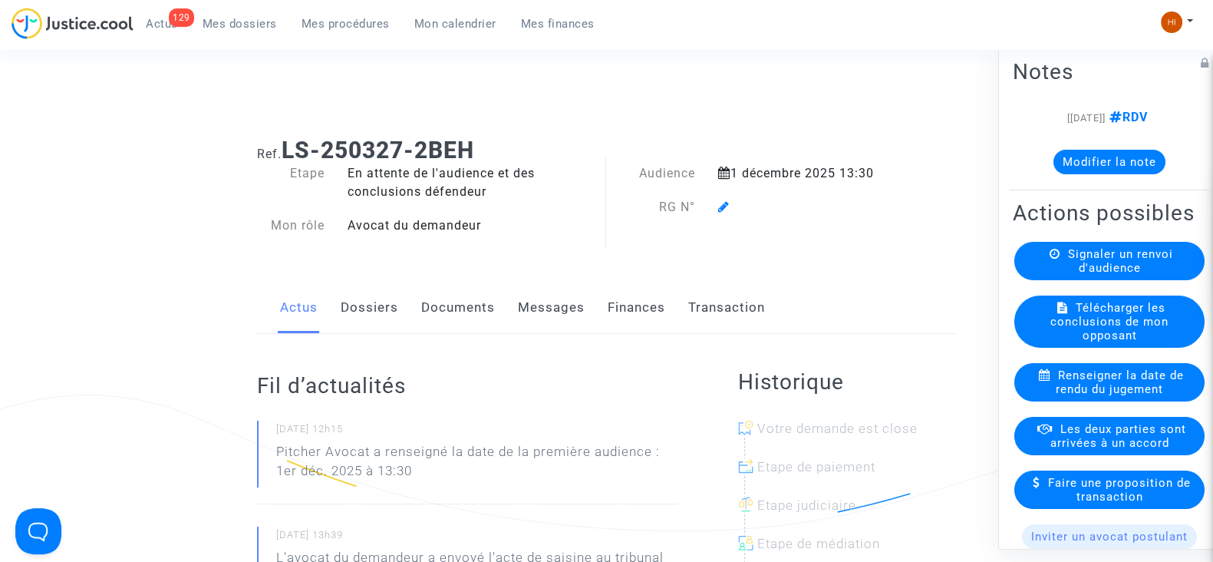
click at [723, 201] on icon at bounding box center [724, 206] width 12 height 12
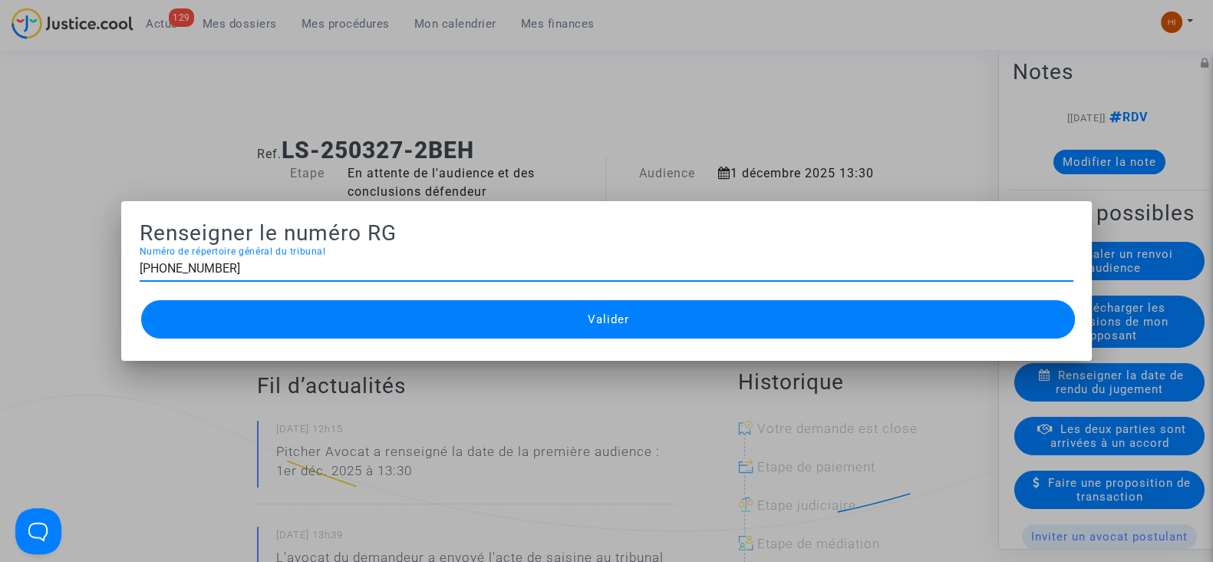
type input "[PHONE_NUMBER]"
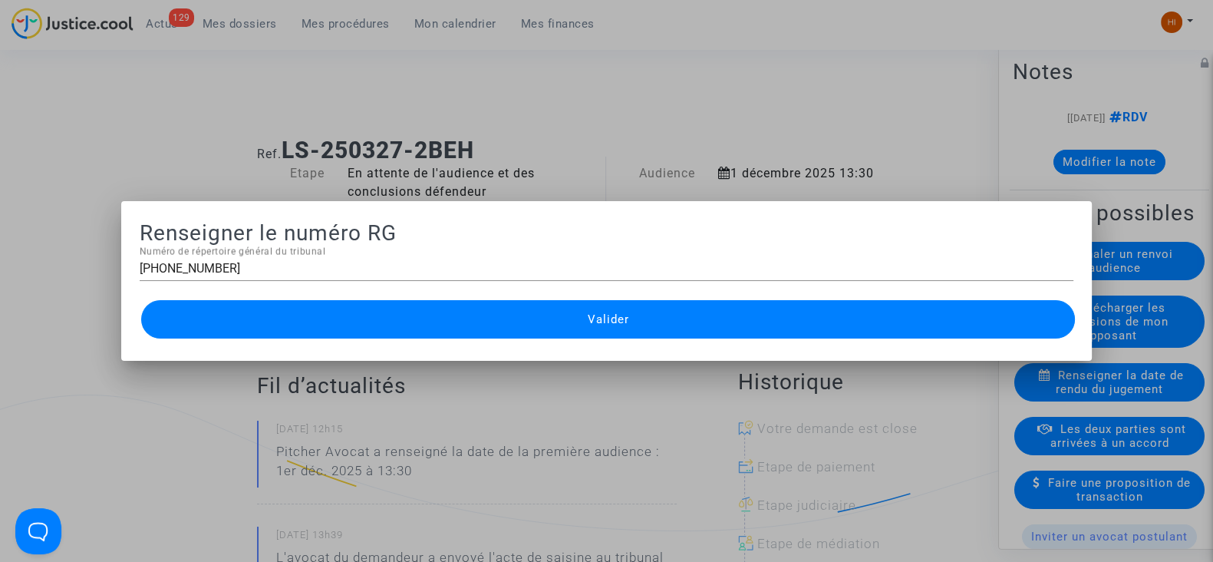
click at [628, 323] on span "Valider" at bounding box center [607, 319] width 41 height 14
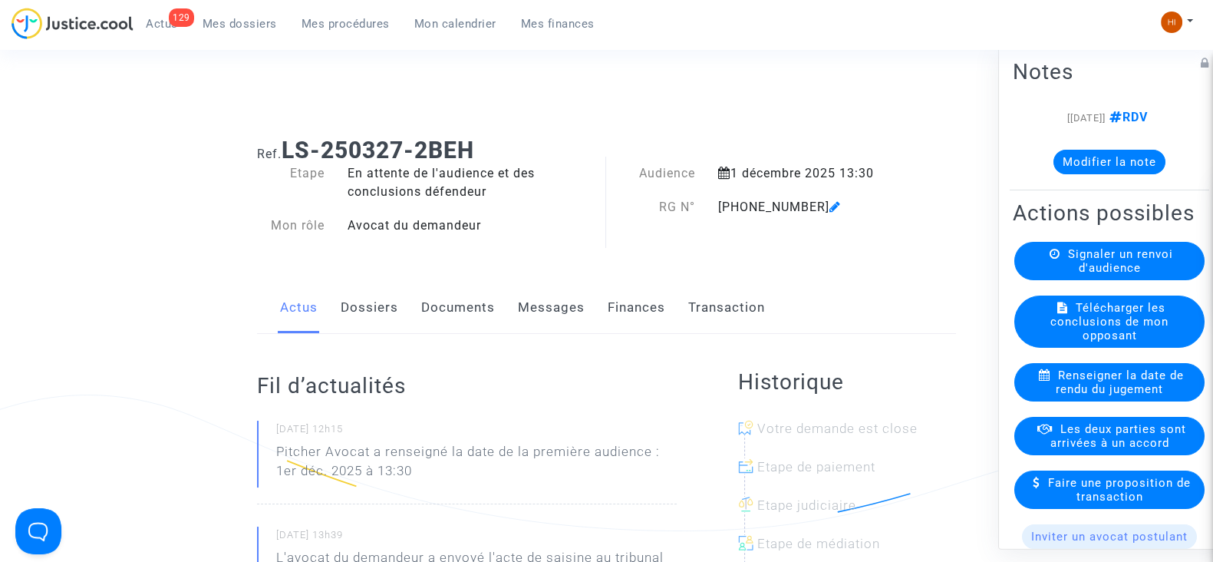
click at [465, 305] on link "Documents" at bounding box center [458, 307] width 74 height 51
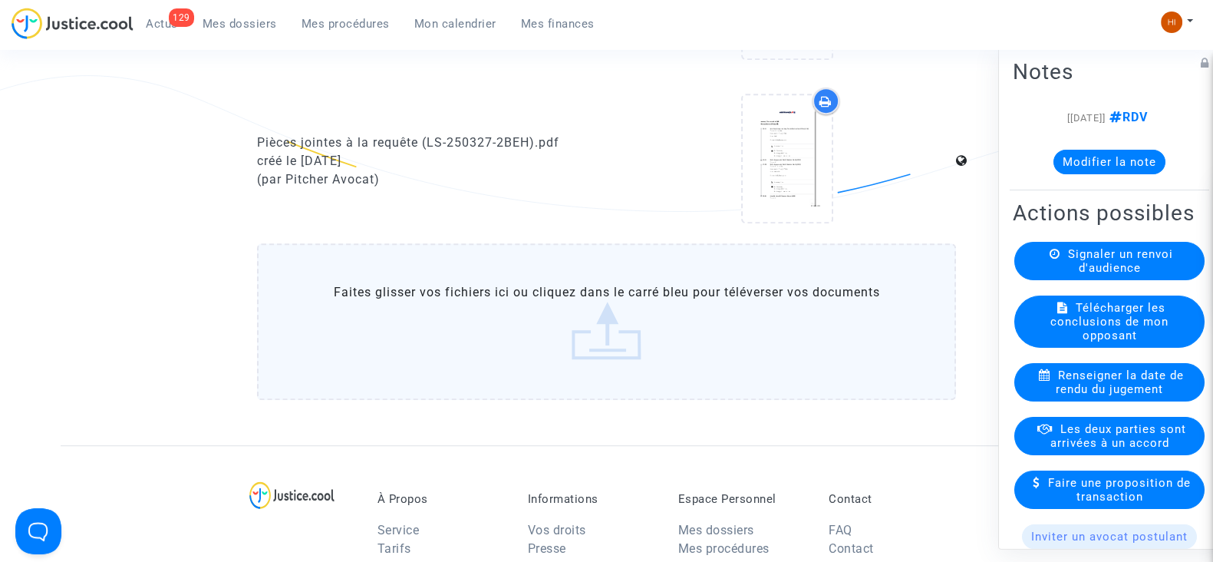
scroll to position [987, 0]
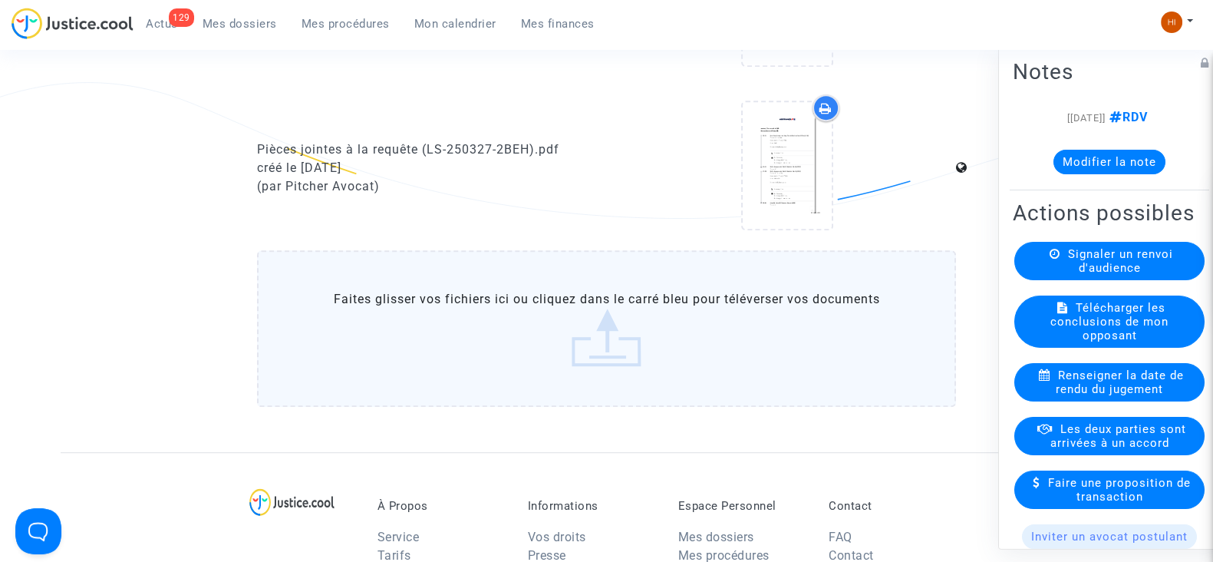
click at [641, 332] on label "Faites glisser vos fichiers ici ou cliquez dans le carré bleu pour téléverser v…" at bounding box center [606, 328] width 699 height 157
click at [0, 0] on input "Faites glisser vos fichiers ici ou cliquez dans le carré bleu pour téléverser v…" at bounding box center [0, 0] width 0 height 0
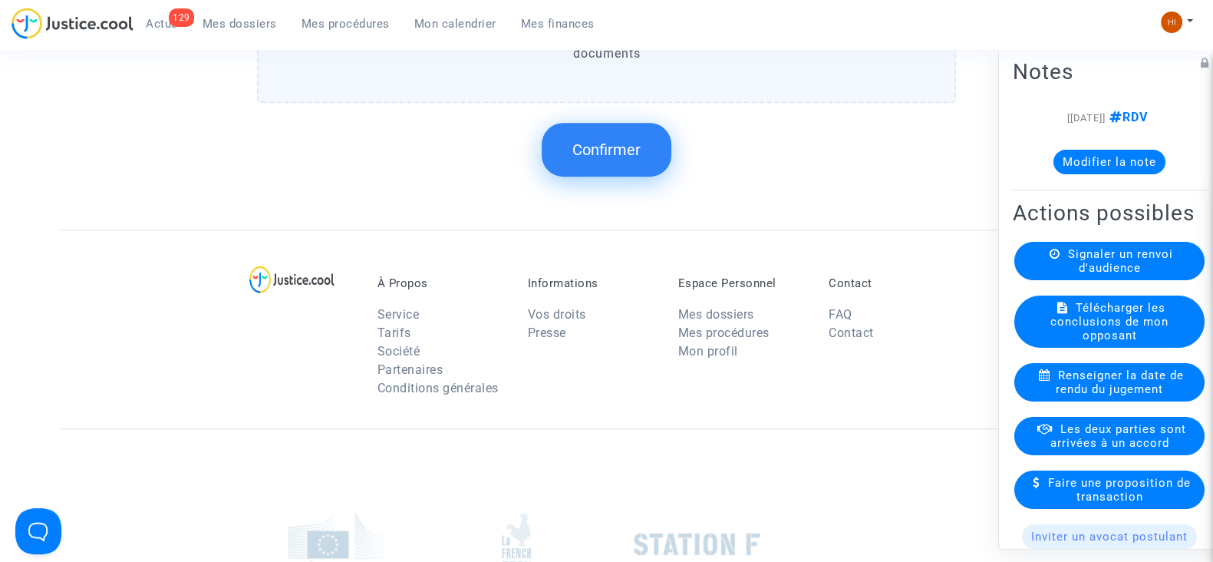
scroll to position [1478, 0]
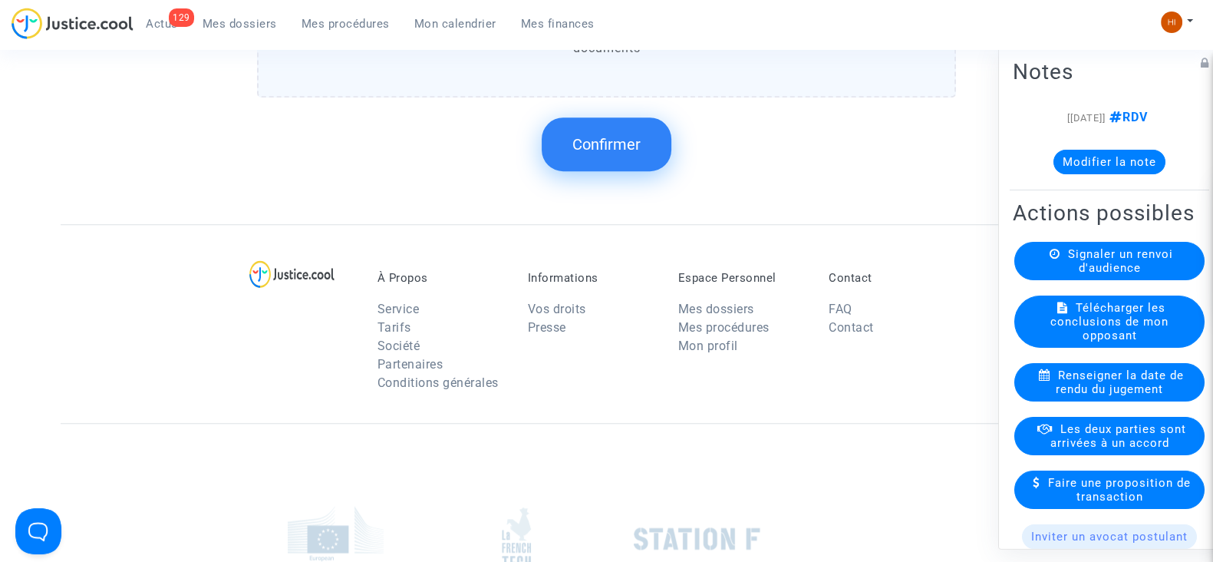
click at [596, 139] on span "Confirmer" at bounding box center [607, 144] width 68 height 18
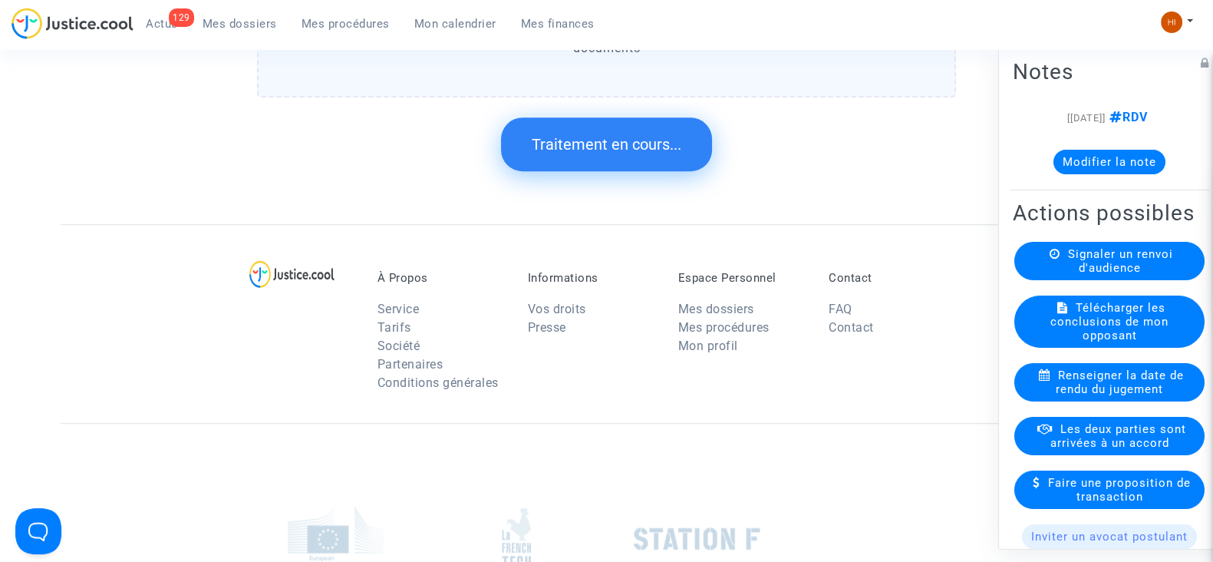
scroll to position [0, 0]
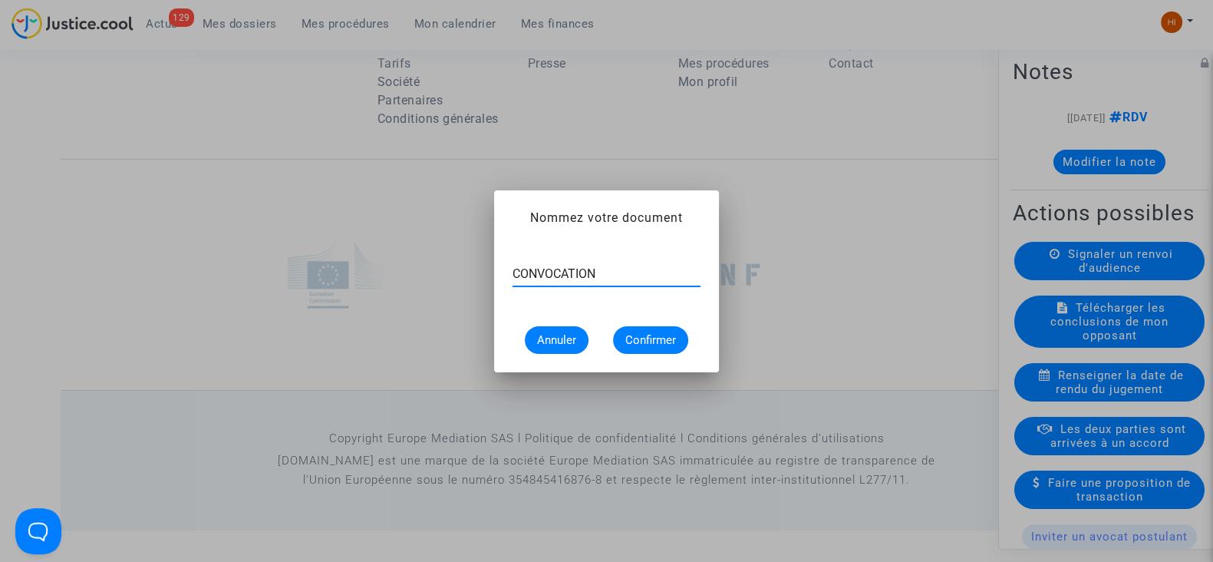
type input "CONVOCATION"
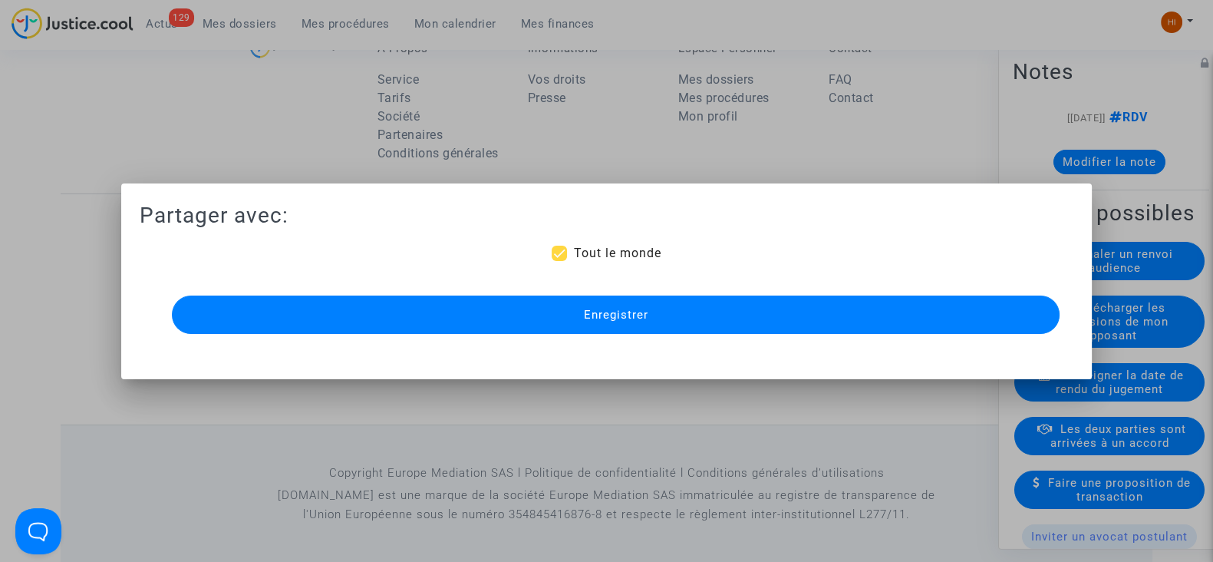
click at [497, 304] on button "Enregistrer" at bounding box center [616, 314] width 888 height 38
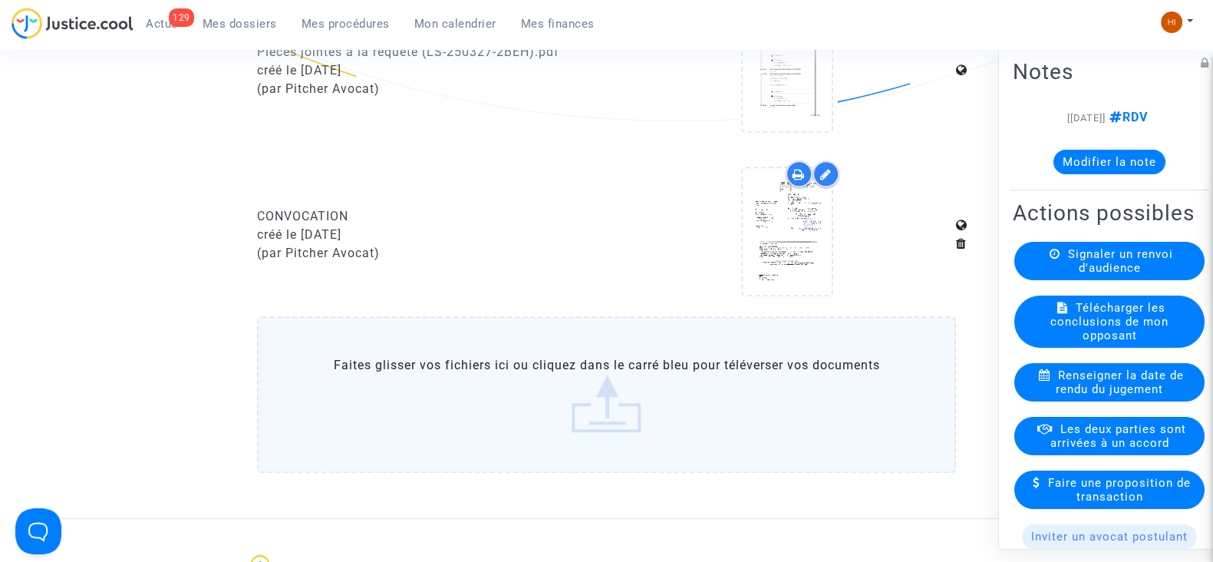
scroll to position [1076, 0]
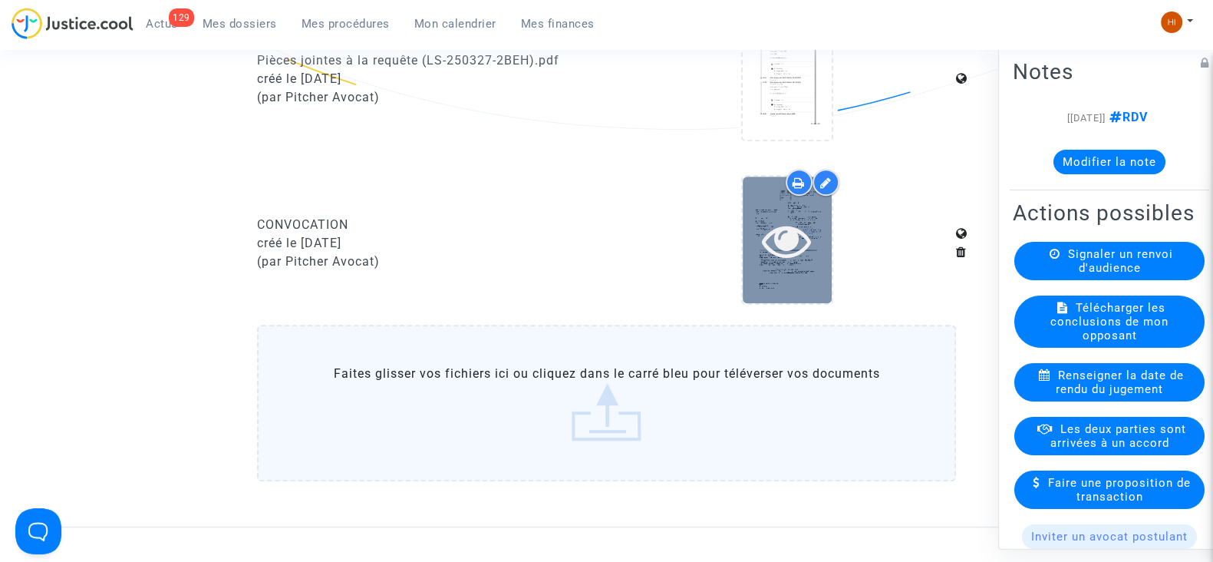
click at [797, 249] on icon at bounding box center [787, 240] width 50 height 49
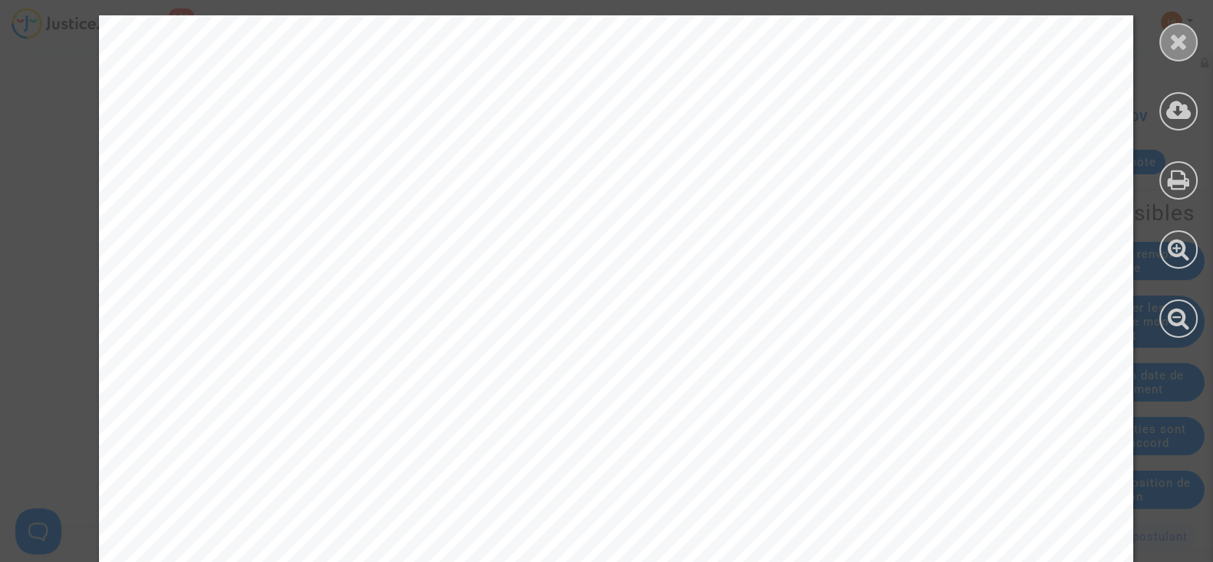
click at [1180, 48] on icon at bounding box center [1179, 41] width 19 height 23
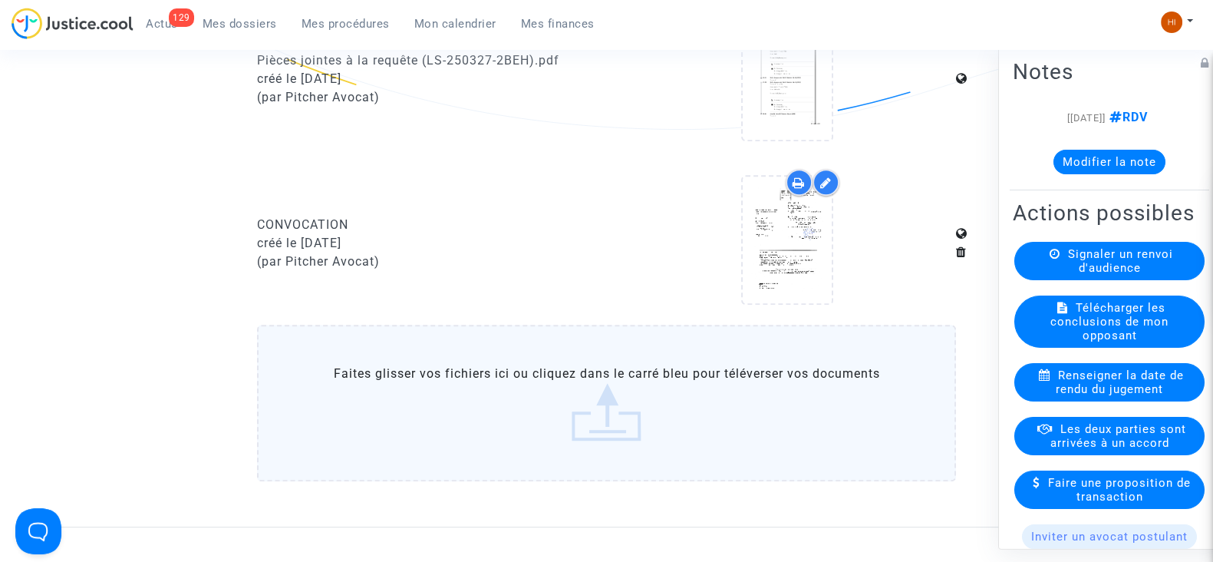
click at [343, 21] on span "Mes procédures" at bounding box center [346, 24] width 88 height 14
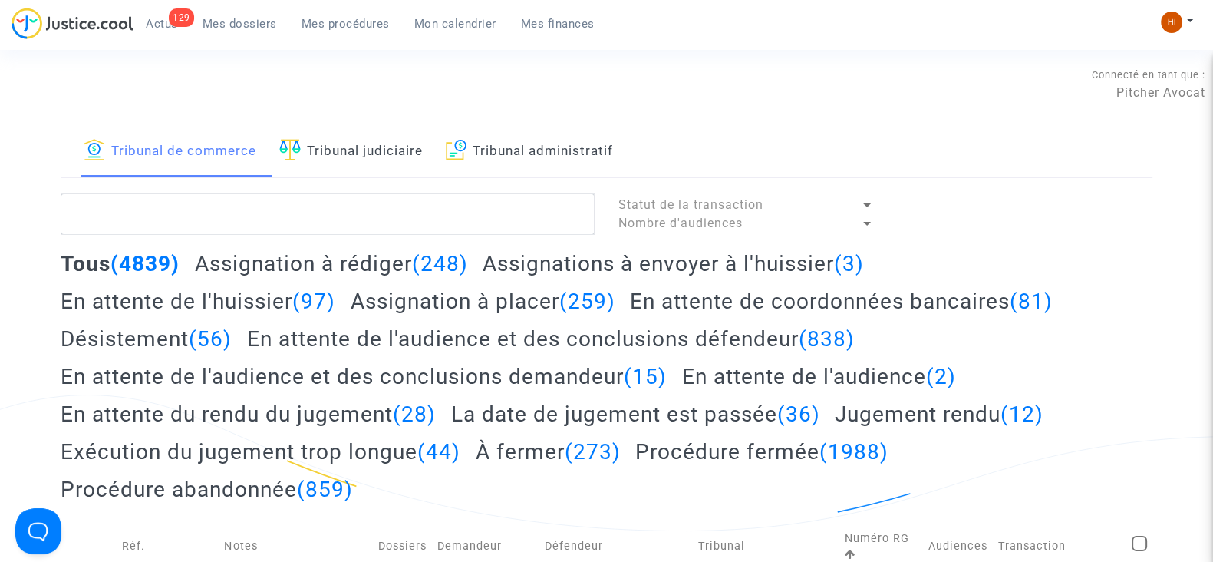
click at [404, 151] on link "Tribunal judiciaire" at bounding box center [351, 151] width 144 height 52
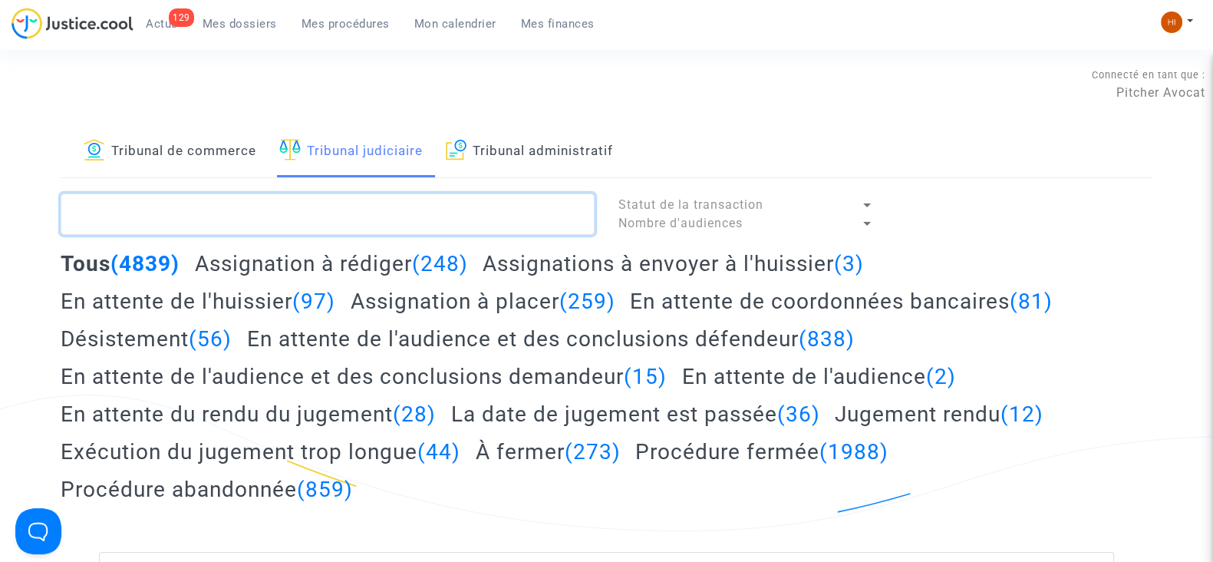
click at [368, 208] on textarea at bounding box center [328, 213] width 534 height 41
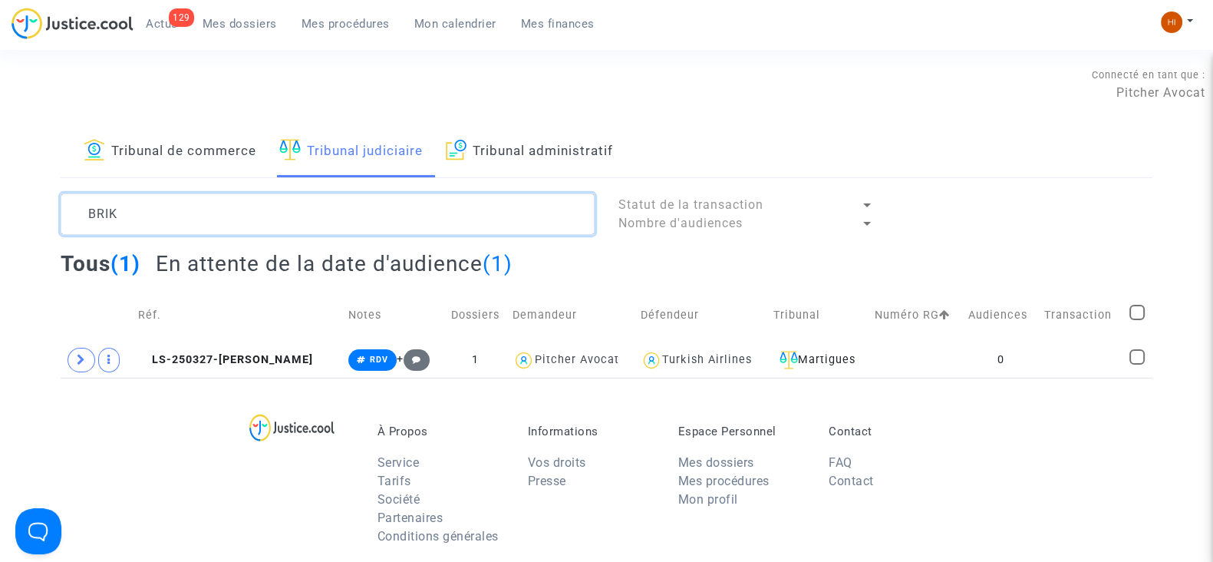
type textarea "BRIK"
click at [196, 355] on span "LS-250327-[PERSON_NAME]" at bounding box center [225, 359] width 175 height 13
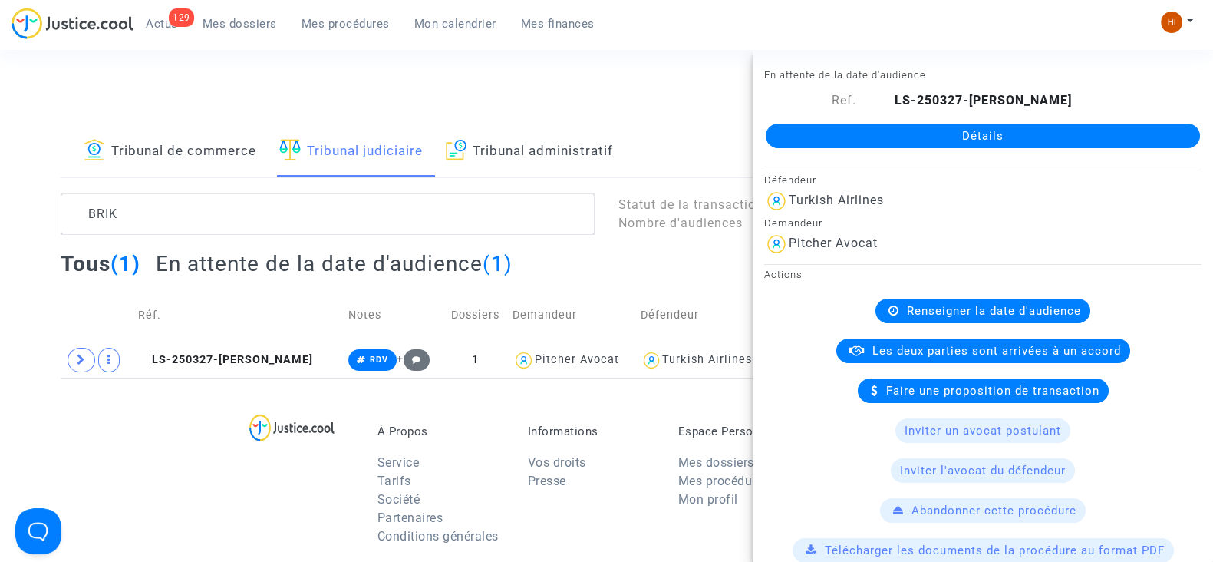
click at [828, 138] on link "Détails" at bounding box center [983, 136] width 434 height 25
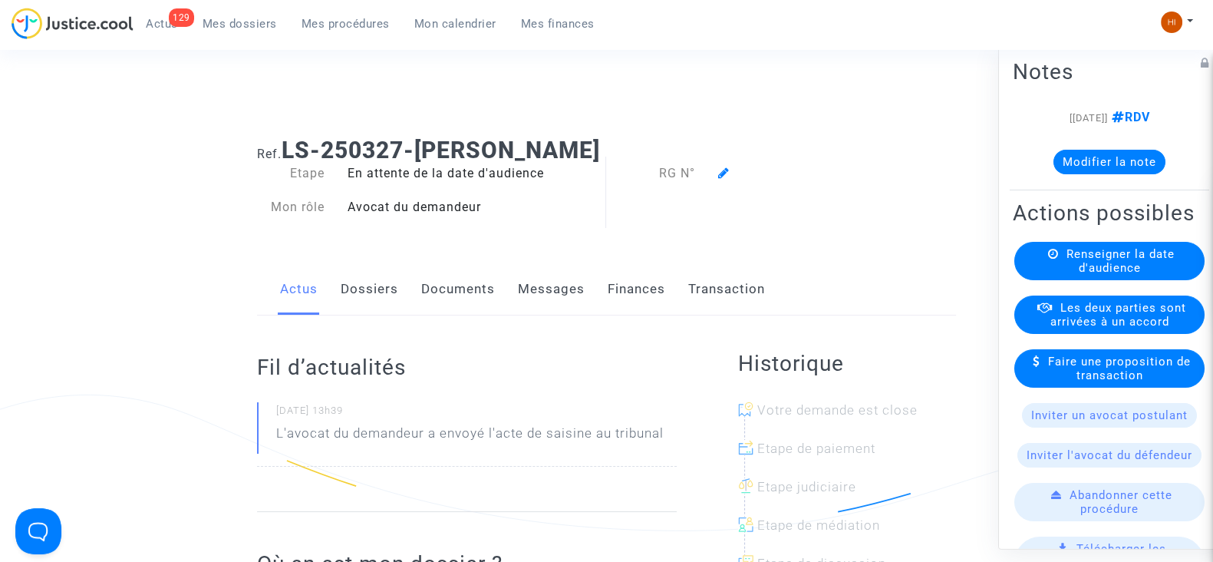
click at [1067, 275] on span "Renseigner la date d'audience" at bounding box center [1121, 261] width 108 height 28
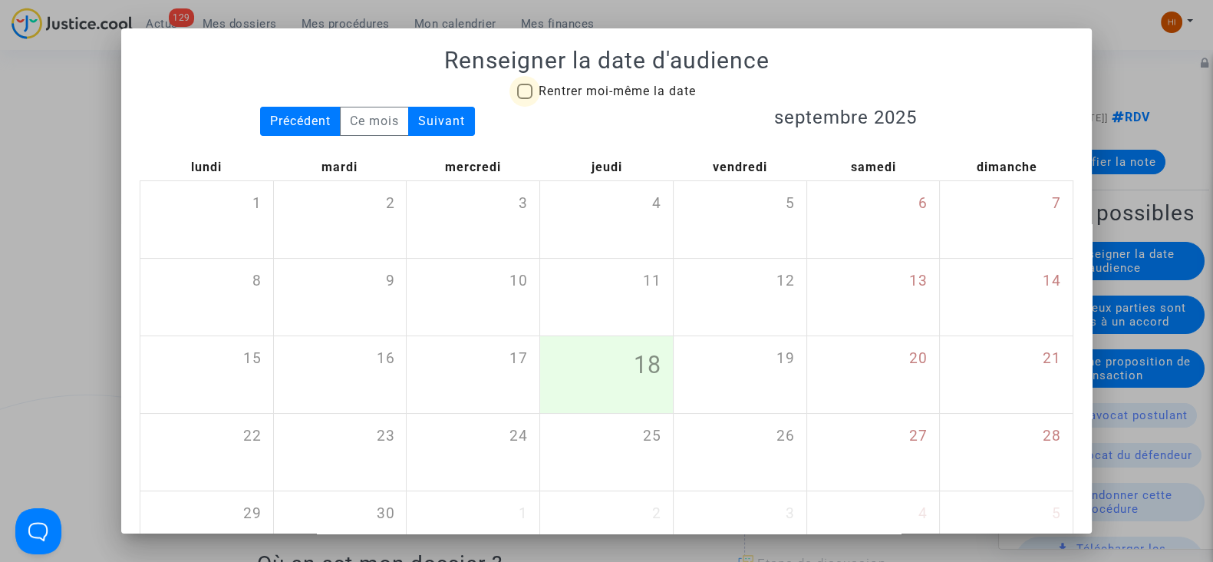
click at [618, 94] on span "Rentrer moi-même la date" at bounding box center [617, 91] width 157 height 15
click at [525, 99] on input "Rentrer moi-même la date" at bounding box center [524, 99] width 1 height 1
checkbox input "true"
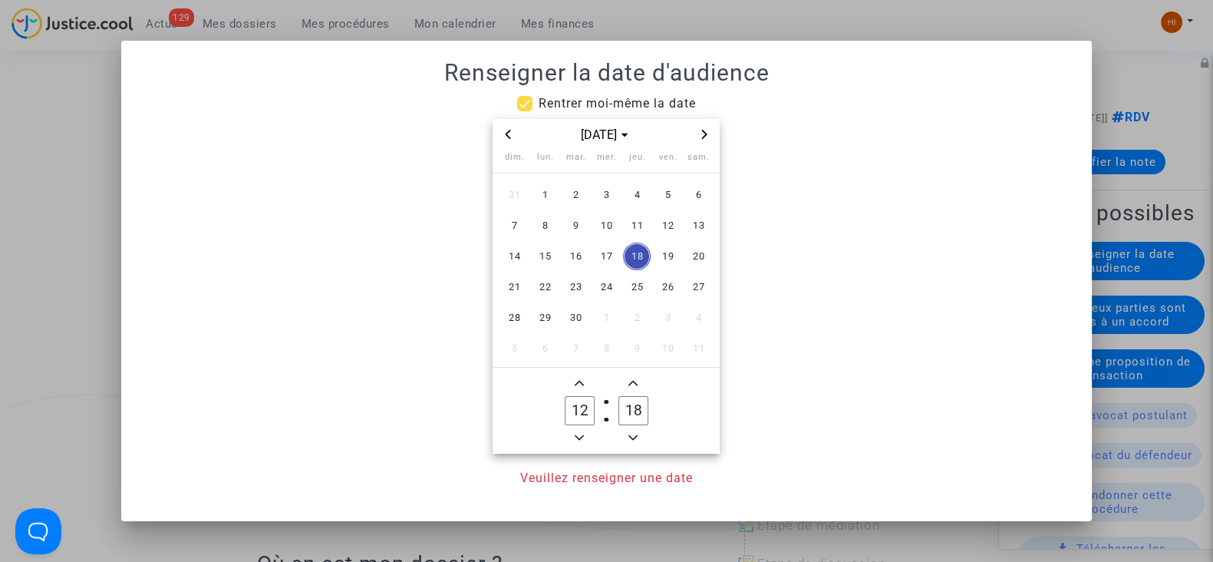
click at [708, 134] on icon "Next month" at bounding box center [704, 134] width 9 height 9
click at [556, 190] on span "1" at bounding box center [545, 195] width 28 height 28
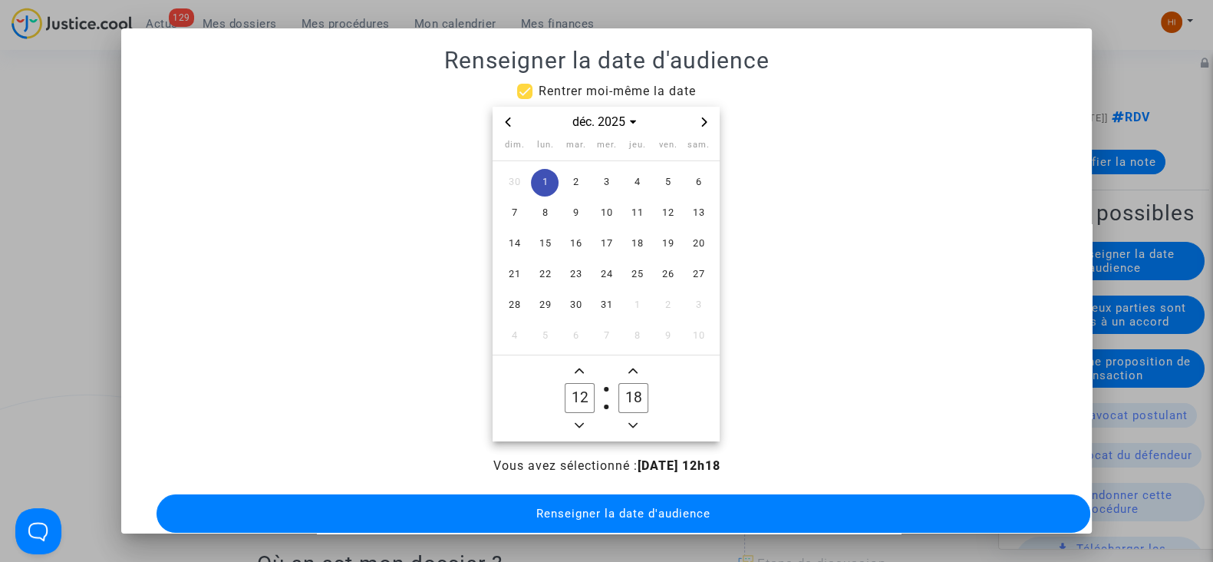
click at [576, 367] on icon "Add a hour" at bounding box center [579, 370] width 9 height 9
type input "13"
click at [629, 367] on icon "Add a minute" at bounding box center [633, 370] width 9 height 9
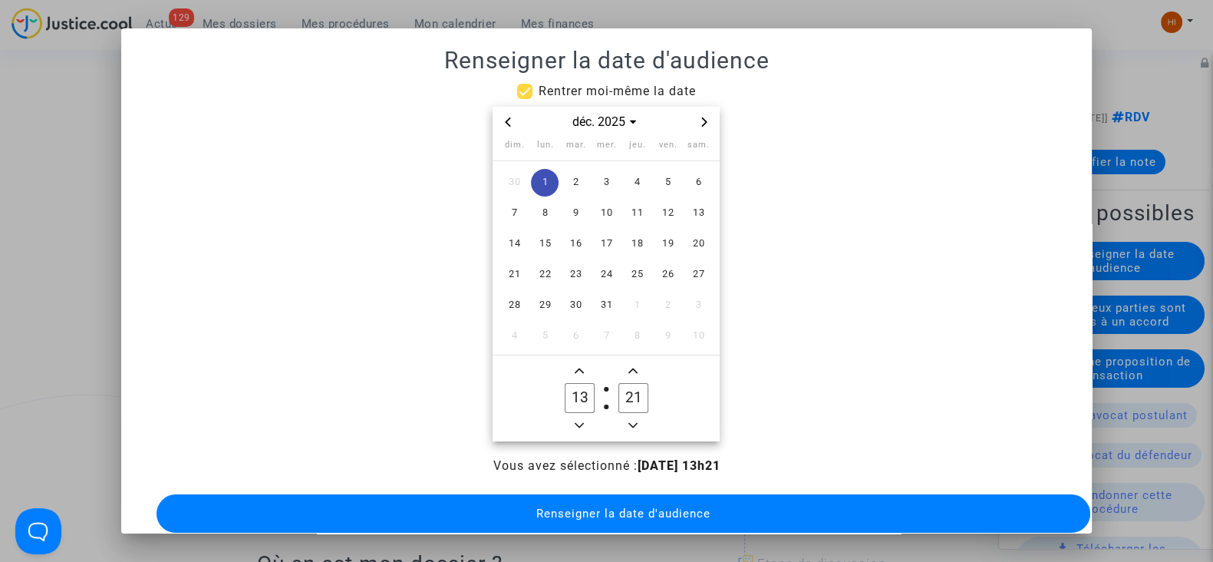
click at [629, 367] on icon "Add a minute" at bounding box center [633, 370] width 9 height 9
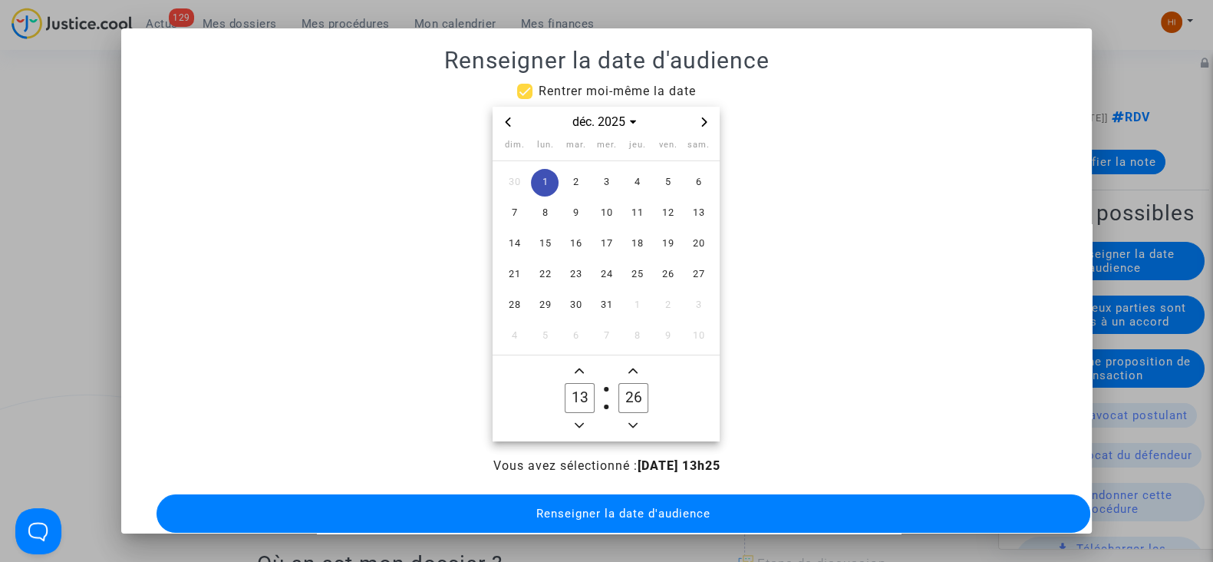
click at [629, 367] on icon "Add a minute" at bounding box center [633, 370] width 9 height 9
type input "30"
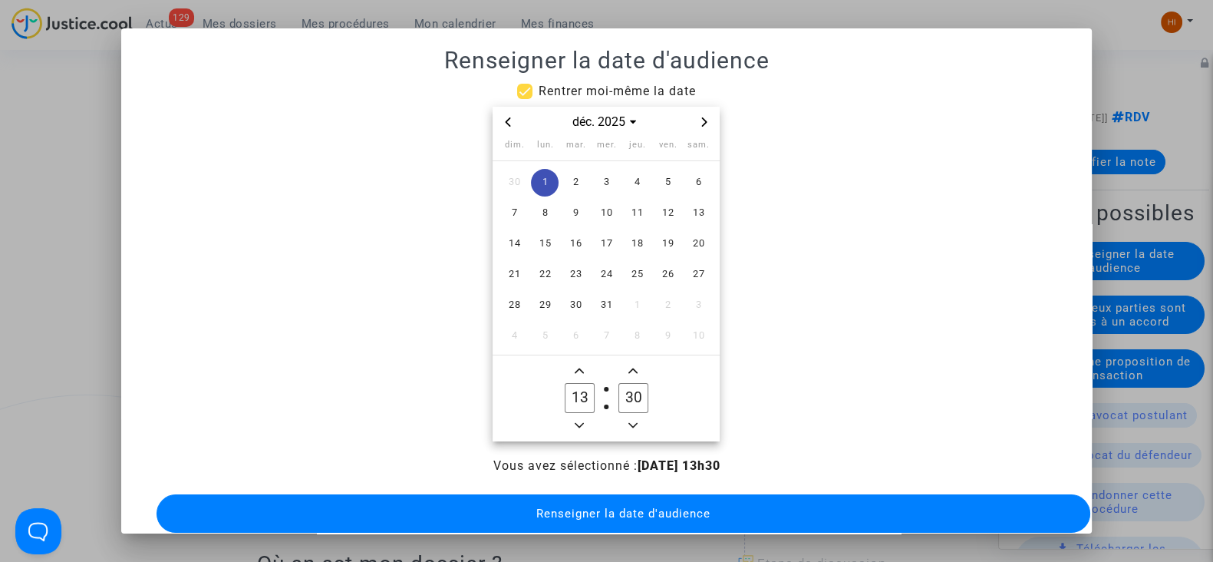
click at [474, 506] on button "Renseigner la date d'audience" at bounding box center [624, 513] width 934 height 38
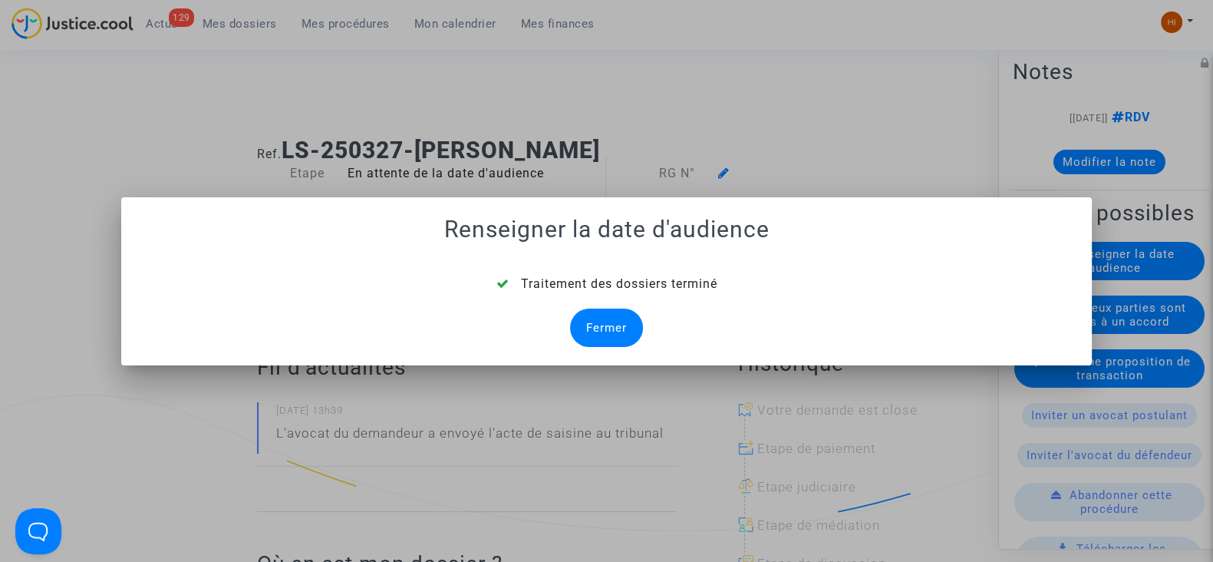
click at [596, 329] on div "Fermer" at bounding box center [606, 328] width 73 height 38
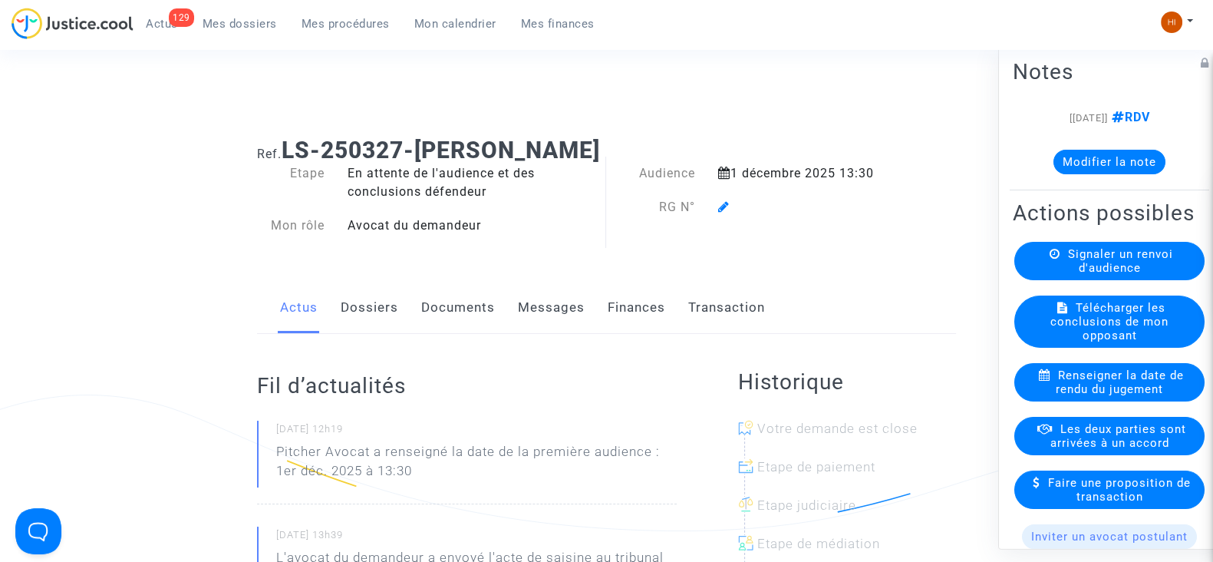
click at [720, 201] on icon at bounding box center [724, 206] width 12 height 12
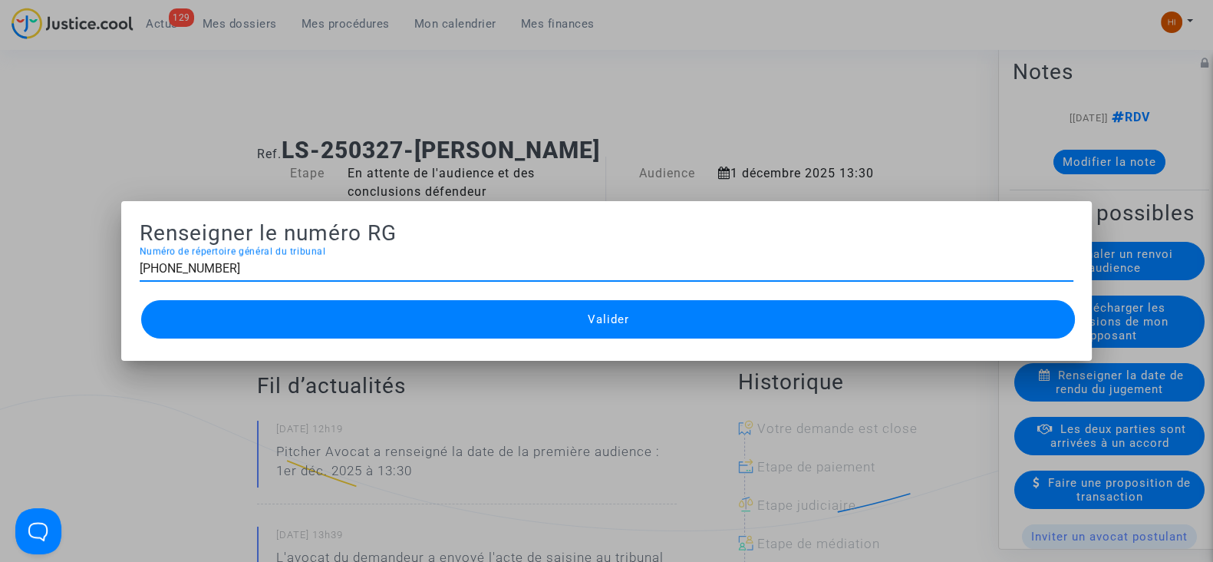
type input "[PHONE_NUMBER]"
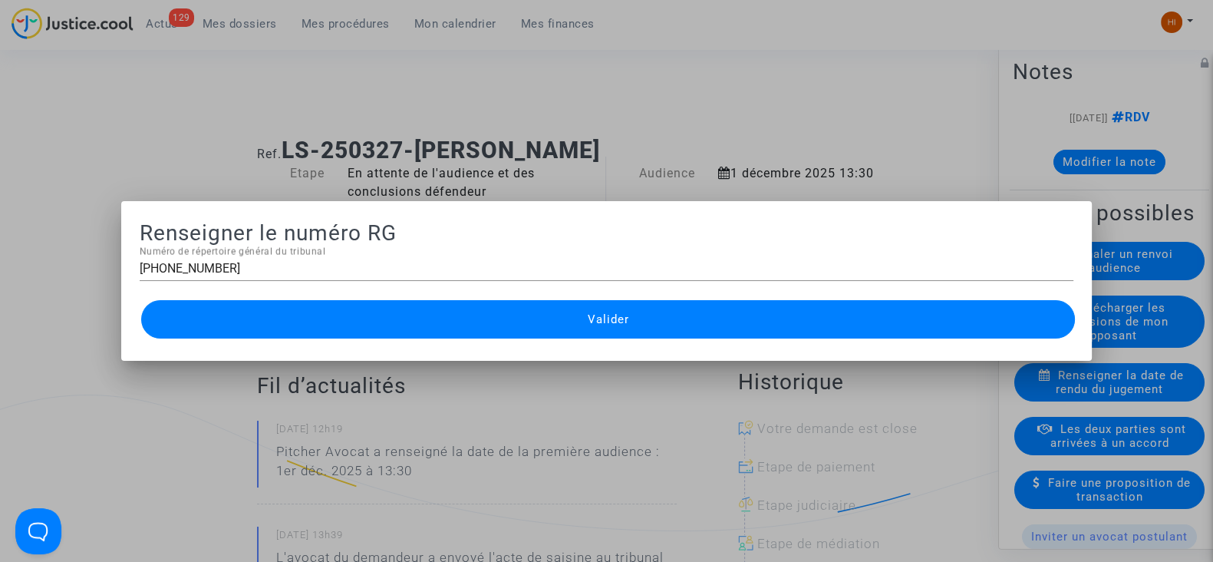
click at [550, 309] on button "Valider" at bounding box center [608, 319] width 934 height 38
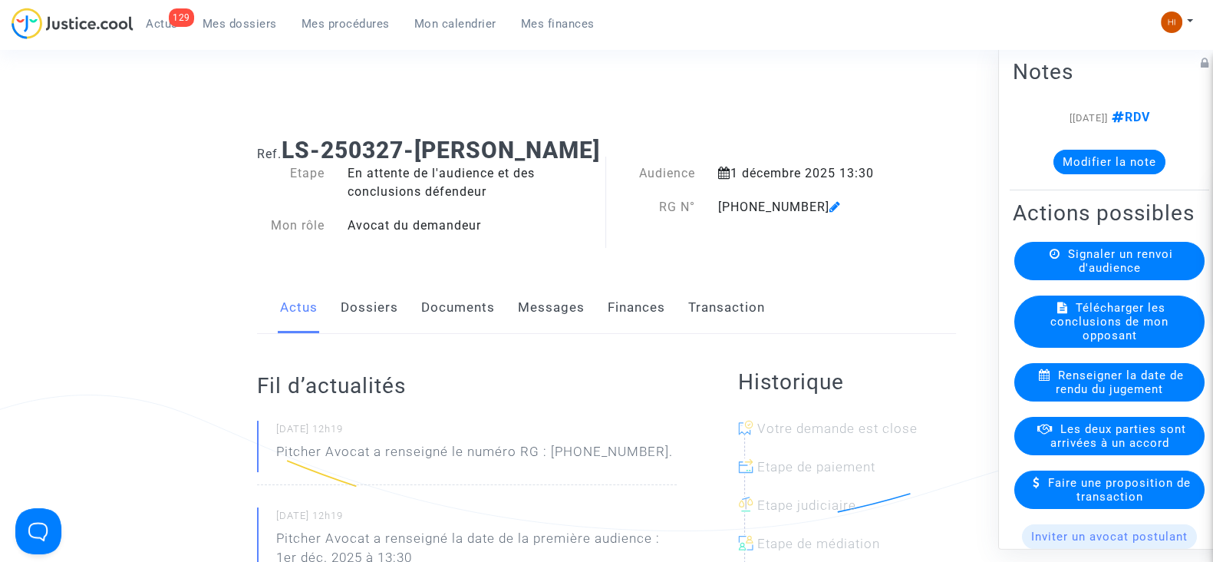
click at [442, 306] on link "Documents" at bounding box center [458, 307] width 74 height 51
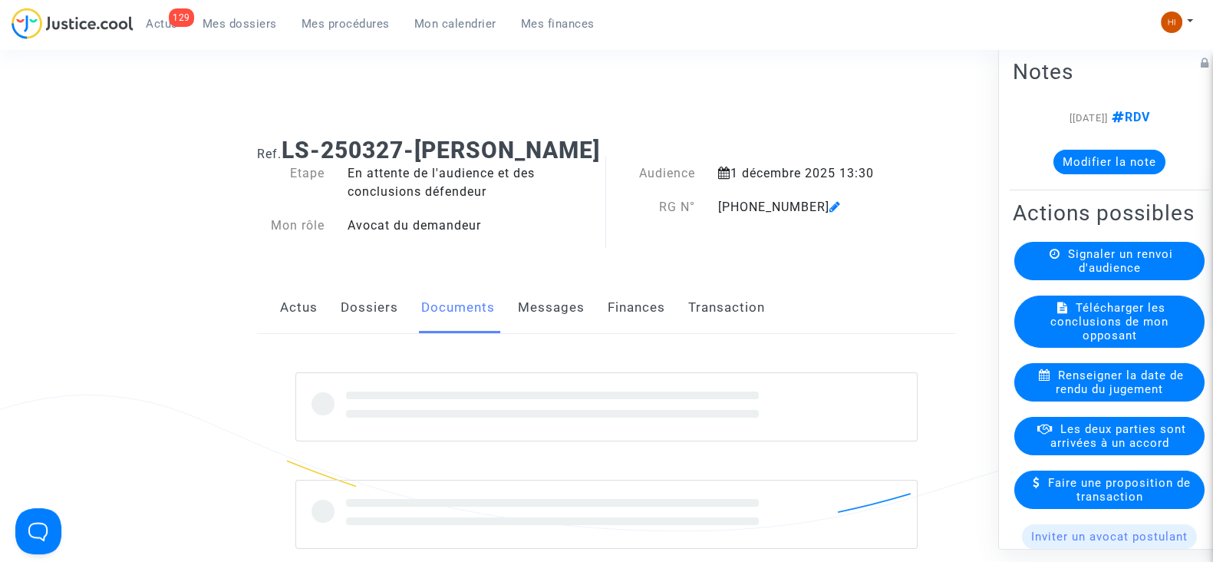
click at [270, 378] on div at bounding box center [606, 514] width 699 height 284
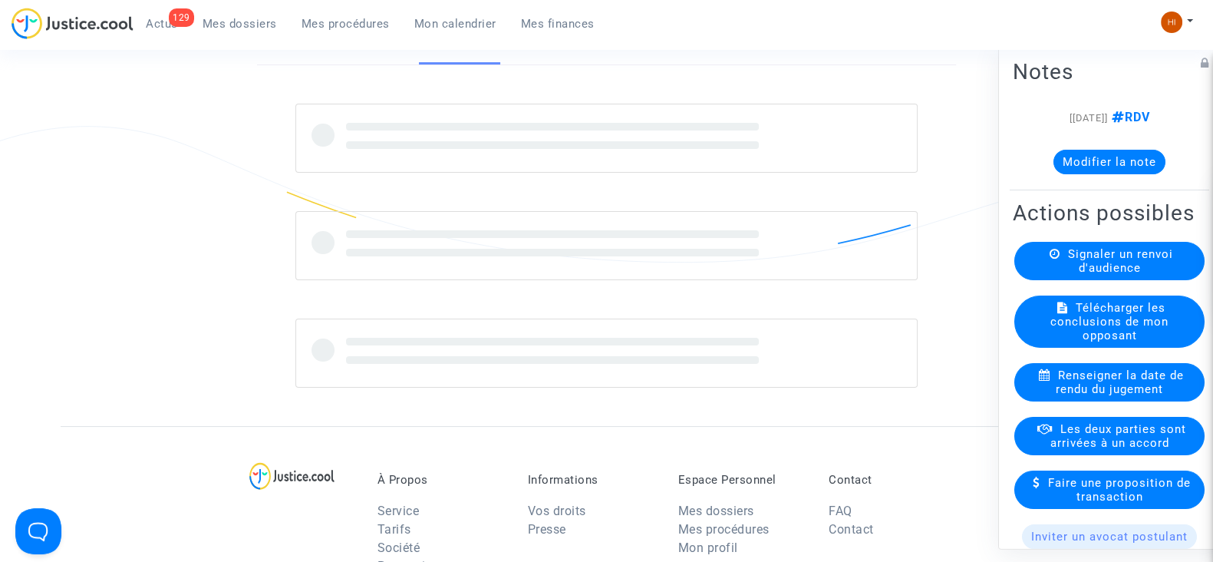
click at [270, 378] on div at bounding box center [606, 246] width 699 height 284
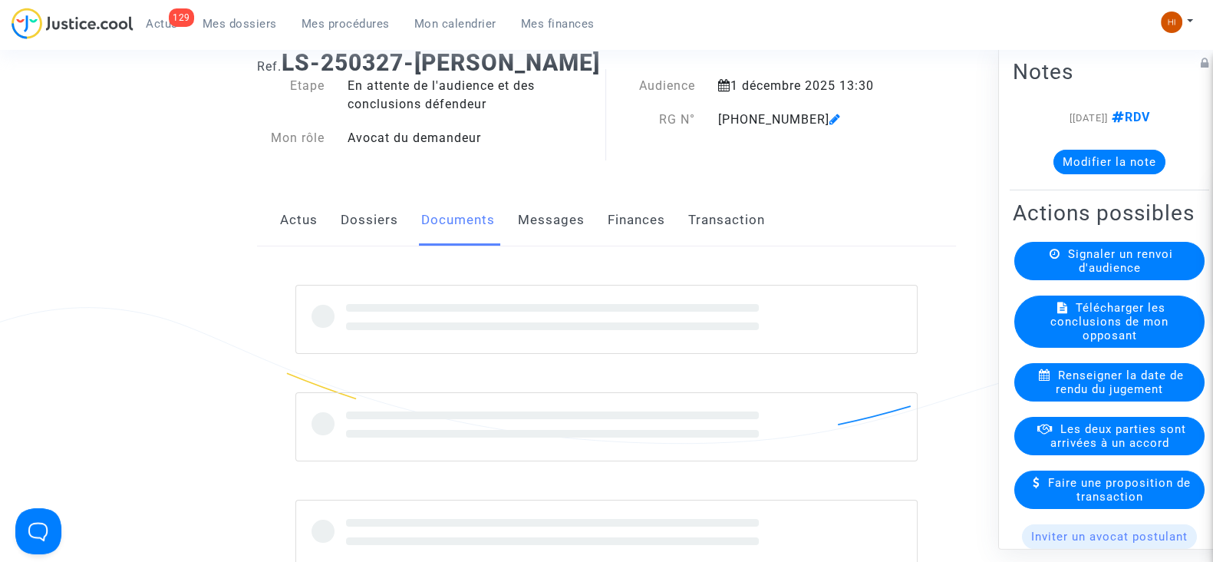
scroll to position [76, 0]
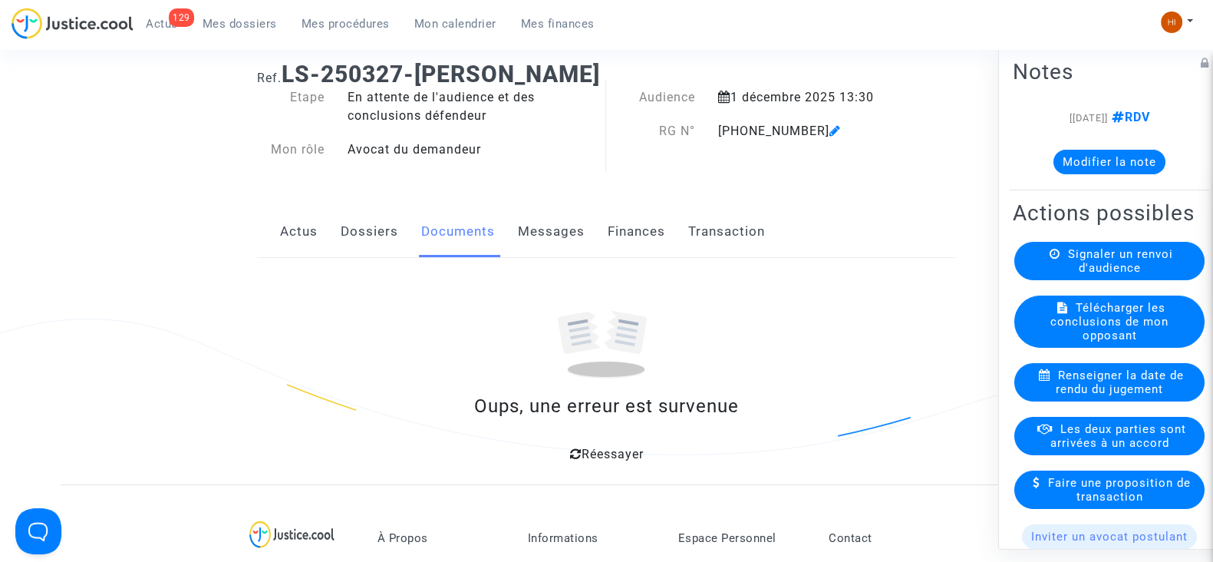
click at [581, 449] on span "Réessayer" at bounding box center [612, 454] width 62 height 15
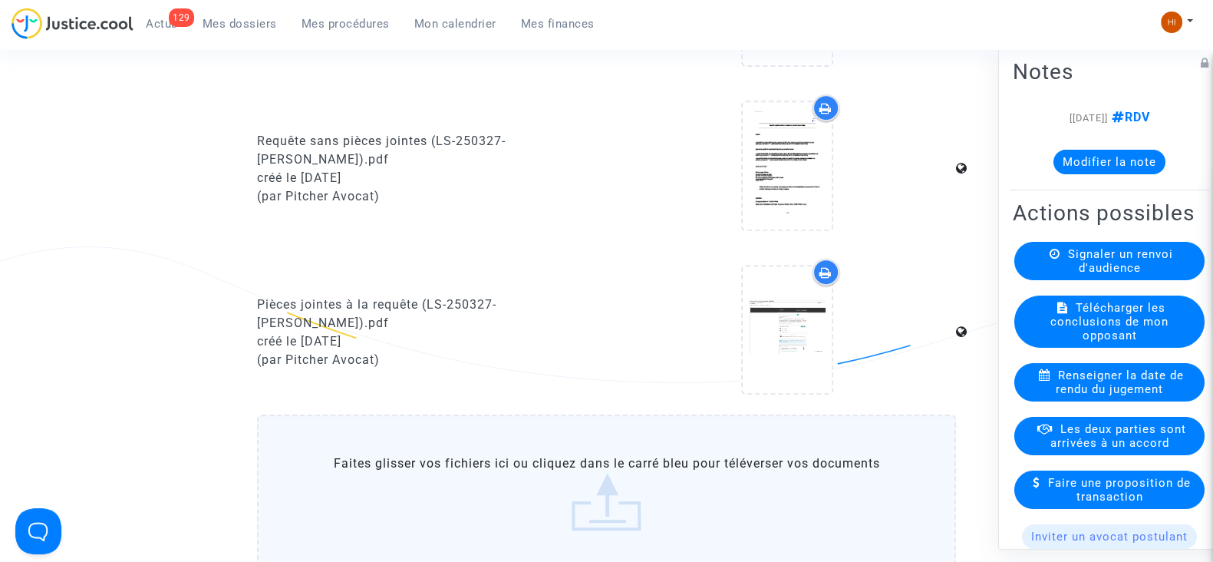
scroll to position [825, 0]
click at [673, 476] on label "Faites glisser vos fichiers ici ou cliquez dans le carré bleu pour téléverser v…" at bounding box center [606, 490] width 699 height 157
click at [0, 0] on input "Faites glisser vos fichiers ici ou cliquez dans le carré bleu pour téléverser v…" at bounding box center [0, 0] width 0 height 0
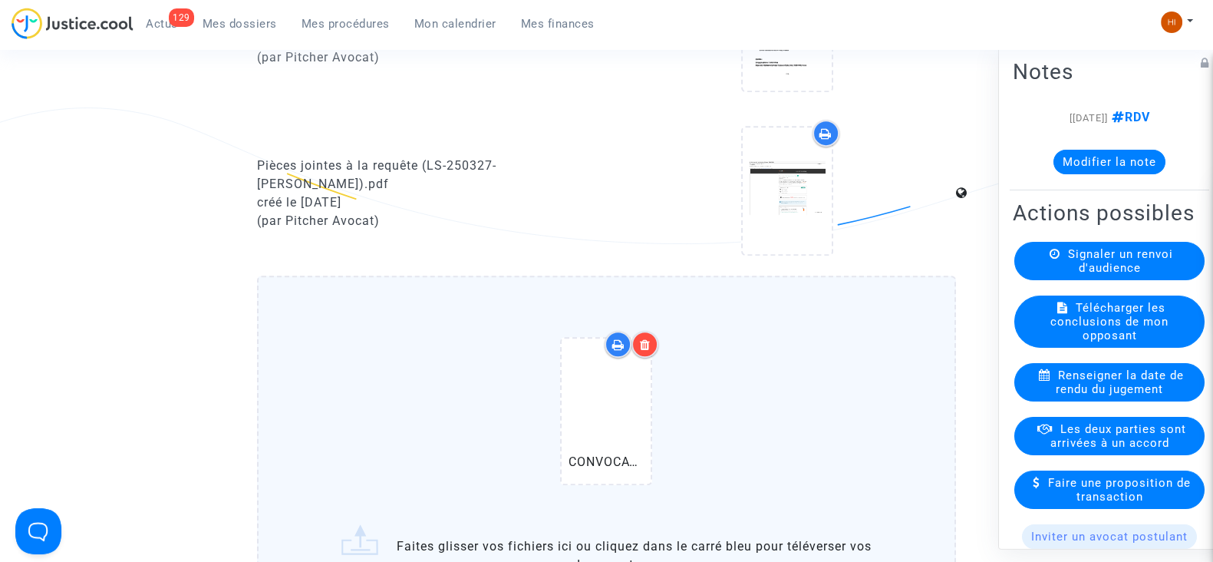
scroll to position [1005, 0]
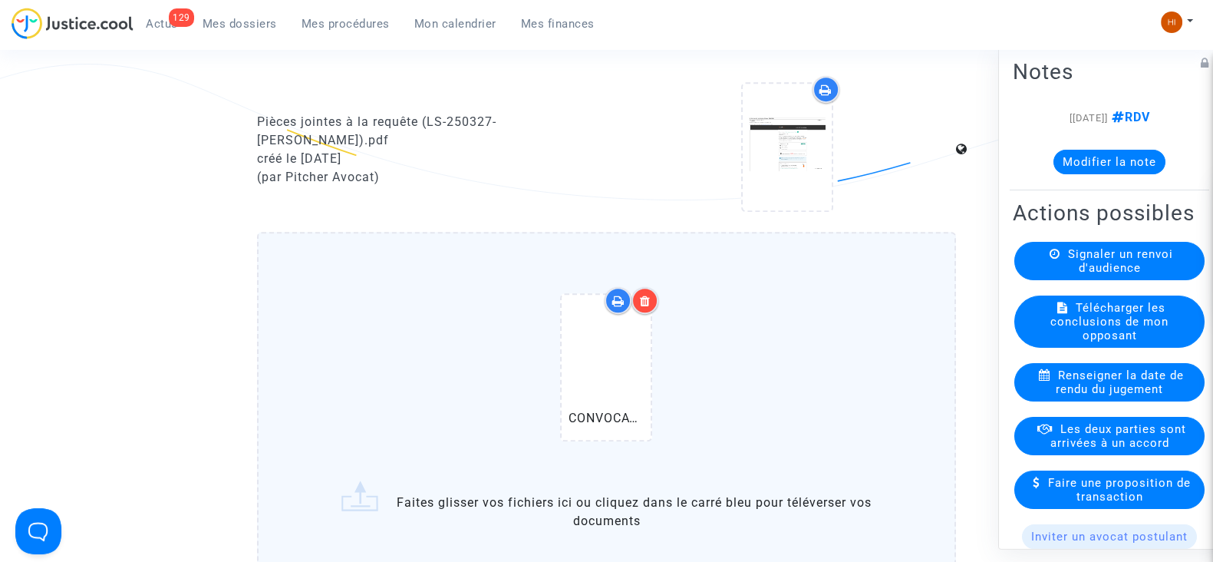
click at [645, 297] on icon at bounding box center [645, 301] width 11 height 12
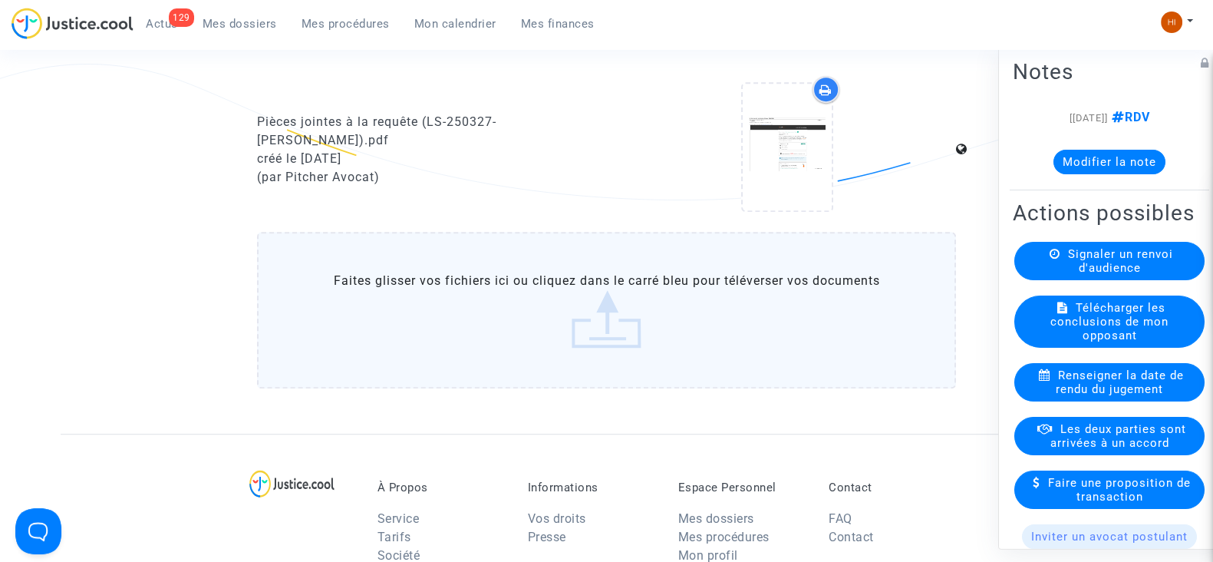
click at [475, 368] on label "Faites glisser vos fichiers ici ou cliquez dans le carré bleu pour téléverser v…" at bounding box center [606, 310] width 699 height 157
click at [0, 0] on input "Faites glisser vos fichiers ici ou cliquez dans le carré bleu pour téléverser v…" at bounding box center [0, 0] width 0 height 0
click at [411, 316] on label "Faites glisser vos fichiers ici ou cliquez dans le carré bleu pour téléverser v…" at bounding box center [606, 310] width 699 height 157
click at [0, 0] on input "Faites glisser vos fichiers ici ou cliquez dans le carré bleu pour téléverser v…" at bounding box center [0, 0] width 0 height 0
click at [357, 306] on label "Faites glisser vos fichiers ici ou cliquez dans le carré bleu pour téléverser v…" at bounding box center [606, 310] width 699 height 157
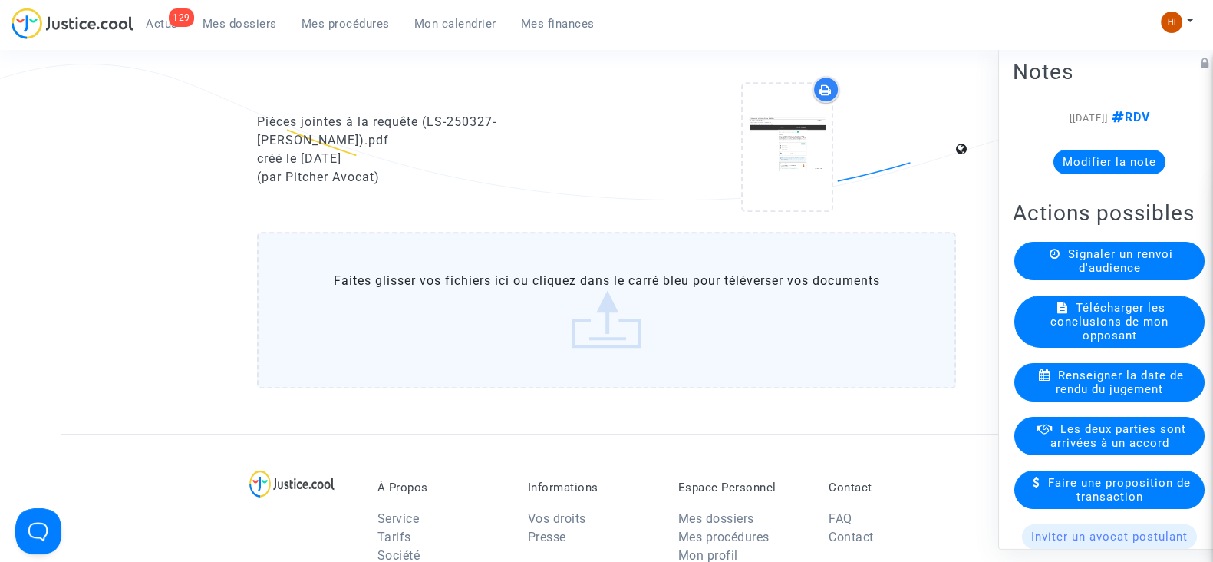
click at [0, 0] on input "Faites glisser vos fichiers ici ou cliquez dans le carré bleu pour téléverser v…" at bounding box center [0, 0] width 0 height 0
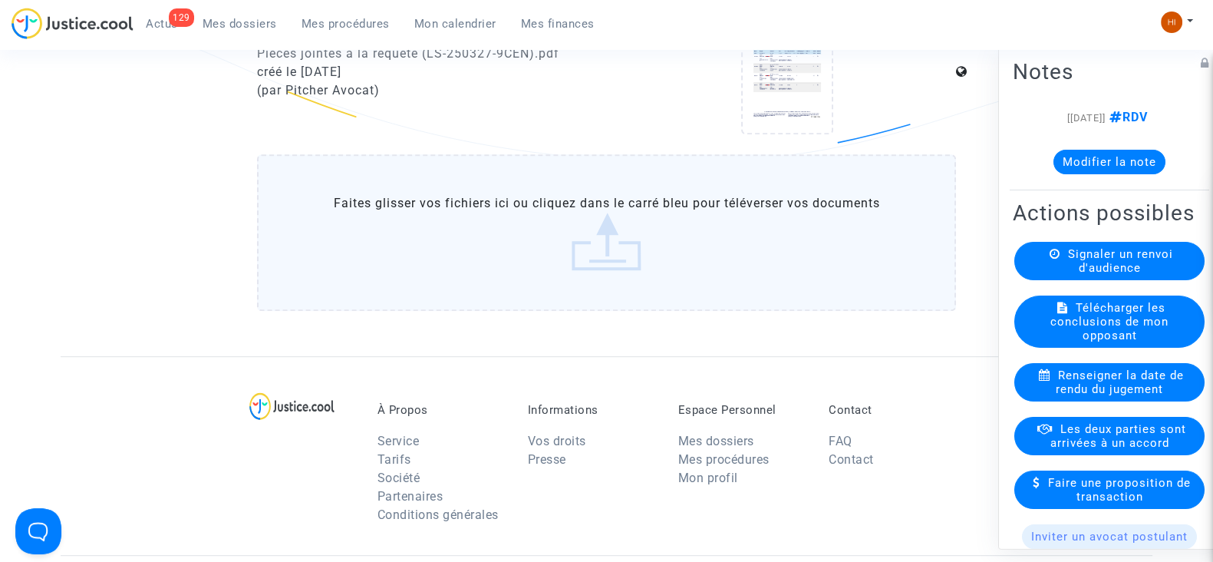
click at [363, 275] on label "Faites glisser vos fichiers ici ou cliquez dans le carré bleu pour téléverser v…" at bounding box center [606, 232] width 699 height 157
click at [0, 0] on input "Faites glisser vos fichiers ici ou cliquez dans le carré bleu pour téléverser v…" at bounding box center [0, 0] width 0 height 0
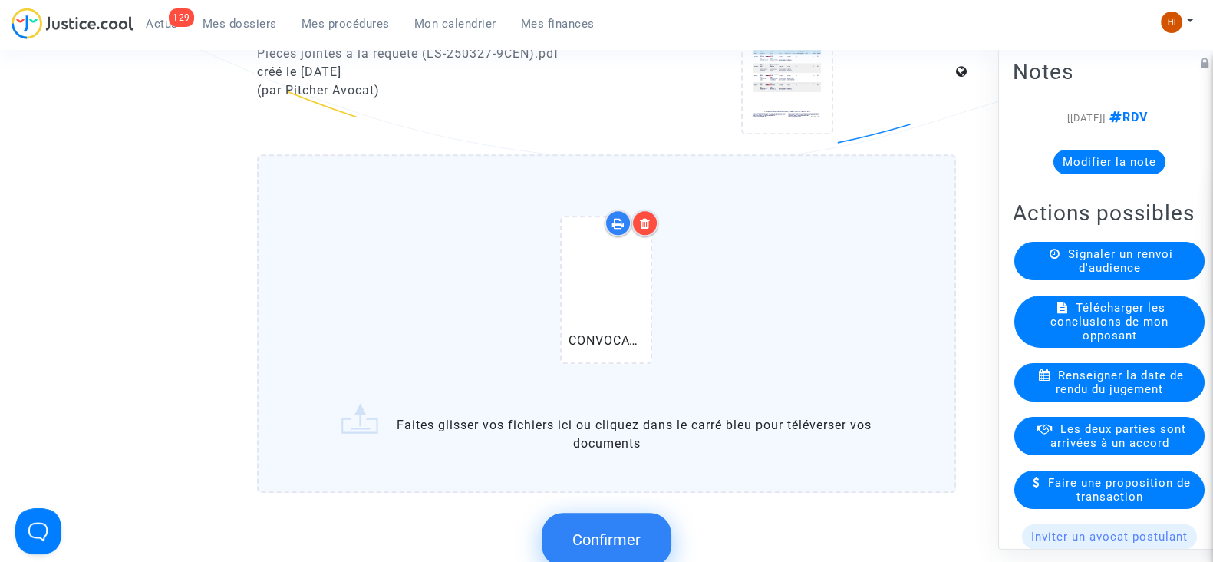
click at [649, 229] on icon at bounding box center [645, 223] width 11 height 12
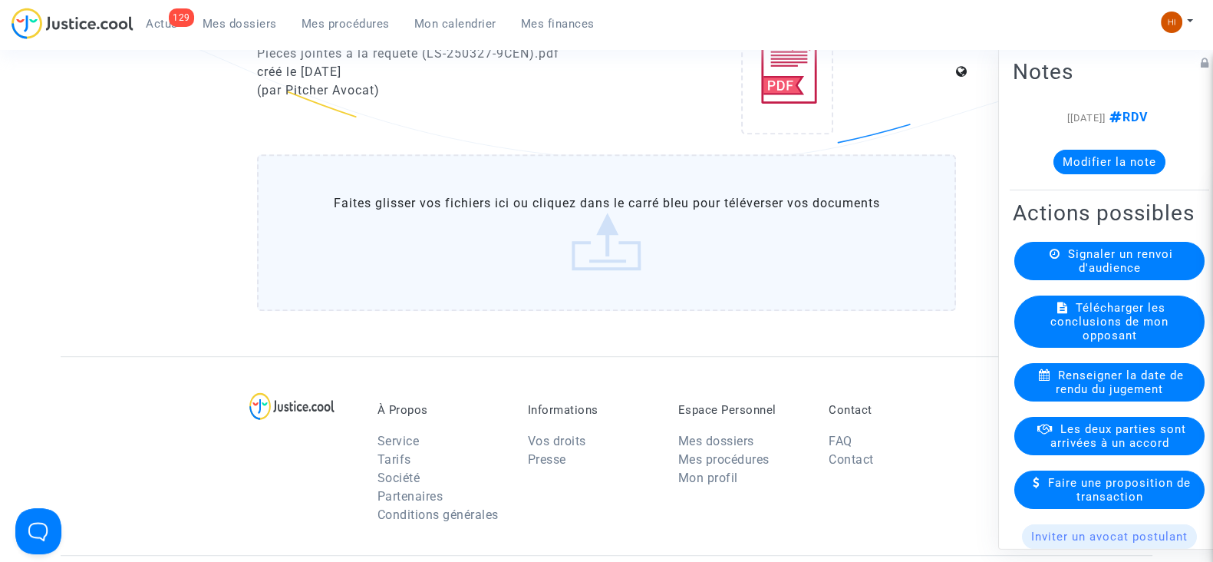
click at [567, 267] on label "Faites glisser vos fichiers ici ou cliquez dans le carré bleu pour téléverser v…" at bounding box center [606, 232] width 699 height 157
click at [0, 0] on input "Faites glisser vos fichiers ici ou cliquez dans le carré bleu pour téléverser v…" at bounding box center [0, 0] width 0 height 0
click at [482, 247] on label "Faites glisser vos fichiers ici ou cliquez dans le carré bleu pour téléverser v…" at bounding box center [606, 232] width 699 height 157
click at [0, 0] on input "Faites glisser vos fichiers ici ou cliquez dans le carré bleu pour téléverser v…" at bounding box center [0, 0] width 0 height 0
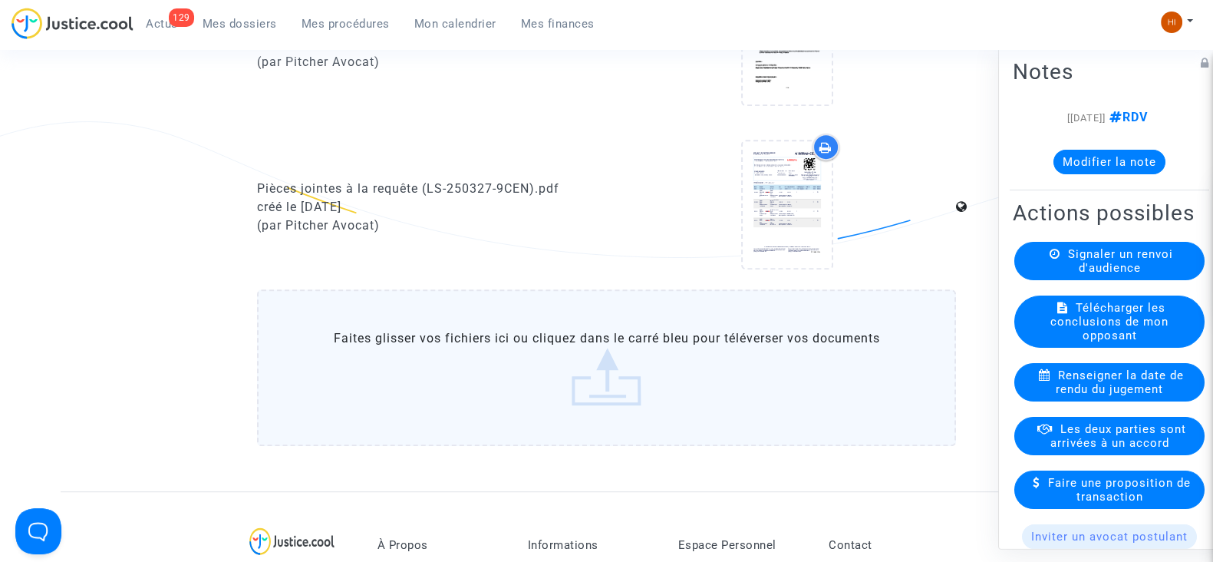
scroll to position [946, 0]
click at [668, 360] on label "Faites glisser vos fichiers ici ou cliquez dans le carré bleu pour téléverser v…" at bounding box center [606, 370] width 699 height 157
click at [0, 0] on input "Faites glisser vos fichiers ici ou cliquez dans le carré bleu pour téléverser v…" at bounding box center [0, 0] width 0 height 0
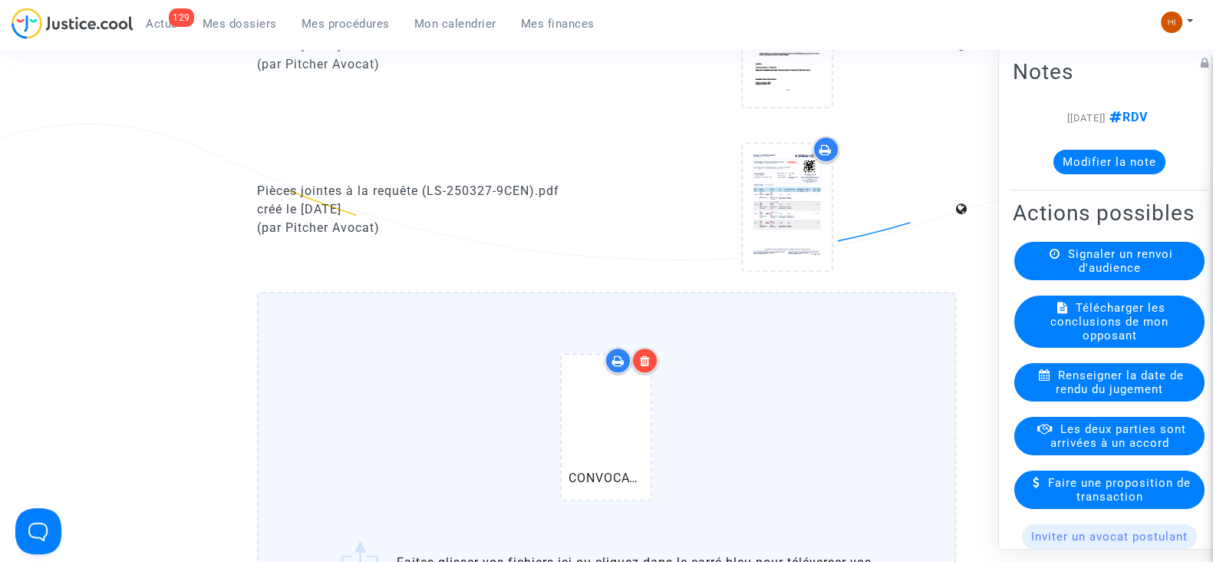
click at [650, 360] on icon at bounding box center [645, 361] width 11 height 12
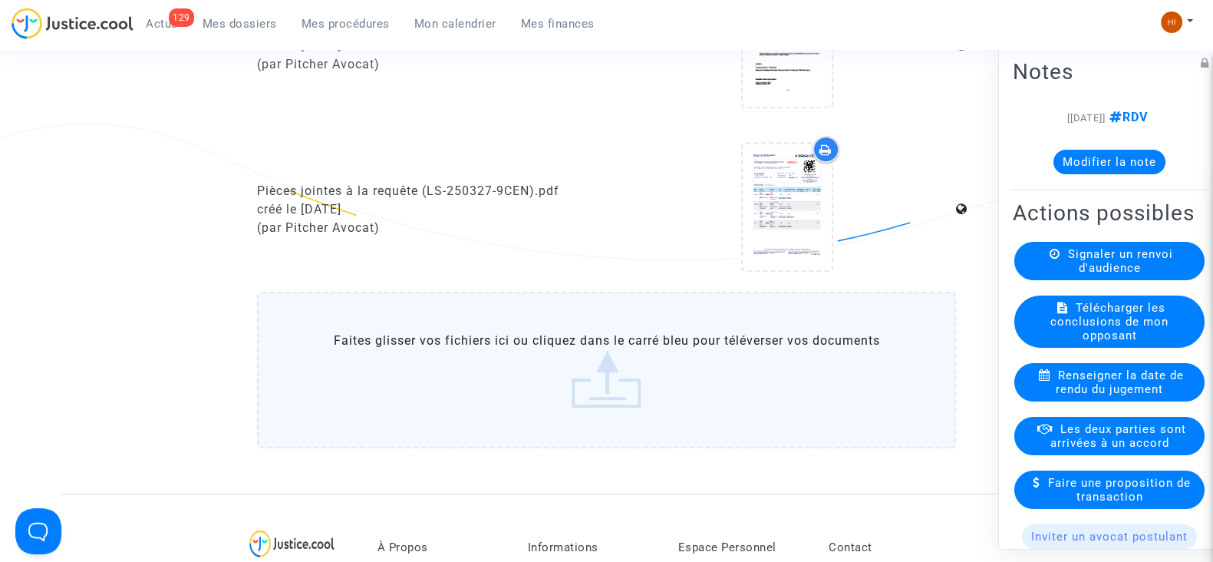
click at [650, 360] on label "Faites glisser vos fichiers ici ou cliquez dans le carré bleu pour téléverser v…" at bounding box center [606, 370] width 699 height 157
click at [0, 0] on input "Faites glisser vos fichiers ici ou cliquez dans le carré bleu pour téléverser v…" at bounding box center [0, 0] width 0 height 0
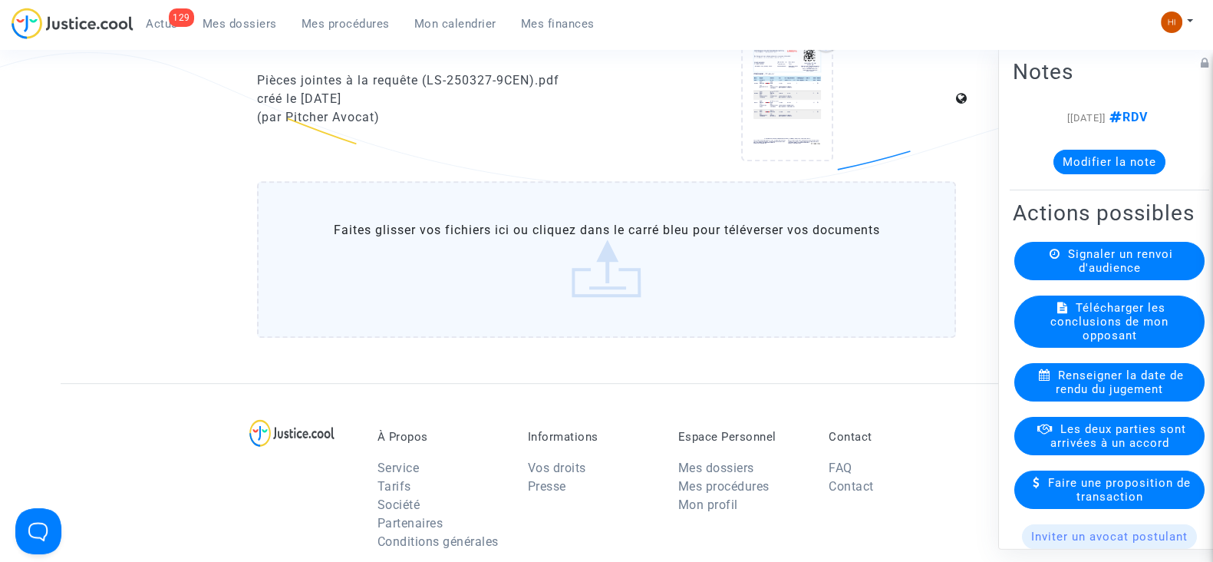
scroll to position [985, 0]
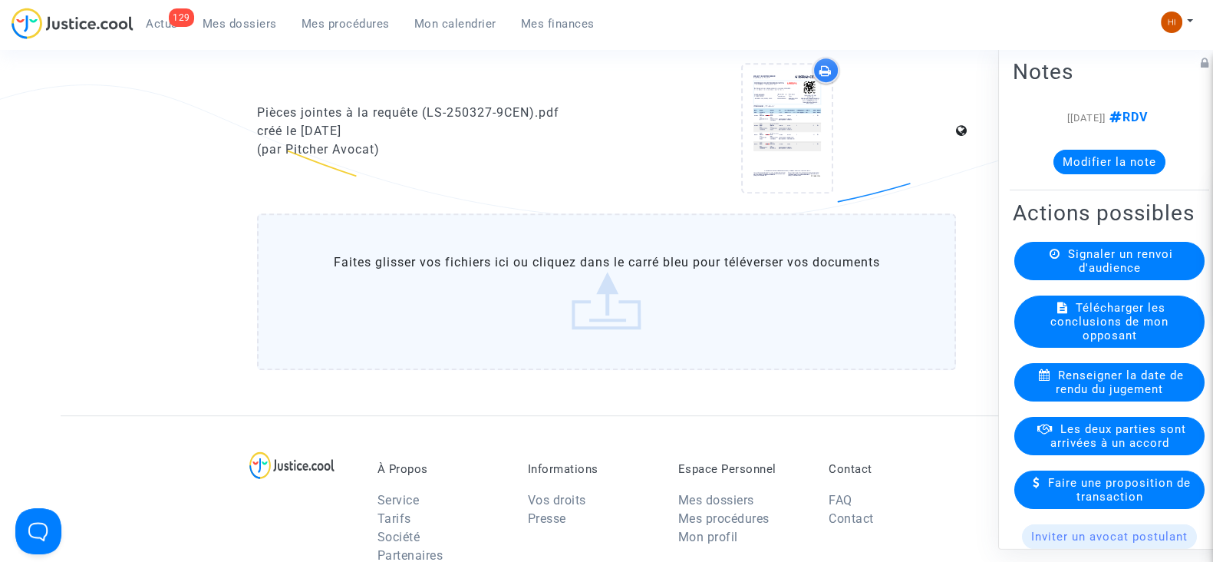
click at [557, 328] on label "Faites glisser vos fichiers ici ou cliquez dans le carré bleu pour téléverser v…" at bounding box center [606, 291] width 699 height 157
click at [0, 0] on input "Faites glisser vos fichiers ici ou cliquez dans le carré bleu pour téléverser v…" at bounding box center [0, 0] width 0 height 0
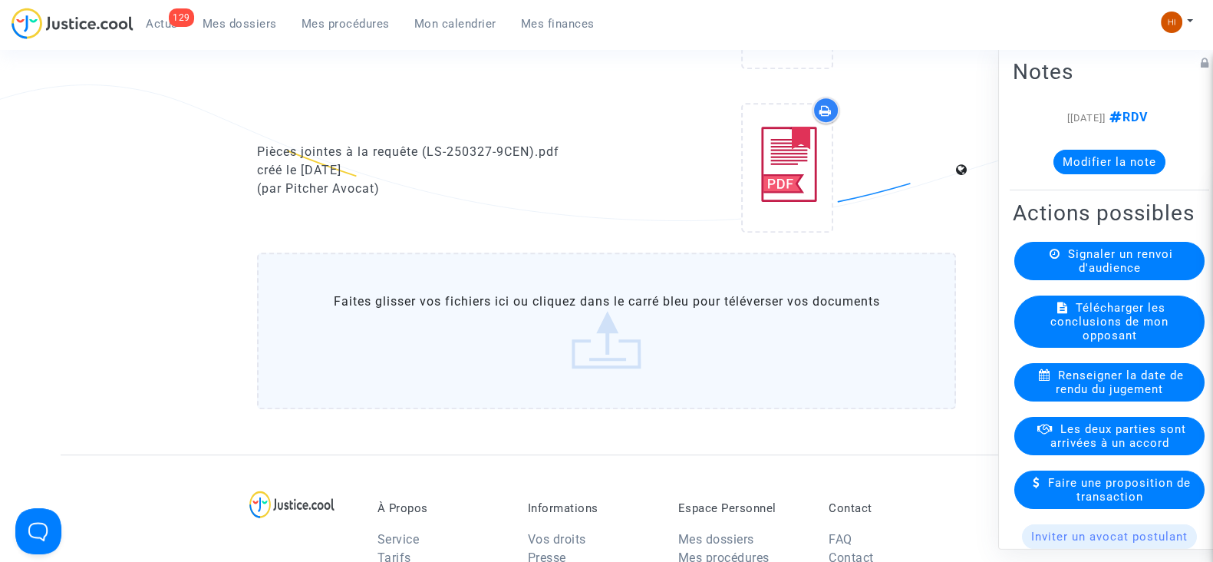
click at [503, 371] on label "Faites glisser vos fichiers ici ou cliquez dans le carré bleu pour téléverser v…" at bounding box center [606, 330] width 699 height 157
click at [0, 0] on input "Faites glisser vos fichiers ici ou cliquez dans le carré bleu pour téléverser v…" at bounding box center [0, 0] width 0 height 0
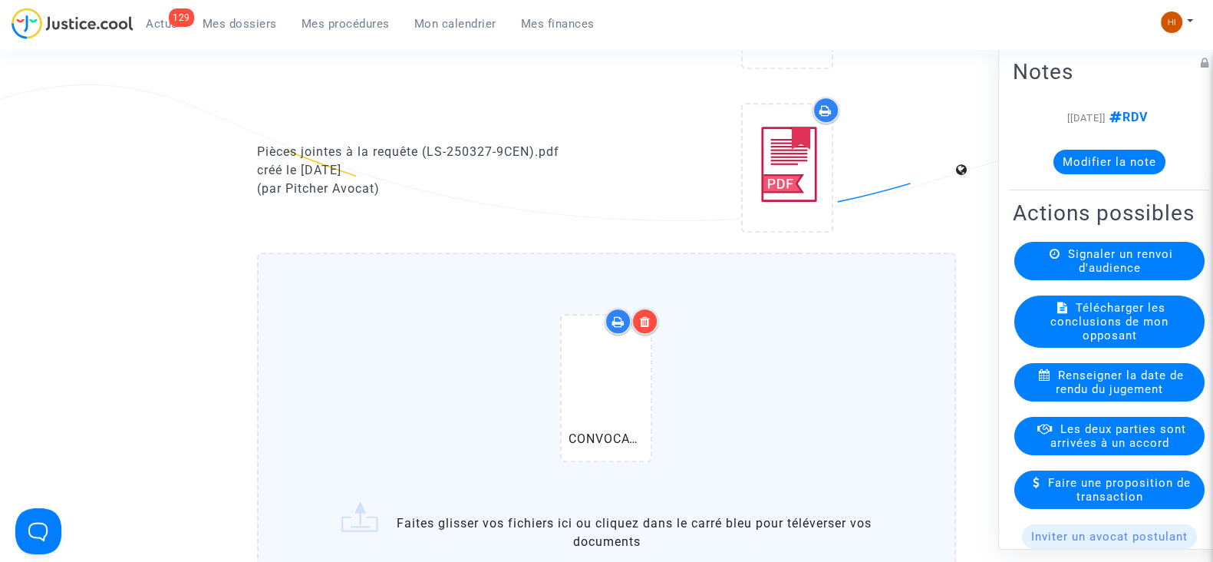
click at [643, 310] on div at bounding box center [645, 321] width 27 height 27
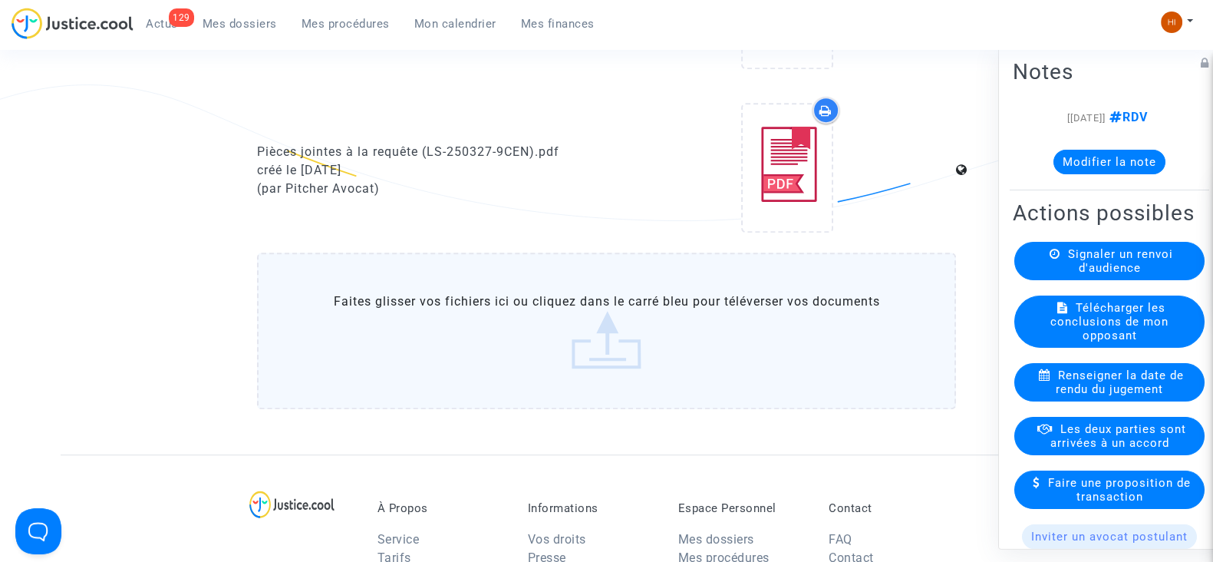
click at [674, 302] on label "Faites glisser vos fichiers ici ou cliquez dans le carré bleu pour téléverser v…" at bounding box center [606, 330] width 699 height 157
click at [0, 0] on input "Faites glisser vos fichiers ici ou cliquez dans le carré bleu pour téléverser v…" at bounding box center [0, 0] width 0 height 0
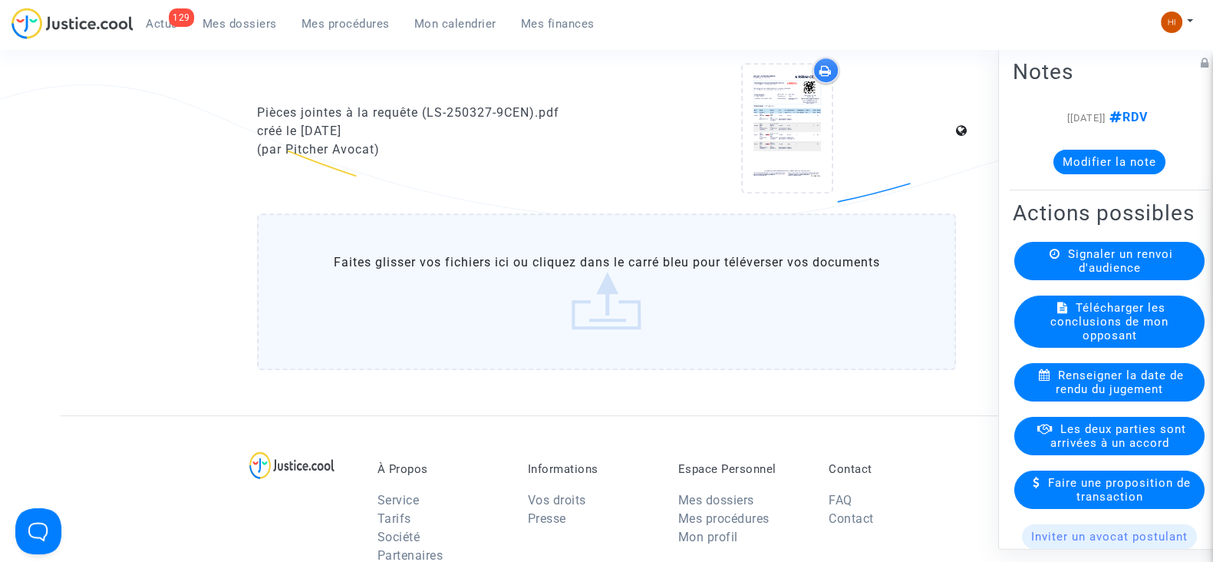
click at [488, 345] on label "Faites glisser vos fichiers ici ou cliquez dans le carré bleu pour téléverser v…" at bounding box center [606, 291] width 699 height 157
click at [0, 0] on input "Faites glisser vos fichiers ici ou cliquez dans le carré bleu pour téléverser v…" at bounding box center [0, 0] width 0 height 0
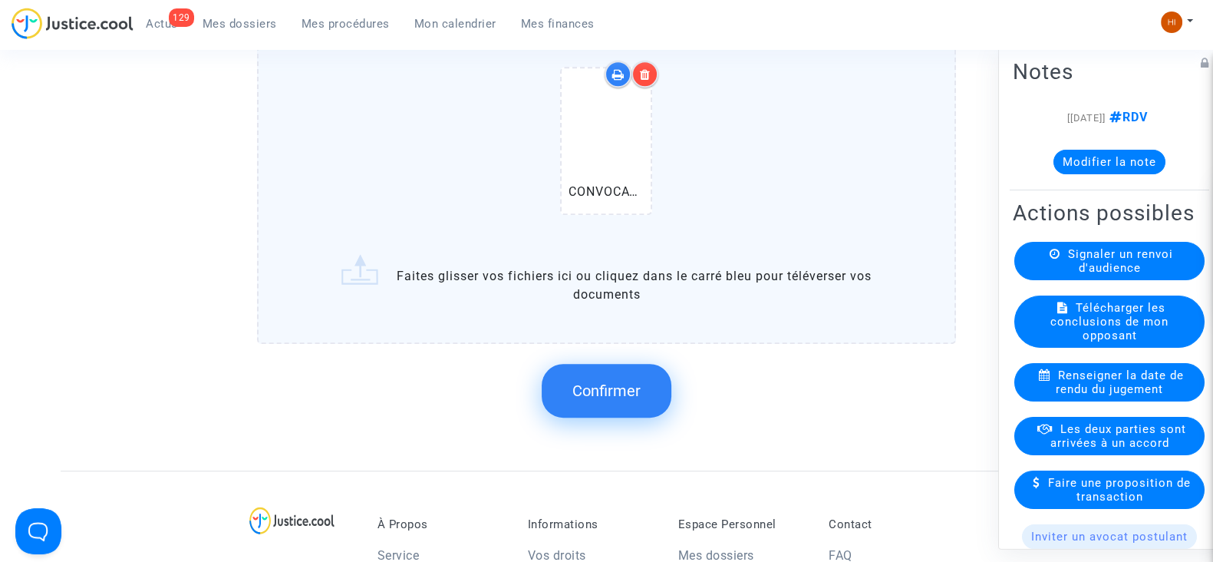
scroll to position [1184, 0]
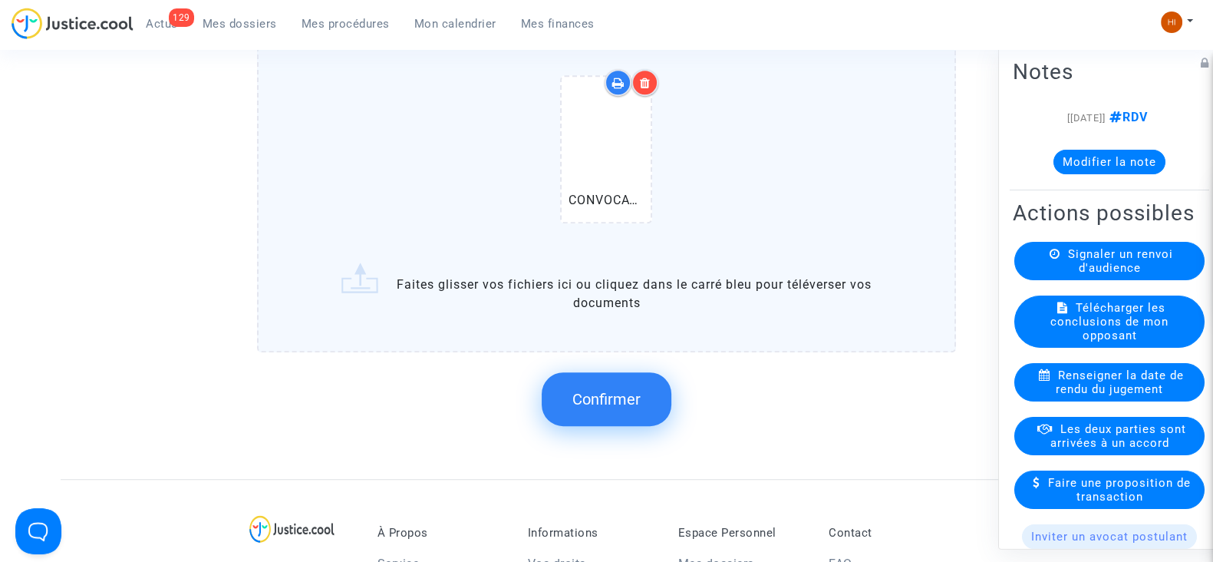
click at [645, 89] on icon at bounding box center [645, 83] width 11 height 12
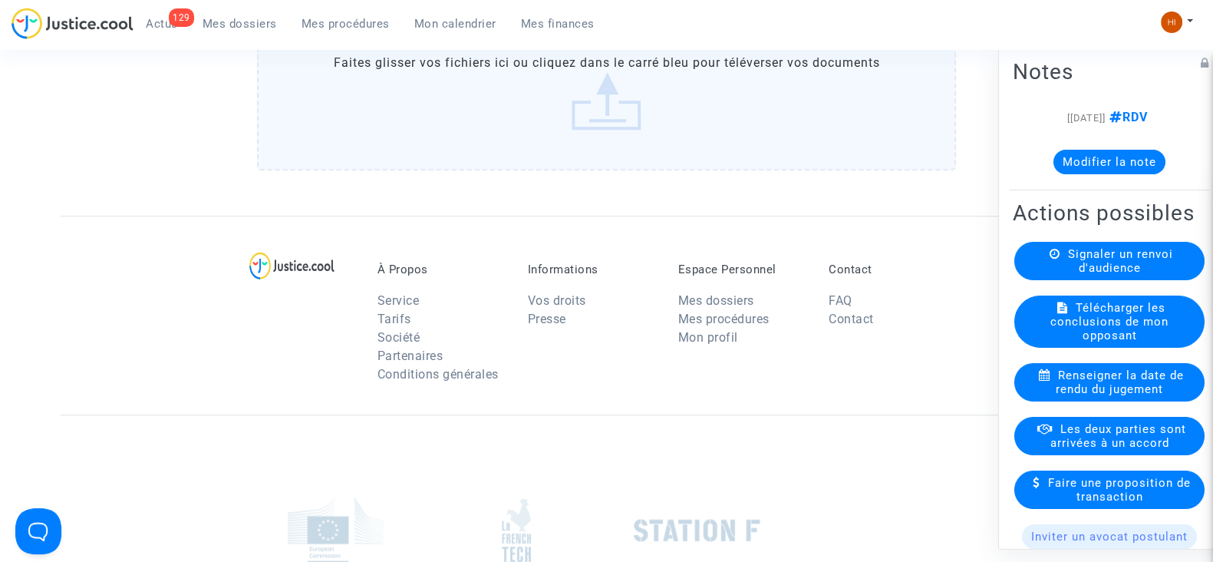
click at [645, 119] on label "Faites glisser vos fichiers ici ou cliquez dans le carré bleu pour téléverser v…" at bounding box center [606, 92] width 699 height 157
click at [0, 0] on input "Faites glisser vos fichiers ici ou cliquez dans le carré bleu pour téléverser v…" at bounding box center [0, 0] width 0 height 0
click at [415, 147] on label "Faites glisser vos fichiers ici ou cliquez dans le carré bleu pour téléverser v…" at bounding box center [606, 92] width 699 height 157
click at [0, 0] on input "Faites glisser vos fichiers ici ou cliquez dans le carré bleu pour téléverser v…" at bounding box center [0, 0] width 0 height 0
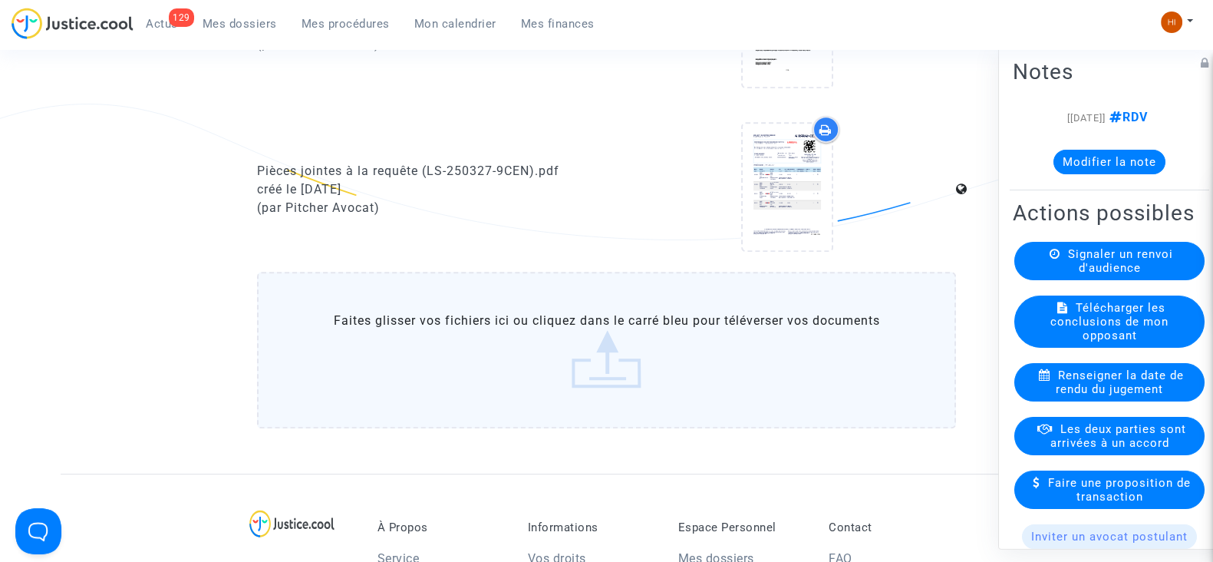
scroll to position [948, 0]
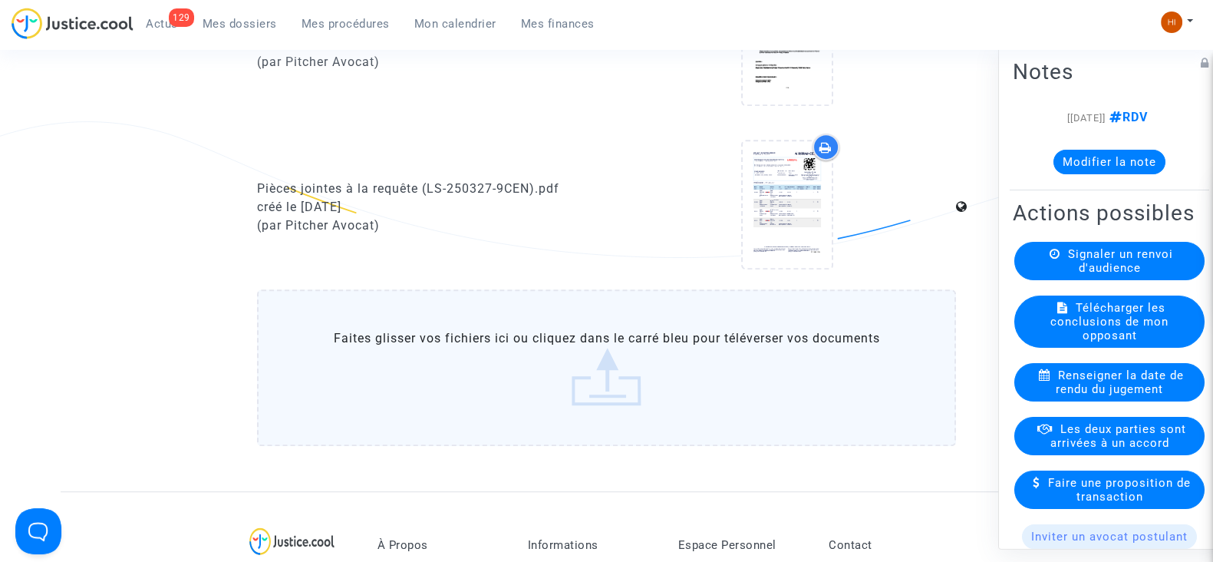
click at [741, 326] on label "Faites glisser vos fichiers ici ou cliquez dans le carré bleu pour téléverser v…" at bounding box center [606, 367] width 699 height 157
click at [0, 0] on input "Faites glisser vos fichiers ici ou cliquez dans le carré bleu pour téléverser v…" at bounding box center [0, 0] width 0 height 0
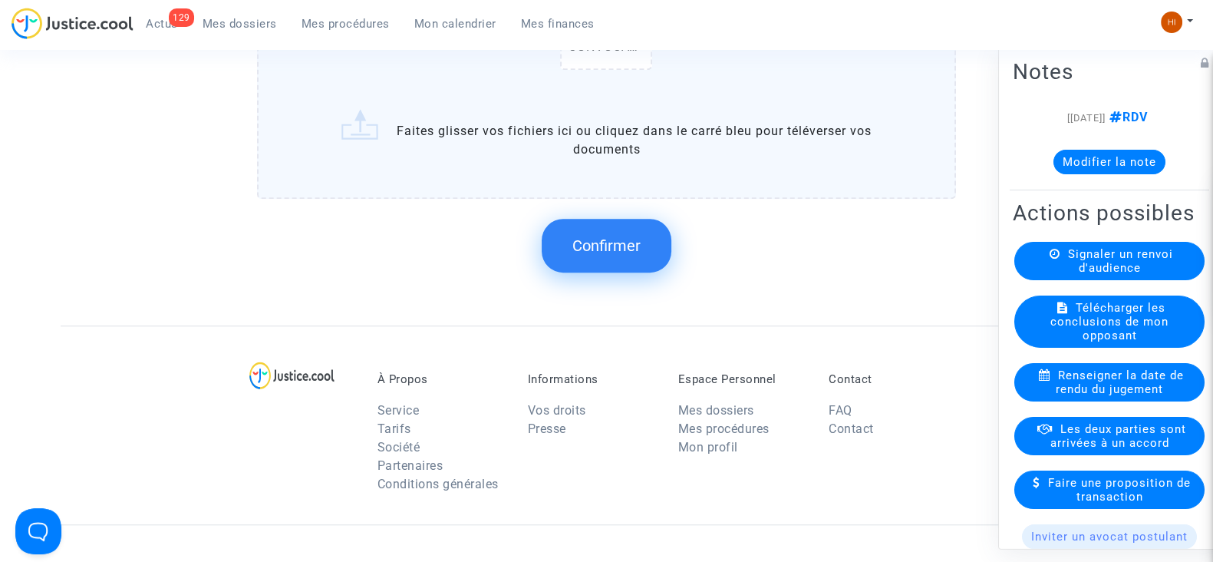
scroll to position [1335, 0]
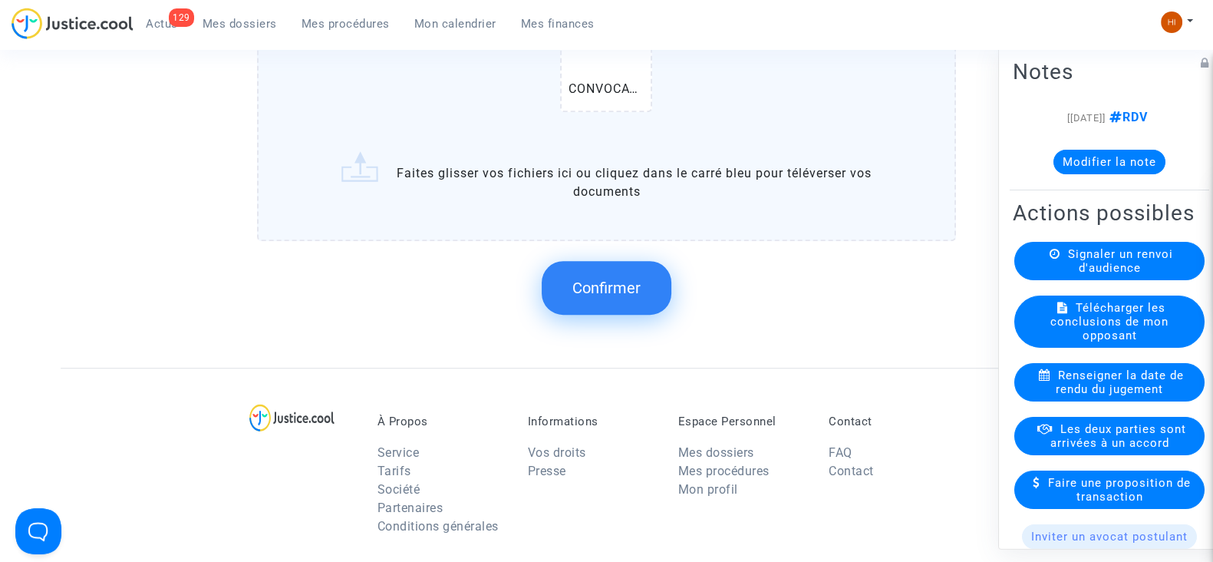
click at [609, 295] on button "Confirmer" at bounding box center [607, 288] width 130 height 54
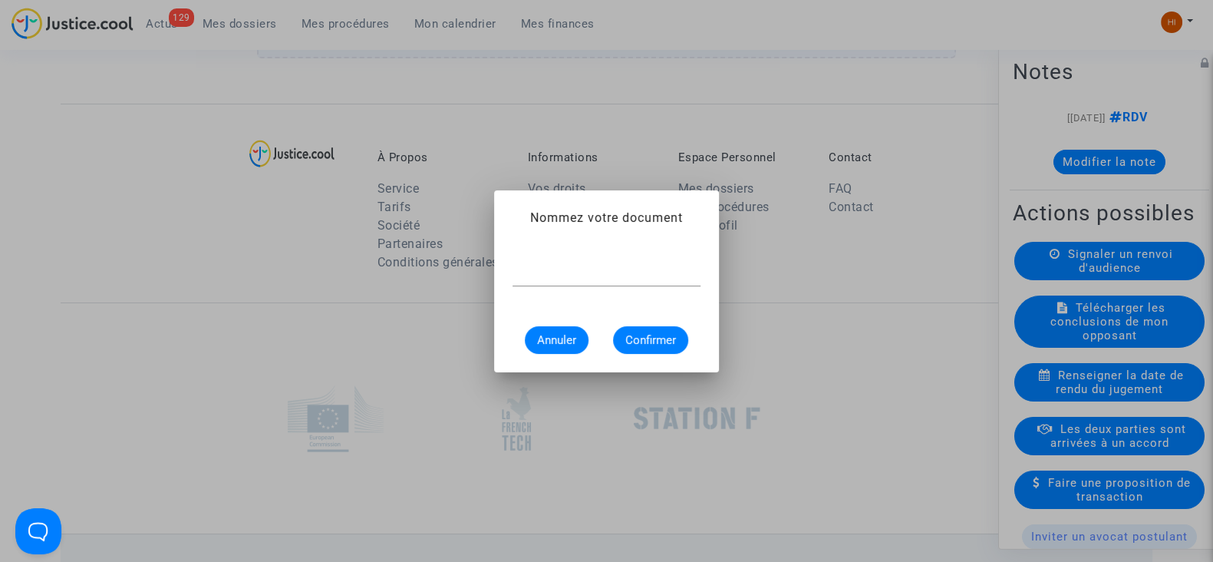
scroll to position [0, 0]
type input "CONVOCATION"
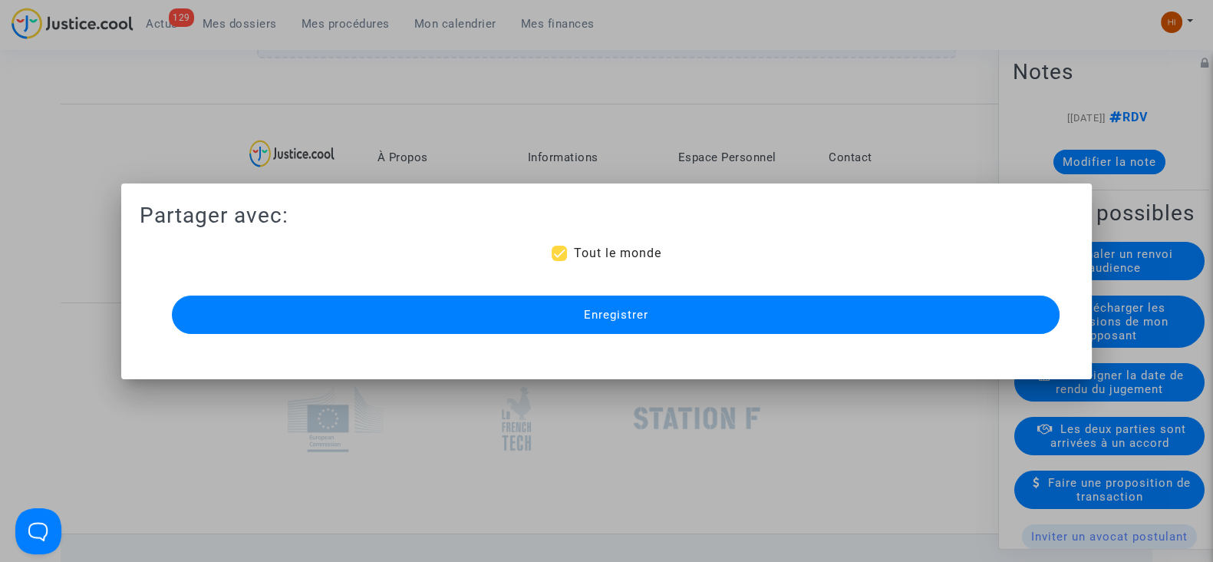
click at [600, 311] on span "Enregistrer" at bounding box center [615, 315] width 64 height 14
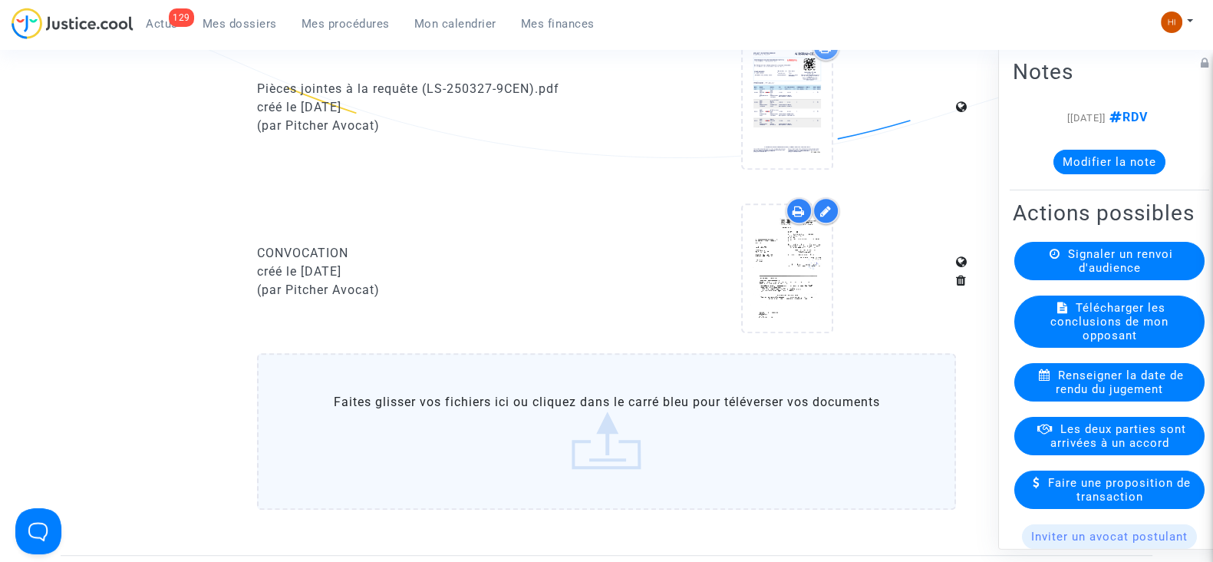
scroll to position [1041, 0]
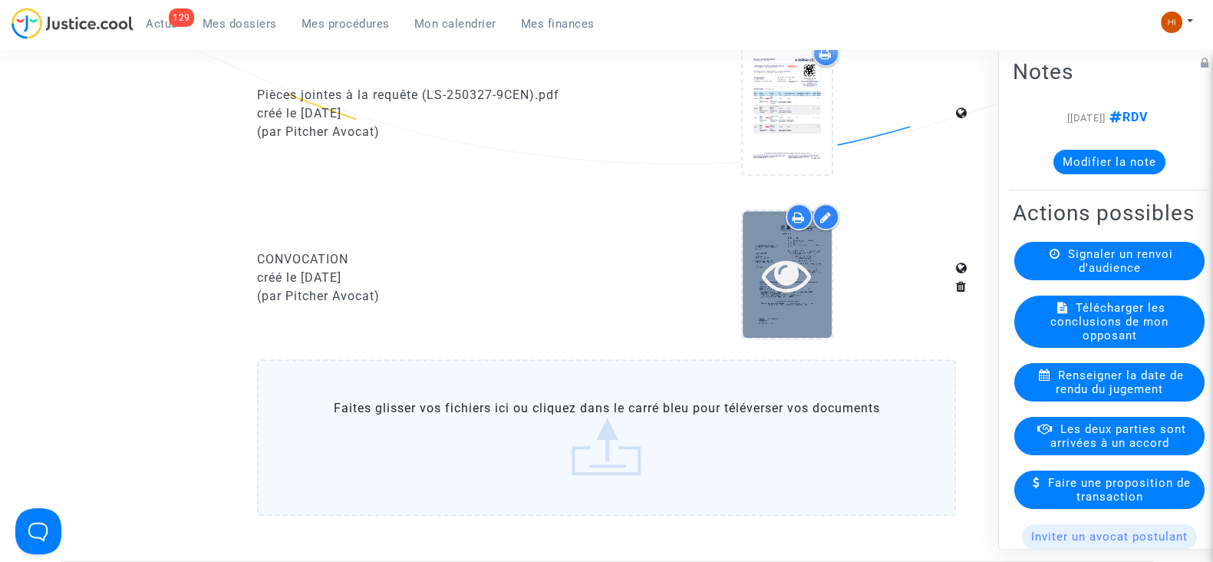
click at [790, 276] on icon at bounding box center [787, 274] width 50 height 49
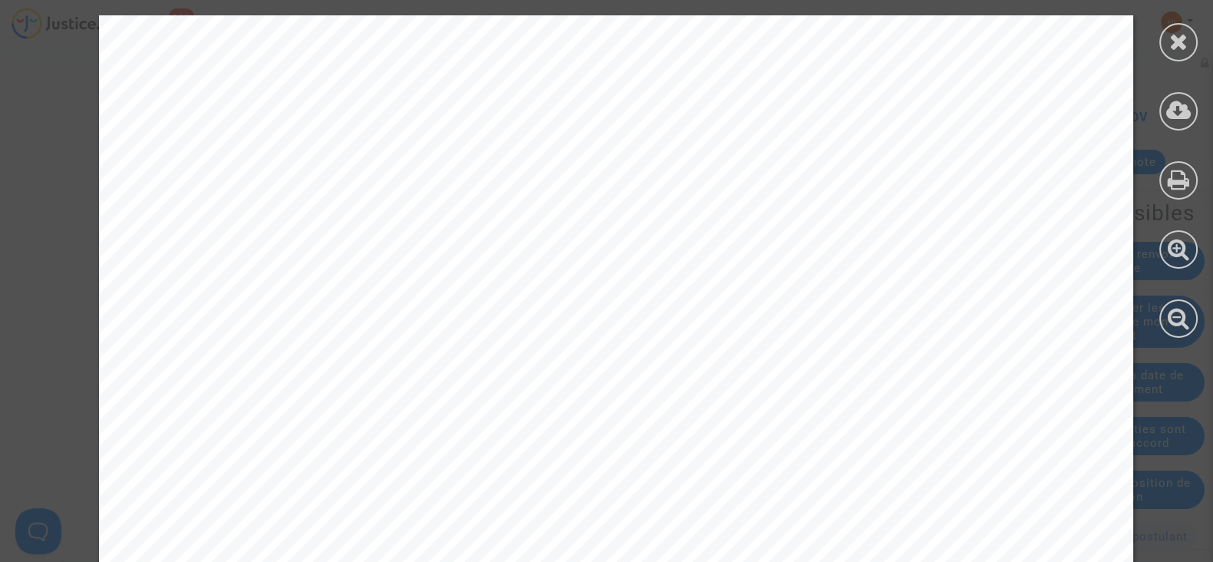
click at [1181, 36] on icon at bounding box center [1179, 41] width 19 height 23
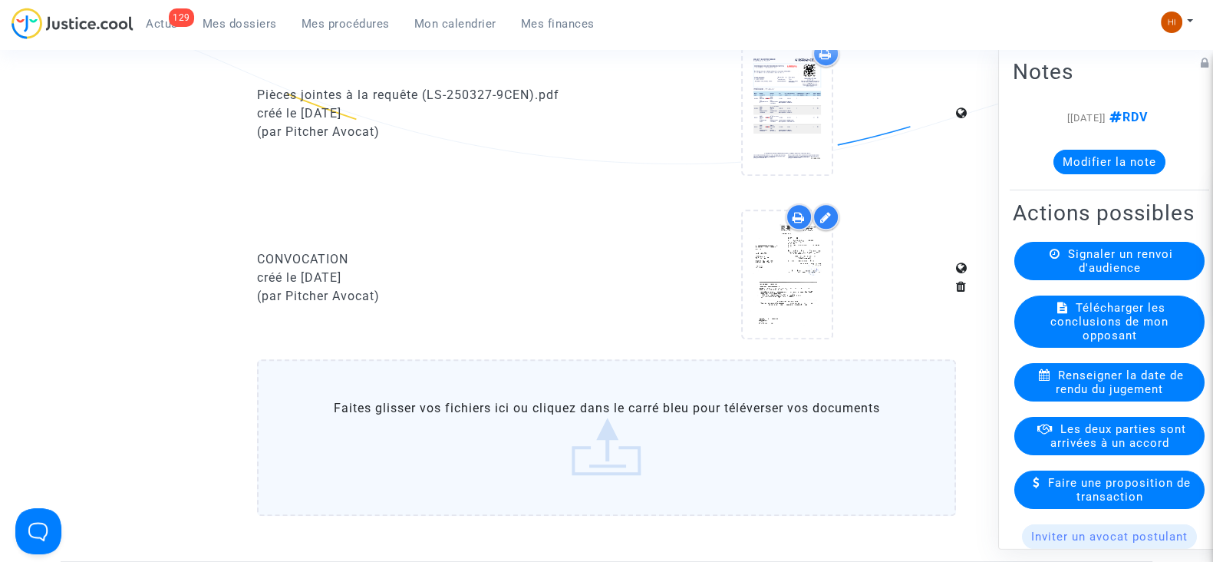
click at [346, 22] on span "Mes procédures" at bounding box center [346, 24] width 88 height 14
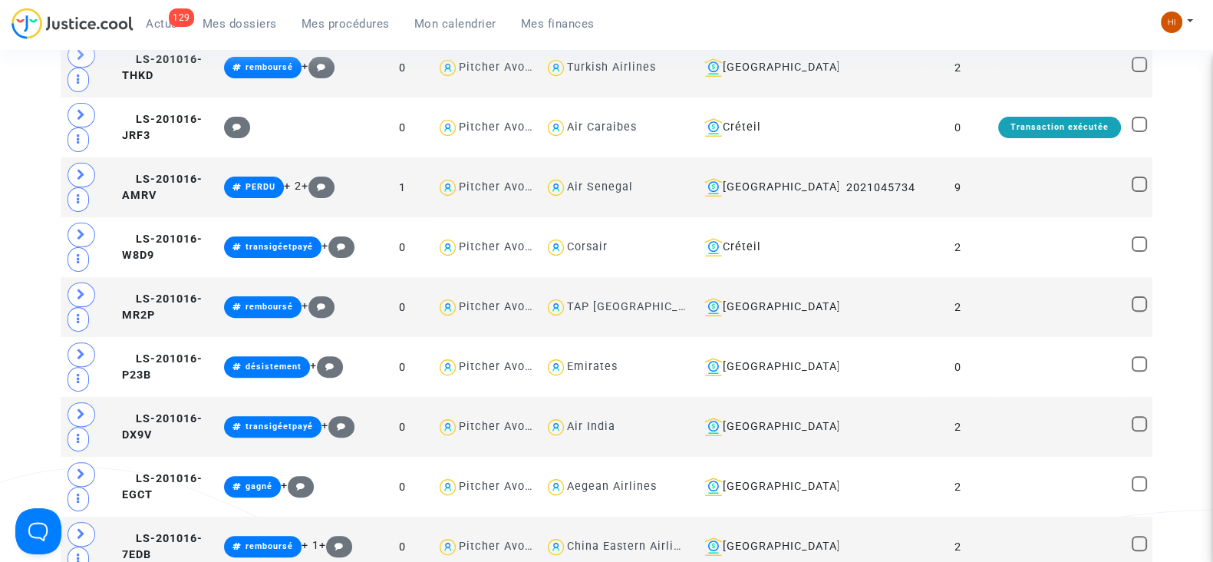
scroll to position [1041, 0]
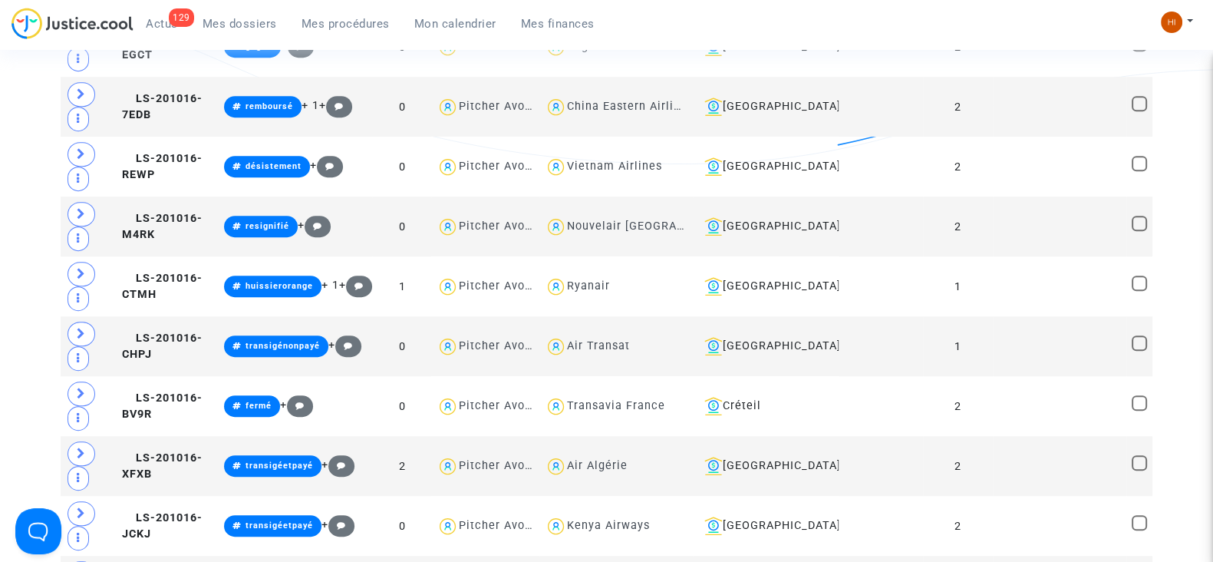
click at [358, 12] on link "Mes procédures" at bounding box center [345, 23] width 113 height 23
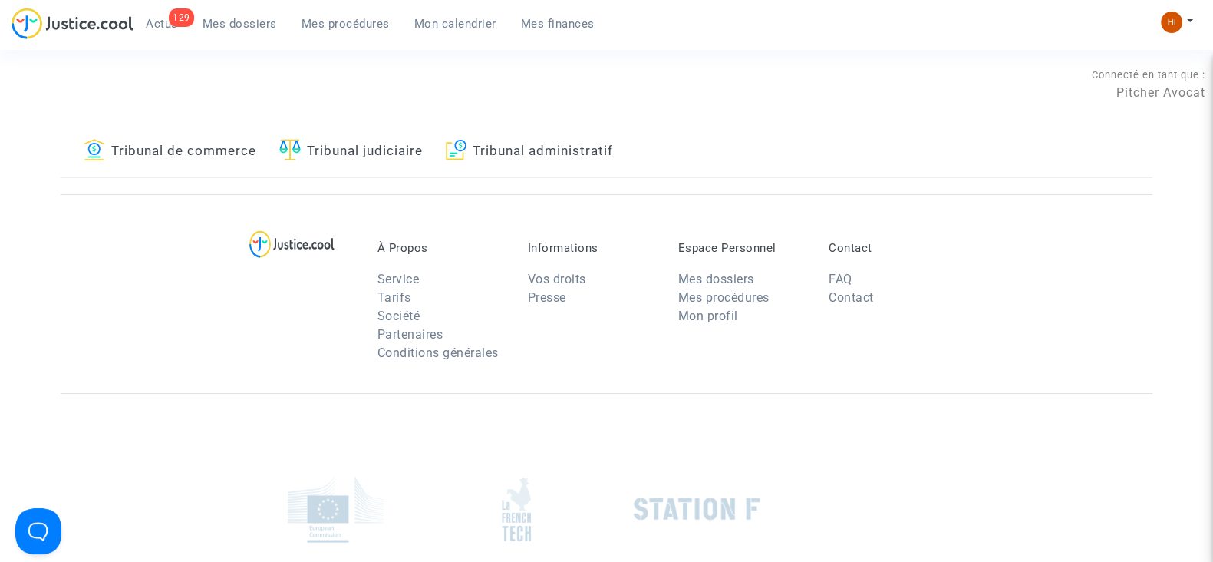
click at [320, 151] on link "Tribunal judiciaire" at bounding box center [351, 151] width 144 height 52
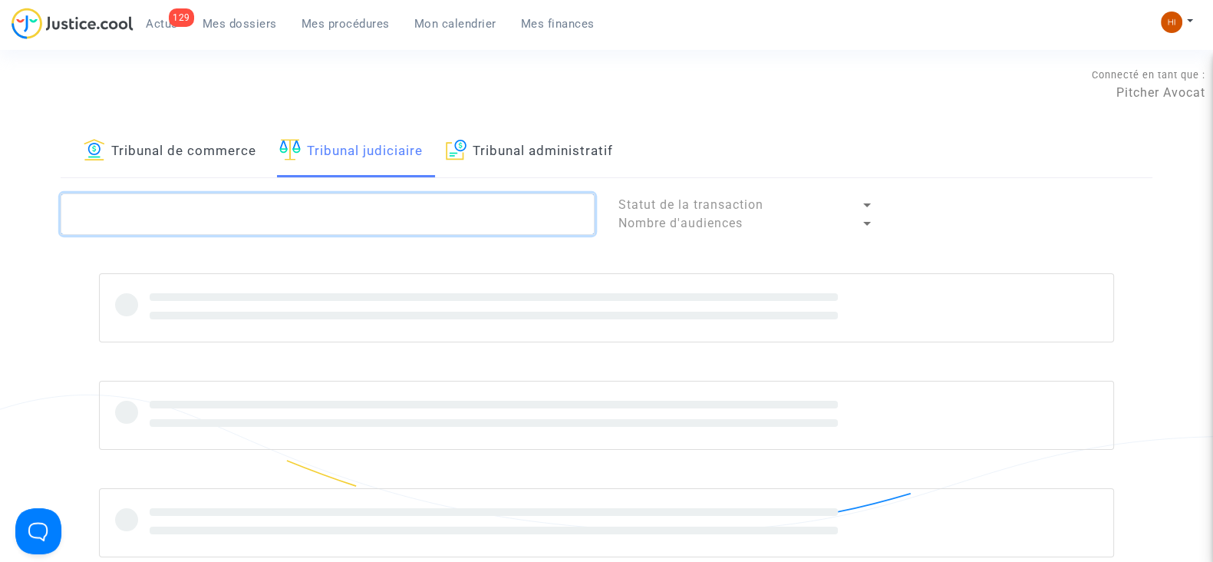
click at [299, 220] on textarea at bounding box center [328, 213] width 534 height 41
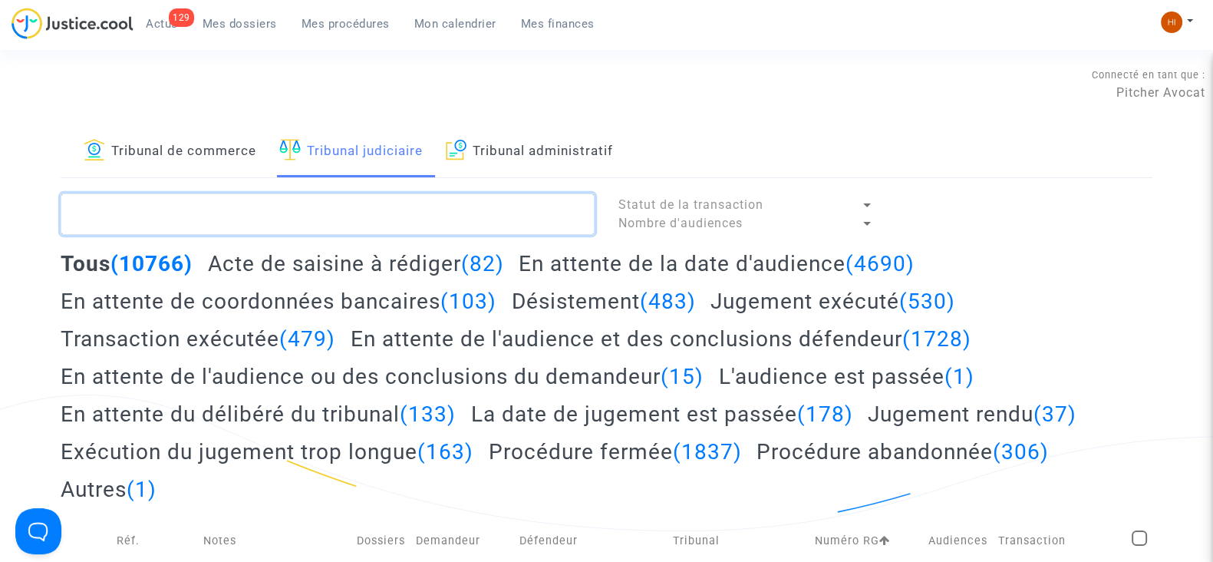
type textarea "H"
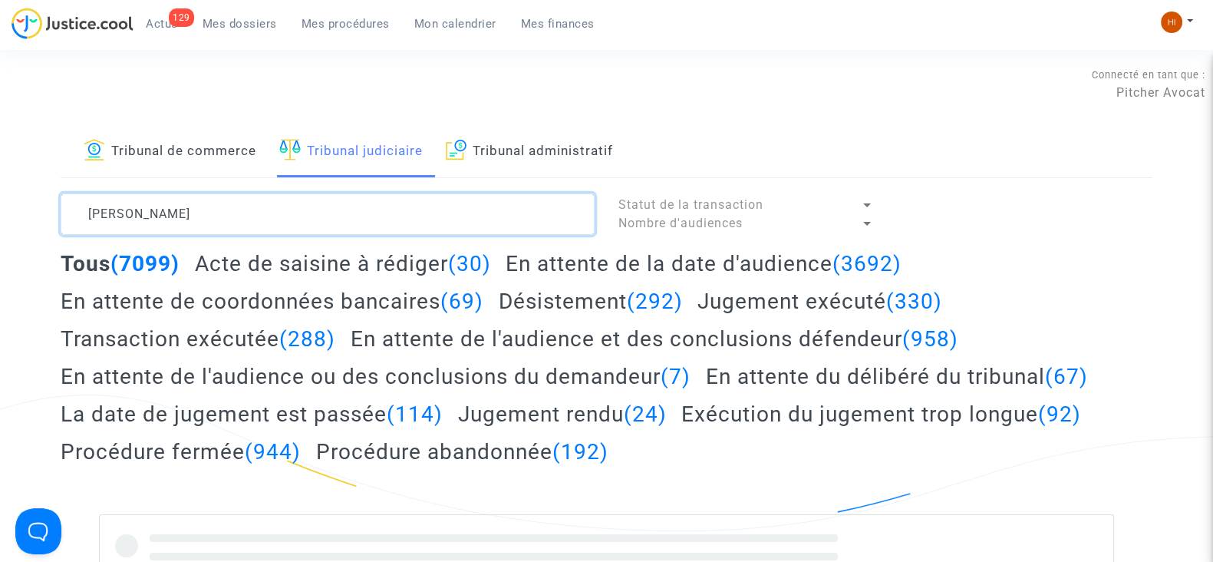
type textarea "[PERSON_NAME]"
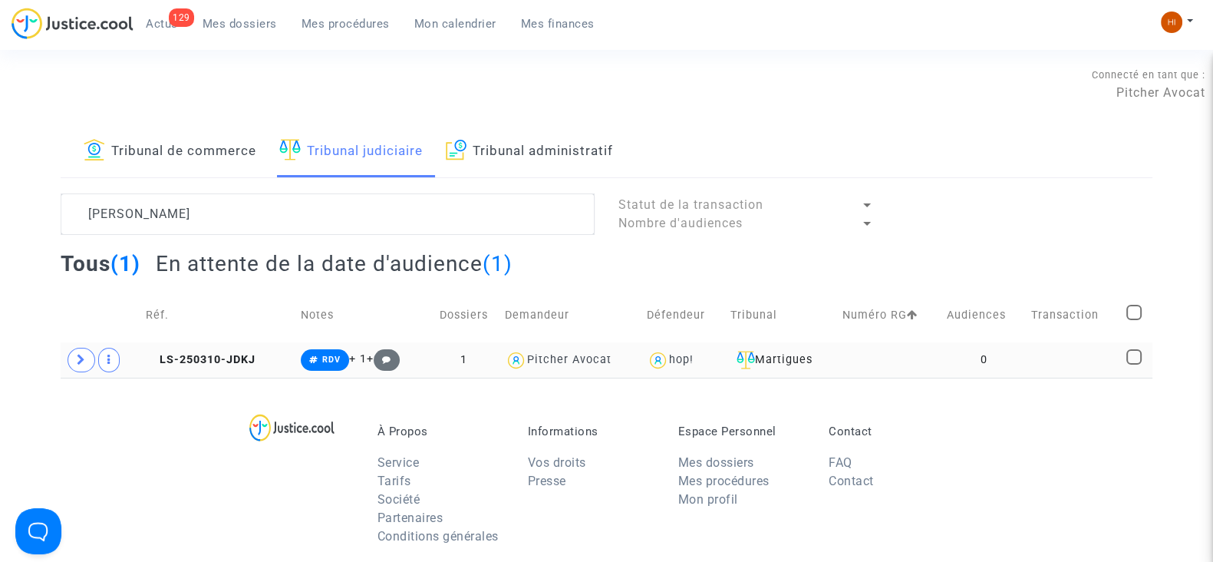
click at [210, 350] on td "LS-250310-JDKJ" at bounding box center [217, 359] width 155 height 35
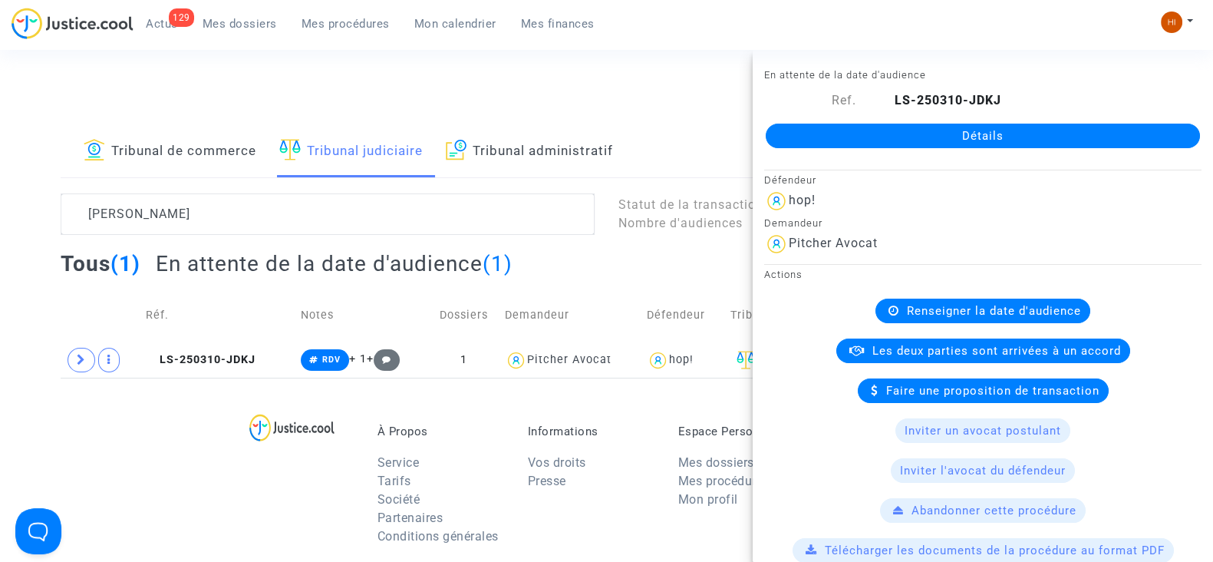
click at [834, 136] on link "Détails" at bounding box center [983, 136] width 434 height 25
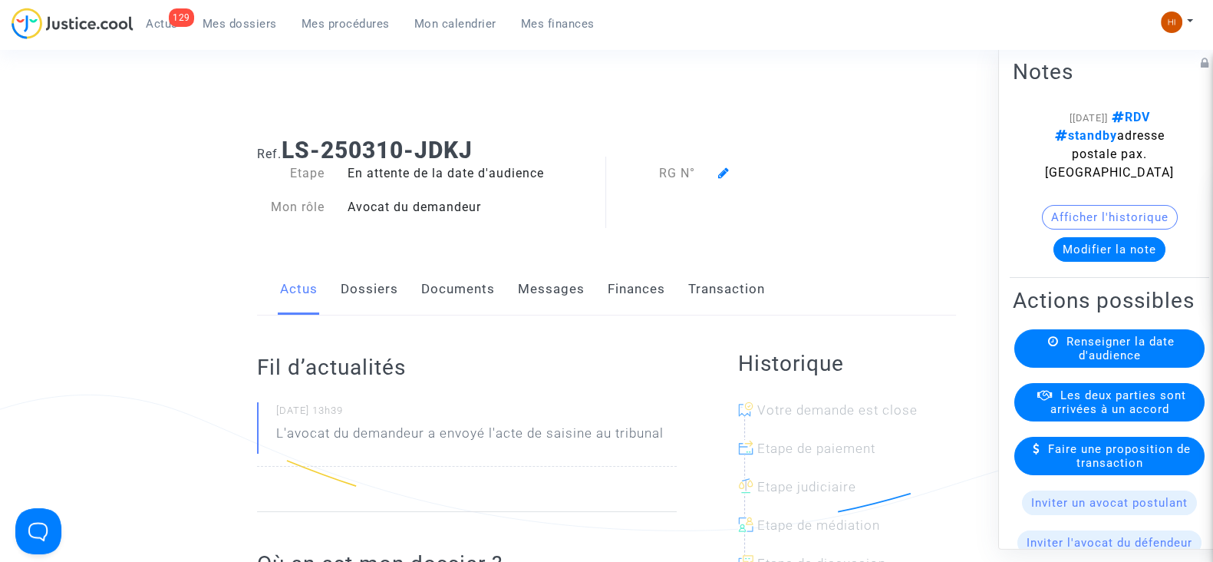
click at [1105, 354] on span "Renseigner la date d'audience" at bounding box center [1121, 349] width 108 height 28
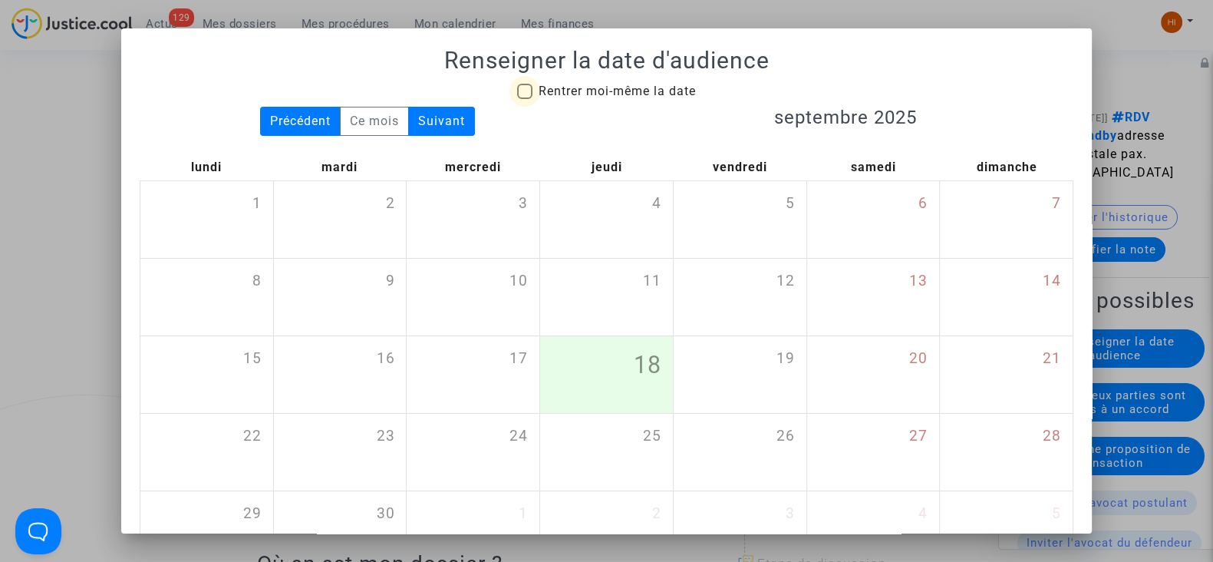
click at [579, 89] on span "Rentrer moi-même la date" at bounding box center [617, 91] width 157 height 15
click at [525, 99] on input "Rentrer moi-même la date" at bounding box center [524, 99] width 1 height 1
checkbox input "true"
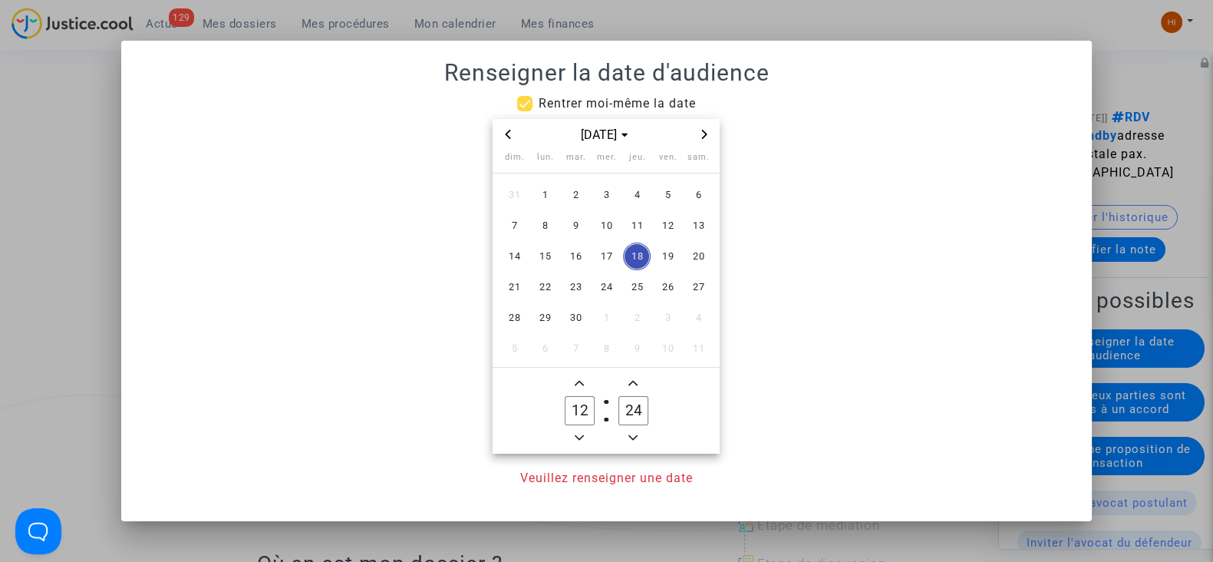
click at [702, 136] on icon "Next month" at bounding box center [704, 134] width 9 height 9
click at [701, 136] on icon "Next month" at bounding box center [704, 134] width 9 height 9
click at [549, 197] on span "1" at bounding box center [545, 195] width 28 height 28
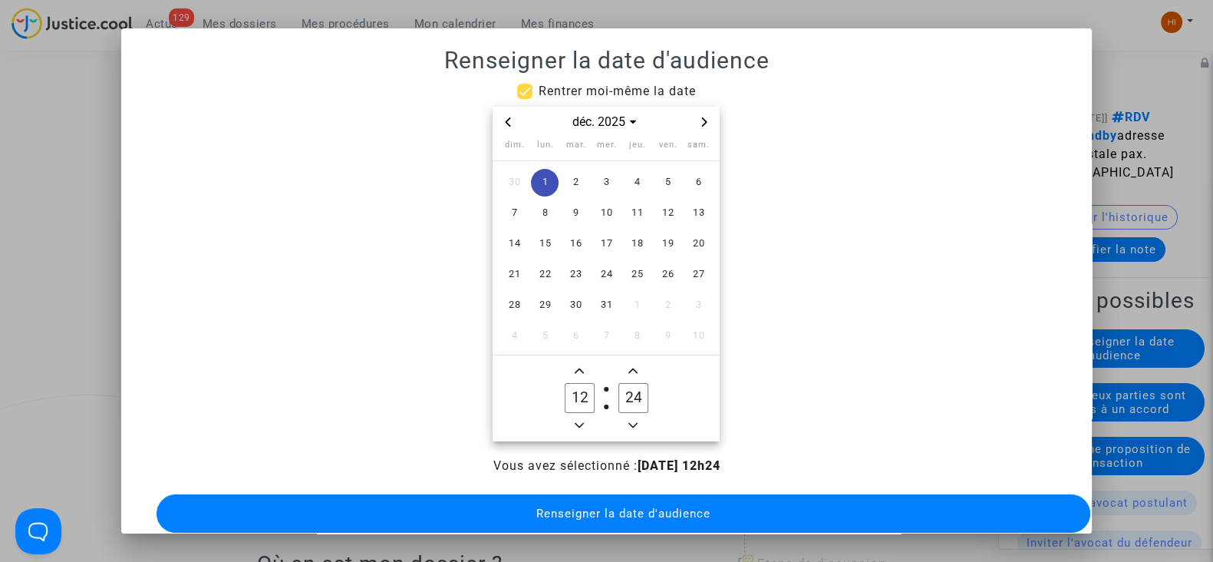
click at [575, 367] on icon "Add a hour" at bounding box center [579, 370] width 9 height 9
type input "13"
click at [629, 369] on icon "Add a minute" at bounding box center [633, 370] width 9 height 5
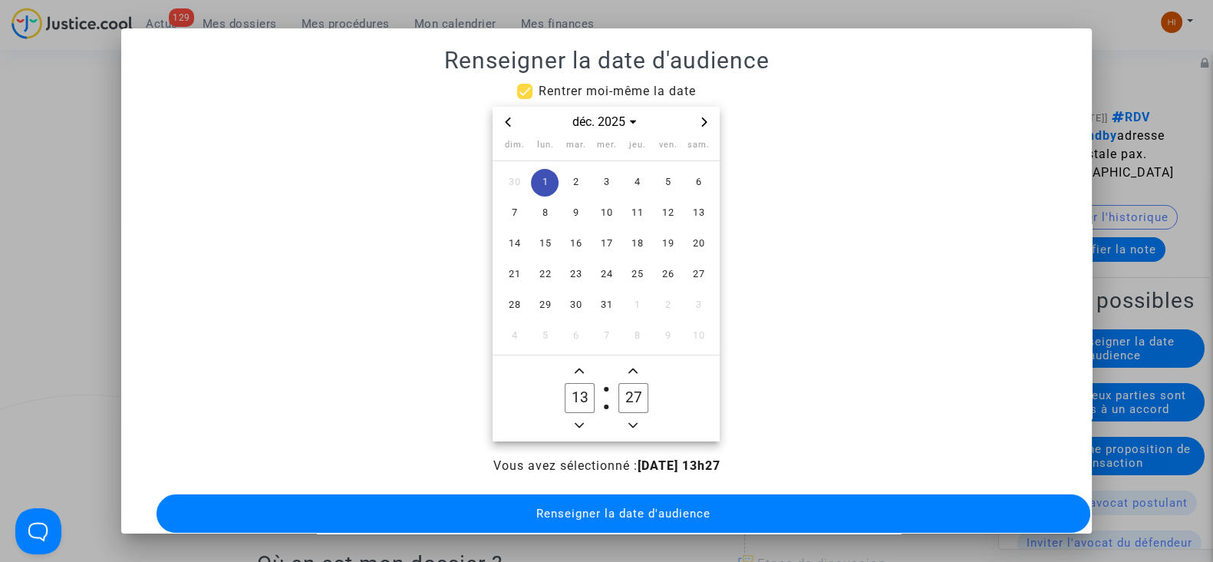
click at [629, 369] on icon "Add a minute" at bounding box center [633, 370] width 9 height 5
type input "30"
click at [533, 499] on button "Renseigner la date d'audience" at bounding box center [624, 513] width 934 height 38
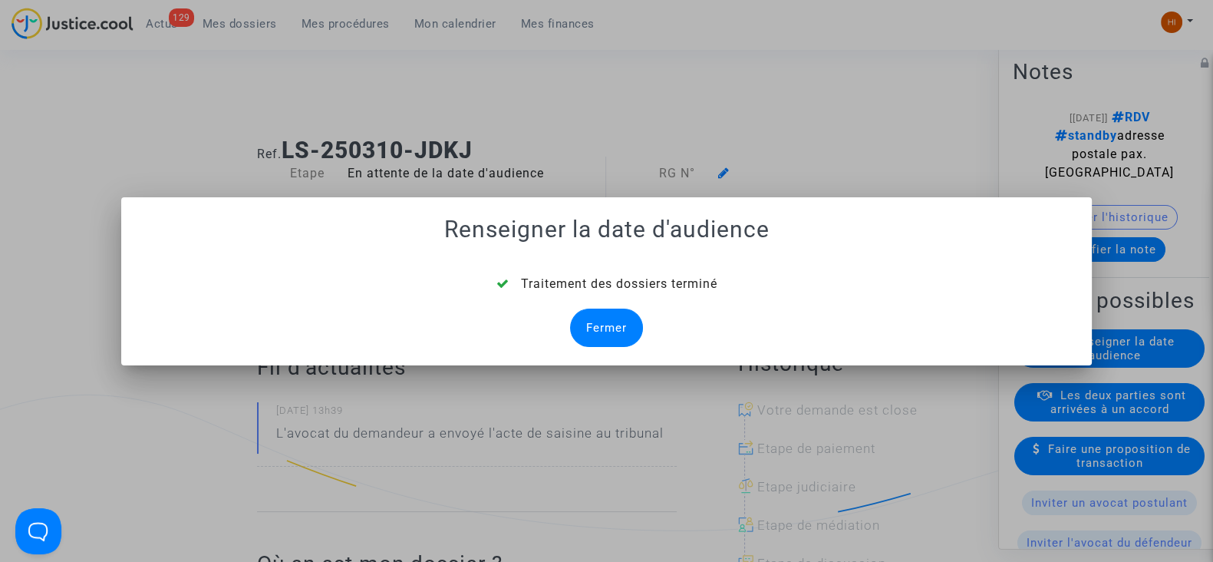
click at [619, 328] on div "Fermer" at bounding box center [606, 328] width 73 height 38
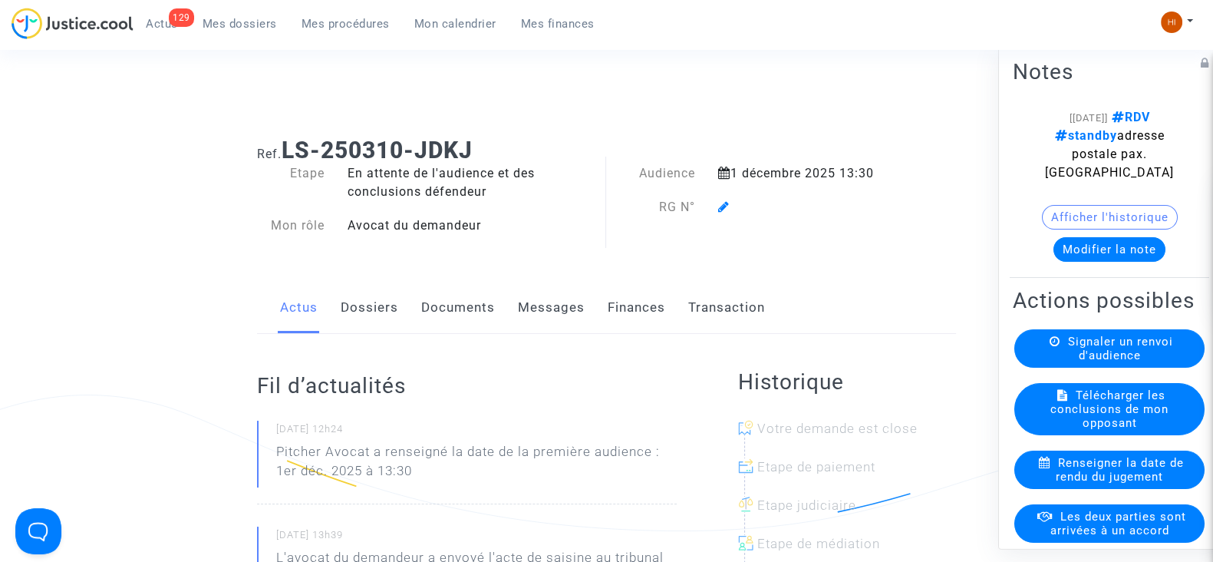
click at [721, 208] on icon at bounding box center [724, 206] width 12 height 12
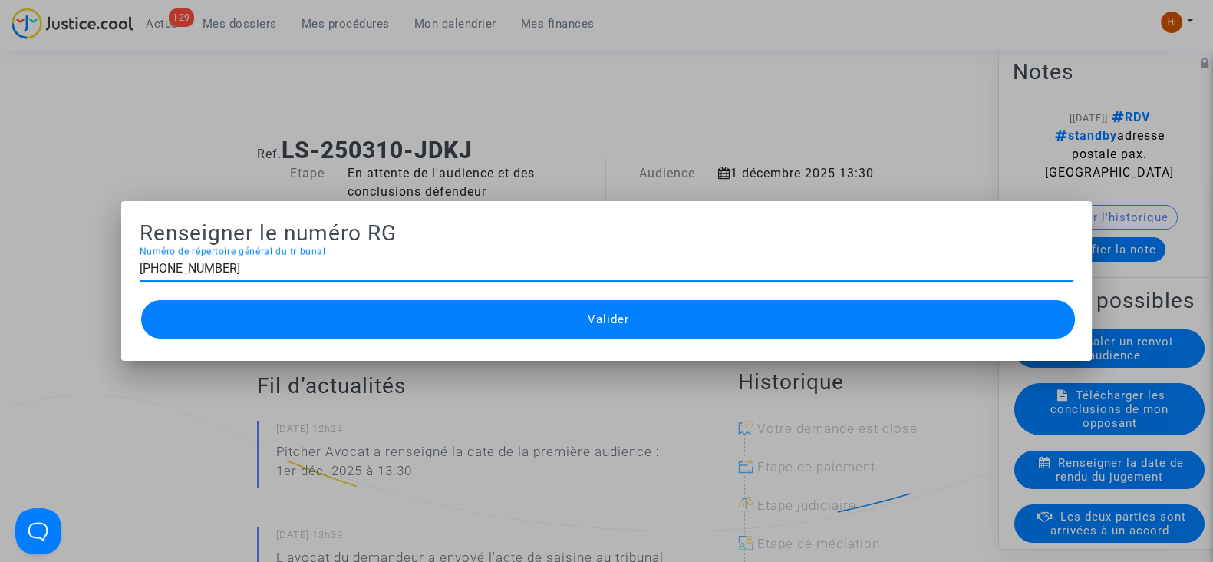
type input "[PHONE_NUMBER]"
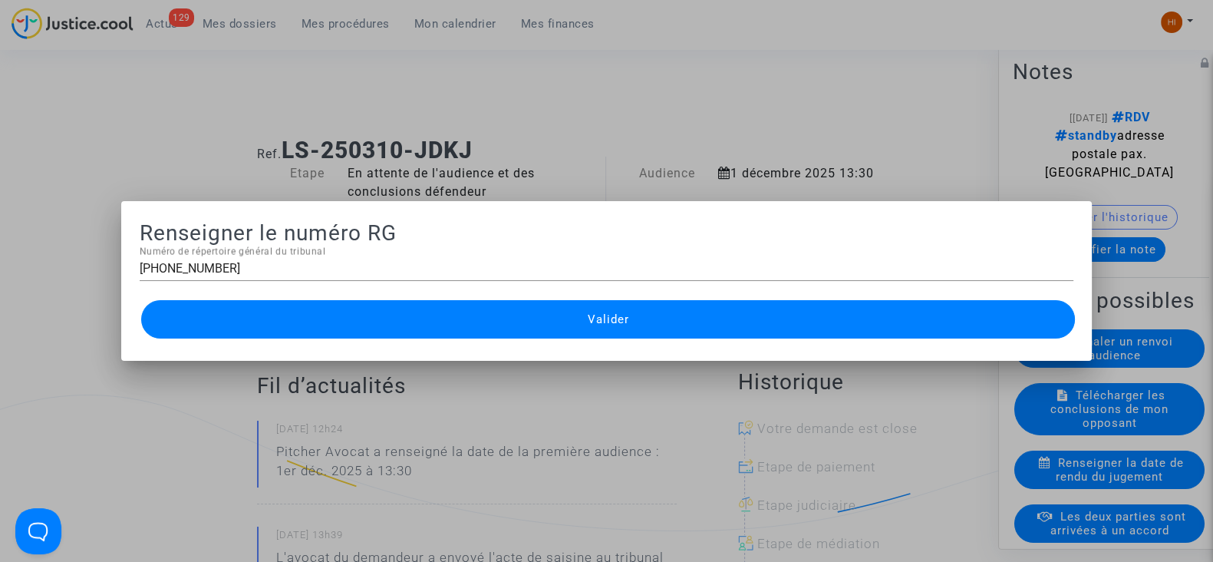
click at [526, 315] on button "Valider" at bounding box center [608, 319] width 934 height 38
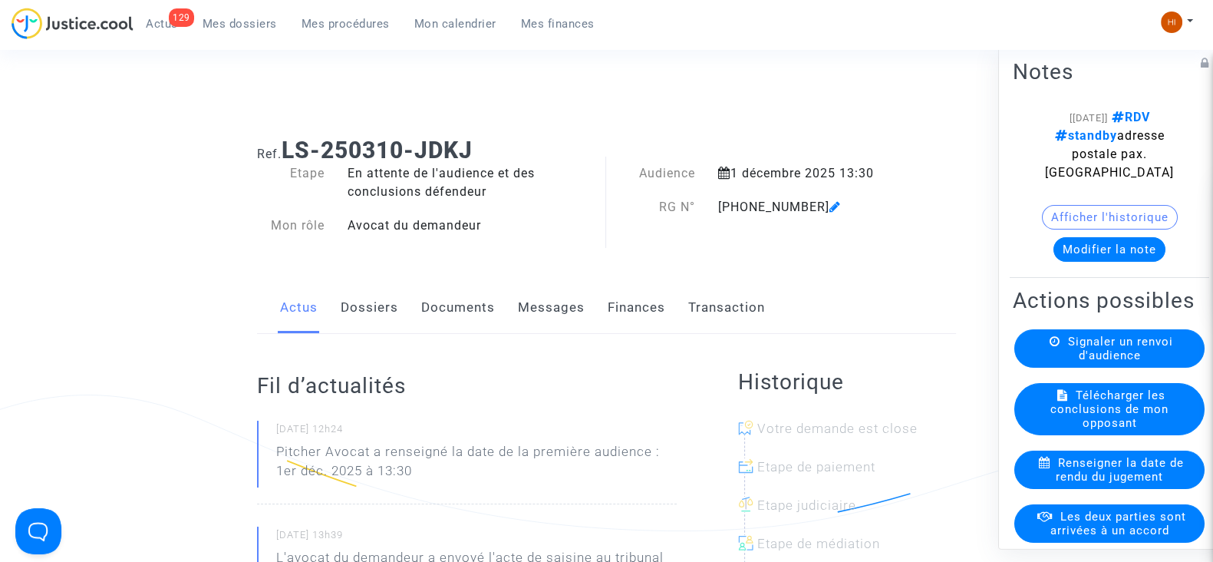
click at [447, 305] on link "Documents" at bounding box center [458, 307] width 74 height 51
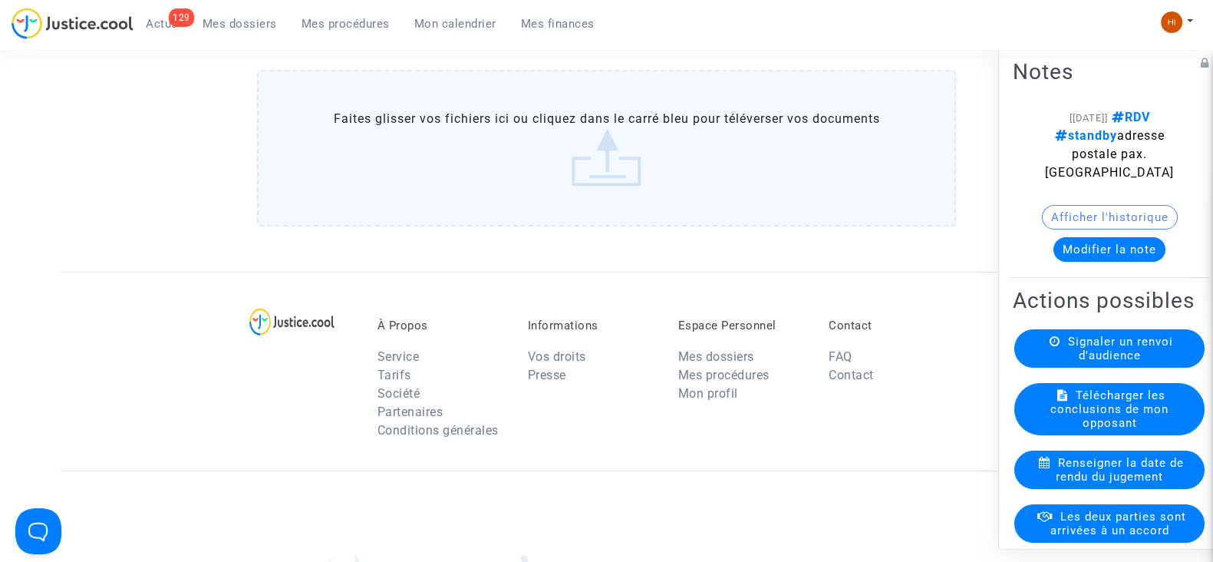
scroll to position [1138, 0]
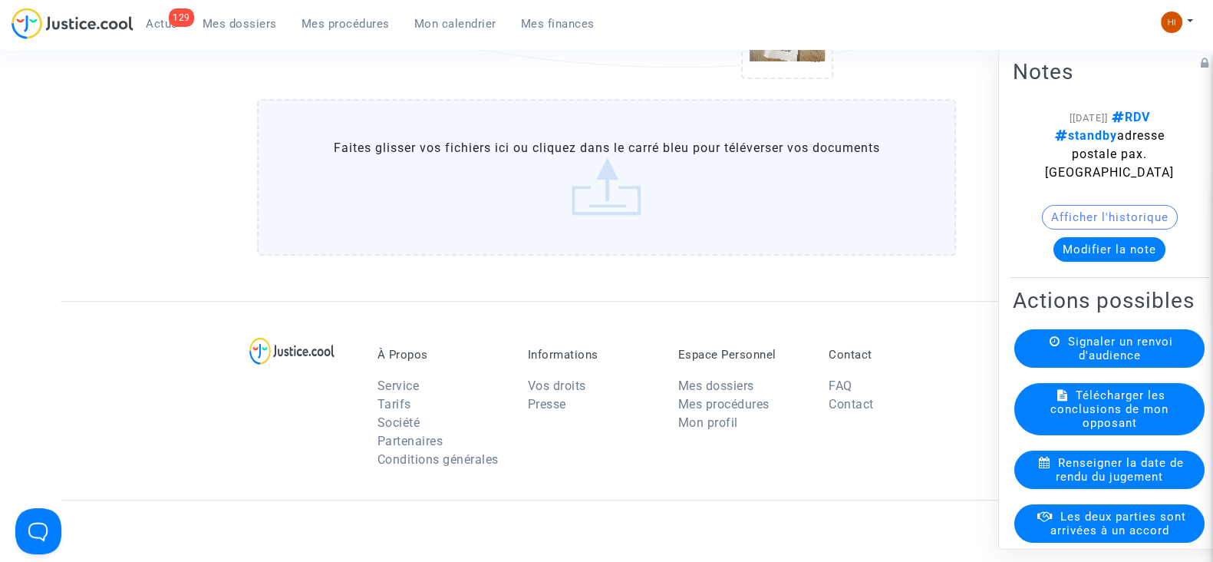
click at [474, 206] on label "Faites glisser vos fichiers ici ou cliquez dans le carré bleu pour téléverser v…" at bounding box center [606, 177] width 699 height 157
click at [0, 0] on input "Faites glisser vos fichiers ici ou cliquez dans le carré bleu pour téléverser v…" at bounding box center [0, 0] width 0 height 0
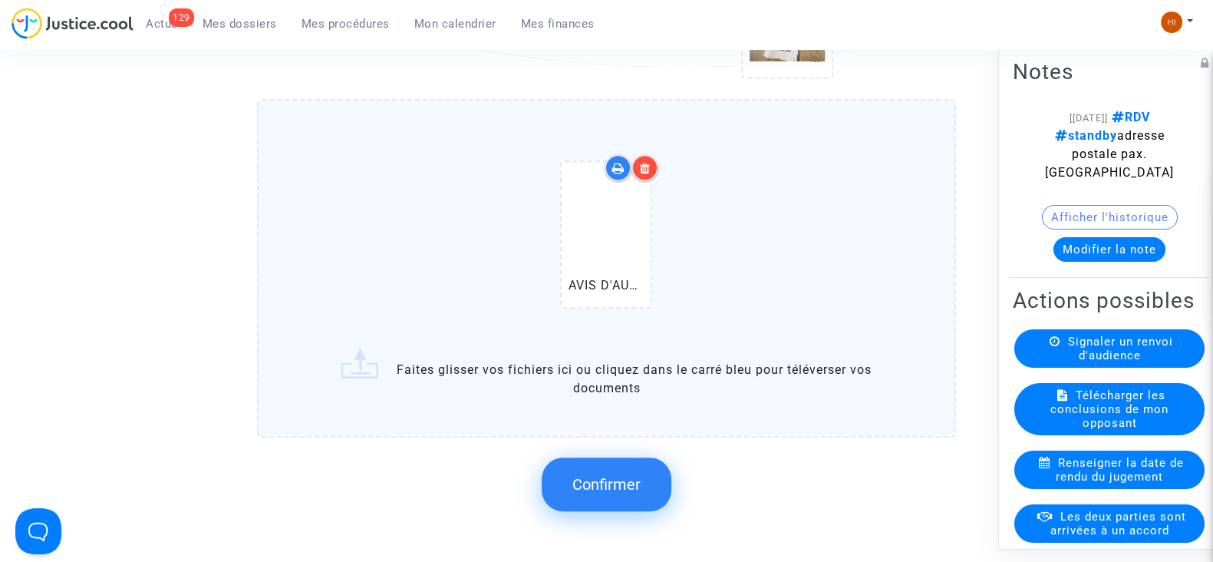
click at [648, 168] on icon at bounding box center [645, 168] width 11 height 12
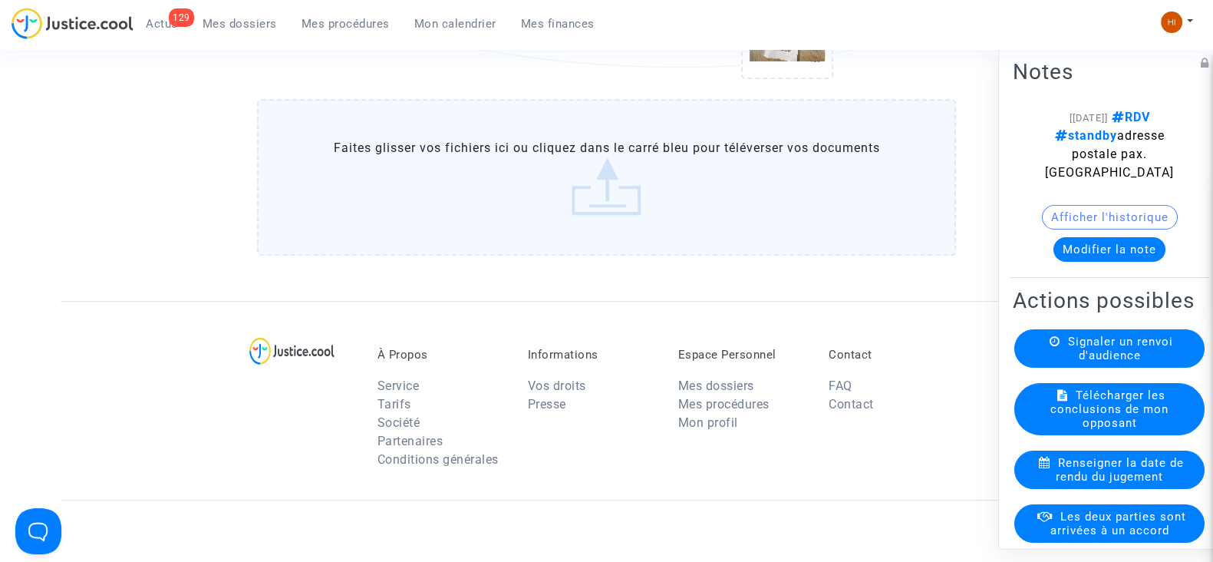
click at [604, 174] on label "Faites glisser vos fichiers ici ou cliquez dans le carré bleu pour téléverser v…" at bounding box center [606, 177] width 699 height 157
click at [0, 0] on input "Faites glisser vos fichiers ici ou cliquez dans le carré bleu pour téléverser v…" at bounding box center [0, 0] width 0 height 0
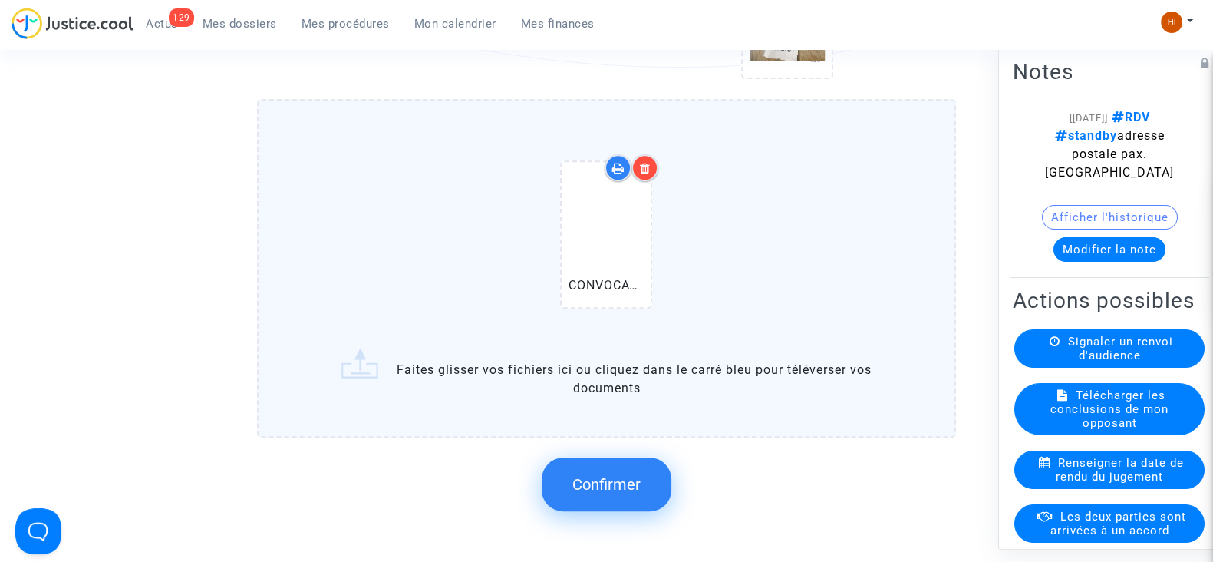
click at [645, 162] on icon at bounding box center [645, 168] width 11 height 12
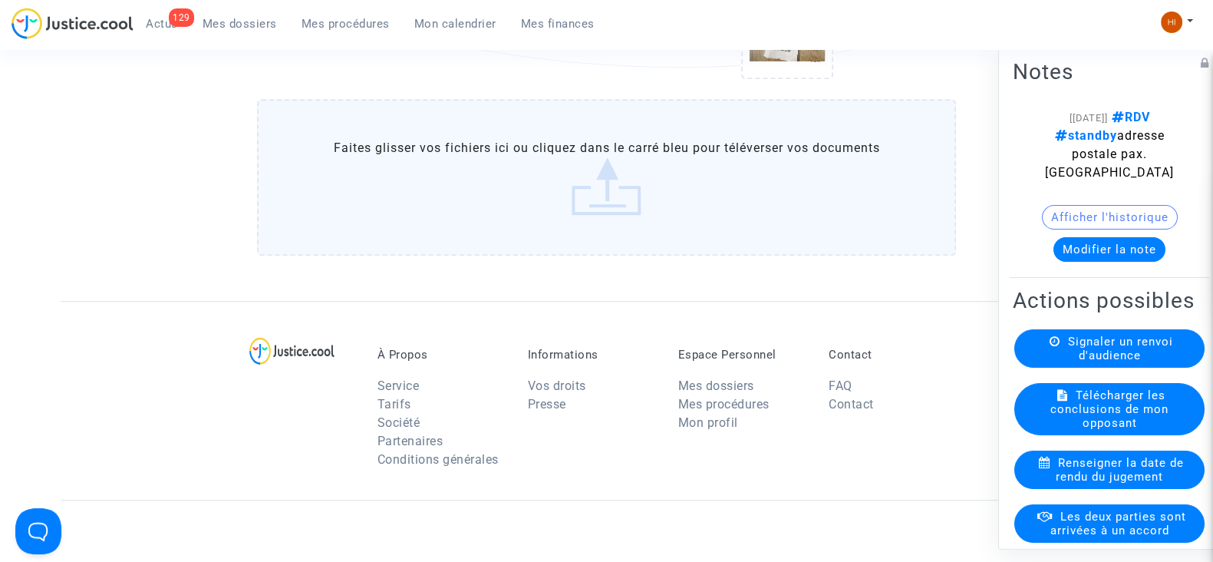
click at [645, 160] on label "Faites glisser vos fichiers ici ou cliquez dans le carré bleu pour téléverser v…" at bounding box center [606, 177] width 699 height 157
click at [0, 0] on input "Faites glisser vos fichiers ici ou cliquez dans le carré bleu pour téléverser v…" at bounding box center [0, 0] width 0 height 0
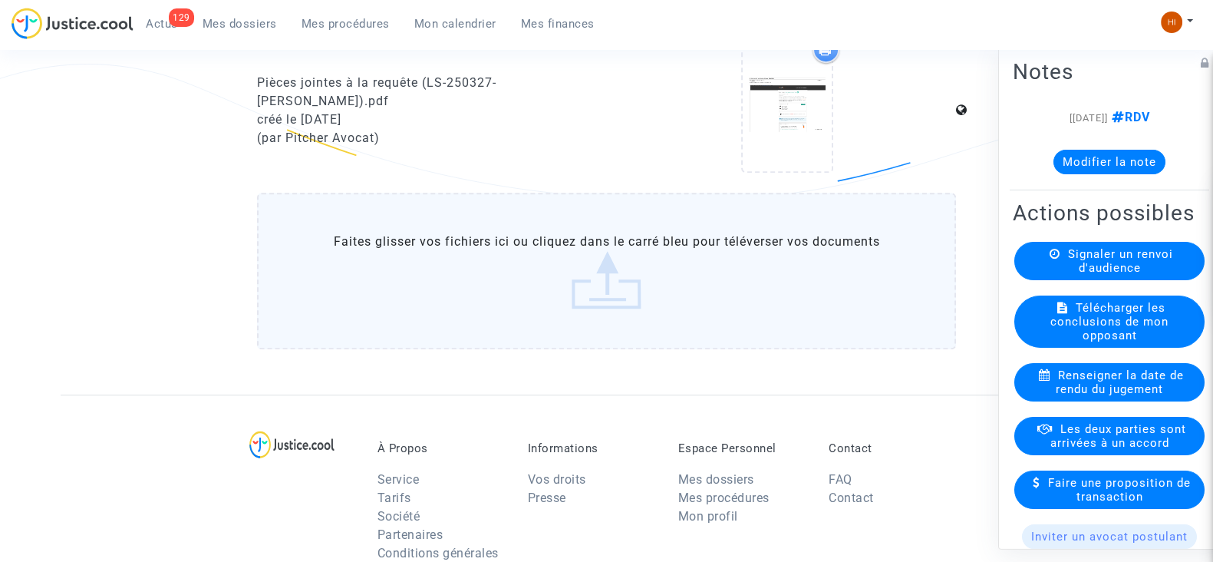
click at [661, 323] on label "Faites glisser vos fichiers ici ou cliquez dans le carré bleu pour téléverser v…" at bounding box center [606, 271] width 699 height 157
click at [0, 0] on input "Faites glisser vos fichiers ici ou cliquez dans le carré bleu pour téléverser v…" at bounding box center [0, 0] width 0 height 0
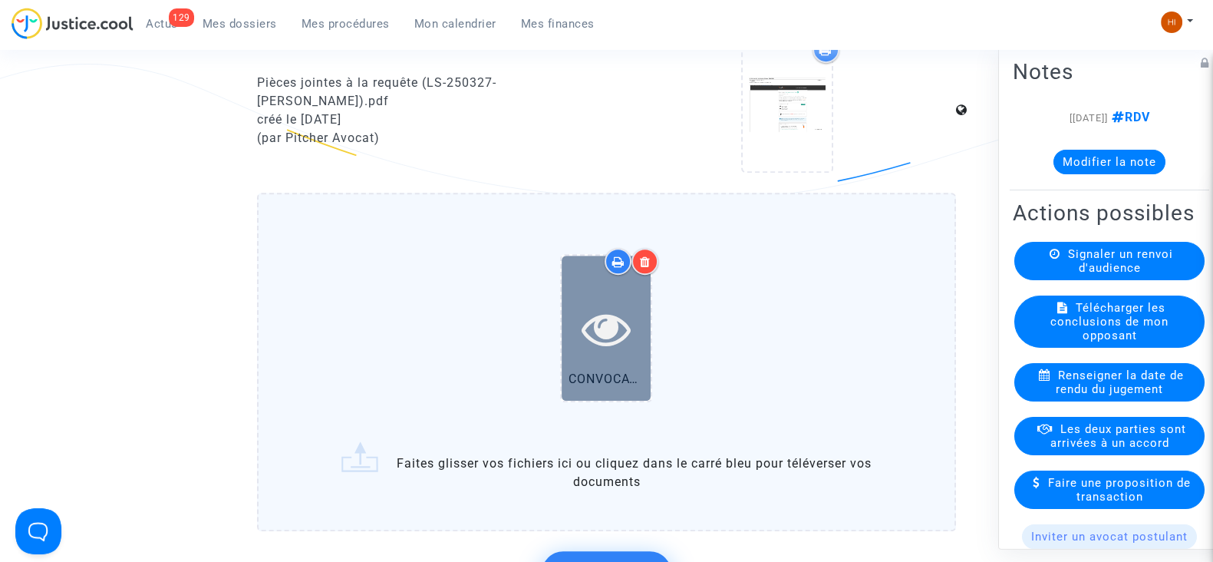
click at [602, 352] on icon at bounding box center [607, 328] width 50 height 49
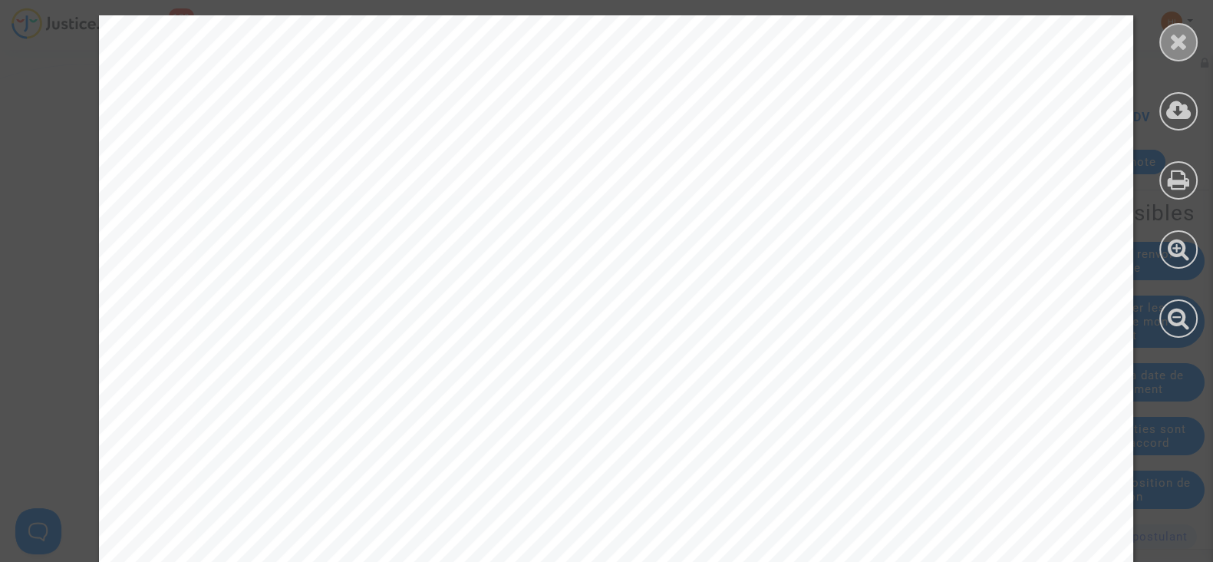
click at [1186, 38] on icon at bounding box center [1179, 41] width 19 height 23
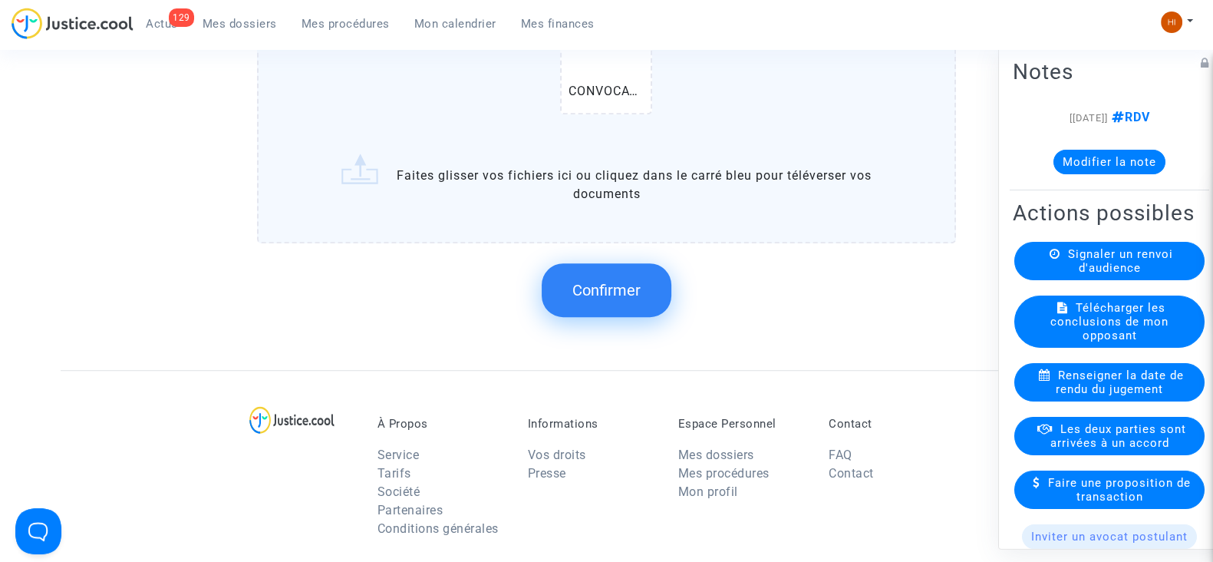
scroll to position [1318, 0]
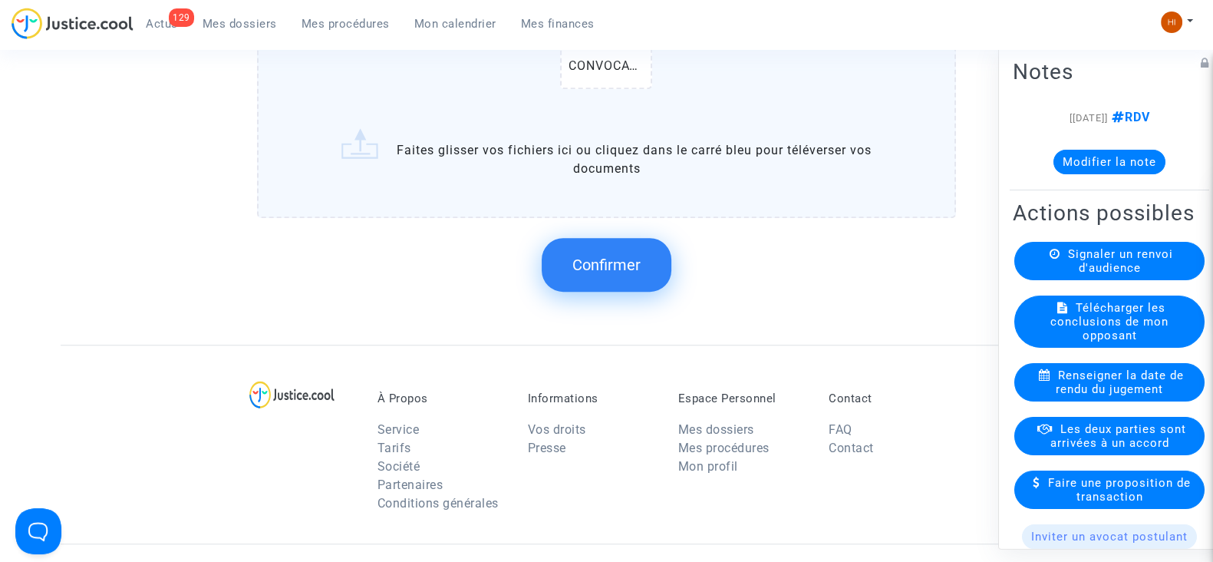
click at [592, 274] on span "Confirmer" at bounding box center [607, 265] width 68 height 18
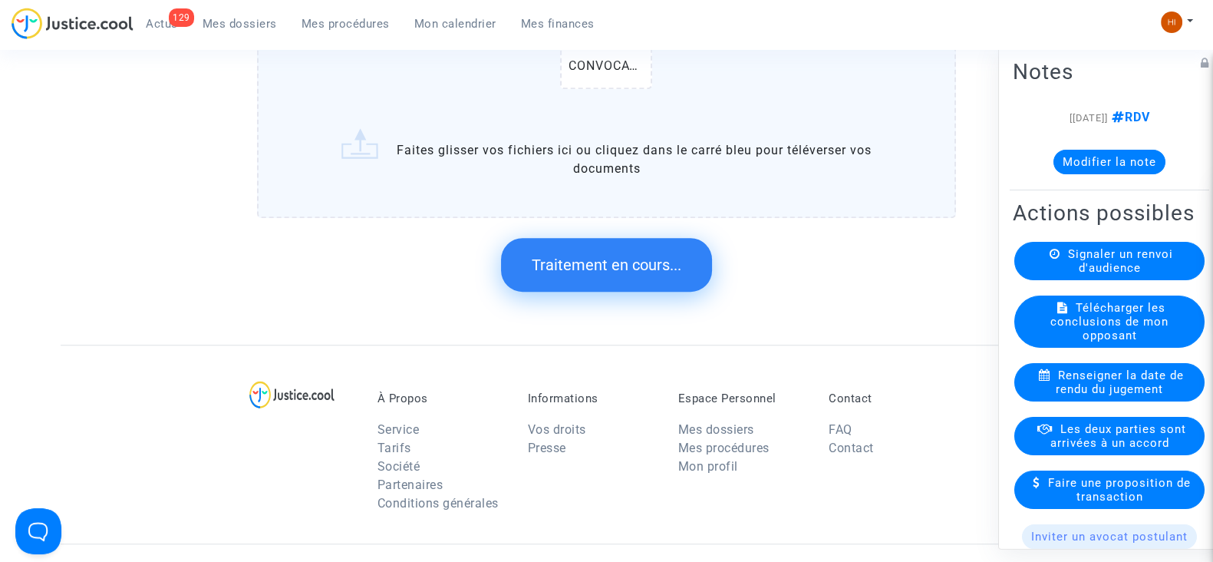
scroll to position [0, 0]
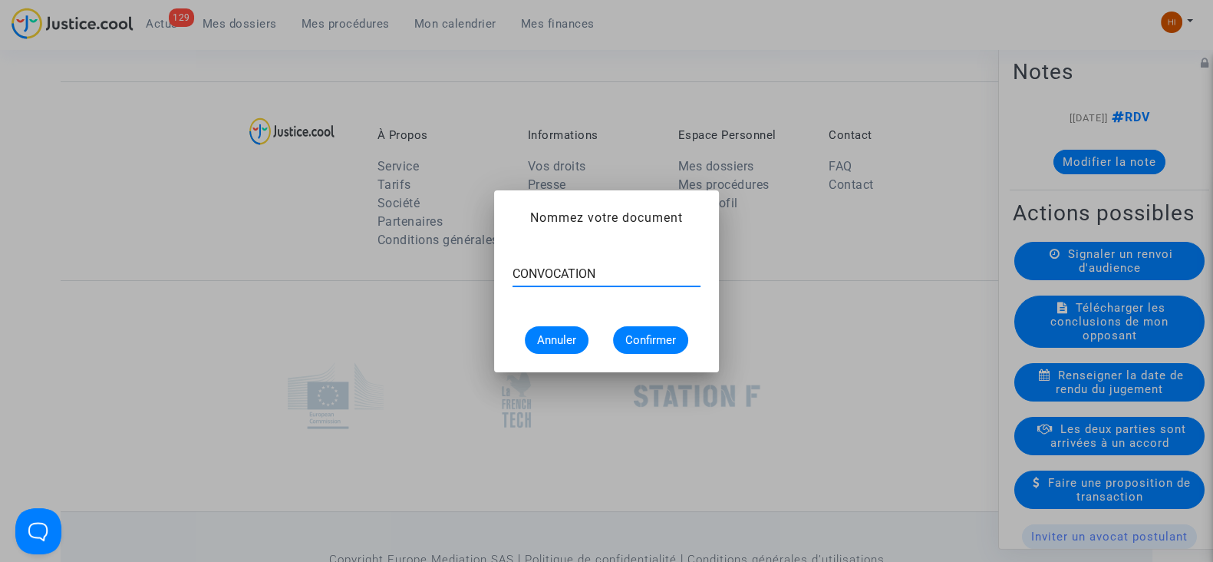
type input "CONVOCATION"
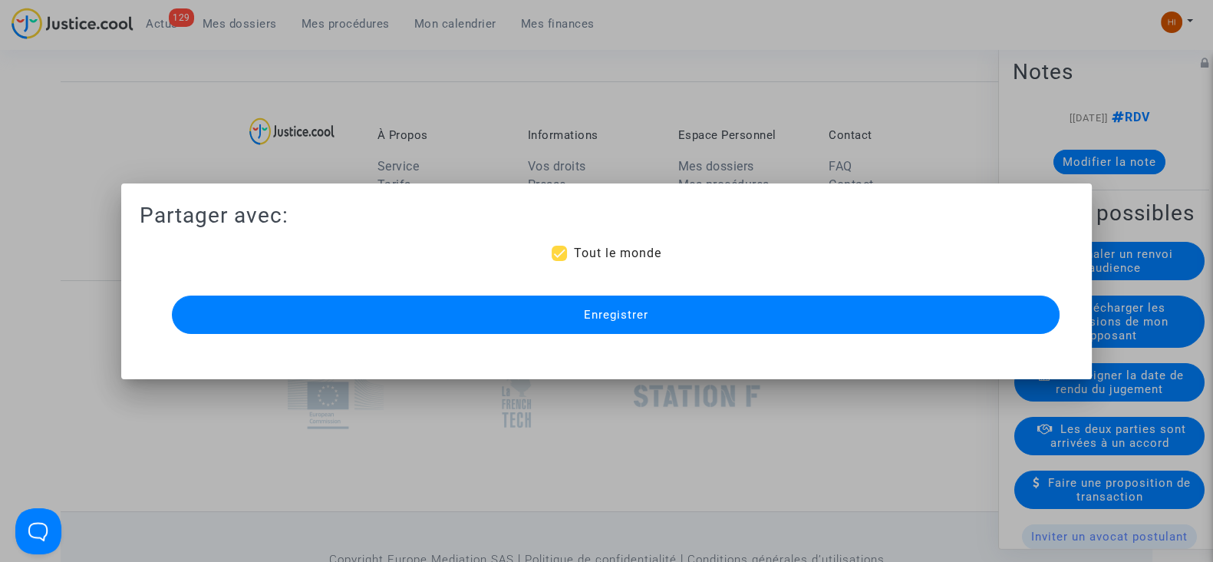
click at [591, 301] on button "Enregistrer" at bounding box center [616, 314] width 888 height 38
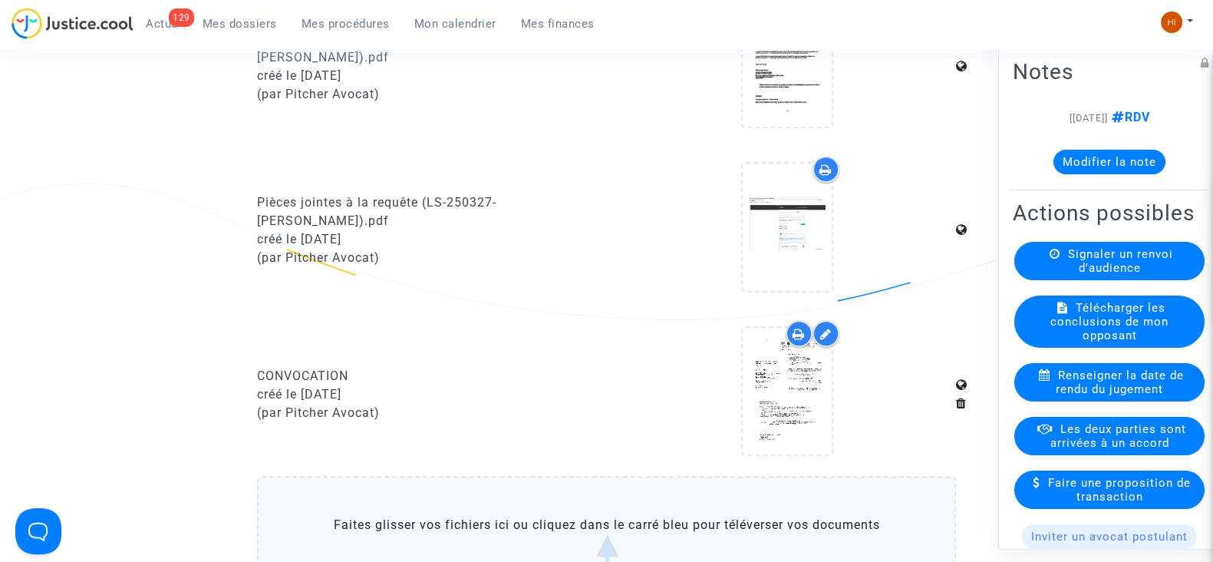
scroll to position [902, 0]
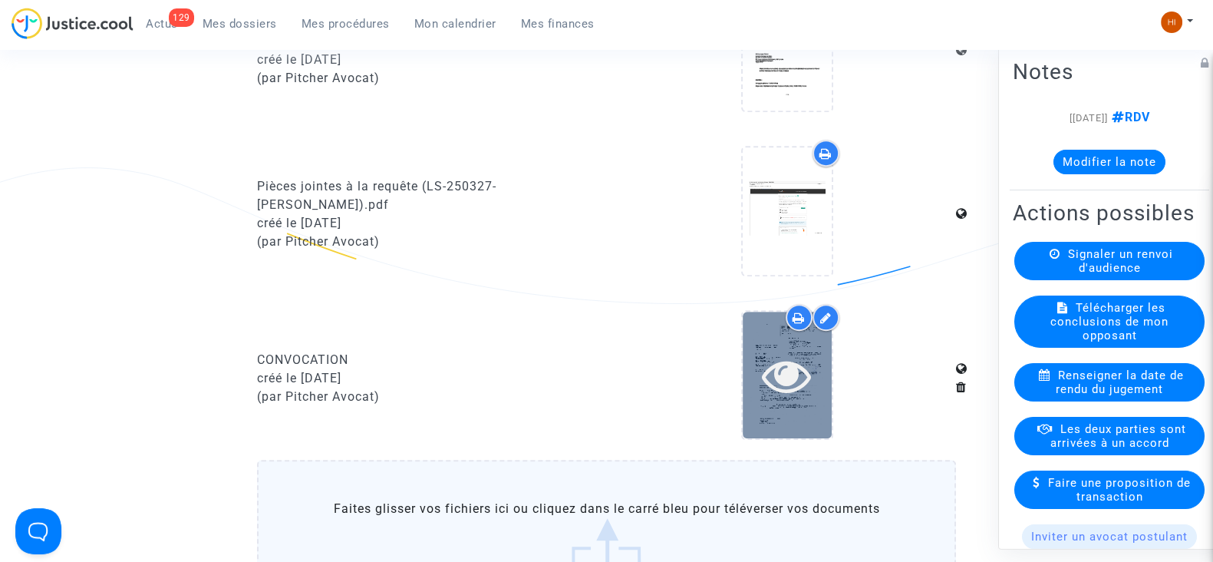
click at [794, 400] on icon at bounding box center [787, 375] width 50 height 49
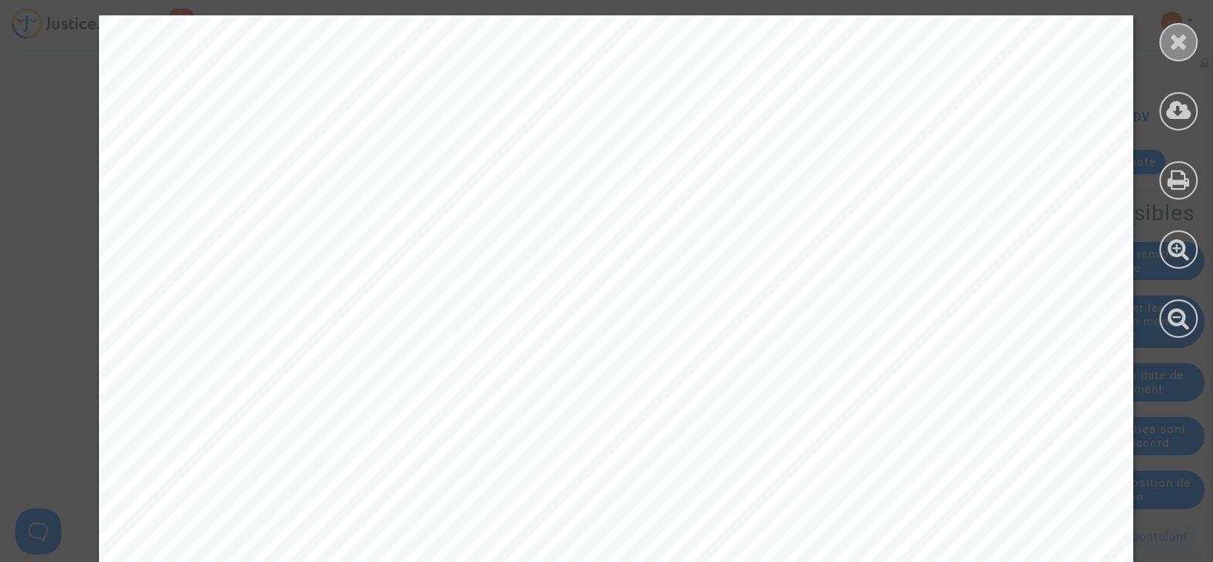
click at [1178, 41] on icon at bounding box center [1179, 41] width 19 height 23
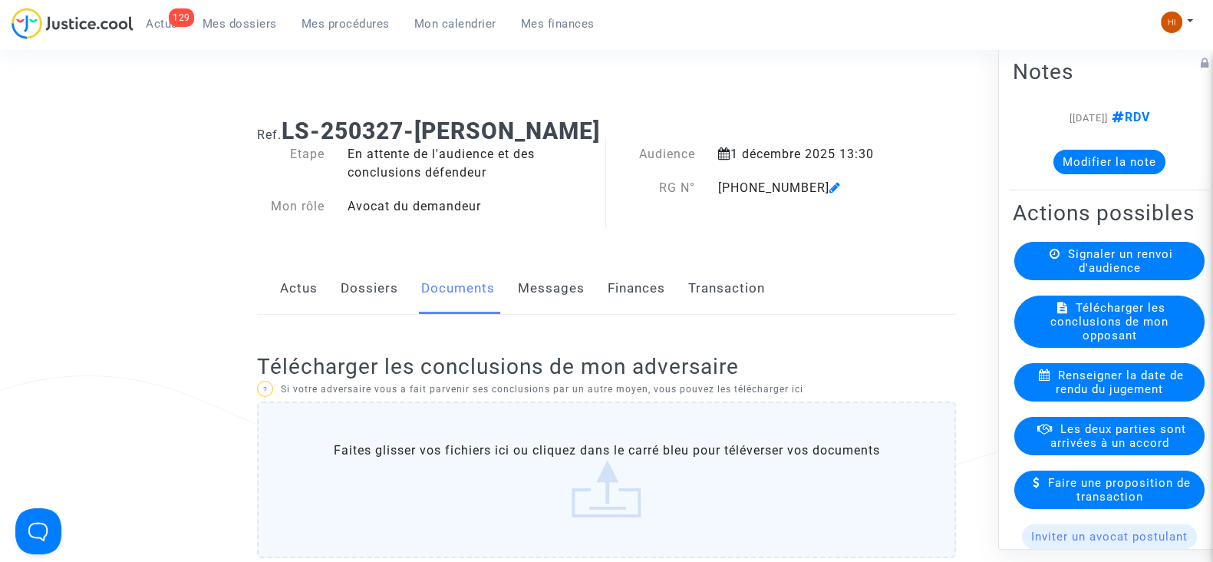
scroll to position [0, 0]
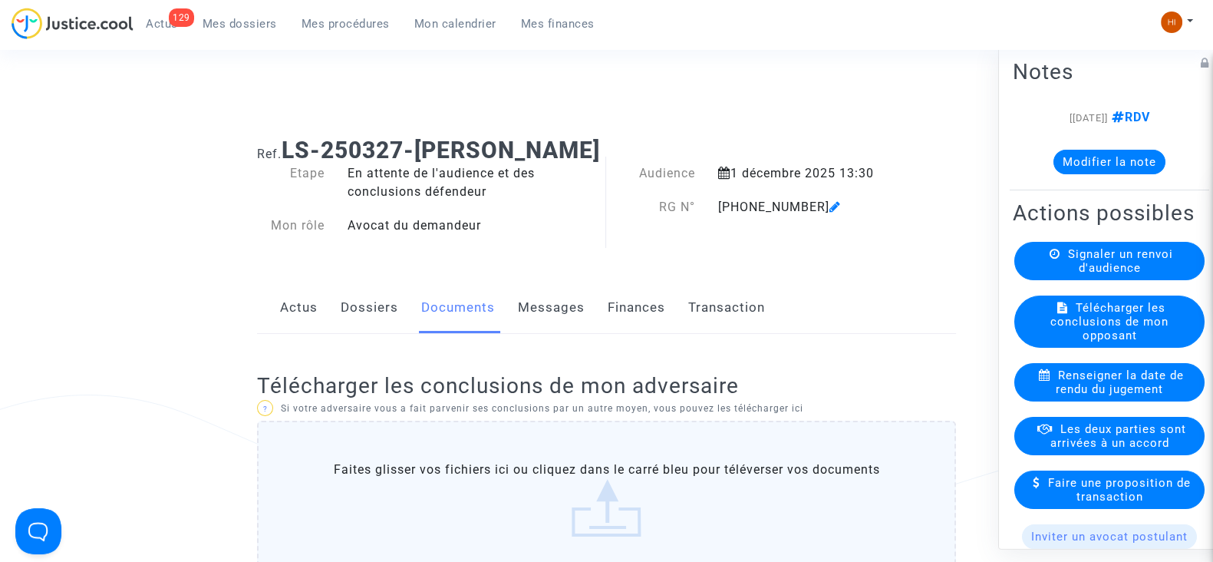
click at [337, 28] on span "Mes procédures" at bounding box center [346, 24] width 88 height 14
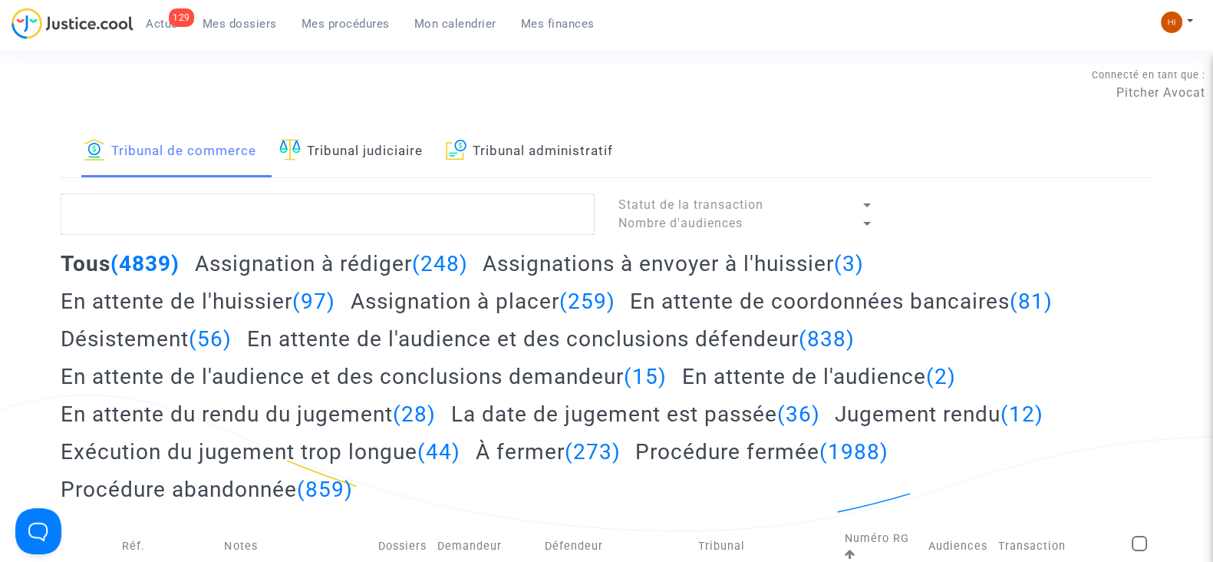
click at [351, 156] on link "Tribunal judiciaire" at bounding box center [351, 151] width 144 height 52
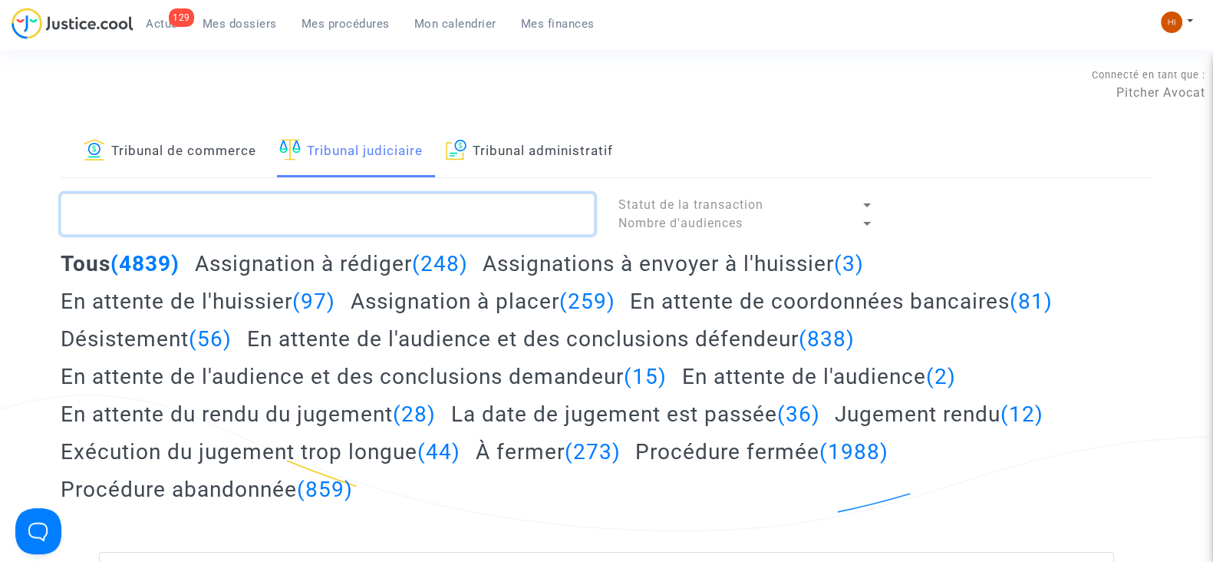
click at [283, 206] on textarea at bounding box center [328, 213] width 534 height 41
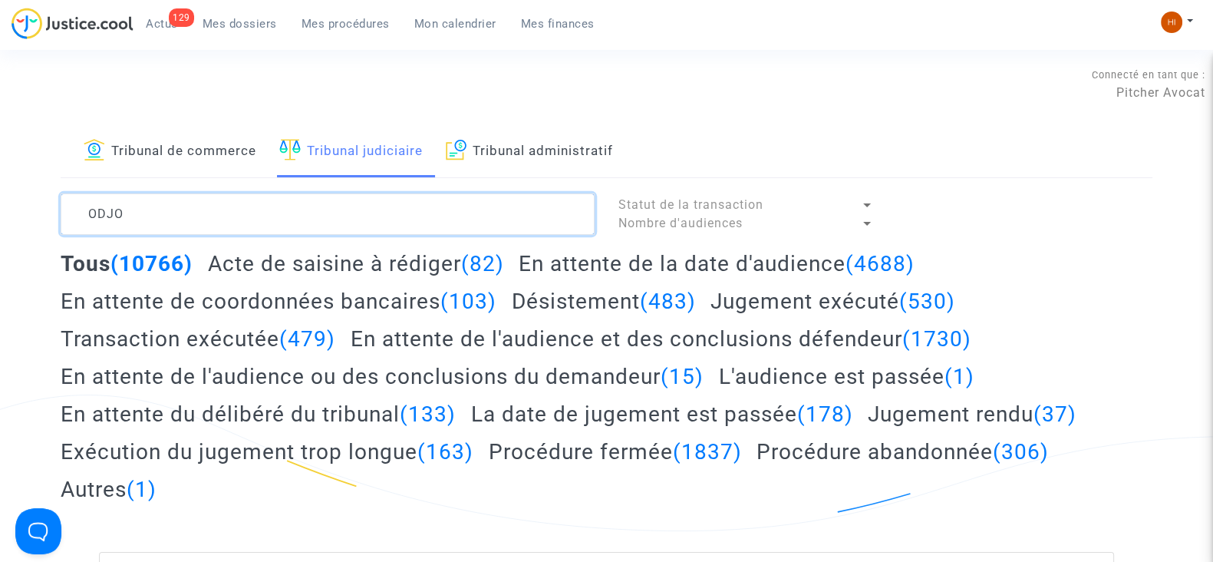
type textarea "ODJO"
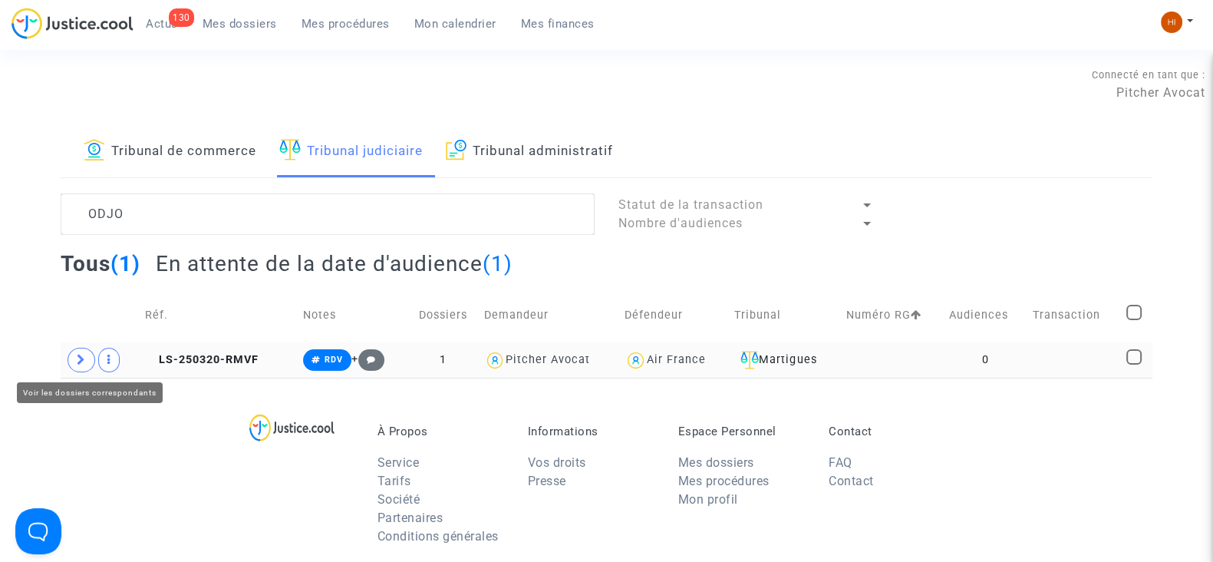
click at [78, 366] on span at bounding box center [82, 360] width 28 height 25
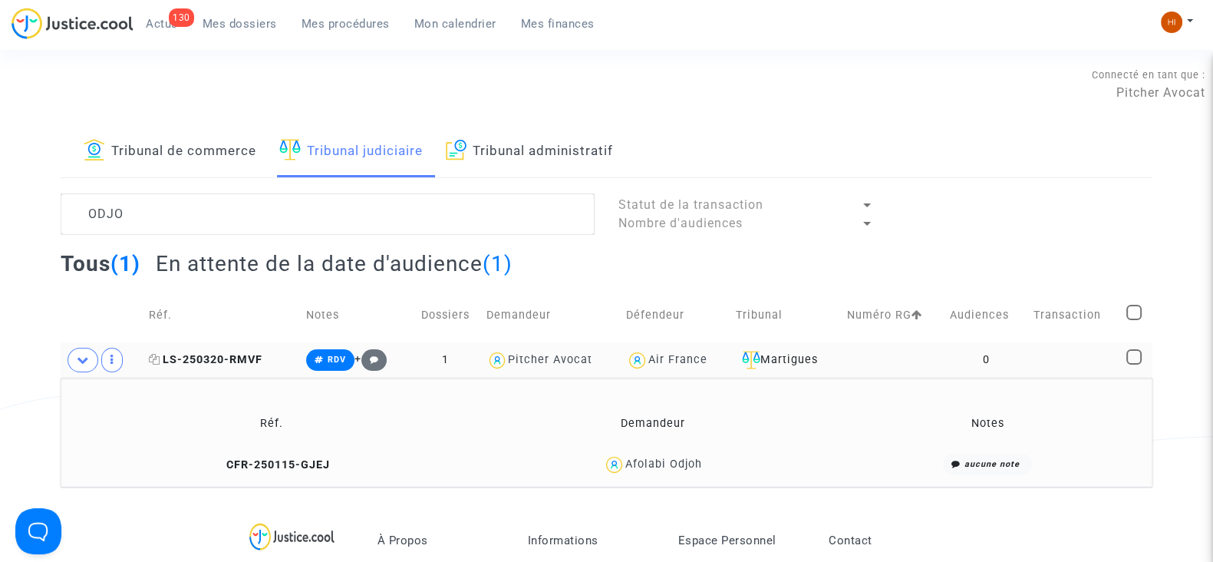
click at [193, 357] on span "LS-250320-RMVF" at bounding box center [206, 359] width 114 height 13
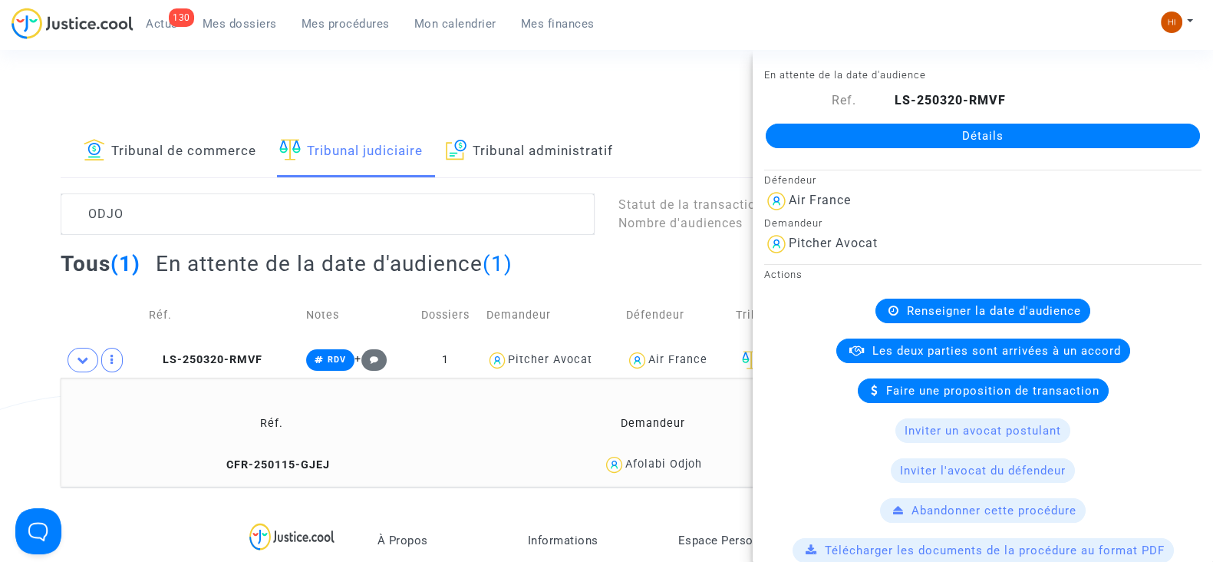
click at [852, 136] on link "Détails" at bounding box center [983, 136] width 434 height 25
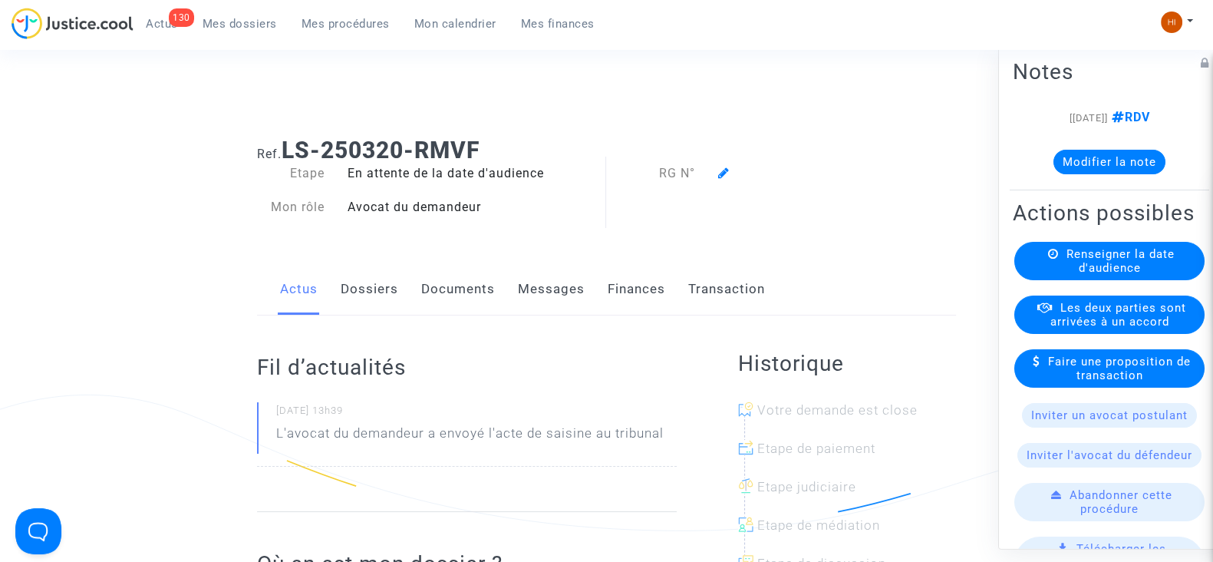
click at [1055, 279] on div "Renseigner la date d'audience" at bounding box center [1110, 261] width 190 height 38
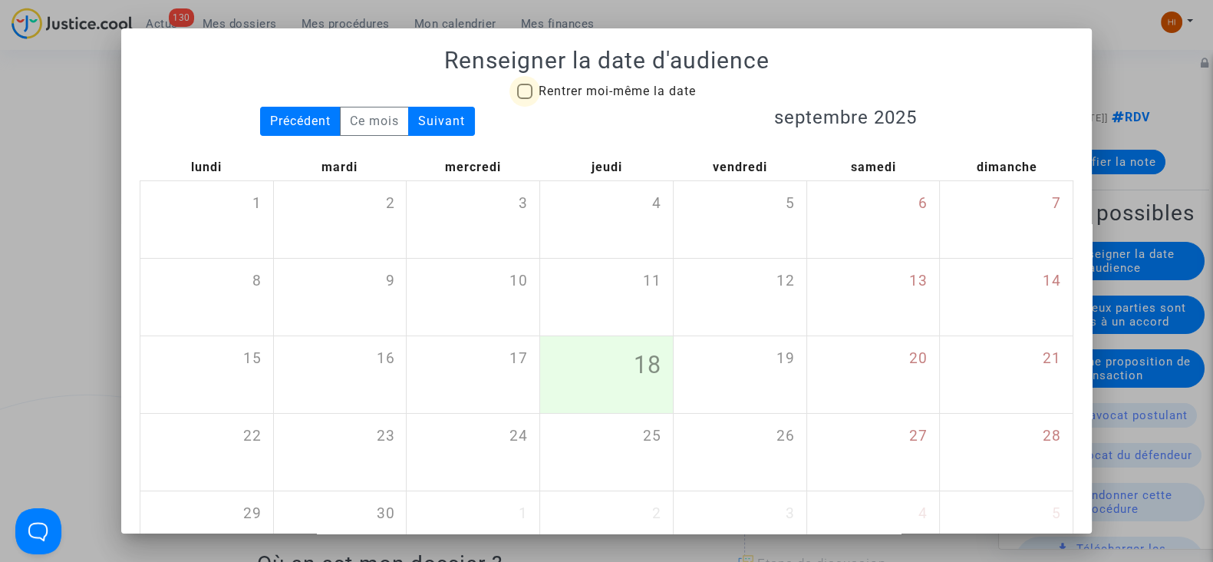
click at [639, 90] on span "Rentrer moi-même la date" at bounding box center [617, 91] width 157 height 15
click at [525, 99] on input "Rentrer moi-même la date" at bounding box center [524, 99] width 1 height 1
checkbox input "true"
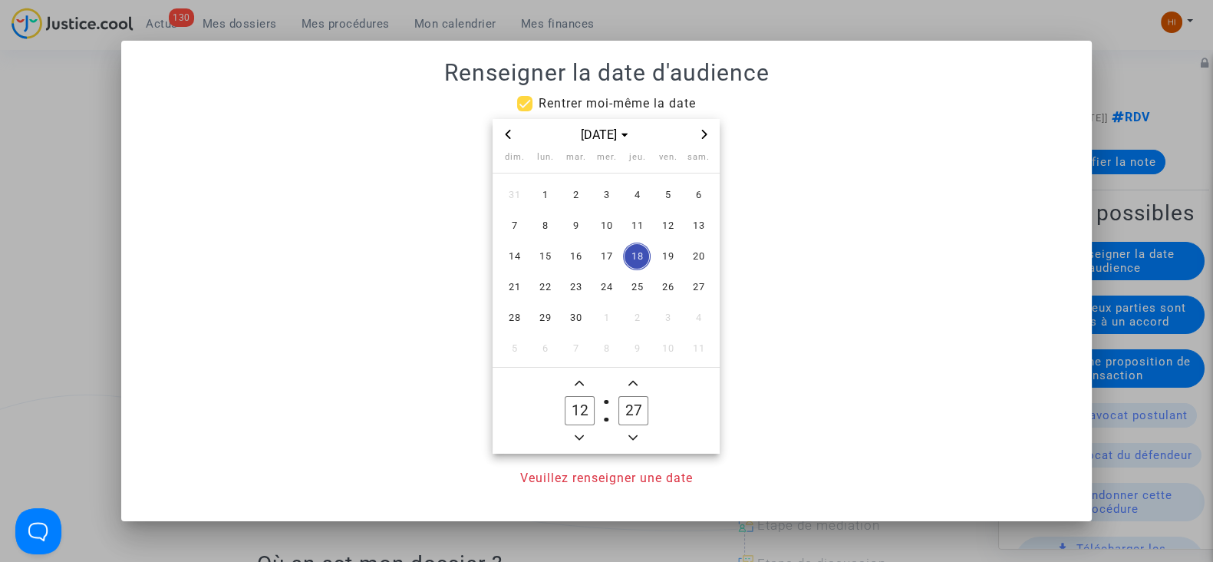
click at [703, 134] on icon "Next month" at bounding box center [704, 134] width 9 height 9
click at [546, 190] on span "1" at bounding box center [545, 195] width 28 height 28
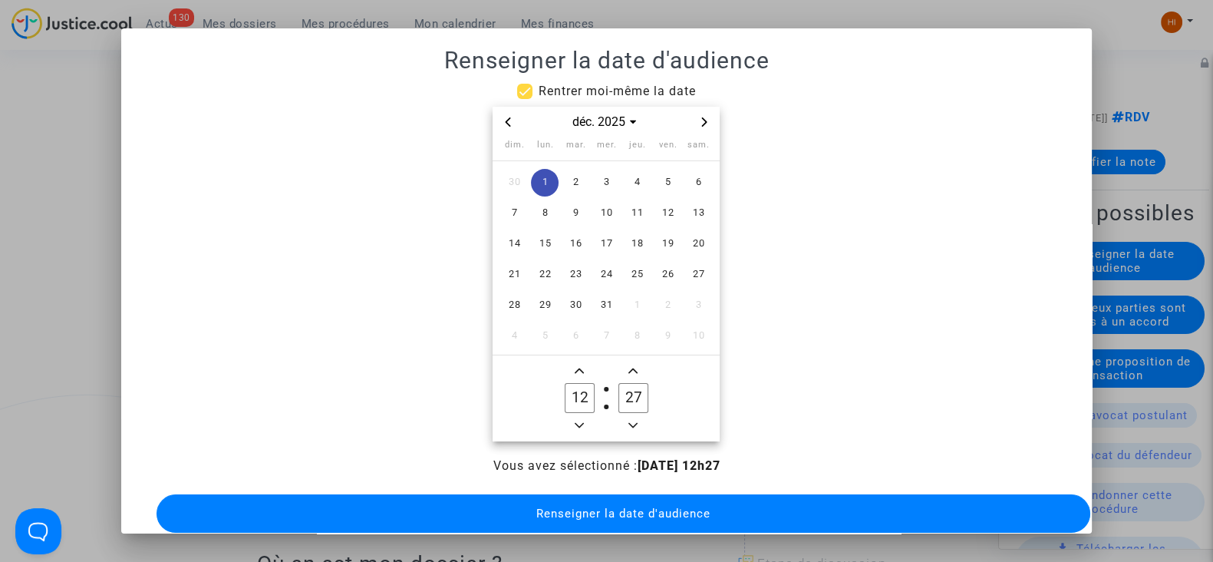
click at [575, 363] on span "Add a hour" at bounding box center [579, 370] width 18 height 18
type input "13"
click at [629, 371] on icon "Add a minute" at bounding box center [633, 370] width 9 height 5
click at [629, 366] on icon "Add a minute" at bounding box center [633, 370] width 9 height 9
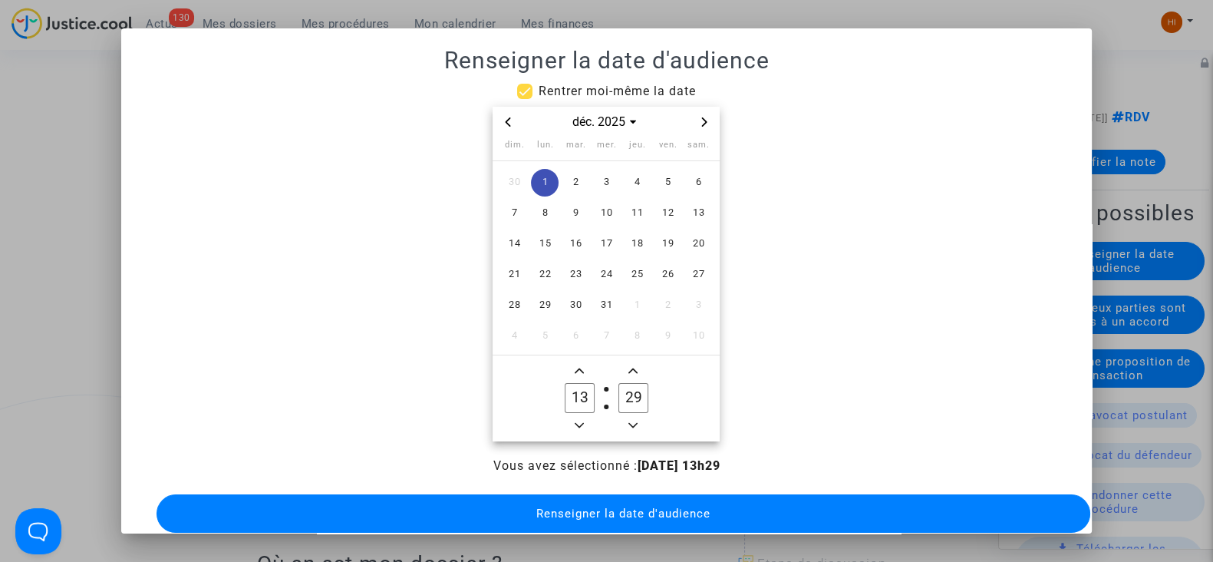
type input "30"
click at [507, 501] on button "Renseigner la date d'audience" at bounding box center [624, 513] width 934 height 38
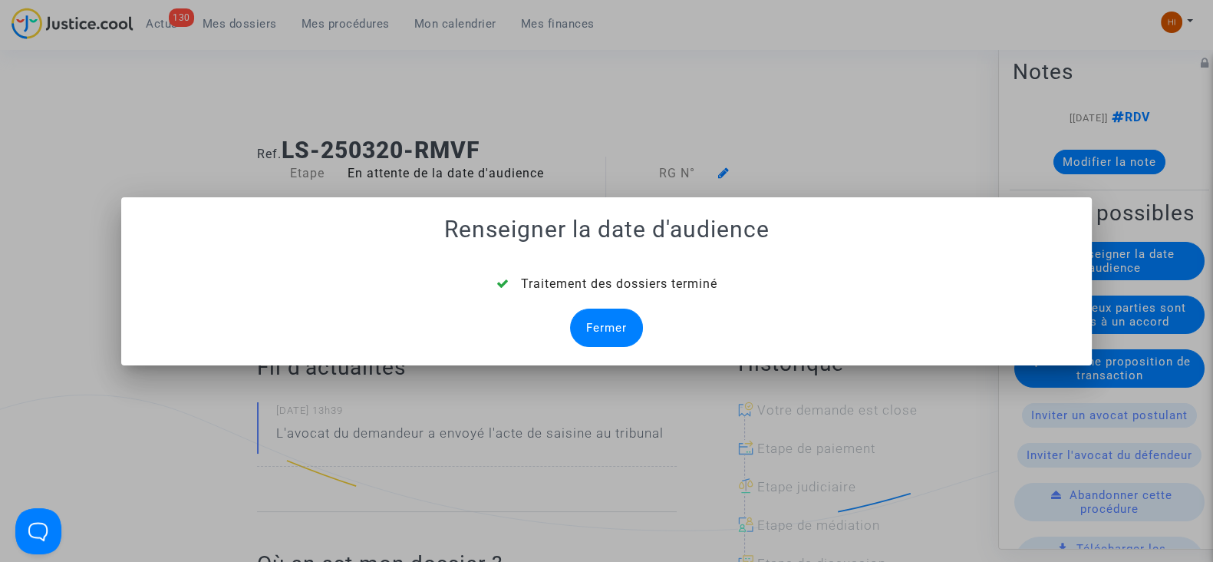
click at [631, 329] on div "Fermer" at bounding box center [606, 328] width 73 height 38
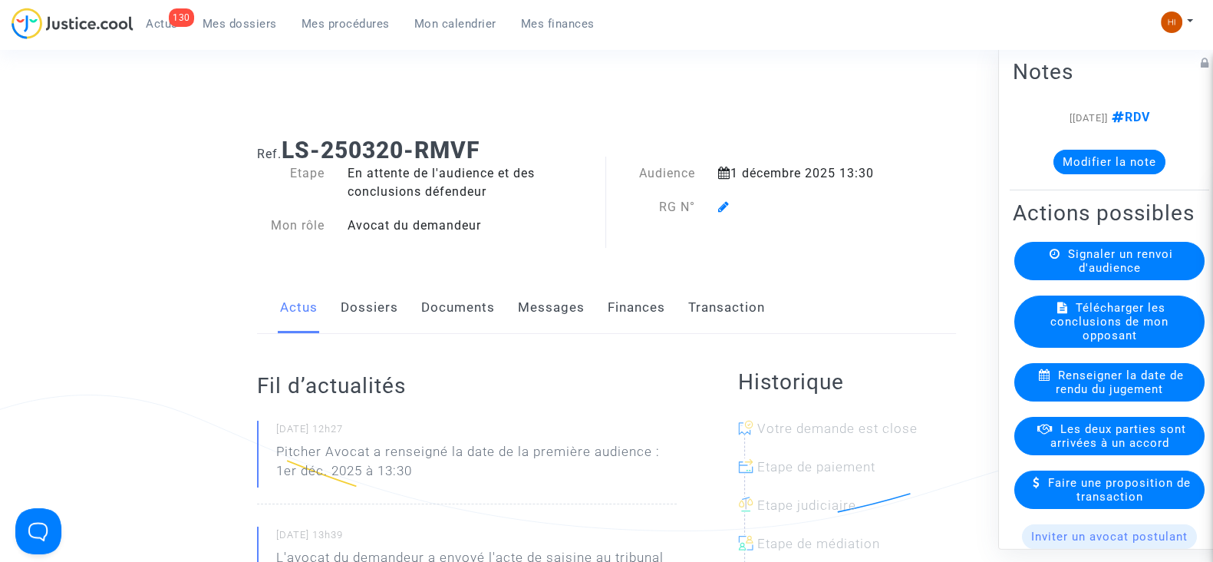
click at [725, 202] on icon at bounding box center [724, 206] width 12 height 12
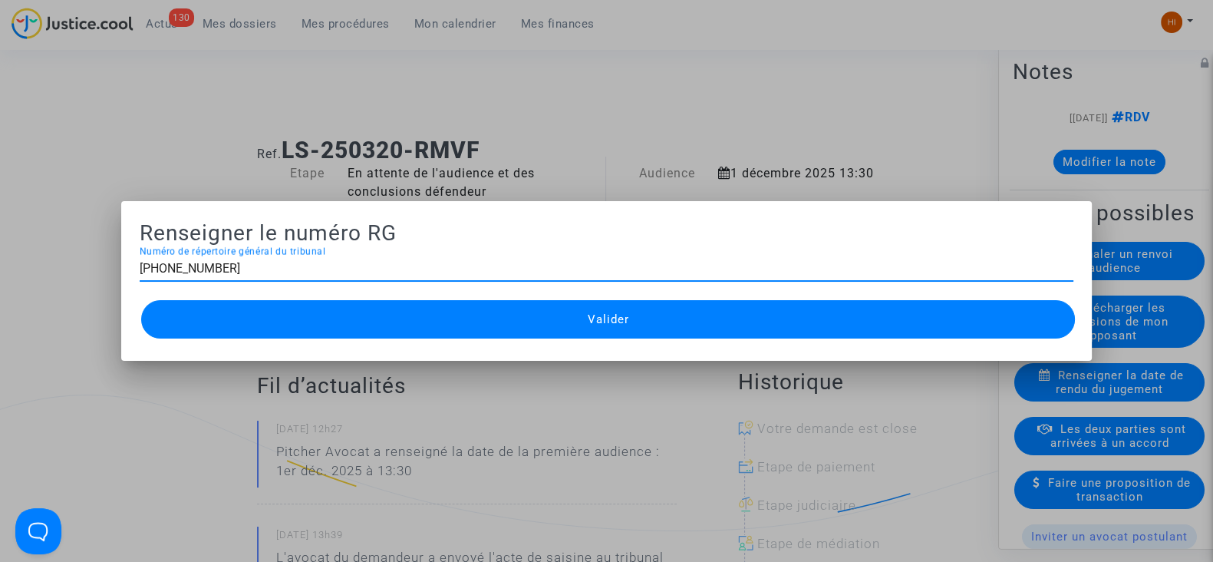
type input "11-25-00756"
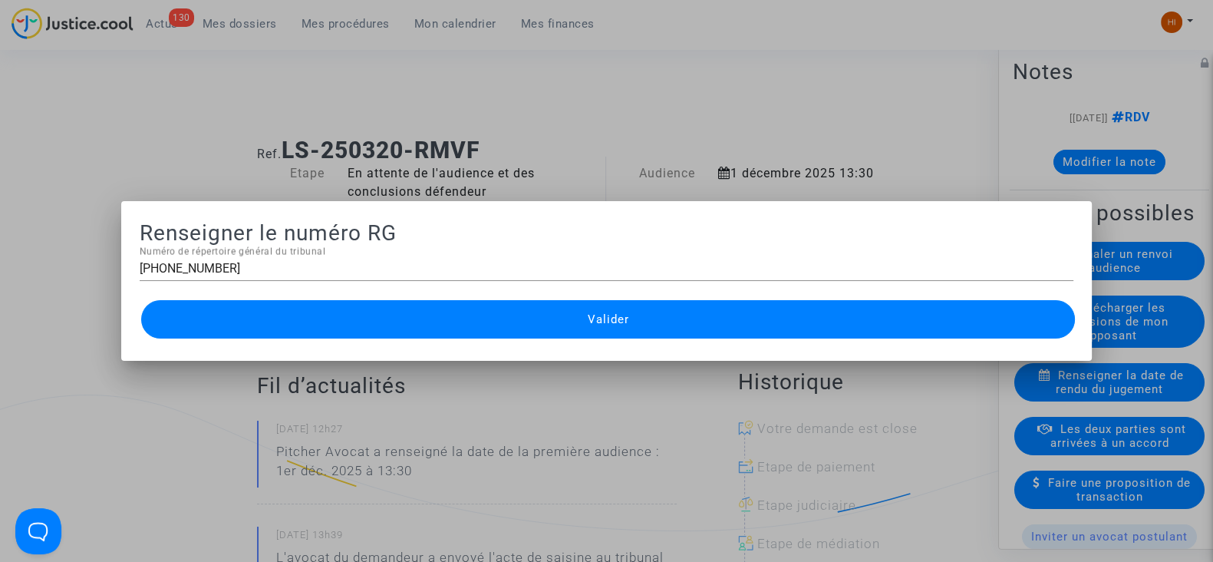
click at [556, 328] on button "Valider" at bounding box center [608, 319] width 934 height 38
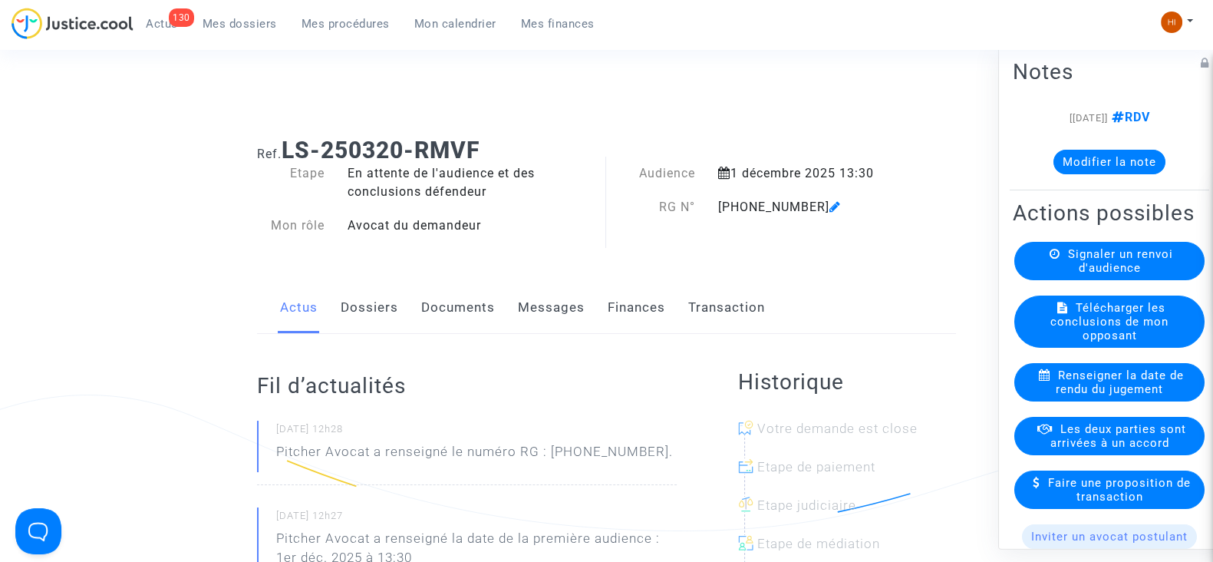
click at [454, 305] on link "Documents" at bounding box center [458, 307] width 74 height 51
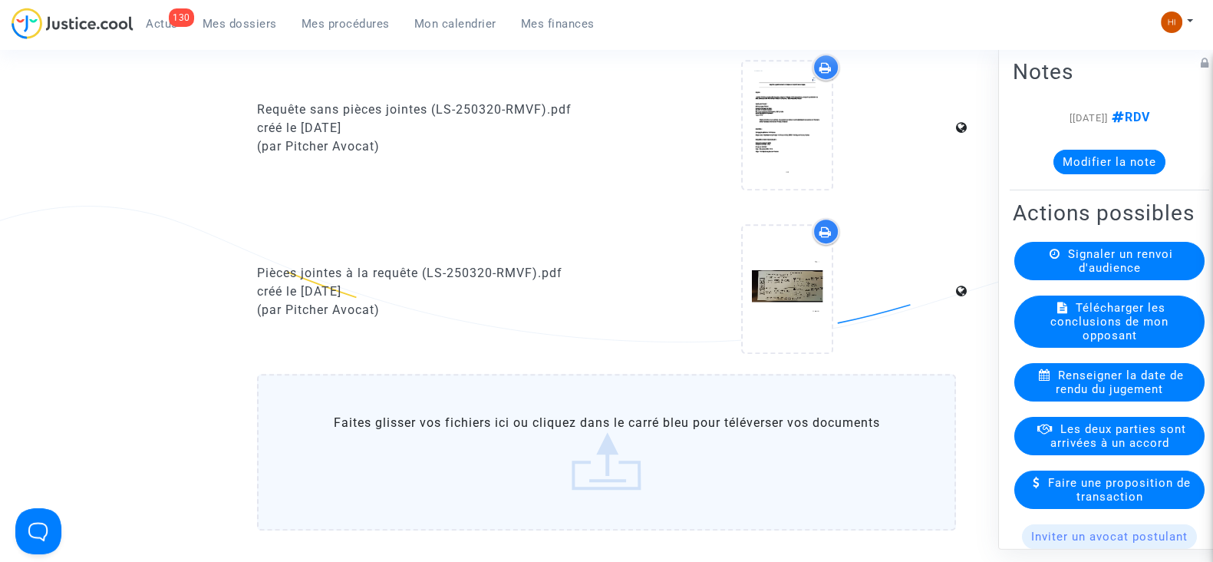
scroll to position [866, 0]
click at [653, 436] on label "Faites glisser vos fichiers ici ou cliquez dans le carré bleu pour téléverser v…" at bounding box center [606, 449] width 699 height 157
click at [0, 0] on input "Faites glisser vos fichiers ici ou cliquez dans le carré bleu pour téléverser v…" at bounding box center [0, 0] width 0 height 0
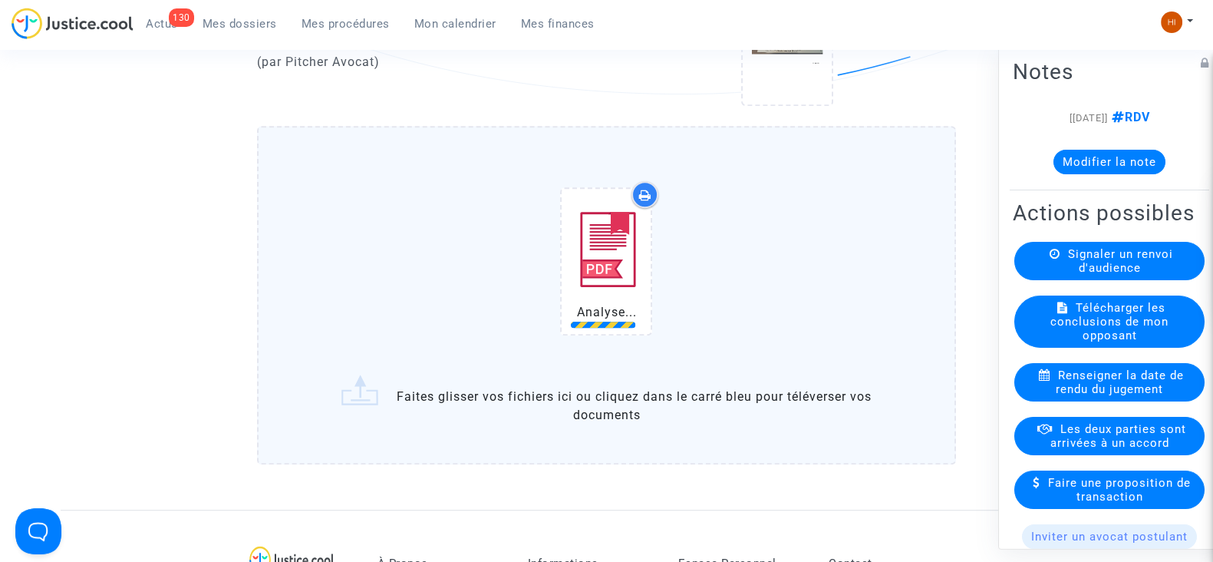
scroll to position [1127, 0]
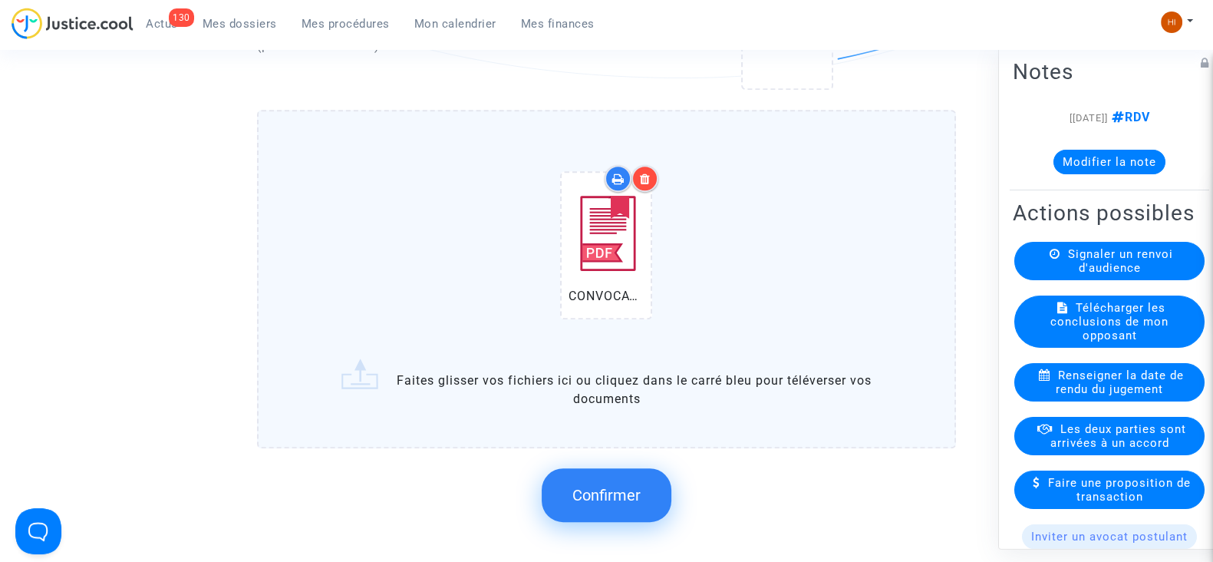
click at [641, 178] on icon at bounding box center [645, 179] width 11 height 12
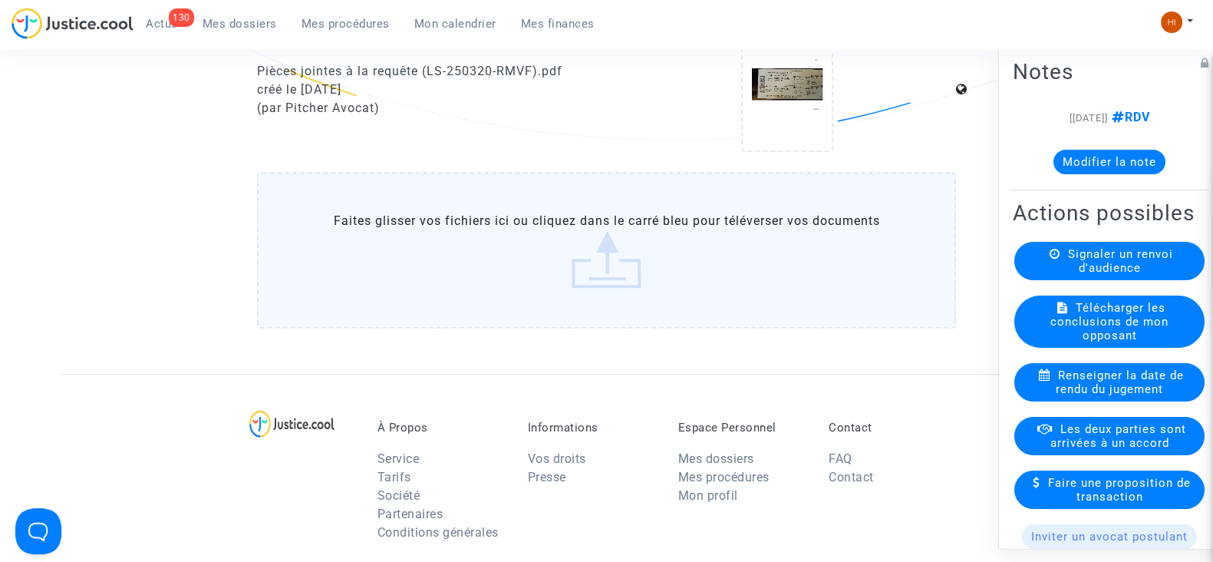
scroll to position [1067, 0]
click at [683, 295] on label "Faites glisser vos fichiers ici ou cliquez dans le carré bleu pour téléverser v…" at bounding box center [606, 248] width 699 height 157
click at [0, 0] on input "Faites glisser vos fichiers ici ou cliquez dans le carré bleu pour téléverser v…" at bounding box center [0, 0] width 0 height 0
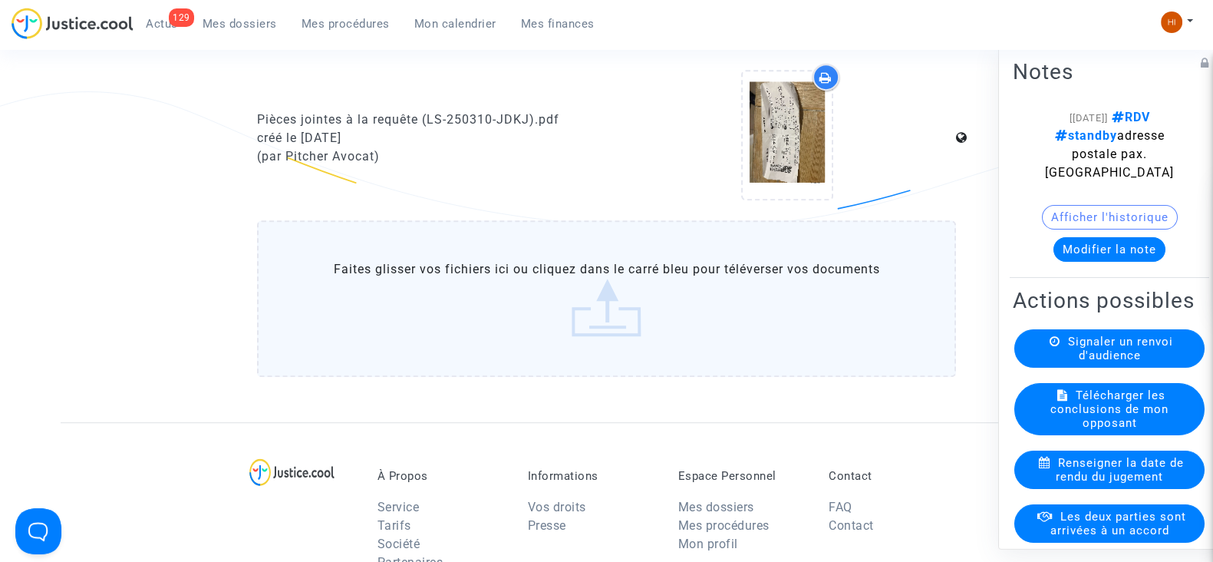
scroll to position [948, 0]
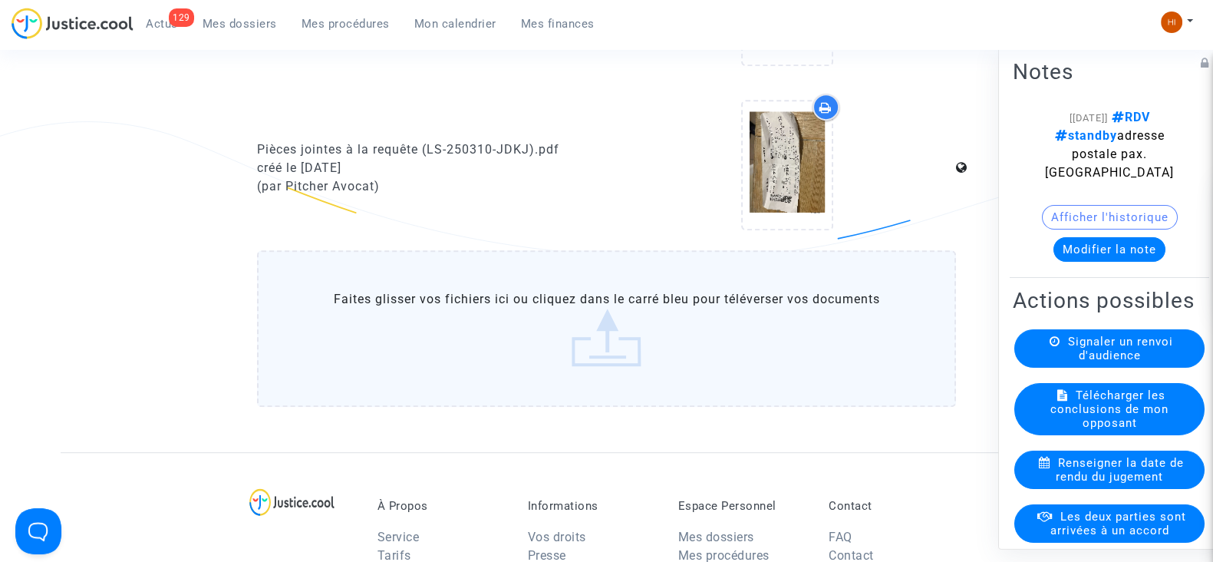
click at [563, 351] on label "Faites glisser vos fichiers ici ou cliquez dans le carré bleu pour téléverser v…" at bounding box center [606, 328] width 699 height 157
click at [0, 0] on input "Faites glisser vos fichiers ici ou cliquez dans le carré bleu pour téléverser v…" at bounding box center [0, 0] width 0 height 0
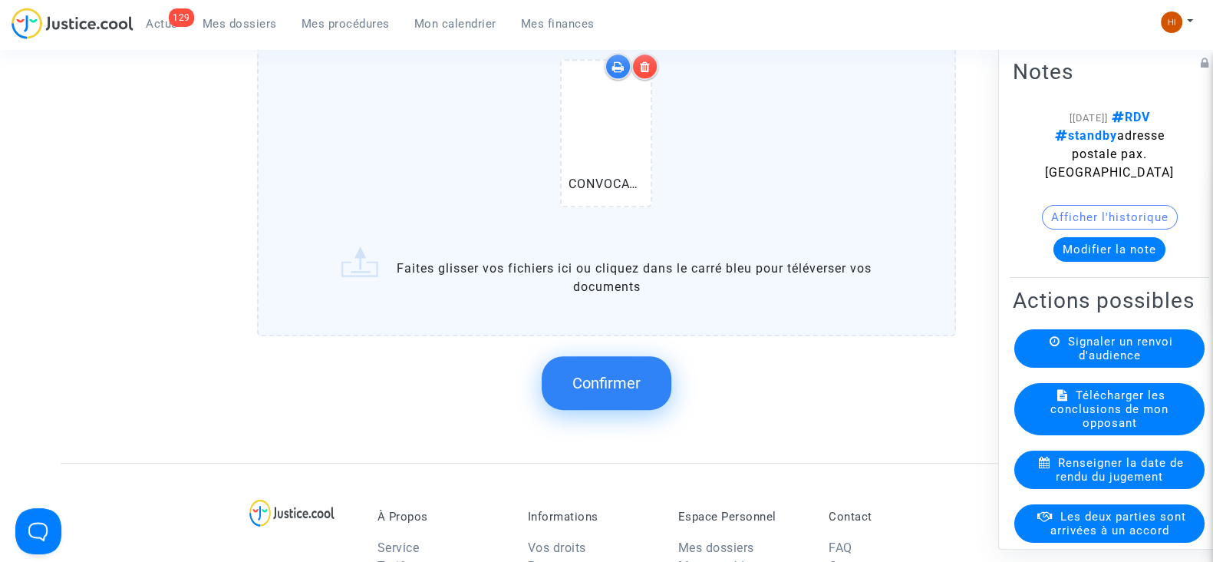
scroll to position [1227, 0]
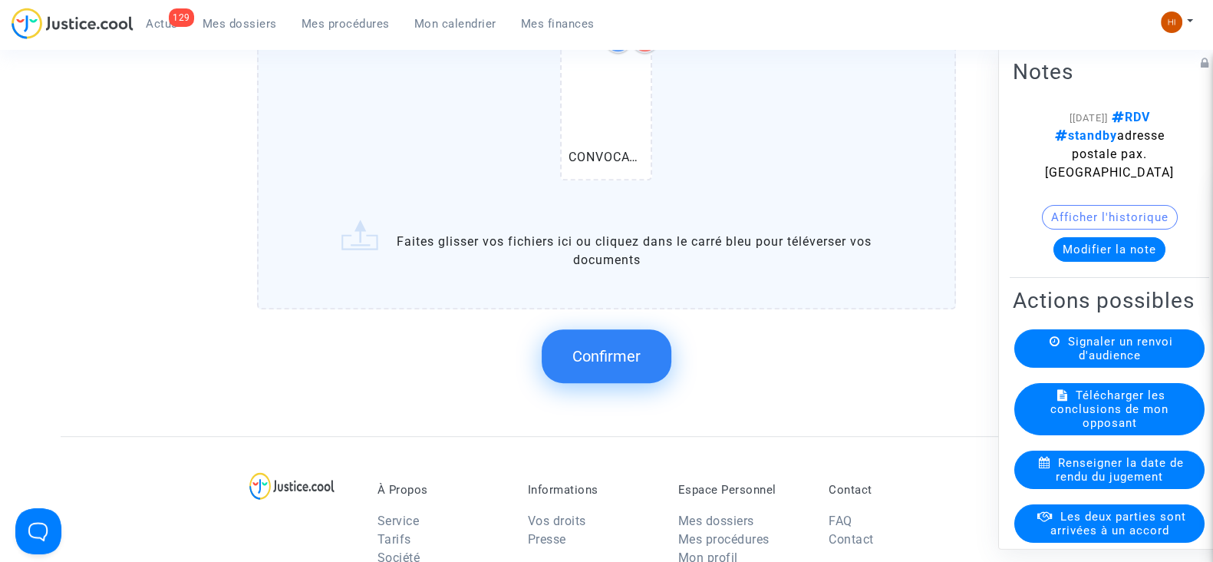
click at [575, 383] on button "Confirmer" at bounding box center [607, 356] width 130 height 54
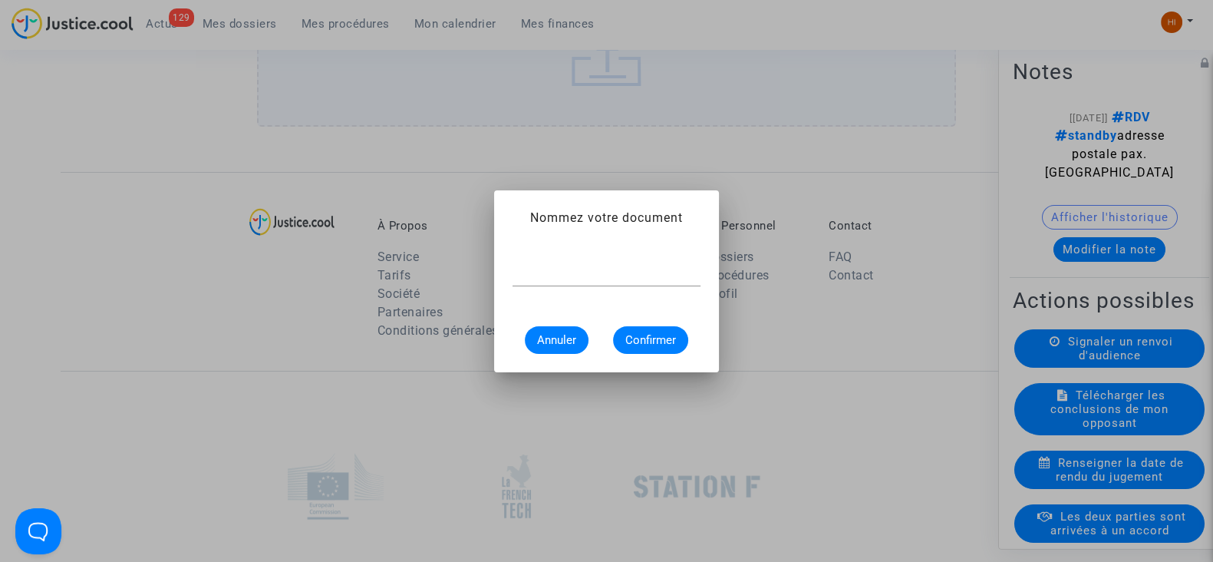
scroll to position [0, 0]
type input "CONVOCATION"
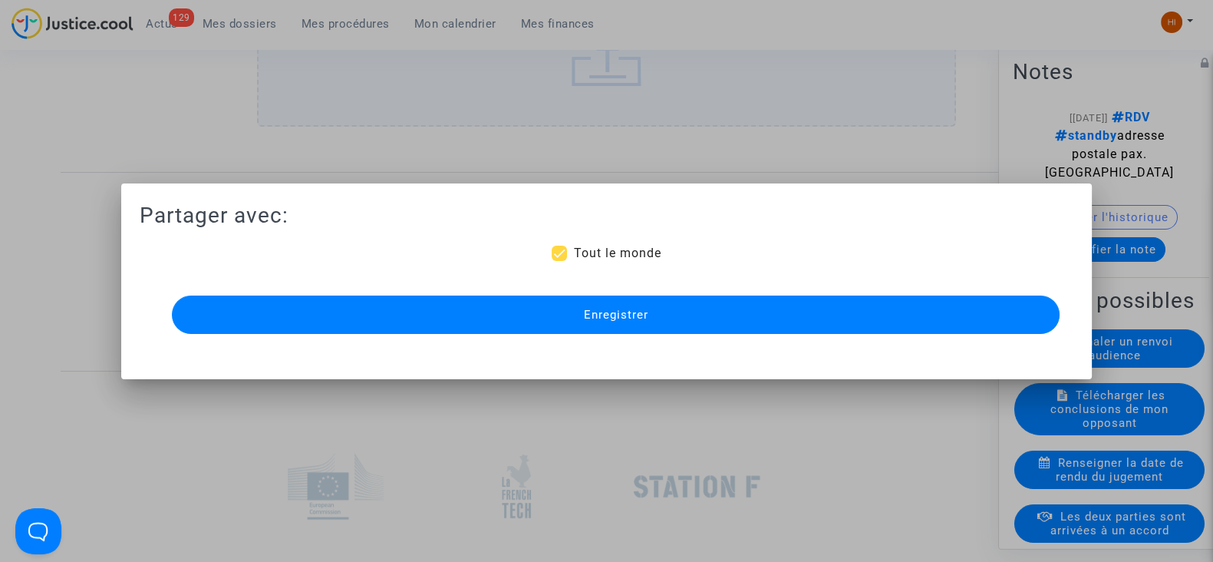
click at [574, 310] on button "Enregistrer" at bounding box center [616, 314] width 888 height 38
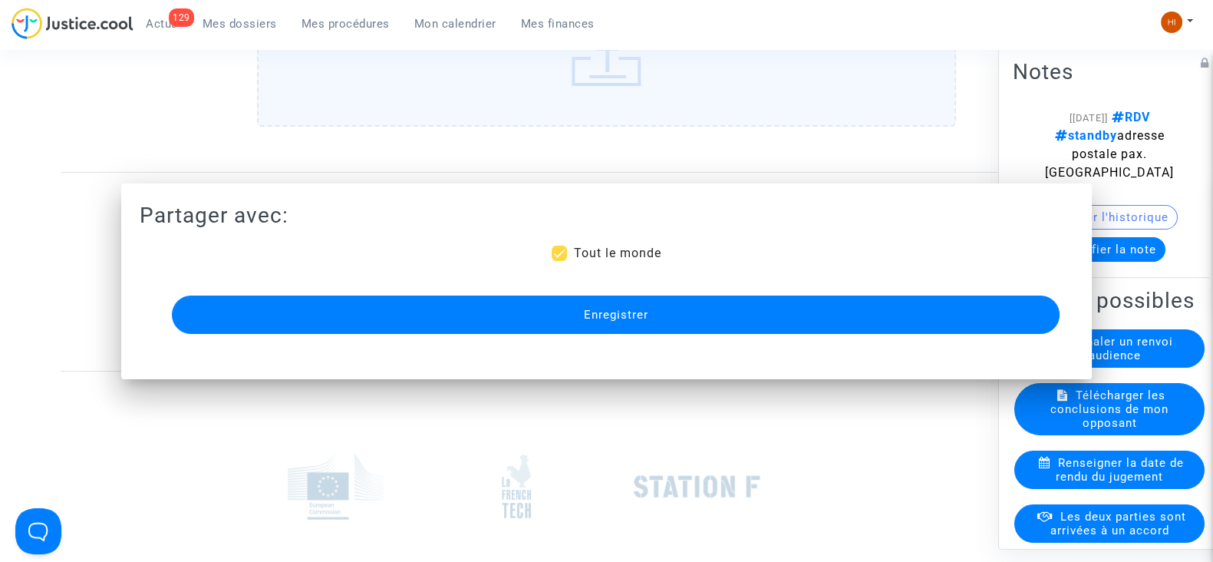
scroll to position [1227, 0]
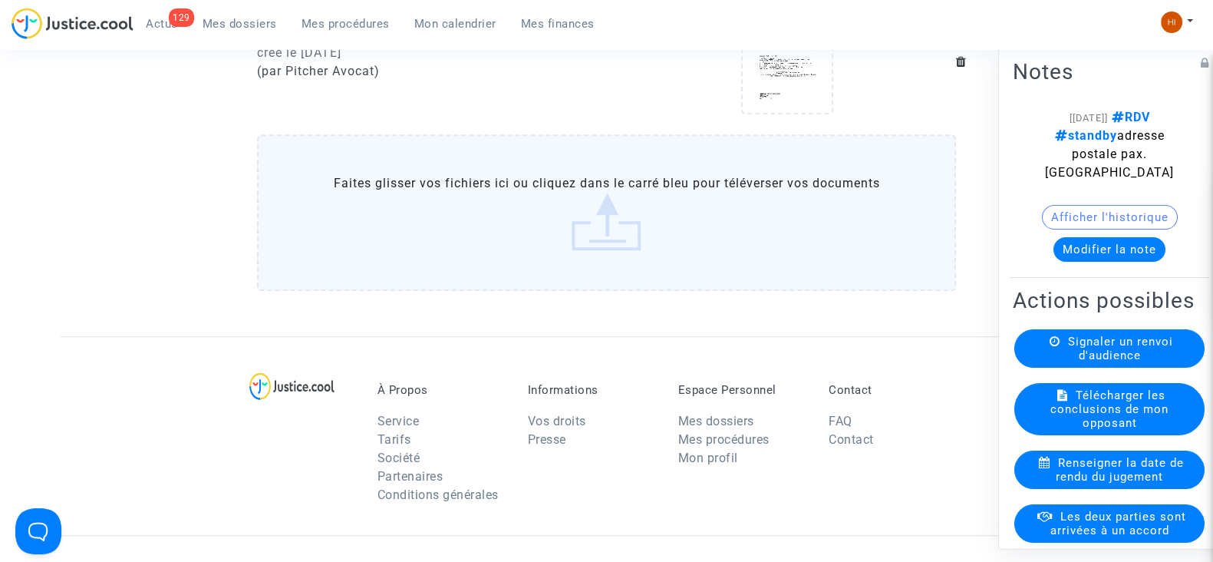
click at [317, 27] on span "Mes procédures" at bounding box center [346, 24] width 88 height 14
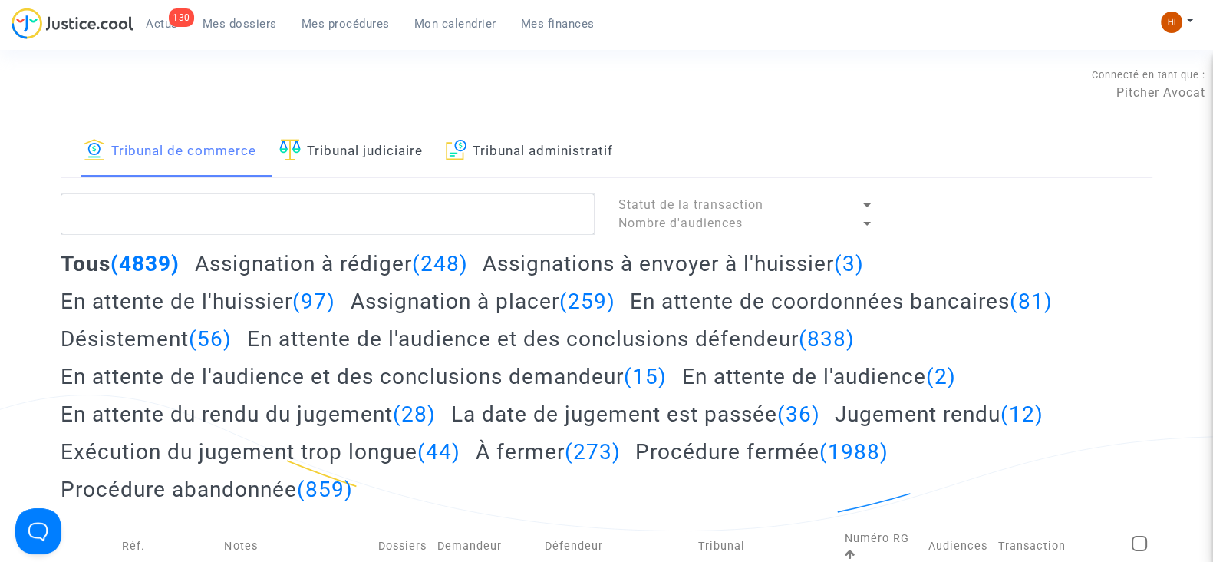
click at [353, 158] on link "Tribunal judiciaire" at bounding box center [351, 151] width 144 height 52
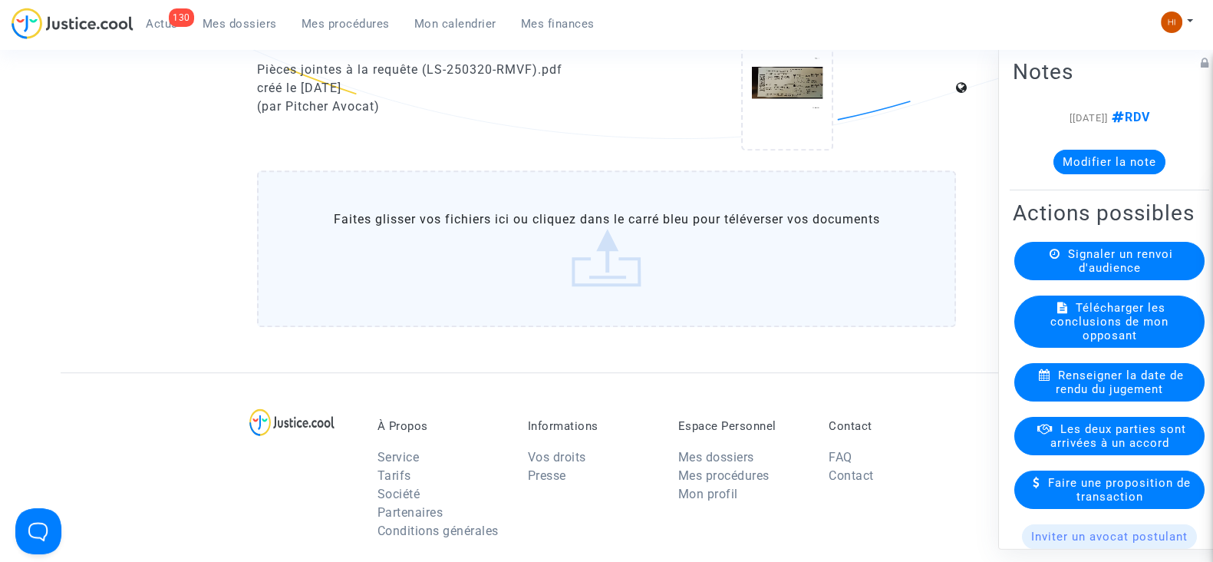
click at [378, 186] on label "Faites glisser vos fichiers ici ou cliquez dans le carré bleu pour téléverser v…" at bounding box center [606, 248] width 699 height 157
click at [0, 0] on input "Faites glisser vos fichiers ici ou cliquez dans le carré bleu pour téléverser v…" at bounding box center [0, 0] width 0 height 0
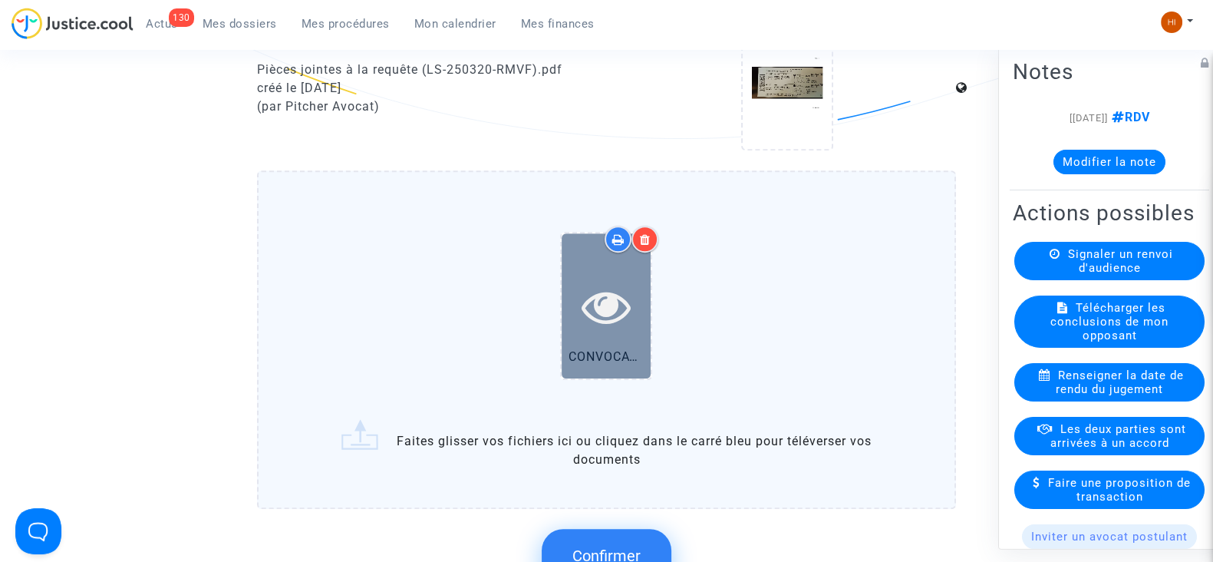
click at [592, 289] on icon at bounding box center [607, 306] width 50 height 49
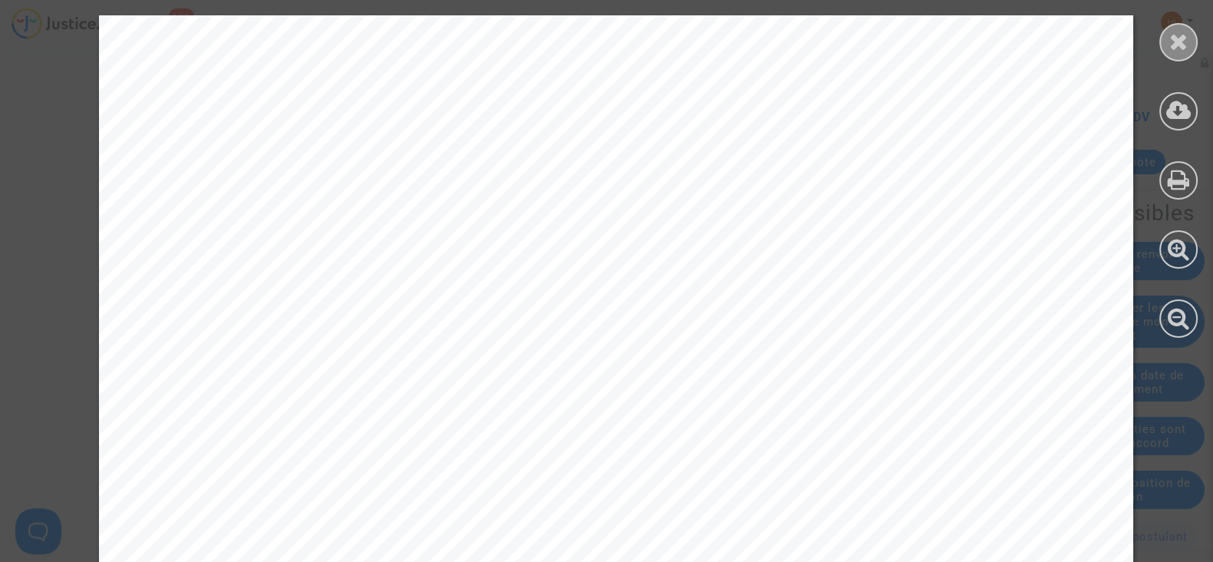
click at [1173, 42] on icon at bounding box center [1179, 41] width 19 height 23
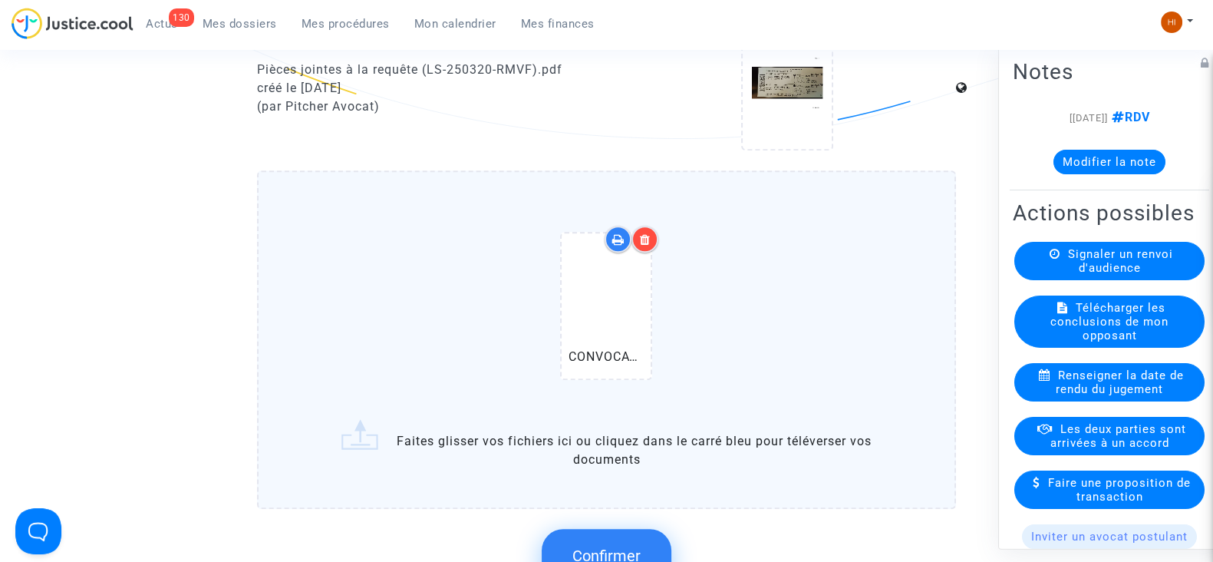
click at [622, 546] on span "Confirmer" at bounding box center [607, 555] width 68 height 18
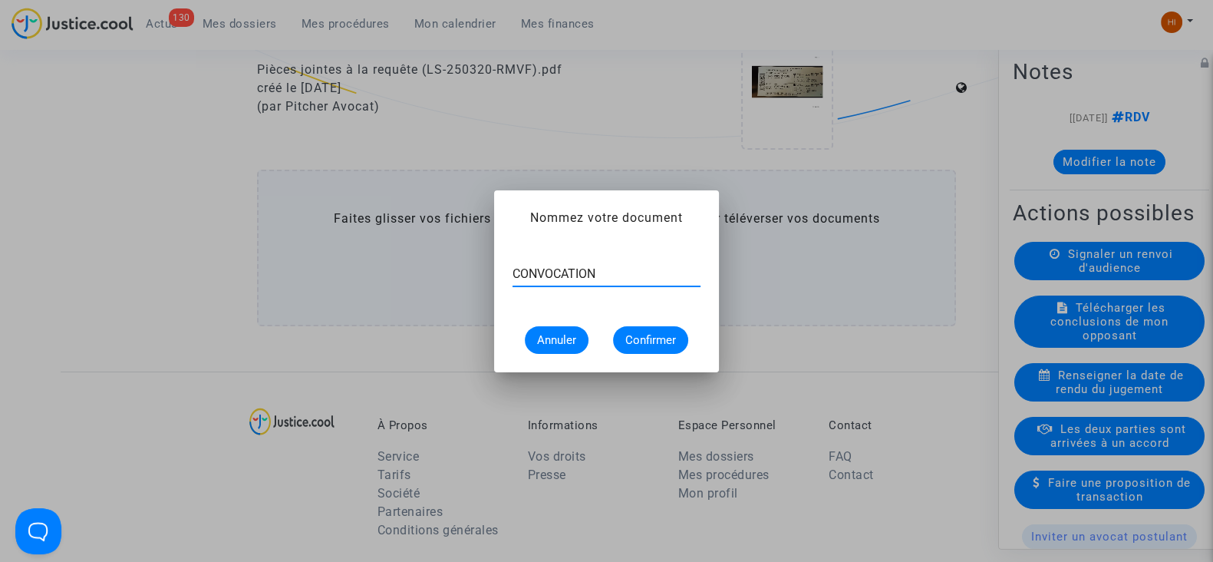
type input "CONVOCATION"
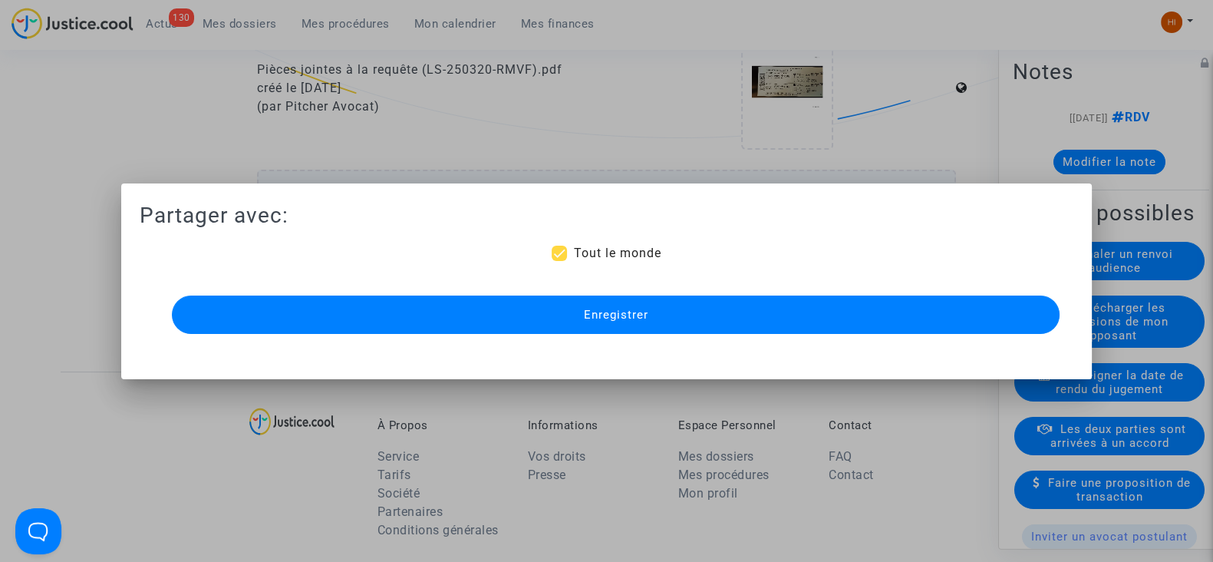
click at [626, 303] on button "Enregistrer" at bounding box center [616, 314] width 888 height 38
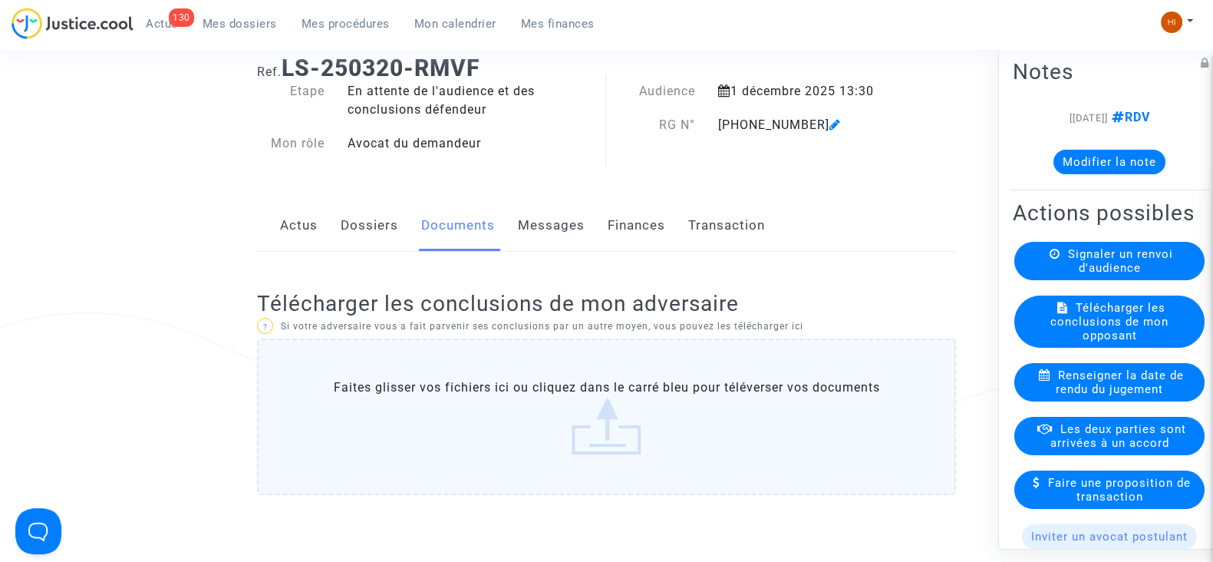
scroll to position [58, 0]
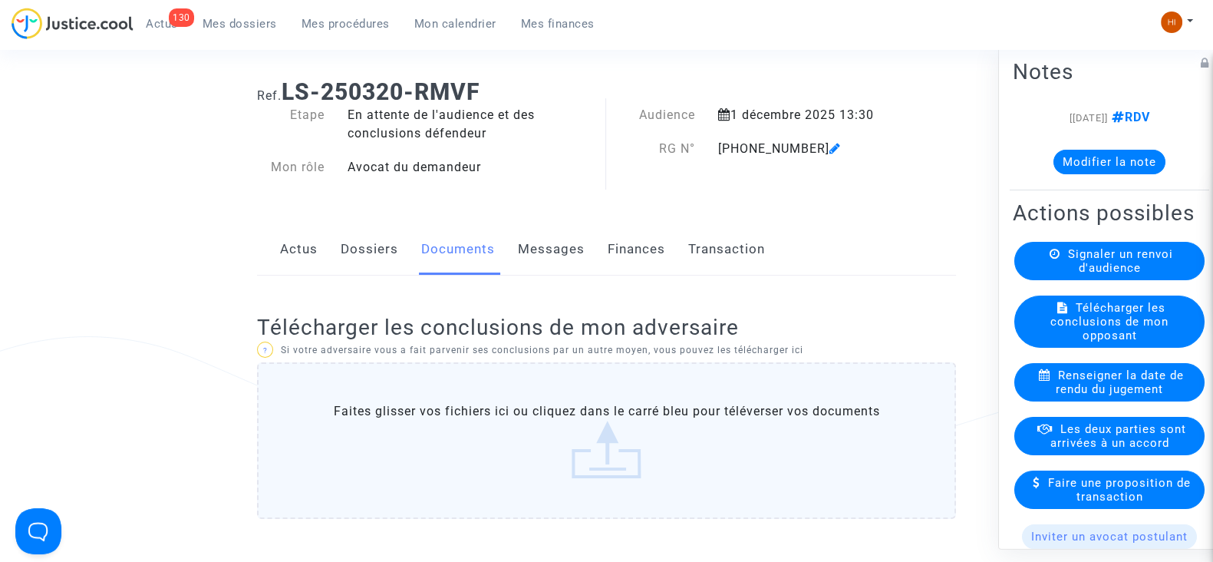
click at [334, 25] on span "Mes procédures" at bounding box center [346, 24] width 88 height 14
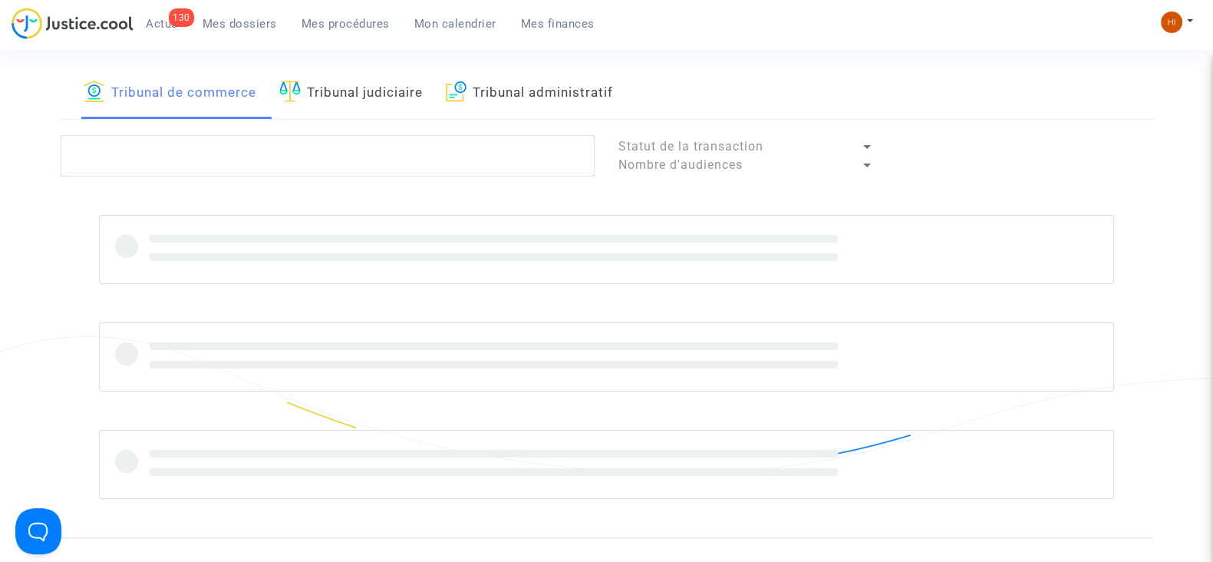
click at [372, 97] on link "Tribunal judiciaire" at bounding box center [351, 93] width 144 height 52
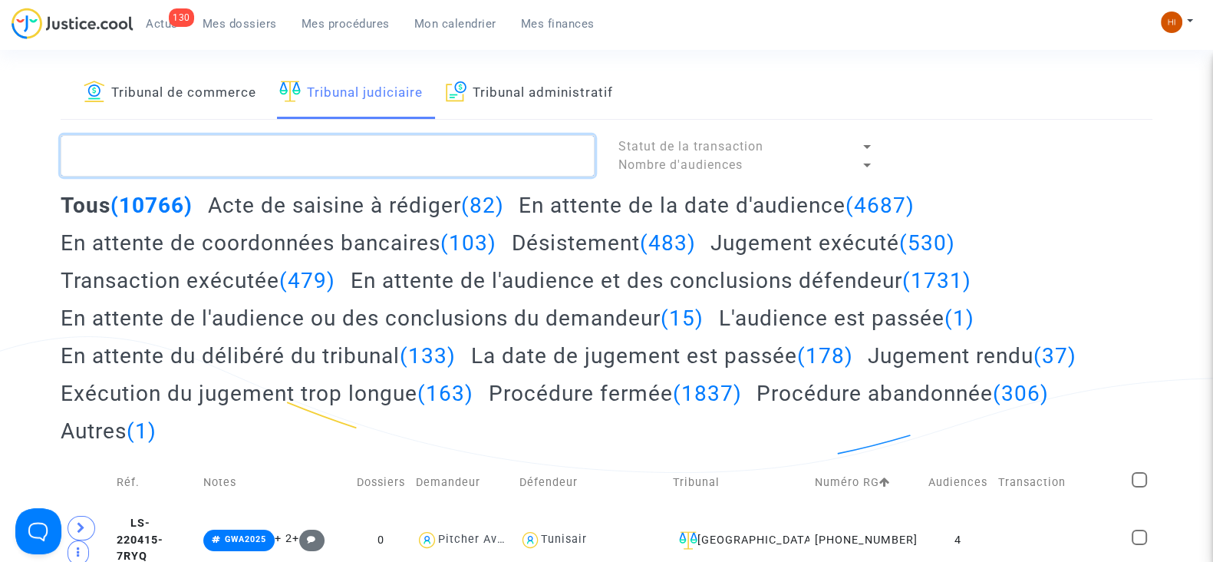
click at [262, 163] on textarea at bounding box center [328, 155] width 534 height 41
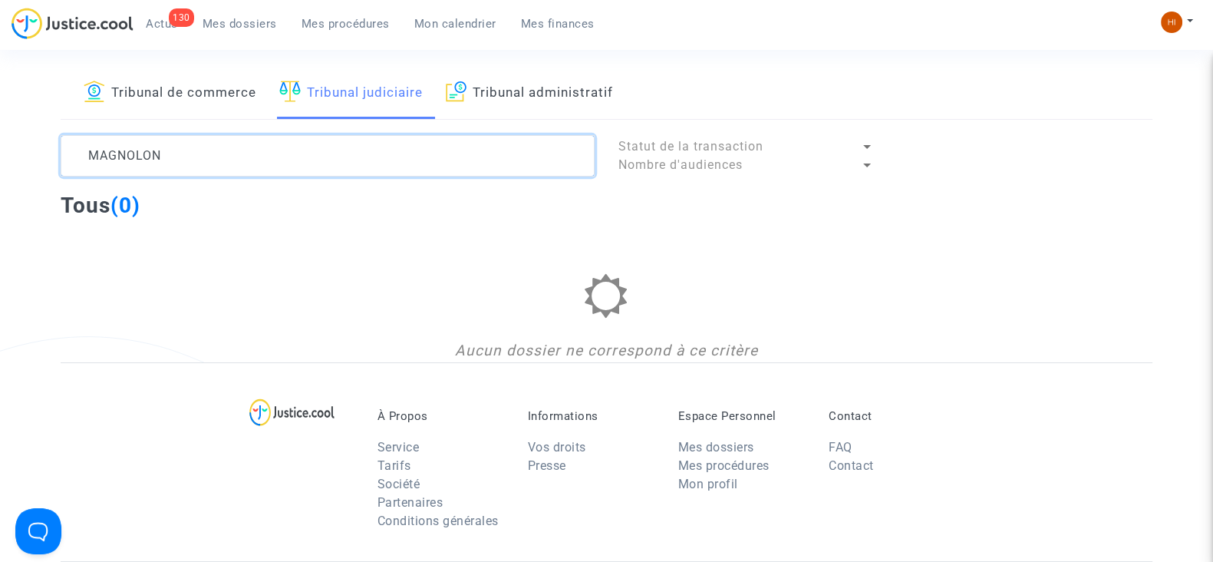
click at [274, 163] on textarea at bounding box center [328, 155] width 534 height 41
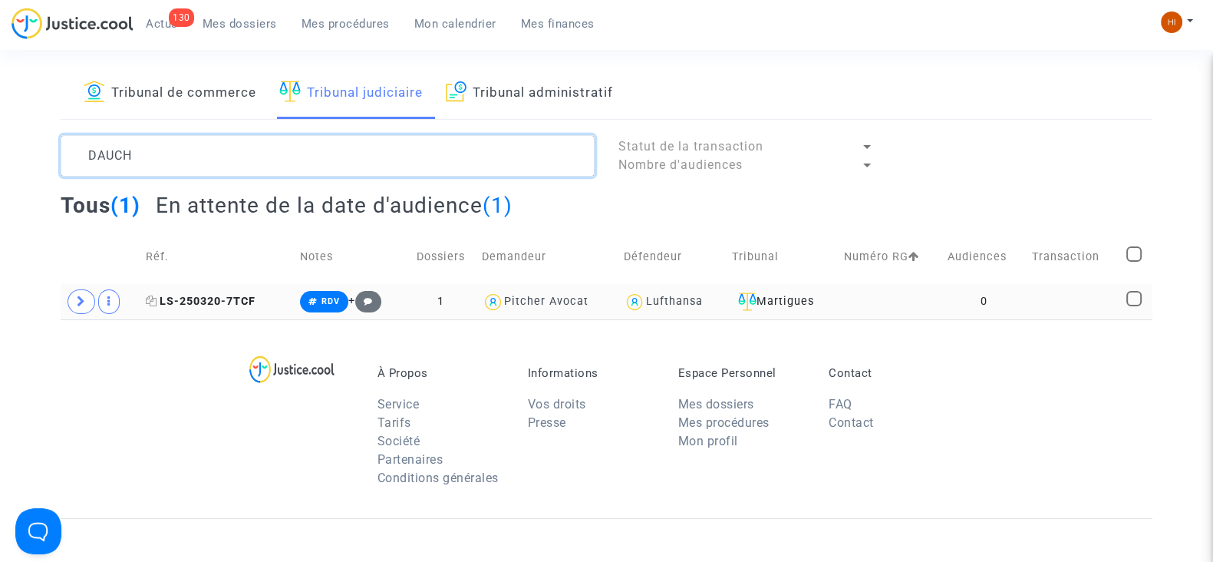
type textarea "DAUCH"
click at [218, 295] on span "LS-250320-7TCF" at bounding box center [201, 301] width 110 height 13
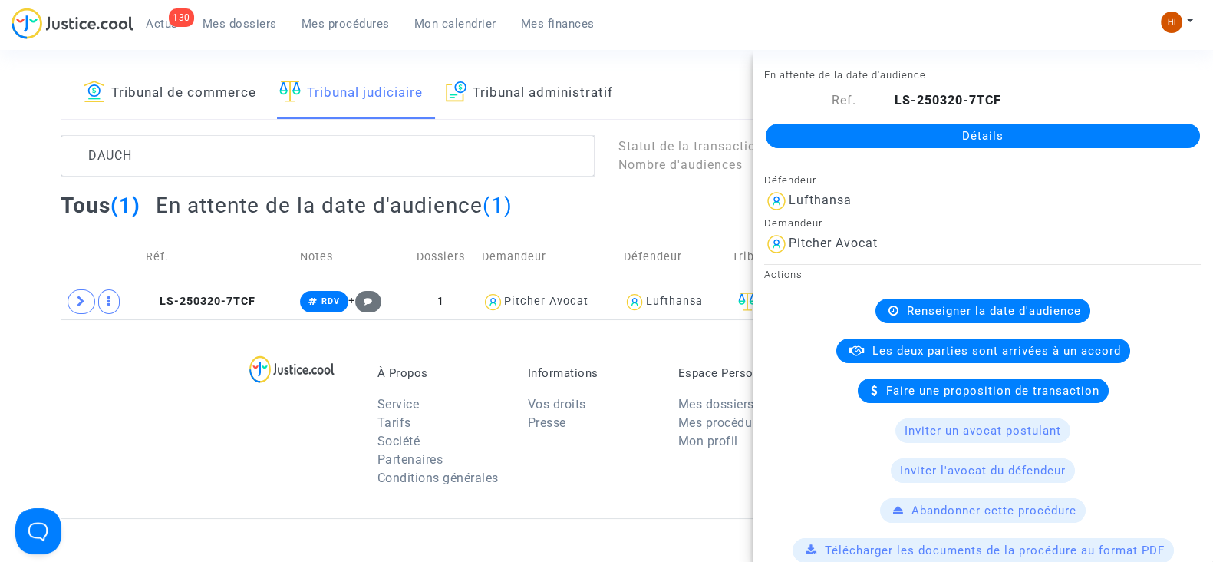
click at [853, 130] on link "Détails" at bounding box center [983, 136] width 434 height 25
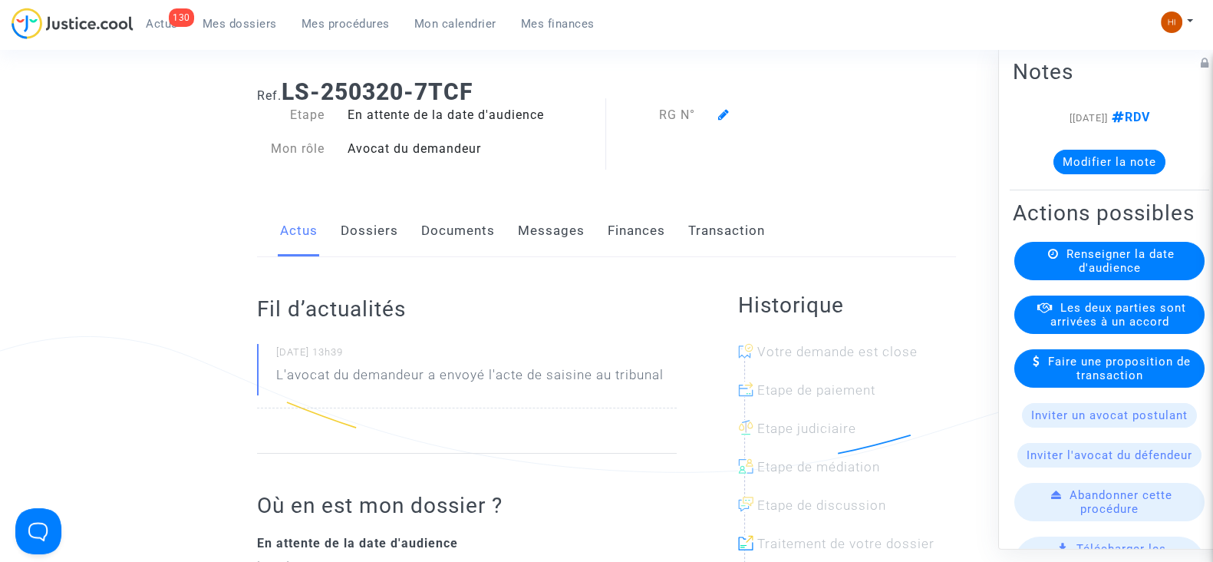
click at [1073, 275] on span "Renseigner la date d'audience" at bounding box center [1121, 261] width 108 height 28
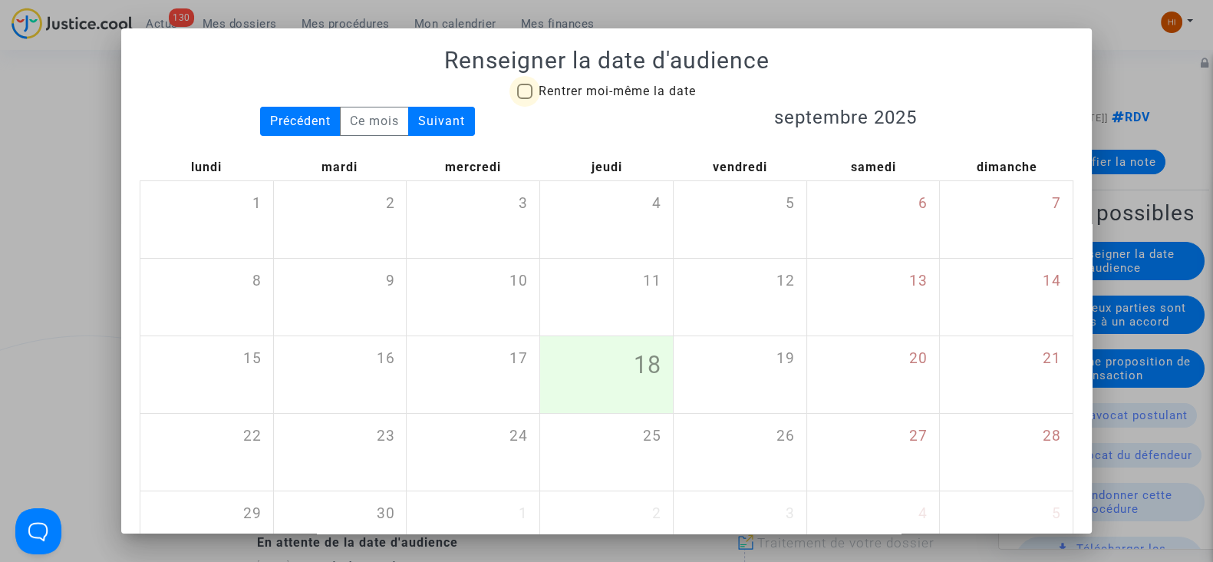
click at [606, 84] on span "Rentrer moi-même la date" at bounding box center [617, 91] width 157 height 15
click at [525, 99] on input "Rentrer moi-même la date" at bounding box center [524, 99] width 1 height 1
checkbox input "true"
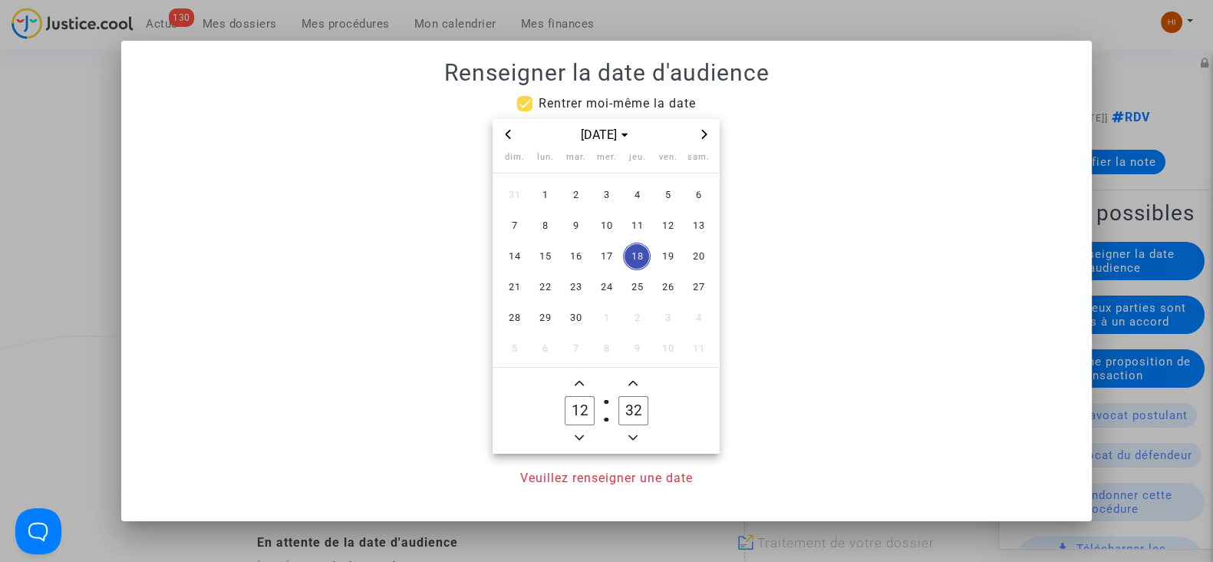
click at [703, 138] on icon "Next month" at bounding box center [704, 134] width 9 height 9
click at [537, 193] on span "1" at bounding box center [545, 195] width 28 height 28
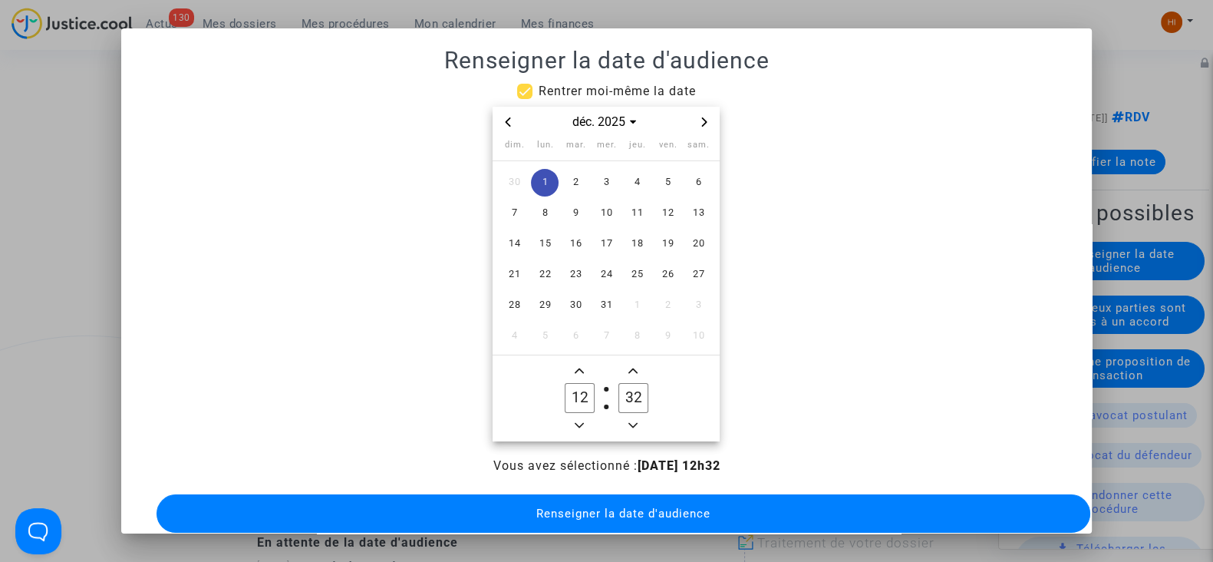
click at [629, 421] on icon "Minus a minute" at bounding box center [633, 425] width 9 height 9
type input "30"
click at [575, 367] on icon "Add a hour" at bounding box center [579, 370] width 9 height 9
type input "13"
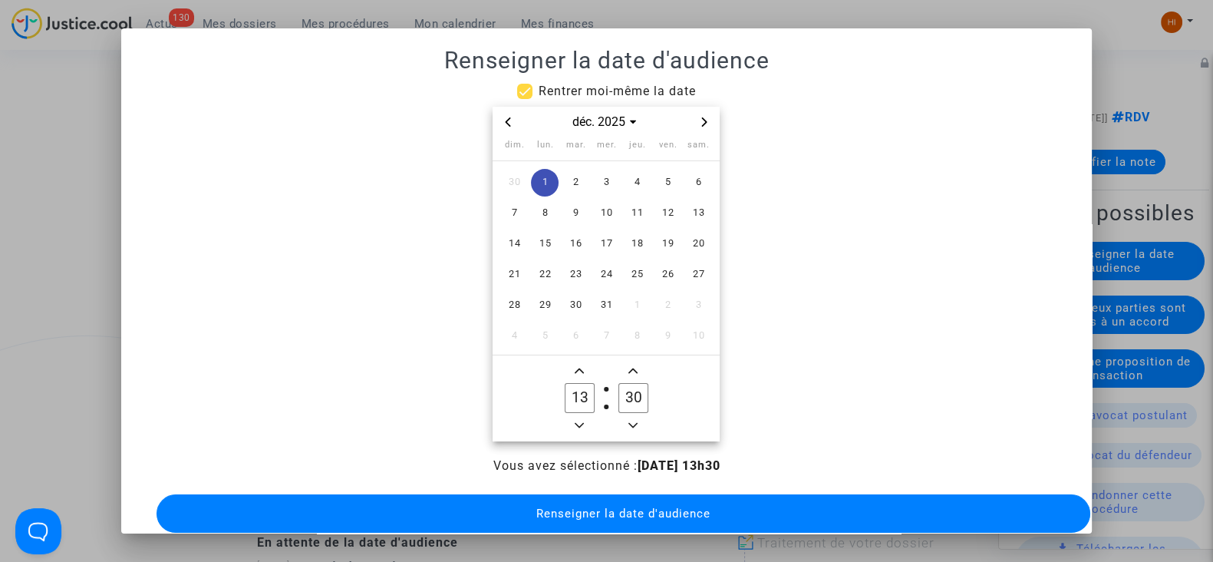
click at [507, 504] on button "Renseigner la date d'audience" at bounding box center [624, 513] width 934 height 38
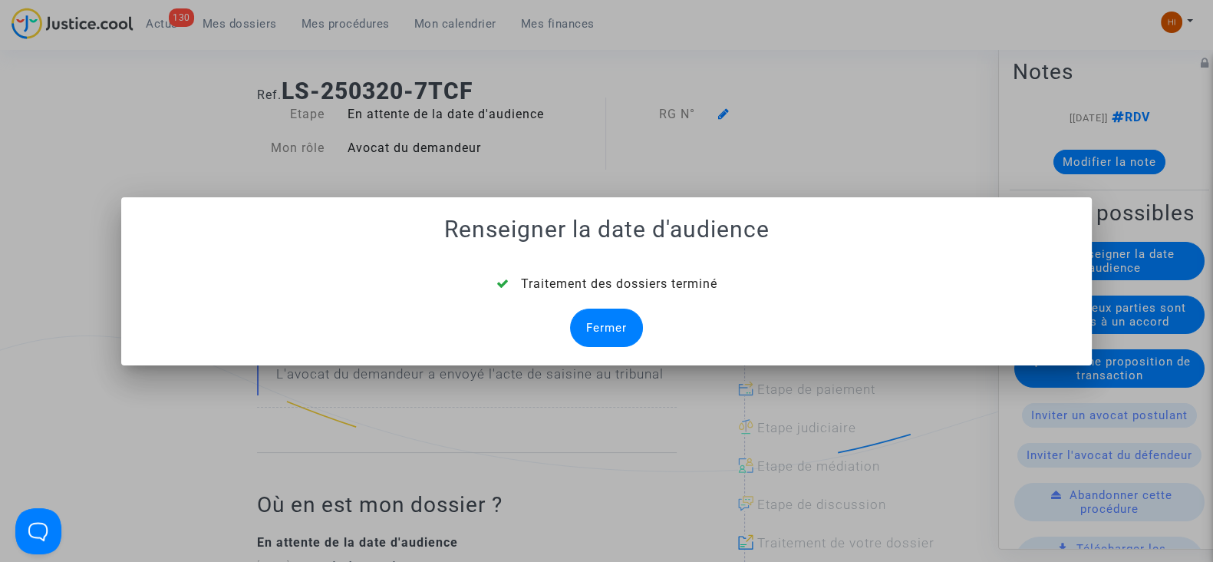
click at [587, 334] on div "Fermer" at bounding box center [606, 328] width 73 height 38
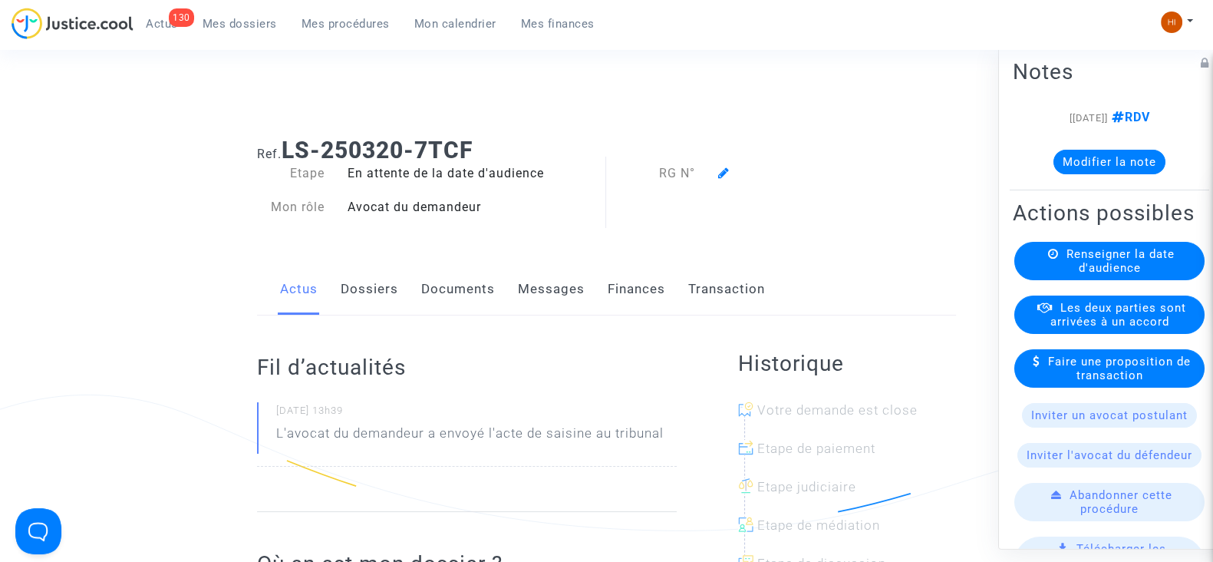
scroll to position [58, 0]
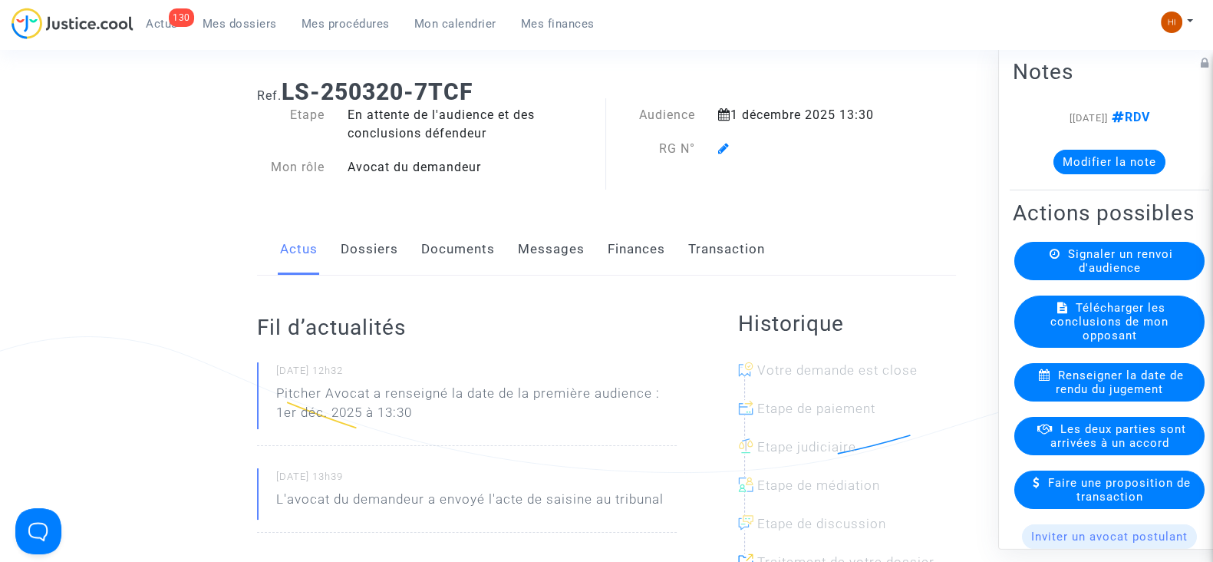
click at [721, 147] on icon at bounding box center [724, 148] width 12 height 12
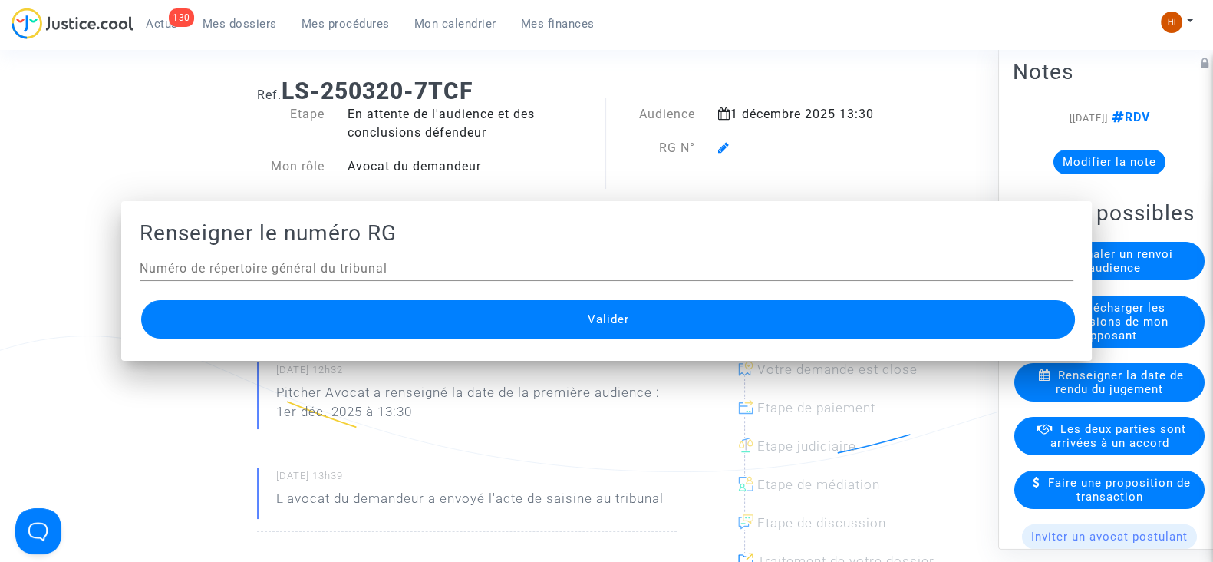
scroll to position [0, 0]
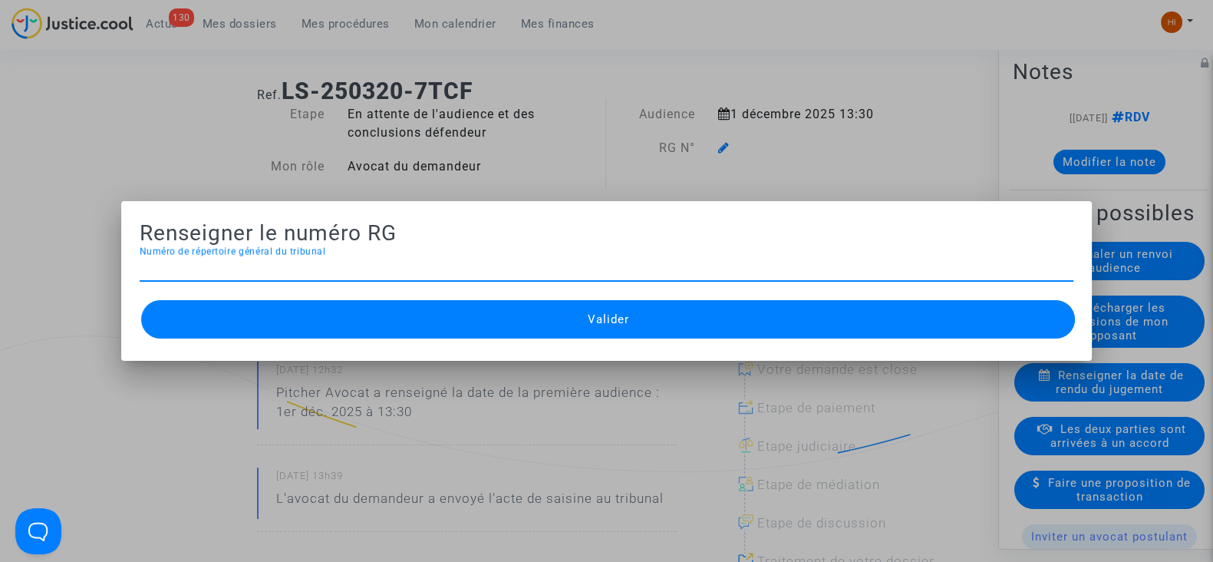
paste input "[PHONE_NUMBER]"
type input "11-25-00755"
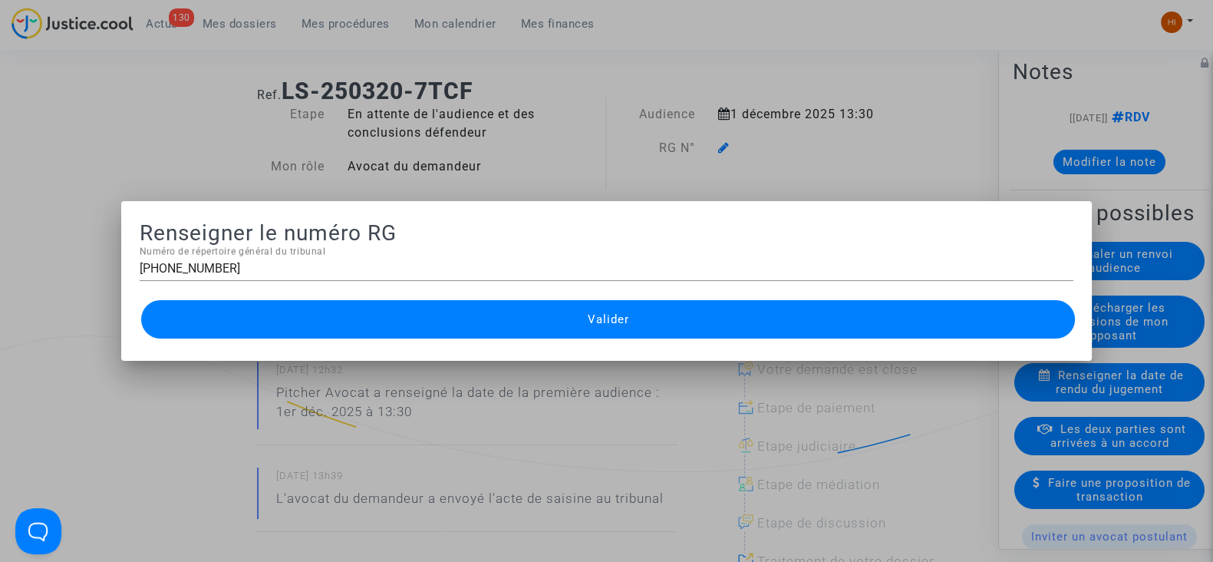
click at [533, 332] on button "Valider" at bounding box center [608, 319] width 934 height 38
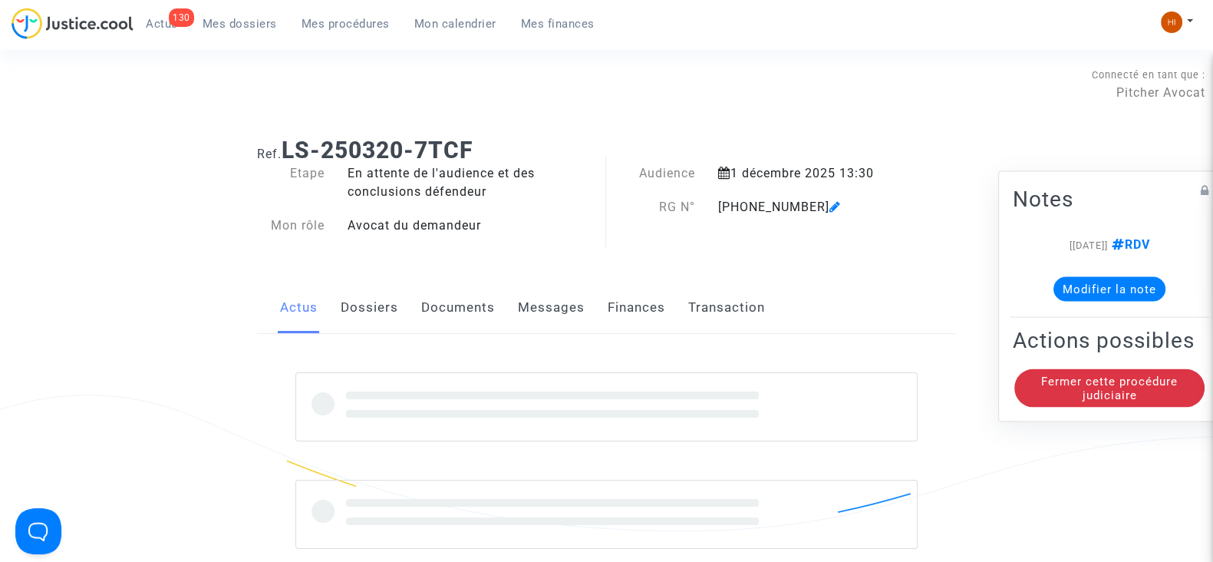
scroll to position [58, 0]
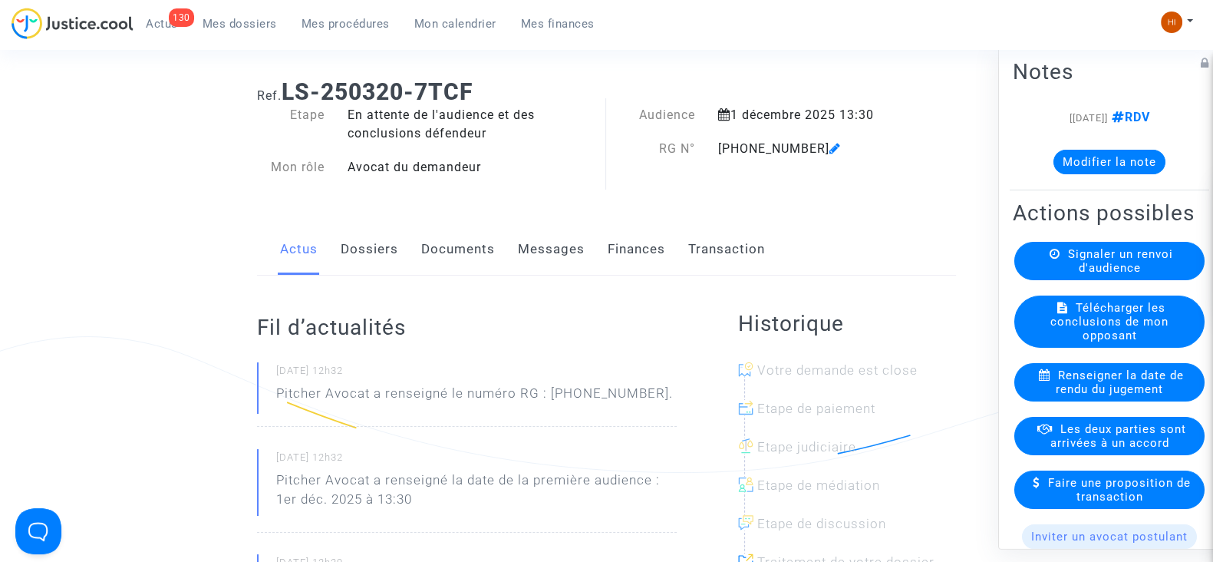
click at [464, 246] on link "Documents" at bounding box center [458, 249] width 74 height 51
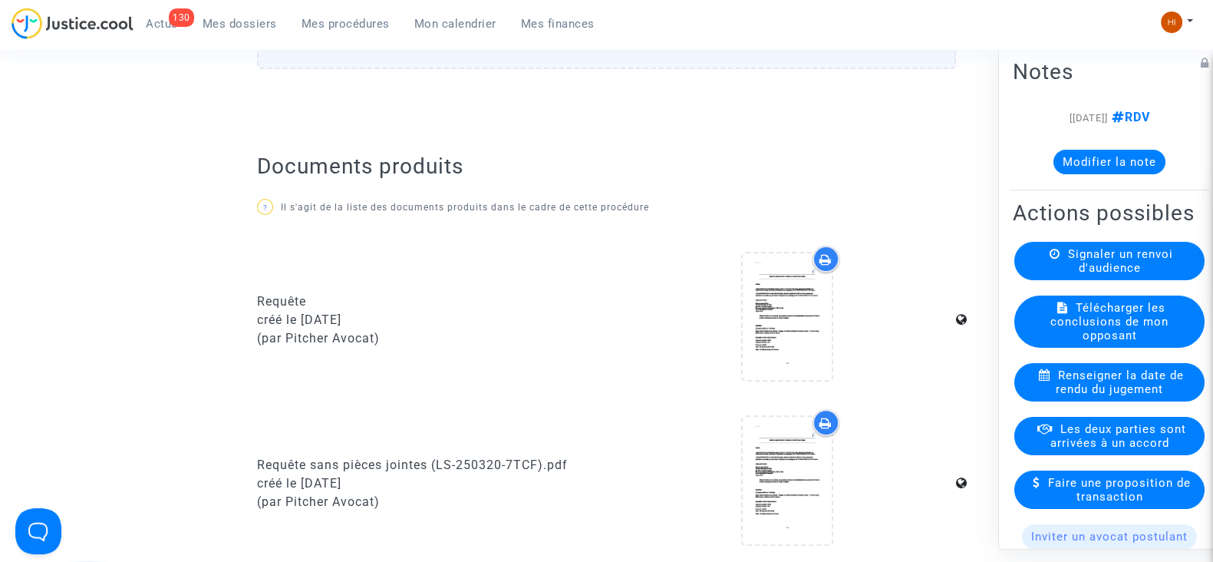
scroll to position [832, 0]
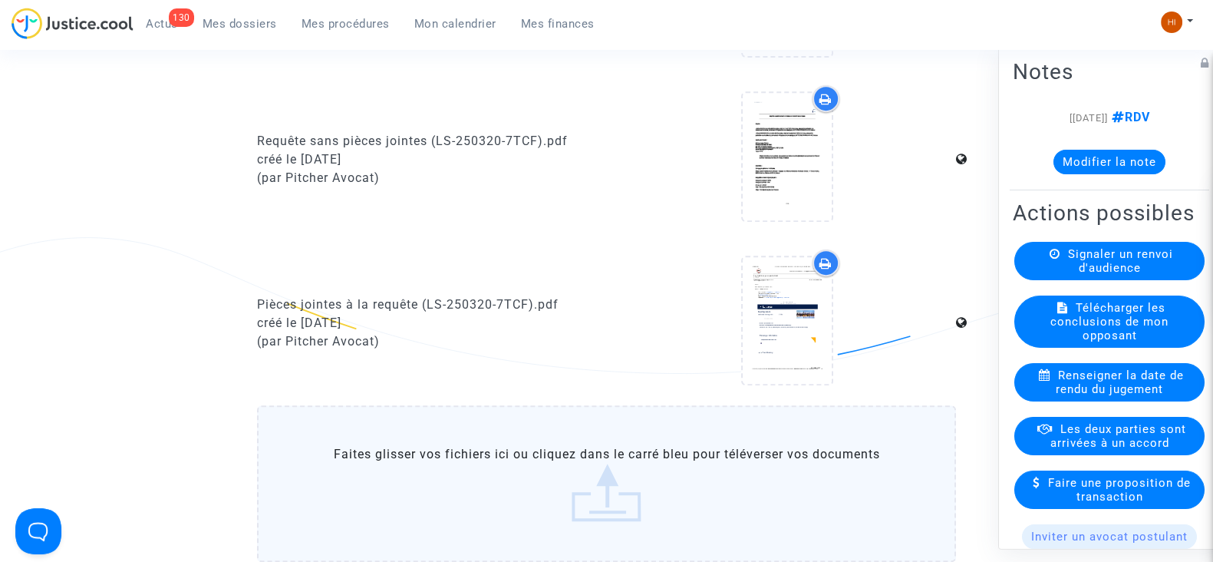
click at [610, 494] on label "Faites glisser vos fichiers ici ou cliquez dans le carré bleu pour téléverser v…" at bounding box center [606, 483] width 699 height 157
click at [0, 0] on input "Faites glisser vos fichiers ici ou cliquez dans le carré bleu pour téléverser v…" at bounding box center [0, 0] width 0 height 0
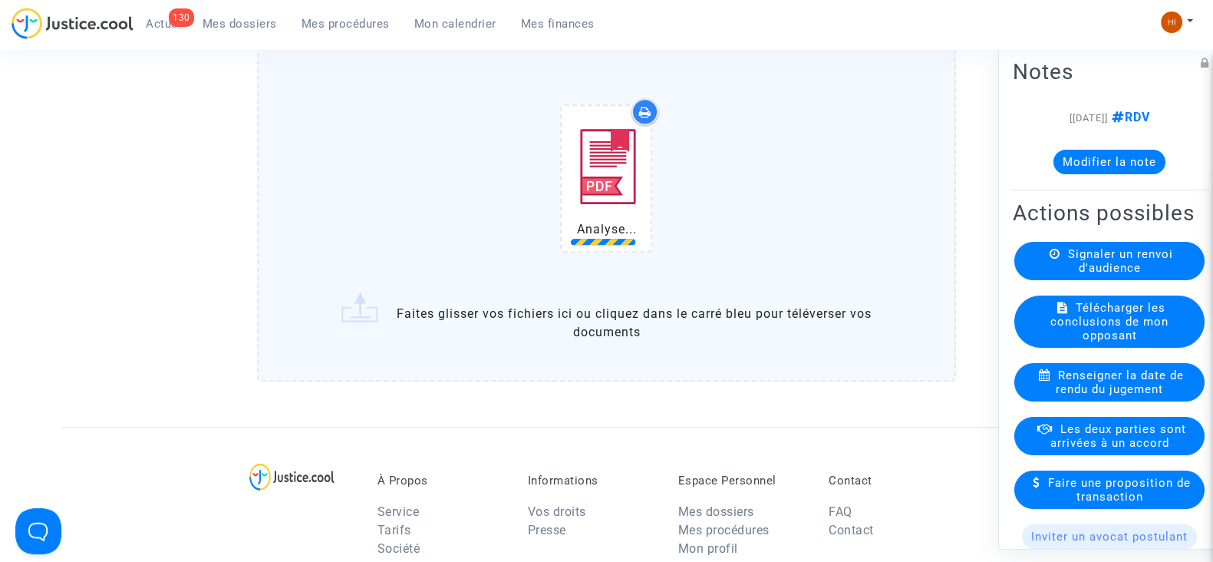
scroll to position [1200, 0]
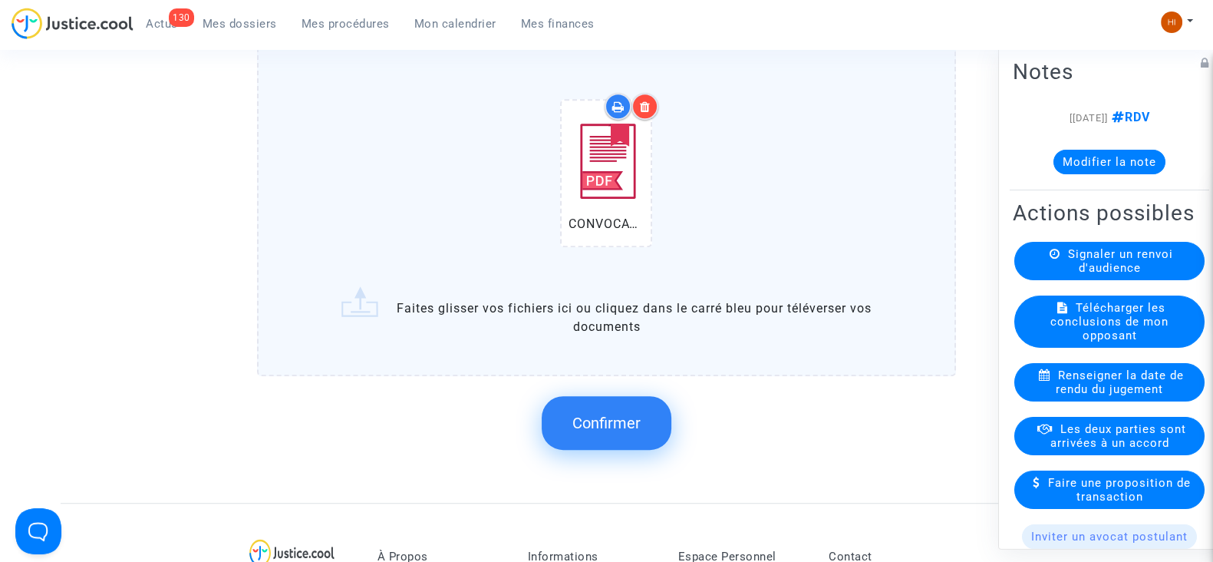
click at [619, 418] on span "Confirmer" at bounding box center [607, 423] width 68 height 18
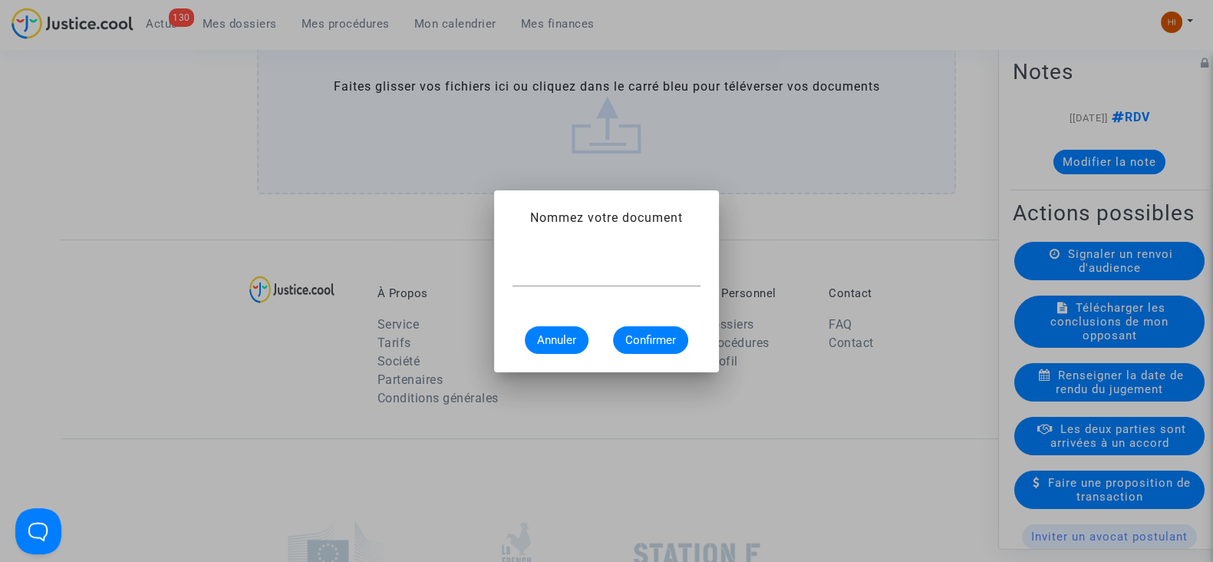
scroll to position [0, 0]
type input "CONVOCATION"
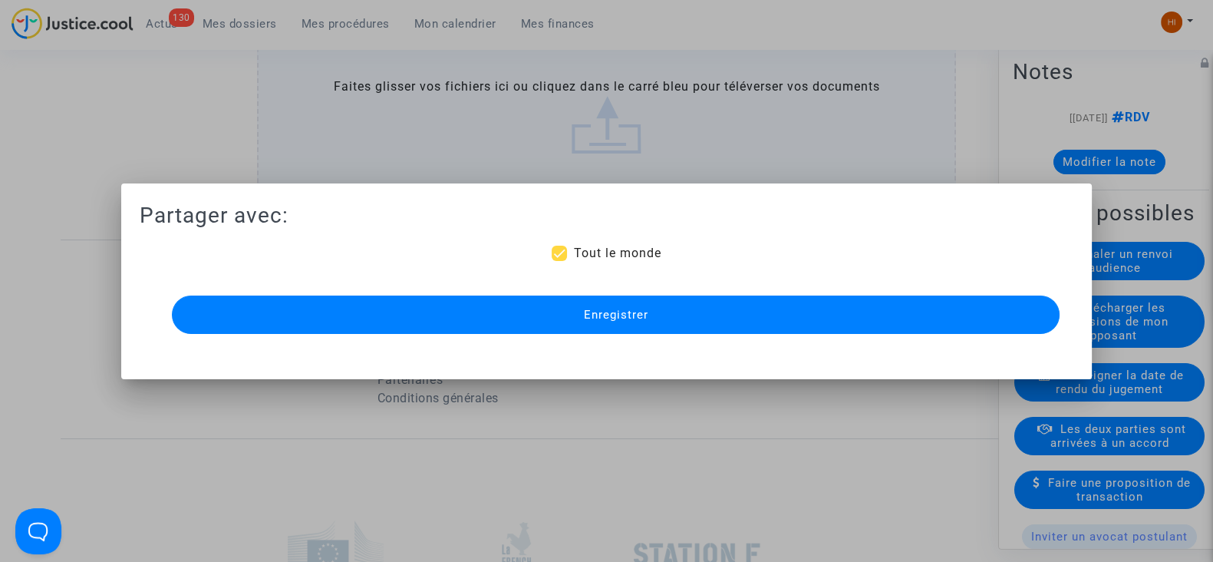
click at [609, 318] on span "Enregistrer" at bounding box center [615, 315] width 64 height 14
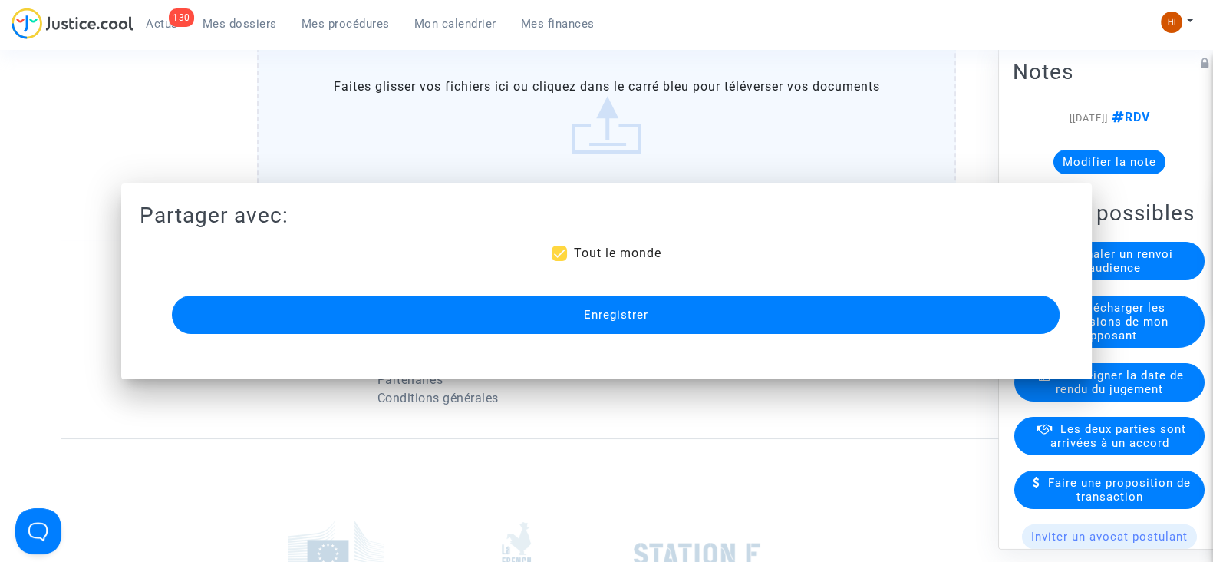
scroll to position [1200, 0]
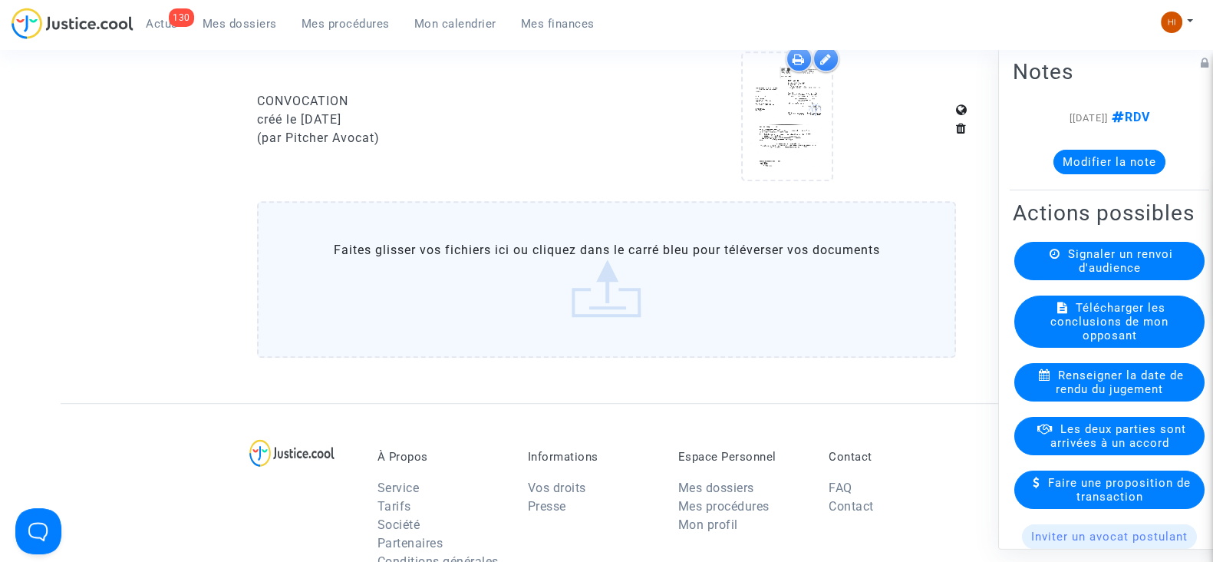
click at [321, 20] on span "Mes procédures" at bounding box center [346, 24] width 88 height 14
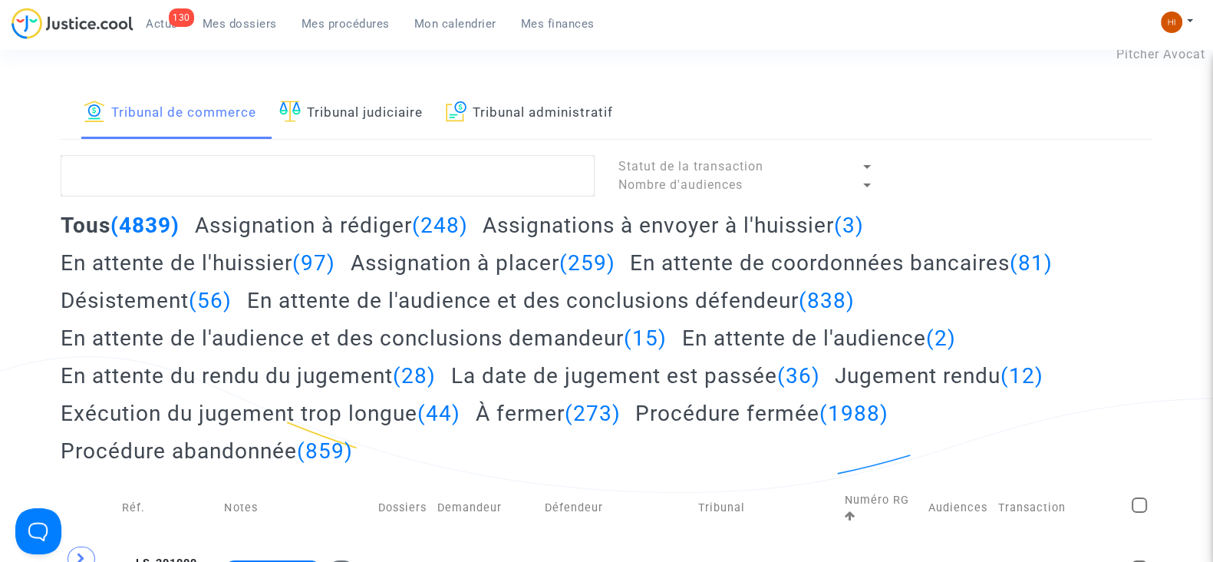
scroll to position [8, 0]
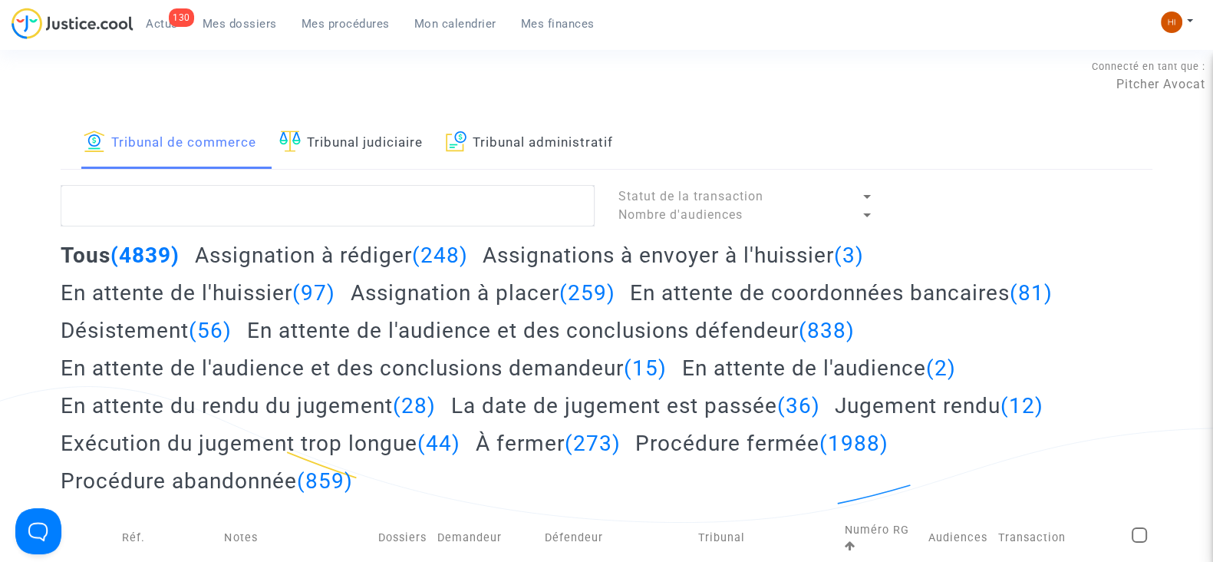
click at [382, 147] on link "Tribunal judiciaire" at bounding box center [351, 143] width 144 height 52
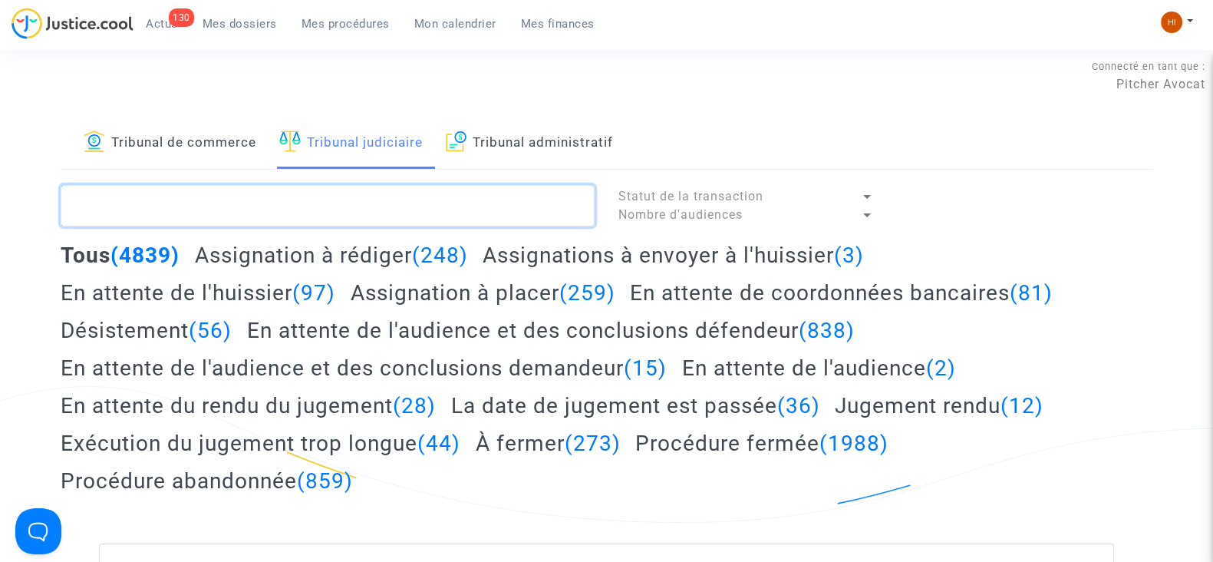
click at [305, 200] on textarea at bounding box center [328, 205] width 534 height 41
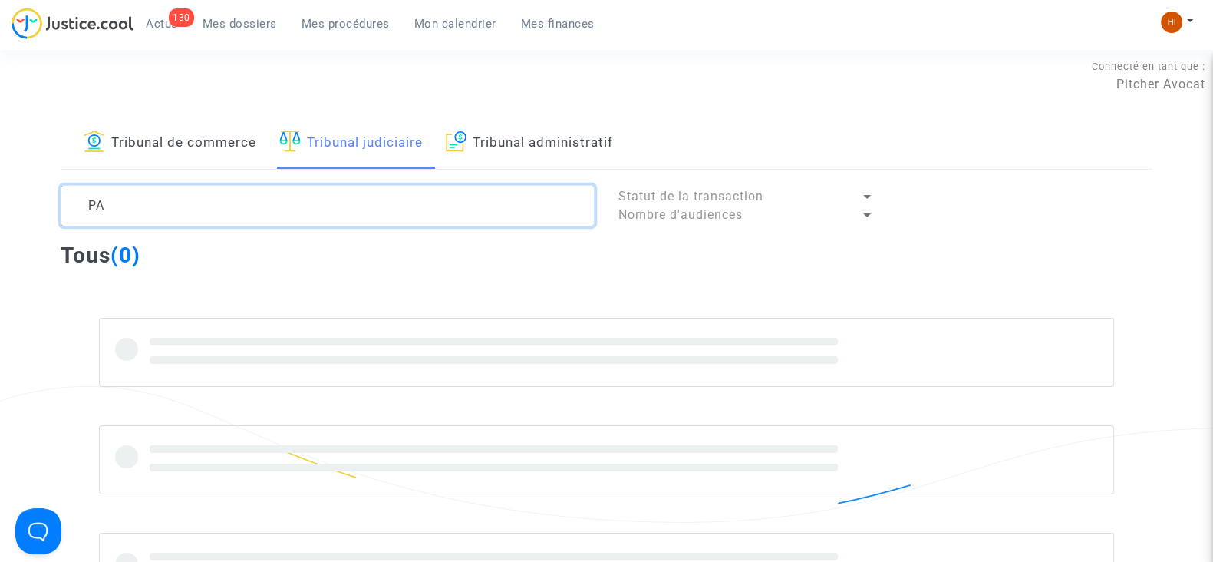
type textarea "P"
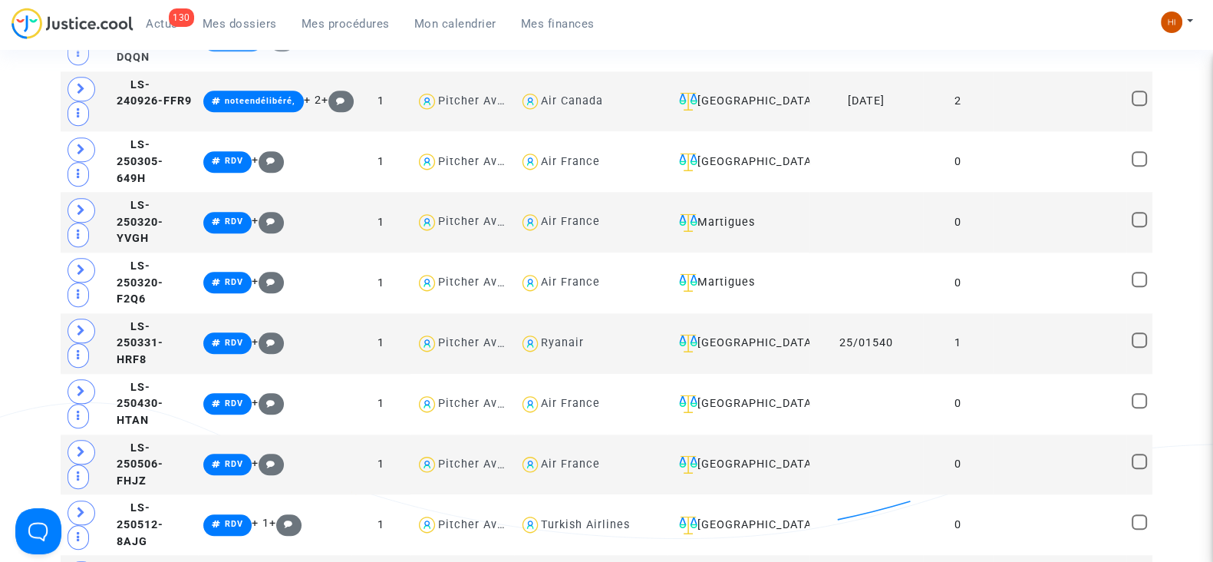
scroll to position [2031, 0]
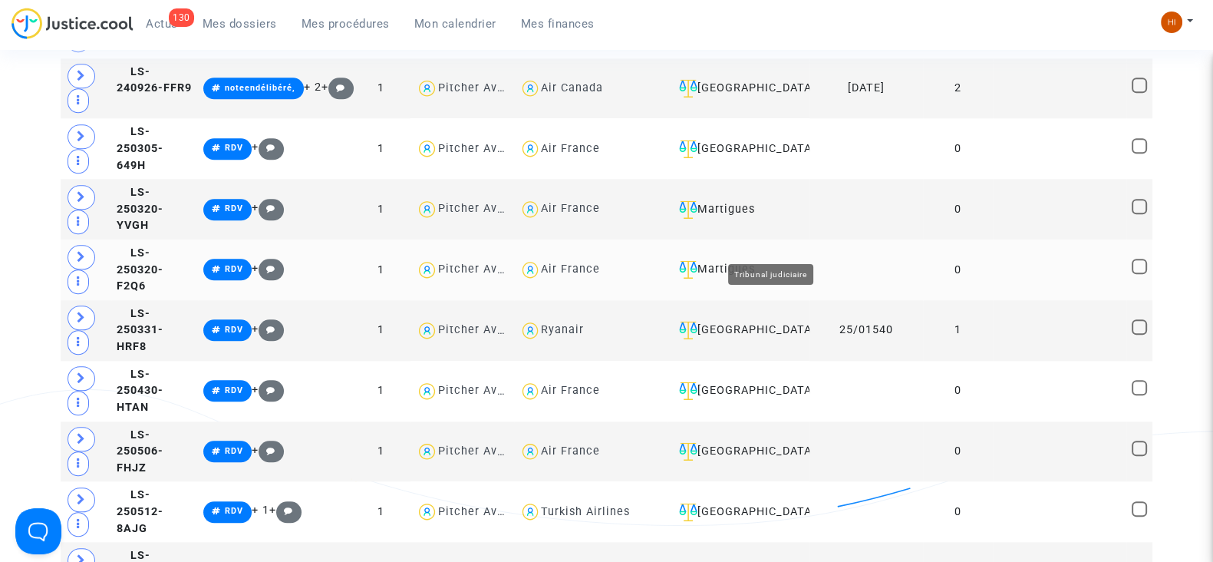
type textarea "ALAIN"
click at [754, 260] on div "Martigues" at bounding box center [738, 269] width 131 height 18
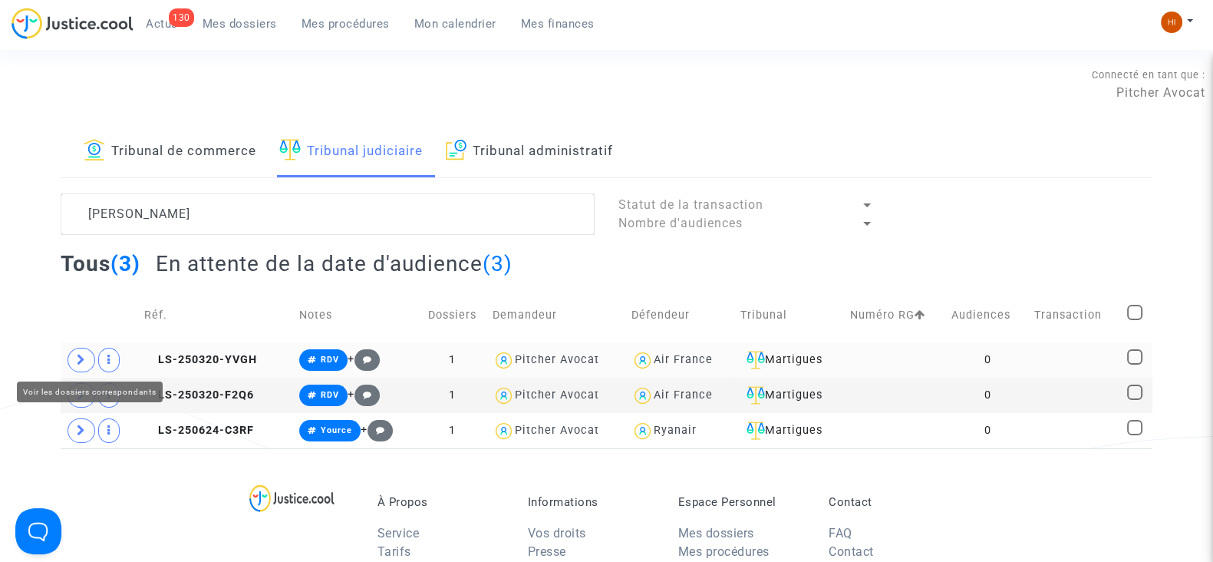
click at [74, 358] on span at bounding box center [82, 360] width 28 height 25
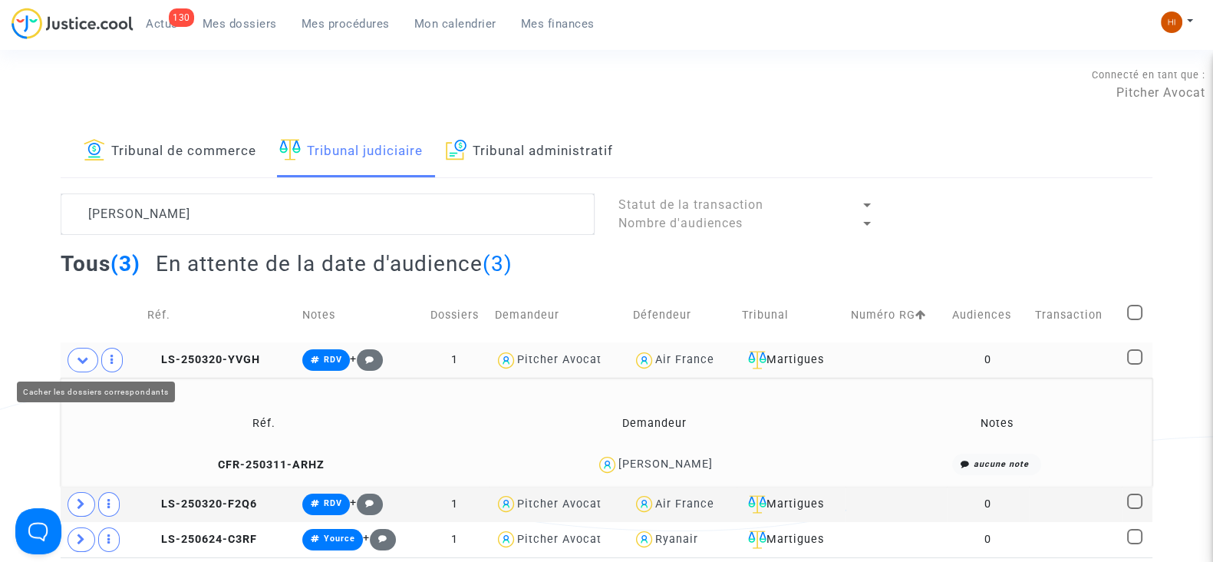
click at [81, 359] on icon at bounding box center [83, 360] width 12 height 12
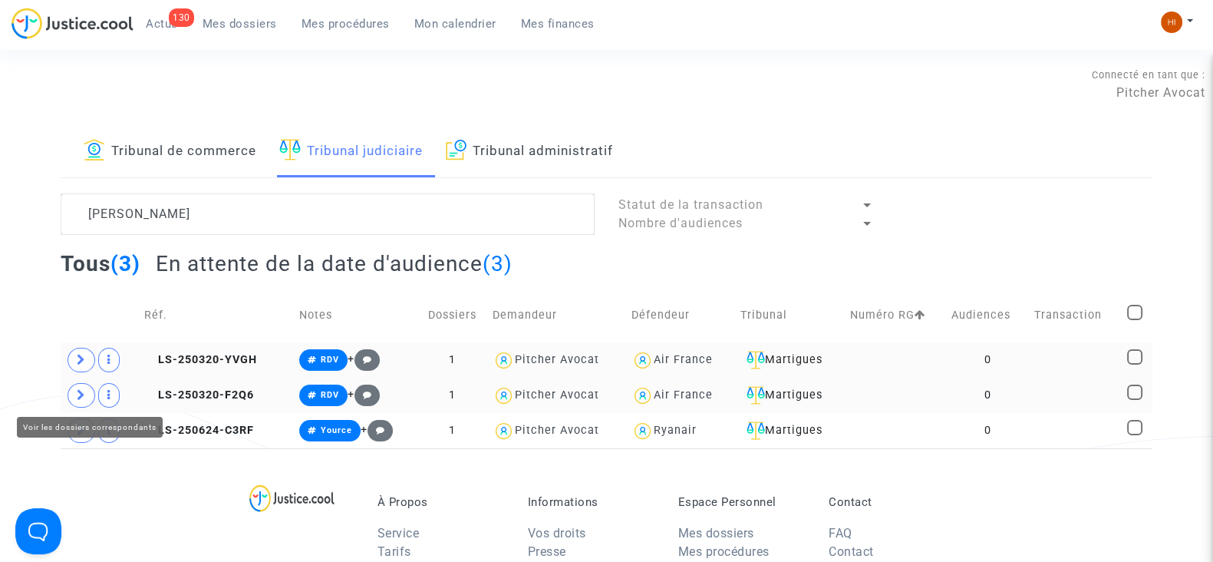
click at [78, 394] on icon at bounding box center [81, 395] width 9 height 12
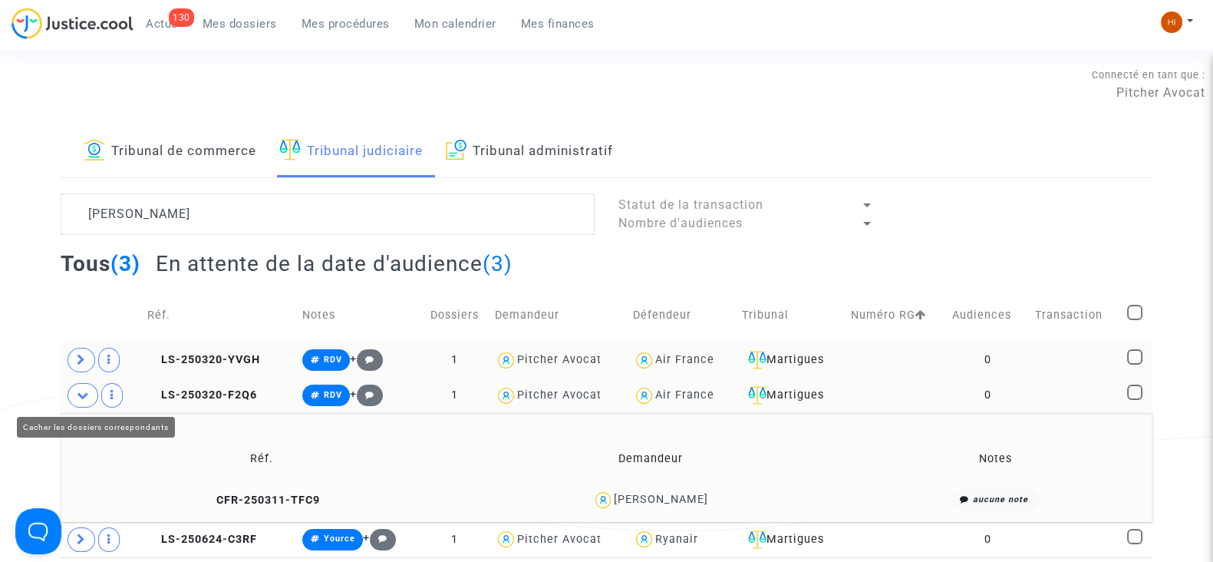
click at [78, 394] on icon at bounding box center [83, 395] width 12 height 12
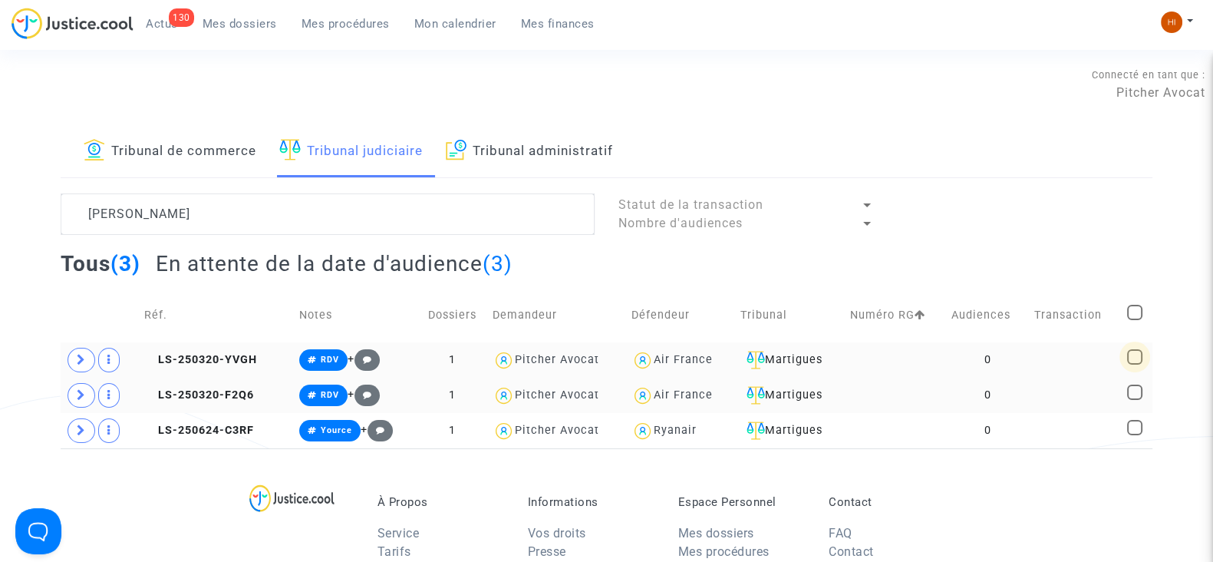
click at [1140, 349] on span at bounding box center [1134, 356] width 15 height 15
click at [1135, 365] on input "checkbox" at bounding box center [1134, 365] width 1 height 1
checkbox input "true"
click at [1137, 391] on span at bounding box center [1134, 391] width 15 height 15
click at [1135, 400] on input "checkbox" at bounding box center [1134, 400] width 1 height 1
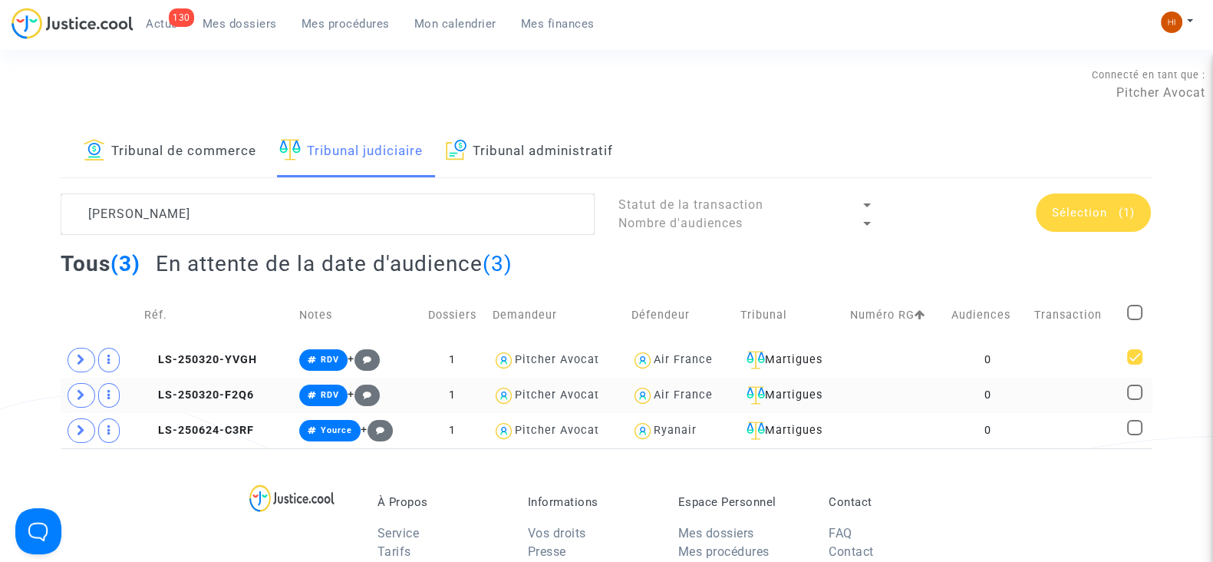
checkbox input "true"
click at [1077, 206] on span "Sélection" at bounding box center [1079, 213] width 55 height 14
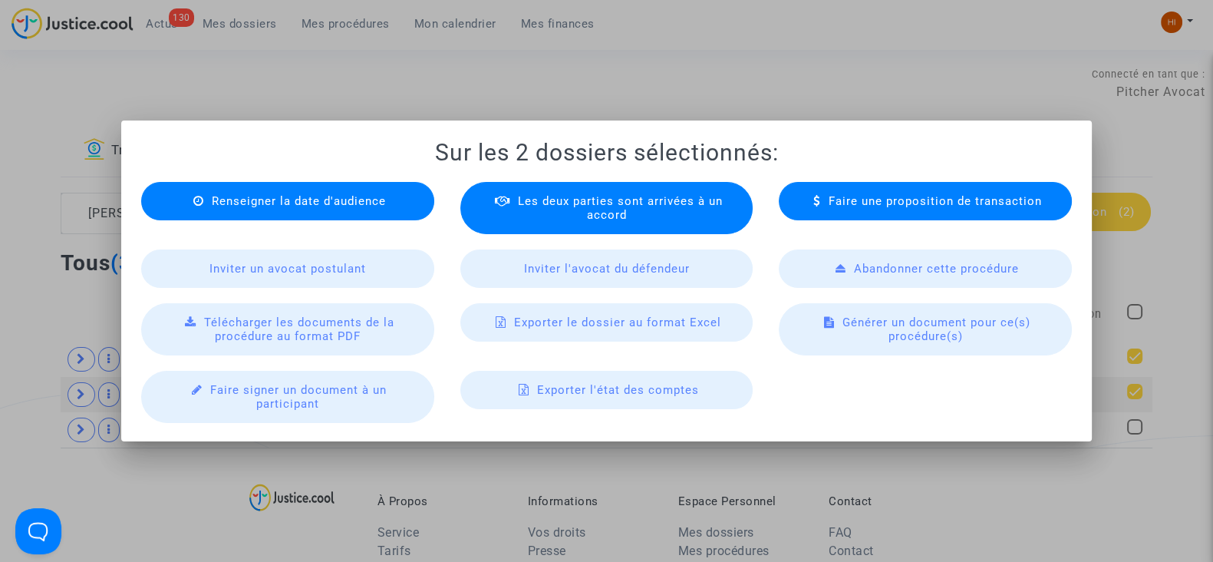
click at [394, 53] on div at bounding box center [606, 281] width 1213 height 562
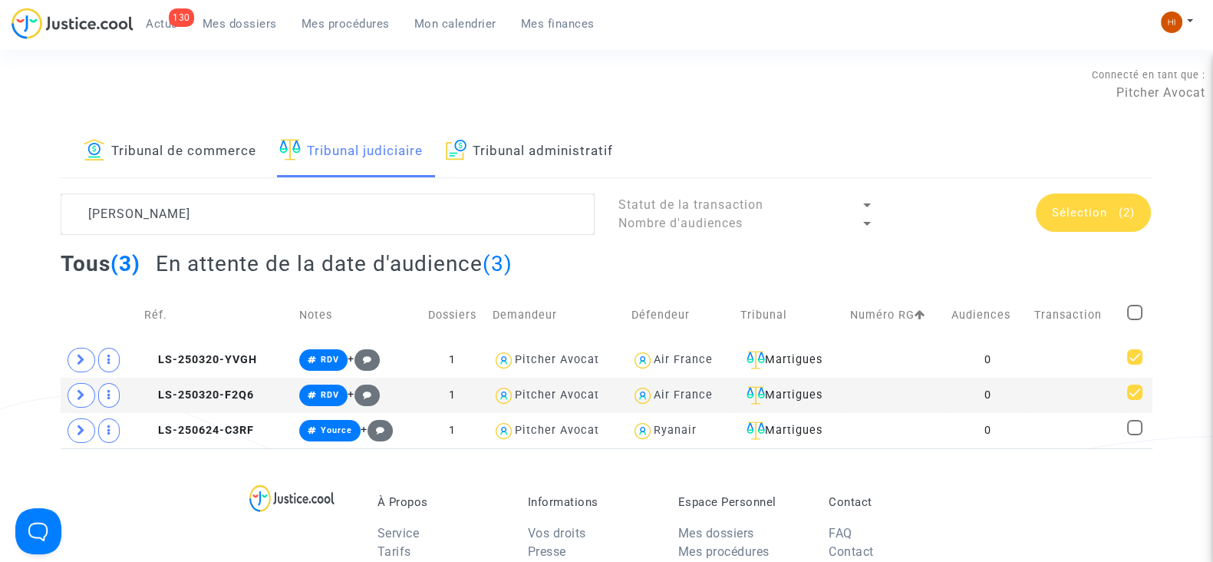
click at [1064, 216] on span "Sélection" at bounding box center [1079, 213] width 55 height 14
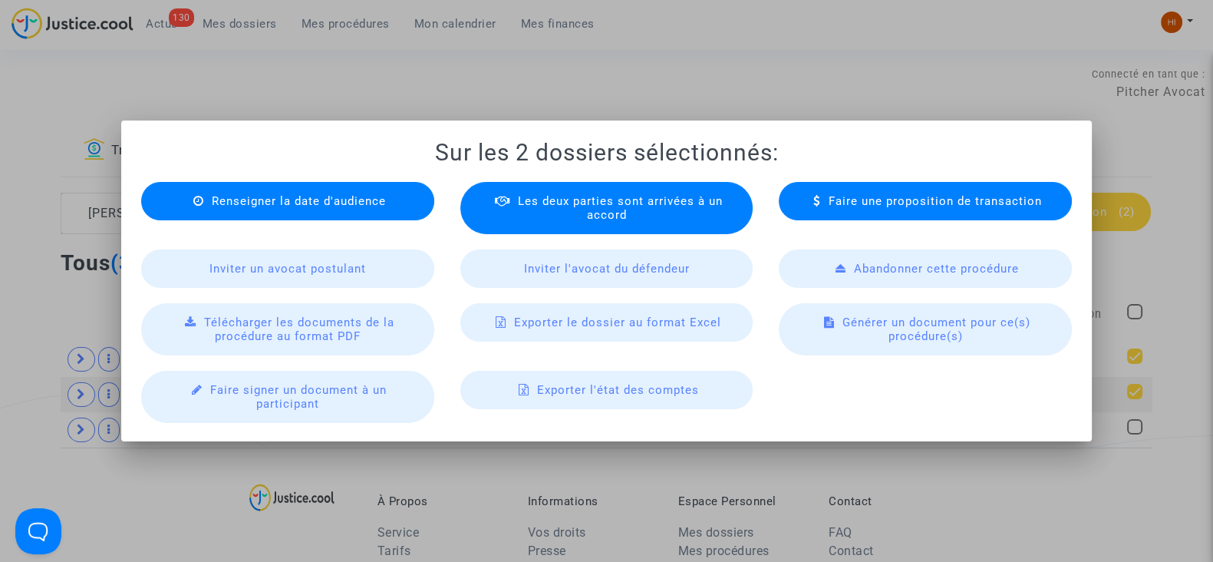
click at [375, 199] on span "Renseigner la date d'audience" at bounding box center [299, 201] width 174 height 14
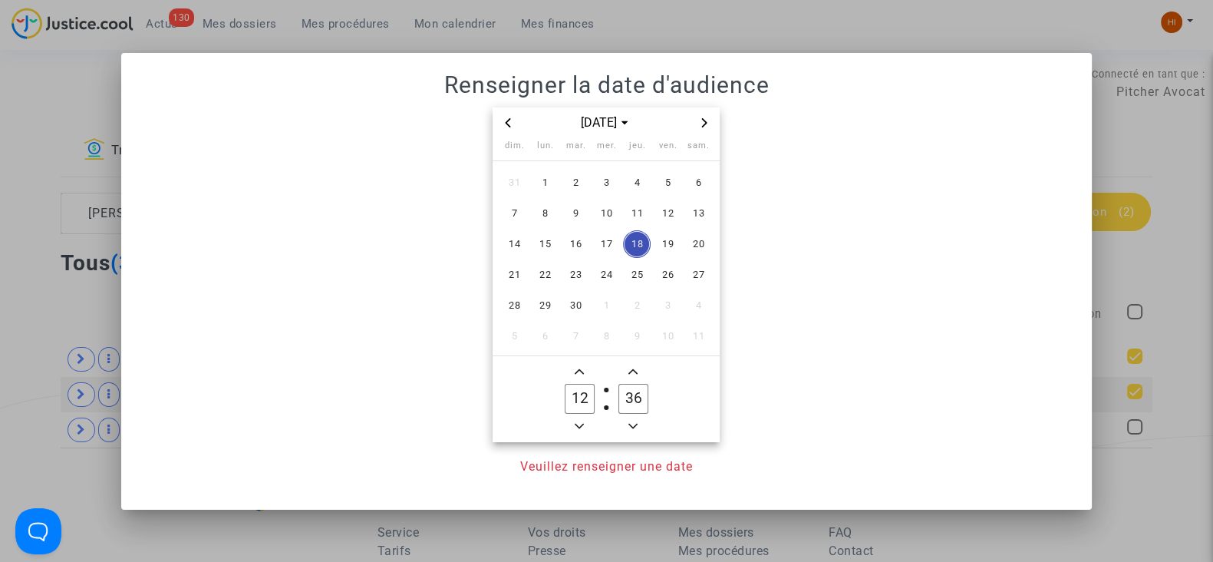
click at [705, 120] on icon "Next month" at bounding box center [704, 121] width 5 height 9
click at [546, 190] on span "1" at bounding box center [545, 183] width 28 height 28
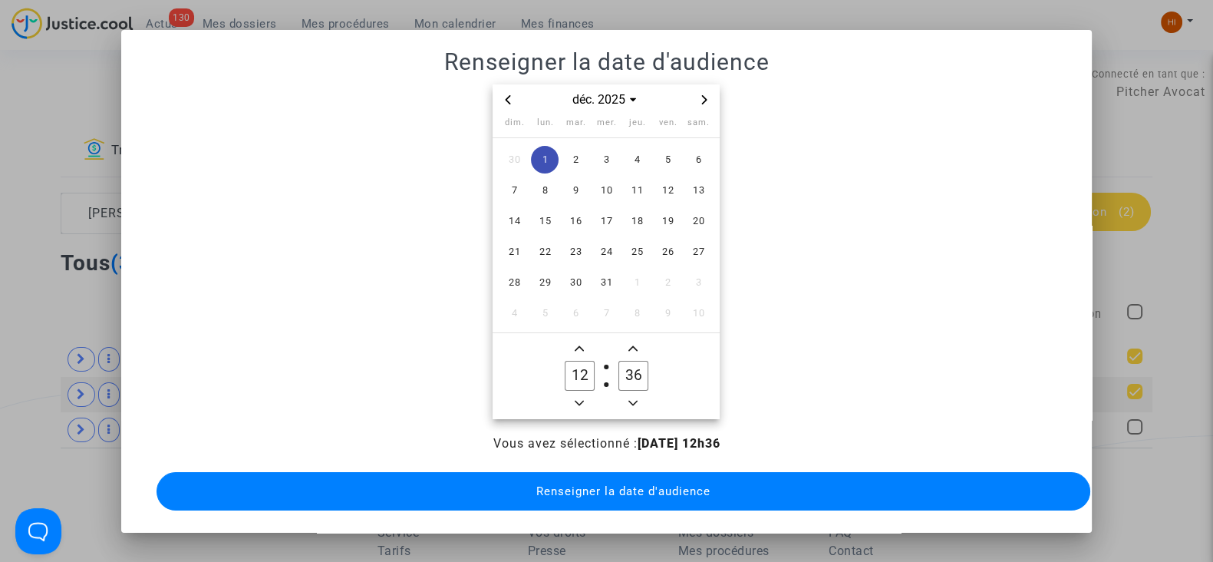
click at [585, 346] on span "Add a hour" at bounding box center [579, 348] width 18 height 18
type input "13"
click at [634, 373] on input "36" at bounding box center [633, 375] width 29 height 29
click at [629, 373] on input "36" at bounding box center [633, 375] width 29 height 29
type input "30"
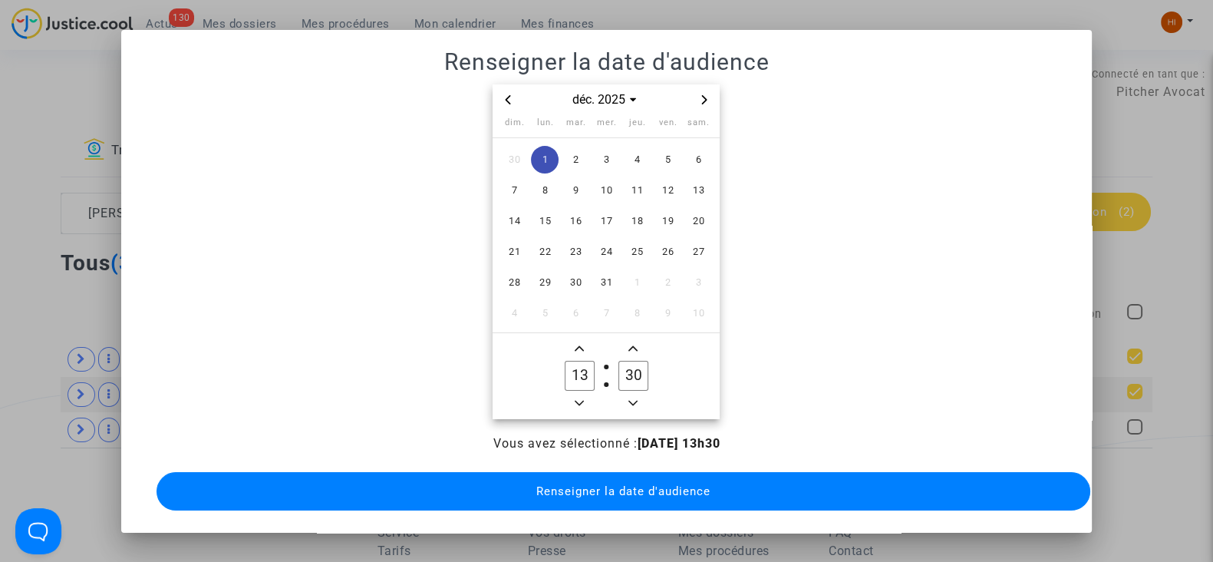
click at [548, 484] on span "Renseigner la date d'audience" at bounding box center [623, 491] width 174 height 14
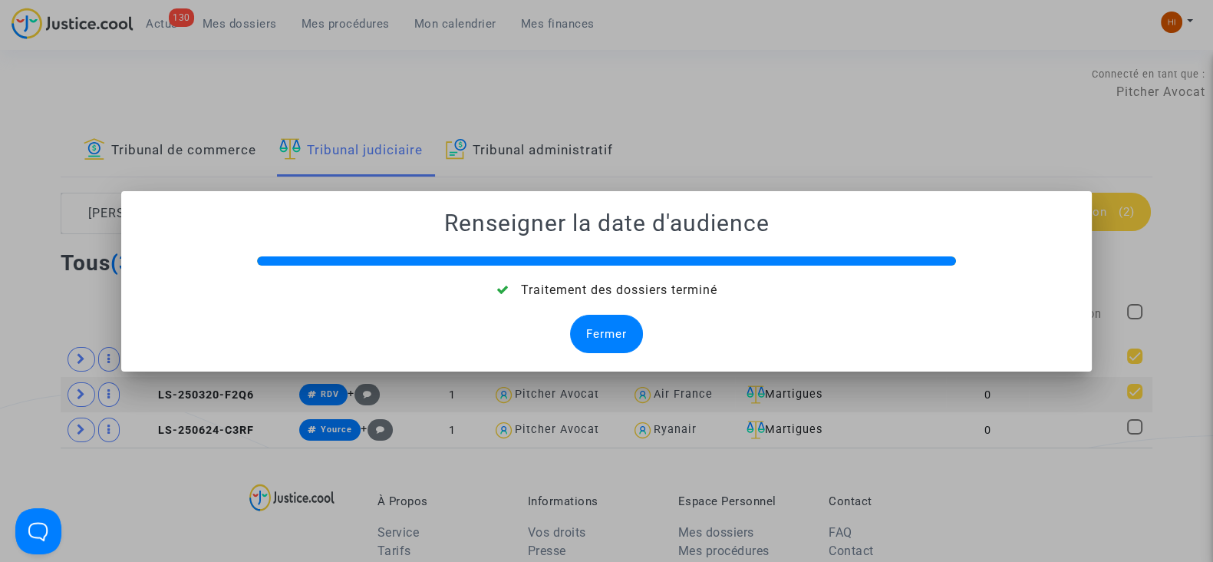
click at [611, 331] on div "Fermer" at bounding box center [606, 334] width 73 height 38
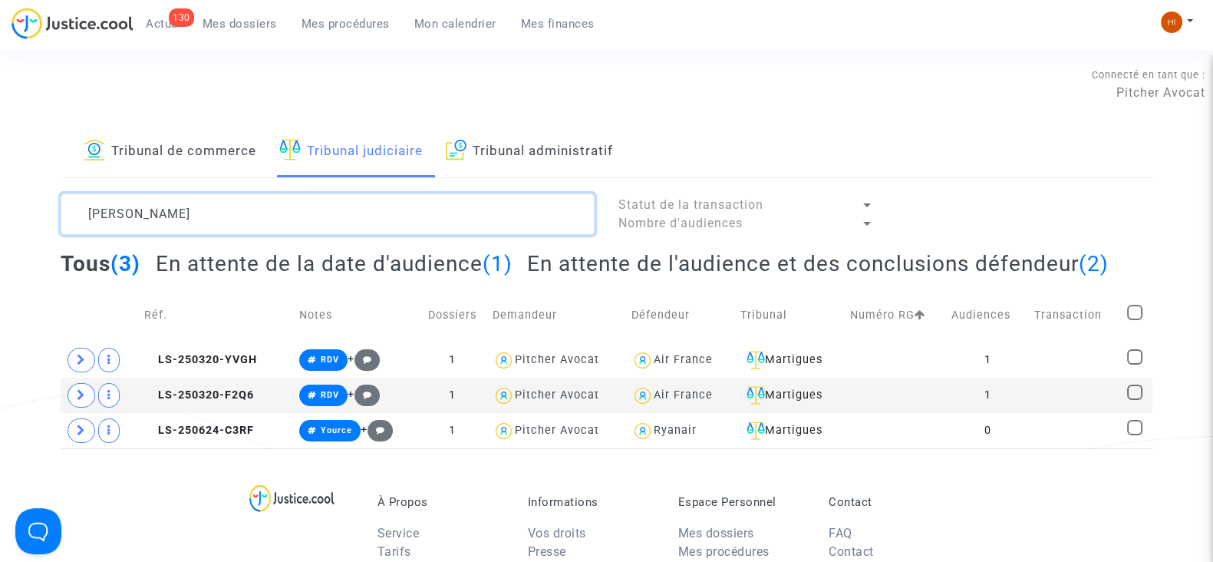
click at [363, 216] on textarea at bounding box center [328, 213] width 534 height 41
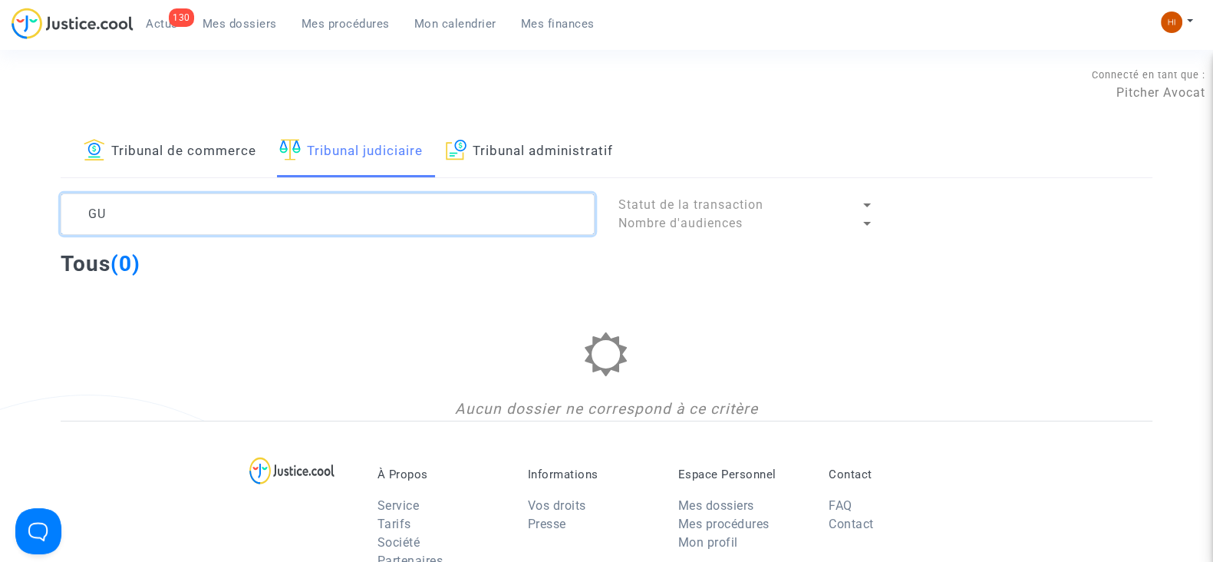
type textarea "G"
click at [386, 197] on textarea at bounding box center [328, 213] width 534 height 41
click at [93, 217] on textarea at bounding box center [328, 213] width 534 height 41
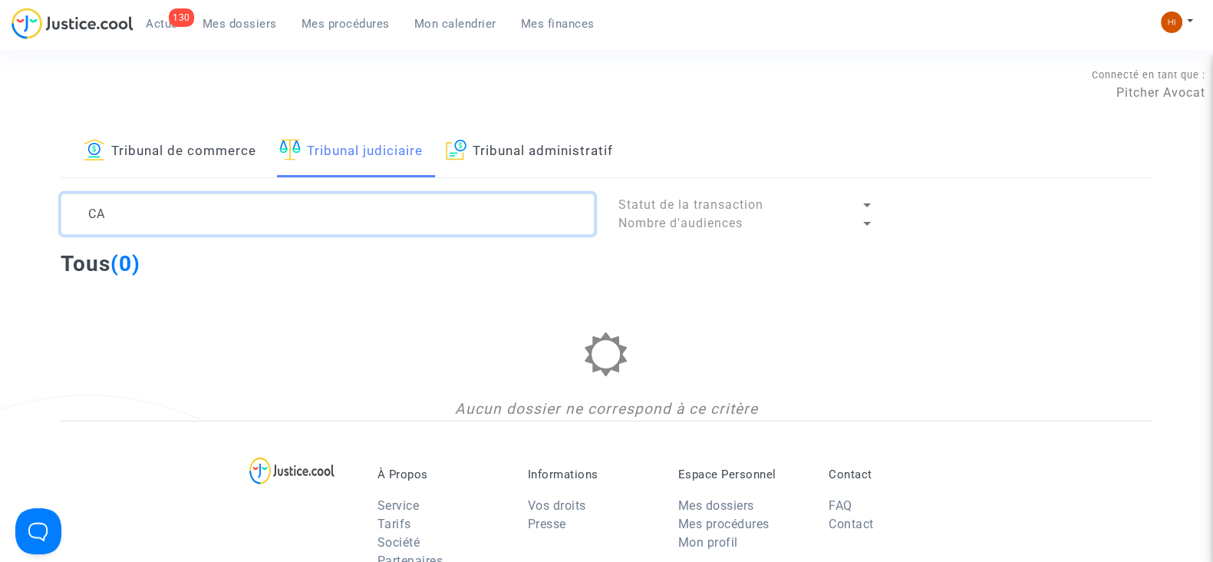
type textarea "C"
click at [183, 205] on textarea at bounding box center [328, 213] width 534 height 41
drag, startPoint x: 183, startPoint y: 205, endPoint x: 0, endPoint y: 163, distance: 187.5
click at [0, 163] on div "Tribunal de commerce Tribunal judiciaire Tribunal administratif GUILLON Statut …" at bounding box center [606, 272] width 1213 height 295
type textarea "MARIT"
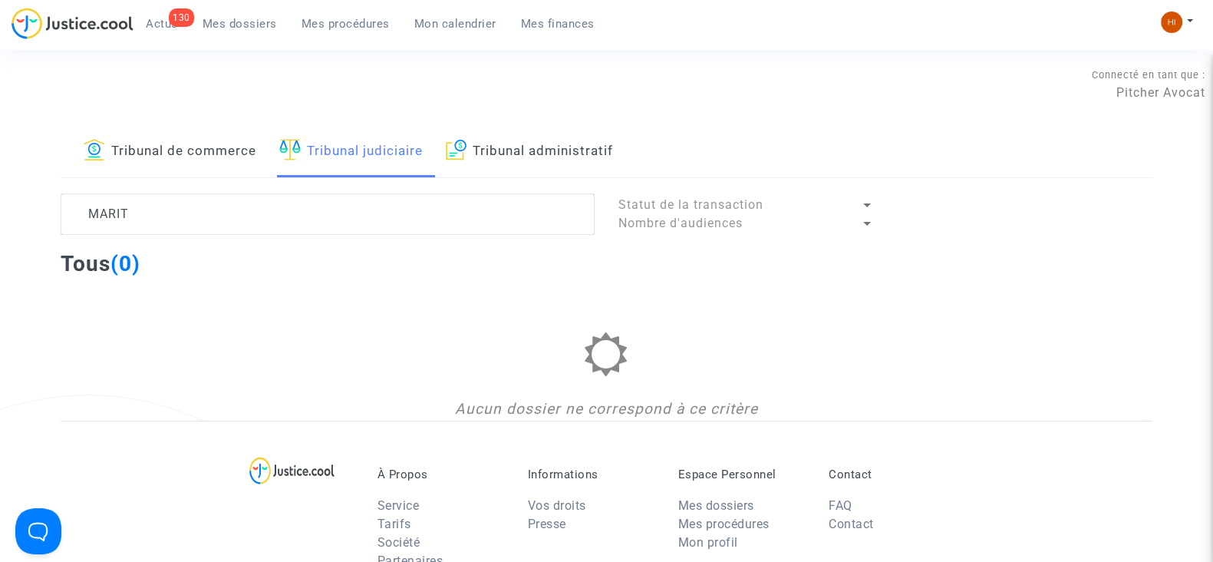
click at [239, 26] on span "Mes dossiers" at bounding box center [240, 24] width 74 height 14
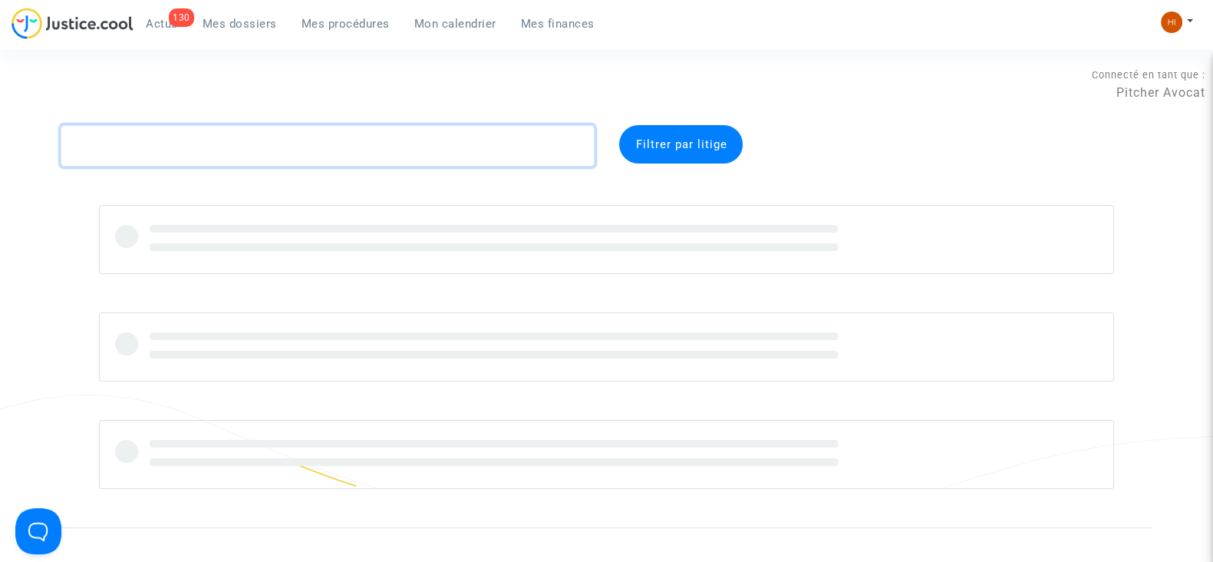
click at [224, 128] on textarea at bounding box center [328, 145] width 534 height 41
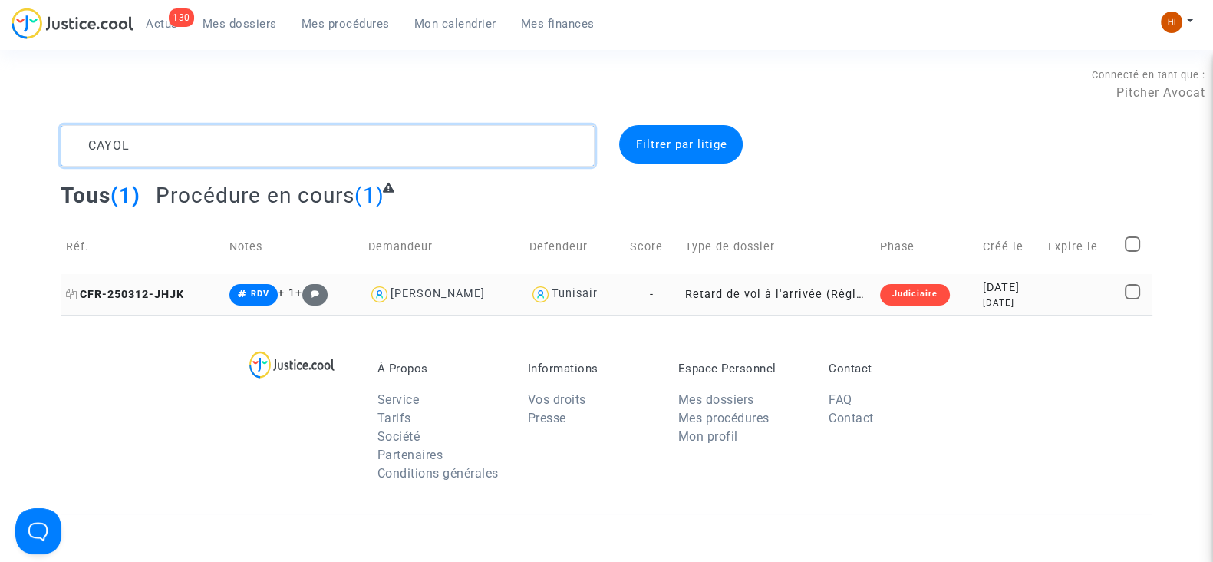
type textarea "CAYOL"
click at [173, 288] on span "CFR-250312-JHJK" at bounding box center [125, 294] width 118 height 13
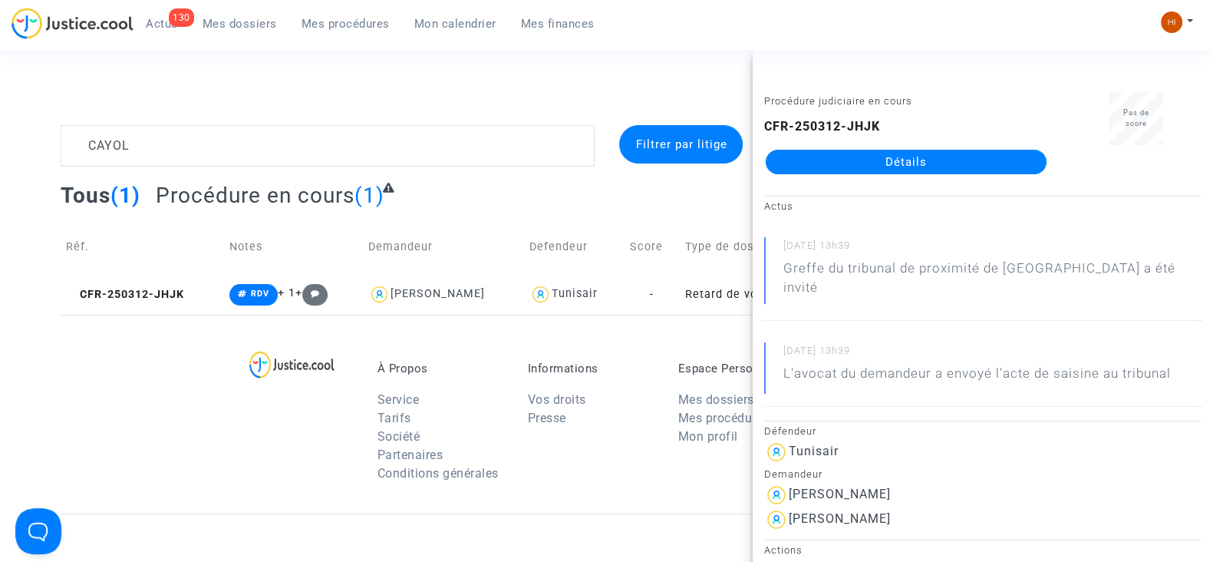
click at [891, 151] on link "Détails" at bounding box center [906, 162] width 281 height 25
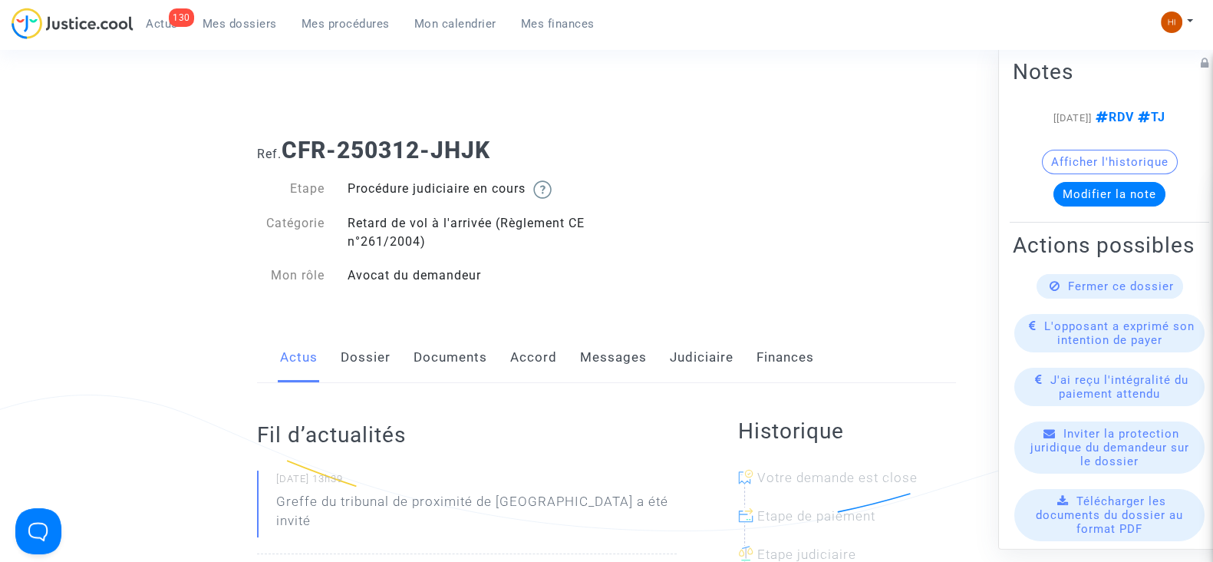
click at [705, 365] on link "Judiciaire" at bounding box center [702, 357] width 64 height 51
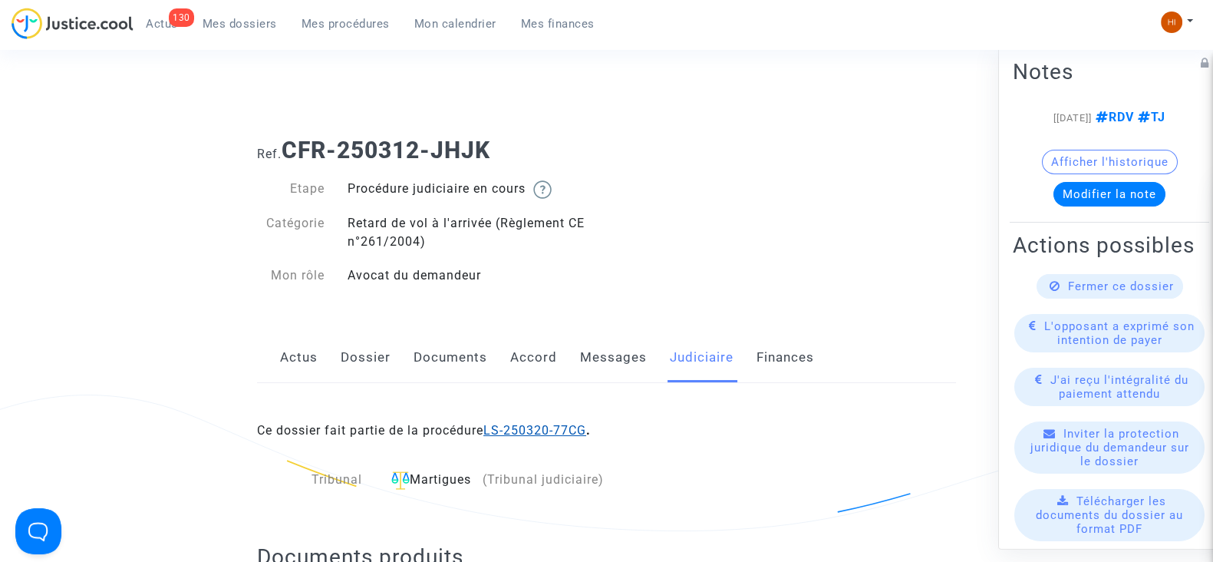
click at [529, 427] on link "LS-250320-77CG" at bounding box center [534, 430] width 103 height 15
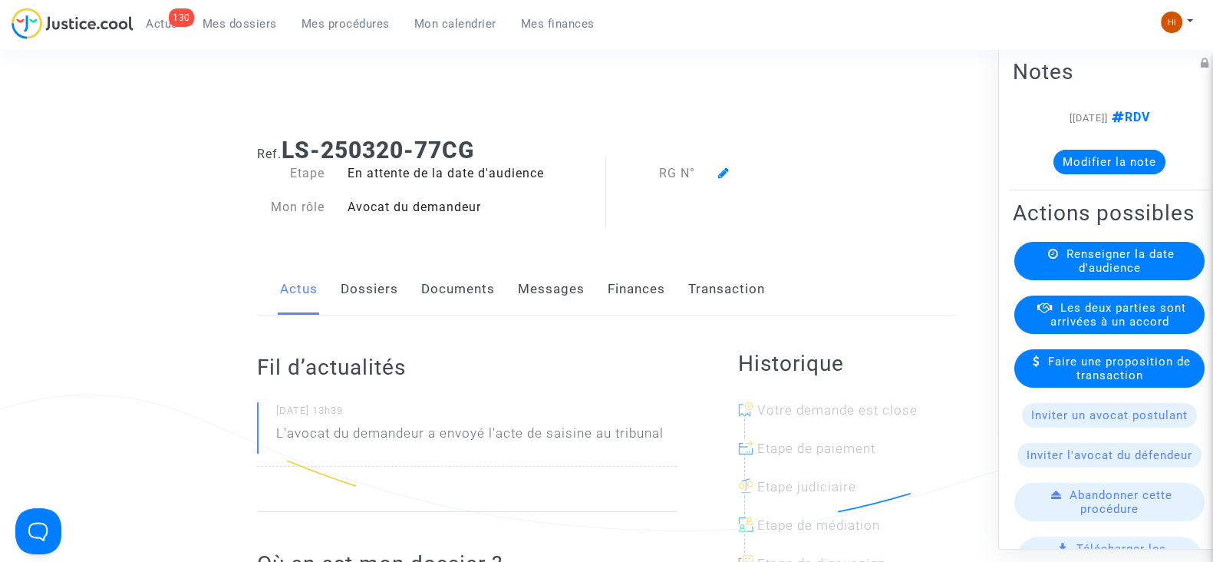
click at [1083, 275] on span "Renseigner la date d'audience" at bounding box center [1121, 261] width 108 height 28
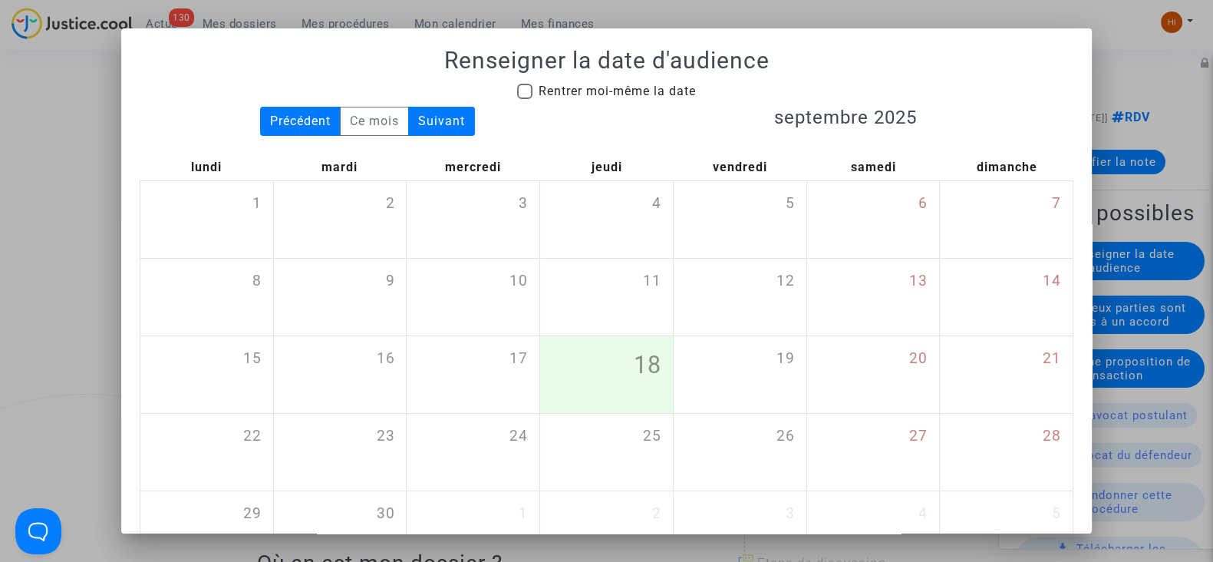
click at [629, 92] on span "Rentrer moi-même la date" at bounding box center [617, 91] width 157 height 15
click at [525, 99] on input "Rentrer moi-même la date" at bounding box center [524, 99] width 1 height 1
checkbox input "true"
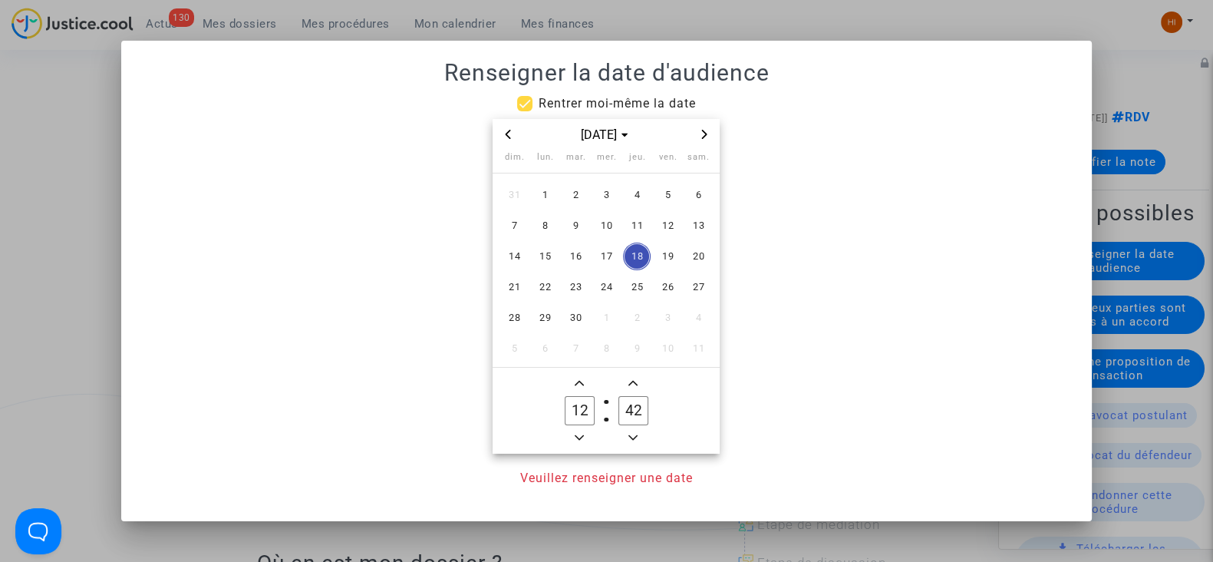
click at [706, 136] on icon "Next month" at bounding box center [704, 134] width 9 height 9
click at [544, 183] on span "1" at bounding box center [545, 195] width 28 height 28
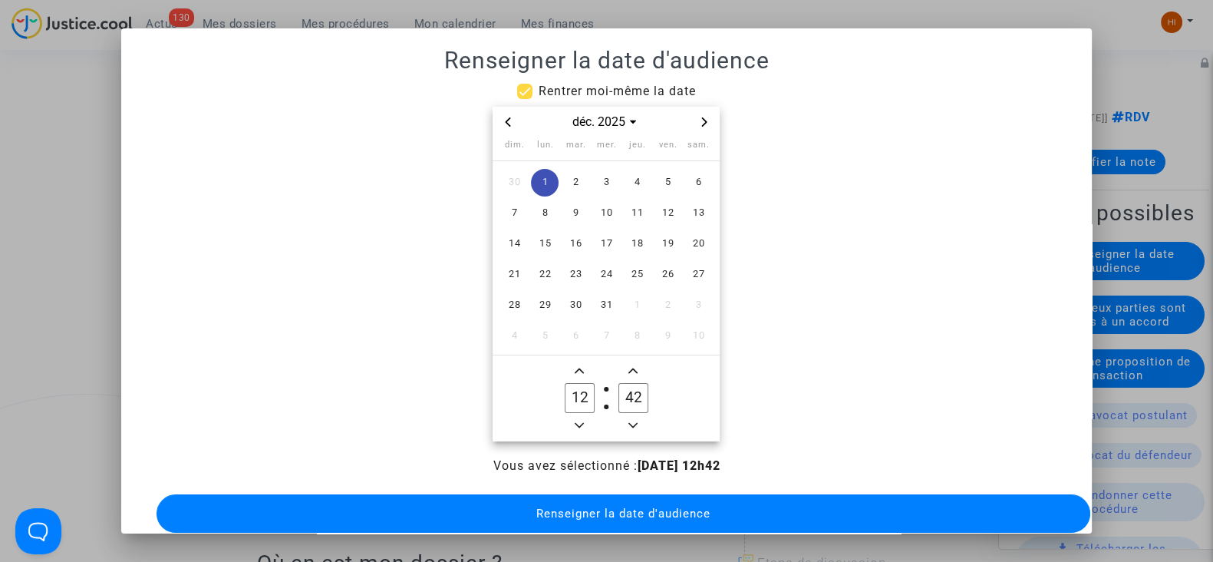
click at [572, 363] on span "Add a hour" at bounding box center [579, 370] width 18 height 18
type input "13"
click at [619, 396] on input "42" at bounding box center [633, 397] width 29 height 29
click at [635, 398] on input "32" at bounding box center [633, 397] width 29 height 29
type input "30"
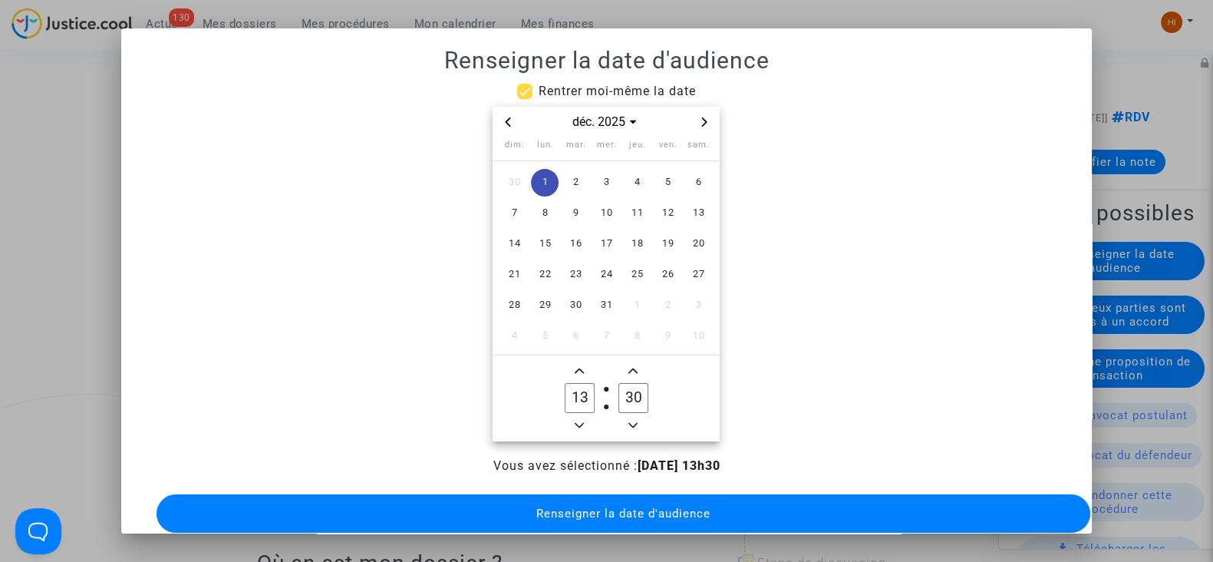
click at [559, 502] on button "Renseigner la date d'audience" at bounding box center [624, 513] width 934 height 38
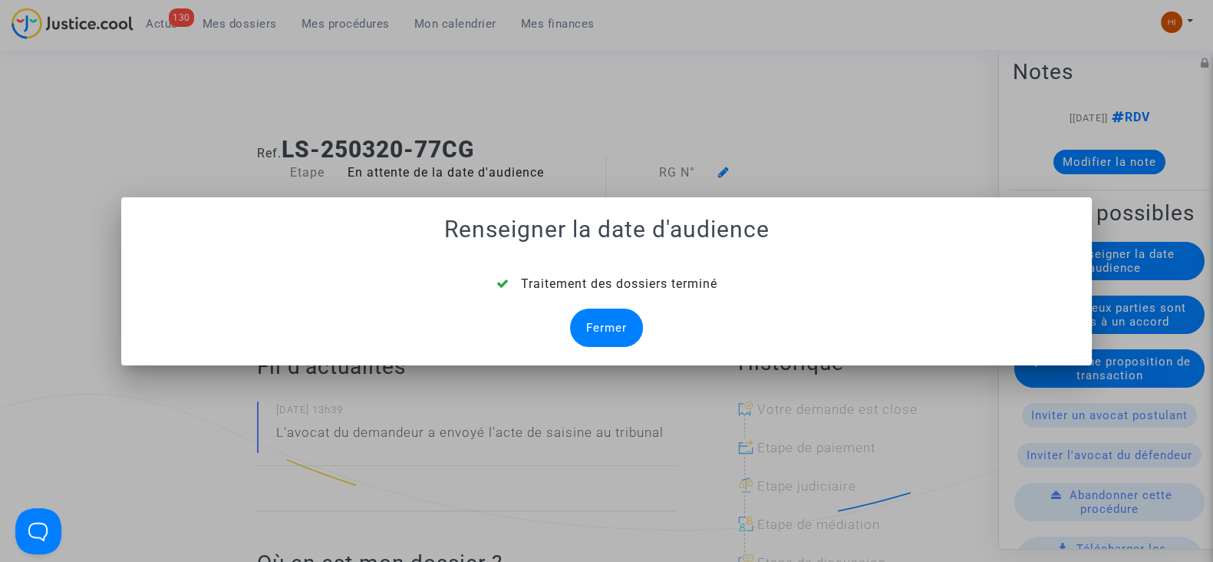
click at [617, 321] on div "Fermer" at bounding box center [606, 328] width 73 height 38
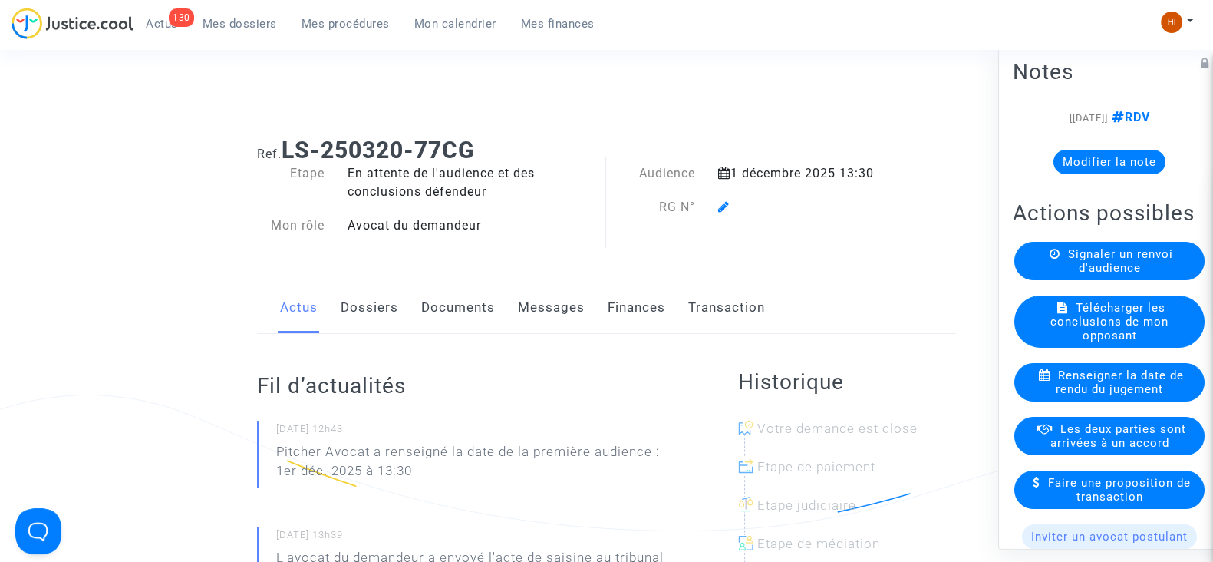
click at [381, 316] on link "Dossiers" at bounding box center [370, 307] width 58 height 51
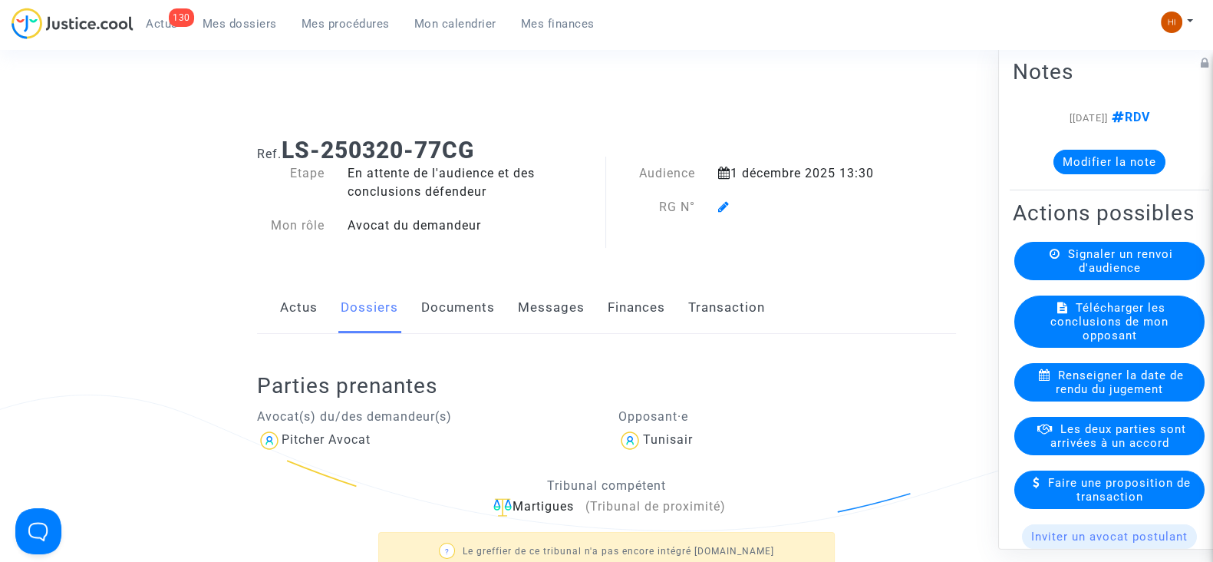
click at [723, 204] on icon at bounding box center [724, 206] width 12 height 12
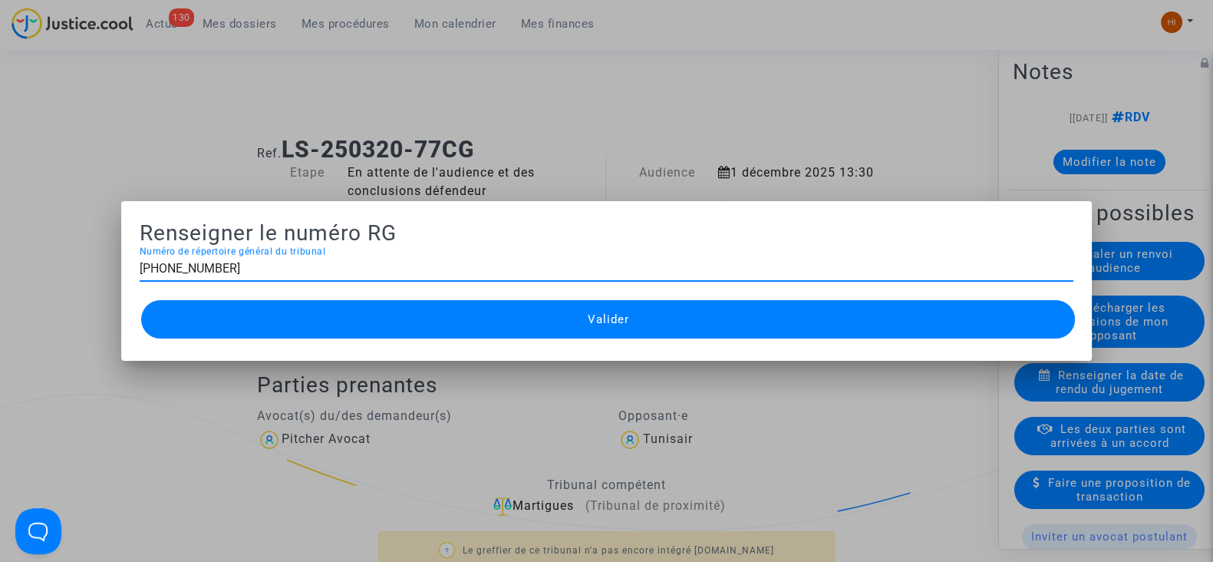
type input "11-25-00753"
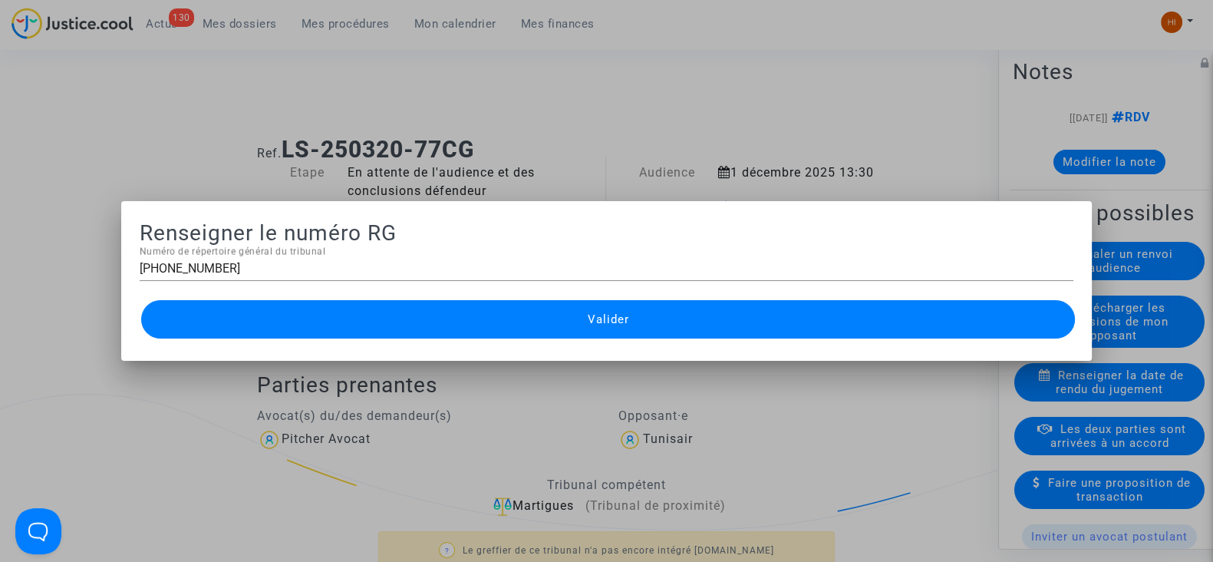
click at [600, 324] on span "Valider" at bounding box center [607, 319] width 41 height 14
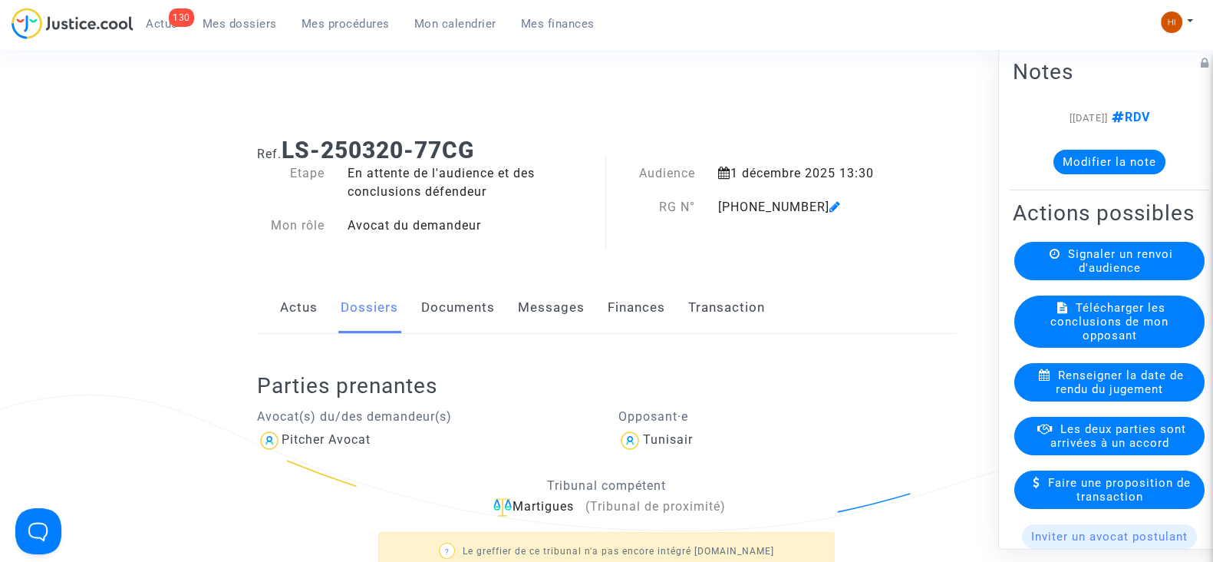
click at [460, 304] on link "Documents" at bounding box center [458, 307] width 74 height 51
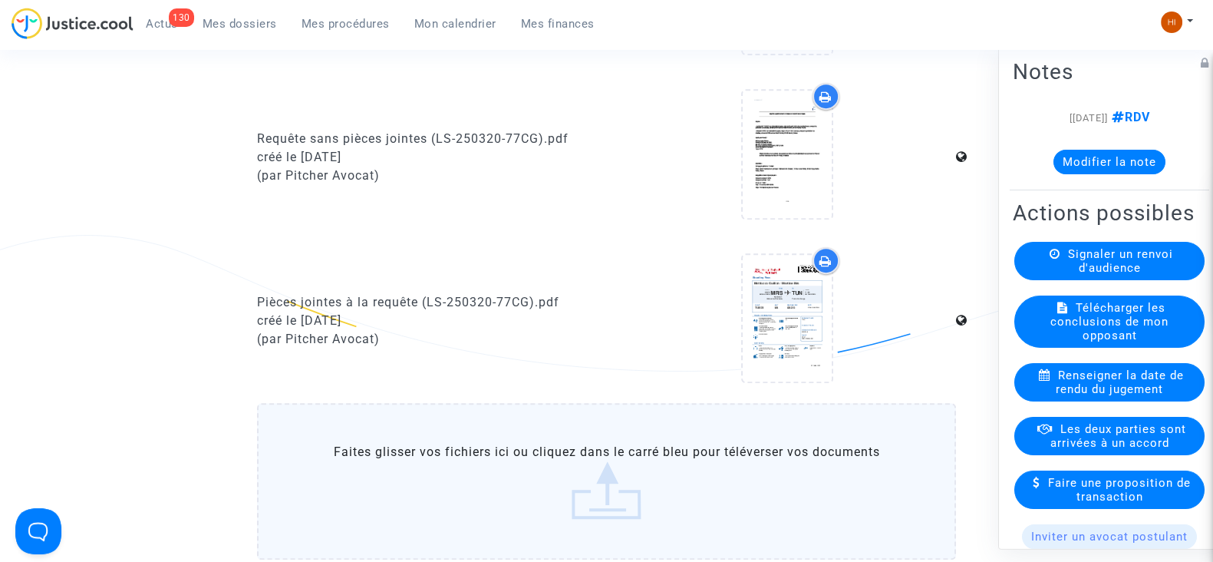
scroll to position [837, 0]
click at [429, 536] on label "Faites glisser vos fichiers ici ou cliquez dans le carré bleu pour téléverser v…" at bounding box center [606, 479] width 699 height 157
click at [0, 0] on input "Faites glisser vos fichiers ici ou cliquez dans le carré bleu pour téléverser v…" at bounding box center [0, 0] width 0 height 0
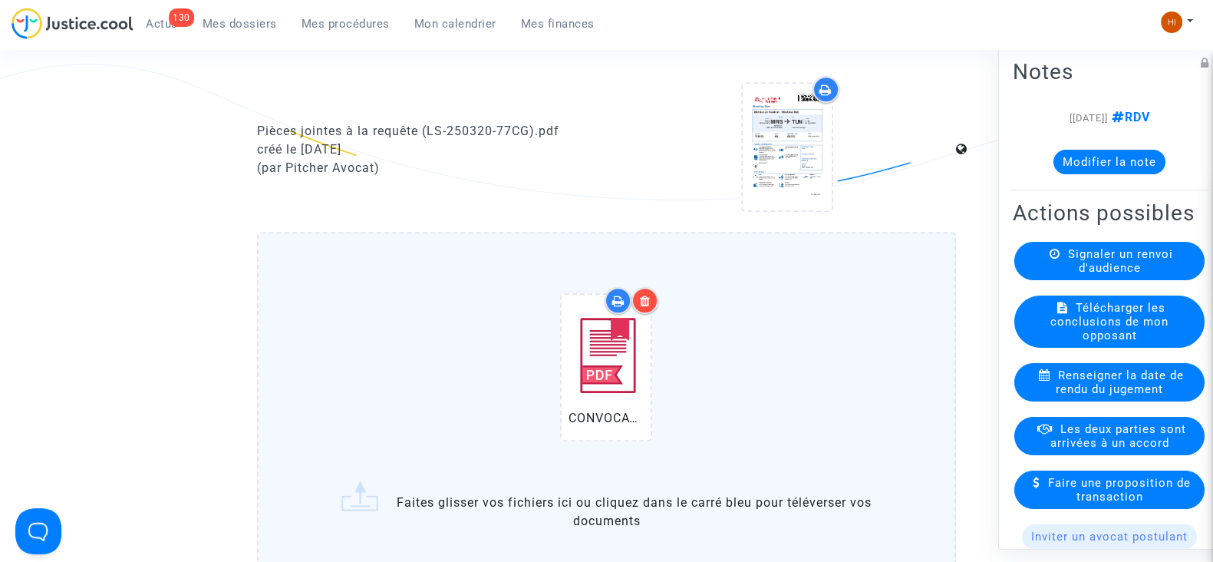
scroll to position [995, 0]
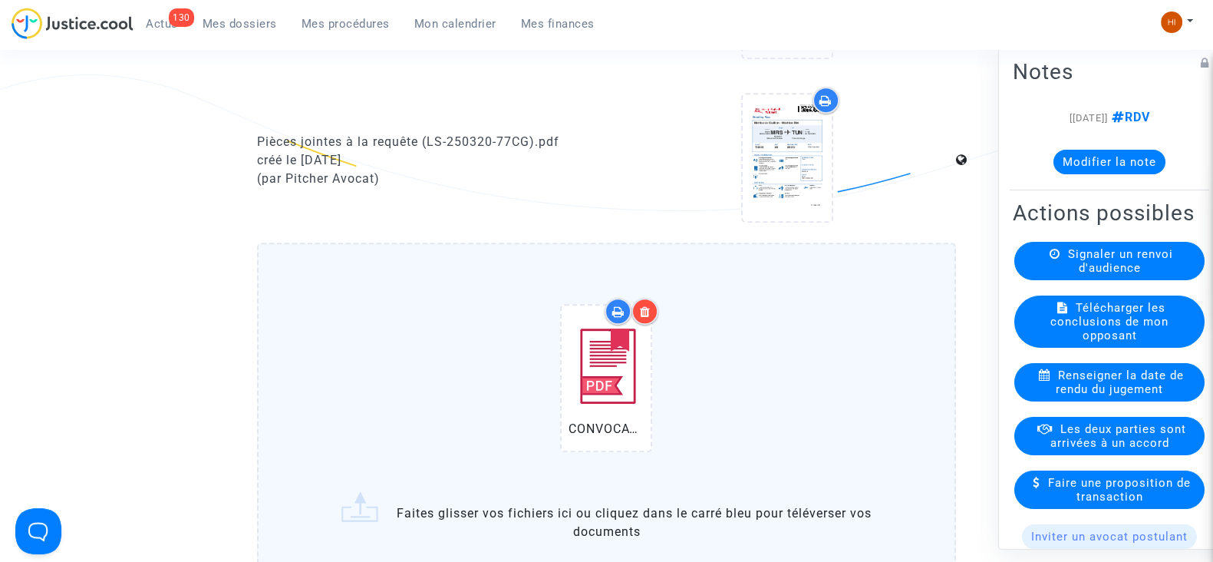
click at [648, 301] on div at bounding box center [645, 311] width 27 height 27
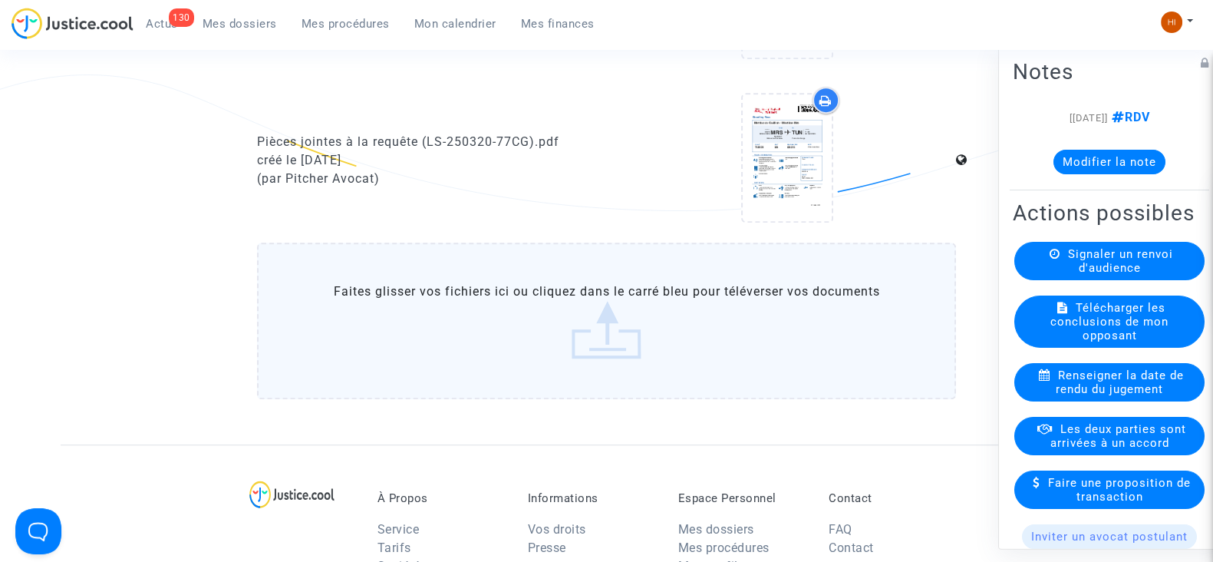
click at [648, 301] on label "Faites glisser vos fichiers ici ou cliquez dans le carré bleu pour téléverser v…" at bounding box center [606, 321] width 699 height 157
click at [0, 0] on input "Faites glisser vos fichiers ici ou cliquez dans le carré bleu pour téléverser v…" at bounding box center [0, 0] width 0 height 0
click at [559, 316] on label "Faites glisser vos fichiers ici ou cliquez dans le carré bleu pour téléverser v…" at bounding box center [606, 321] width 699 height 157
click at [0, 0] on input "Faites glisser vos fichiers ici ou cliquez dans le carré bleu pour téléverser v…" at bounding box center [0, 0] width 0 height 0
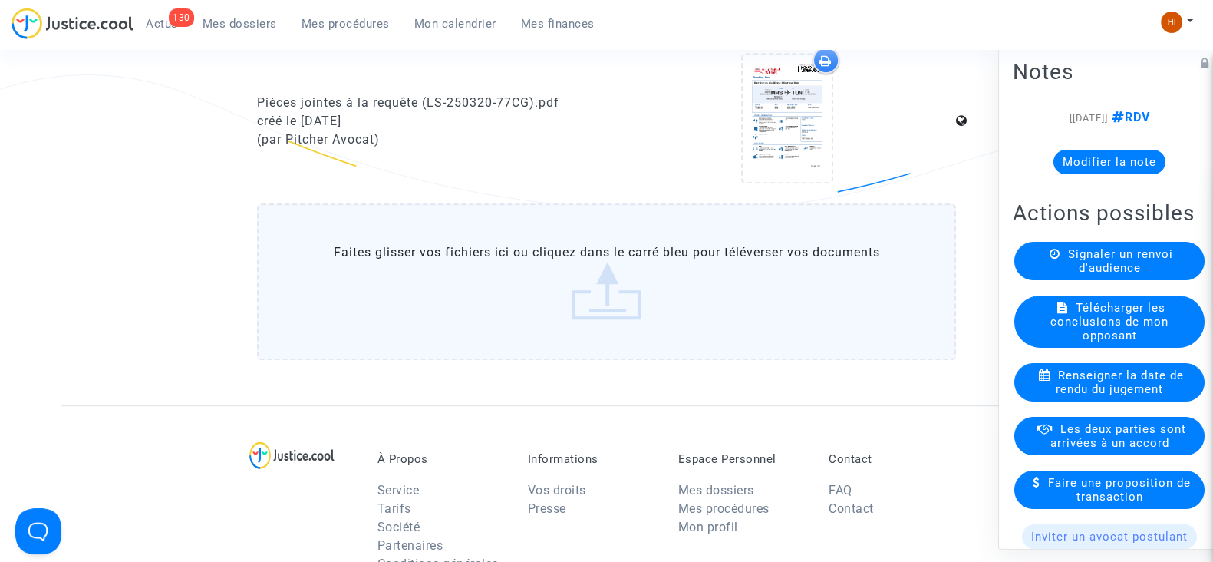
click at [750, 360] on label "Faites glisser vos fichiers ici ou cliquez dans le carré bleu pour téléverser v…" at bounding box center [606, 281] width 699 height 157
click at [0, 0] on input "Faites glisser vos fichiers ici ou cliquez dans le carré bleu pour téléverser v…" at bounding box center [0, 0] width 0 height 0
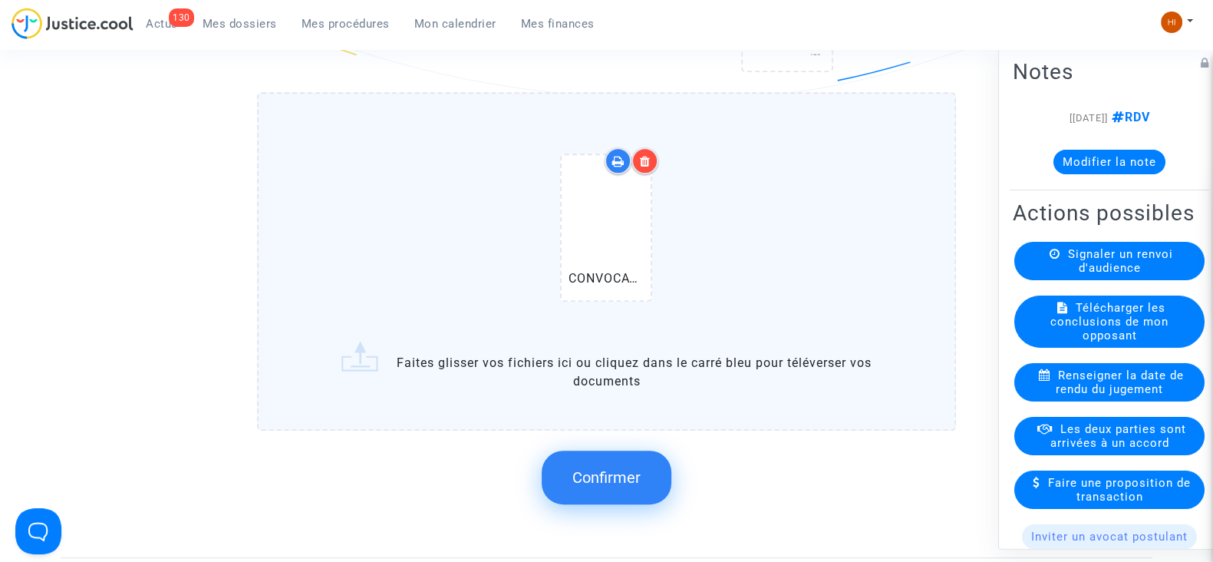
scroll to position [1095, 0]
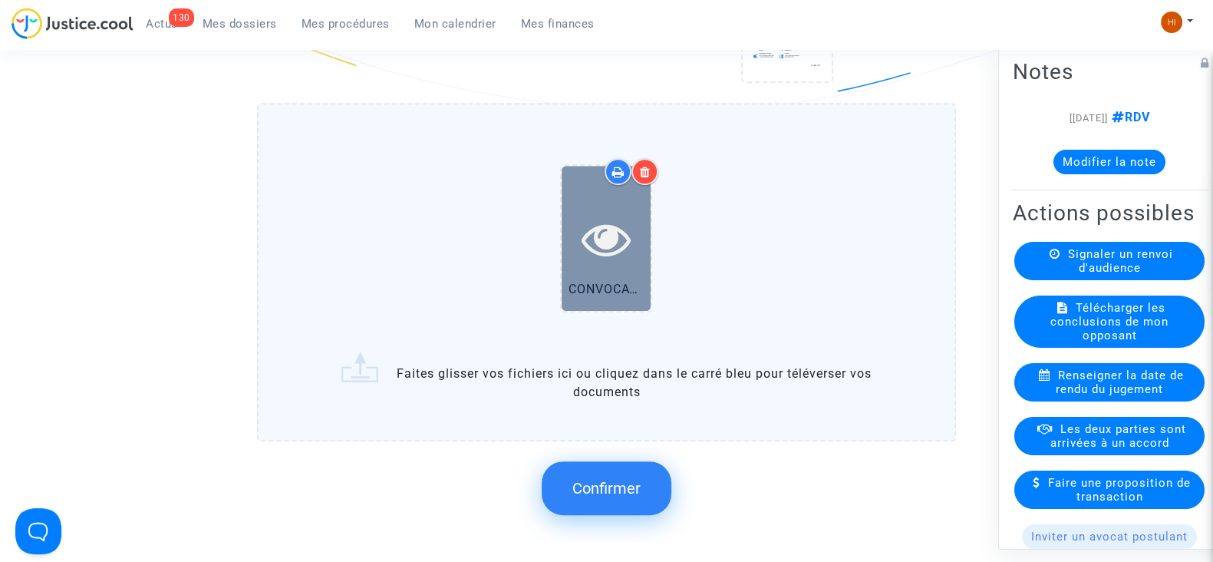
click at [594, 263] on icon at bounding box center [607, 238] width 50 height 49
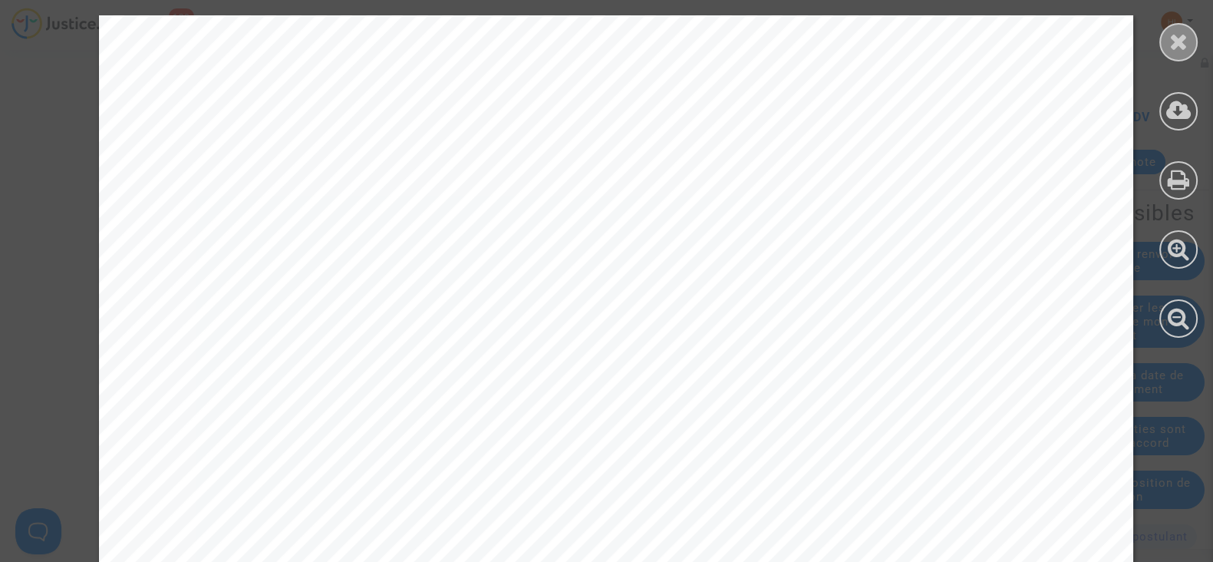
click at [1177, 40] on icon at bounding box center [1179, 41] width 19 height 23
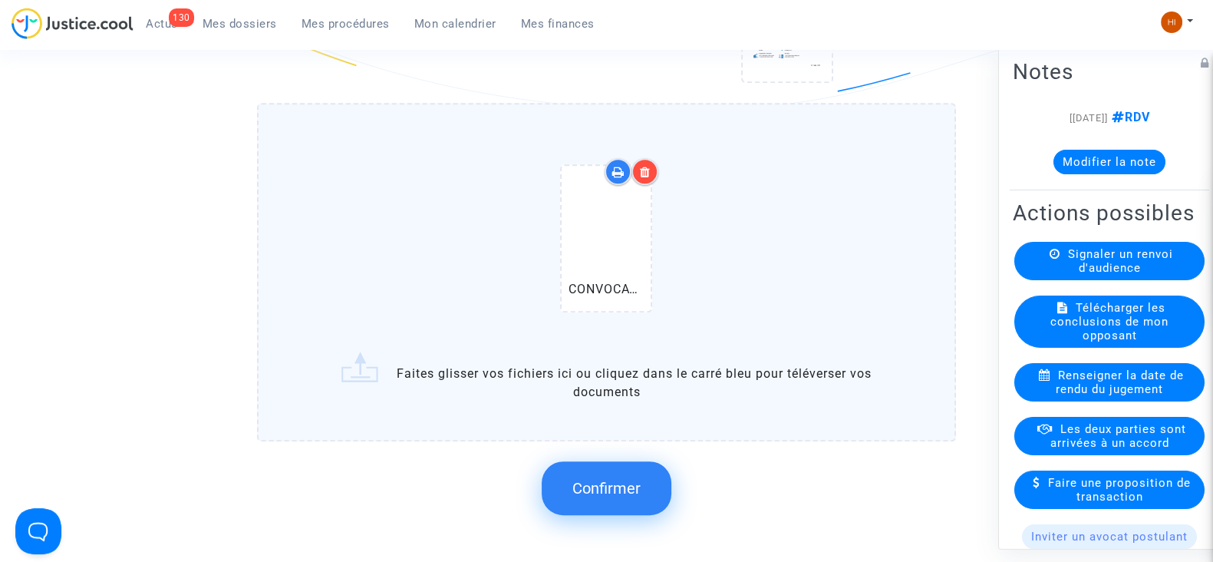
click at [599, 497] on span "Confirmer" at bounding box center [607, 488] width 68 height 18
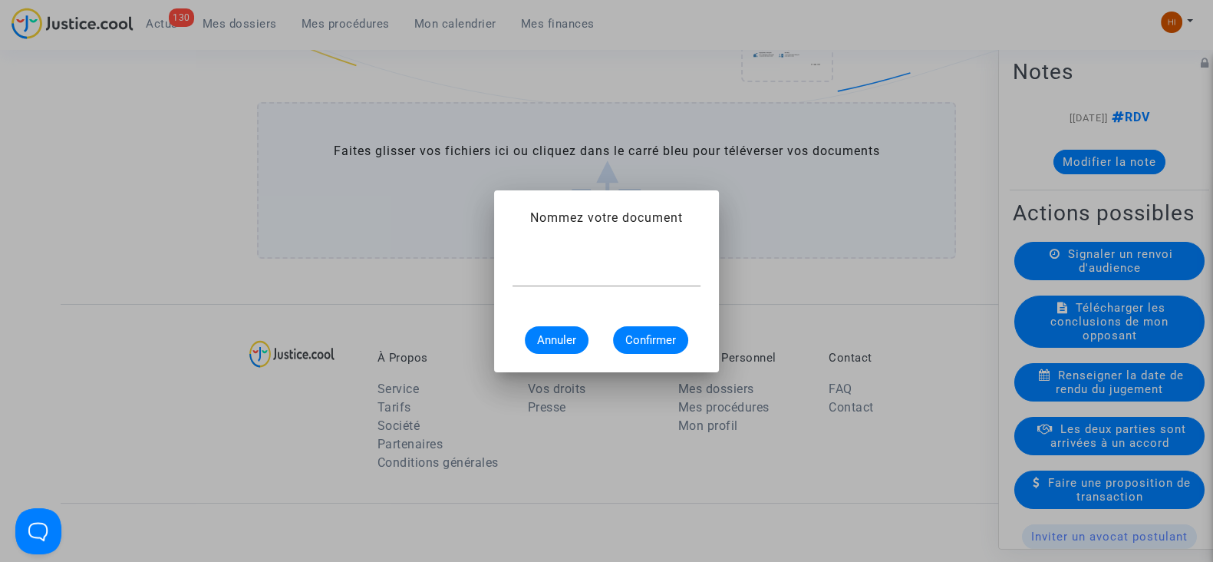
scroll to position [0, 0]
type input "CONVOCATION"
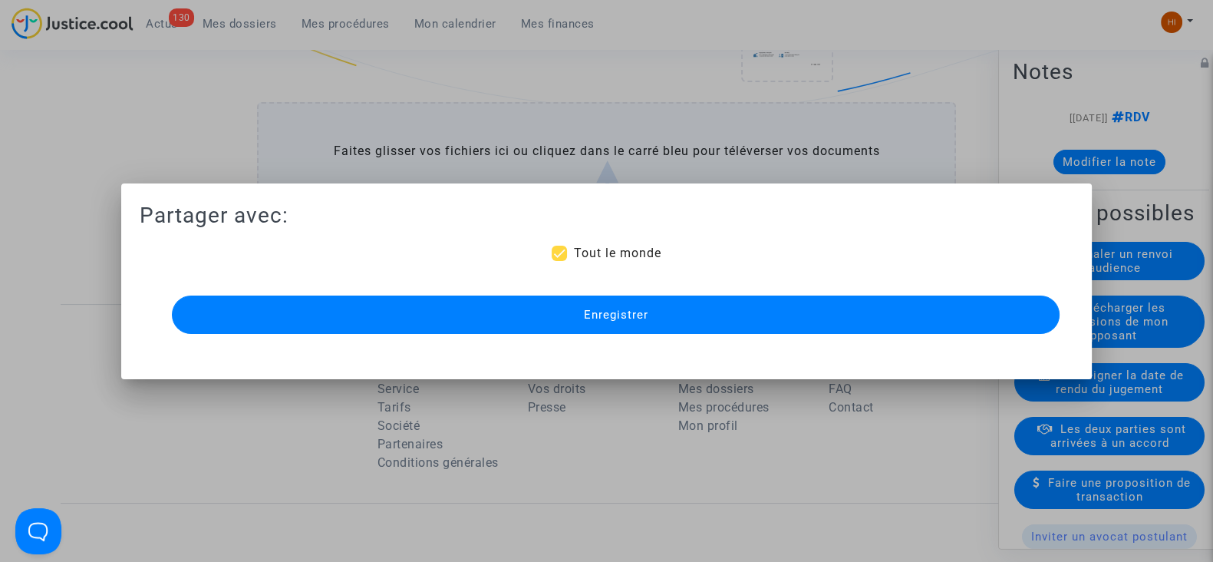
click at [685, 305] on button "Enregistrer" at bounding box center [616, 314] width 888 height 38
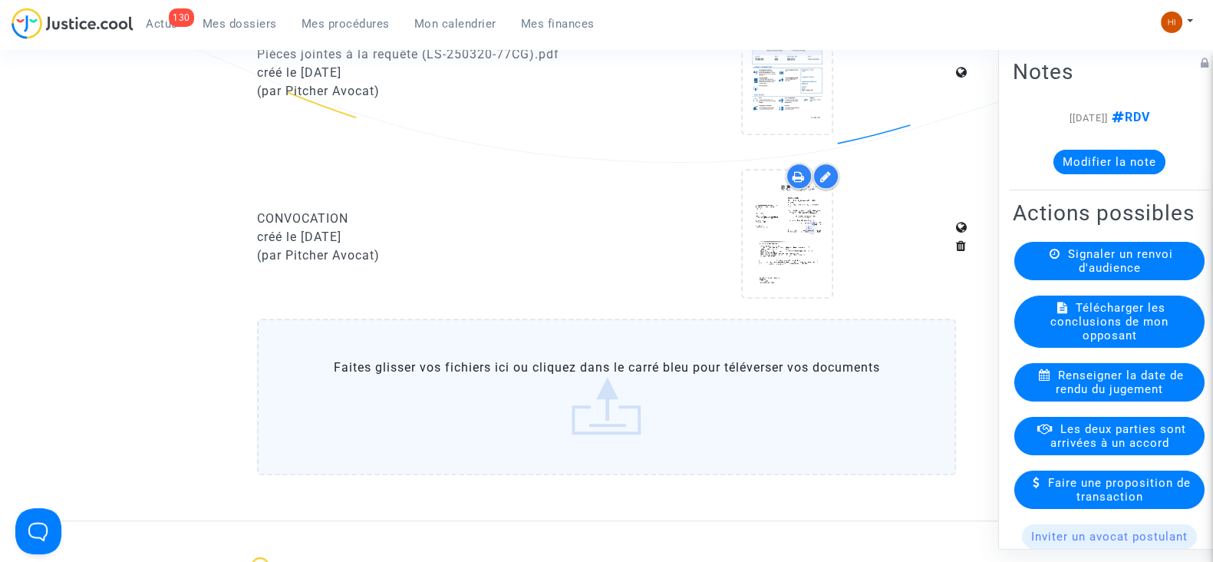
scroll to position [1001, 0]
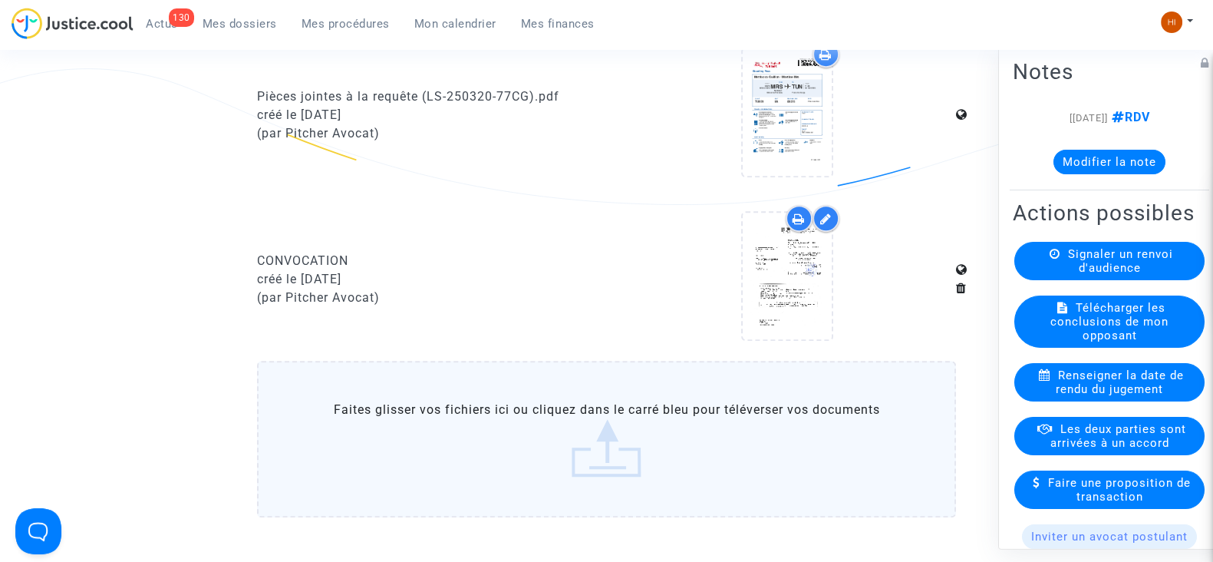
click at [330, 17] on span "Mes procédures" at bounding box center [346, 24] width 88 height 14
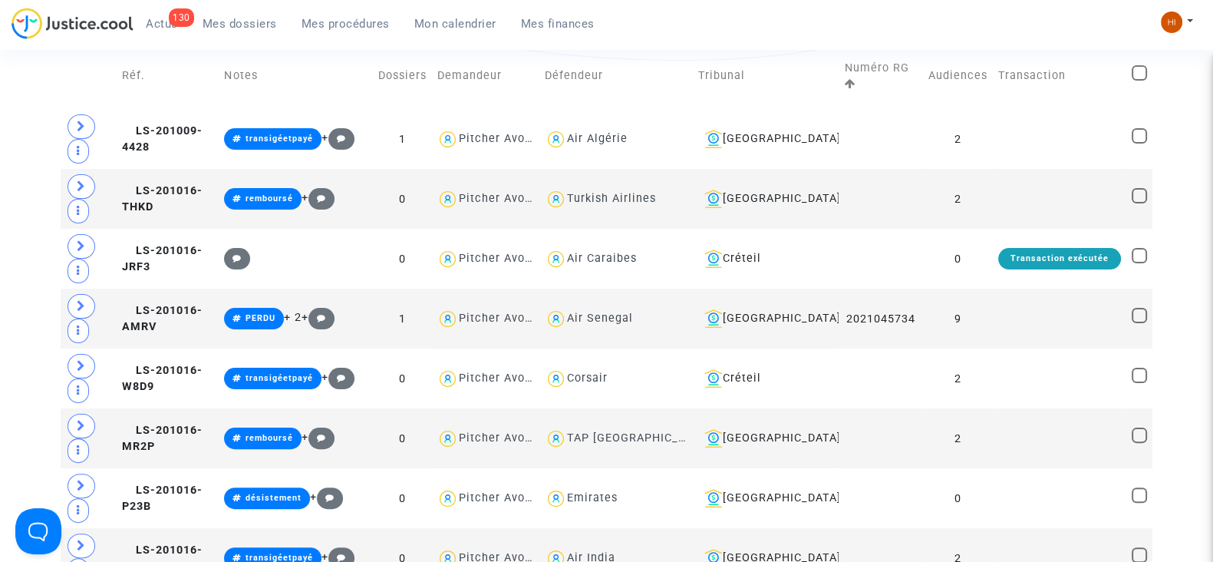
scroll to position [61, 0]
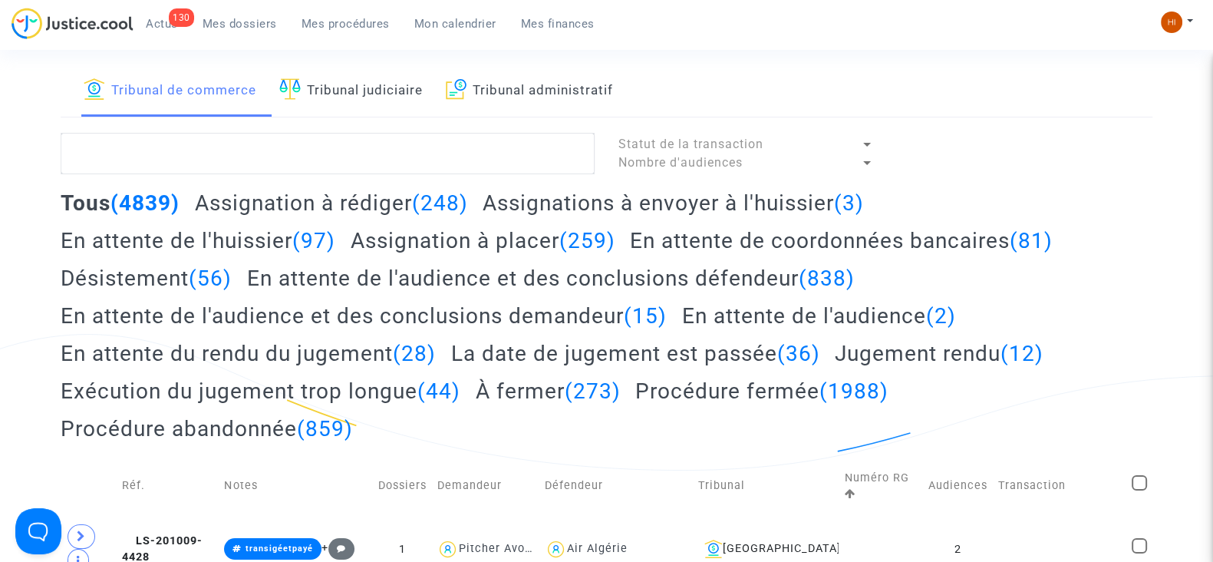
click at [378, 90] on link "Tribunal judiciaire" at bounding box center [351, 90] width 144 height 52
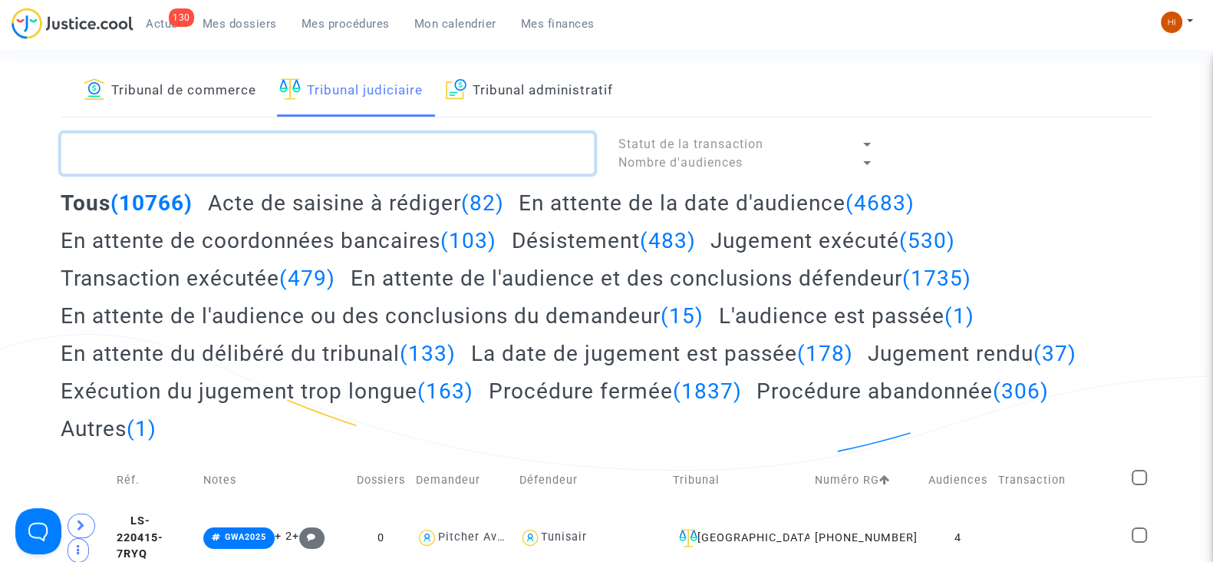
click at [284, 157] on textarea at bounding box center [328, 153] width 534 height 41
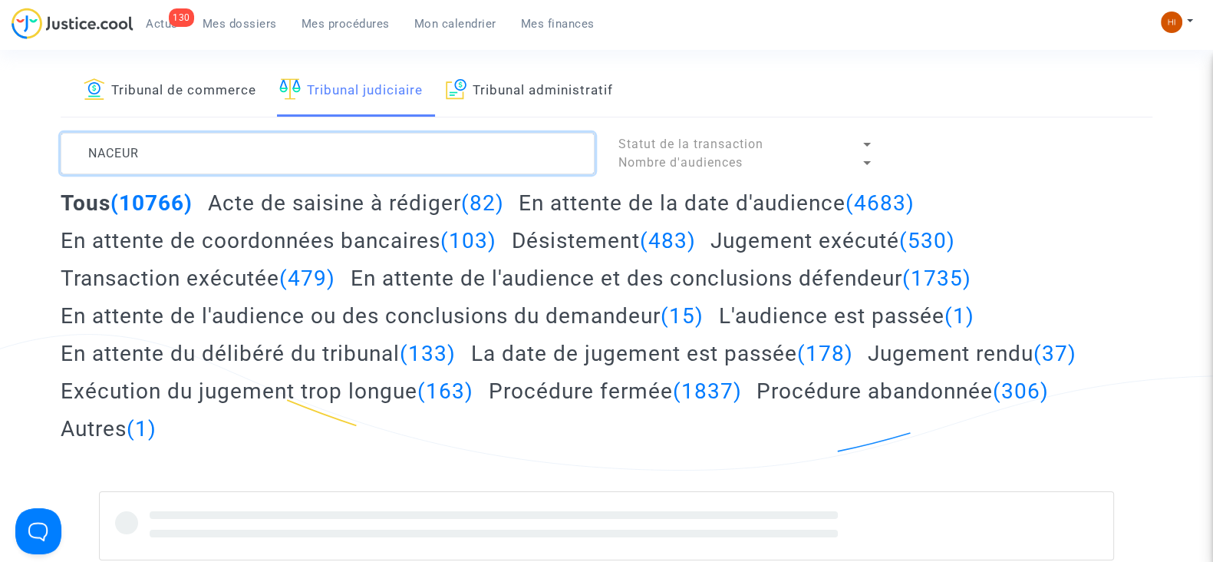
type textarea "NACEUR"
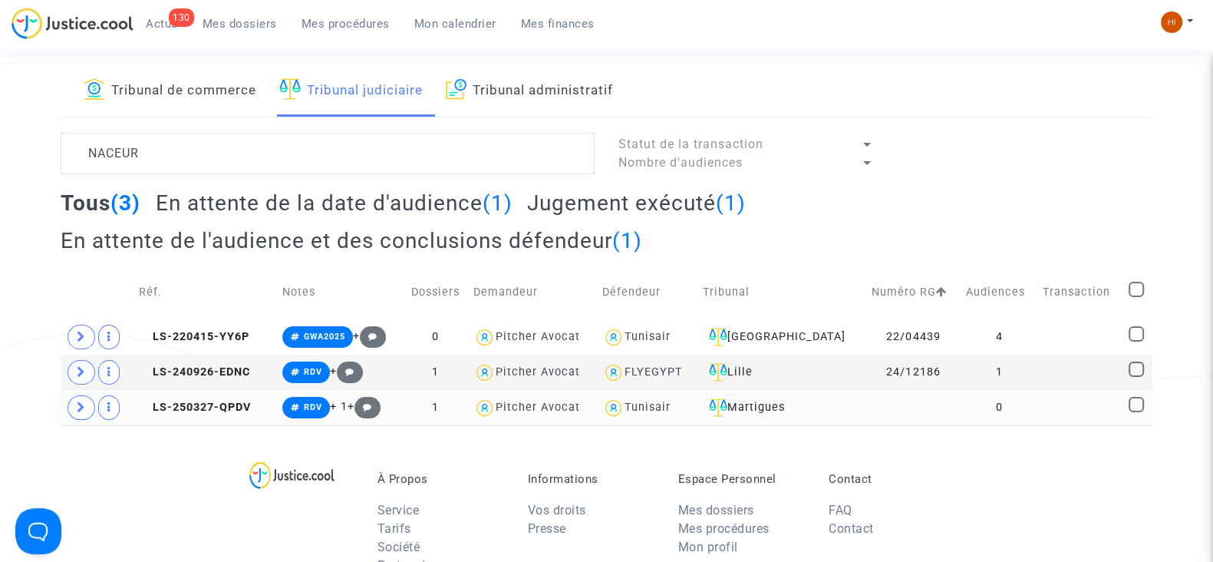
click at [1006, 408] on td "0" at bounding box center [999, 407] width 77 height 35
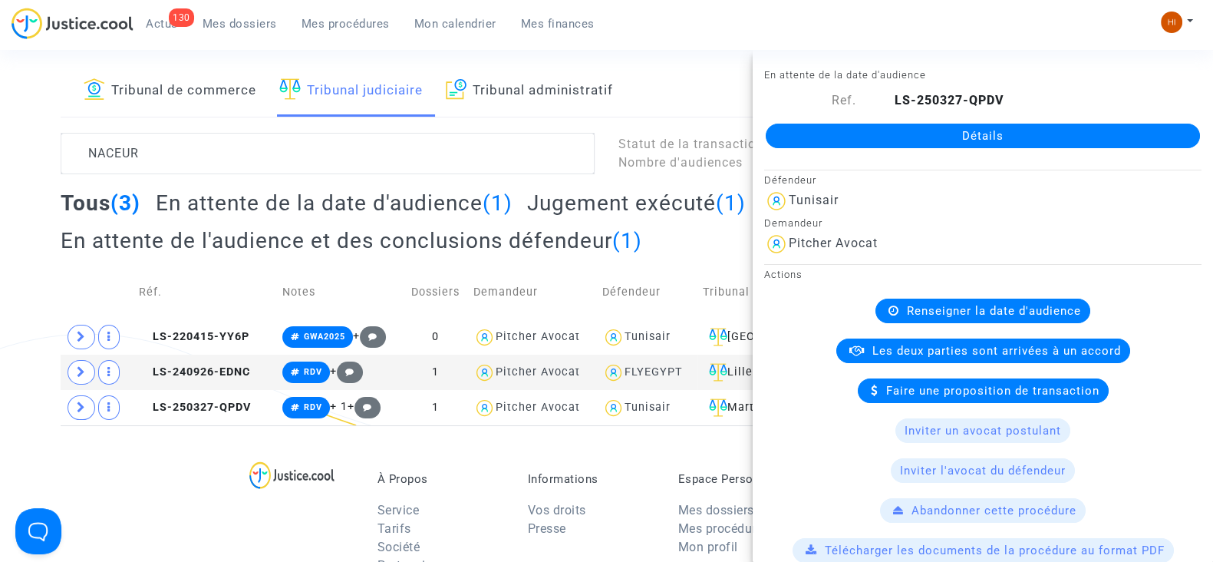
click at [1013, 125] on link "Détails" at bounding box center [983, 136] width 434 height 25
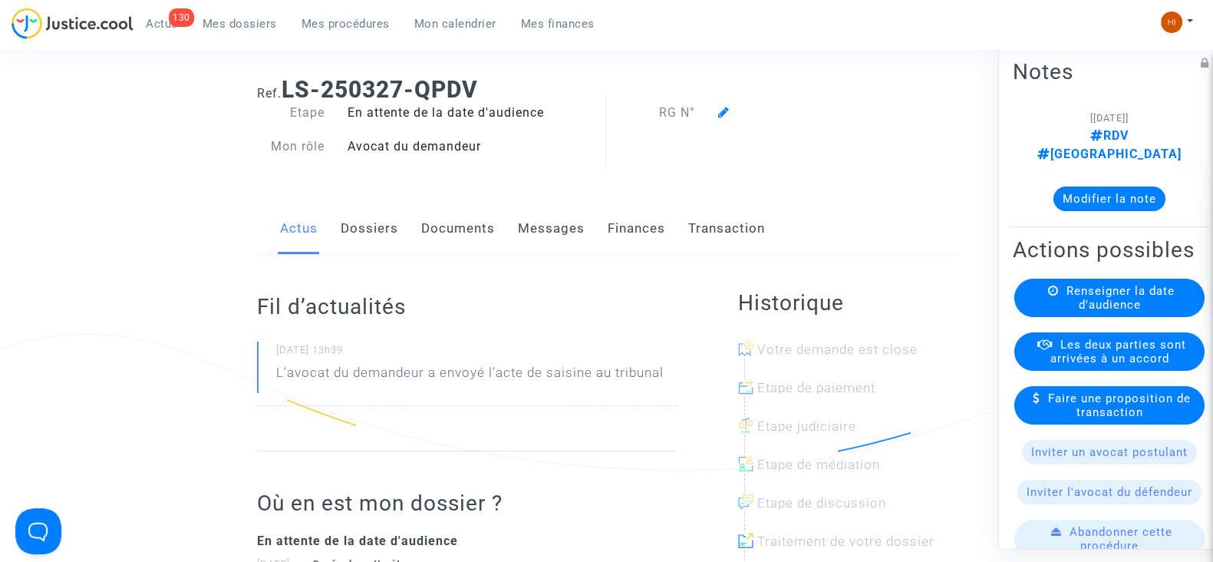
click at [1051, 297] on div "Renseigner la date d'audience" at bounding box center [1110, 298] width 190 height 38
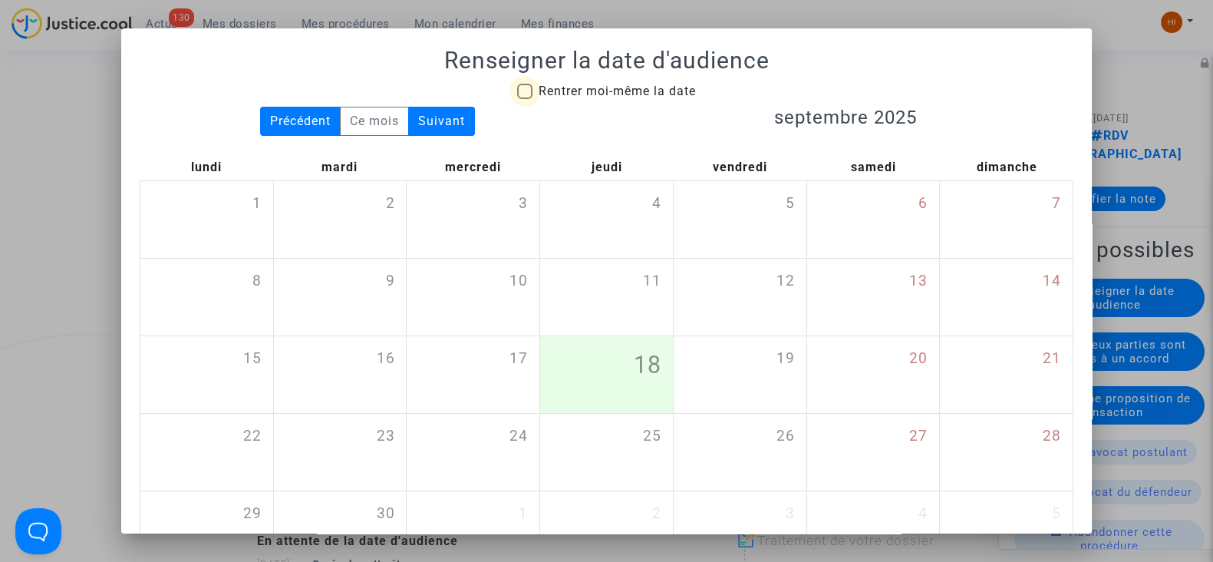
click at [625, 96] on span "Rentrer moi-même la date" at bounding box center [617, 91] width 157 height 15
click at [525, 99] on input "Rentrer moi-même la date" at bounding box center [524, 99] width 1 height 1
checkbox input "true"
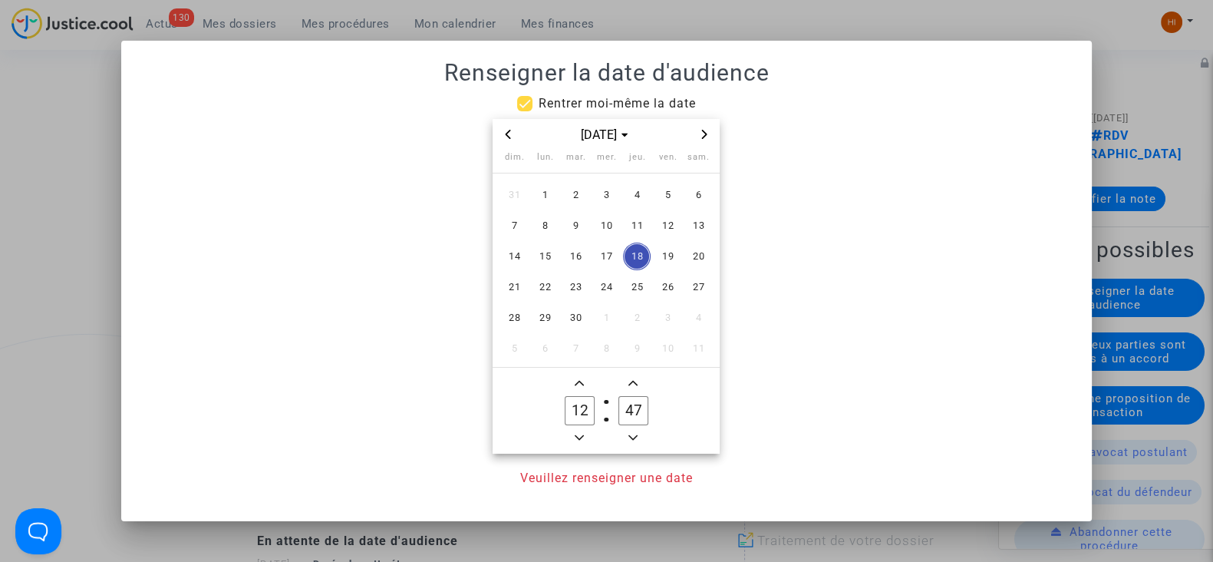
click at [706, 134] on icon "Next month" at bounding box center [704, 134] width 5 height 9
click at [551, 198] on span "1" at bounding box center [545, 195] width 28 height 28
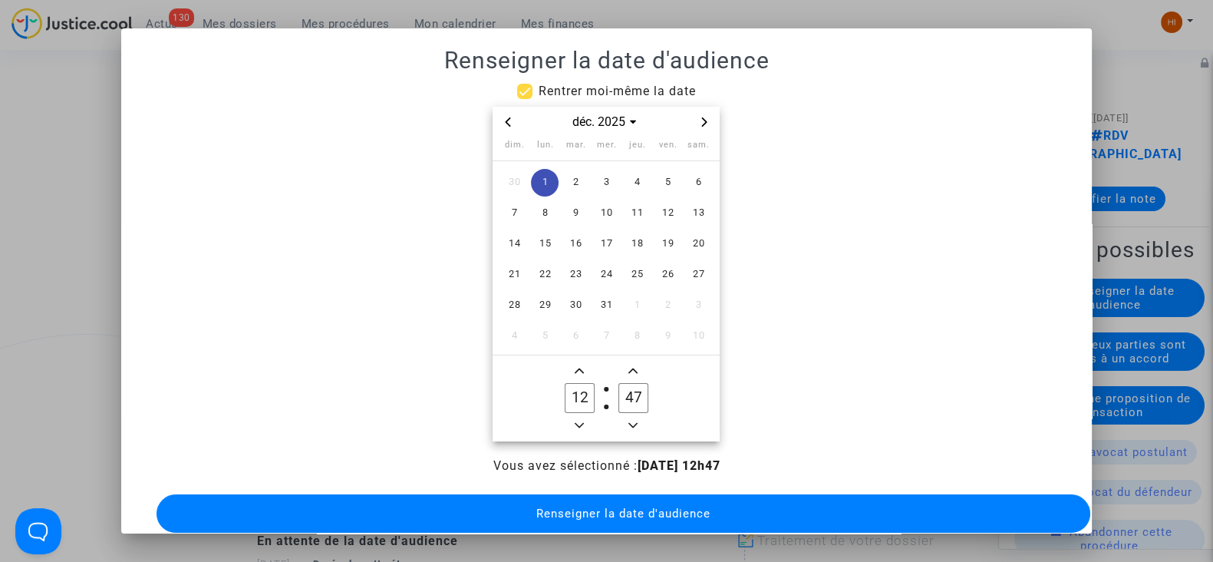
click at [575, 366] on icon "Add a hour" at bounding box center [579, 370] width 9 height 9
type input "13"
drag, startPoint x: 616, startPoint y: 394, endPoint x: 625, endPoint y: 396, distance: 8.6
click at [625, 396] on input "47" at bounding box center [633, 397] width 29 height 29
drag, startPoint x: 625, startPoint y: 396, endPoint x: 645, endPoint y: 394, distance: 19.2
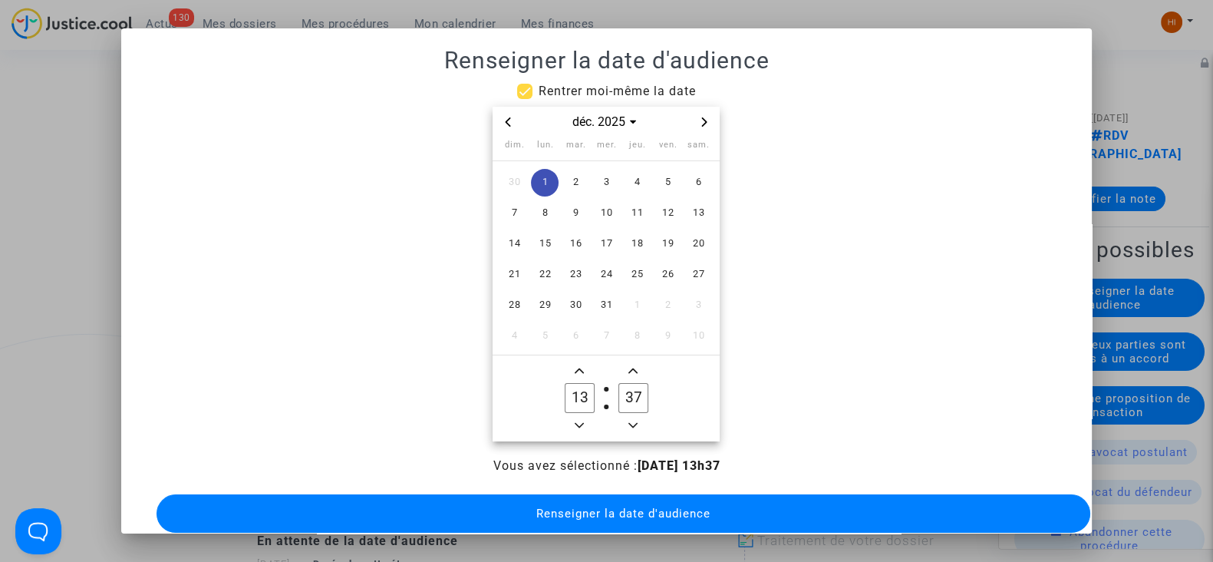
click at [645, 394] on label "37 Minute" at bounding box center [633, 398] width 54 height 31
type input "30"
click at [569, 509] on span "Renseigner la date d'audience" at bounding box center [623, 514] width 174 height 14
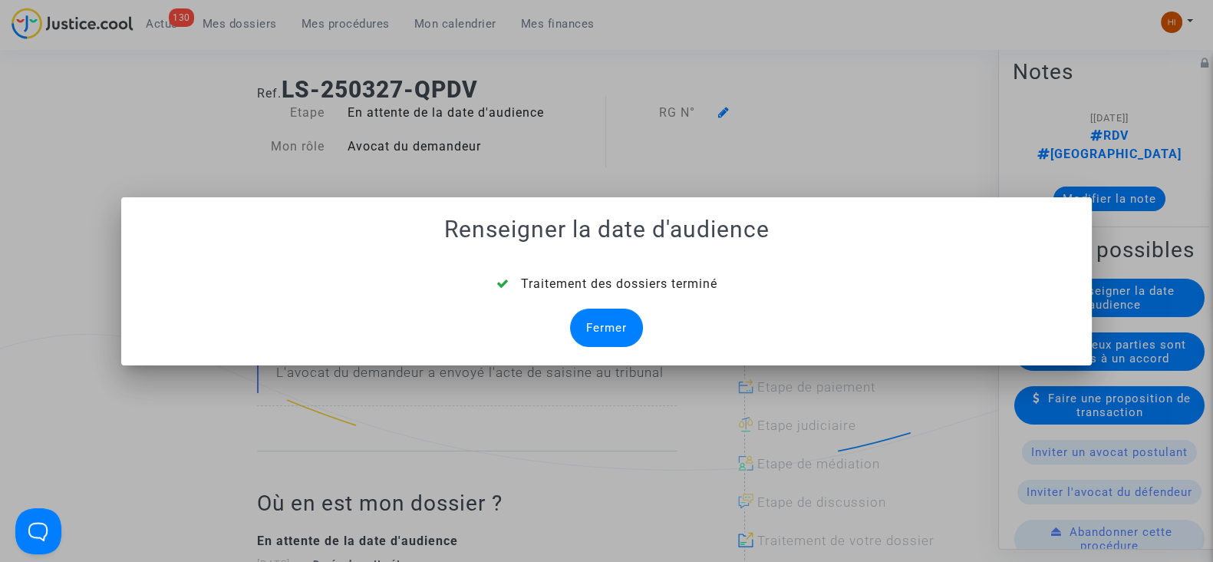
click at [599, 330] on div "Fermer" at bounding box center [606, 328] width 73 height 38
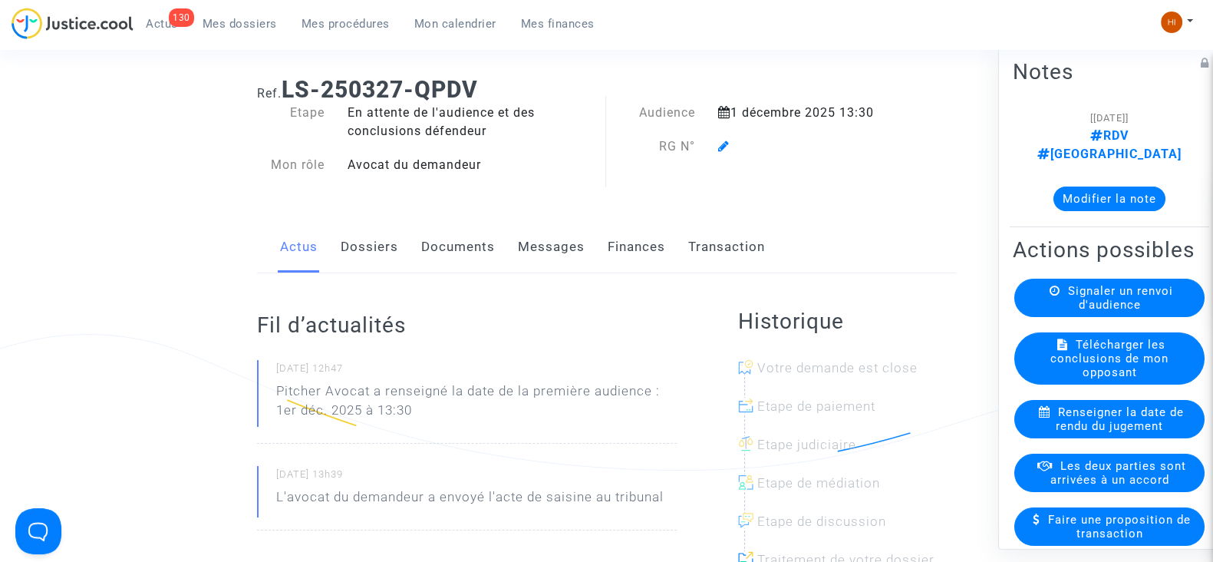
click at [721, 145] on icon at bounding box center [724, 146] width 12 height 12
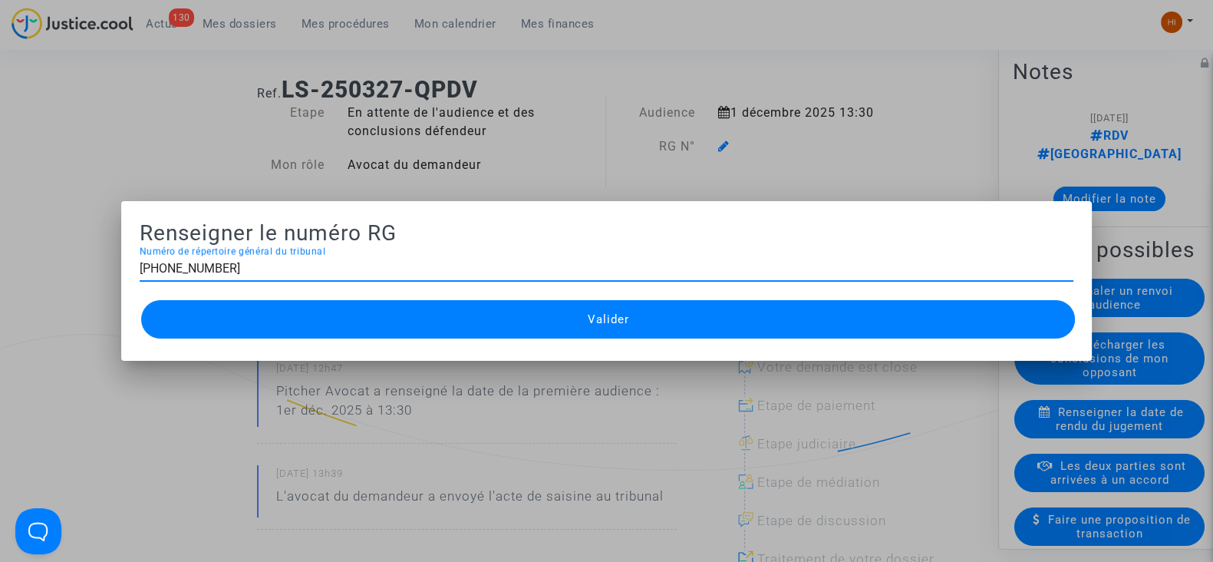
type input "[PHONE_NUMBER]"
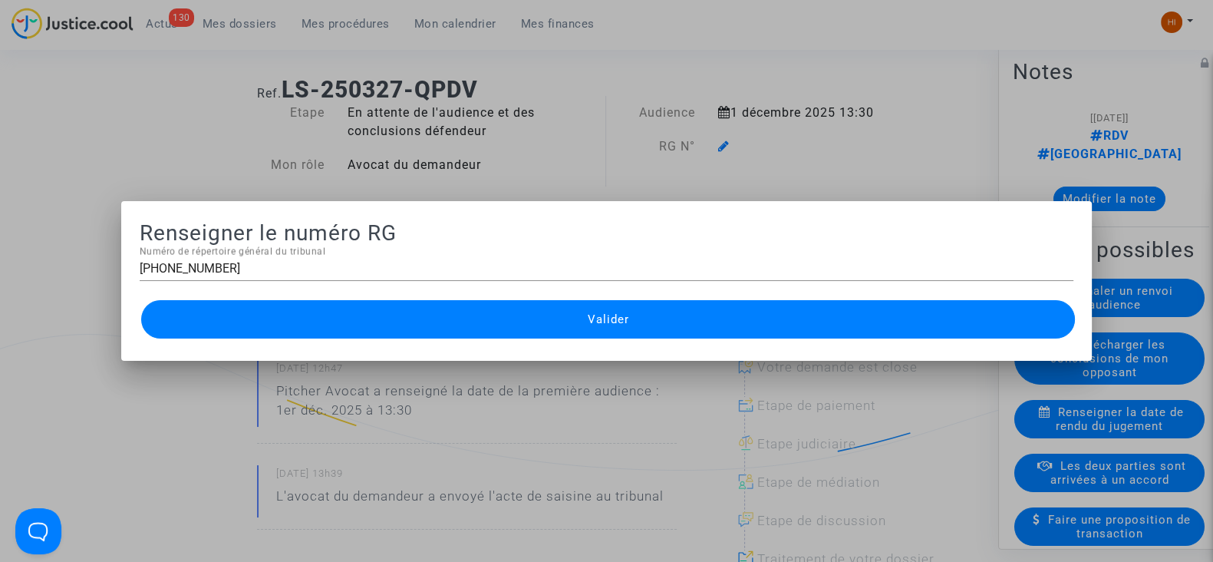
click at [433, 323] on button "Valider" at bounding box center [608, 319] width 934 height 38
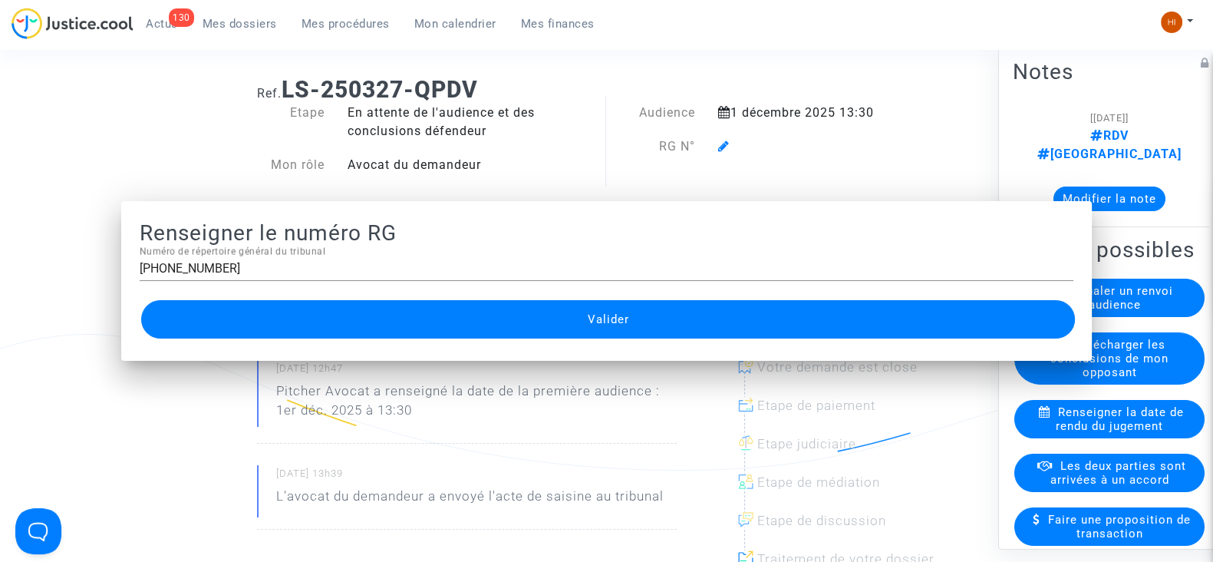
scroll to position [61, 0]
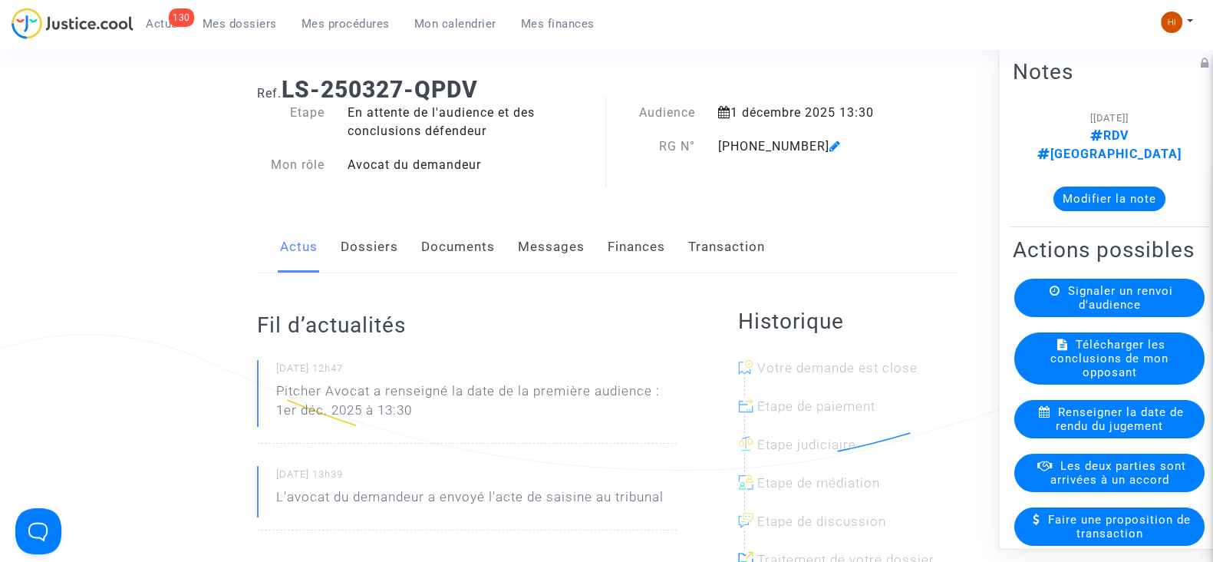
click at [452, 245] on link "Documents" at bounding box center [458, 247] width 74 height 51
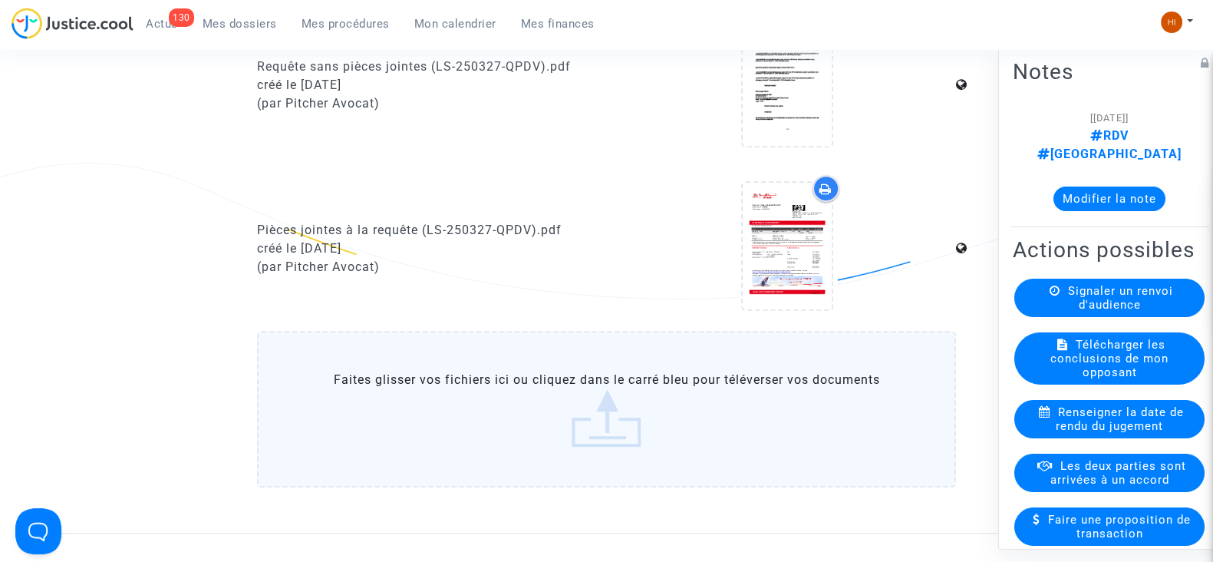
scroll to position [914, 0]
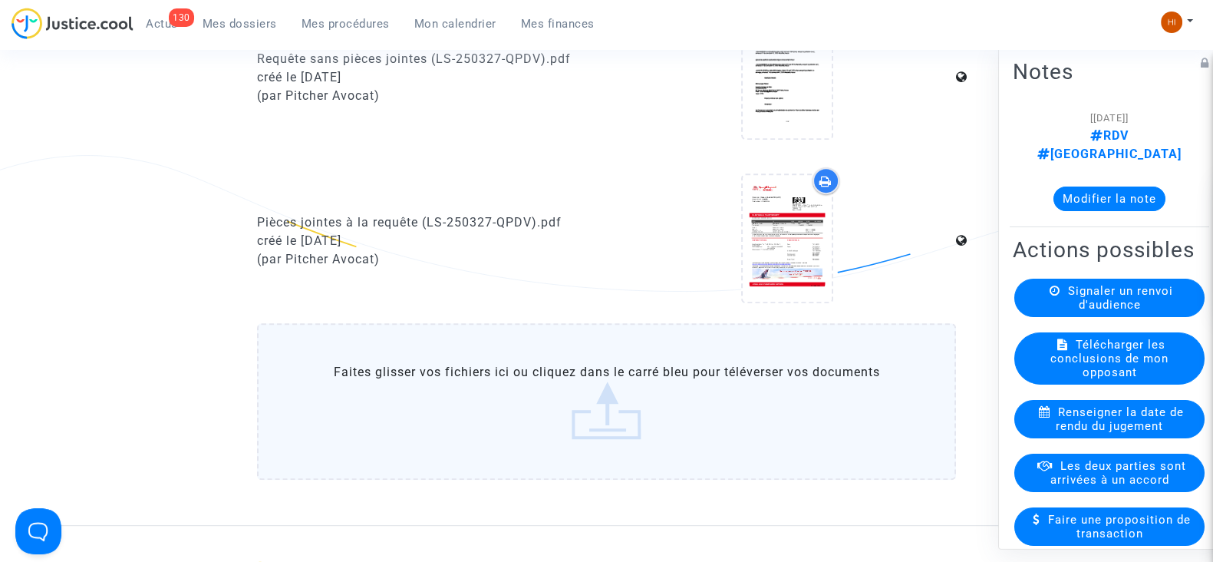
click at [552, 378] on label "Faites glisser vos fichiers ici ou cliquez dans le carré bleu pour téléverser v…" at bounding box center [606, 401] width 699 height 157
click at [0, 0] on input "Faites glisser vos fichiers ici ou cliquez dans le carré bleu pour téléverser v…" at bounding box center [0, 0] width 0 height 0
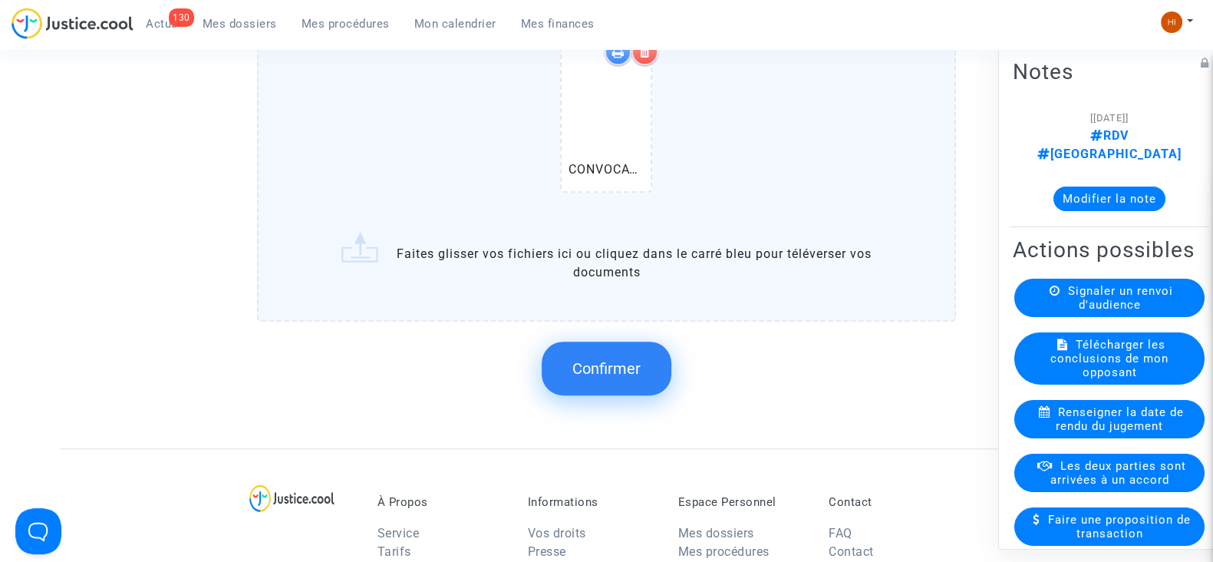
scroll to position [1325, 0]
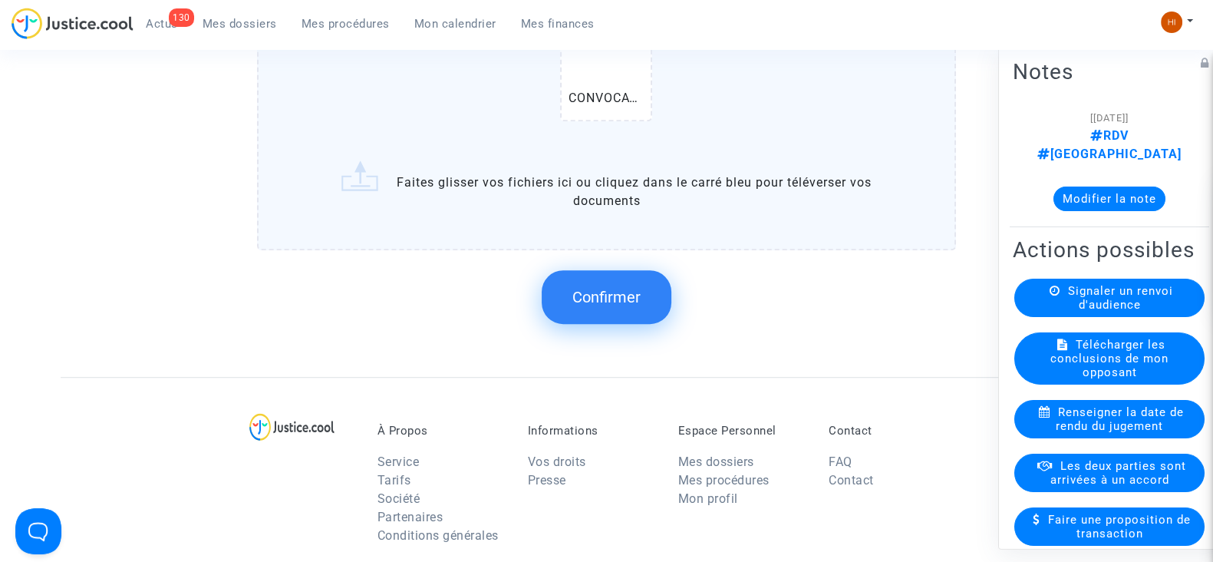
click at [626, 288] on span "Confirmer" at bounding box center [607, 297] width 68 height 18
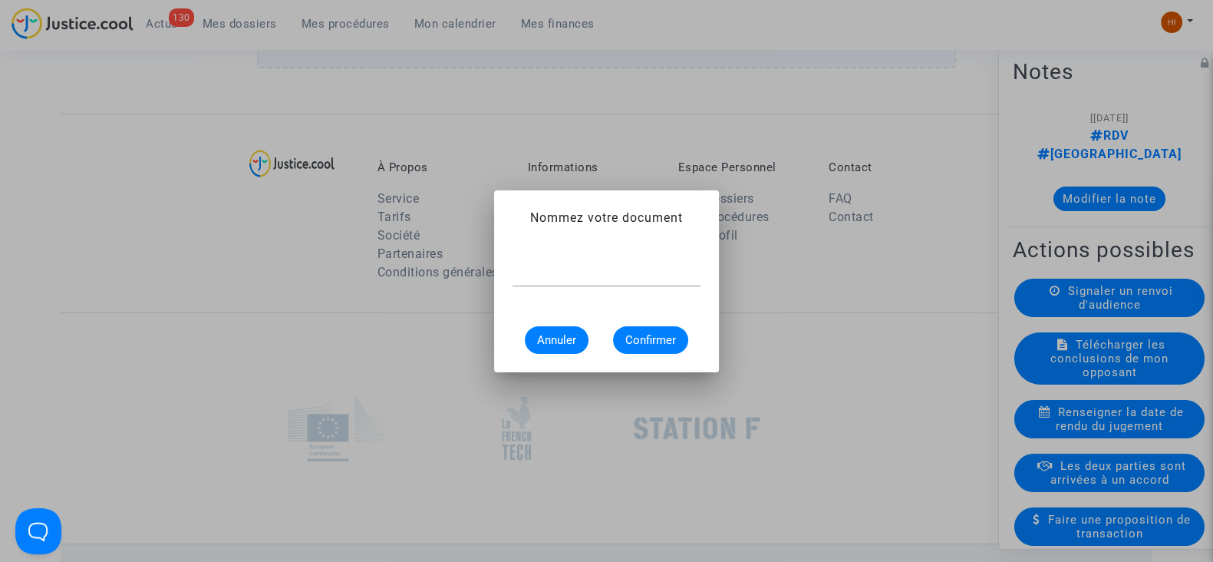
scroll to position [0, 0]
type input "CONVOCATION"
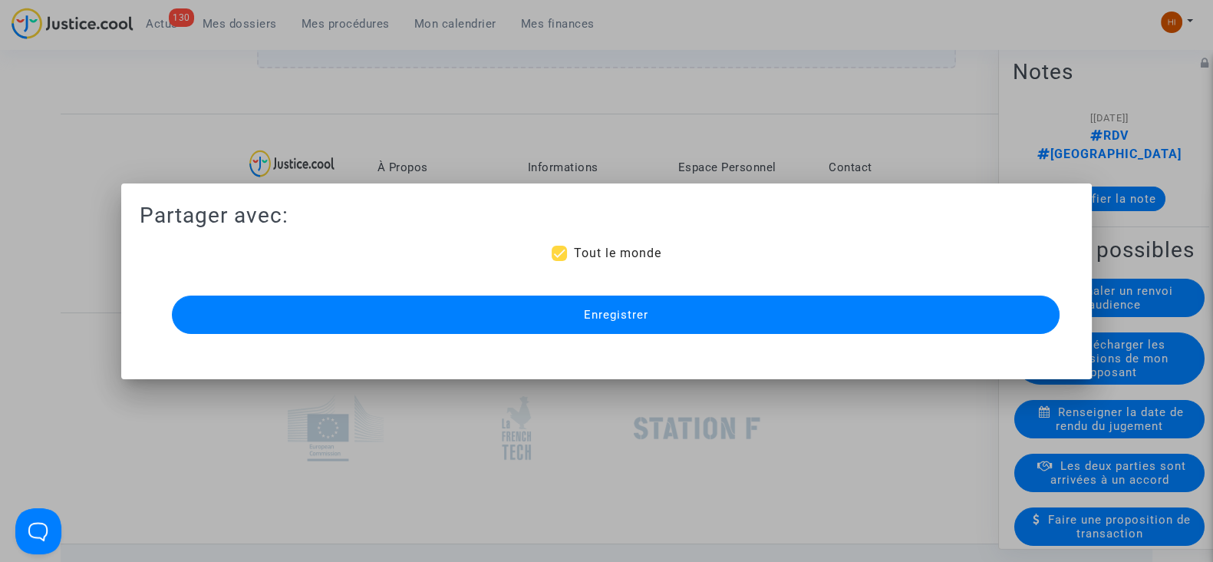
click at [608, 309] on span "Enregistrer" at bounding box center [615, 315] width 64 height 14
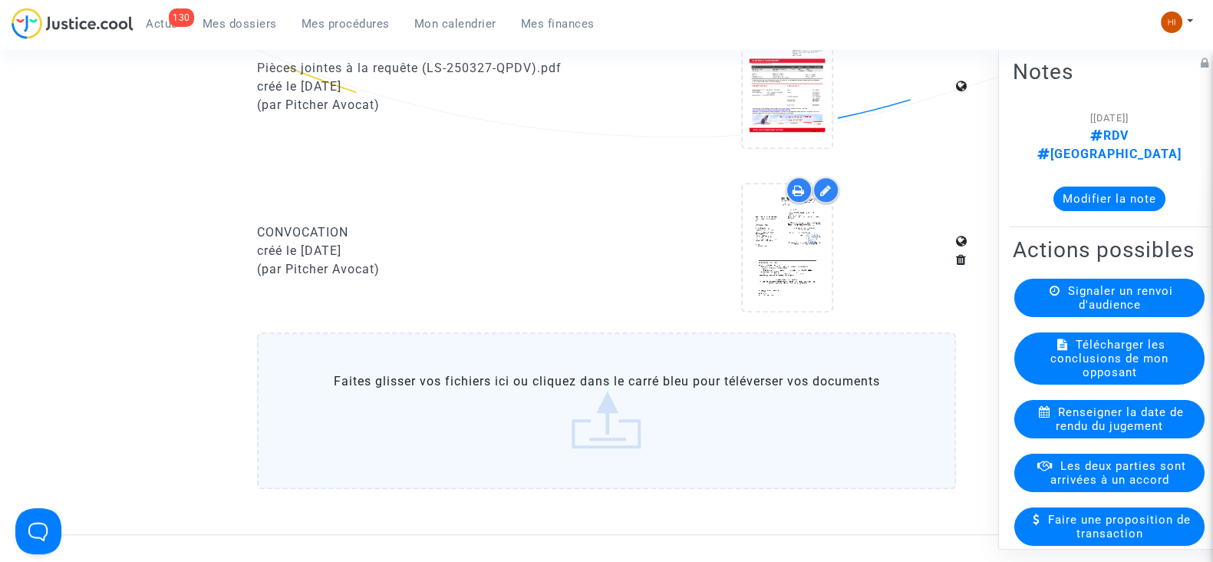
scroll to position [1186, 0]
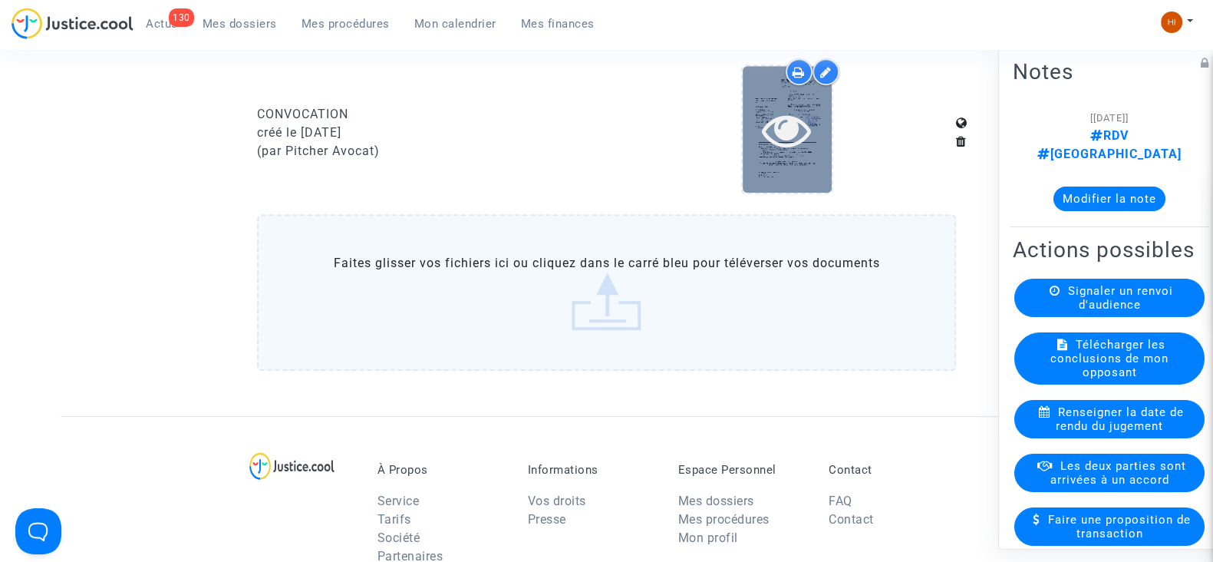
click at [780, 117] on icon at bounding box center [787, 129] width 50 height 49
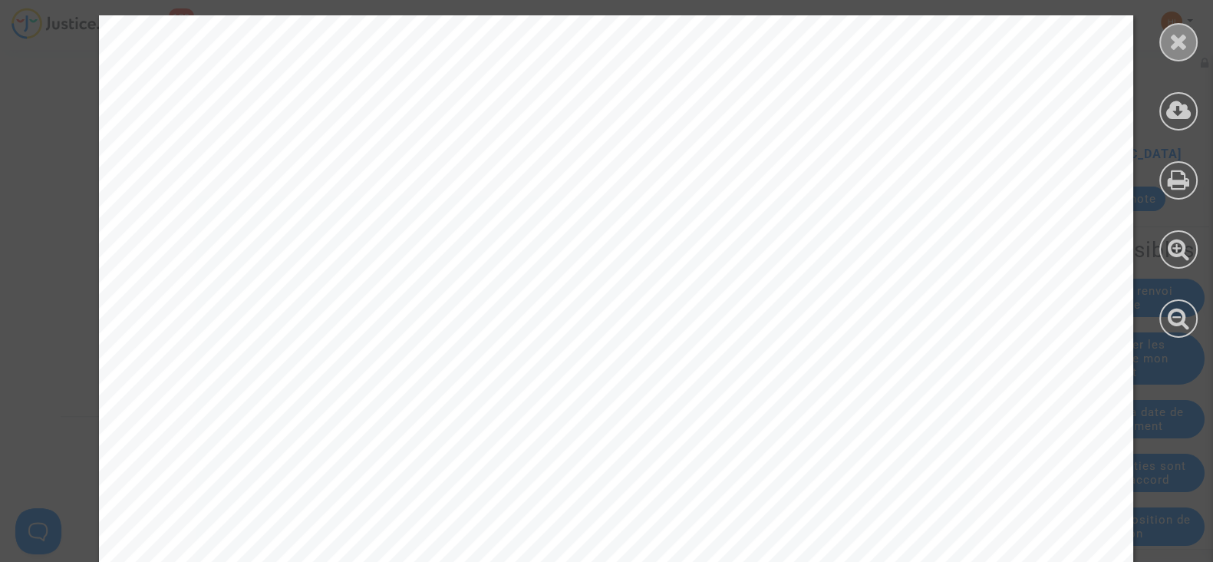
click at [1174, 34] on icon at bounding box center [1179, 41] width 19 height 23
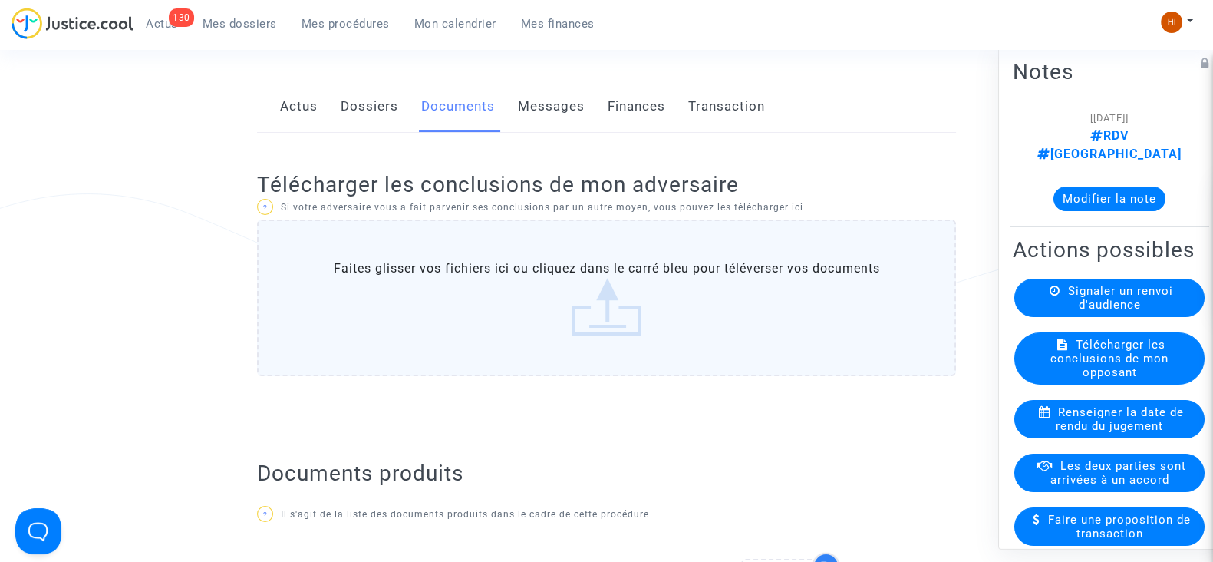
scroll to position [200, 0]
click at [358, 19] on span "Mes procédures" at bounding box center [346, 24] width 88 height 14
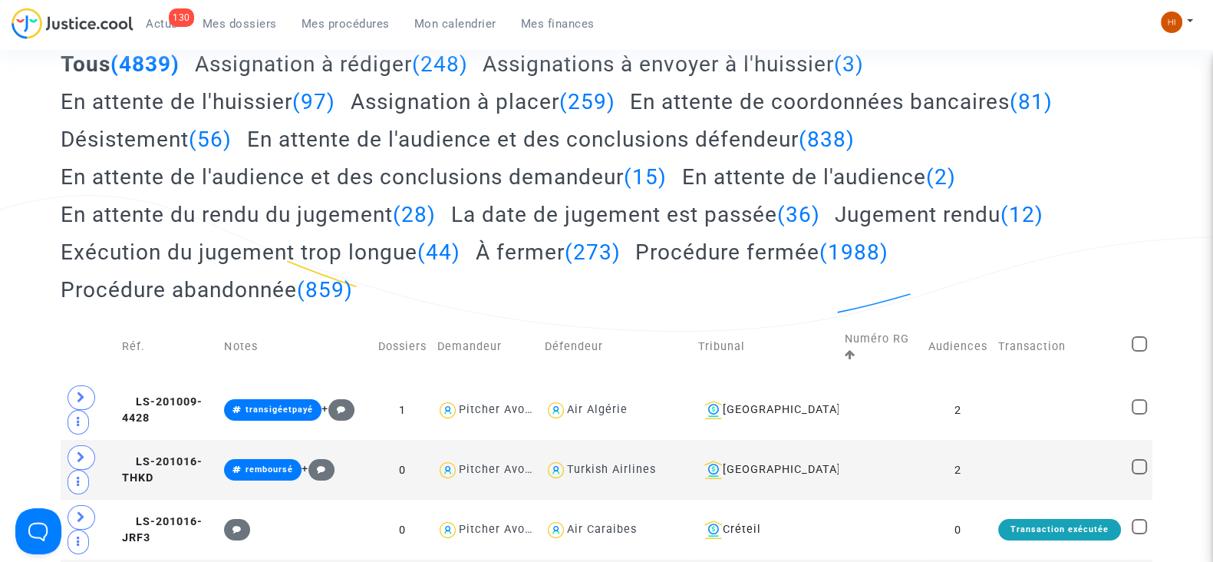
scroll to position [37, 0]
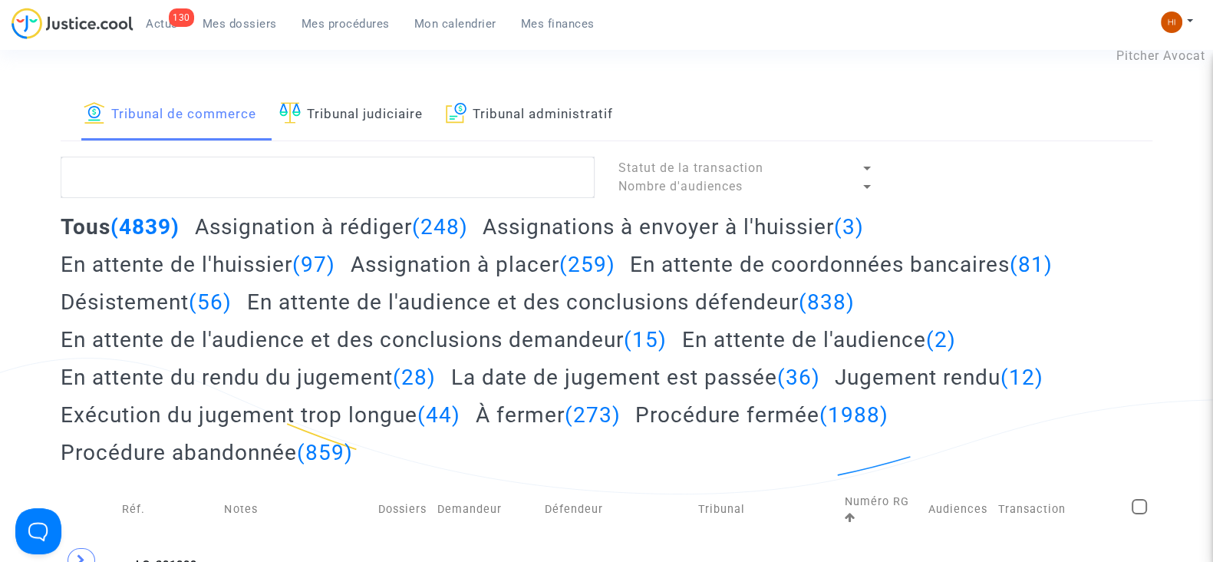
click at [379, 117] on link "Tribunal judiciaire" at bounding box center [351, 114] width 144 height 52
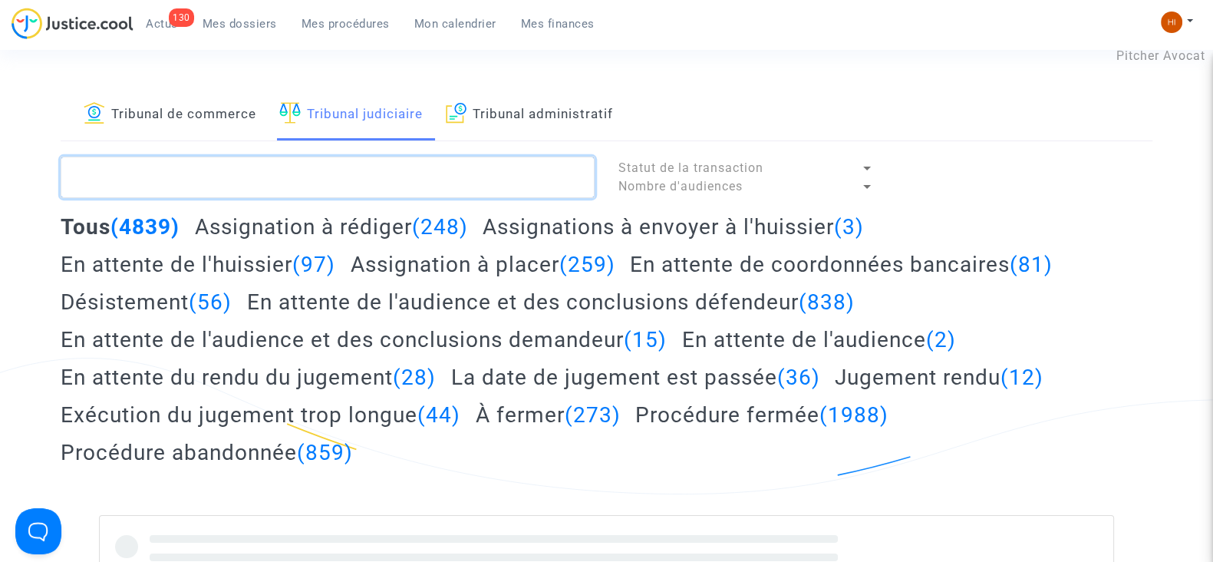
click at [360, 170] on textarea at bounding box center [328, 177] width 534 height 41
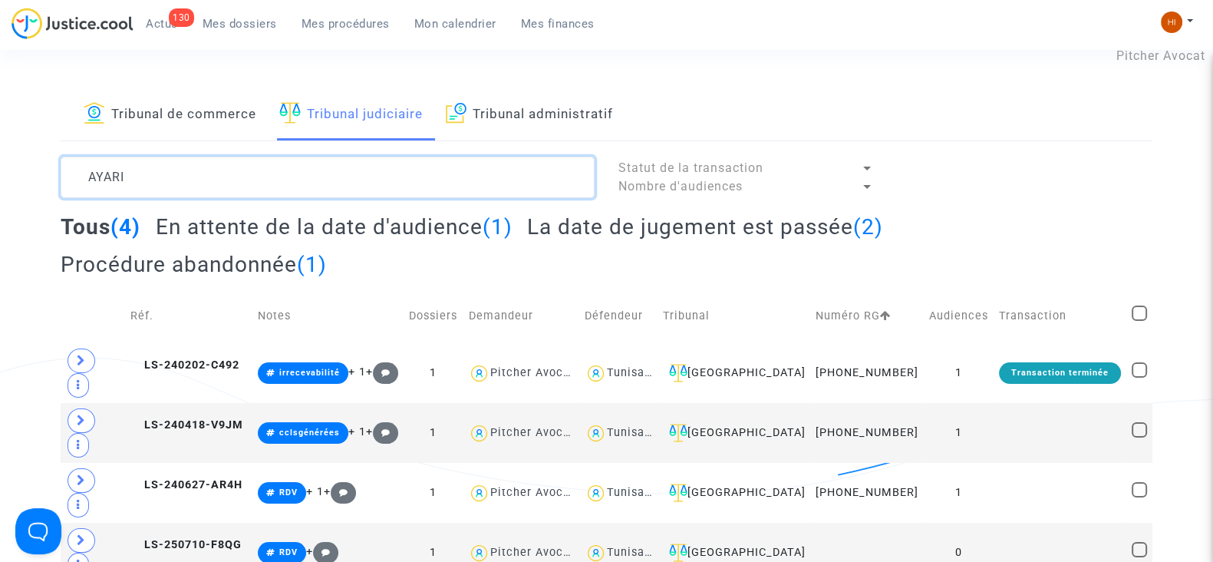
click at [297, 179] on textarea at bounding box center [328, 177] width 534 height 41
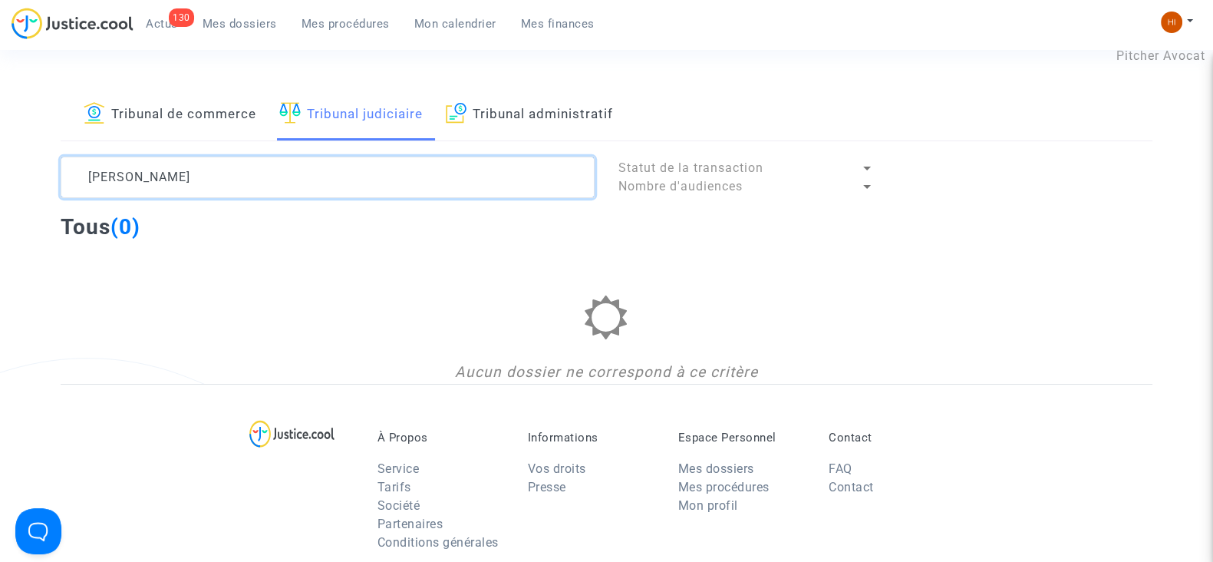
click at [192, 186] on textarea at bounding box center [328, 177] width 534 height 41
drag, startPoint x: 192, startPoint y: 186, endPoint x: 0, endPoint y: 193, distance: 192.0
click at [0, 193] on div "Tribunal de commerce Tribunal judiciaire Tribunal administratif [PERSON_NAME] S…" at bounding box center [606, 235] width 1213 height 295
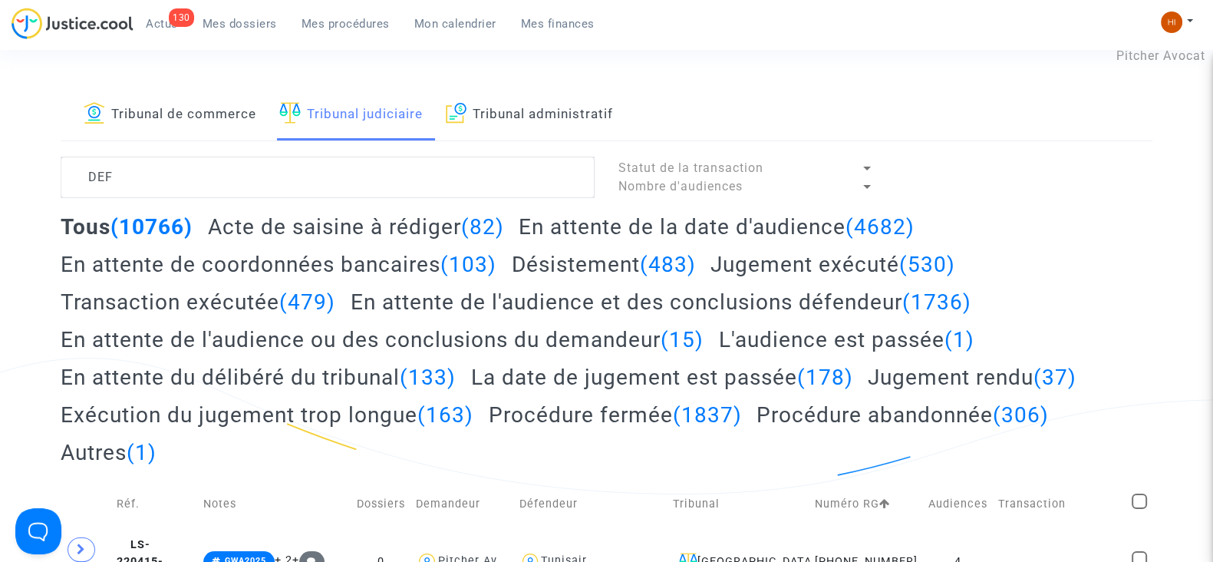
click at [1025, 187] on div at bounding box center [1025, 177] width 279 height 41
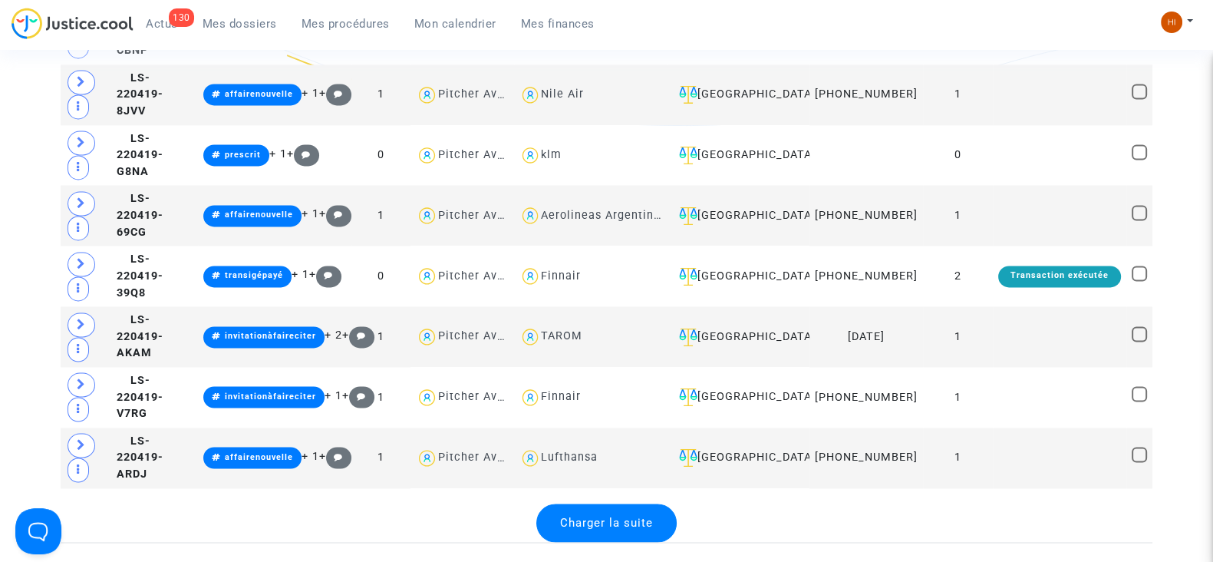
scroll to position [3107, 0]
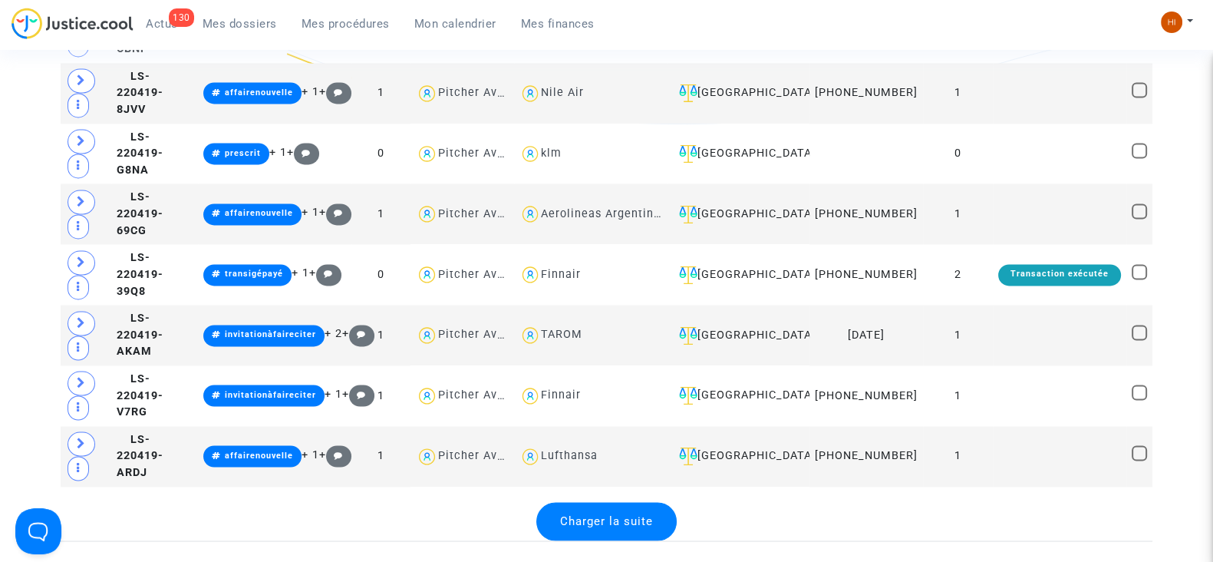
click at [577, 514] on span "Charger la suite" at bounding box center [606, 521] width 93 height 14
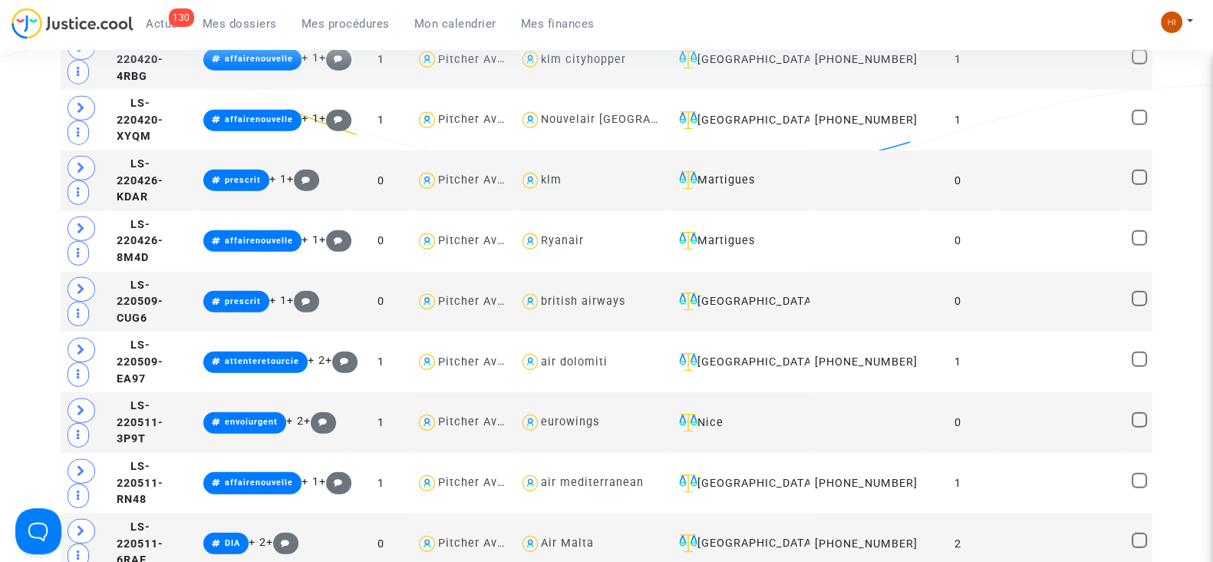
scroll to position [5050, 0]
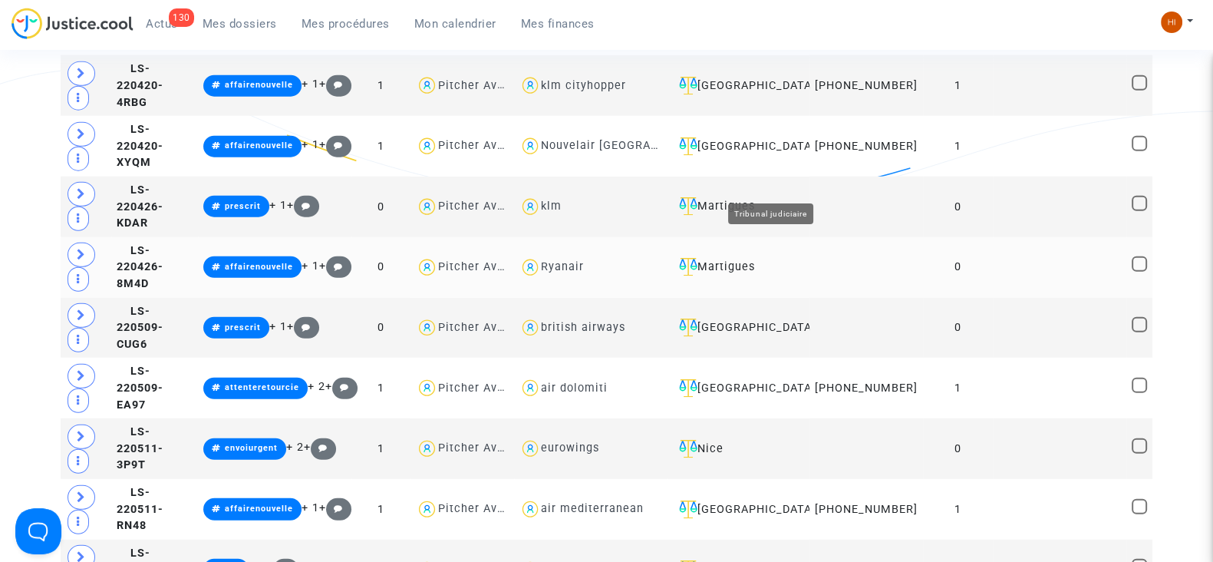
click at [771, 258] on div "Martigues" at bounding box center [738, 267] width 131 height 18
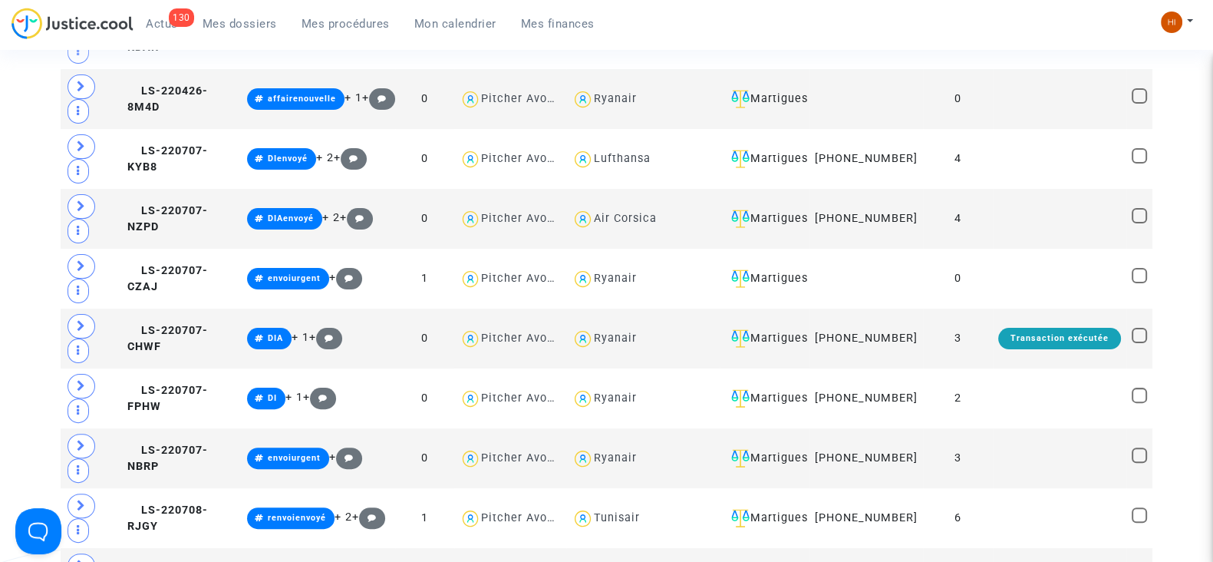
scroll to position [532, 0]
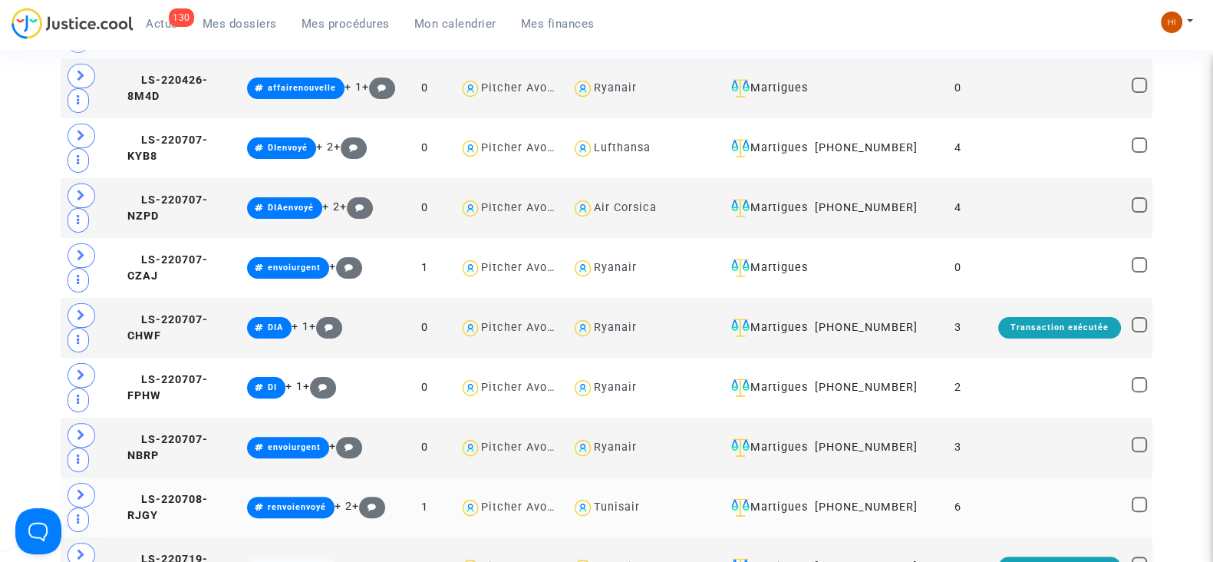
click at [640, 500] on div "Tunisair" at bounding box center [617, 506] width 46 height 13
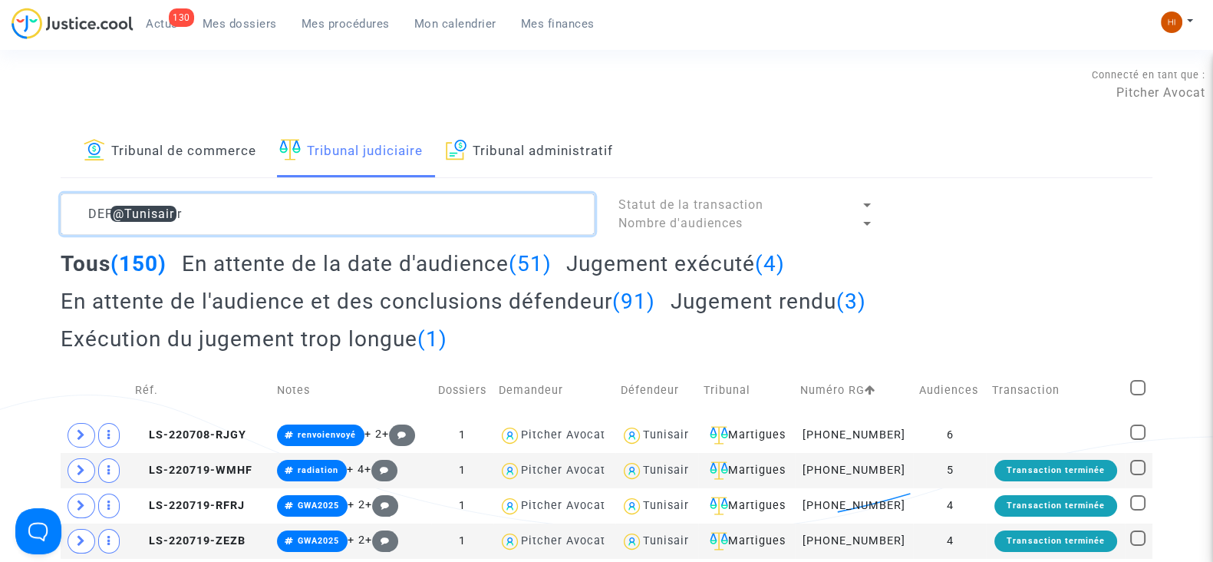
click at [71, 213] on textarea at bounding box center [328, 213] width 534 height 41
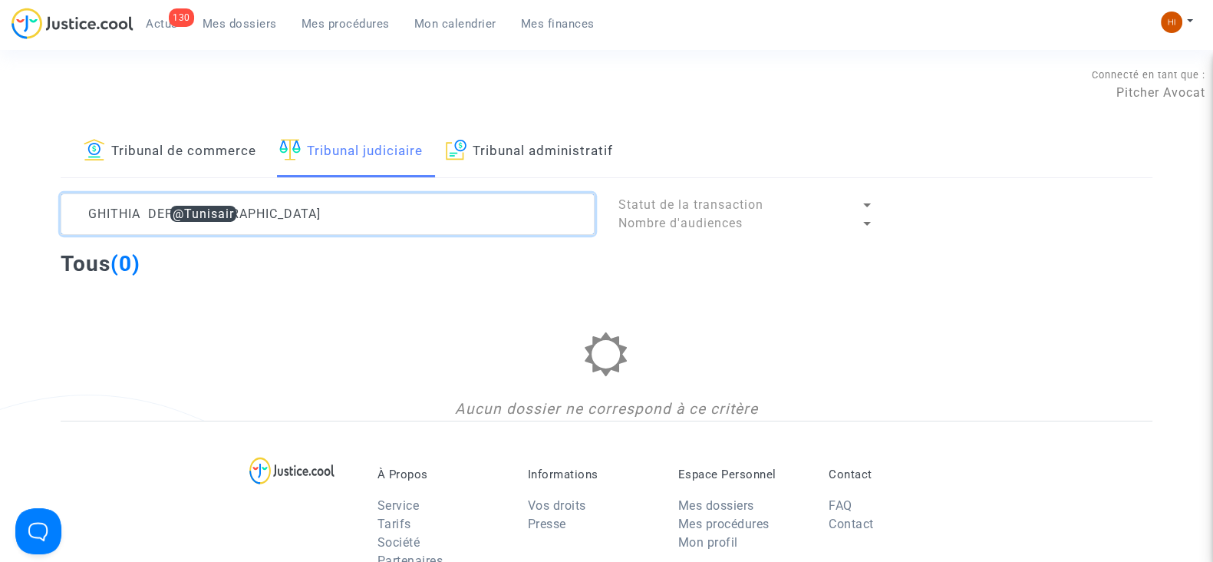
click at [267, 226] on textarea at bounding box center [328, 213] width 534 height 41
click at [256, 213] on textarea at bounding box center [328, 213] width 534 height 41
click at [113, 210] on textarea at bounding box center [328, 213] width 534 height 41
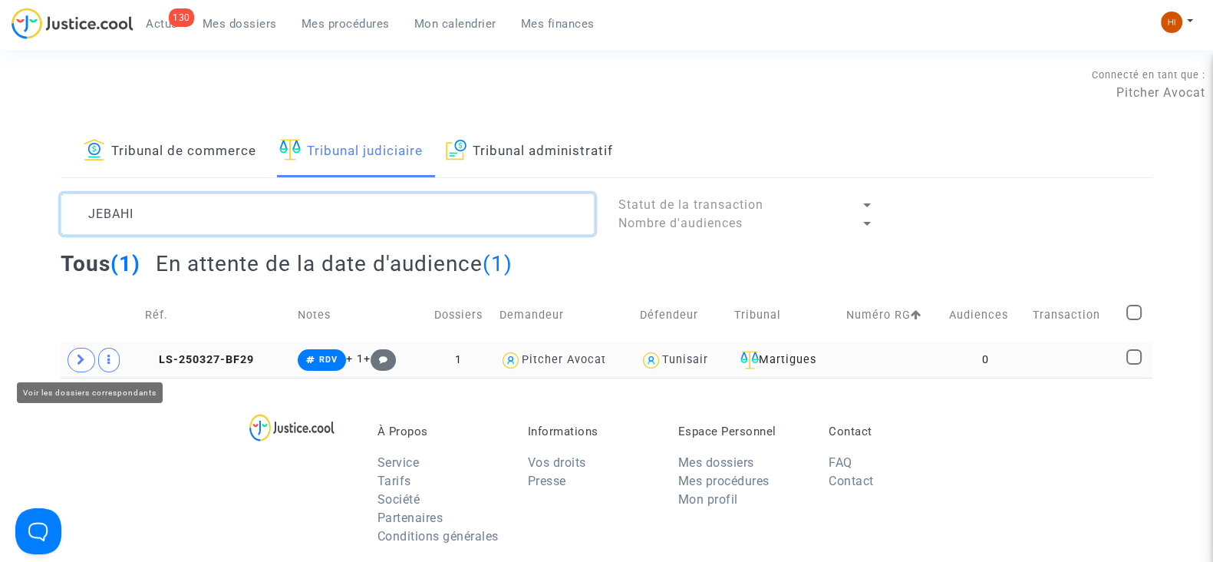
type textarea "JEBAHI"
click at [84, 358] on icon at bounding box center [81, 360] width 9 height 12
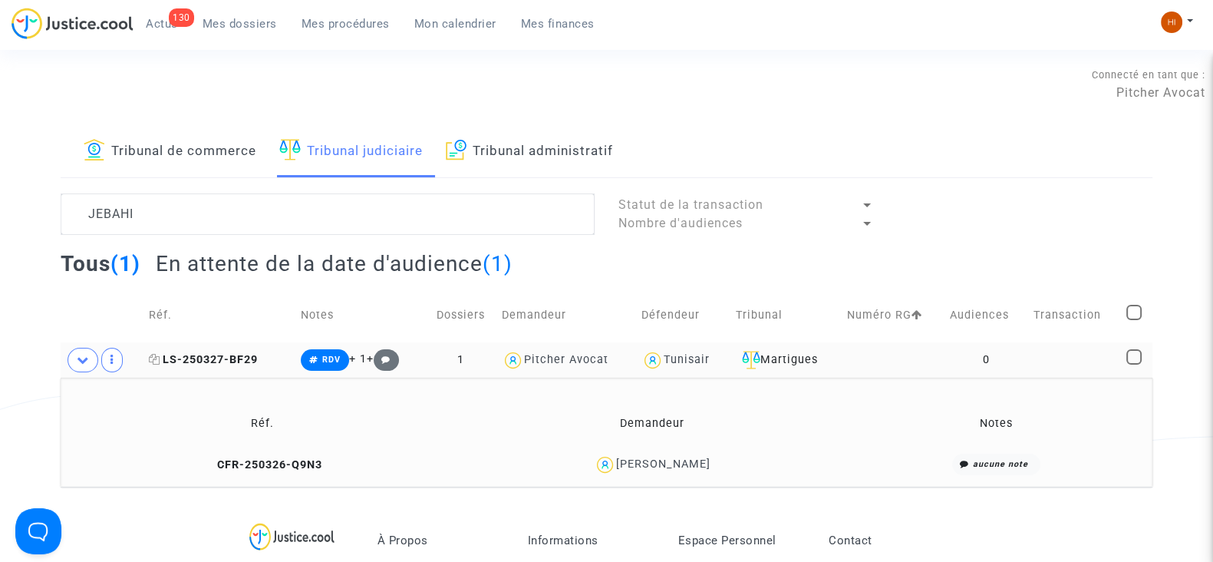
click at [206, 360] on span "LS-250327-BF29" at bounding box center [203, 359] width 109 height 13
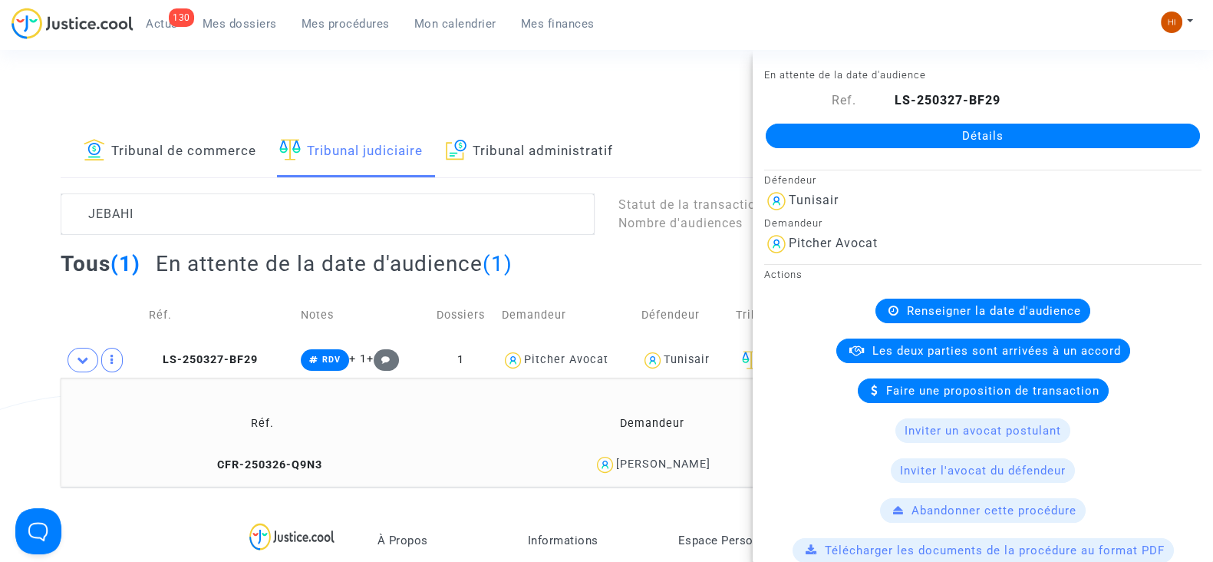
click at [927, 133] on link "Détails" at bounding box center [983, 136] width 434 height 25
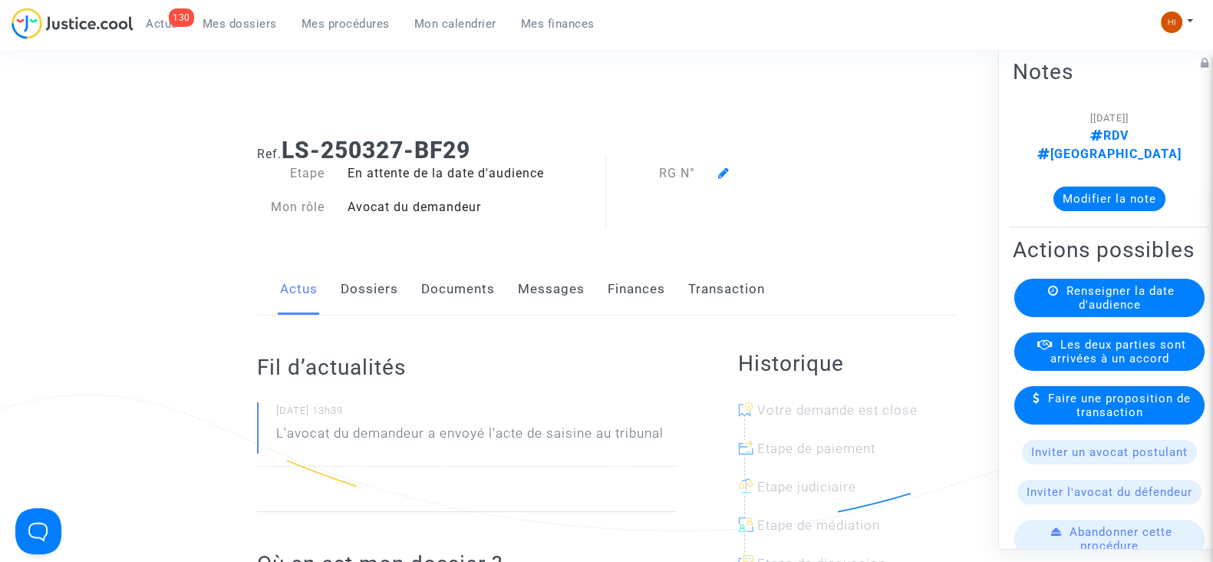
click at [1051, 317] on div "Renseigner la date d'audience" at bounding box center [1110, 298] width 190 height 38
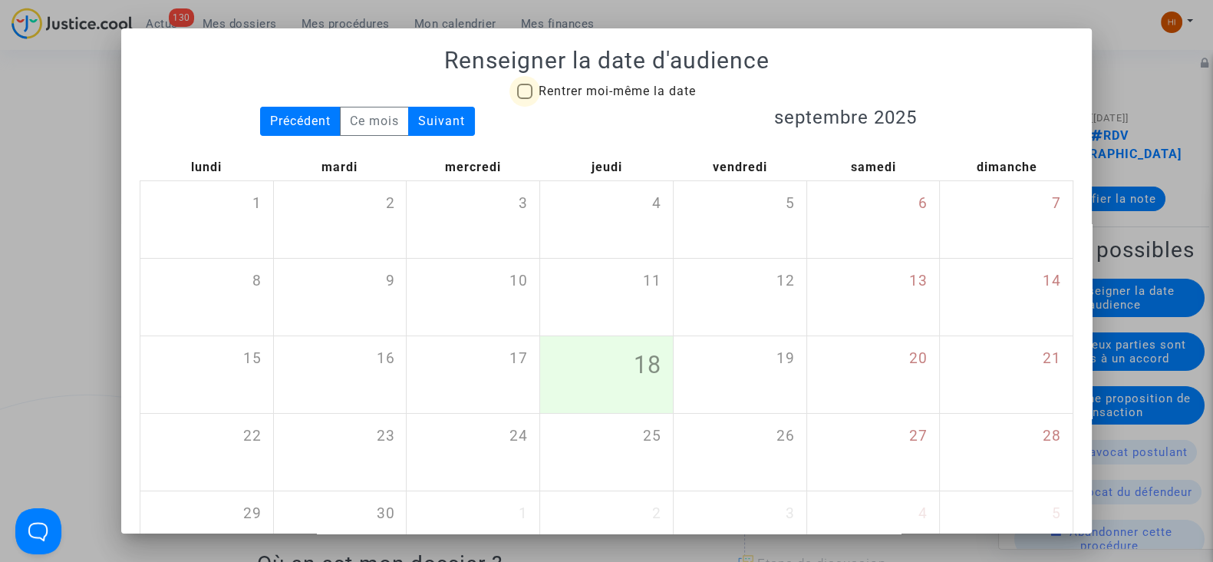
click at [634, 94] on span "Rentrer moi-même la date" at bounding box center [617, 91] width 157 height 15
click at [525, 99] on input "Rentrer moi-même la date" at bounding box center [524, 99] width 1 height 1
checkbox input "true"
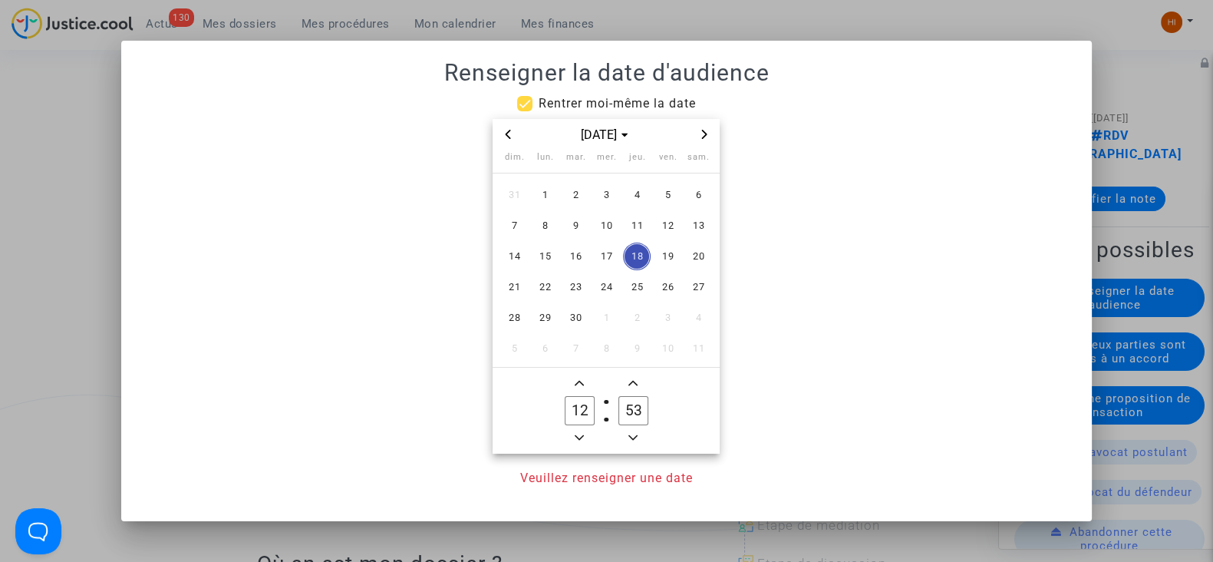
click at [704, 134] on icon "Next month" at bounding box center [704, 134] width 9 height 9
click at [540, 200] on span "1" at bounding box center [545, 195] width 28 height 28
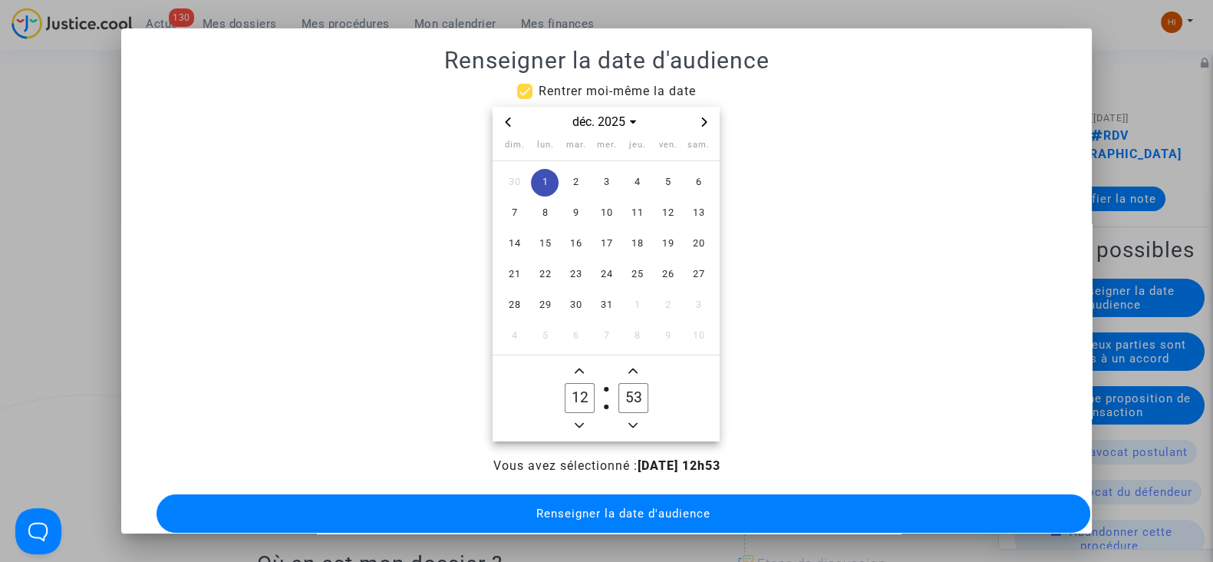
click at [576, 373] on icon "Add a hour" at bounding box center [579, 370] width 9 height 9
type input "13"
drag, startPoint x: 625, startPoint y: 396, endPoint x: 610, endPoint y: 396, distance: 14.6
click at [619, 396] on input "53" at bounding box center [633, 397] width 29 height 29
drag, startPoint x: 641, startPoint y: 401, endPoint x: 629, endPoint y: 400, distance: 12.3
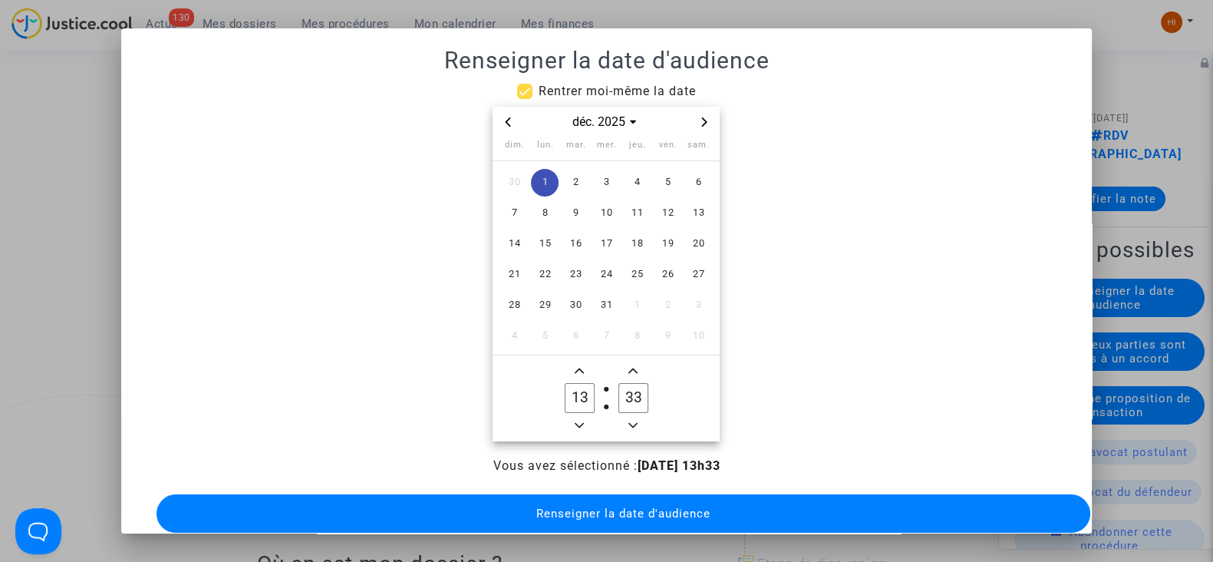
click at [629, 400] on input "33" at bounding box center [633, 397] width 29 height 29
type input "30"
click at [594, 502] on button "Renseigner la date d'audience" at bounding box center [624, 513] width 934 height 38
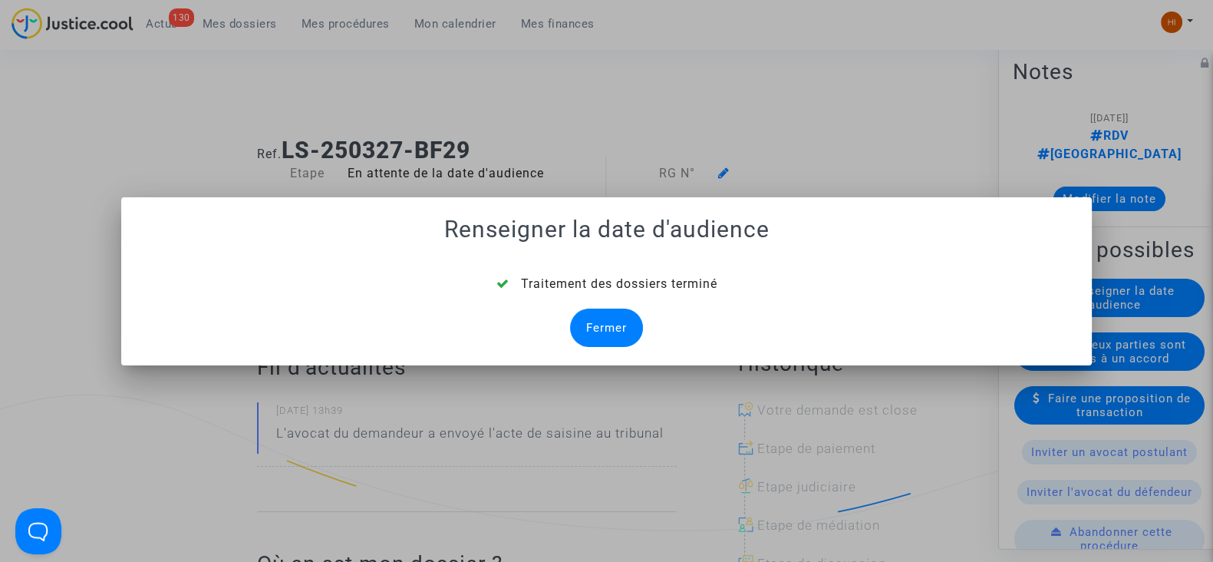
click at [629, 331] on div "Fermer" at bounding box center [606, 328] width 73 height 38
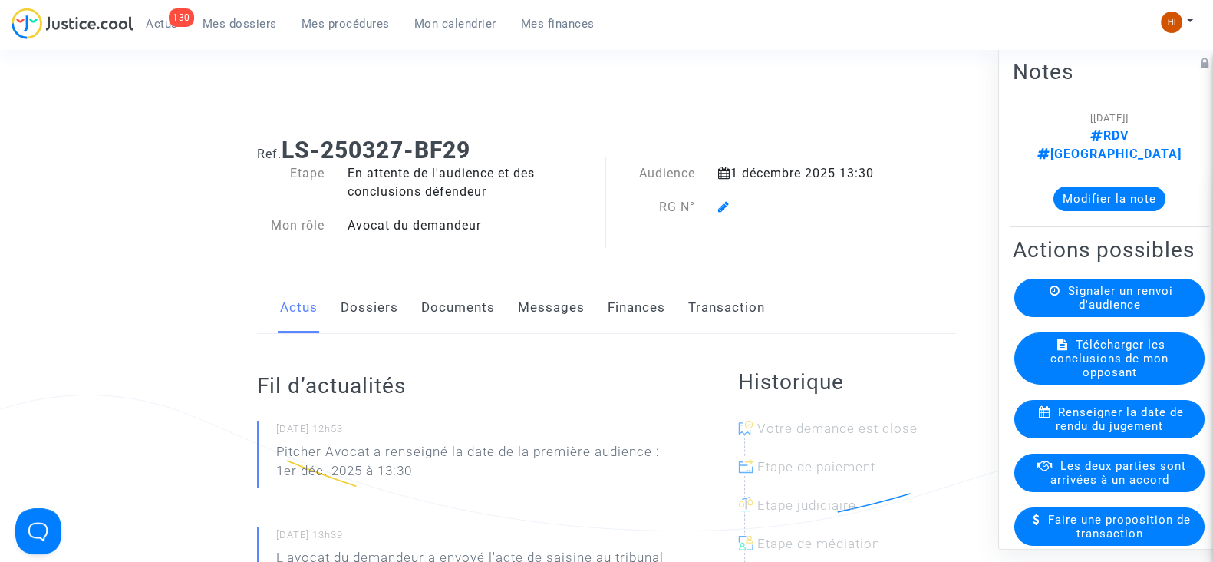
click at [724, 204] on icon at bounding box center [724, 206] width 12 height 12
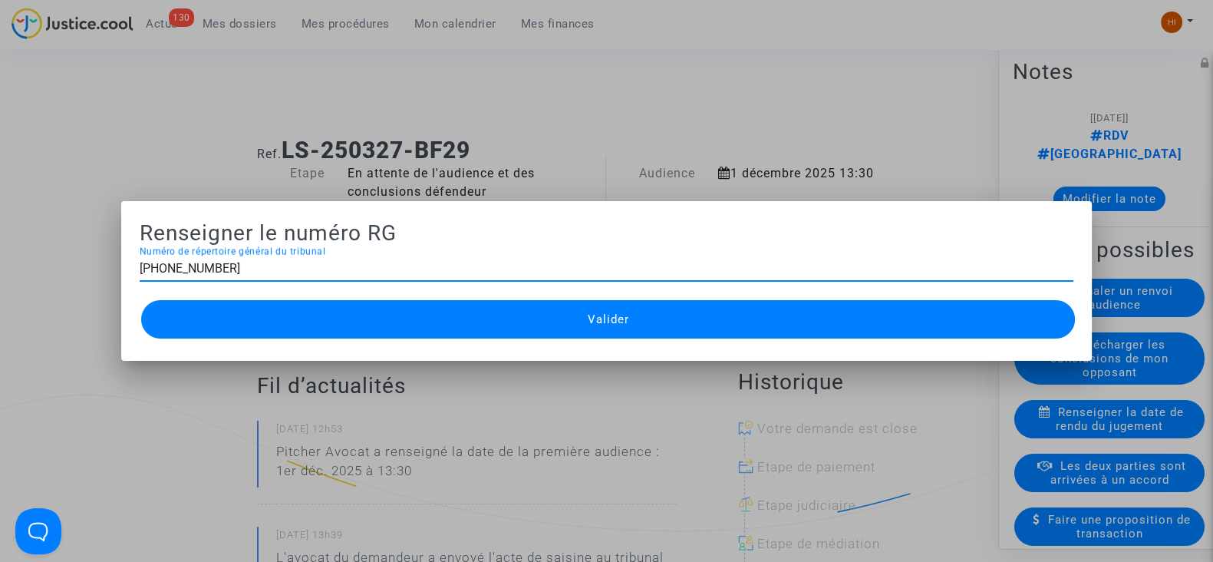
type input "11-25-00751"
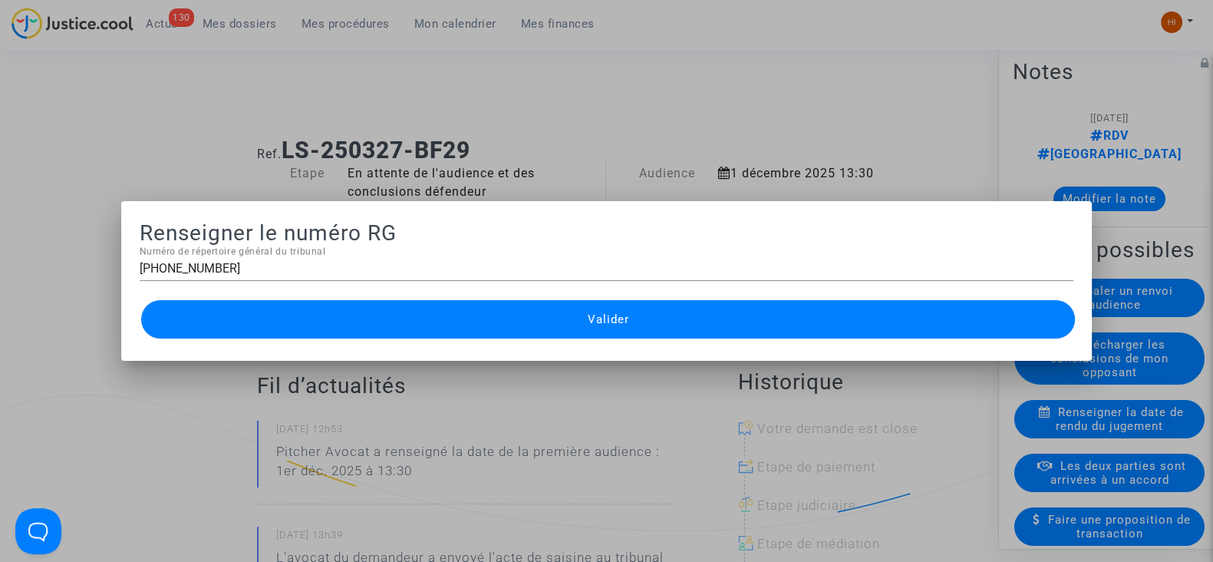
click at [754, 322] on button "Valider" at bounding box center [608, 319] width 934 height 38
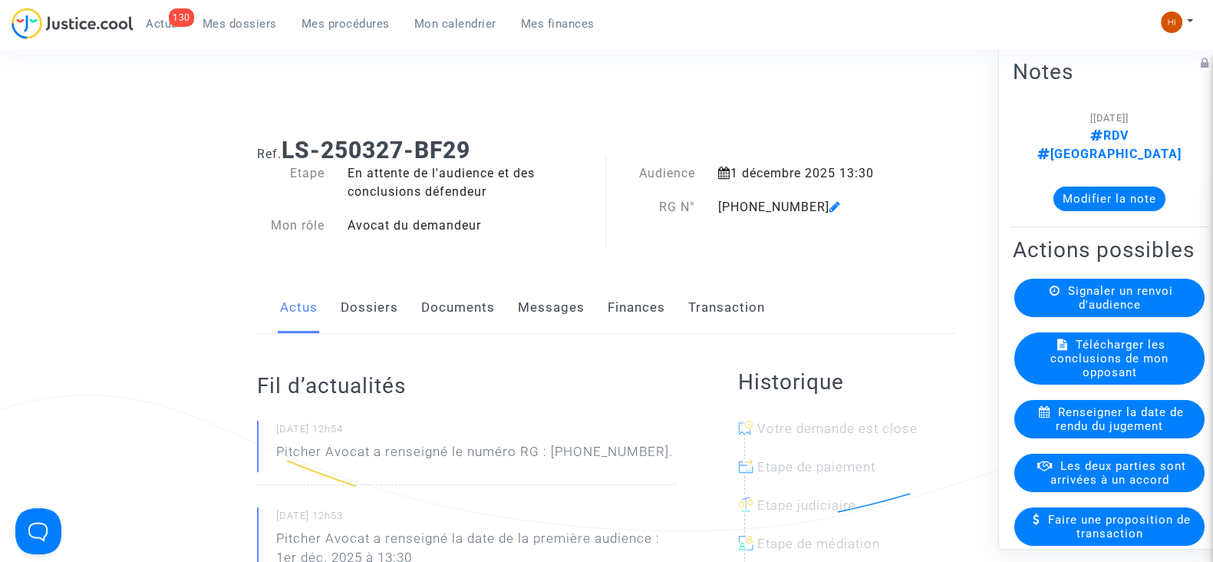
click at [468, 312] on link "Documents" at bounding box center [458, 307] width 74 height 51
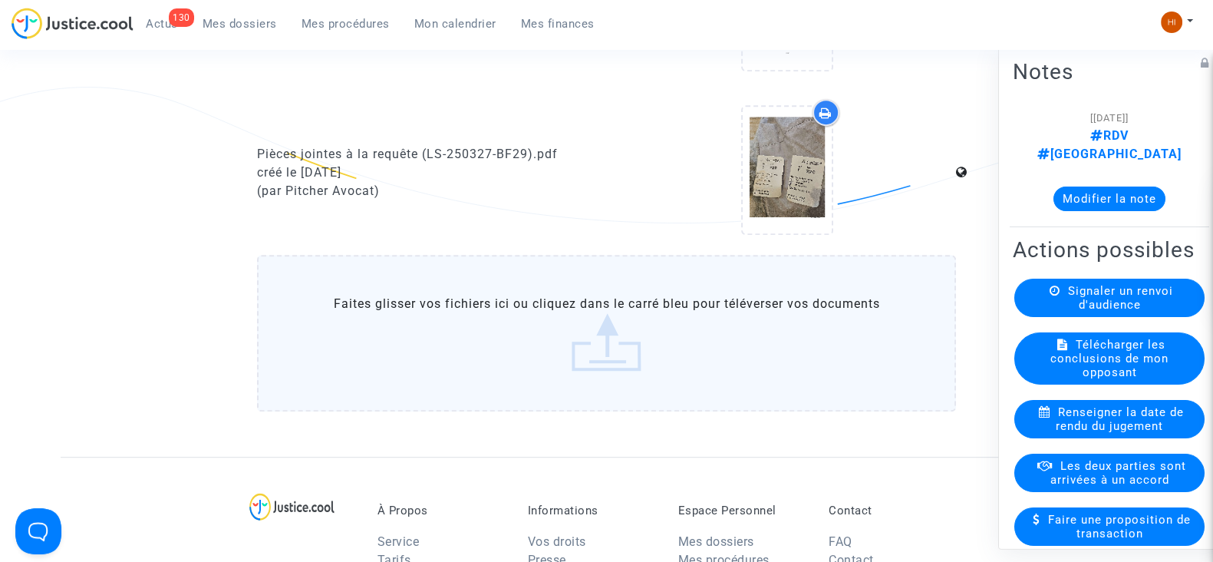
scroll to position [1028, 0]
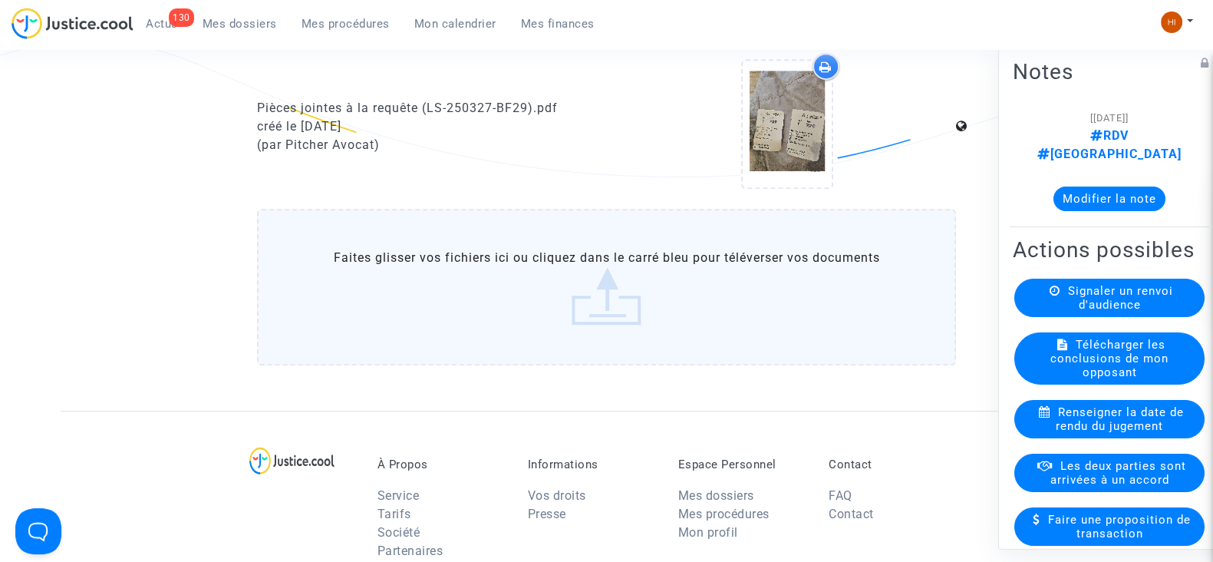
click at [593, 282] on label "Faites glisser vos fichiers ici ou cliquez dans le carré bleu pour téléverser v…" at bounding box center [606, 287] width 699 height 157
click at [0, 0] on input "Faites glisser vos fichiers ici ou cliquez dans le carré bleu pour téléverser v…" at bounding box center [0, 0] width 0 height 0
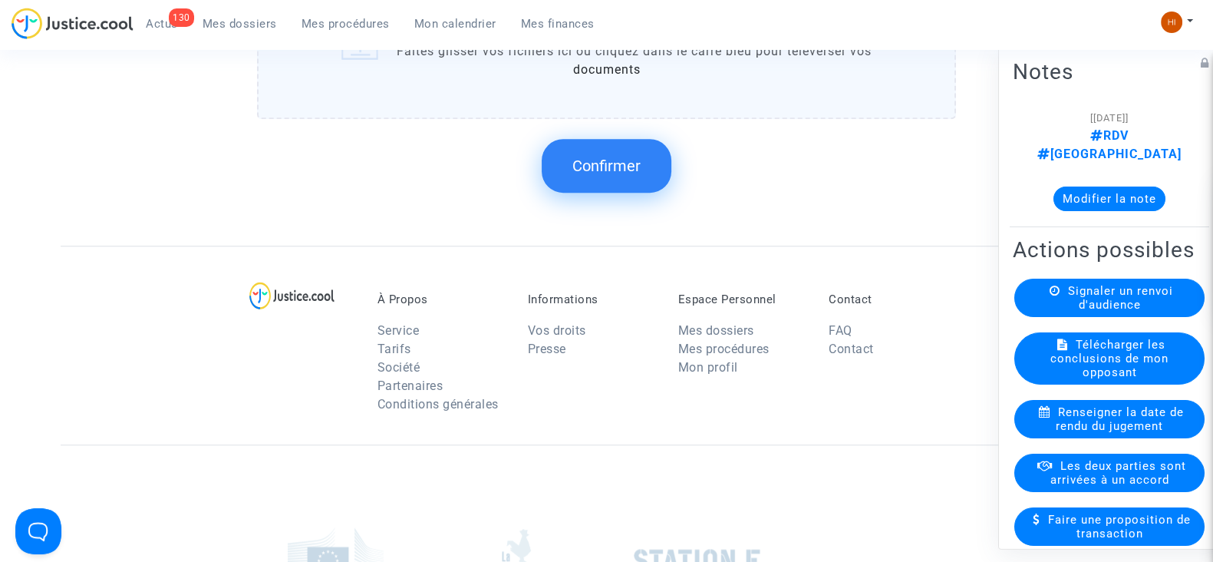
scroll to position [1495, 0]
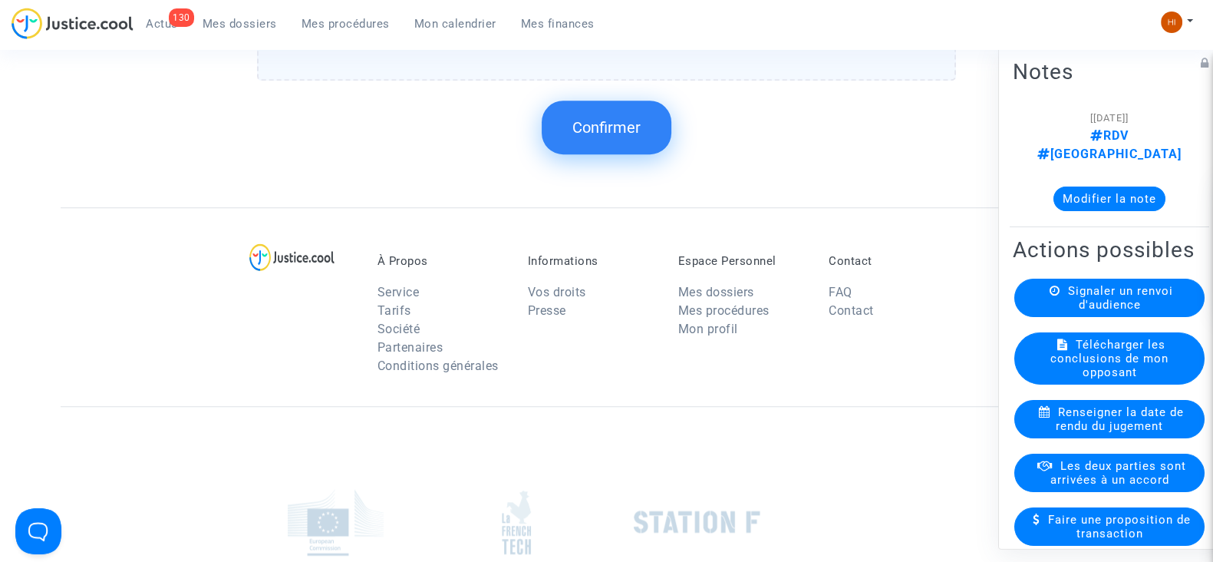
click at [606, 109] on button "Confirmer" at bounding box center [607, 128] width 130 height 54
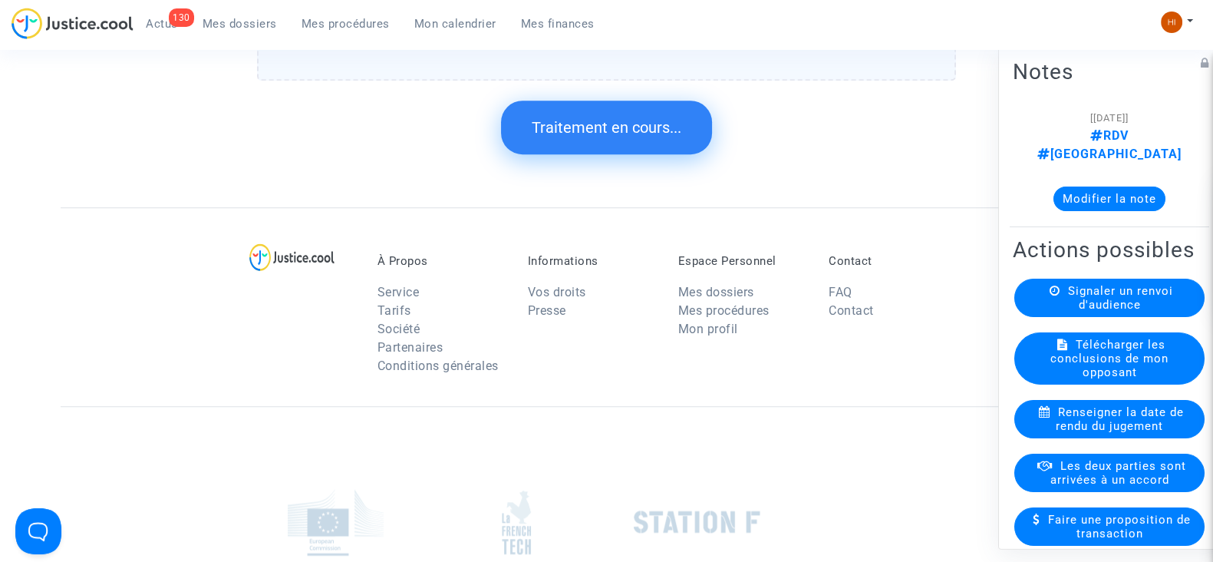
scroll to position [0, 0]
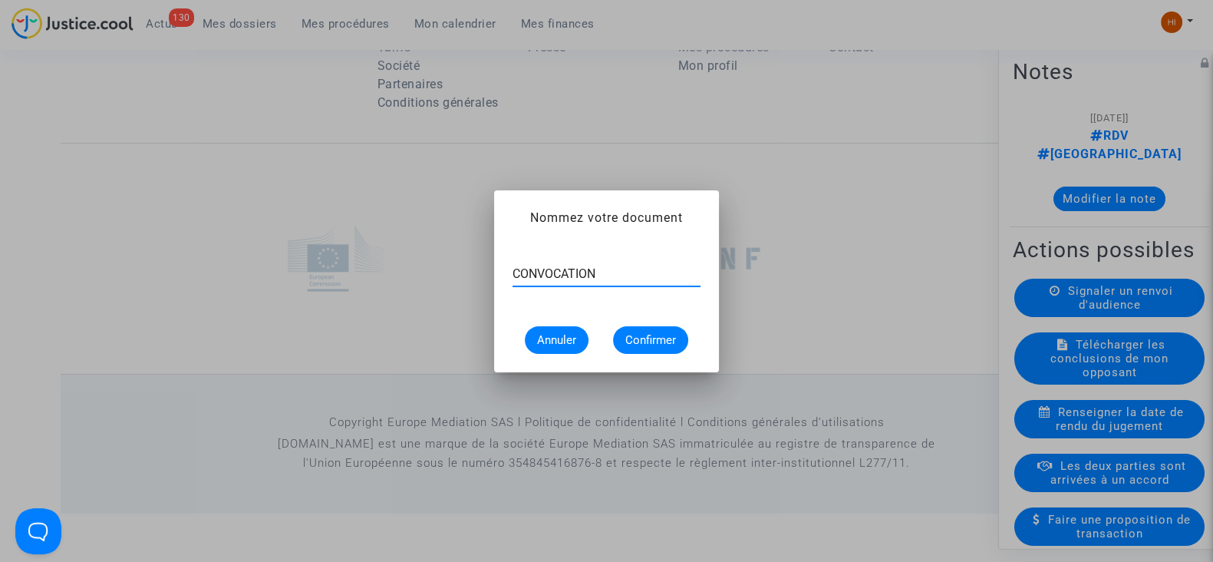
type input "CONVOCATION"
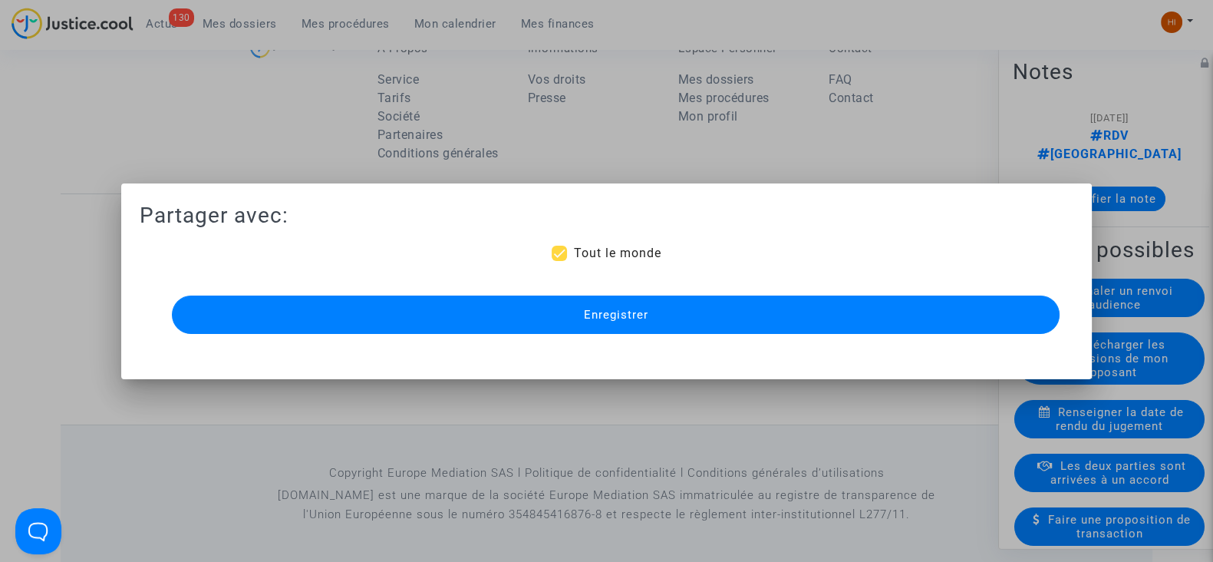
click at [468, 312] on button "Enregistrer" at bounding box center [616, 314] width 888 height 38
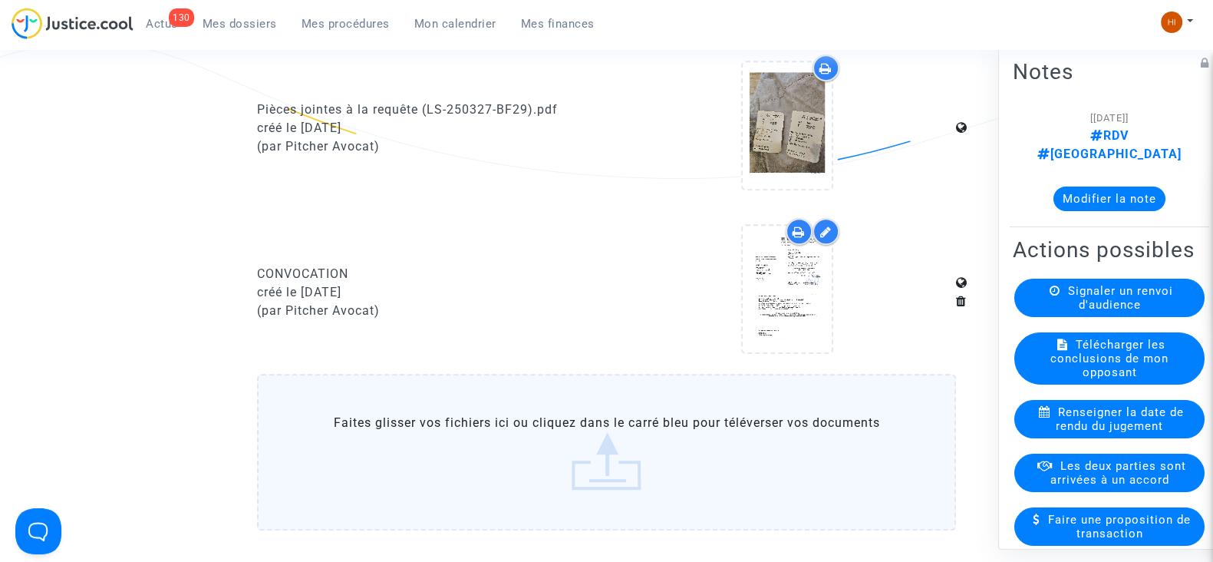
scroll to position [1029, 0]
click at [333, 34] on link "Mes procédures" at bounding box center [345, 23] width 113 height 23
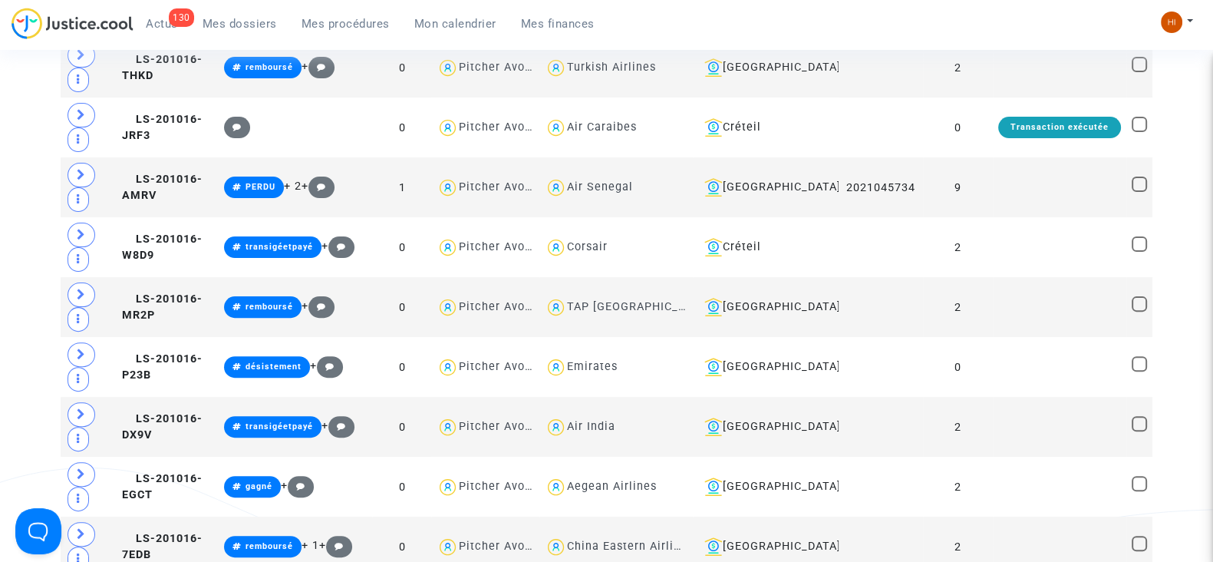
scroll to position [1029, 0]
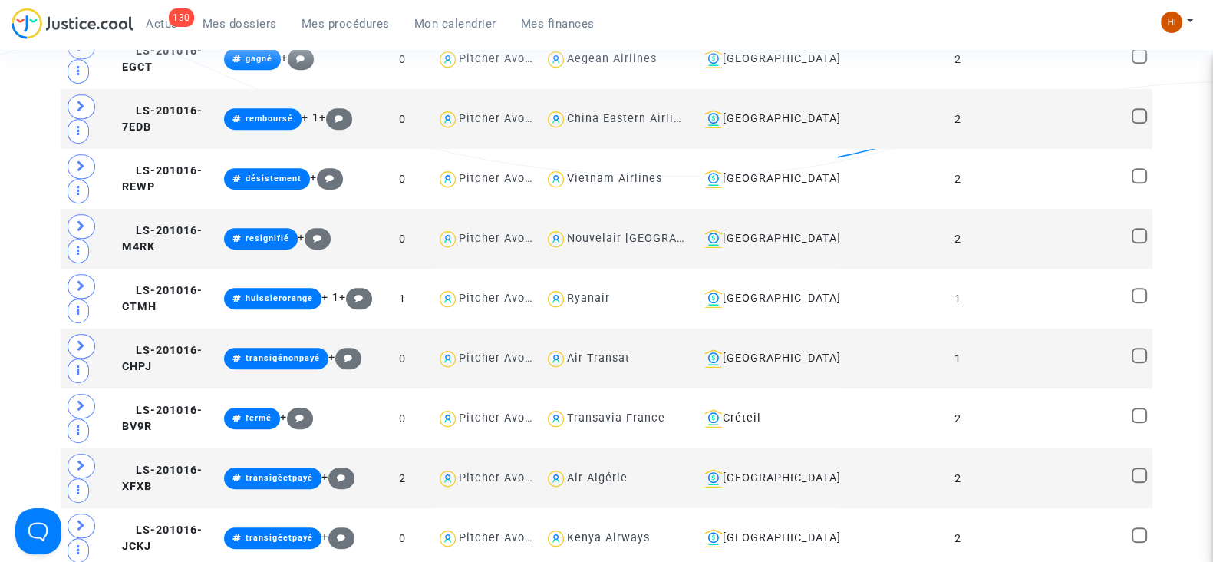
click at [357, 15] on link "Mes procédures" at bounding box center [345, 23] width 113 height 23
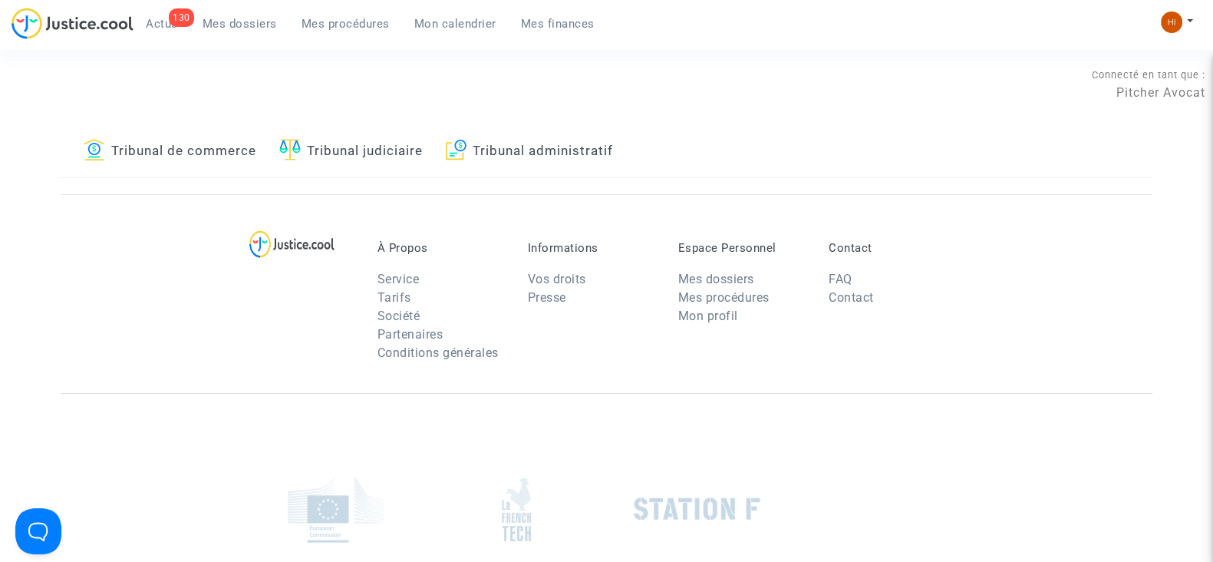
click at [406, 149] on link "Tribunal judiciaire" at bounding box center [351, 151] width 144 height 52
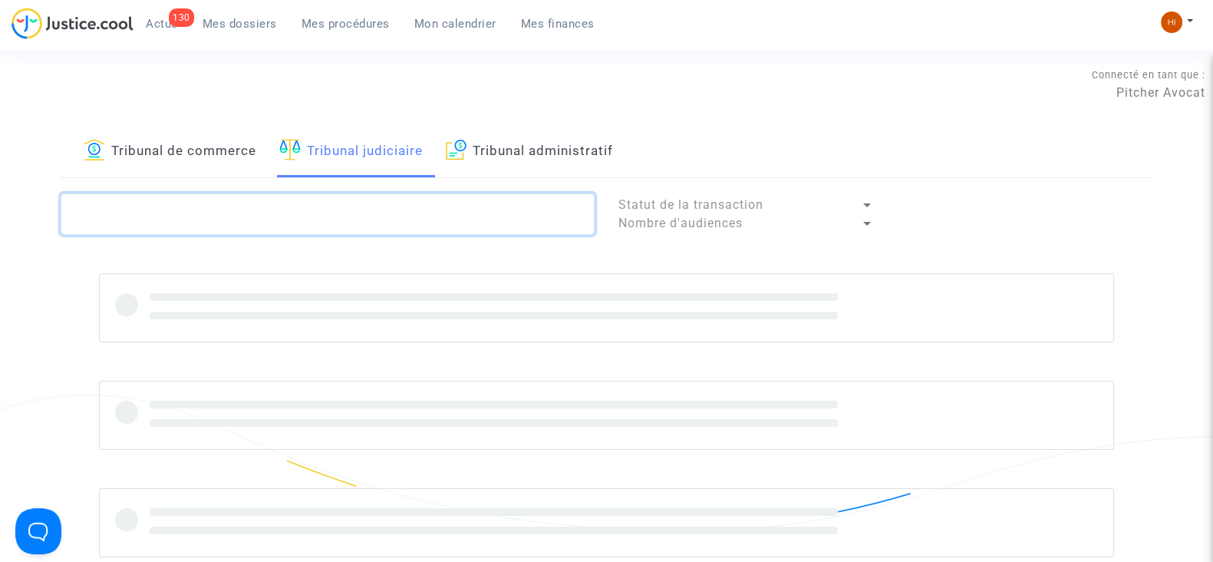
click at [355, 213] on textarea at bounding box center [328, 213] width 534 height 41
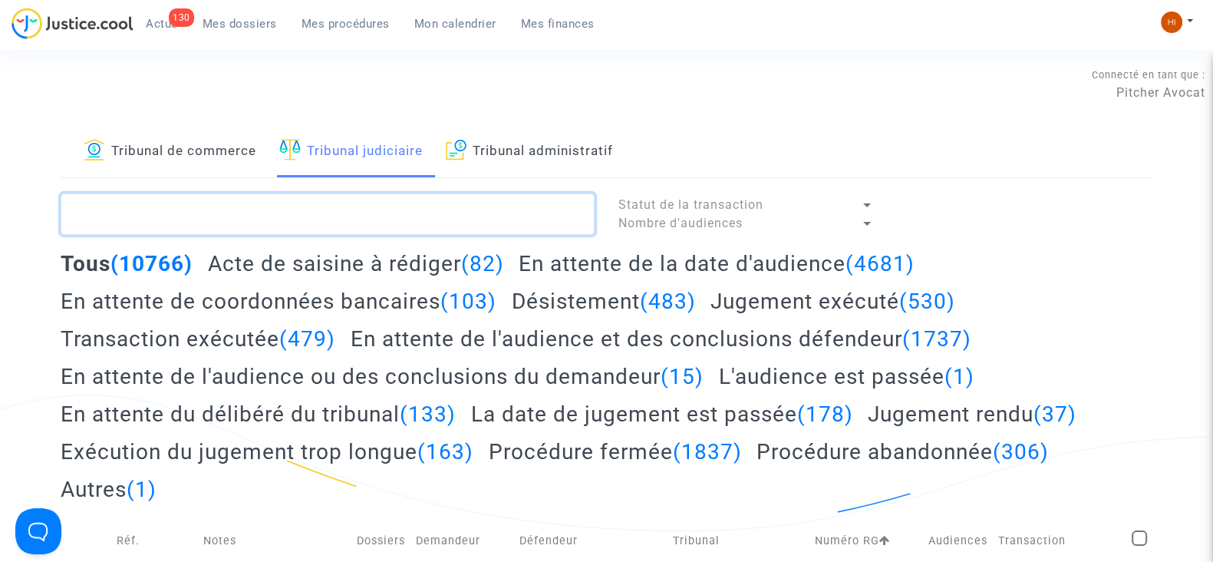
paste textarea "VINCENT DUFOUR"
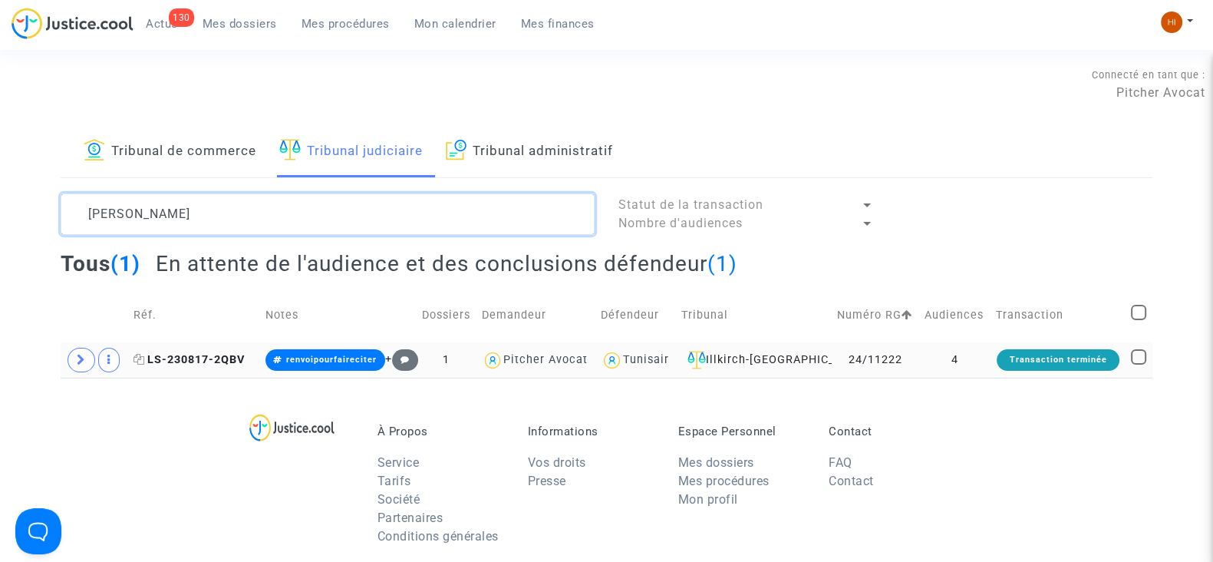
type textarea "VINCENT DUFOUR"
click at [173, 358] on span "LS-230817-2QBV" at bounding box center [189, 359] width 111 height 13
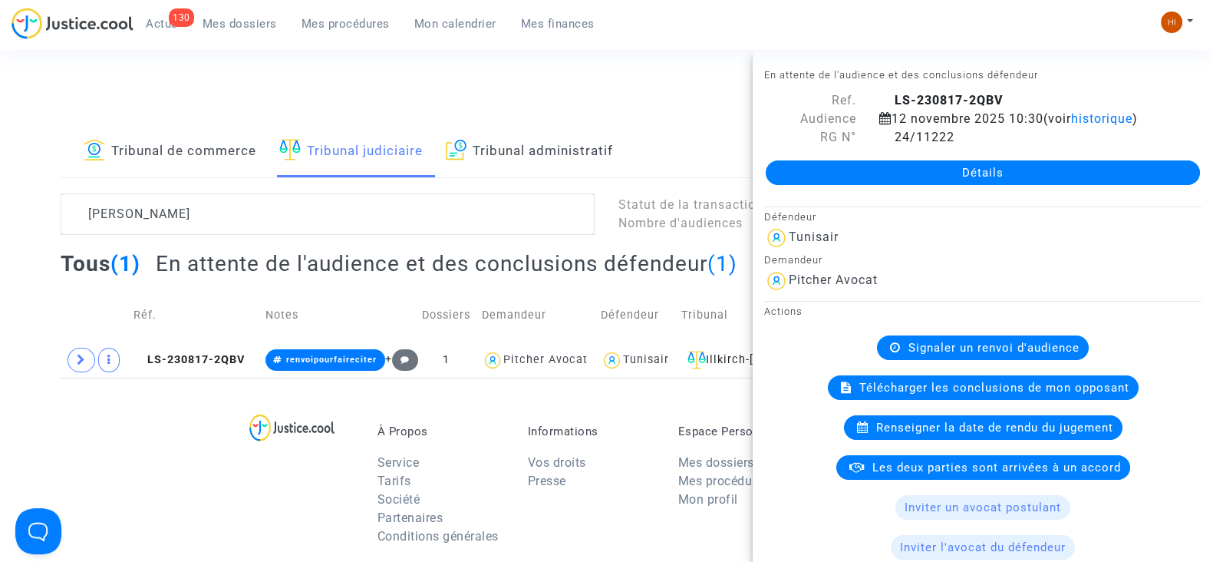
click at [994, 163] on link "Détails" at bounding box center [983, 172] width 434 height 25
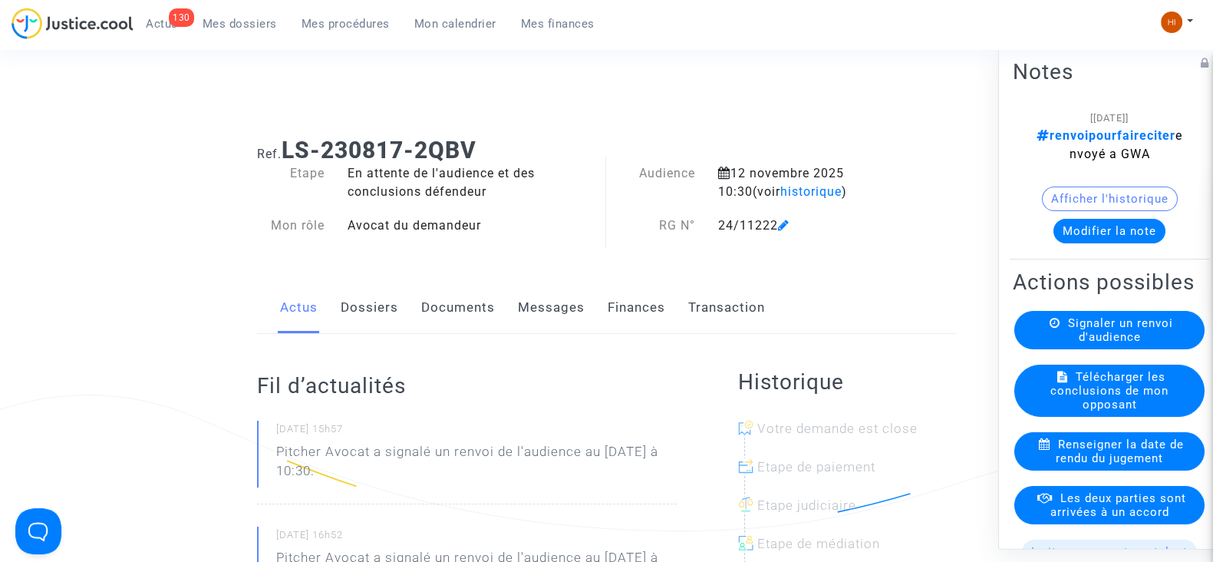
click at [467, 302] on link "Documents" at bounding box center [458, 307] width 74 height 51
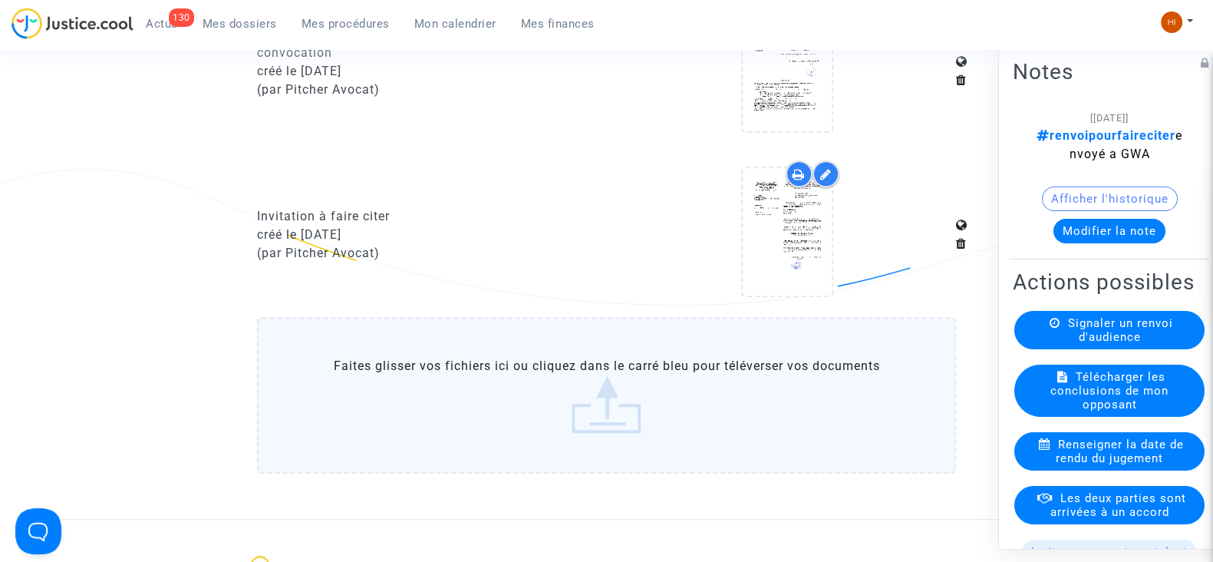
scroll to position [1596, 0]
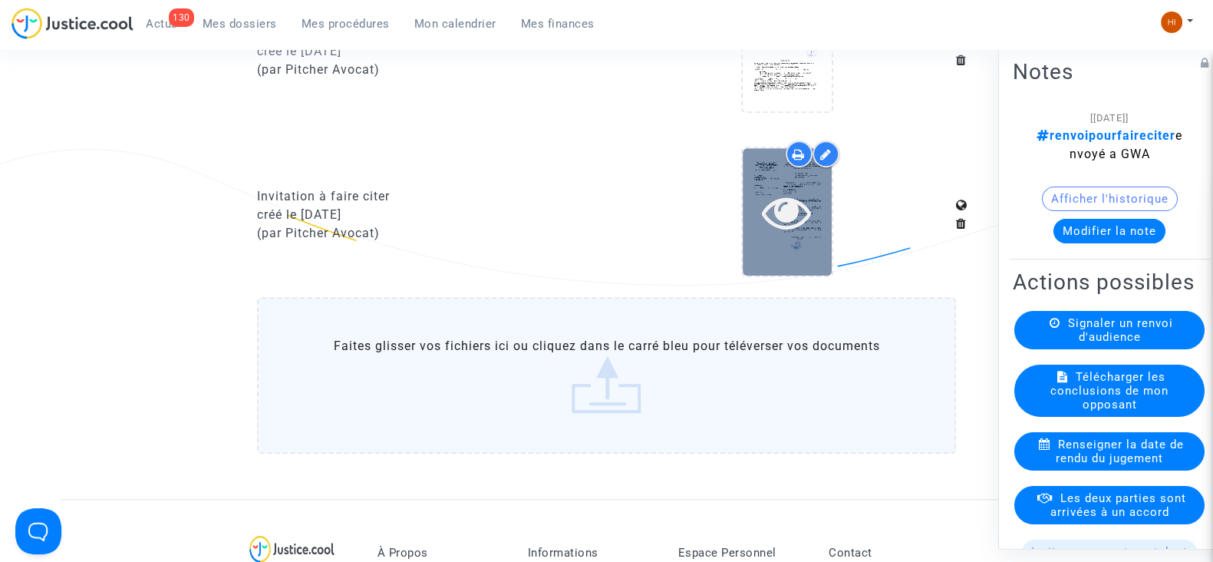
click at [787, 206] on icon at bounding box center [787, 211] width 50 height 49
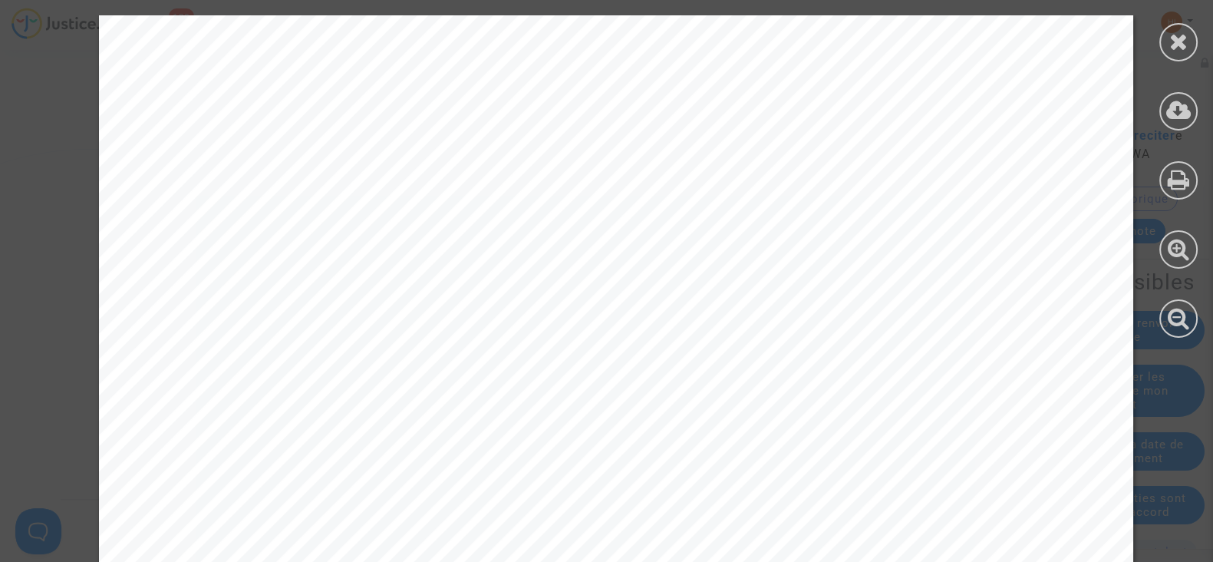
scroll to position [1634, 0]
click at [1163, 31] on div at bounding box center [1179, 42] width 38 height 38
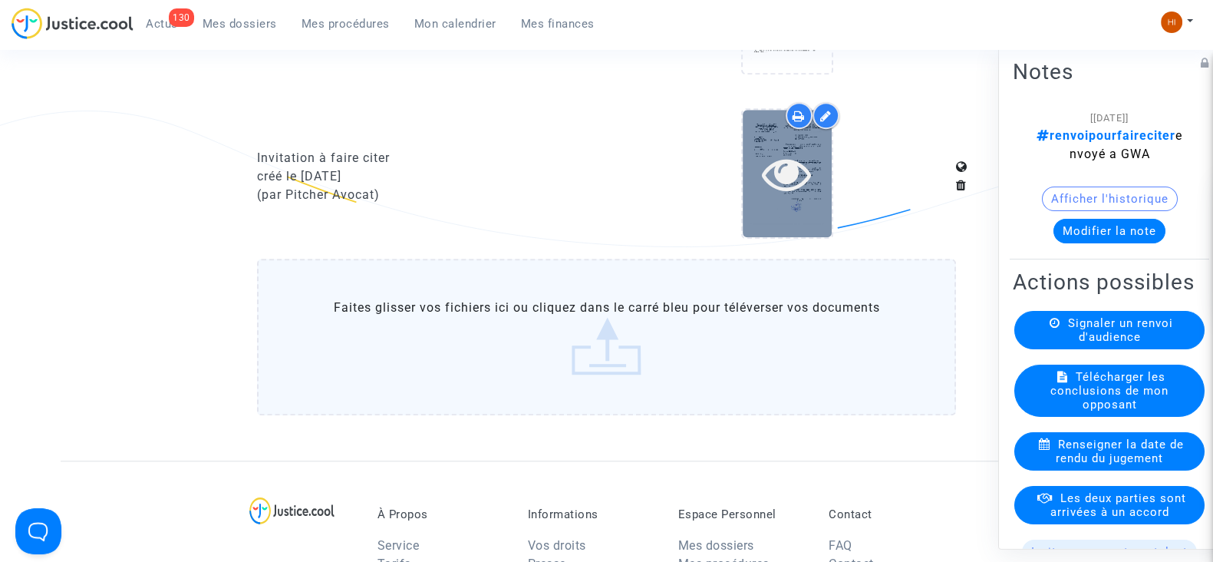
click at [804, 174] on icon at bounding box center [787, 173] width 50 height 49
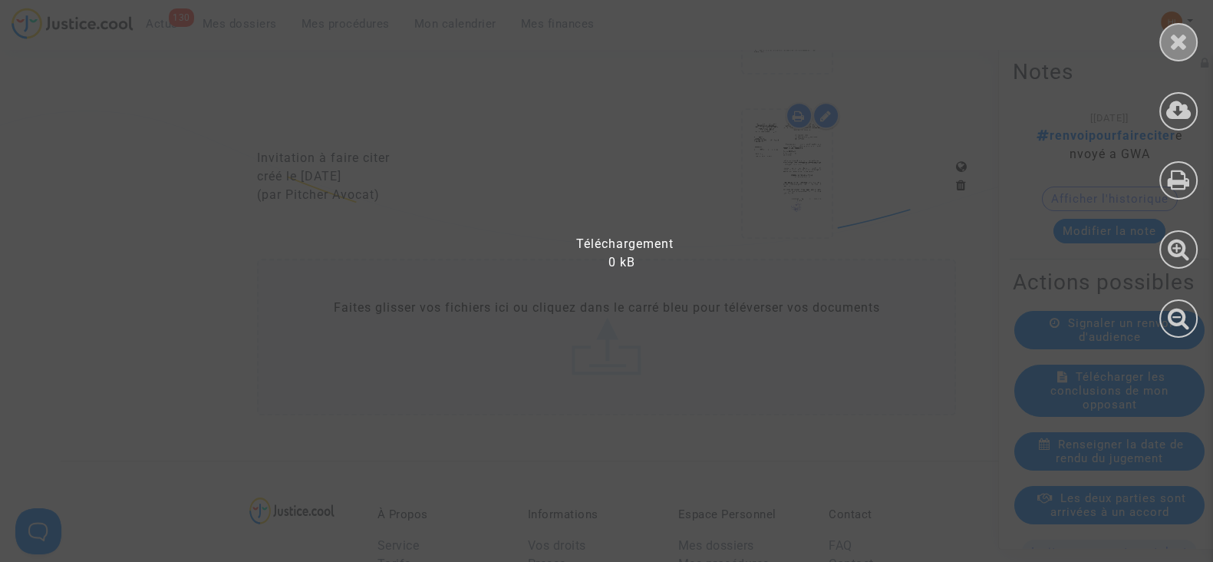
click at [1160, 44] on div at bounding box center [1179, 42] width 38 height 38
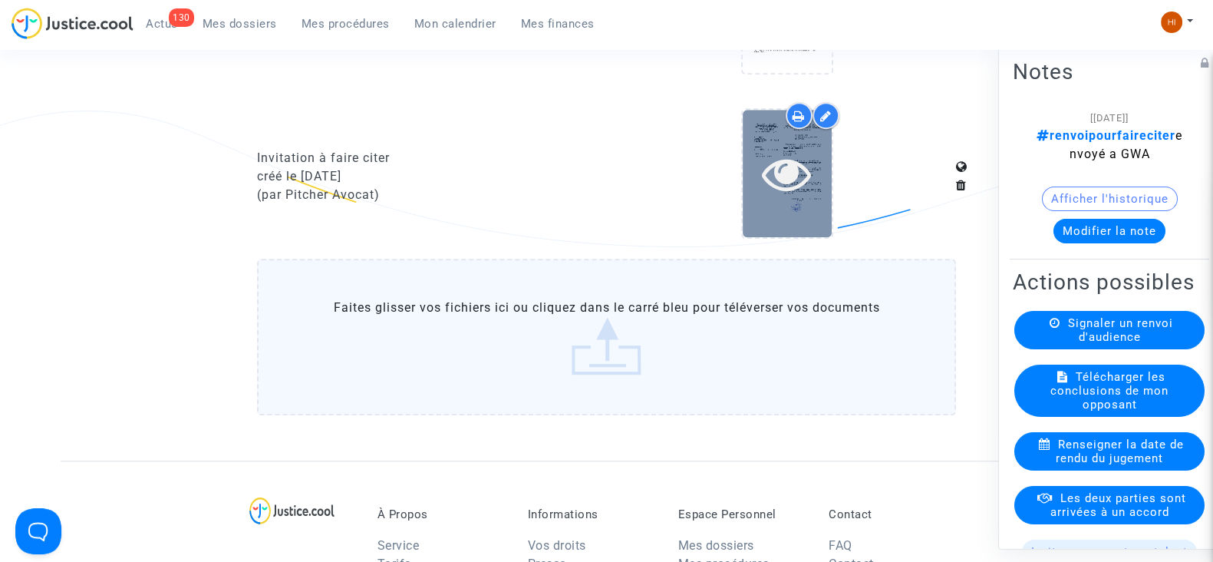
click at [788, 165] on icon at bounding box center [787, 173] width 50 height 49
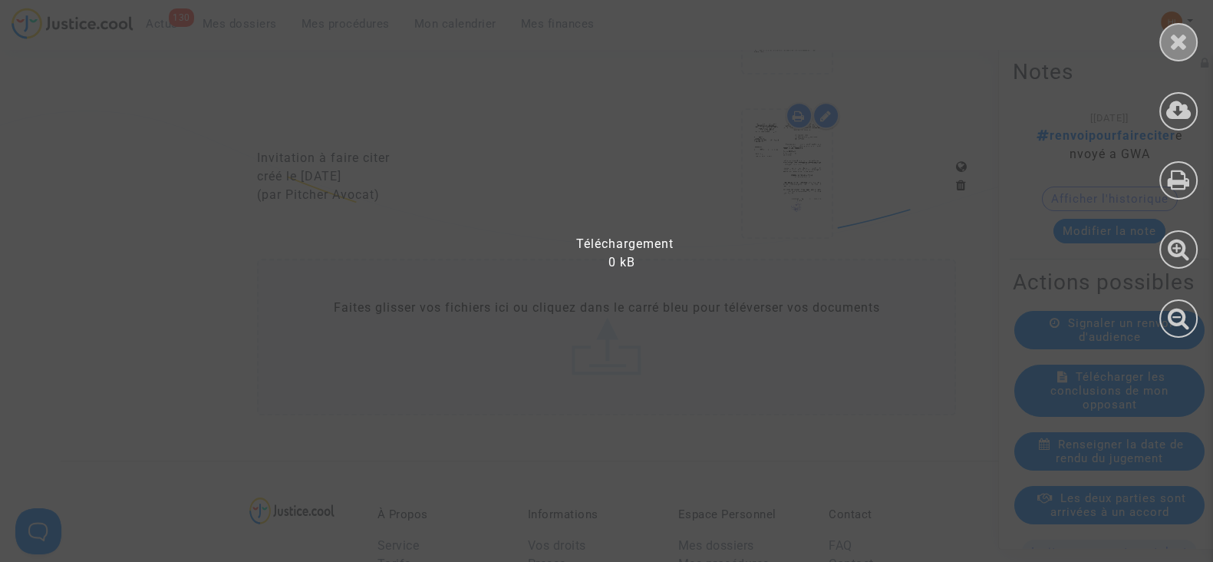
click at [1167, 51] on div at bounding box center [1179, 42] width 38 height 38
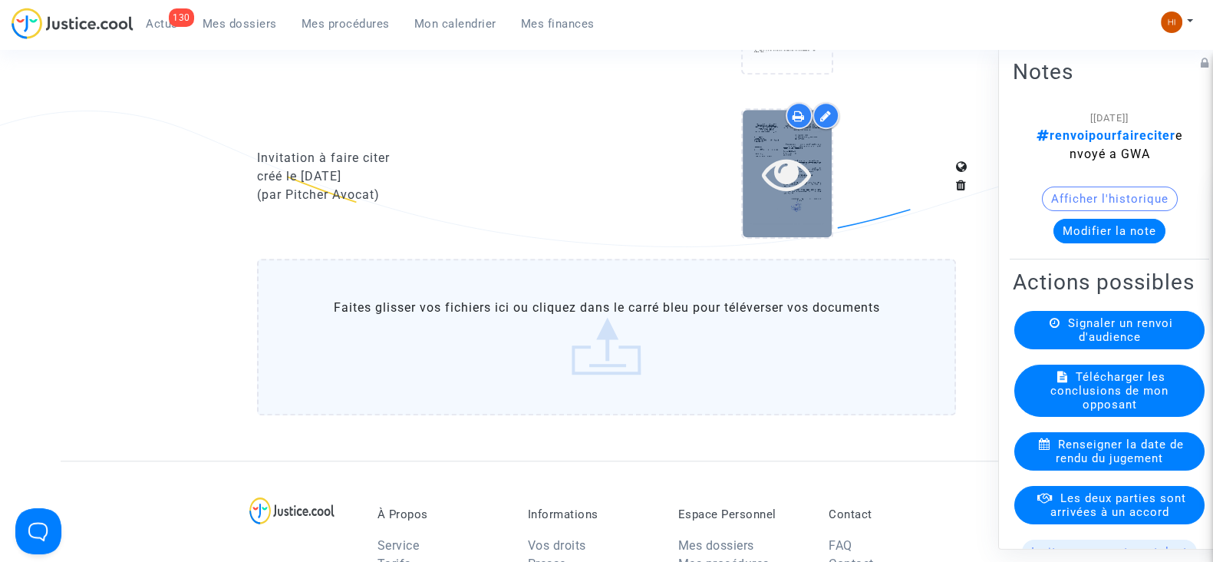
click at [787, 170] on icon at bounding box center [787, 173] width 50 height 49
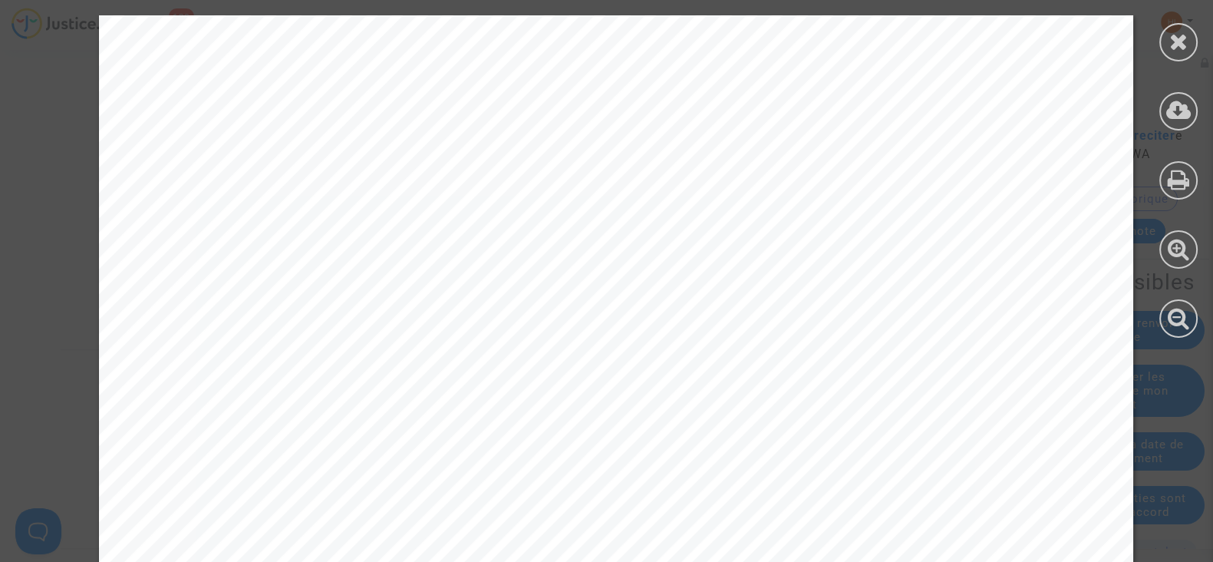
scroll to position [1749, 0]
click at [1175, 40] on icon at bounding box center [1179, 41] width 19 height 23
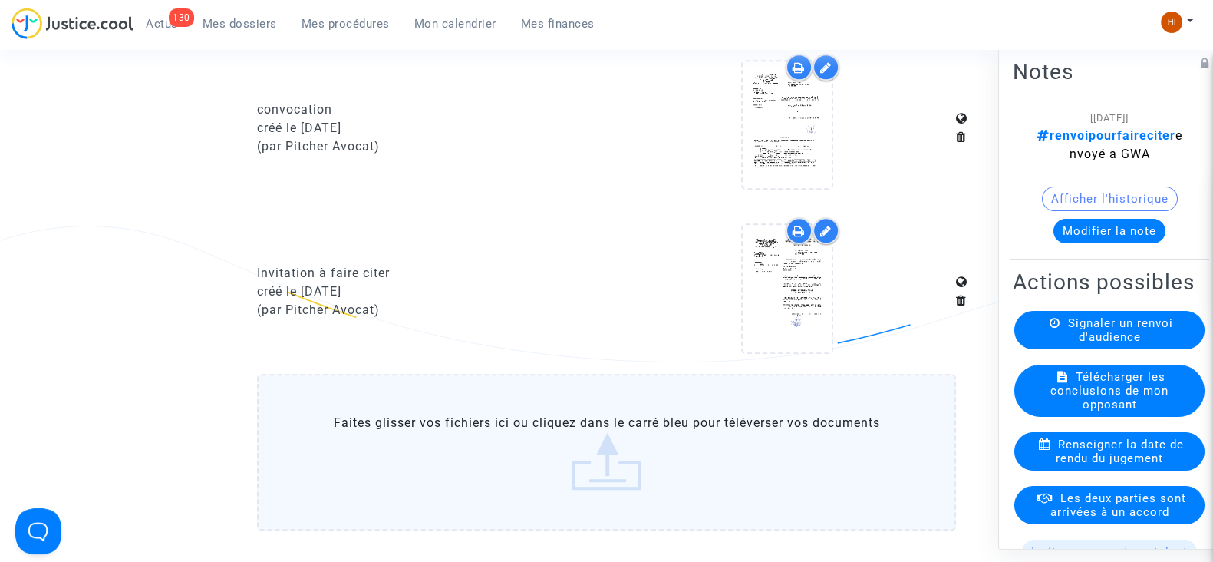
click at [446, 20] on span "Mon calendrier" at bounding box center [455, 24] width 82 height 14
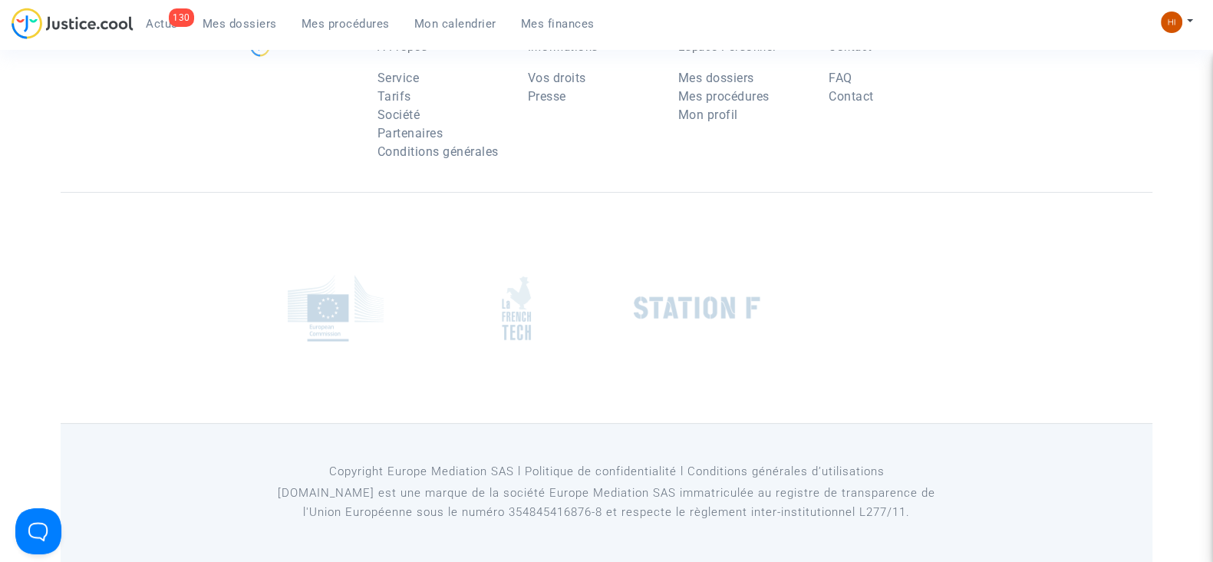
click at [446, 20] on span "Mon calendrier" at bounding box center [455, 24] width 82 height 14
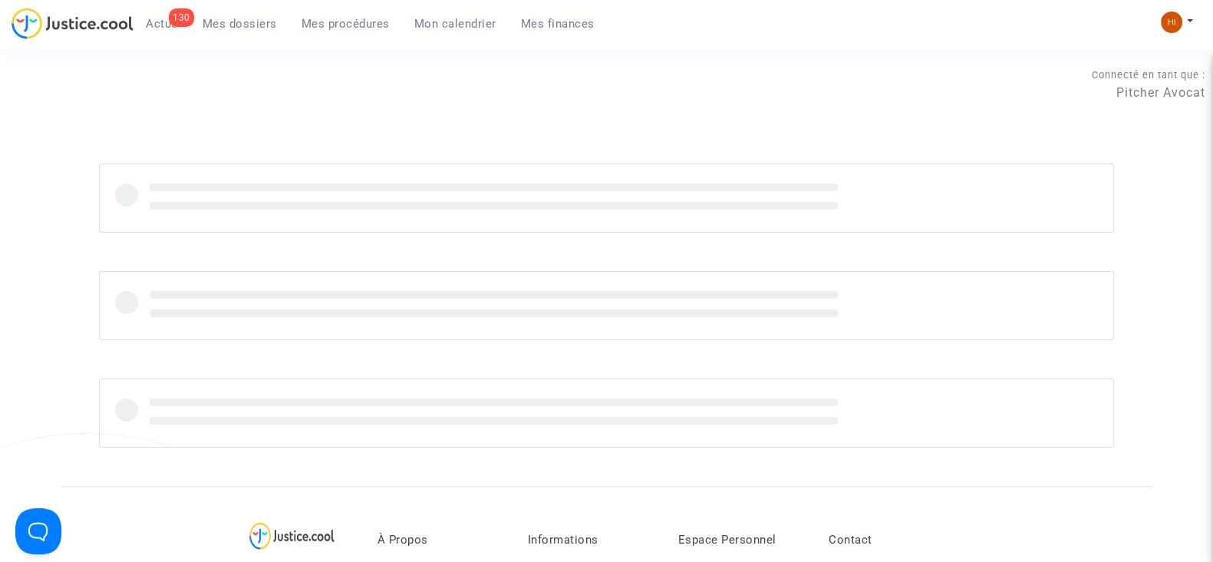
scroll to position [0, 0]
click at [460, 23] on span "Mon calendrier" at bounding box center [455, 24] width 82 height 14
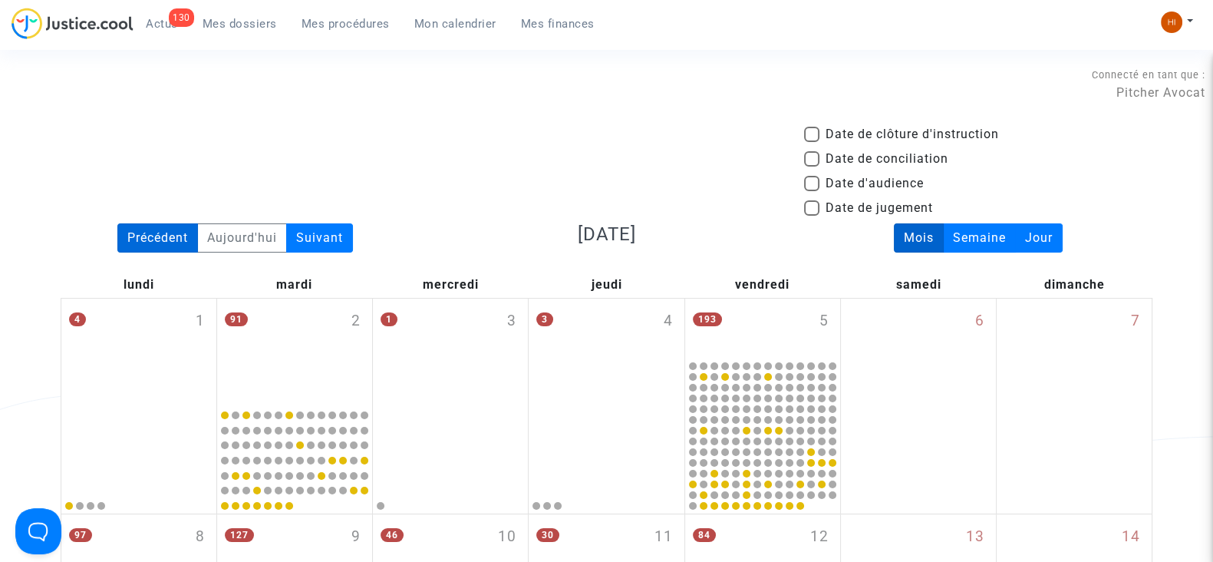
click at [130, 228] on div "Précédent" at bounding box center [157, 237] width 81 height 29
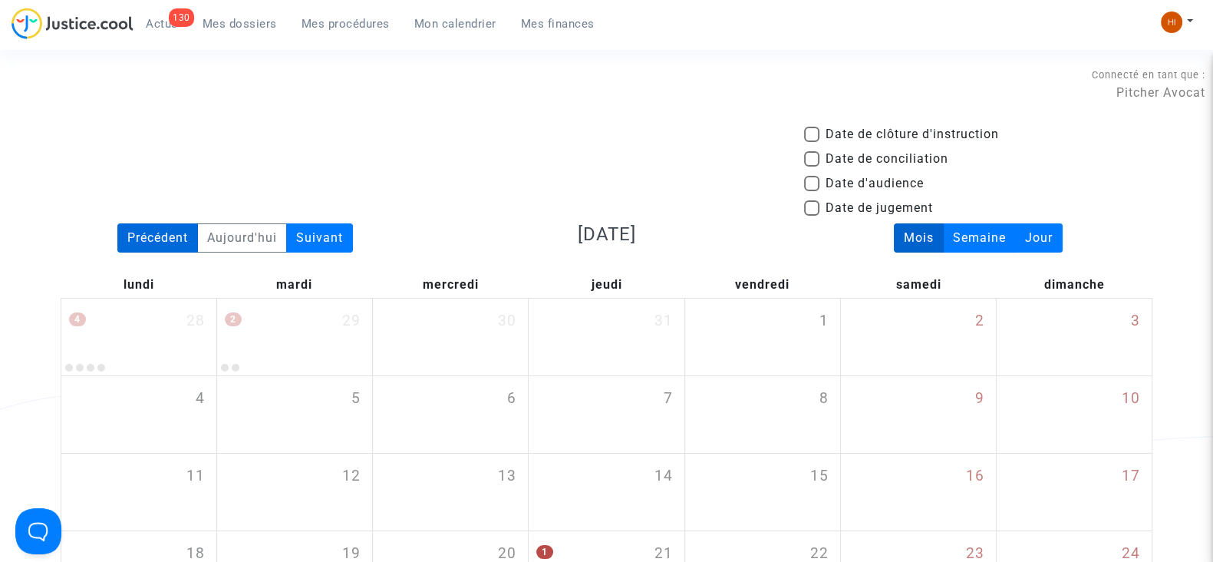
click at [130, 228] on div "Précédent" at bounding box center [157, 237] width 81 height 29
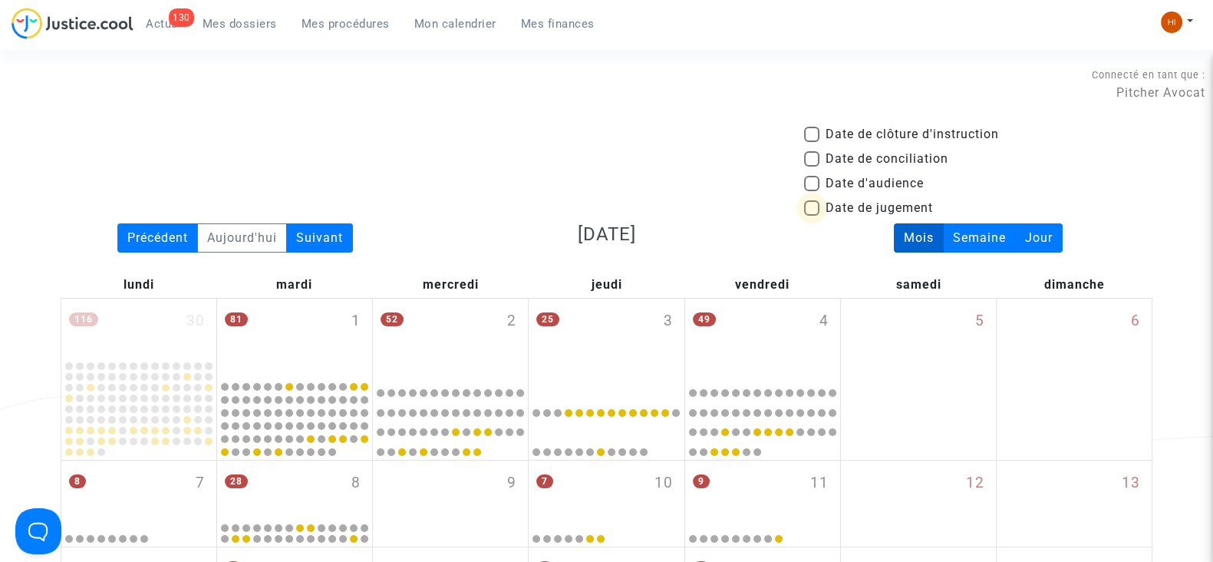
click at [860, 209] on span "Date de jugement" at bounding box center [879, 208] width 107 height 18
click at [812, 216] on input "Date de jugement" at bounding box center [811, 216] width 1 height 1
checkbox input "true"
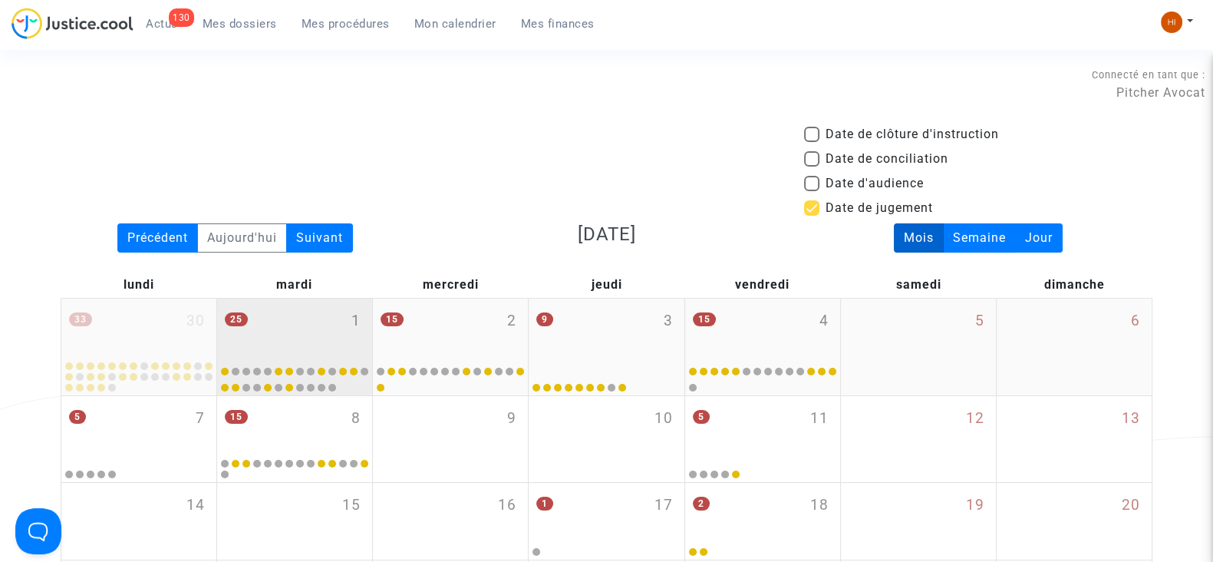
click at [292, 336] on div "25 1" at bounding box center [294, 329] width 155 height 60
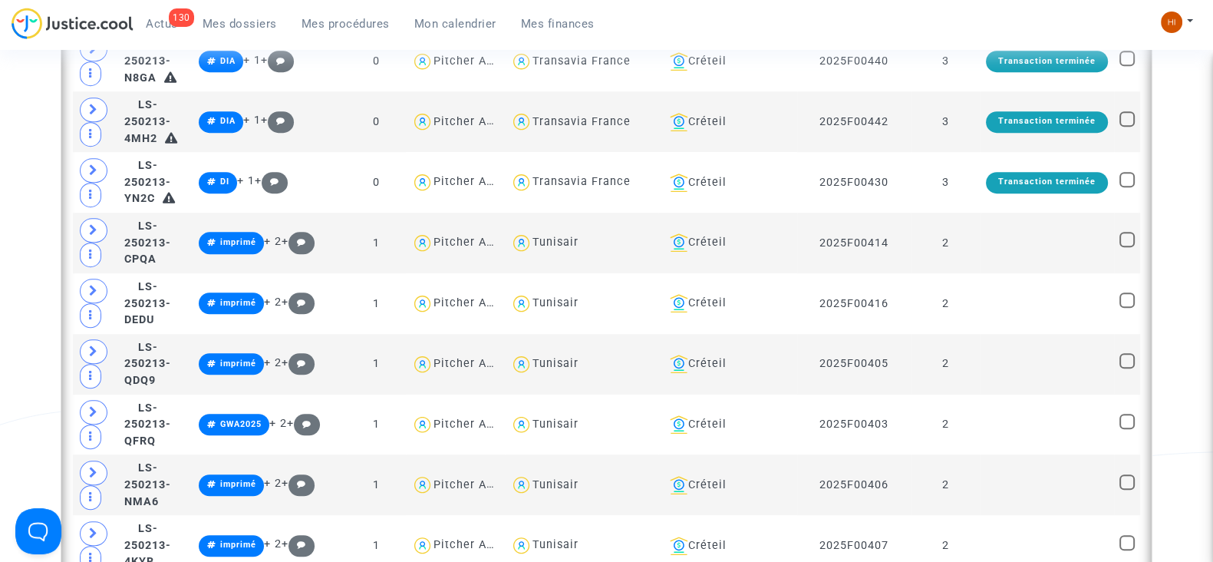
scroll to position [1313, 0]
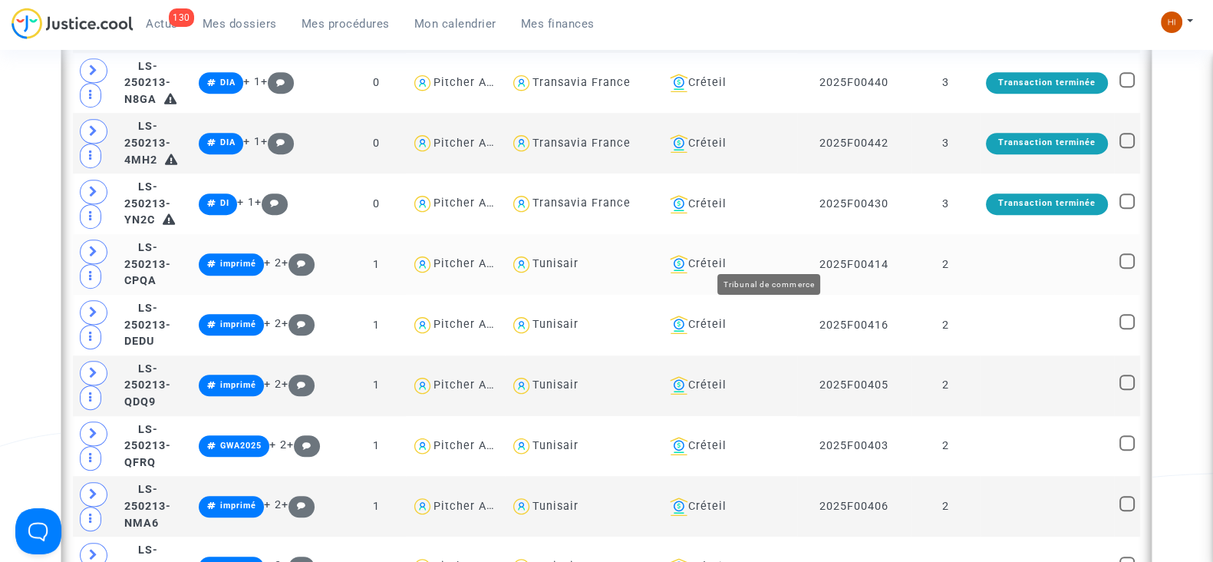
click at [779, 255] on div "Créteil" at bounding box center [727, 264] width 127 height 18
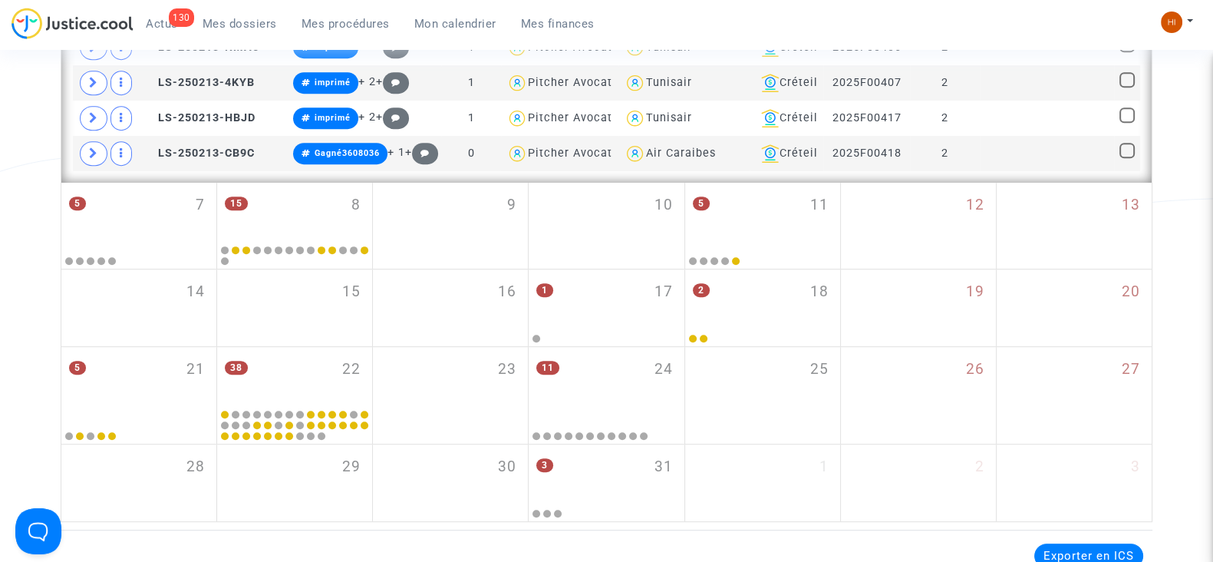
scroll to position [909, 0]
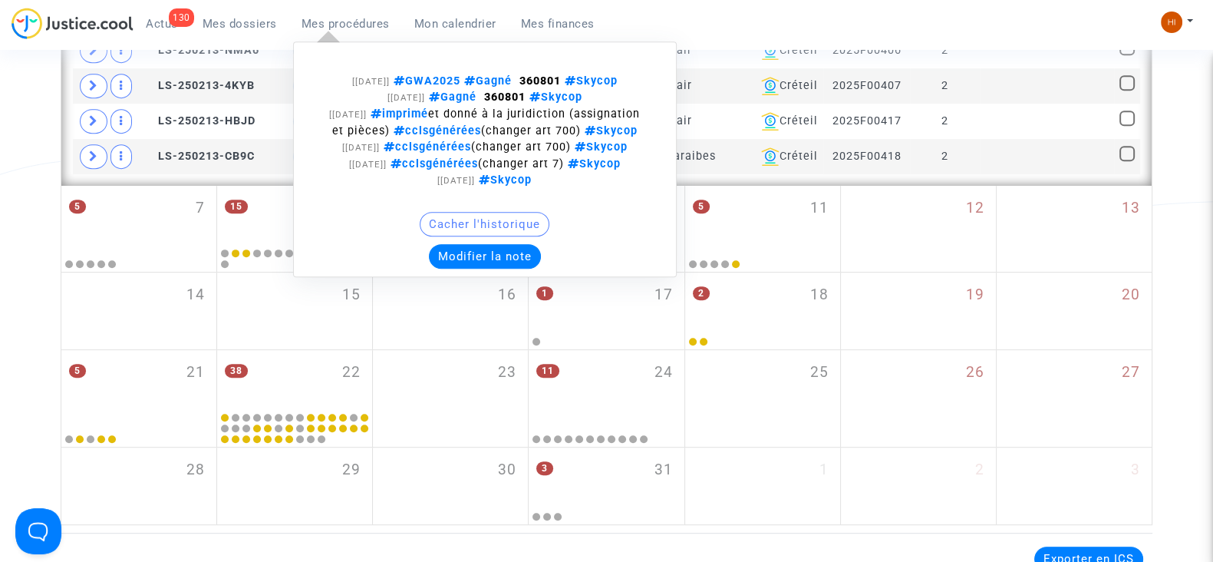
drag, startPoint x: 521, startPoint y: 365, endPoint x: 564, endPoint y: 363, distance: 43.0
click at [564, 87] on span "GWA2025 Gagné 360801 Skycop" at bounding box center [504, 80] width 228 height 13
copy strong "360801"
drag, startPoint x: 521, startPoint y: 368, endPoint x: 565, endPoint y: 371, distance: 43.9
click at [565, 87] on span "GWA2025 Gagné 360801 Skycop" at bounding box center [504, 80] width 228 height 13
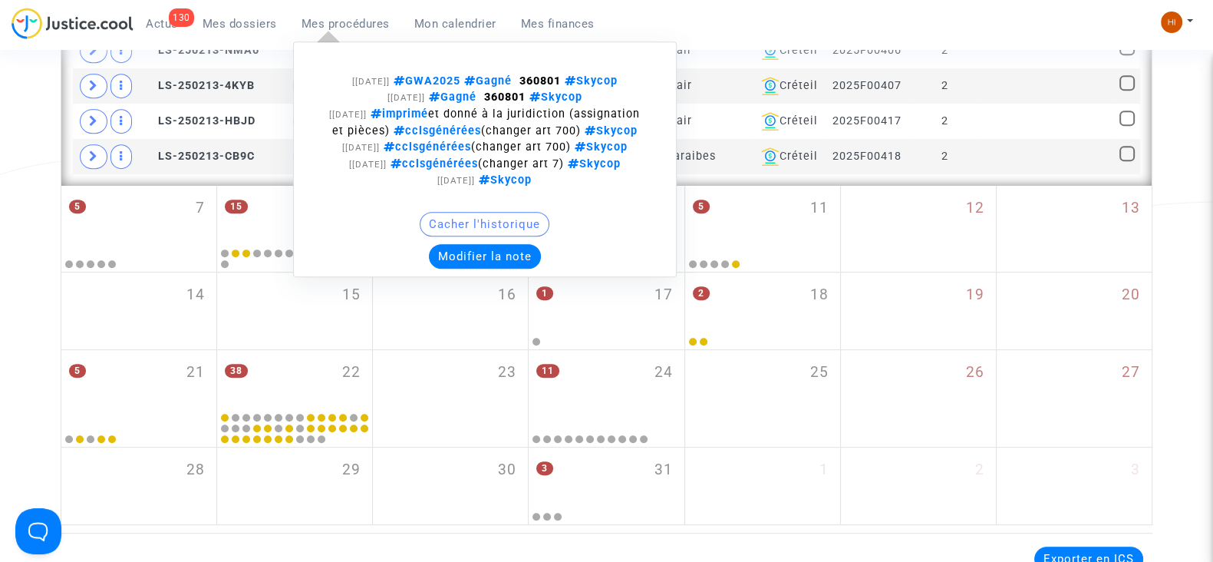
copy strong "360801"
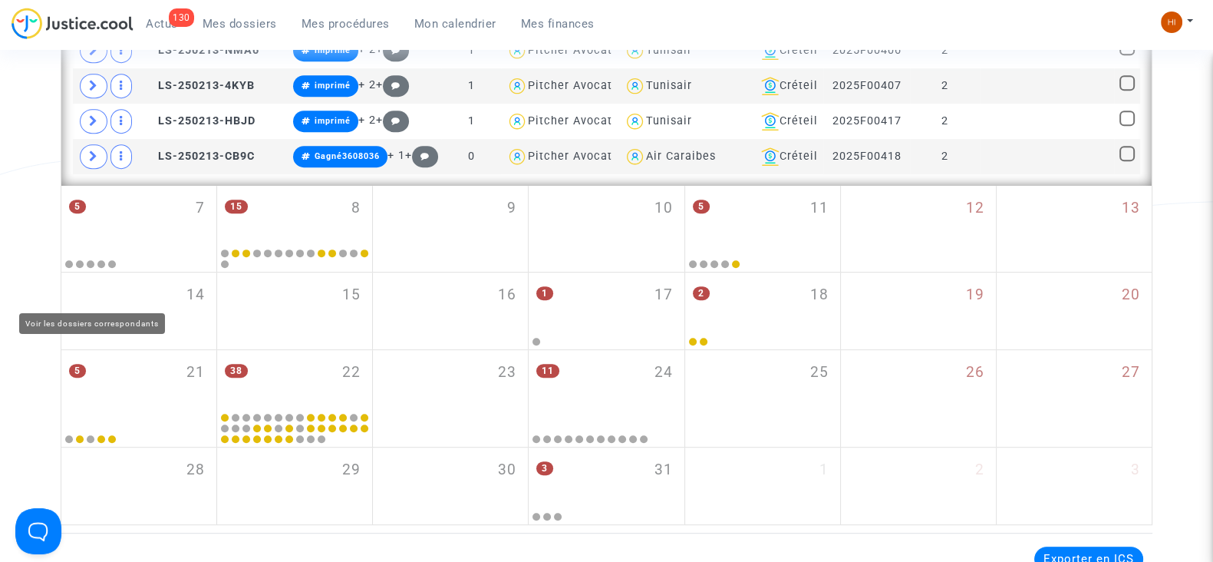
click at [91, 21] on icon at bounding box center [93, 15] width 9 height 12
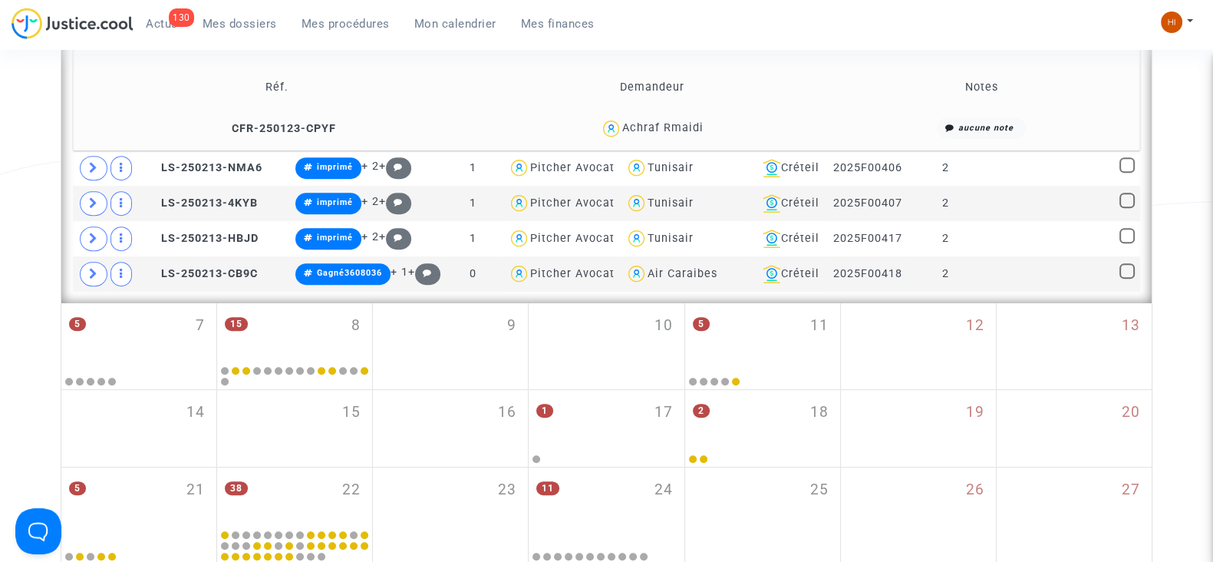
drag, startPoint x: 779, startPoint y: 194, endPoint x: 617, endPoint y: 206, distance: 162.4
click at [617, 140] on div "Achraf Rmaidi" at bounding box center [652, 128] width 342 height 22
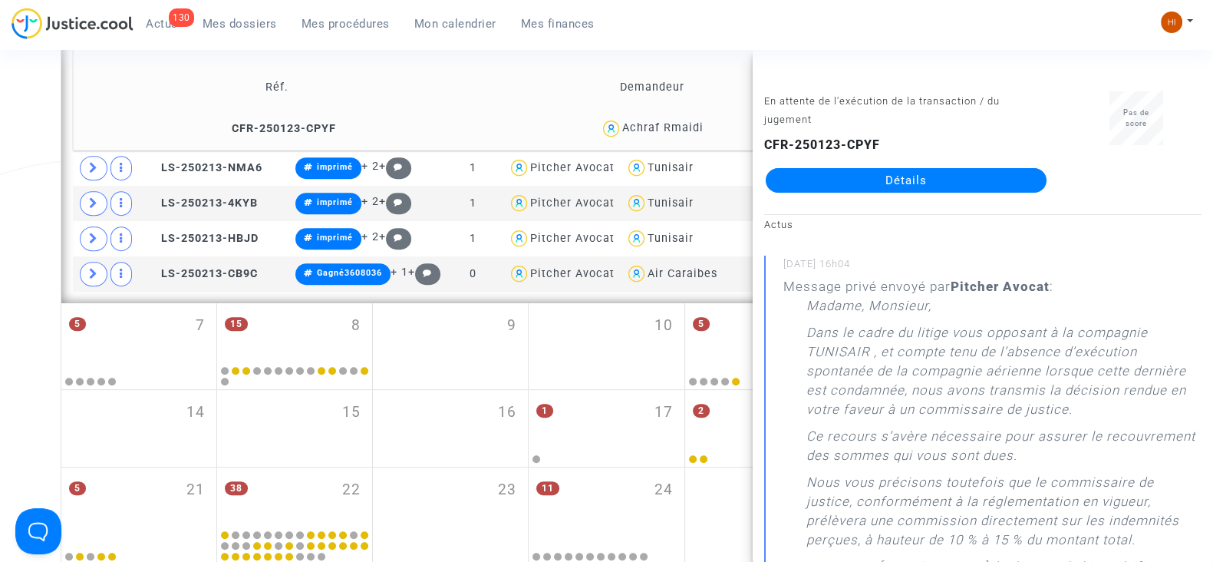
copy div "Achraf Rmaidi"
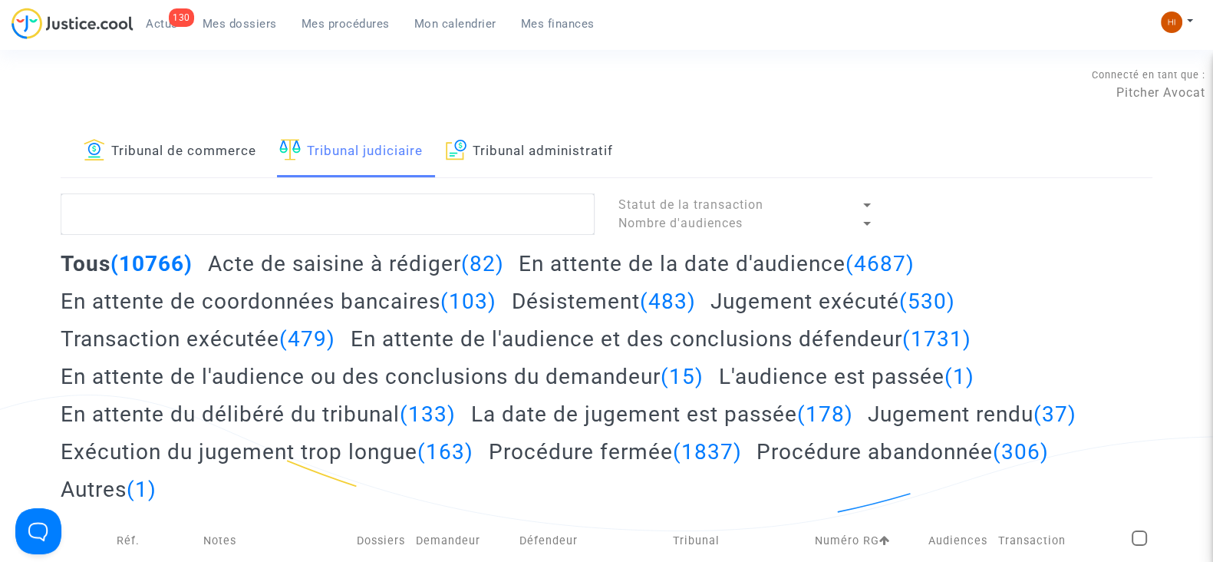
click at [439, 17] on span "Mon calendrier" at bounding box center [455, 24] width 82 height 14
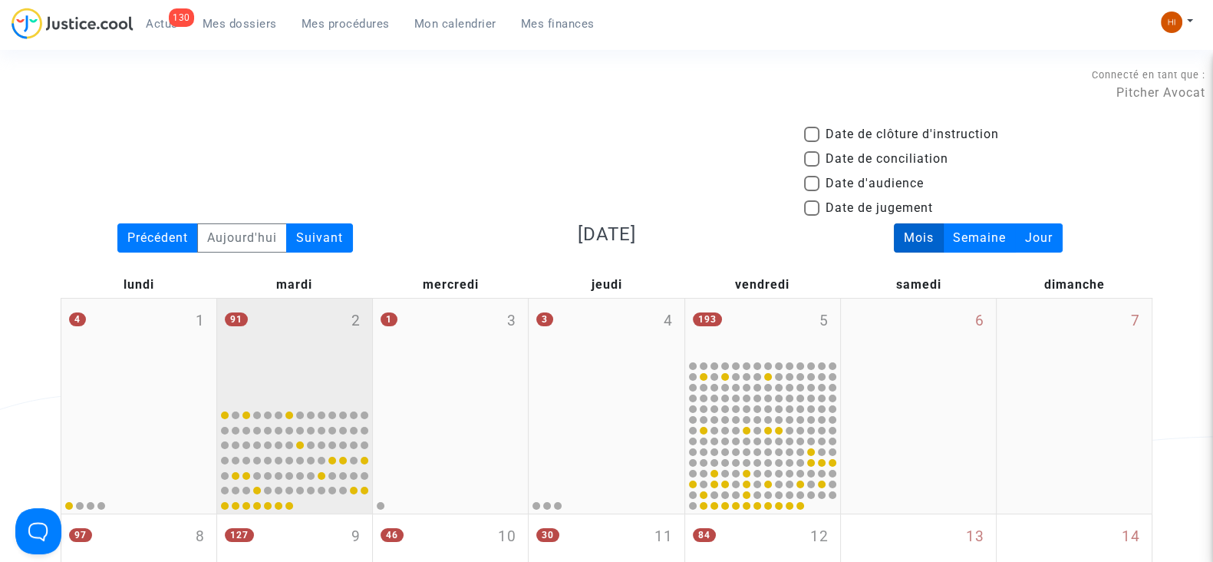
click at [350, 338] on div "91 2" at bounding box center [294, 351] width 155 height 105
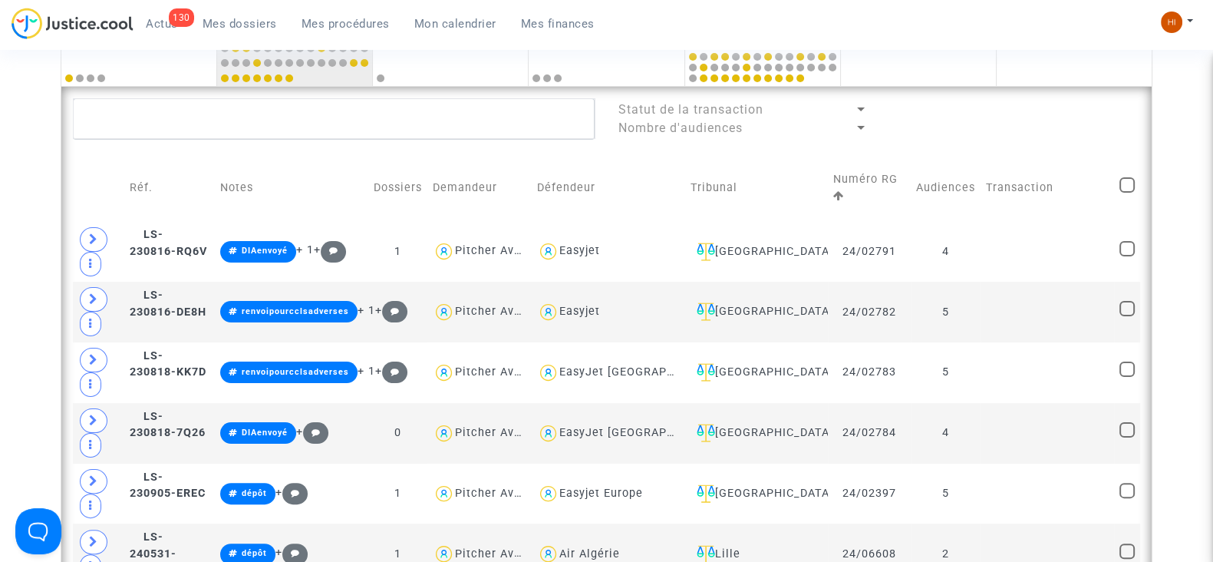
scroll to position [422, 0]
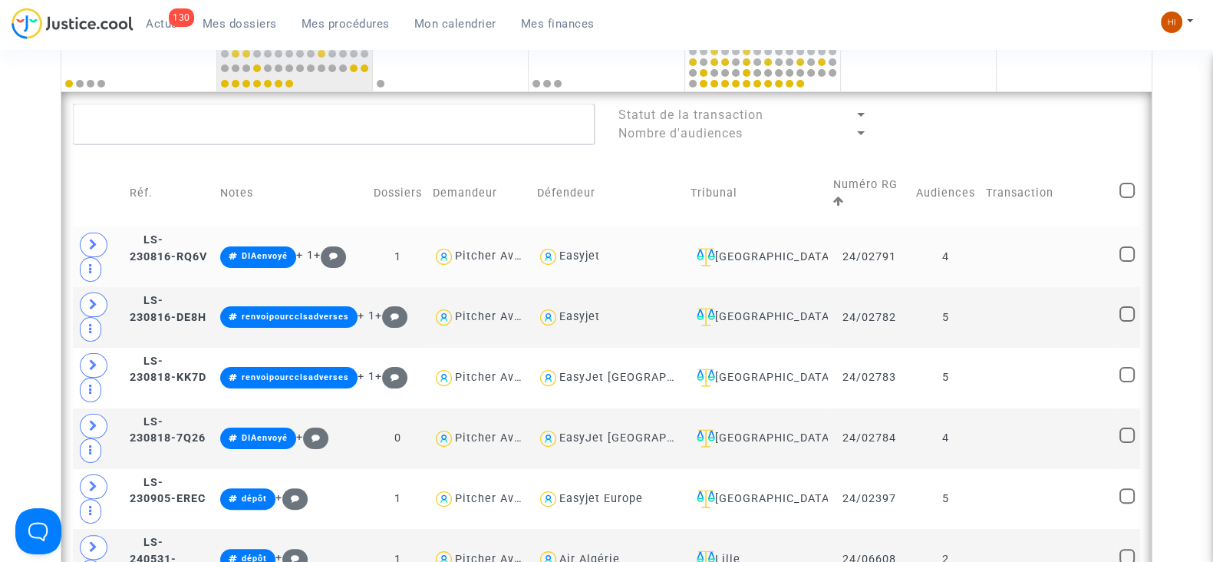
click at [1004, 256] on td at bounding box center [1048, 256] width 134 height 61
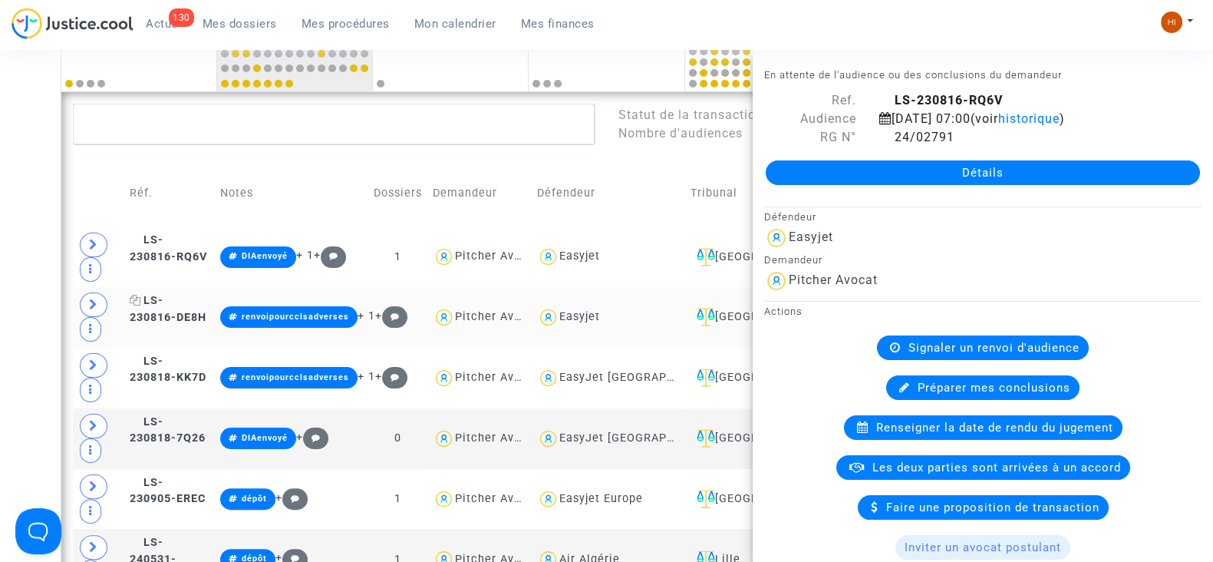
click at [191, 307] on span "LS-230816-DE8H" at bounding box center [168, 309] width 77 height 30
click at [191, 363] on span "LS-230818-KK7D" at bounding box center [168, 370] width 77 height 30
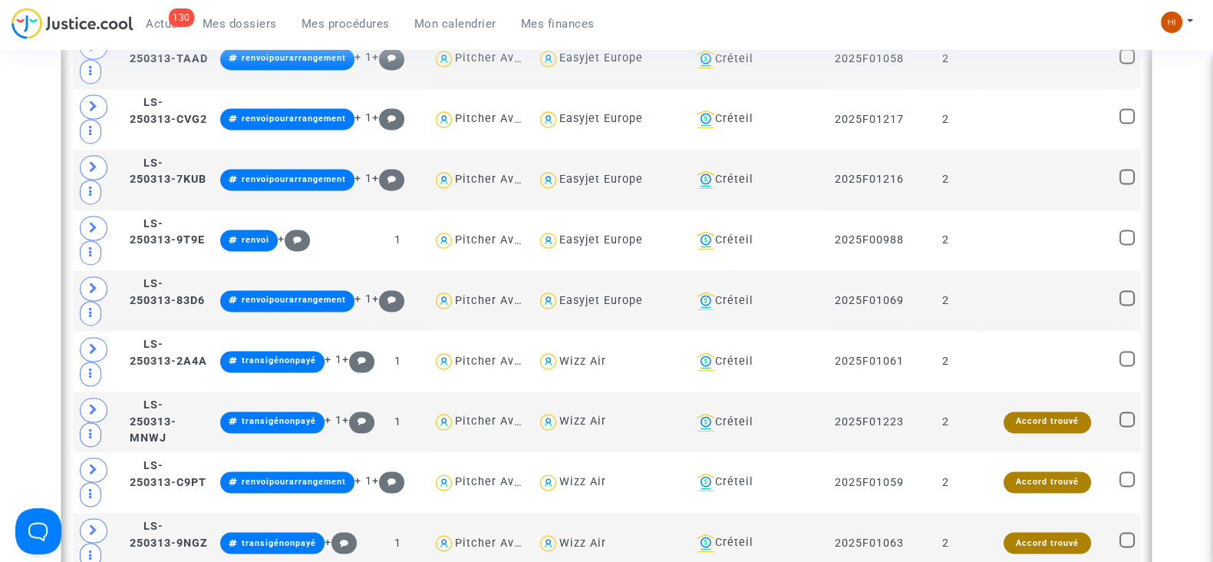
scroll to position [3113, 0]
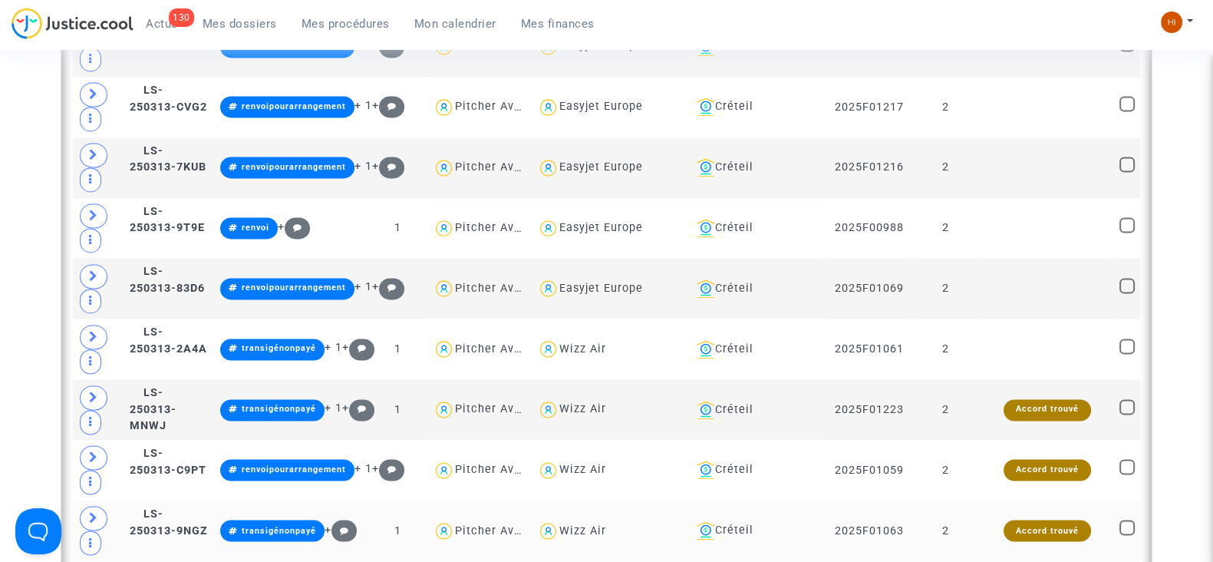
click at [981, 500] on td "2" at bounding box center [946, 530] width 70 height 61
